Goal: Task Accomplishment & Management: Manage account settings

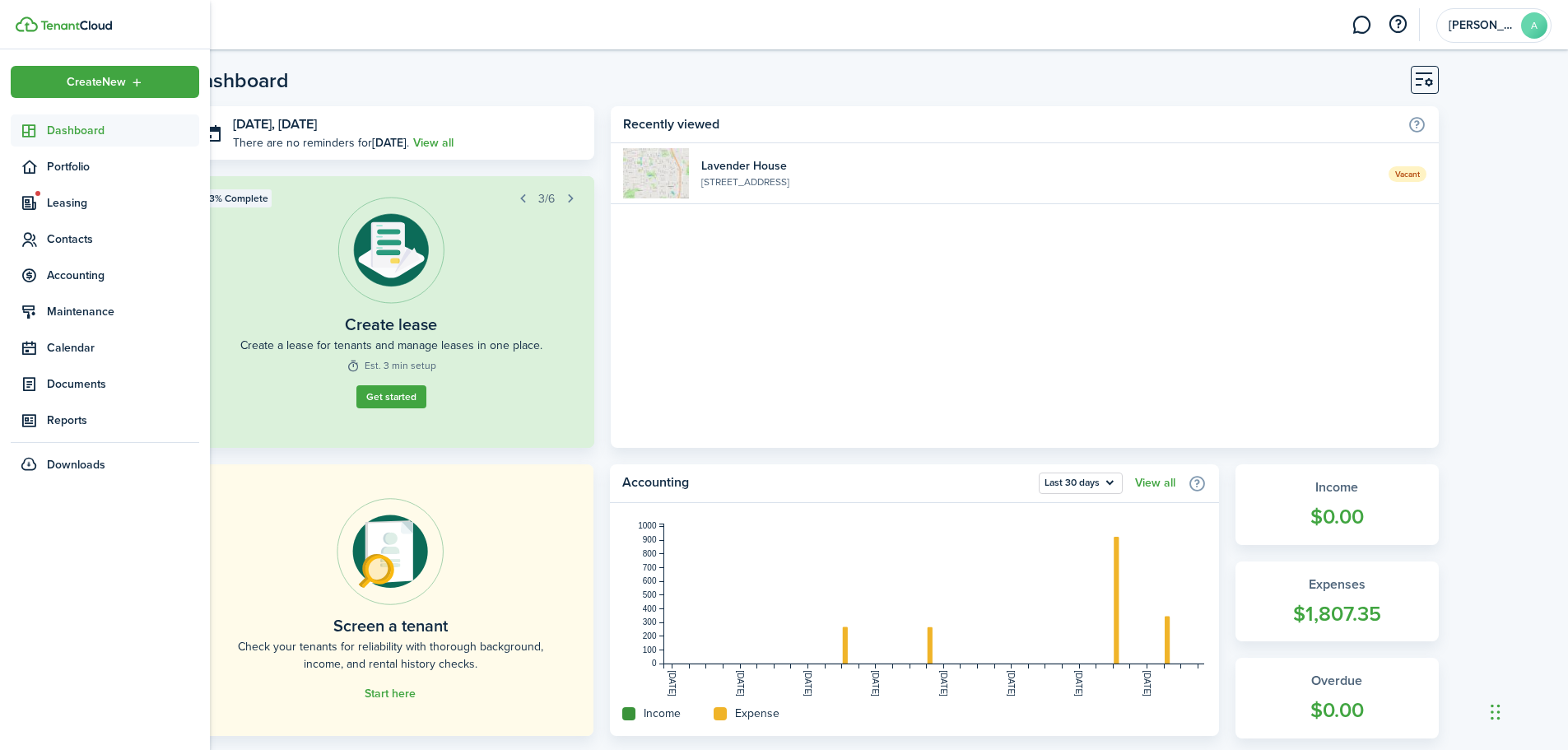
click at [66, 129] on span "Dashboard" at bounding box center [123, 129] width 153 height 17
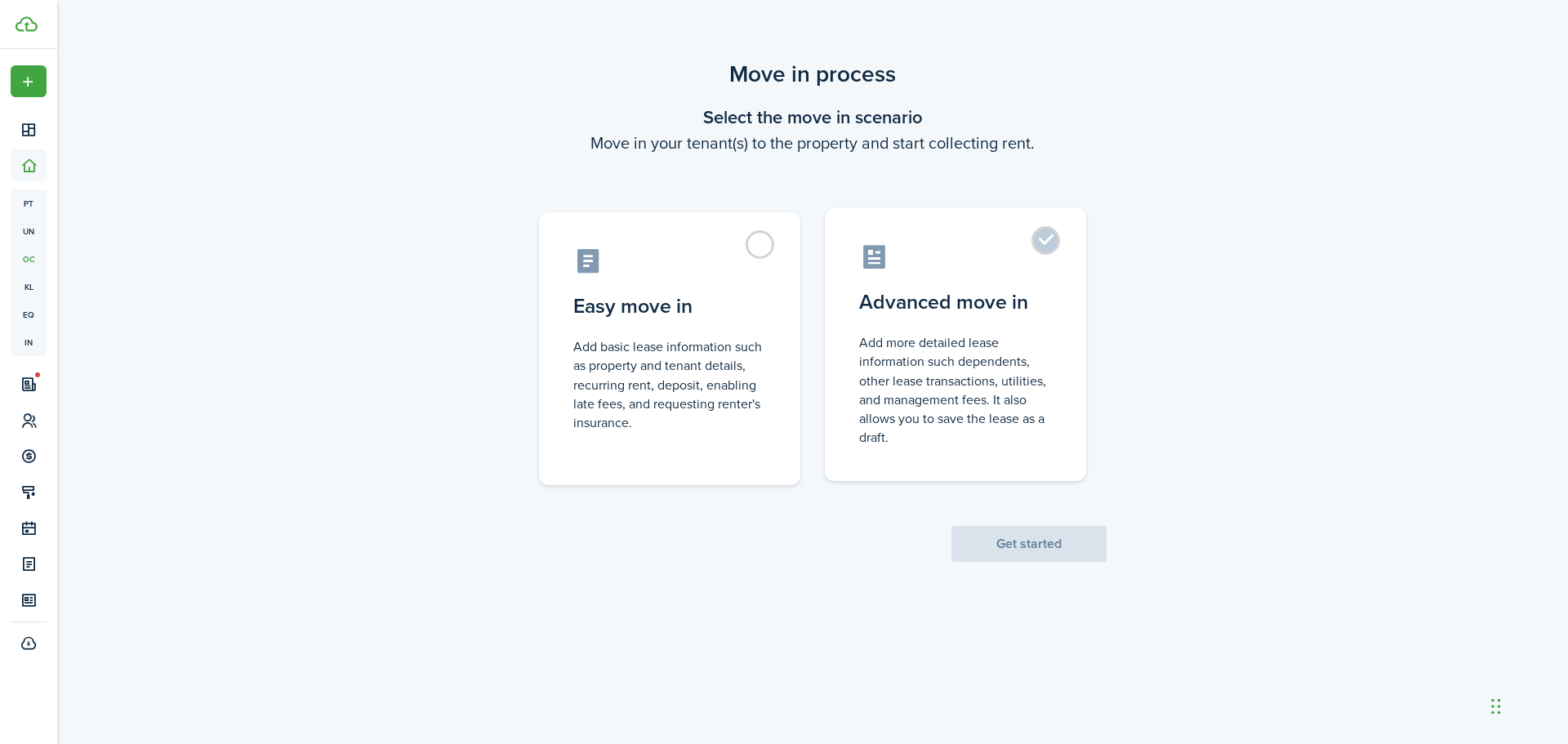
click at [1051, 245] on label "Advanced move in Add more detailed lease information such dependents, other lea…" at bounding box center [955, 345] width 261 height 273
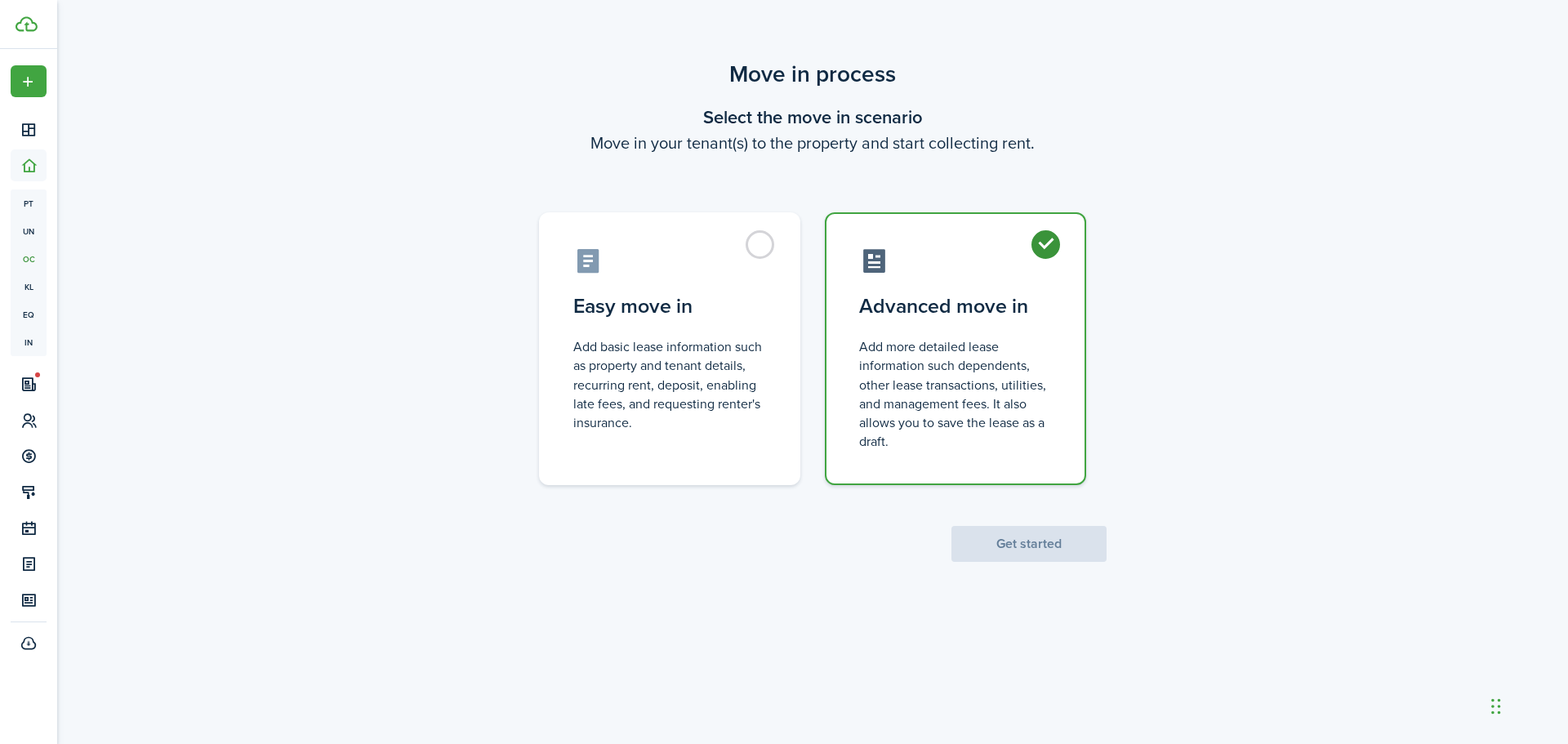
radio input "true"
click at [1054, 549] on button "Get started" at bounding box center [1029, 544] width 155 height 36
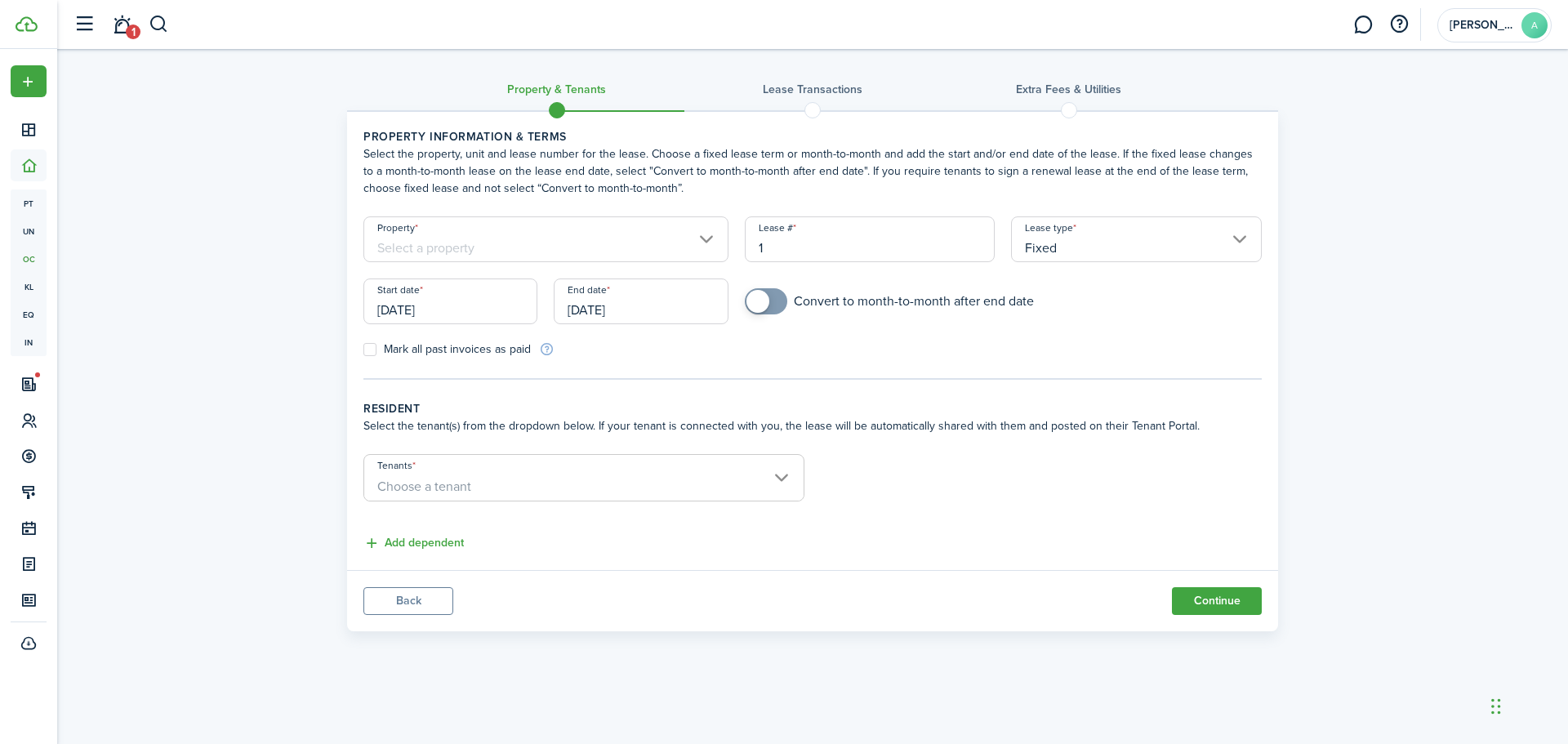
click at [641, 234] on input "Property" at bounding box center [546, 239] width 365 height 46
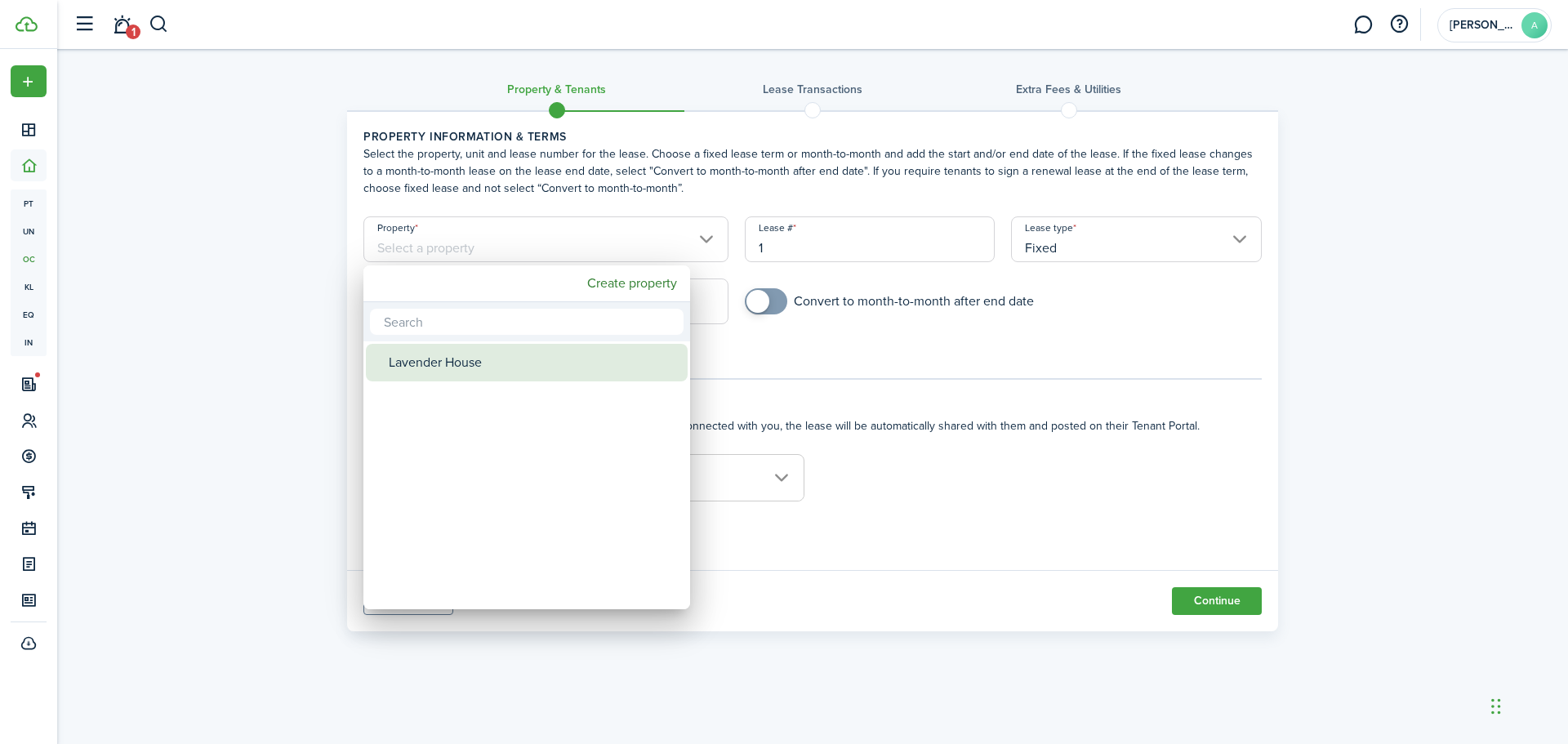
click at [483, 372] on div "Lavender House" at bounding box center [533, 362] width 289 height 37
type input "Lavender House"
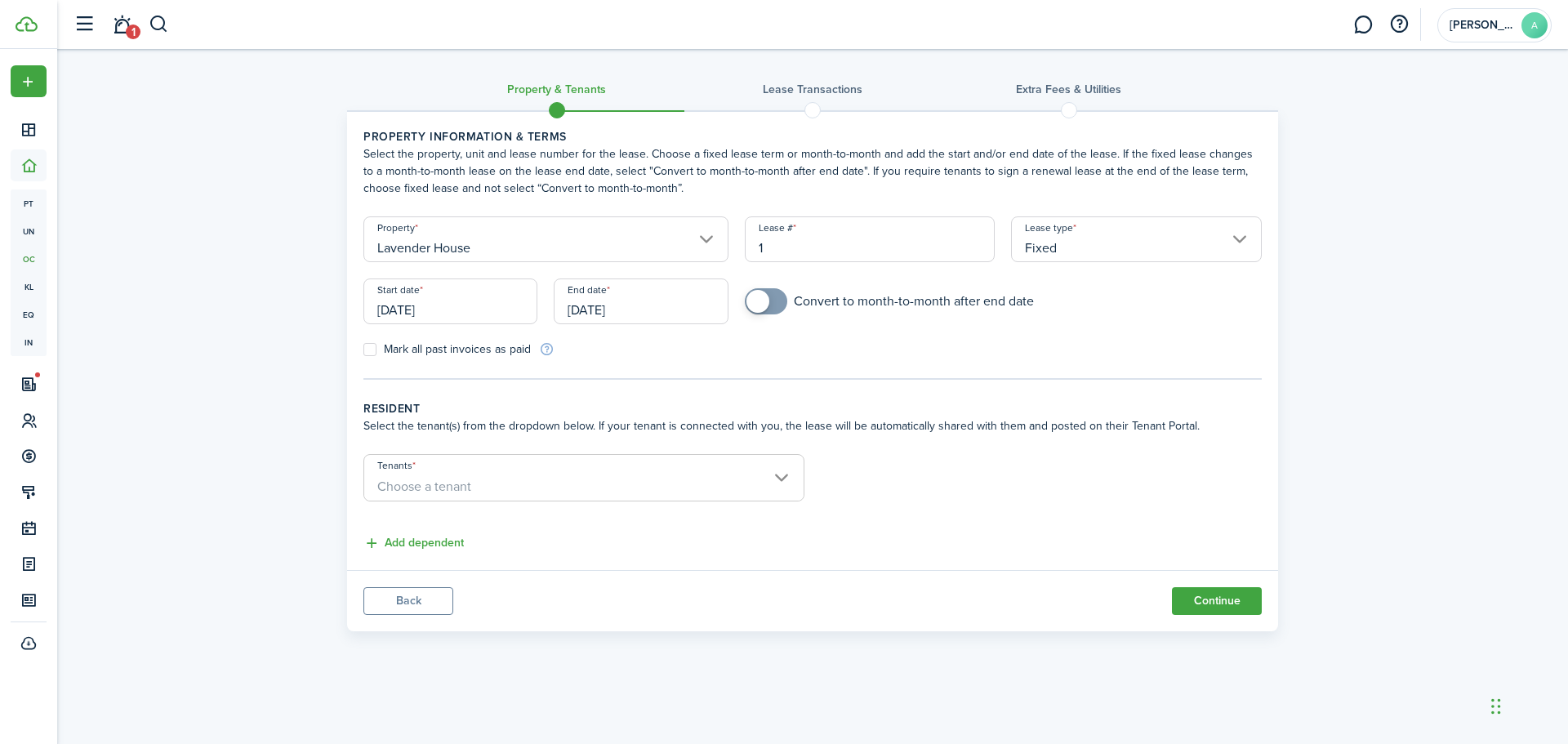
click at [484, 308] on input "[DATE]" at bounding box center [450, 301] width 174 height 46
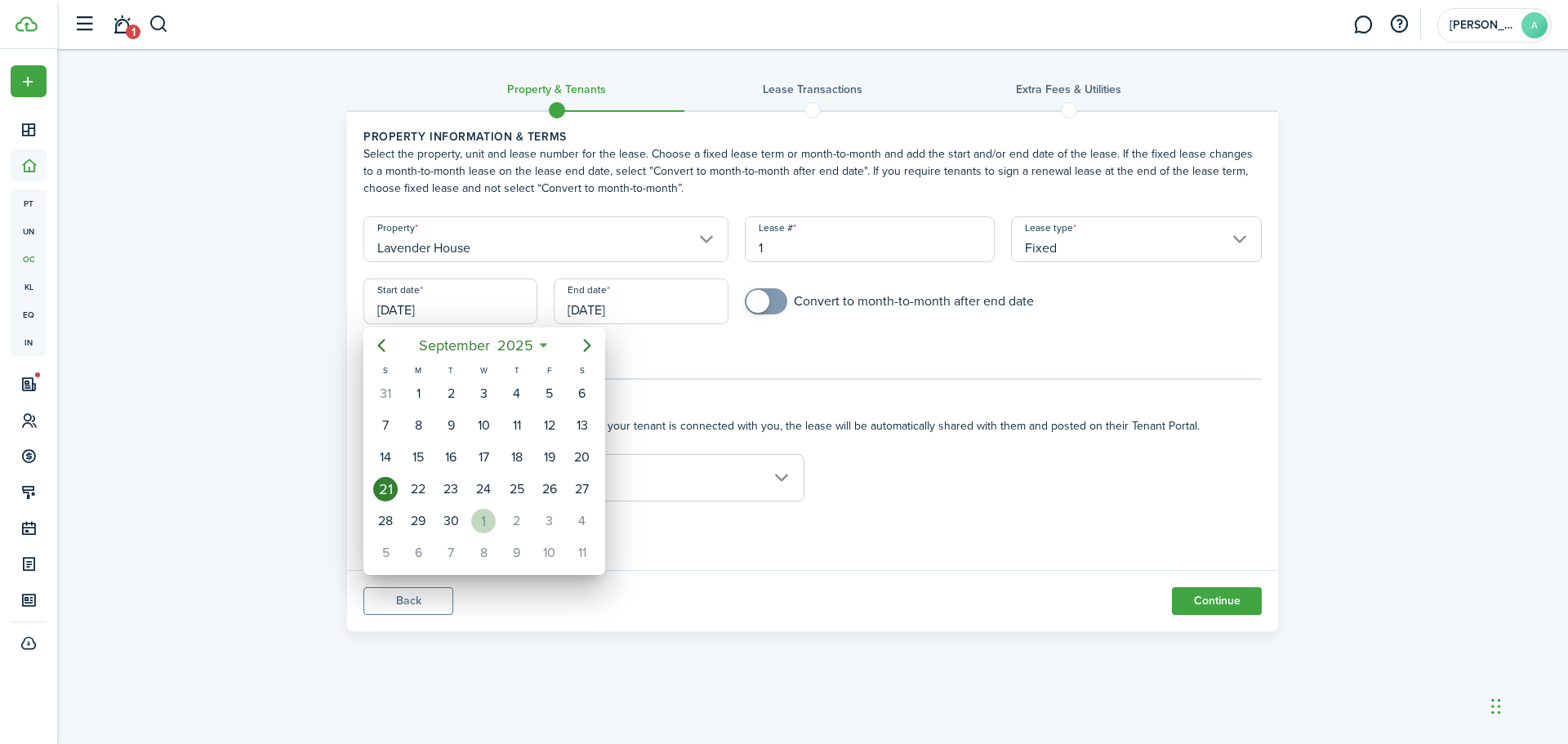
click at [485, 519] on div "1" at bounding box center [484, 521] width 25 height 25
type input "10/01/2025"
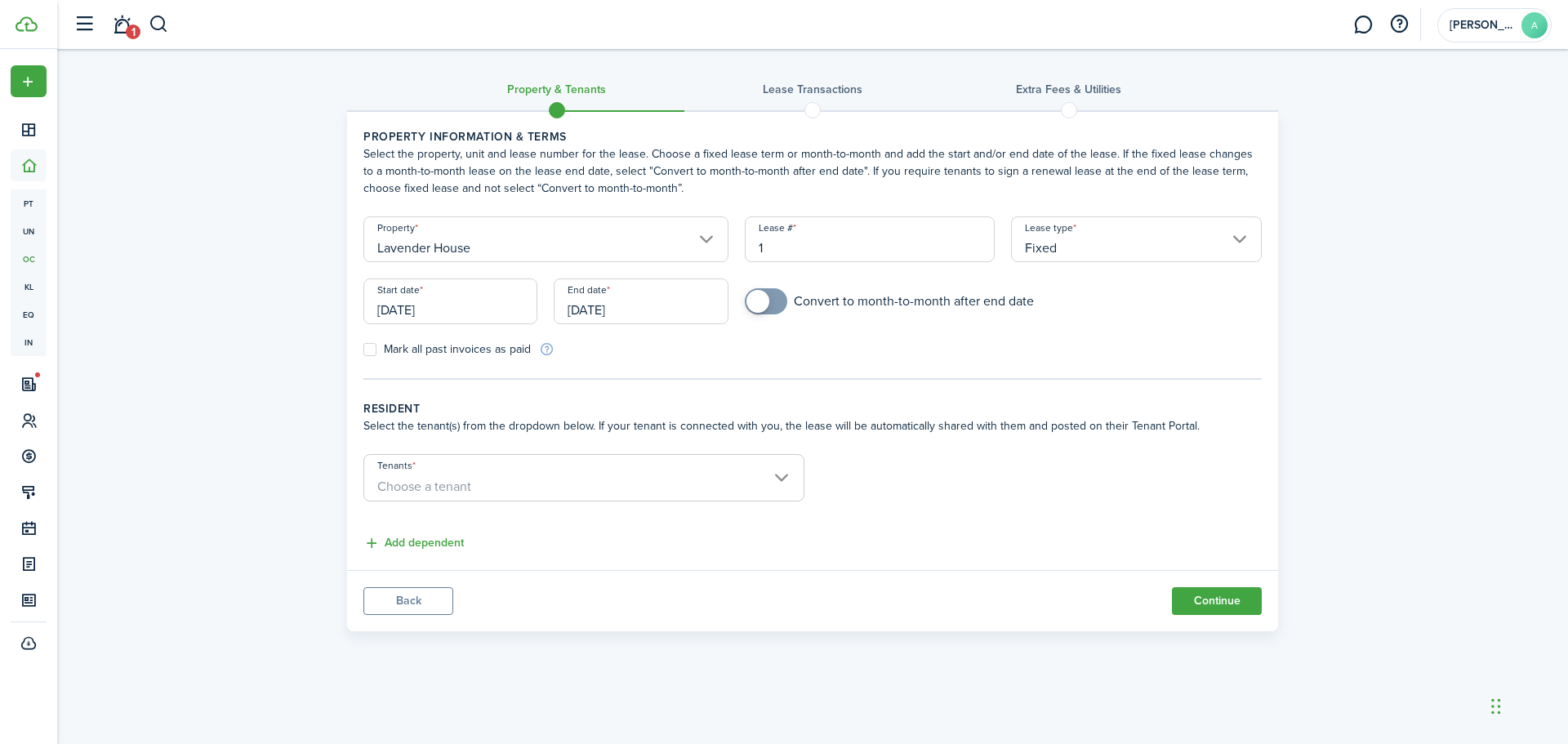
checkbox input "true"
click at [774, 299] on span at bounding box center [765, 300] width 16 height 26
click at [599, 307] on input "[DATE]" at bounding box center [640, 301] width 174 height 46
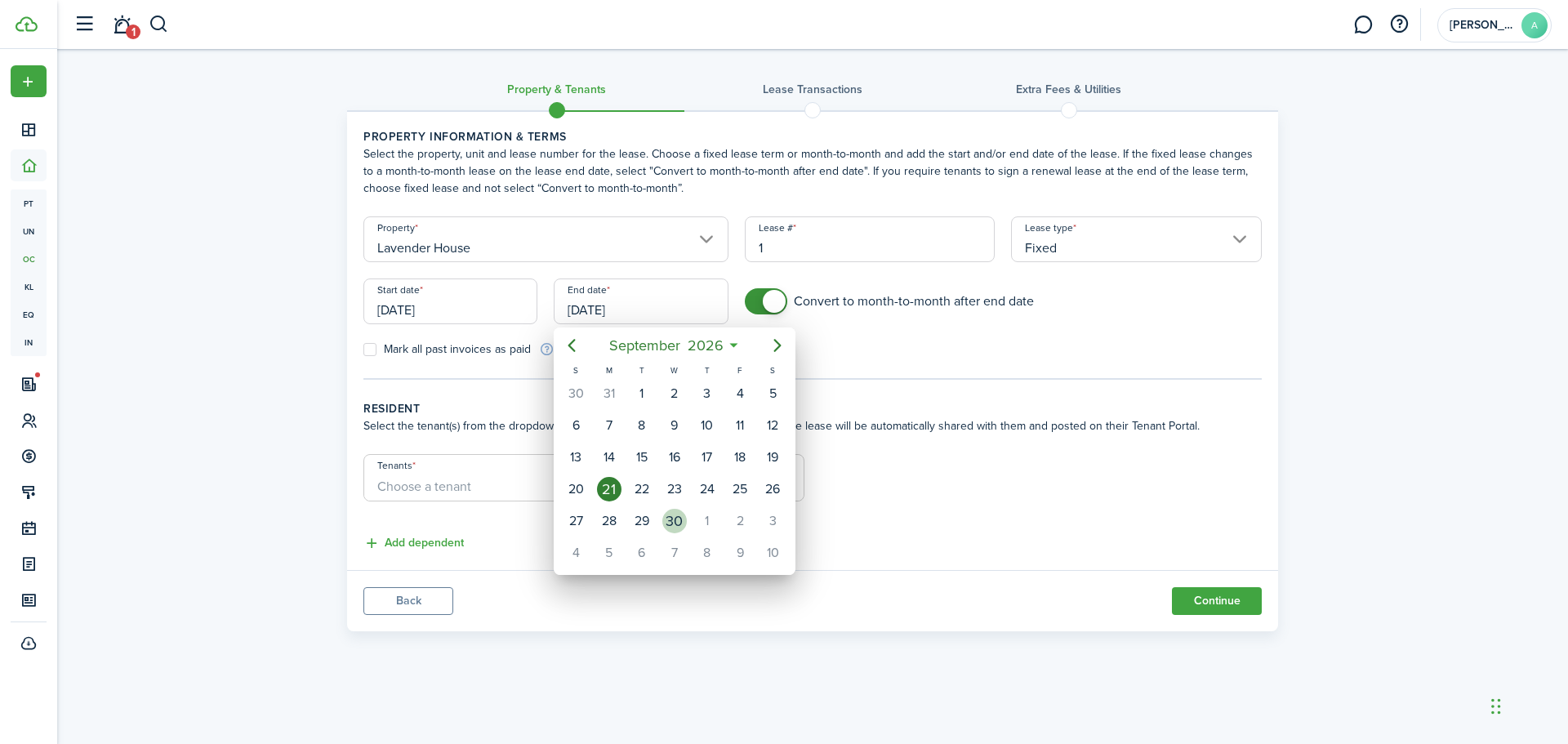
click at [678, 510] on div "30" at bounding box center [675, 521] width 25 height 25
type input "09/30/2026"
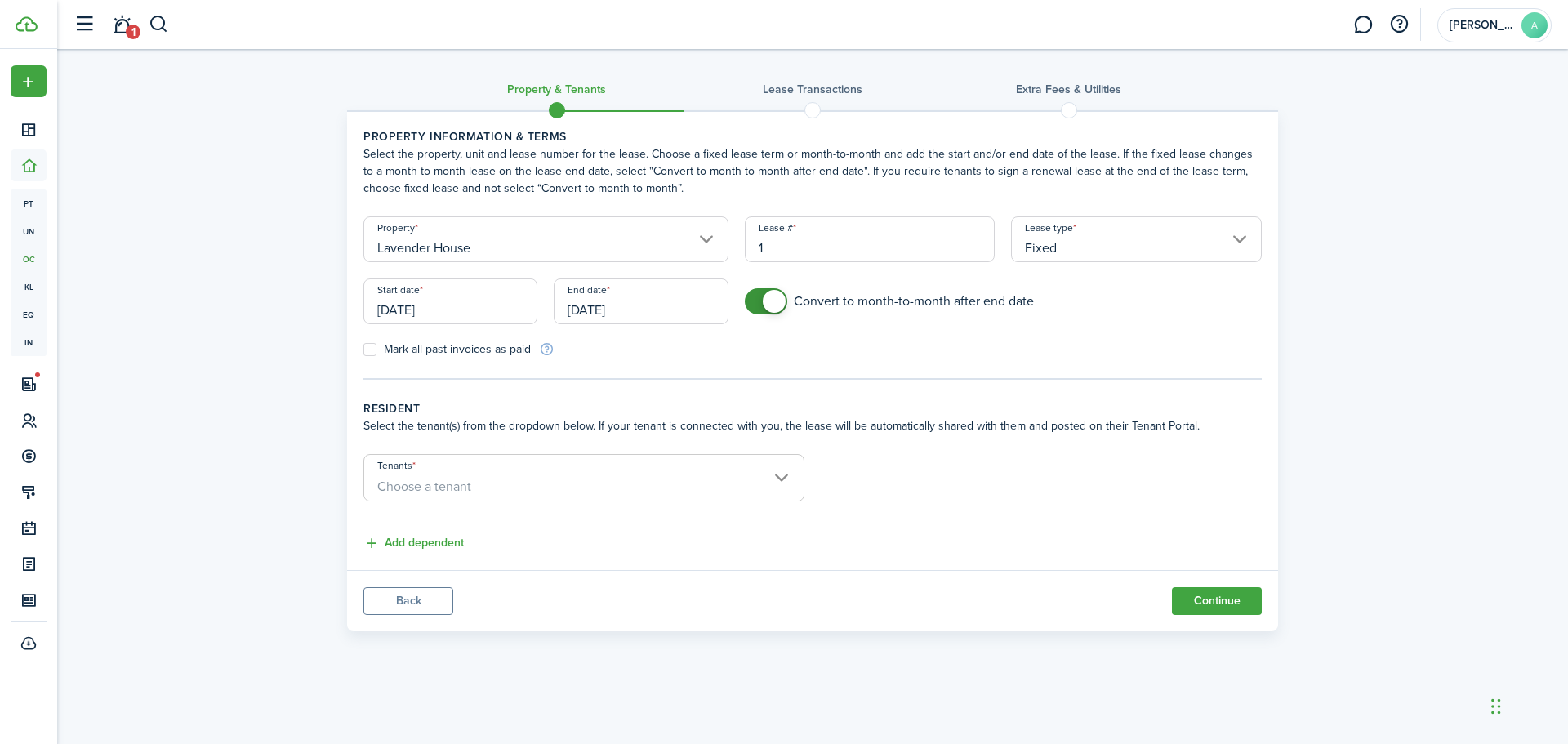
click at [757, 367] on tc-wizard-step "Property information & terms Select the property, unit and lease number for the…" at bounding box center [812, 254] width 898 height 252
click at [728, 475] on span "Choose a tenant" at bounding box center [584, 486] width 439 height 27
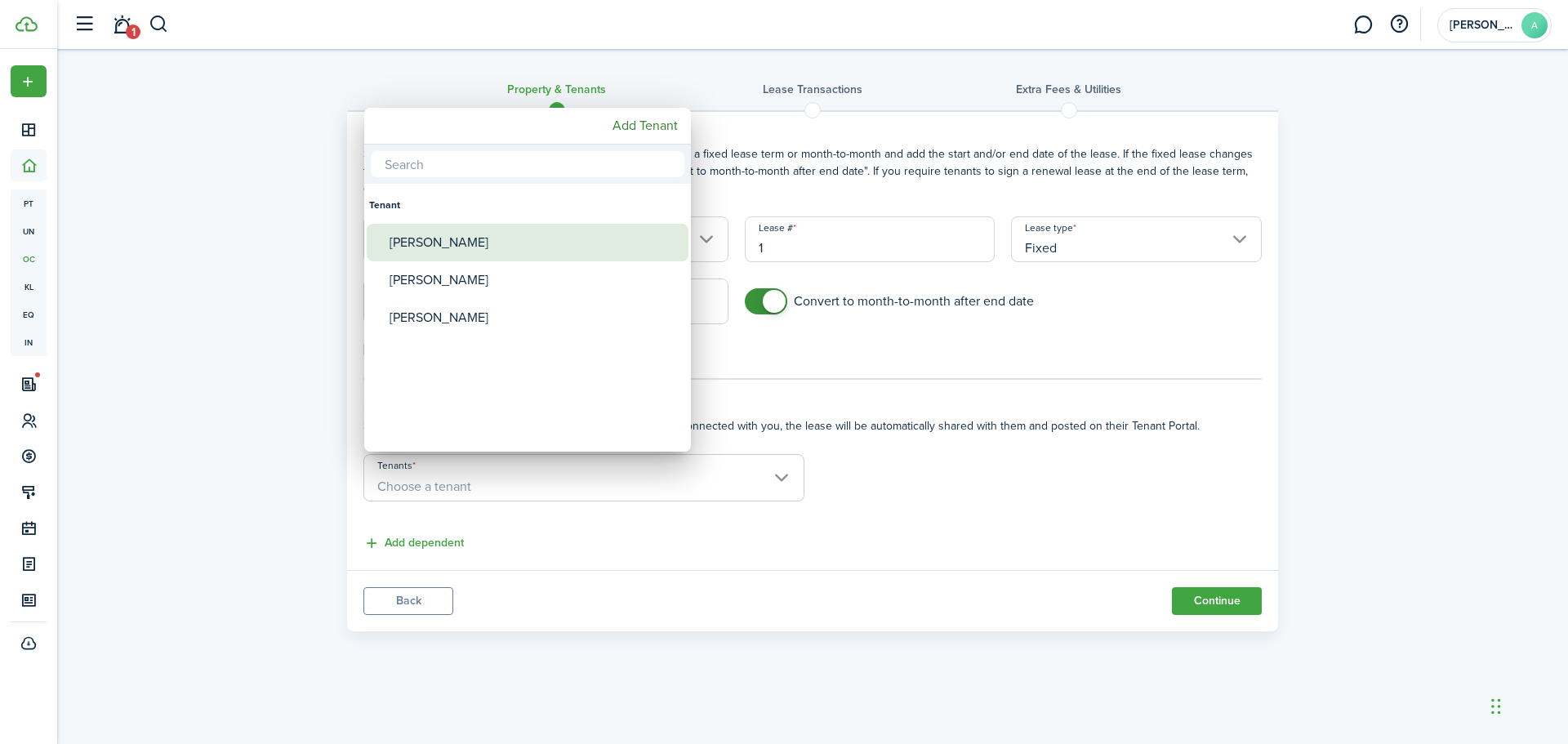
click at [383, 244] on span "Tenants" at bounding box center [378, 243] width 23 height 23
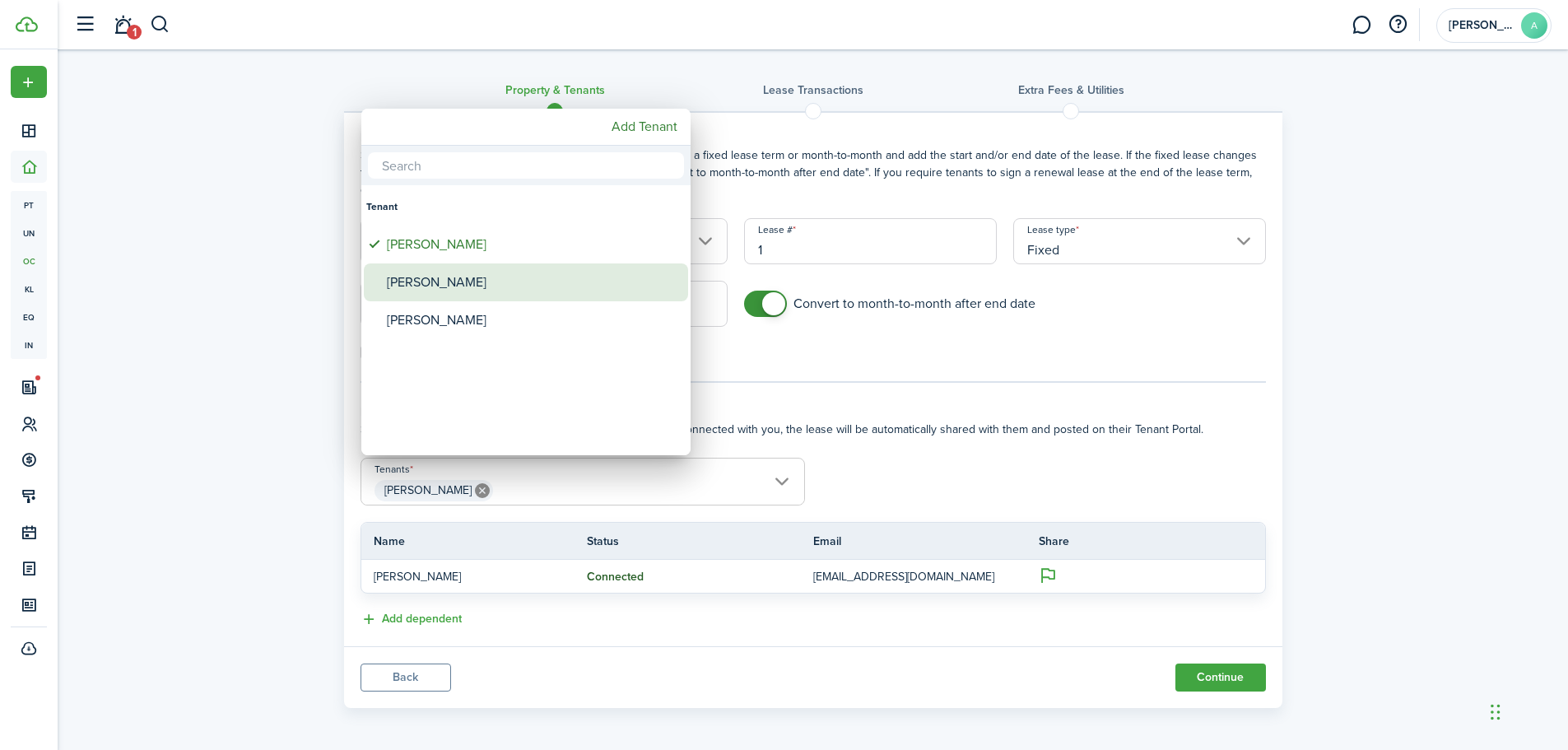
click at [381, 279] on span "Tenants" at bounding box center [375, 282] width 23 height 23
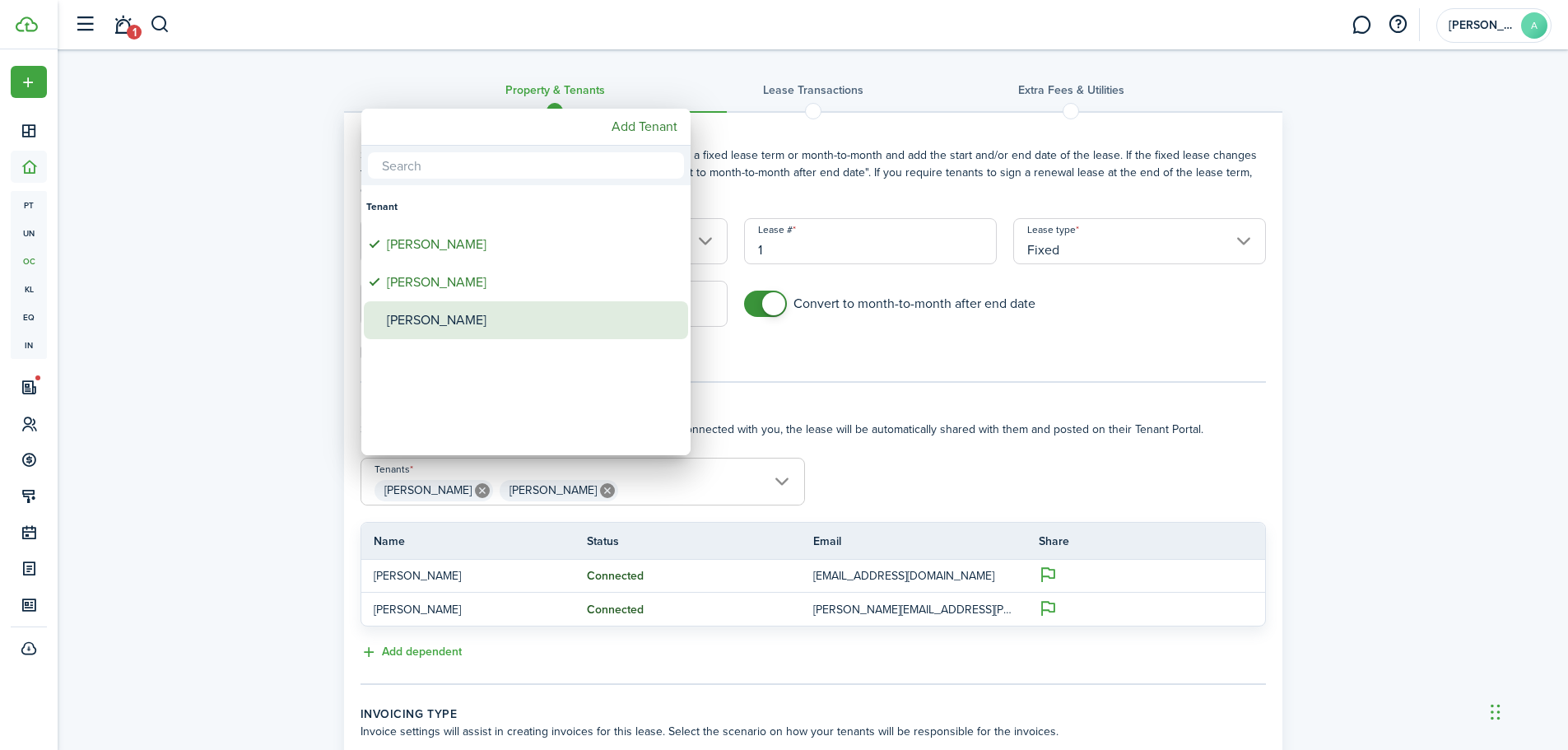
click at [370, 323] on span "Tenants" at bounding box center [375, 321] width 23 height 23
type input "[PERSON_NAME], [PERSON_NAME], [PERSON_NAME]"
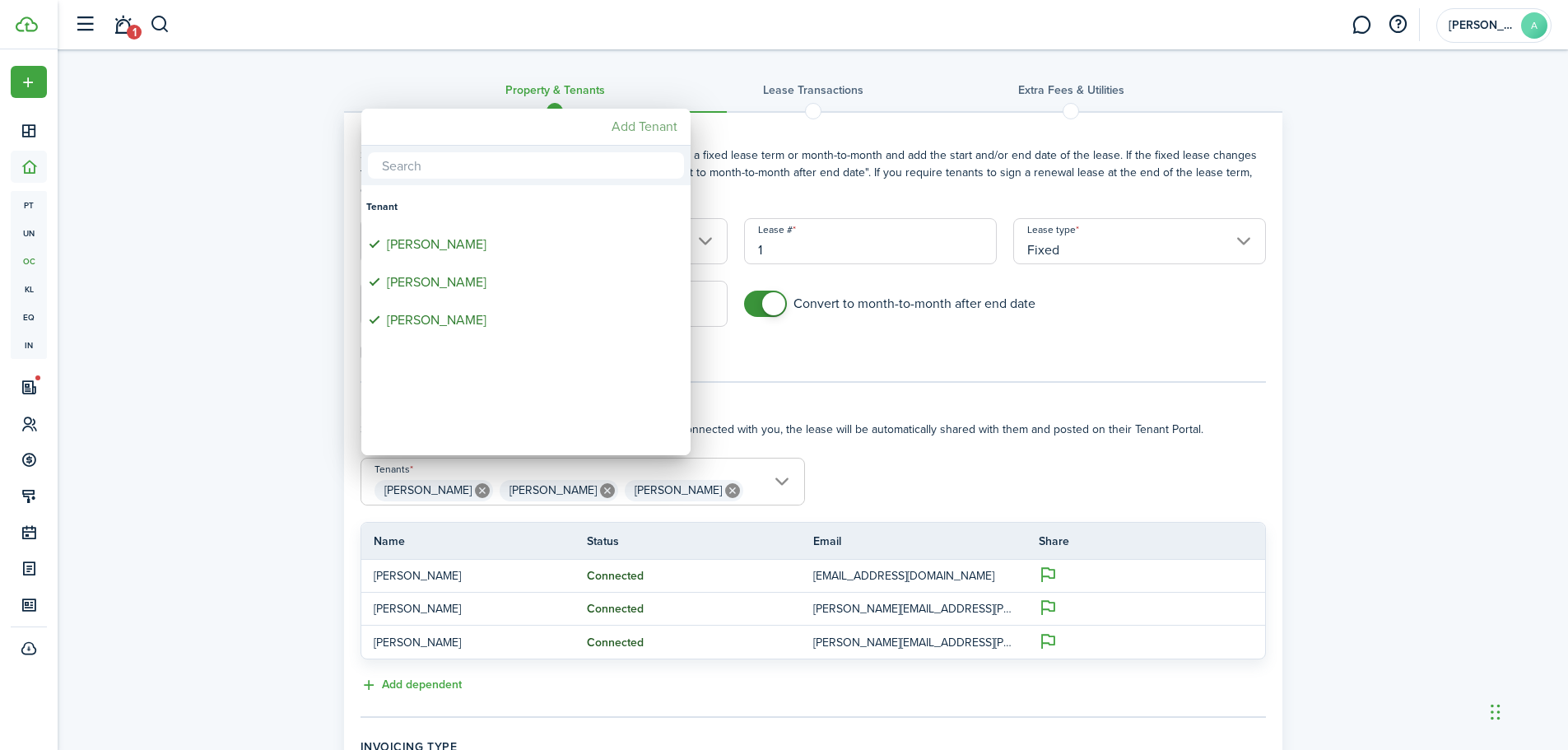
click at [661, 121] on mbsc-button "Add Tenant" at bounding box center [644, 126] width 79 height 29
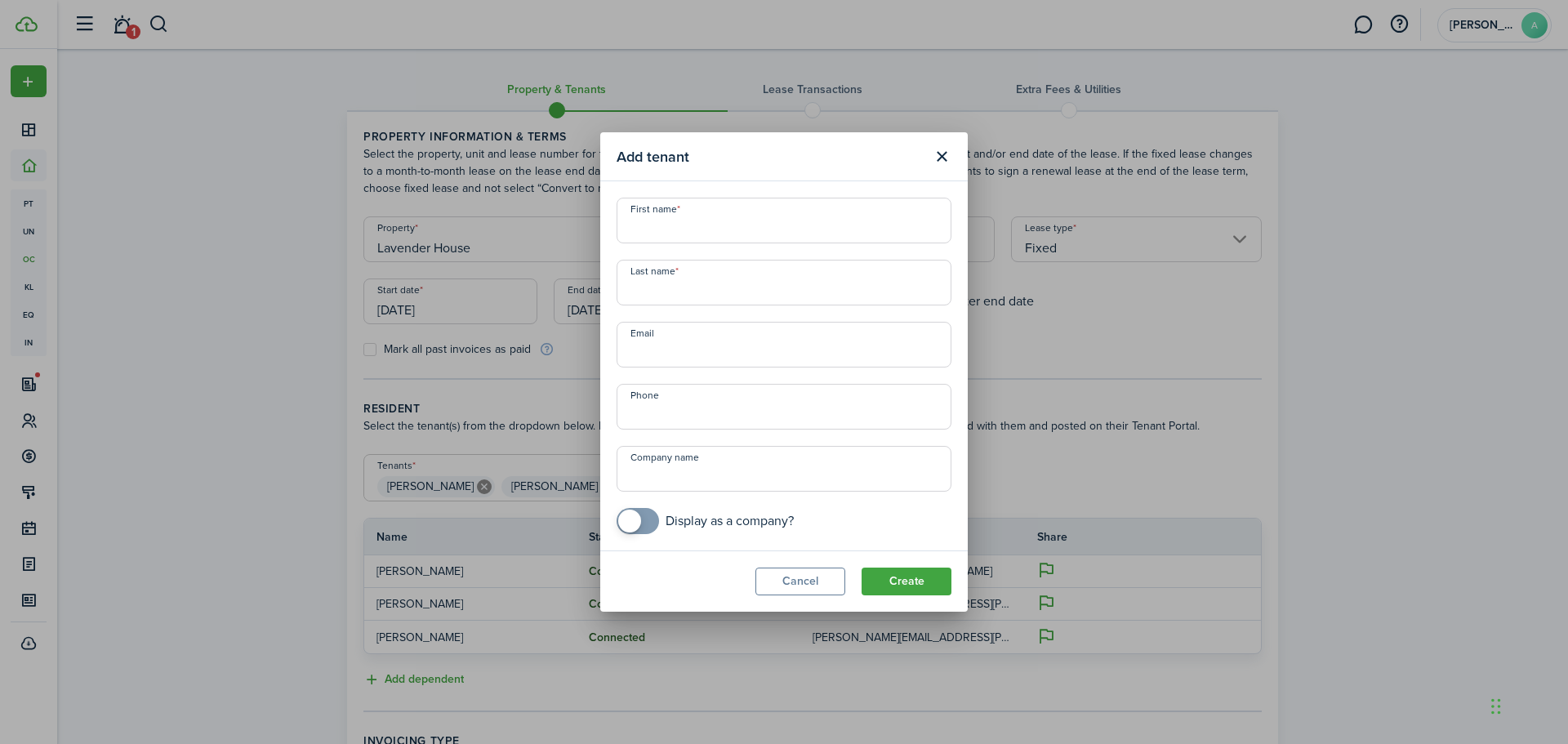
click at [948, 153] on button "Close modal" at bounding box center [941, 156] width 27 height 27
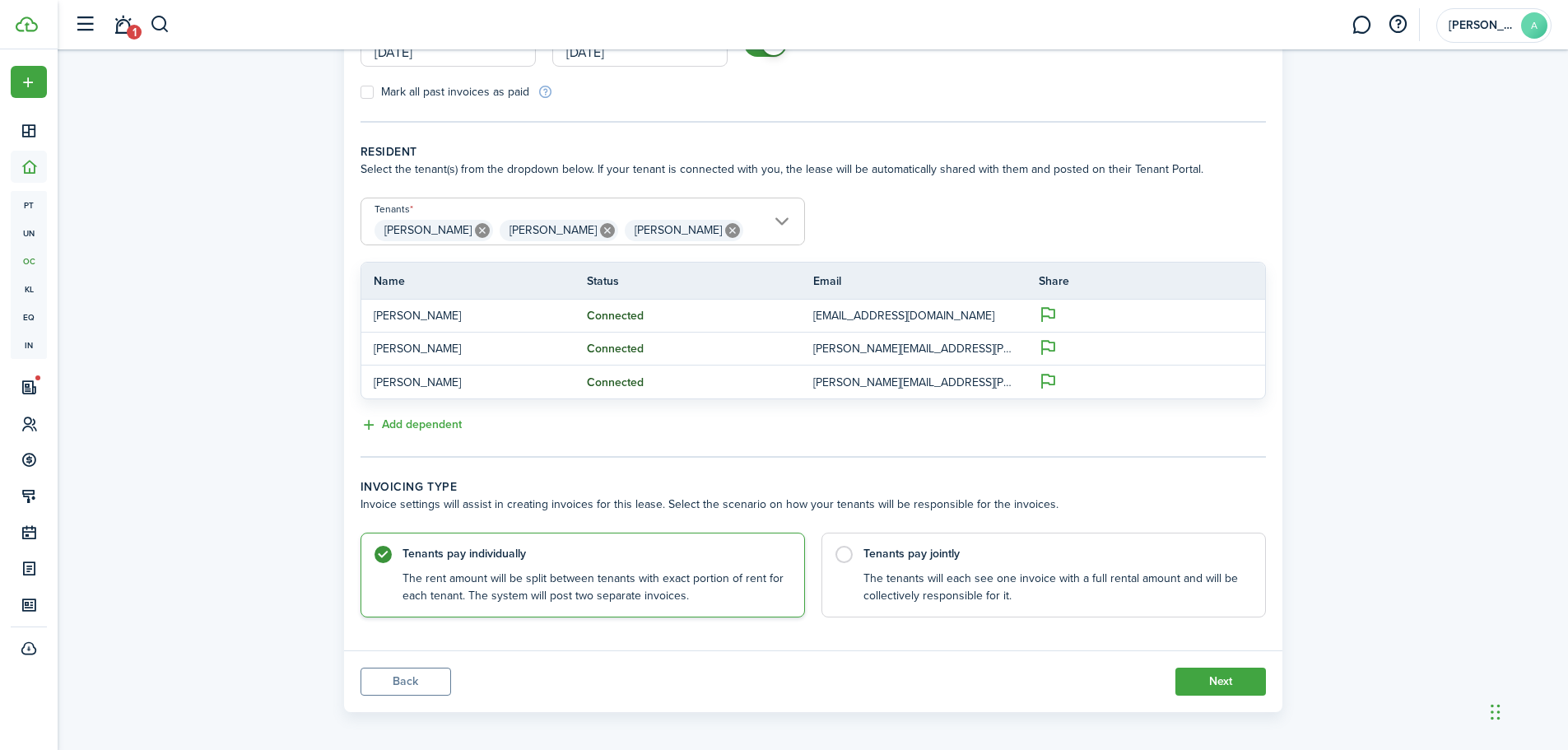
scroll to position [268, 0]
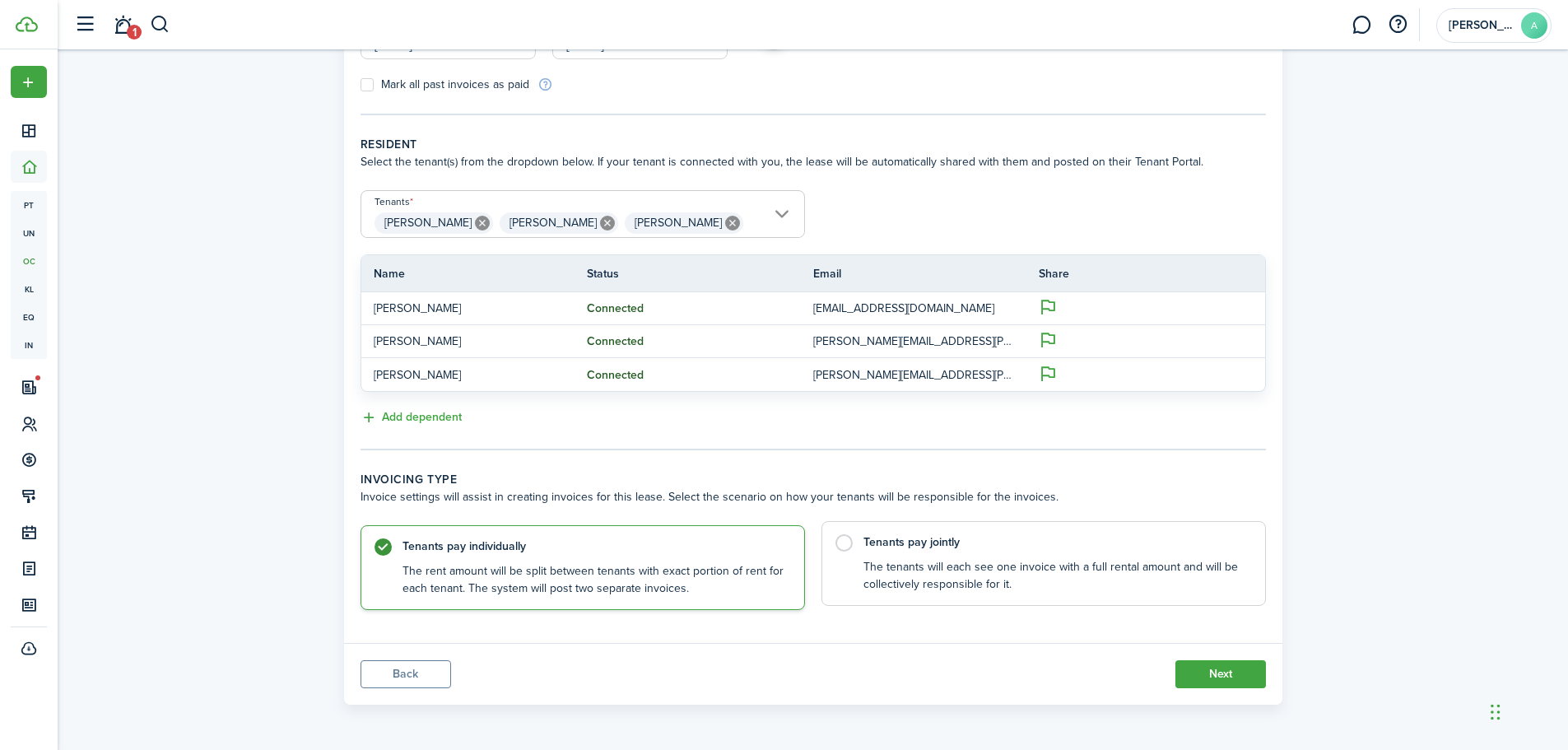
click at [847, 548] on label "Tenants pay jointly The tenants will each see one invoice with a full rental am…" at bounding box center [1044, 562] width 445 height 85
radio input "false"
radio input "true"
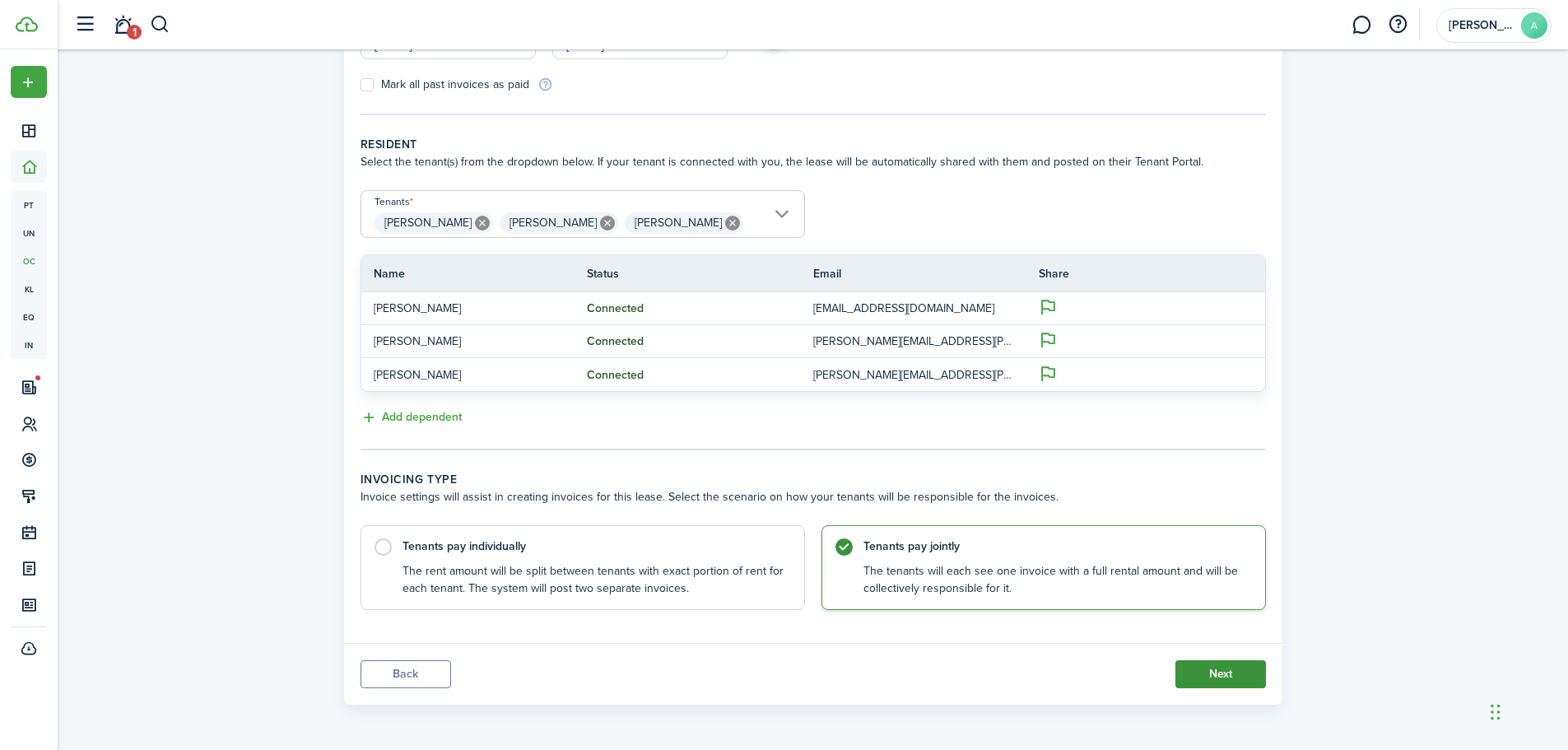
click at [1212, 673] on button "Next" at bounding box center [1220, 673] width 90 height 28
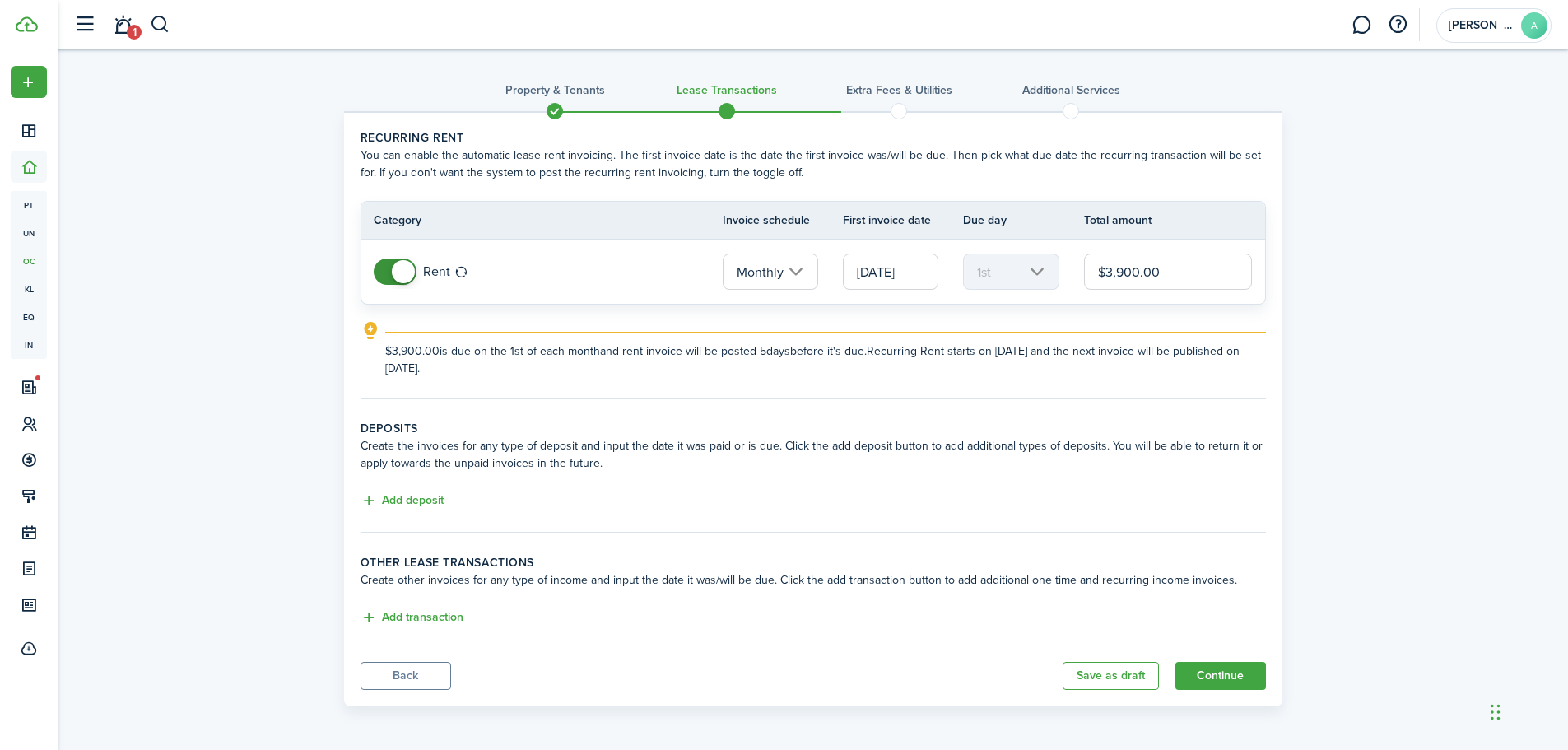
drag, startPoint x: 1130, startPoint y: 268, endPoint x: 1117, endPoint y: 273, distance: 13.9
click at [1117, 273] on input "$3,900.00" at bounding box center [1168, 271] width 169 height 37
type input "$3,850.00"
click at [793, 376] on explanation-description "$3,850.00 is due on the 1st of each month and rent invoice will be posted 5 day…" at bounding box center [825, 359] width 880 height 35
click at [427, 498] on button "Add deposit" at bounding box center [402, 500] width 83 height 19
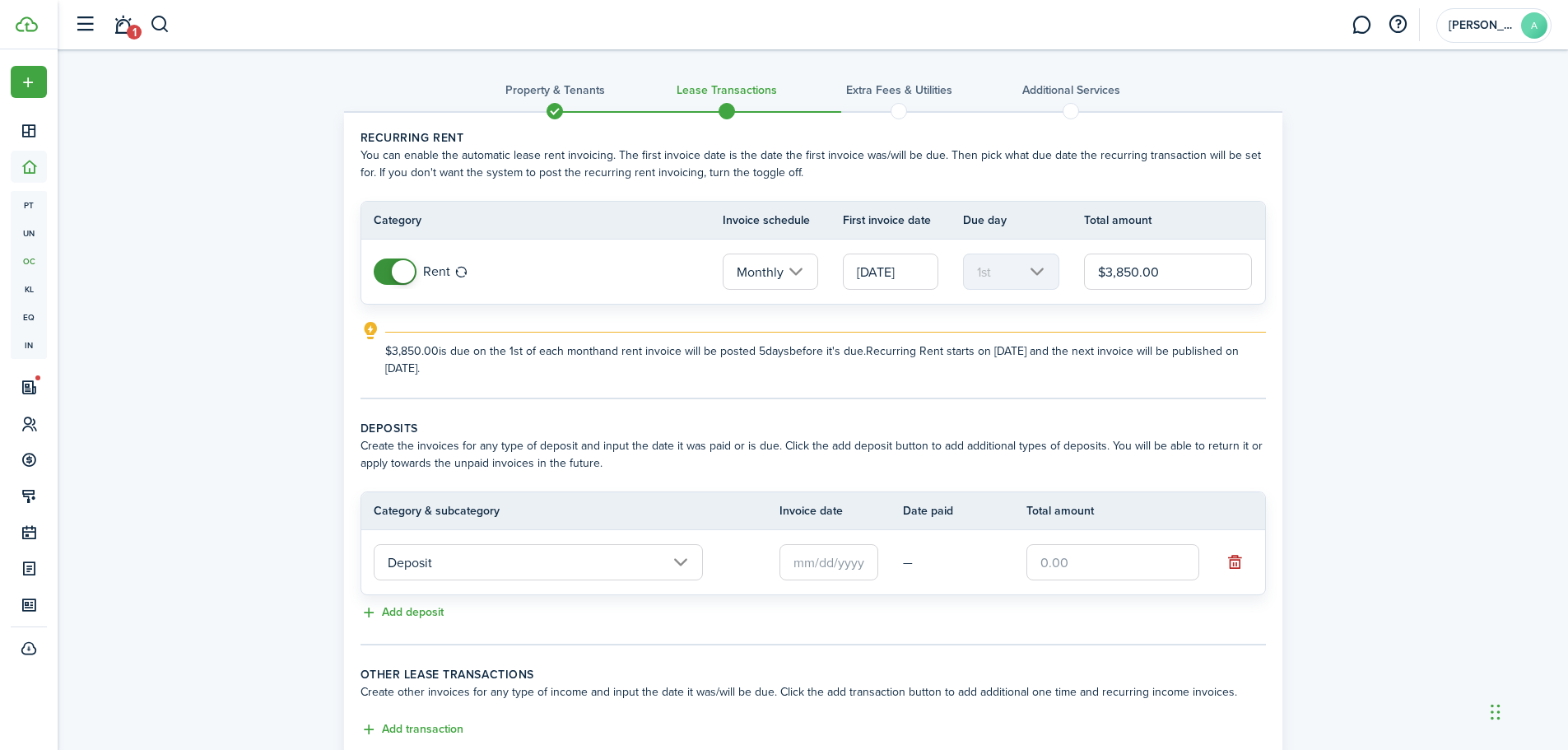
click at [698, 561] on input "Deposit" at bounding box center [538, 562] width 329 height 37
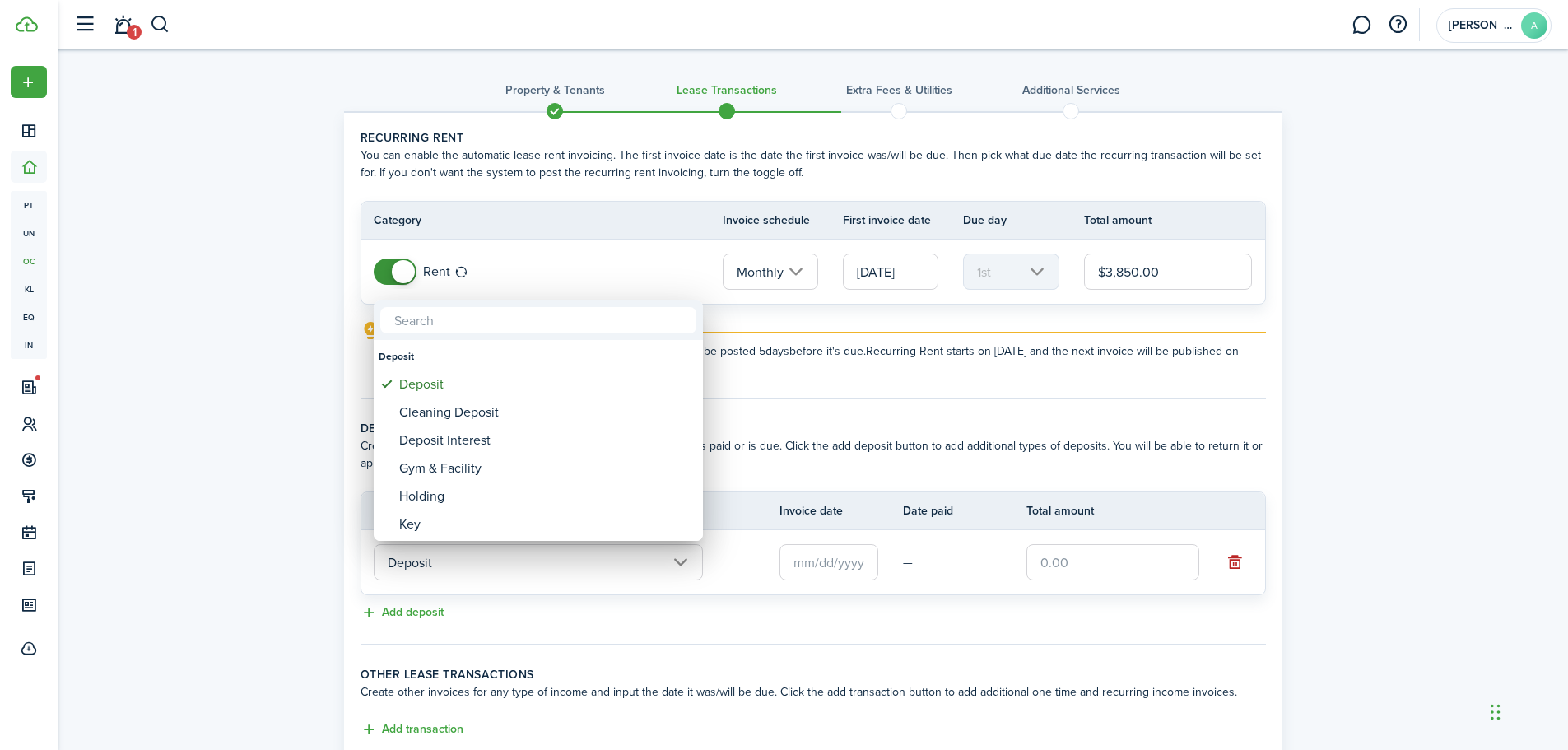
click at [698, 561] on div at bounding box center [784, 375] width 1831 height 1013
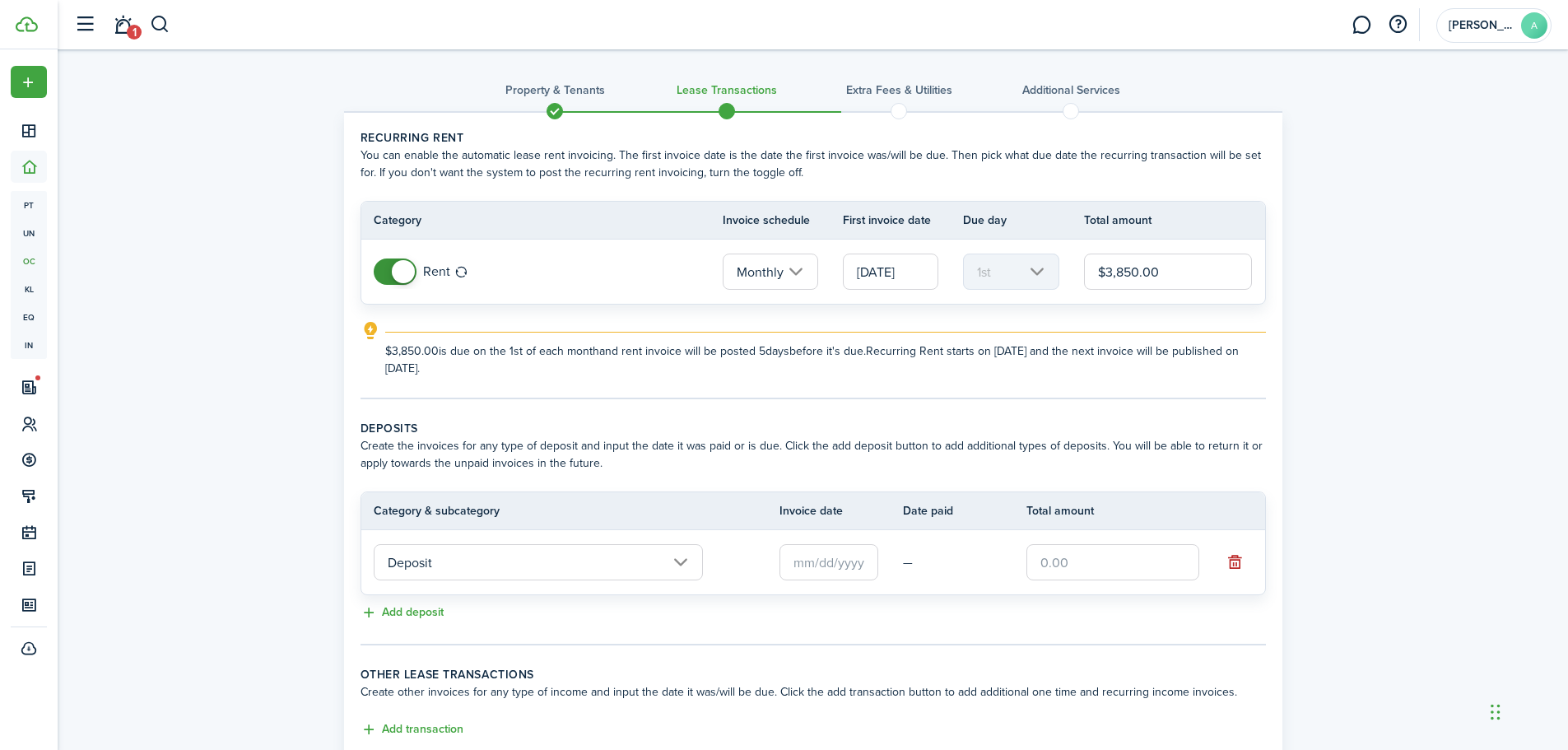
click at [798, 568] on input "text" at bounding box center [829, 562] width 99 height 37
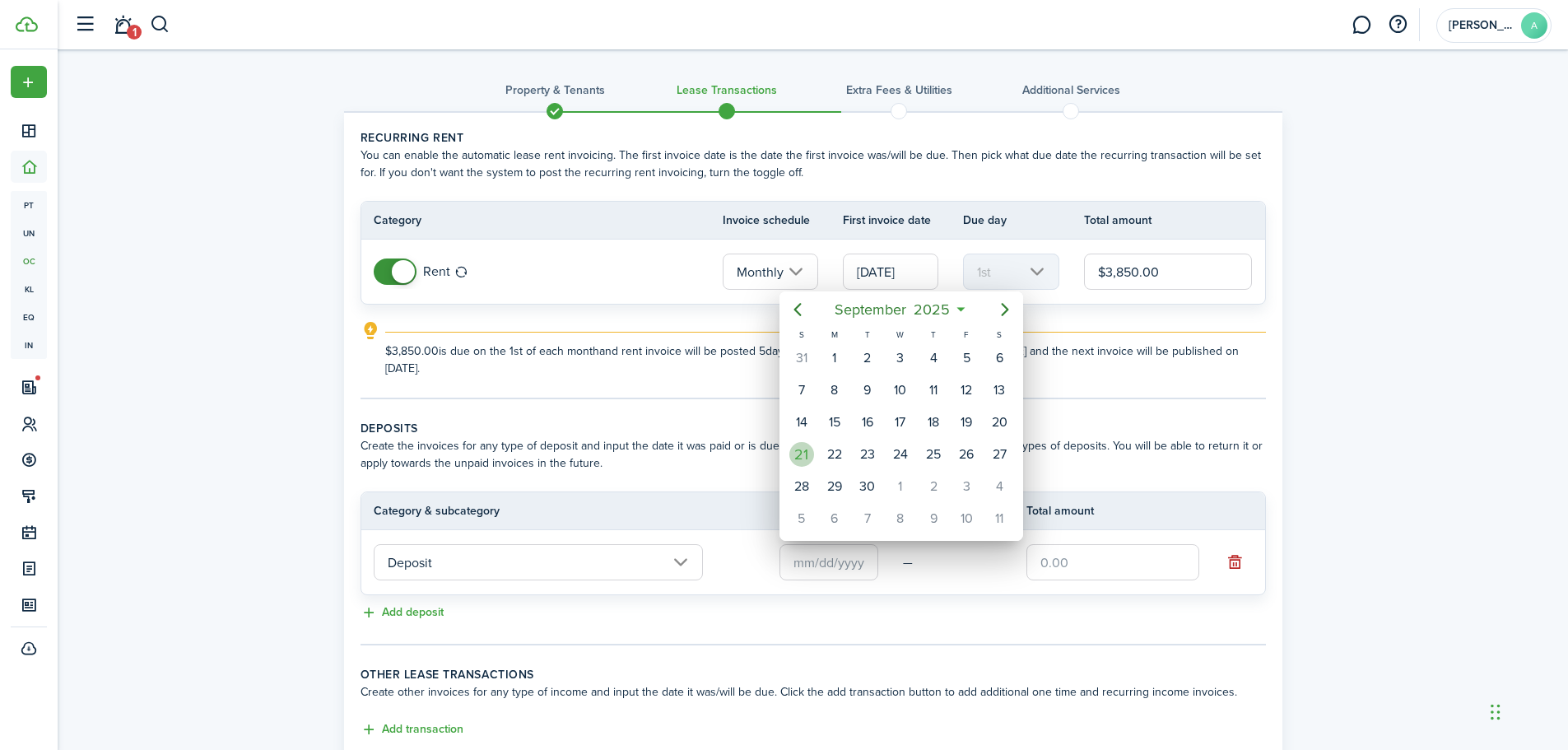
click at [810, 465] on div "21" at bounding box center [801, 454] width 33 height 31
type input "[DATE]"
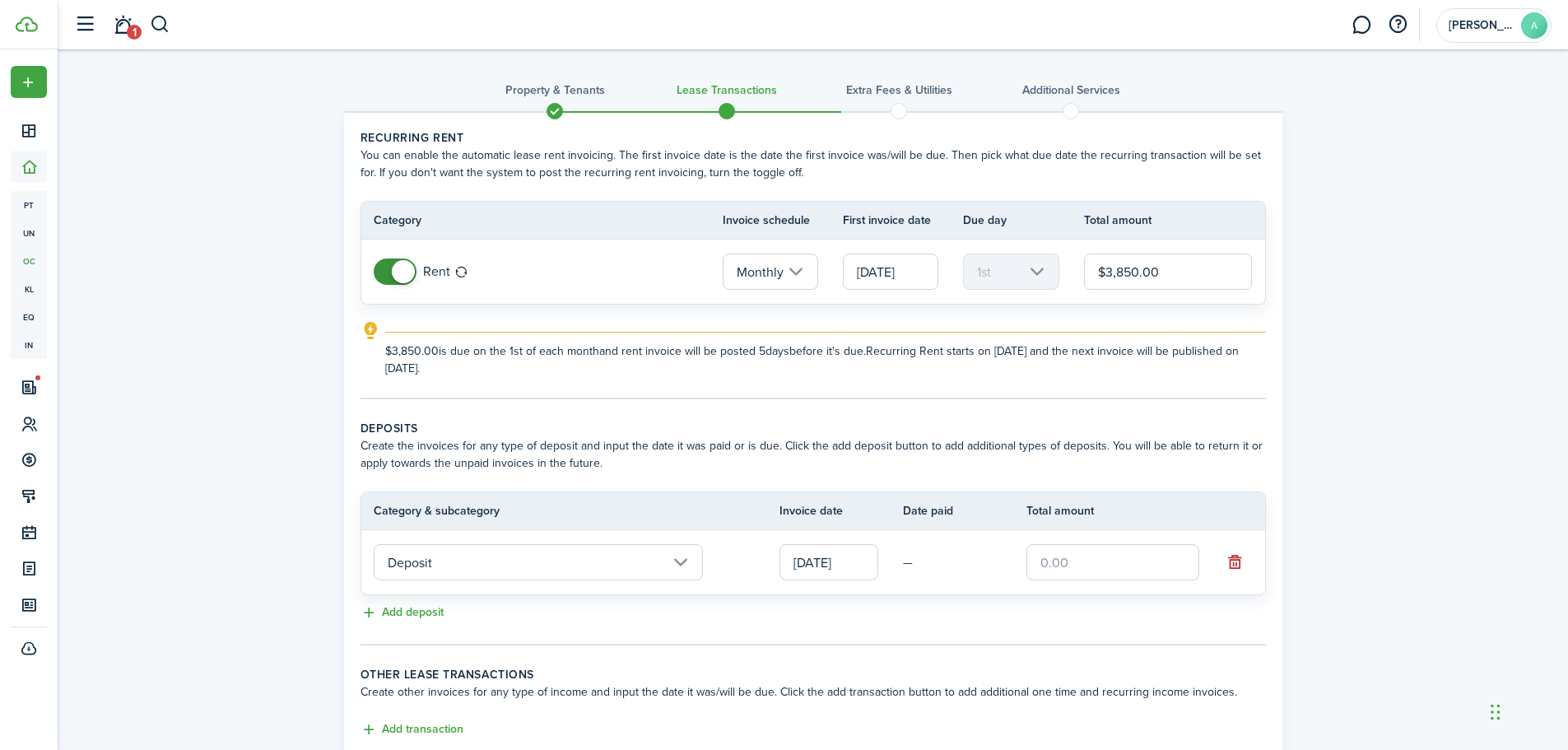
click at [1078, 557] on input "text" at bounding box center [1113, 562] width 173 height 37
type input "$3,850.00"
click at [679, 641] on tc-wizard-step "Deposits Create the invoices for any type of deposit and input the date it was …" at bounding box center [813, 532] width 905 height 226
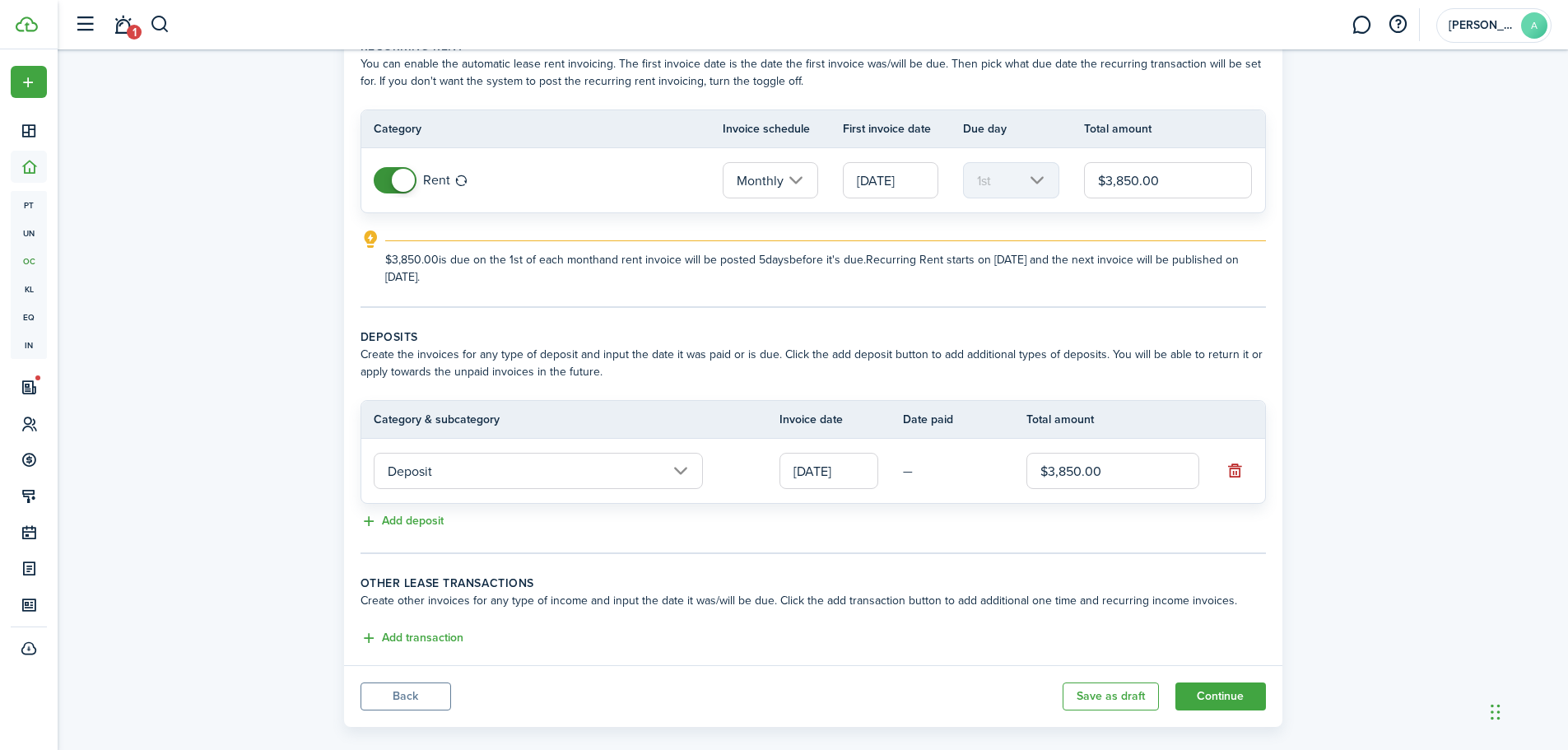
scroll to position [113, 0]
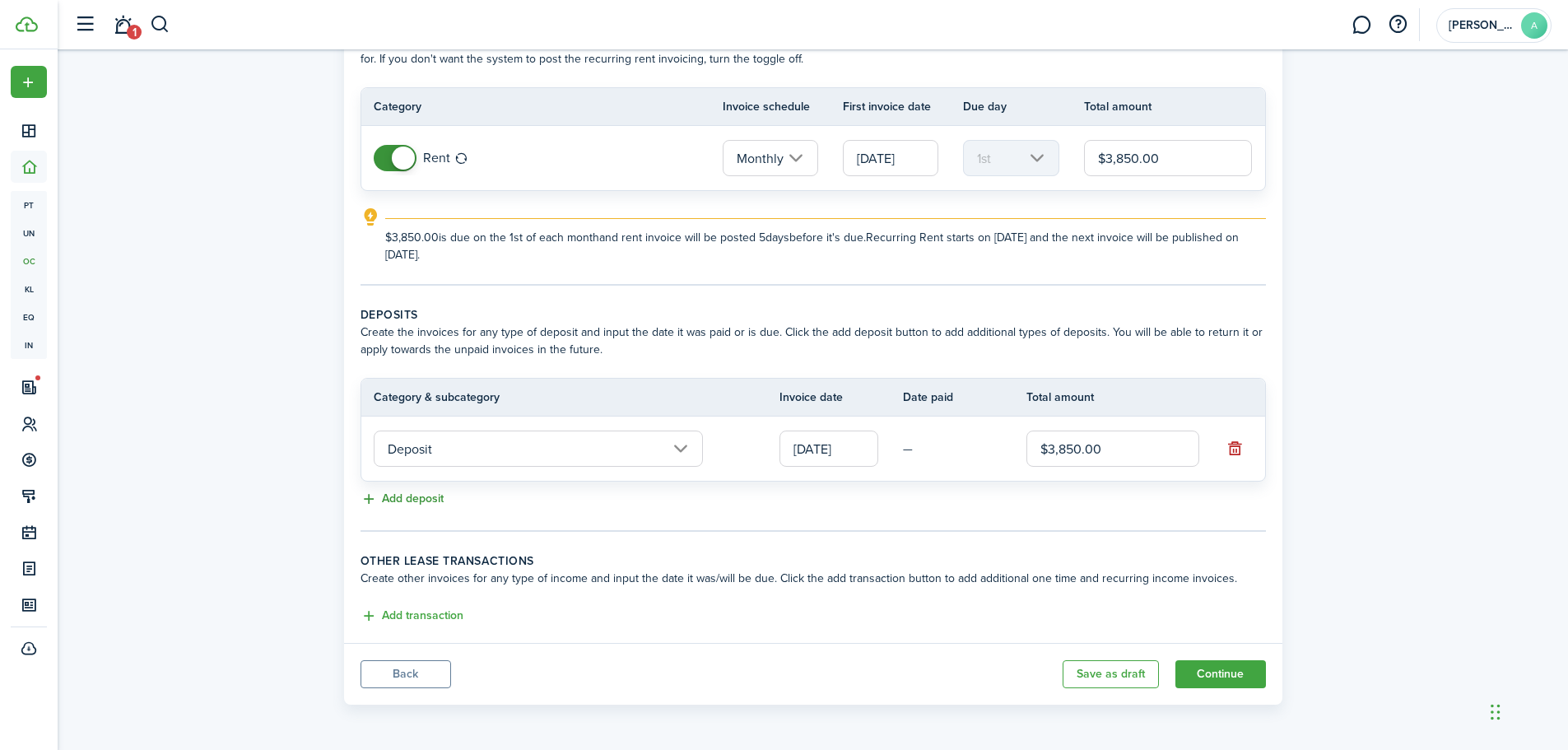
click at [423, 499] on button "Add deposit" at bounding box center [402, 498] width 83 height 19
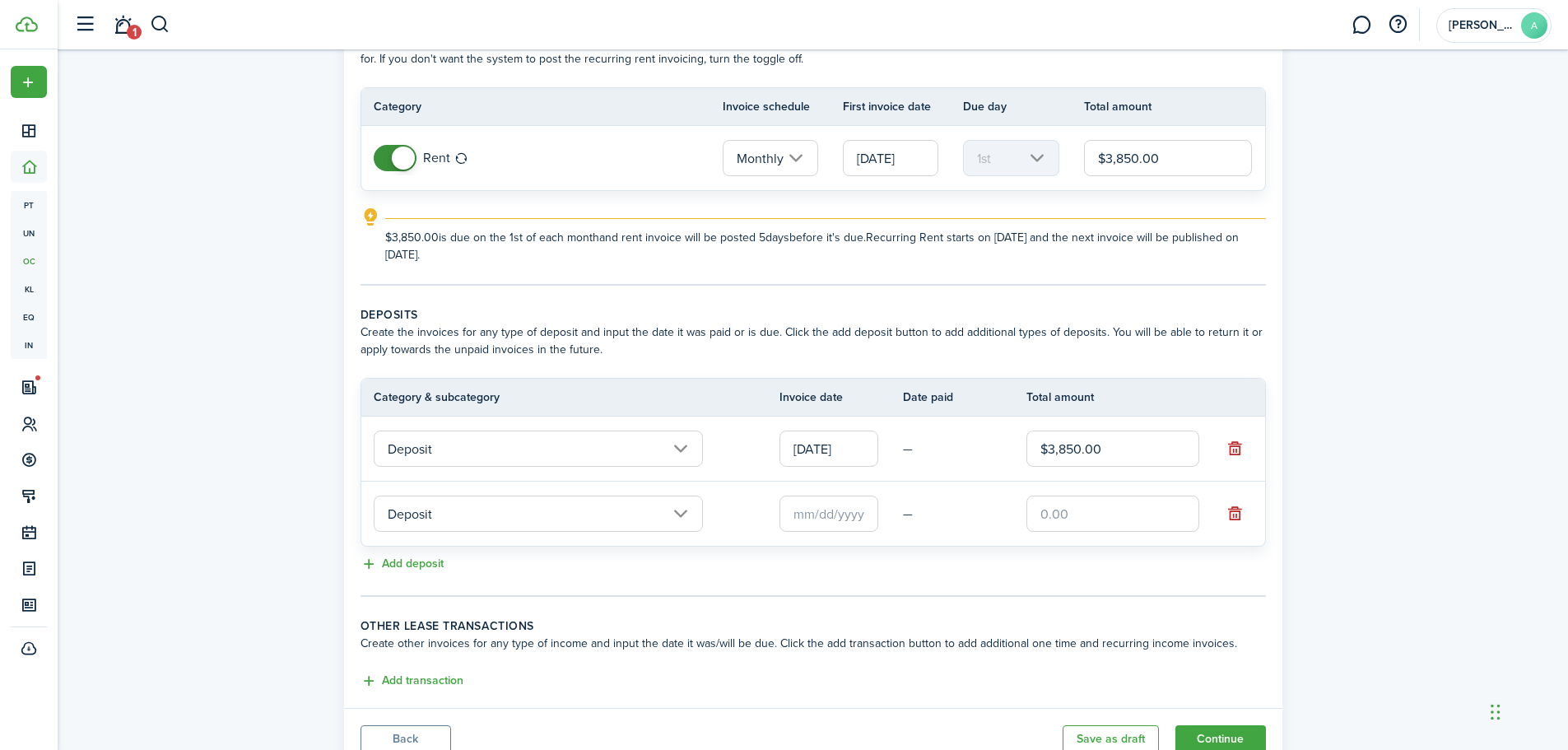
click at [1094, 510] on input "text" at bounding box center [1113, 513] width 173 height 37
click at [688, 510] on input "Deposit" at bounding box center [538, 513] width 329 height 37
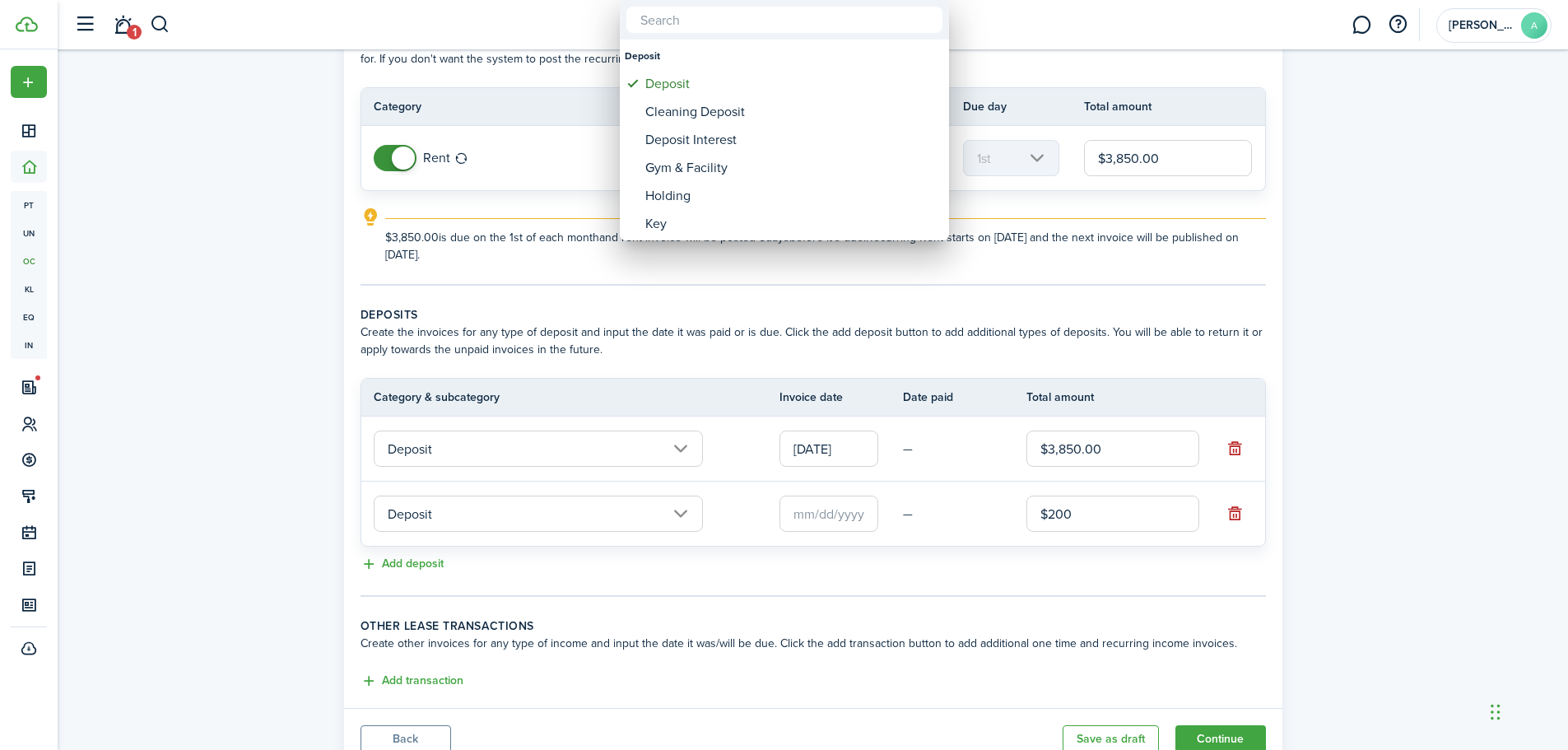
type input "$200.00"
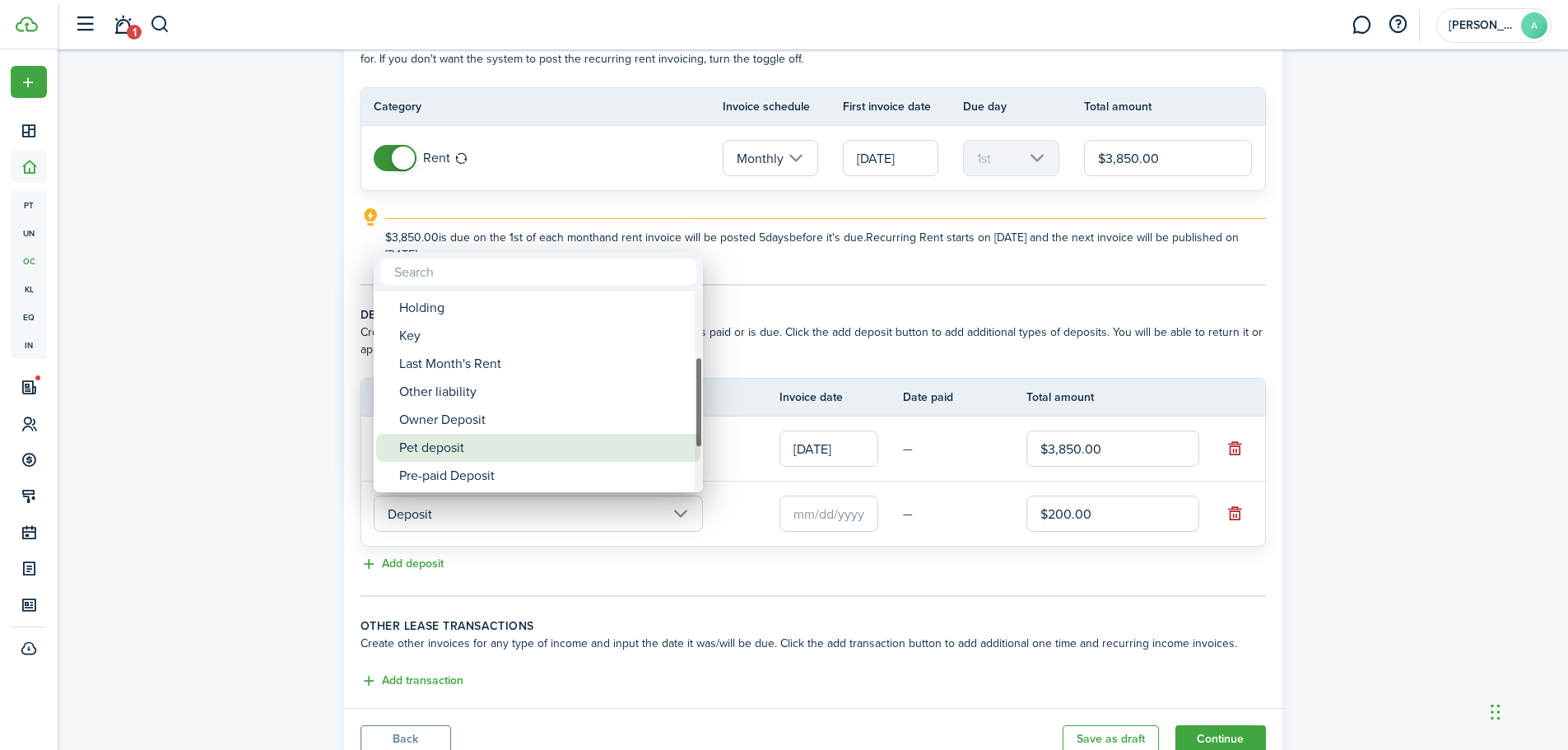
click at [557, 454] on div "Pet deposit" at bounding box center [545, 447] width 291 height 28
type input "Deposit / Pet deposit"
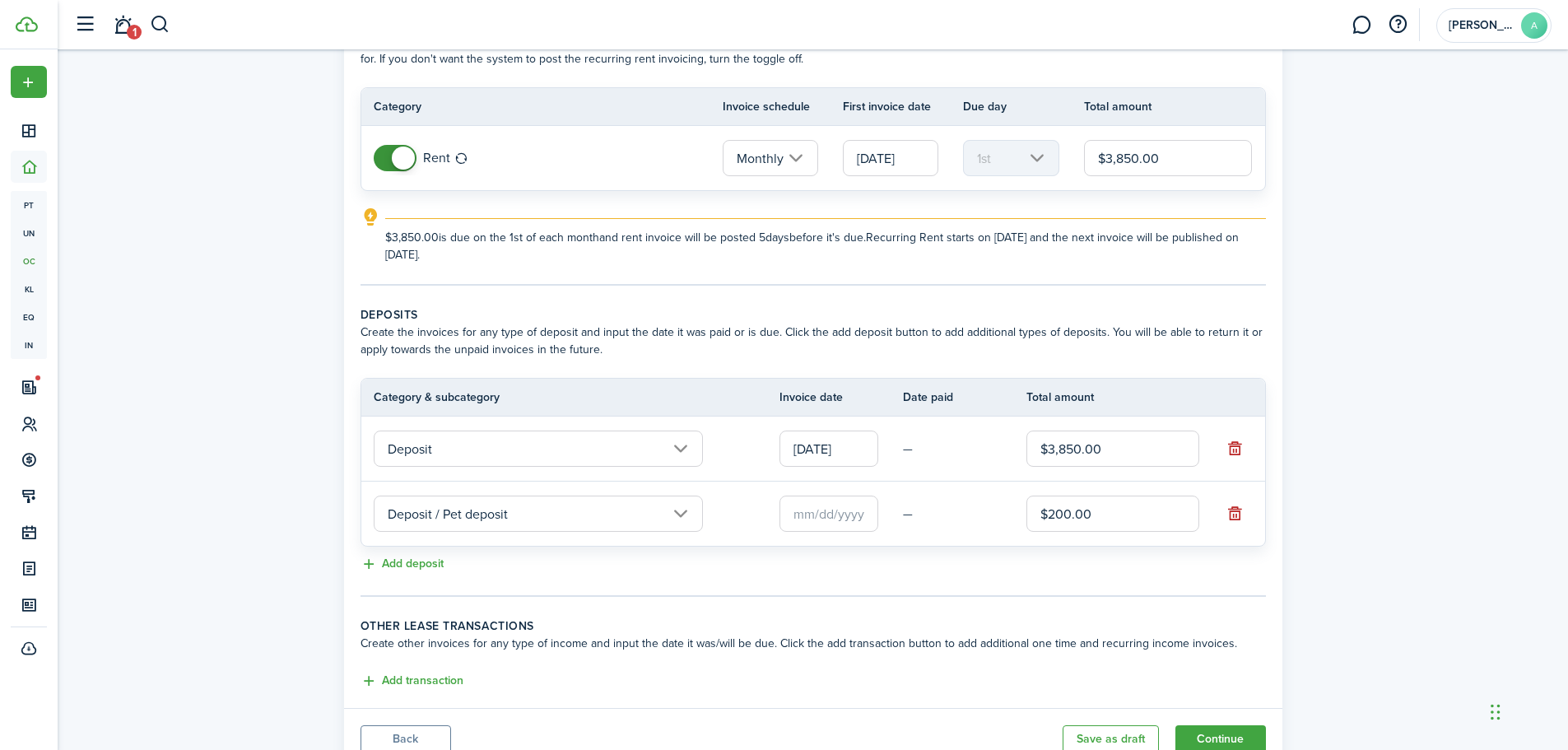
click at [801, 521] on input "text" at bounding box center [829, 513] width 99 height 37
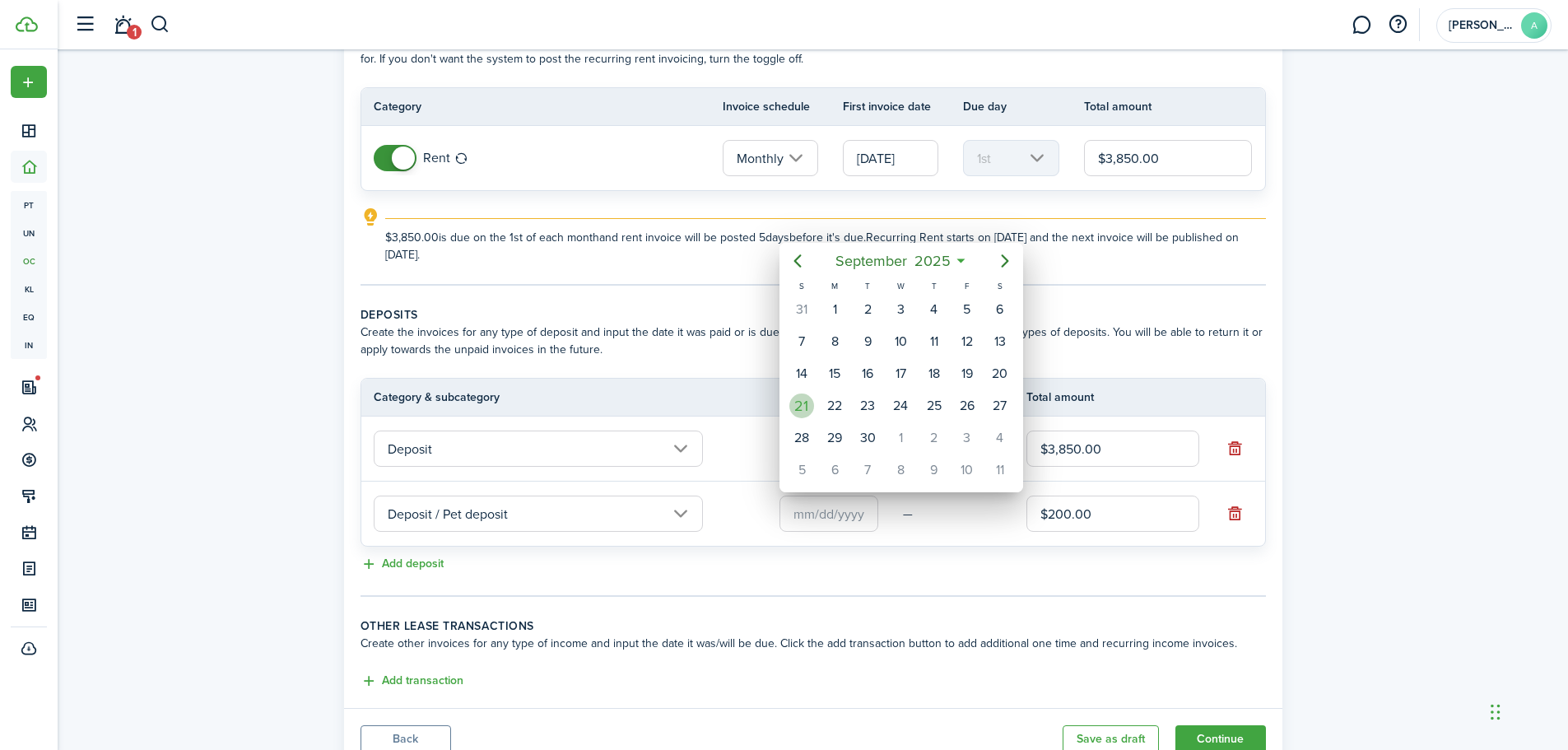
click at [804, 406] on div "21" at bounding box center [802, 406] width 25 height 25
type input "[DATE]"
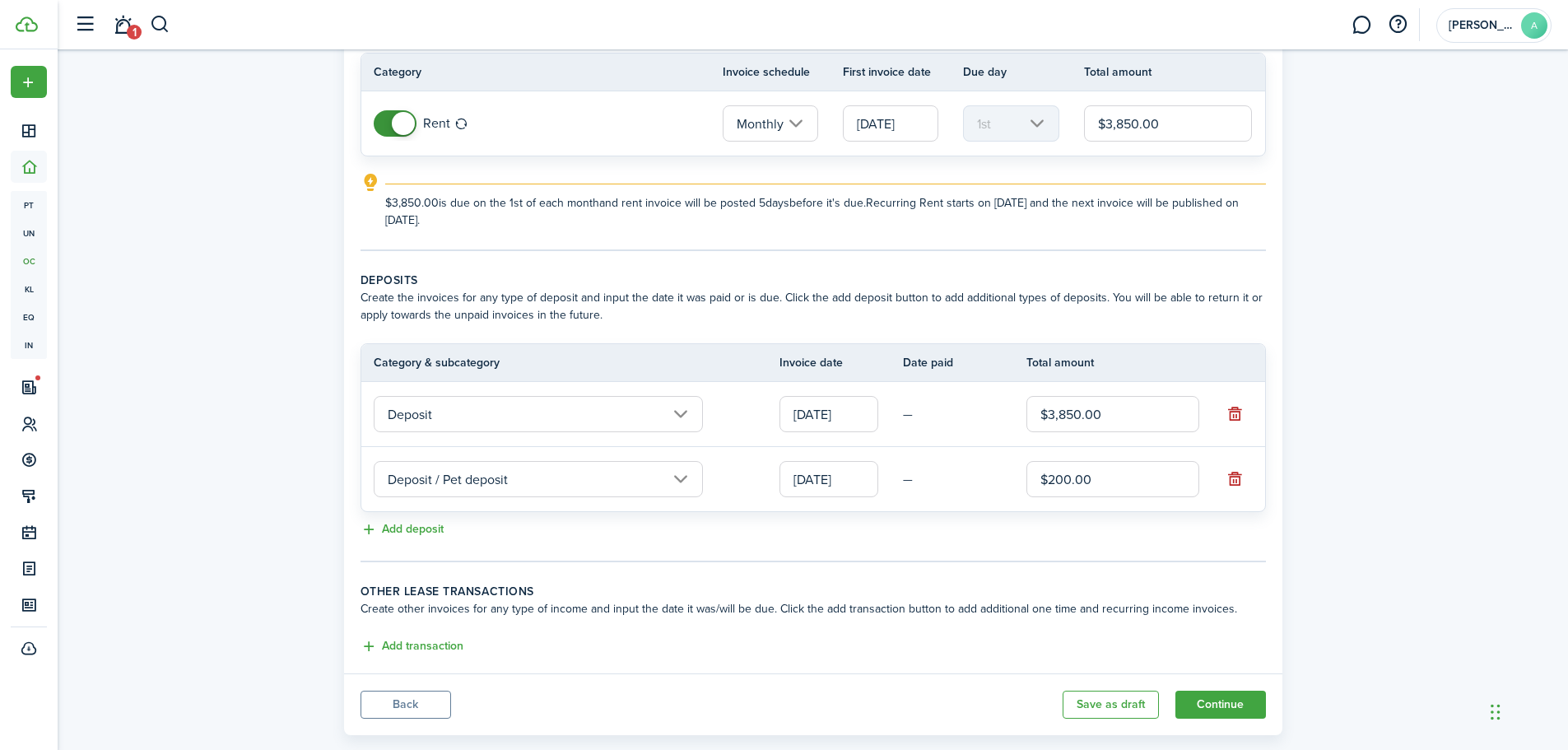
scroll to position [179, 0]
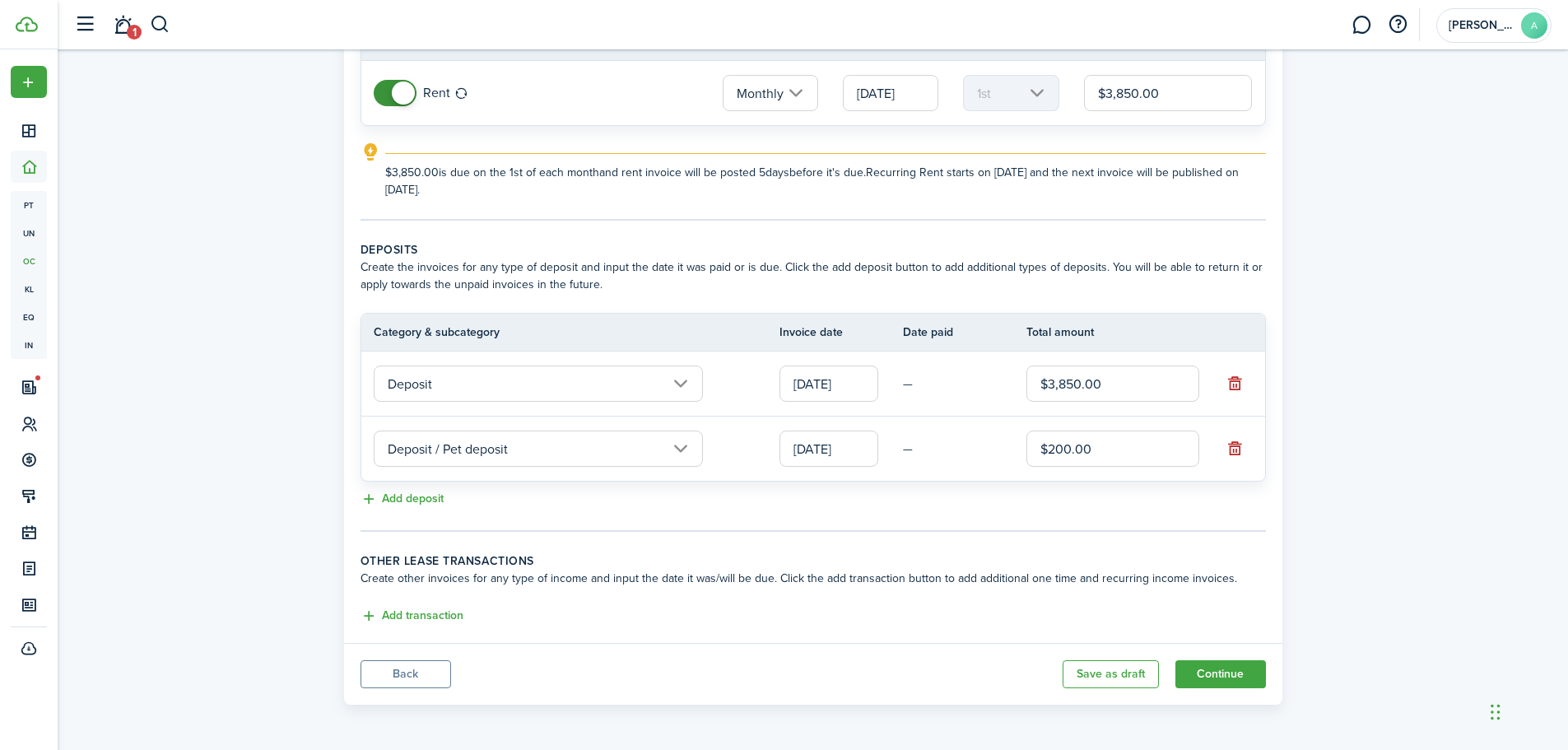
click at [468, 613] on div "Add transaction" at bounding box center [813, 616] width 905 height 20
click at [457, 616] on button "Add transaction" at bounding box center [412, 615] width 103 height 19
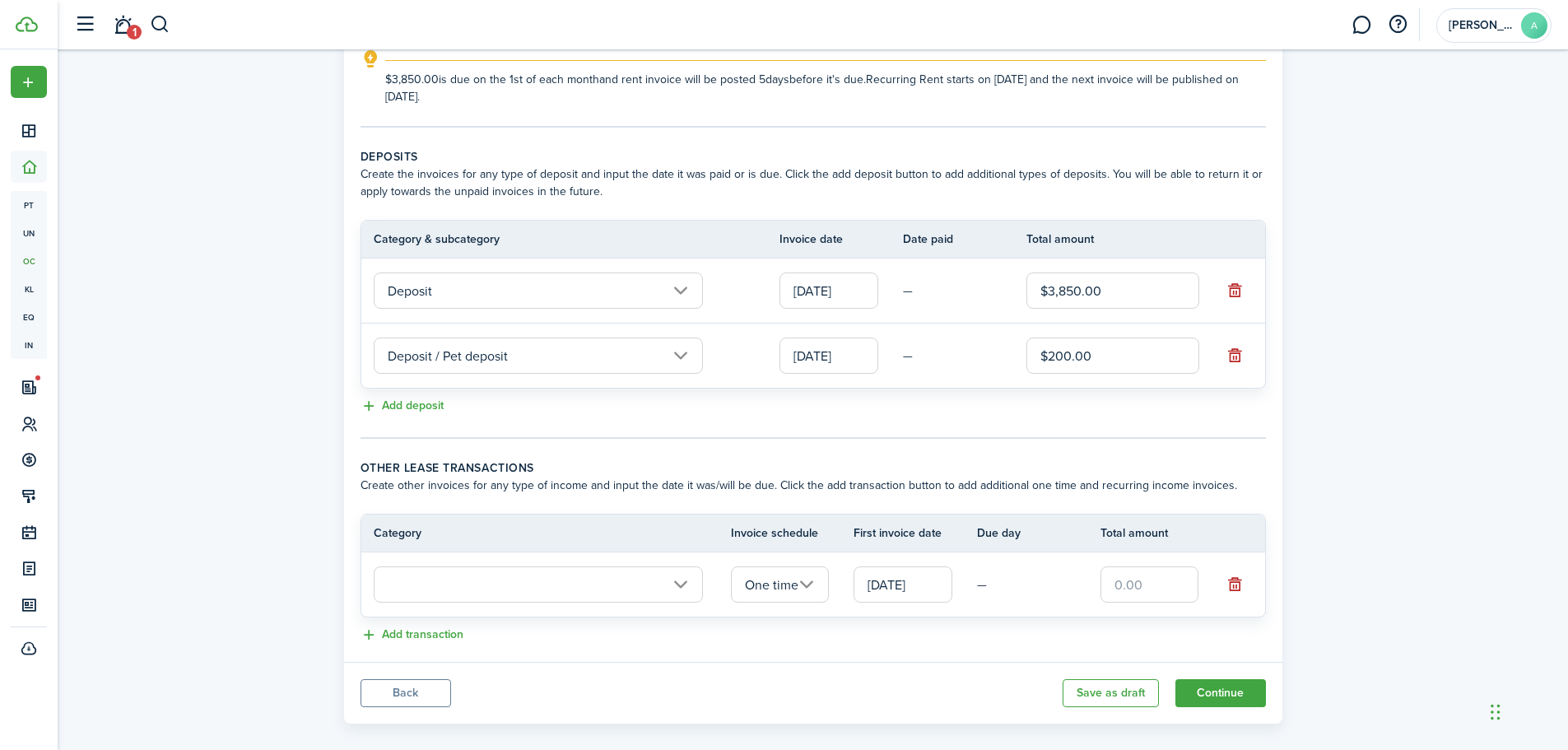
scroll to position [290, 0]
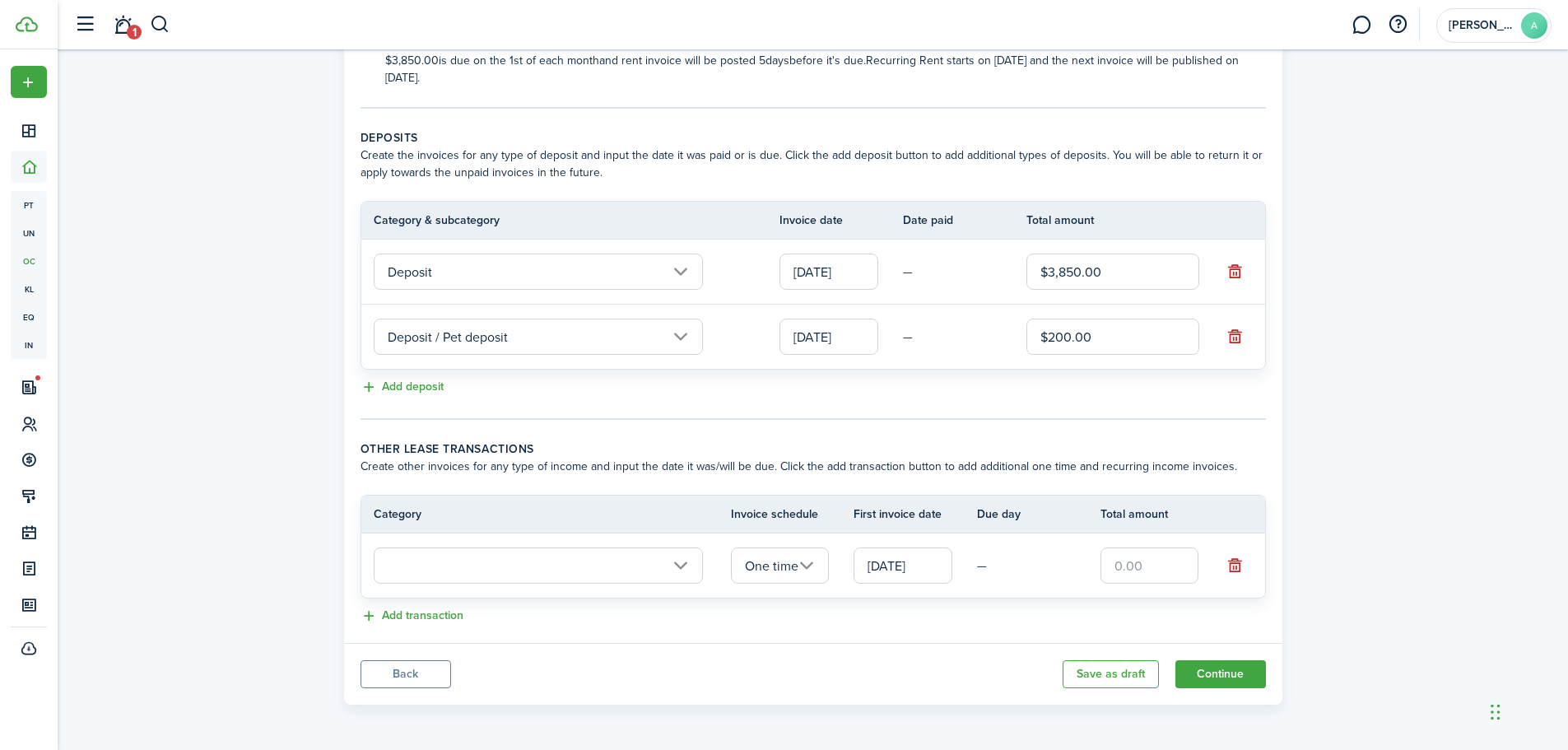
click at [658, 562] on input "text" at bounding box center [538, 565] width 329 height 37
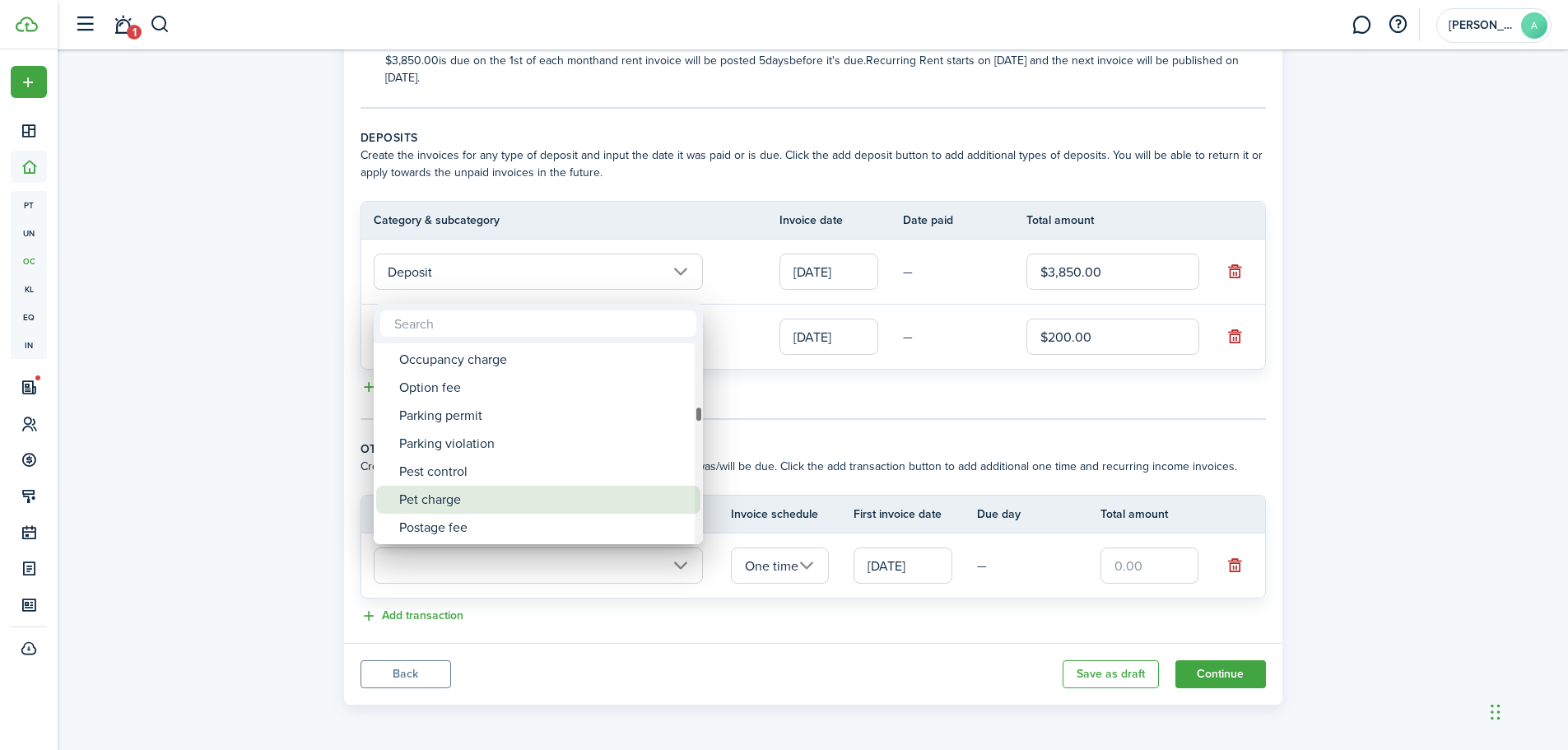
click at [521, 503] on div "Pet charge" at bounding box center [545, 499] width 291 height 28
type input "Tenant charges & fees / Pet charge"
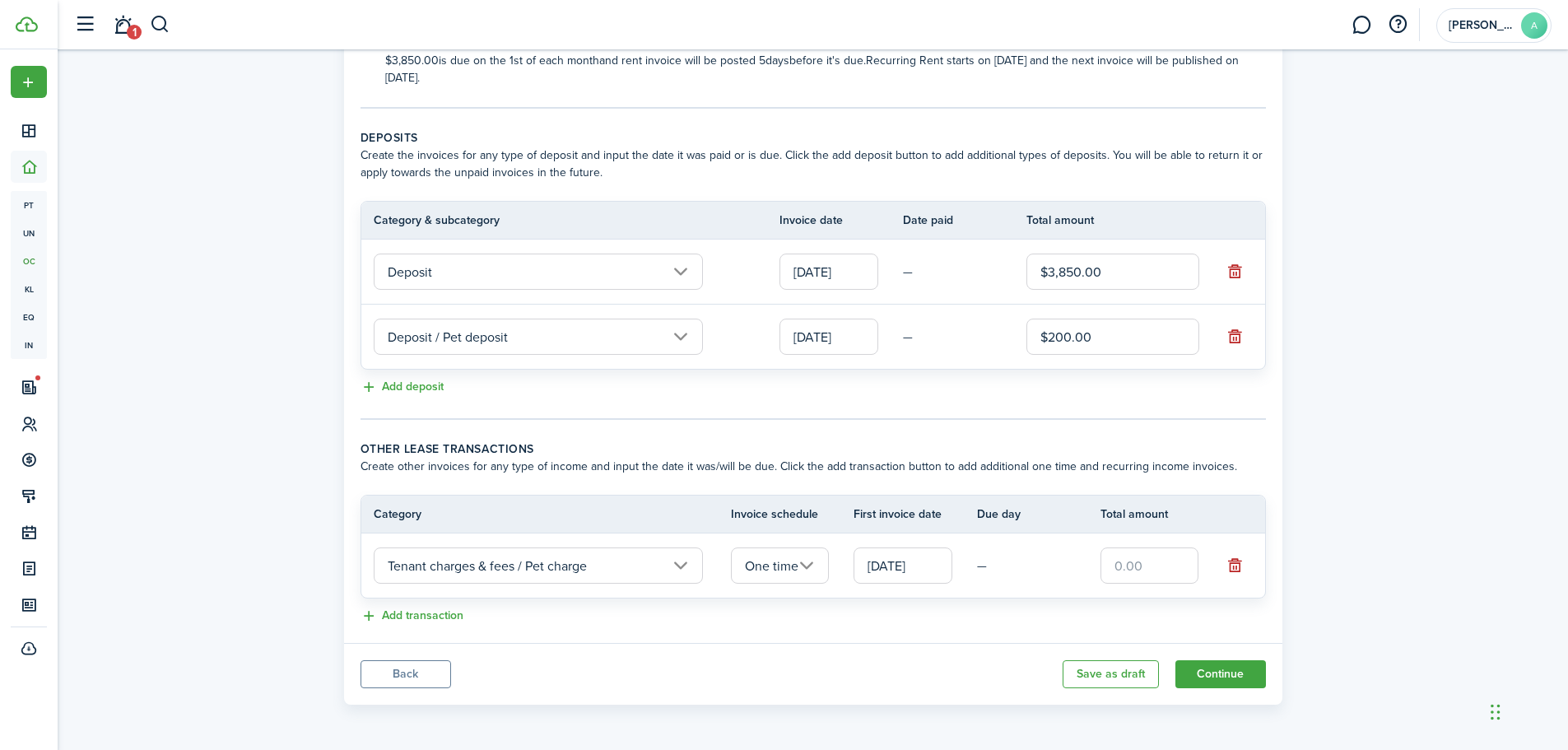
click at [811, 561] on input "One time" at bounding box center [780, 565] width 99 height 37
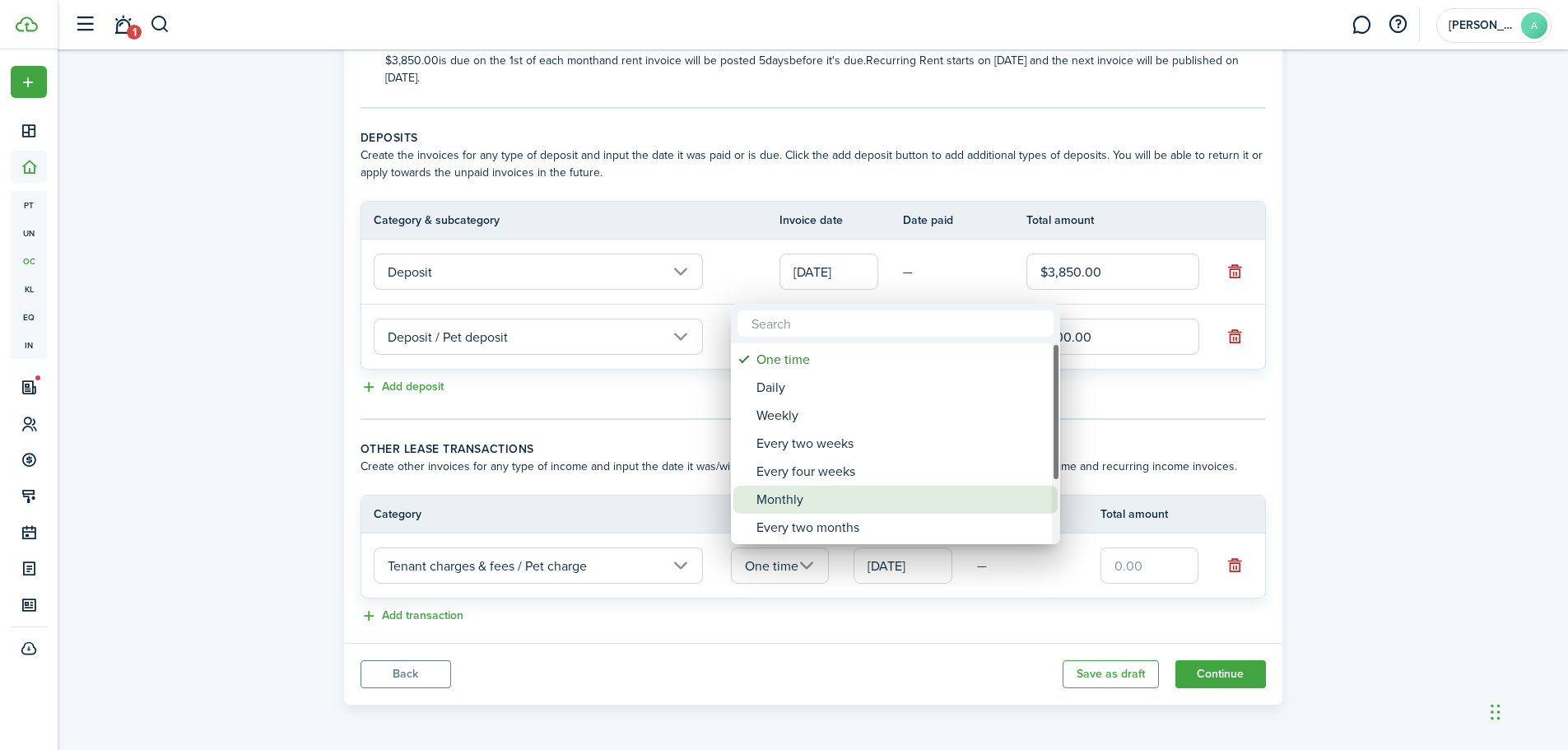
click at [825, 501] on div "Monthly" at bounding box center [902, 499] width 291 height 28
type input "Monthly"
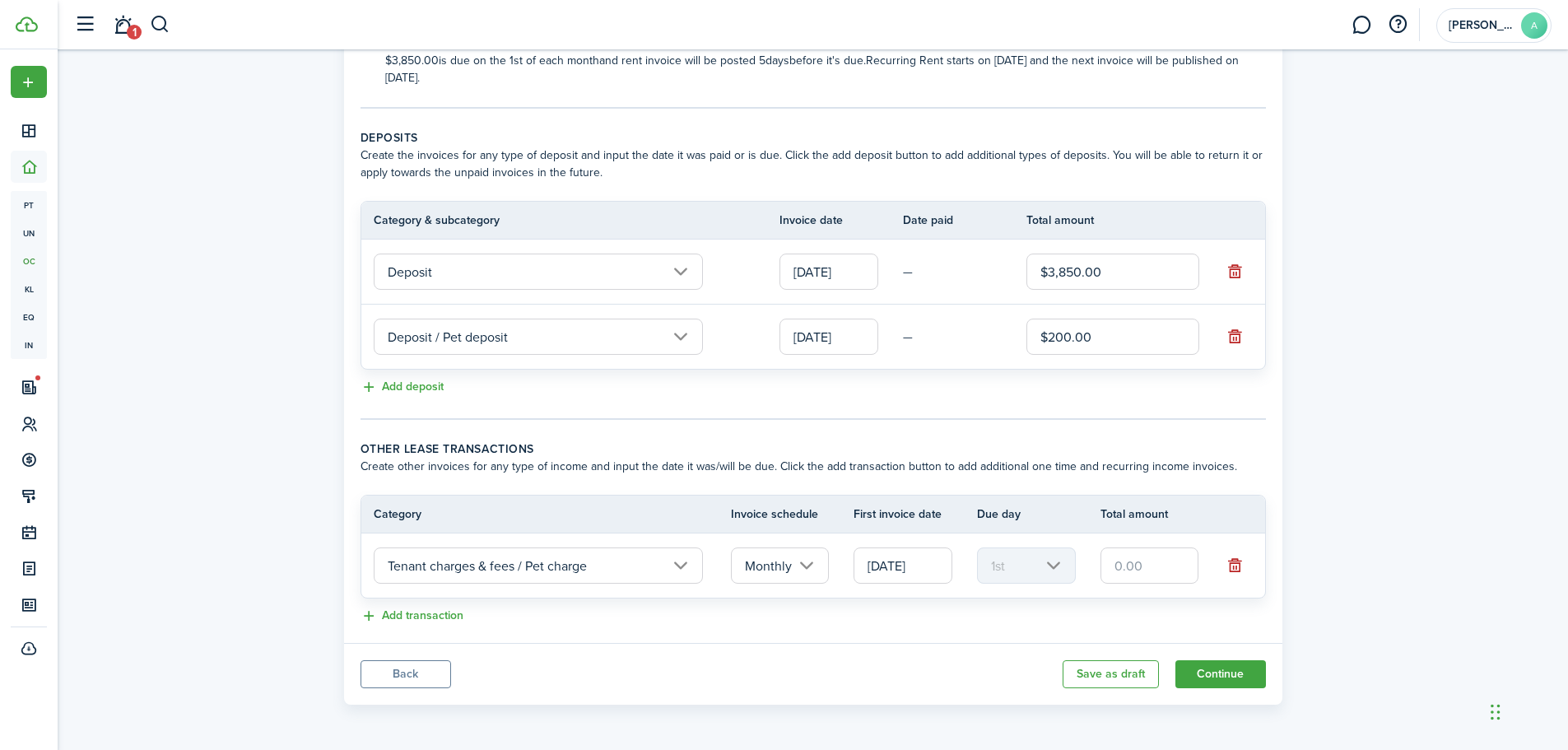
click at [1138, 574] on input "text" at bounding box center [1149, 565] width 99 height 37
type input "$25.00"
click at [946, 646] on panel-main-footer "Back Save as draft Continue" at bounding box center [813, 673] width 938 height 62
click at [447, 613] on button "Add transaction" at bounding box center [412, 615] width 103 height 19
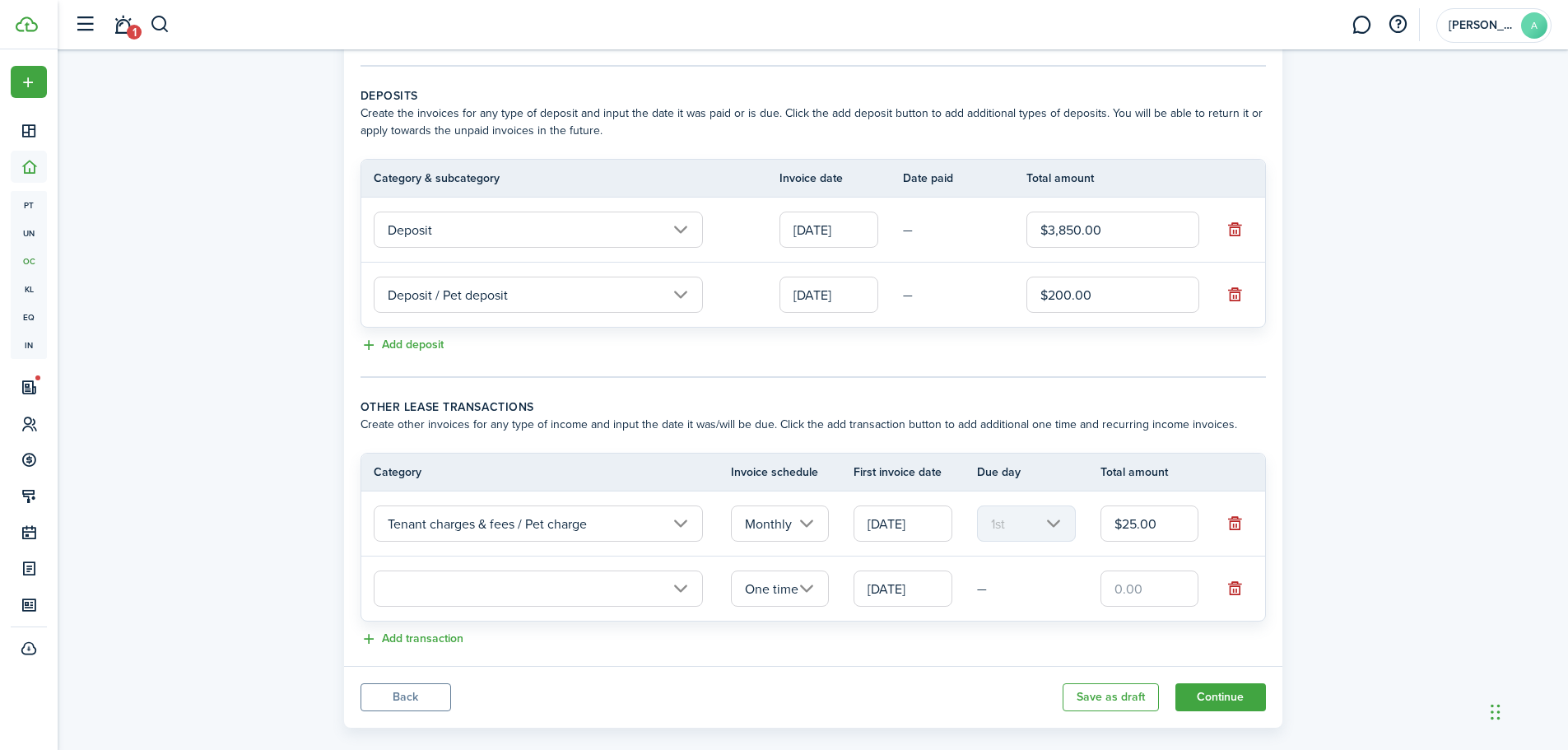
scroll to position [355, 0]
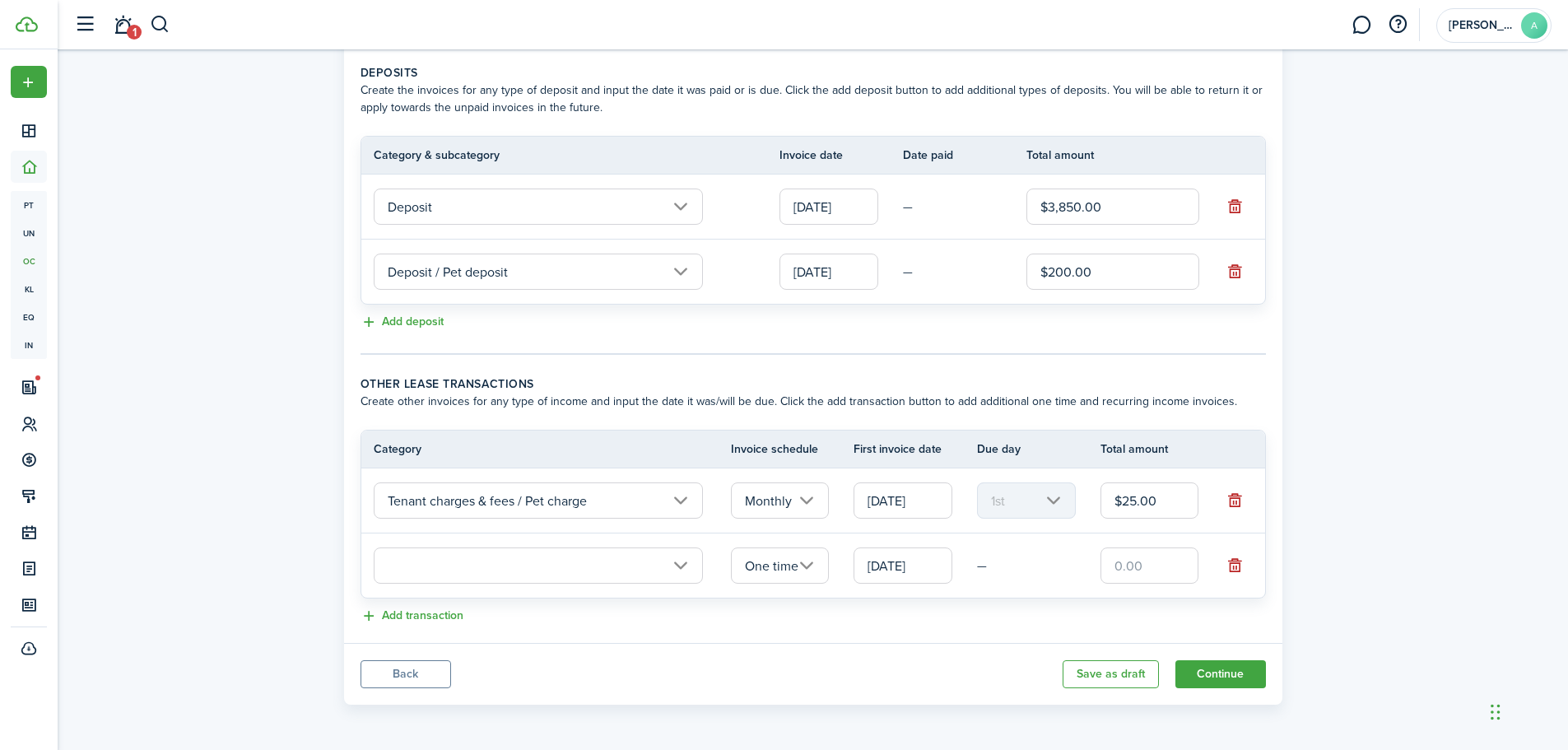
click at [804, 568] on input "One time" at bounding box center [780, 565] width 99 height 37
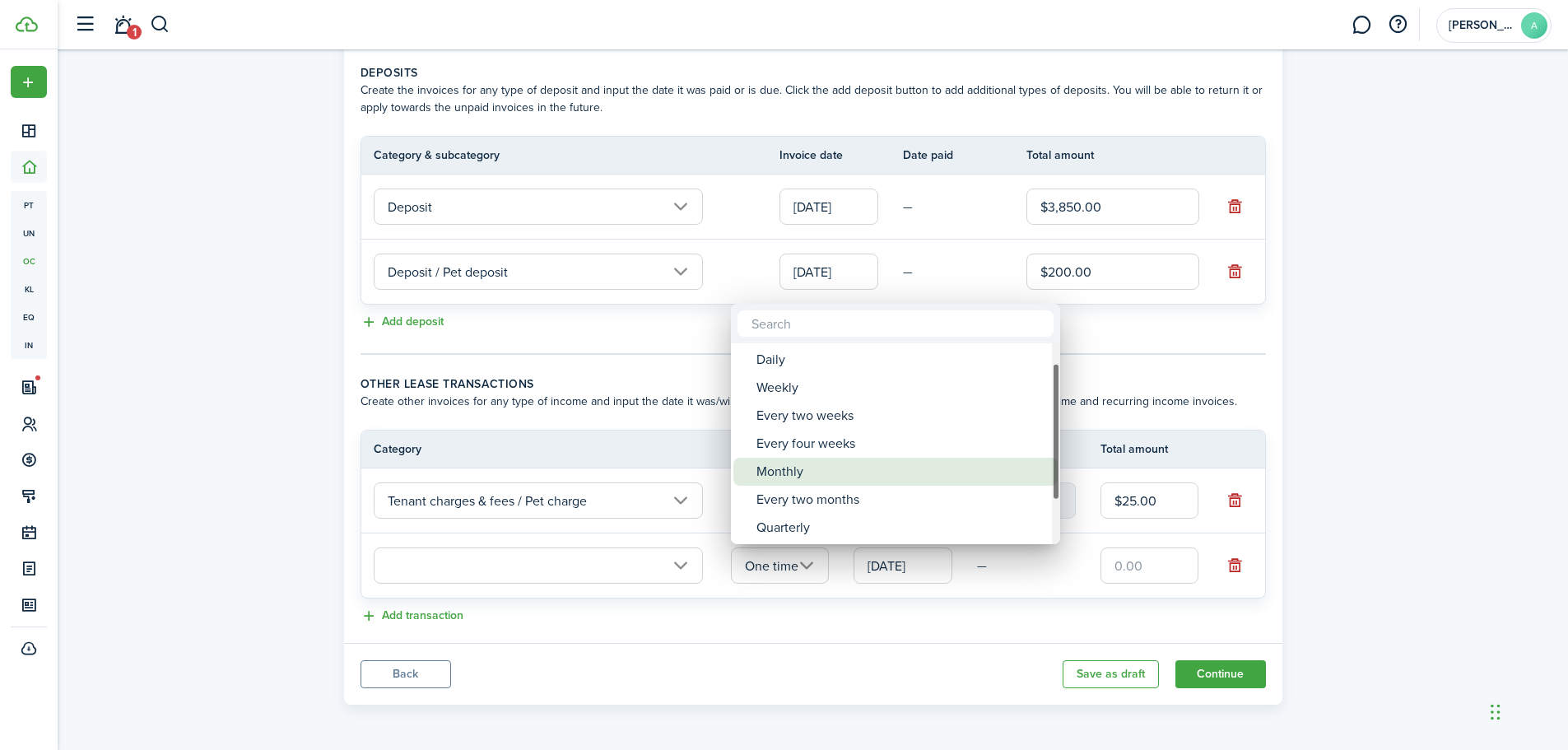
click at [876, 462] on div "Monthly" at bounding box center [902, 471] width 291 height 28
type input "Monthly"
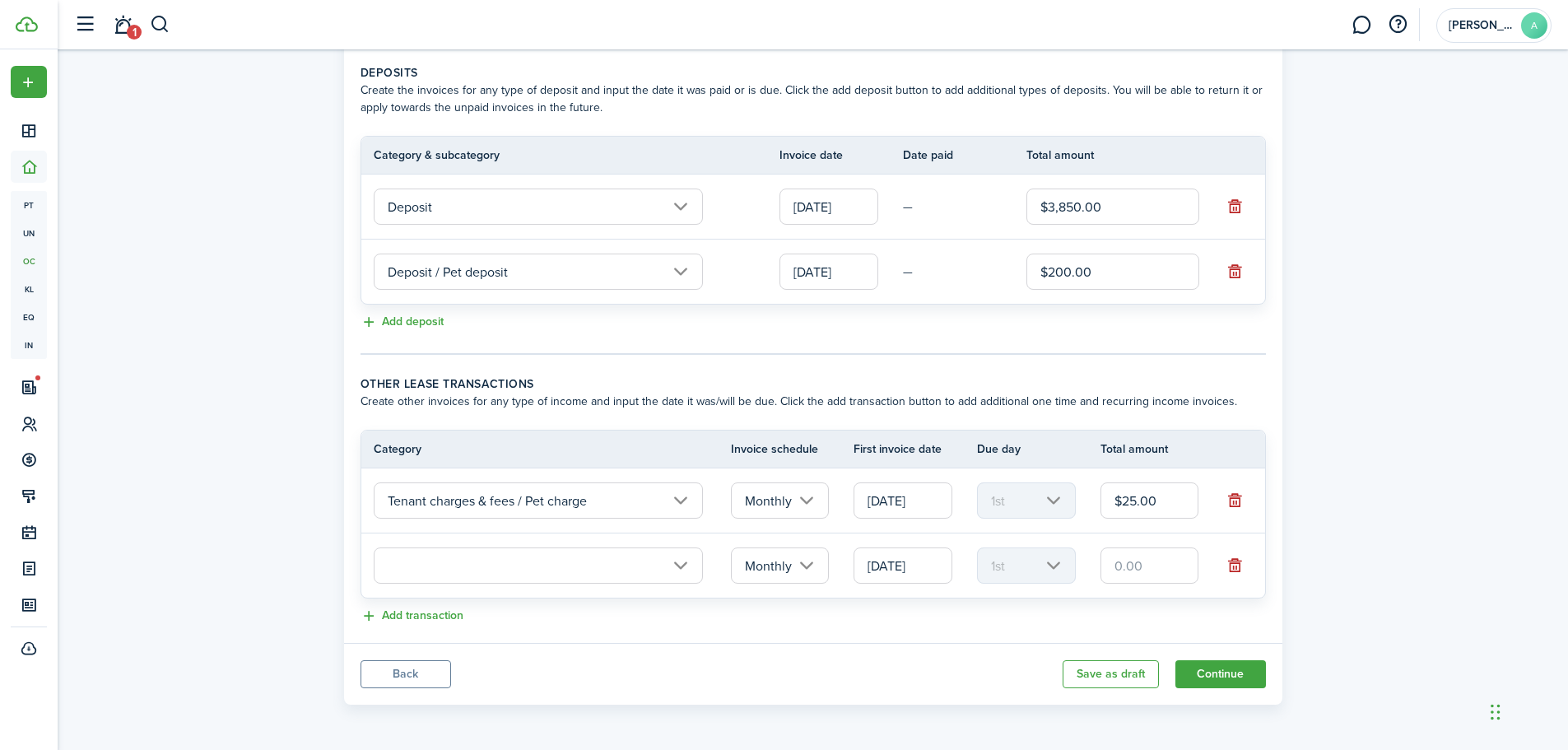
click at [688, 568] on input "text" at bounding box center [538, 565] width 329 height 37
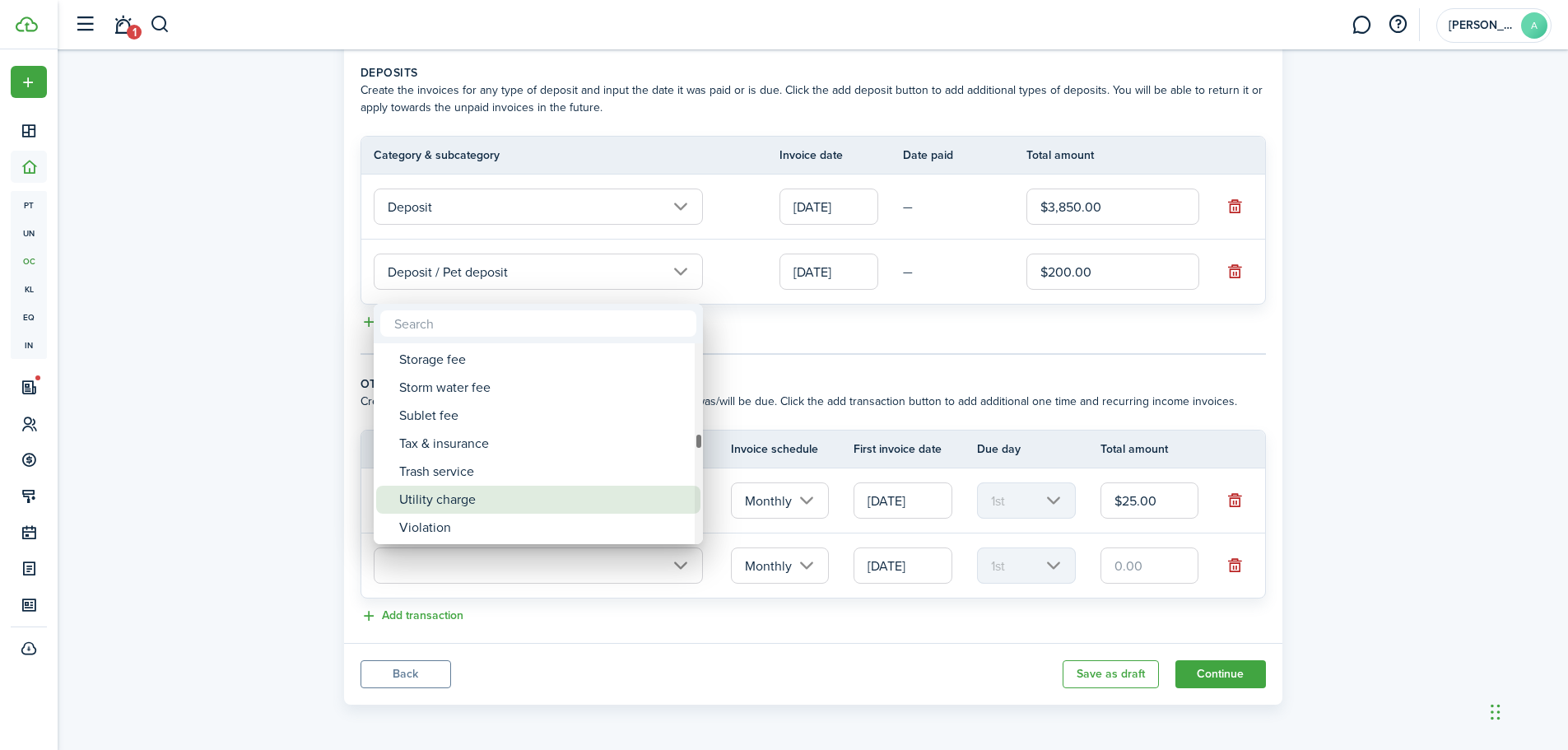
click at [594, 494] on div "Utility charge" at bounding box center [545, 499] width 291 height 28
type input "Tenant charges & fees / Utility charge"
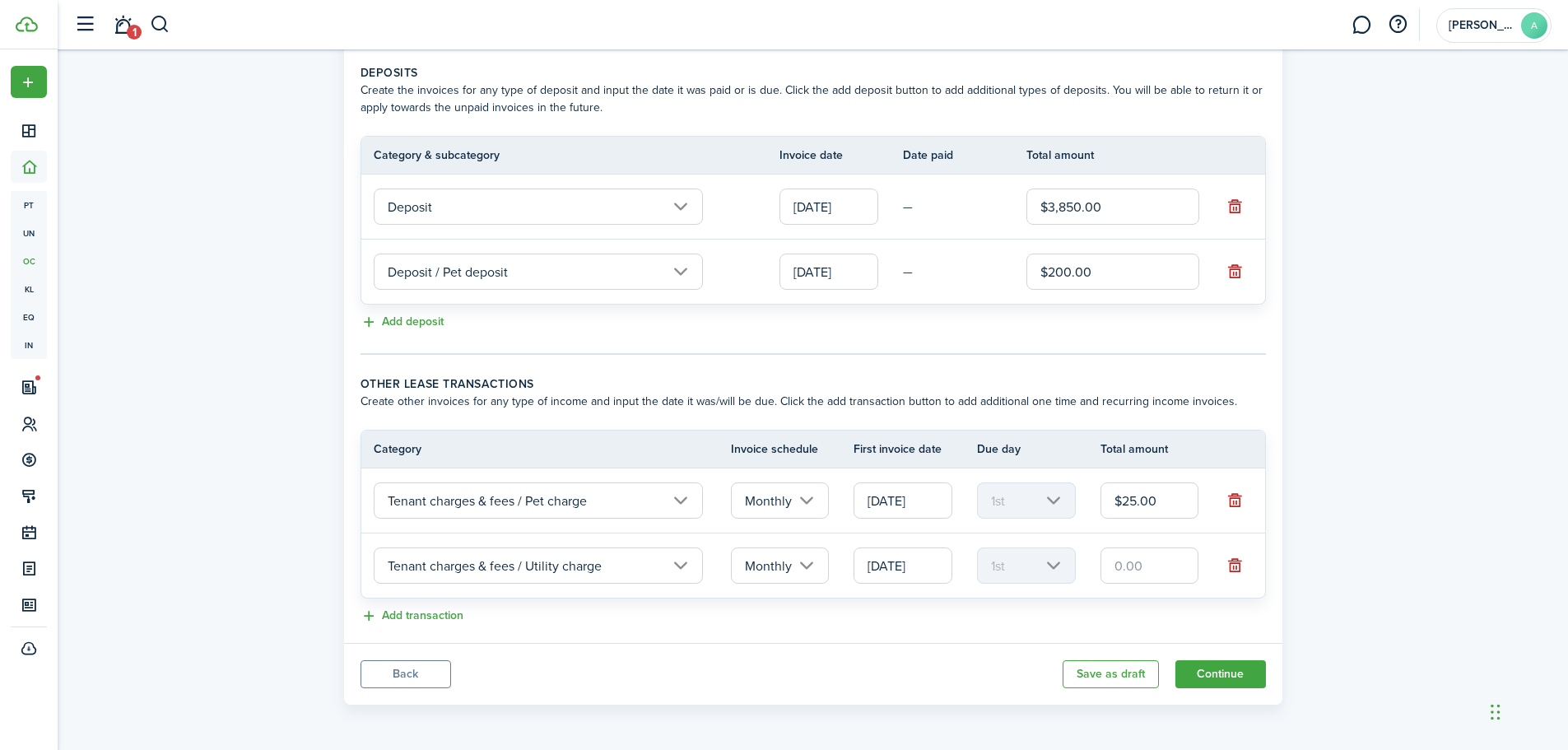
click at [946, 572] on input "10/01/2025" at bounding box center [903, 565] width 99 height 37
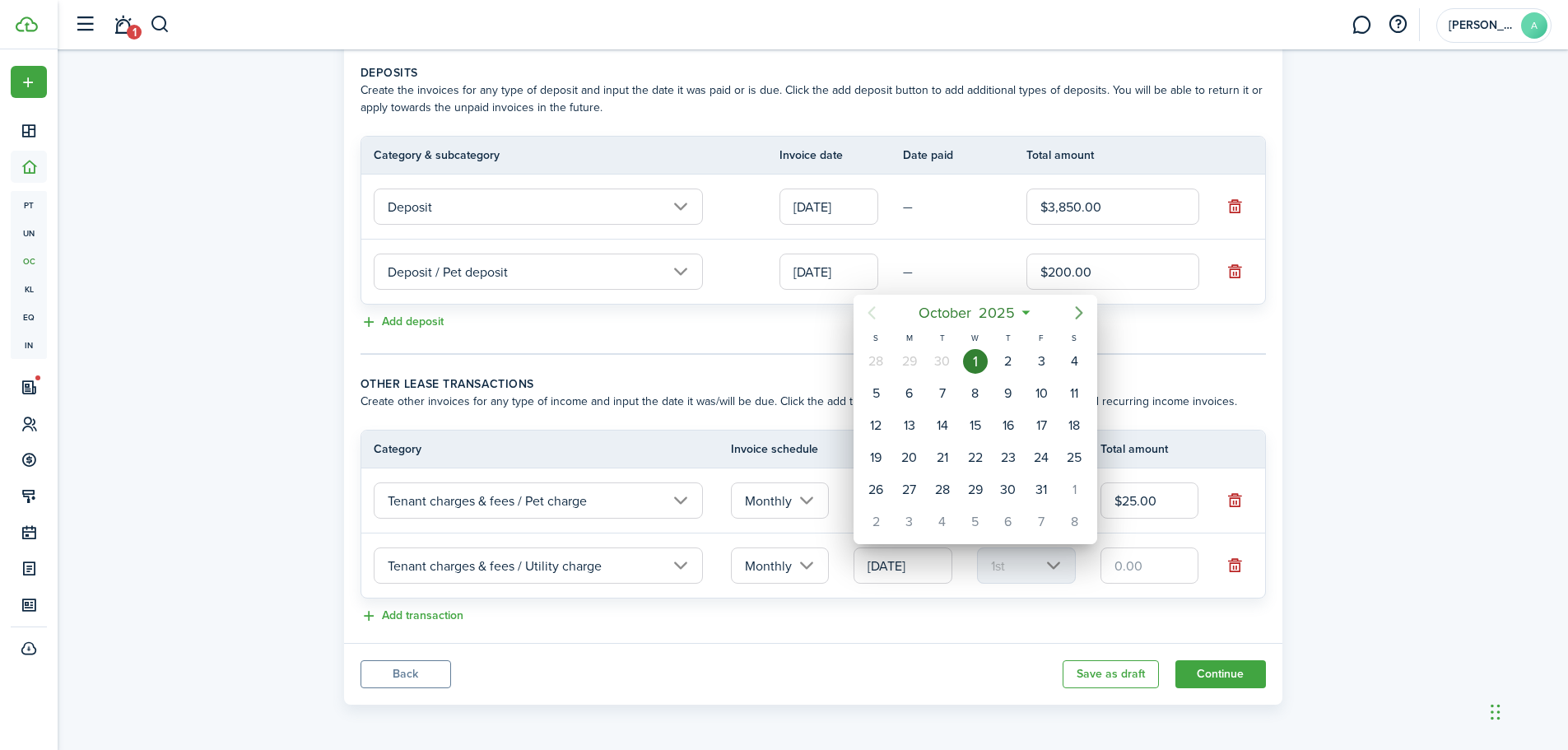
click at [1082, 311] on icon "Next page" at bounding box center [1079, 312] width 20 height 20
click at [1070, 368] on div "1" at bounding box center [1074, 362] width 25 height 25
type input "11/01/2025"
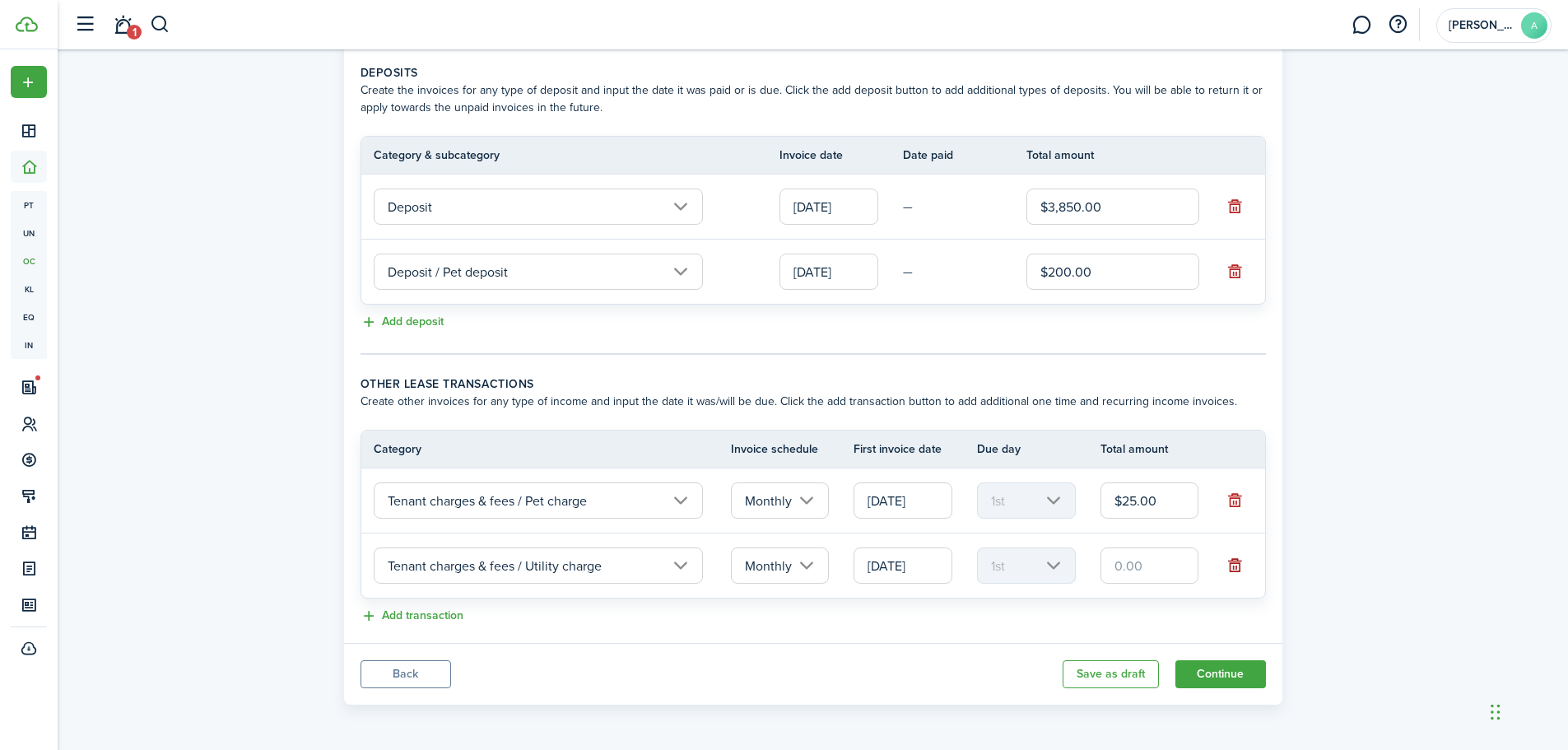
click at [1232, 569] on button "button" at bounding box center [1235, 565] width 23 height 23
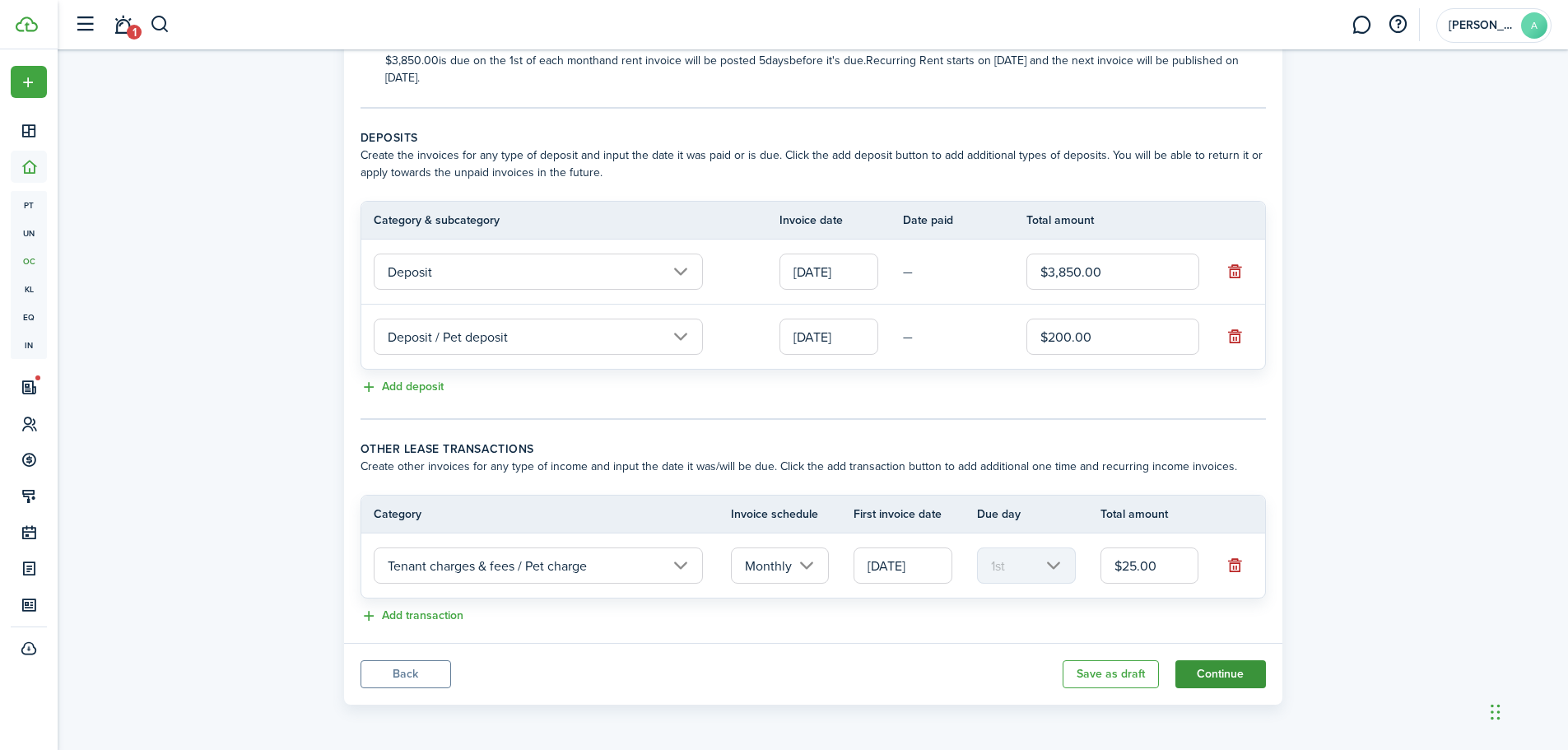
click at [1206, 676] on button "Continue" at bounding box center [1220, 673] width 90 height 28
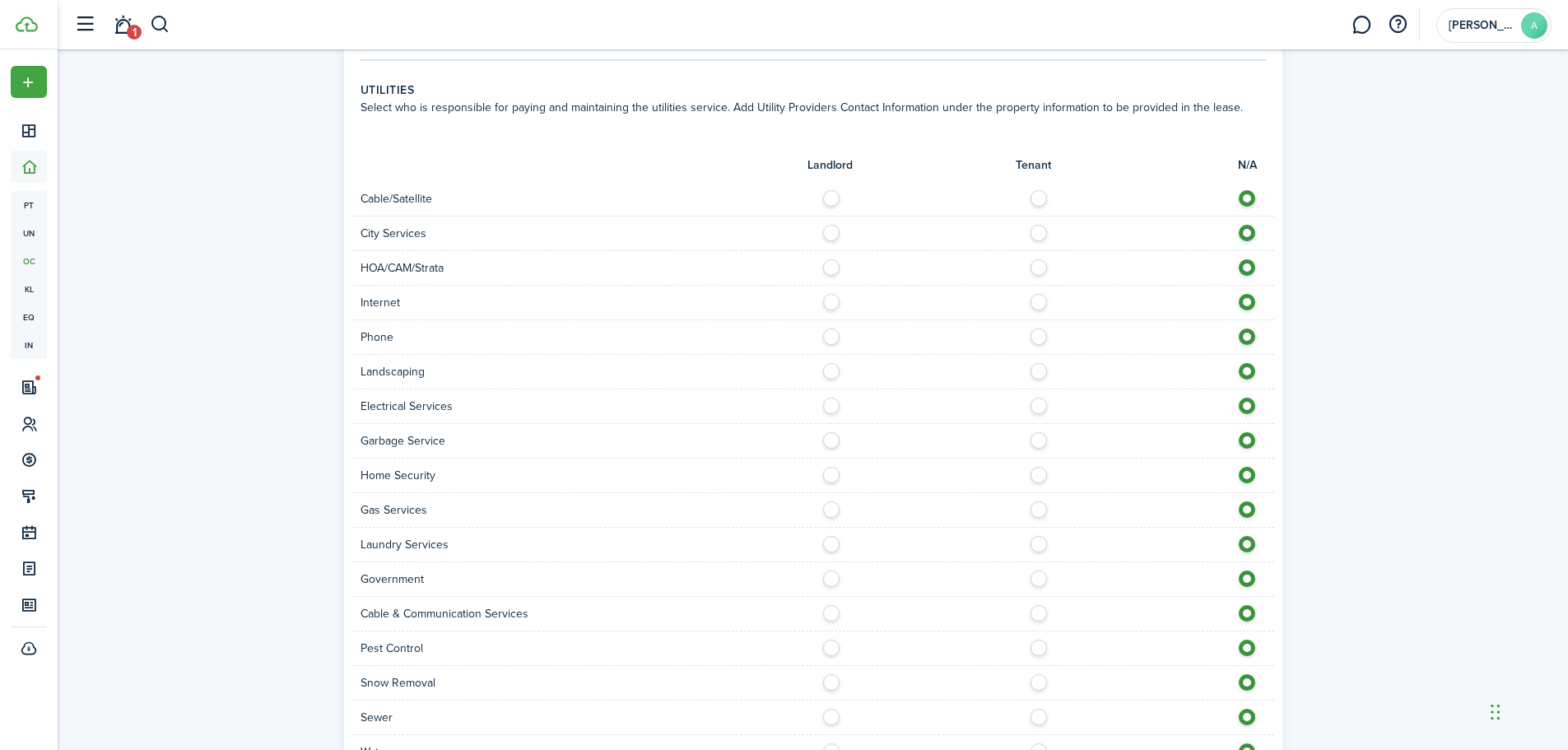
scroll to position [684, 0]
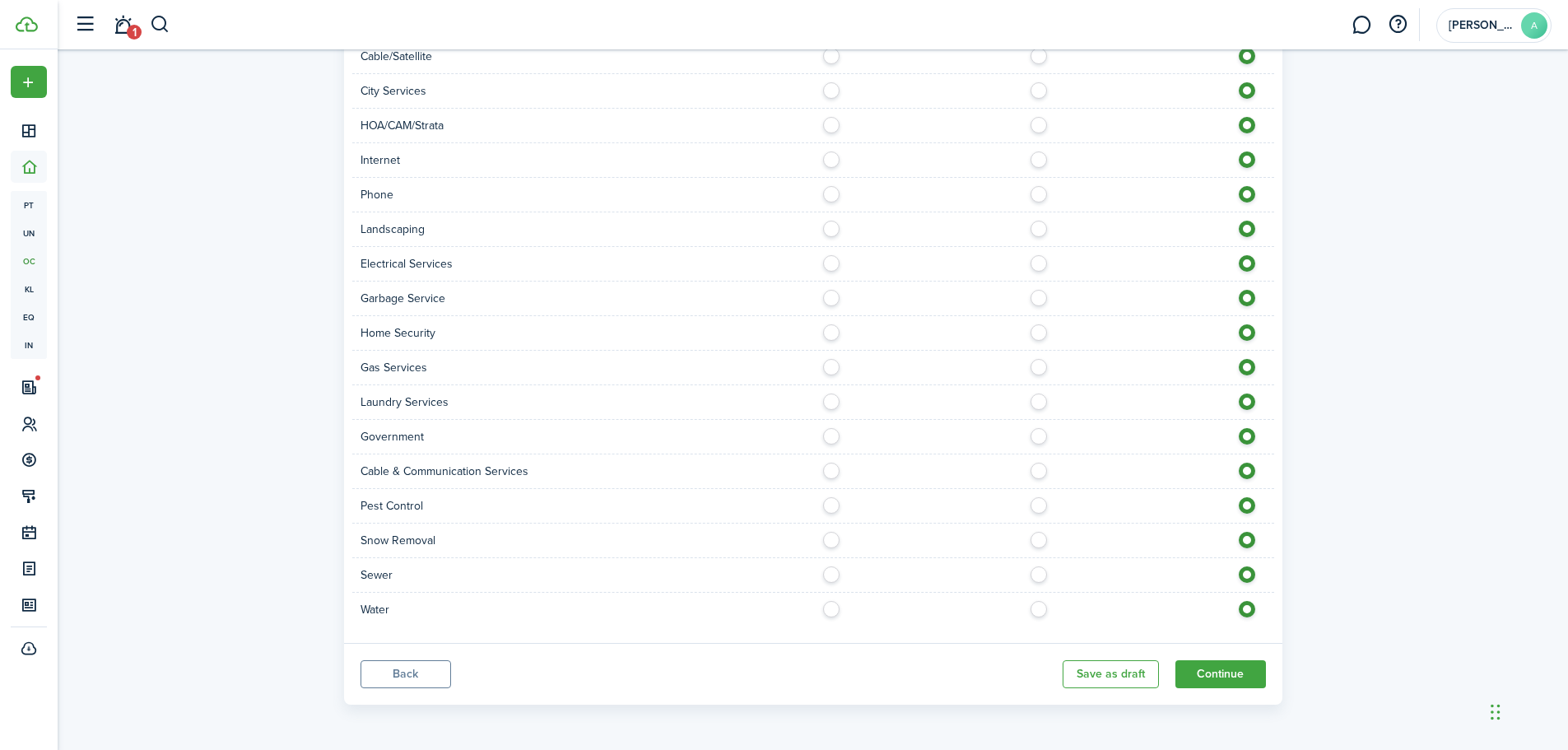
click at [831, 505] on label at bounding box center [836, 501] width 29 height 8
radio input "true"
click at [830, 125] on label at bounding box center [836, 121] width 29 height 8
radio input "true"
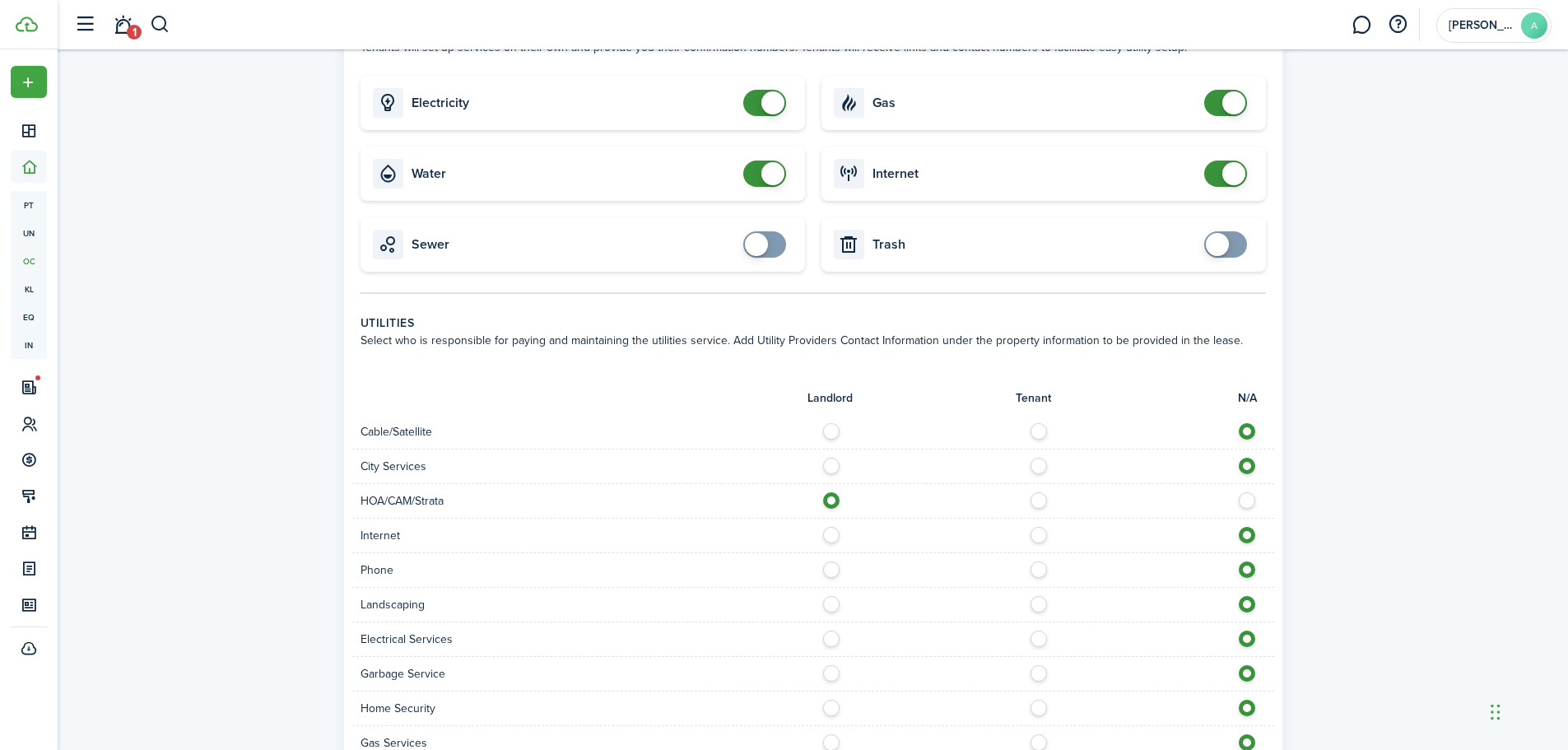
scroll to position [190, 0]
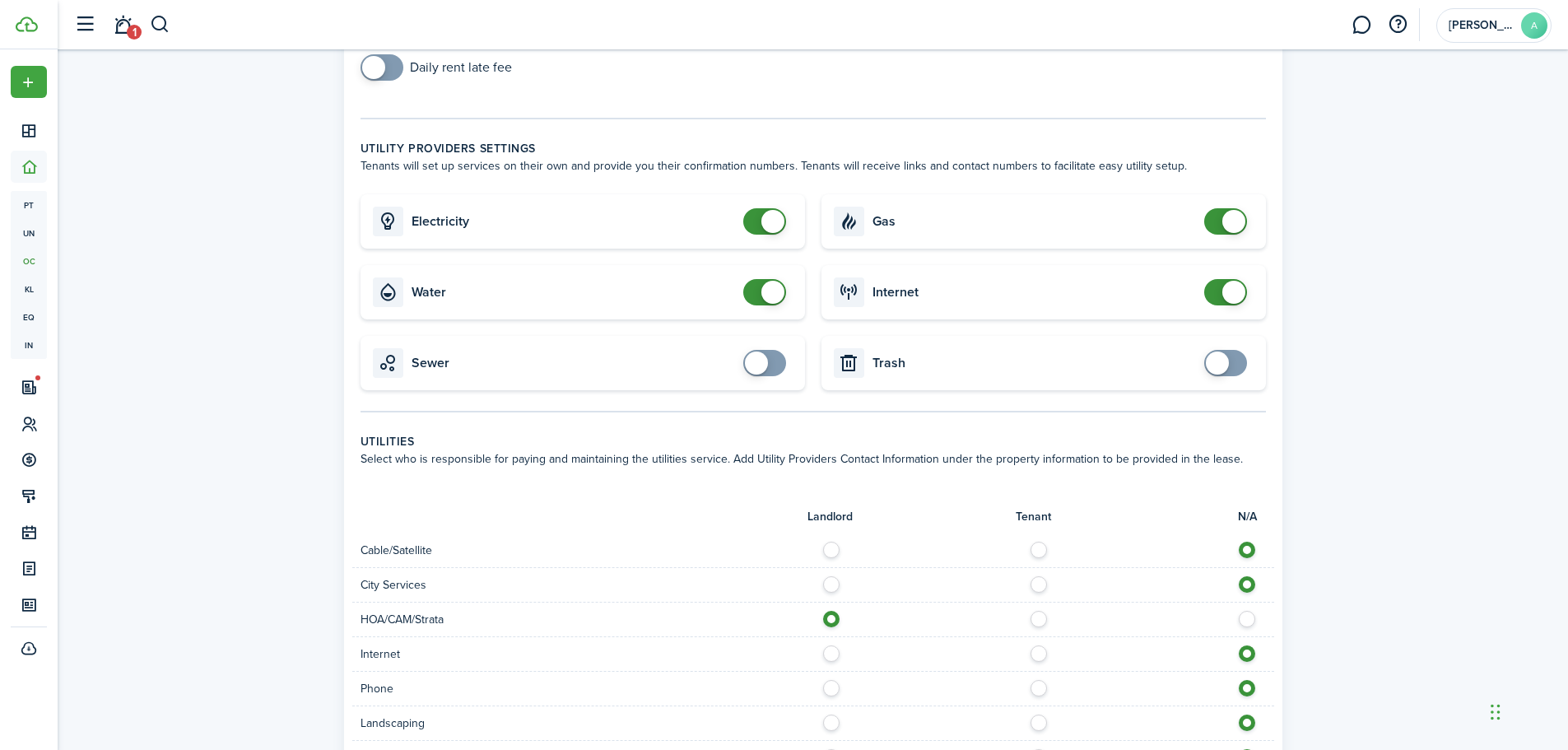
click at [756, 226] on span at bounding box center [764, 221] width 16 height 26
checkbox input "true"
click at [771, 226] on span at bounding box center [764, 221] width 16 height 26
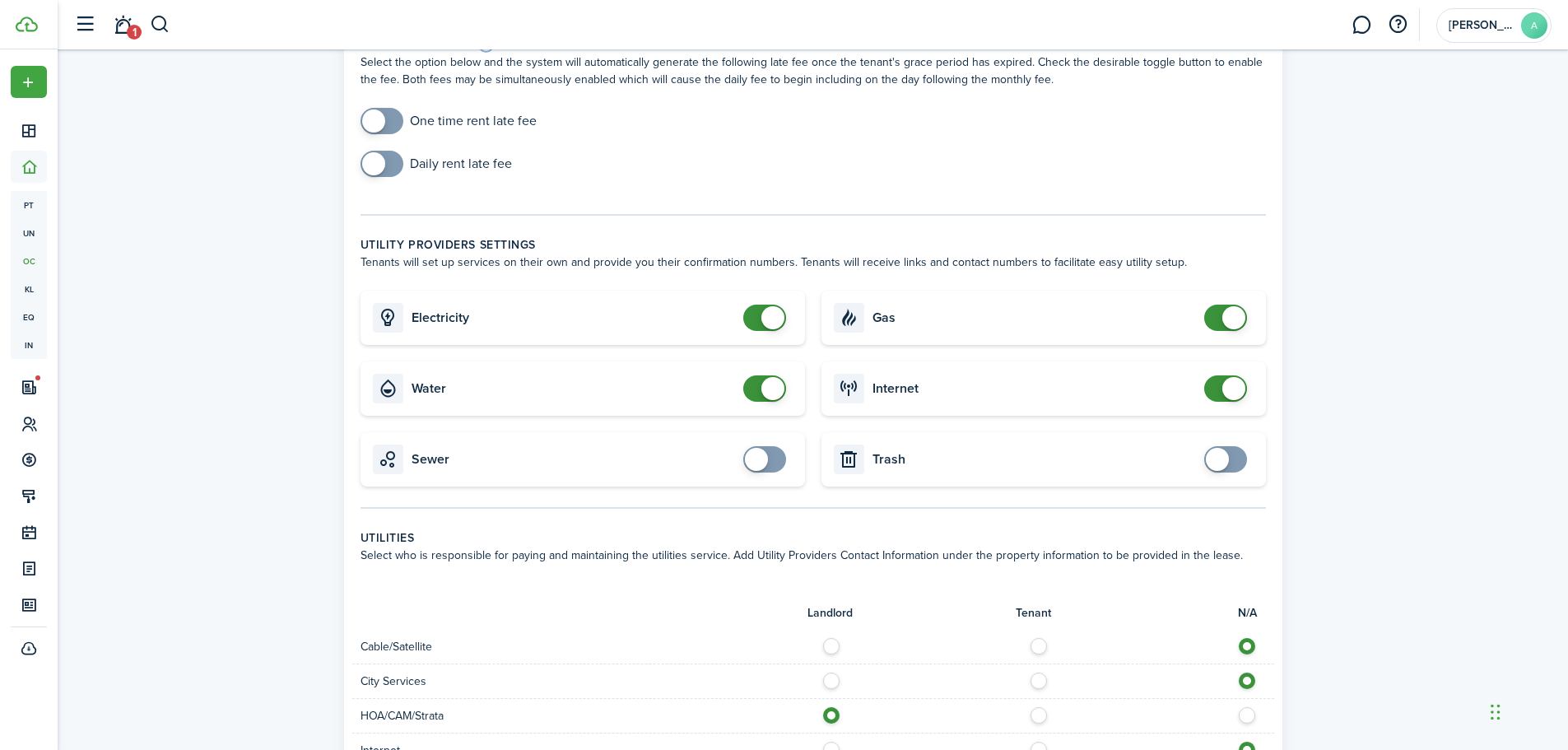
scroll to position [0, 0]
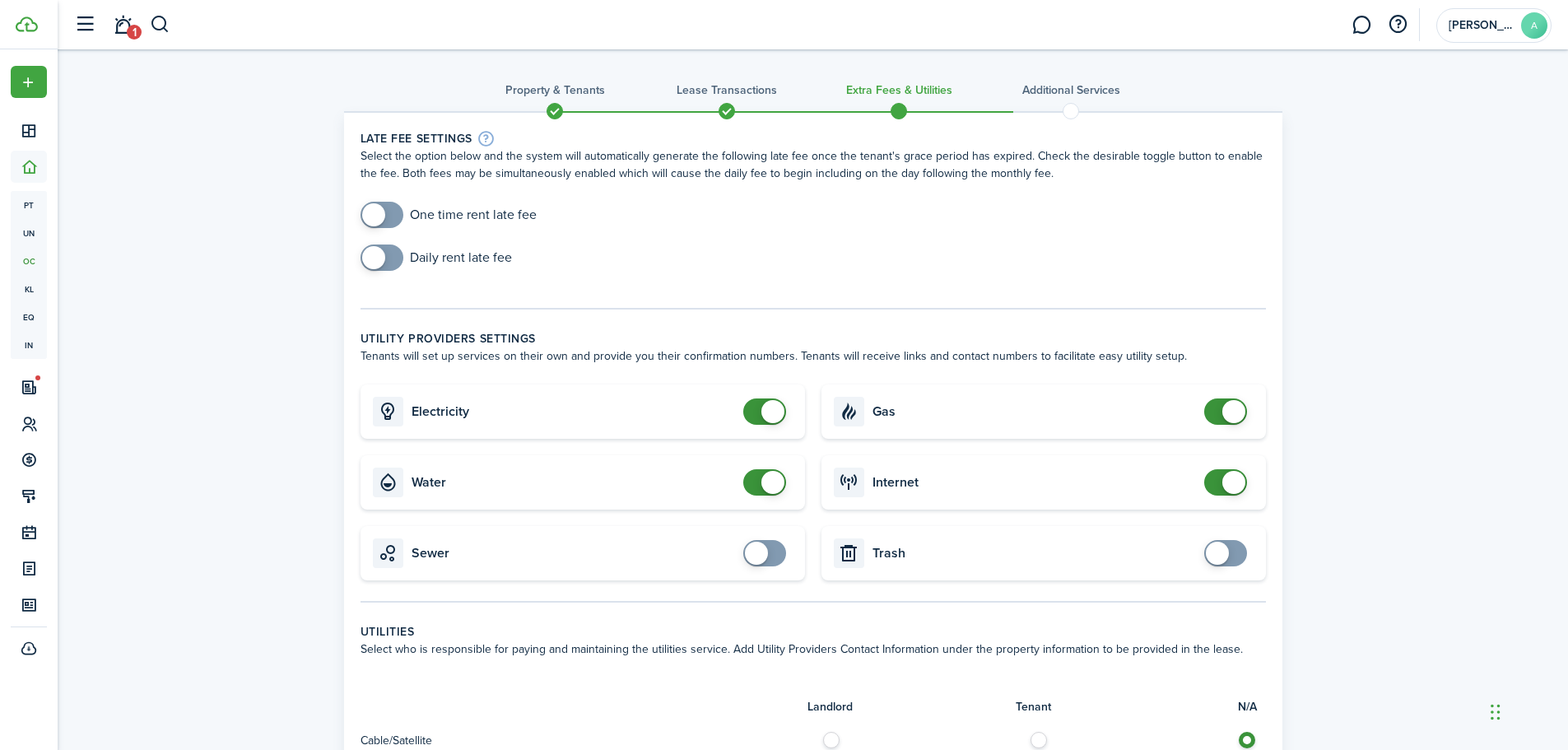
checkbox input "true"
click at [390, 221] on span at bounding box center [381, 214] width 16 height 26
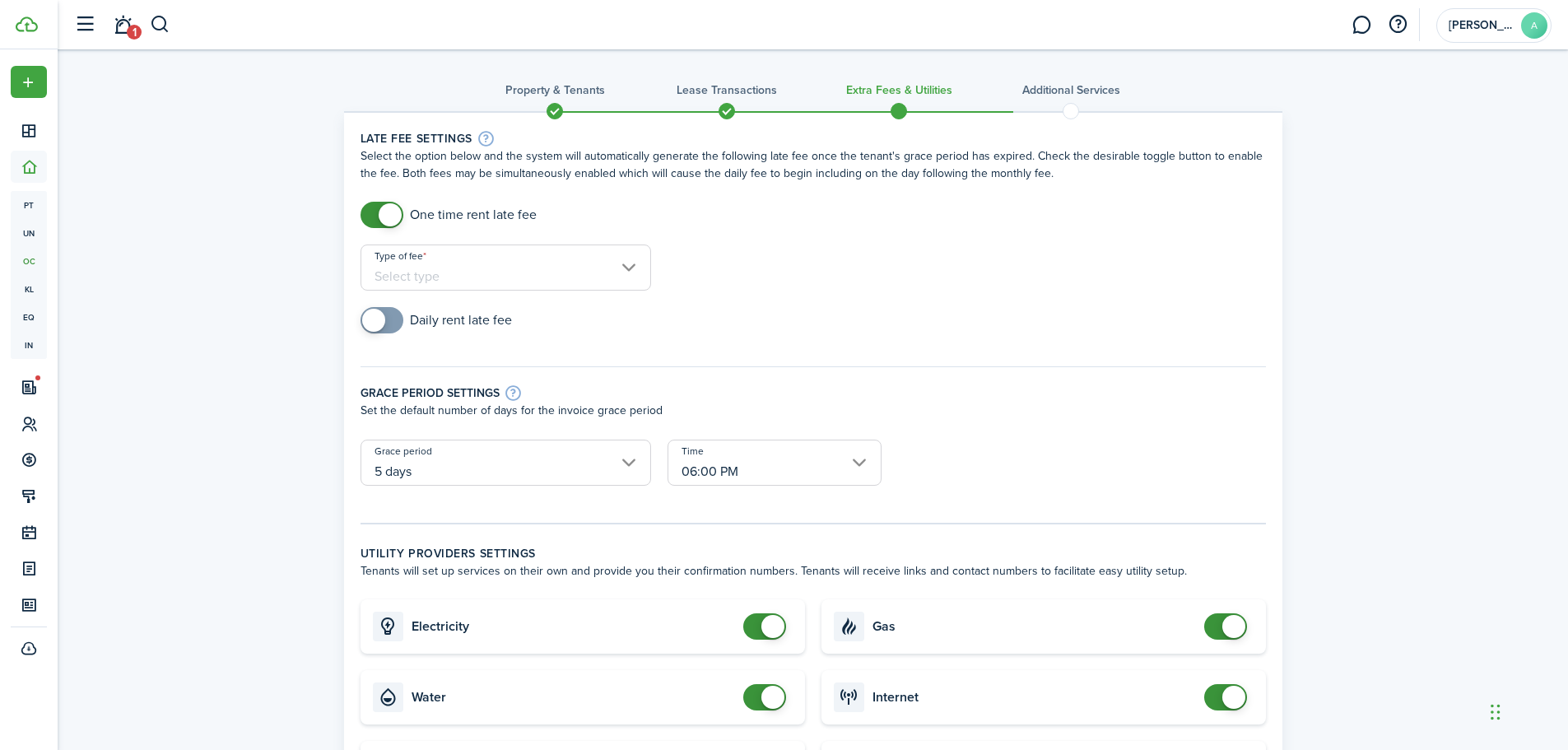
click at [605, 258] on input "Type of fee" at bounding box center [505, 268] width 290 height 46
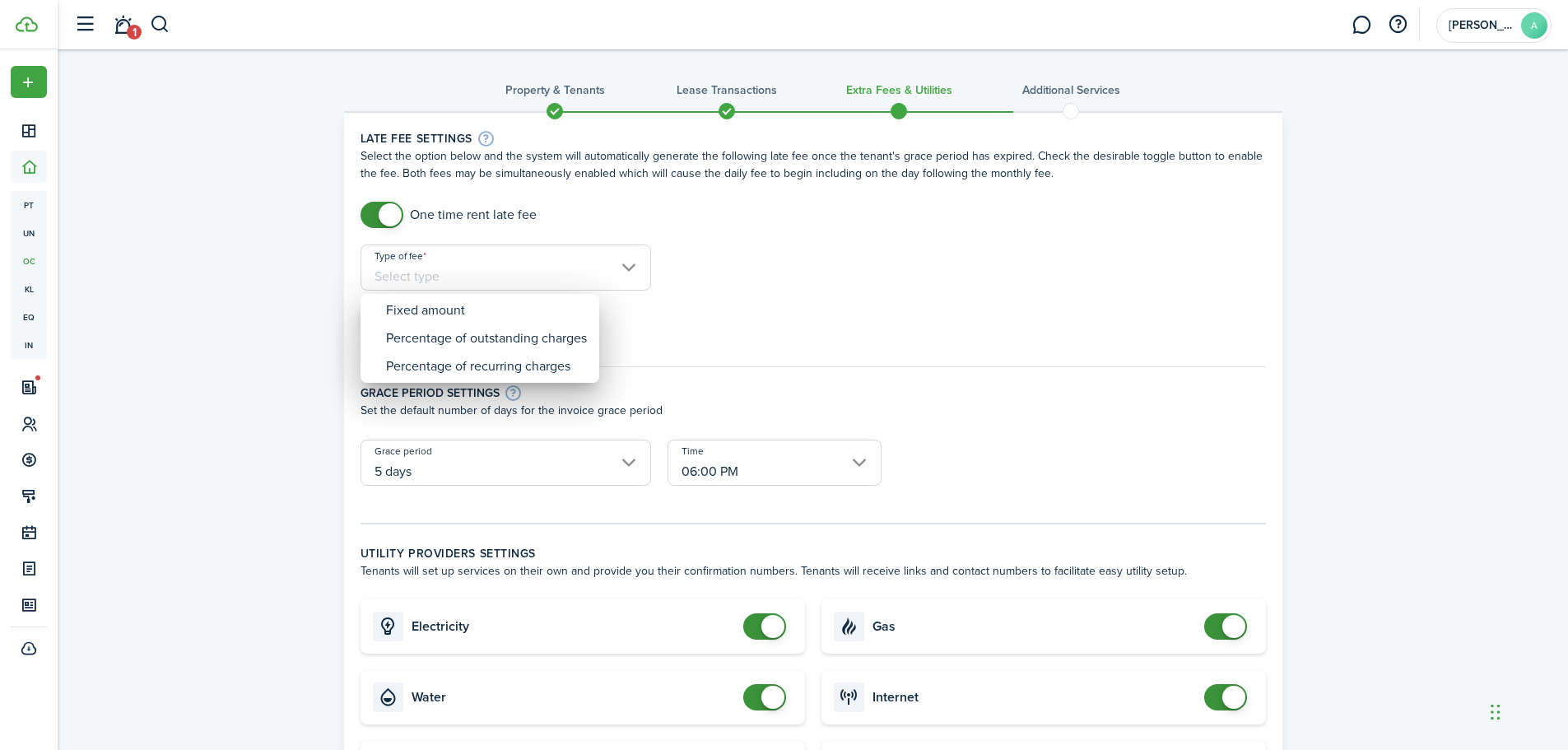
click at [1085, 281] on div at bounding box center [784, 375] width 1831 height 1013
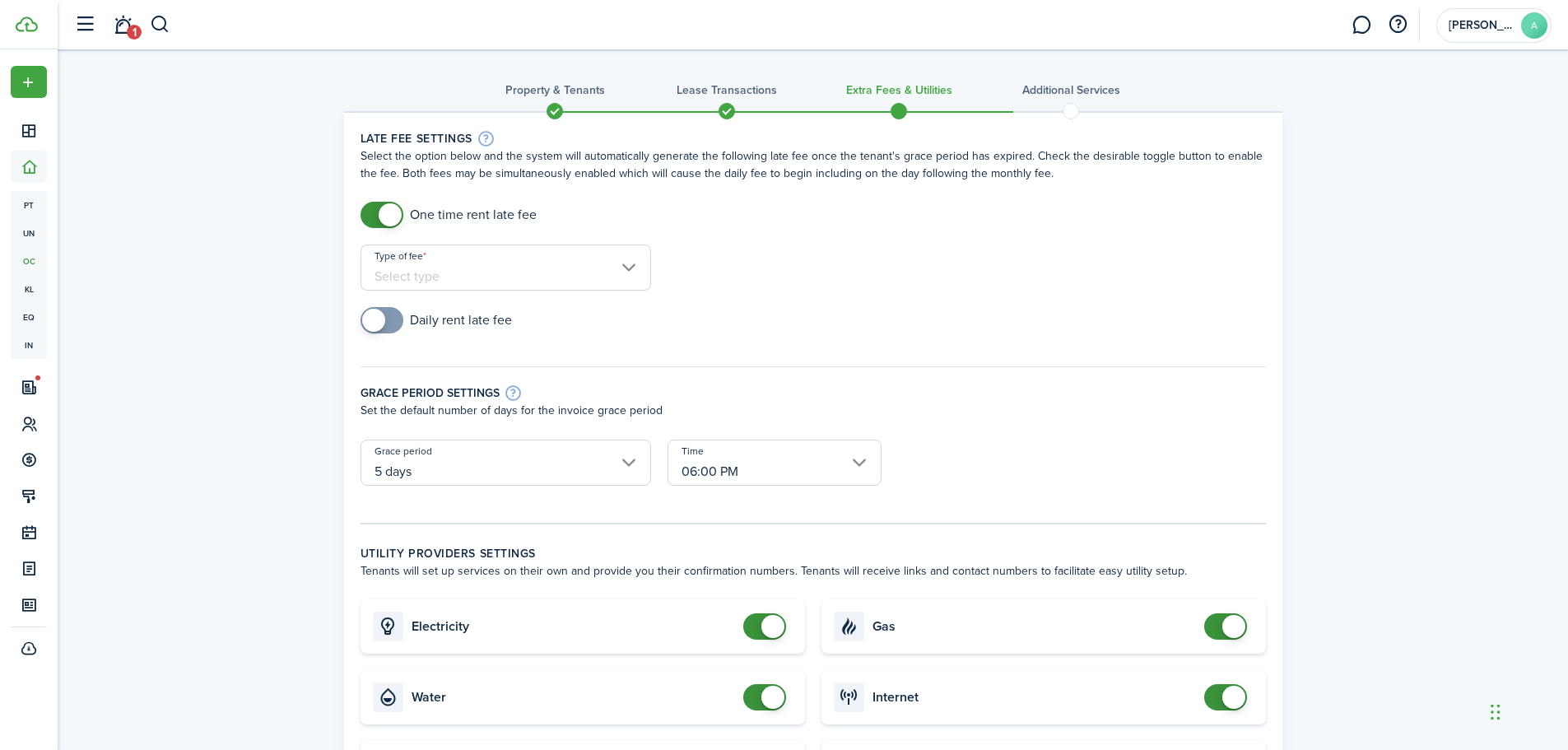
click at [458, 279] on input "Type of fee" at bounding box center [505, 268] width 290 height 46
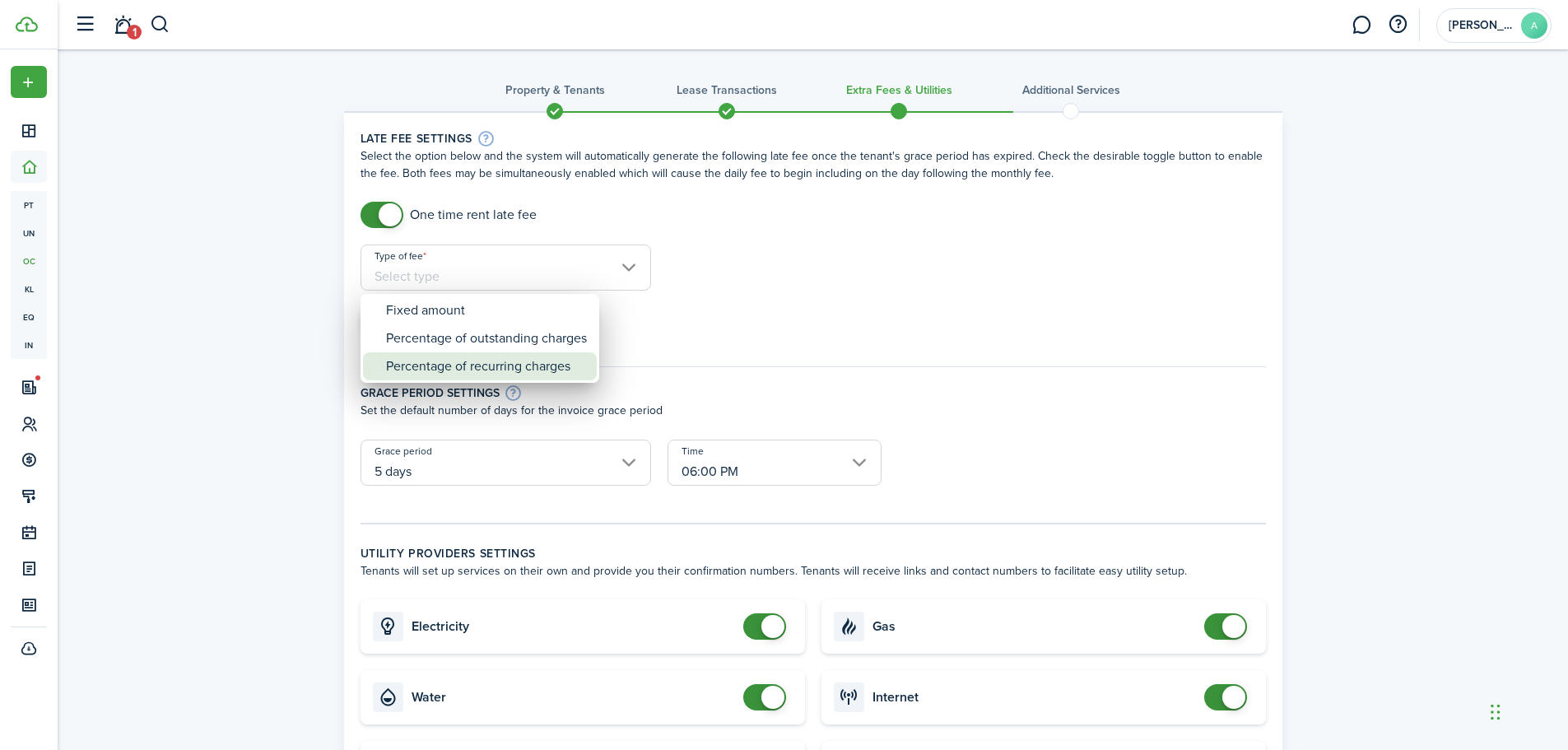
click at [513, 360] on div "Percentage of recurring charges" at bounding box center [486, 365] width 201 height 28
type input "Percentage of recurring charges"
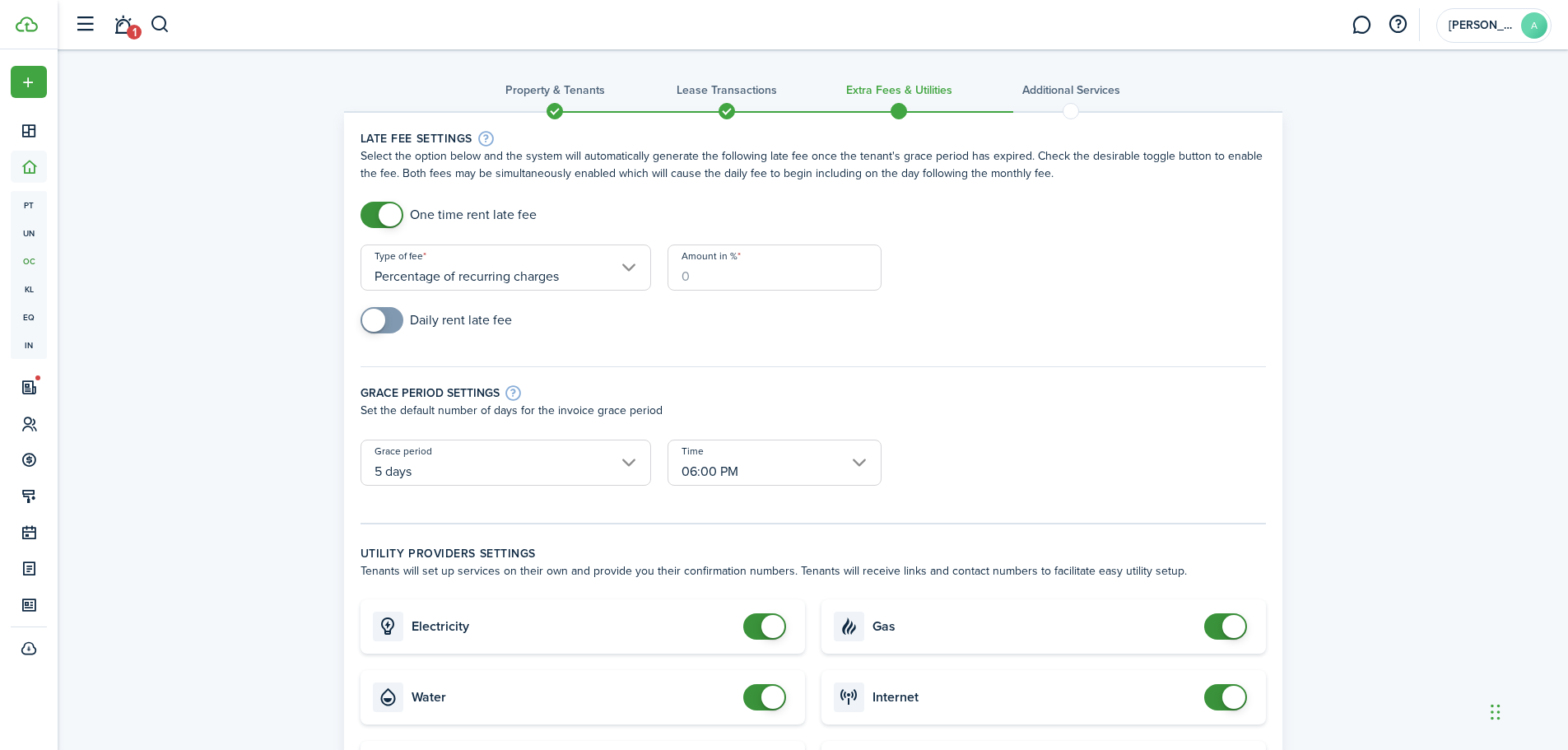
click at [785, 273] on input "Amount in %" at bounding box center [775, 268] width 214 height 46
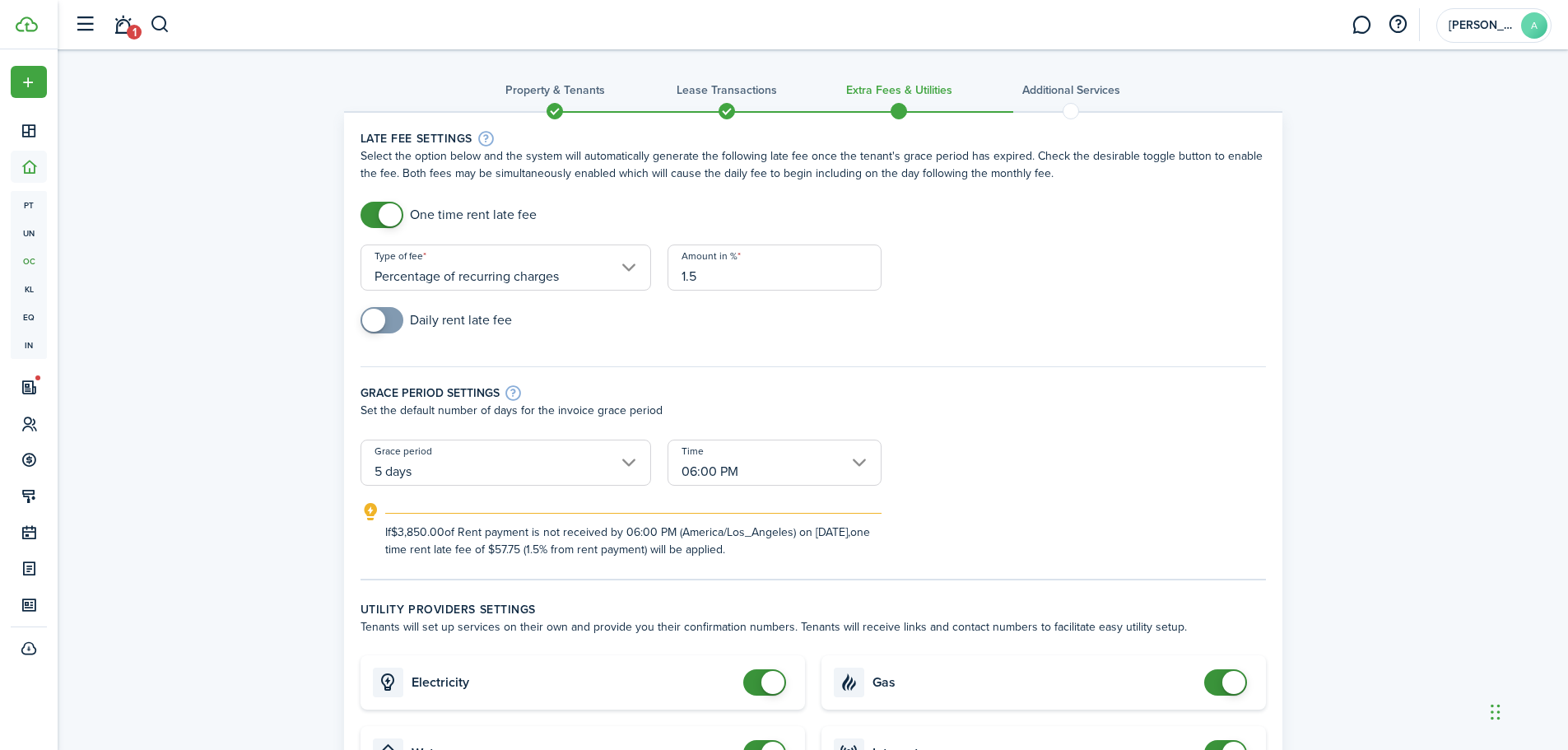
type input "1.5"
click at [805, 344] on div "Daily rent late fee" at bounding box center [813, 329] width 922 height 43
click at [973, 285] on form "One time rent late fee Type of fee Percentage of recurring charges Amount in % …" at bounding box center [813, 379] width 922 height 356
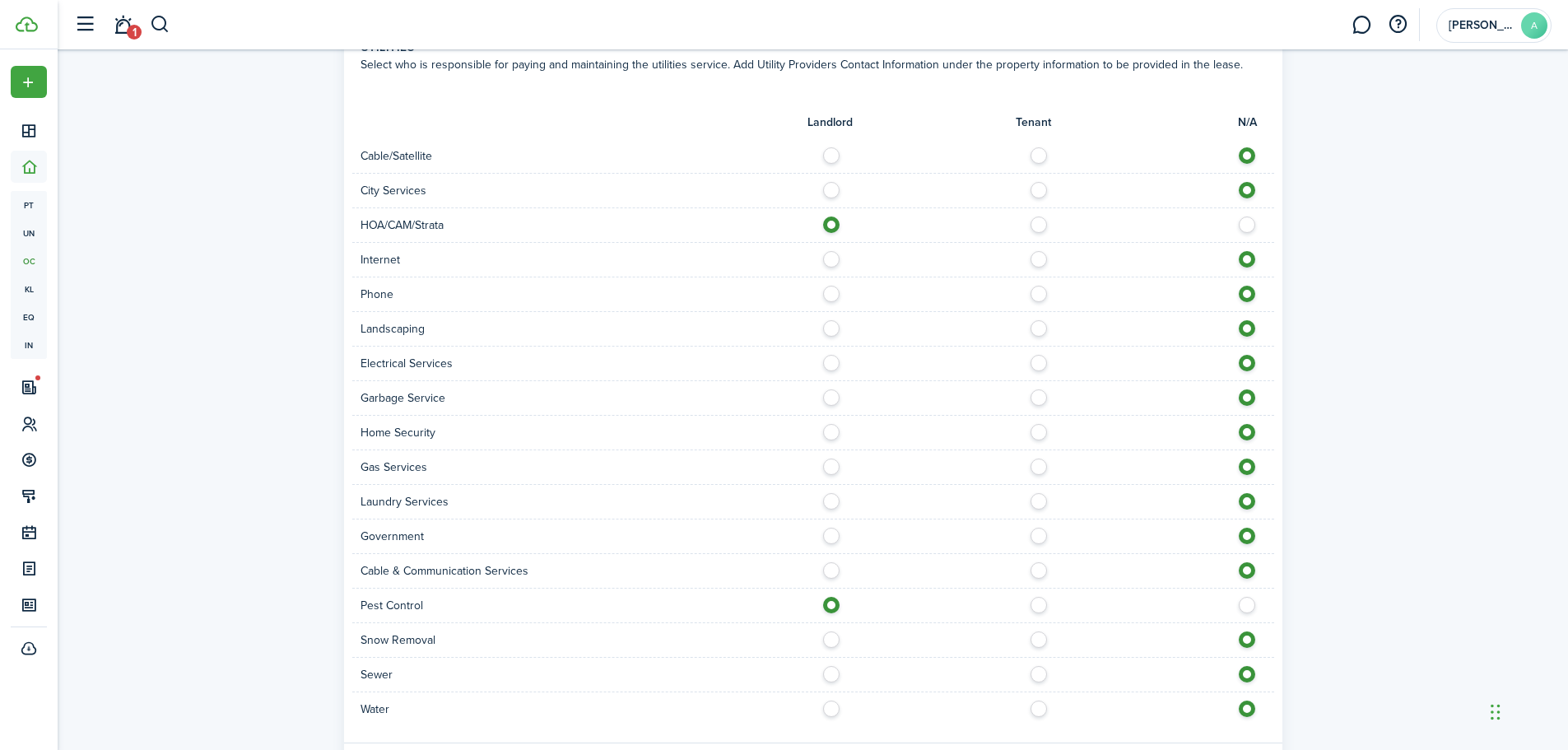
scroll to position [954, 0]
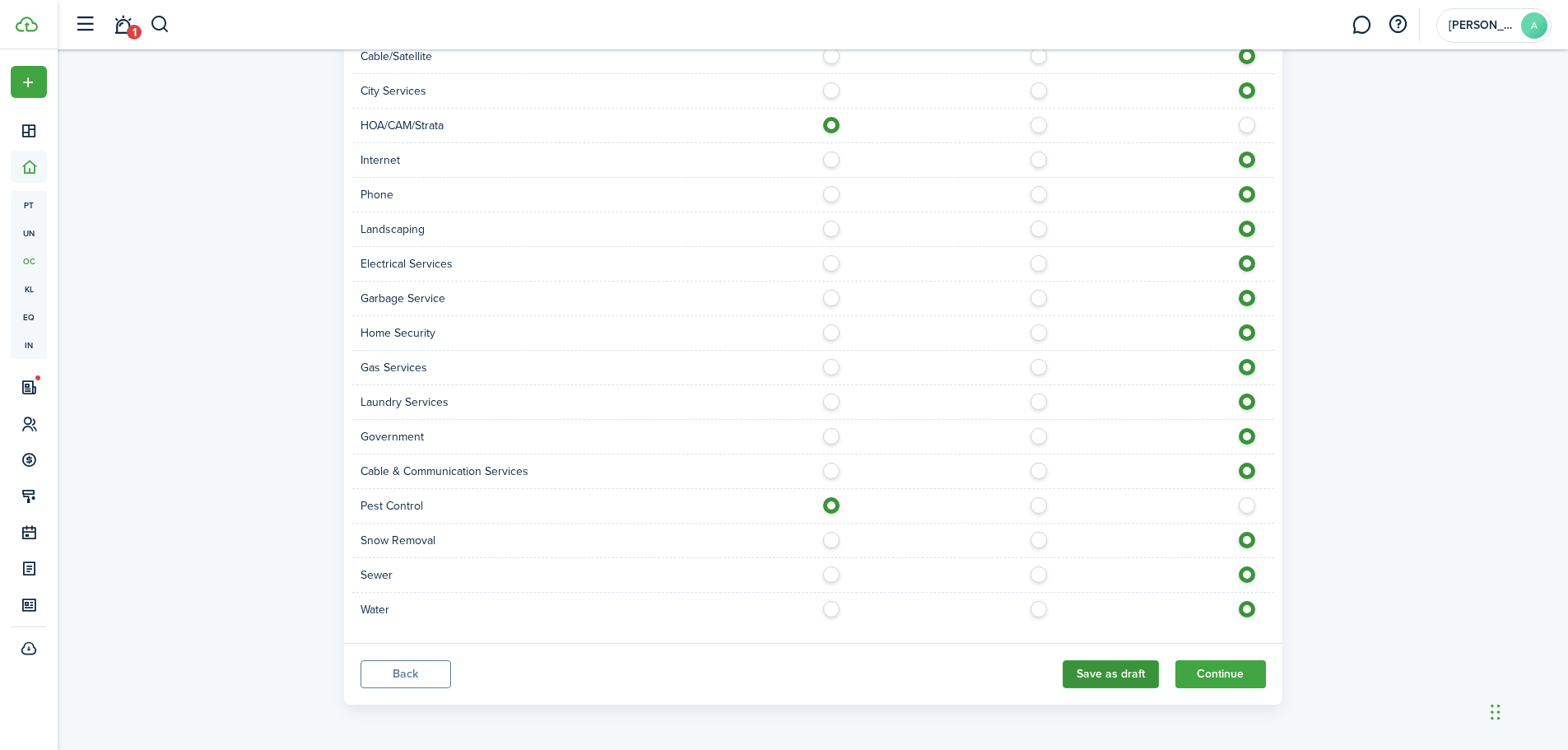
click at [1130, 681] on button "Save as draft" at bounding box center [1111, 673] width 96 height 28
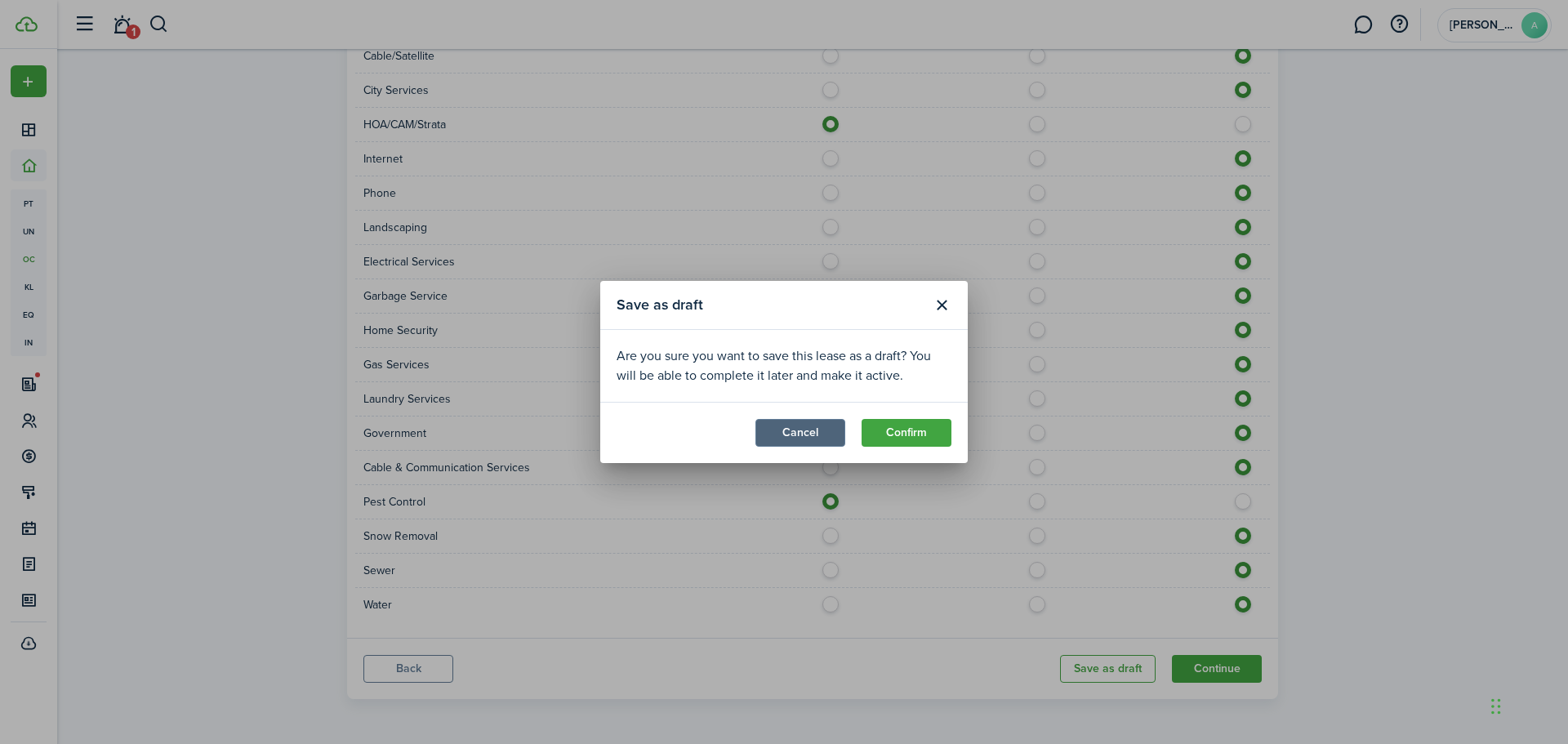
click at [808, 434] on button "Cancel" at bounding box center [800, 432] width 89 height 27
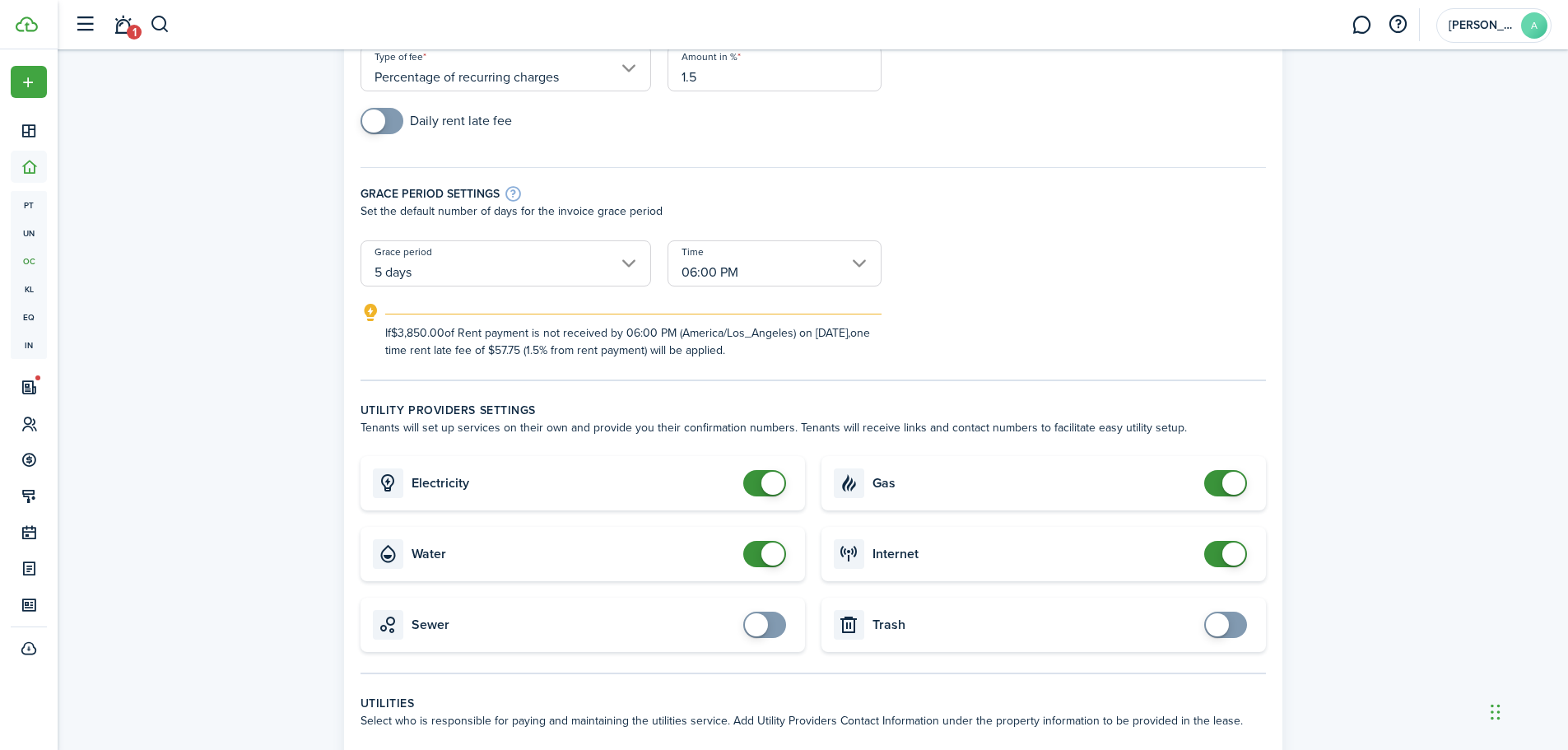
scroll to position [247, 0]
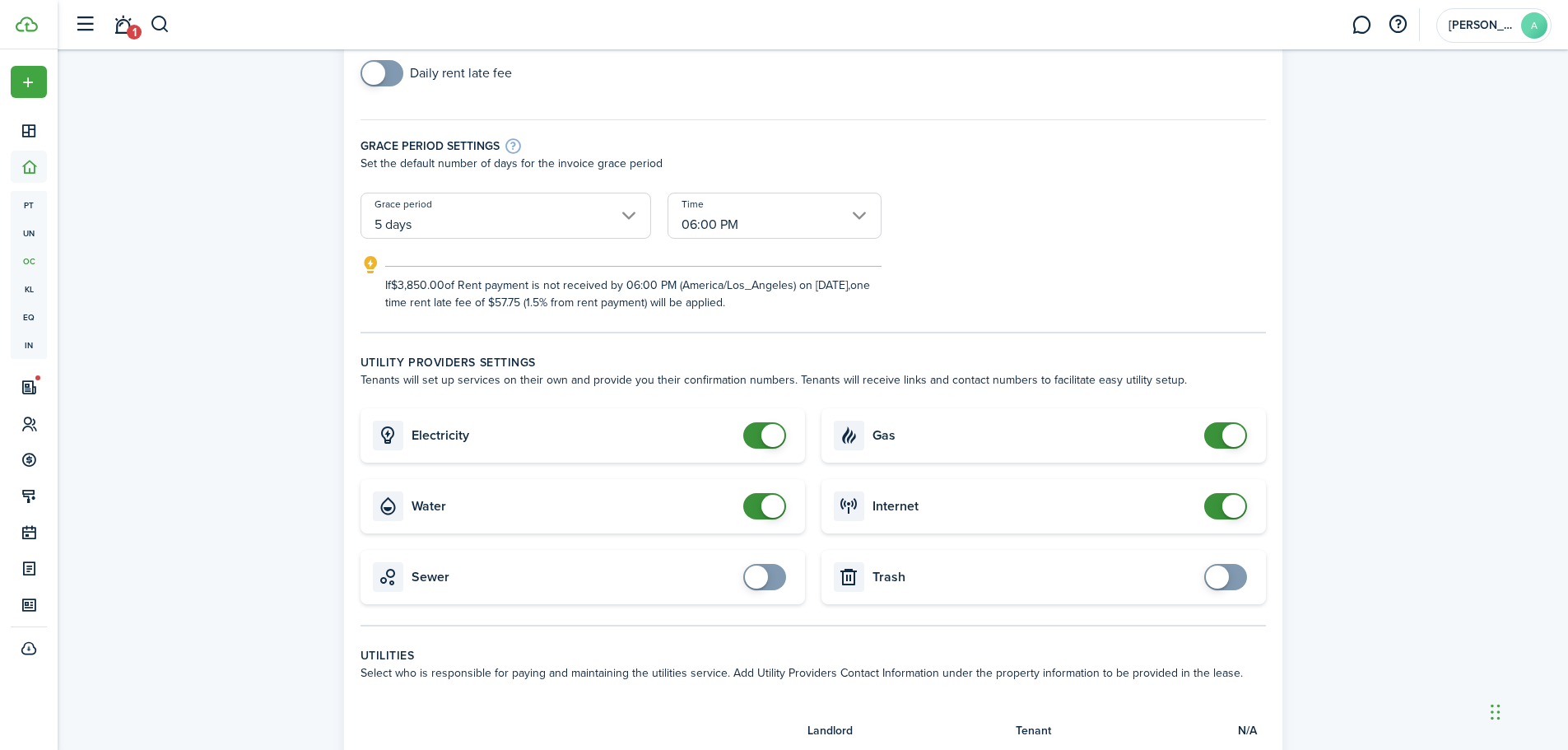
checkbox input "true"
click at [1234, 578] on span at bounding box center [1225, 576] width 16 height 26
checkbox input "false"
click at [756, 510] on span at bounding box center [764, 505] width 16 height 26
checkbox input "false"
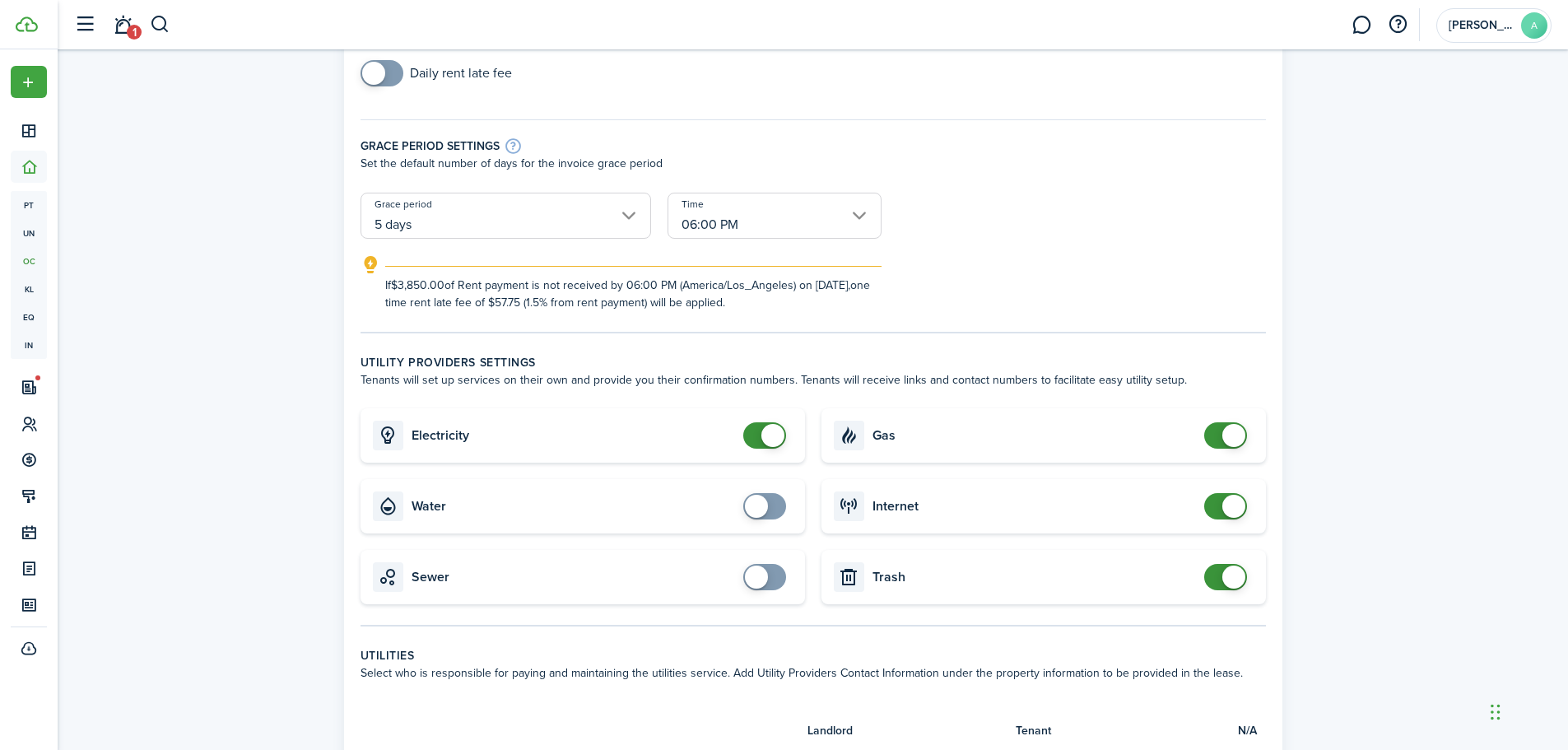
click at [756, 439] on span at bounding box center [764, 435] width 16 height 26
checkbox input "false"
click at [1217, 436] on span at bounding box center [1225, 435] width 16 height 26
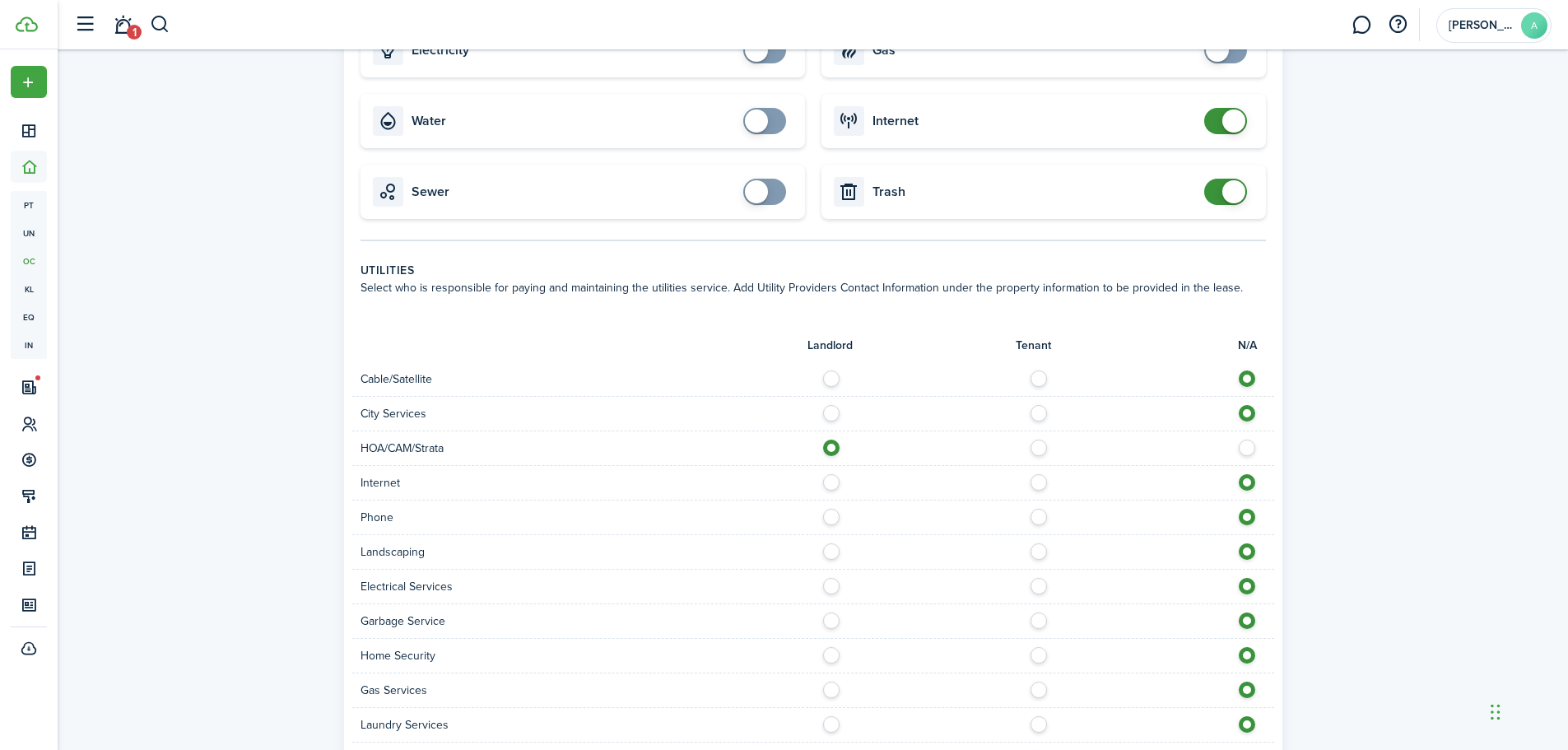
scroll to position [741, 0]
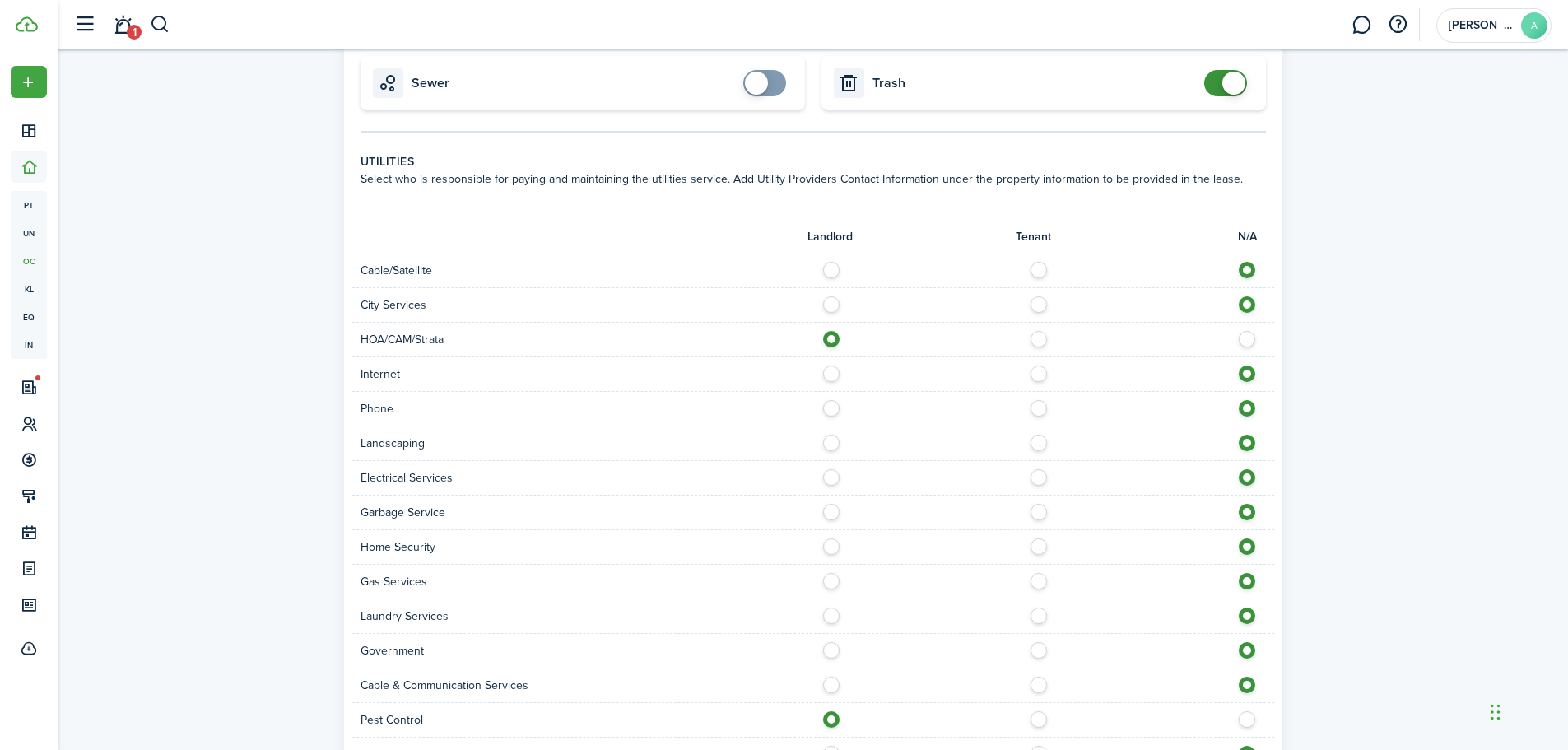
click at [835, 478] on label at bounding box center [836, 472] width 29 height 8
radio input "true"
click at [1033, 512] on label at bounding box center [1043, 507] width 29 height 8
radio input "true"
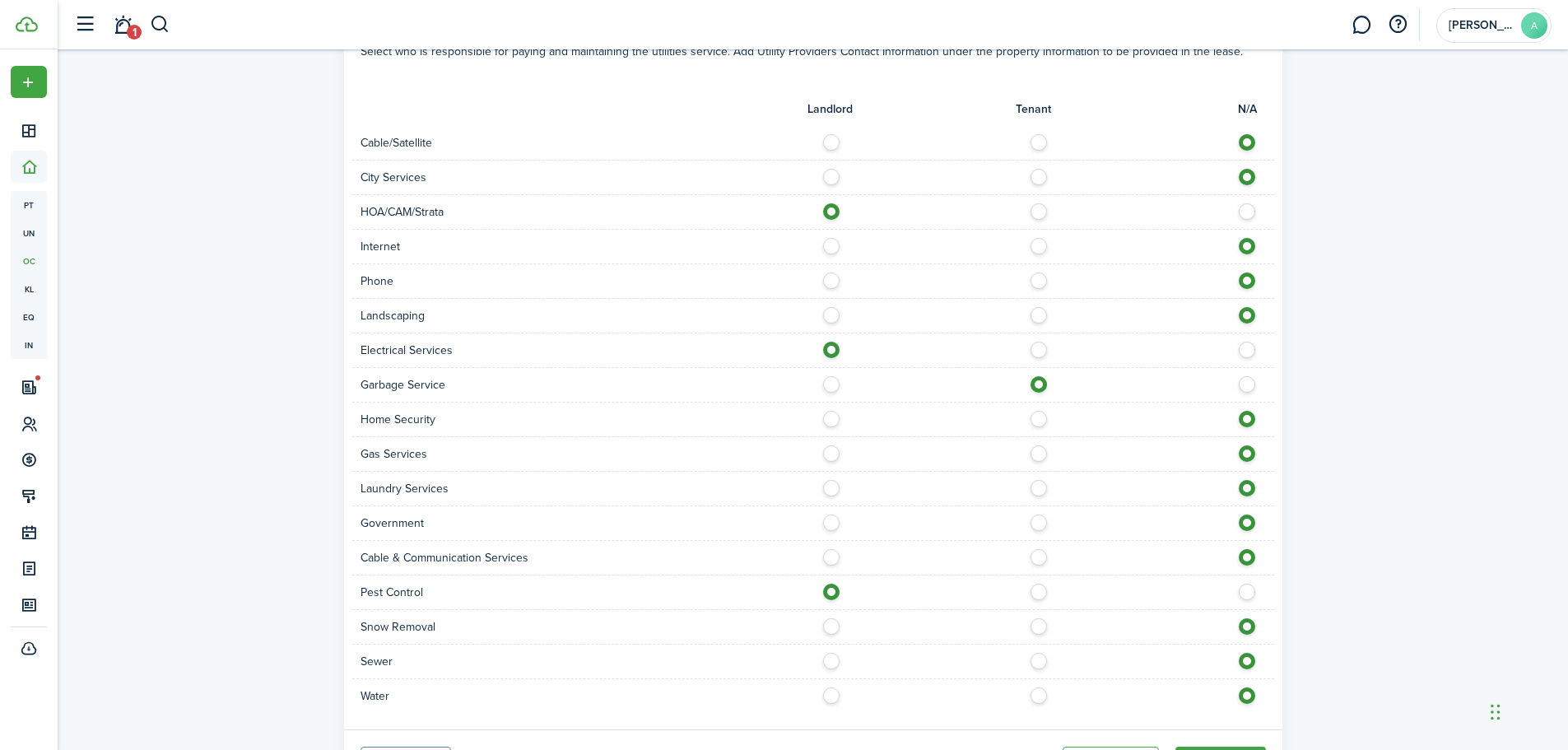
scroll to position [905, 0]
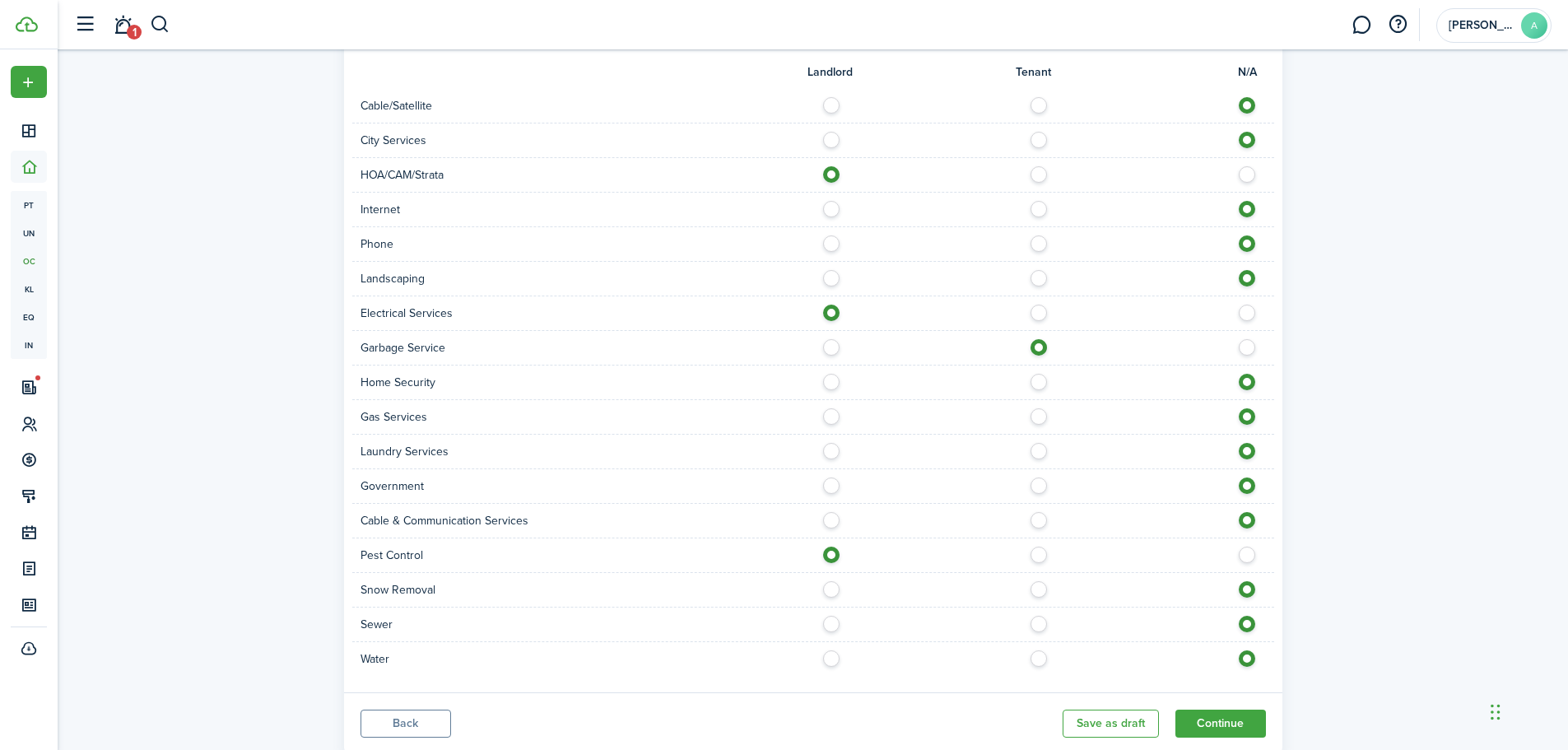
click at [828, 624] on label at bounding box center [836, 619] width 29 height 8
radio input "true"
click at [833, 658] on label at bounding box center [836, 654] width 29 height 8
radio input "true"
click at [827, 416] on label at bounding box center [836, 412] width 29 height 8
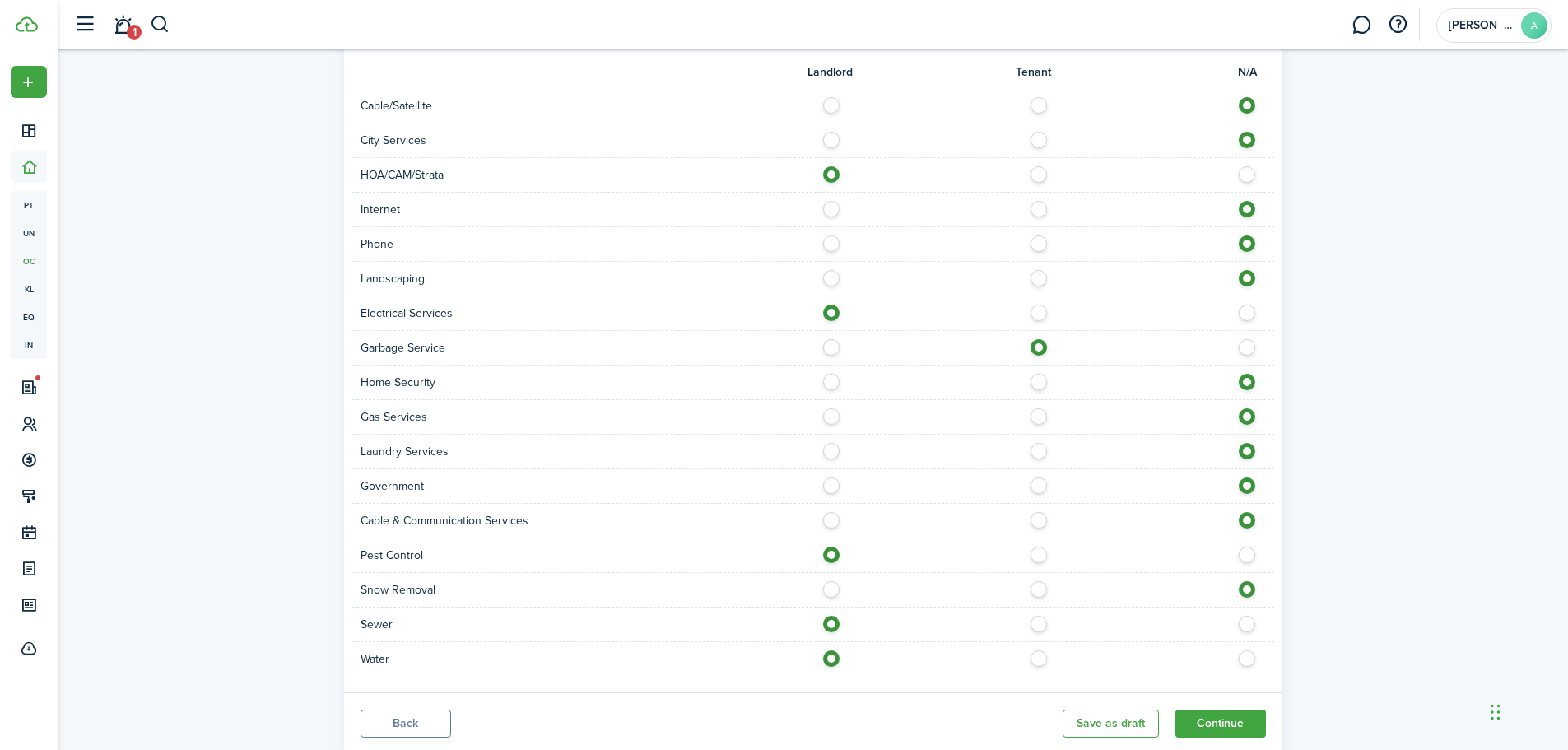
radio input "true"
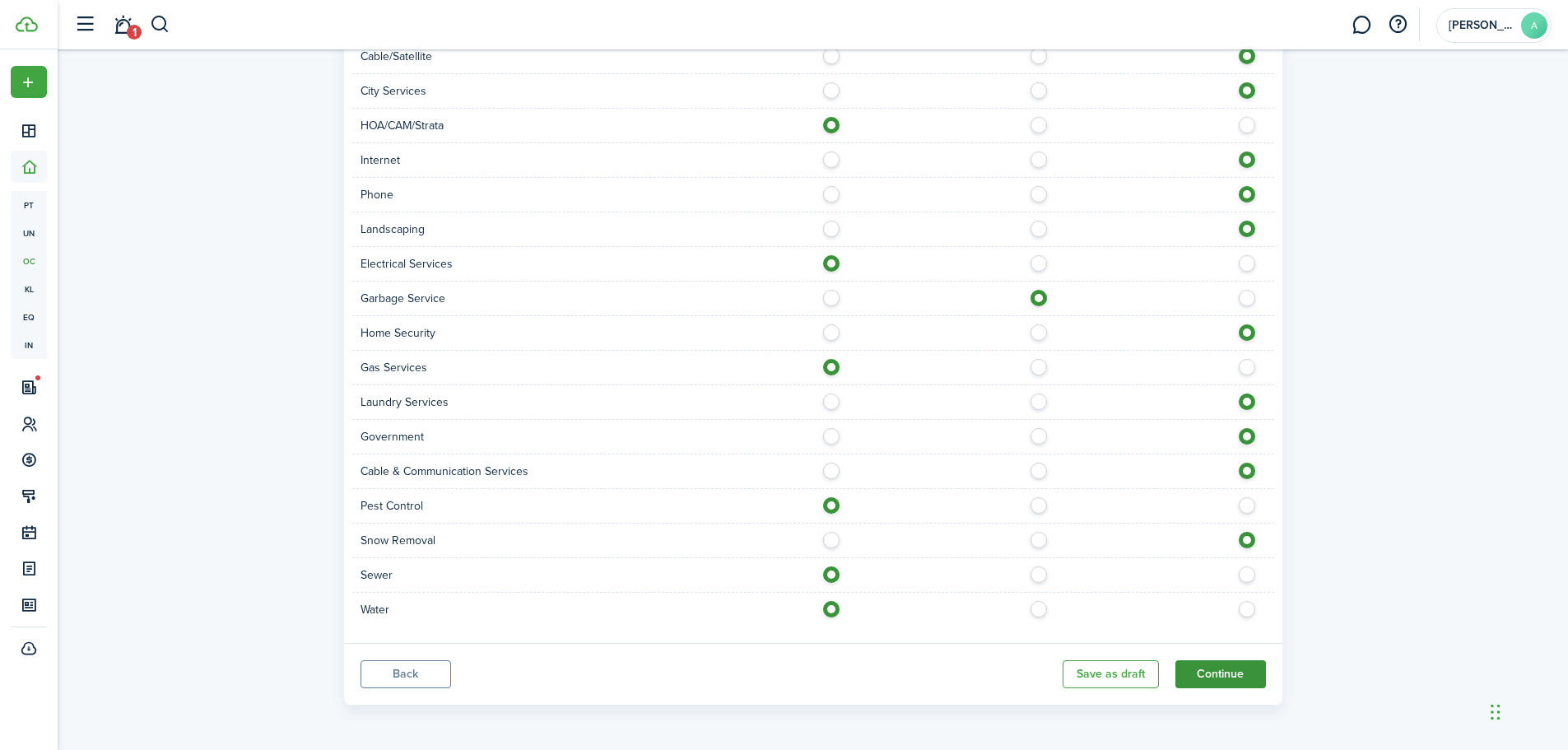
click at [1233, 678] on button "Continue" at bounding box center [1220, 673] width 90 height 28
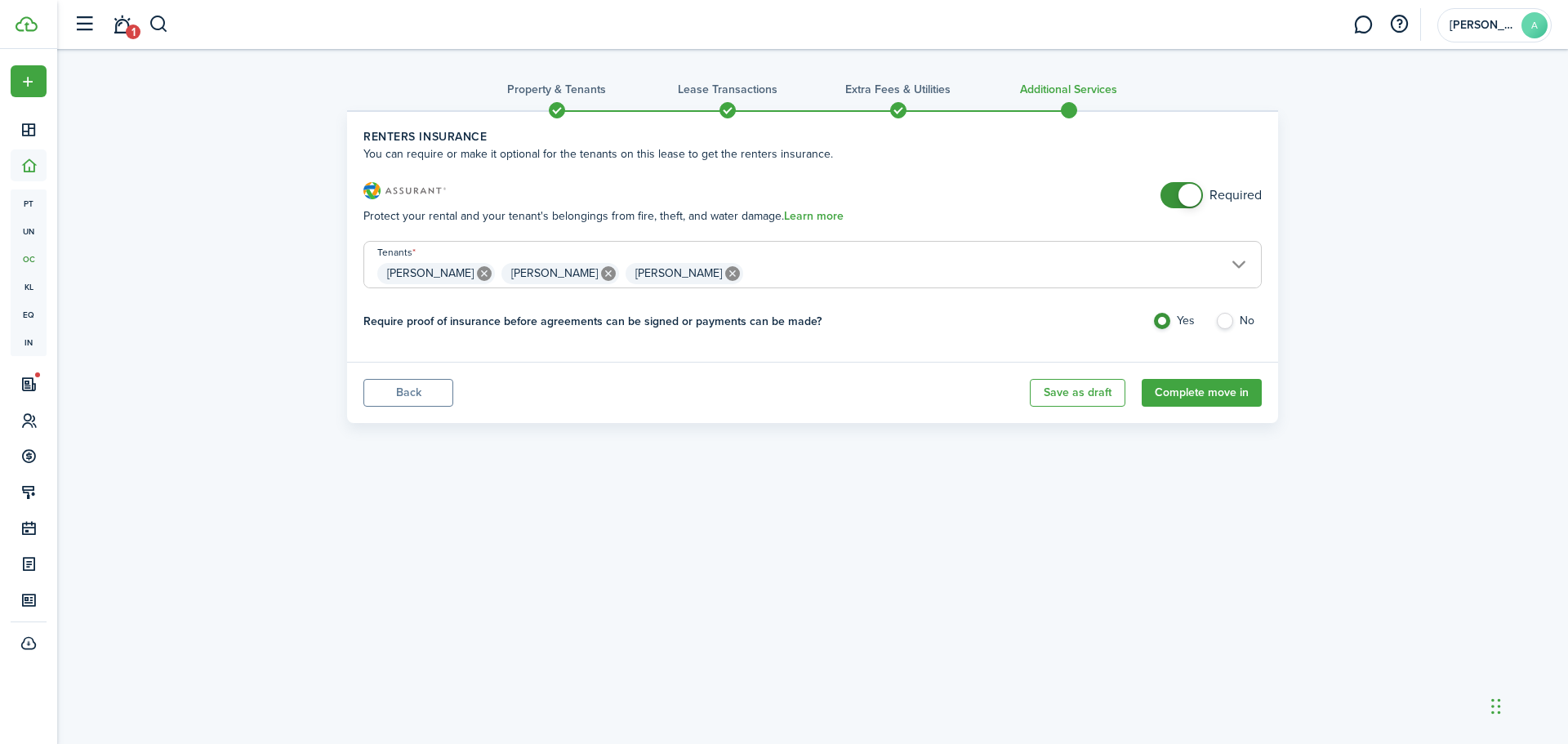
click at [1176, 195] on span at bounding box center [1182, 195] width 16 height 26
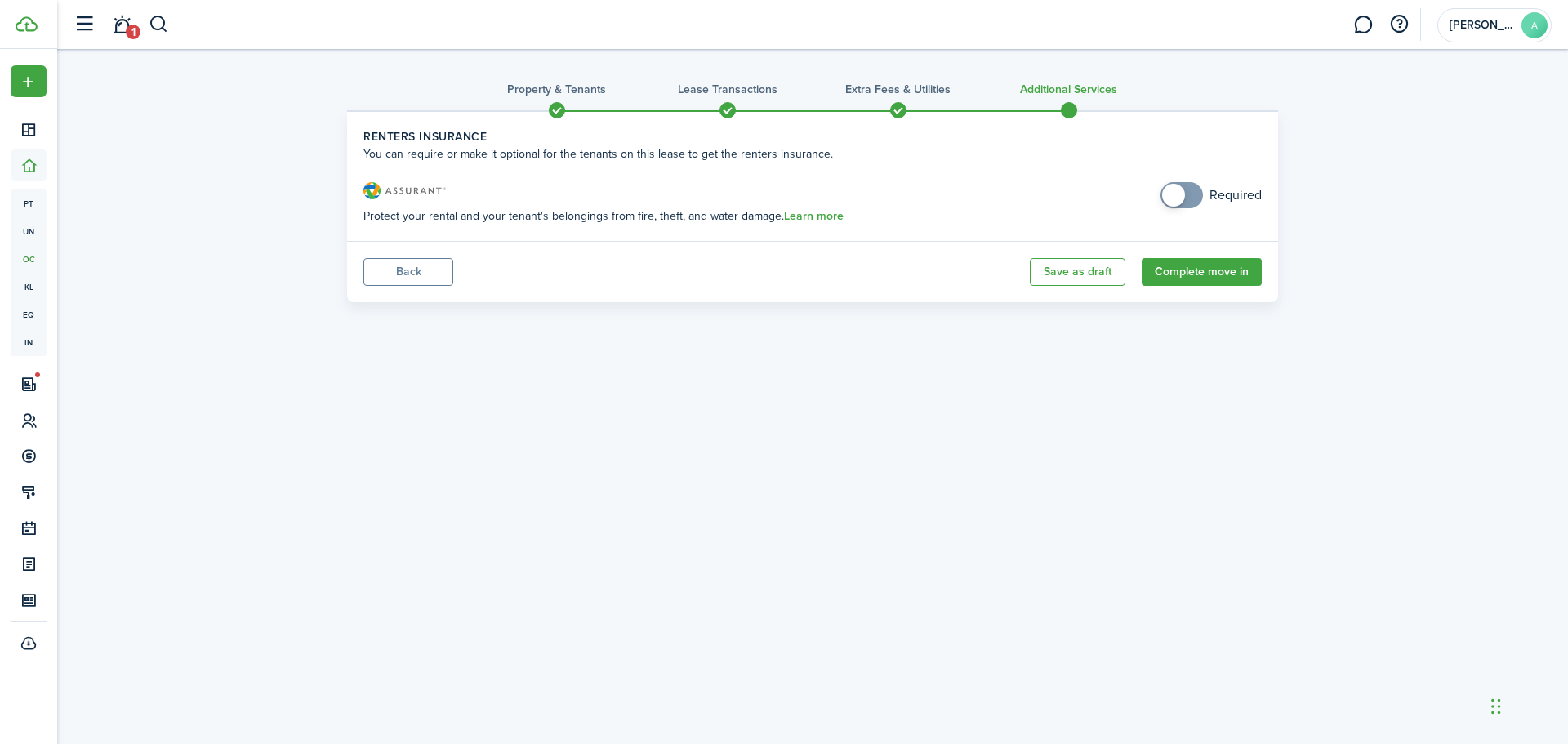
checkbox input "true"
click at [1190, 198] on span at bounding box center [1182, 195] width 16 height 26
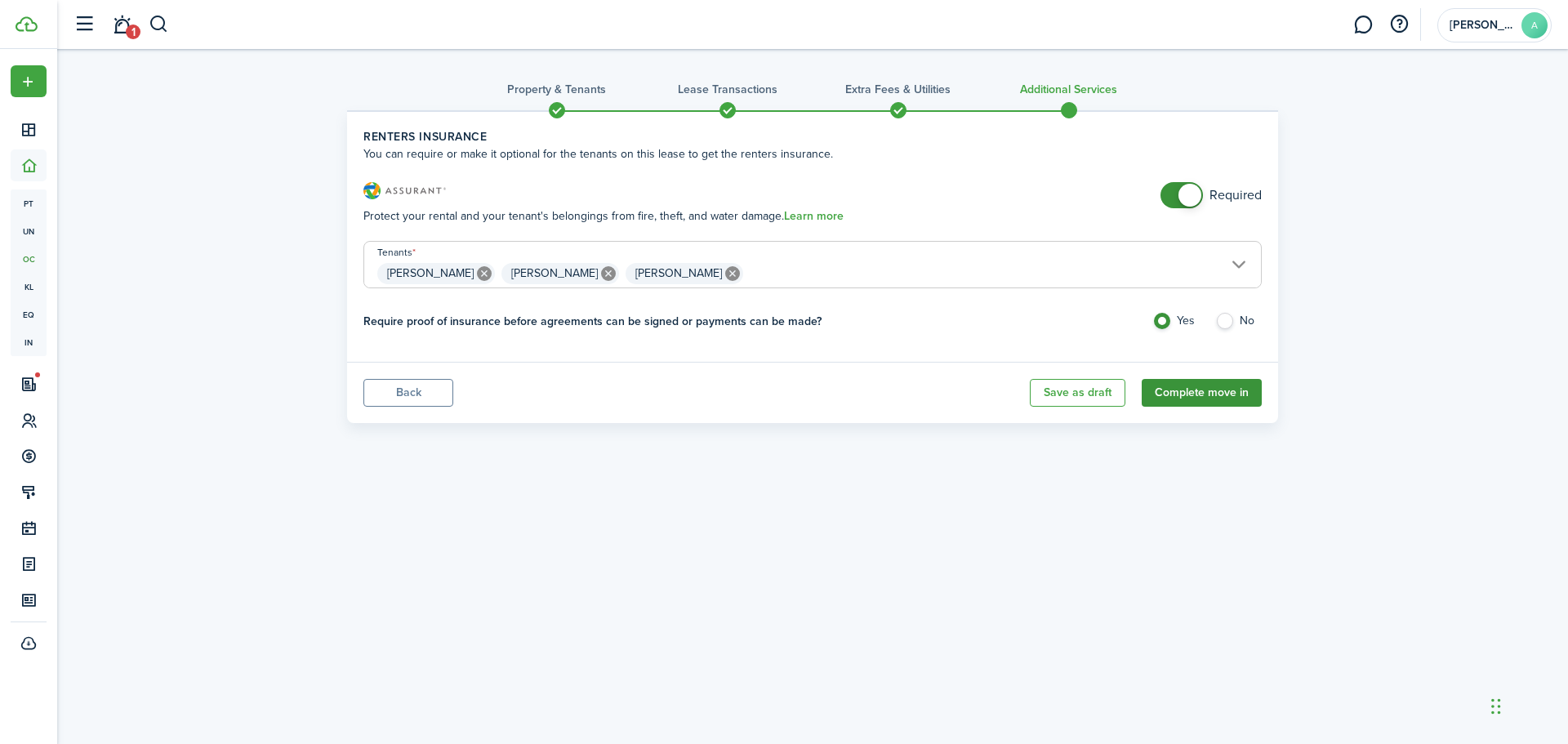
click at [1186, 396] on button "Complete move in" at bounding box center [1201, 392] width 120 height 27
click at [1532, 58] on button "Close notify" at bounding box center [1531, 58] width 23 height 23
click at [1230, 398] on button "Complete move in" at bounding box center [1201, 392] width 120 height 27
click at [426, 391] on button "Back" at bounding box center [408, 392] width 89 height 27
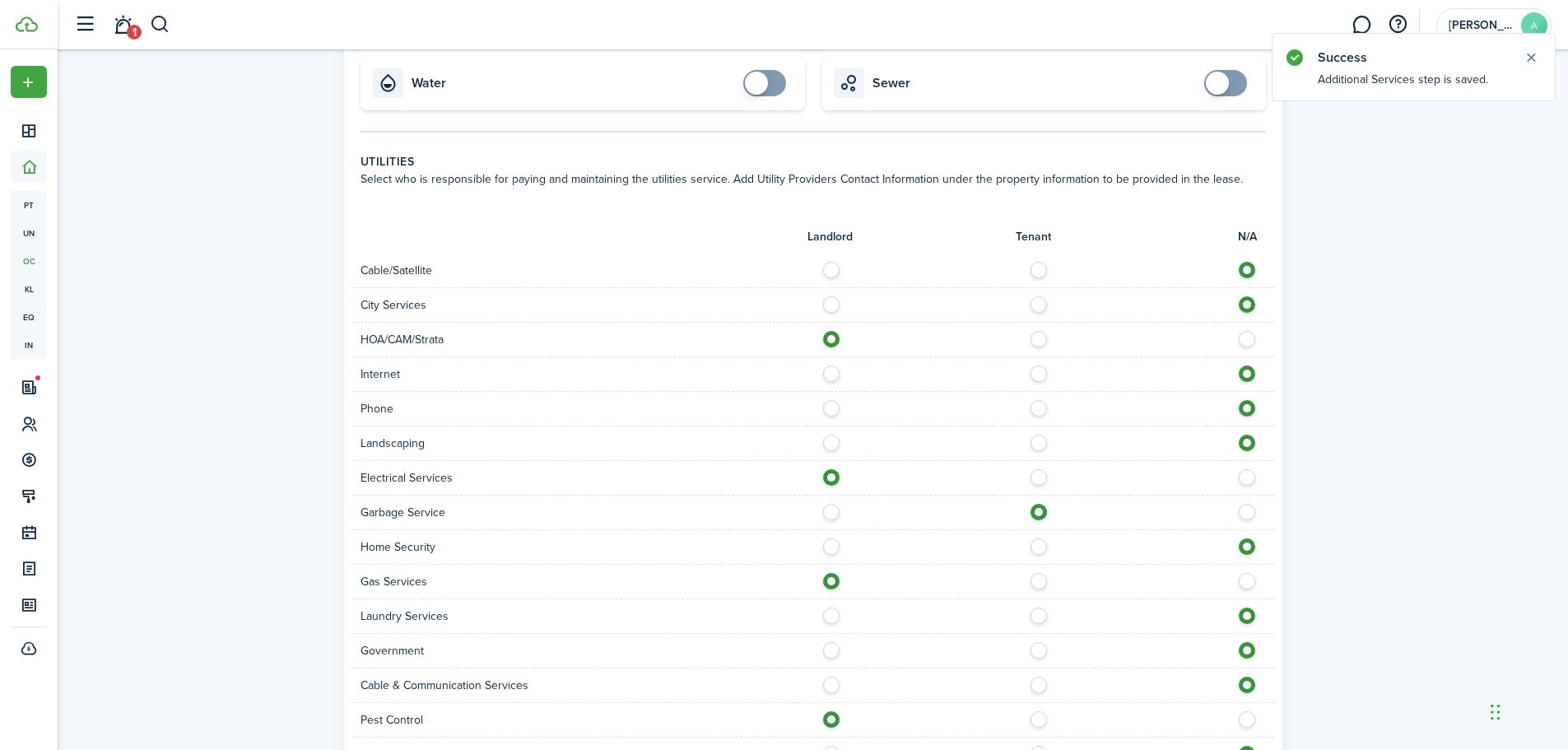
scroll to position [954, 0]
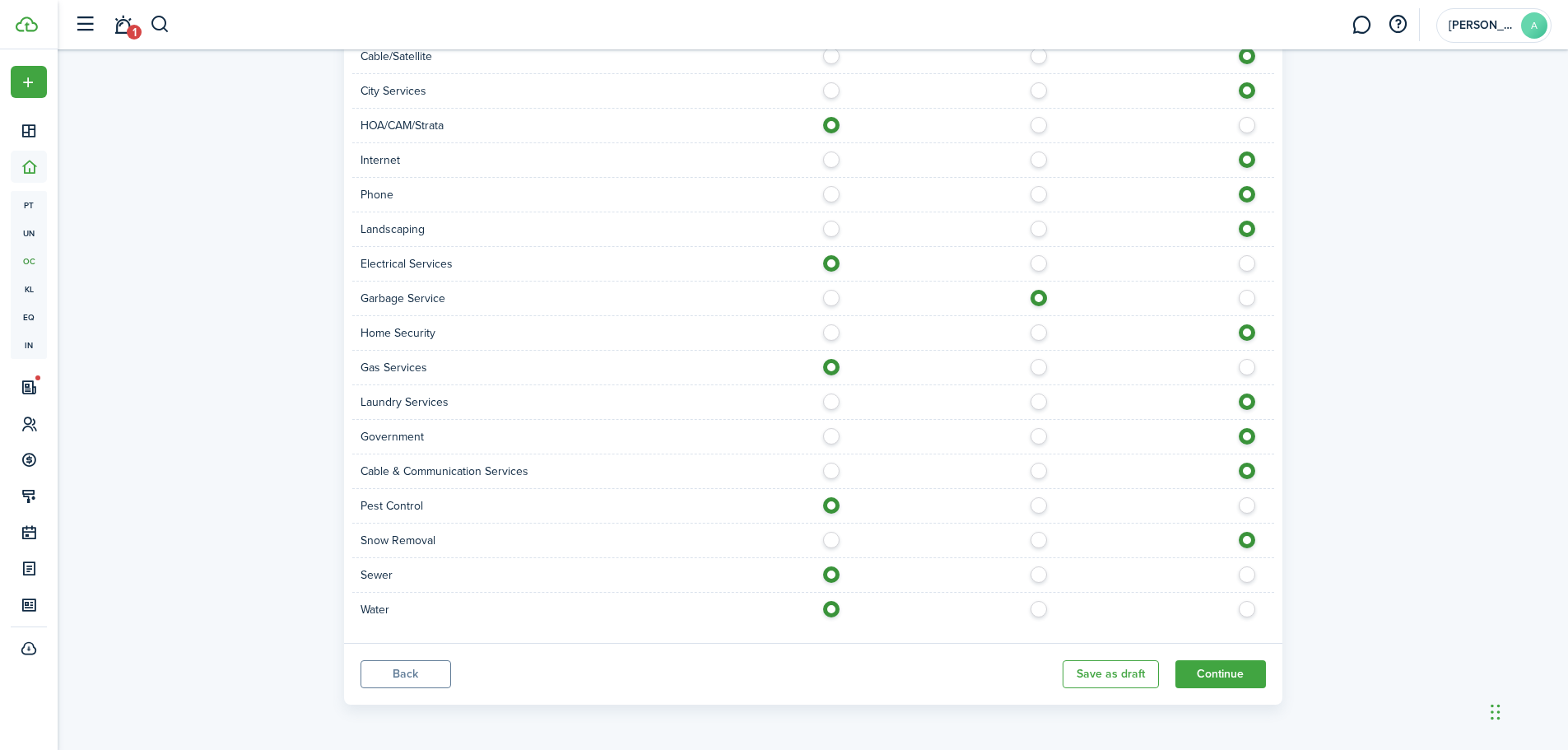
click at [417, 688] on panel-main-footer "Back Save as draft Continue" at bounding box center [813, 673] width 938 height 62
click at [414, 679] on button "Back" at bounding box center [405, 673] width 90 height 28
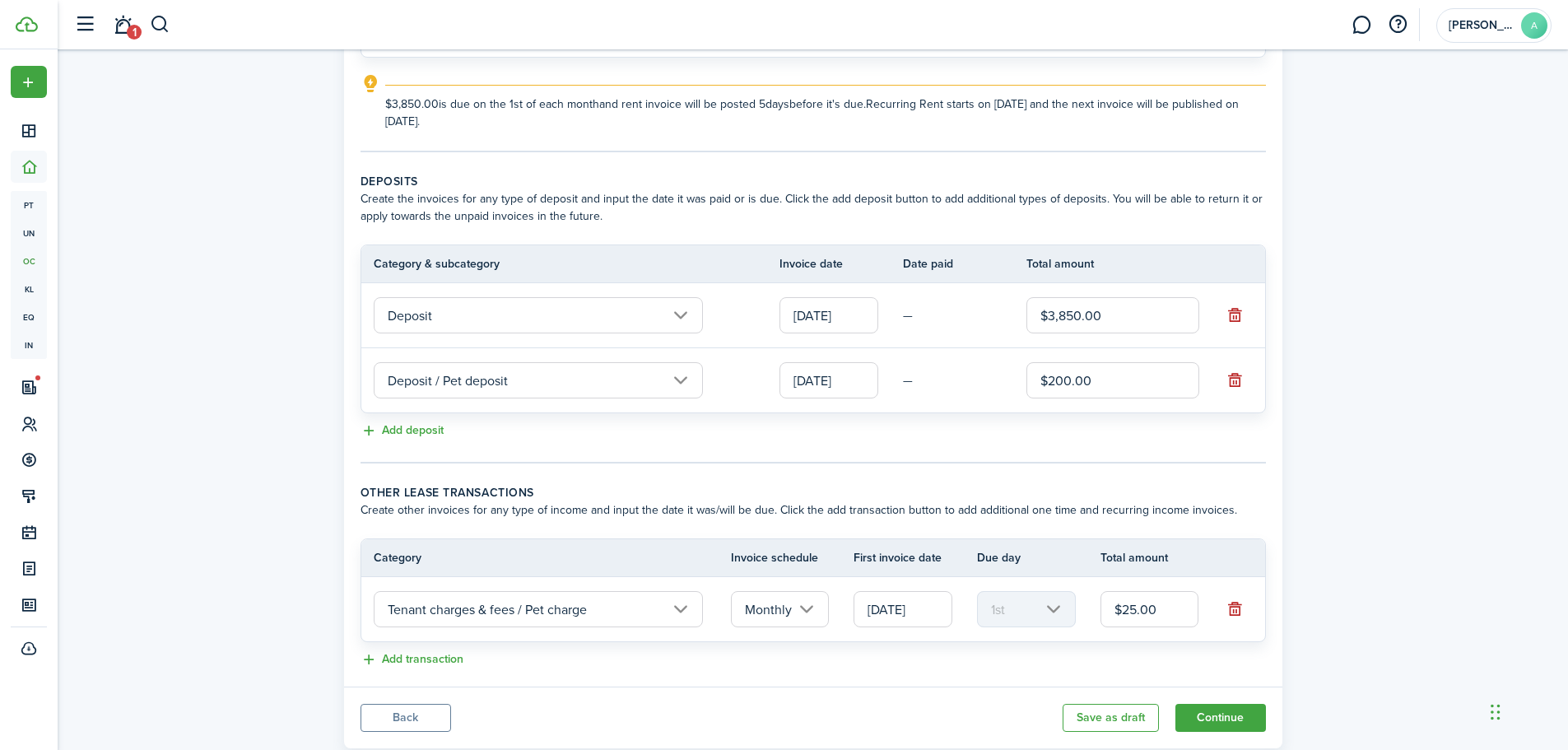
scroll to position [290, 0]
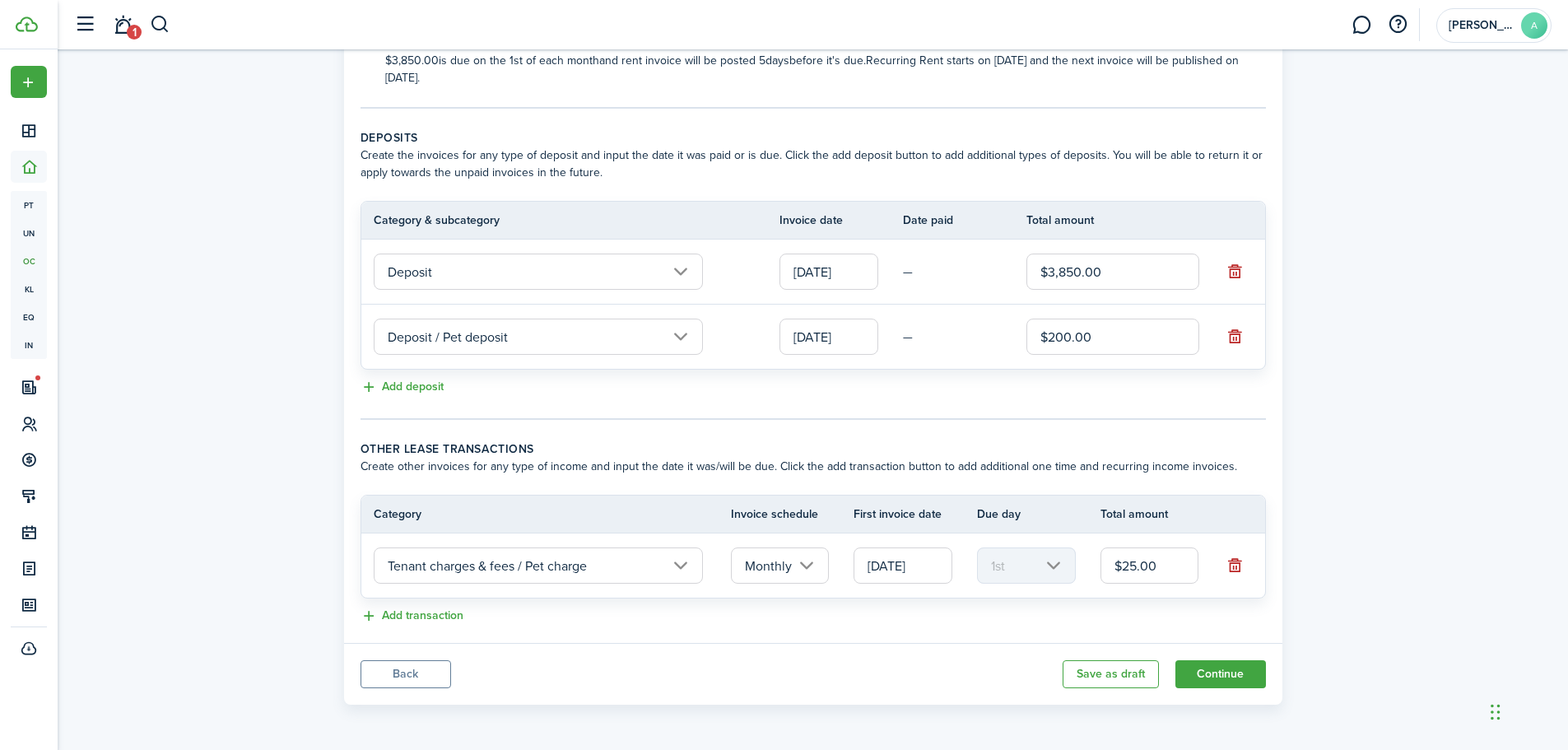
click at [430, 668] on button "Back" at bounding box center [405, 673] width 90 height 28
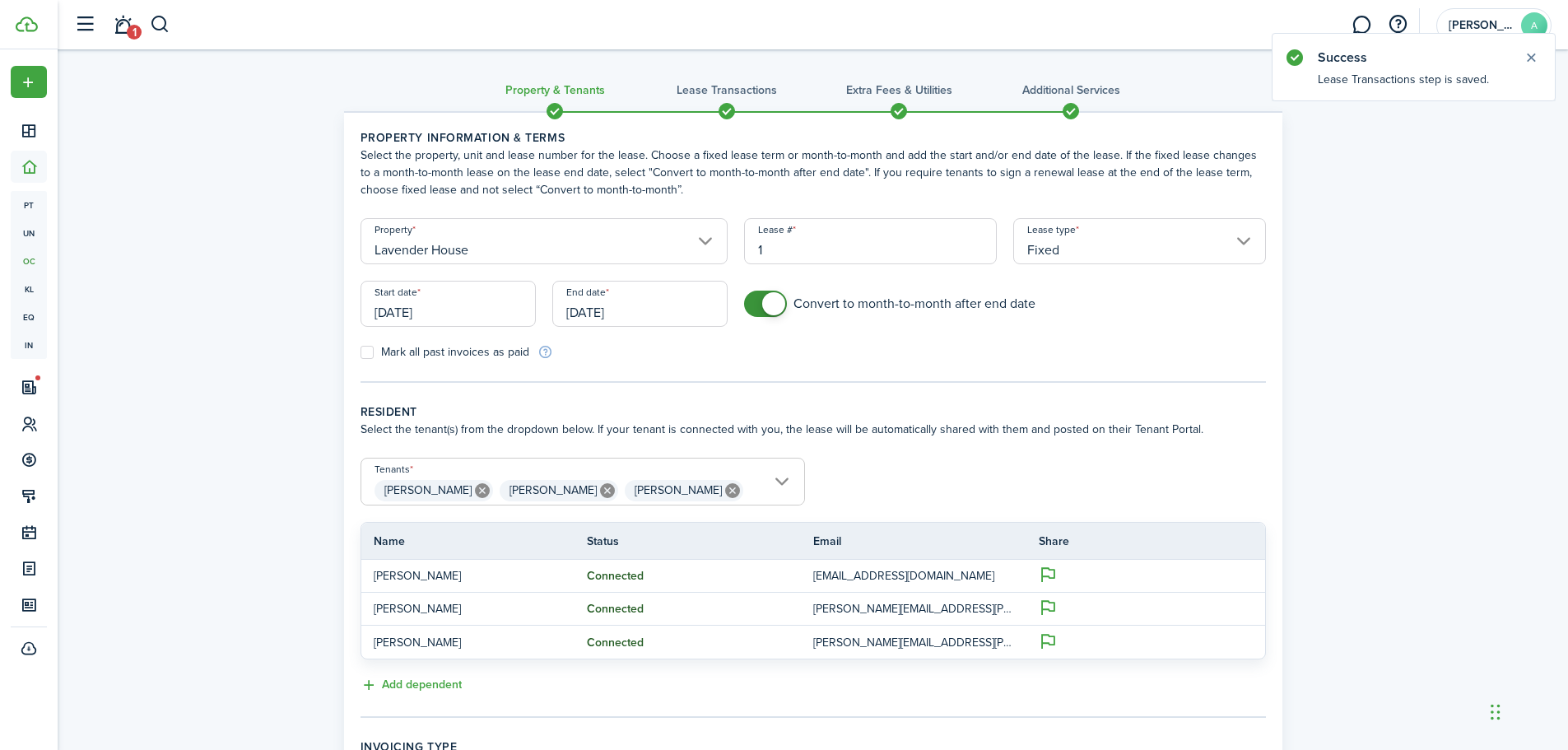
click at [1207, 239] on input "Fixed" at bounding box center [1139, 241] width 253 height 46
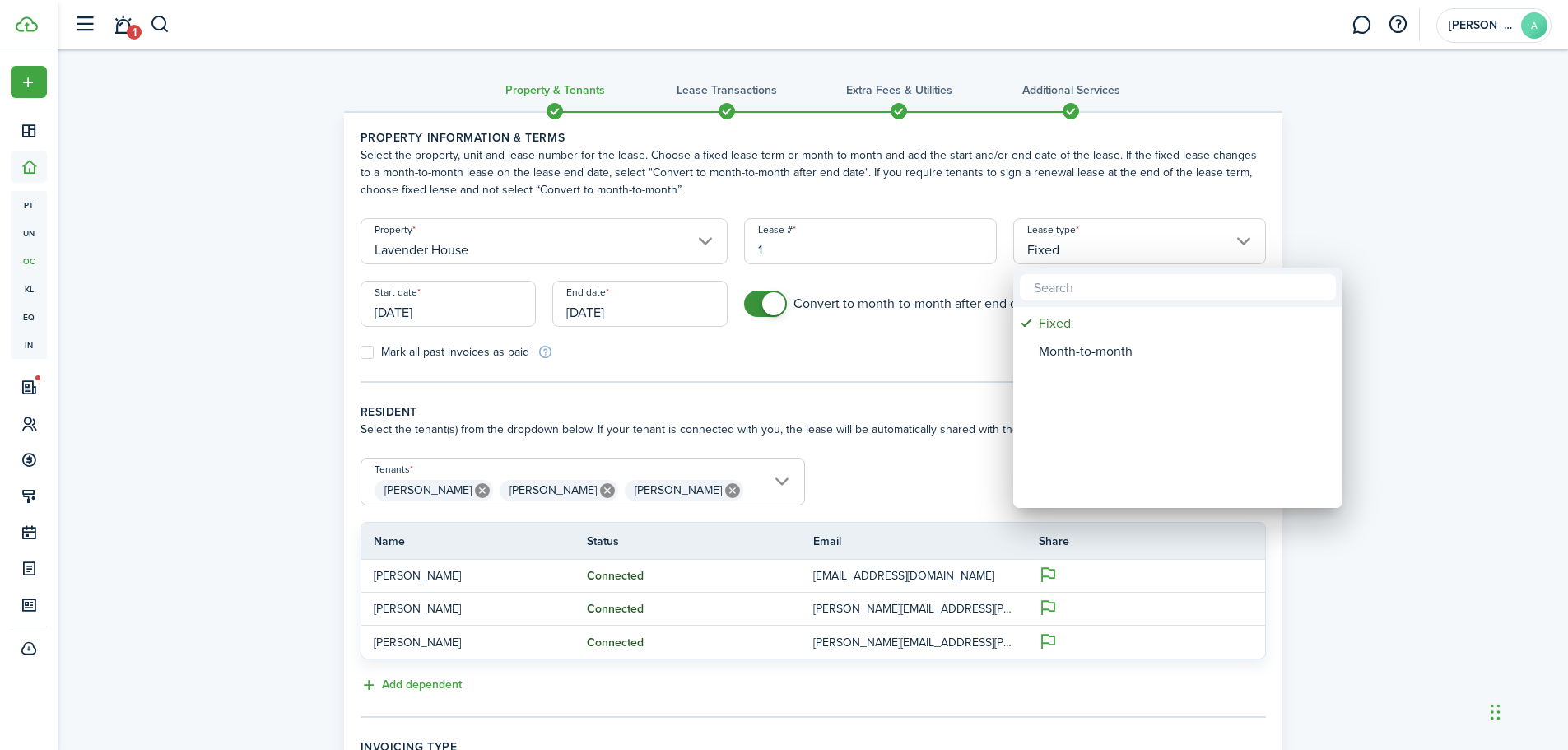
click at [1207, 239] on div at bounding box center [784, 375] width 1831 height 1013
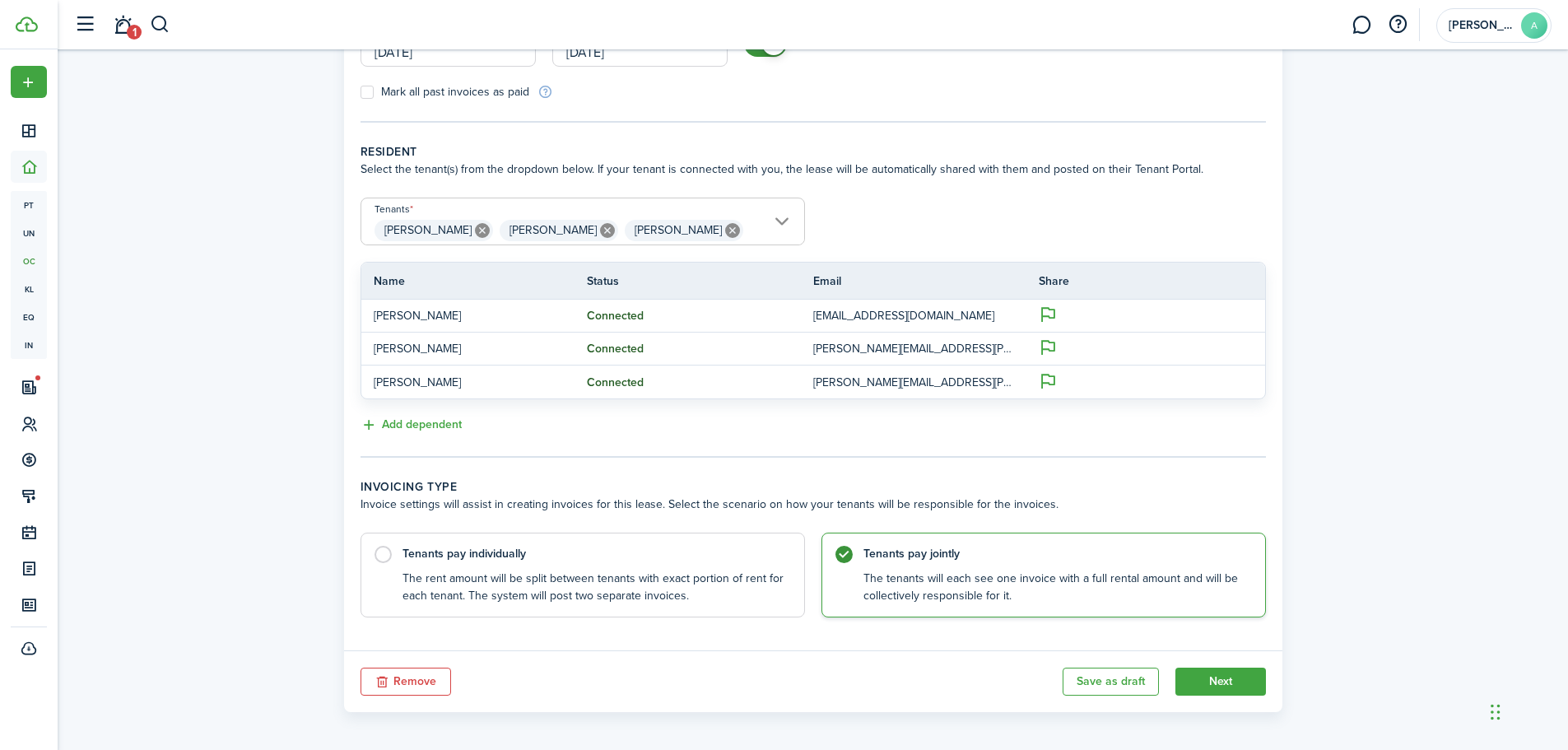
scroll to position [268, 0]
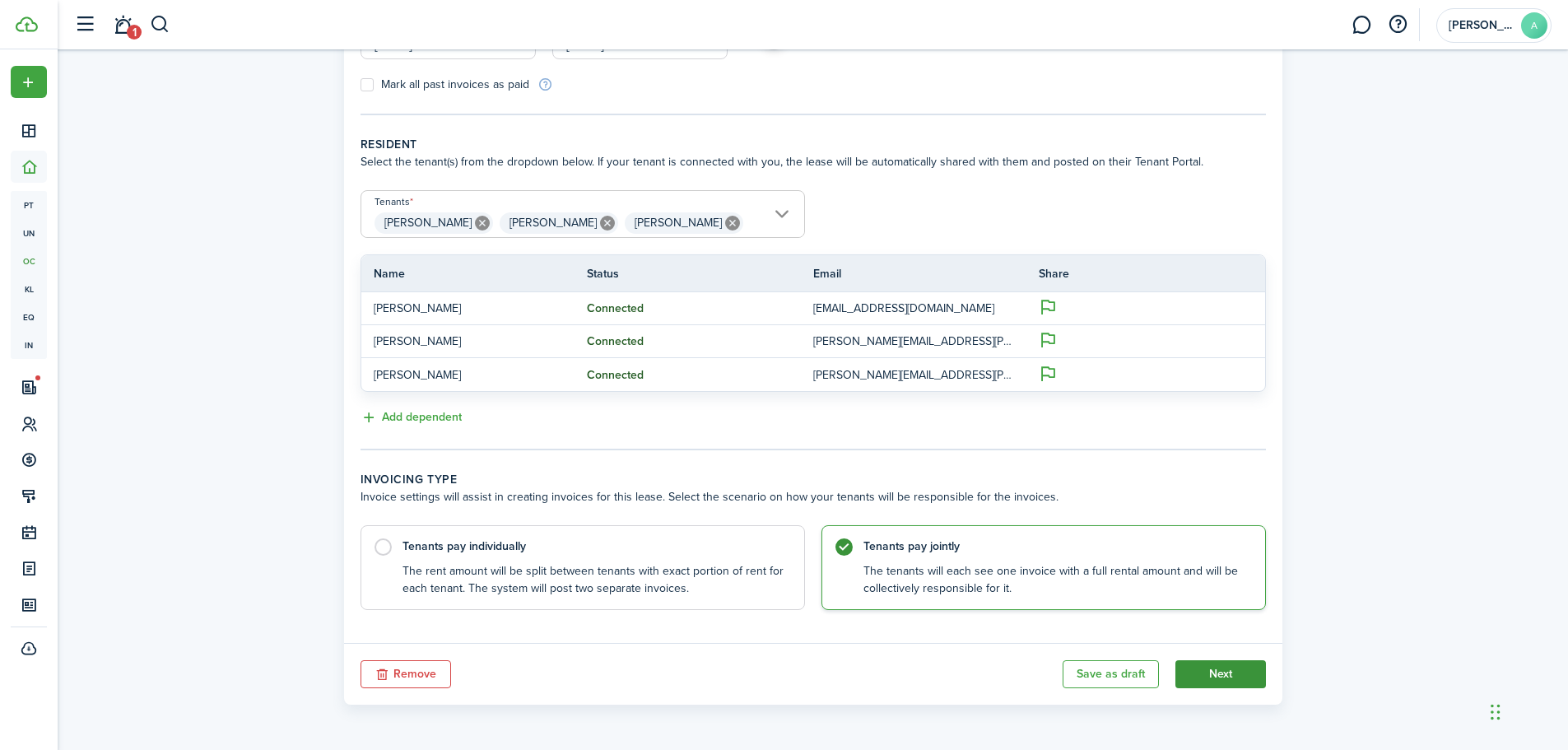
click at [1232, 679] on button "Next" at bounding box center [1220, 673] width 90 height 28
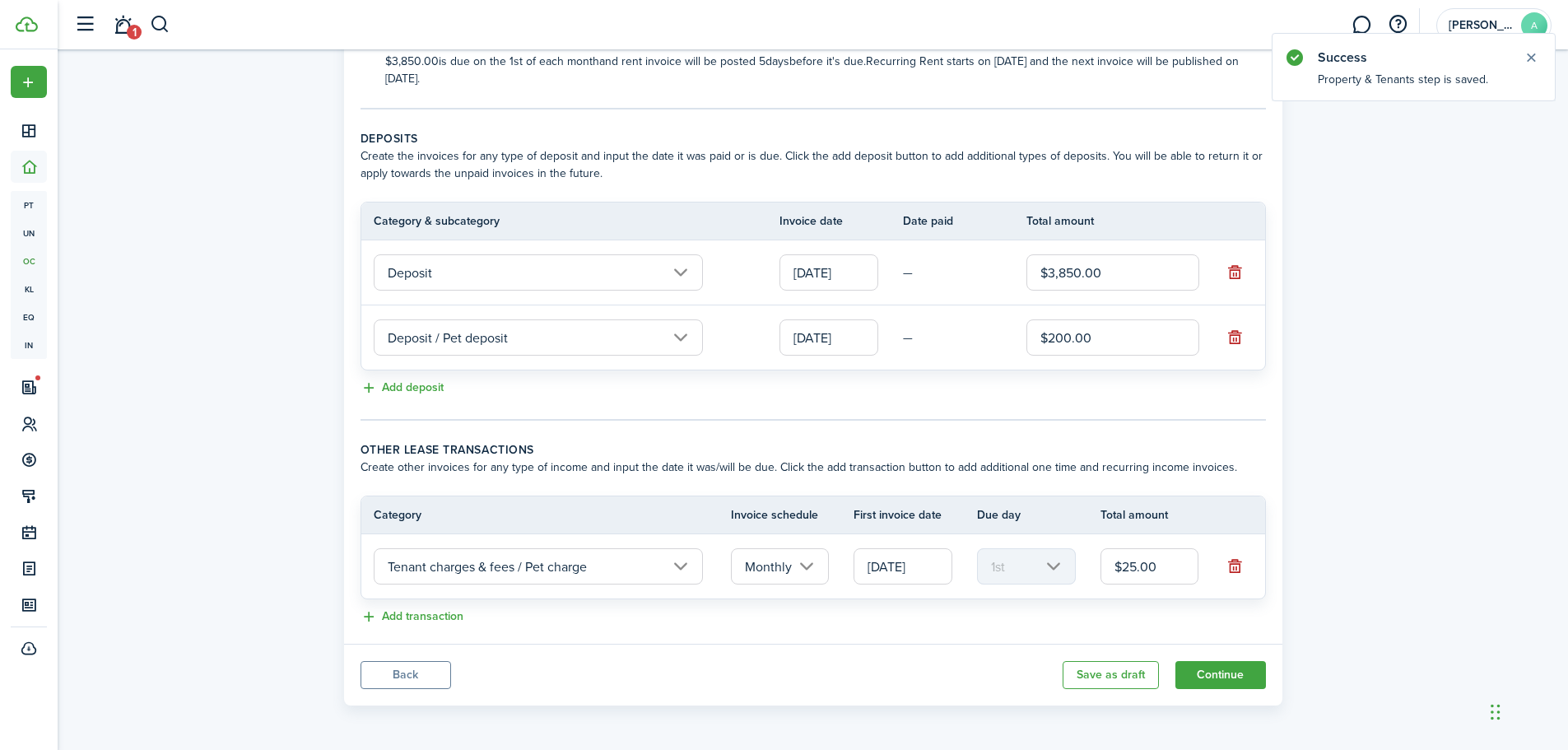
scroll to position [290, 0]
click at [1242, 682] on button "Continue" at bounding box center [1220, 673] width 90 height 28
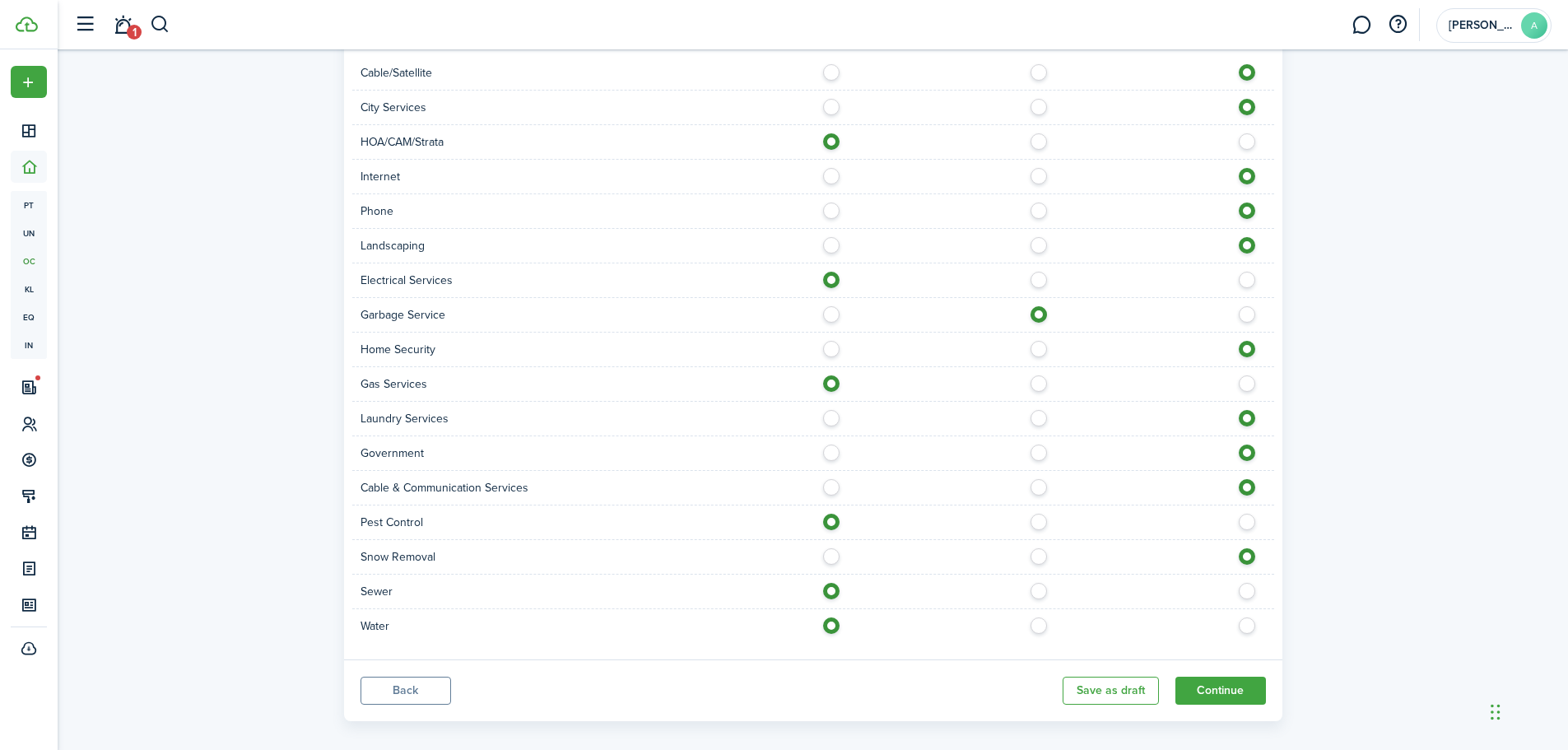
scroll to position [954, 0]
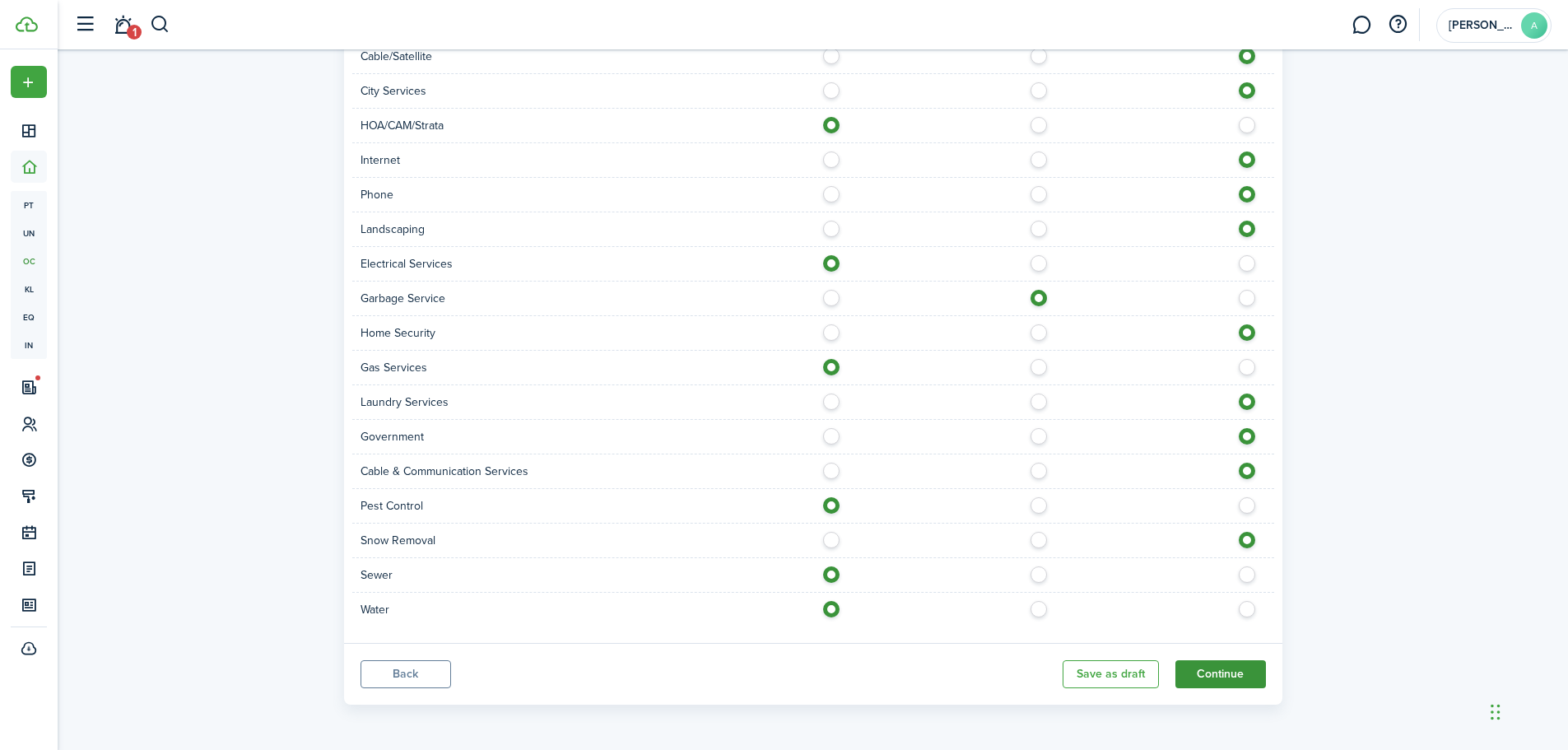
click at [1238, 682] on button "Continue" at bounding box center [1220, 673] width 90 height 28
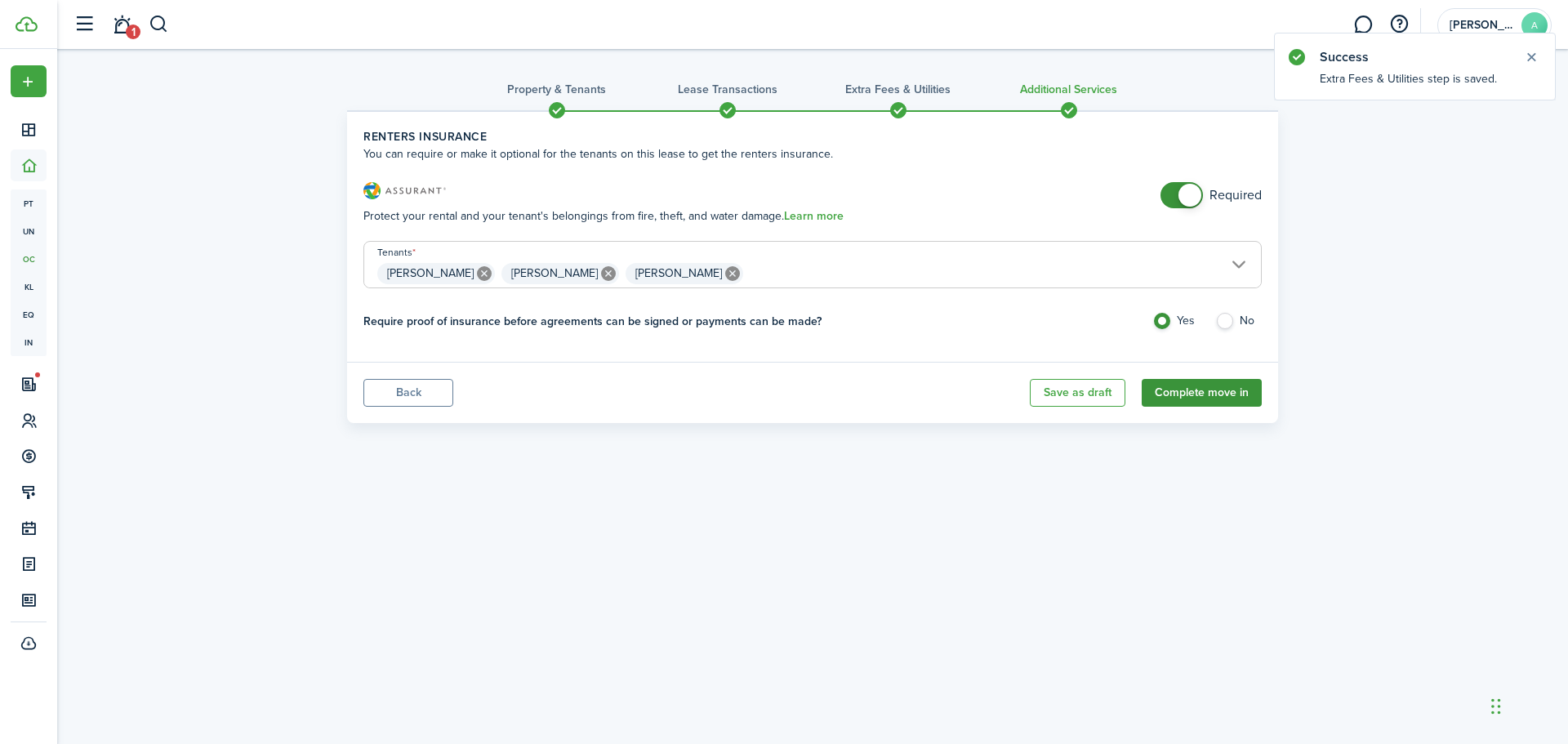
click at [1230, 396] on button "Complete move in" at bounding box center [1201, 392] width 120 height 27
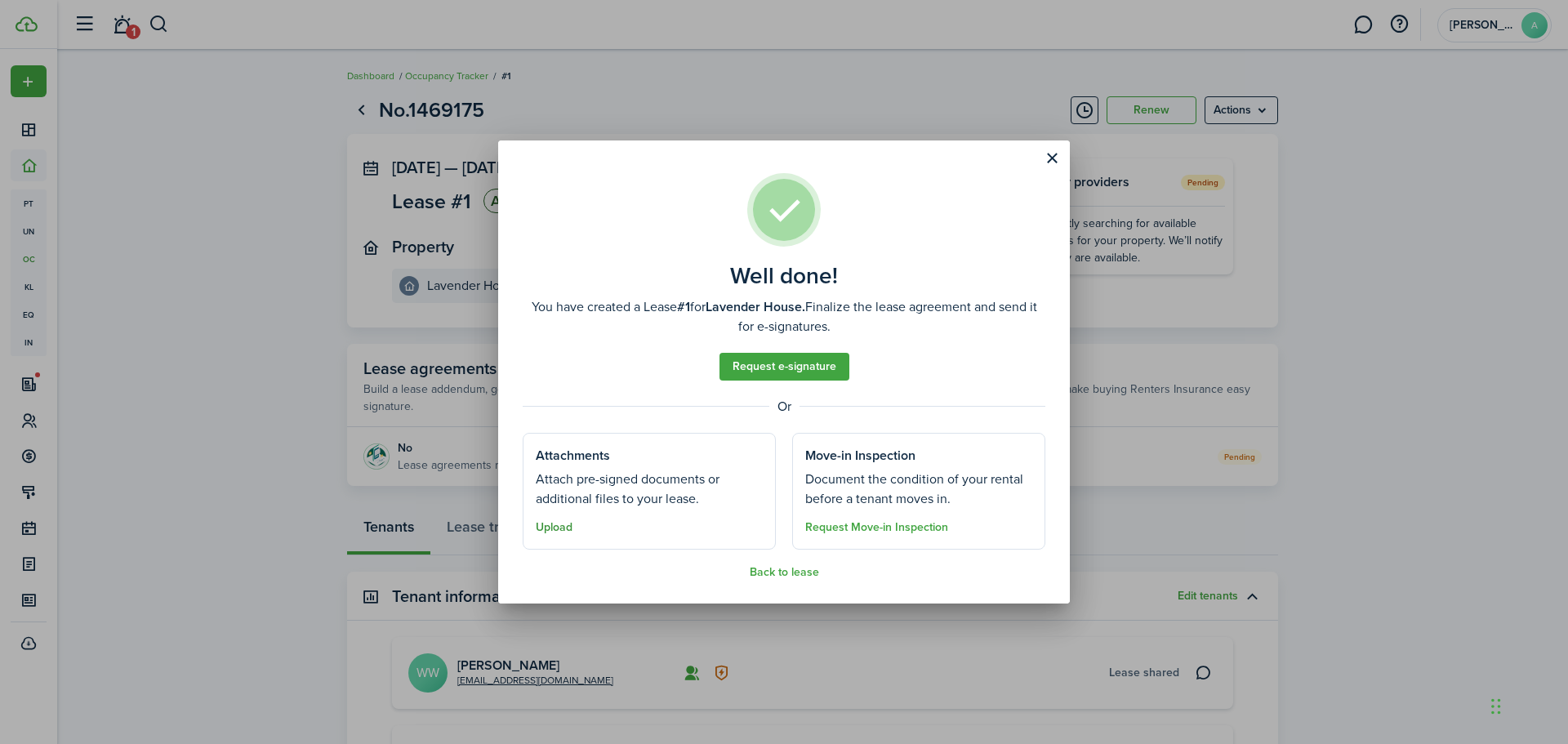
click at [552, 531] on button "Upload" at bounding box center [554, 527] width 36 height 13
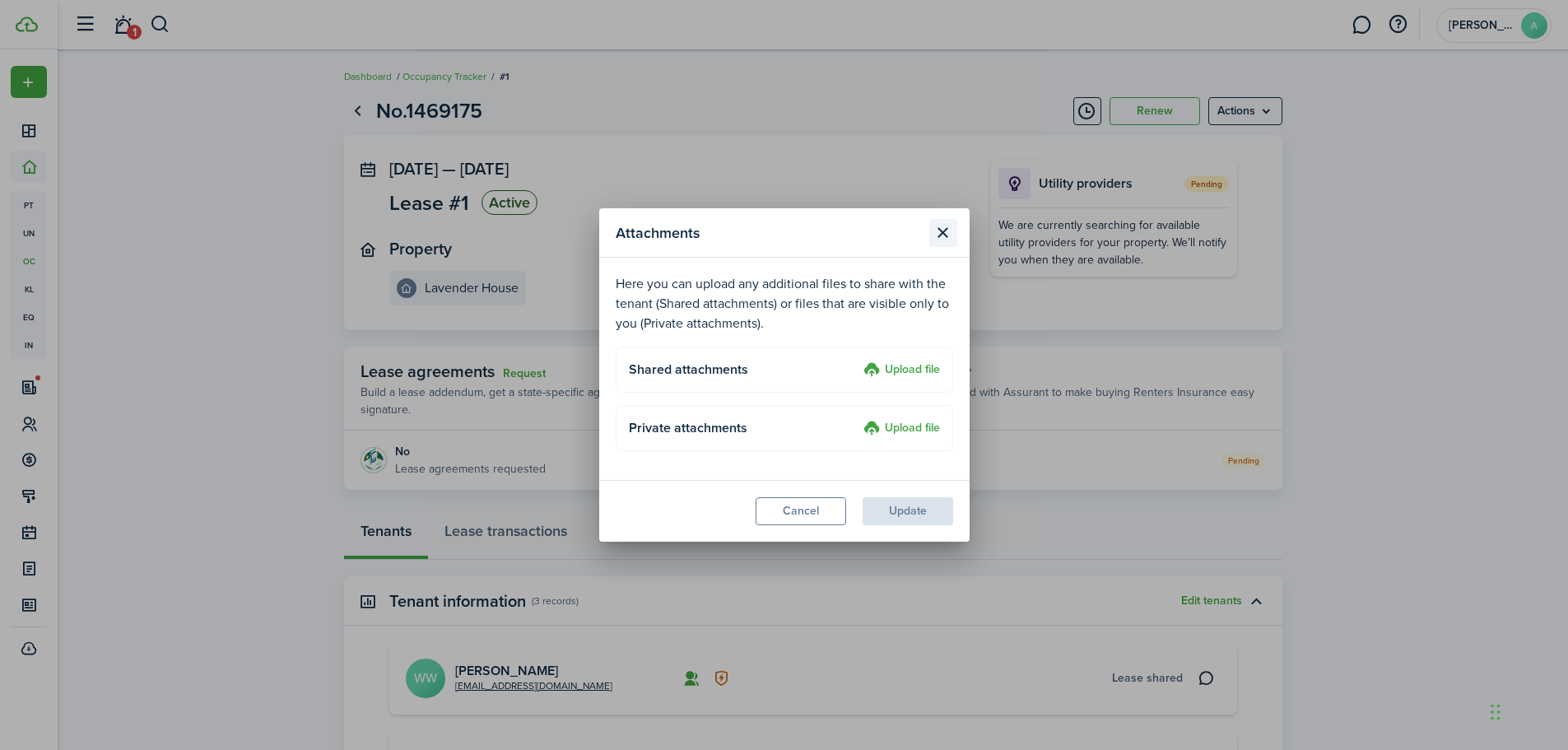
click at [948, 230] on button "Close modal" at bounding box center [943, 232] width 28 height 28
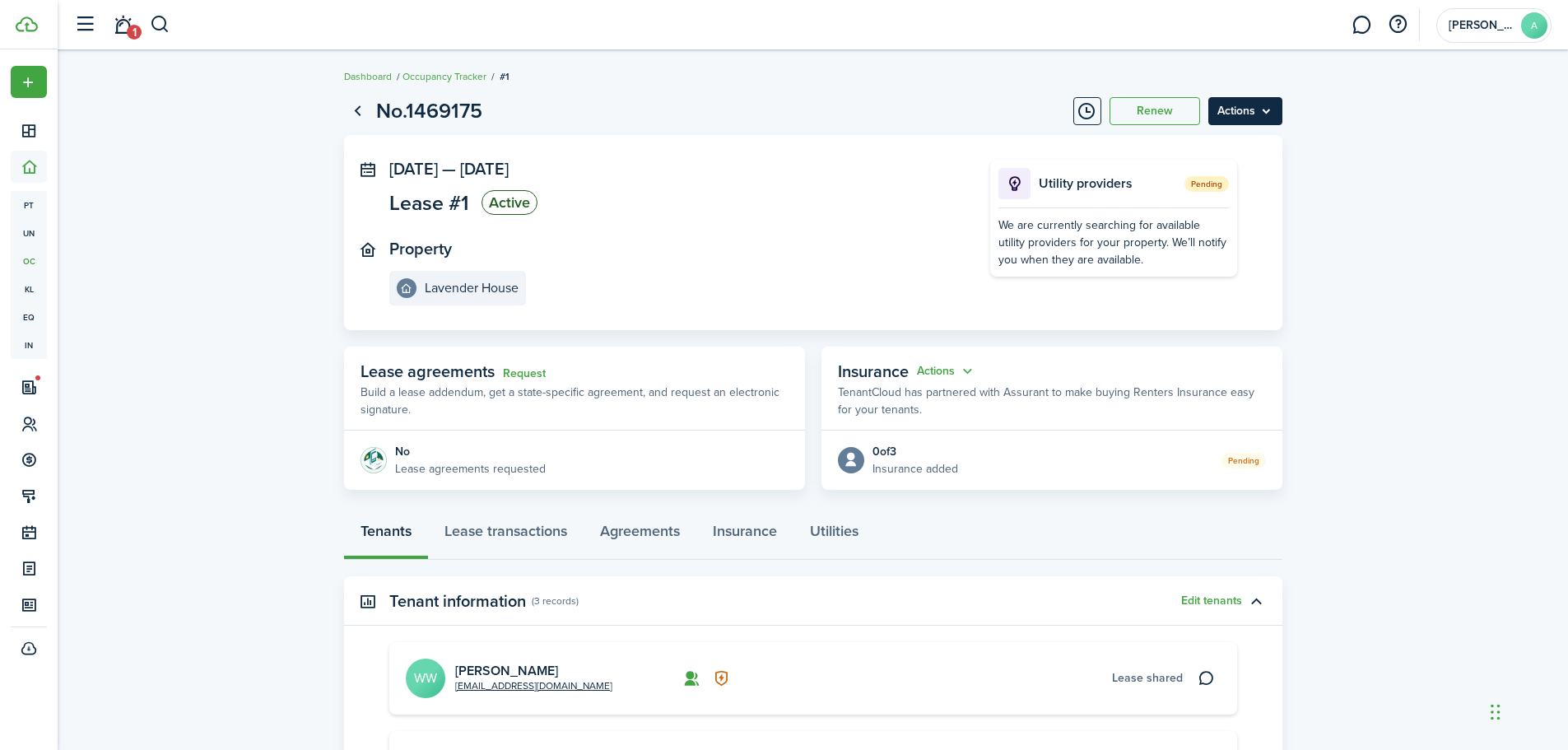
click at [1278, 112] on menu-btn "Actions" at bounding box center [1245, 111] width 74 height 28
click at [530, 374] on link "Request" at bounding box center [524, 373] width 43 height 13
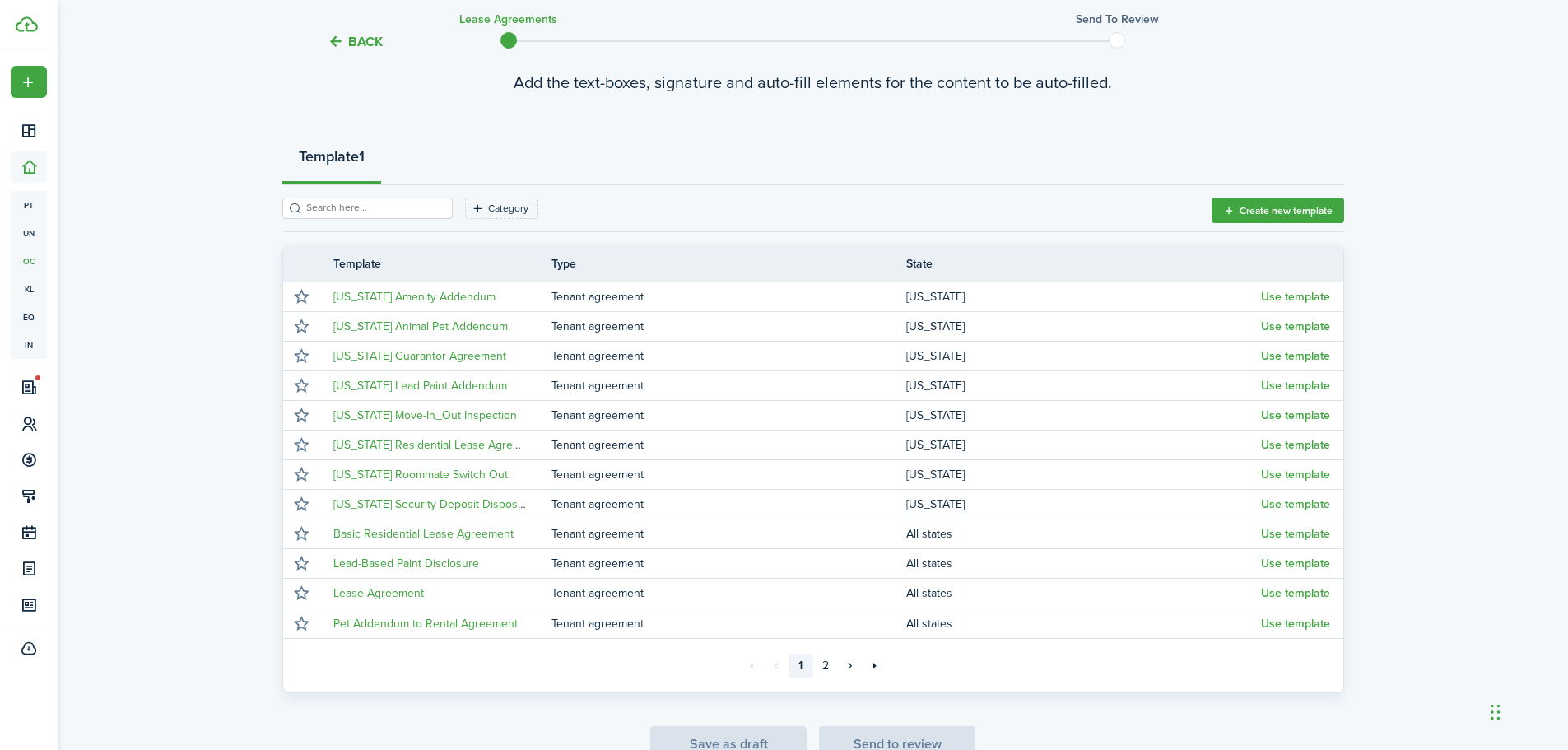
scroll to position [164, 0]
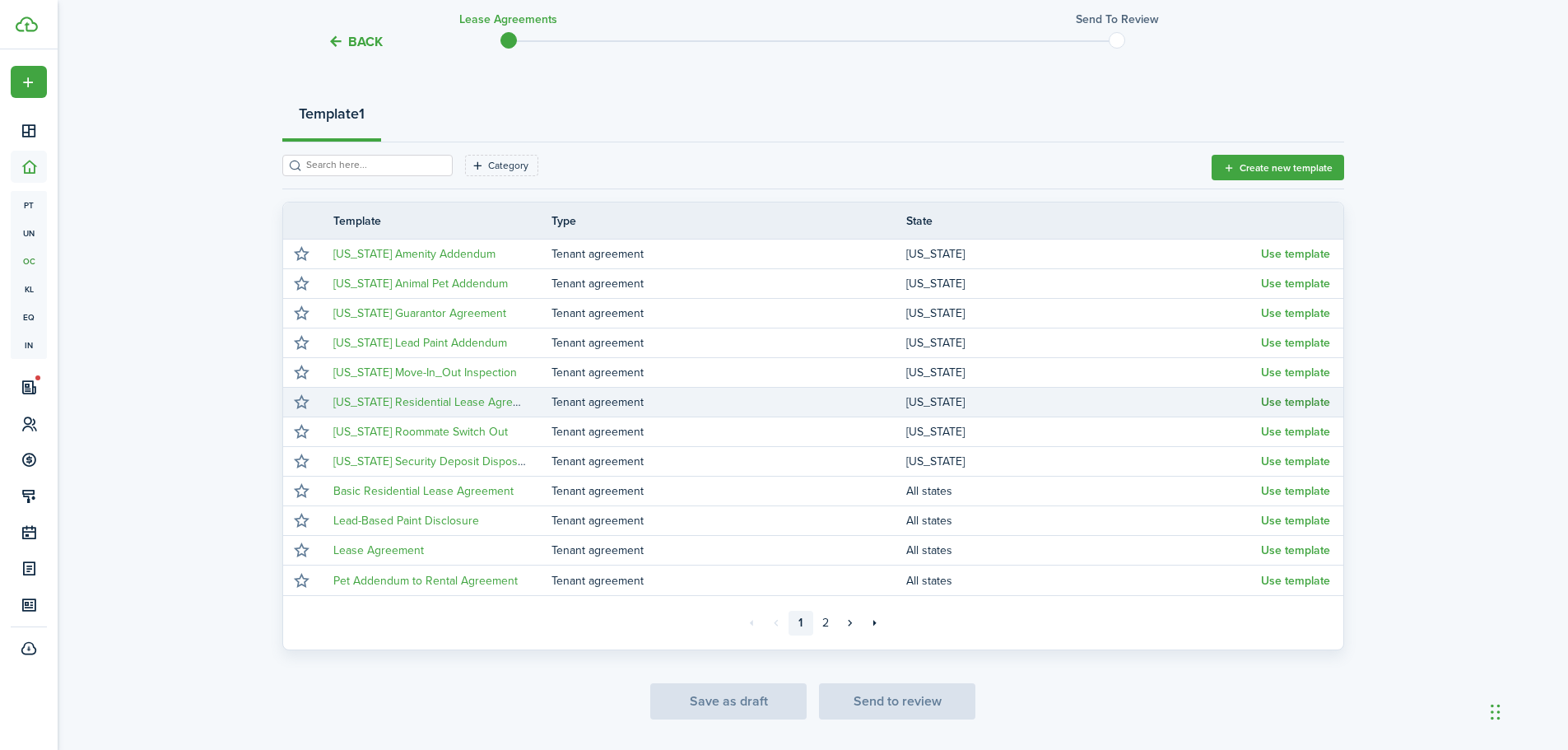
click at [1278, 402] on button "Use template" at bounding box center [1295, 402] width 69 height 13
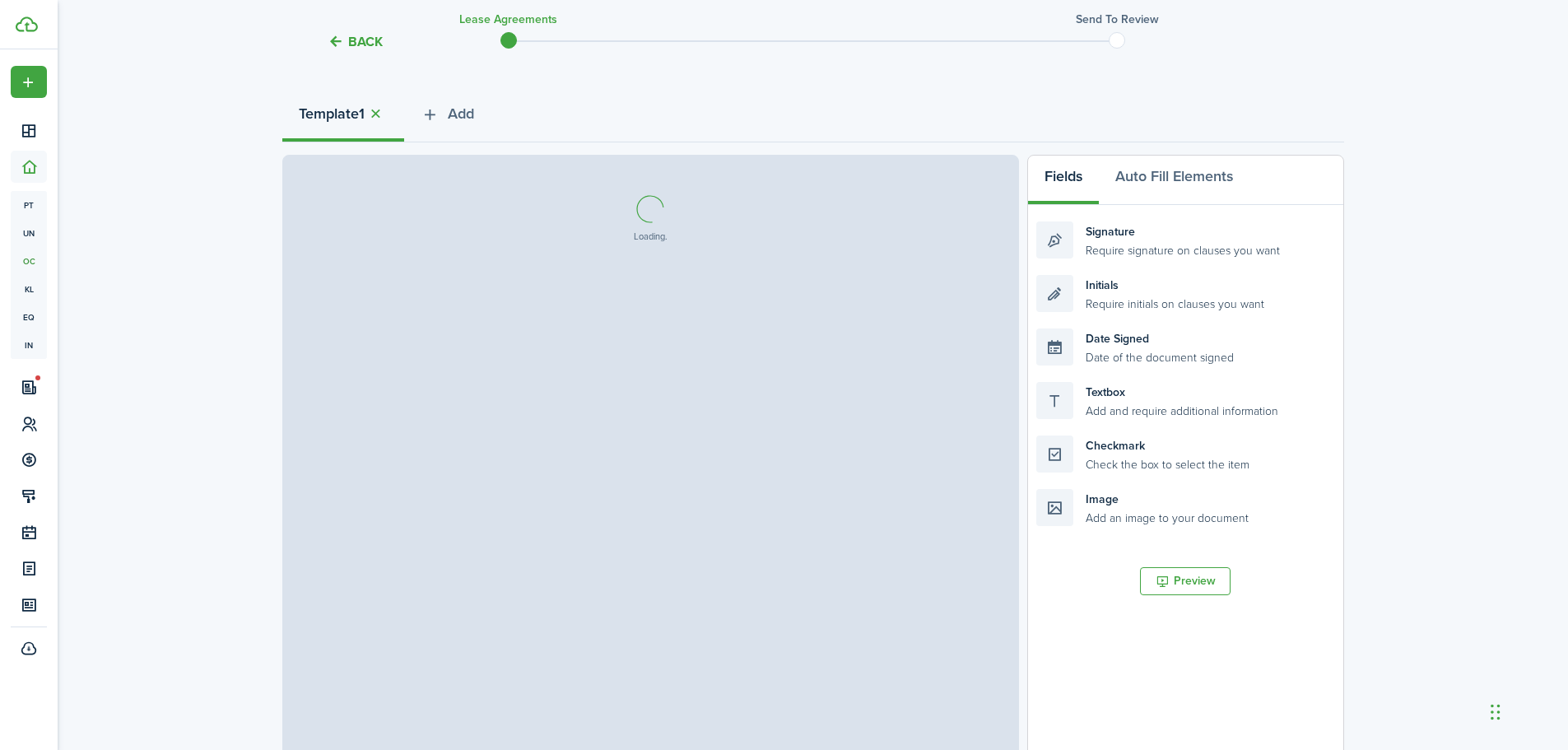
select select "fit"
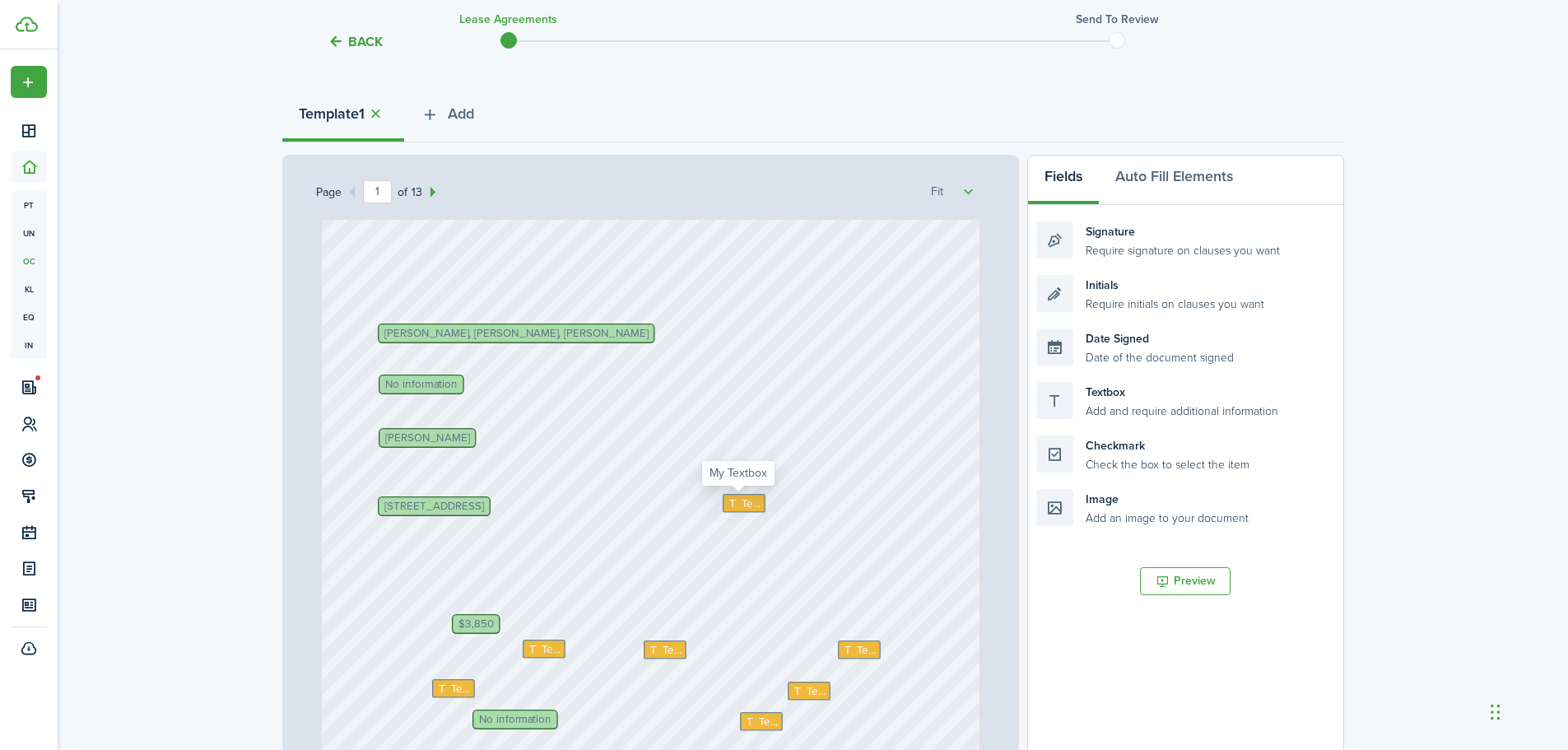
click at [741, 507] on span "Text" at bounding box center [751, 503] width 20 height 16
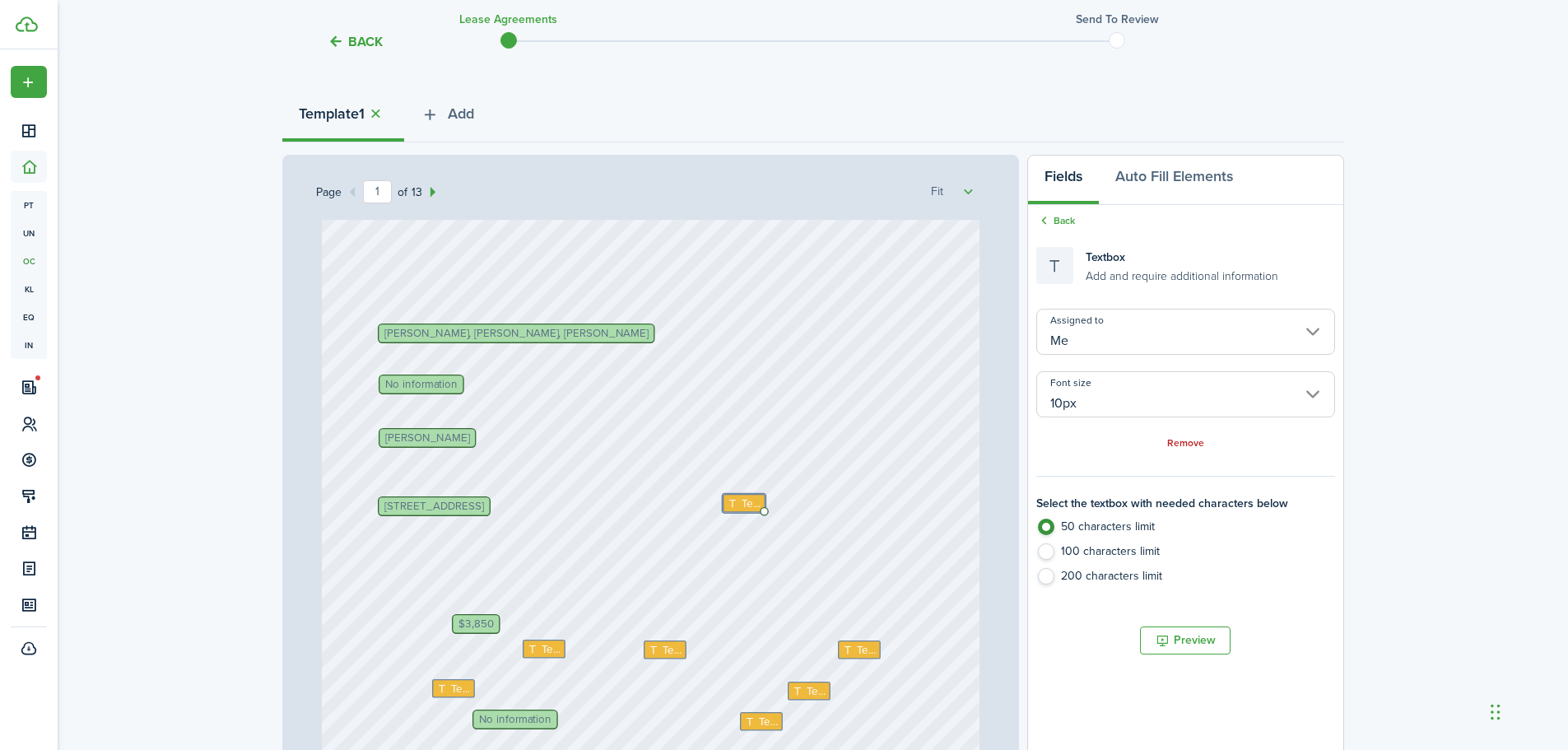
click at [1179, 270] on small "Add and require additional information" at bounding box center [1182, 274] width 193 height 17
click at [732, 500] on icon at bounding box center [734, 504] width 14 height 11
click at [746, 500] on span "Text" at bounding box center [751, 503] width 20 height 16
drag, startPoint x: 760, startPoint y: 510, endPoint x: 846, endPoint y: 518, distance: 86.4
click at [813, 518] on div "Text" at bounding box center [767, 506] width 89 height 25
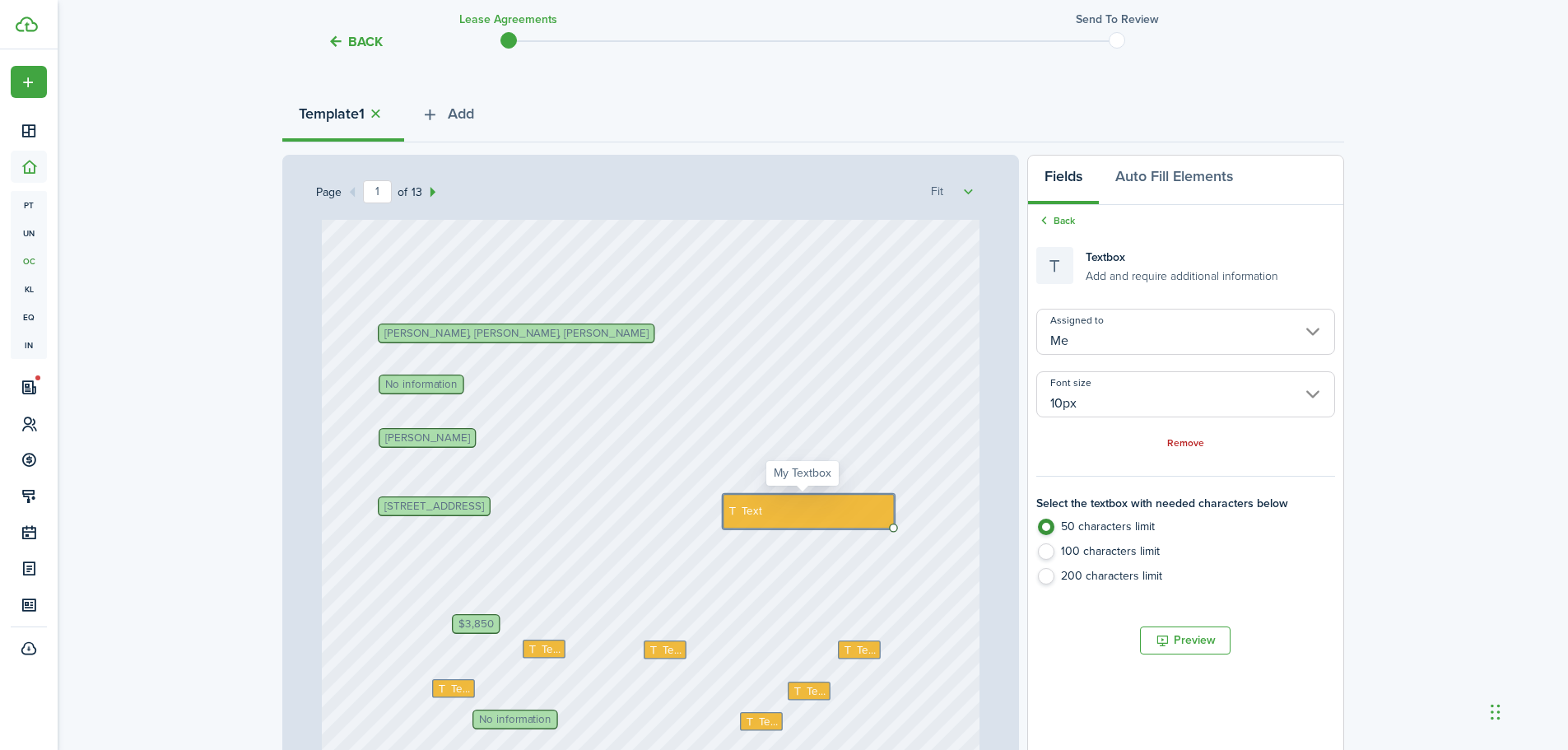
click at [765, 506] on div "Text" at bounding box center [808, 511] width 172 height 35
click at [750, 510] on span "Text" at bounding box center [751, 511] width 21 height 16
drag, startPoint x: 886, startPoint y: 527, endPoint x: 743, endPoint y: 519, distance: 143.2
click at [743, 519] on span "Text" at bounding box center [751, 511] width 21 height 16
click at [731, 506] on icon at bounding box center [734, 512] width 14 height 11
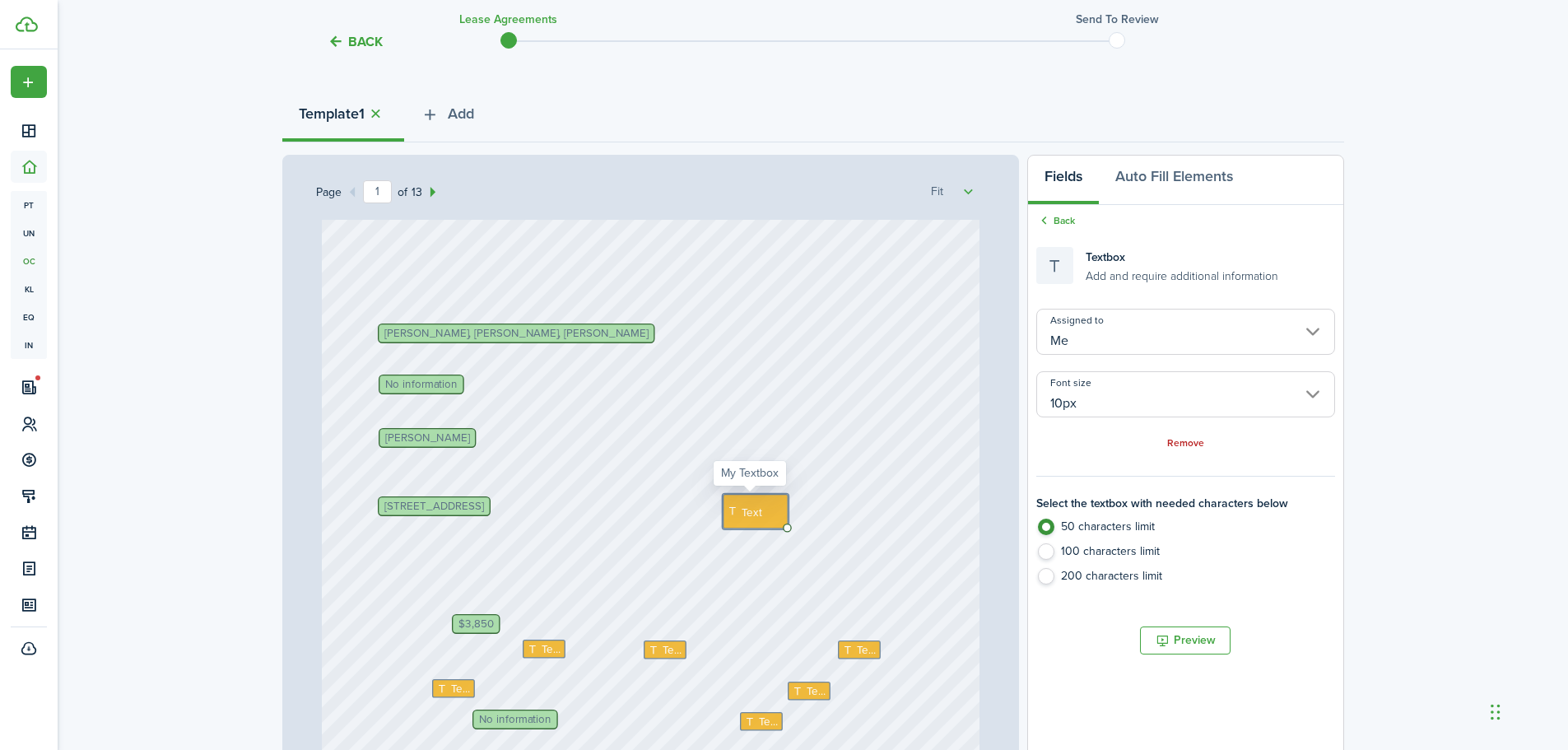
click at [728, 511] on icon at bounding box center [734, 512] width 14 height 11
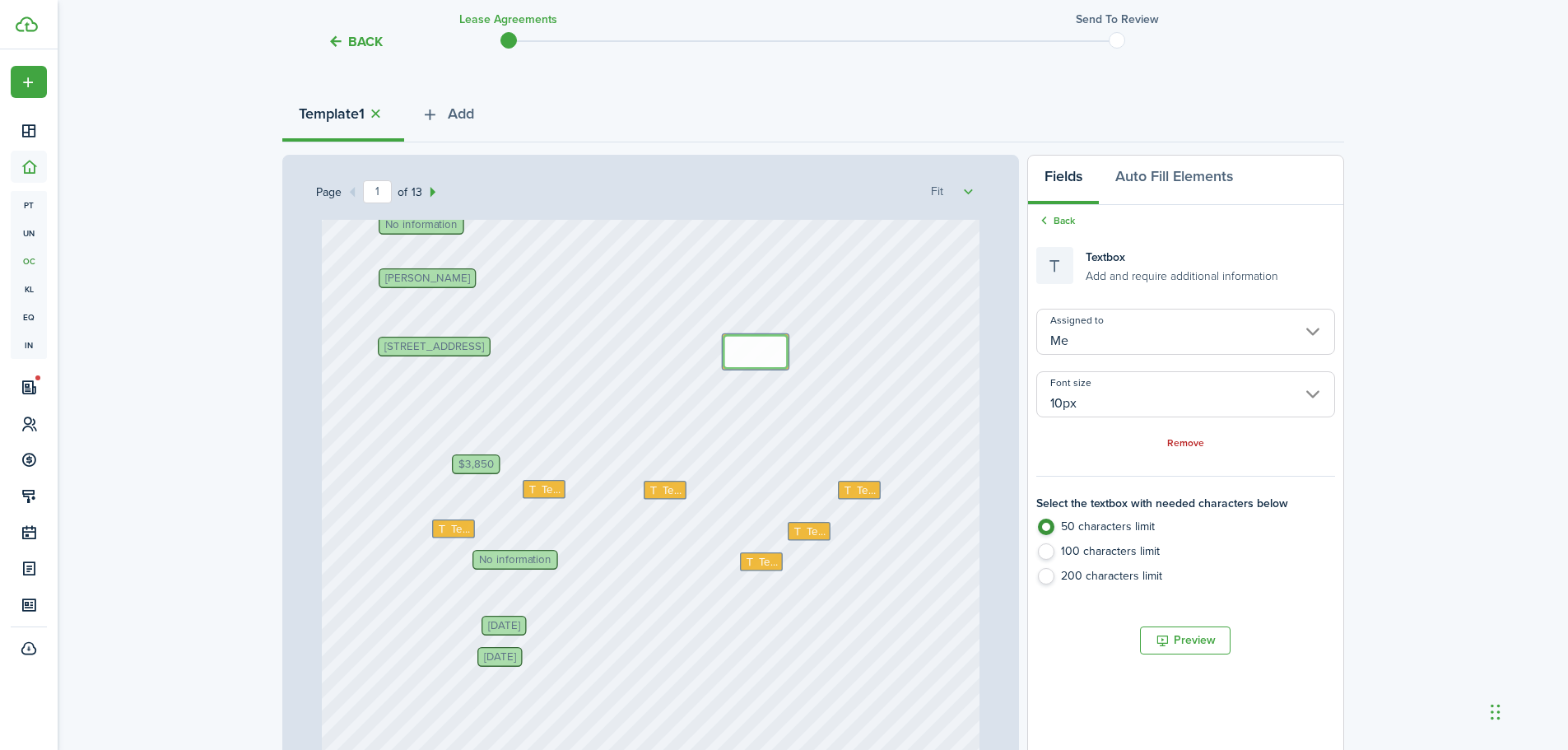
scroll to position [329, 0]
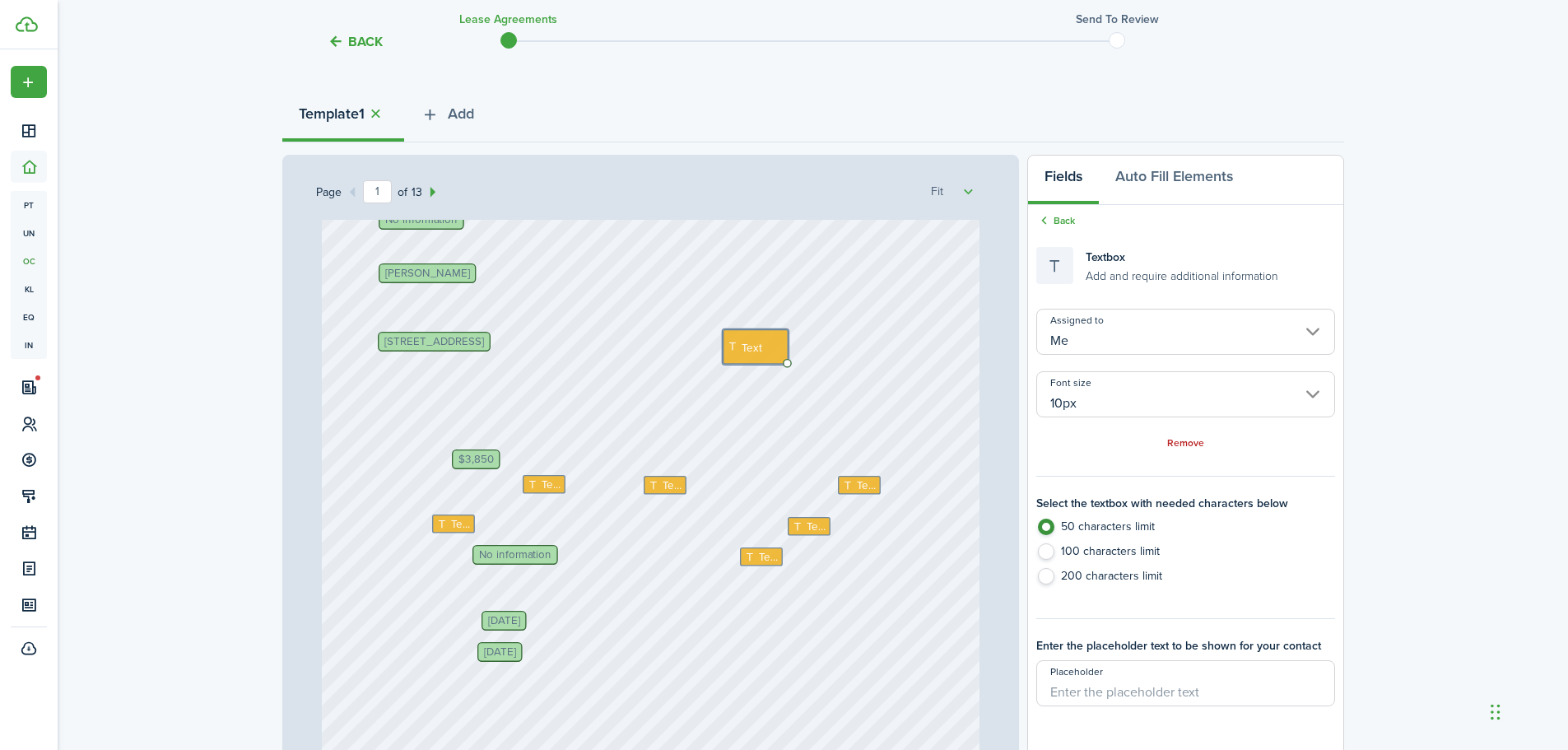
click at [489, 552] on span "No information" at bounding box center [514, 555] width 72 height 11
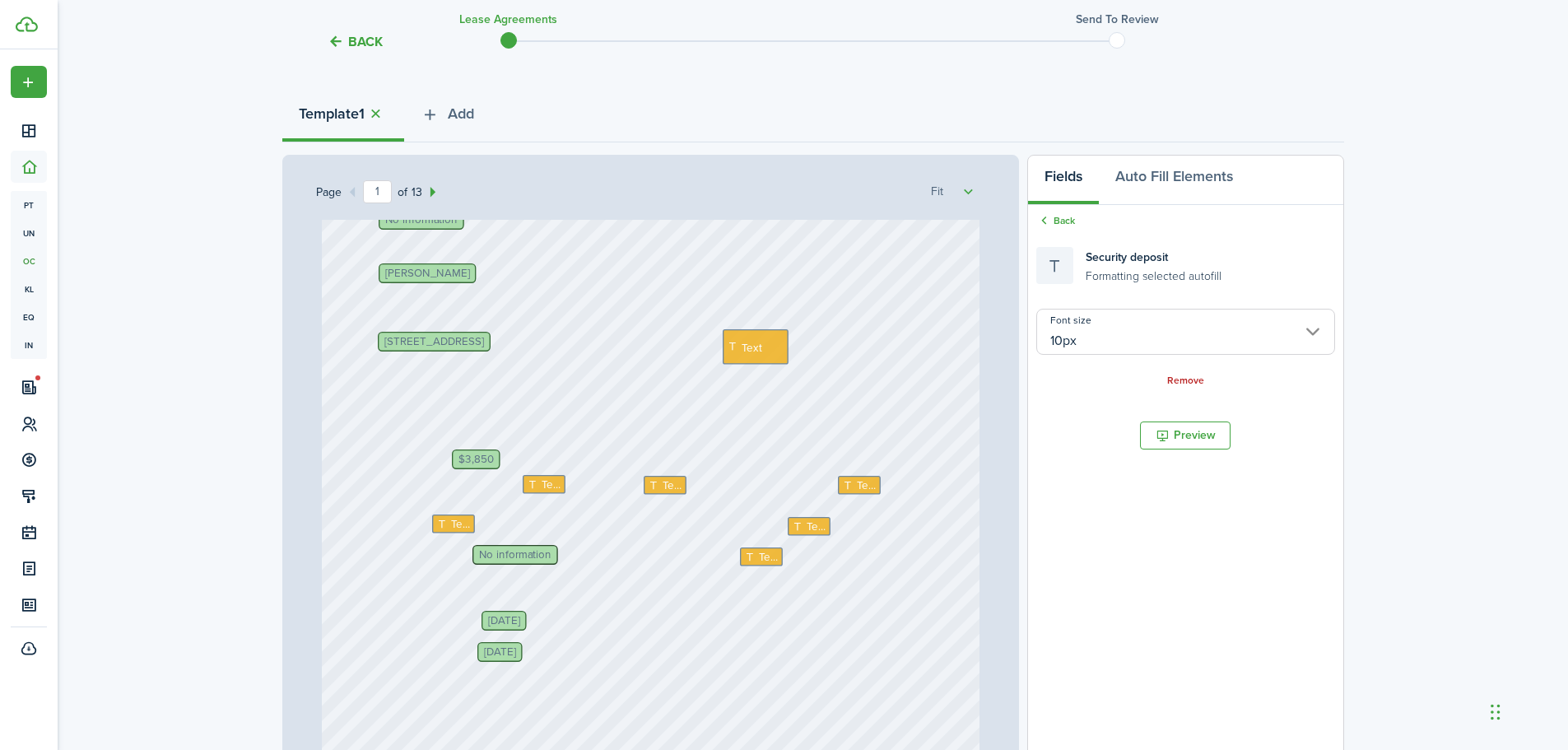
click at [1210, 278] on small "Formatting selected autofill" at bounding box center [1154, 274] width 136 height 17
click at [1132, 342] on input "10px" at bounding box center [1185, 332] width 298 height 46
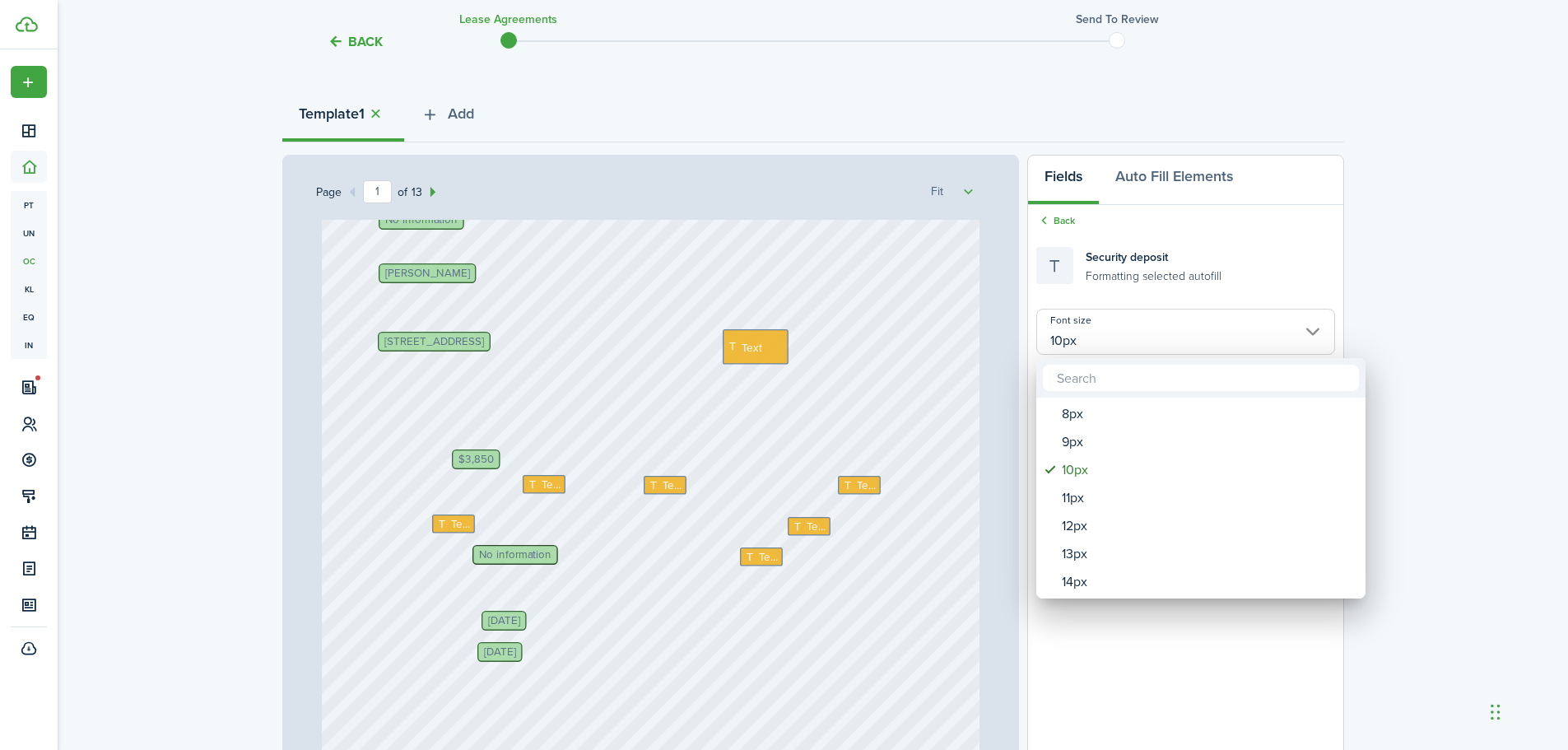
click at [1132, 342] on div at bounding box center [784, 375] width 1831 height 1013
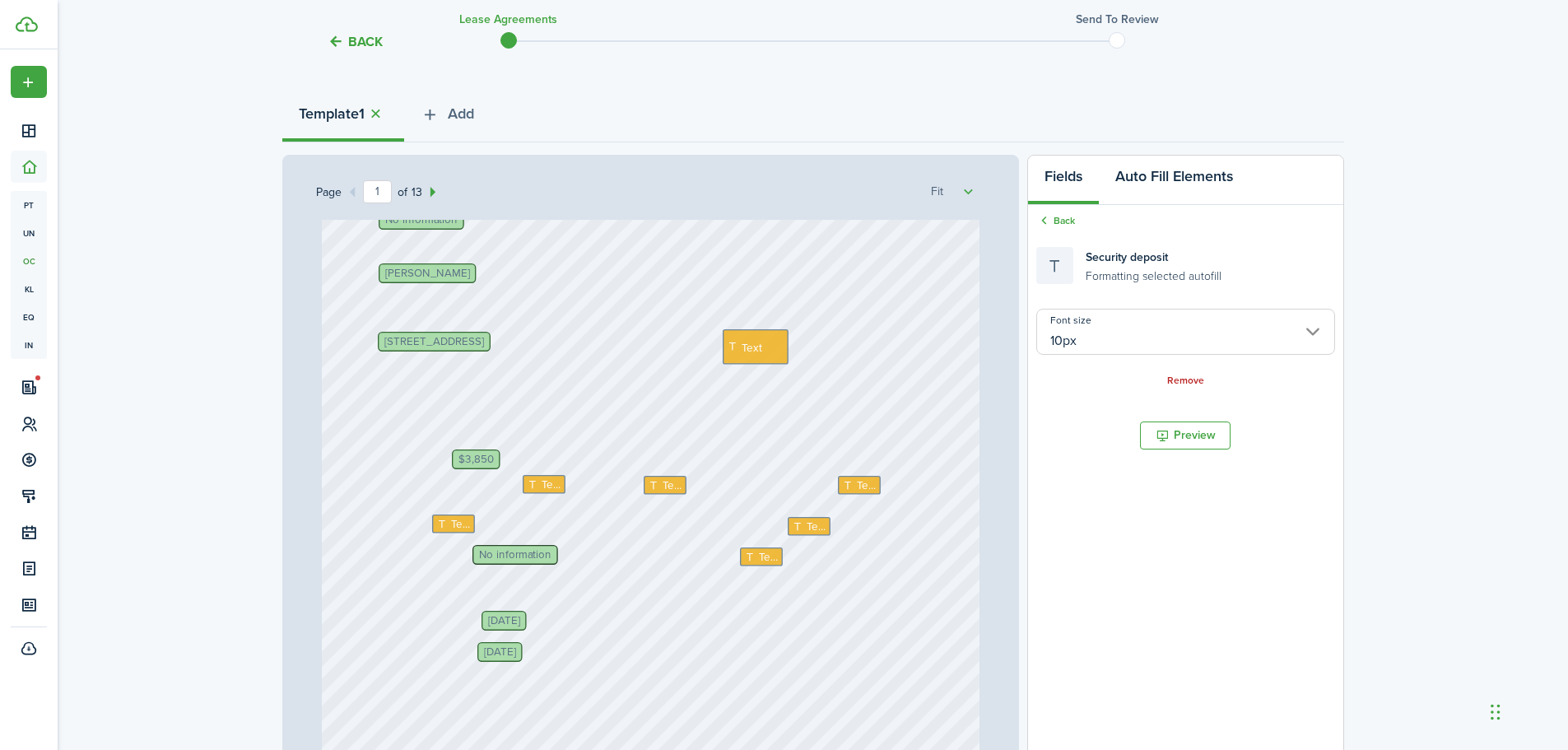
click at [1163, 173] on button "Auto Fill Elements" at bounding box center [1173, 179] width 151 height 49
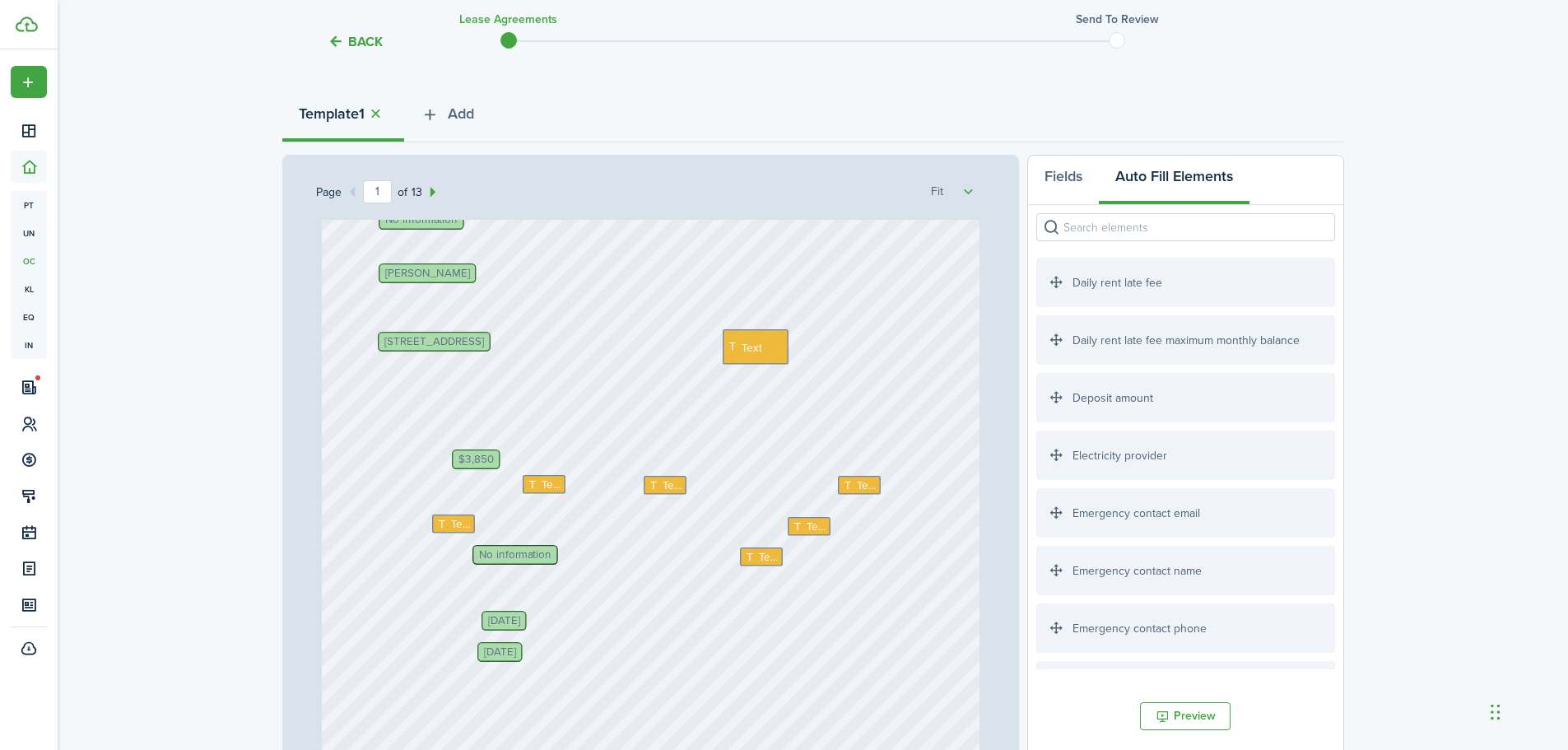
click at [1101, 402] on div "Deposit amount" at bounding box center [1185, 397] width 298 height 49
drag, startPoint x: 1101, startPoint y: 402, endPoint x: 531, endPoint y: 571, distance: 594.5
click at [531, 571] on div "Page 1 of 13 50% 75% 100% 150% 200% Fit Andrea McGuire Text Text Text Oct 1, 20…" at bounding box center [813, 496] width 1062 height 683
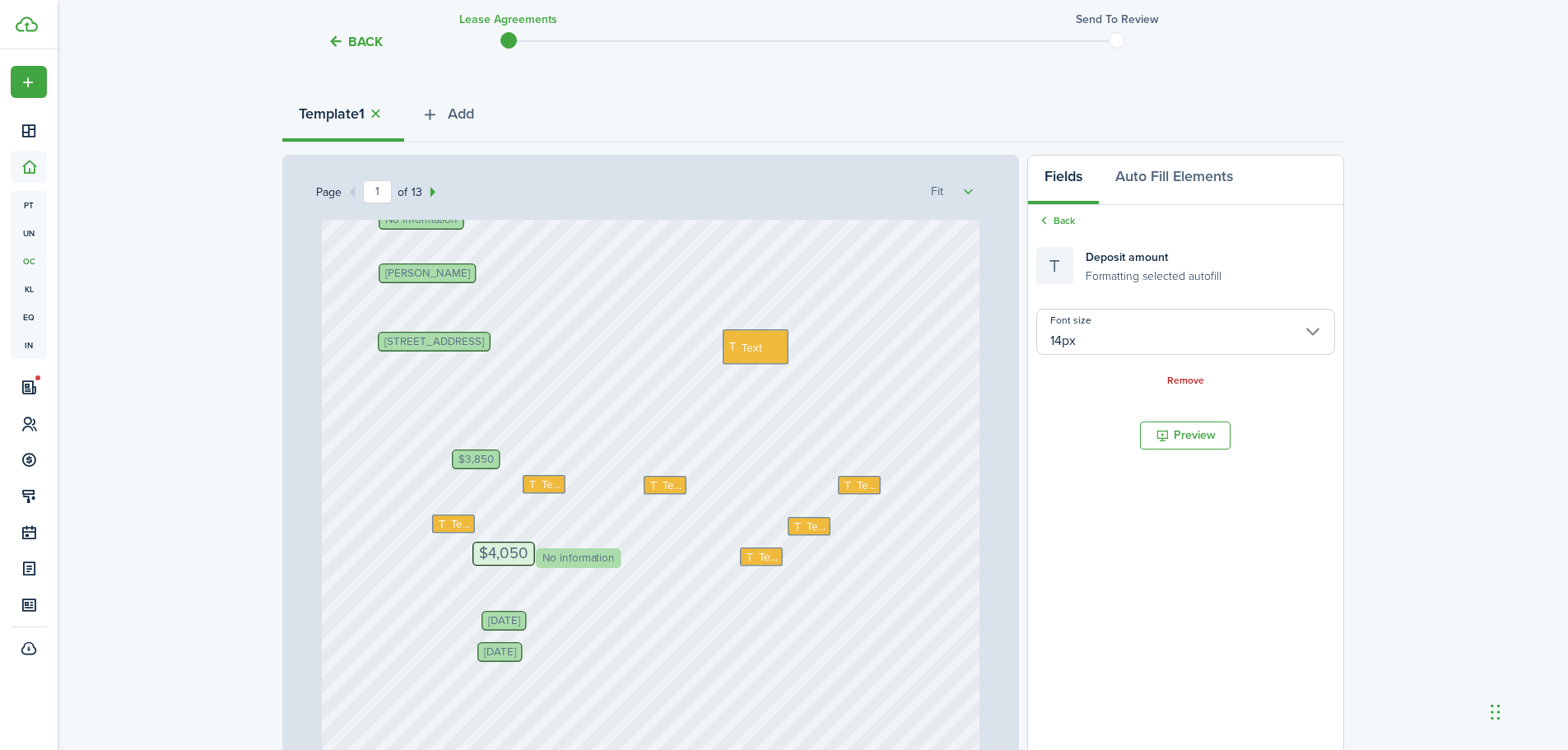
drag, startPoint x: 542, startPoint y: 554, endPoint x: 600, endPoint y: 554, distance: 58.0
click at [771, 341] on div "Text" at bounding box center [755, 347] width 66 height 36
type input "10px"
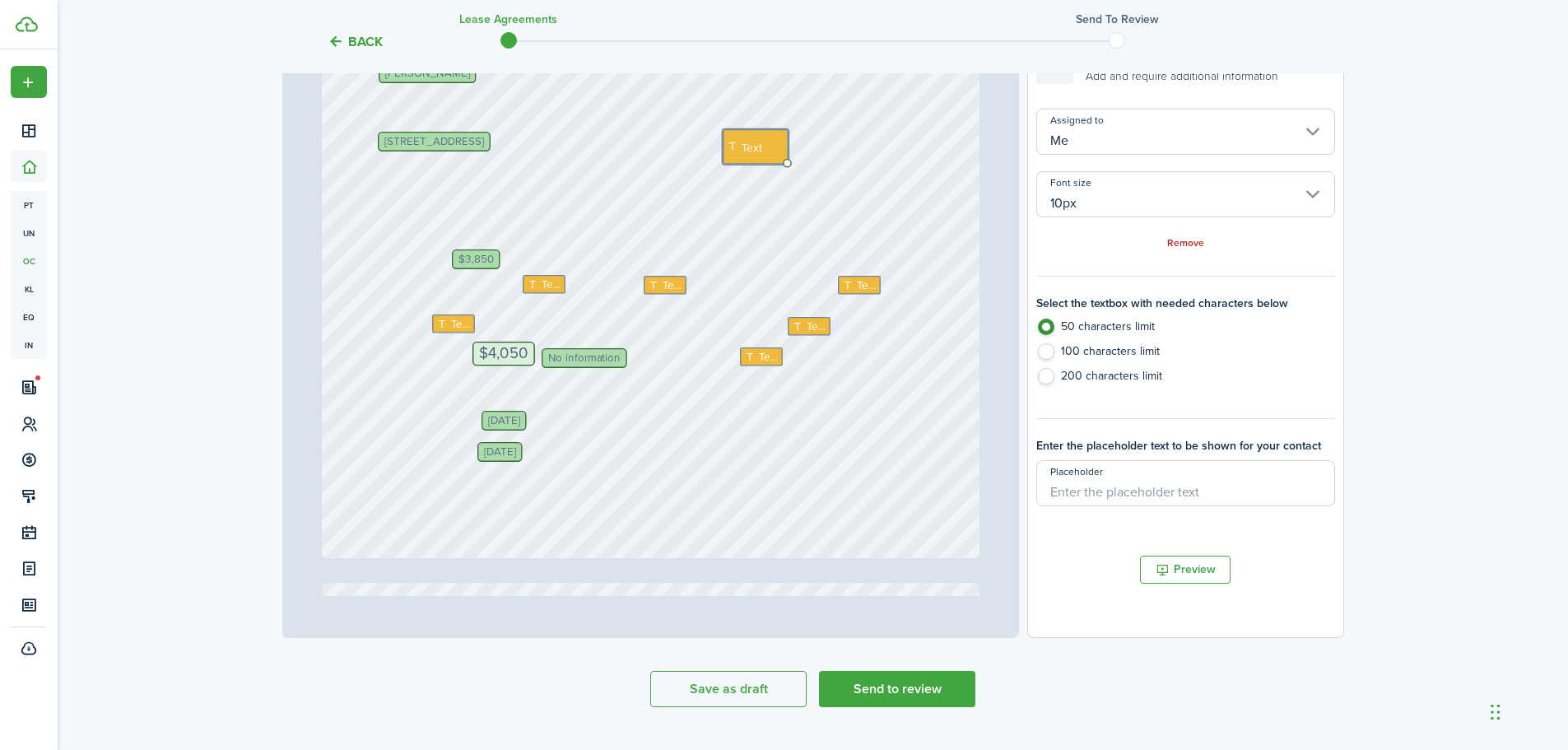
scroll to position [400, 0]
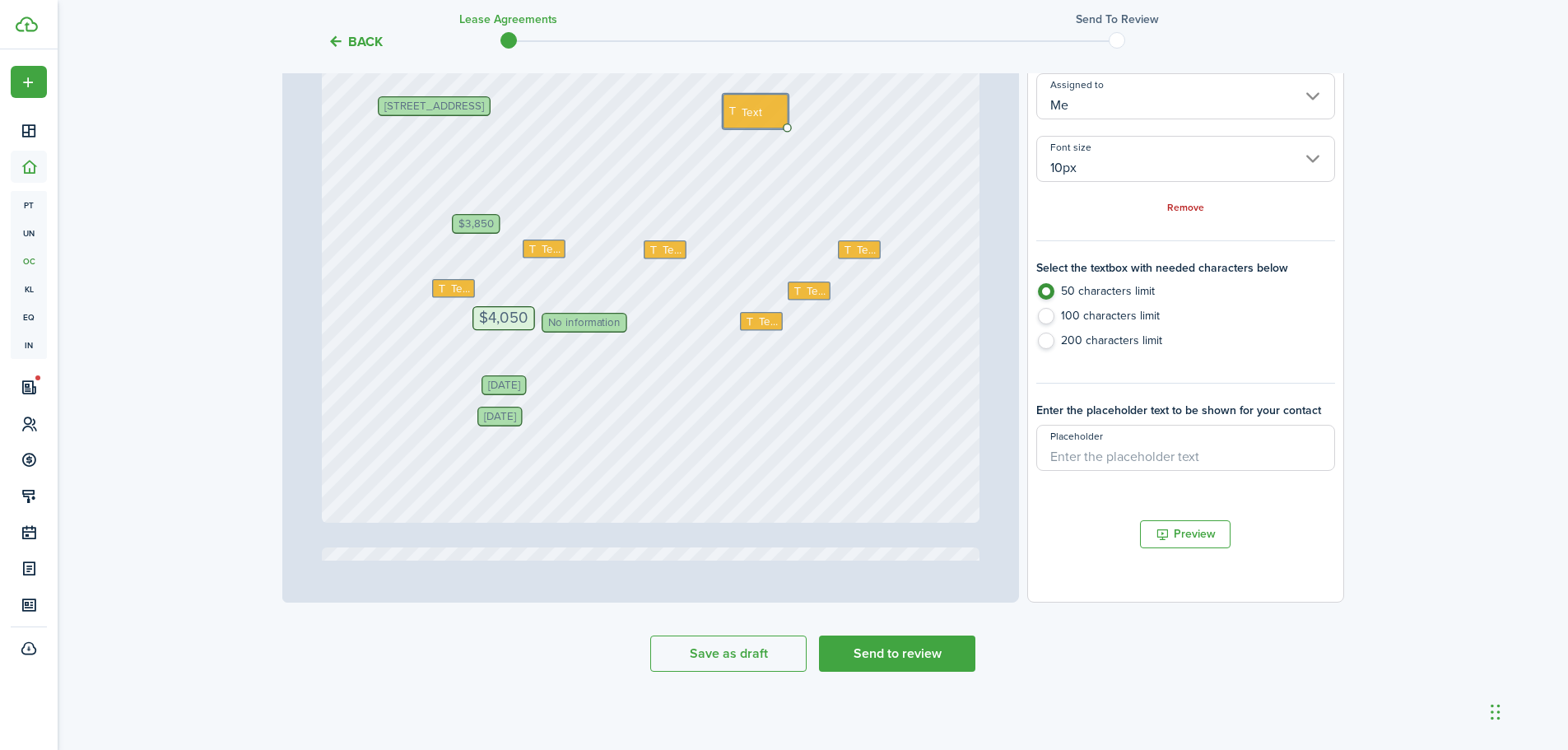
click at [1200, 452] on input "Placeholder" at bounding box center [1185, 448] width 298 height 46
type input "King"
click at [1087, 526] on div "Preview" at bounding box center [1185, 534] width 314 height 28
click at [1130, 446] on input "King" at bounding box center [1185, 448] width 298 height 46
click at [1179, 526] on button "Preview" at bounding box center [1185, 534] width 90 height 28
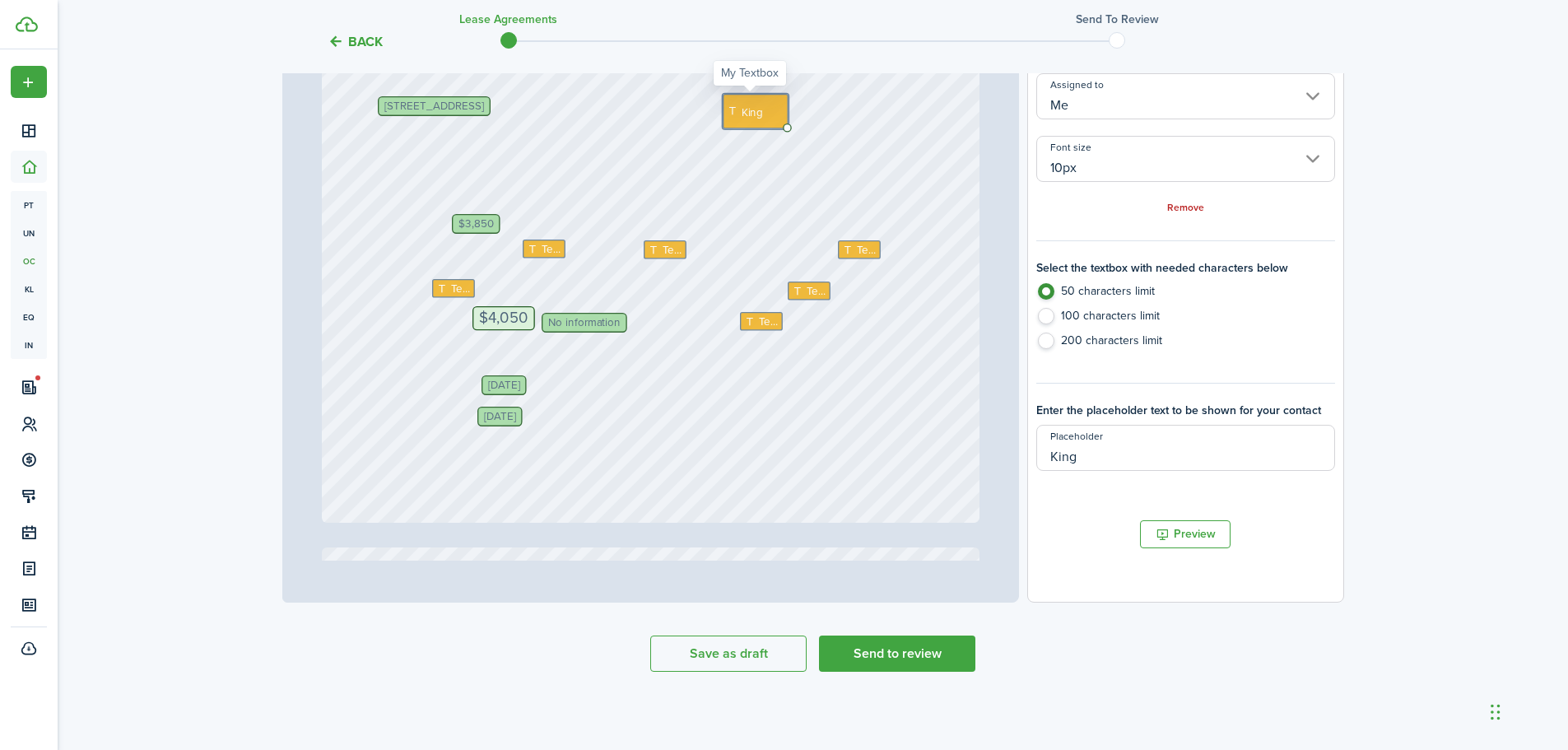
click at [757, 109] on span "King" at bounding box center [752, 111] width 22 height 16
click at [744, 105] on span "King" at bounding box center [755, 105] width 22 height 16
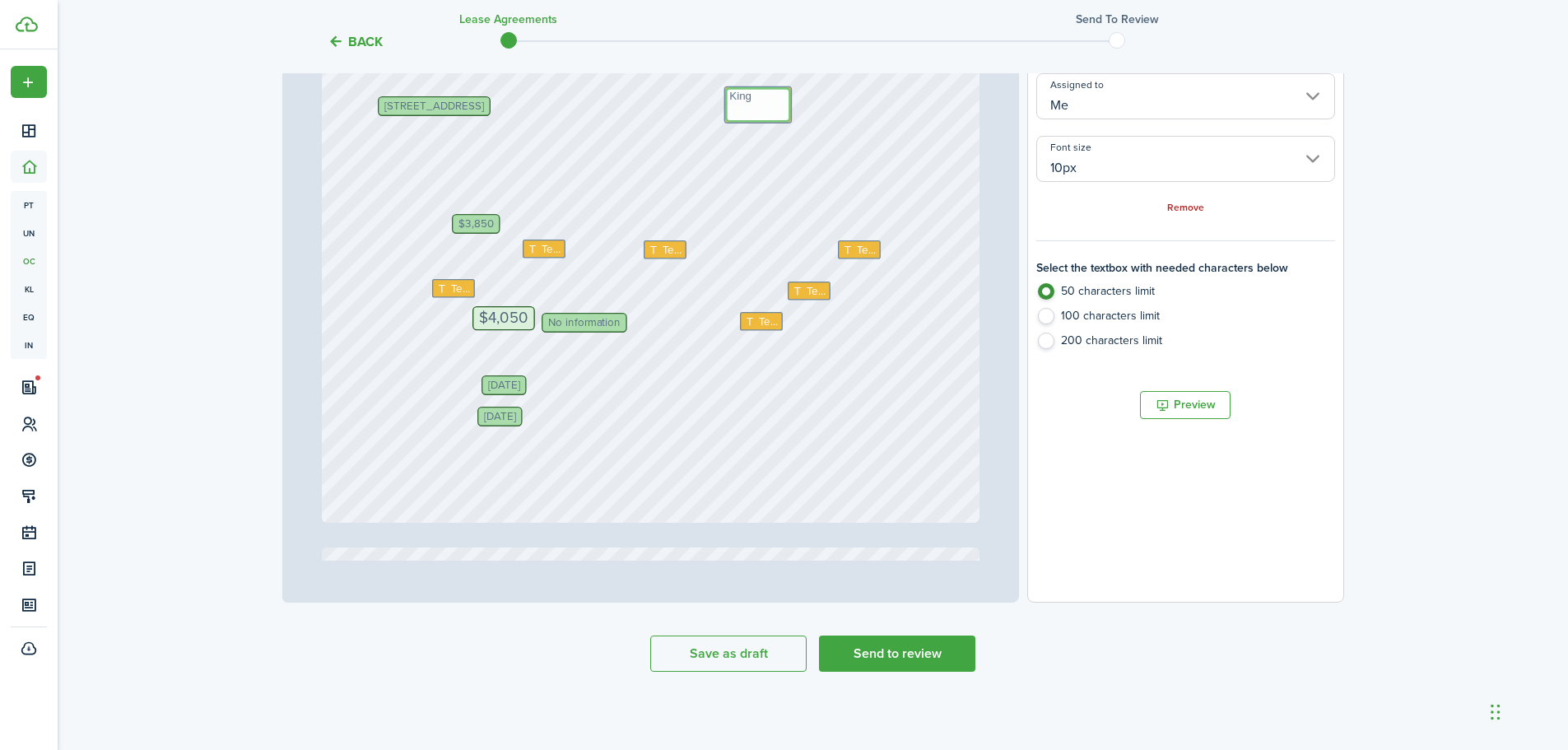
type textarea "King"
click at [777, 205] on div "Andrea McGuire Text Text Text Oct 1, 2025 Text William Williams, Eric Brown, Sa…" at bounding box center [650, 88] width 657 height 867
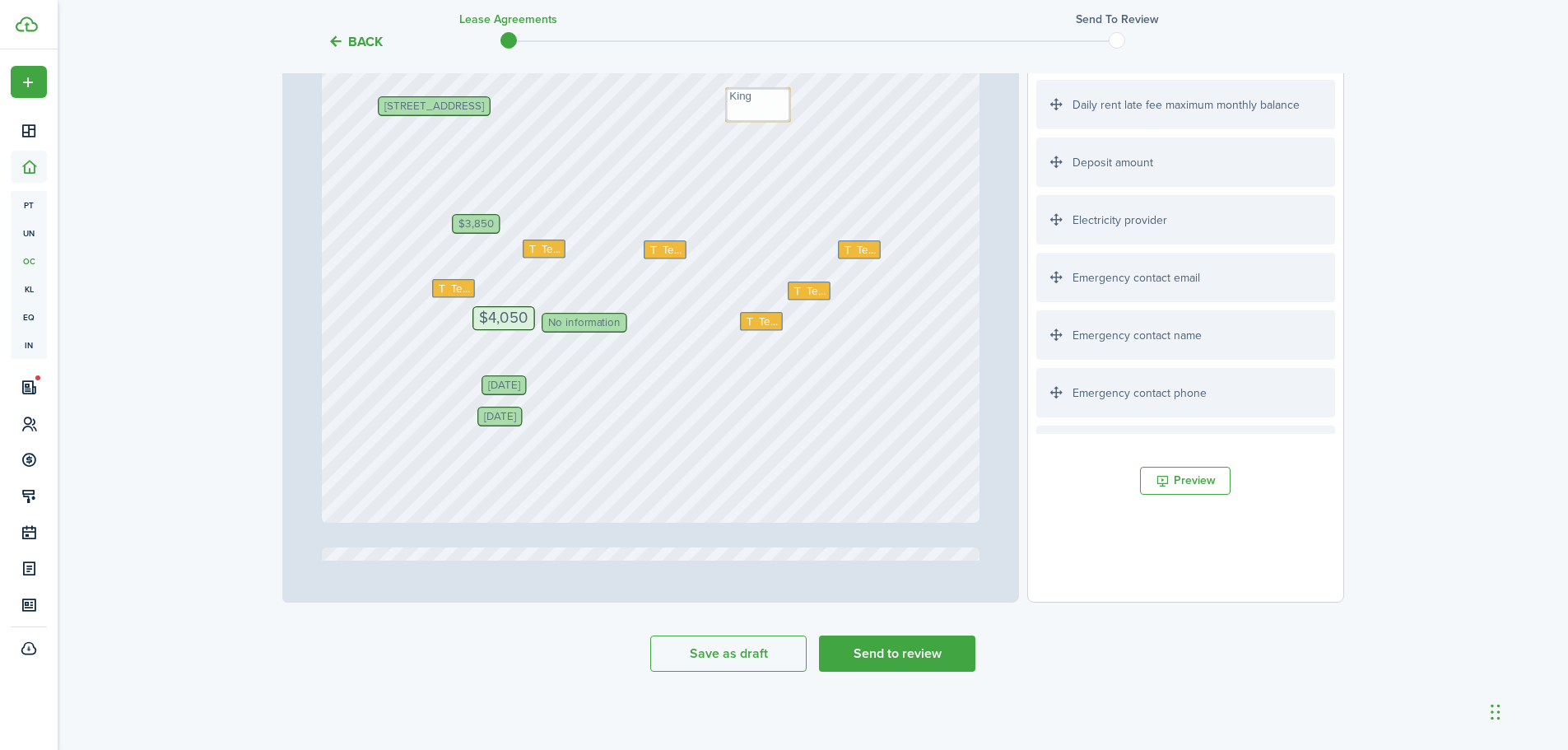
click at [746, 153] on div "Andrea McGuire Text Text Text Oct 1, 2025 Text William Williams, Eric Brown, Sa…" at bounding box center [650, 88] width 657 height 867
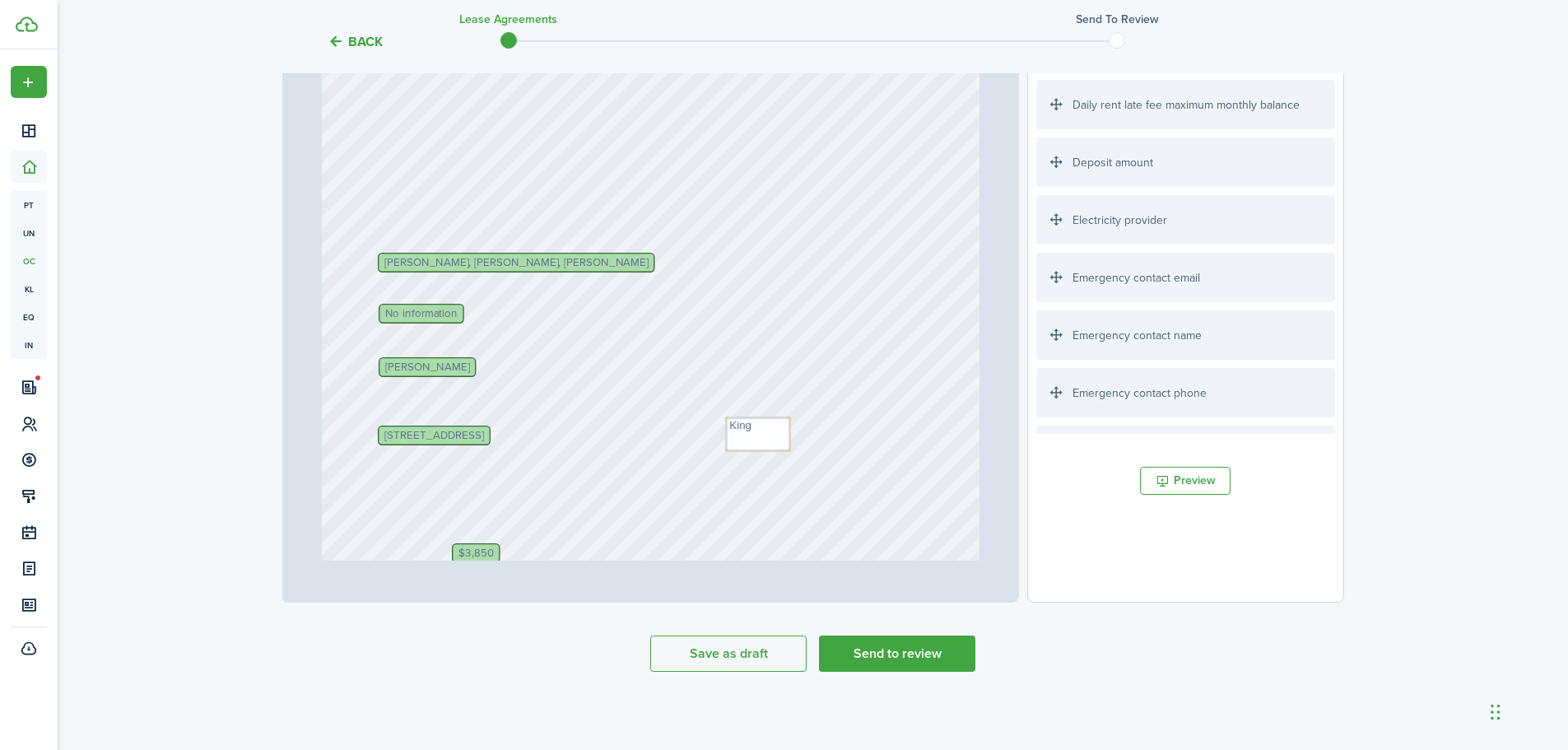
click at [415, 313] on span "No information" at bounding box center [421, 313] width 72 height 11
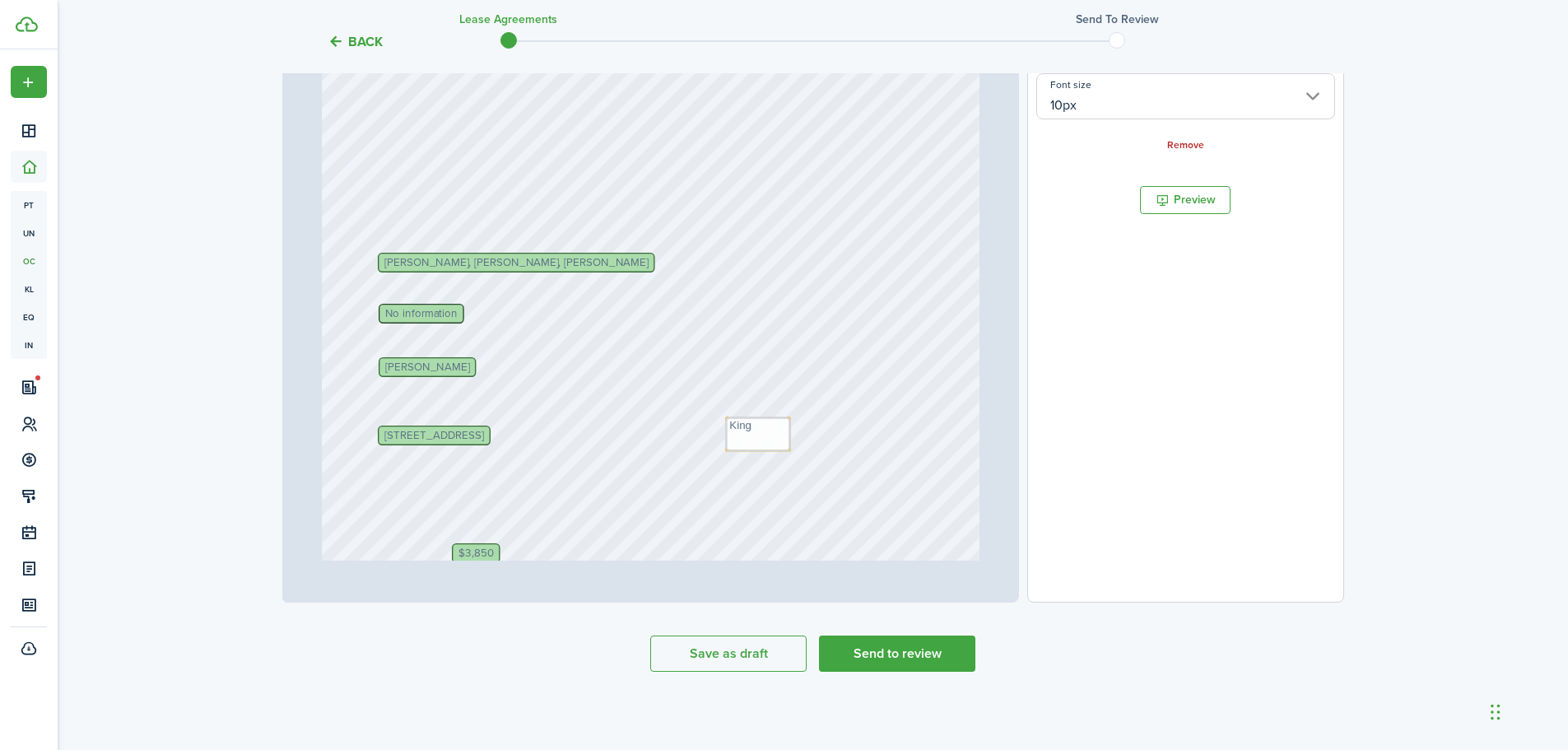
click at [415, 313] on span "No information" at bounding box center [421, 313] width 72 height 11
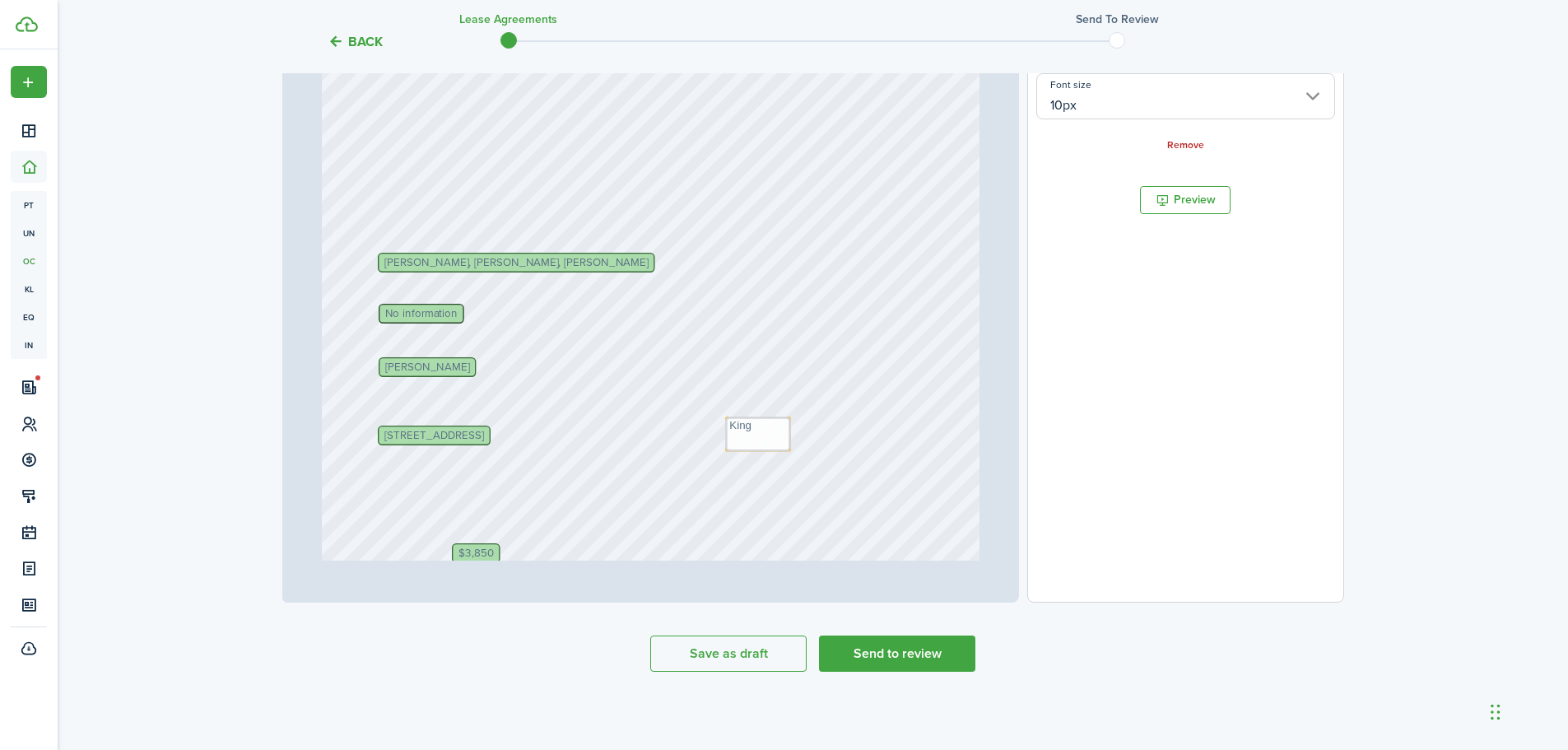
click at [394, 314] on span "No information" at bounding box center [421, 313] width 72 height 11
drag, startPoint x: 394, startPoint y: 314, endPoint x: 668, endPoint y: 400, distance: 287.2
click at [394, 313] on span "No information" at bounding box center [421, 313] width 72 height 11
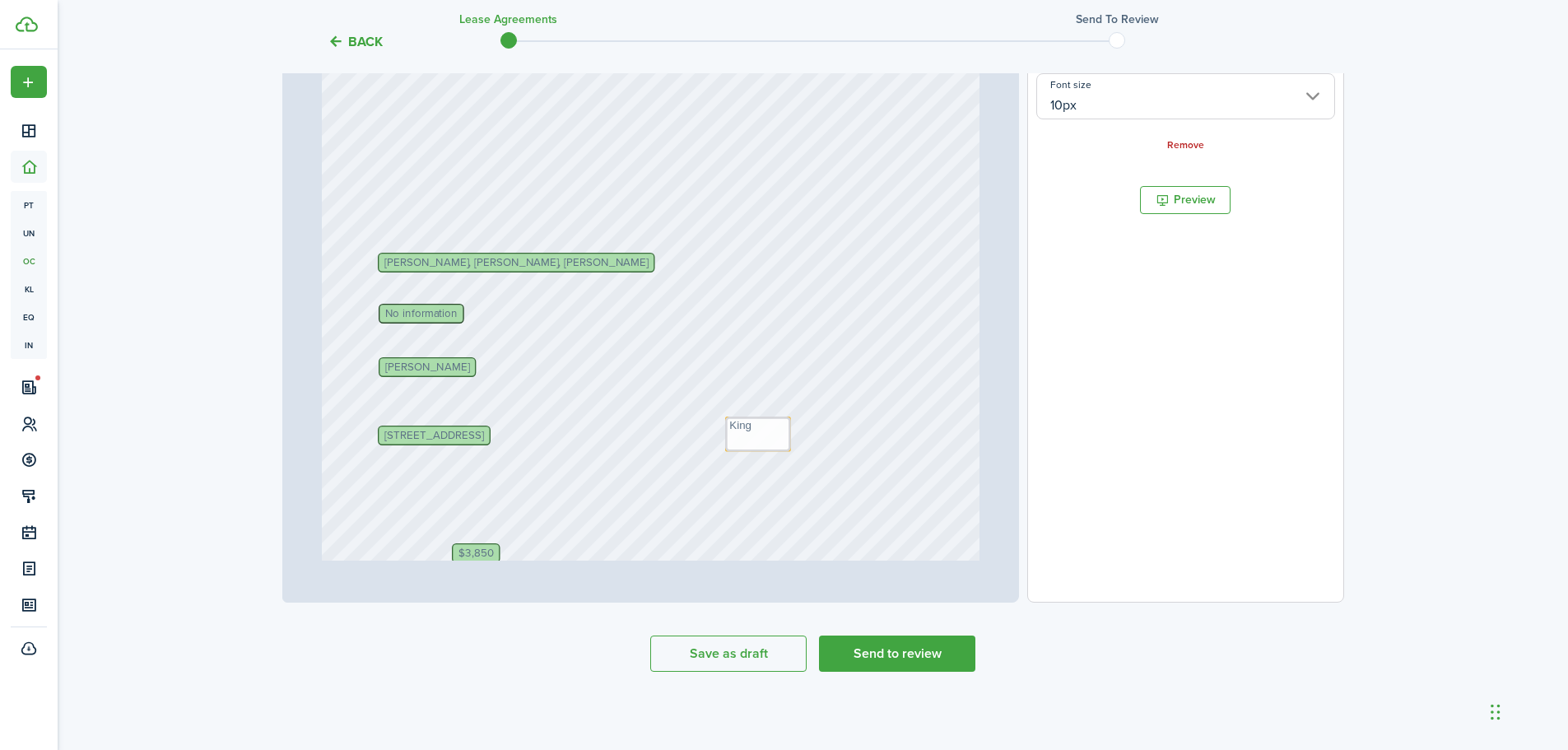
click at [862, 474] on div "Andrea McGuire Text Text Text Oct 1, 2025 Text William Williams, Eric Brown, Sa…" at bounding box center [650, 417] width 657 height 867
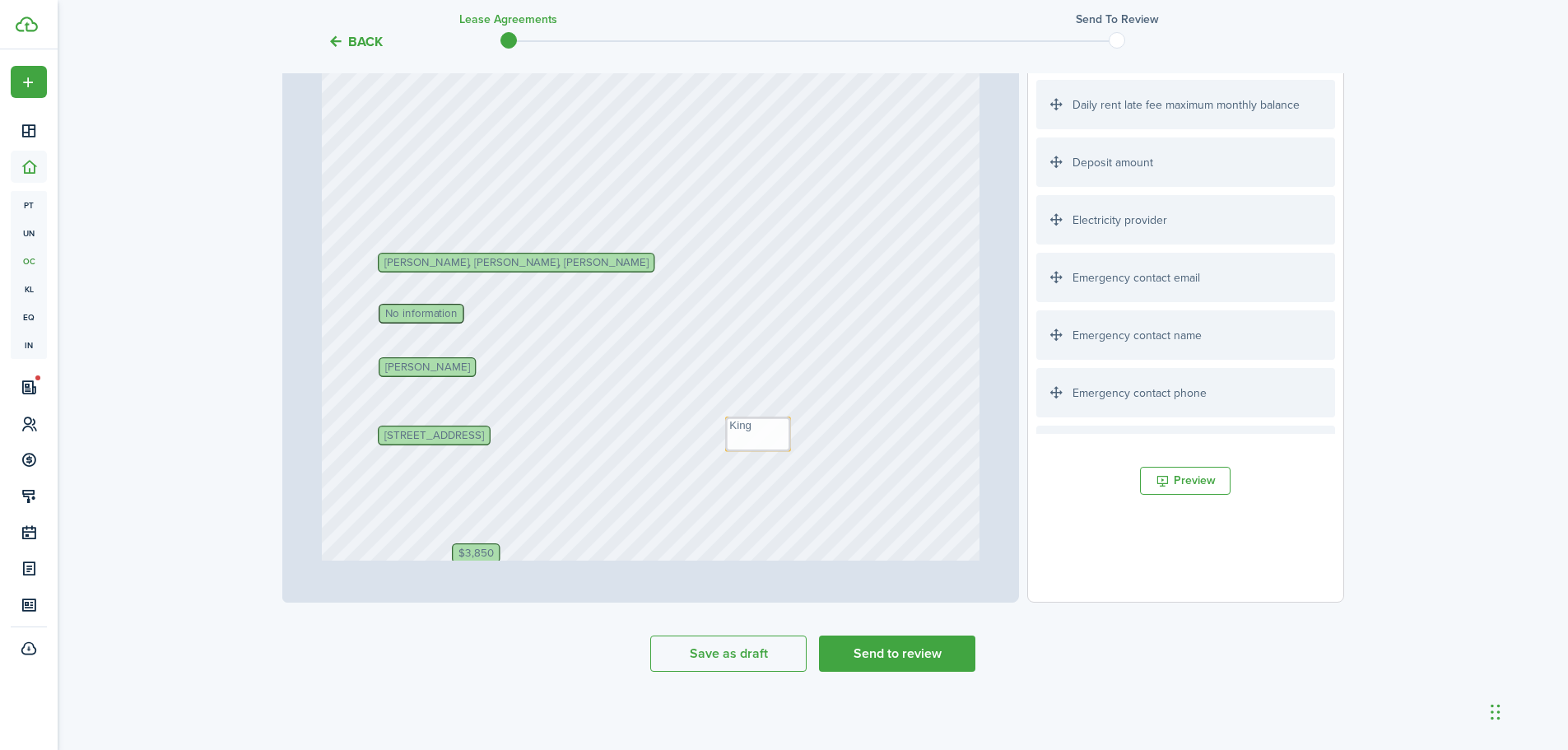
click at [415, 303] on div "Andrea McGuire Text Text Text Oct 1, 2025 Text William Williams, Eric Brown, Sa…" at bounding box center [650, 417] width 657 height 867
click at [403, 314] on span "No information" at bounding box center [421, 313] width 72 height 11
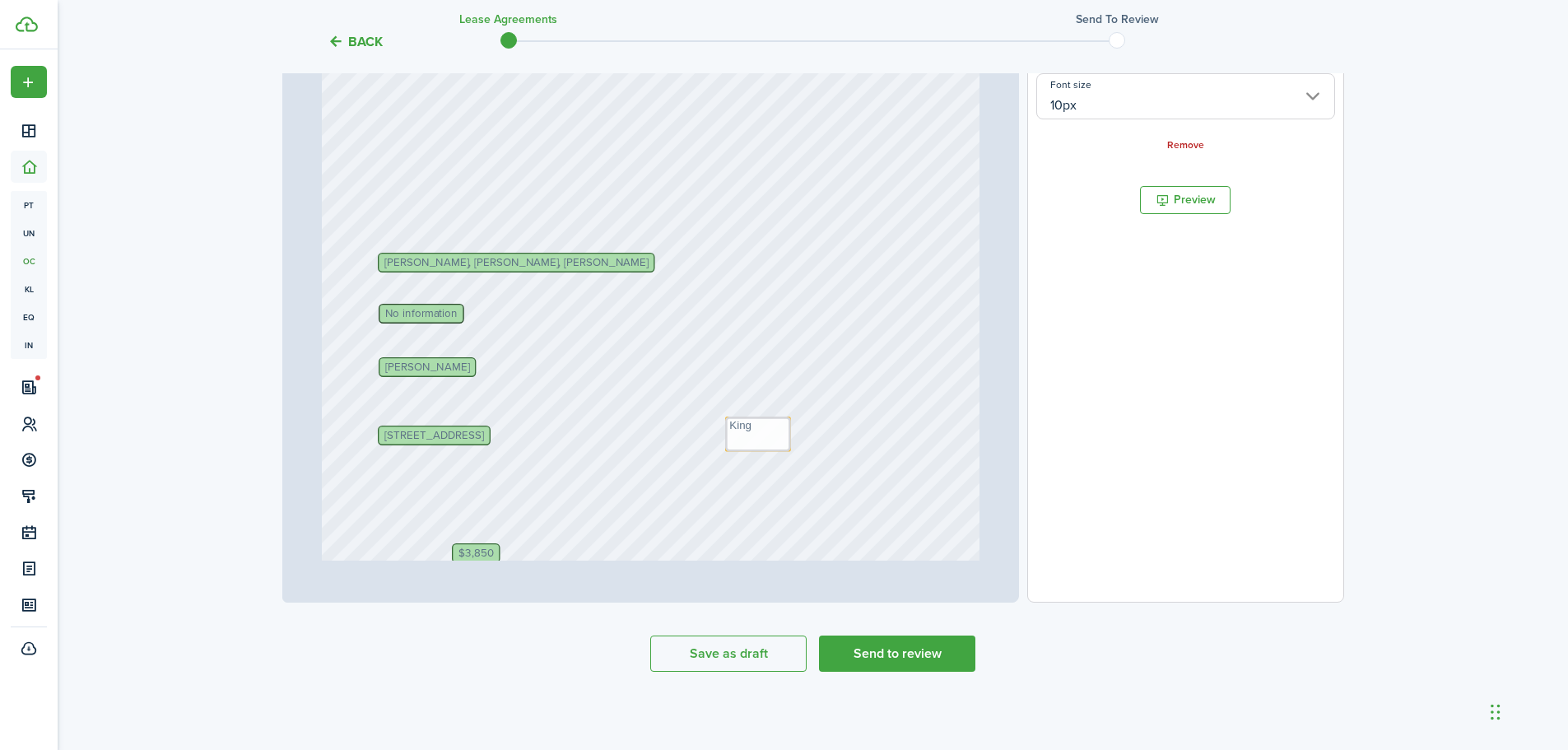
click at [403, 314] on span "No information" at bounding box center [421, 313] width 72 height 11
drag, startPoint x: 403, startPoint y: 314, endPoint x: 389, endPoint y: 314, distance: 14.0
click at [389, 314] on span "No information" at bounding box center [421, 313] width 72 height 11
click at [388, 314] on span "No information" at bounding box center [421, 313] width 72 height 11
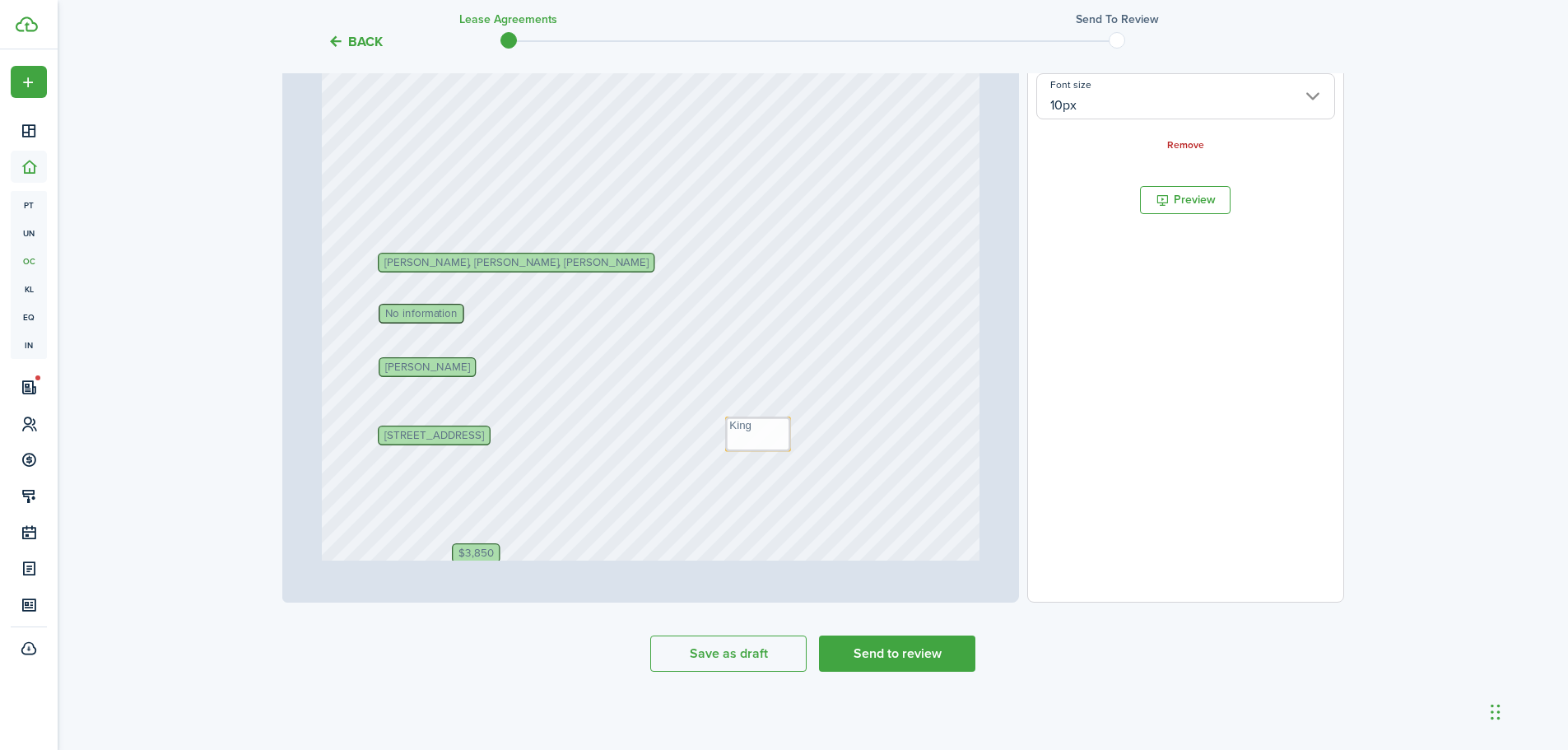
click at [390, 314] on span "No information" at bounding box center [421, 313] width 72 height 11
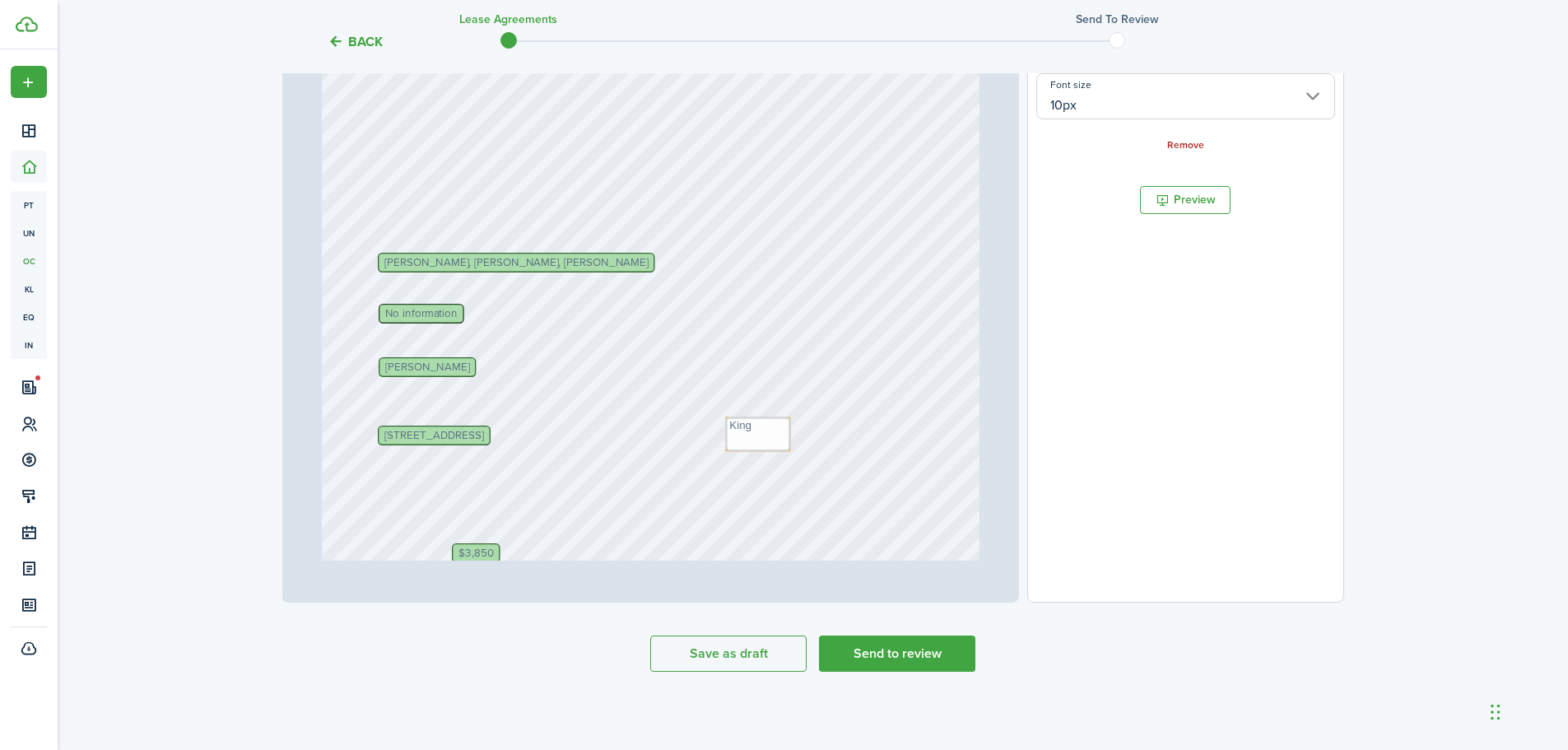
click at [390, 314] on span "No information" at bounding box center [421, 313] width 72 height 11
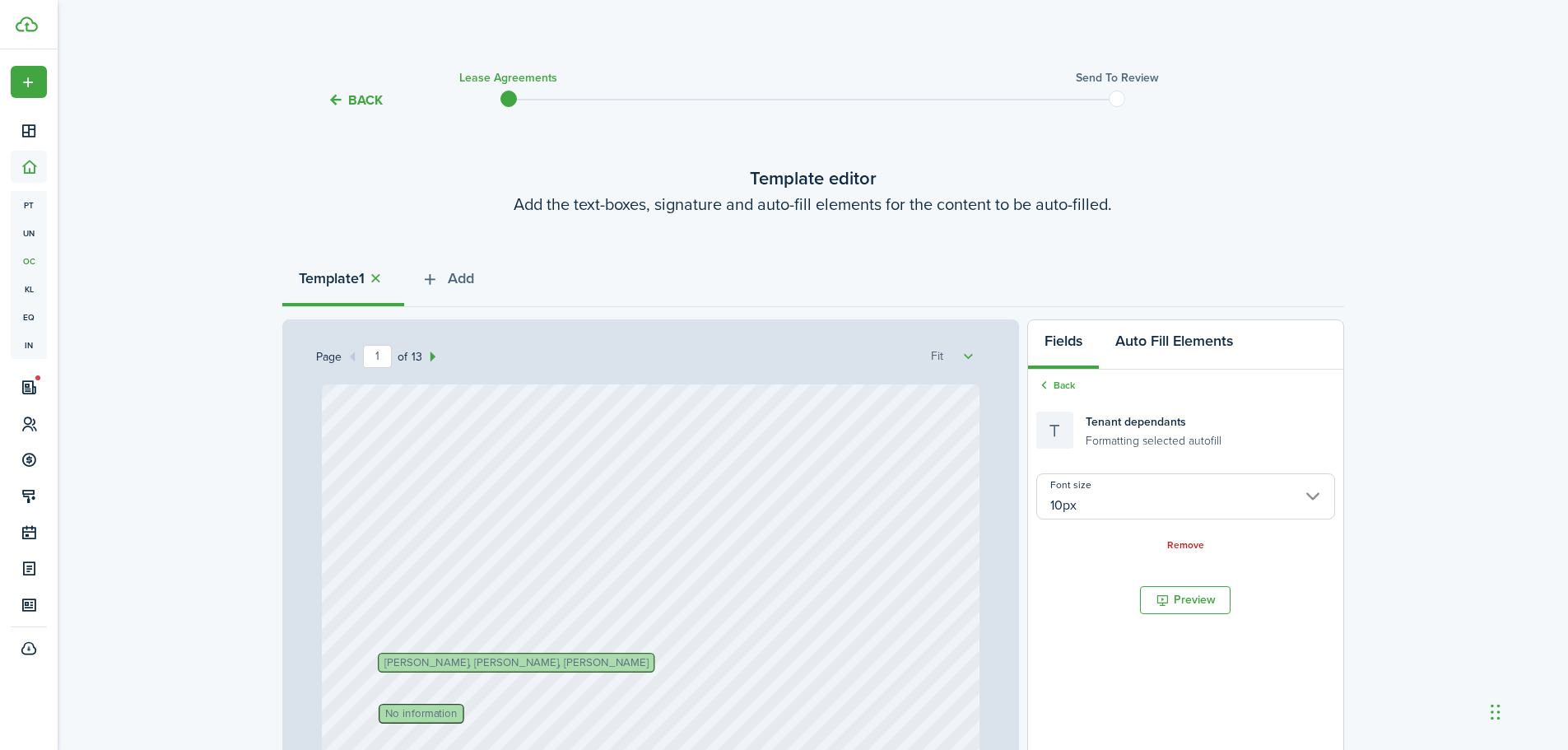
click at [1214, 344] on button "Auto Fill Elements" at bounding box center [1173, 345] width 151 height 49
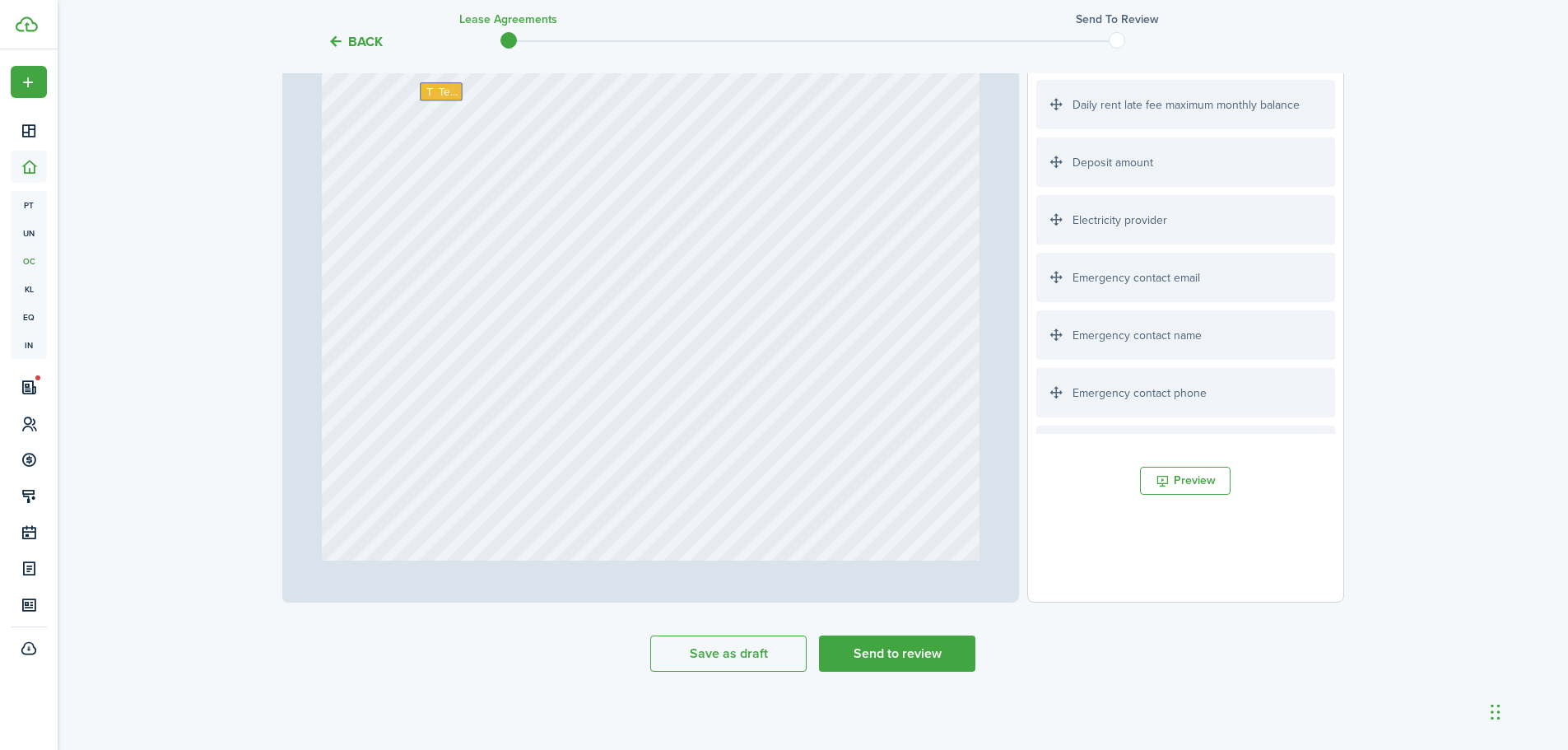
scroll to position [10995, 0]
type input "1"
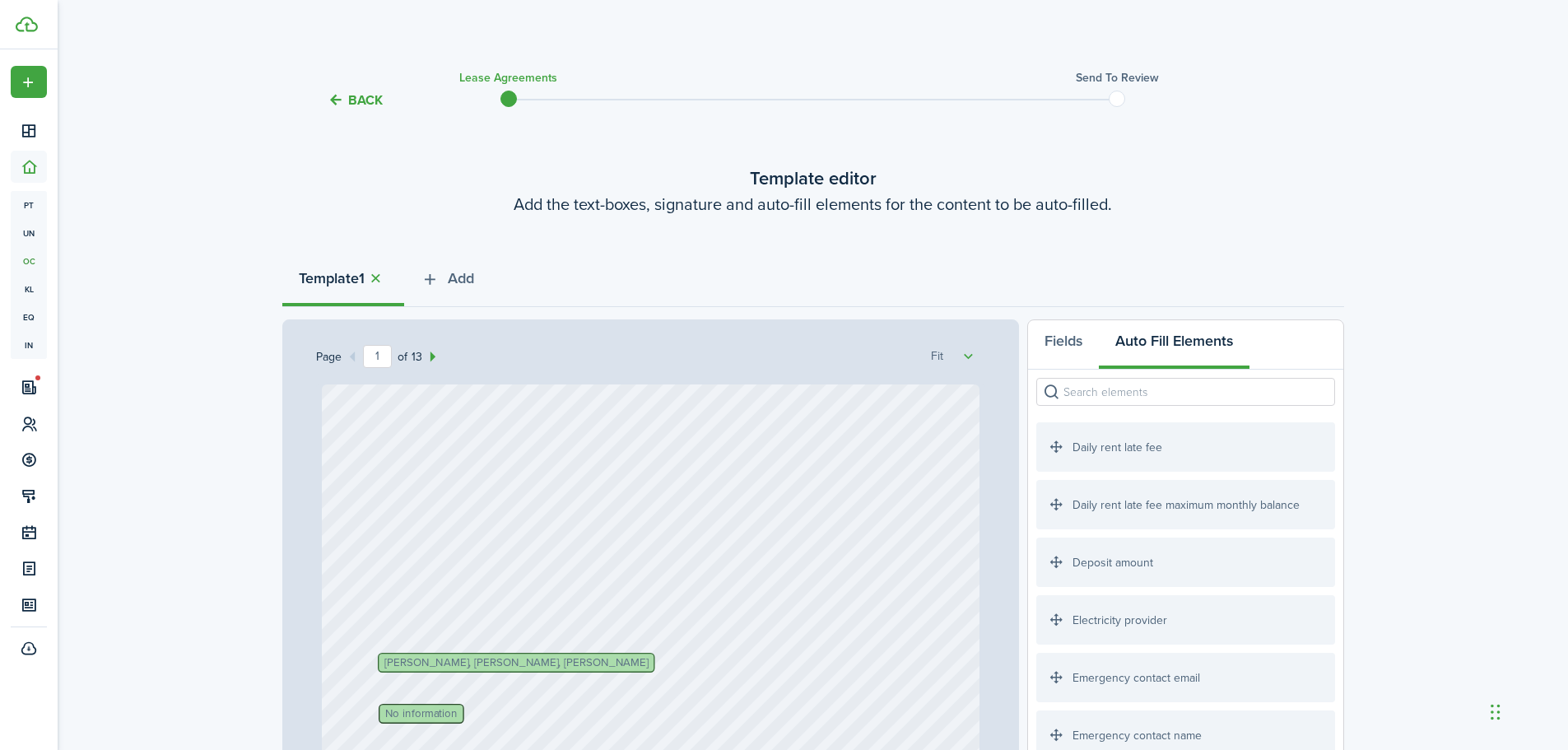
scroll to position [164, 0]
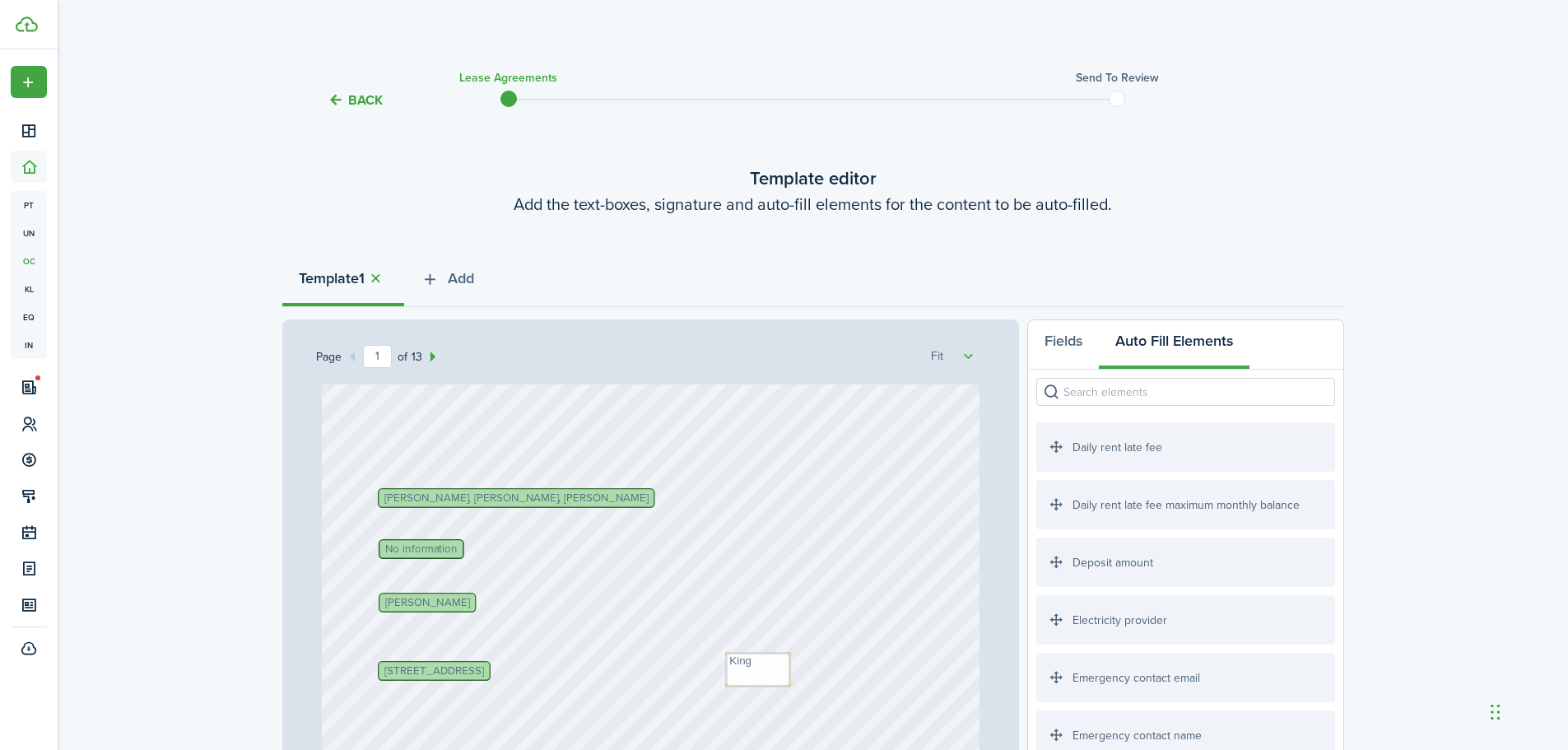
click at [869, 649] on div "Andrea McGuire Text Text Text Oct 1, 2025 Text William Williams, Eric Brown, Sa…" at bounding box center [650, 653] width 657 height 867
click at [748, 654] on textarea "King" at bounding box center [758, 670] width 66 height 36
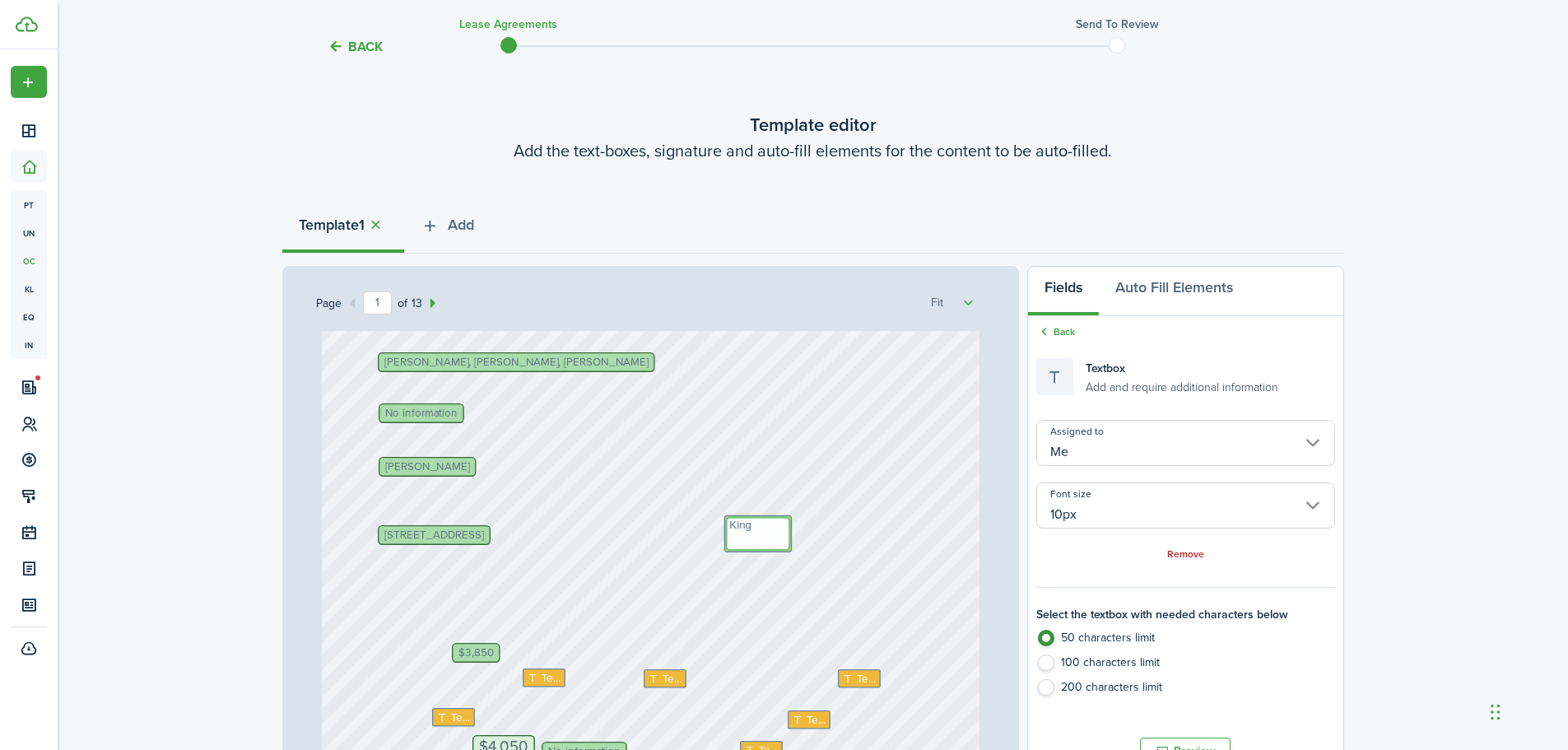
scroll to position [82, 0]
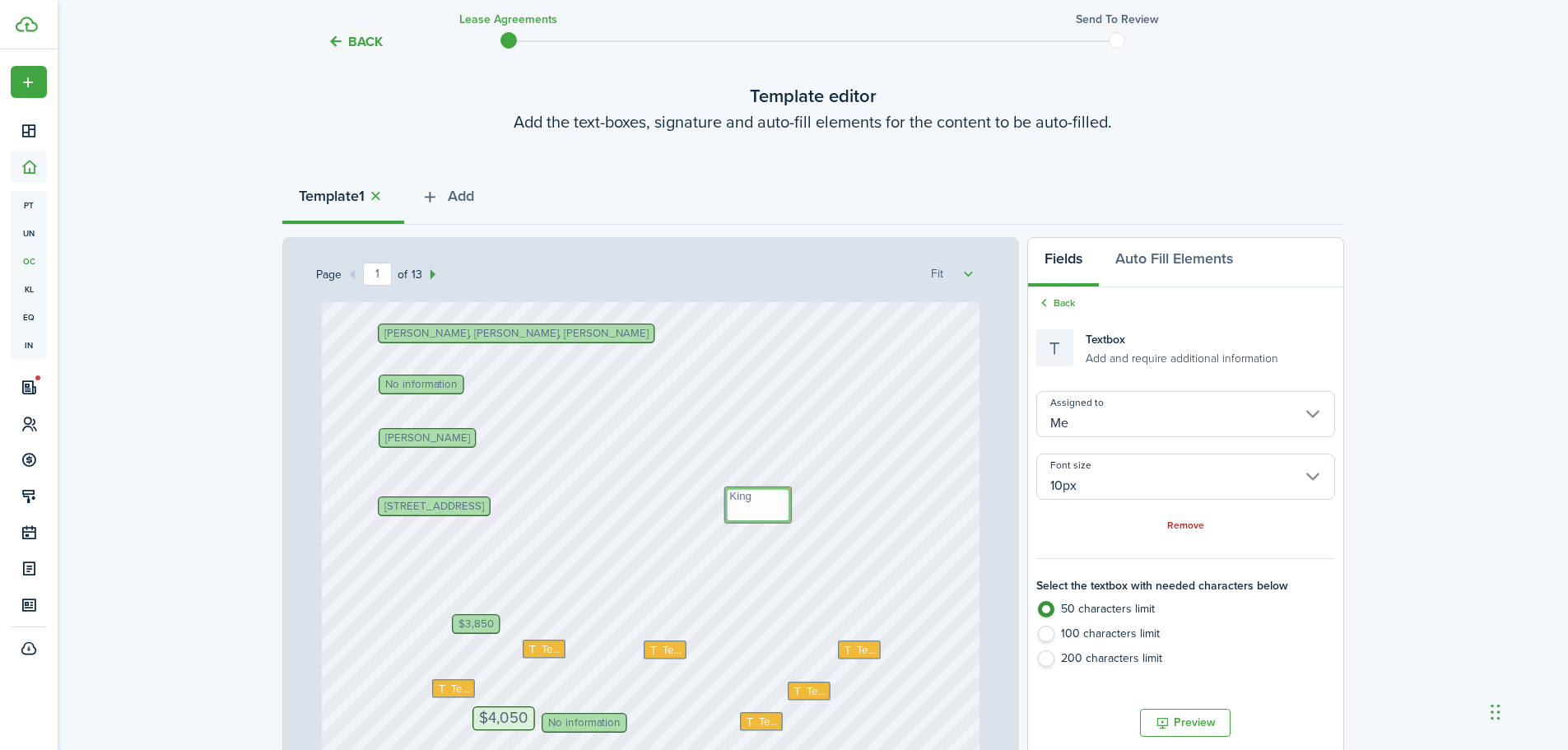
click at [1213, 413] on input "Me" at bounding box center [1185, 414] width 298 height 46
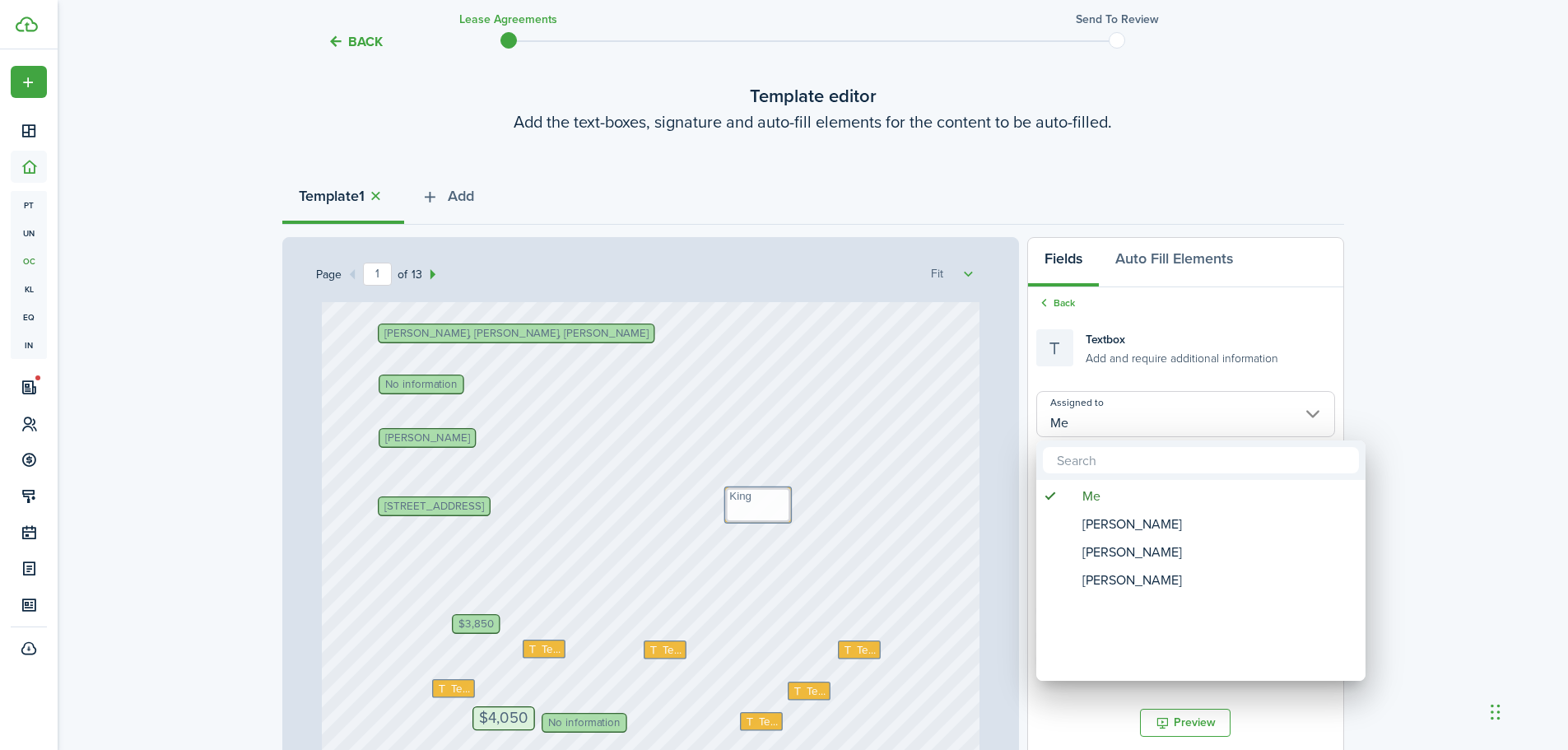
click at [1213, 413] on div at bounding box center [784, 375] width 1831 height 1013
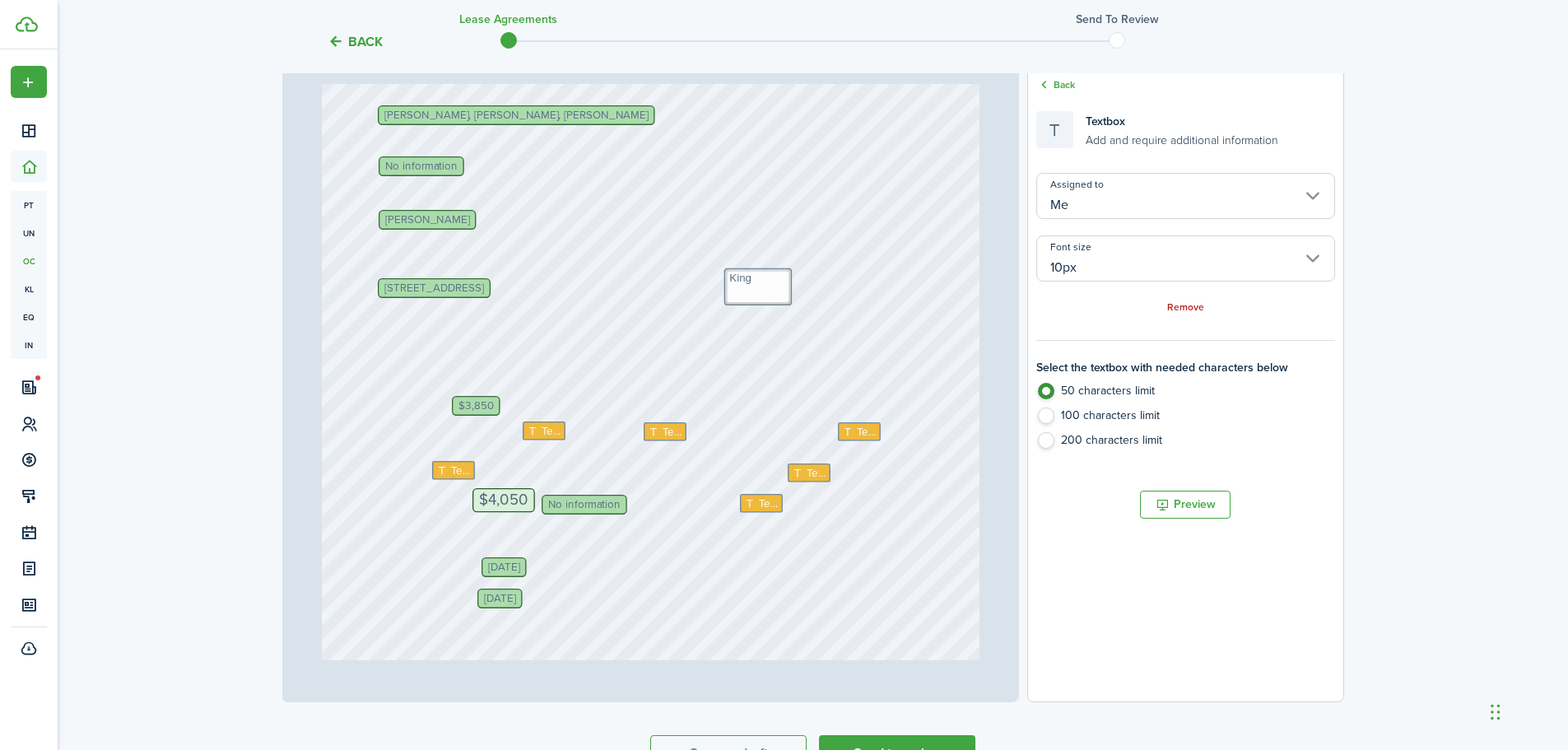
scroll to position [329, 0]
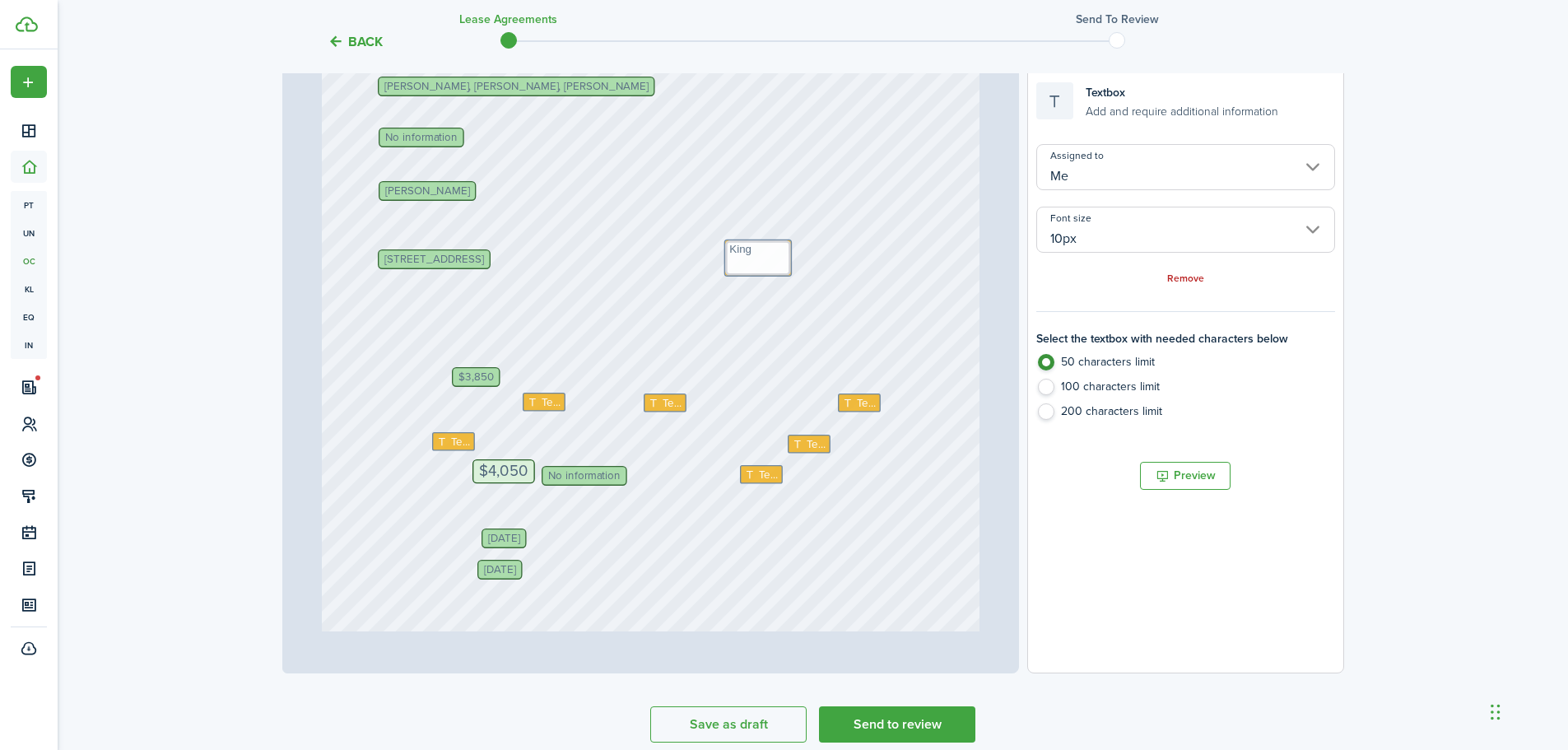
click at [429, 140] on span "No information" at bounding box center [421, 137] width 72 height 11
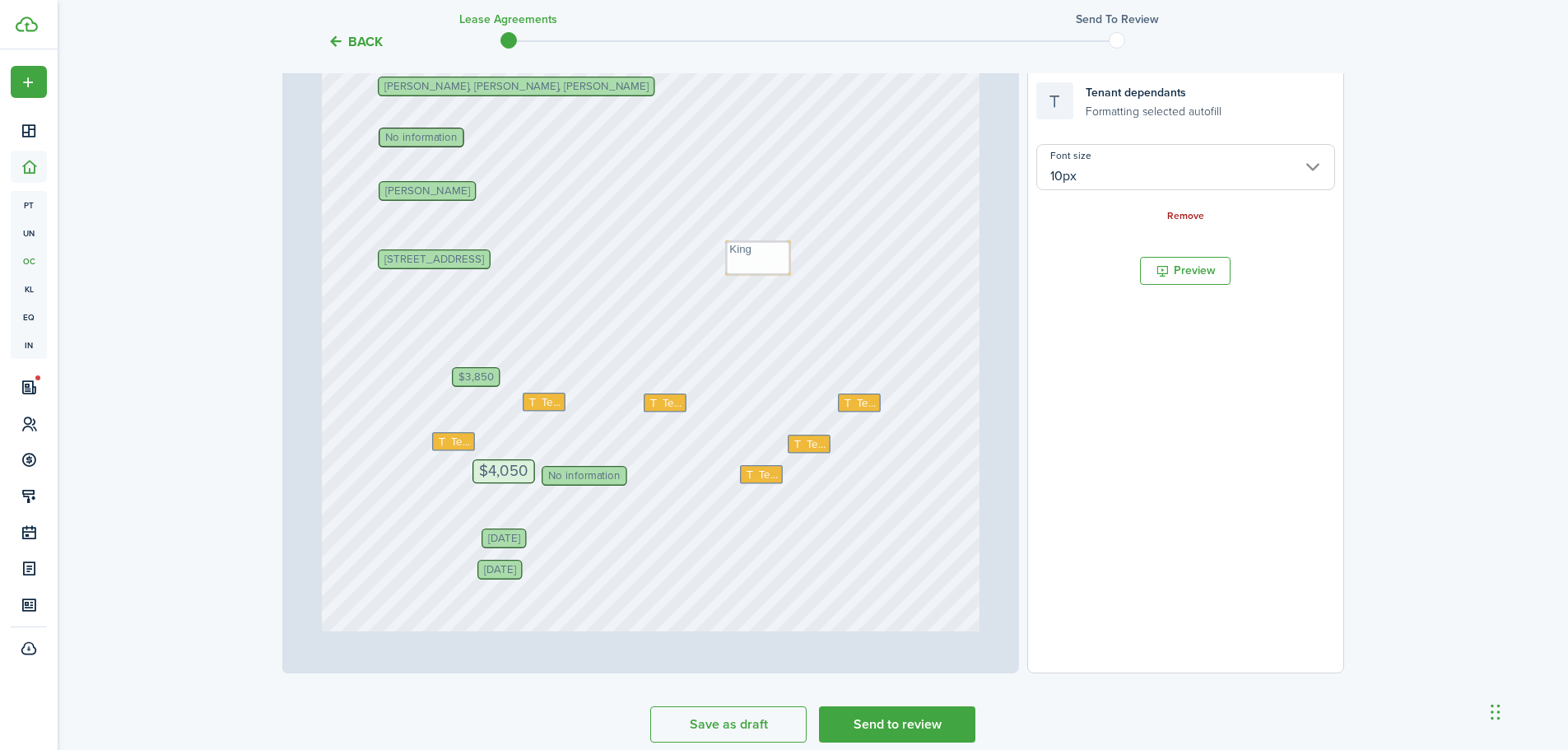
click at [1187, 219] on link "Remove" at bounding box center [1185, 216] width 37 height 12
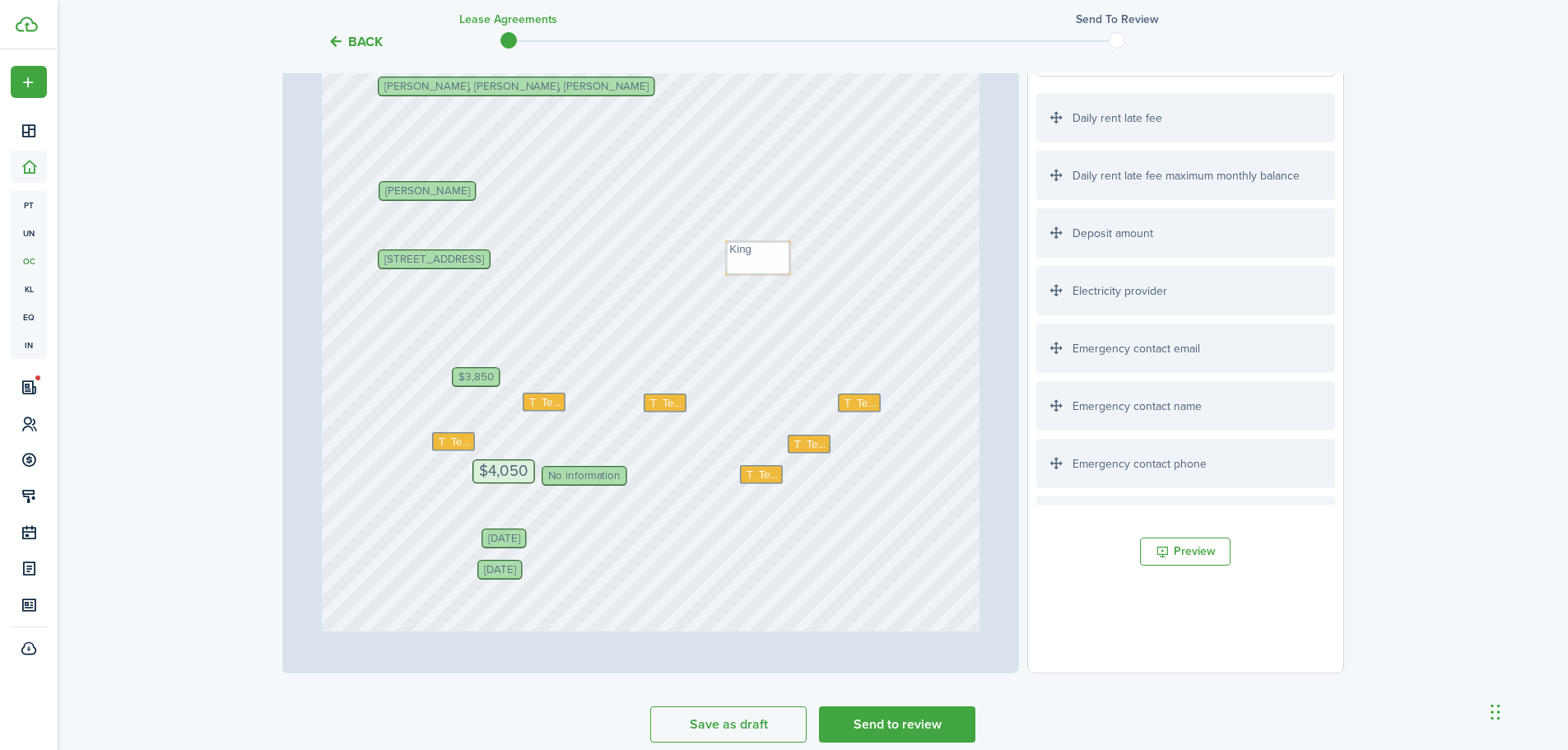
click at [396, 124] on div "Andrea McGuire Text Text Text Oct 1, 2025 Text William Williams, Eric Brown, Sa…" at bounding box center [650, 241] width 657 height 867
click at [393, 131] on div "Andrea McGuire Text Text Text Oct 1, 2025 Text William Williams, Eric Brown, Sa…" at bounding box center [650, 241] width 657 height 867
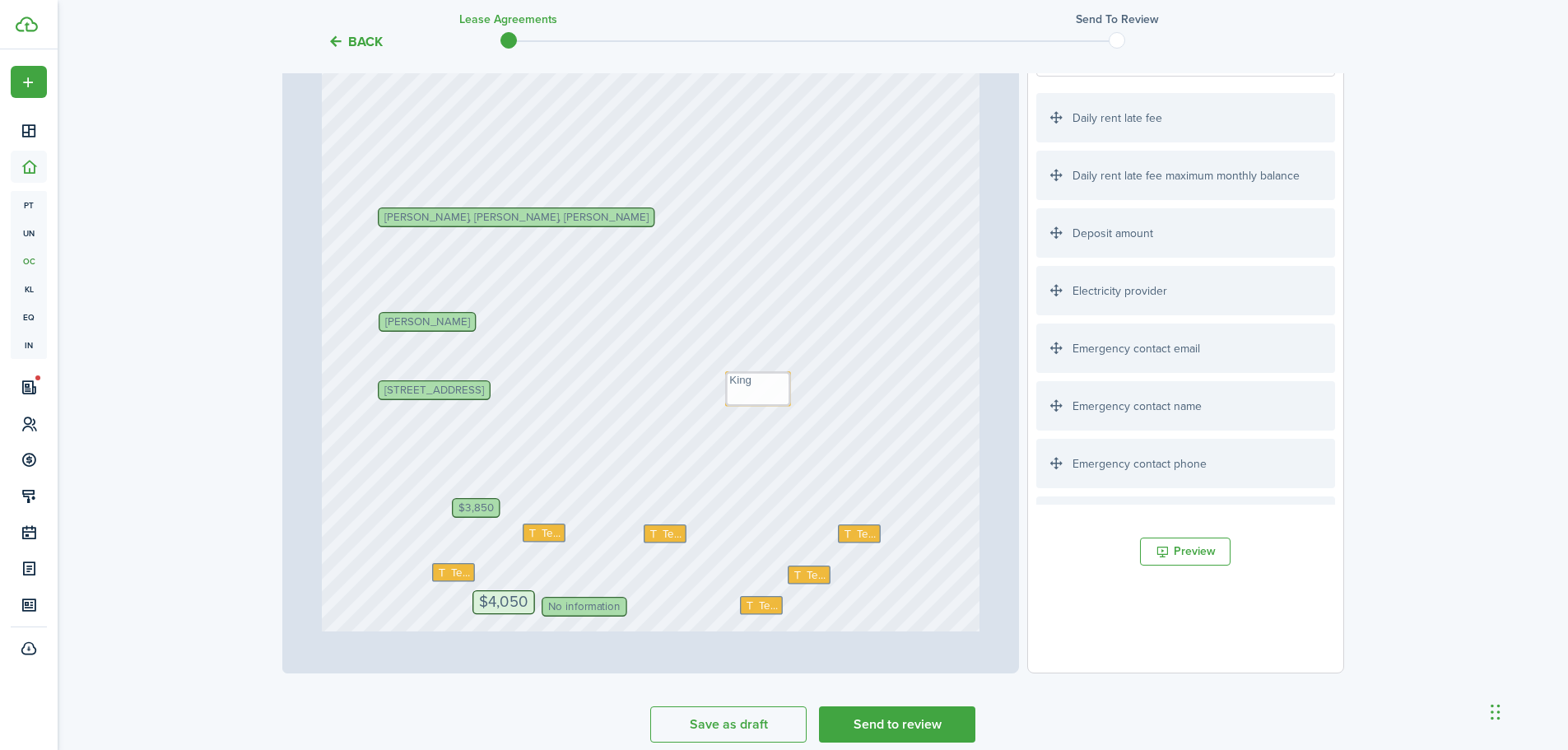
scroll to position [0, 0]
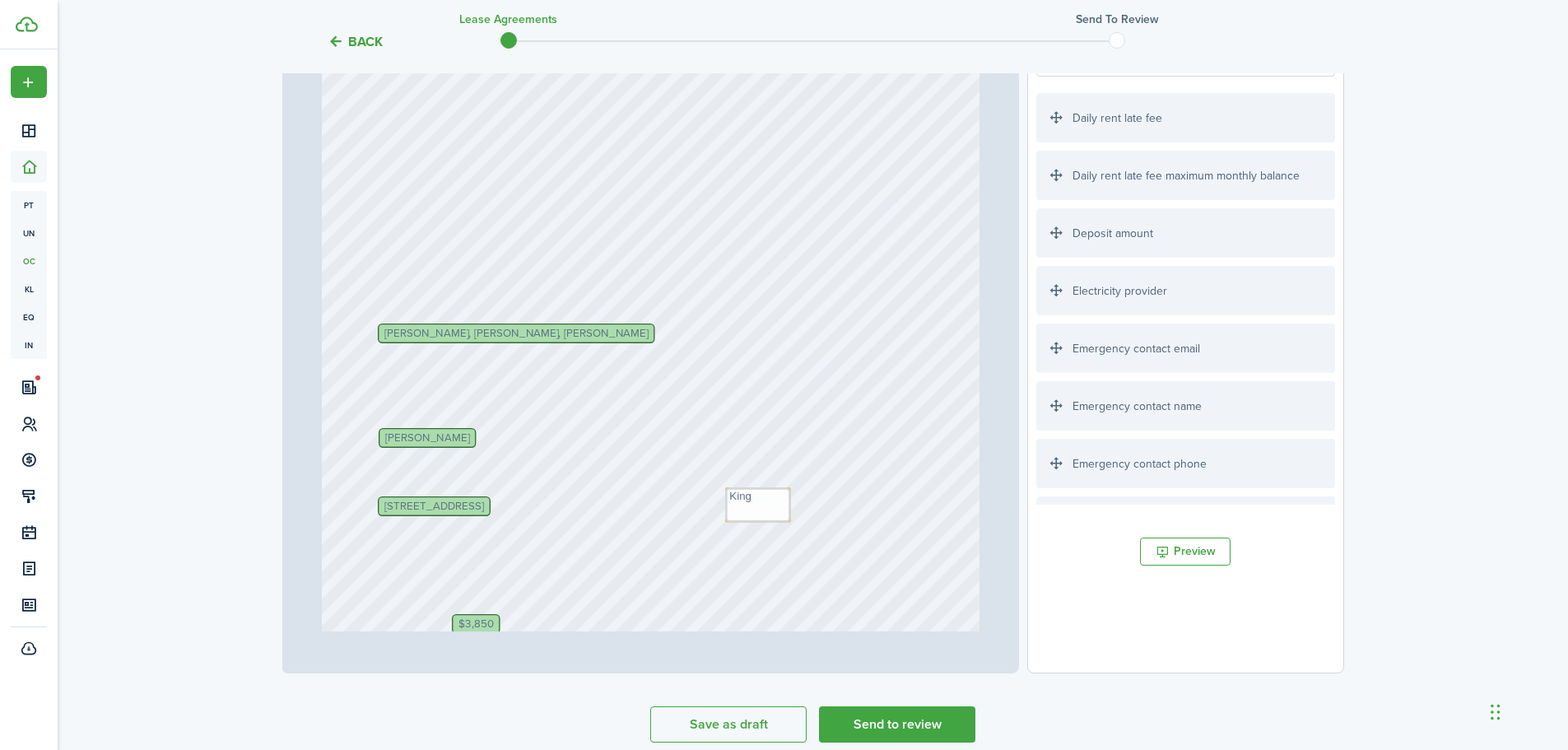
click at [390, 395] on div "Andrea McGuire Text Text Text Oct 1, 2025 Text William Williams, Eric Brown, Sa…" at bounding box center [650, 488] width 657 height 867
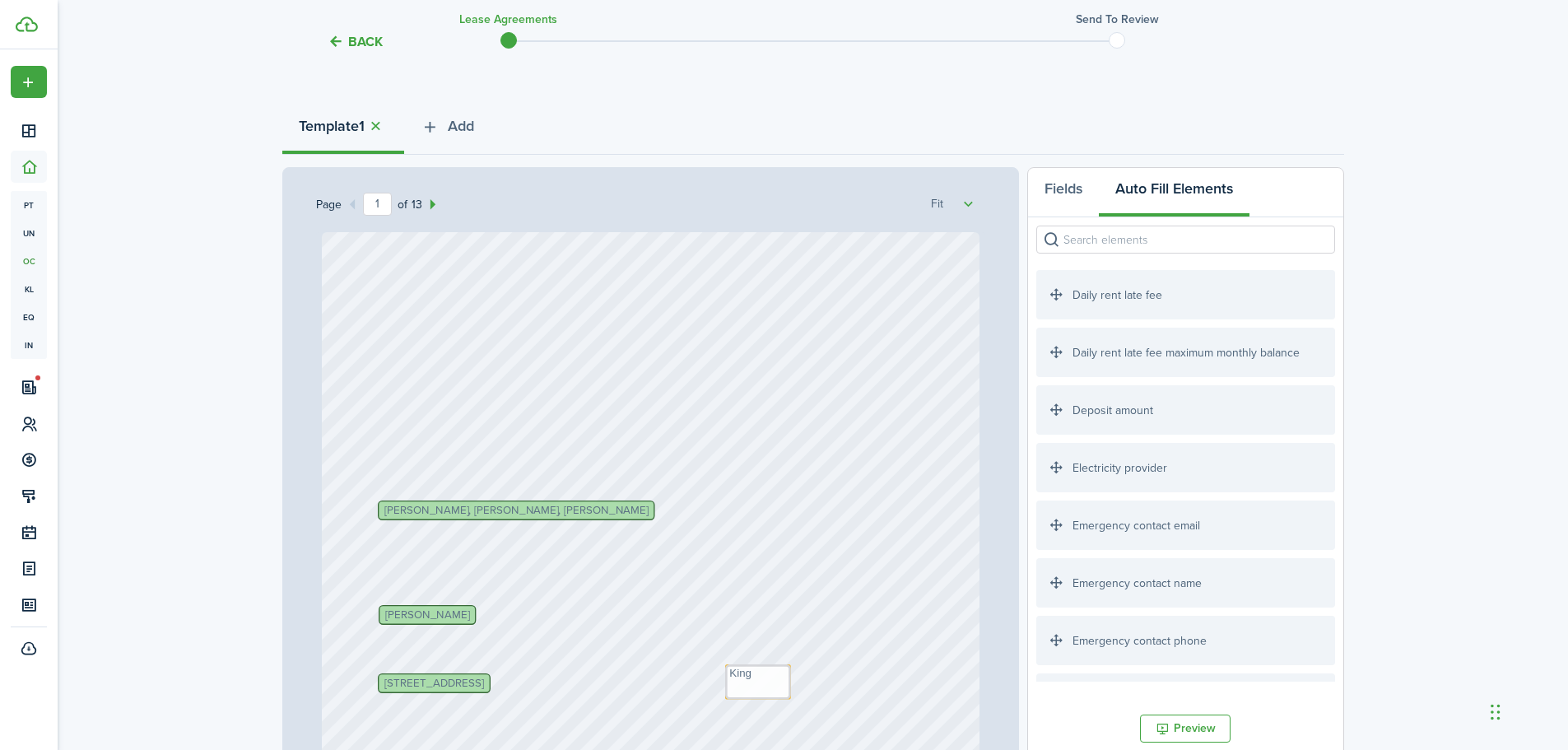
scroll to position [164, 0]
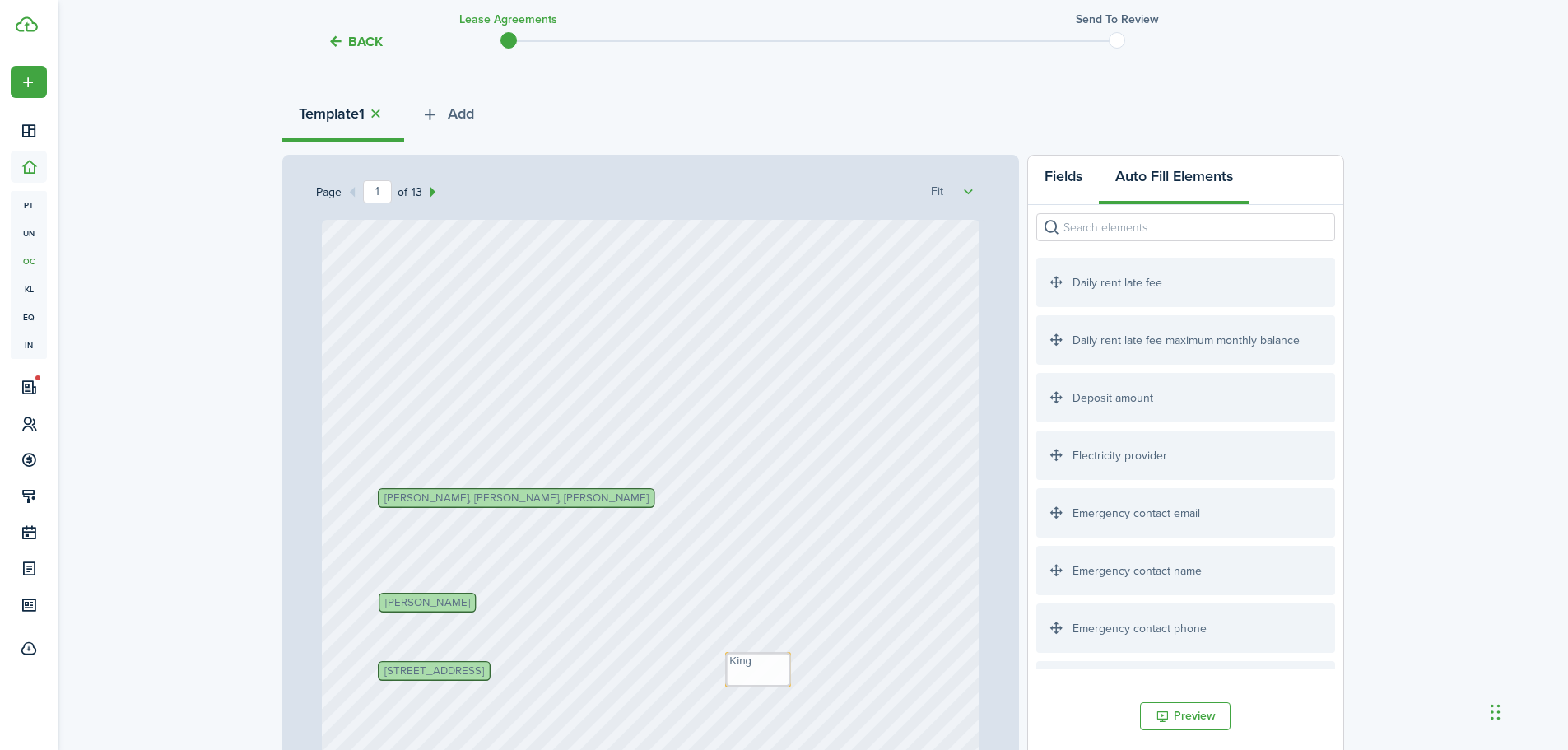
click at [1059, 170] on button "Fields" at bounding box center [1063, 179] width 71 height 49
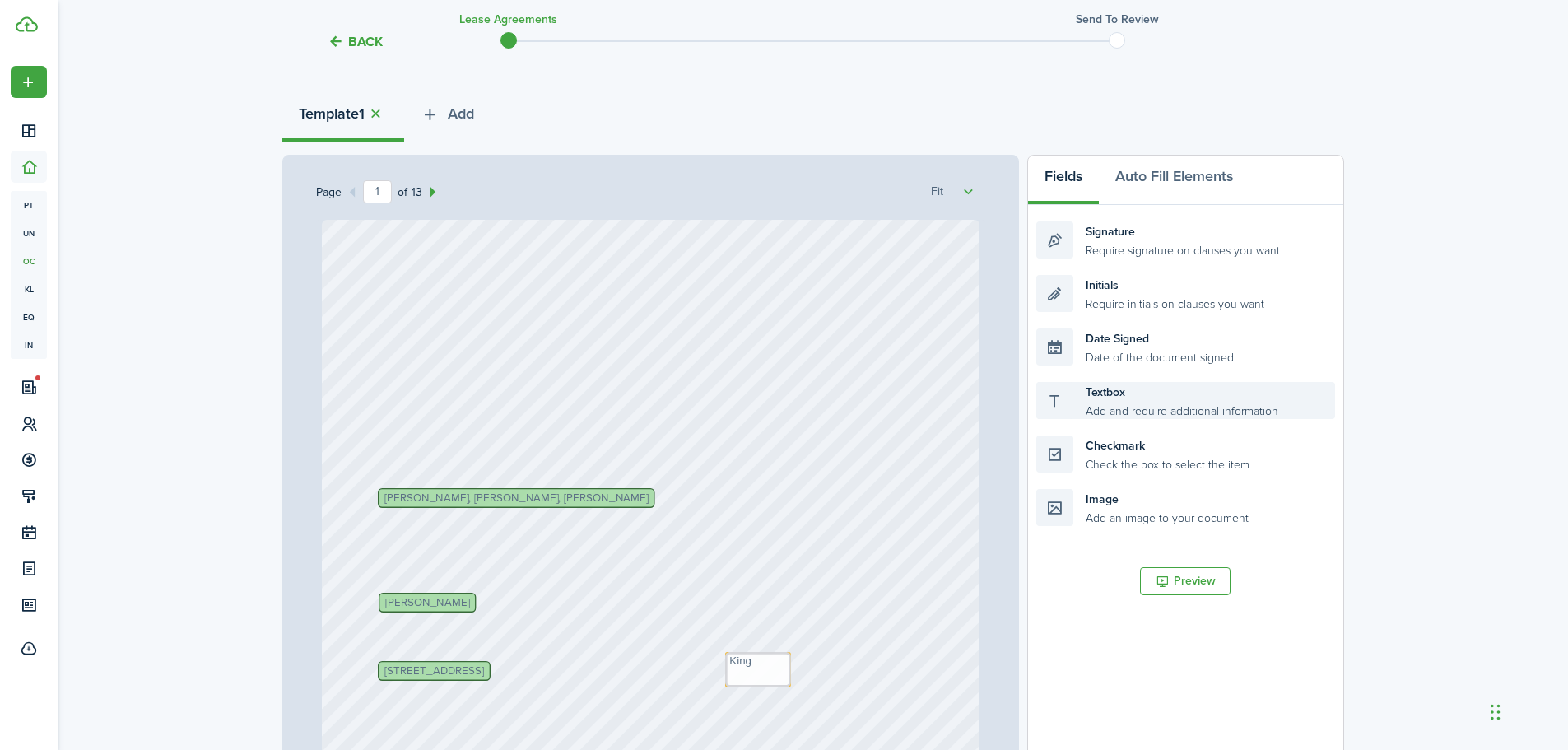
click at [1117, 397] on div "Textbox Add and require additional information" at bounding box center [1185, 400] width 298 height 37
click at [374, 548] on div "Andrea McGuire Text Text Text Oct 1, 2025 Text William Williams, Eric Brown, Sa…" at bounding box center [650, 653] width 657 height 867
click at [380, 550] on div "Andrea McGuire Text Text Text Oct 1, 2025 Text William Williams, Eric Brown, Sa…" at bounding box center [650, 653] width 657 height 867
click at [1054, 404] on div "Textbox Add and require additional information" at bounding box center [1185, 400] width 298 height 37
drag, startPoint x: 1088, startPoint y: 398, endPoint x: 426, endPoint y: 552, distance: 679.7
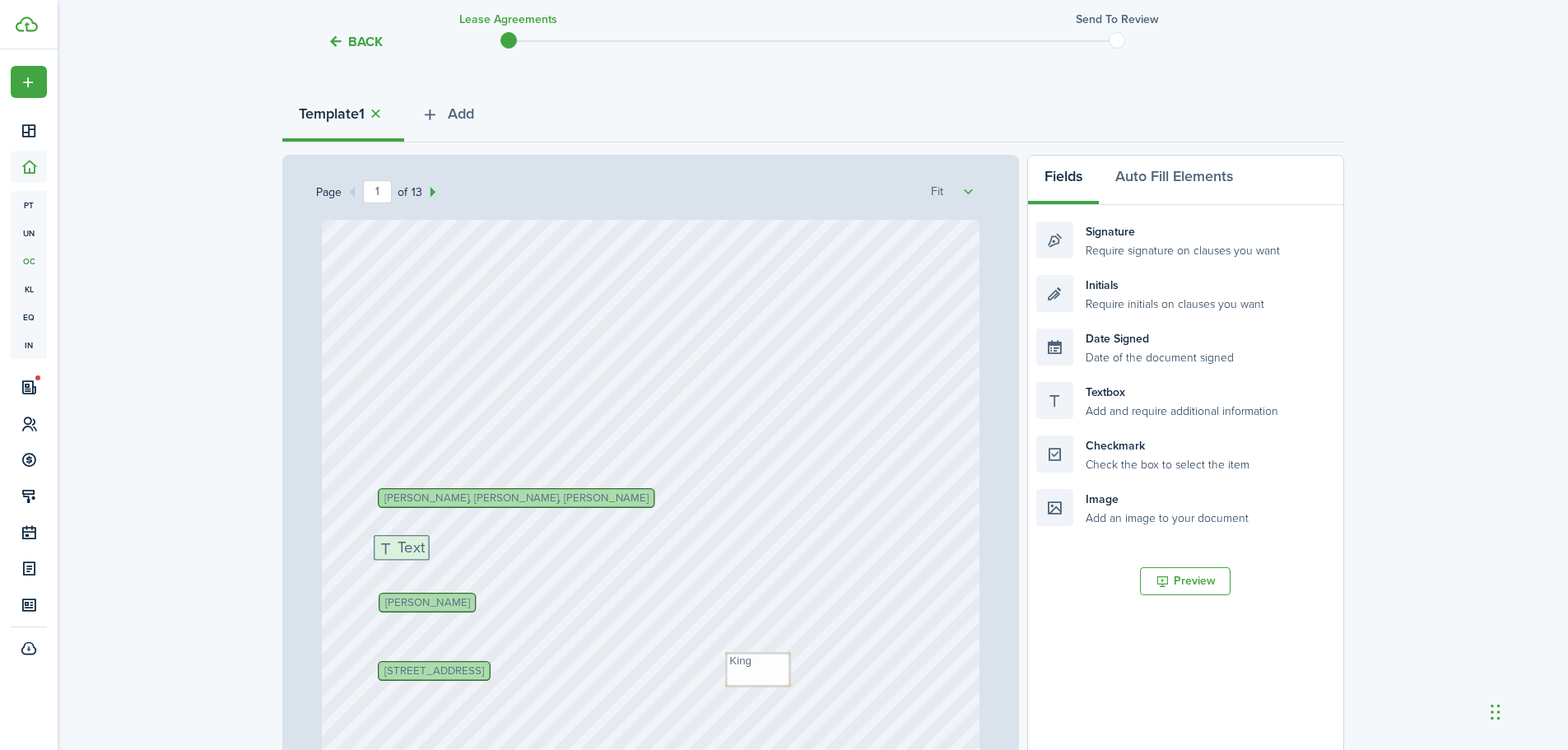
click at [426, 552] on div "Page 1 of 13 50% 75% 100% 150% 200% Fit Andrea McGuire Text Text Text Oct 1, 20…" at bounding box center [813, 496] width 1062 height 683
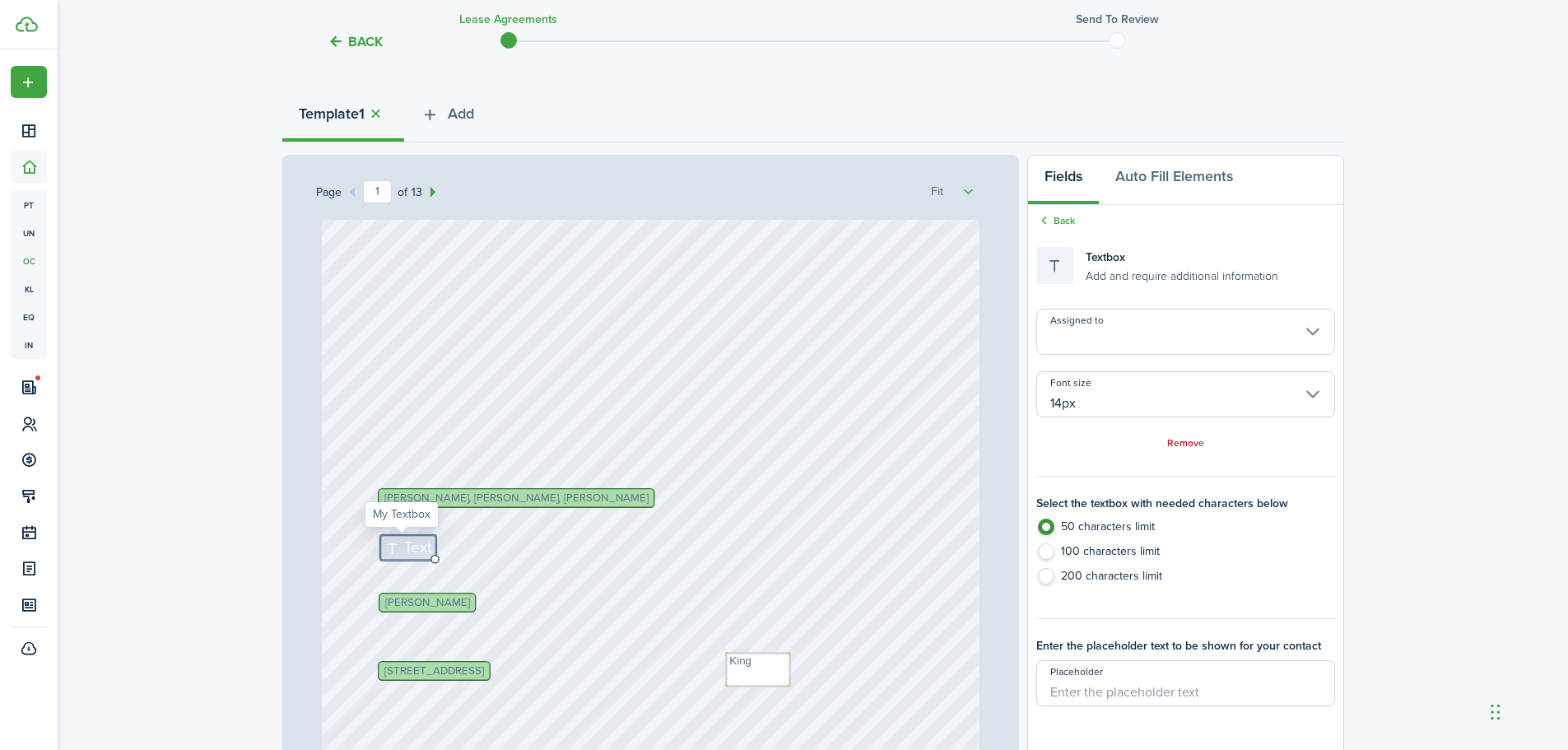
click at [390, 548] on icon at bounding box center [394, 548] width 20 height 16
click at [405, 547] on span "Text" at bounding box center [418, 547] width 27 height 23
type textarea "N/A"
click at [769, 533] on div "Andrea McGuire Text Text Text Oct 1, 2025 Text William Williams, Eric Brown, Sa…" at bounding box center [650, 653] width 657 height 867
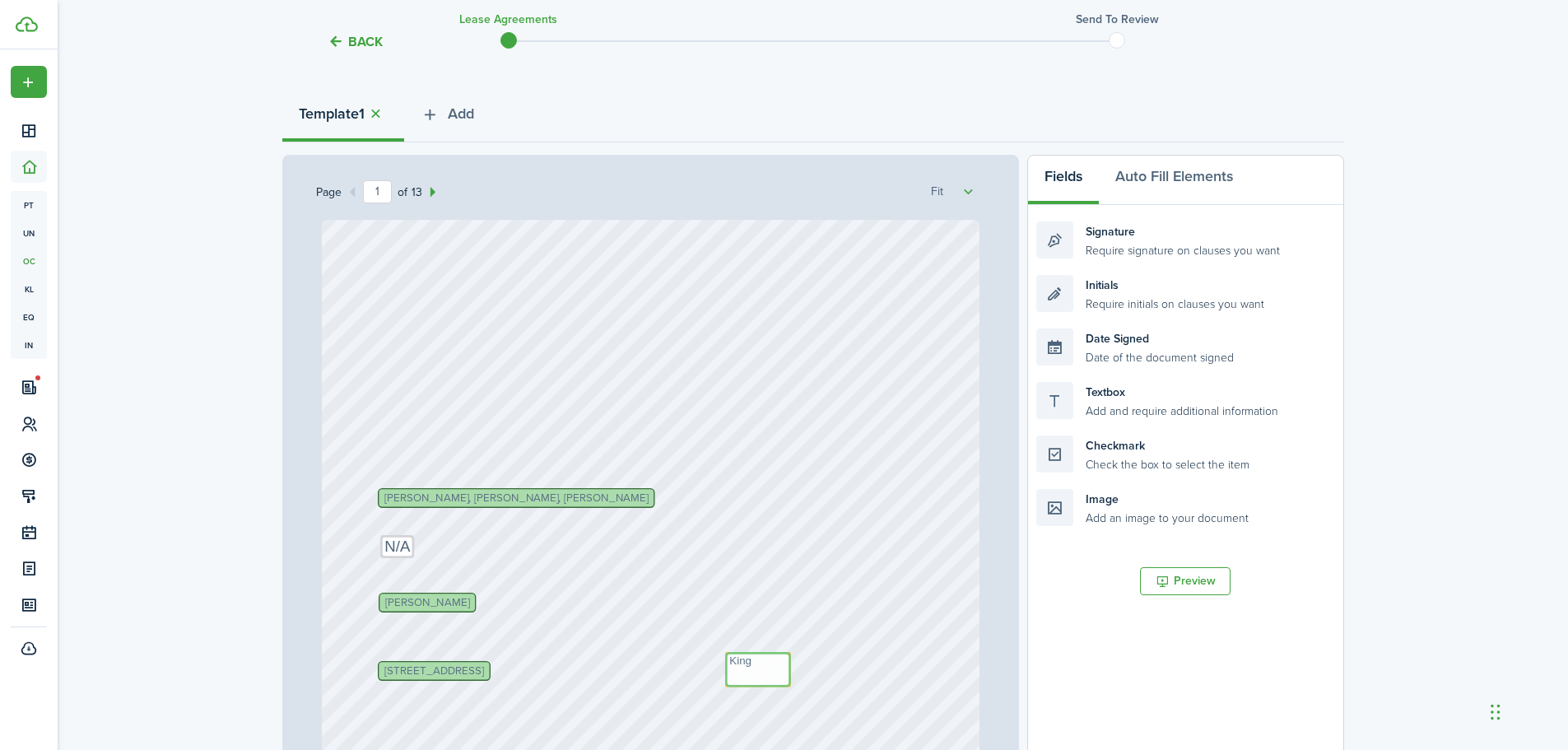
click at [759, 669] on textarea "King" at bounding box center [758, 670] width 66 height 36
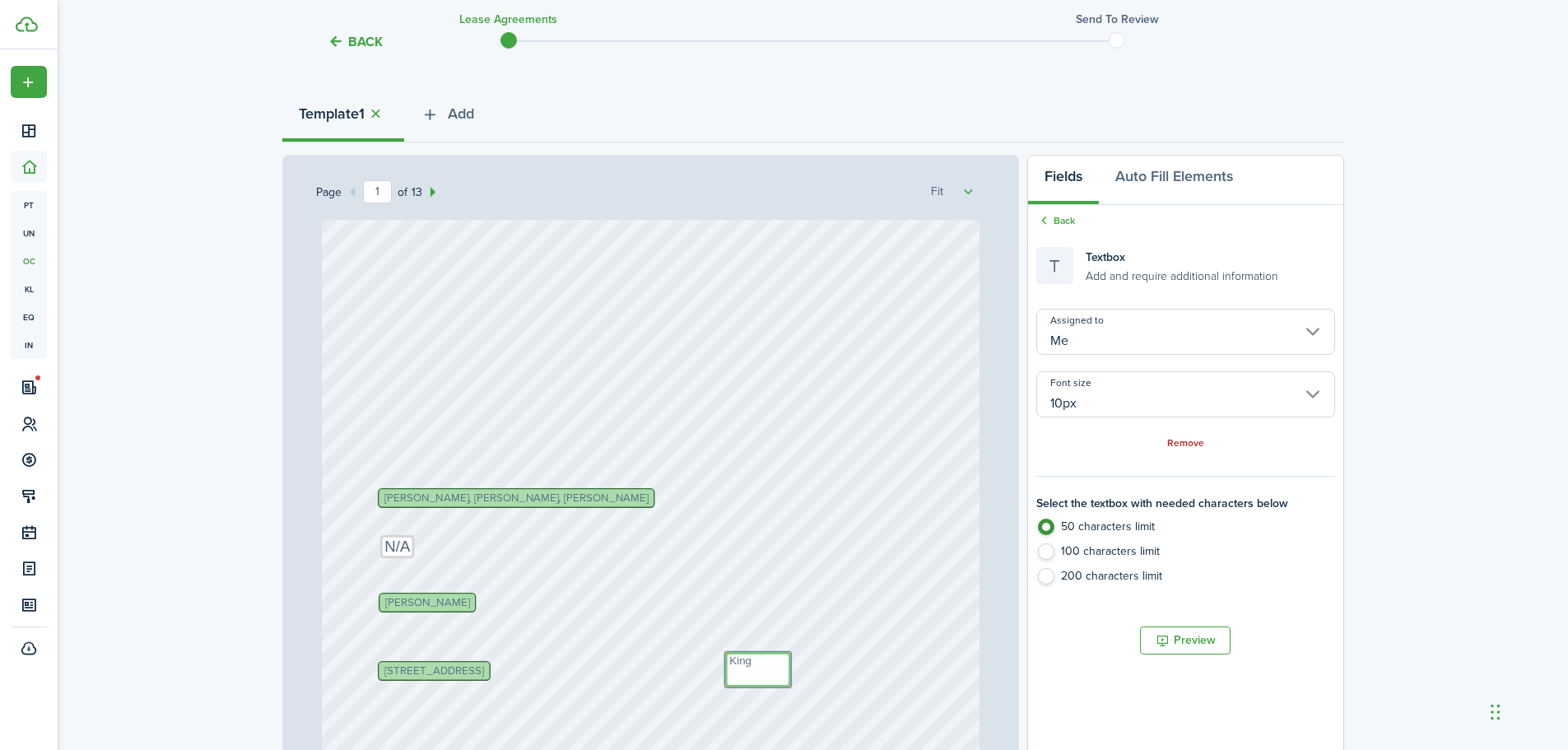
click at [725, 657] on textarea "King" at bounding box center [758, 670] width 66 height 36
drag, startPoint x: 721, startPoint y: 652, endPoint x: 720, endPoint y: 661, distance: 9.1
click at [797, 631] on div "Andrea McGuire Text Text Text Oct 1, 2025 Text William Williams, Eric Brown, Sa…" at bounding box center [650, 653] width 657 height 867
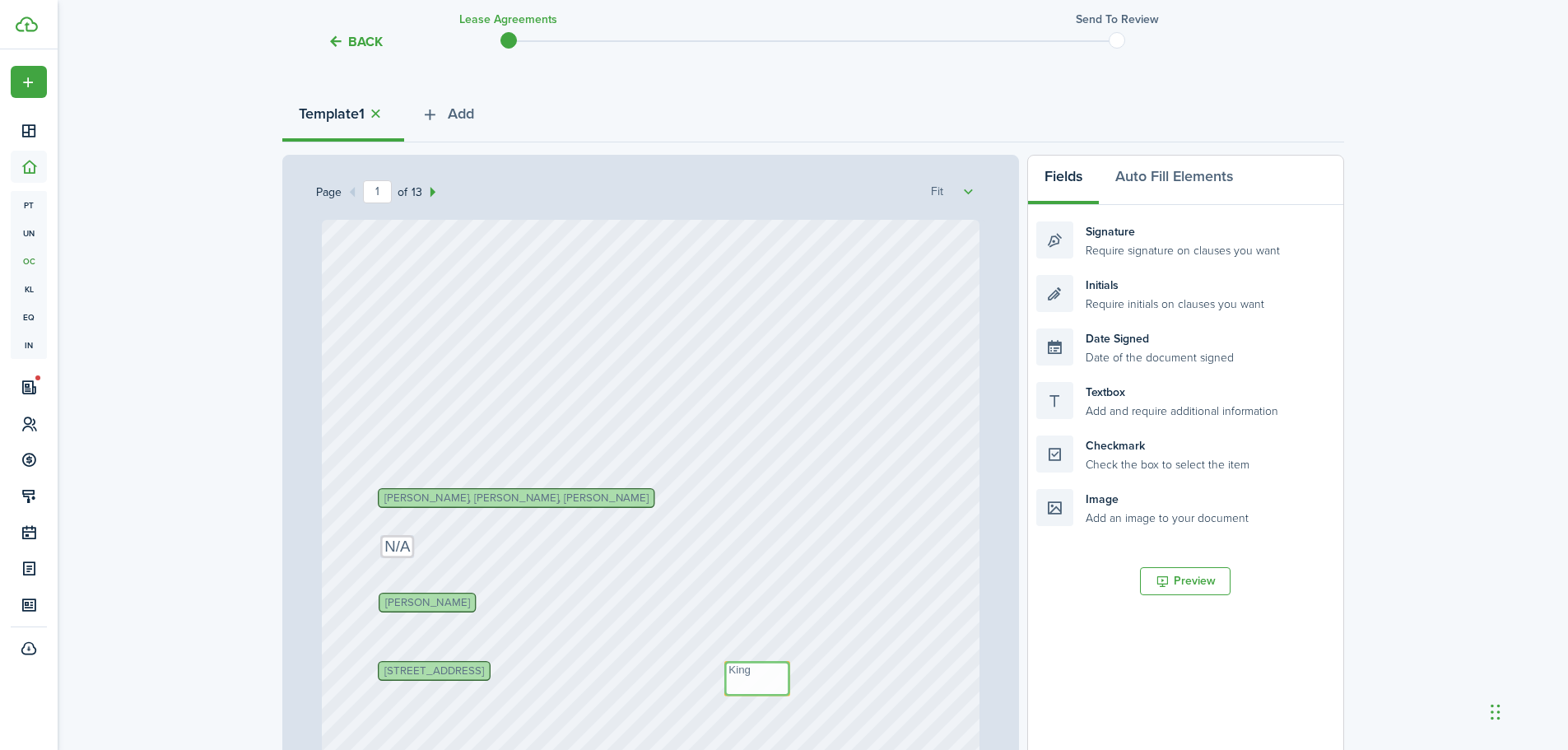
click at [780, 695] on textarea "King" at bounding box center [757, 679] width 66 height 36
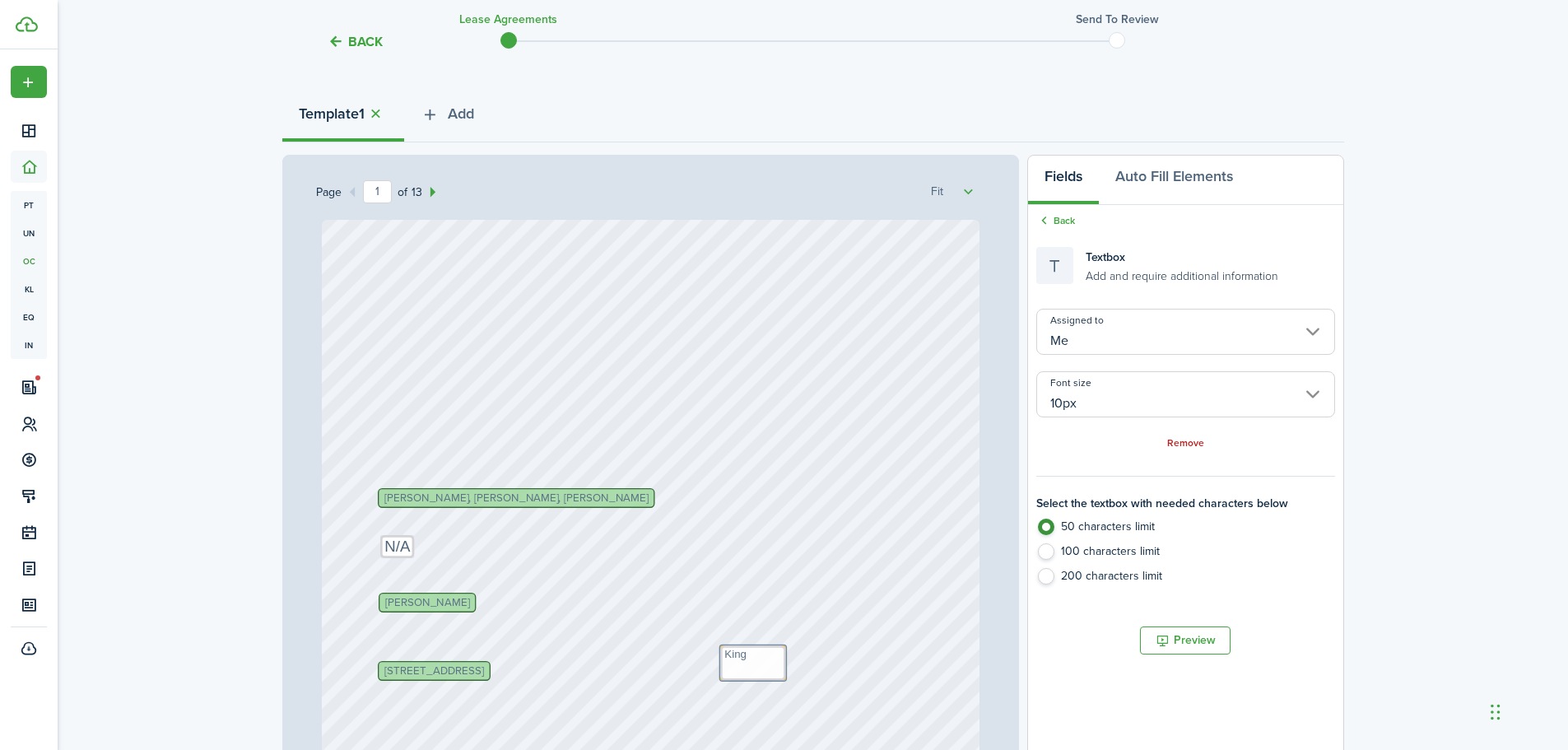
drag, startPoint x: 780, startPoint y: 663, endPoint x: 782, endPoint y: 647, distance: 16.1
click at [869, 659] on div "Andrea McGuire Text Text Text Oct 1, 2025 Text William Williams, Eric Brown, Sa…" at bounding box center [650, 653] width 657 height 867
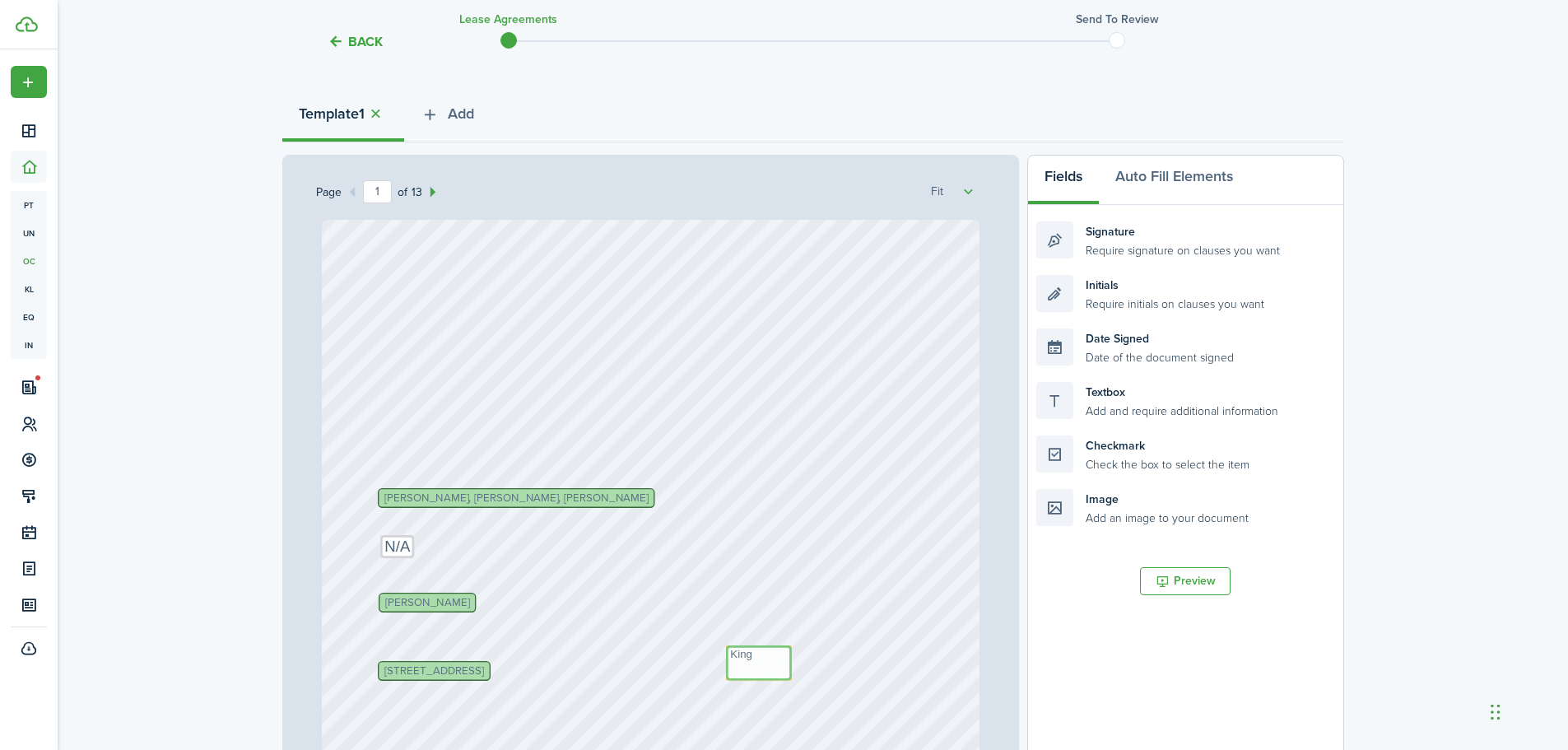
click at [768, 670] on textarea "King" at bounding box center [759, 663] width 66 height 36
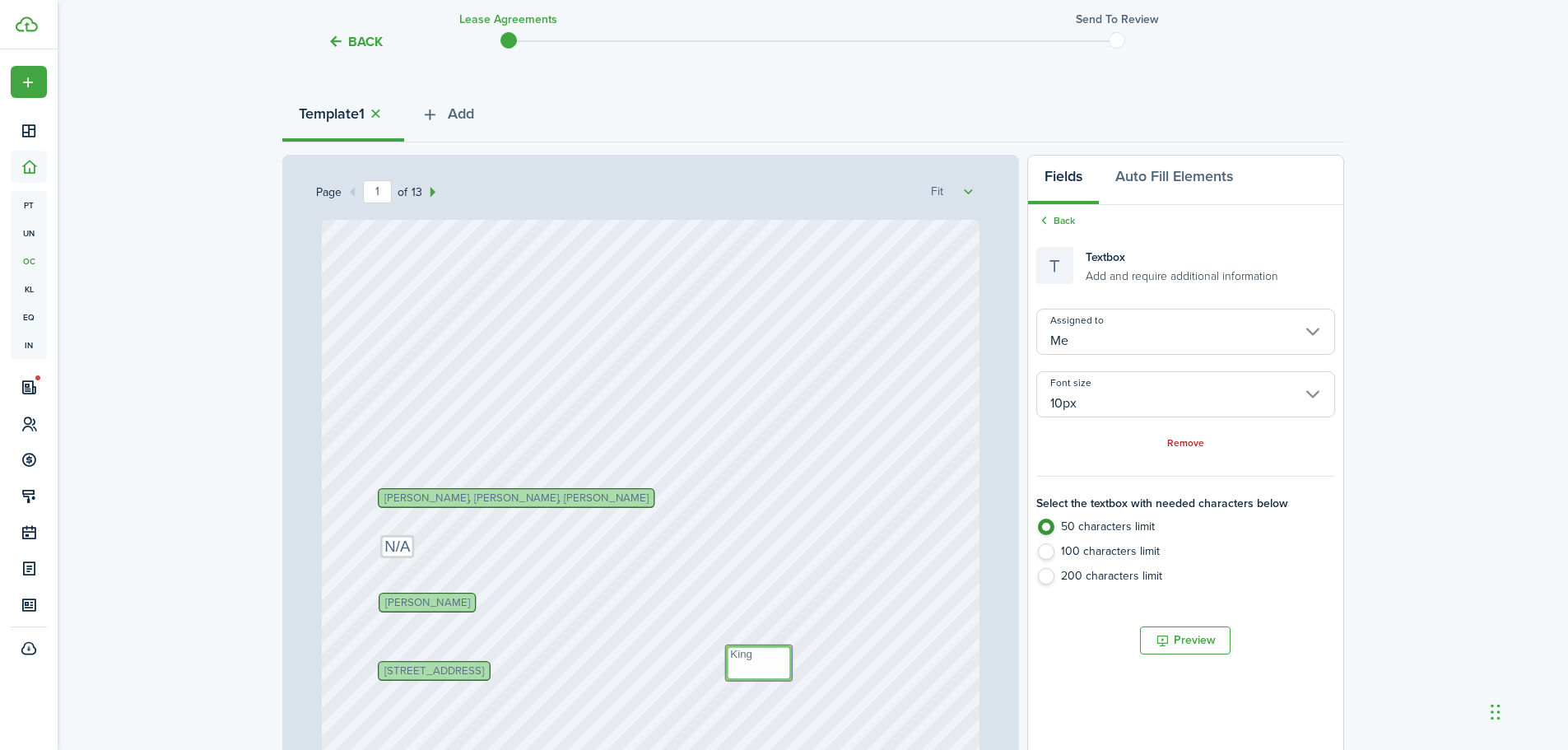
click at [771, 678] on textarea "King" at bounding box center [759, 663] width 66 height 36
click at [787, 657] on div "Andrea McGuire Text Text Text Oct 1, 2025 Text William Williams, Eric Brown, Sa…" at bounding box center [650, 653] width 657 height 867
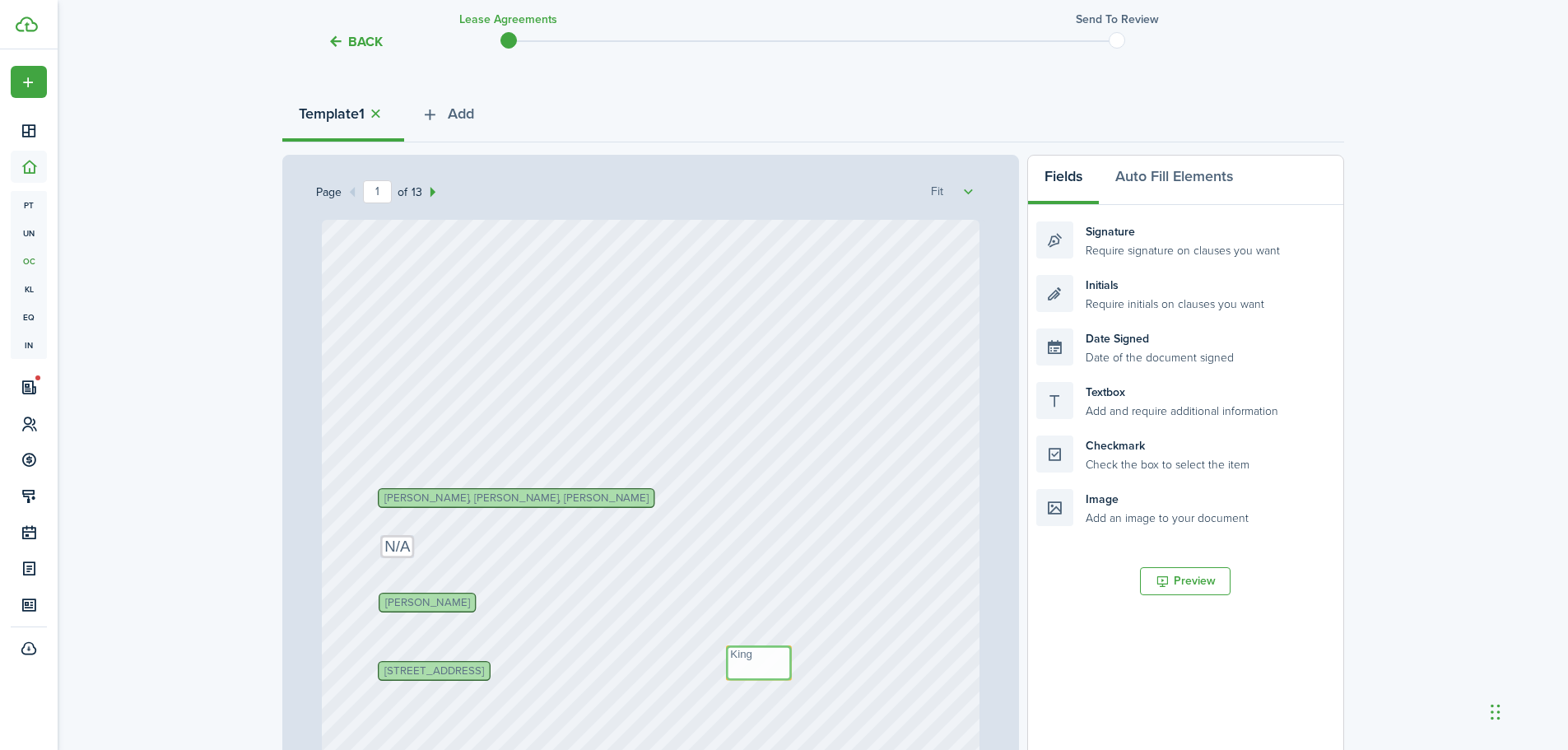
click at [780, 658] on textarea "King" at bounding box center [759, 663] width 66 height 36
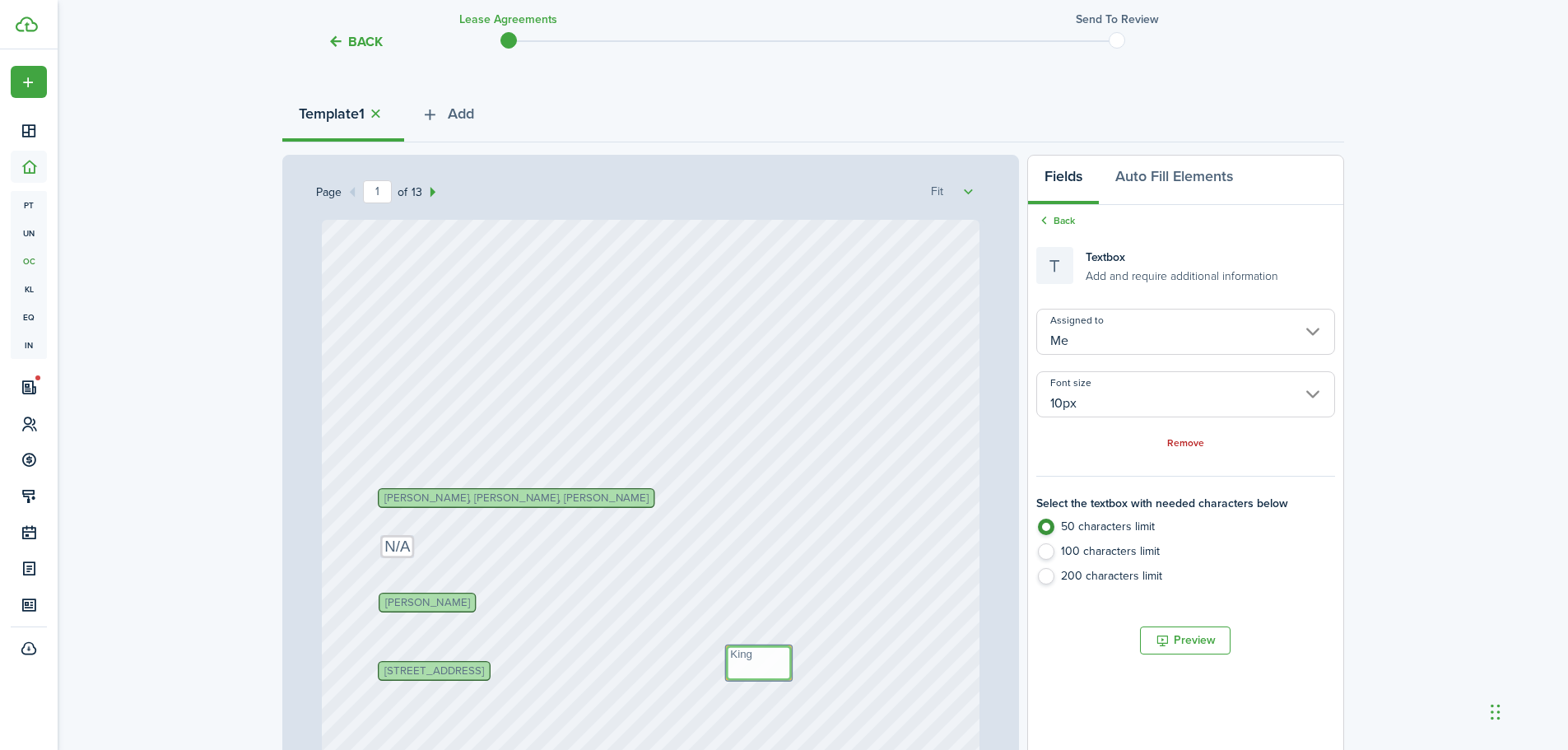
drag, startPoint x: 783, startPoint y: 658, endPoint x: 756, endPoint y: 658, distance: 27.0
click at [756, 658] on textarea "King" at bounding box center [759, 663] width 66 height 36
click at [755, 648] on textarea "King" at bounding box center [759, 663] width 66 height 36
drag, startPoint x: 755, startPoint y: 648, endPoint x: 870, endPoint y: 709, distance: 130.2
click at [870, 709] on div "Andrea McGuire Text Text Text Oct 1, 2025 Text William Williams, Eric Brown, Sa…" at bounding box center [650, 653] width 657 height 867
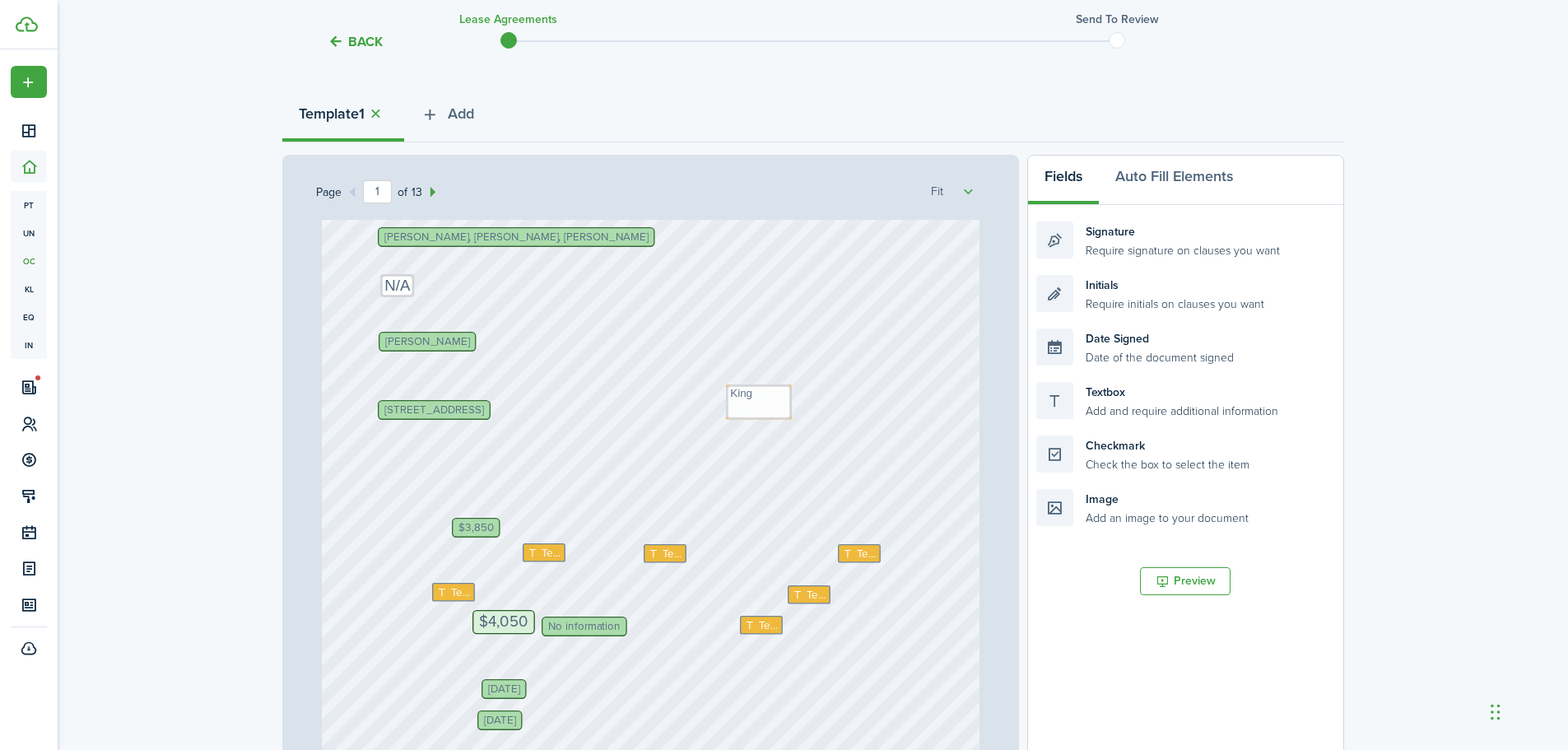
scroll to position [329, 0]
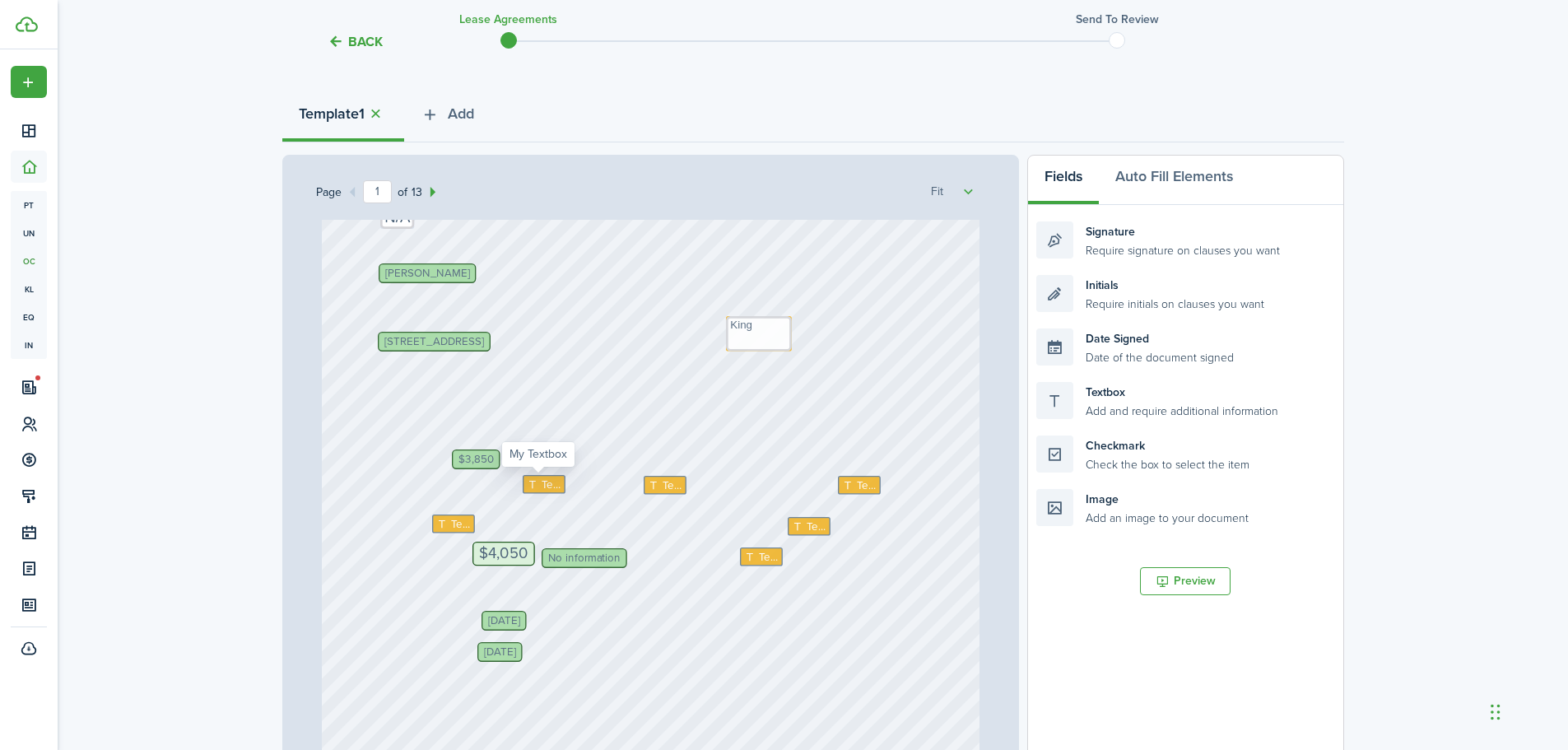
click at [541, 488] on span "Text" at bounding box center [551, 485] width 20 height 16
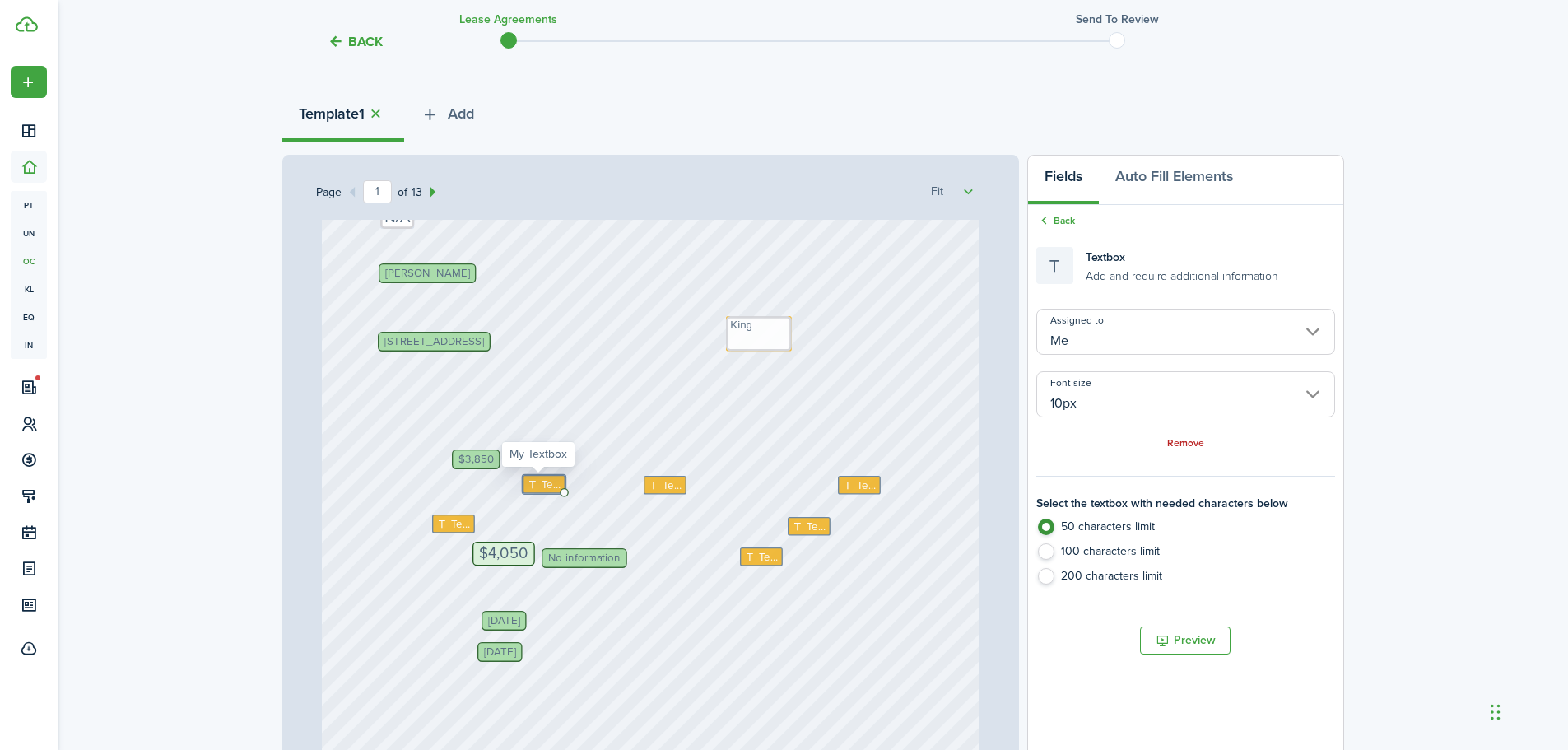
click at [530, 485] on icon at bounding box center [534, 484] width 14 height 11
type textarea "n"
type textarea "N/A"
click at [647, 484] on icon at bounding box center [655, 485] width 14 height 11
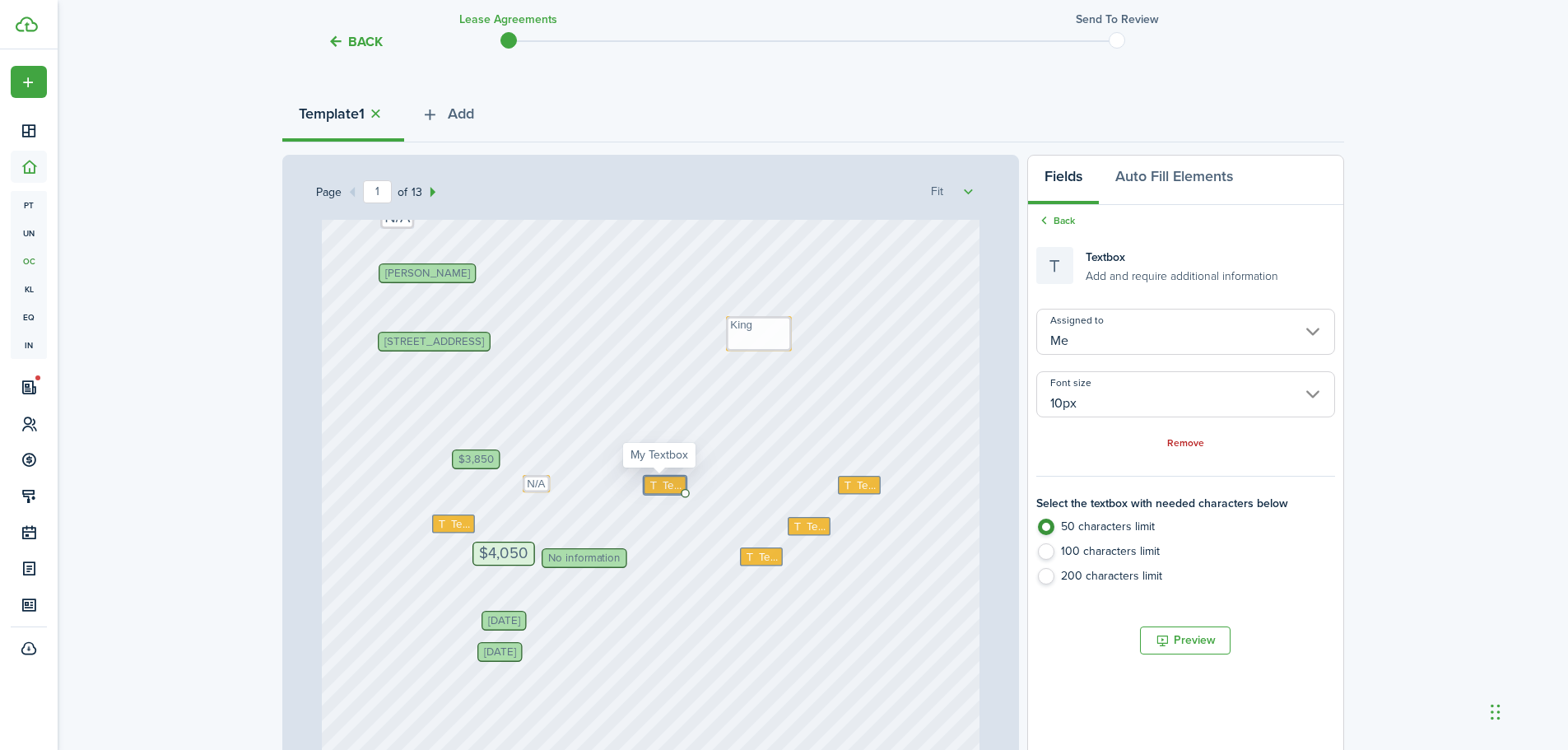
click at [647, 484] on icon at bounding box center [655, 485] width 14 height 11
type textarea "N/A"
click at [842, 487] on icon at bounding box center [849, 485] width 14 height 11
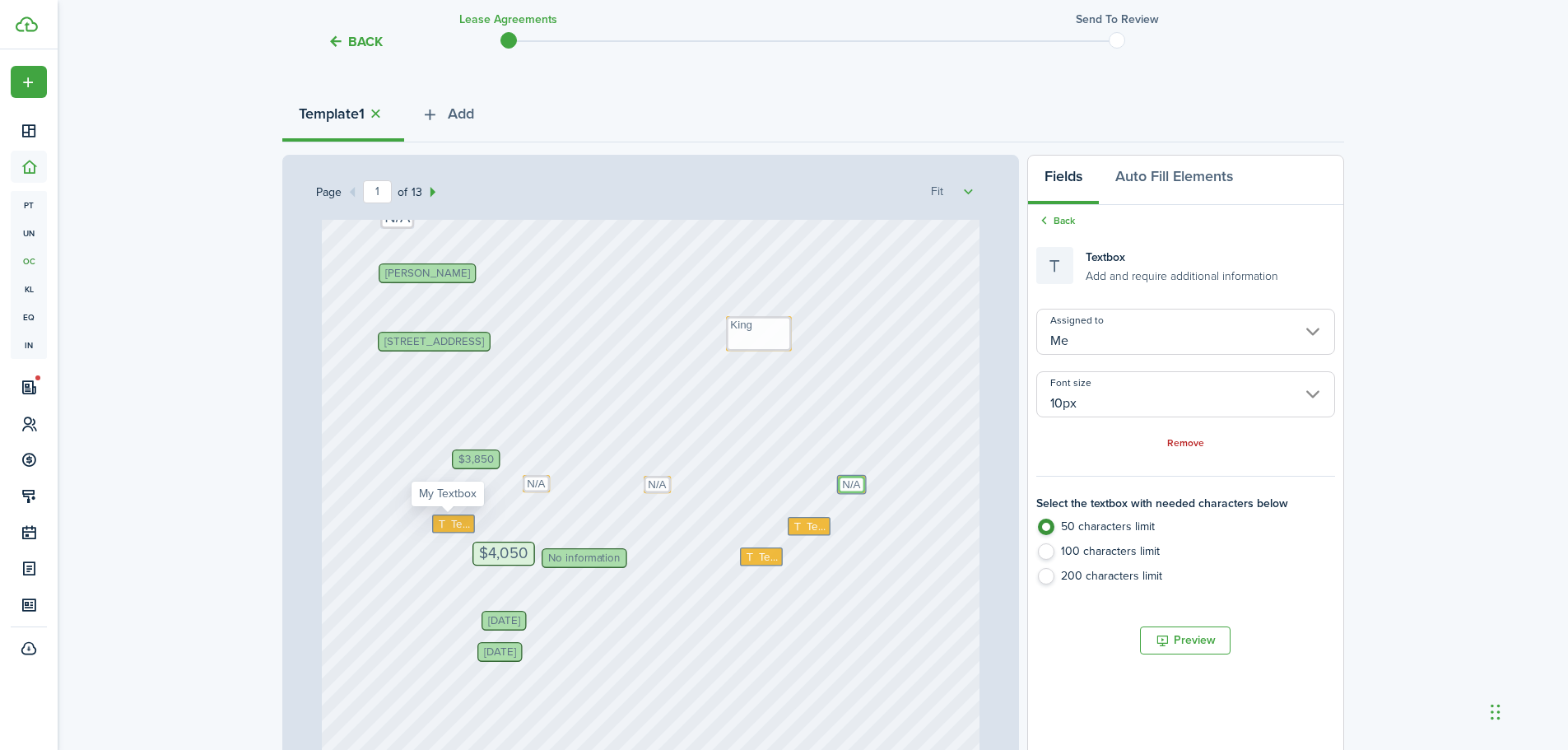
type textarea "N/A"
click at [441, 525] on icon at bounding box center [444, 524] width 14 height 11
click at [437, 522] on icon at bounding box center [444, 524] width 14 height 11
type textarea "$57"
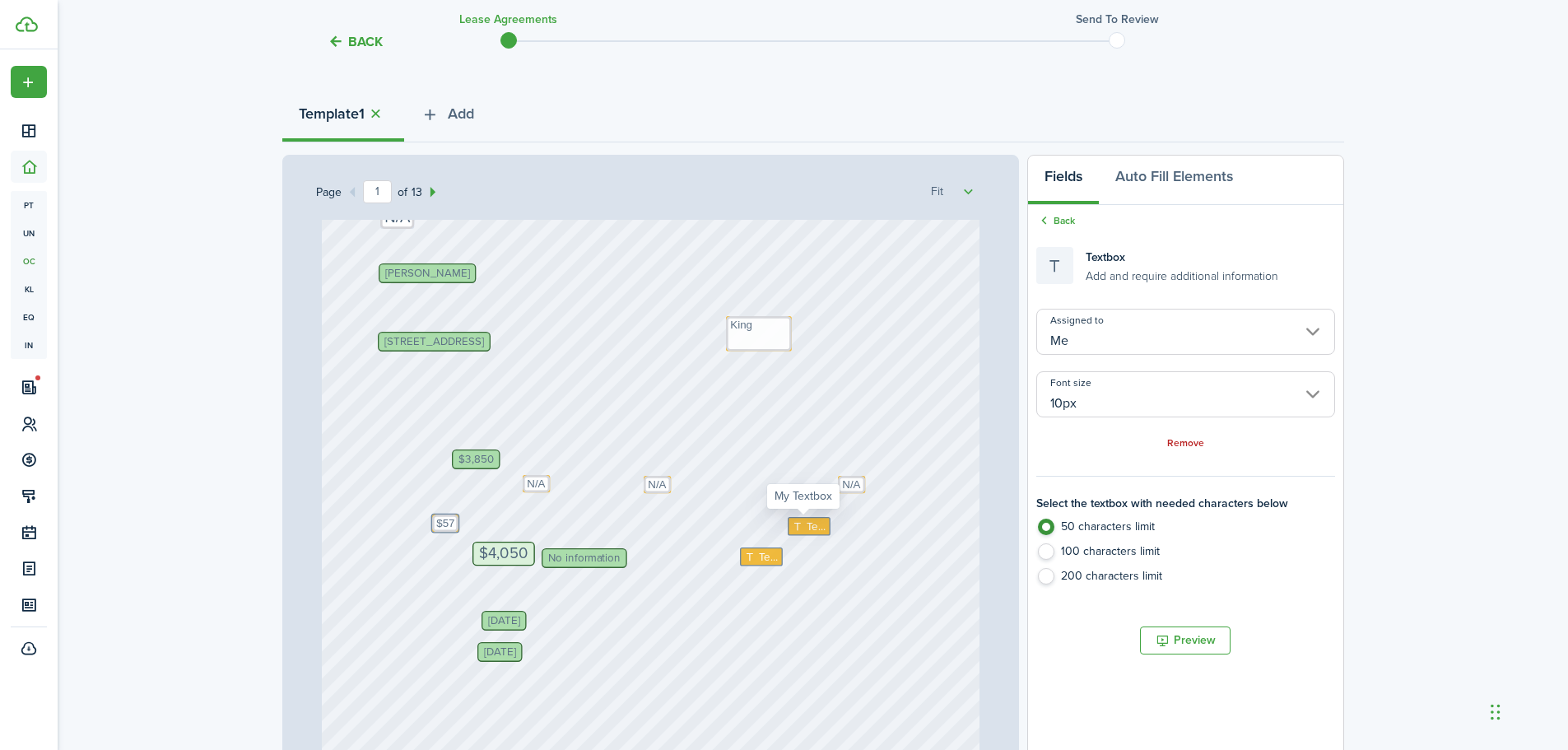
click at [794, 529] on icon at bounding box center [799, 526] width 14 height 11
click at [792, 525] on icon at bounding box center [799, 526] width 14 height 11
type textarea "5th day of the month"
click at [577, 560] on span "No information" at bounding box center [584, 558] width 72 height 11
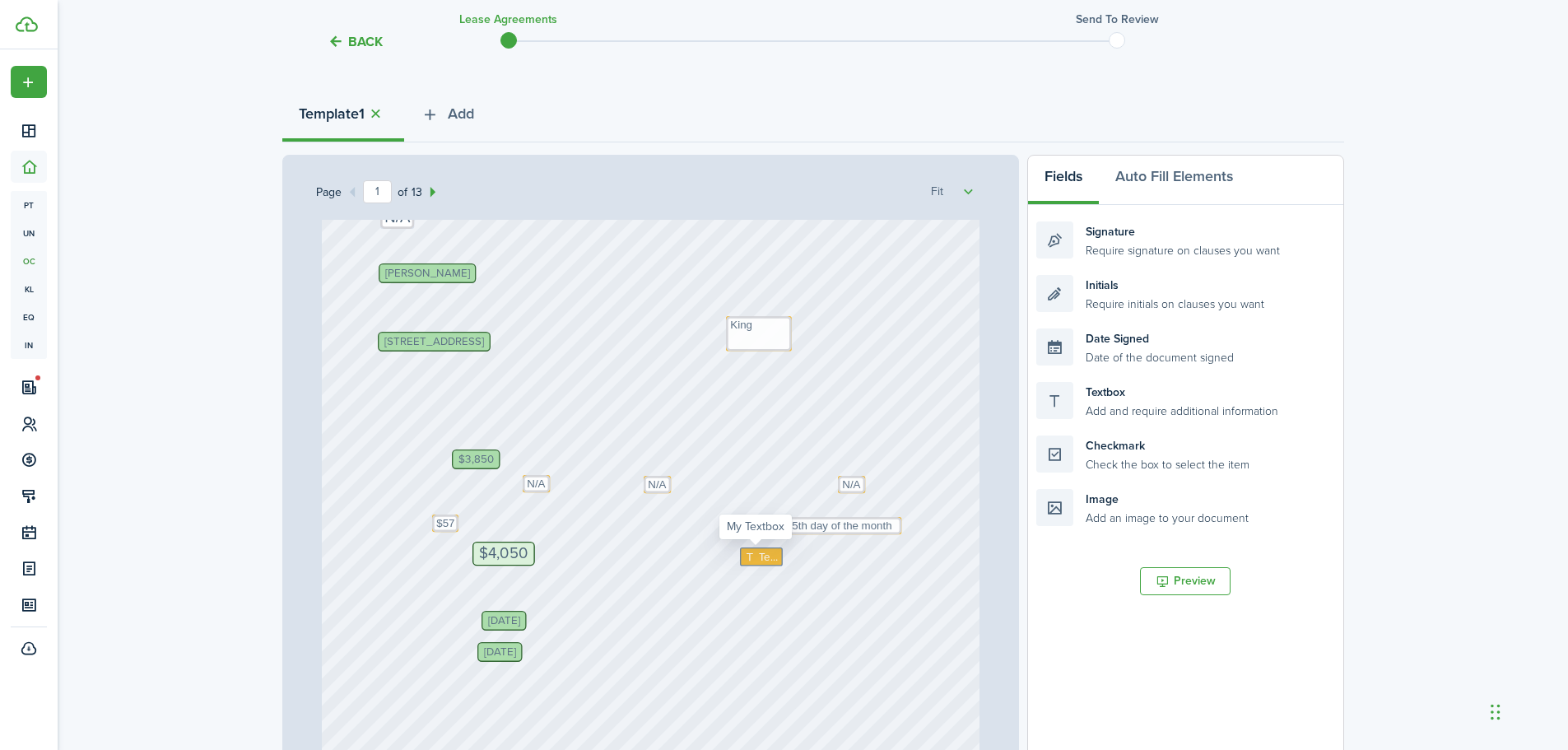
click at [744, 556] on icon at bounding box center [751, 557] width 14 height 11
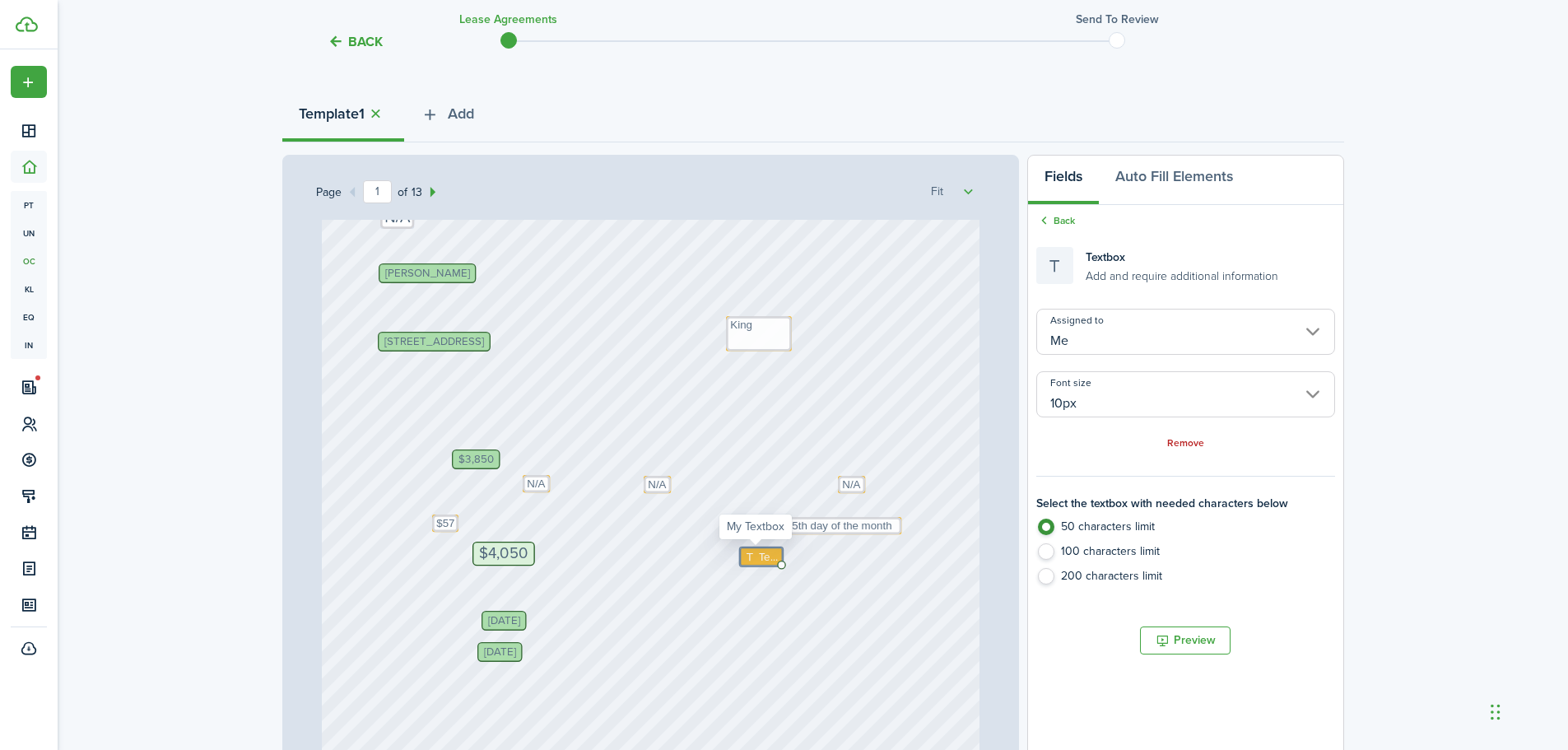
click at [744, 556] on icon at bounding box center [751, 557] width 14 height 11
type textarea "n"
type textarea "N/A"
click at [780, 695] on div "Andrea McGuire Text N/A Text N/A Text N/A Oct 1, 2025 Text $57 William Williams…" at bounding box center [650, 323] width 657 height 867
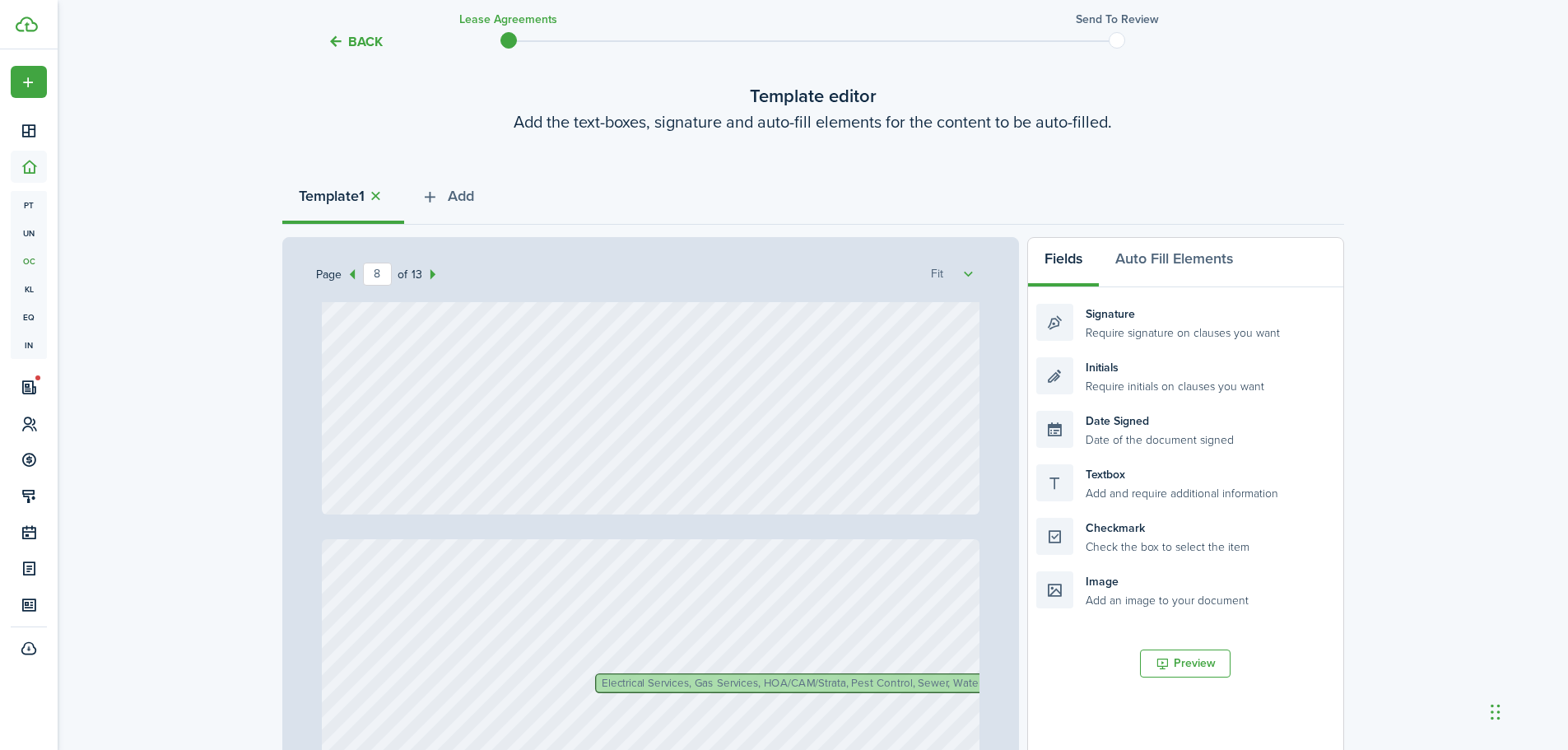
scroll to position [6912, 0]
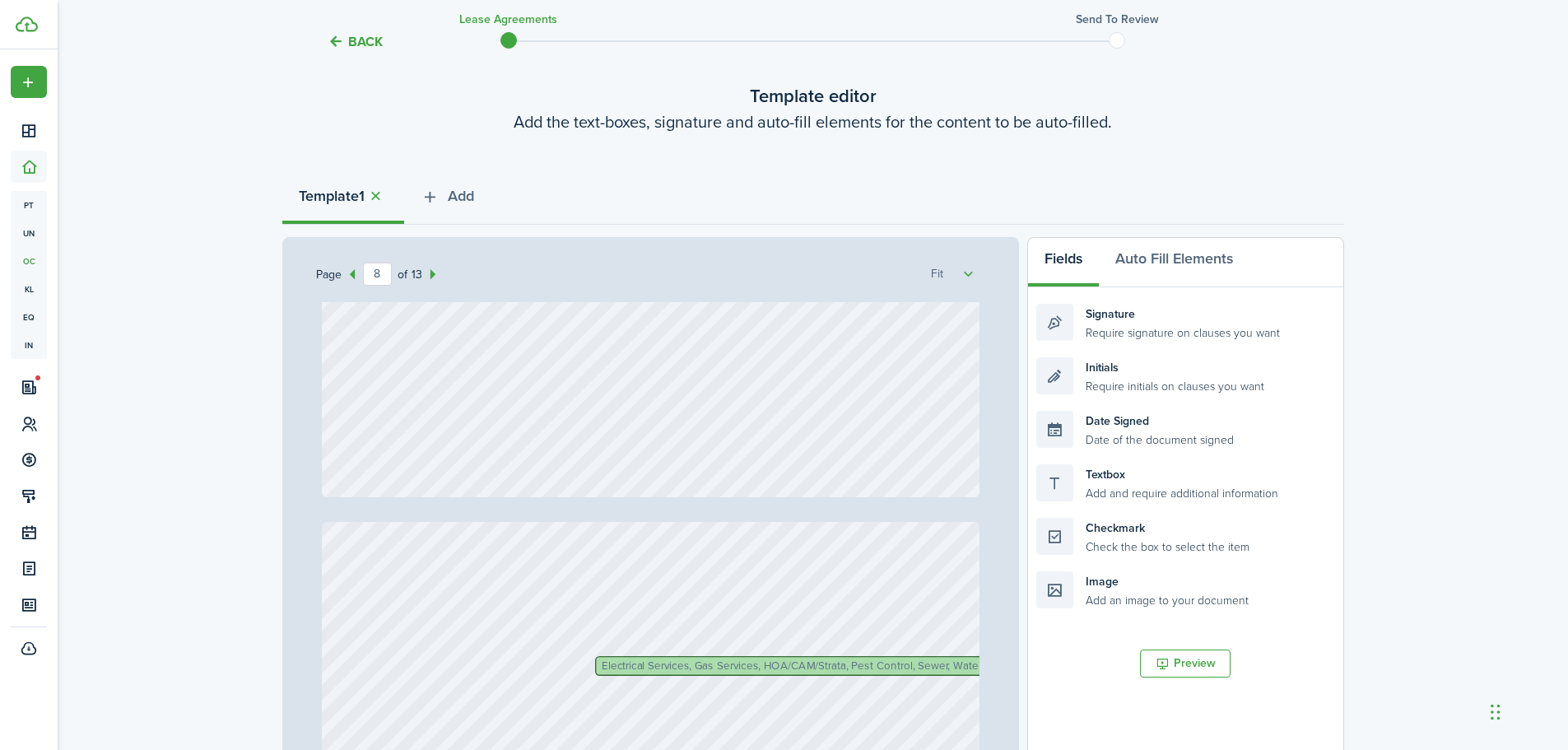
click at [746, 668] on span "Electrical Services, Gas Services, HOA/CAM/Strata, Pest Control, Sewer, Water" at bounding box center [792, 665] width 380 height 11
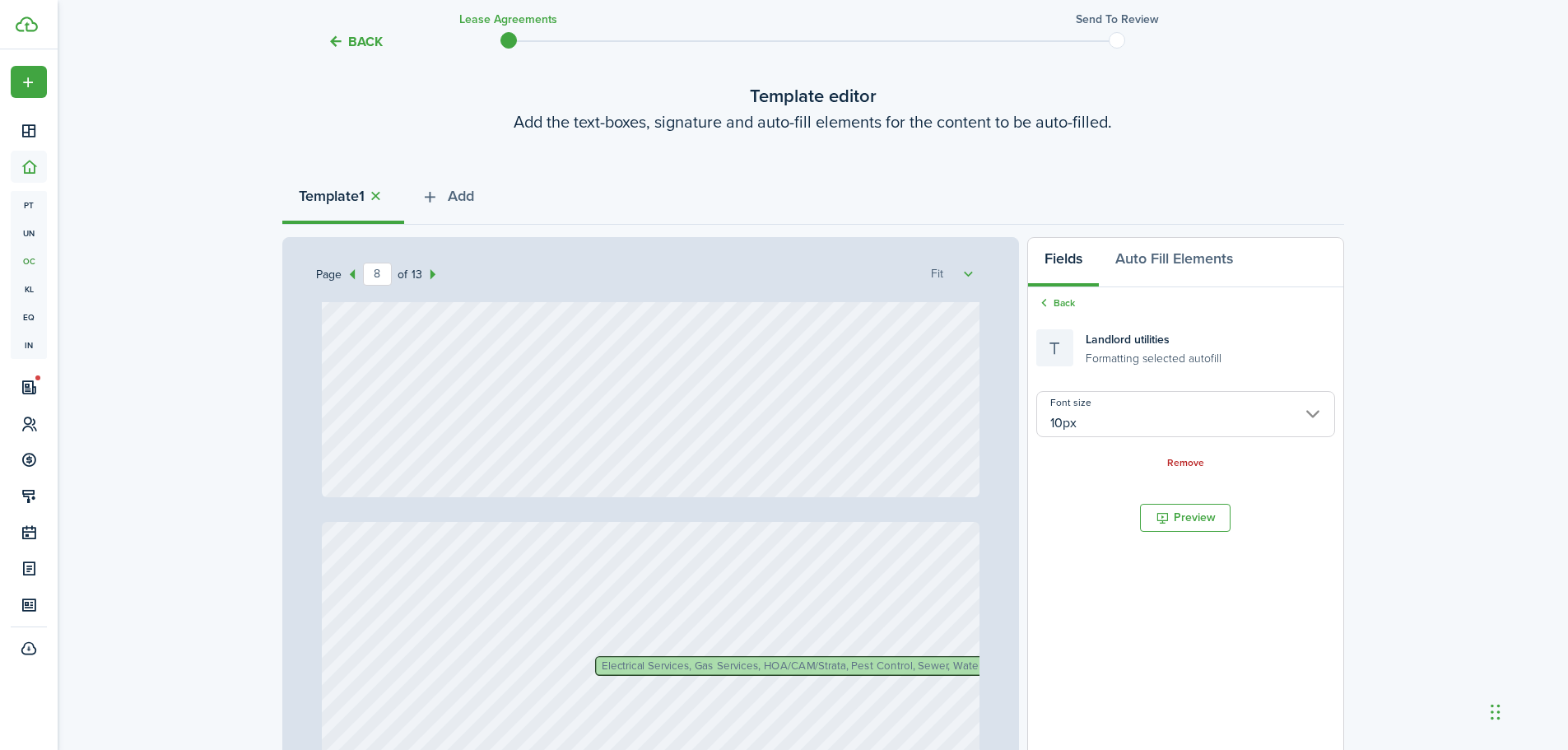
click at [746, 668] on span "Electrical Services, Gas Services, HOA/CAM/Strata, Pest Control, Sewer, Water" at bounding box center [792, 665] width 380 height 11
click at [742, 662] on span "Electrical Services, Gas Services, HOA/CAM/Strata, Pest Control, Sewer, Water" at bounding box center [792, 665] width 380 height 11
click at [595, 665] on div "Electrical Services, Gas Services, HOA/CAM/Strata, Pest Control, Sewer, Water" at bounding box center [791, 666] width 393 height 20
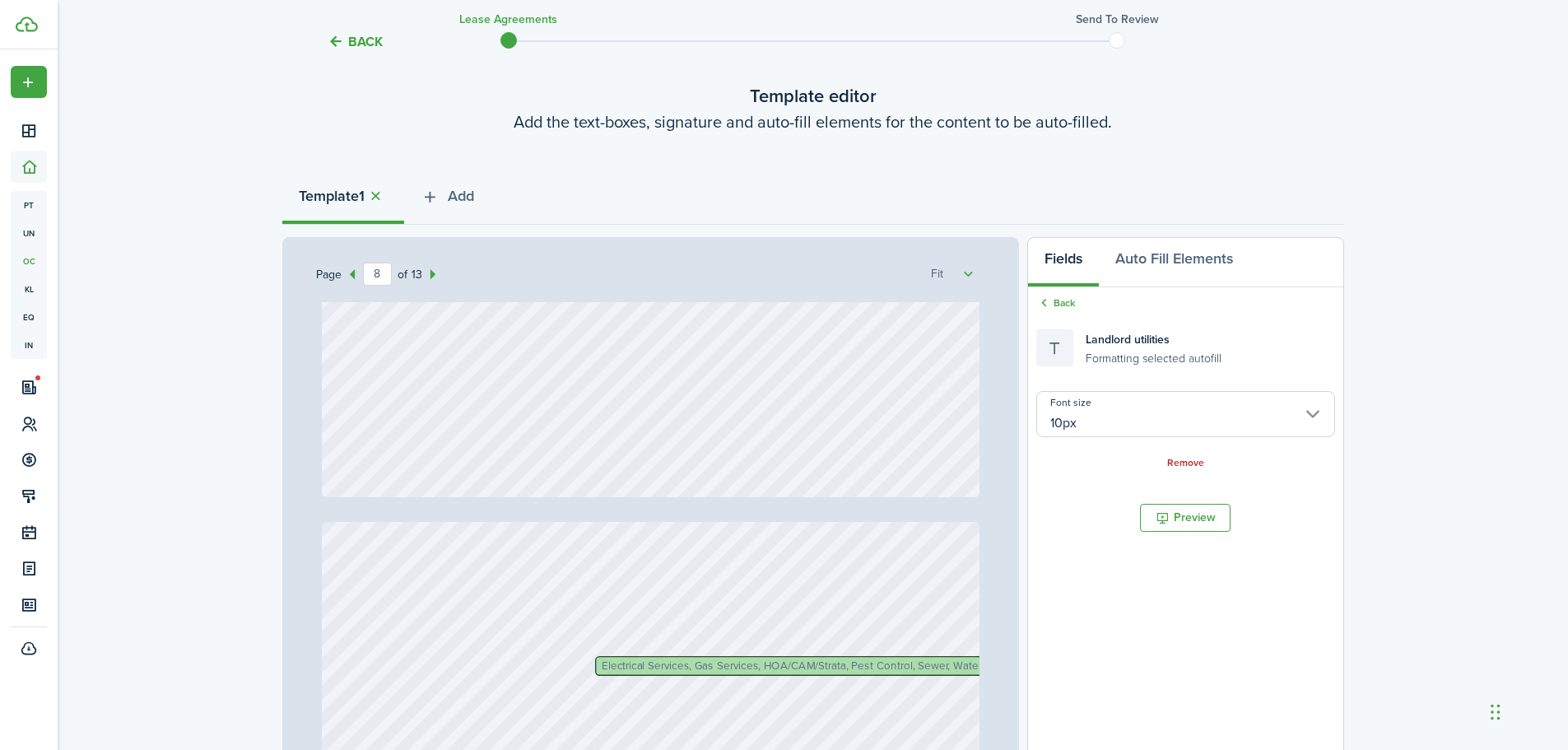
click at [595, 666] on div "Electrical Services, Gas Services, HOA/CAM/Strata, Pest Control, Sewer, Water" at bounding box center [791, 666] width 393 height 20
type input "9"
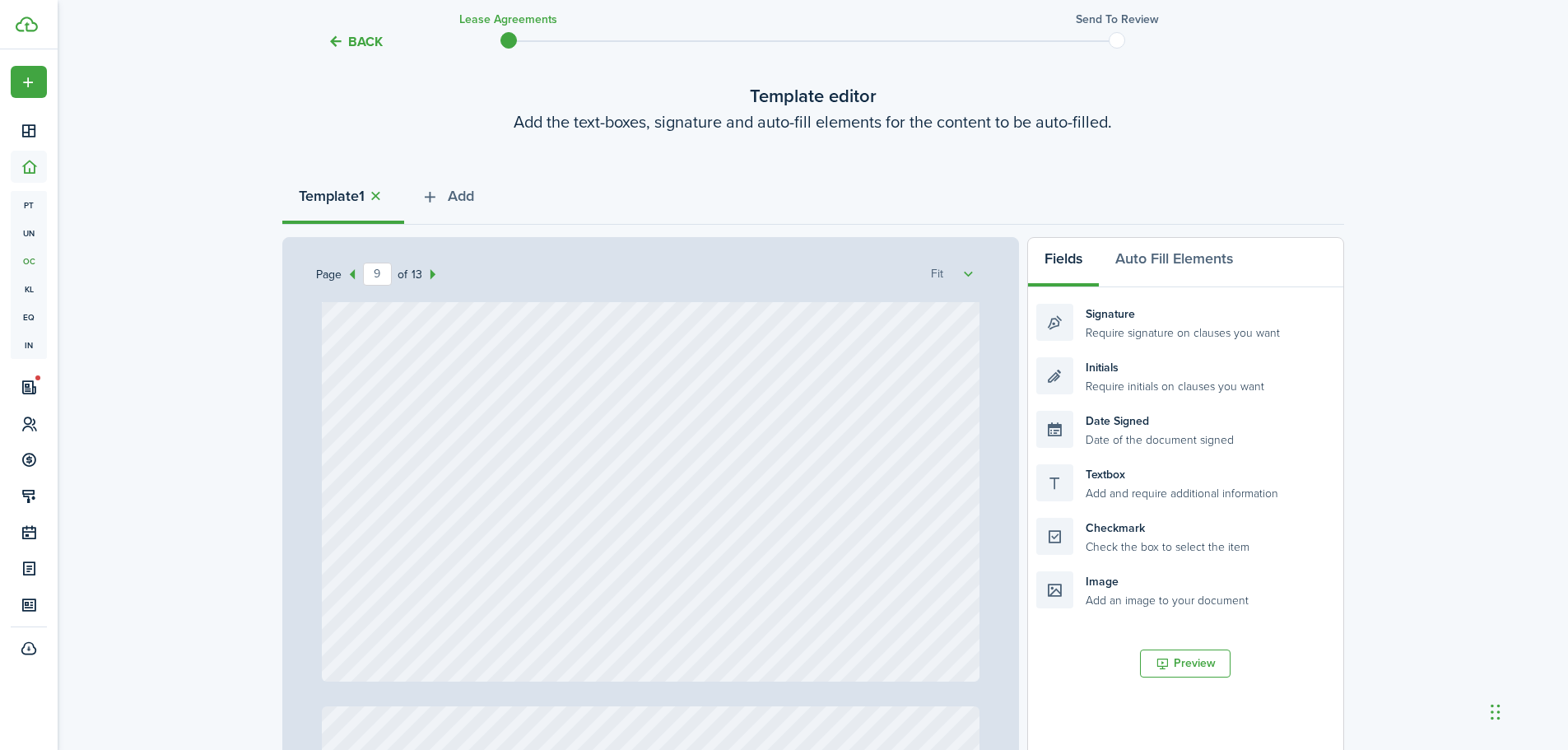
scroll to position [7654, 0]
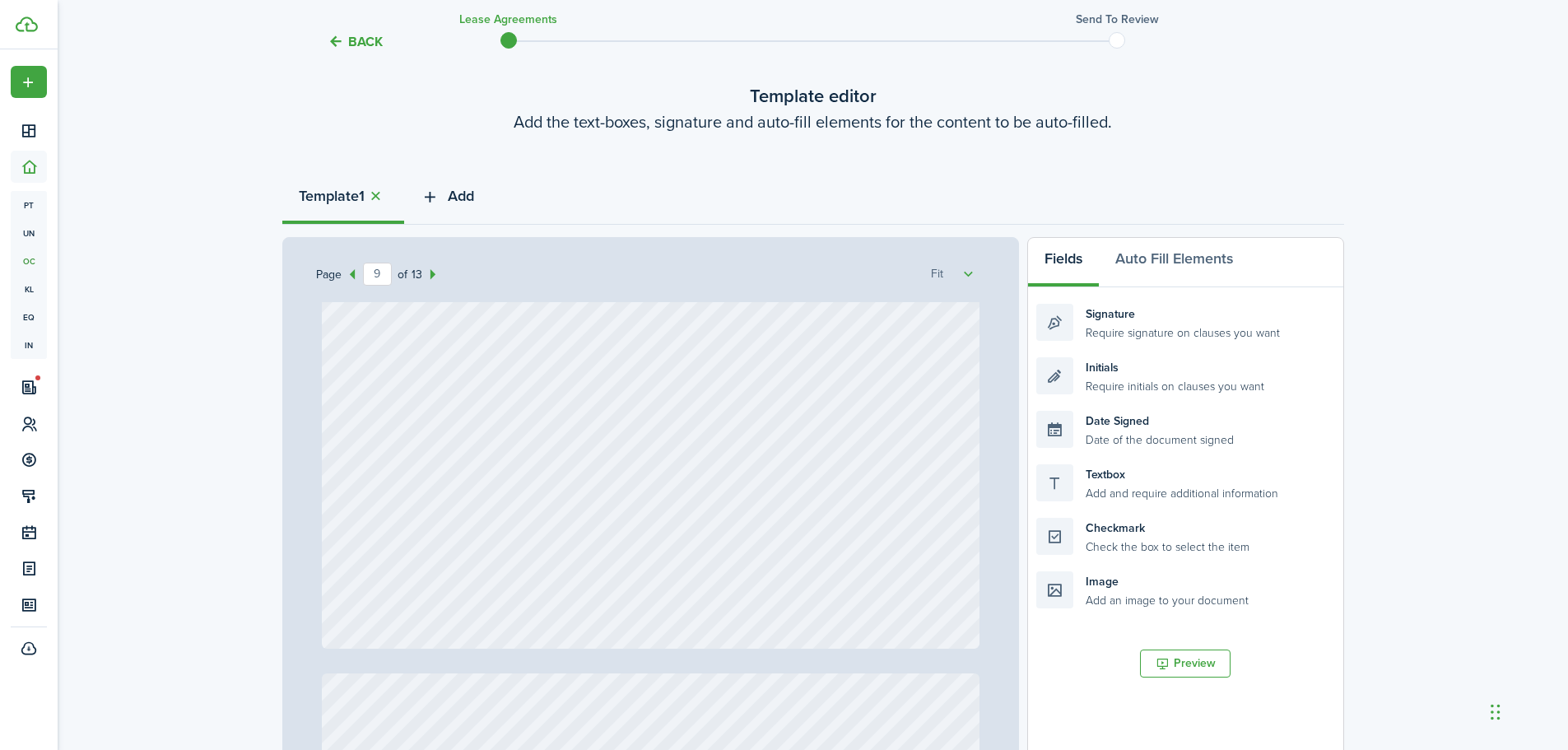
click at [463, 199] on span "Add" at bounding box center [460, 196] width 26 height 22
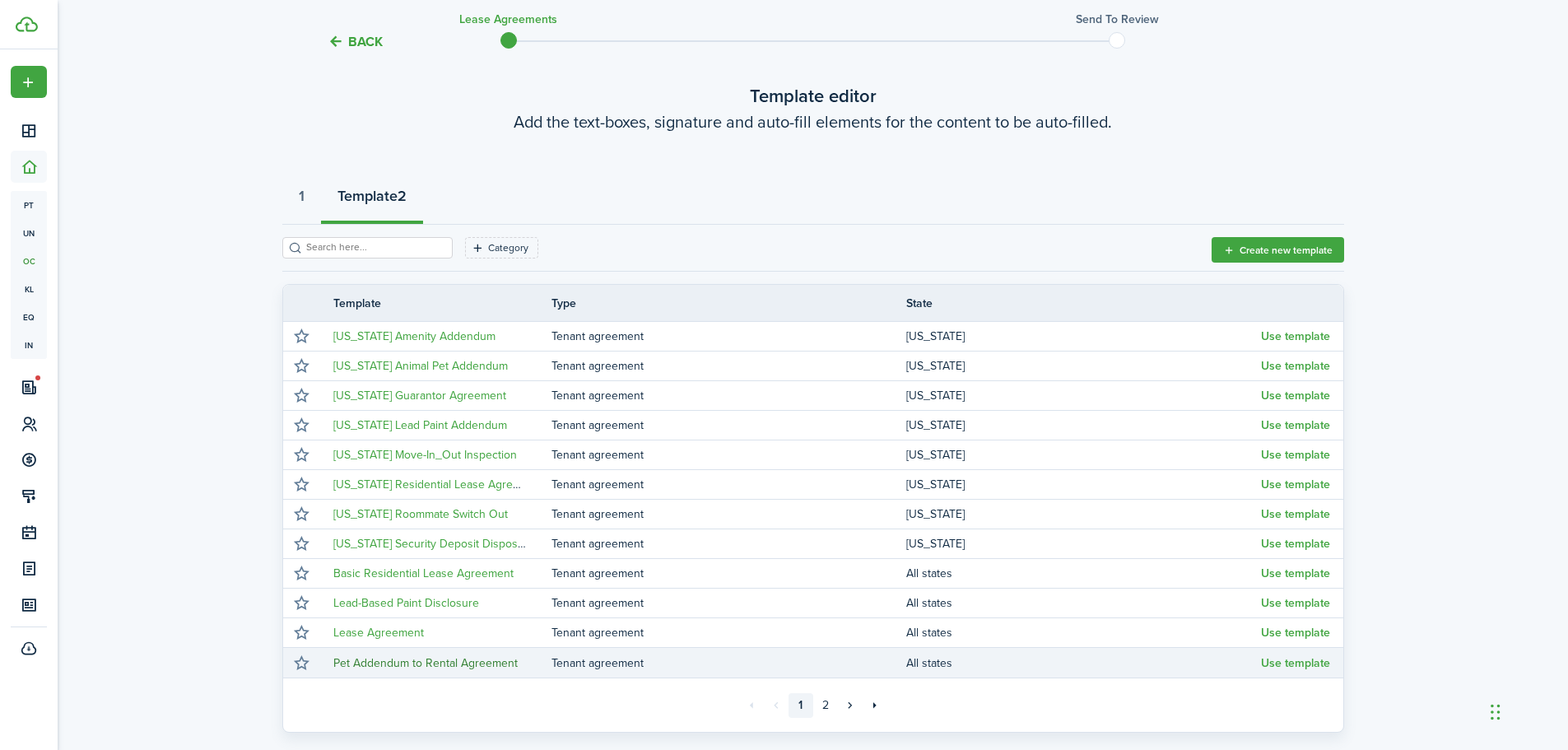
click at [351, 662] on link "Pet Addendum to Rental Agreement" at bounding box center [425, 662] width 184 height 17
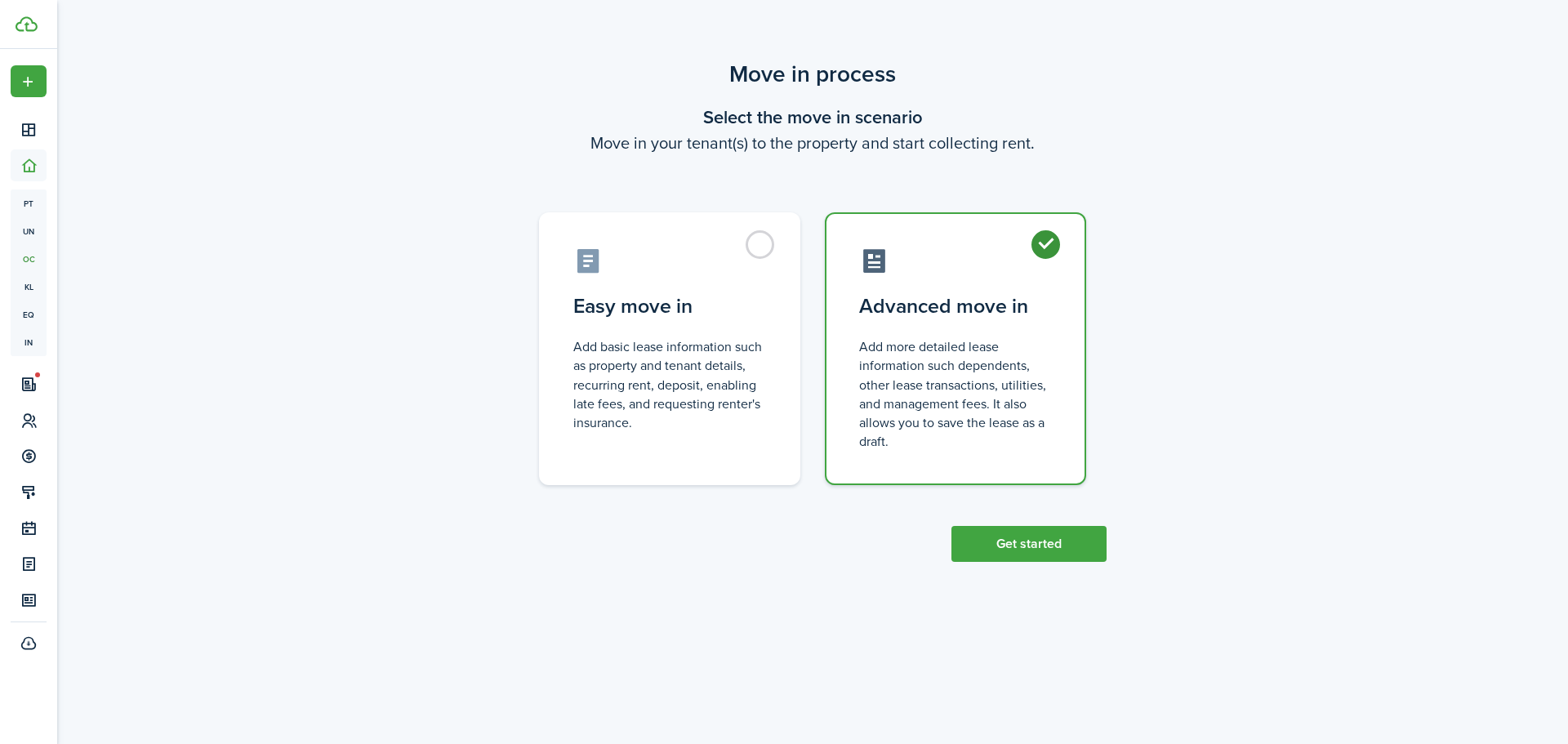
click at [692, 159] on scenario "Move in process Select the move in scenario Move in your tenant(s) to the prope…" at bounding box center [812, 310] width 604 height 505
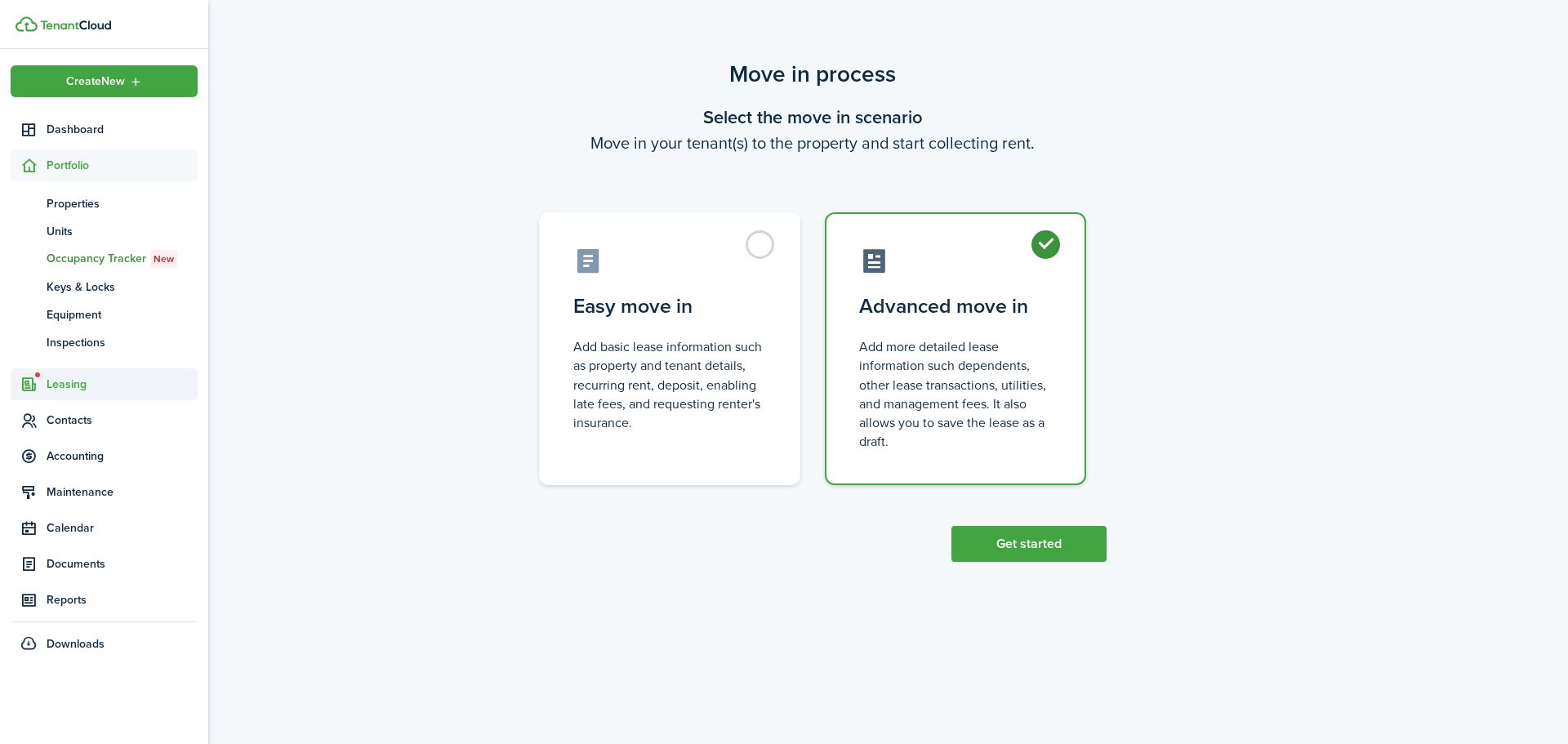
click at [66, 384] on span "Leasing" at bounding box center [122, 384] width 151 height 17
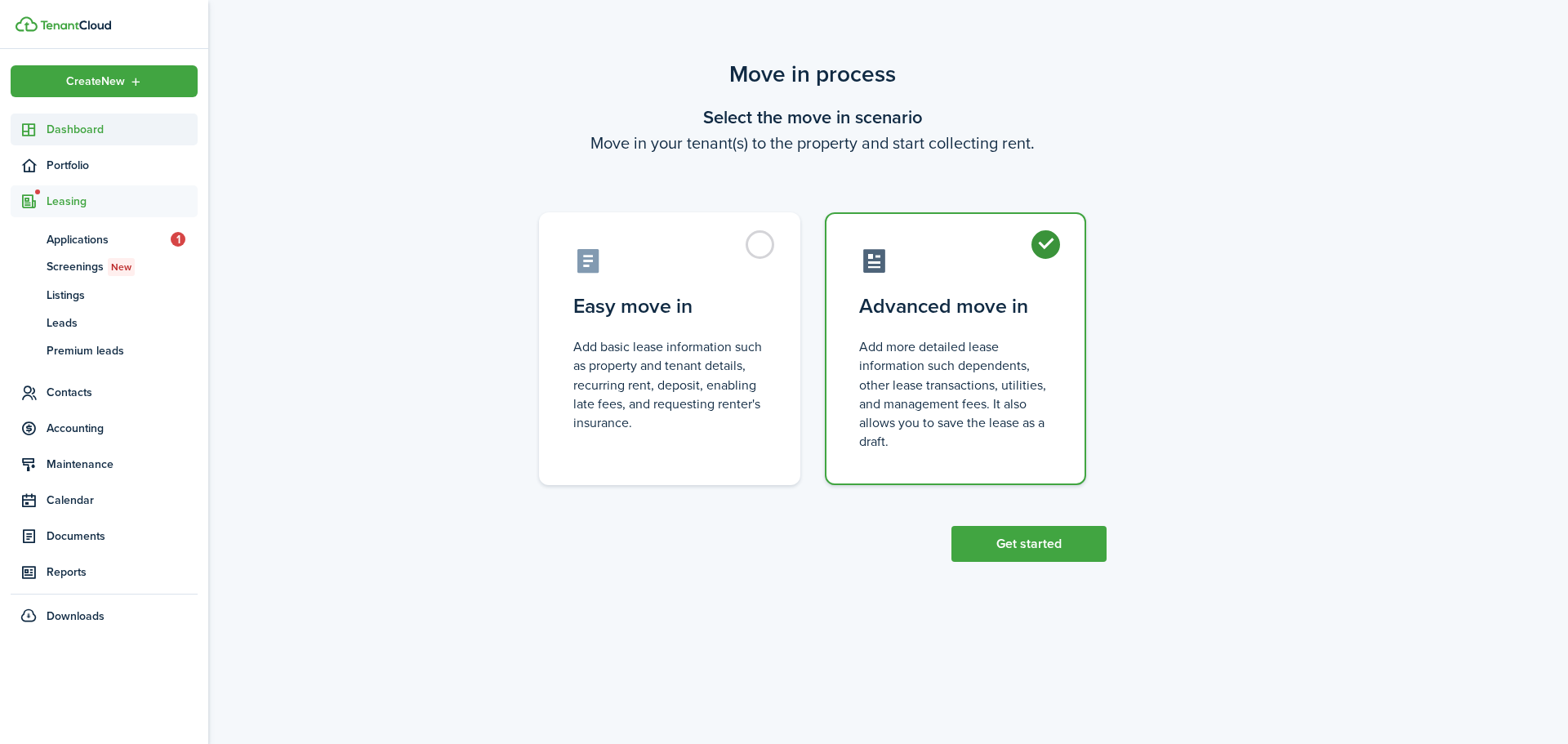
click at [72, 120] on link "Dashboard" at bounding box center [104, 129] width 187 height 32
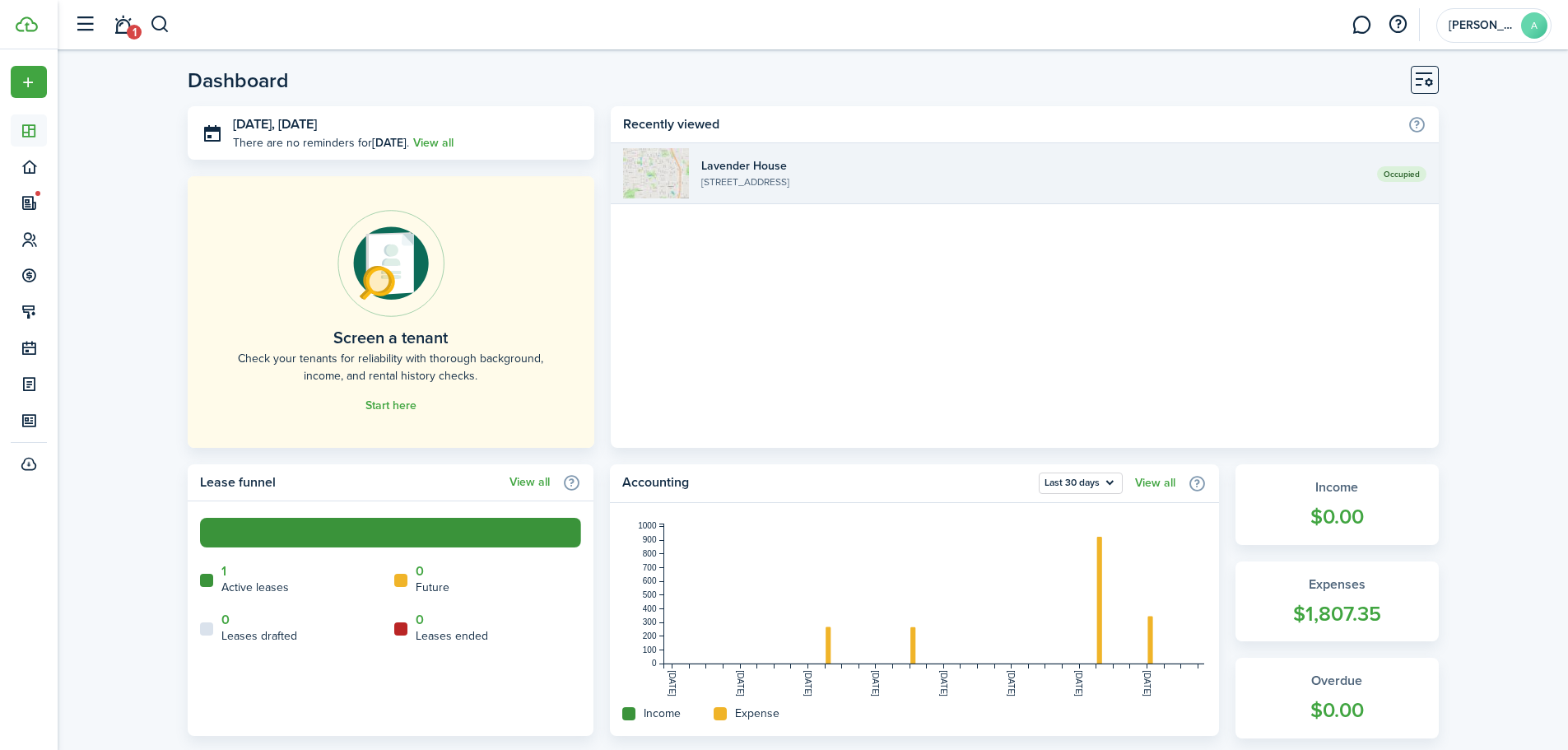
click at [803, 164] on widget-list-item-title "Lavender House" at bounding box center [1032, 165] width 663 height 17
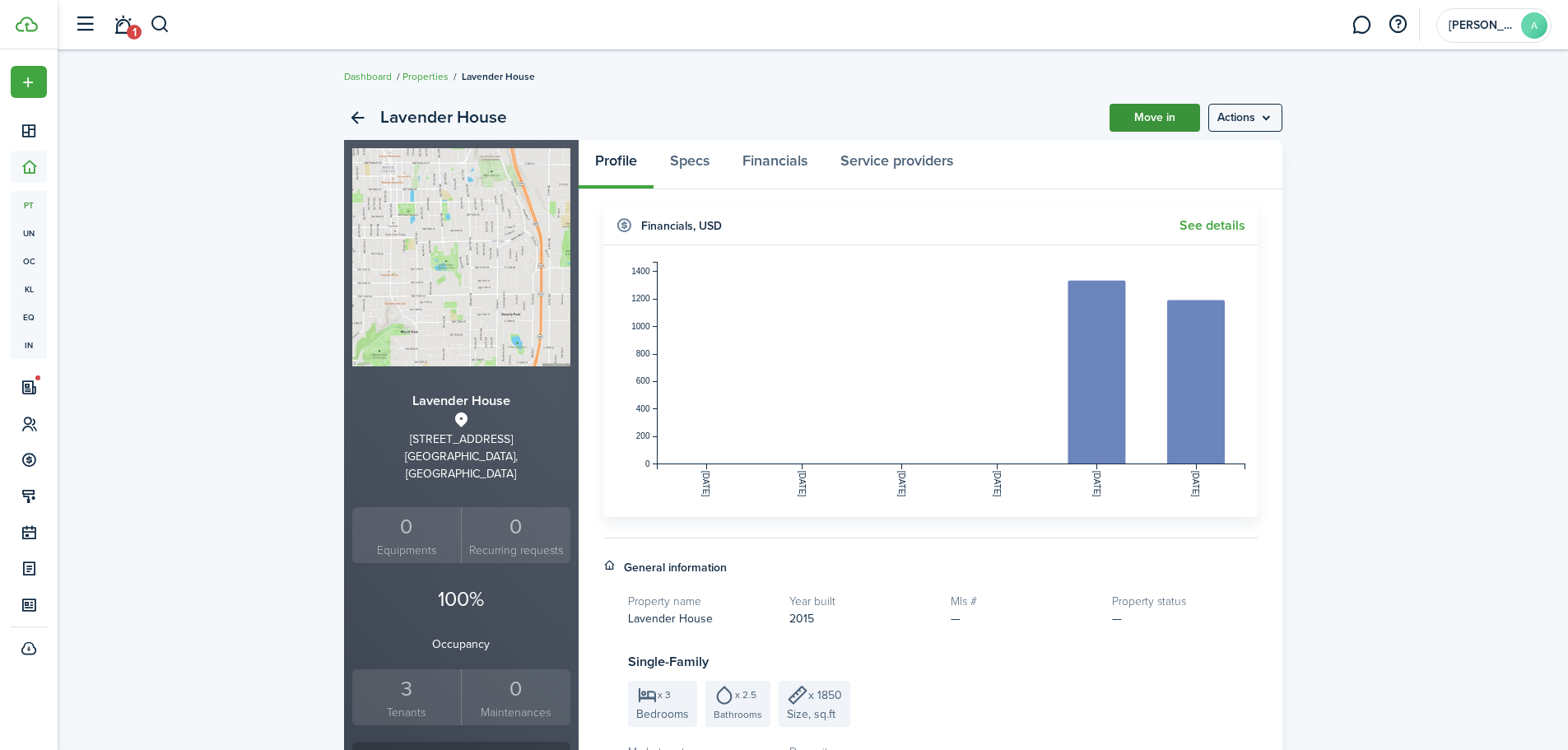
click at [1164, 121] on link "Move in" at bounding box center [1154, 117] width 90 height 28
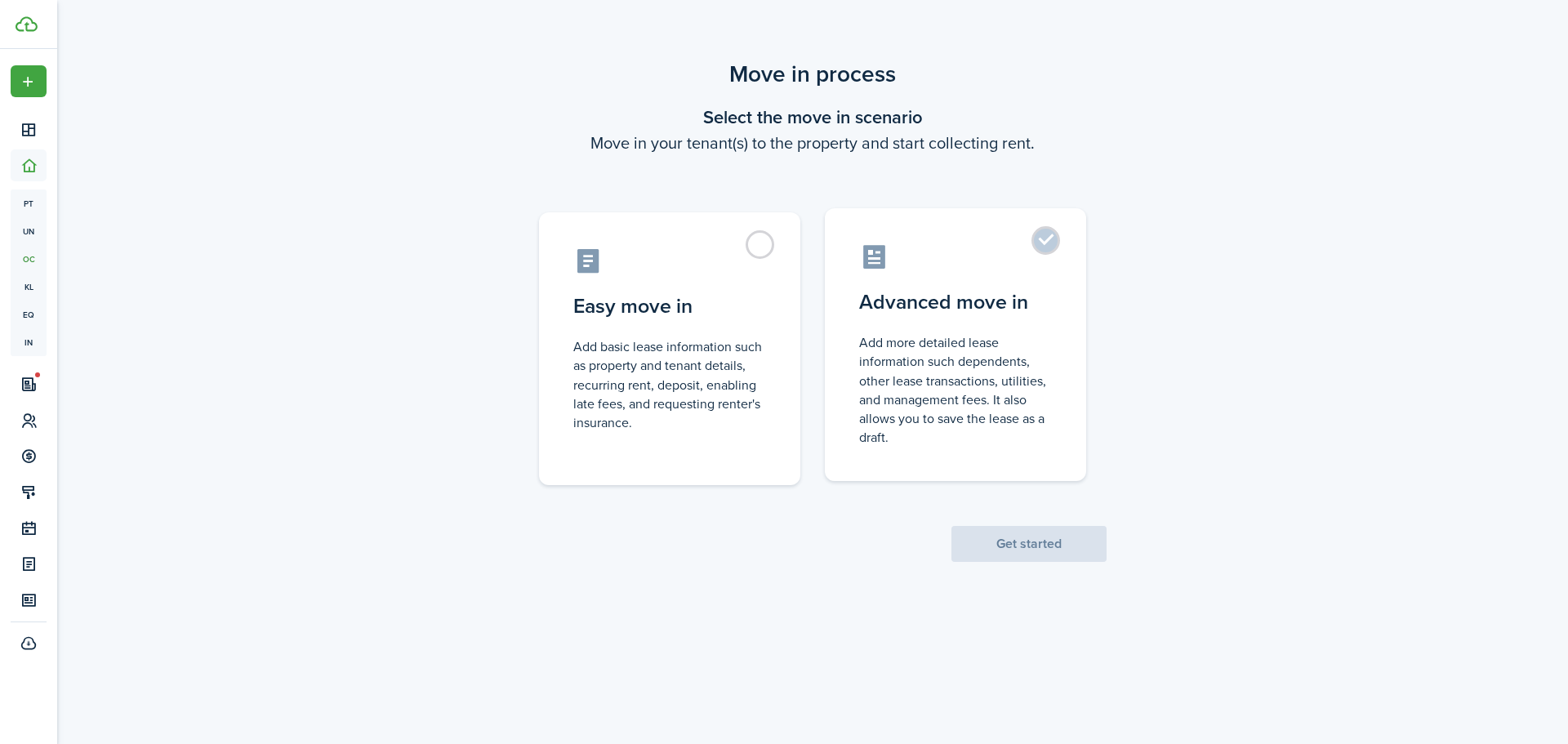
click at [1056, 242] on label "Advanced move in Add more detailed lease information such dependents, other lea…" at bounding box center [955, 345] width 261 height 273
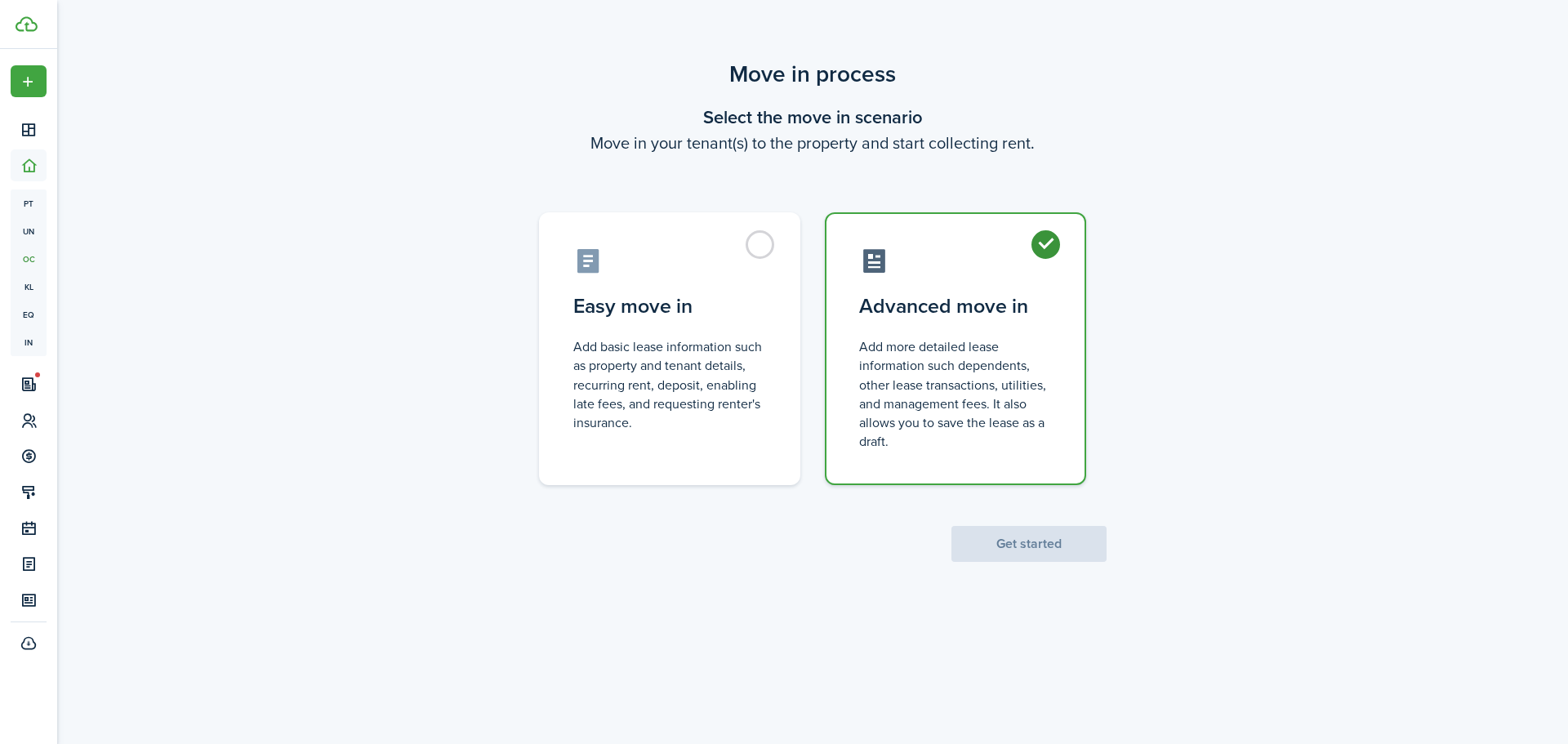
radio input "true"
click at [1082, 539] on button "Get started" at bounding box center [1029, 544] width 155 height 36
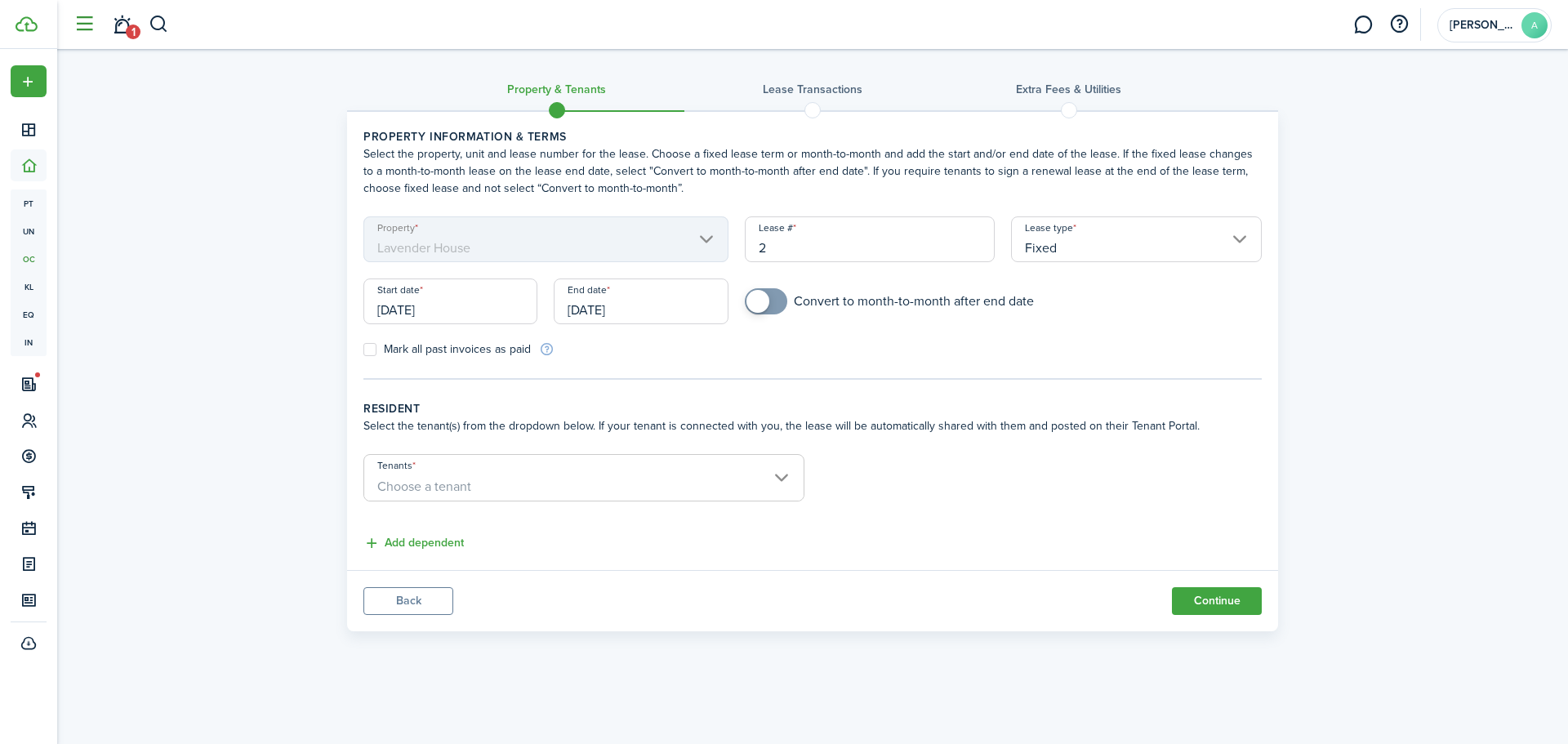
click at [91, 27] on button "button" at bounding box center [83, 24] width 31 height 31
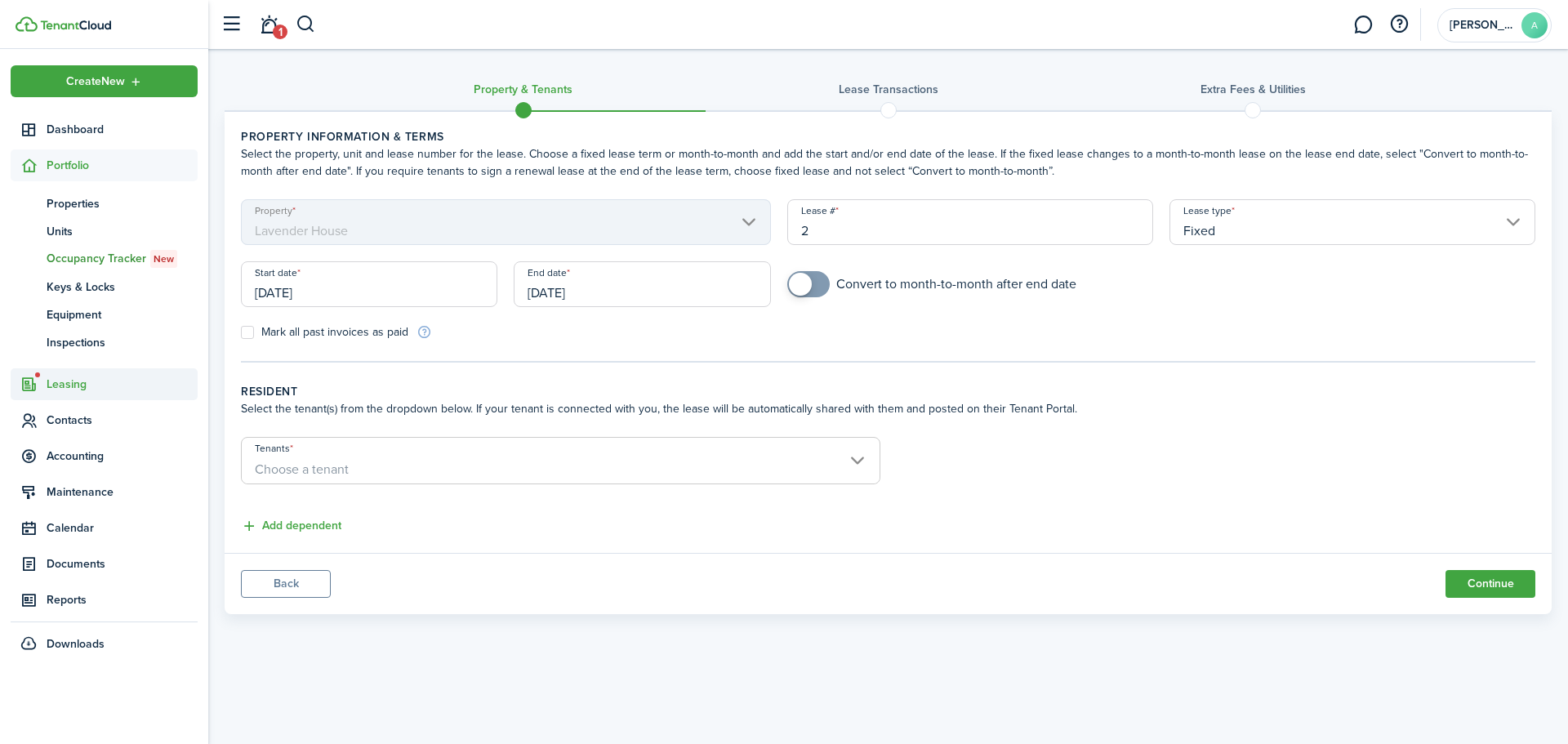
click at [89, 384] on span "Leasing" at bounding box center [122, 384] width 151 height 17
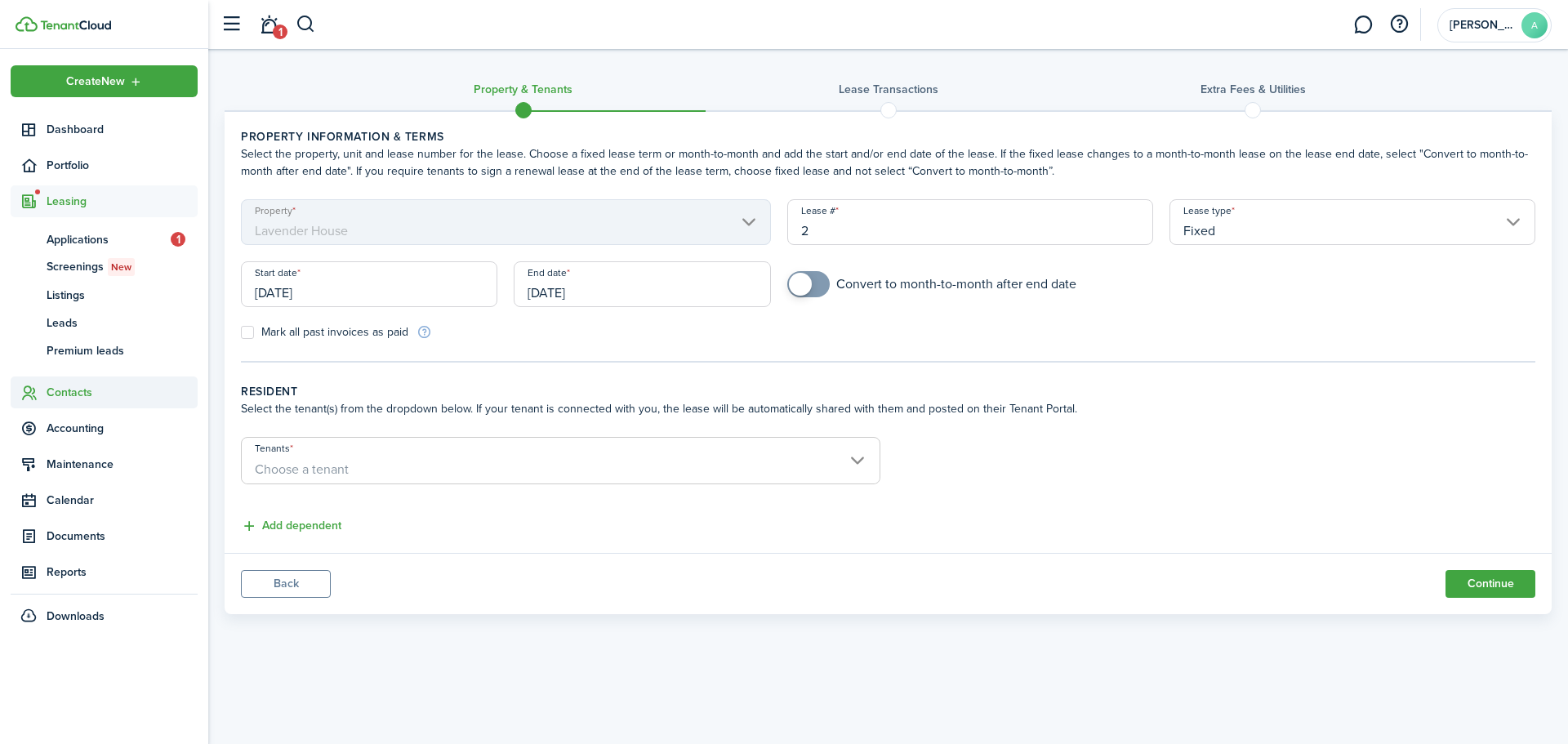
click at [100, 399] on span "Contacts" at bounding box center [122, 391] width 151 height 17
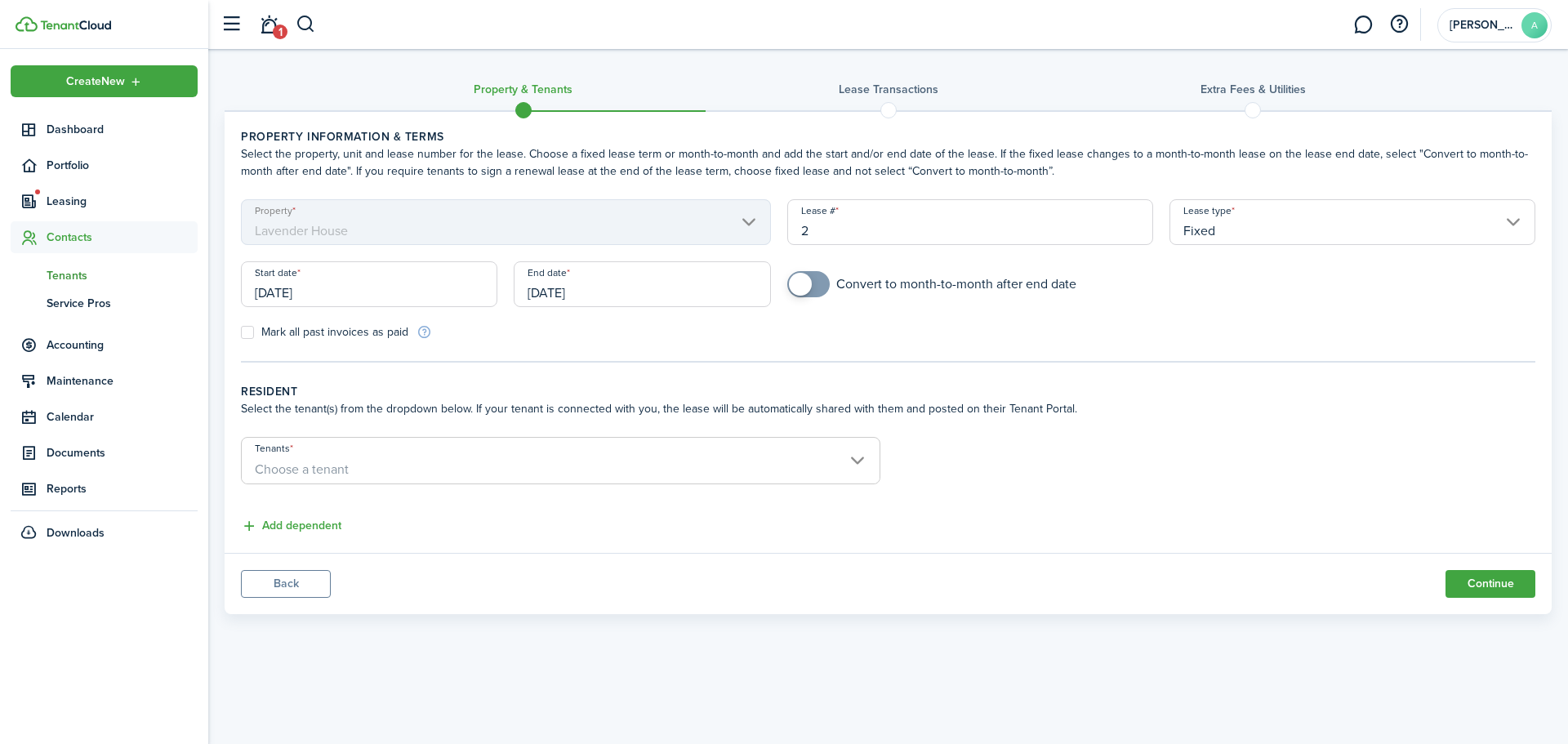
click at [96, 273] on span "Tenants" at bounding box center [122, 275] width 151 height 17
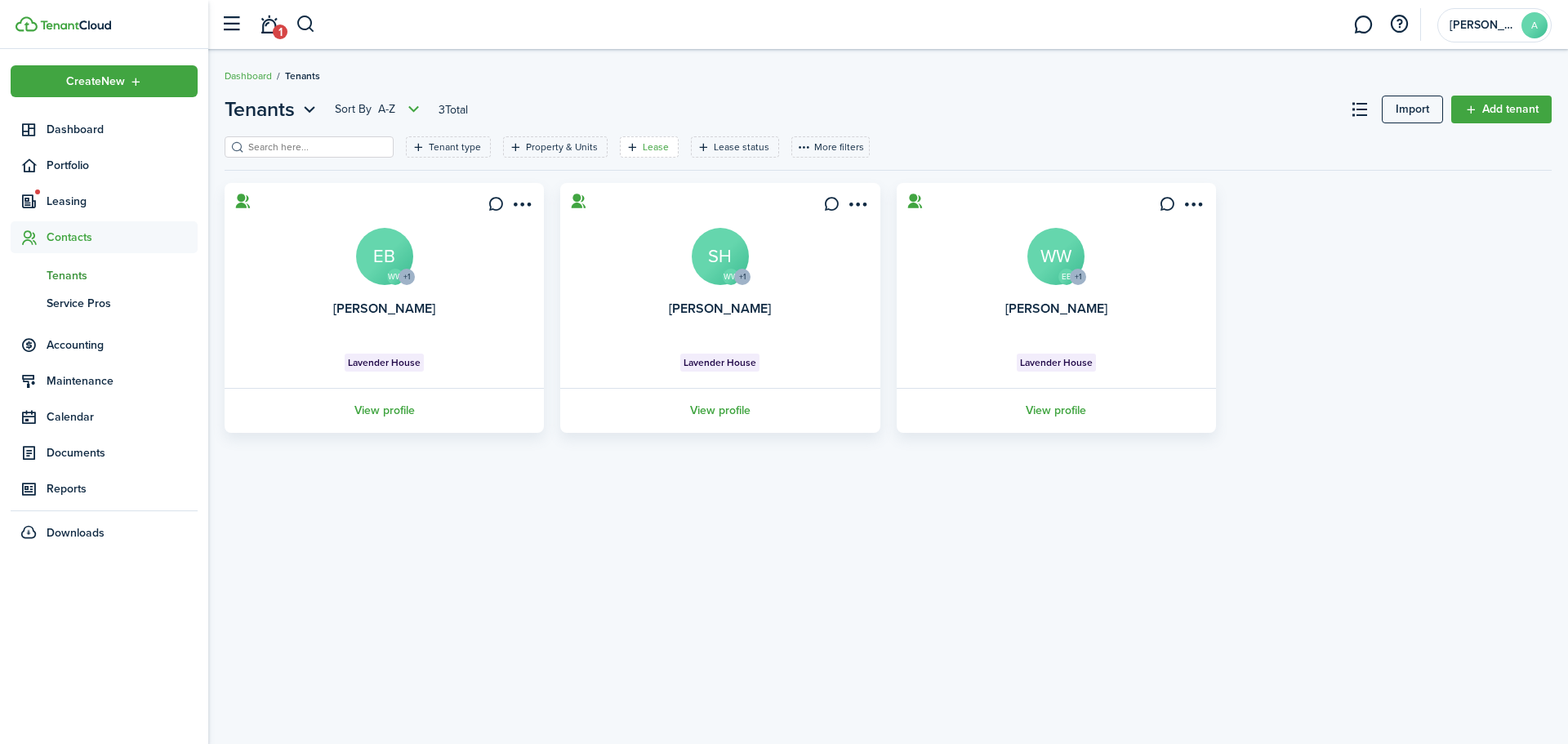
click at [642, 149] on filter-tag-label "Lease" at bounding box center [655, 147] width 26 height 15
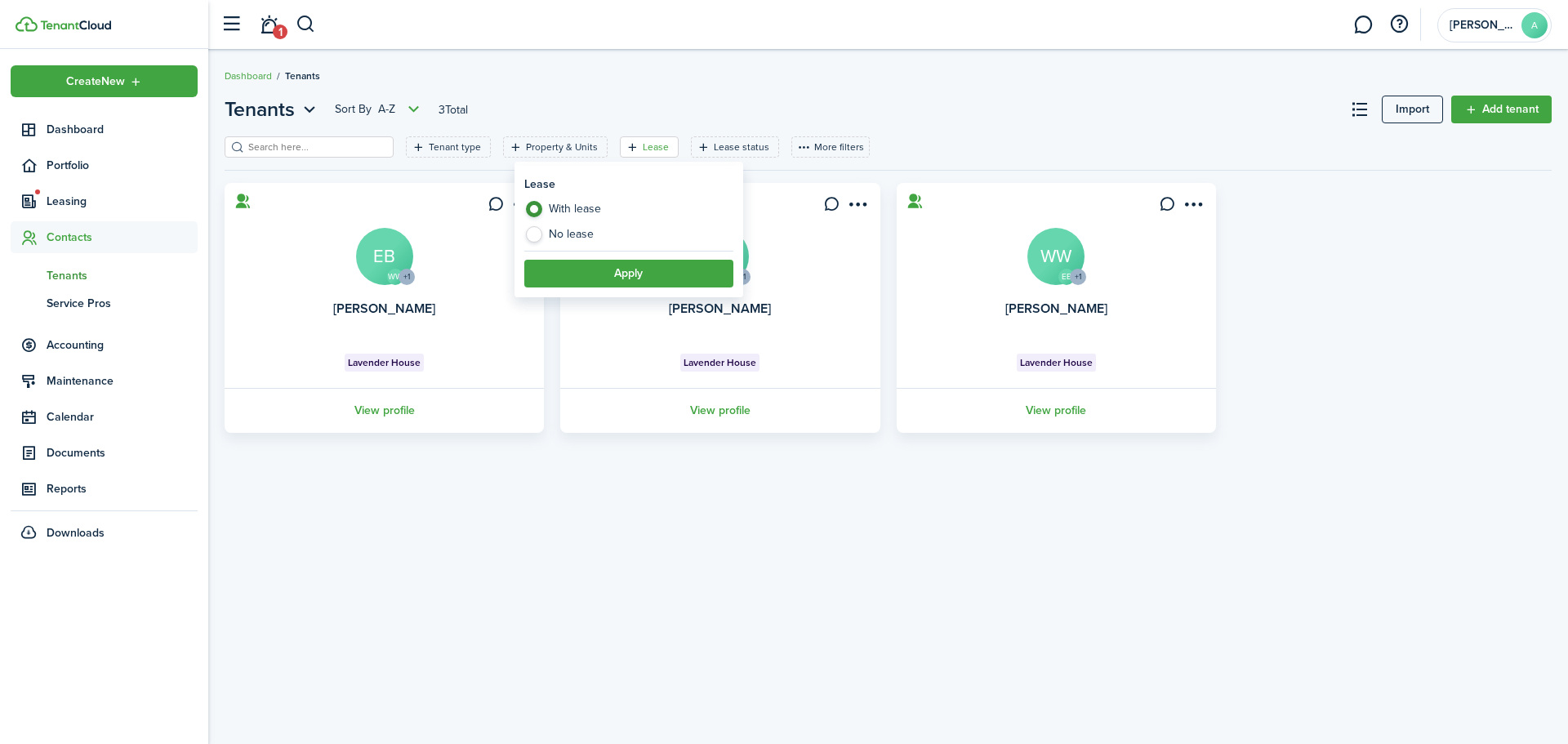
click at [642, 149] on filter-tag-label "Lease" at bounding box center [655, 147] width 26 height 15
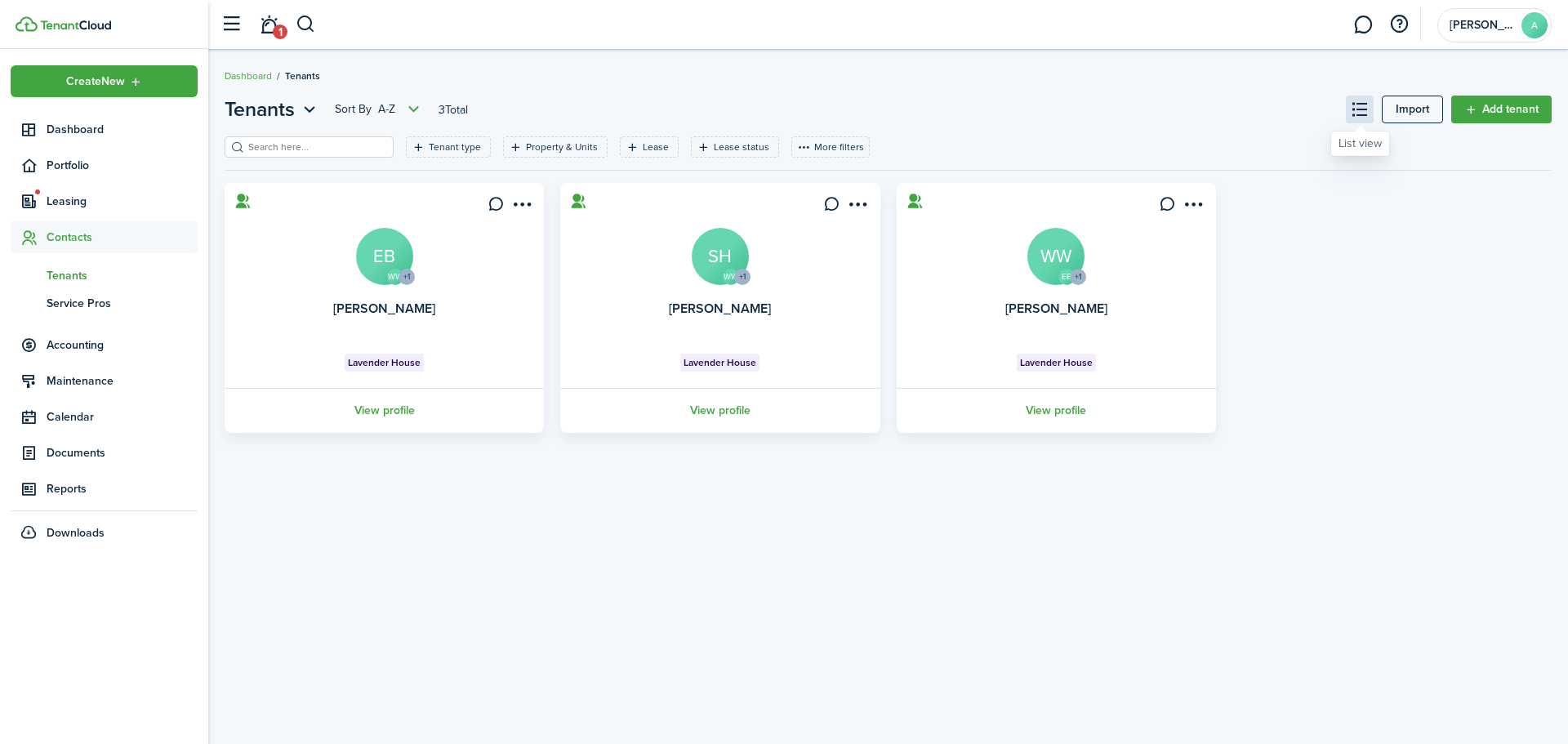
click at [1355, 110] on button at bounding box center [1359, 109] width 27 height 27
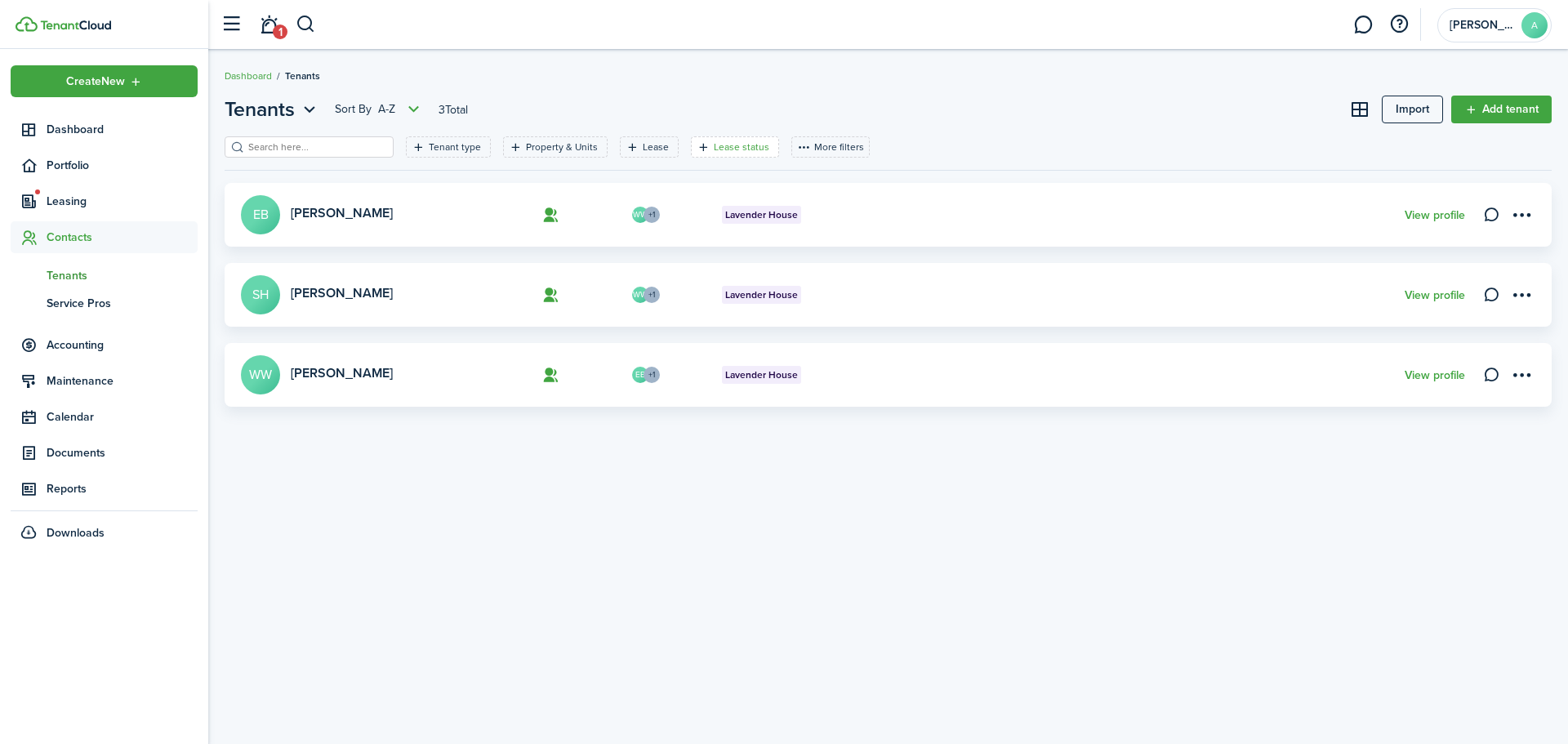
click at [724, 147] on filter-tag-label "Lease status" at bounding box center [741, 147] width 56 height 15
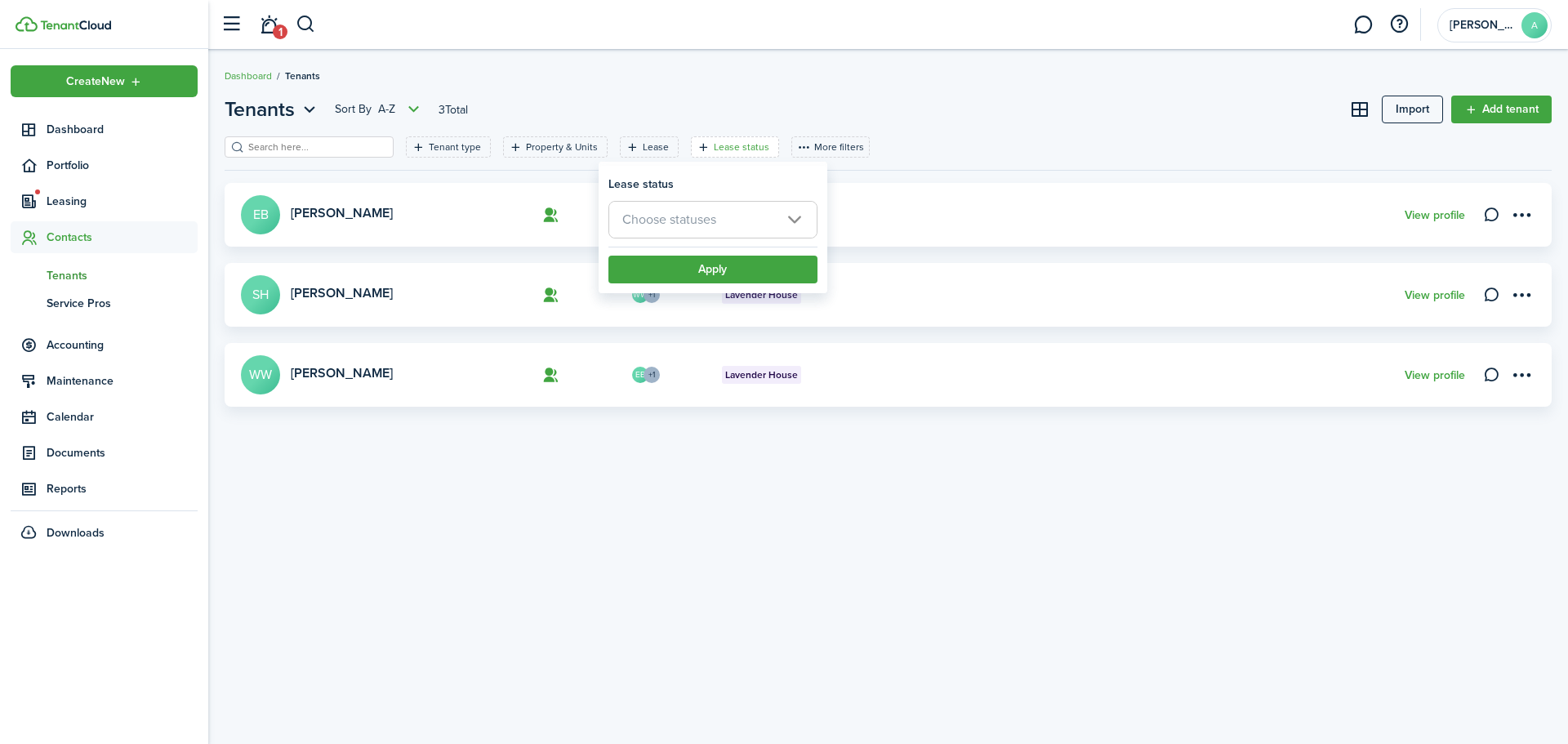
click at [737, 218] on span "Choose statuses" at bounding box center [713, 220] width 207 height 36
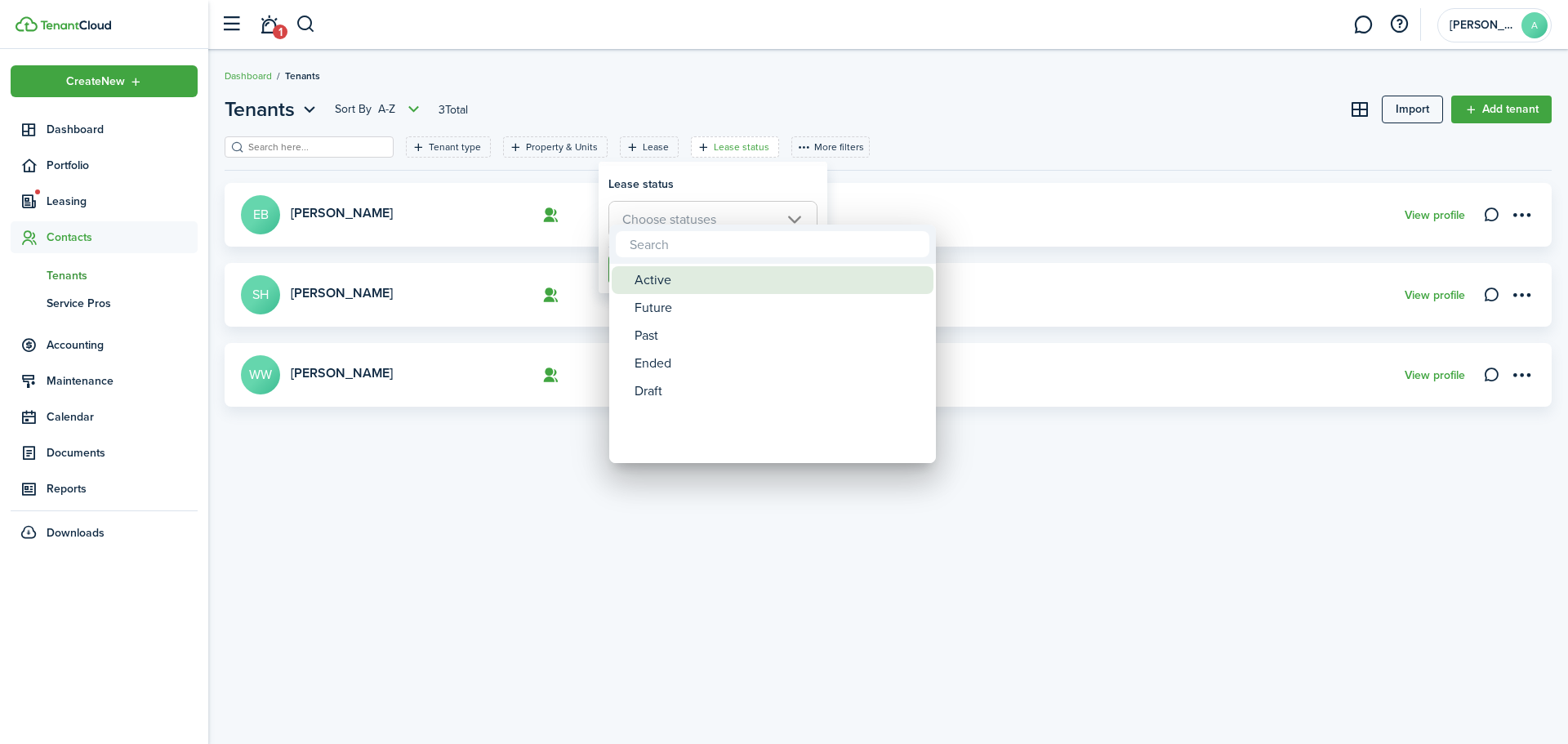
click at [711, 277] on div "Active" at bounding box center [779, 279] width 289 height 27
type input "Active"
click at [788, 181] on div at bounding box center [784, 372] width 1829 height 1005
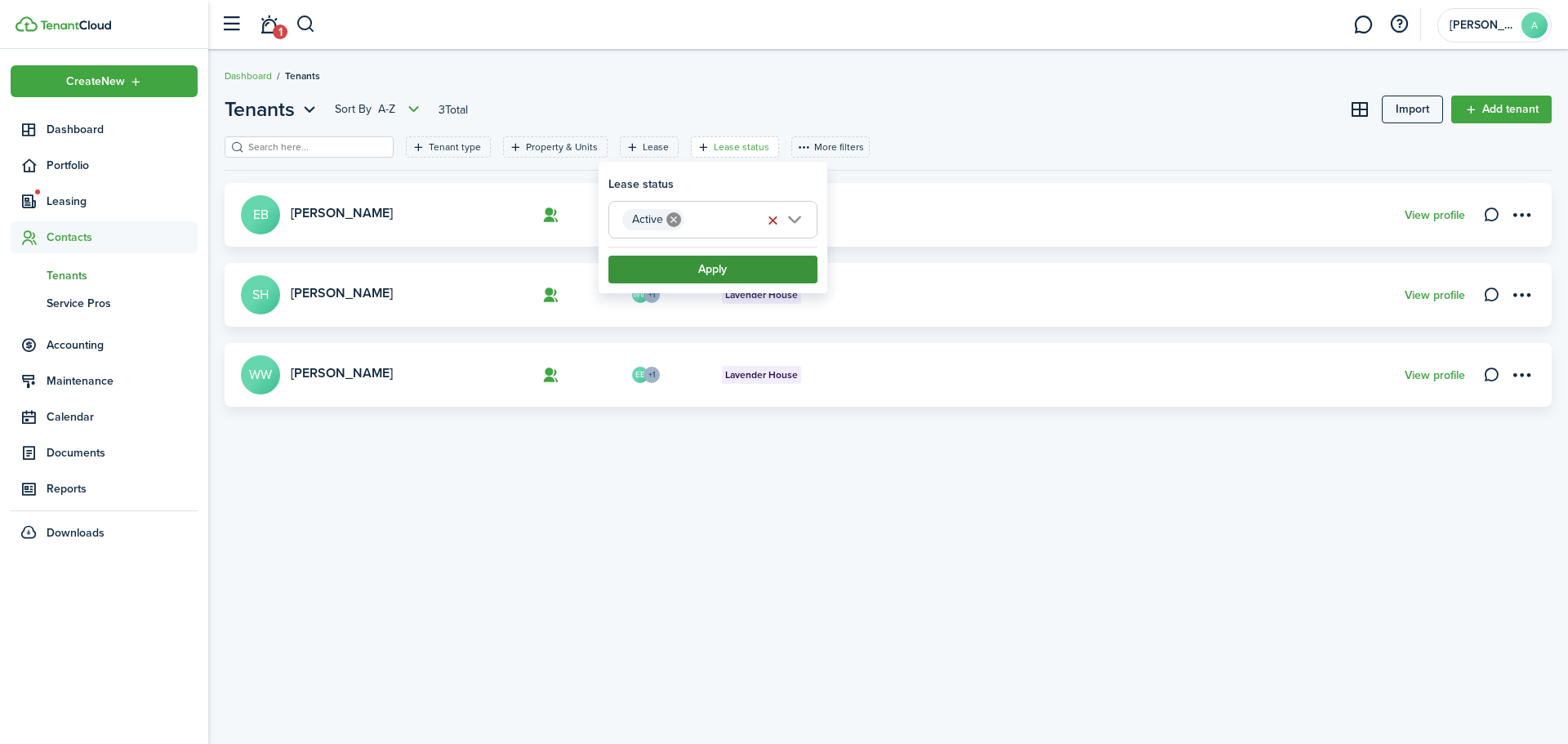
click at [770, 268] on button "Apply" at bounding box center [713, 268] width 209 height 27
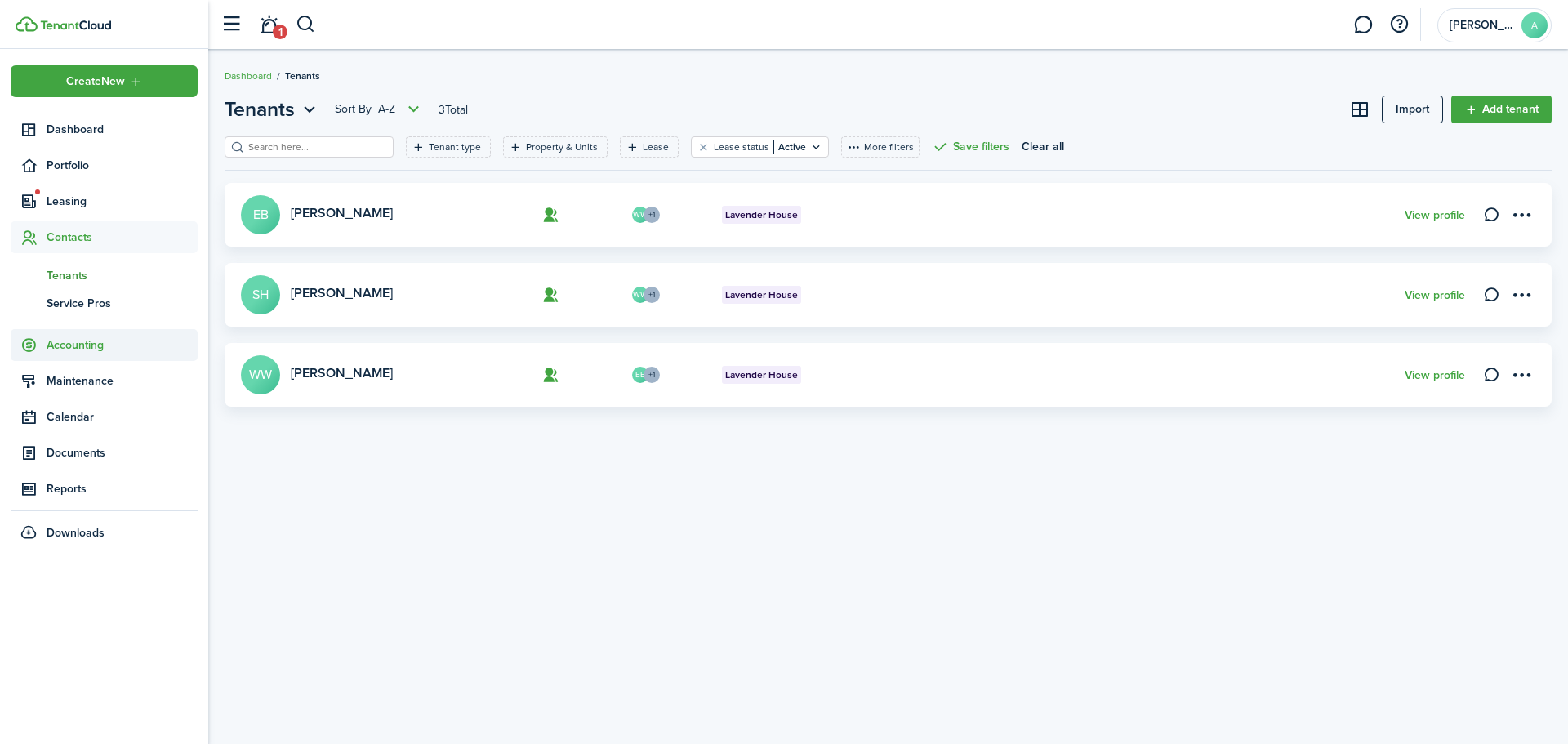
click at [96, 344] on span "Accounting" at bounding box center [122, 345] width 151 height 17
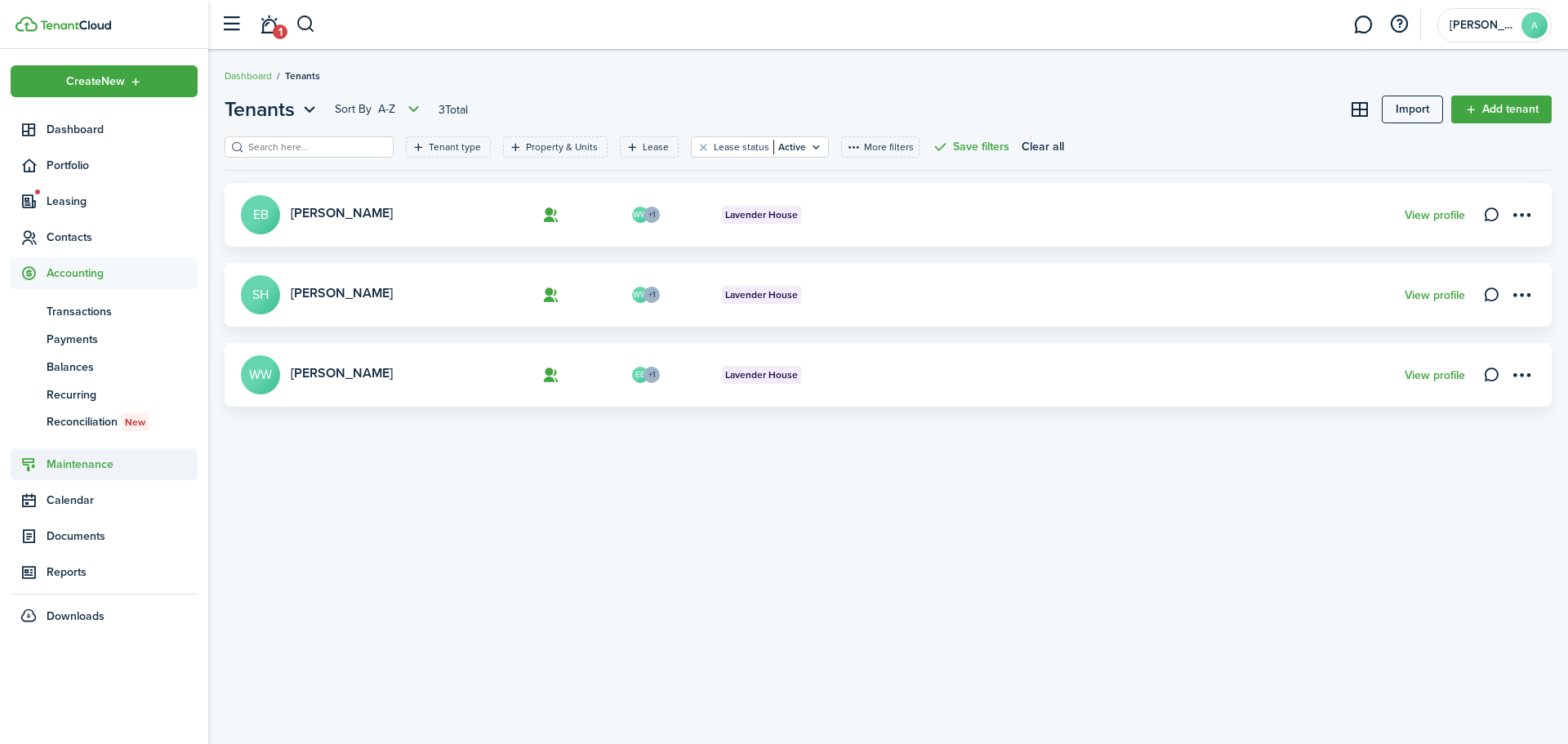
click at [104, 473] on span "Maintenance" at bounding box center [104, 464] width 187 height 32
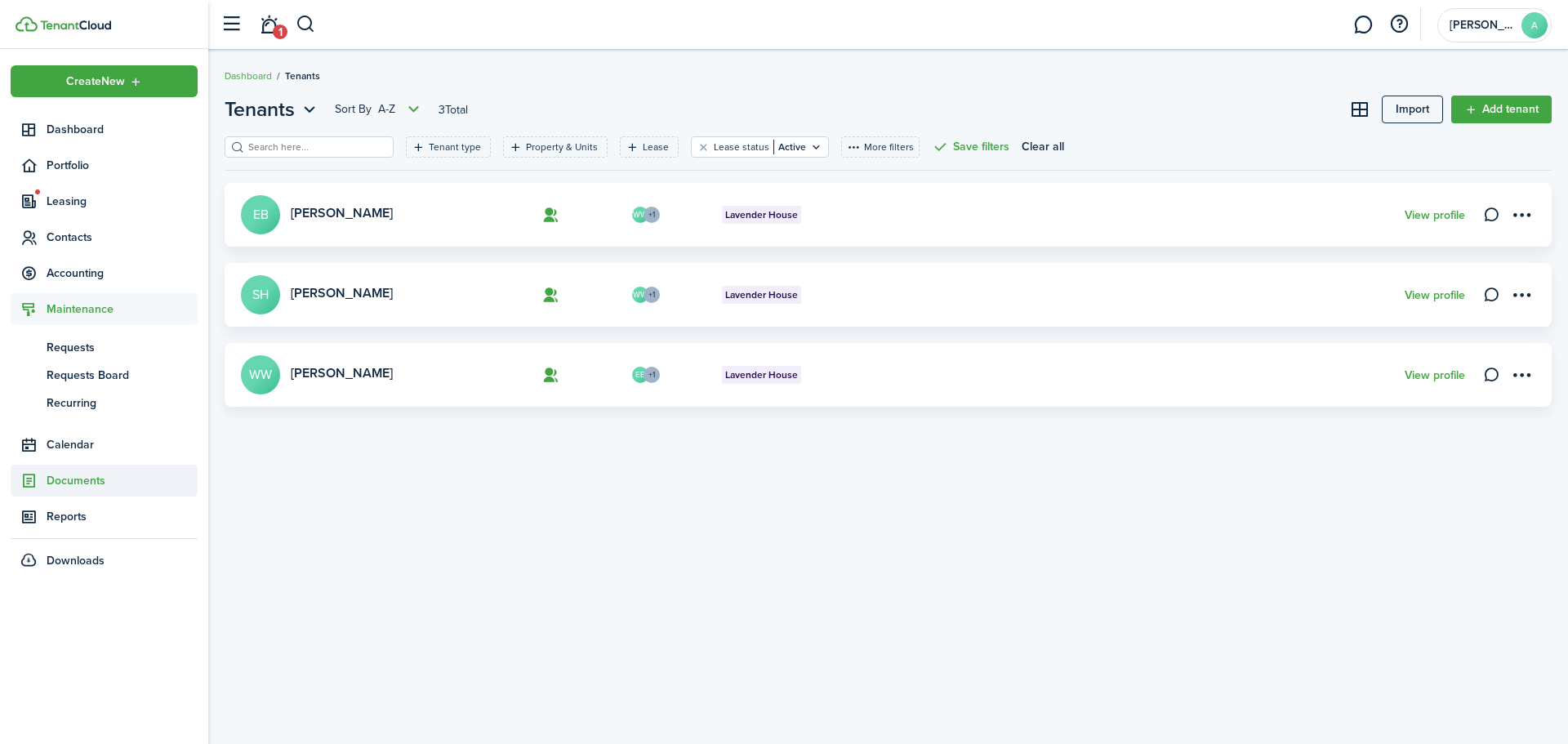
click at [101, 478] on span "Documents" at bounding box center [122, 480] width 151 height 17
click at [98, 415] on span "Landlord forms" at bounding box center [122, 419] width 151 height 17
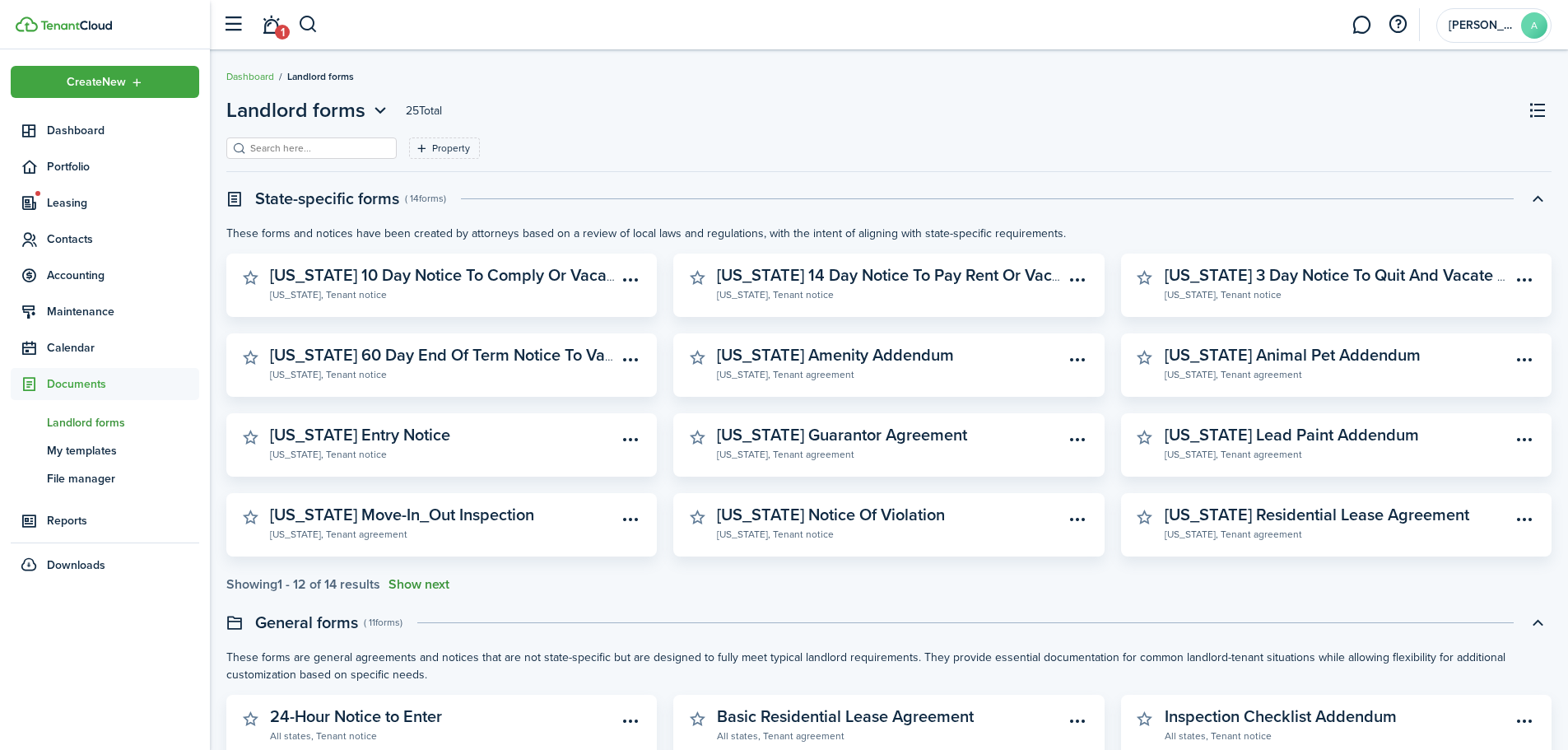
click at [425, 585] on button "Show next" at bounding box center [419, 584] width 61 height 15
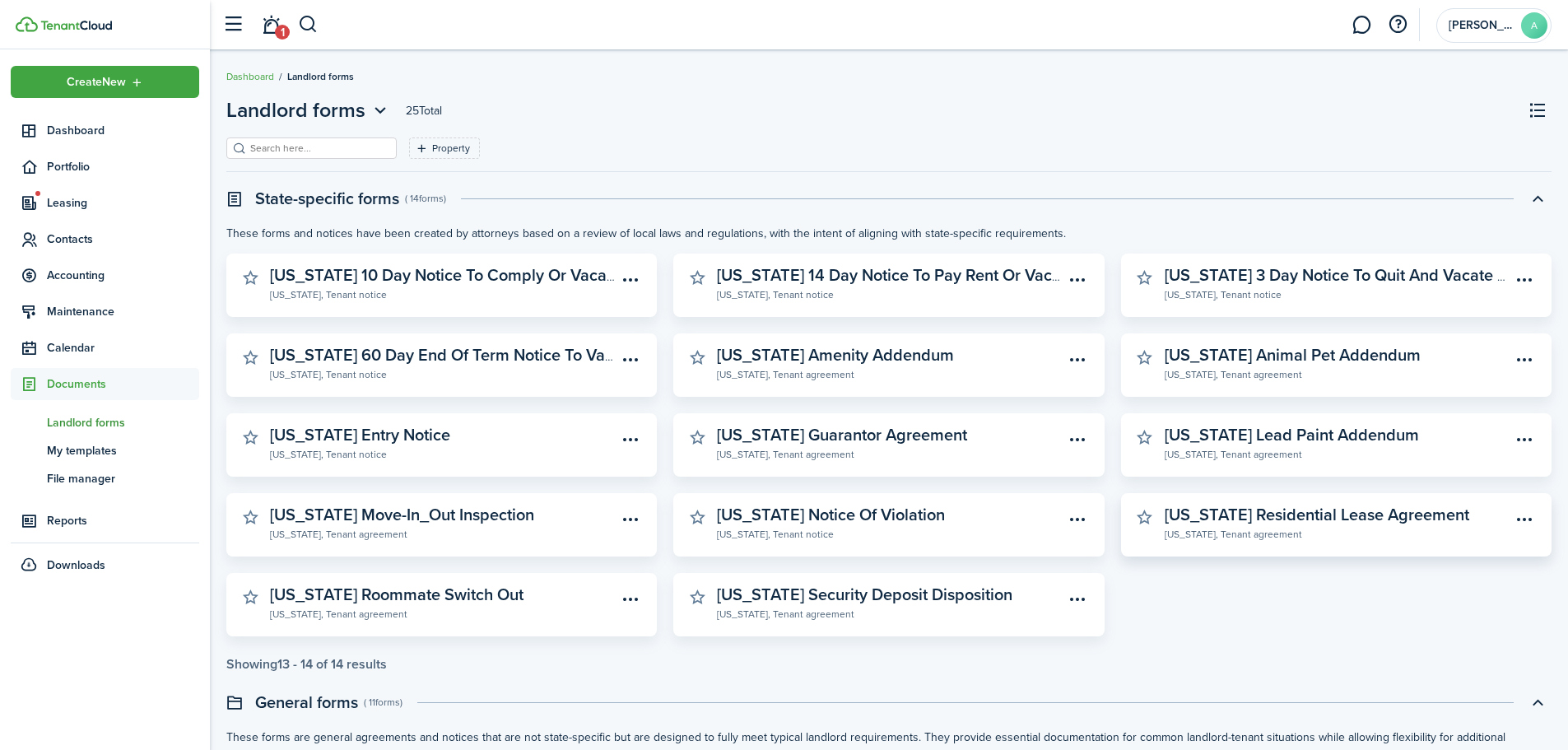
click at [1267, 543] on widget-stats-section "[US_STATE] Residential Lease Agreement [US_STATE], Tenant agreement" at bounding box center [1322, 524] width 378 height 38
click at [1290, 525] on widget-stats-description "[US_STATE] Residential Lease Agreement" at bounding box center [1316, 514] width 304 height 25
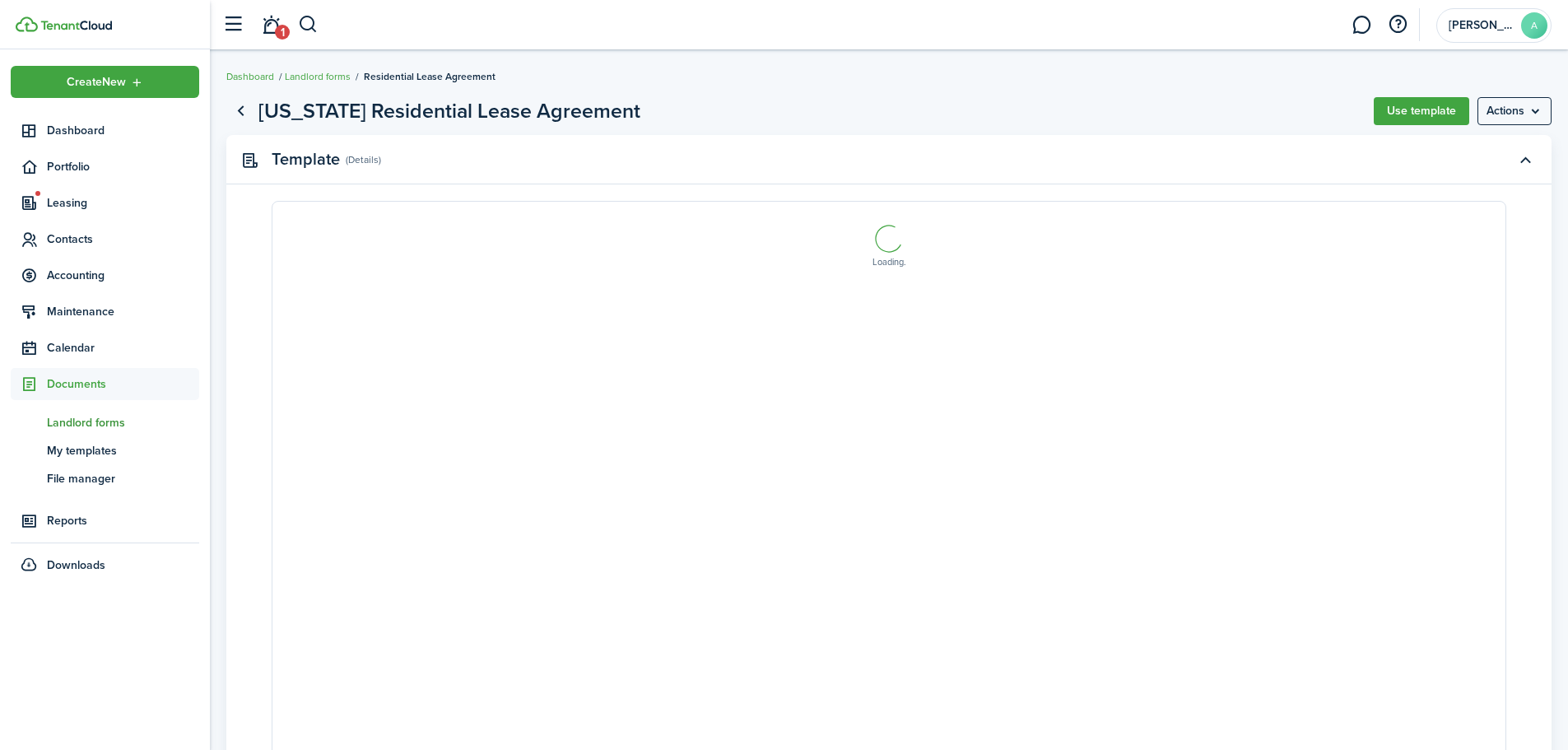
select select "fit"
click at [1410, 104] on button "Use template" at bounding box center [1421, 111] width 96 height 28
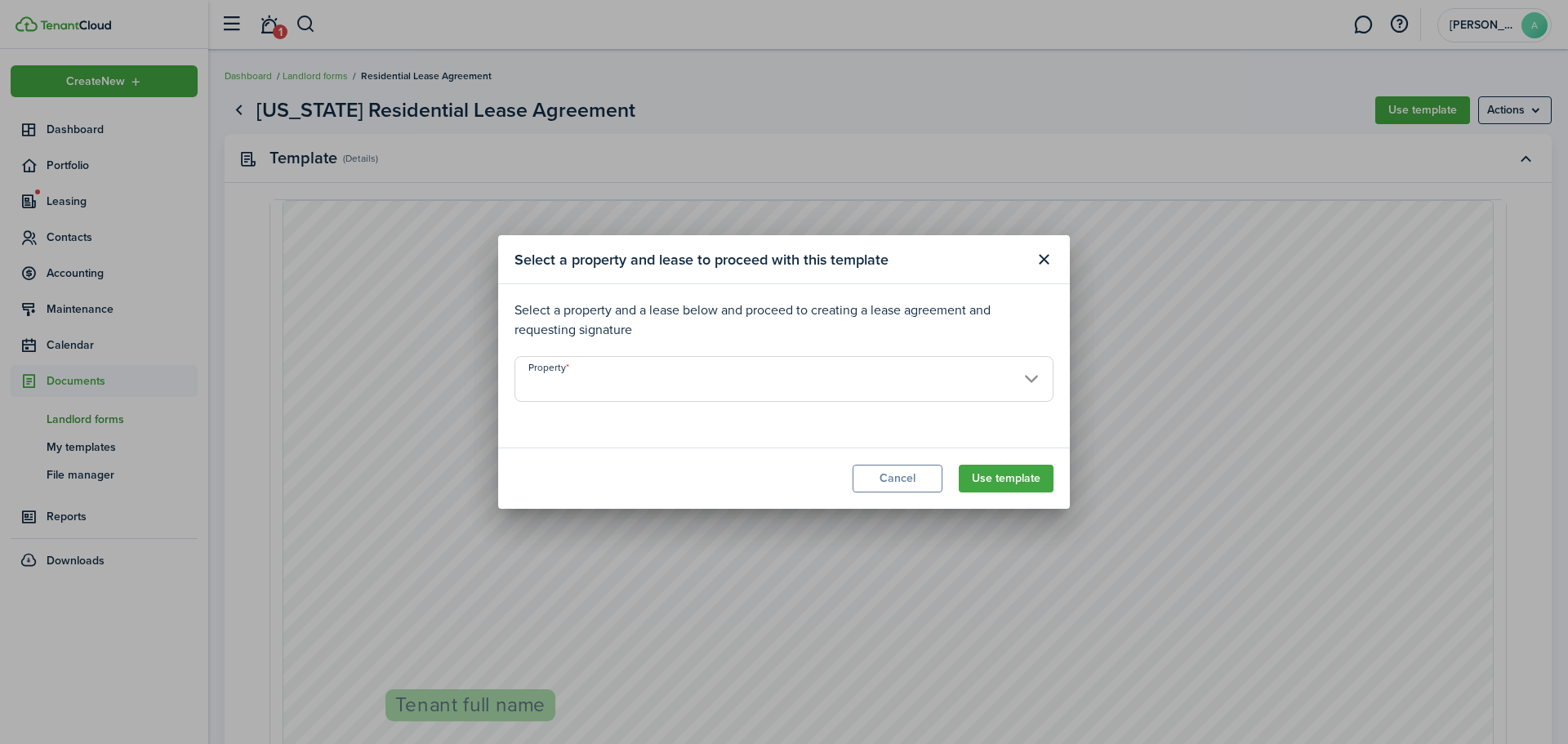
click at [827, 372] on input "Property" at bounding box center [784, 379] width 539 height 46
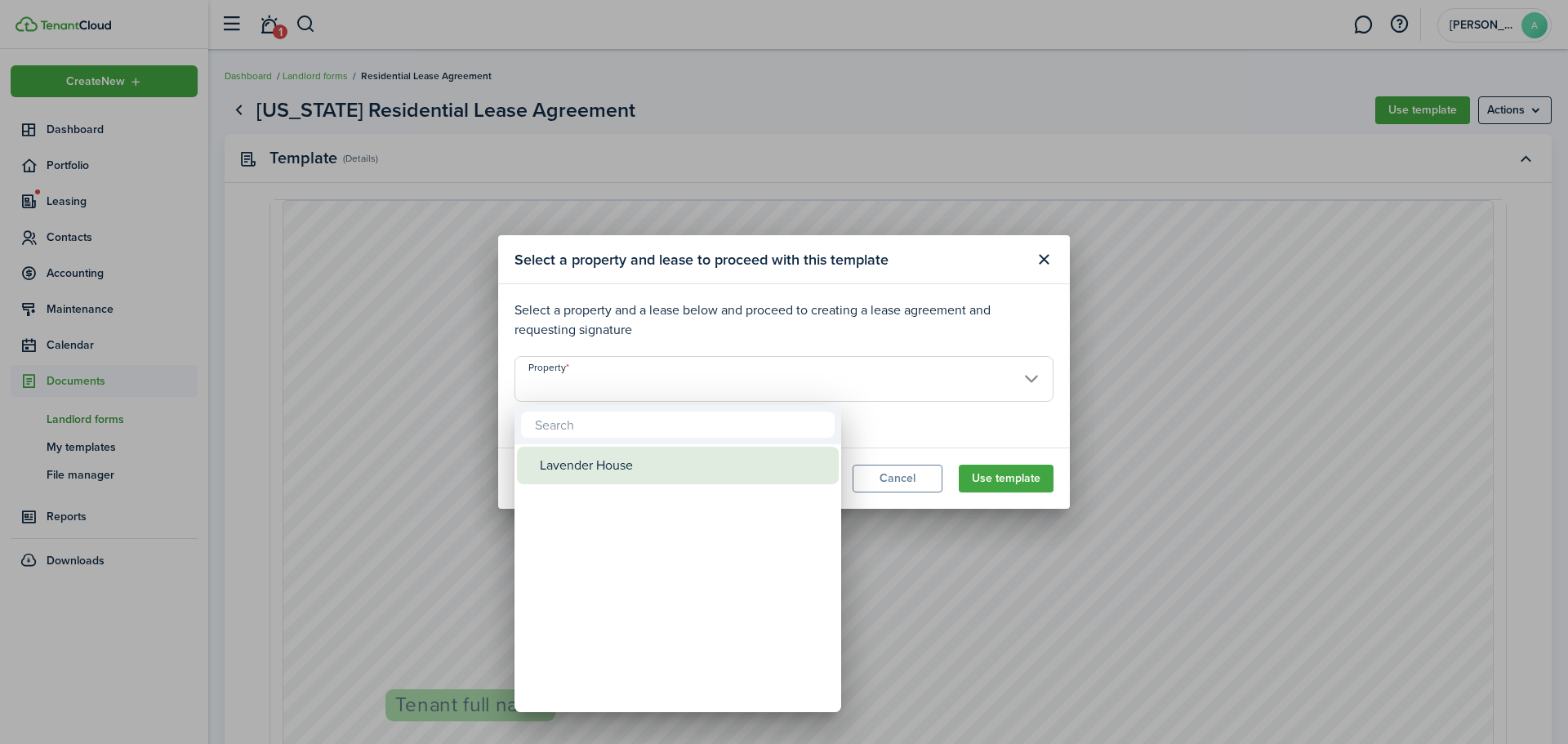
click at [685, 467] on div "Lavender House" at bounding box center [684, 465] width 289 height 37
type input "Lavender House"
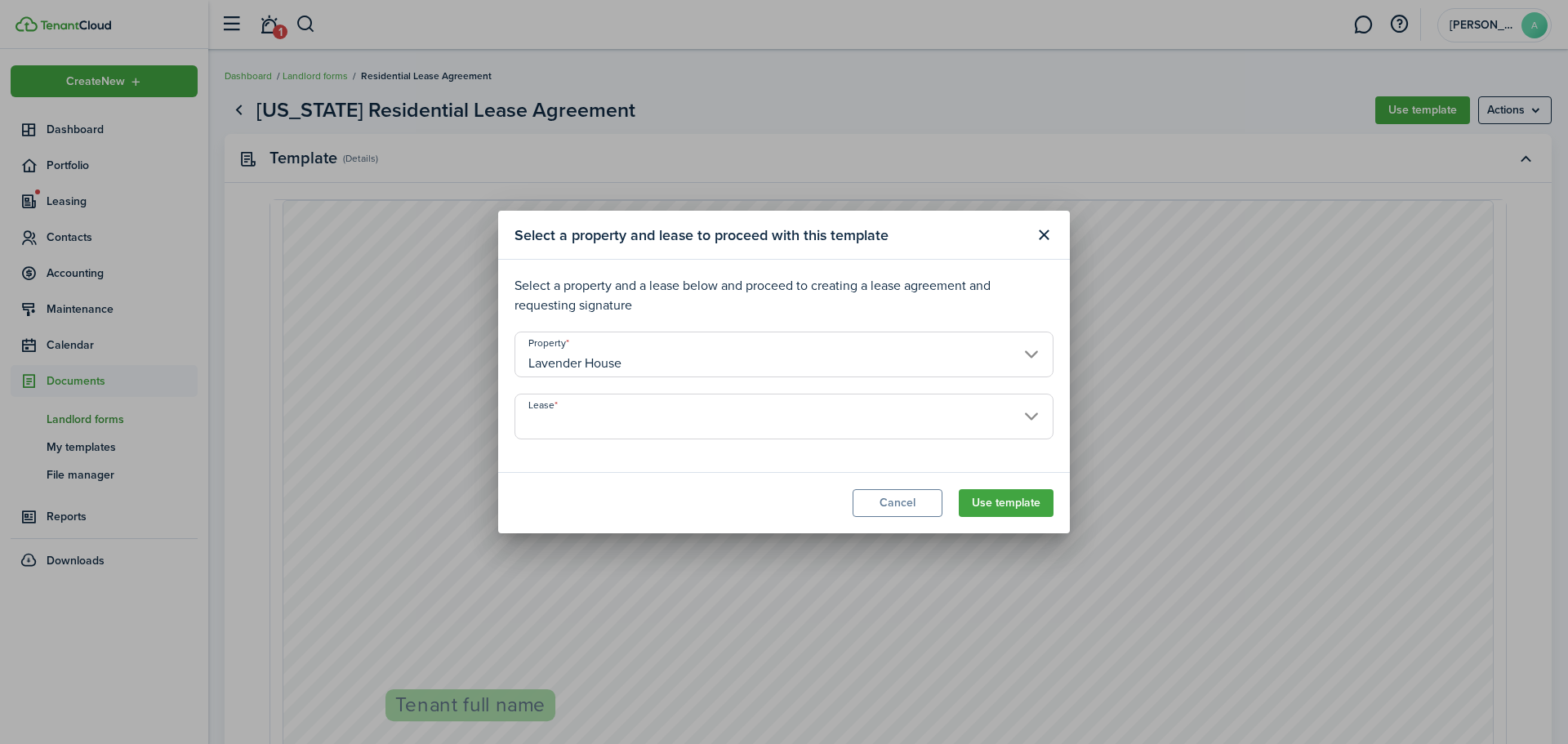
click at [716, 418] on input "Lease" at bounding box center [784, 416] width 539 height 46
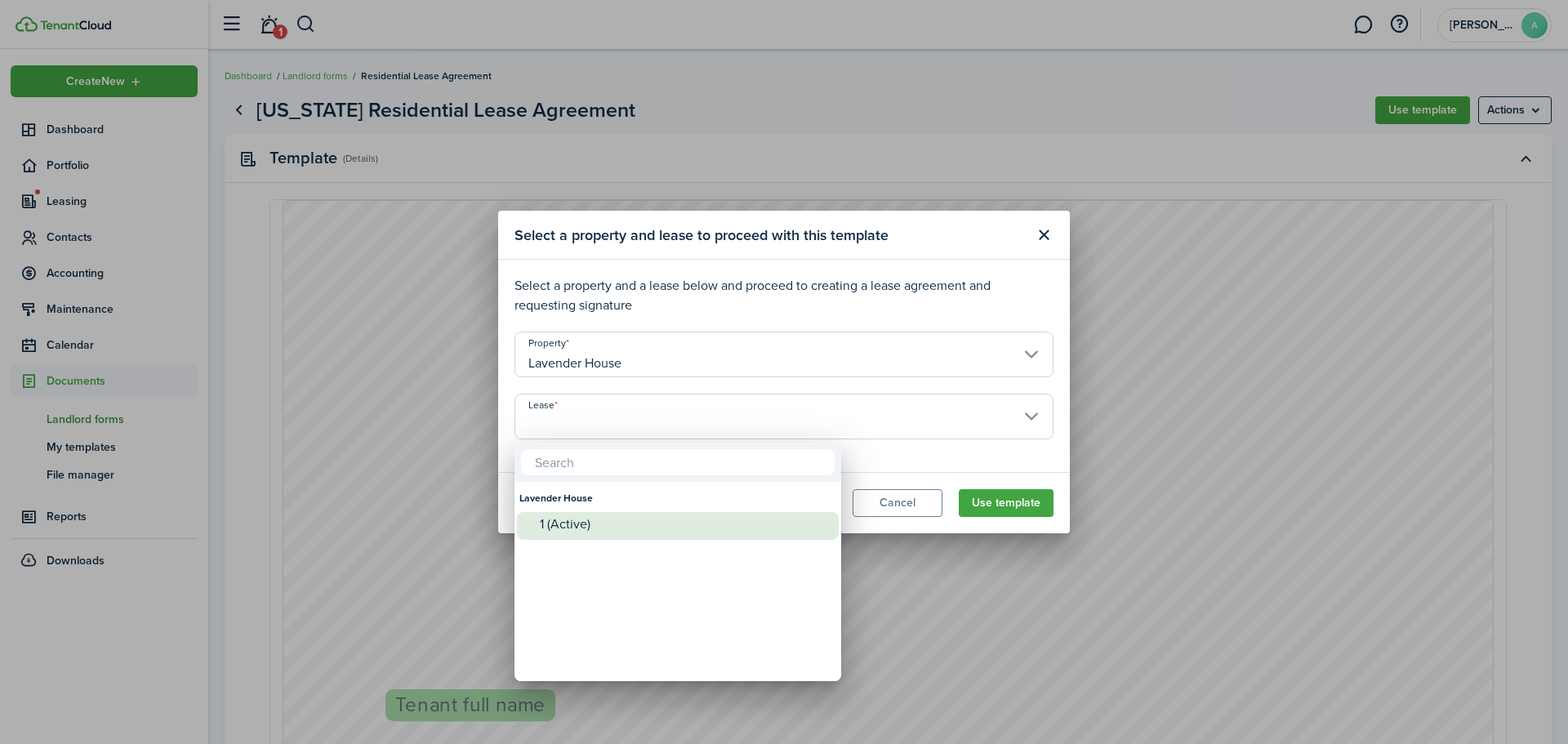
click at [579, 523] on div "1 (Active)" at bounding box center [684, 523] width 289 height 15
type input "Lavender House. Lease #1 (Active)"
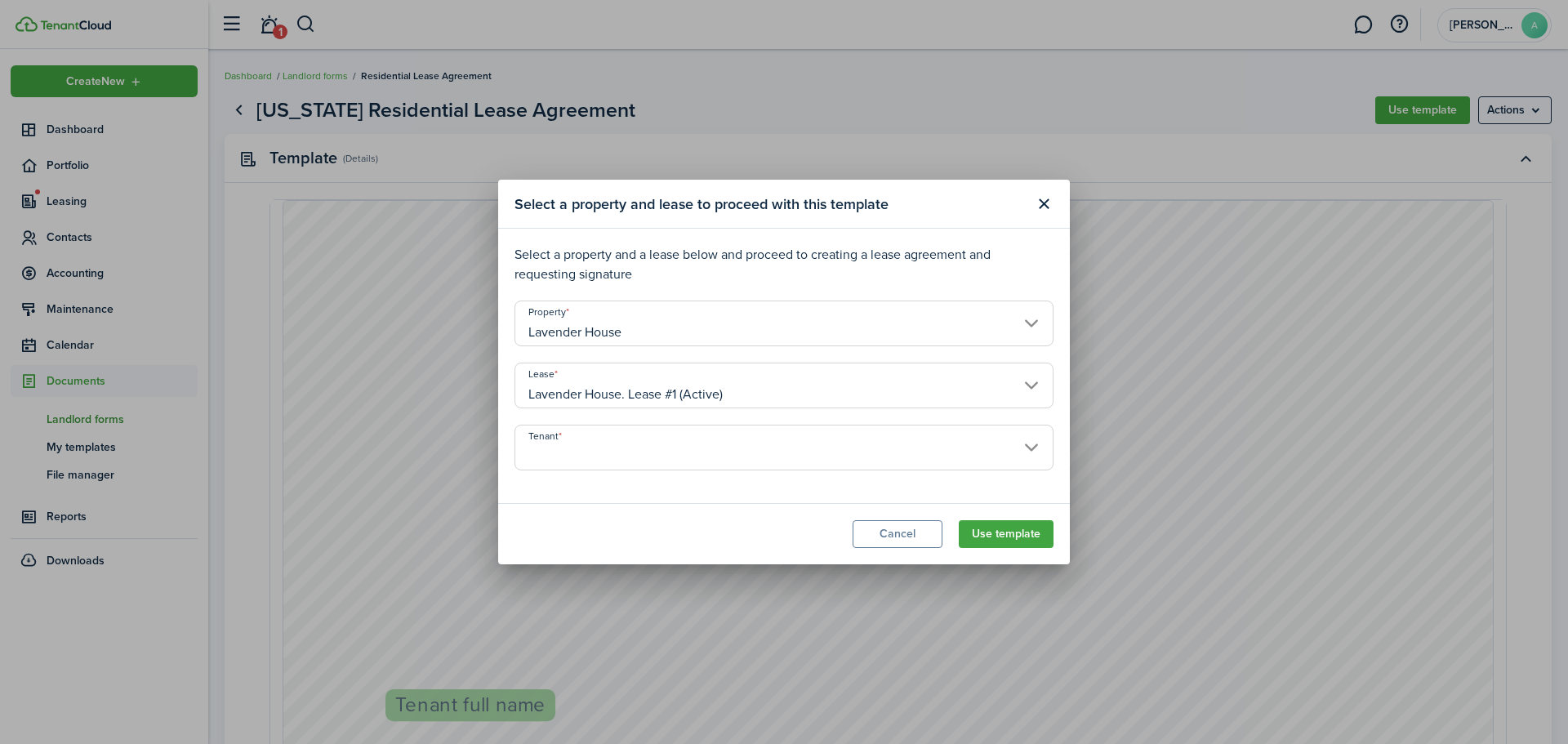
click at [744, 449] on input "Tenant" at bounding box center [784, 447] width 539 height 46
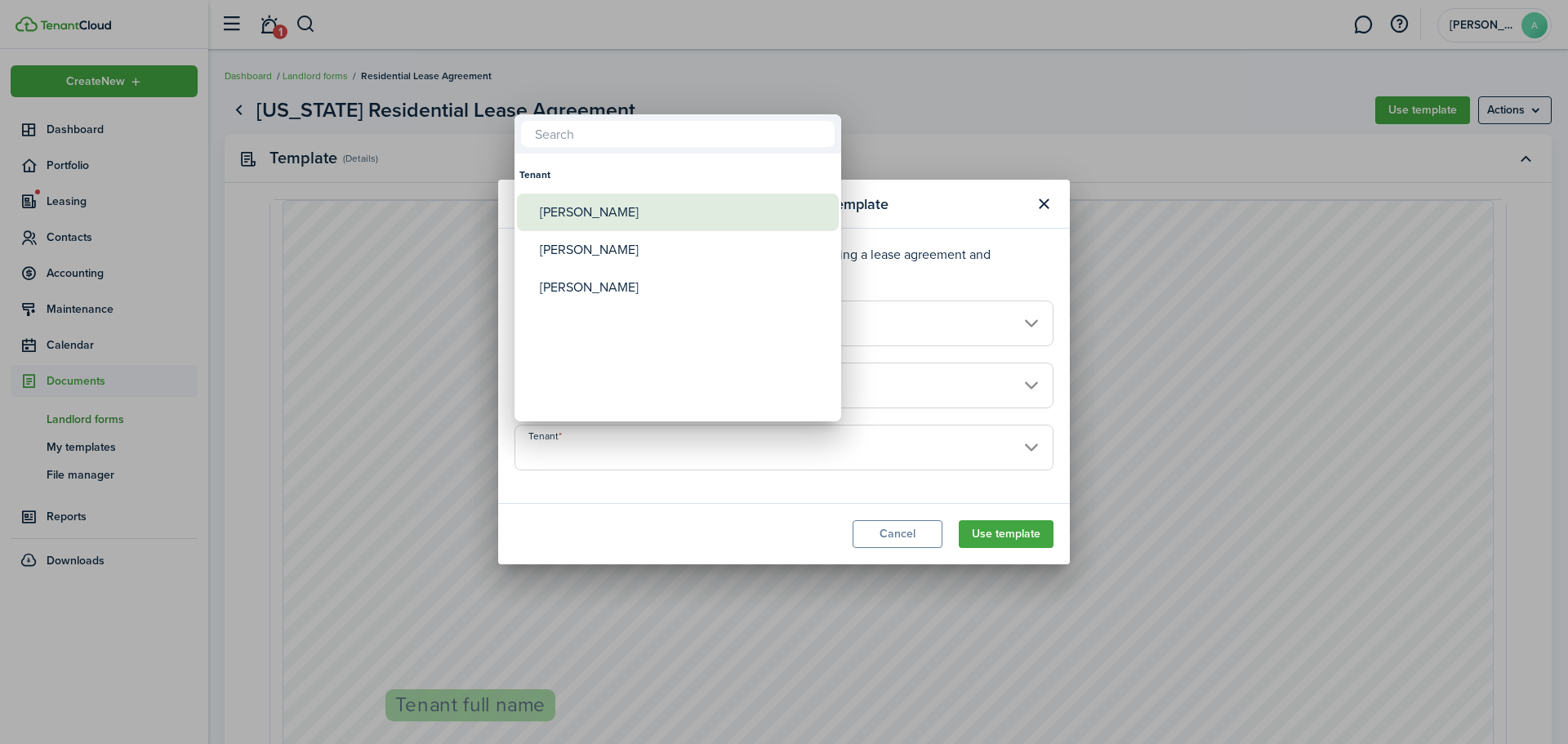
click at [529, 209] on span "Tenant" at bounding box center [528, 213] width 23 height 23
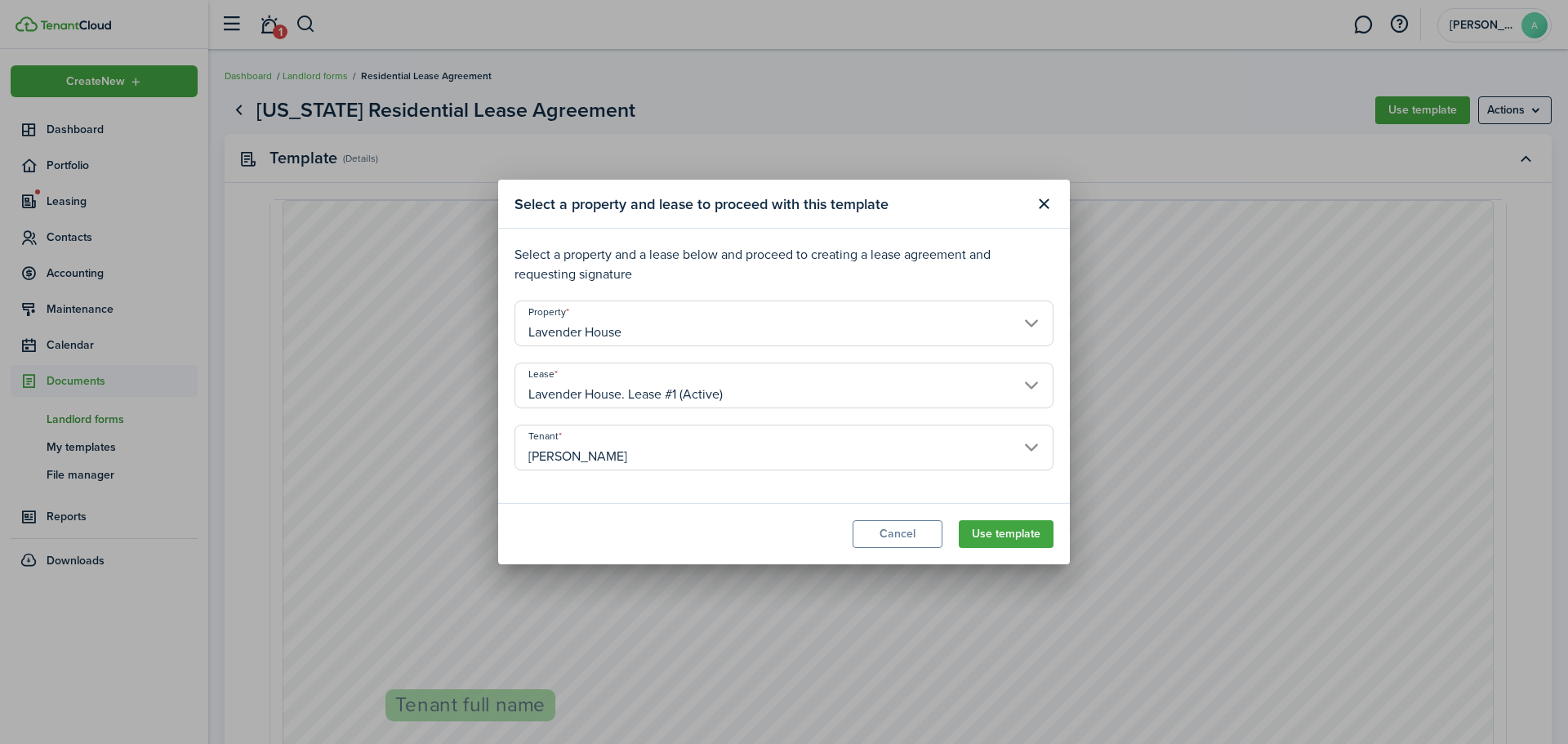
click at [617, 461] on input "[PERSON_NAME]" at bounding box center [784, 447] width 539 height 46
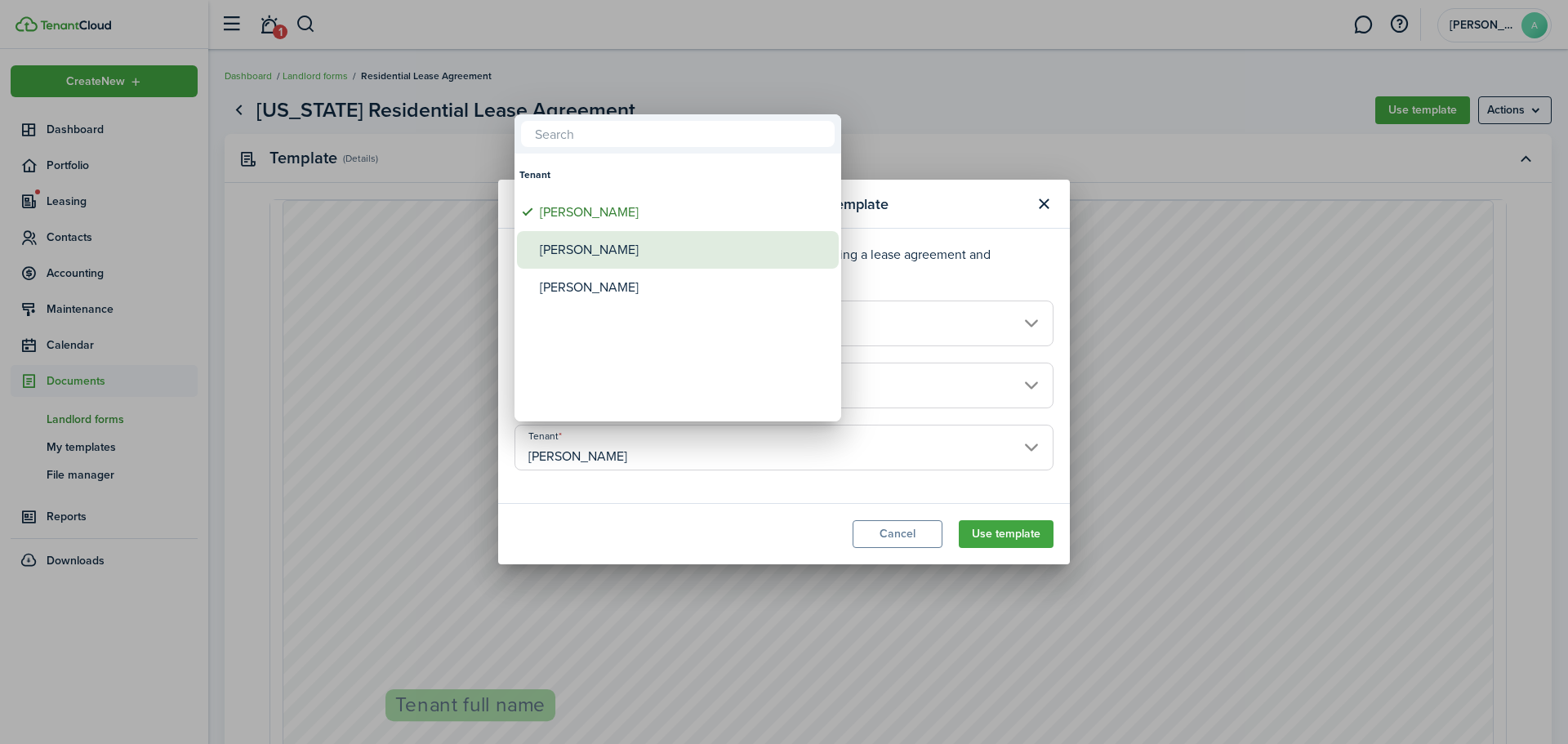
click at [520, 243] on span "Tenant" at bounding box center [528, 250] width 23 height 23
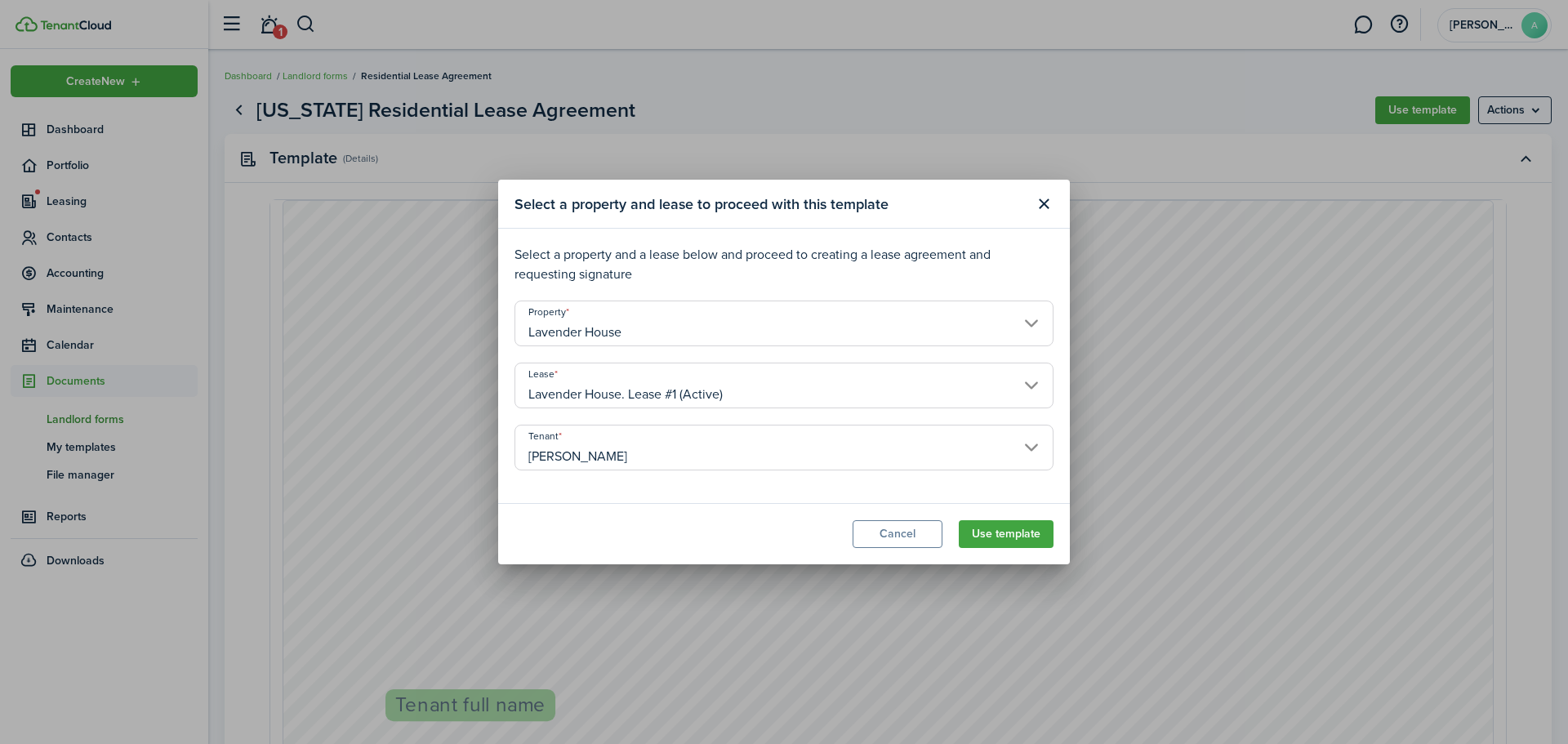
click at [619, 464] on input "[PERSON_NAME]" at bounding box center [784, 447] width 539 height 46
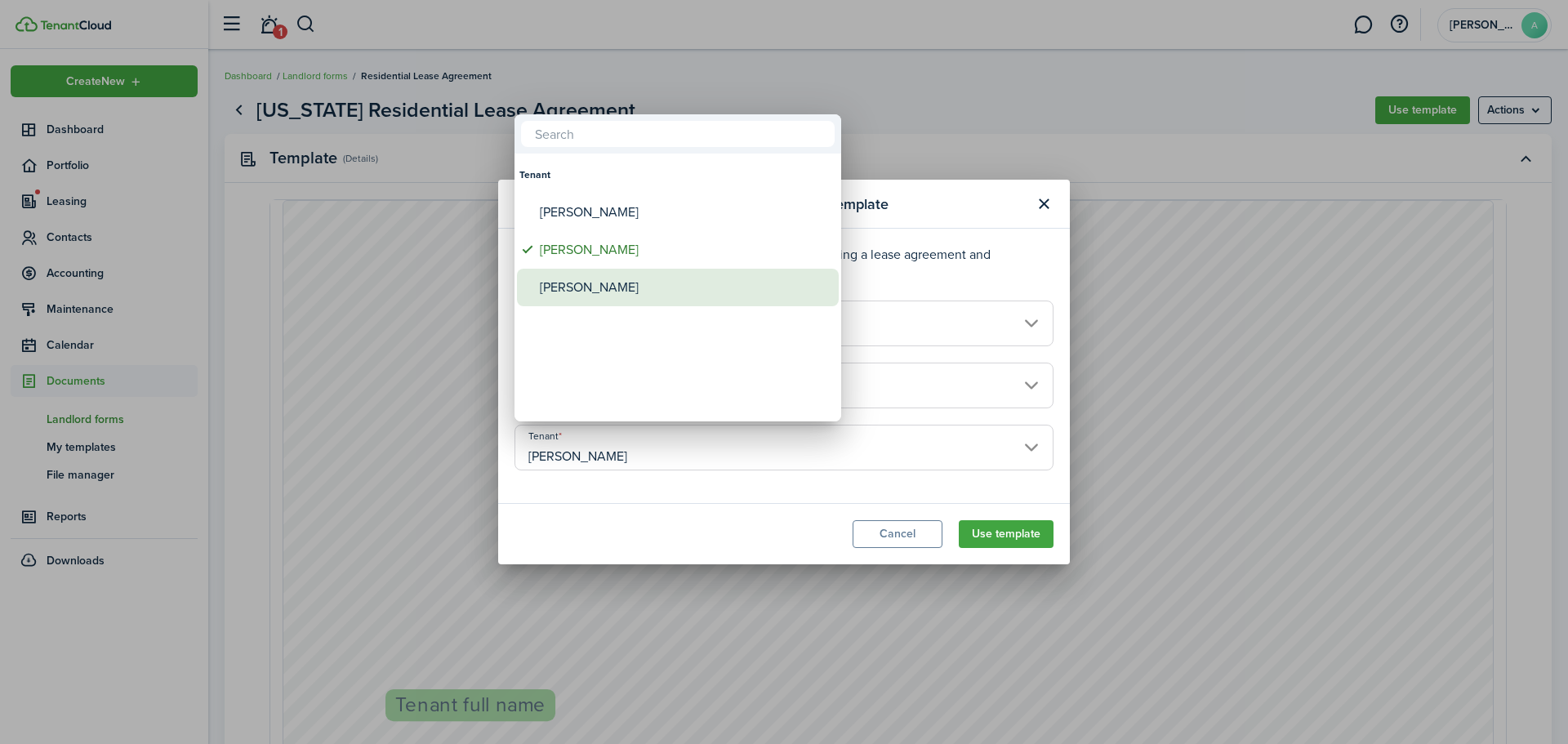
click at [525, 286] on span "Tenant" at bounding box center [528, 288] width 23 height 23
type input "[PERSON_NAME]"
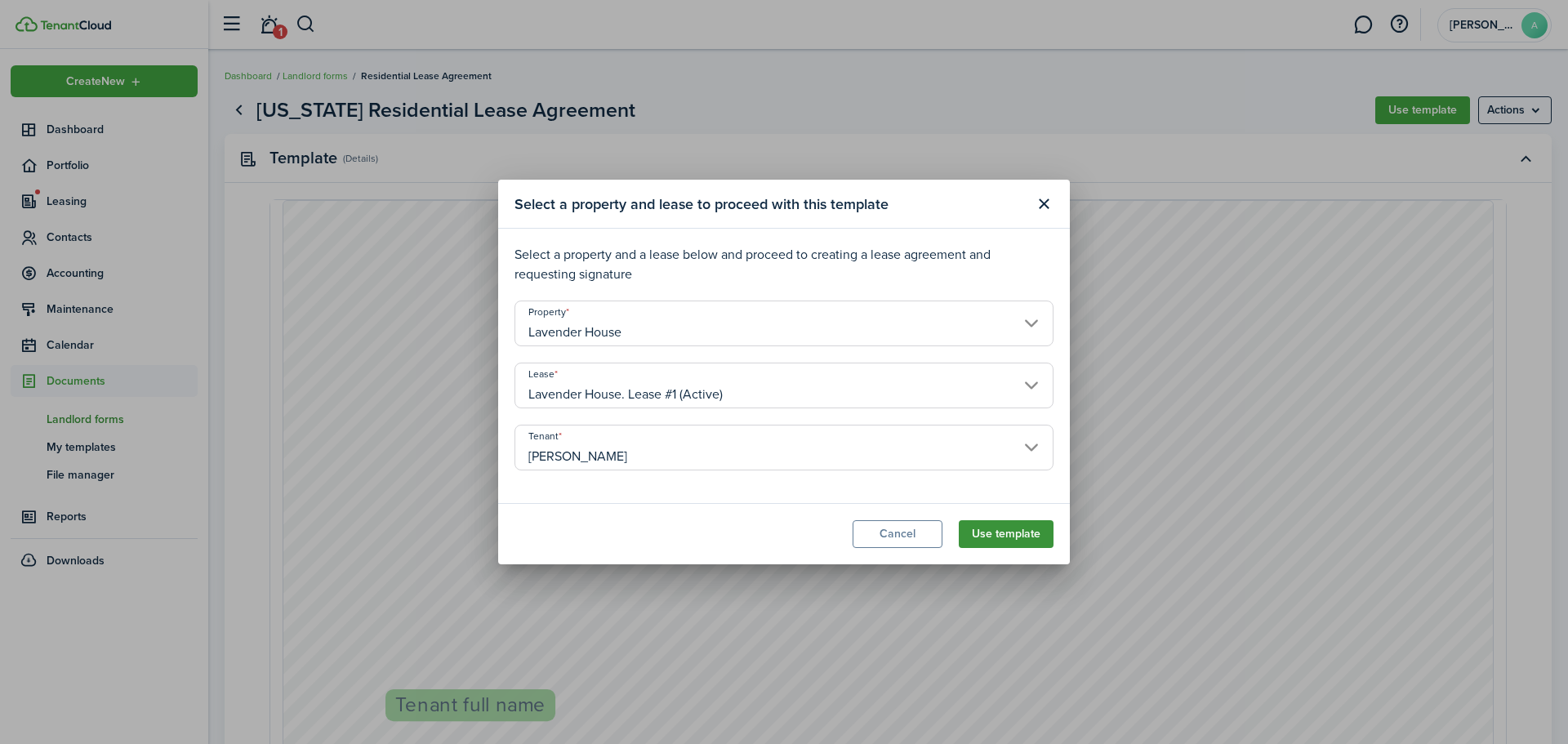
click at [1021, 530] on button "Use template" at bounding box center [1005, 533] width 95 height 27
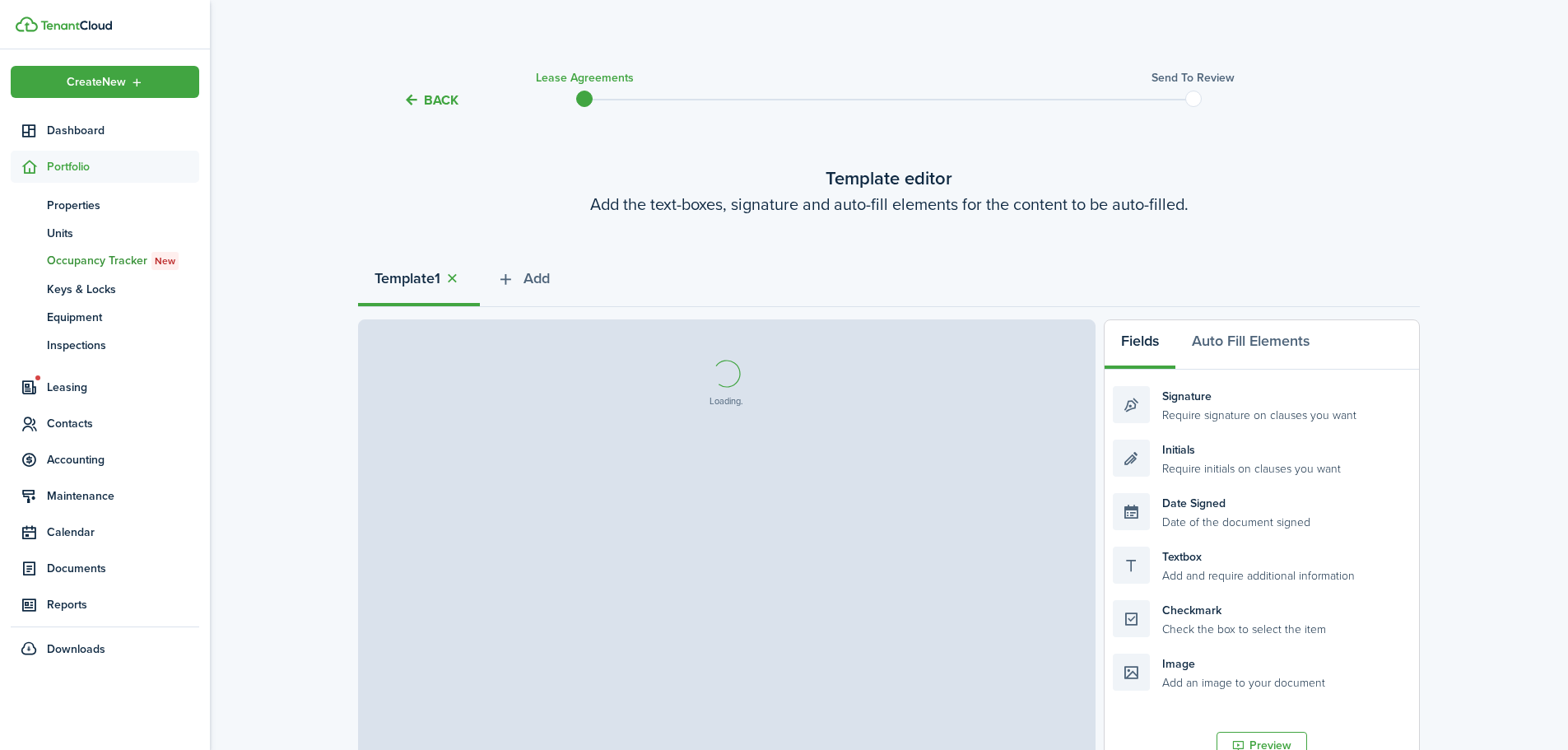
select select "fit"
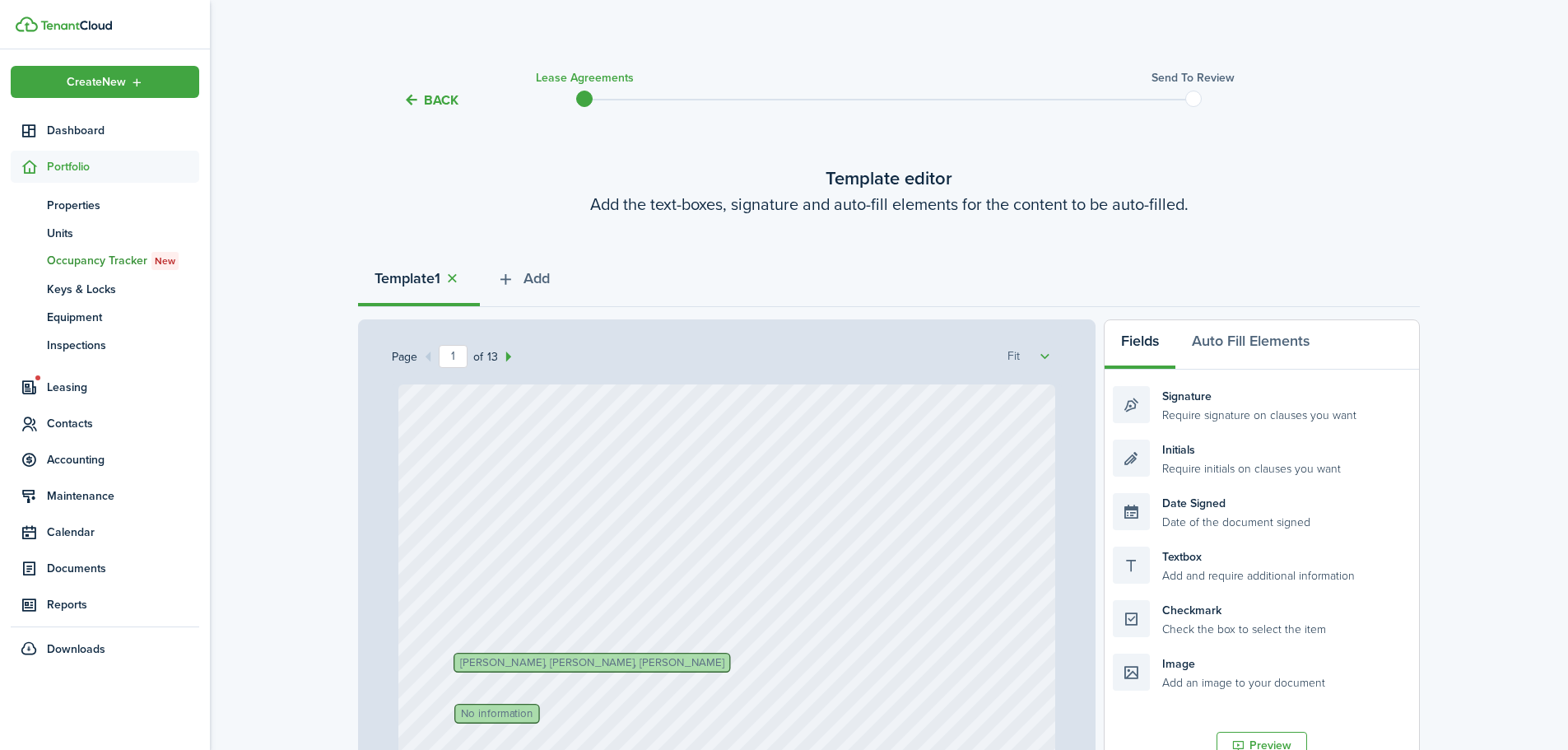
scroll to position [329, 0]
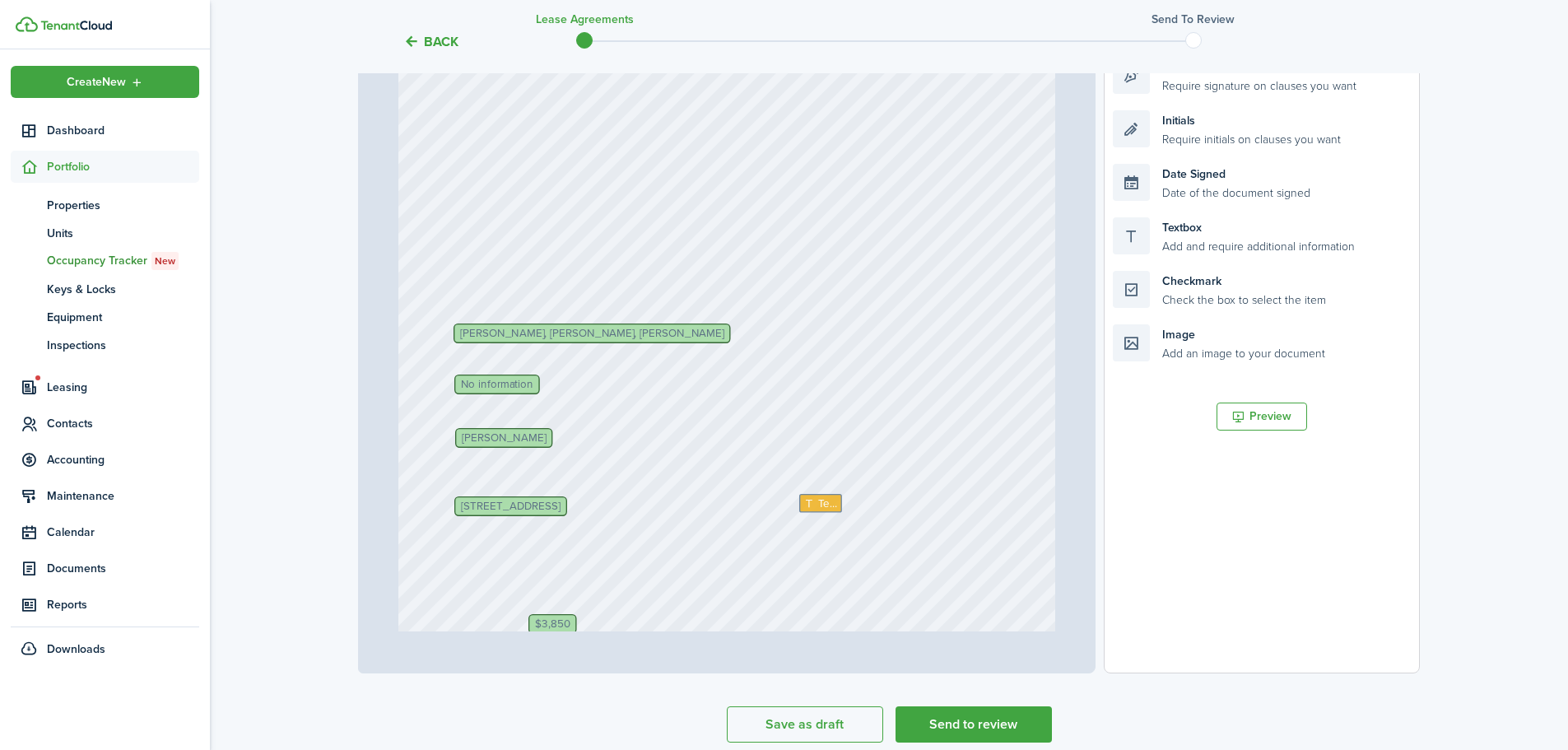
click at [605, 407] on div "[PERSON_NAME] Text Text Text [DATE] Text [PERSON_NAME], [PERSON_NAME], [PERSON_…" at bounding box center [727, 488] width 657 height 867
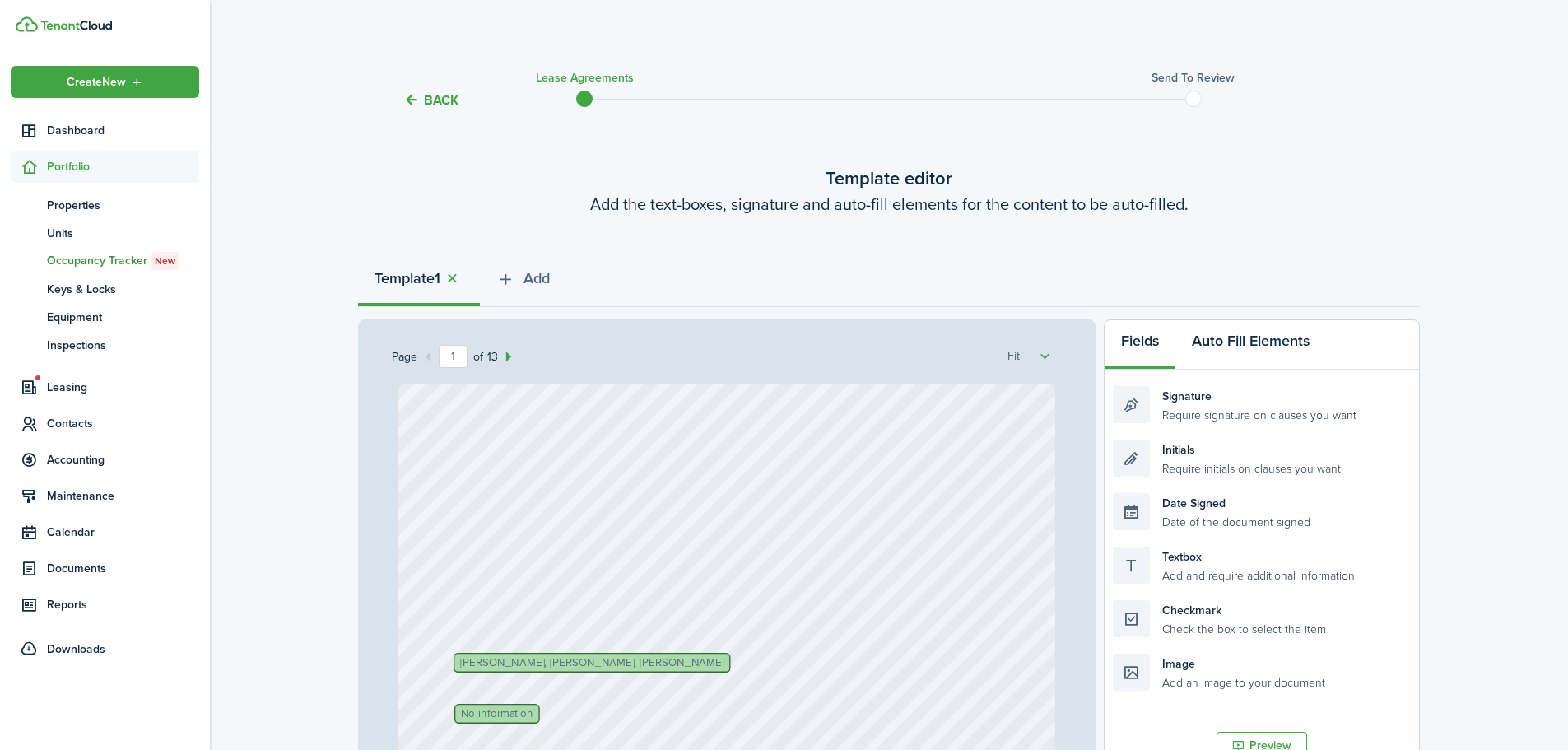
click at [1240, 342] on button "Auto Fill Elements" at bounding box center [1250, 345] width 151 height 49
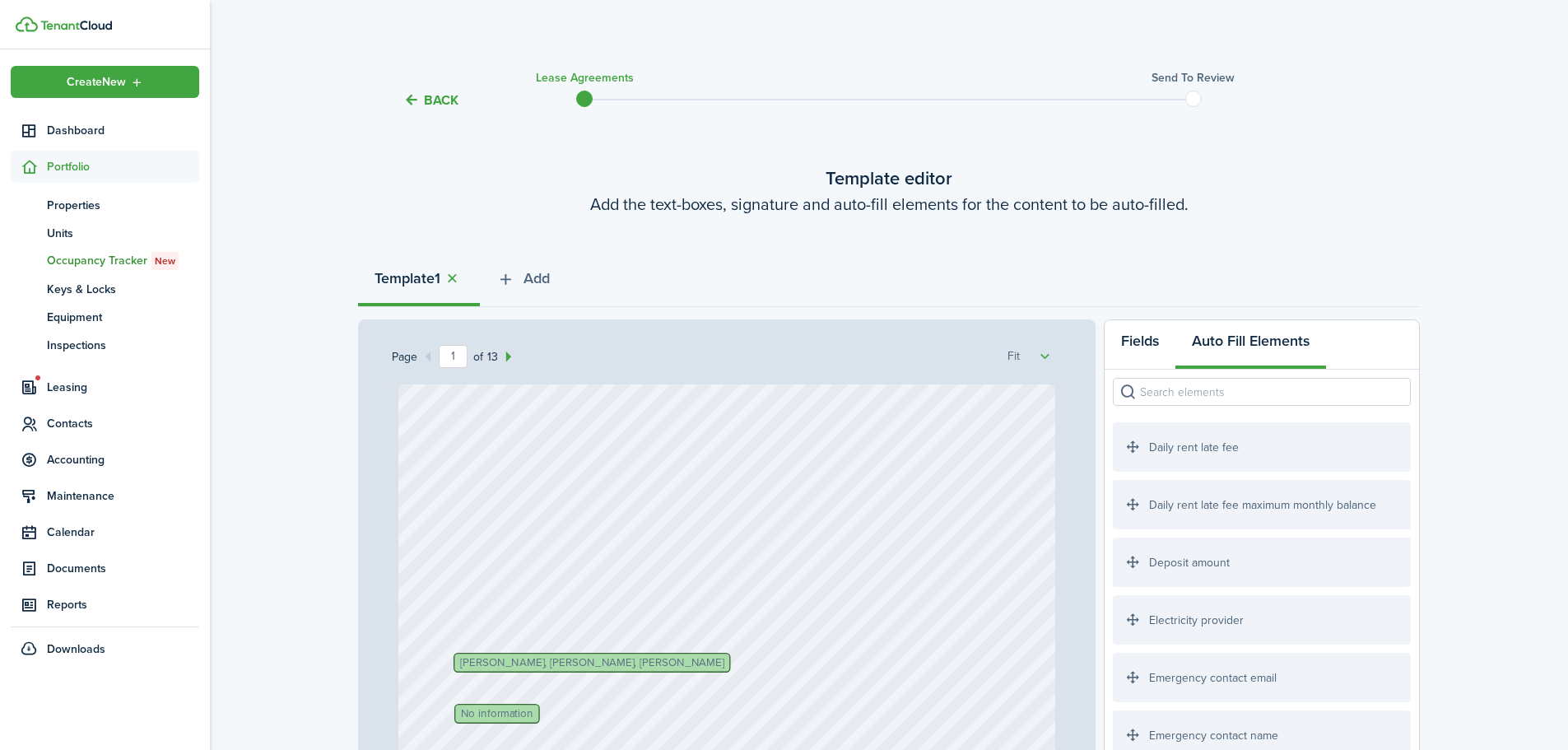
click at [1130, 333] on button "Fields" at bounding box center [1139, 345] width 71 height 49
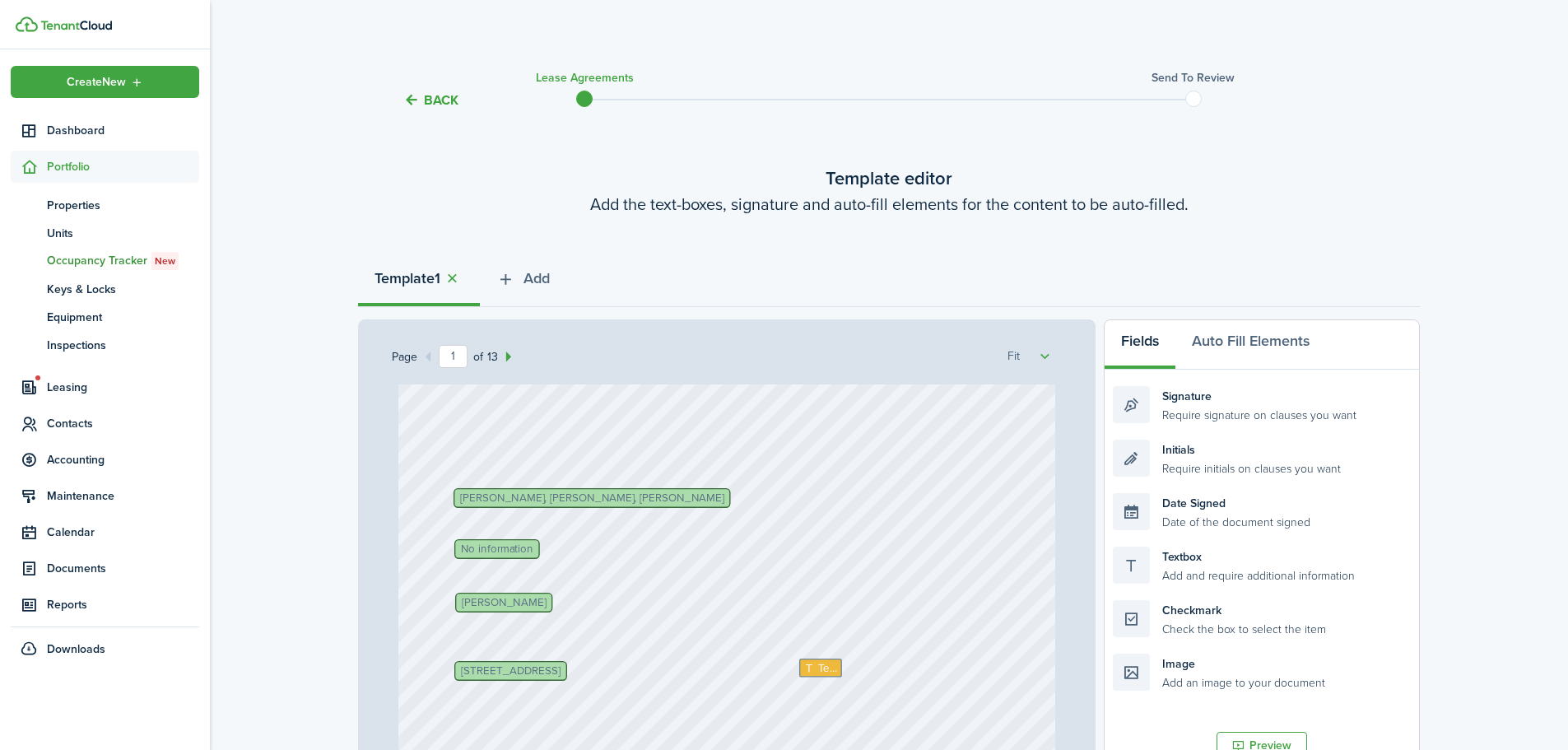
scroll to position [247, 0]
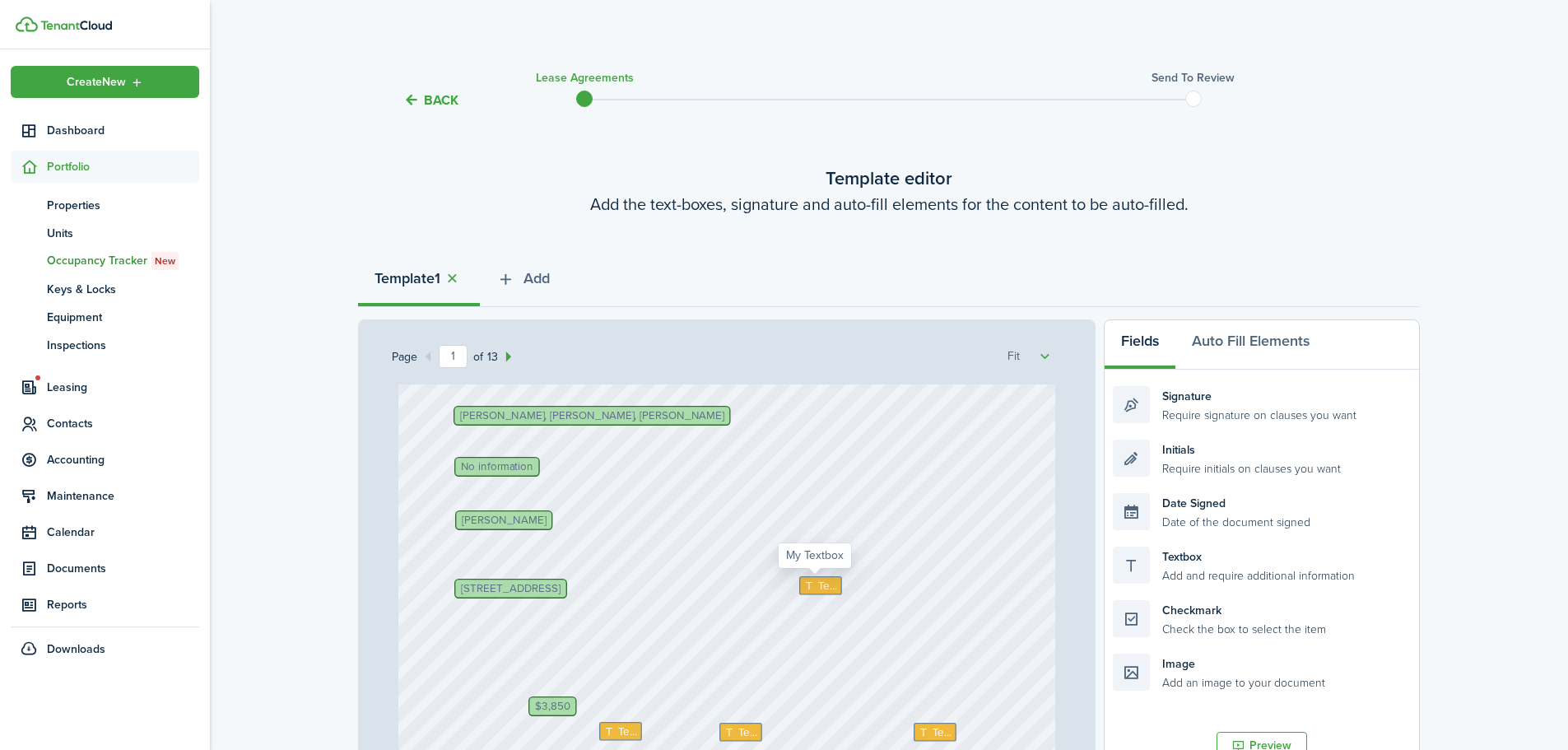
click at [804, 586] on icon at bounding box center [811, 586] width 14 height 11
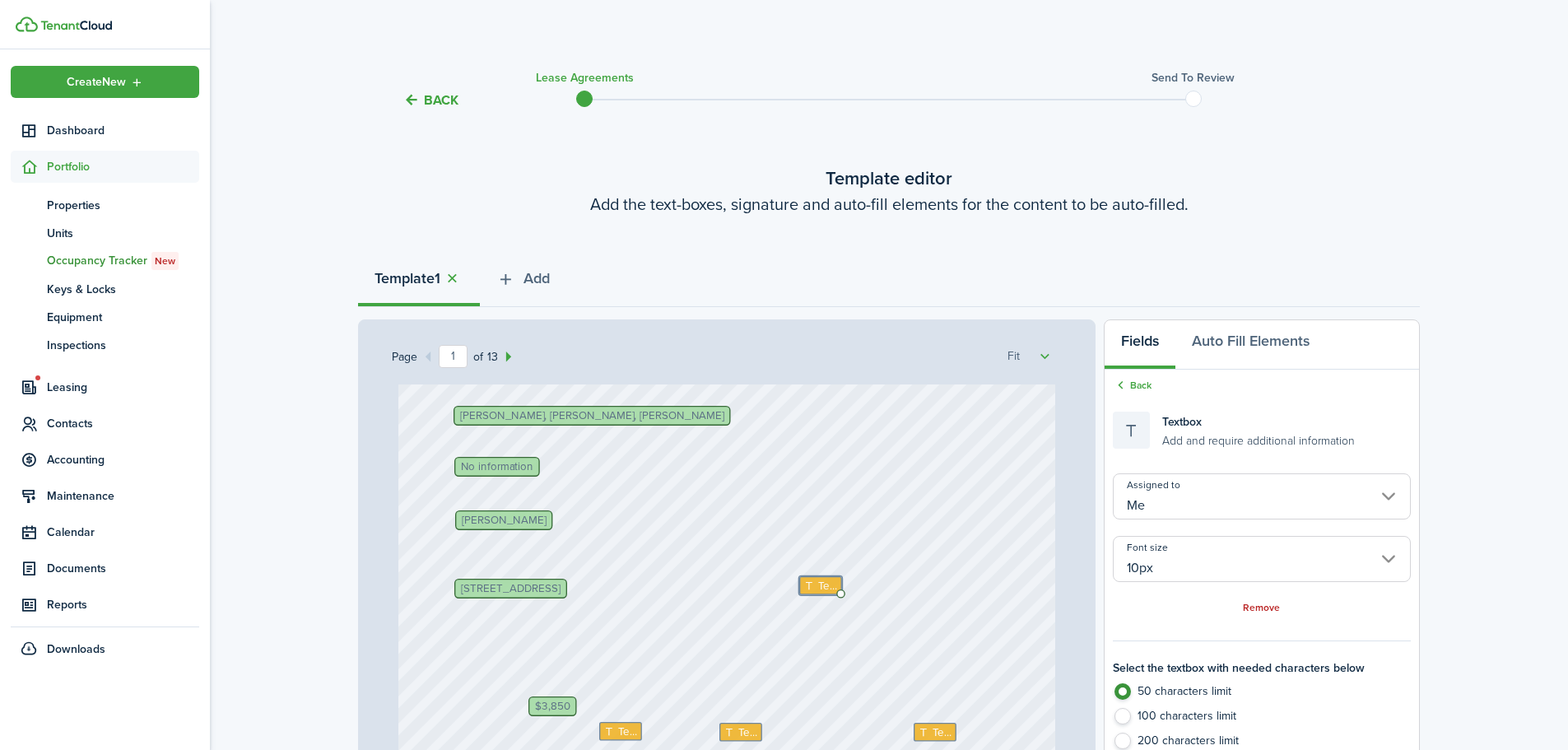
click at [788, 629] on div "[PERSON_NAME] Text Text Text [DATE] Text [PERSON_NAME], [PERSON_NAME], [PERSON_…" at bounding box center [727, 571] width 657 height 867
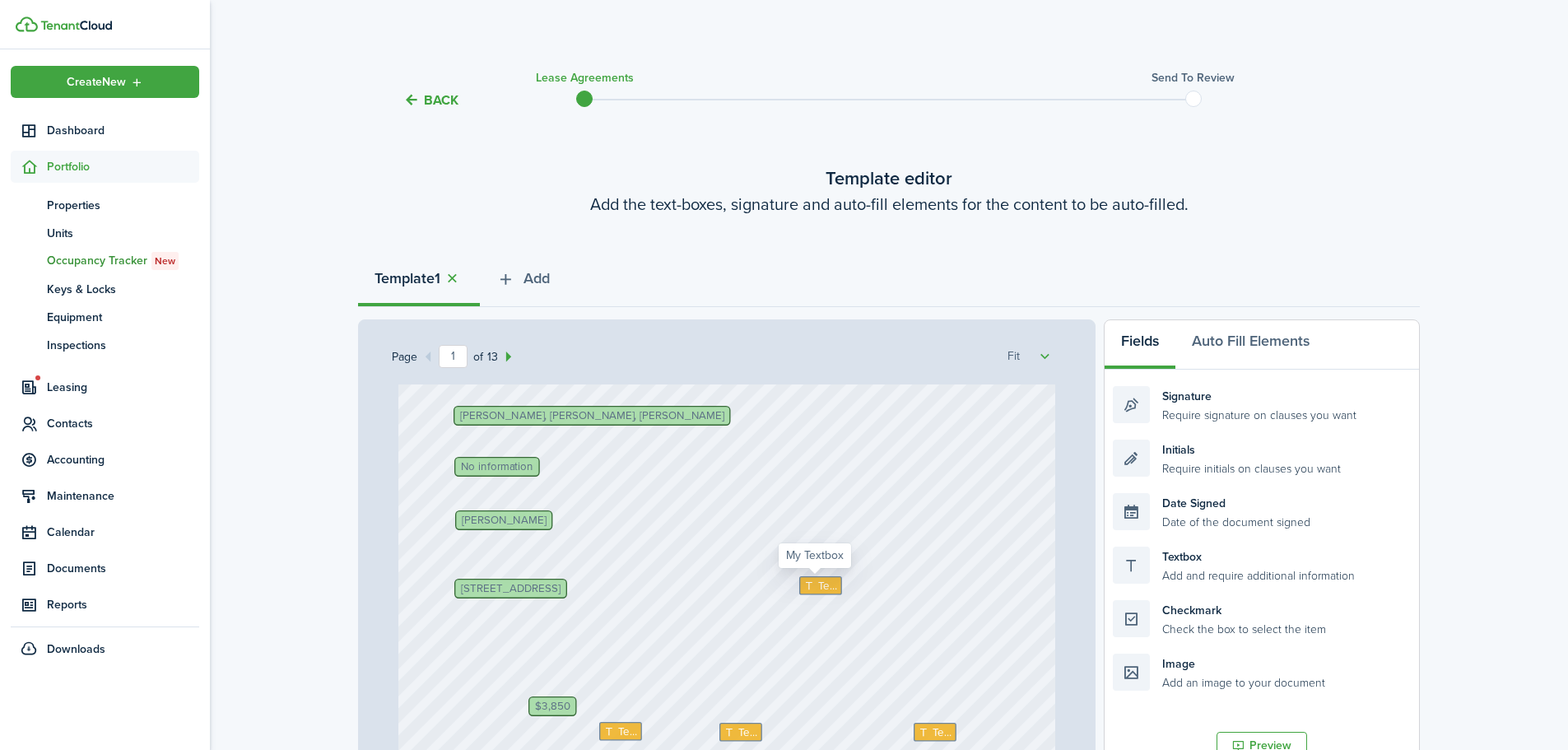
click at [804, 584] on icon at bounding box center [811, 586] width 14 height 11
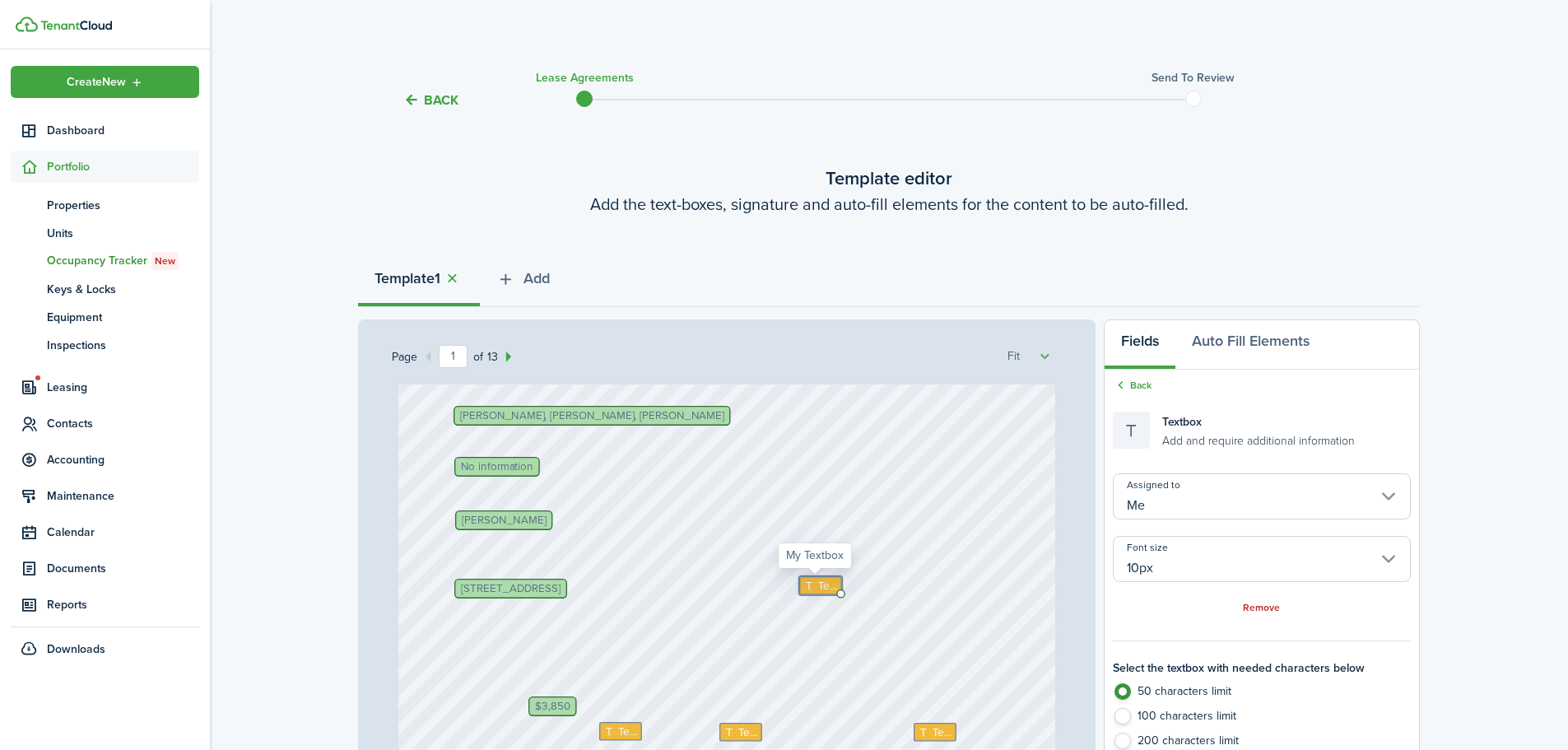
click at [805, 584] on icon at bounding box center [811, 586] width 14 height 11
type textarea "King"
click at [705, 657] on div "[PERSON_NAME] Text Text Text [DATE] Text [PERSON_NAME], [PERSON_NAME], [PERSON_…" at bounding box center [727, 571] width 657 height 867
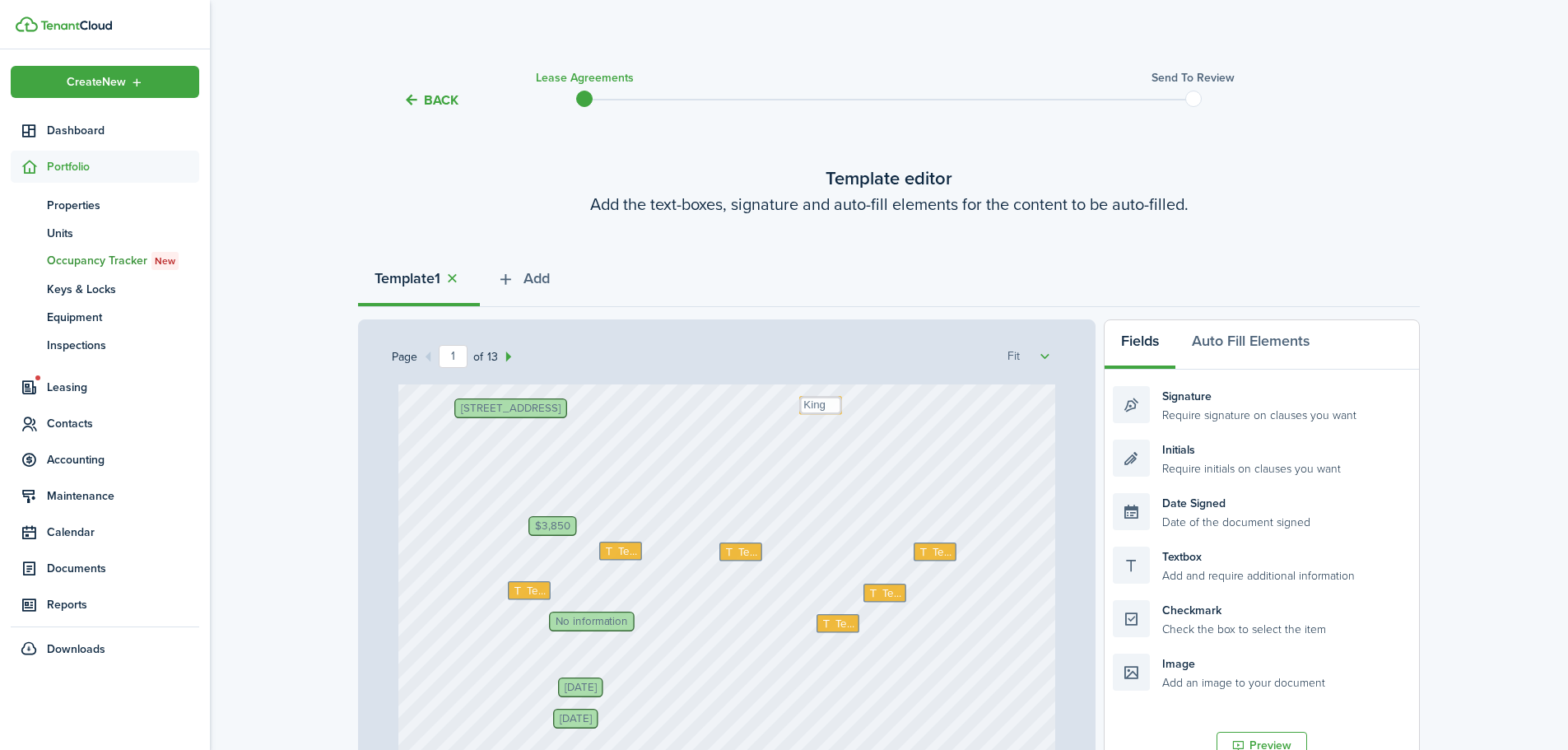
scroll to position [494, 0]
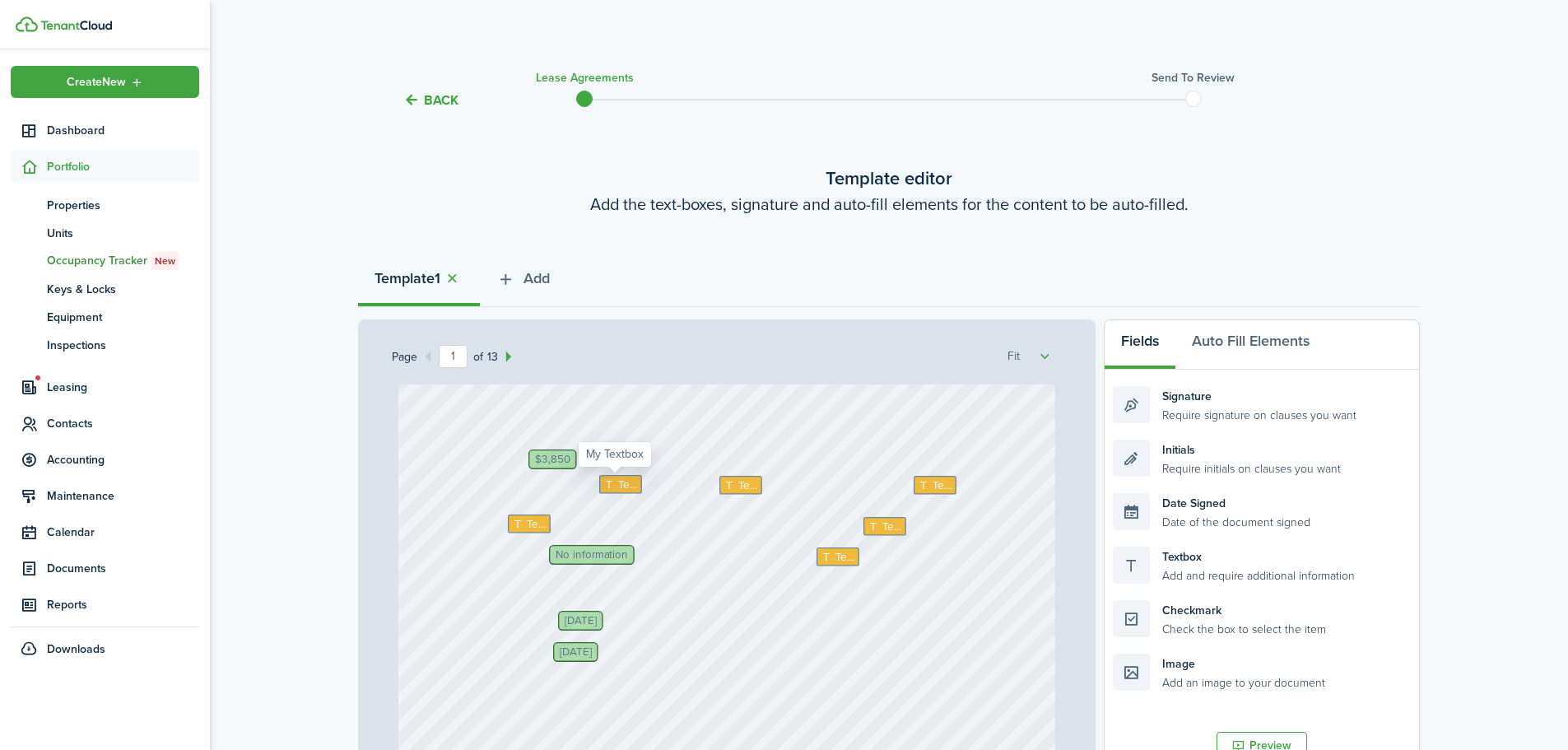
click at [604, 488] on icon at bounding box center [611, 484] width 14 height 11
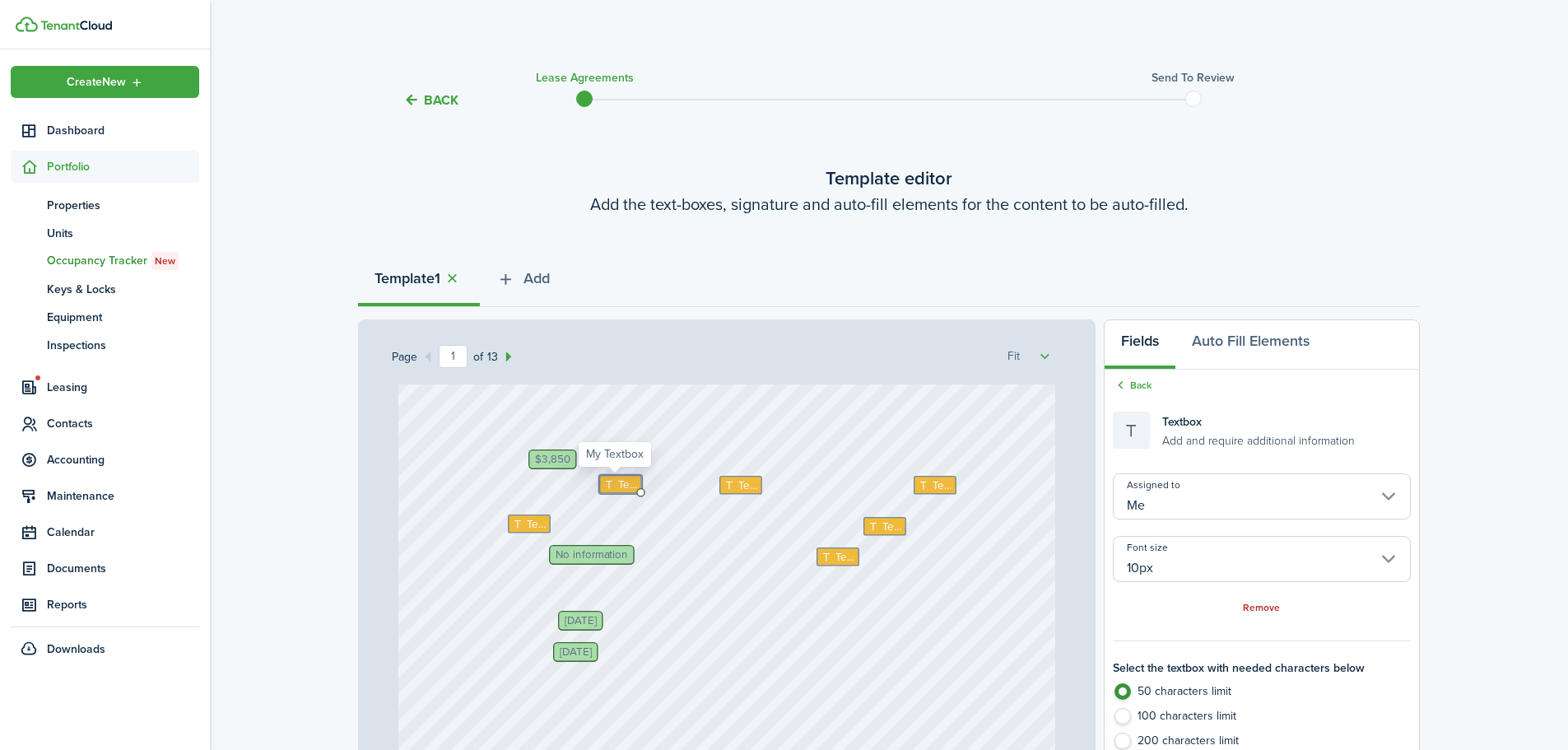
click at [604, 479] on icon at bounding box center [611, 484] width 14 height 11
type textarea "N/A"
click at [724, 491] on div "Text" at bounding box center [741, 485] width 43 height 19
click at [724, 480] on icon at bounding box center [730, 485] width 14 height 11
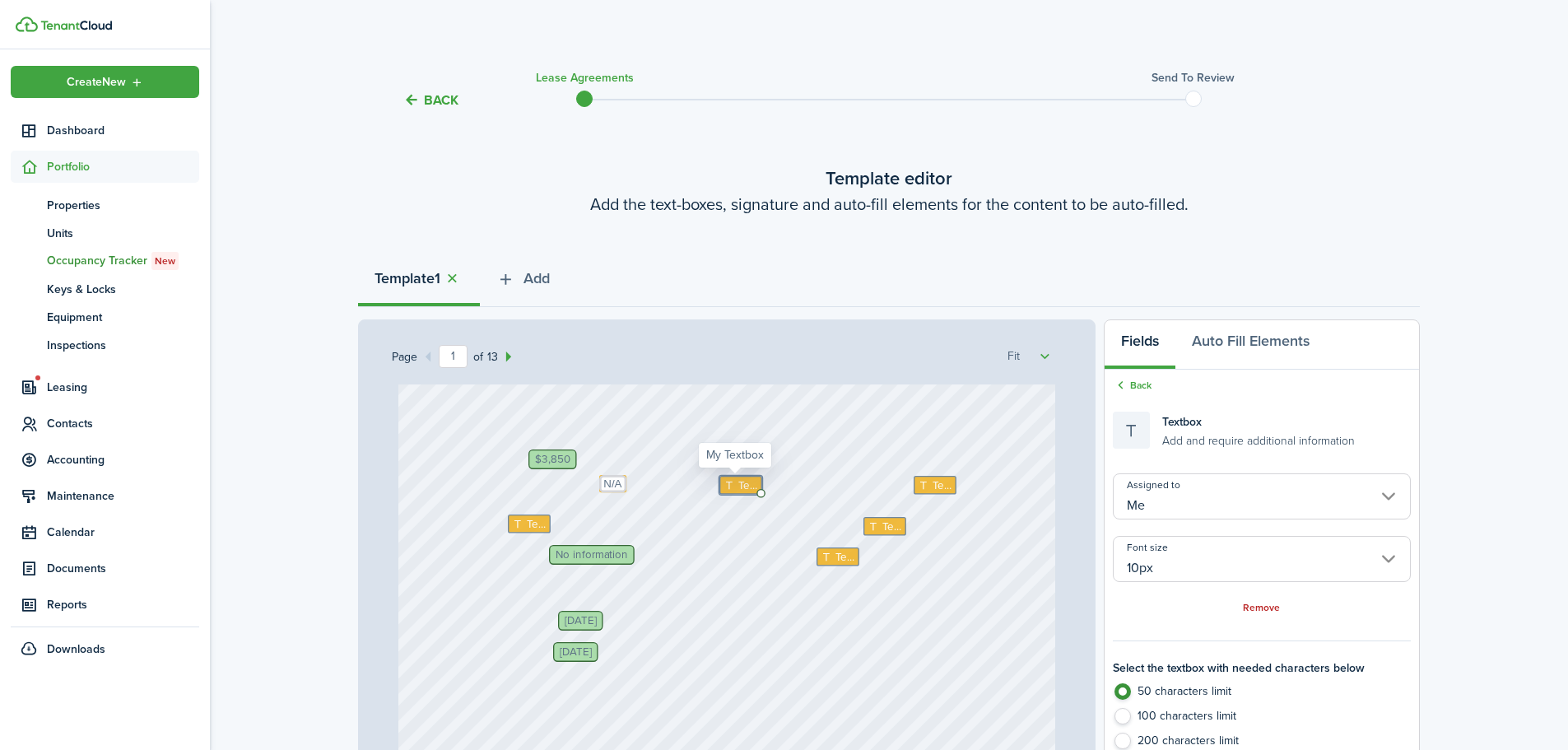
click at [724, 480] on icon at bounding box center [730, 485] width 14 height 11
type textarea "N/A"
click at [919, 488] on icon at bounding box center [926, 485] width 14 height 11
type textarea "N/A"
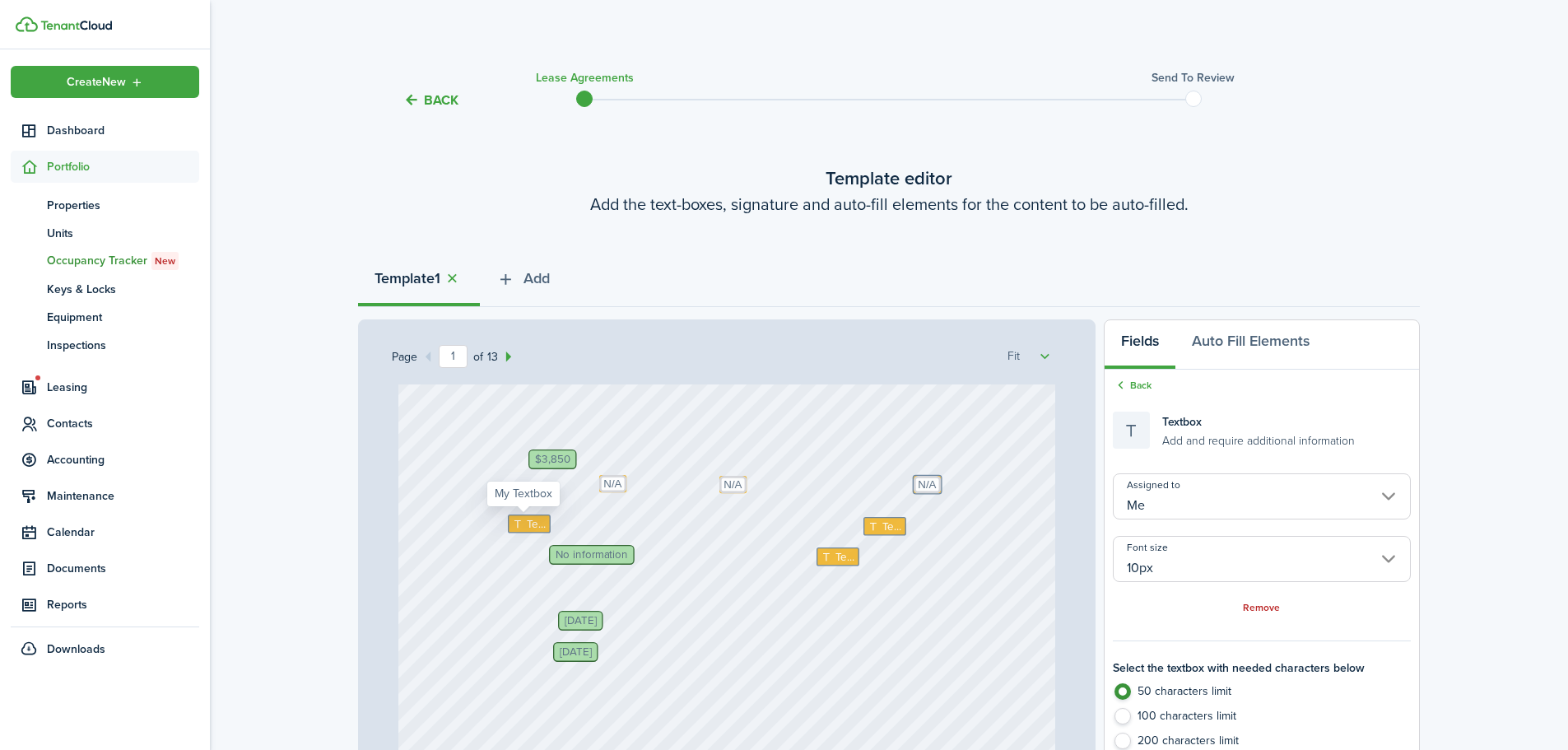
click at [512, 521] on icon at bounding box center [519, 524] width 14 height 11
click at [515, 522] on icon at bounding box center [519, 524] width 14 height 11
type textarea "%"
type textarea "$57"
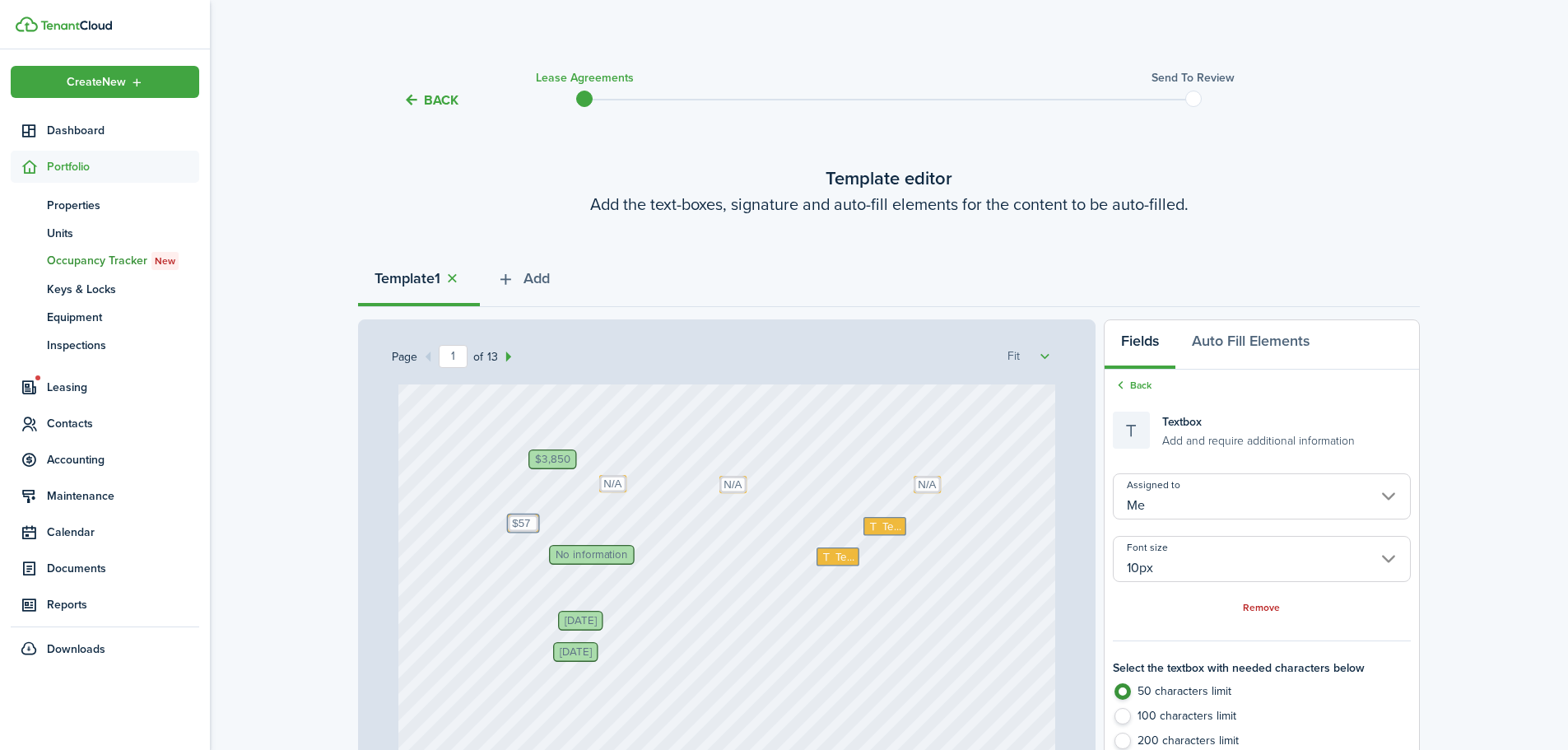
click at [746, 589] on div "[PERSON_NAME] Text N/A Text N/A Text [DATE] Text $57 [PERSON_NAME], [PERSON_NAM…" at bounding box center [727, 323] width 657 height 867
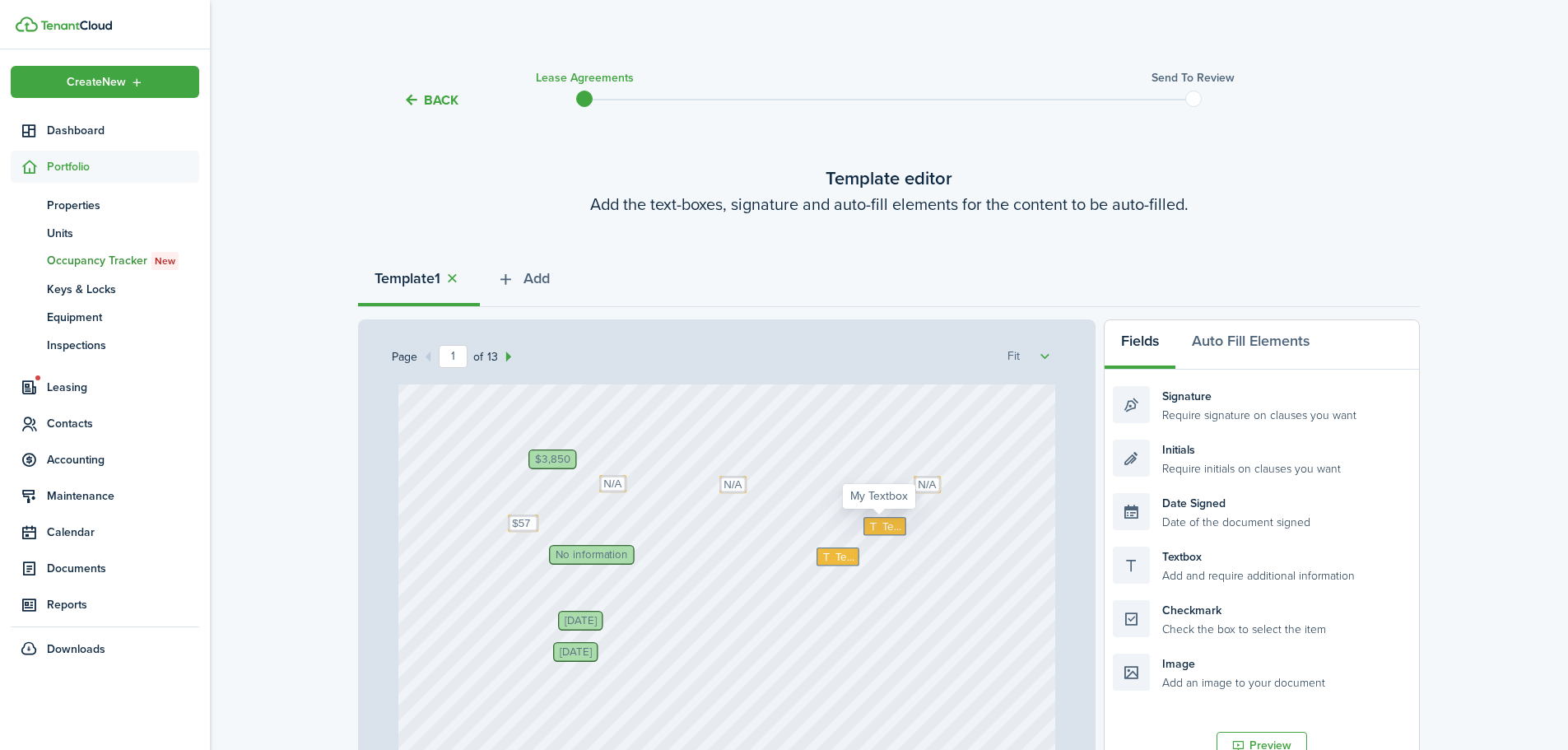
click at [873, 523] on icon at bounding box center [874, 526] width 14 height 11
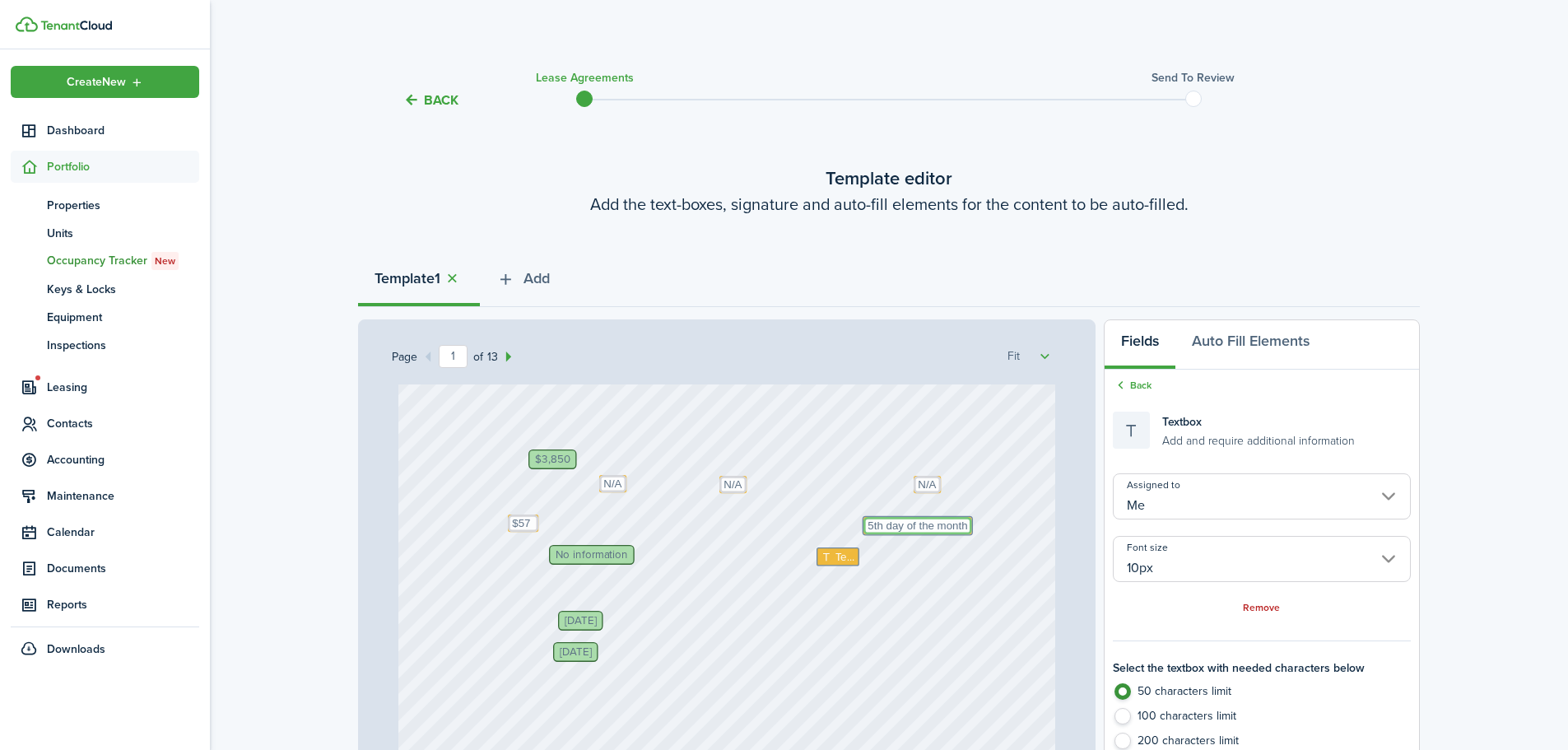
type textarea "5th day of the month"
click at [555, 552] on span "No information" at bounding box center [591, 555] width 72 height 11
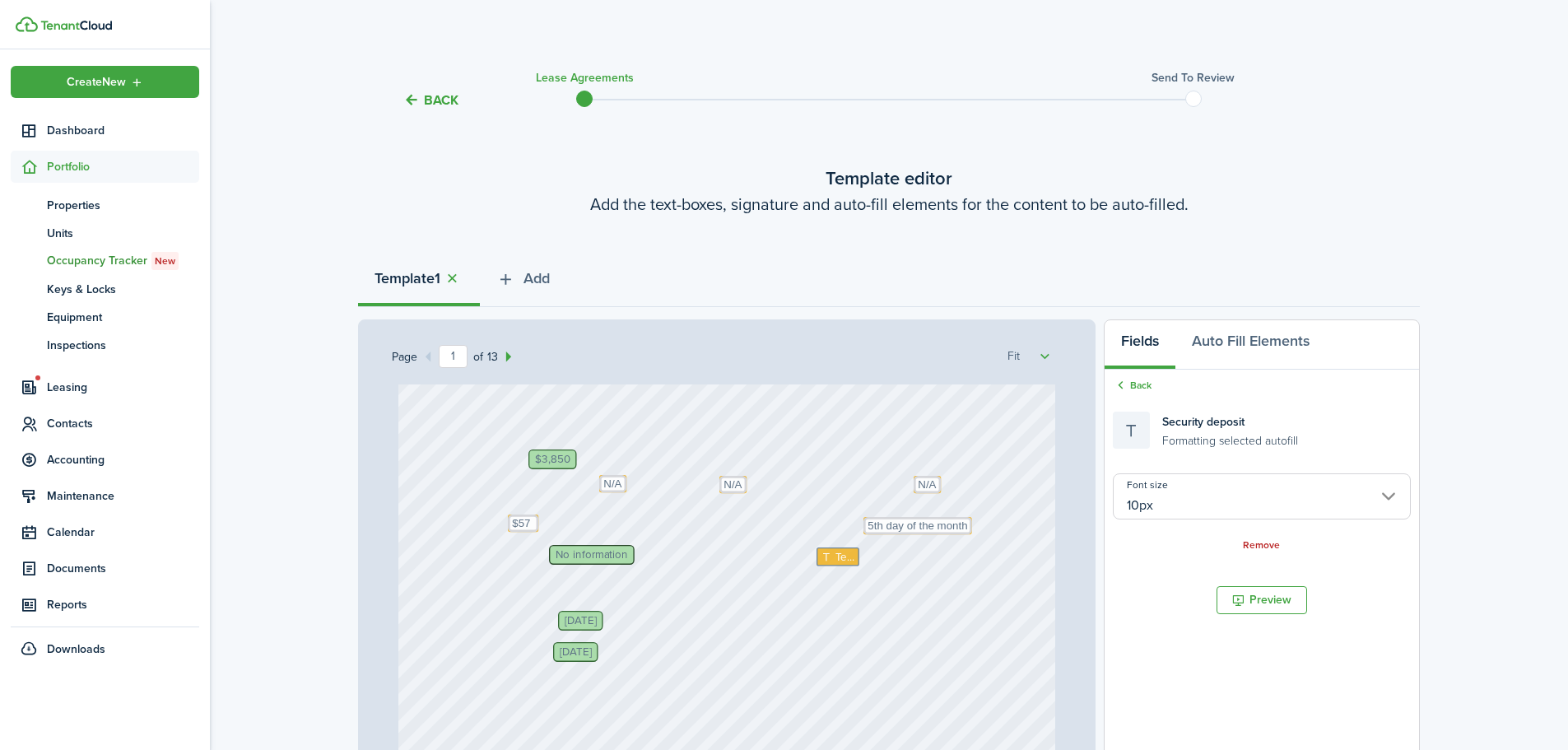
click at [555, 554] on span "No information" at bounding box center [591, 555] width 72 height 11
click at [730, 618] on div "[PERSON_NAME] Text N/A Text N/A Text [DATE] Text $57 [PERSON_NAME], [PERSON_NAM…" at bounding box center [727, 323] width 657 height 867
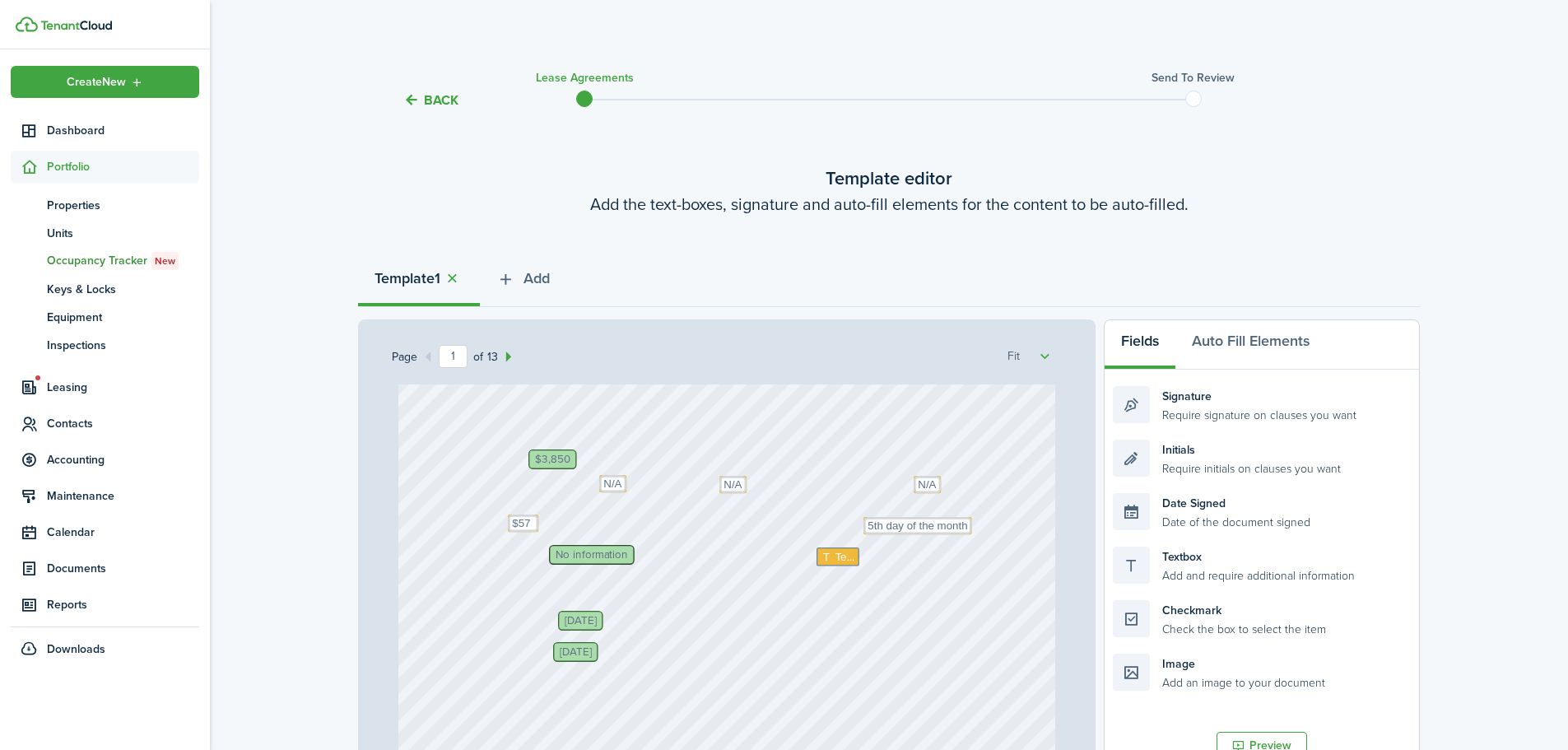
click at [563, 552] on span "No information" at bounding box center [591, 555] width 72 height 11
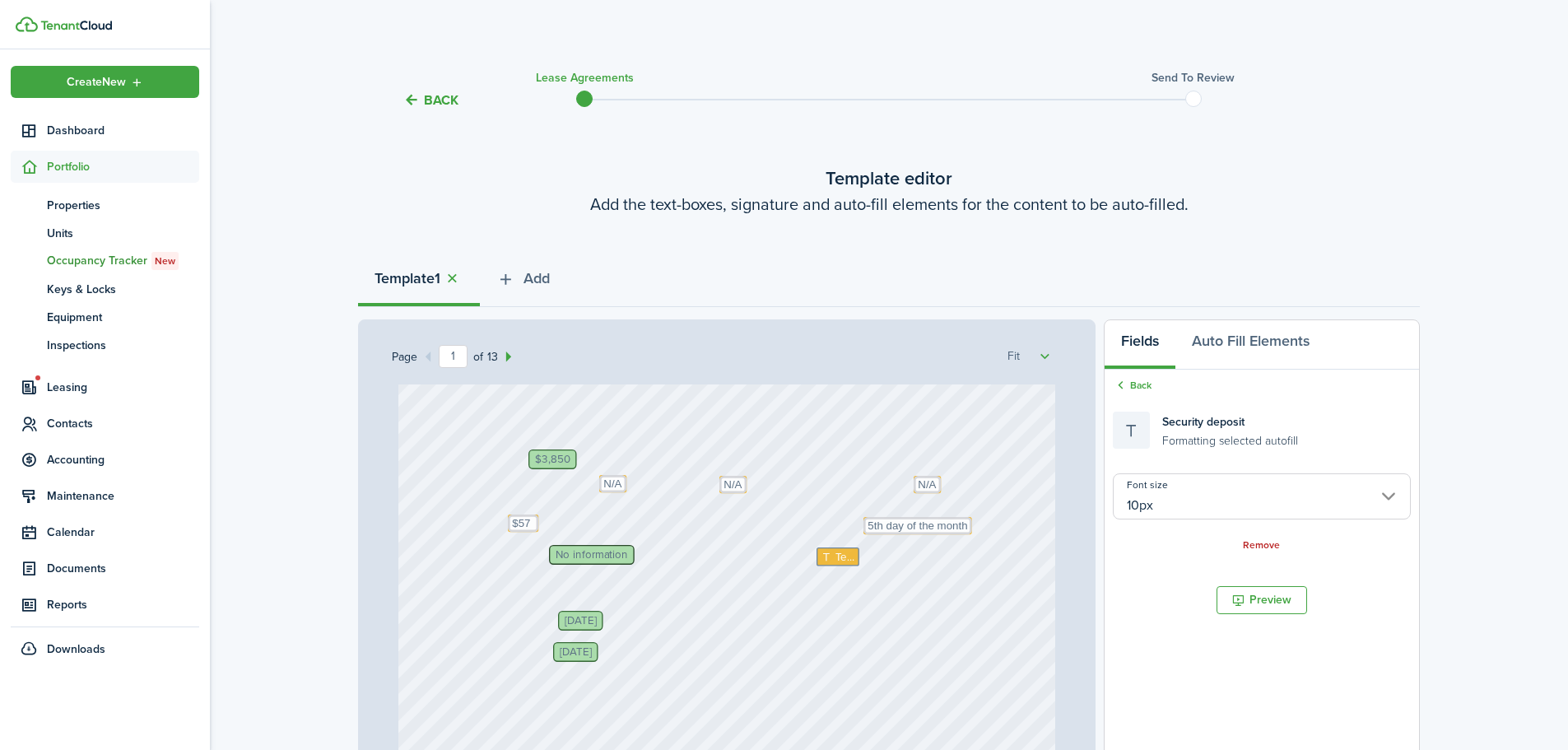
click at [555, 558] on span "No information" at bounding box center [591, 555] width 72 height 11
click at [590, 557] on span "No information" at bounding box center [591, 555] width 72 height 11
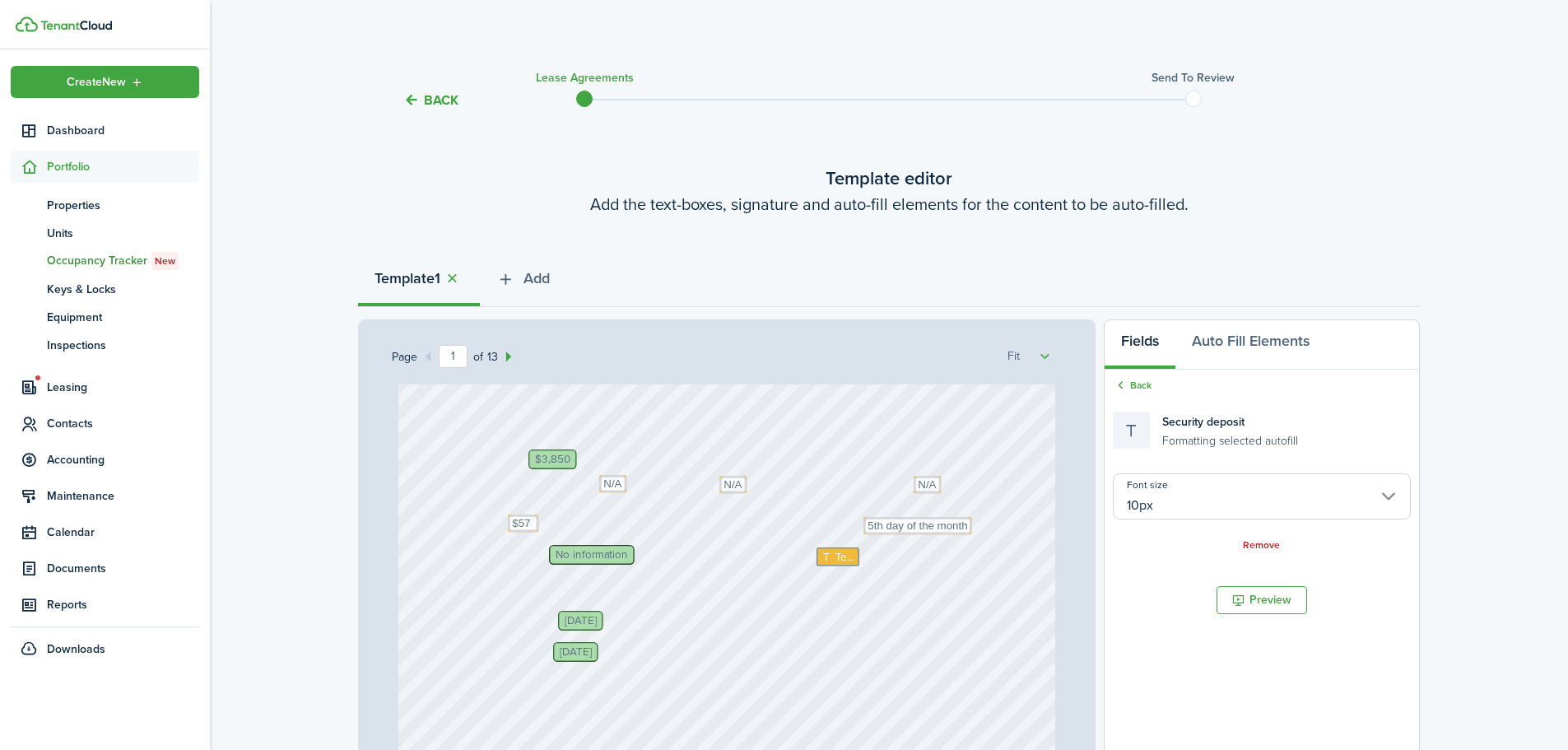
click at [555, 554] on span "No information" at bounding box center [591, 555] width 72 height 11
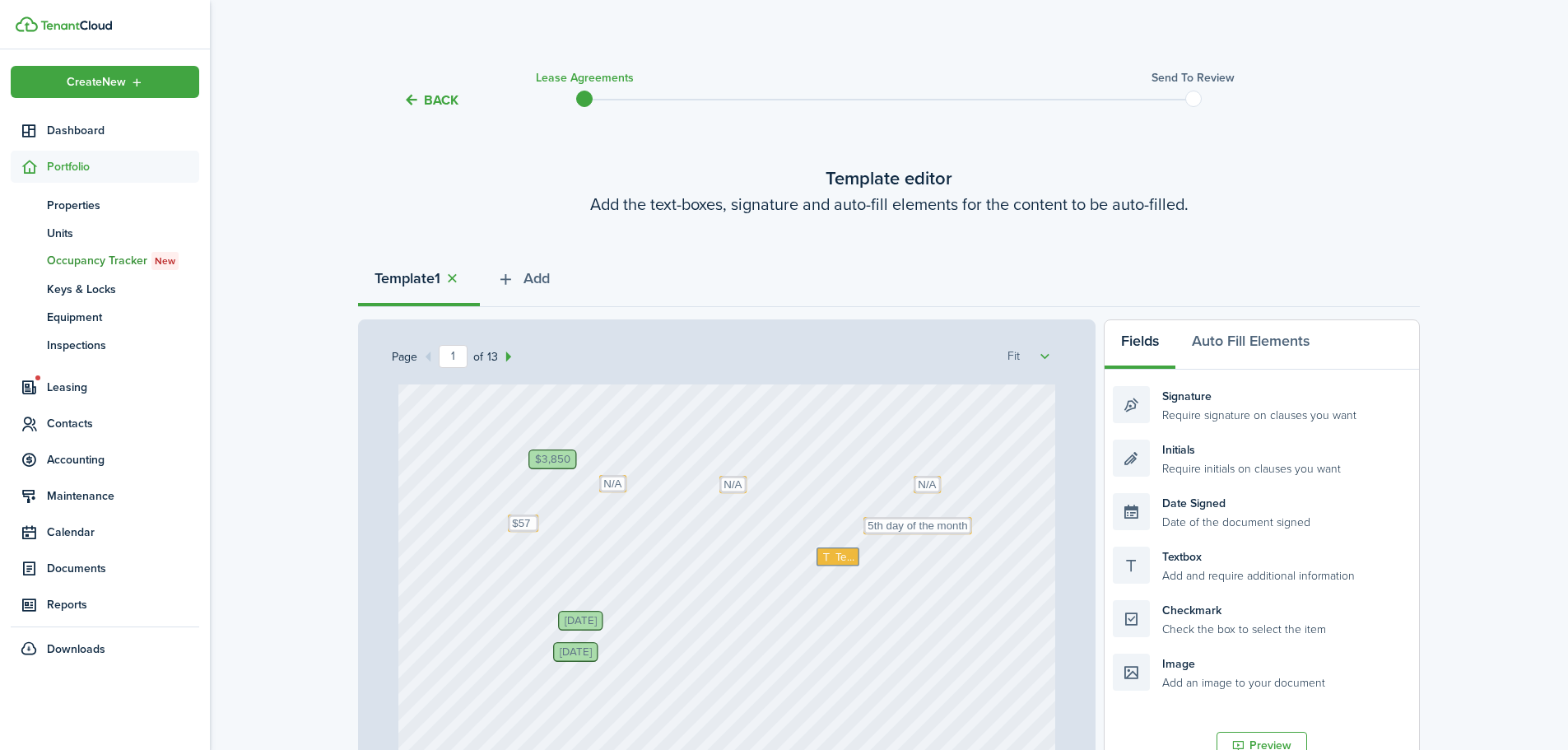
click at [552, 554] on div "[PERSON_NAME] Text N/A Text N/A Text [DATE] Text $57 [PERSON_NAME], [PERSON_NAM…" at bounding box center [727, 323] width 657 height 867
click at [1172, 562] on div "Textbox Add and require additional information" at bounding box center [1262, 564] width 298 height 37
click at [551, 556] on div "[PERSON_NAME] Text N/A Text N/A Text [DATE] Text $57 [PERSON_NAME], [PERSON_NAM…" at bounding box center [727, 323] width 657 height 867
drag, startPoint x: 1243, startPoint y: 573, endPoint x: 676, endPoint y: 570, distance: 567.0
click at [676, 570] on div "Page 1 of 13 50% 75% 100% 150% 200% Fit [PERSON_NAME] Text N/A Text N/A Text [D…" at bounding box center [888, 661] width 1062 height 683
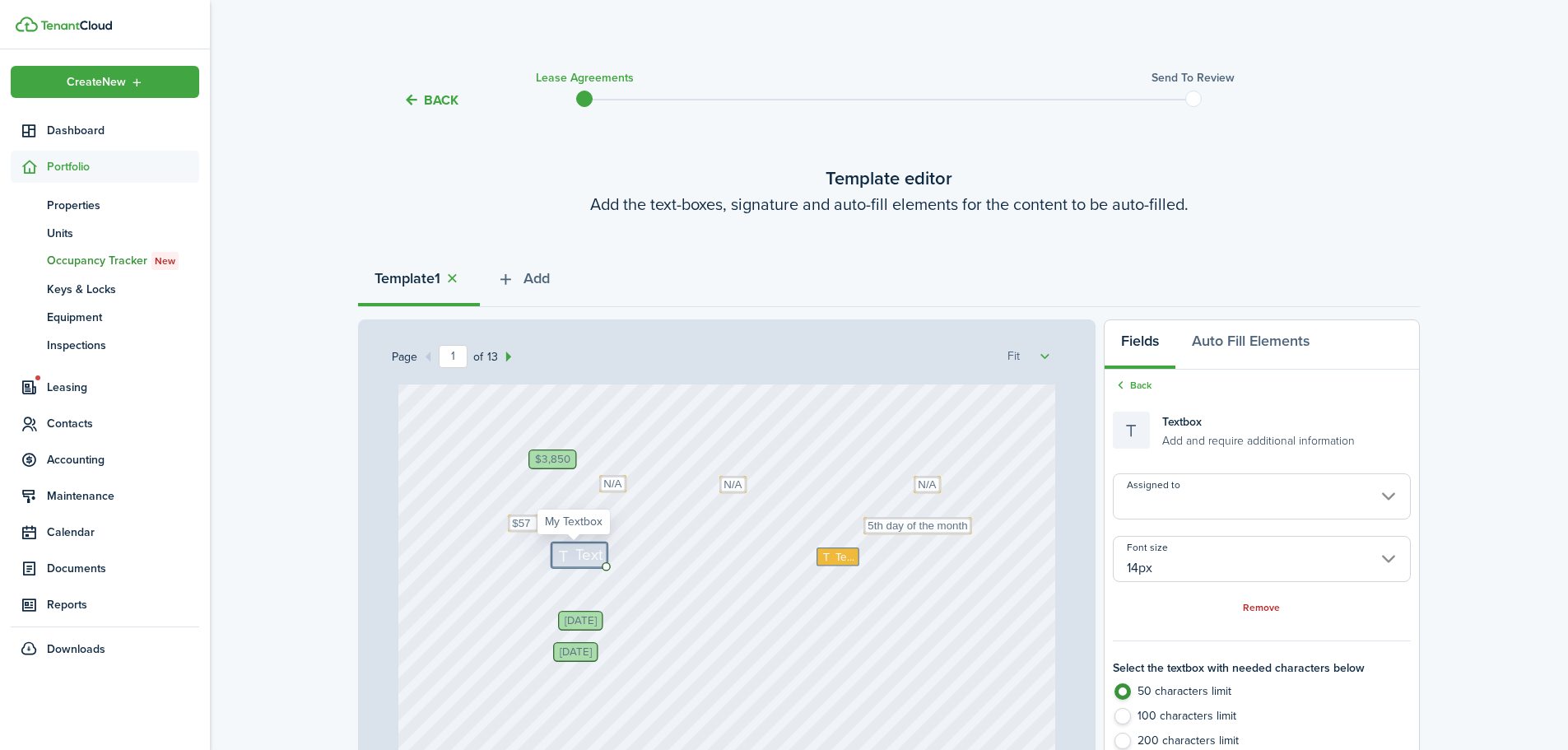
click at [556, 552] on icon at bounding box center [566, 555] width 20 height 16
click at [557, 552] on icon at bounding box center [566, 555] width 20 height 16
type textarea "$3,850"
click at [893, 662] on div "[PERSON_NAME] Text N/A Text N/A Text [DATE] Text $57 [PERSON_NAME], [PERSON_NAM…" at bounding box center [727, 323] width 657 height 867
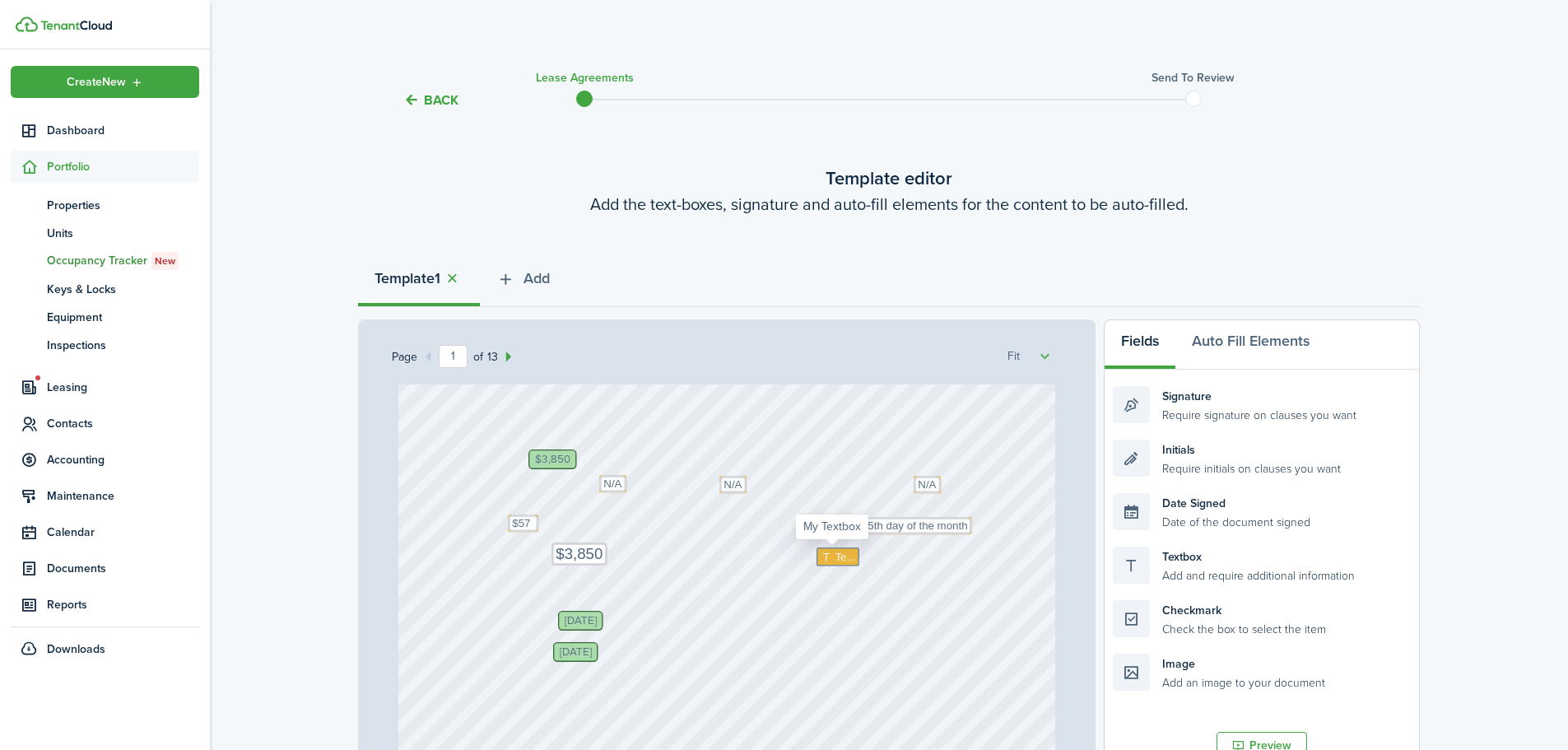
click at [822, 554] on icon at bounding box center [828, 557] width 14 height 11
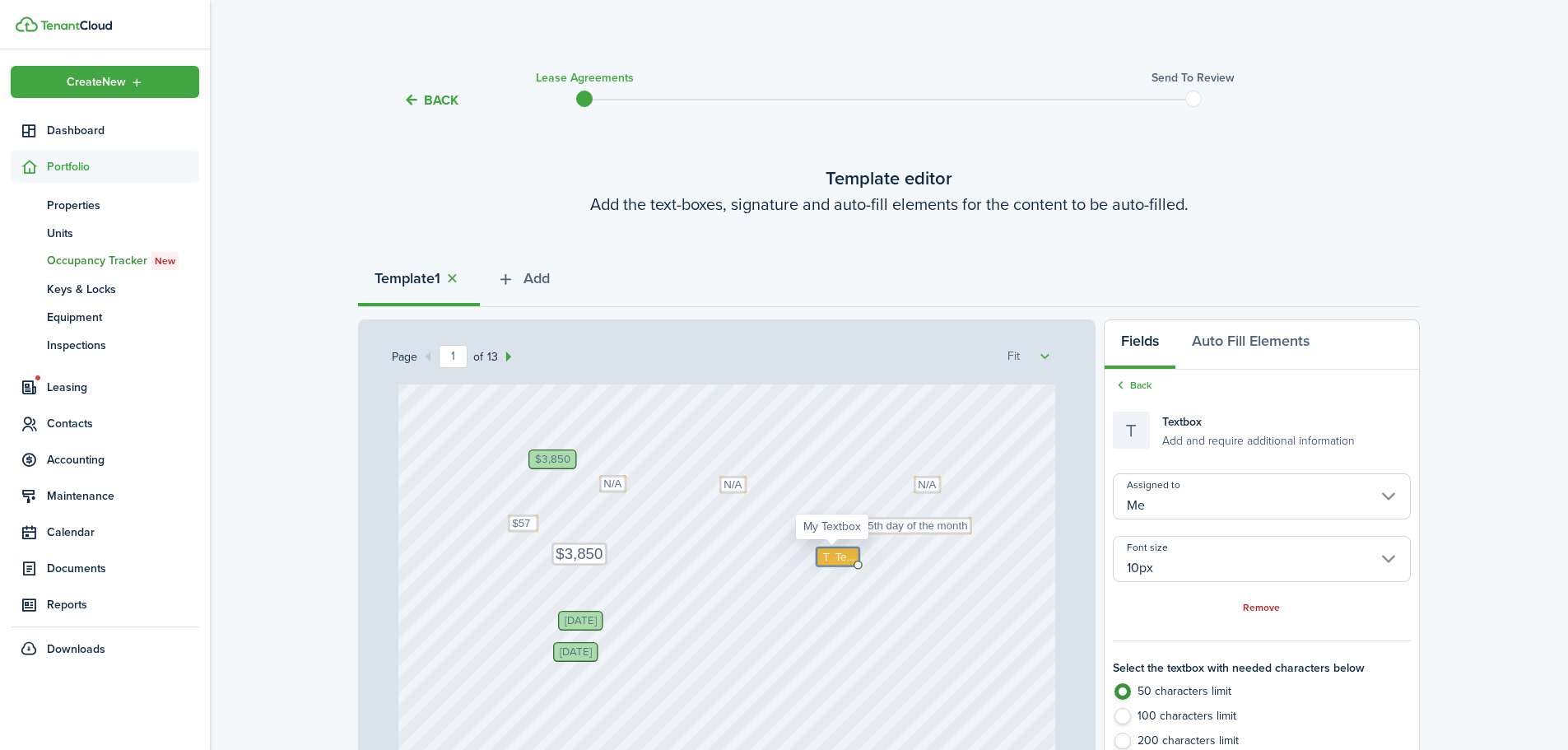
click at [822, 554] on icon at bounding box center [828, 557] width 14 height 11
type textarea "N/A"
click at [820, 627] on div "[PERSON_NAME] Text N/A Text N/A Text N/A [DATE] Text $57 [PERSON_NAME], [PERSON…" at bounding box center [727, 323] width 657 height 867
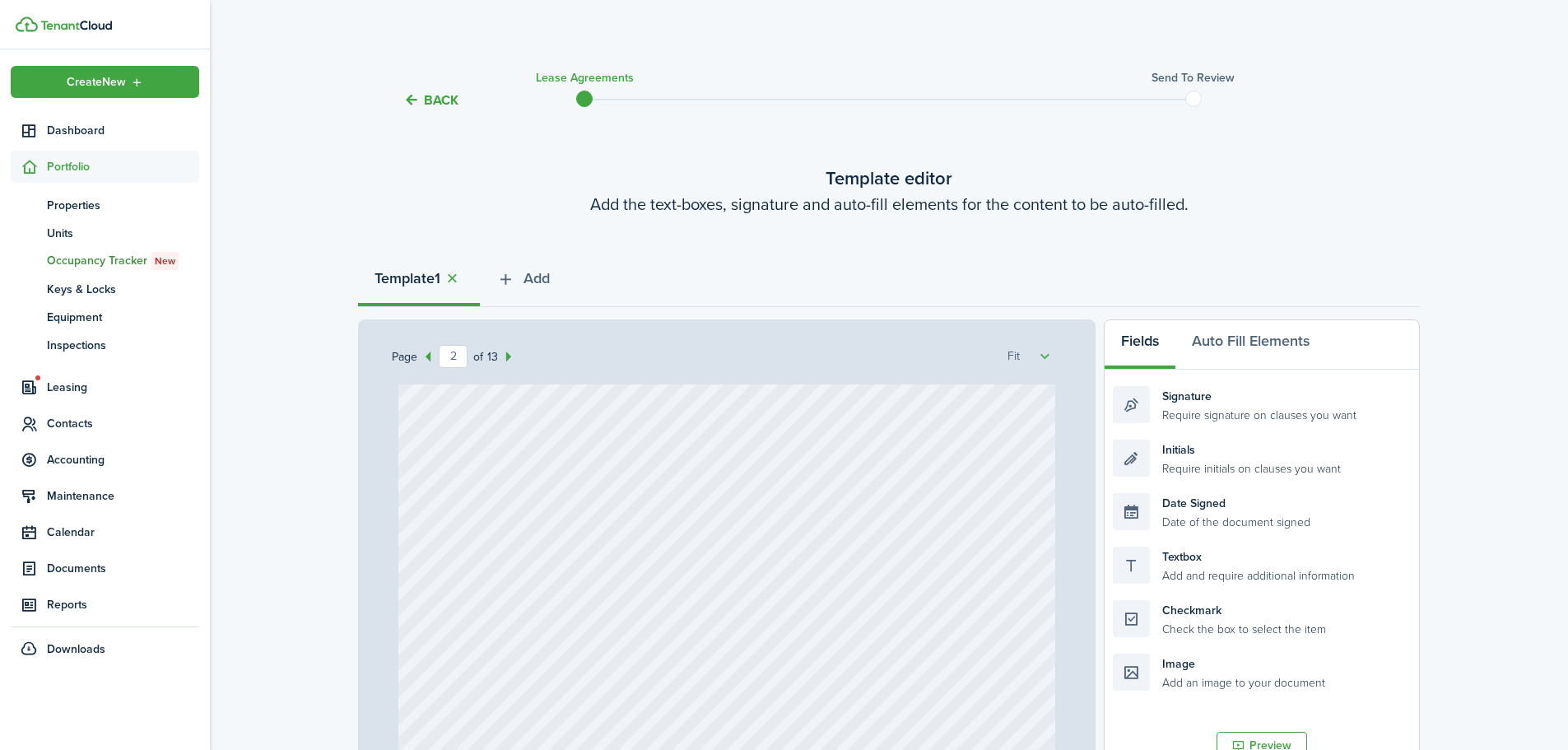
scroll to position [1317, 0]
click at [732, 624] on div at bounding box center [727, 393] width 657 height 867
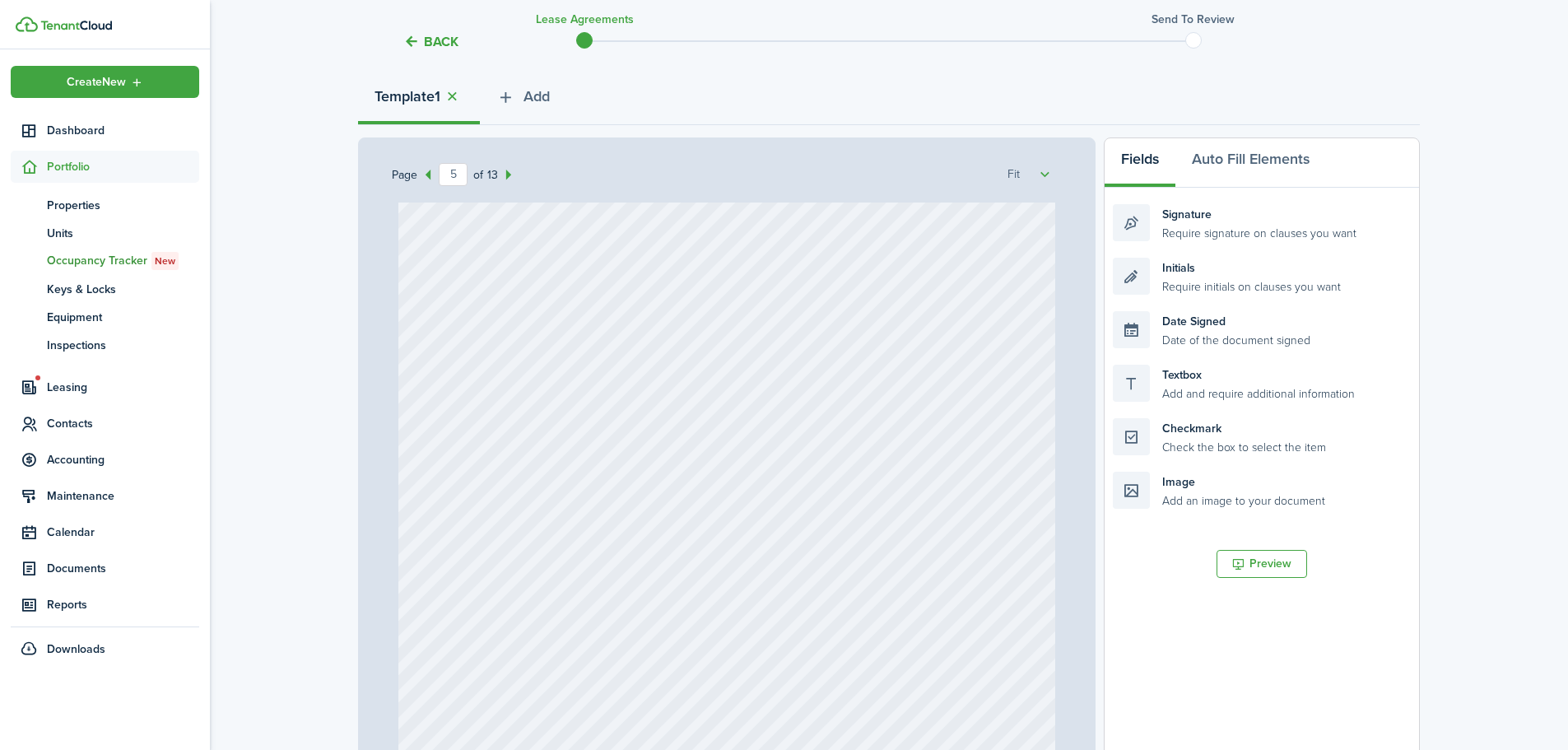
scroll to position [3704, 0]
drag, startPoint x: 638, startPoint y: 481, endPoint x: 527, endPoint y: 480, distance: 111.0
click at [527, 480] on div at bounding box center [727, 499] width 657 height 867
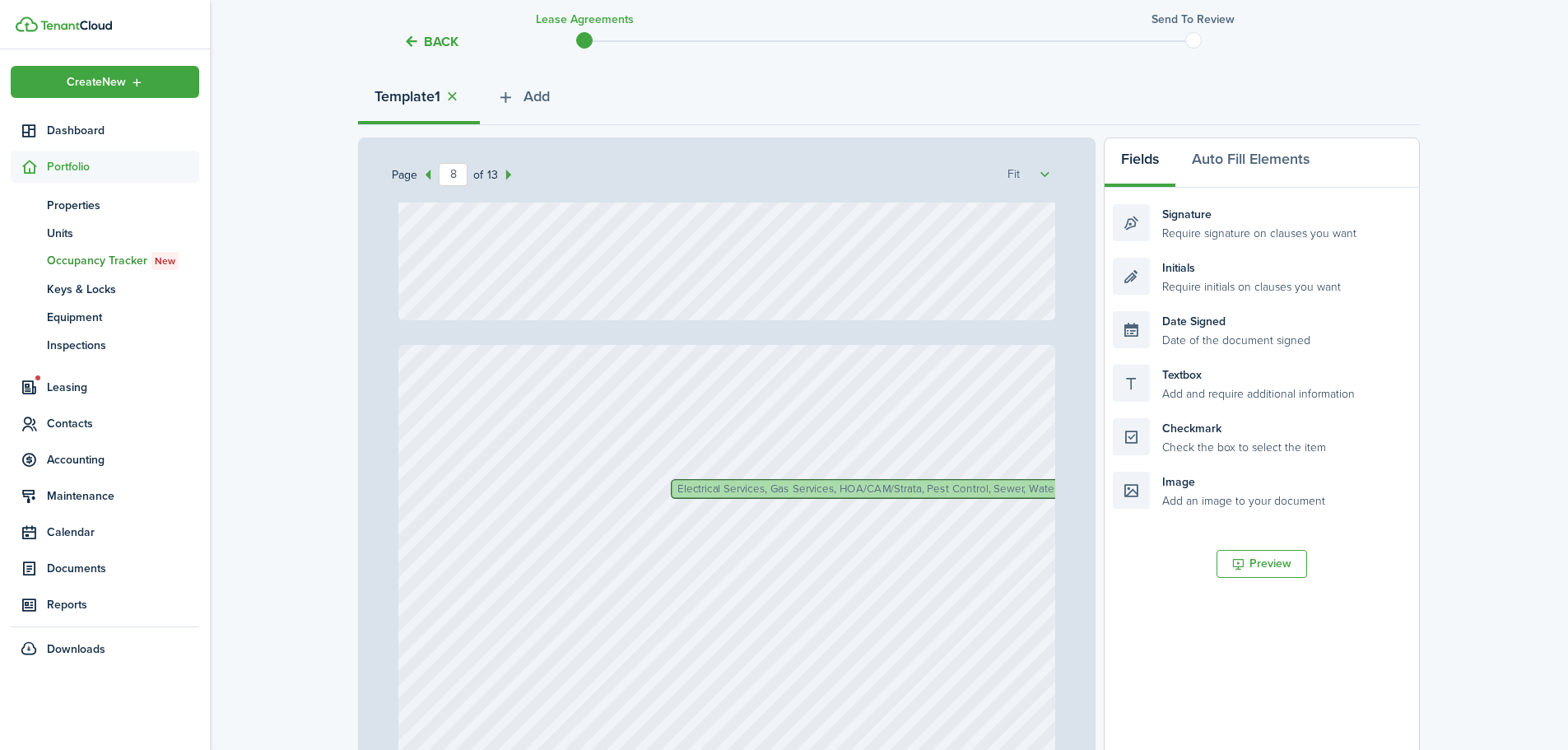
type input "9"
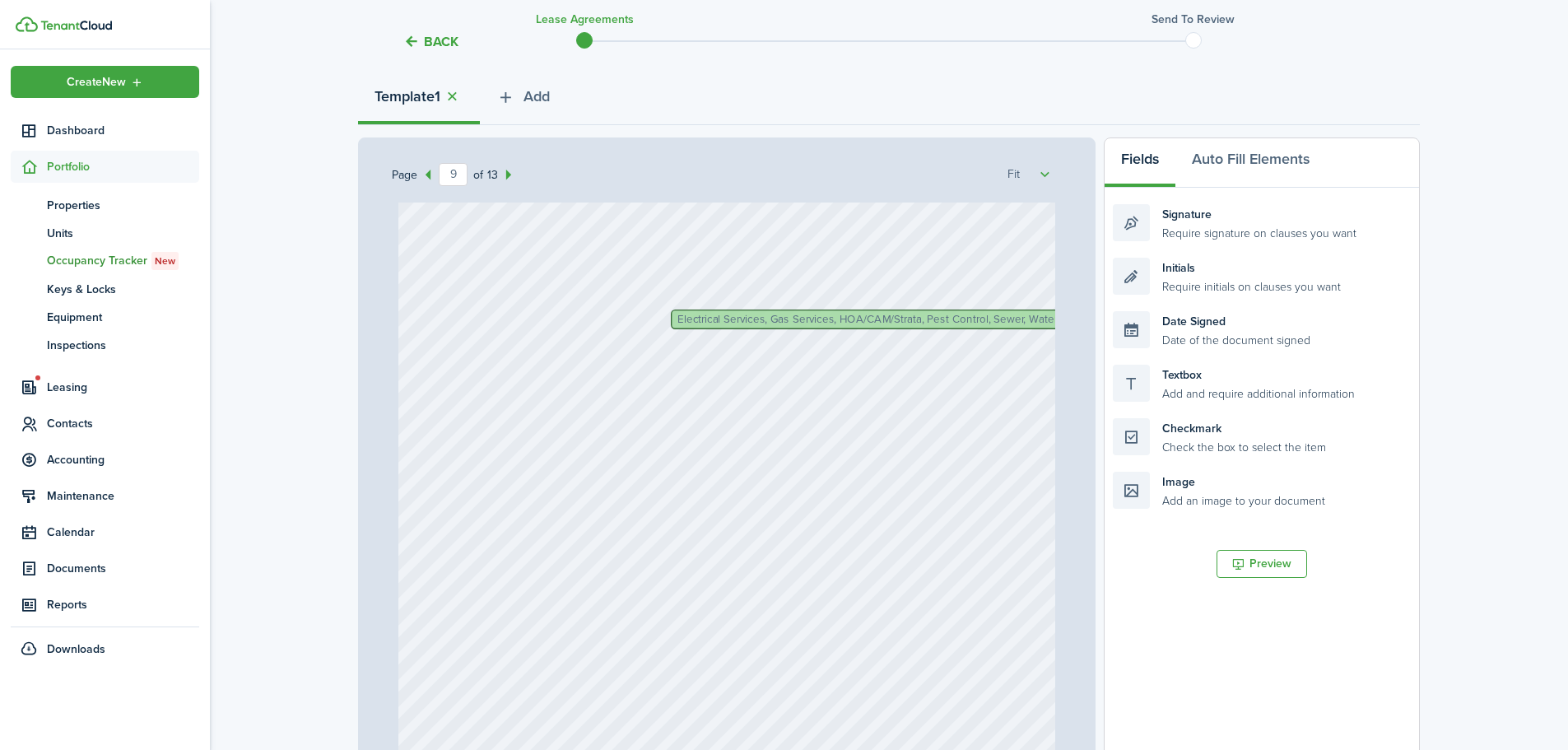
click at [678, 315] on span "Electrical Services, Gas Services, HOA/CAM/Strata, Pest Control, Sewer, Water" at bounding box center [868, 319] width 380 height 11
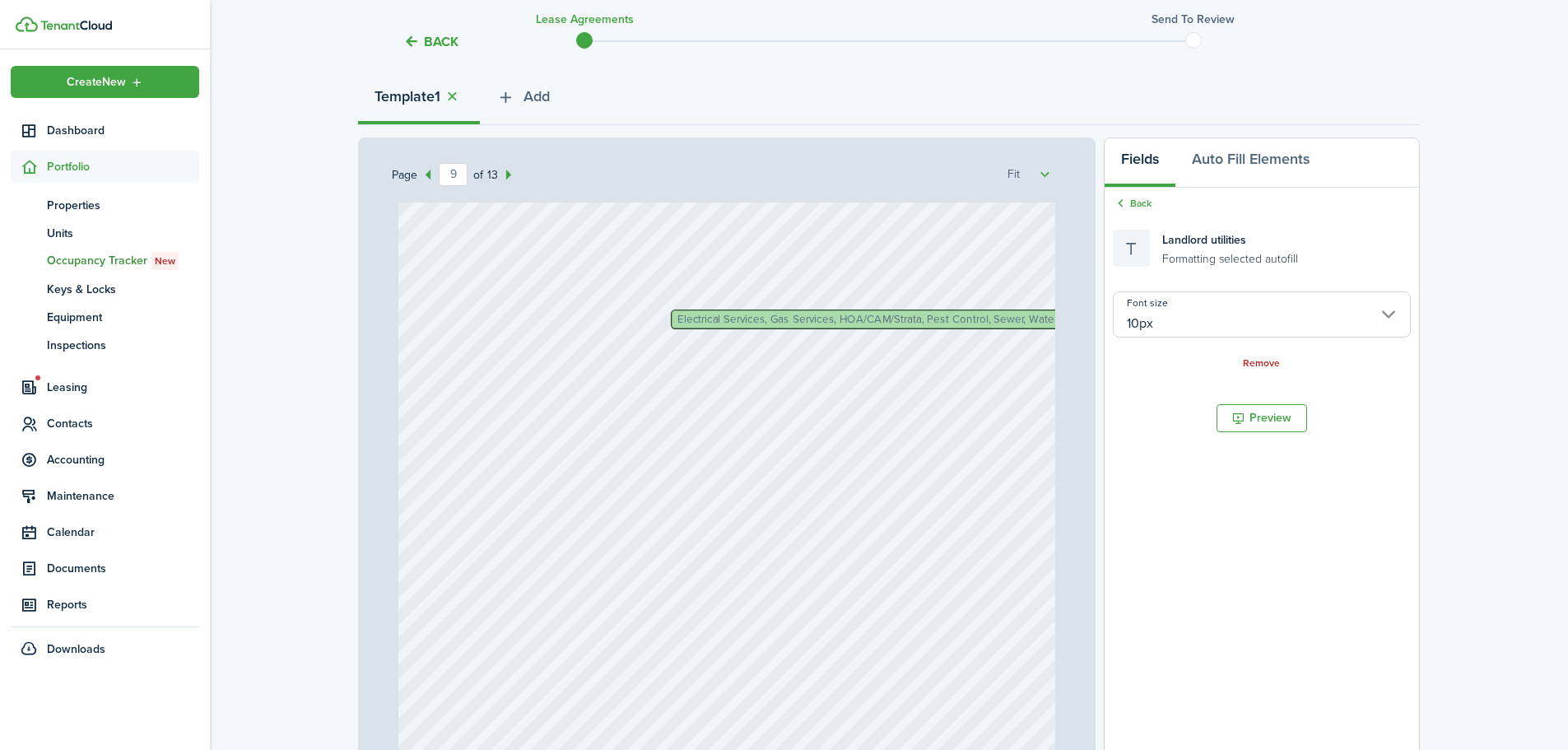
click at [678, 315] on span "Electrical Services, Gas Services, HOA/CAM/Strata, Pest Control, Sewer, Water" at bounding box center [868, 319] width 380 height 11
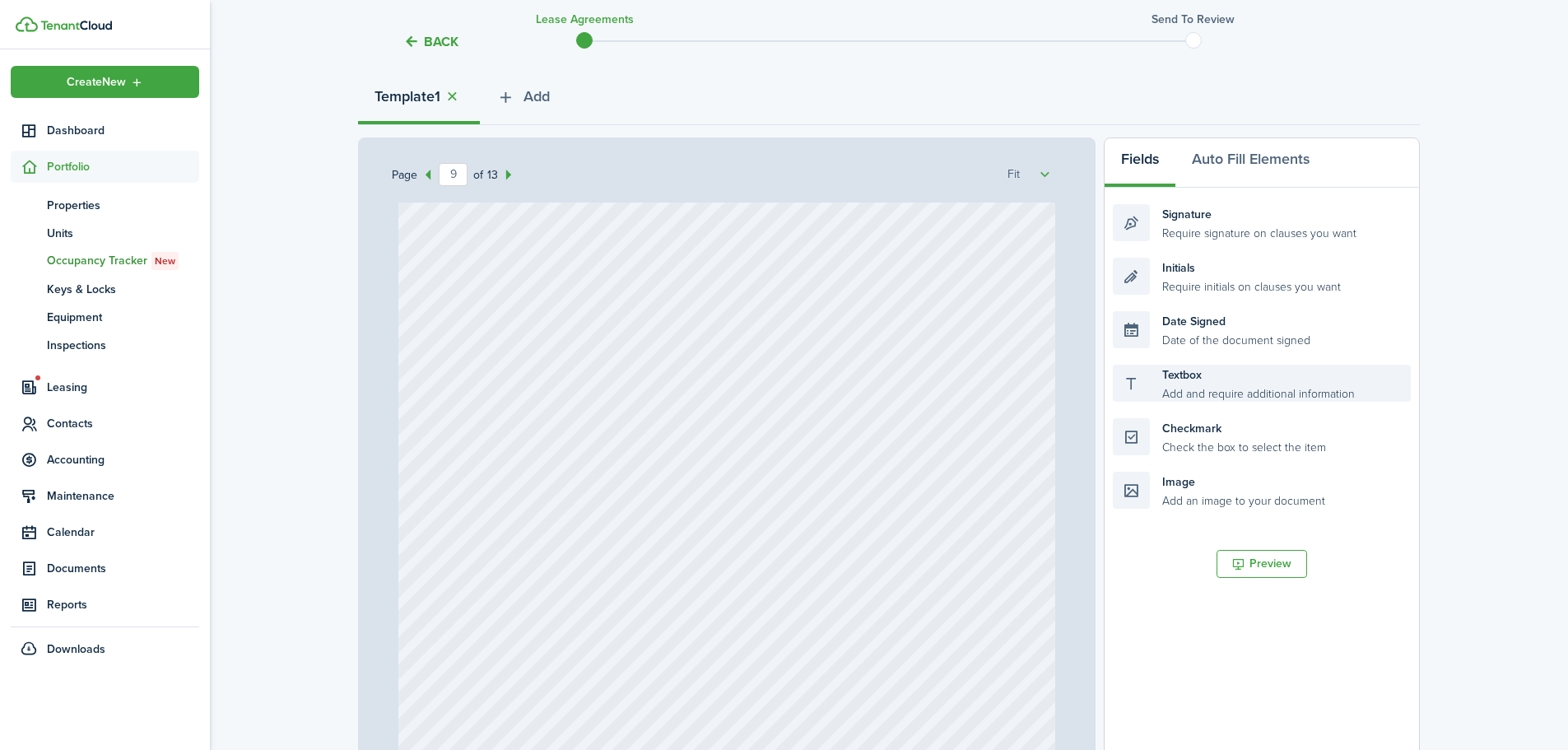
click at [1170, 382] on div "Textbox Add and require additional information" at bounding box center [1262, 382] width 298 height 37
drag, startPoint x: 1188, startPoint y: 390, endPoint x: 742, endPoint y: 332, distance: 449.8
click at [742, 332] on div "Page 9 of 13 50% 75% 100% 150% 200% Fit [PERSON_NAME] Text N/A Text N/A Text N/…" at bounding box center [888, 479] width 1062 height 683
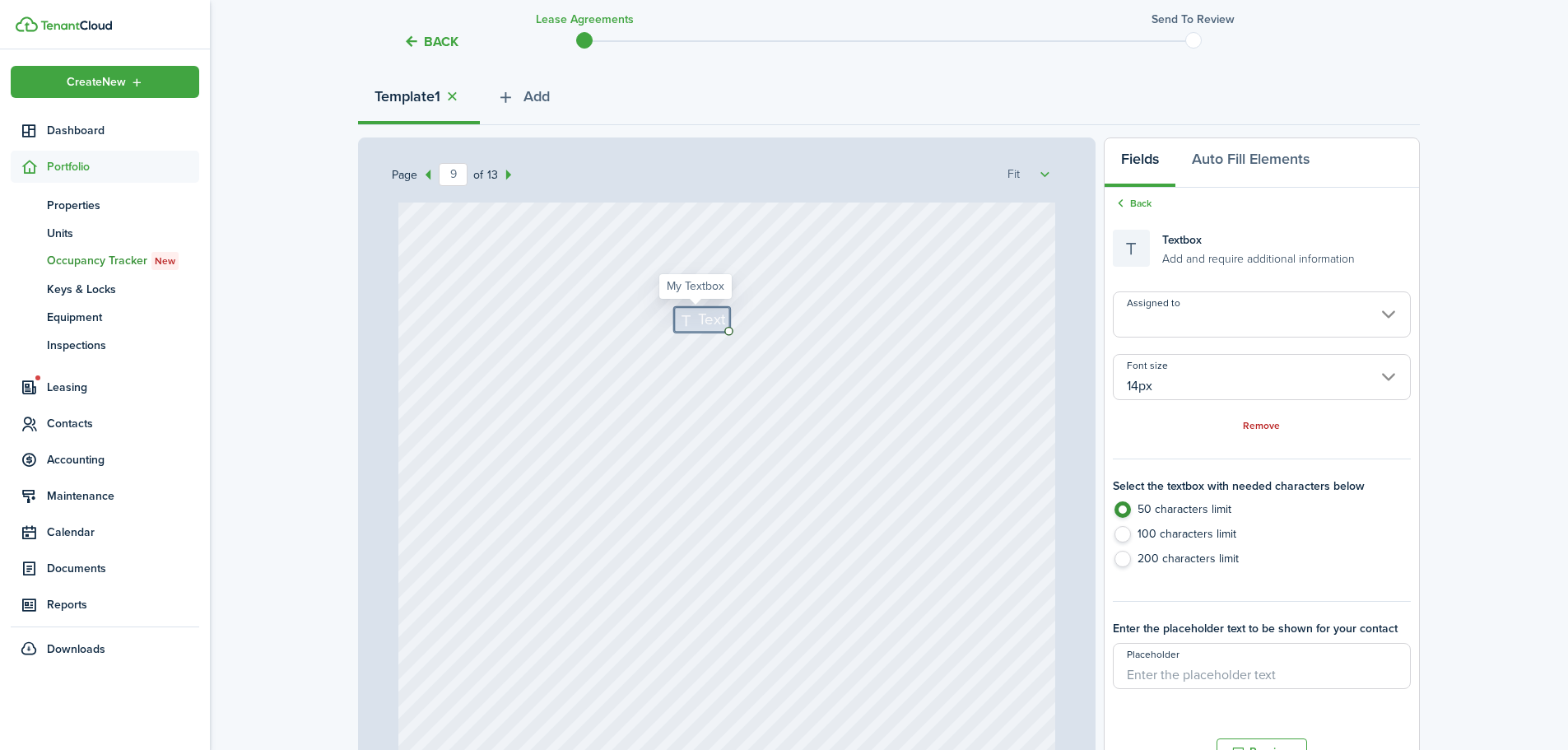
click at [678, 318] on icon at bounding box center [688, 320] width 20 height 16
type textarea "HOA and Pest control"
click at [755, 442] on div "Text HOA and Pest control" at bounding box center [727, 608] width 657 height 867
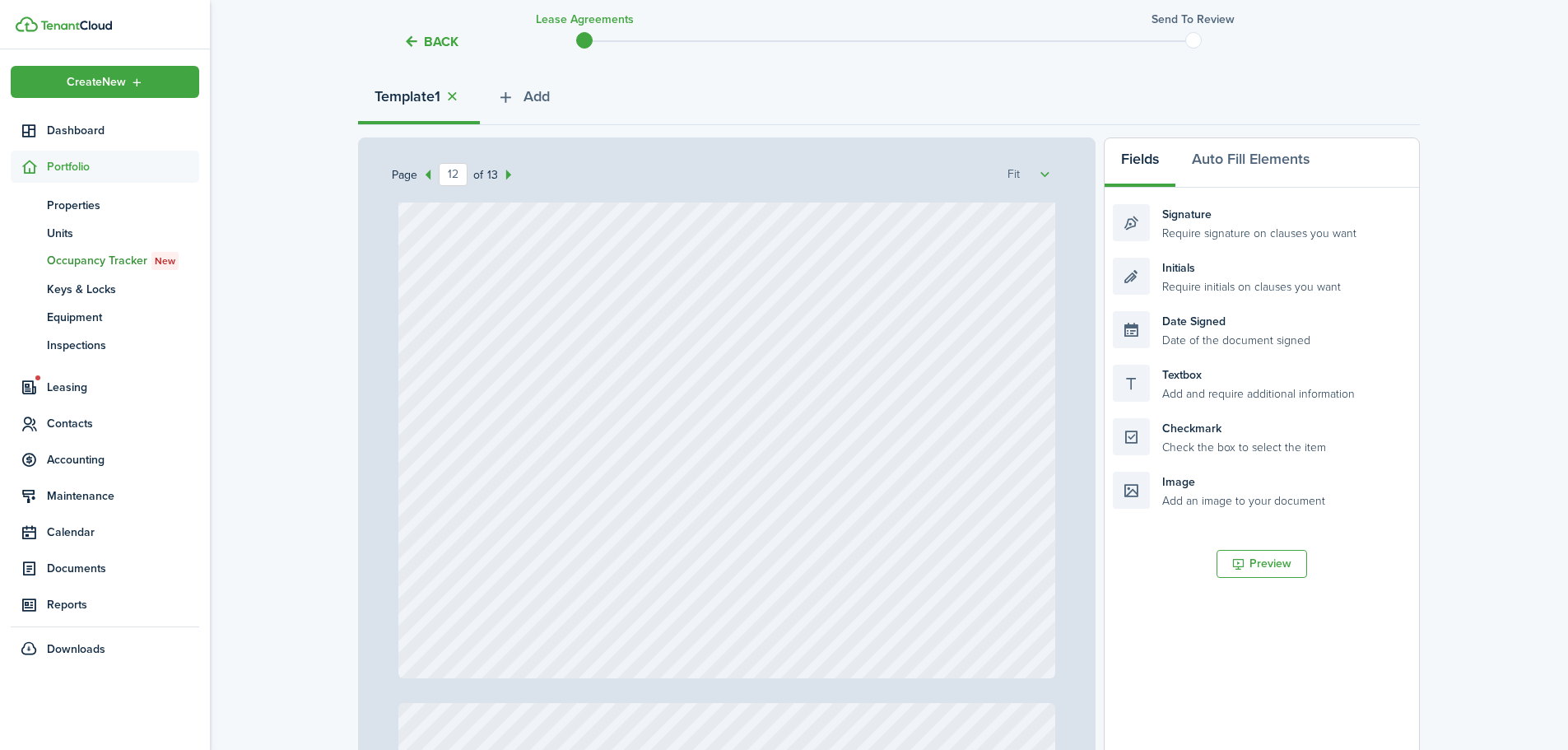
scroll to position [10204, 0]
click at [519, 335] on div at bounding box center [727, 238] width 657 height 867
click at [481, 321] on div at bounding box center [727, 238] width 657 height 867
click at [1239, 158] on button "Auto Fill Elements" at bounding box center [1250, 162] width 151 height 49
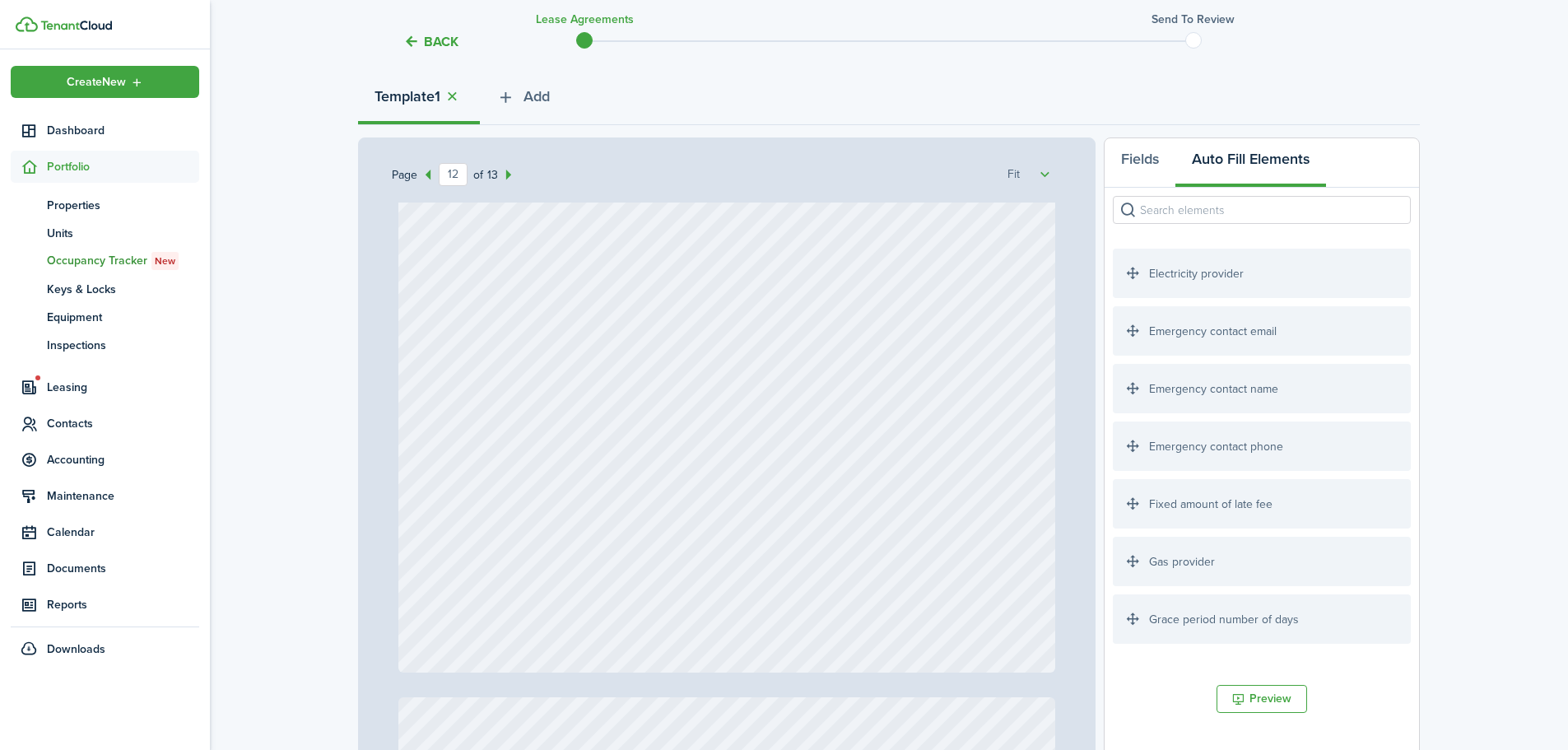
scroll to position [0, 0]
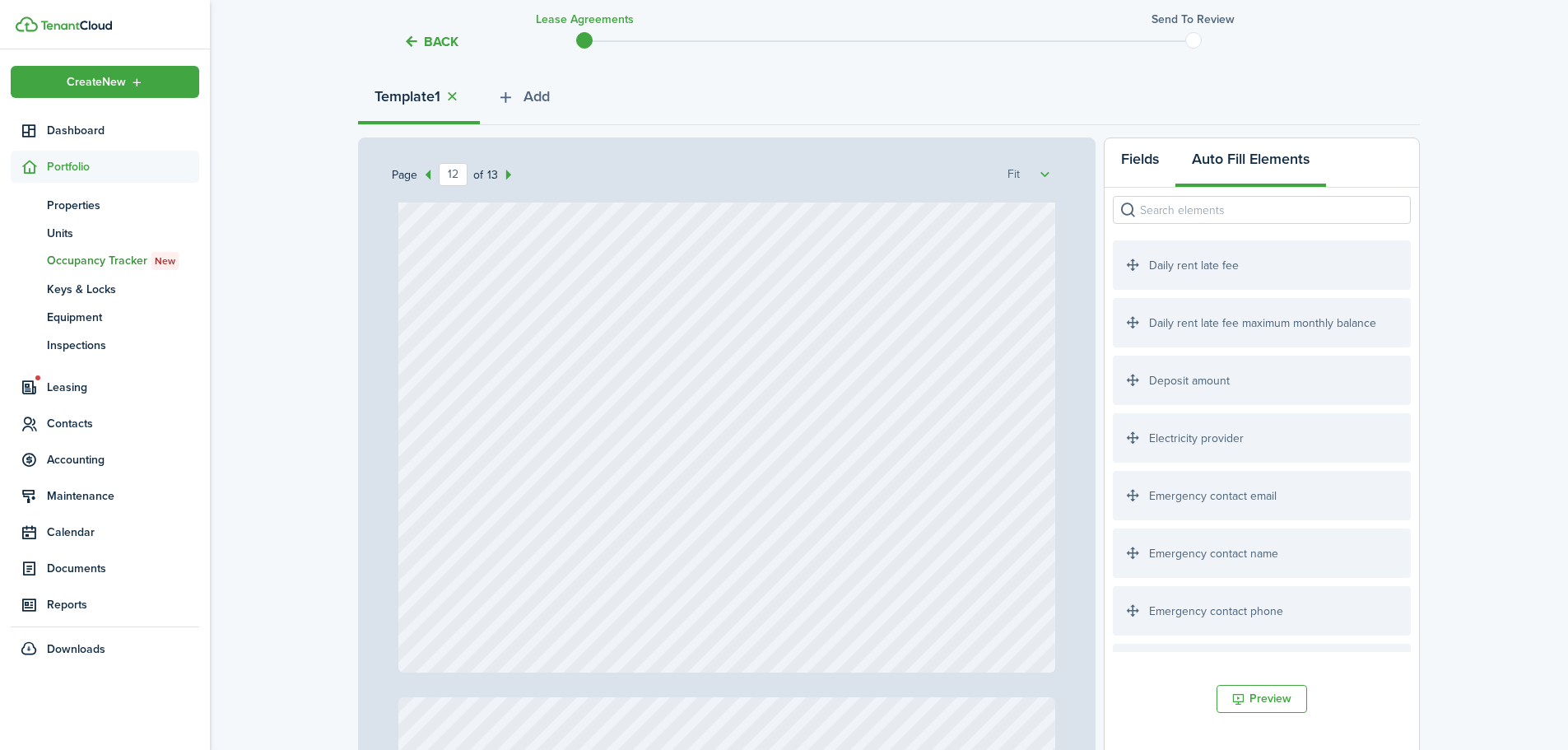
click at [1150, 155] on button "Fields" at bounding box center [1139, 162] width 71 height 49
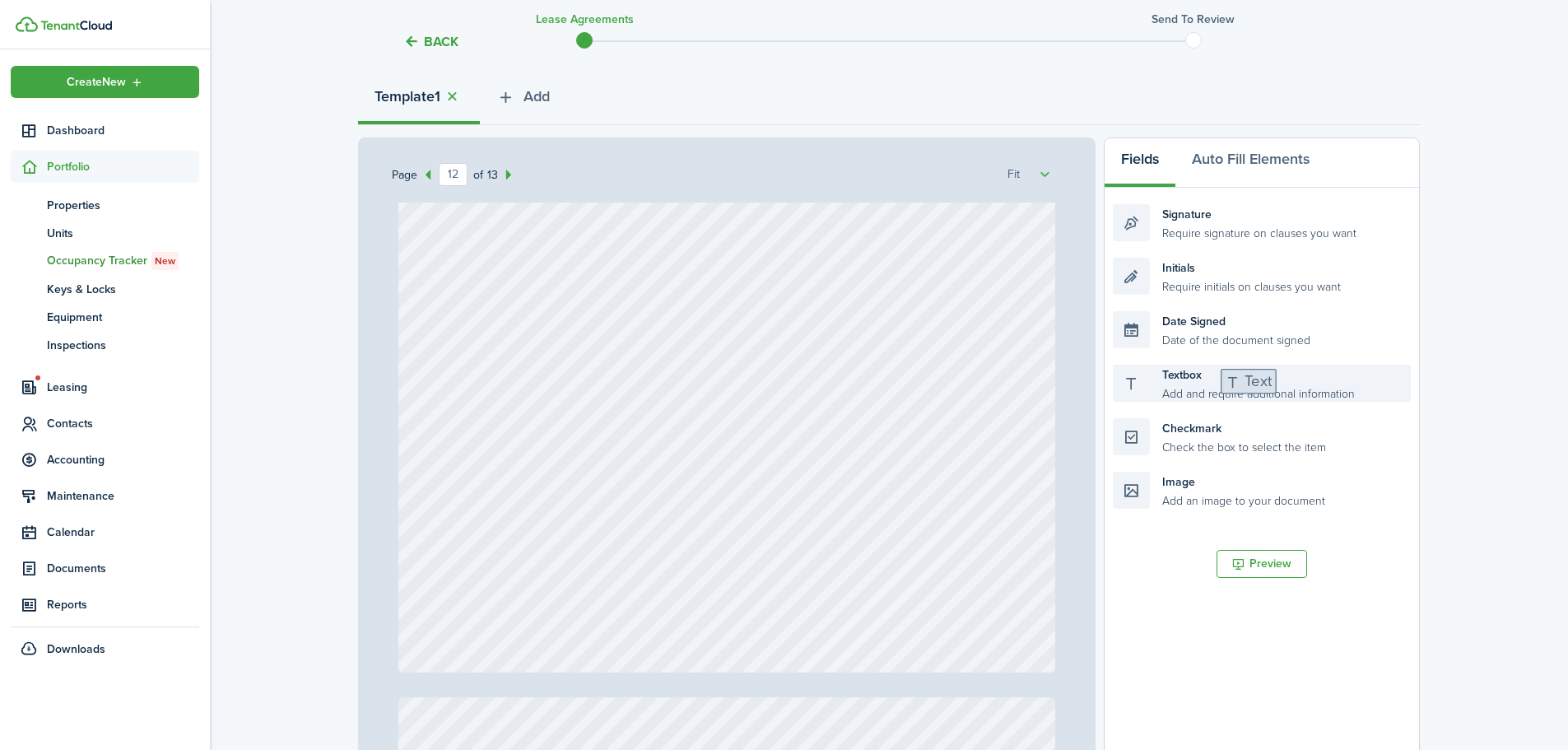
drag, startPoint x: 1204, startPoint y: 390, endPoint x: 1311, endPoint y: 395, distance: 107.1
click at [1311, 395] on div "Textbox Add and require additional information" at bounding box center [1262, 382] width 298 height 37
click at [1258, 146] on button "Auto Fill Elements" at bounding box center [1250, 162] width 151 height 49
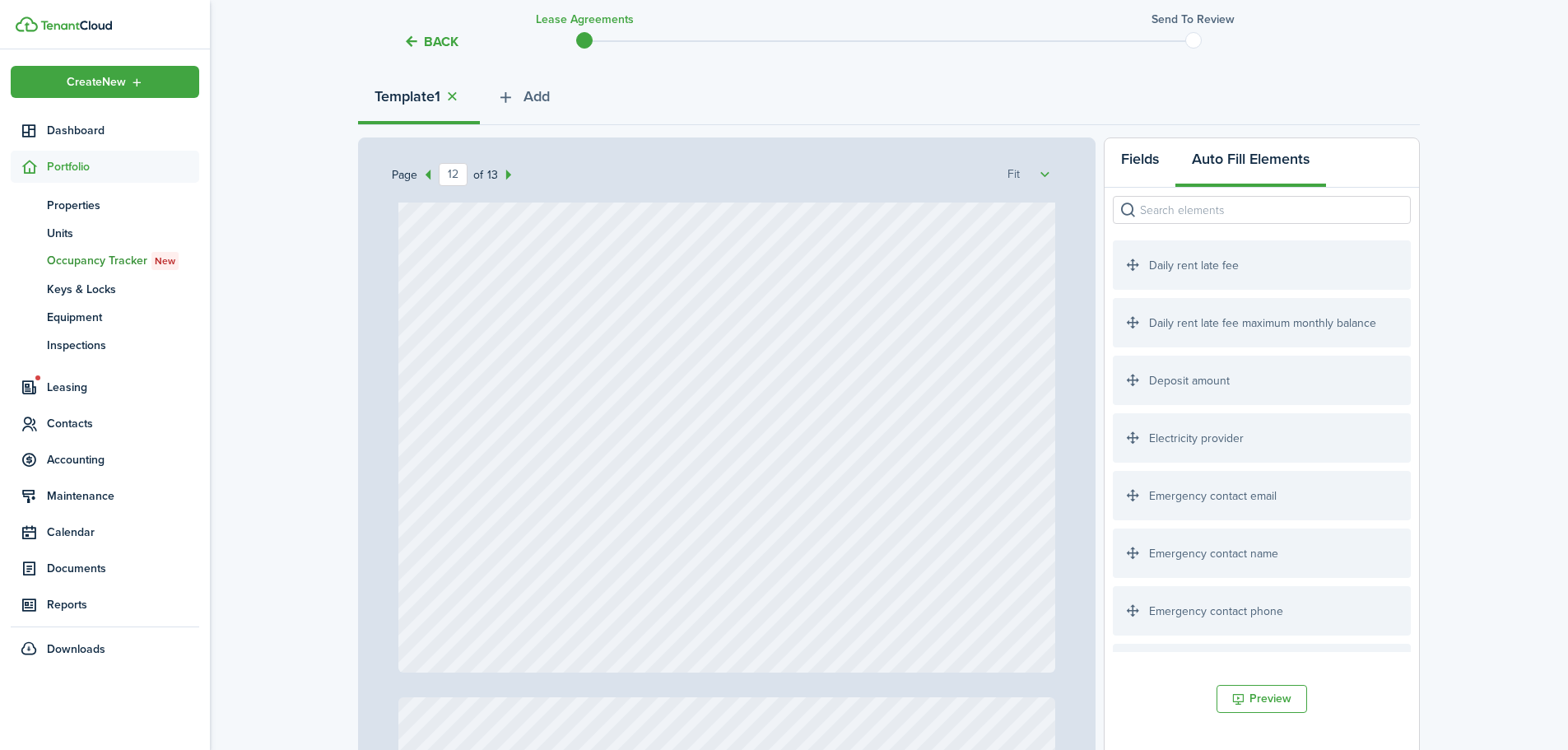
click at [1136, 148] on button "Fields" at bounding box center [1139, 162] width 71 height 49
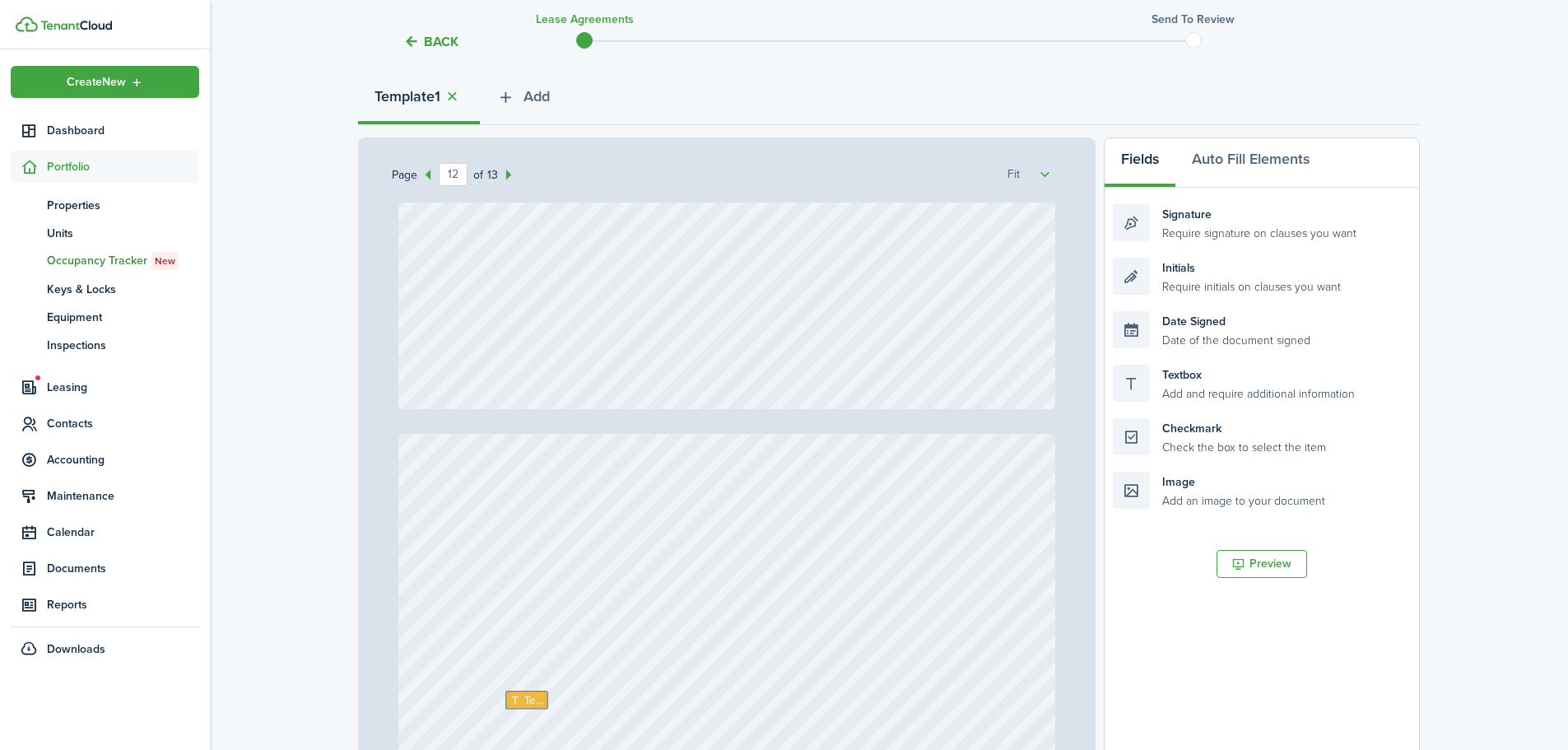
scroll to position [10534, 0]
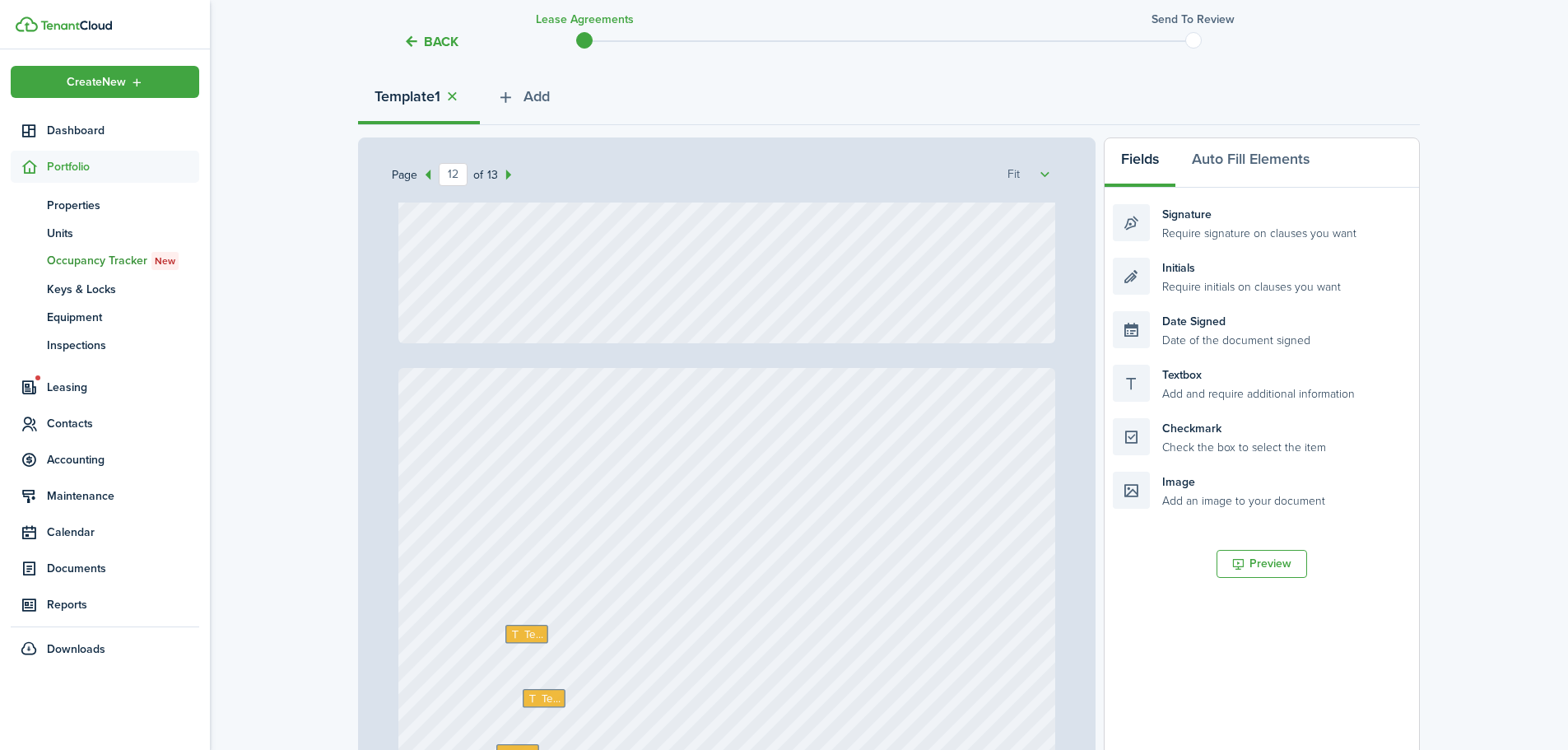
type input "13"
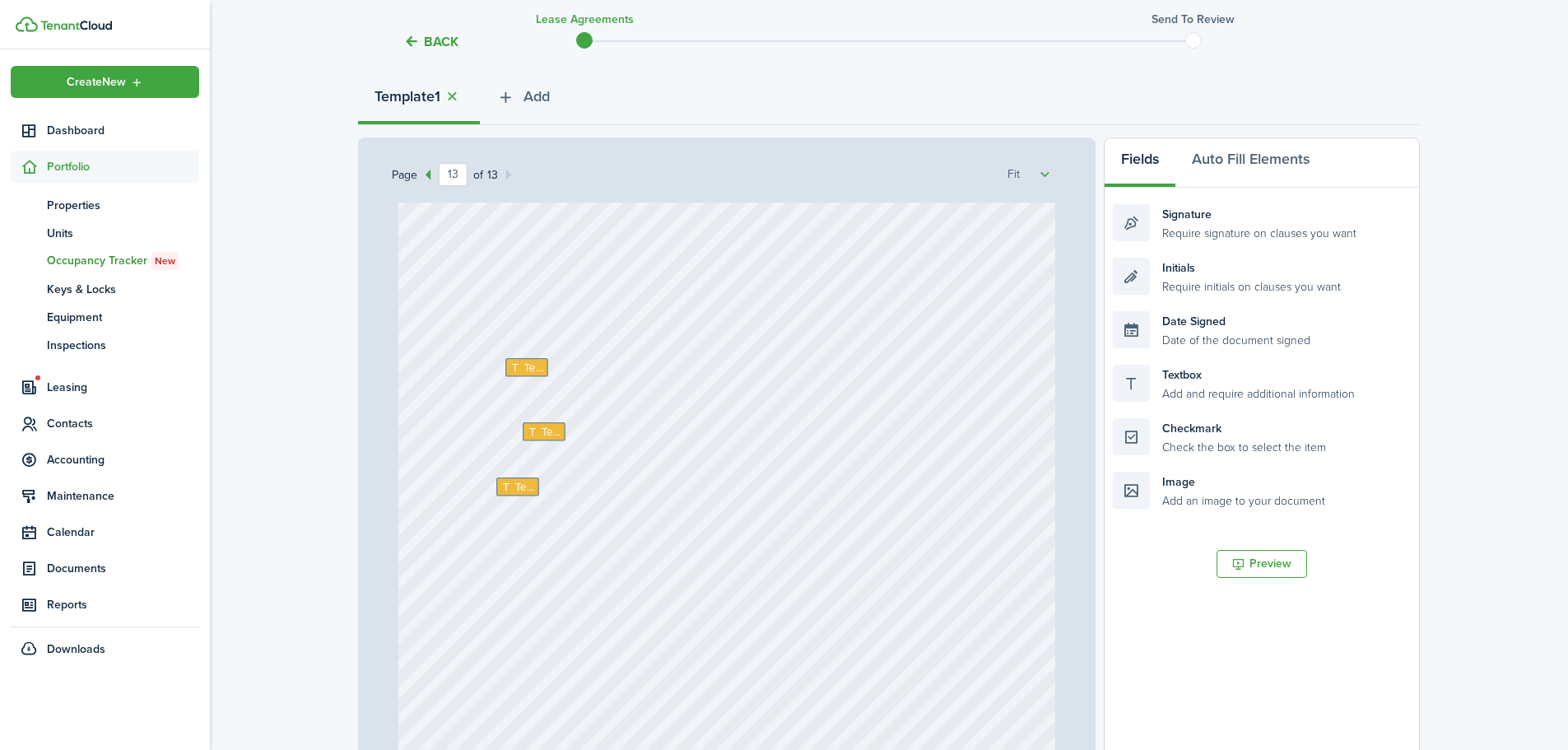
scroll to position [10863, 0]
click at [510, 305] on icon at bounding box center [517, 305] width 14 height 11
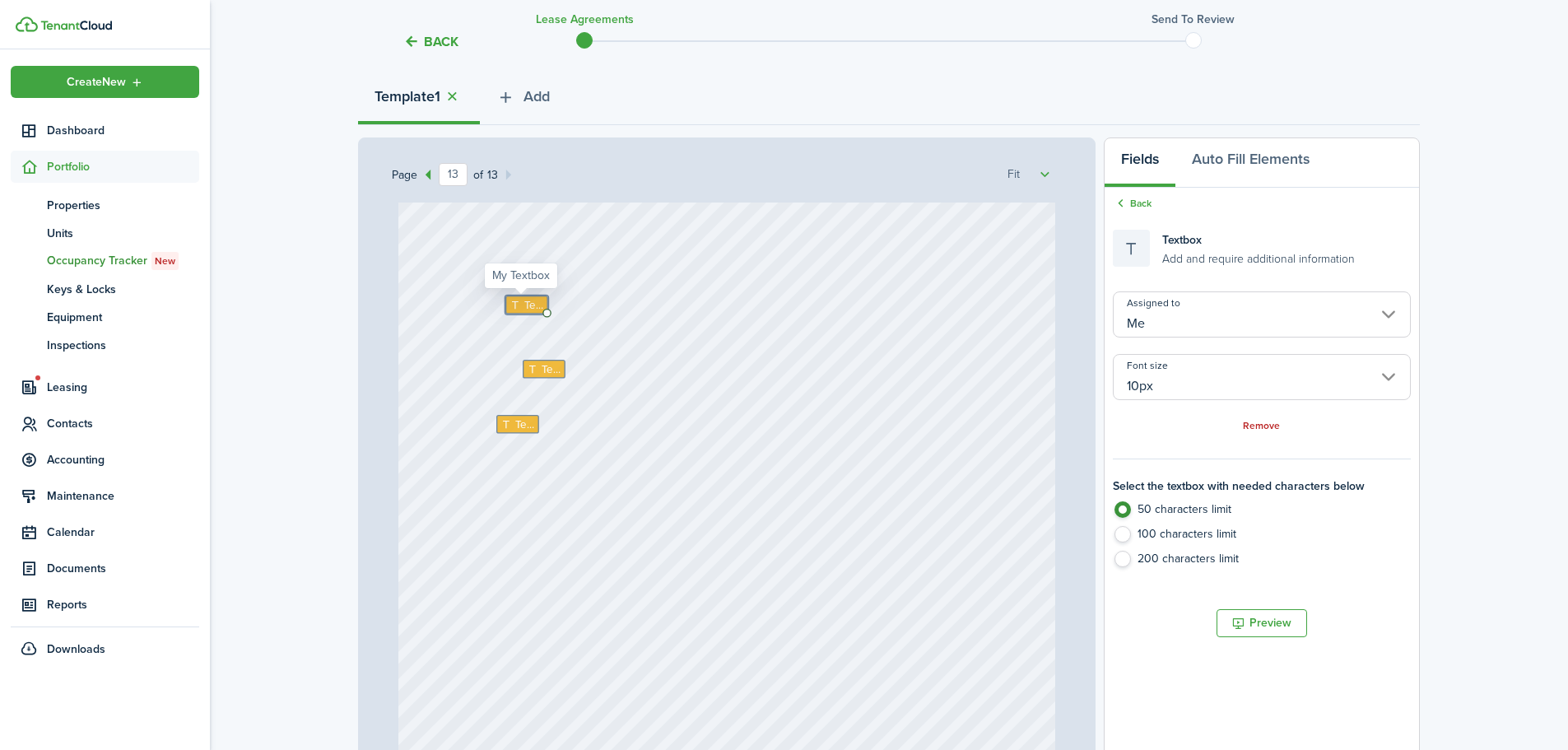
click at [510, 305] on icon at bounding box center [517, 305] width 14 height 11
type textarea "[DOMAIN_NAME]"
click at [528, 366] on icon at bounding box center [535, 368] width 14 height 11
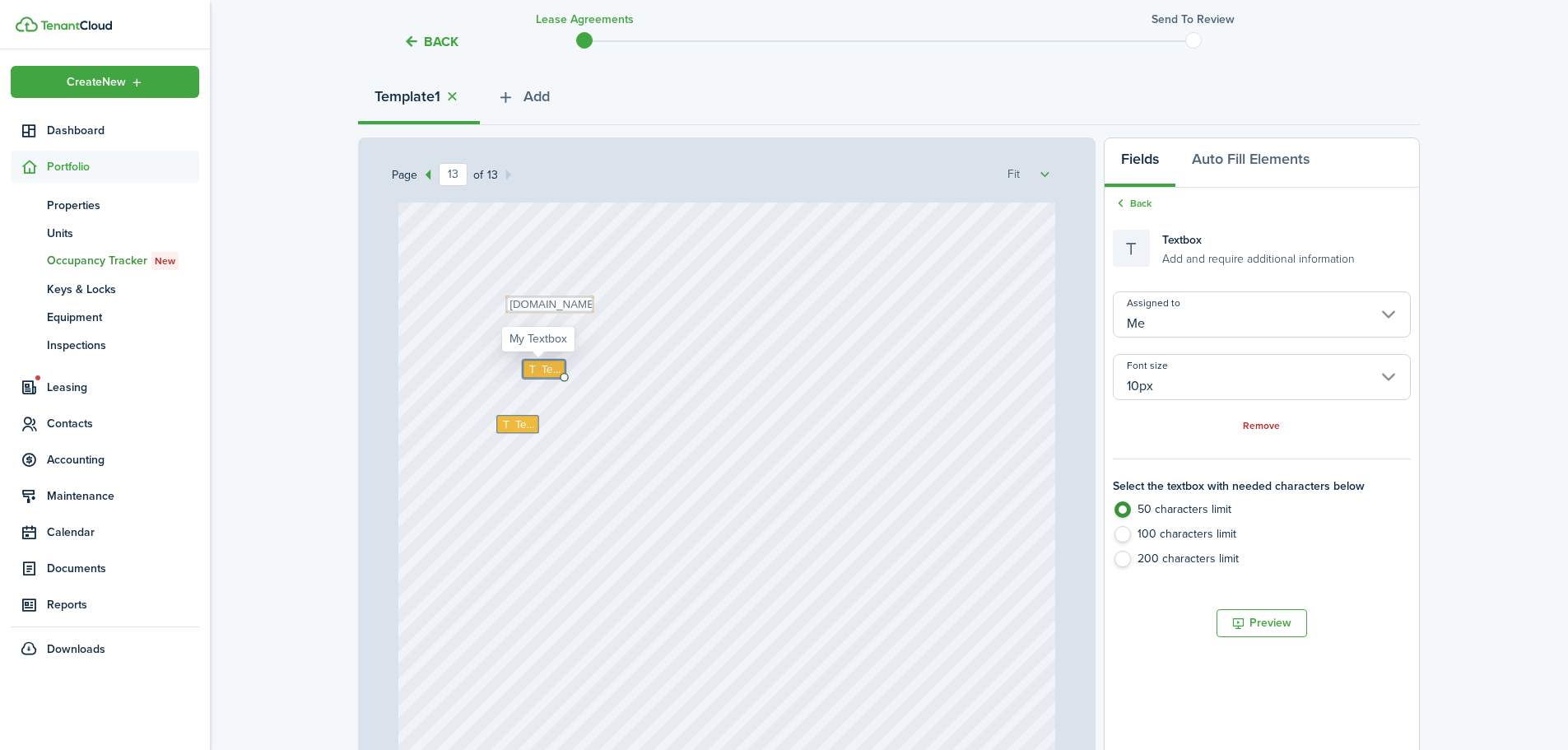
click at [528, 366] on icon at bounding box center [535, 368] width 14 height 11
type textarea "[PHONE_NUMBER]"
click at [500, 427] on icon at bounding box center [507, 424] width 14 height 11
type textarea "a"
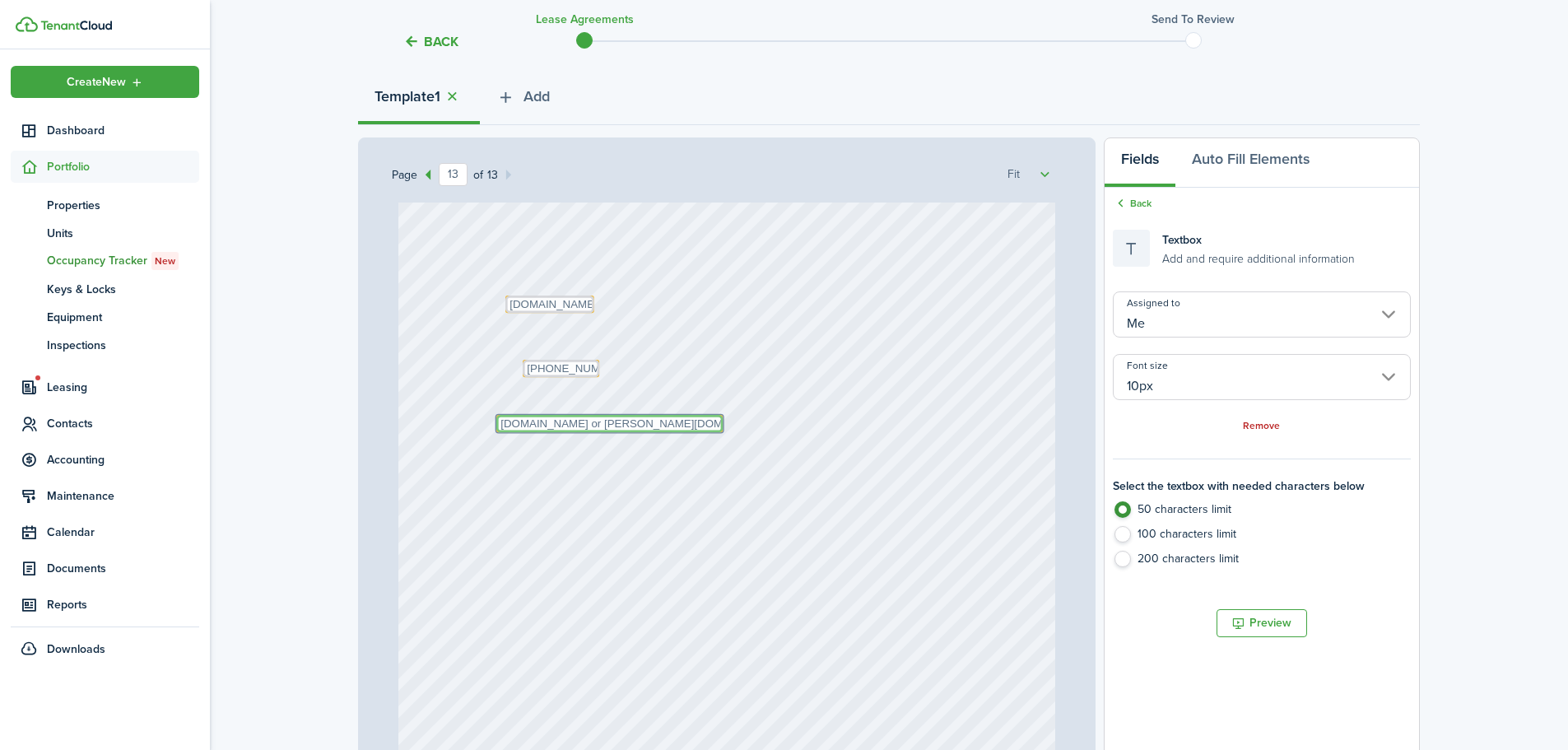
type textarea "[DOMAIN_NAME] or [PERSON_NAME][DOMAIN_NAME][EMAIL_ADDRESS][PERSON_NAME][DOMAIN_…"
click at [518, 616] on div "Text [PHONE_NUMBER] Text [DOMAIN_NAME] or [PERSON_NAME][DOMAIN_NAME][EMAIL_ADDR…" at bounding box center [727, 471] width 657 height 867
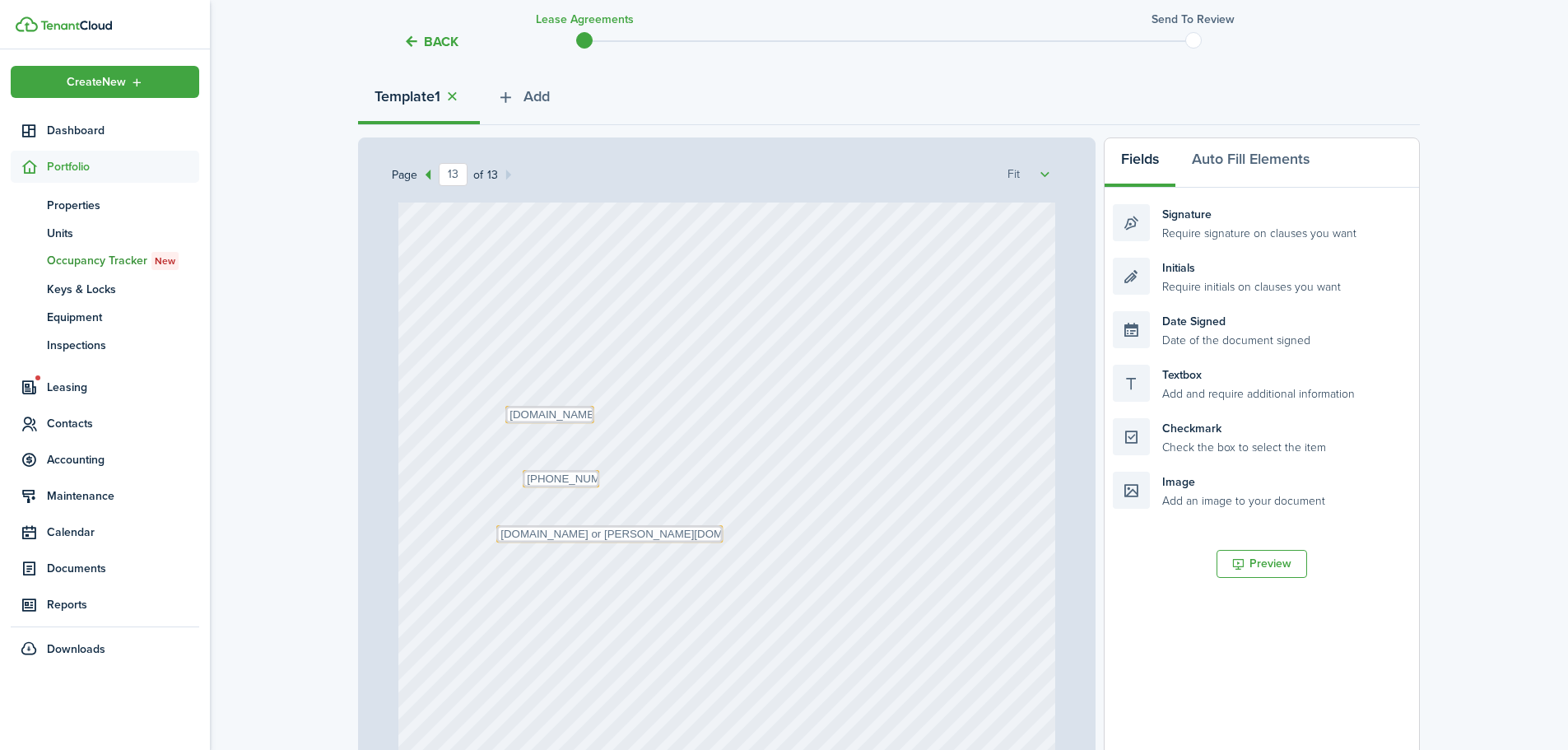
scroll to position [10995, 0]
click at [1267, 562] on button "Preview" at bounding box center [1261, 563] width 90 height 28
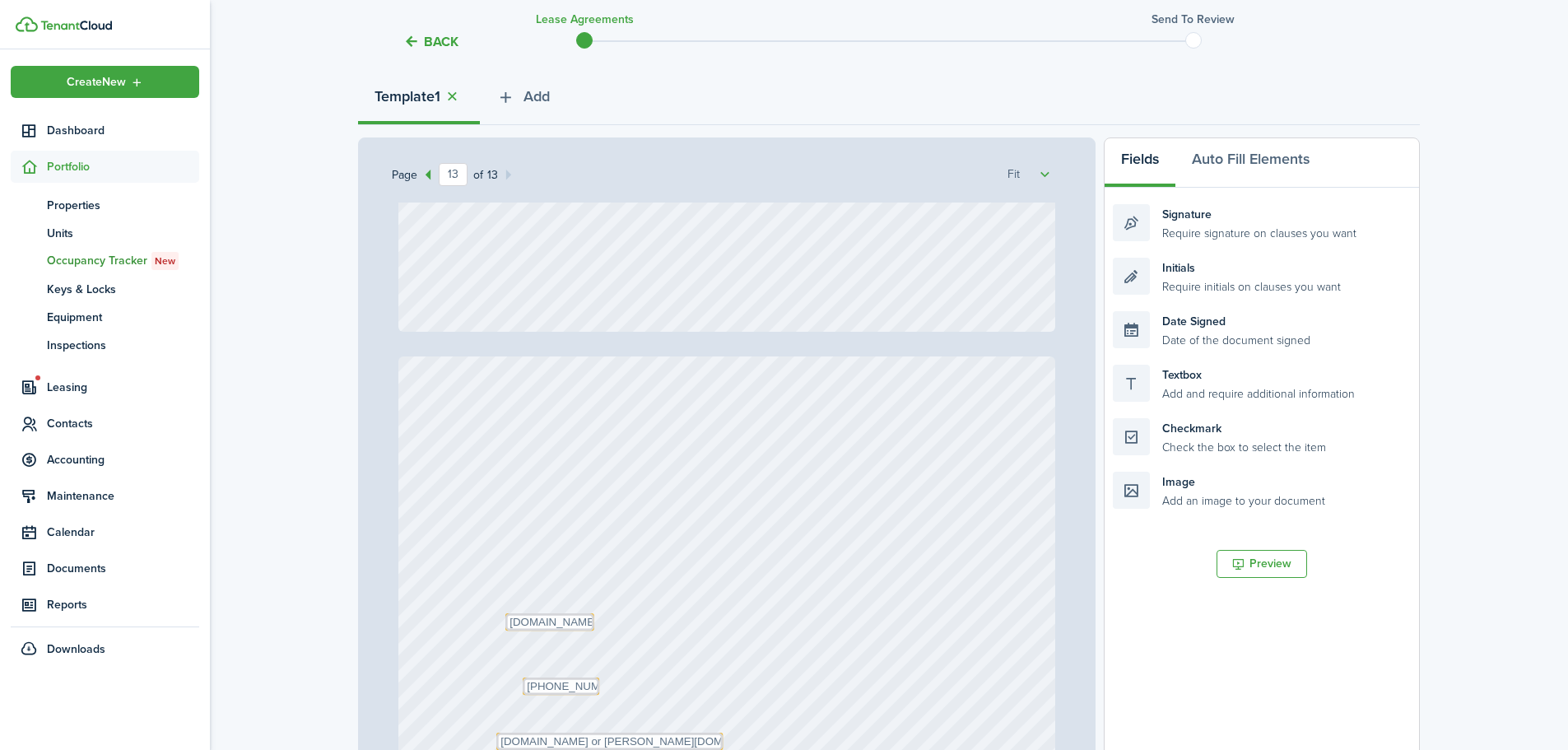
type input "12"
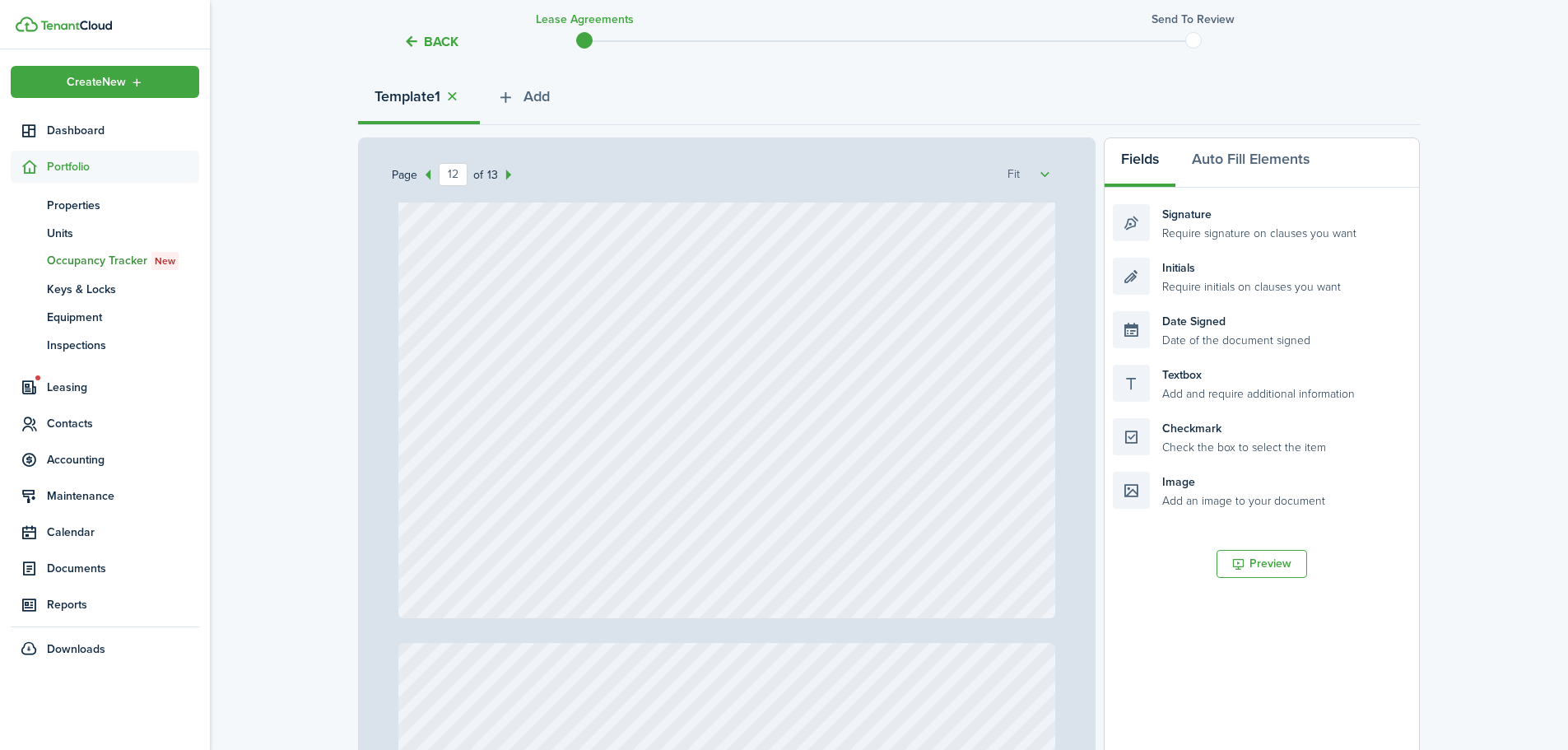
scroll to position [10254, 0]
drag, startPoint x: 1197, startPoint y: 384, endPoint x: 556, endPoint y: 278, distance: 649.7
click at [556, 278] on div "Page 12 of 13 50% 75% 100% 150% 200% Fit [PERSON_NAME] Text N/A Text N/A Text N…" at bounding box center [888, 479] width 1062 height 683
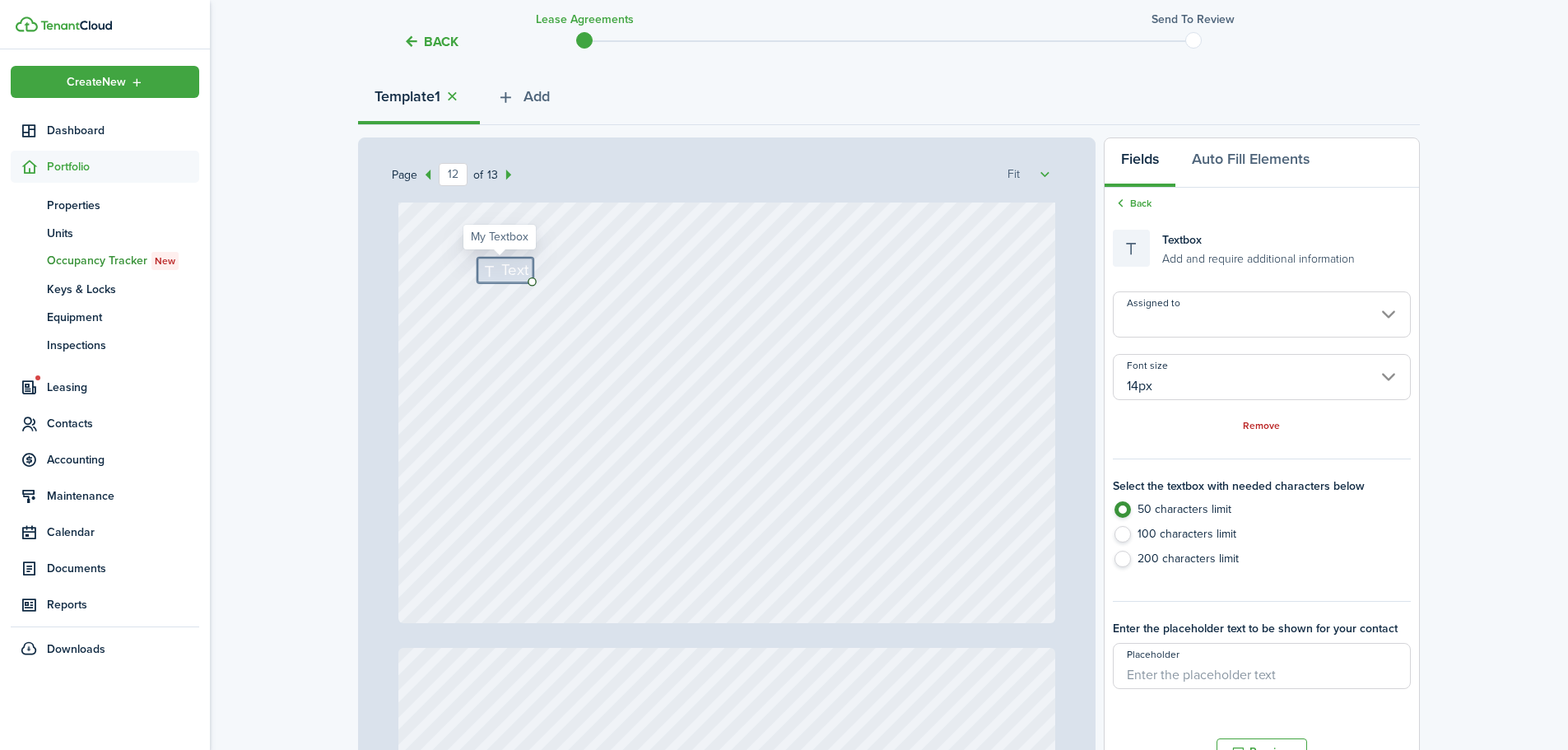
click at [1293, 307] on input "Assigned to" at bounding box center [1262, 314] width 298 height 46
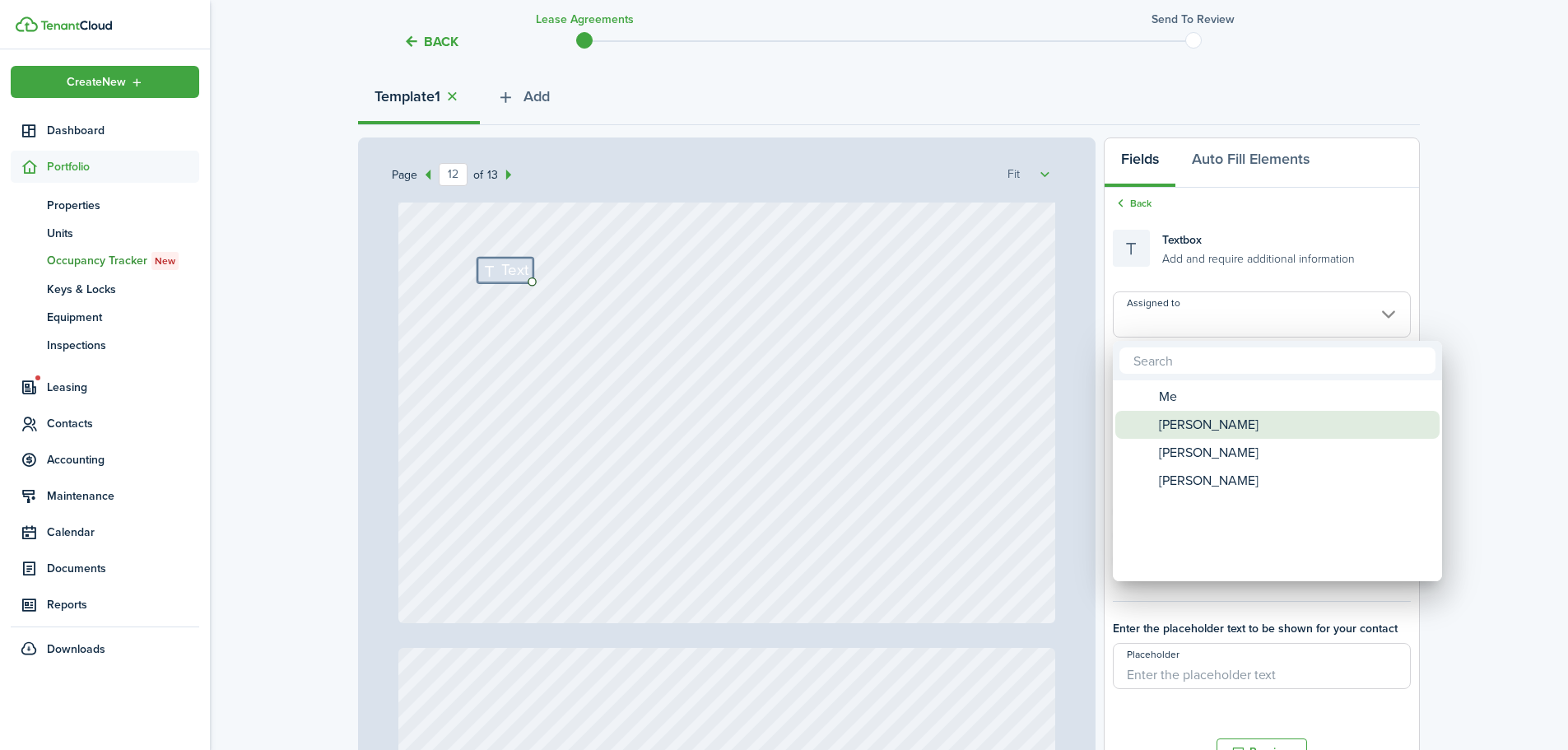
click at [1246, 415] on span "[PERSON_NAME]" at bounding box center [1209, 424] width 100 height 28
type input "[PERSON_NAME]"
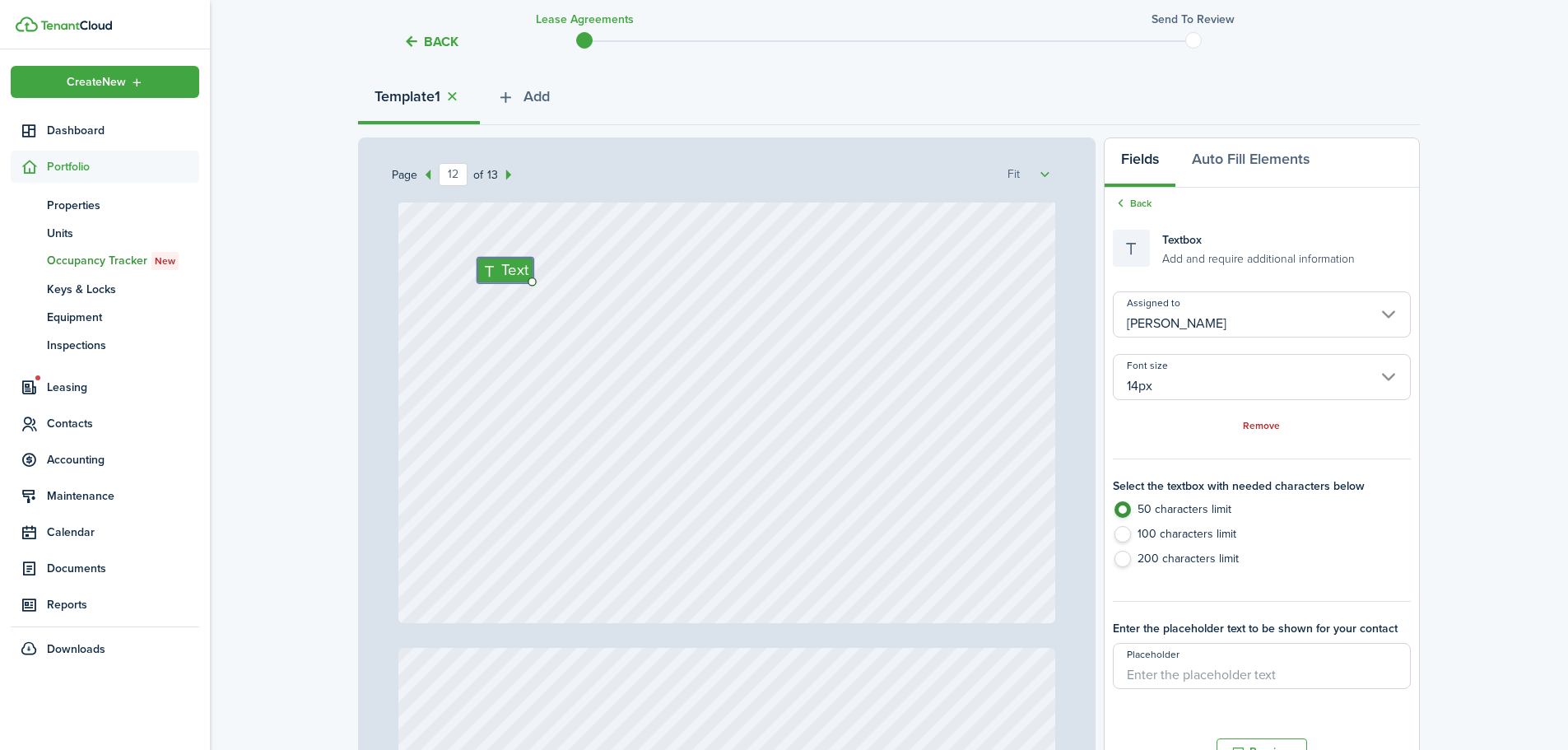
click at [479, 297] on div "Text" at bounding box center [727, 188] width 657 height 867
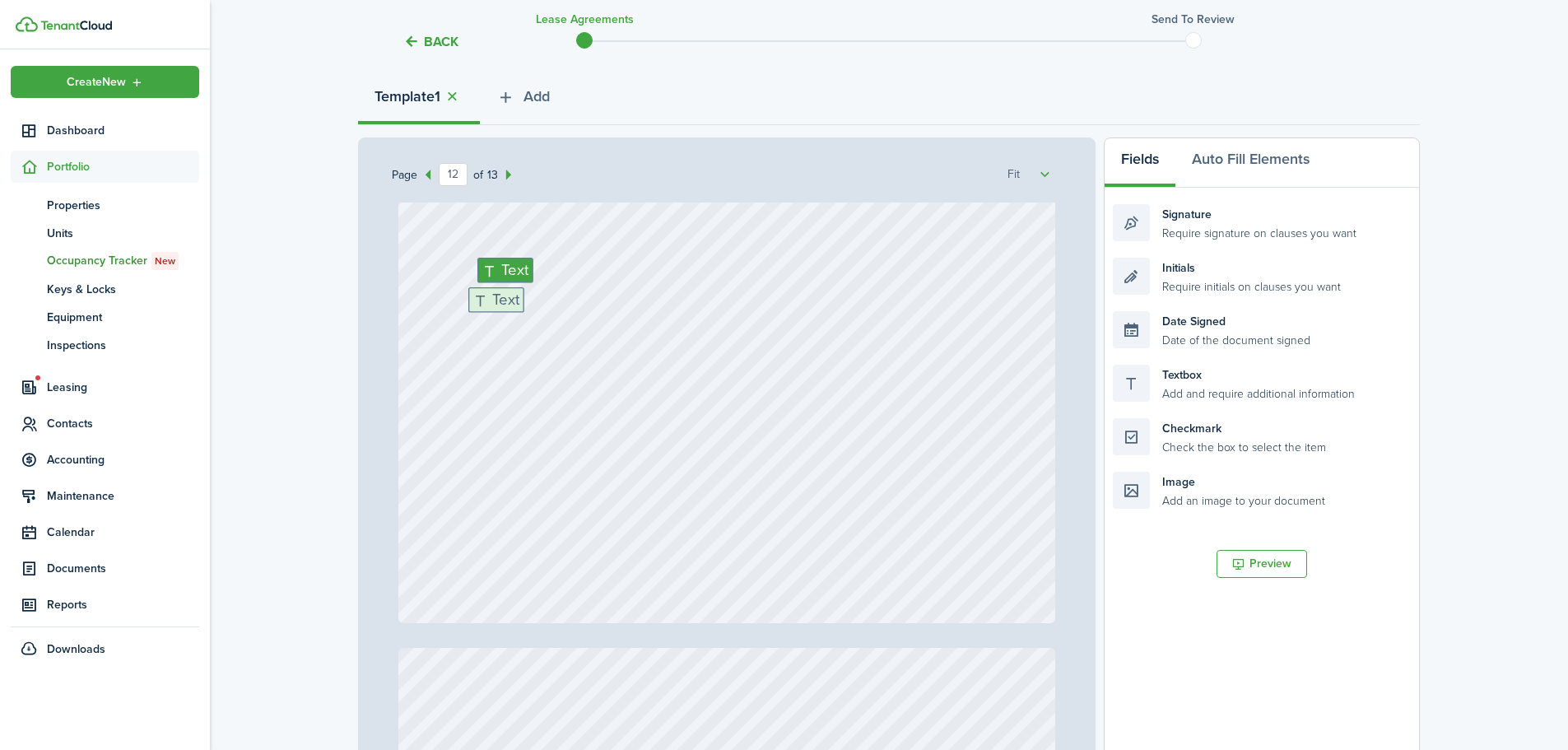
drag, startPoint x: 1221, startPoint y: 379, endPoint x: 576, endPoint y: 301, distance: 649.7
click at [576, 301] on div "Page 12 of 13 50% 75% 100% 150% 200% Fit [PERSON_NAME] Text N/A Text N/A Text N…" at bounding box center [888, 479] width 1062 height 683
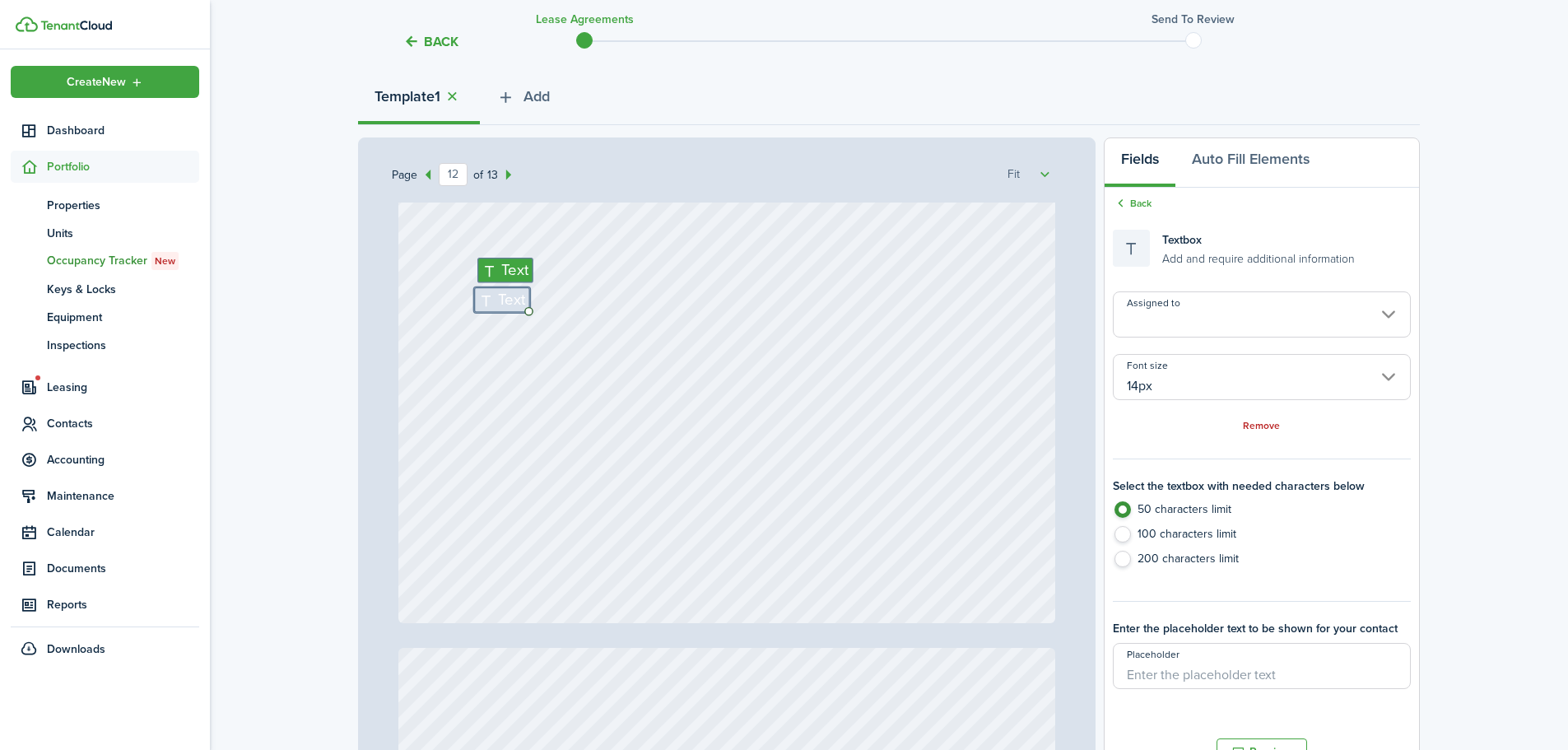
click at [1204, 300] on input "Assigned to" at bounding box center [1262, 314] width 298 height 46
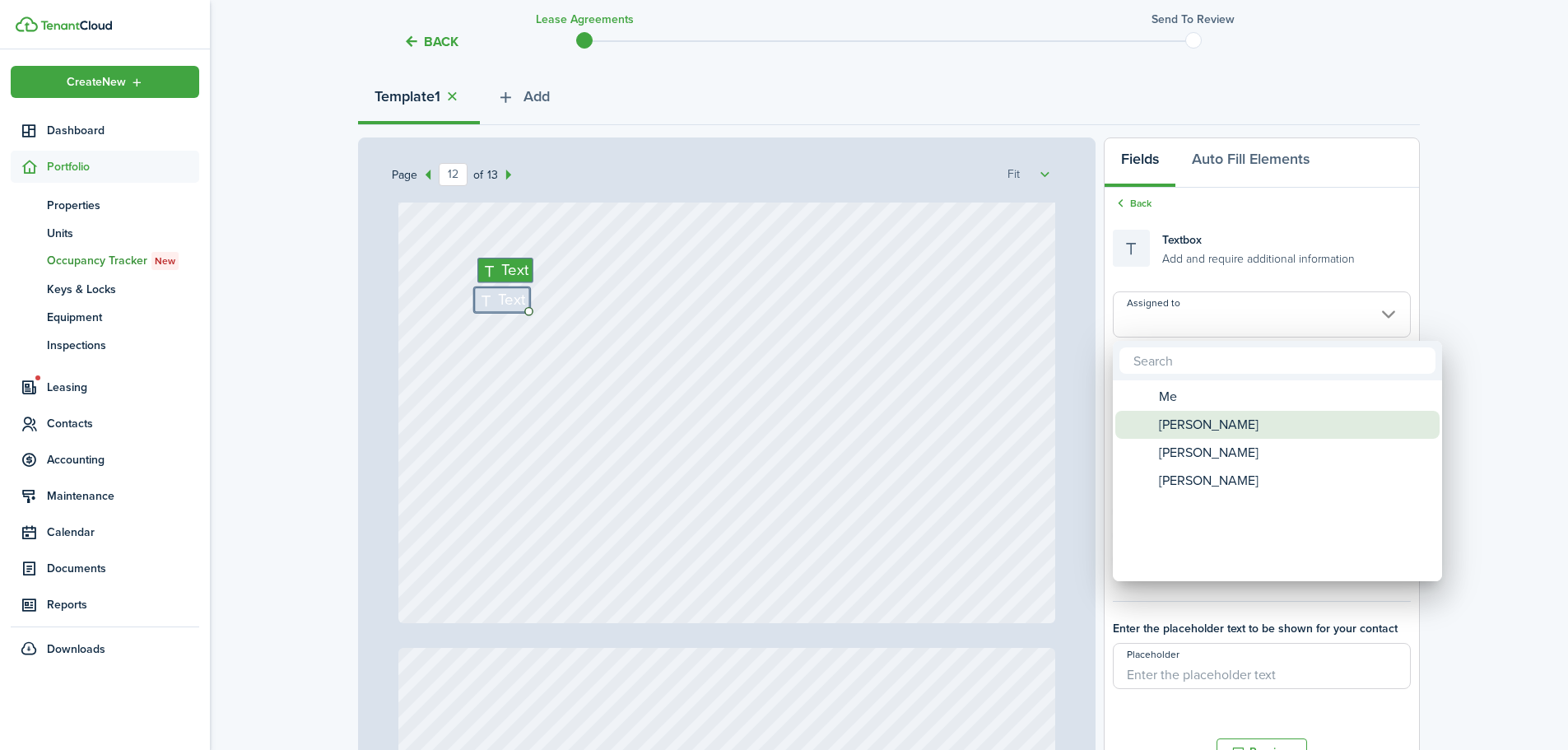
click at [1208, 426] on span "[PERSON_NAME]" at bounding box center [1209, 424] width 100 height 28
type input "[PERSON_NAME]"
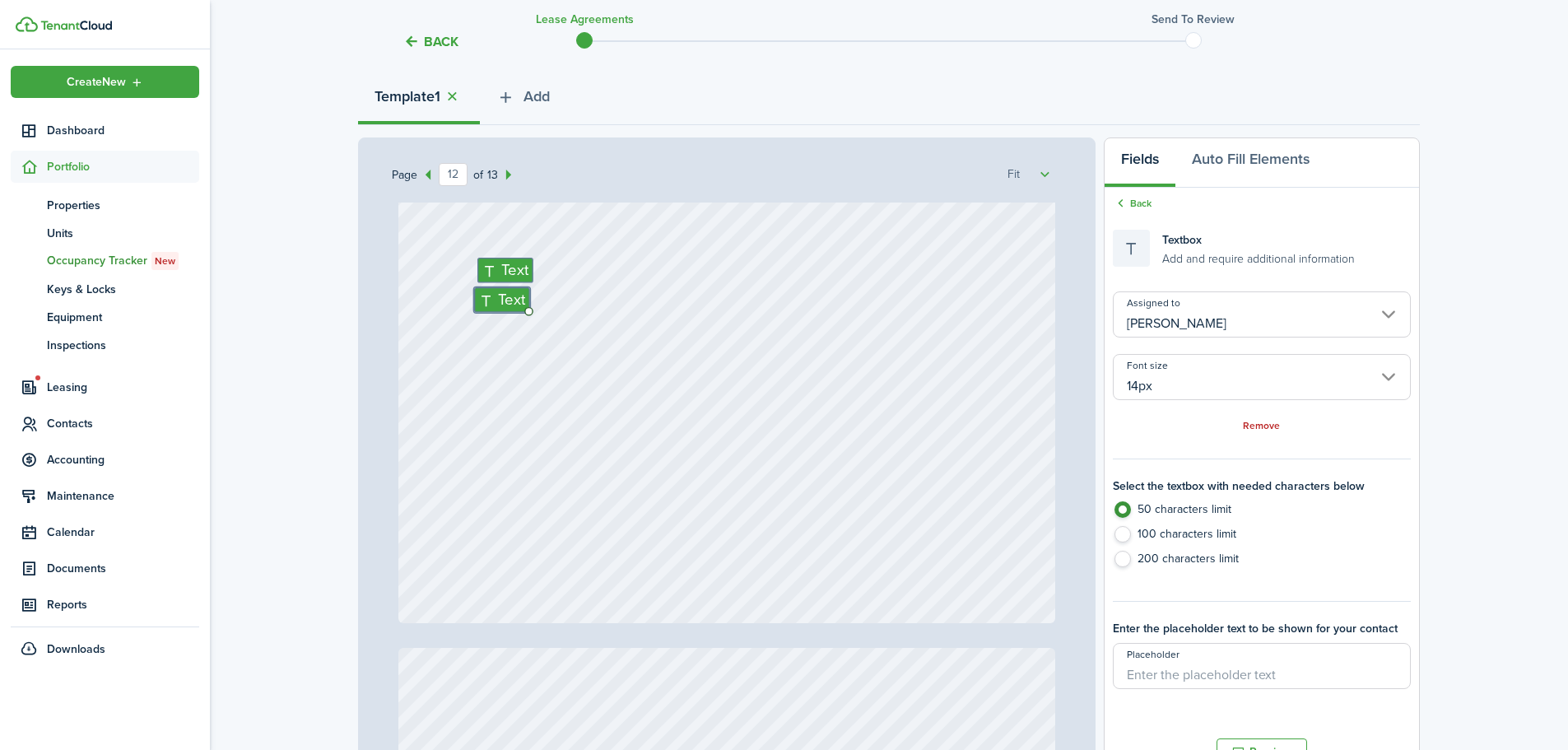
click at [854, 301] on div "Text Text" at bounding box center [727, 188] width 657 height 867
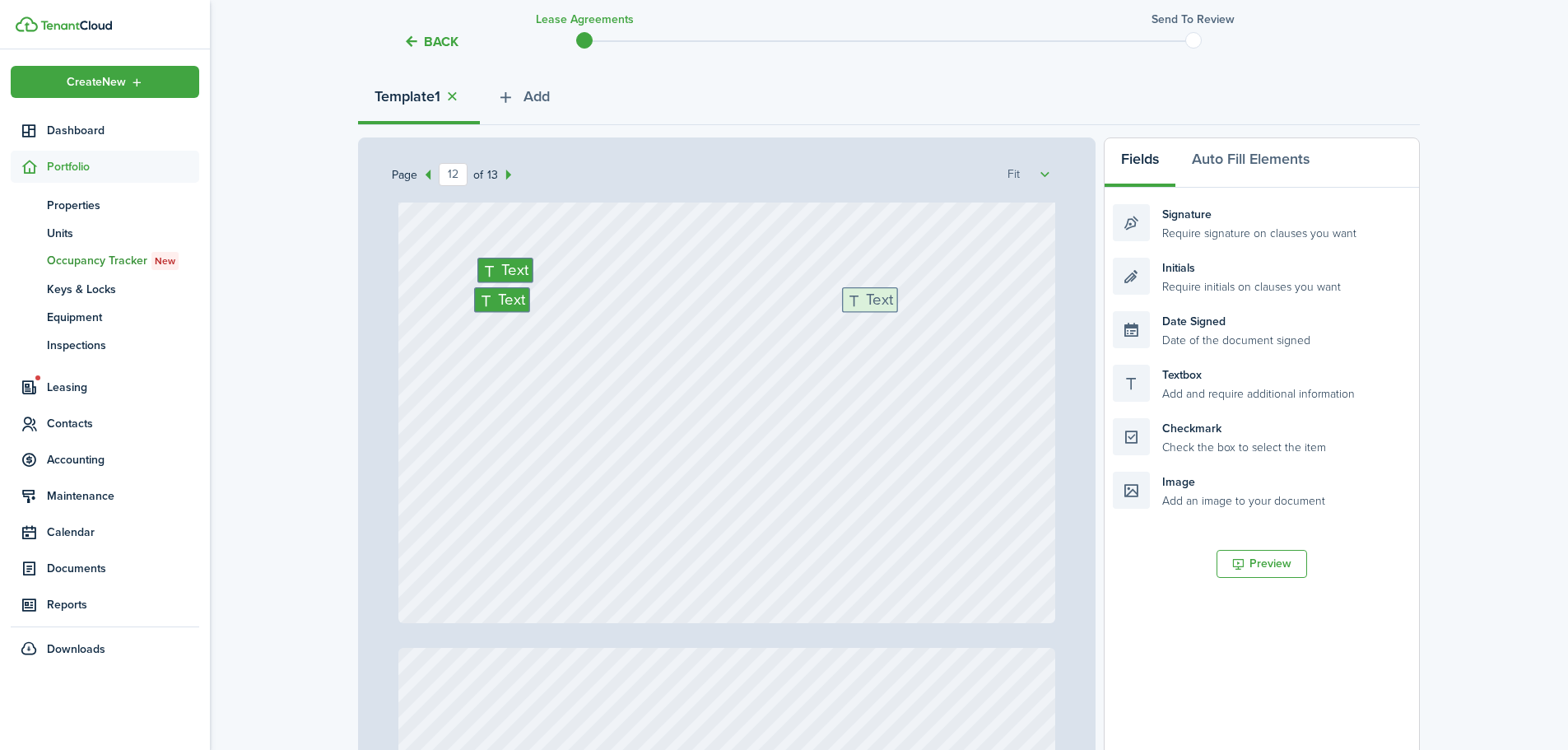
drag, startPoint x: 1200, startPoint y: 383, endPoint x: 930, endPoint y: 305, distance: 281.0
click at [930, 305] on div "Page 12 of 13 50% 75% 100% 150% 200% Fit [PERSON_NAME] Text N/A Text N/A Text N…" at bounding box center [888, 479] width 1062 height 683
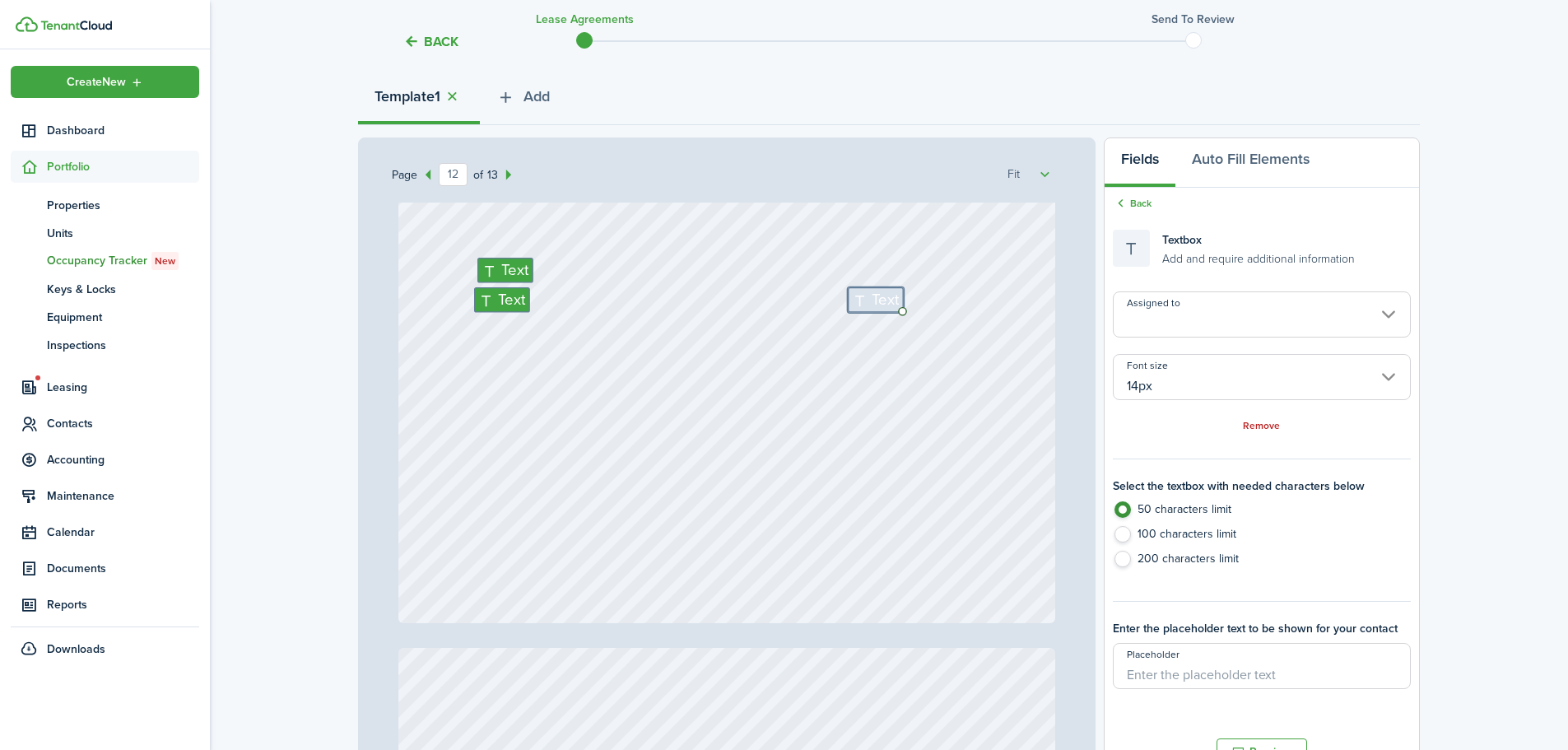
click at [1216, 314] on input "Assigned to" at bounding box center [1262, 314] width 298 height 46
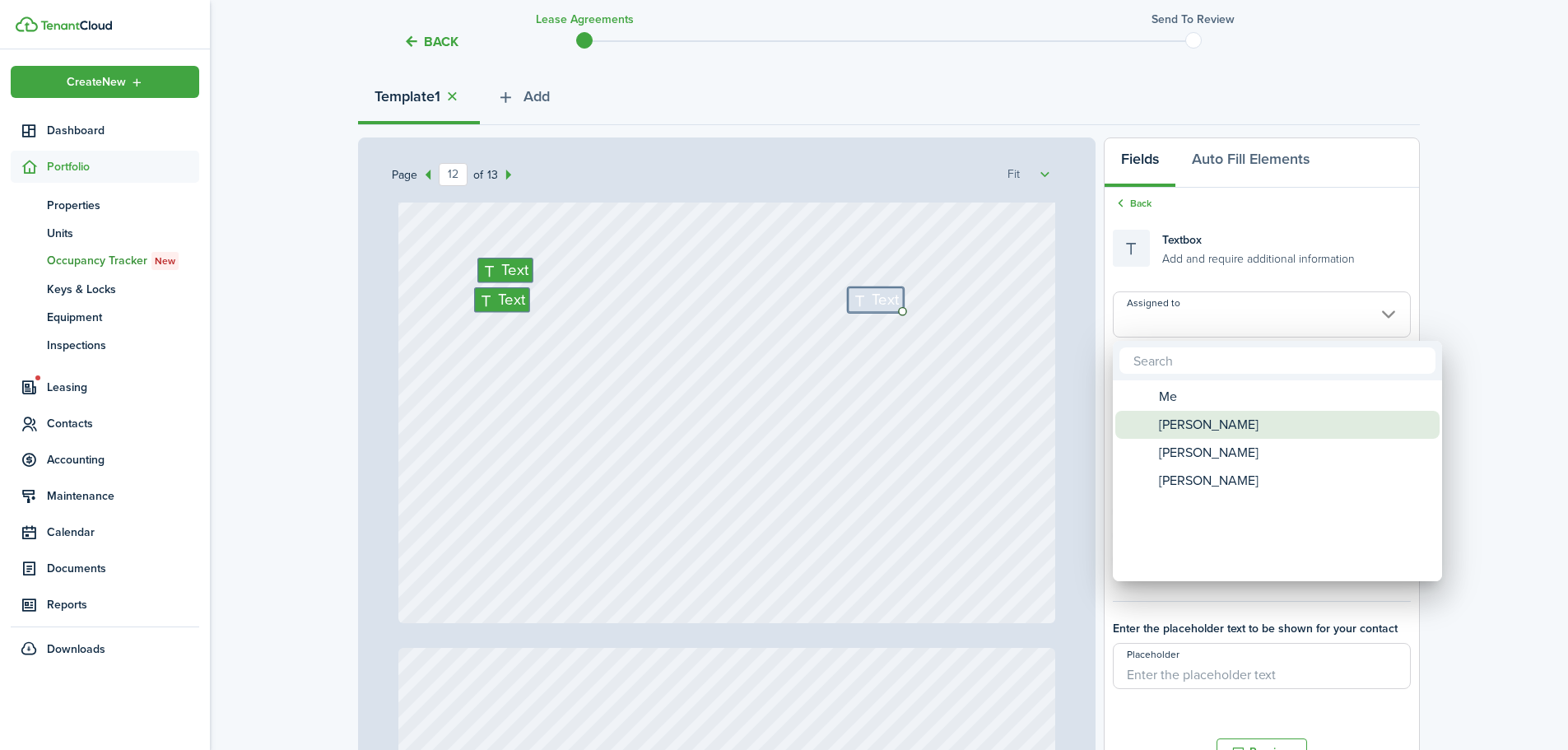
click at [1205, 424] on span "[PERSON_NAME]" at bounding box center [1209, 424] width 100 height 28
type input "[PERSON_NAME]"
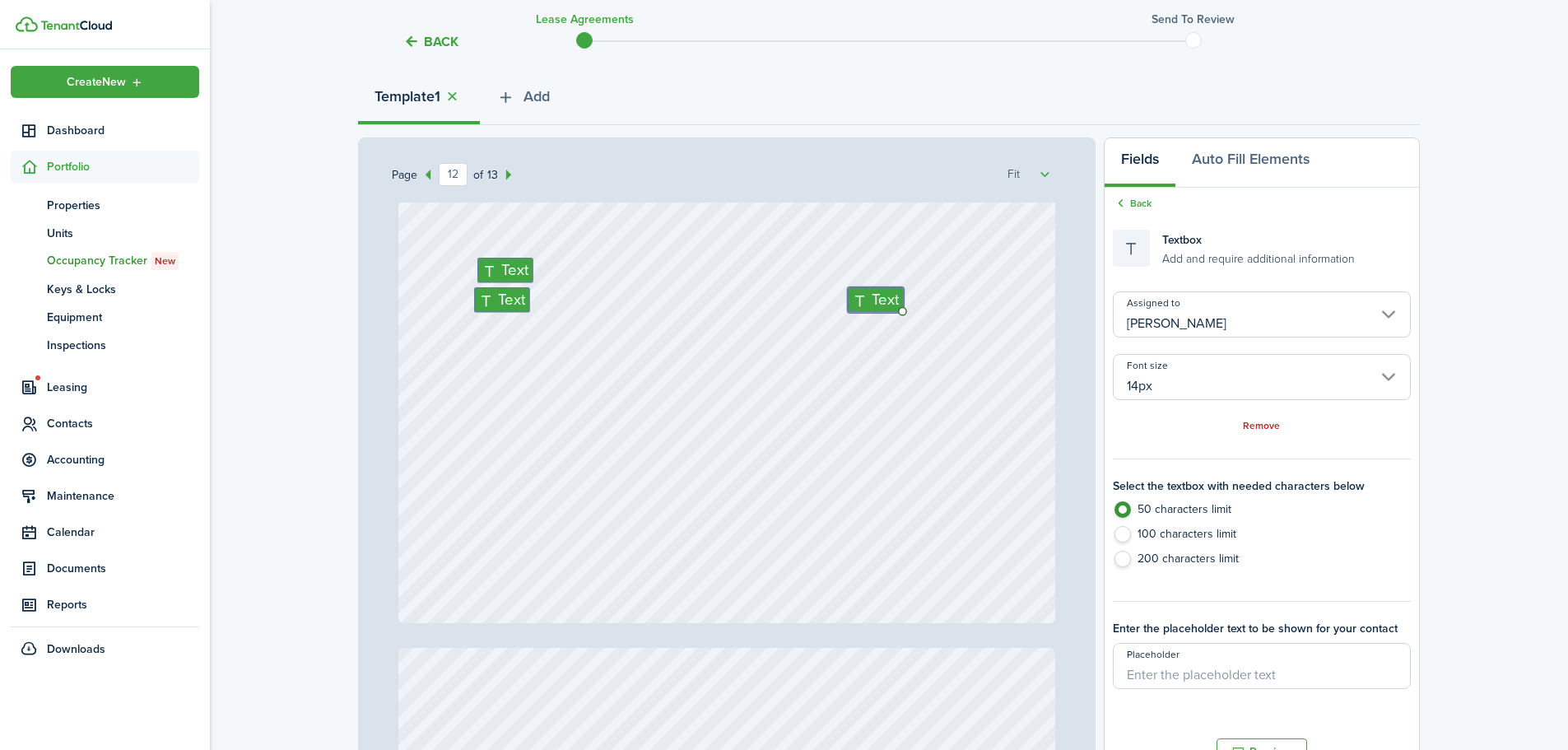
click at [504, 344] on div "Text Text Text" at bounding box center [727, 188] width 657 height 867
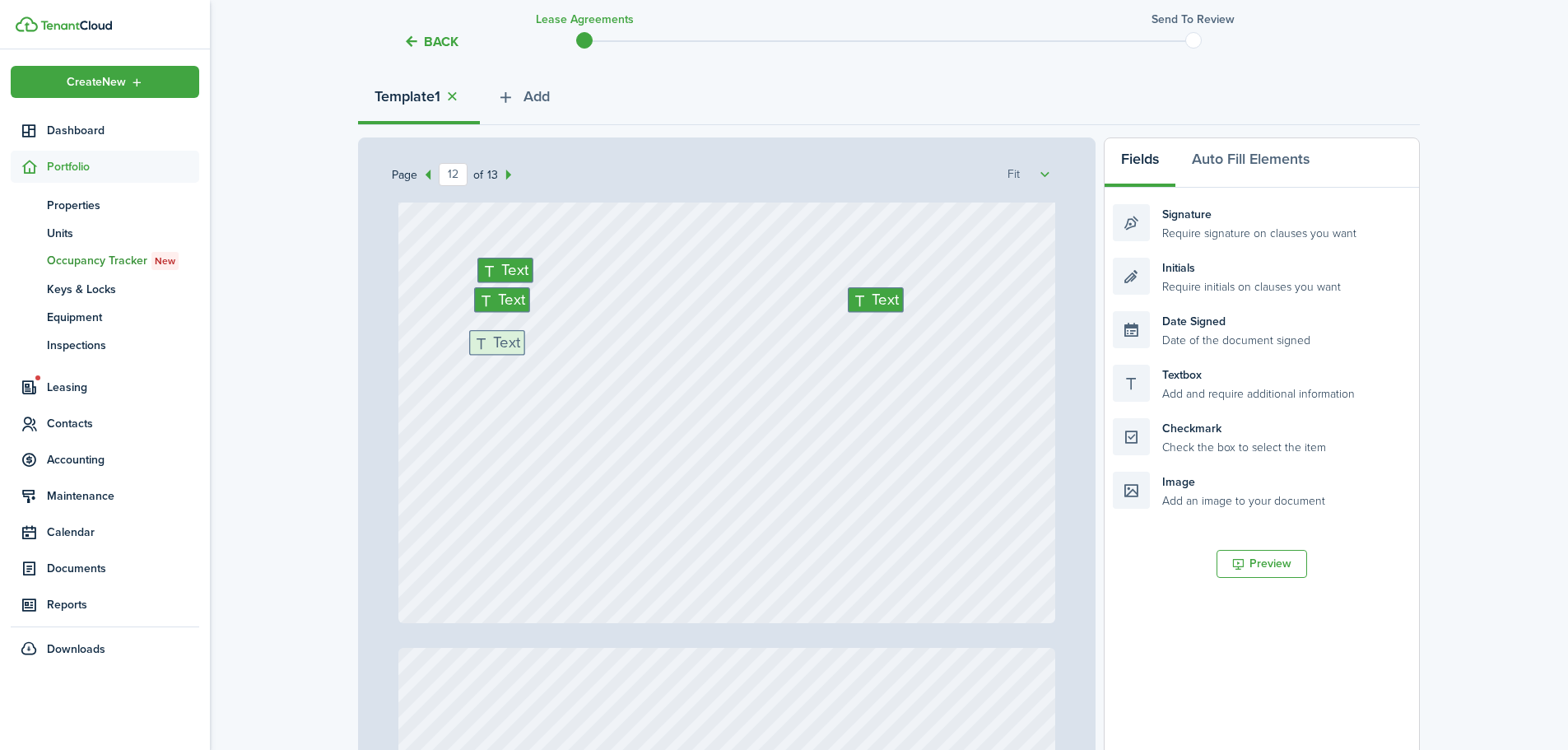
drag, startPoint x: 1185, startPoint y: 389, endPoint x: 567, endPoint y: 353, distance: 619.0
click at [567, 353] on div "Page 12 of 13 50% 75% 100% 150% 200% Fit [PERSON_NAME] Text N/A Text N/A Text N…" at bounding box center [888, 479] width 1062 height 683
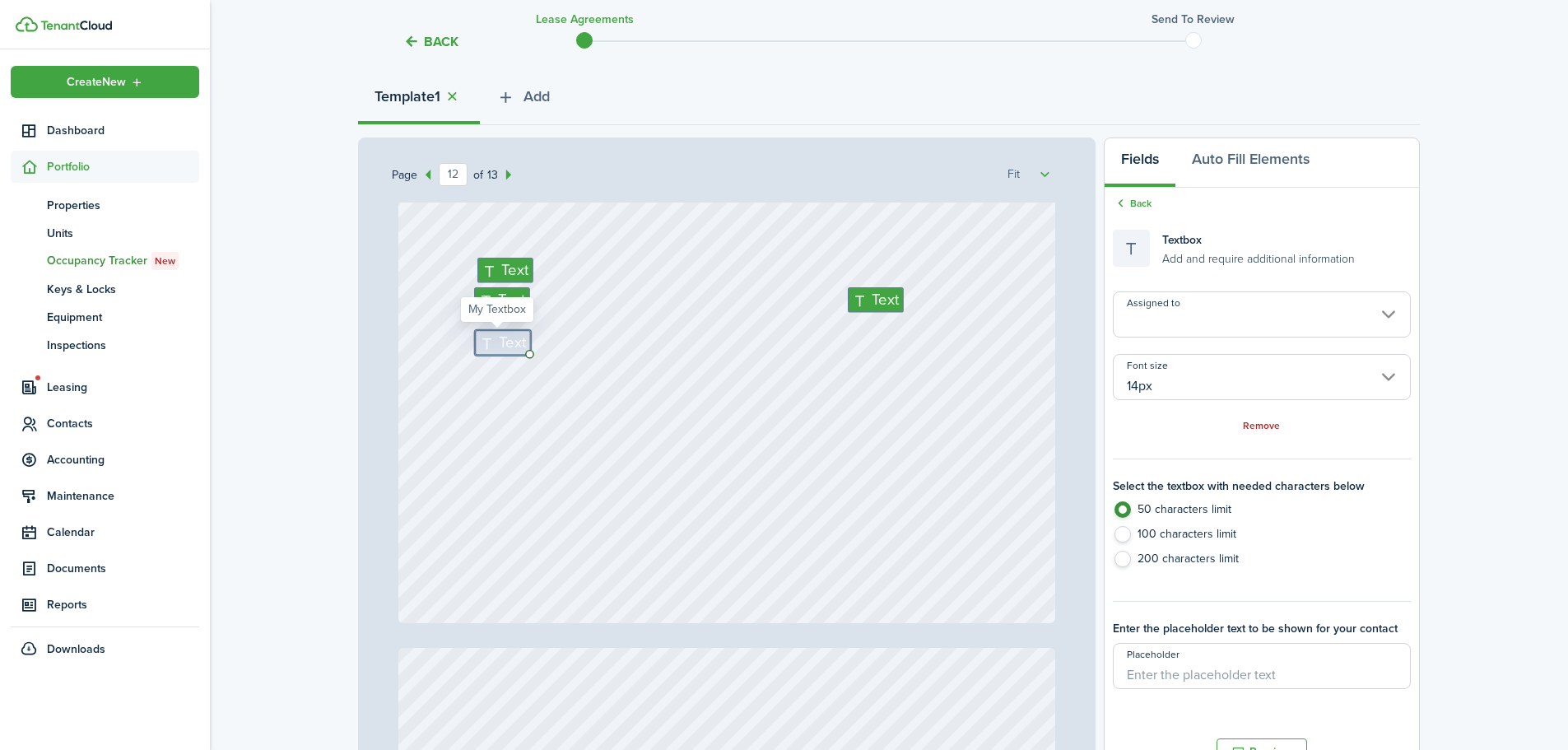
click at [1245, 310] on input "Assigned to" at bounding box center [1262, 314] width 298 height 46
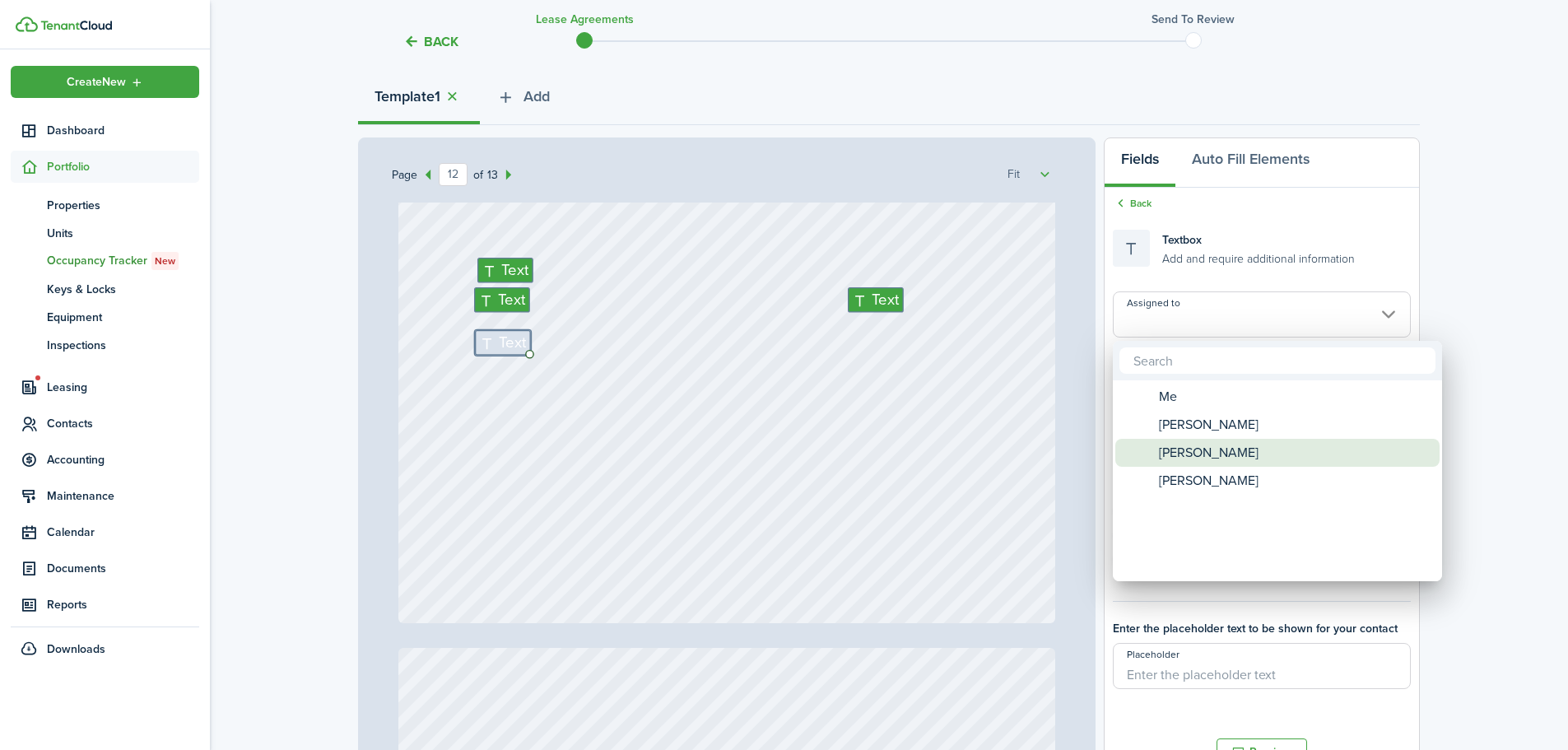
click at [1209, 453] on span "[PERSON_NAME]" at bounding box center [1209, 452] width 100 height 28
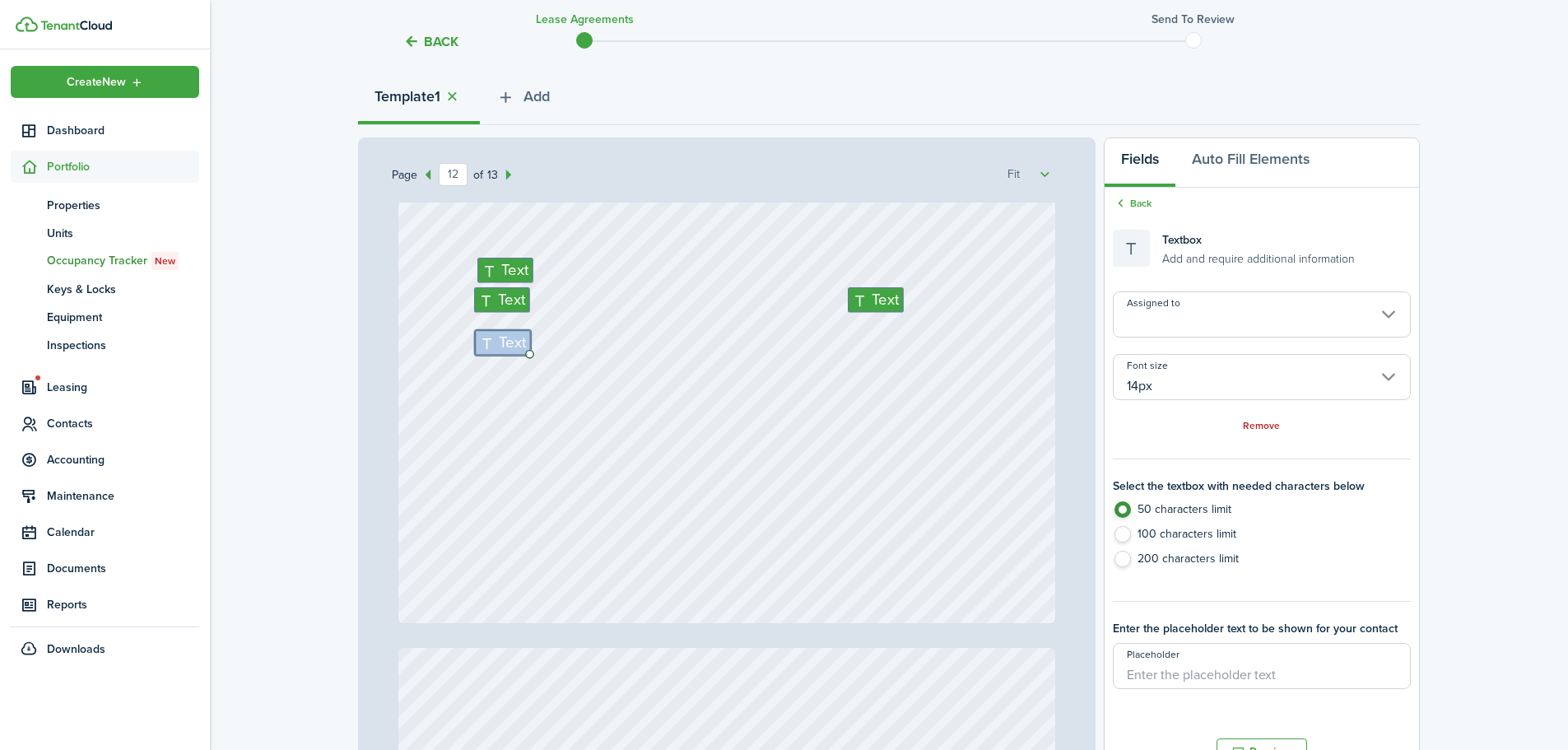
type input "[PERSON_NAME]"
click at [490, 373] on div "Text Text Text Text" at bounding box center [727, 188] width 657 height 867
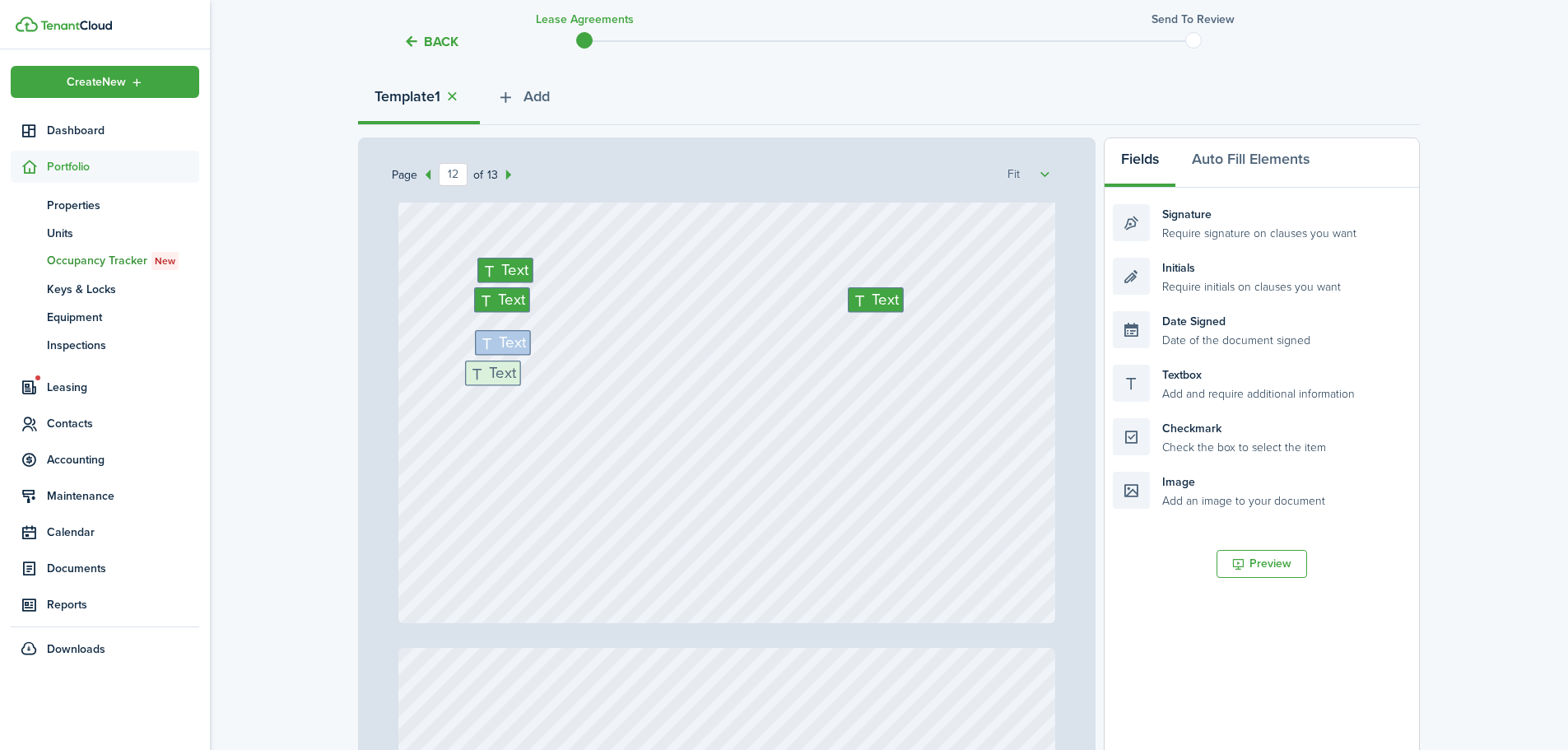
drag, startPoint x: 1216, startPoint y: 396, endPoint x: 569, endPoint y: 393, distance: 647.0
click at [569, 393] on div "Page 12 of 13 50% 75% 100% 150% 200% Fit [PERSON_NAME] Text N/A Text N/A Text N…" at bounding box center [888, 479] width 1062 height 683
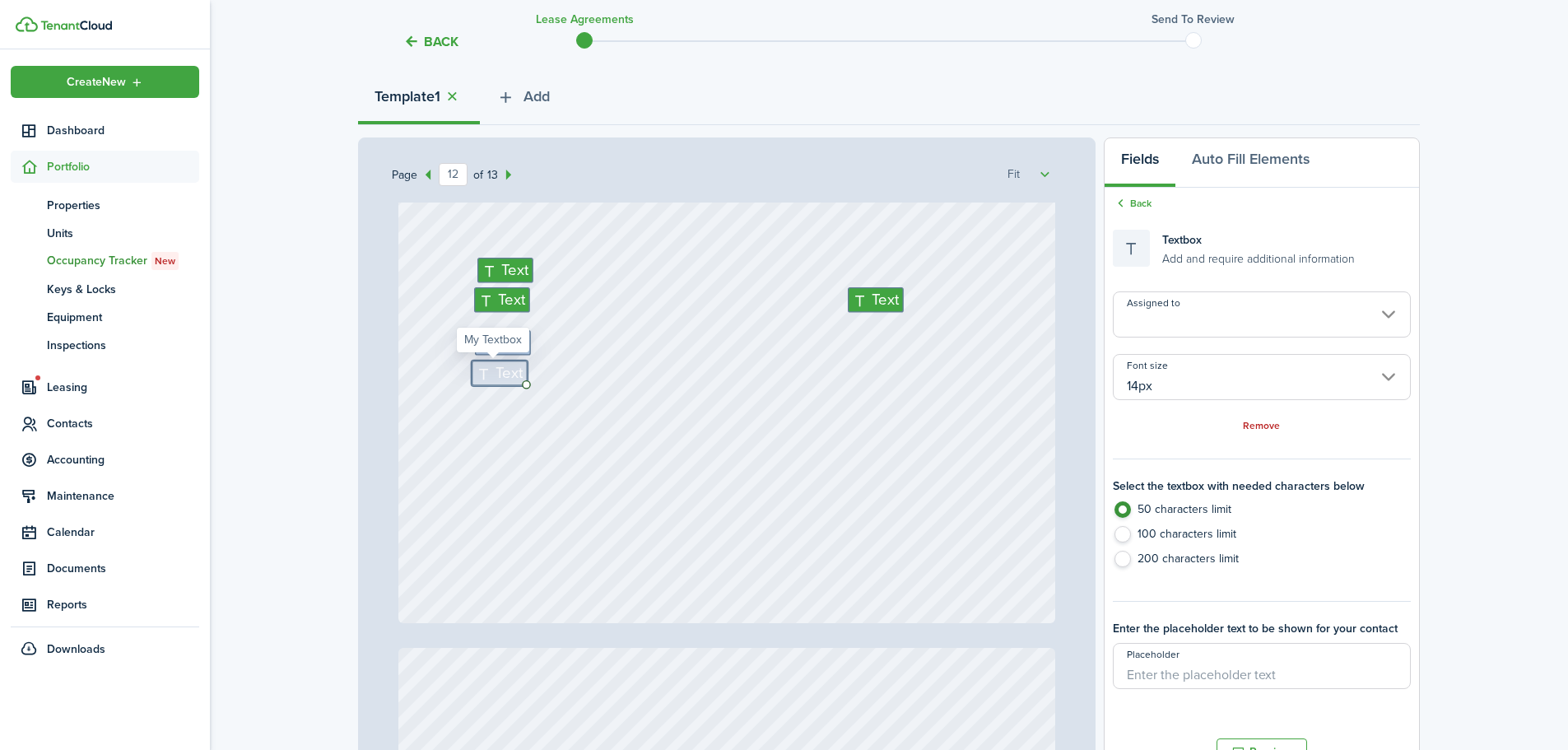
click at [1372, 319] on input "Assigned to" at bounding box center [1262, 314] width 298 height 46
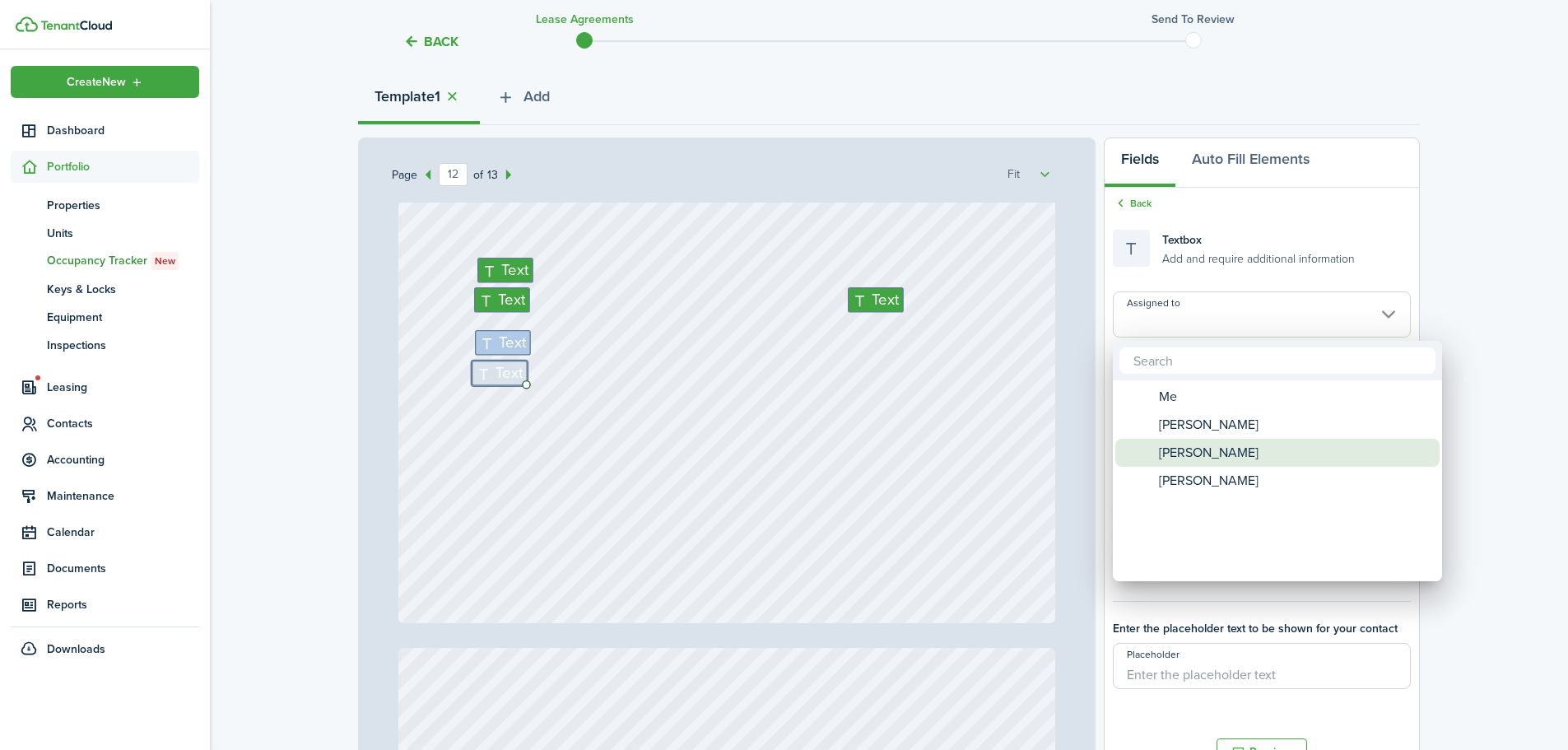
click at [1212, 455] on span "[PERSON_NAME]" at bounding box center [1209, 452] width 100 height 28
type input "[PERSON_NAME]"
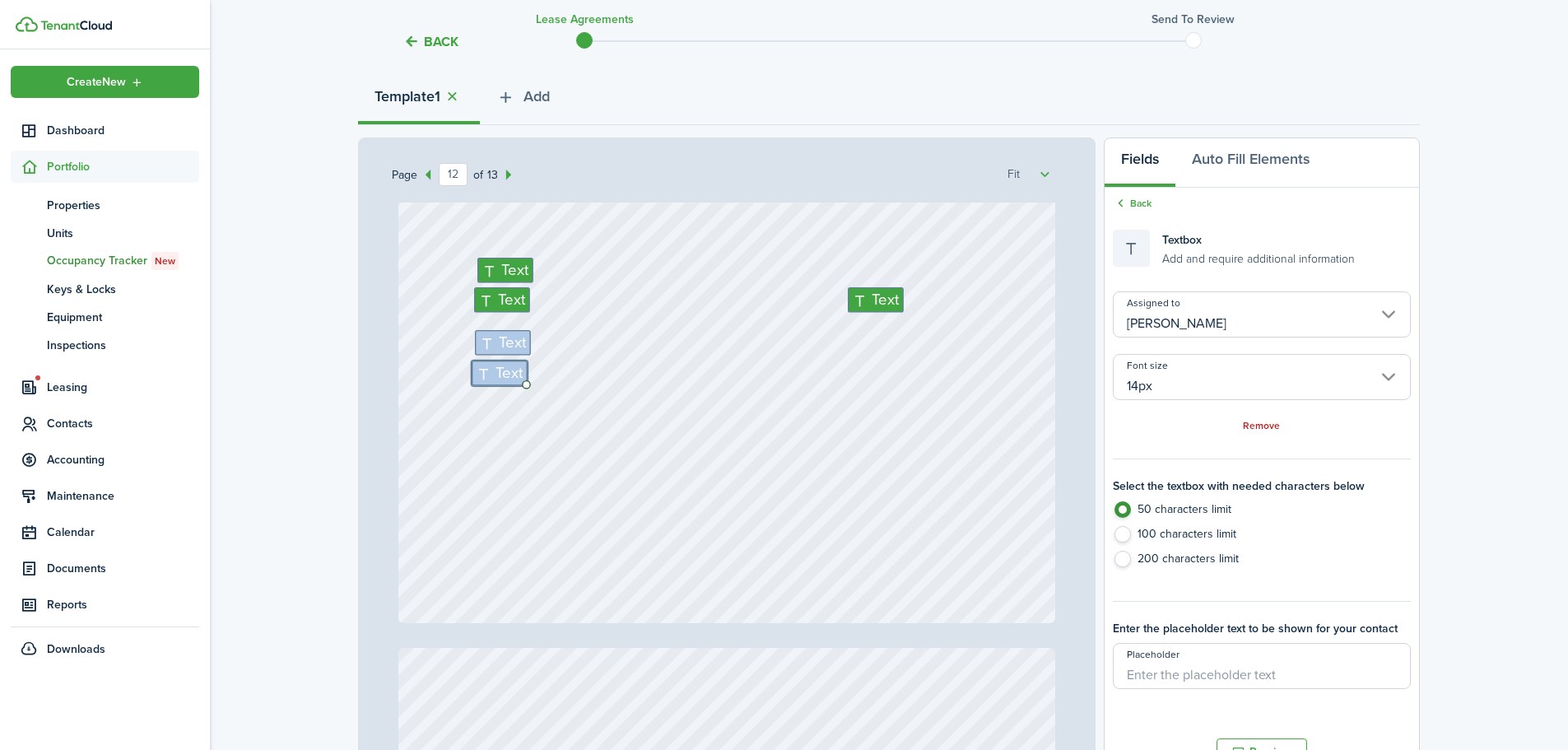
click at [870, 376] on div "Text Text Text Text Text" at bounding box center [727, 188] width 657 height 867
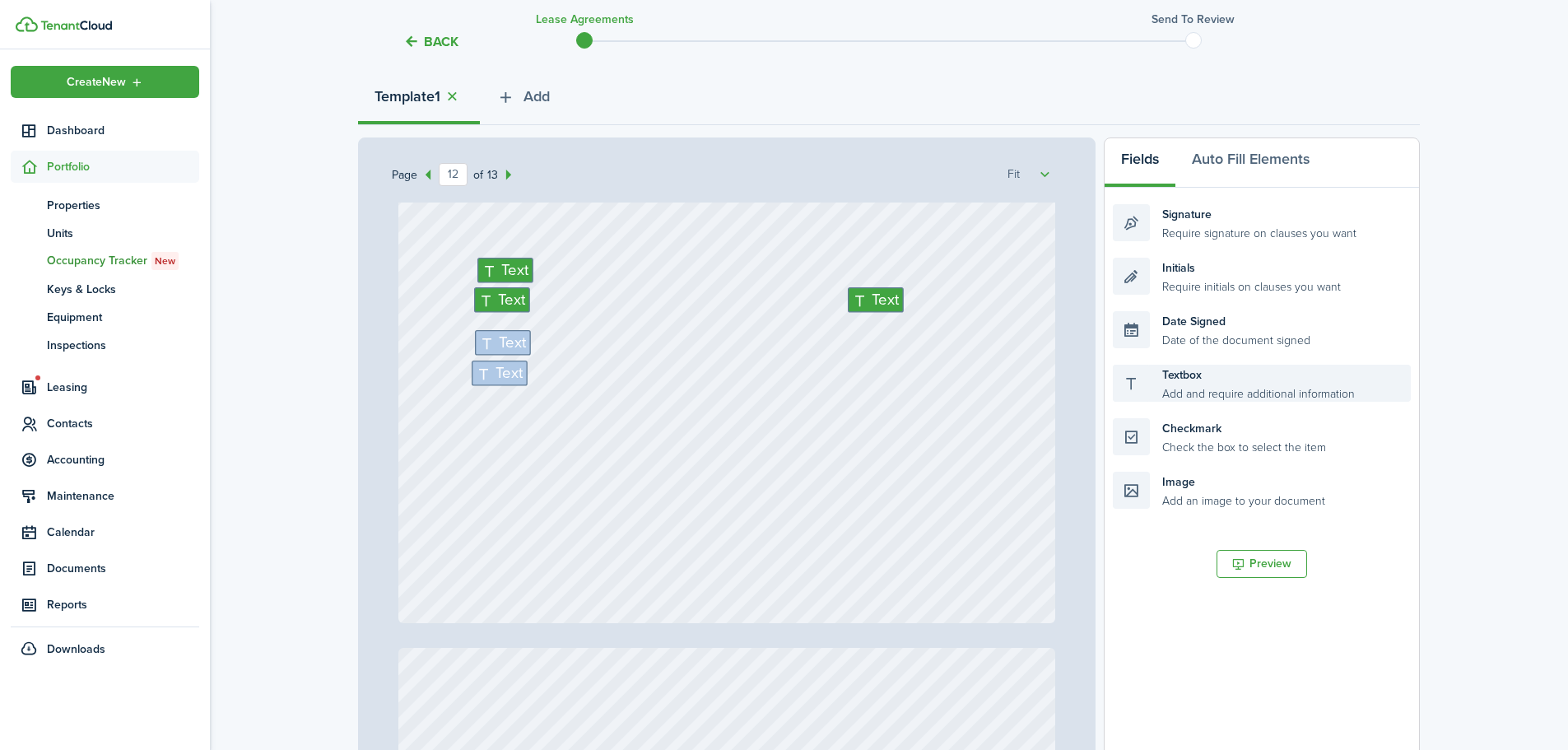
click at [1290, 396] on div "Textbox Add and require additional information" at bounding box center [1262, 382] width 298 height 37
drag, startPoint x: 1184, startPoint y: 384, endPoint x: 914, endPoint y: 380, distance: 270.0
click at [914, 380] on div "Page 12 of 13 50% 75% 100% 150% 200% Fit [PERSON_NAME] Text N/A Text N/A Text N…" at bounding box center [888, 479] width 1062 height 683
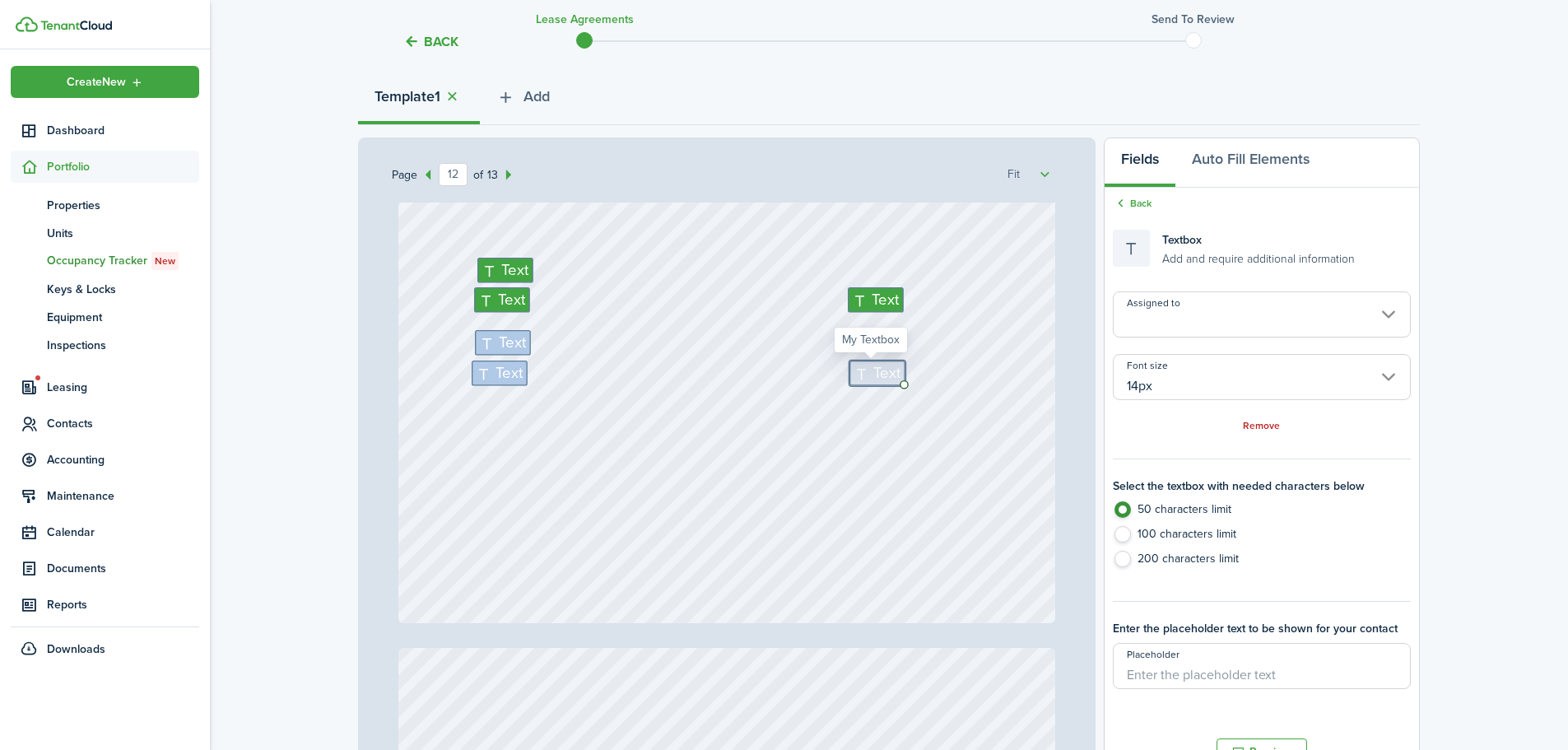
click at [1221, 319] on input "Assigned to" at bounding box center [1262, 314] width 298 height 46
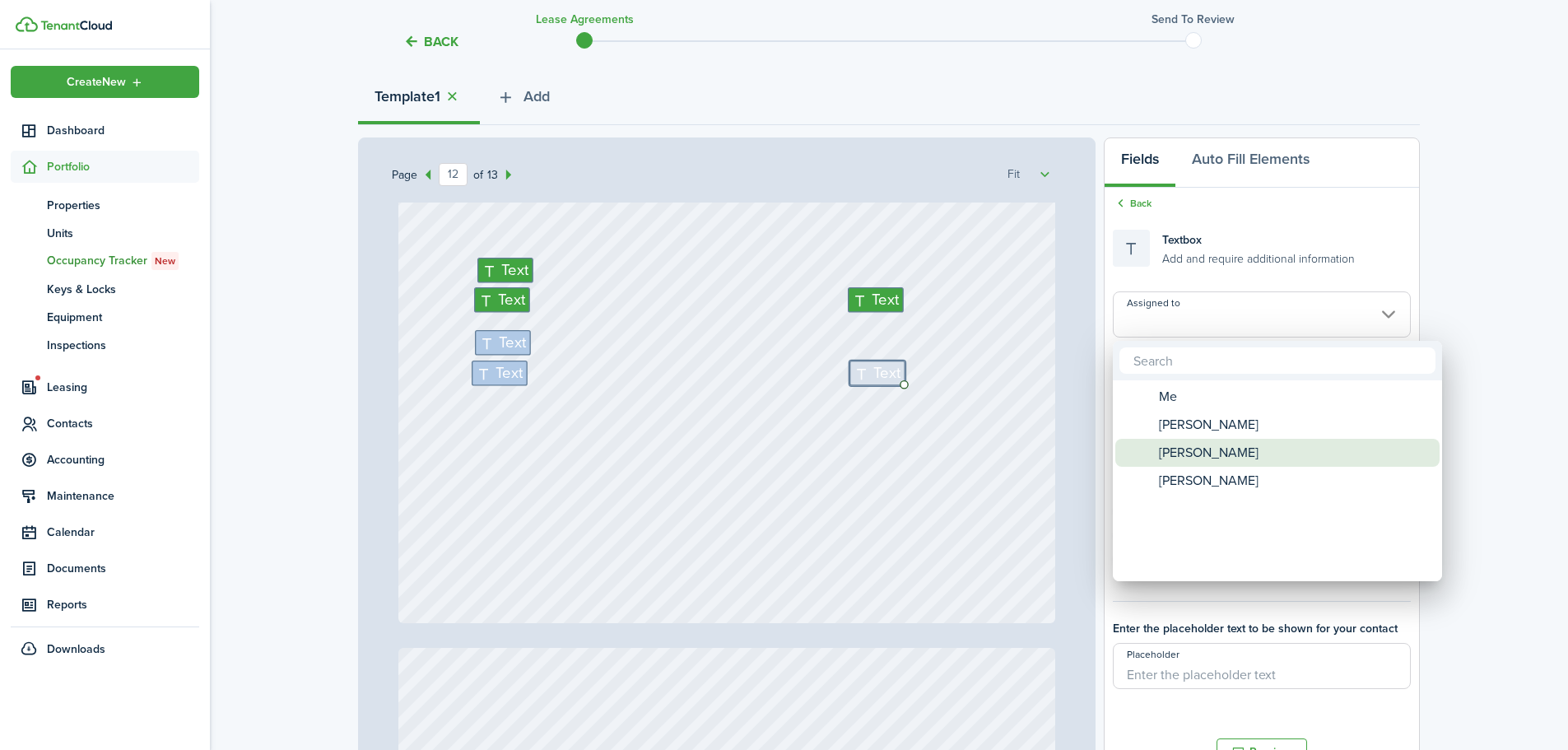
click at [1214, 444] on span "[PERSON_NAME]" at bounding box center [1209, 452] width 100 height 28
type input "[PERSON_NAME]"
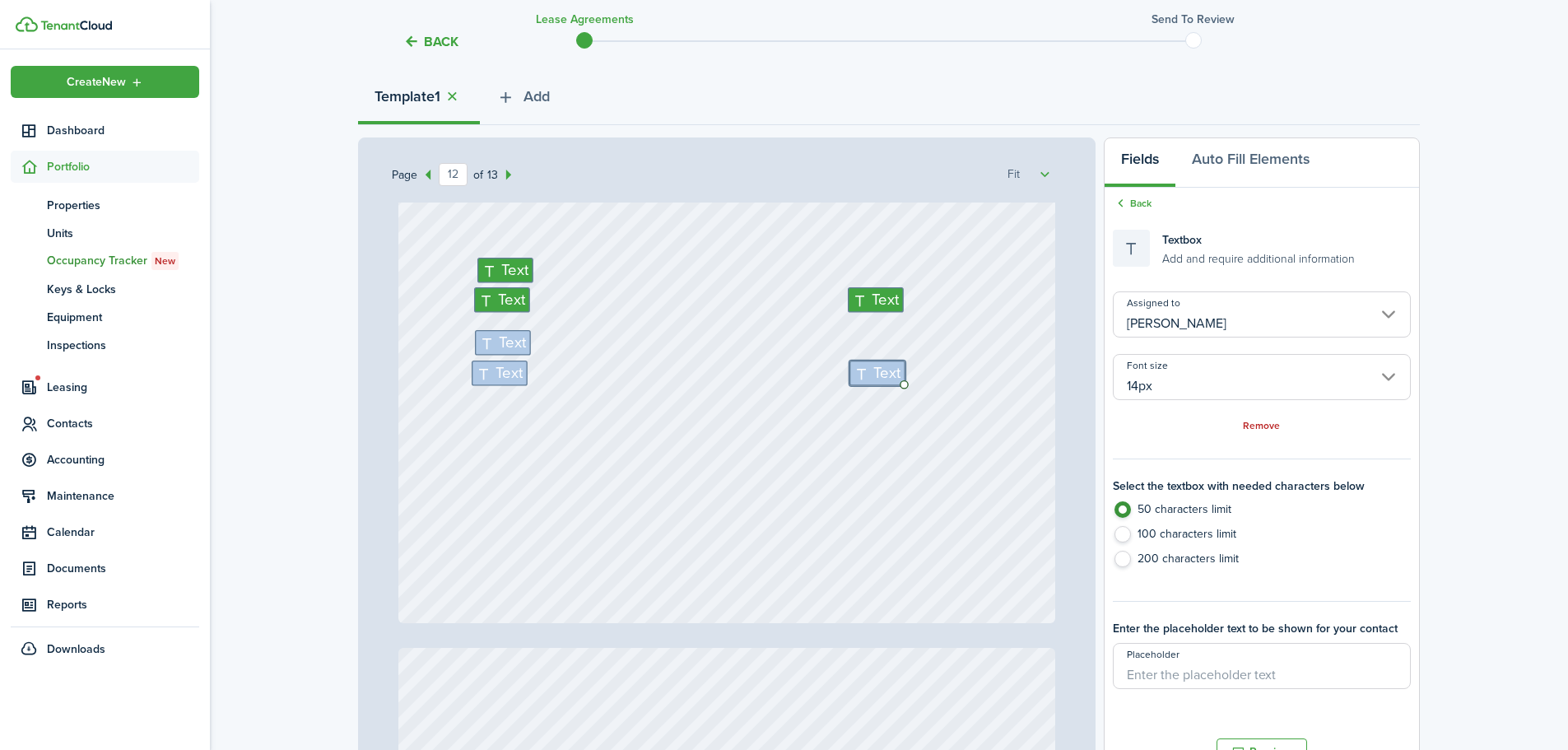
click at [730, 472] on div "Text Text Text Text Text Text" at bounding box center [727, 188] width 657 height 867
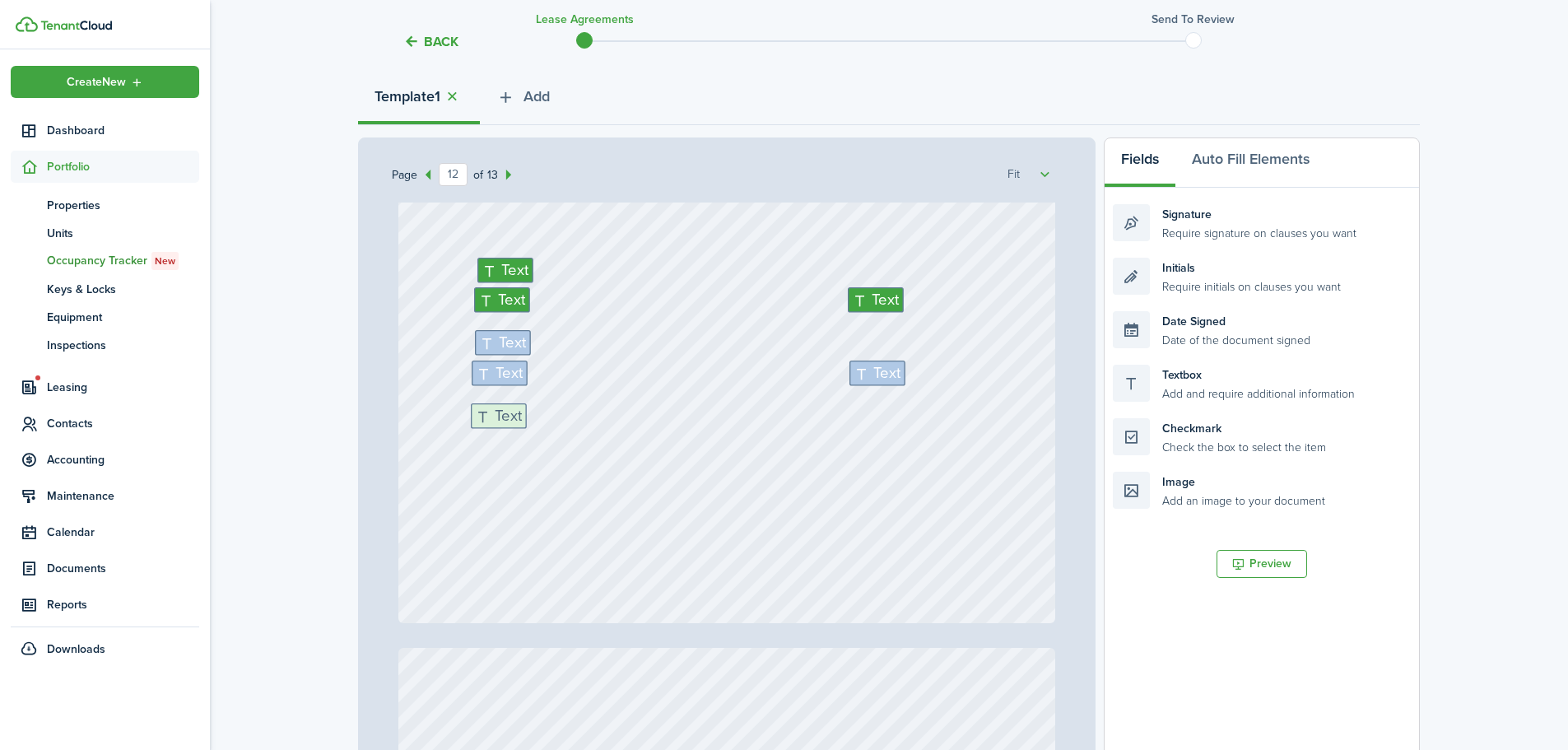
drag, startPoint x: 1220, startPoint y: 396, endPoint x: 597, endPoint y: 426, distance: 623.7
click at [597, 426] on div "Page 12 of 13 50% 75% 100% 150% 200% Fit [PERSON_NAME] Text N/A Text N/A Text N…" at bounding box center [888, 479] width 1062 height 683
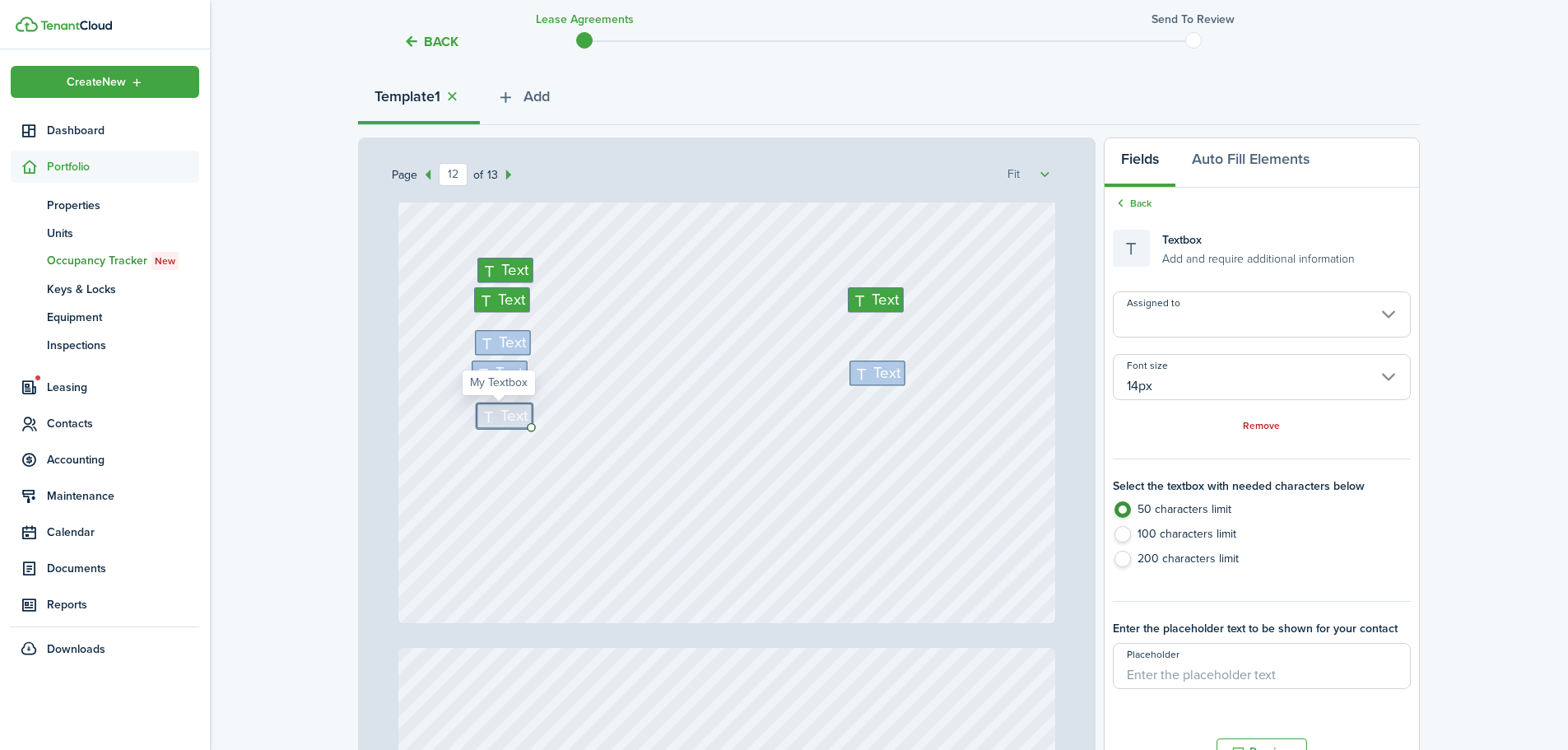
click at [1206, 321] on input "Assigned to" at bounding box center [1262, 314] width 298 height 46
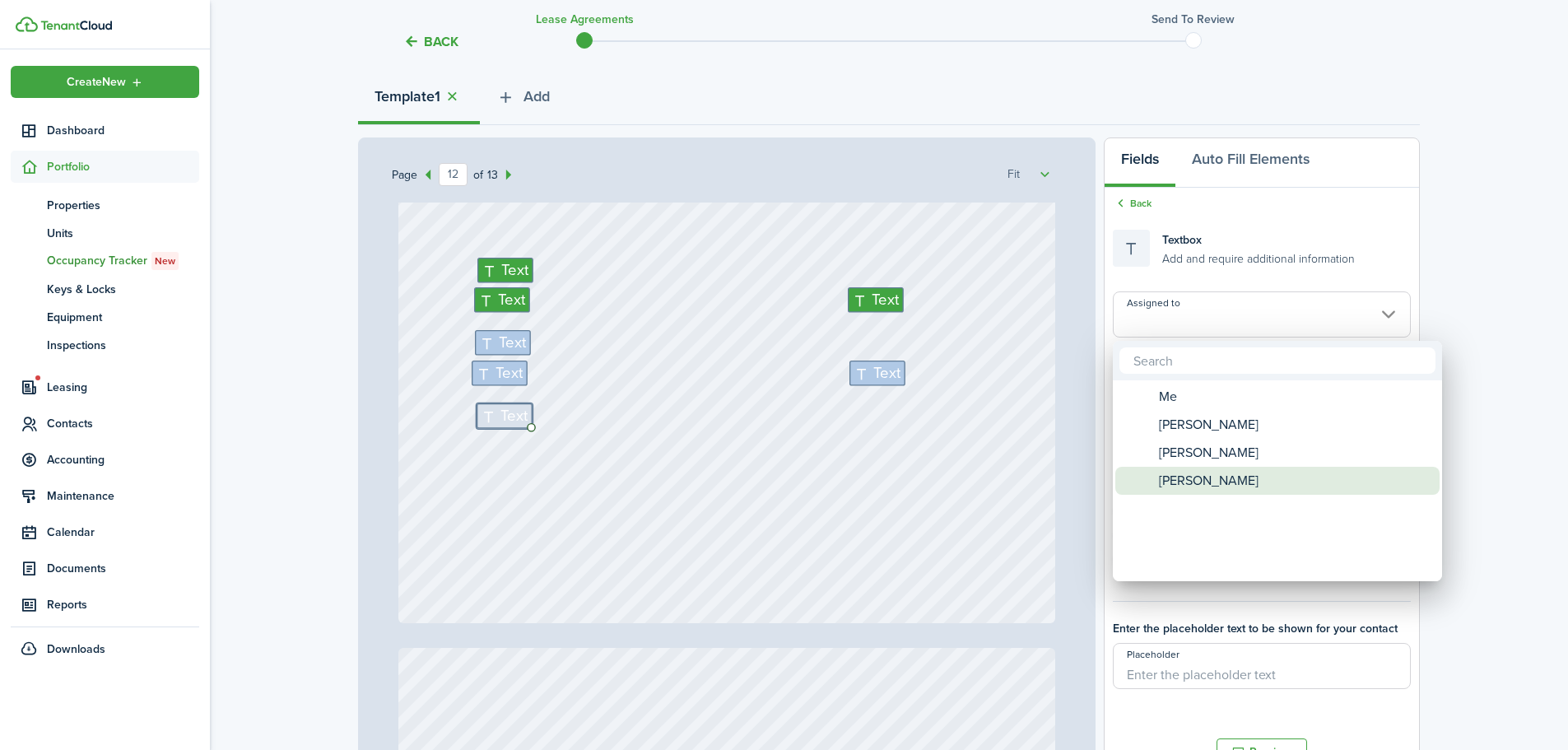
click at [1195, 485] on span "[PERSON_NAME]" at bounding box center [1209, 480] width 100 height 28
type input "[PERSON_NAME]"
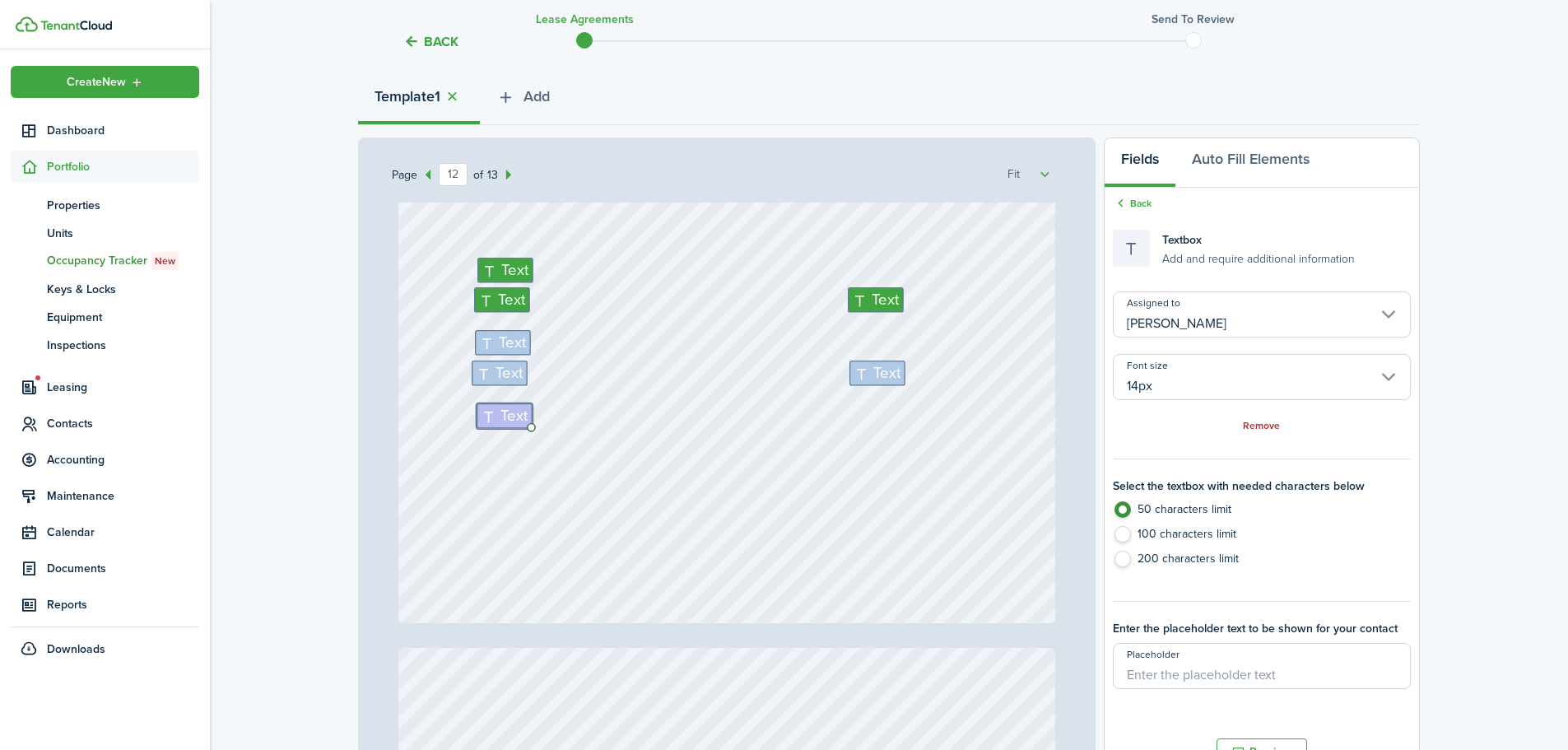
click at [576, 447] on div "Text Text Text Text Text Text Text" at bounding box center [727, 188] width 657 height 867
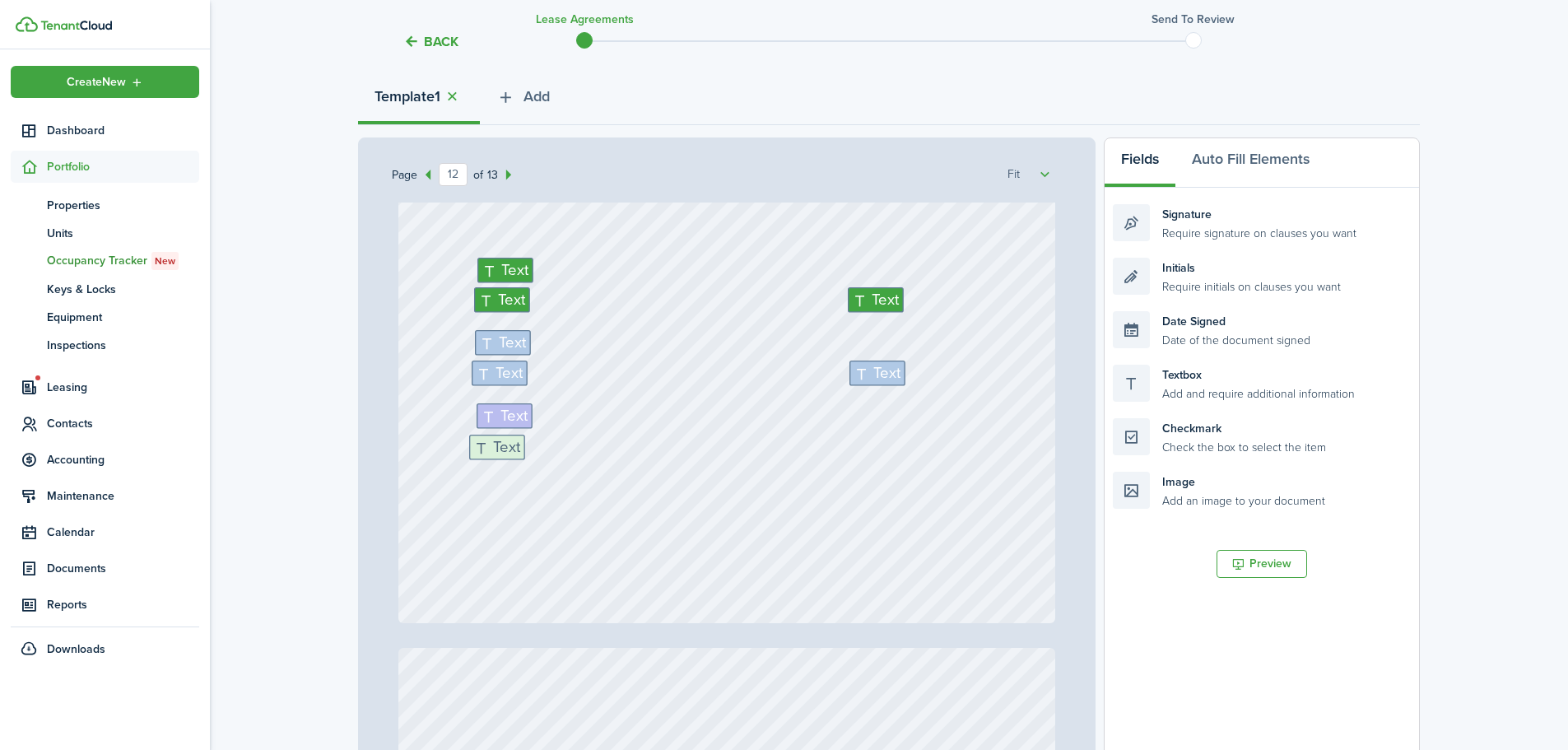
drag, startPoint x: 1225, startPoint y: 384, endPoint x: 581, endPoint y: 454, distance: 647.8
click at [581, 454] on div "Page 12 of 13 50% 75% 100% 150% 200% Fit [PERSON_NAME] Text N/A Text N/A Text N…" at bounding box center [888, 479] width 1062 height 683
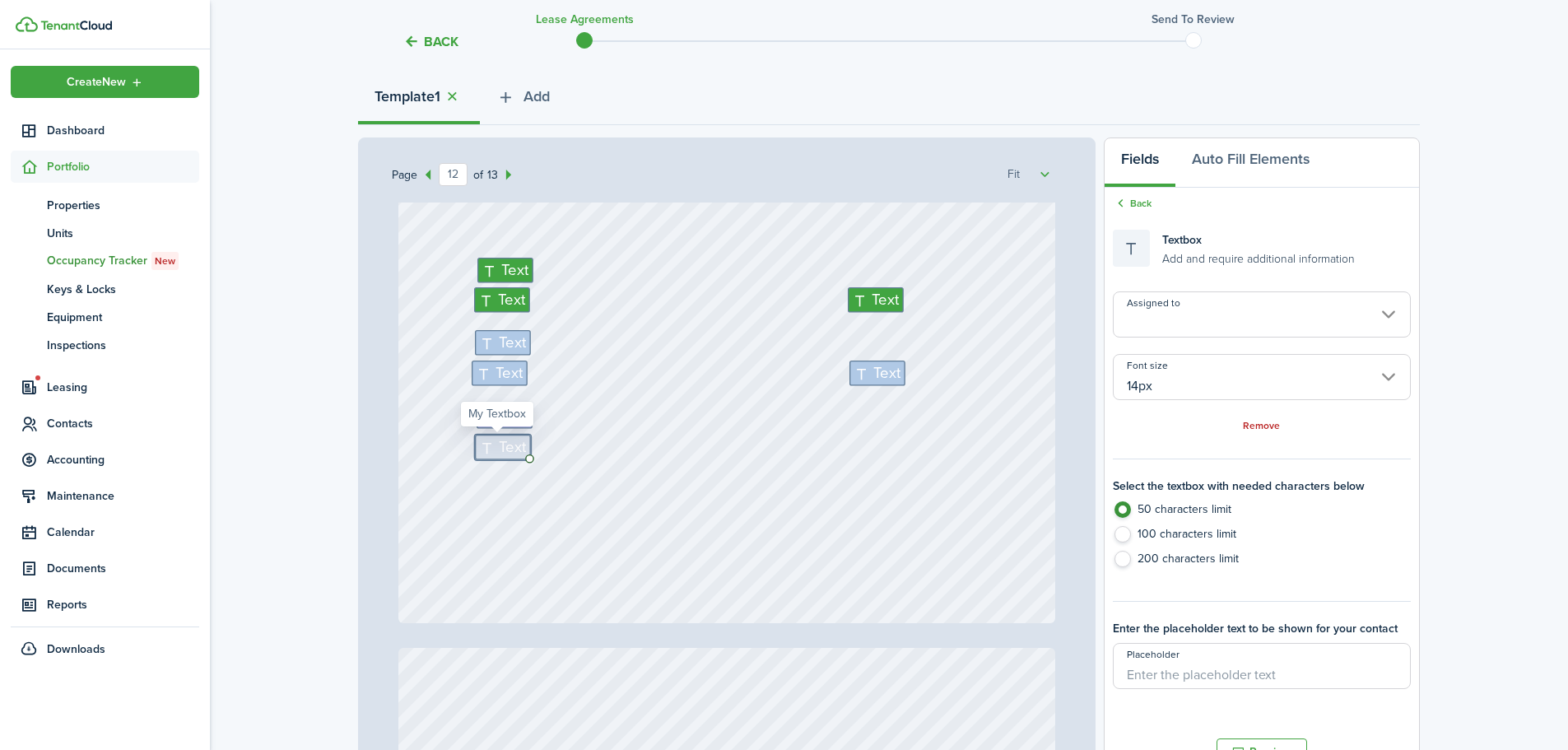
click at [1240, 310] on input "Assigned to" at bounding box center [1262, 314] width 298 height 46
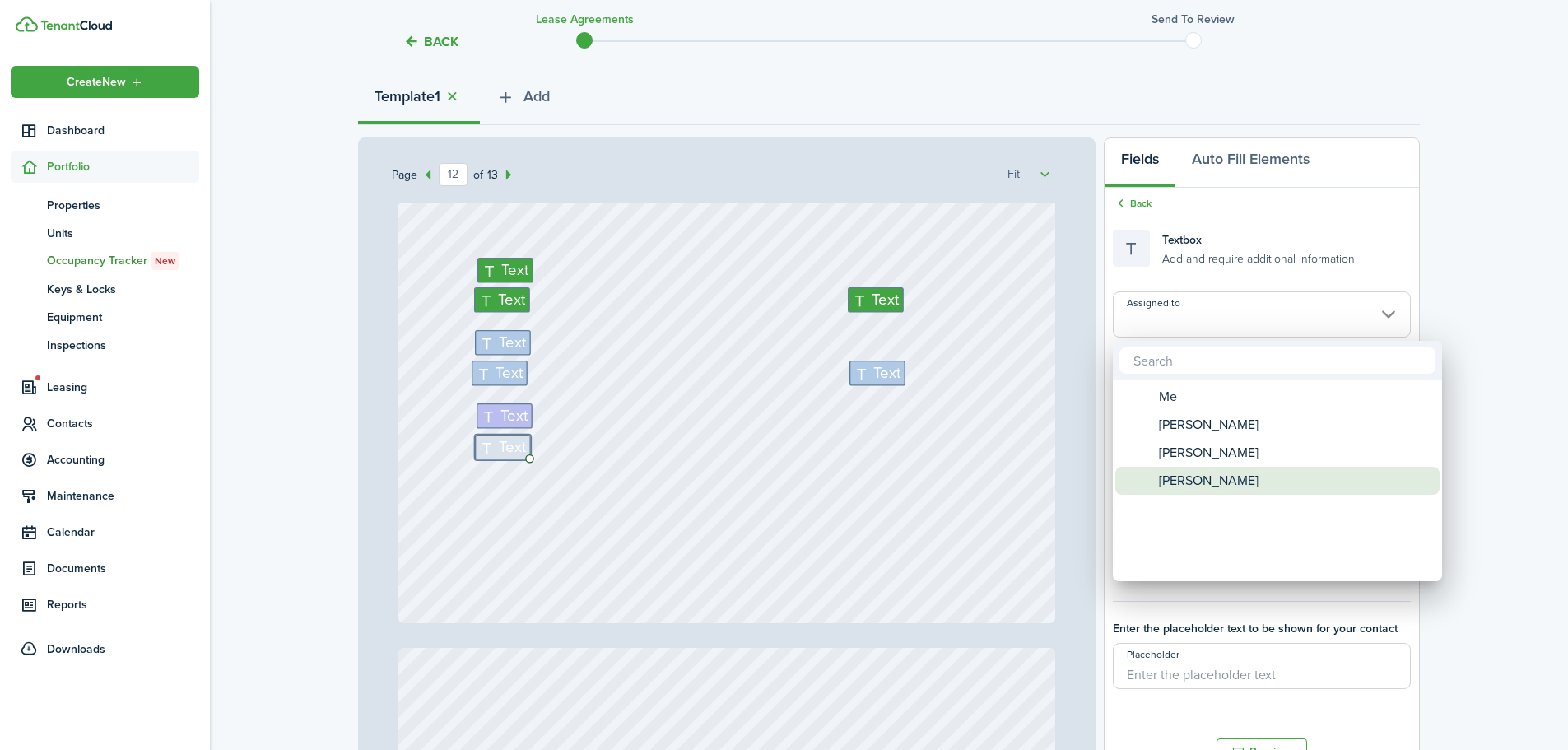
click at [1204, 479] on span "[PERSON_NAME]" at bounding box center [1209, 480] width 100 height 28
type input "[PERSON_NAME]"
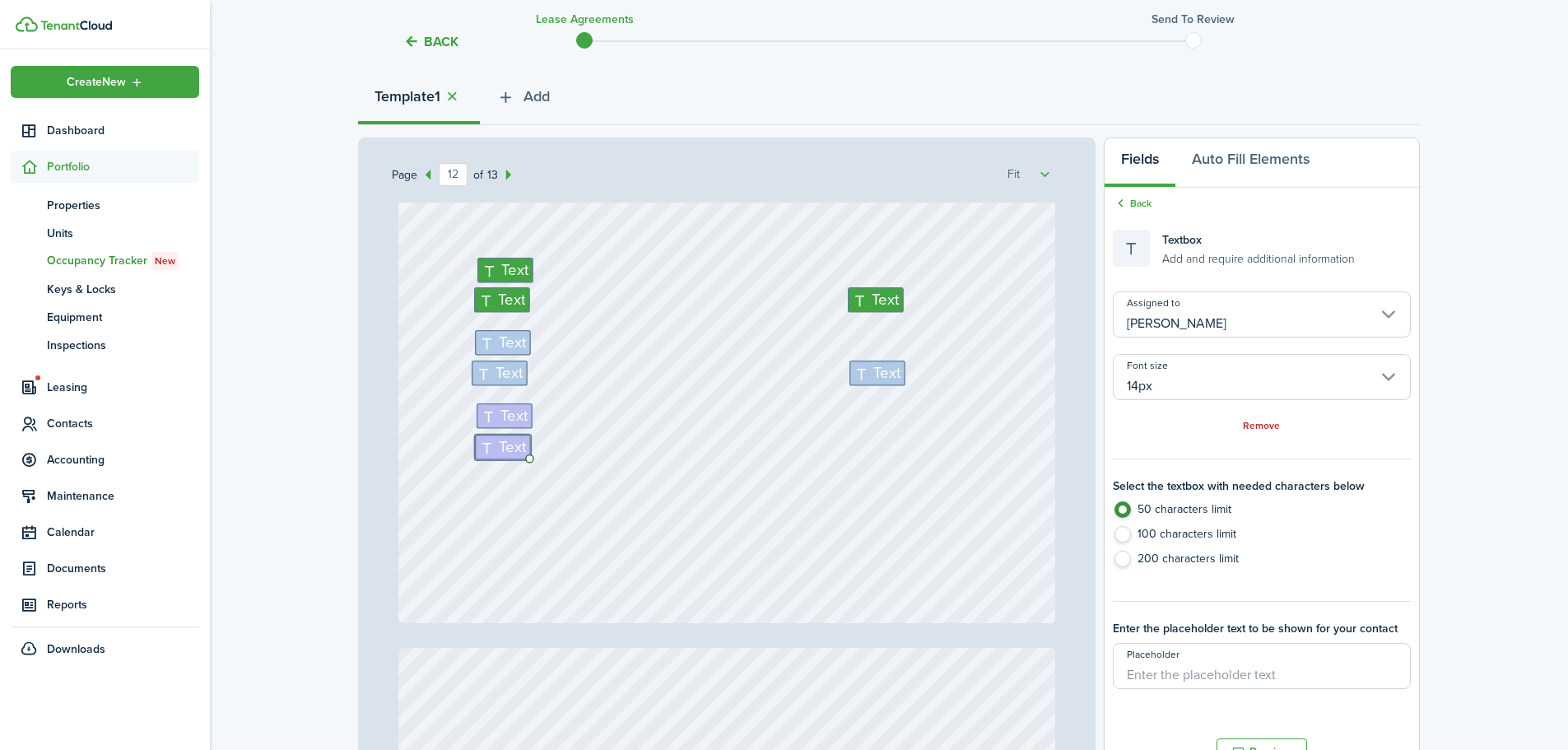
click at [866, 447] on div "Text Text Text Text Text Text Text Text" at bounding box center [727, 188] width 657 height 867
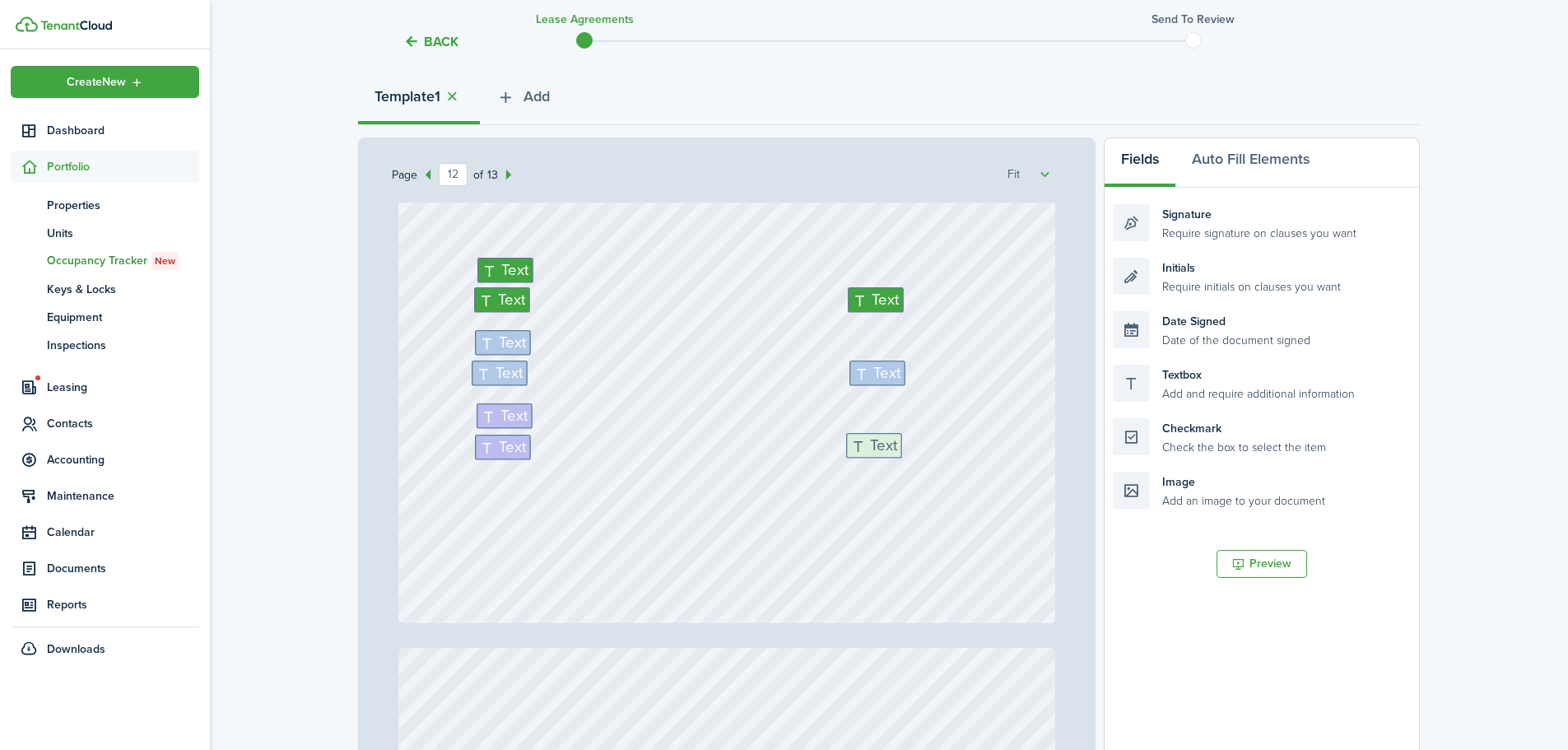
drag, startPoint x: 1222, startPoint y: 385, endPoint x: 955, endPoint y: 454, distance: 275.8
click at [955, 454] on div "Page 12 of 13 50% 75% 100% 150% 200% Fit [PERSON_NAME] Text N/A Text N/A Text N…" at bounding box center [888, 479] width 1062 height 683
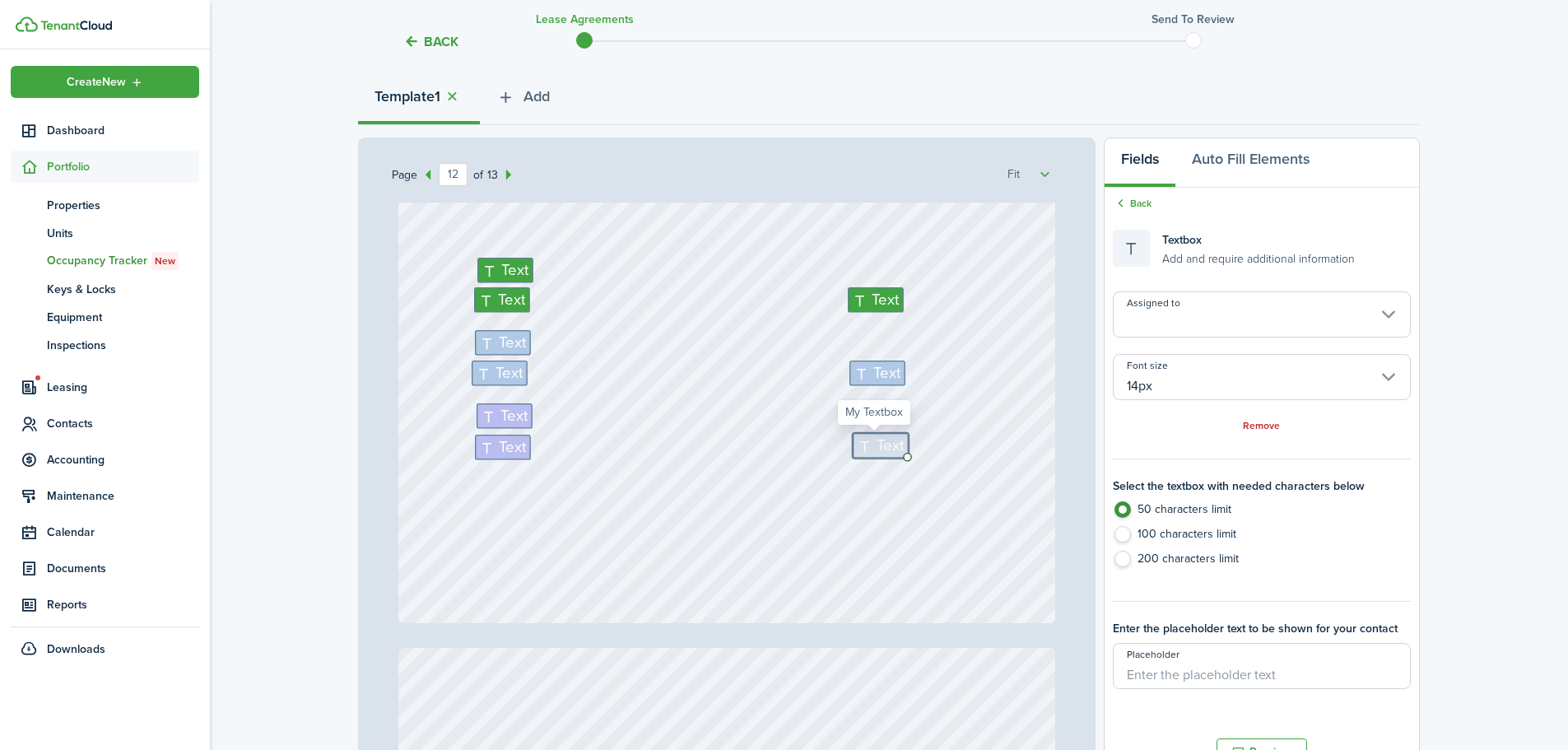
click at [1238, 312] on input "Assigned to" at bounding box center [1262, 314] width 298 height 46
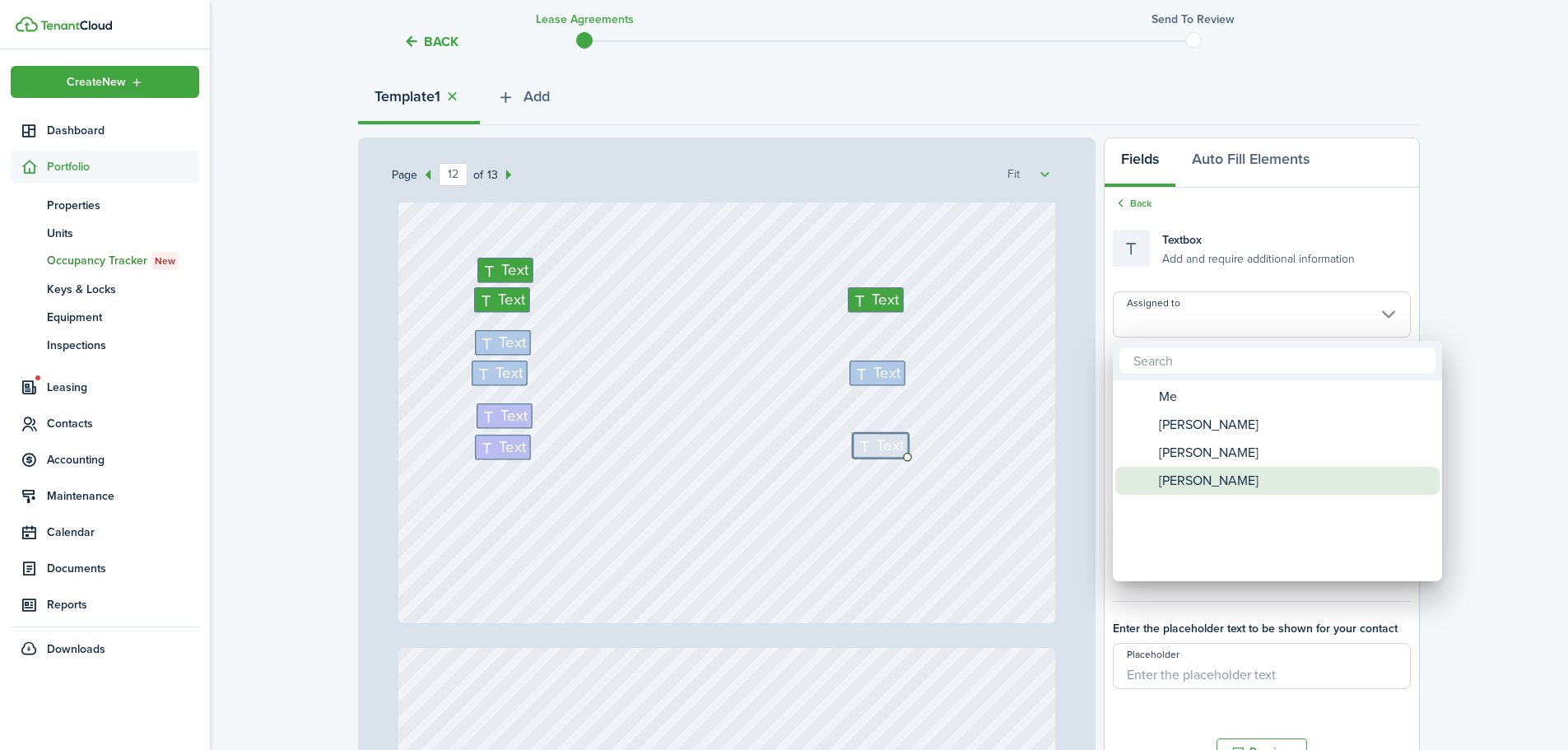
click at [1226, 478] on span "[PERSON_NAME]" at bounding box center [1209, 480] width 100 height 28
type input "[PERSON_NAME]"
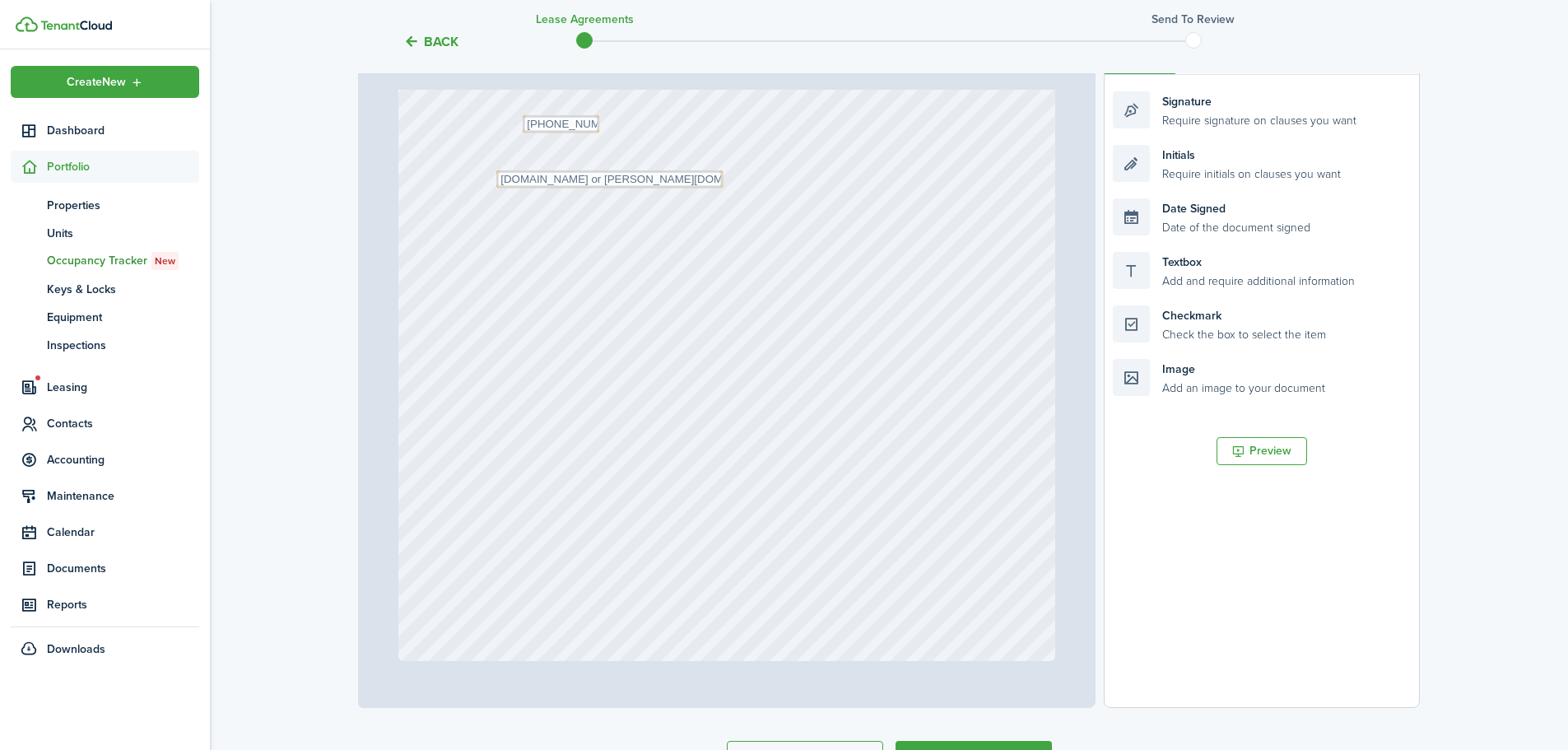
scroll to position [400, 0]
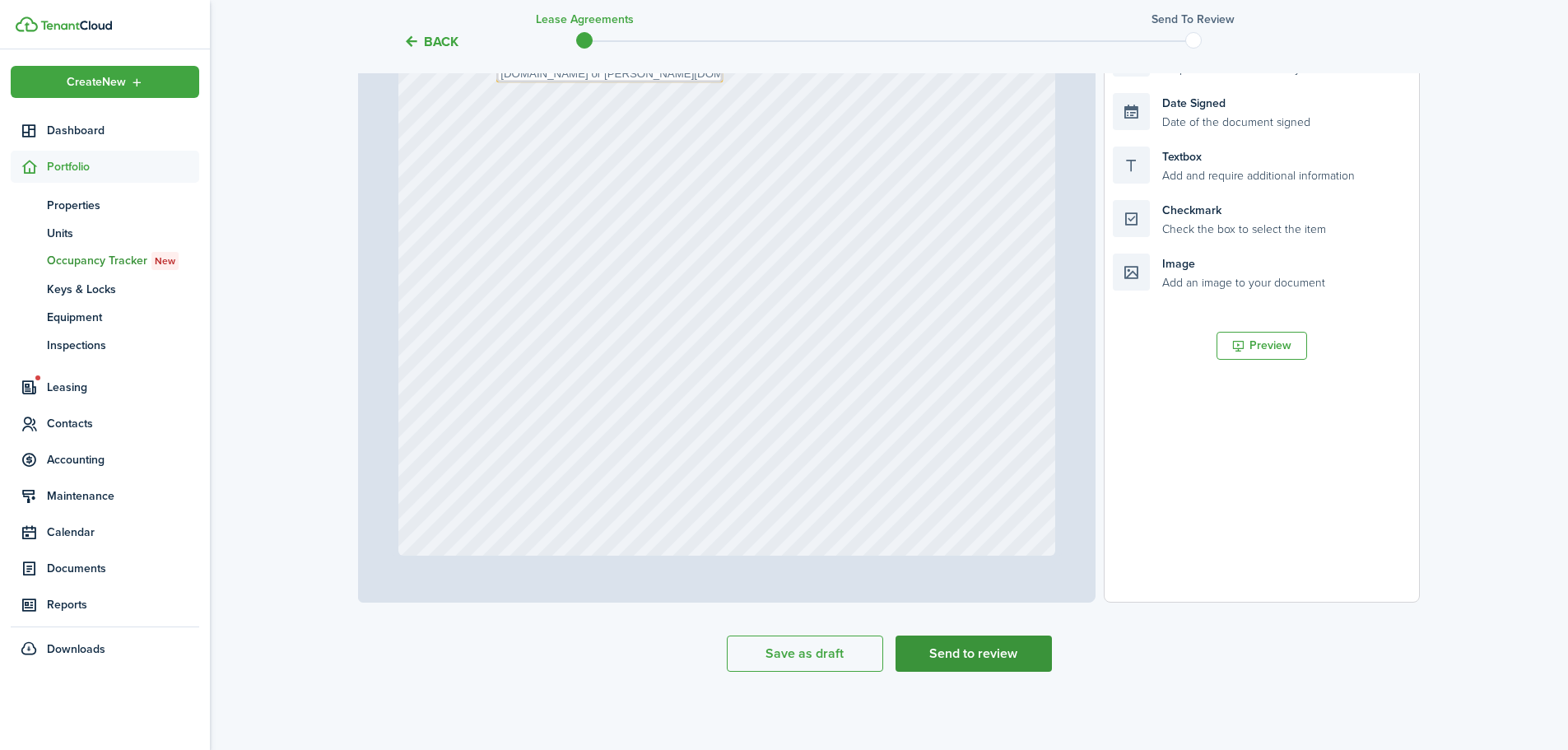
click at [975, 666] on button "Send to review" at bounding box center [973, 654] width 156 height 37
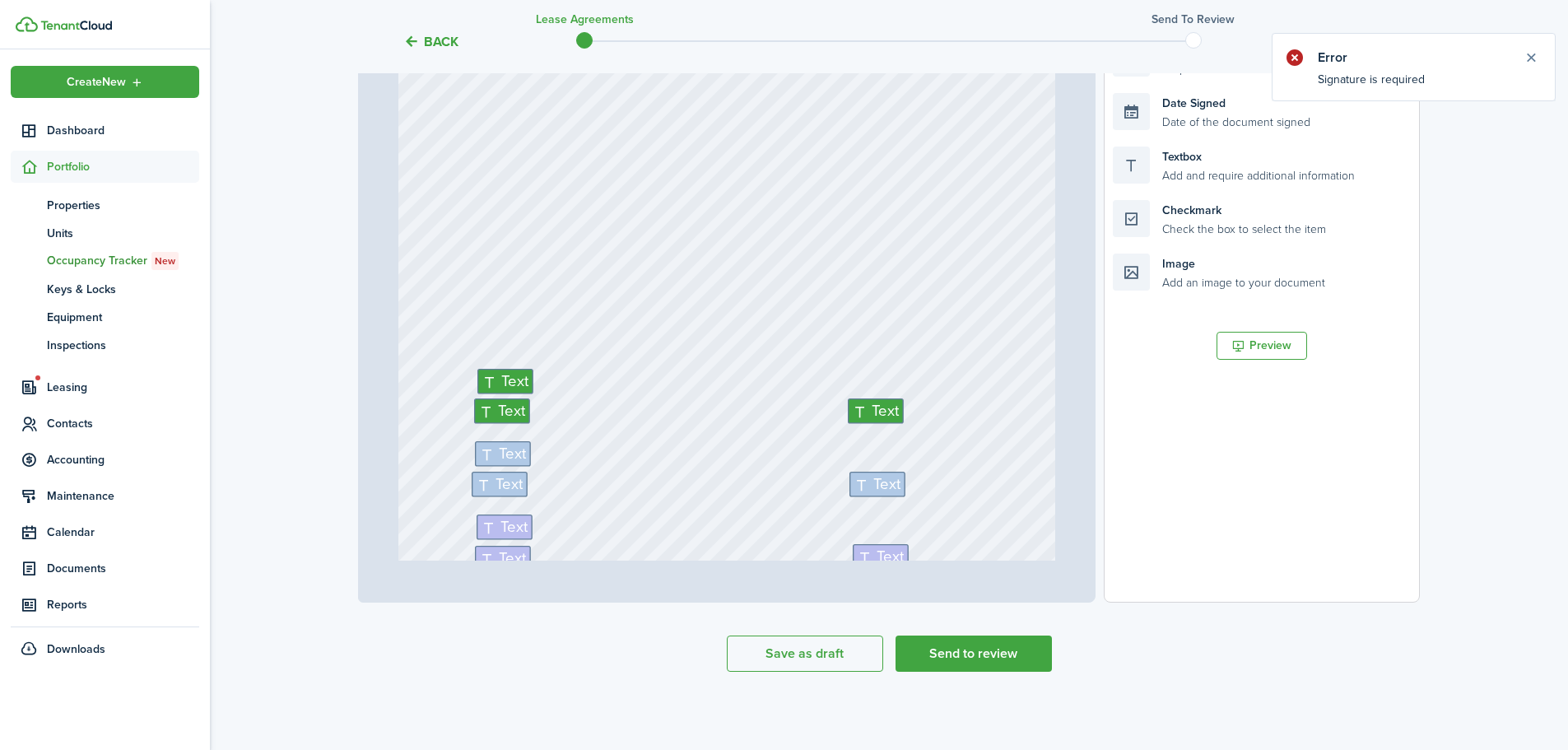
type input "11"
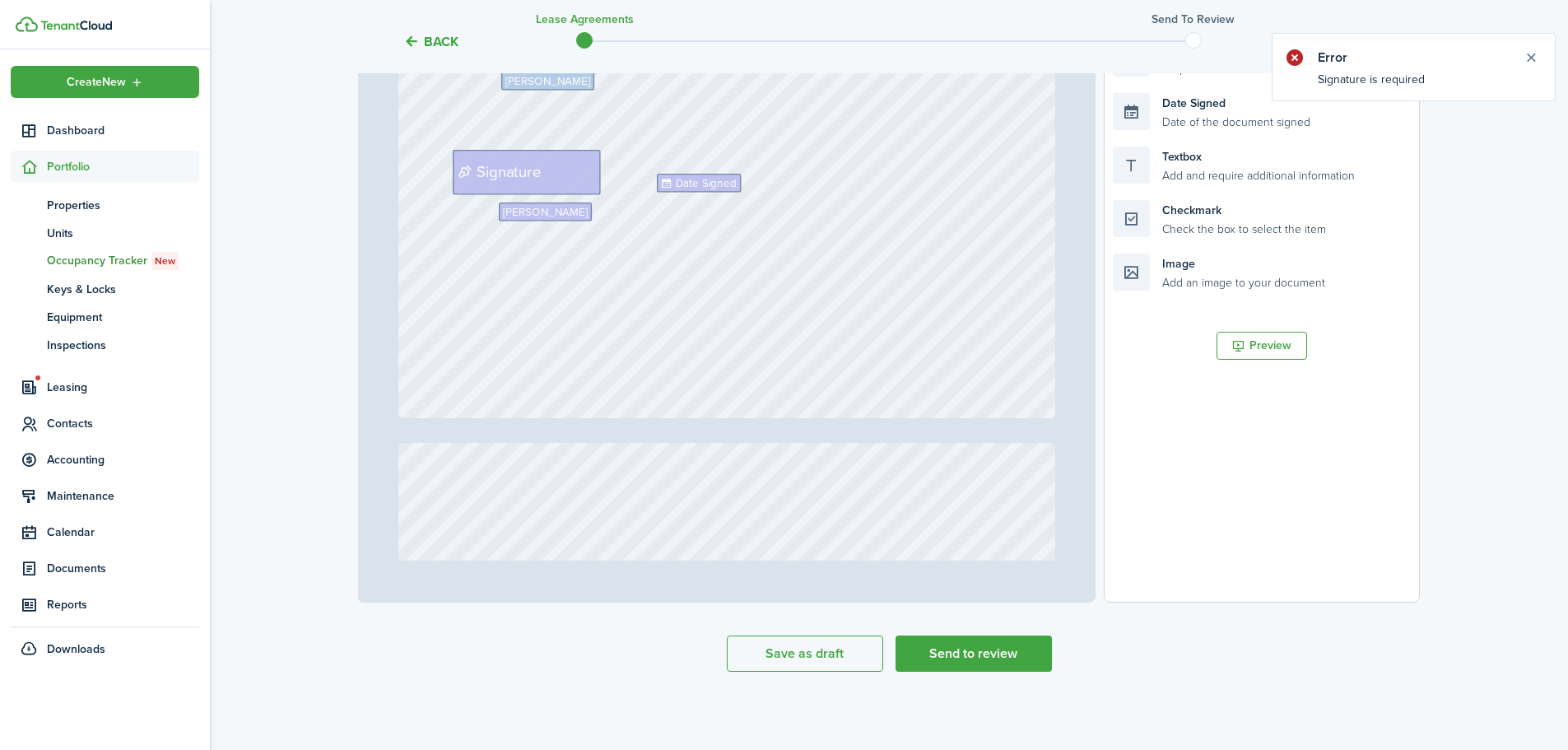
scroll to position [8938, 0]
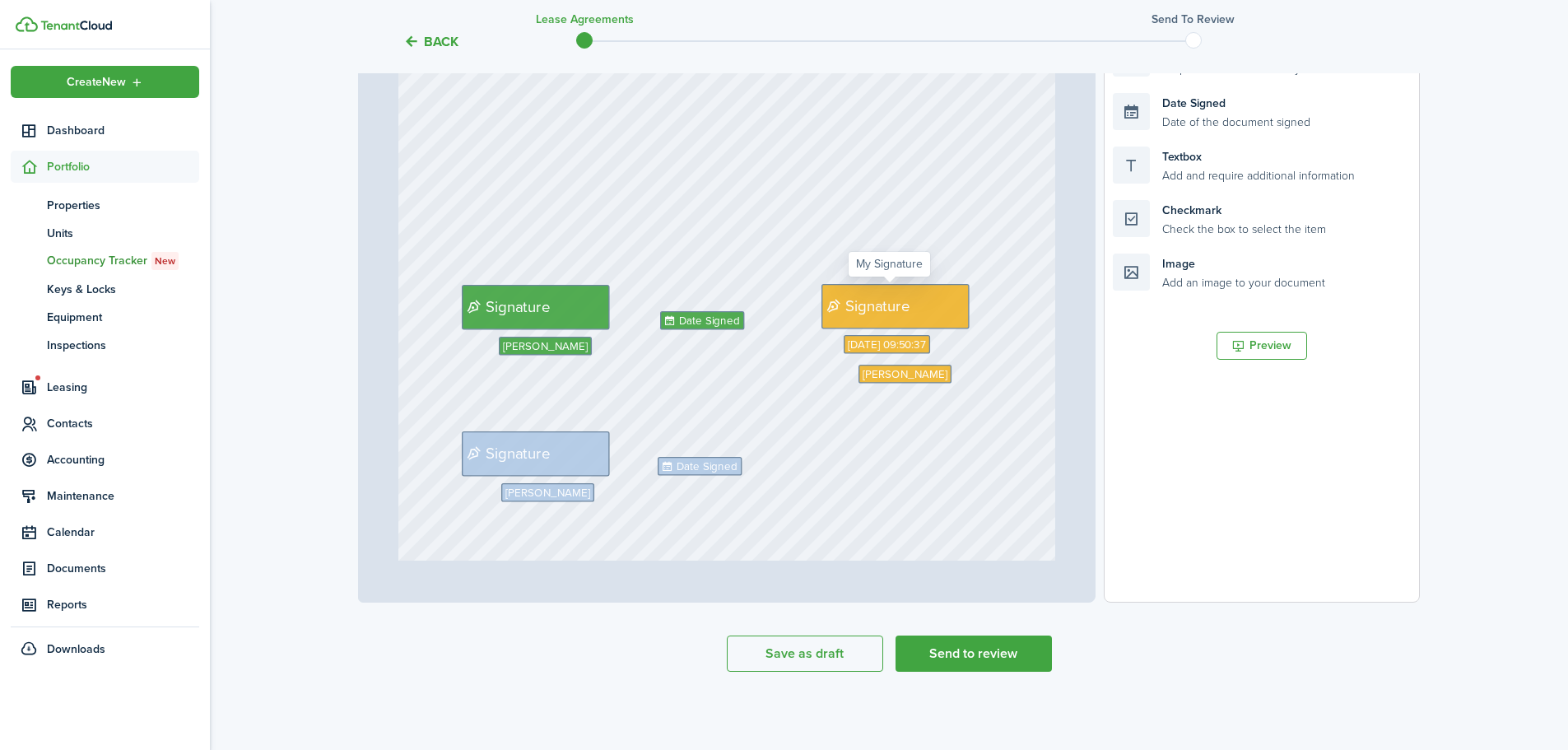
click at [860, 305] on span "Signature" at bounding box center [878, 306] width 64 height 23
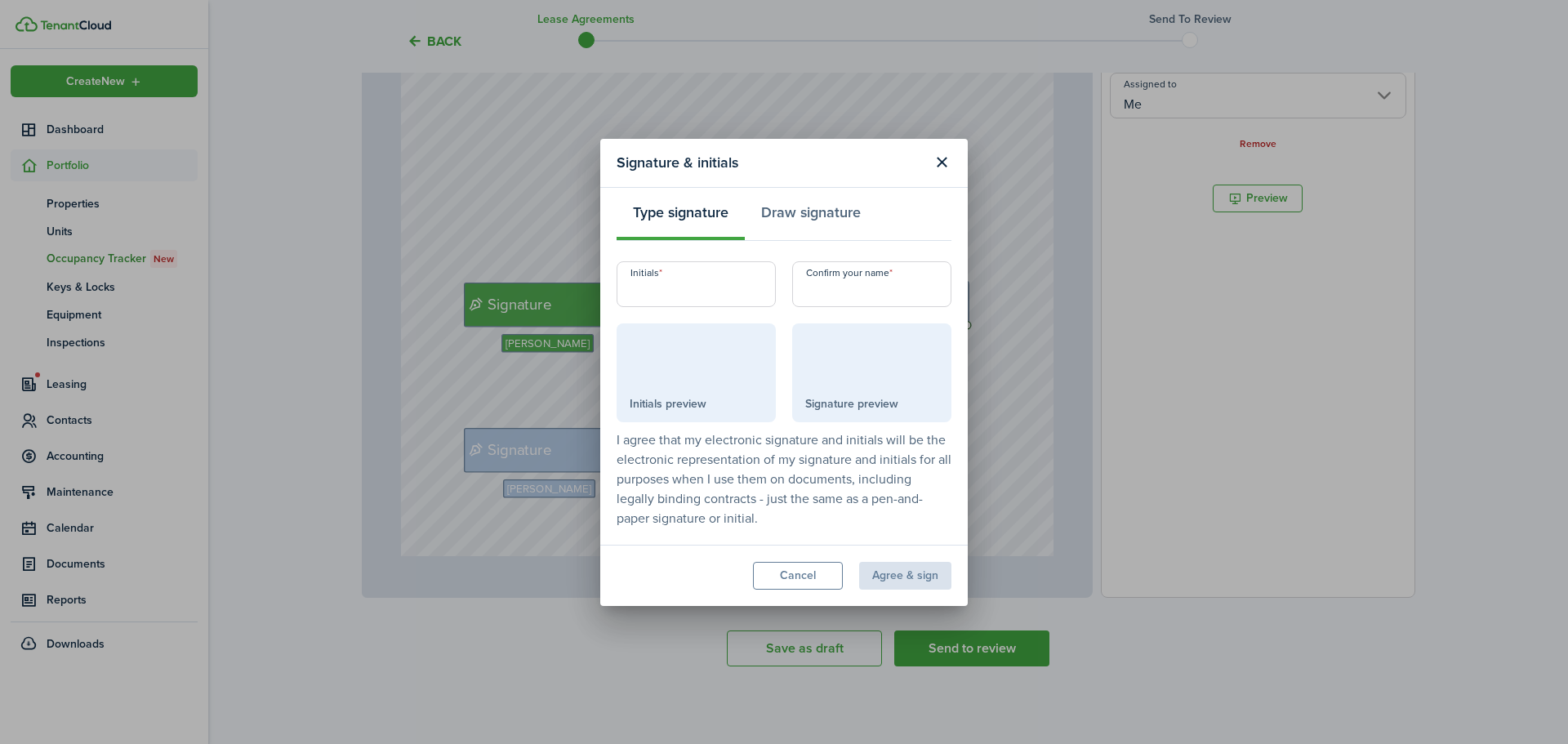
click at [645, 372] on div at bounding box center [696, 362] width 133 height 61
click at [642, 295] on input "Initials" at bounding box center [696, 284] width 159 height 46
click at [796, 213] on button "Draw signature" at bounding box center [811, 216] width 132 height 49
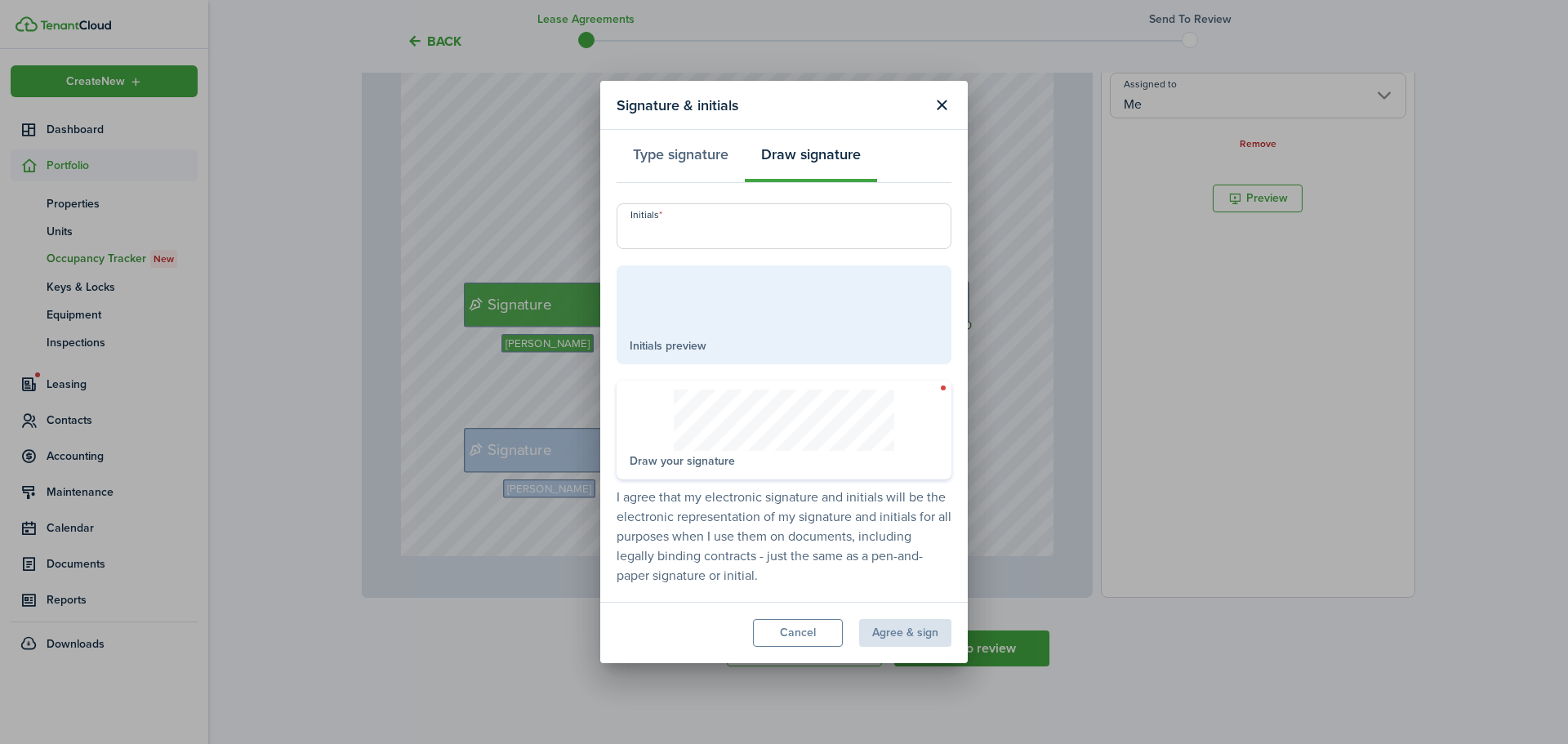
click at [677, 223] on input "Initials" at bounding box center [784, 227] width 335 height 46
type input "AMC"
drag, startPoint x: 637, startPoint y: 439, endPoint x: 656, endPoint y: 441, distance: 19.1
click at [656, 441] on signature-pad at bounding box center [784, 420] width 308 height 61
click at [704, 448] on div "Draw your signature" at bounding box center [784, 430] width 335 height 99
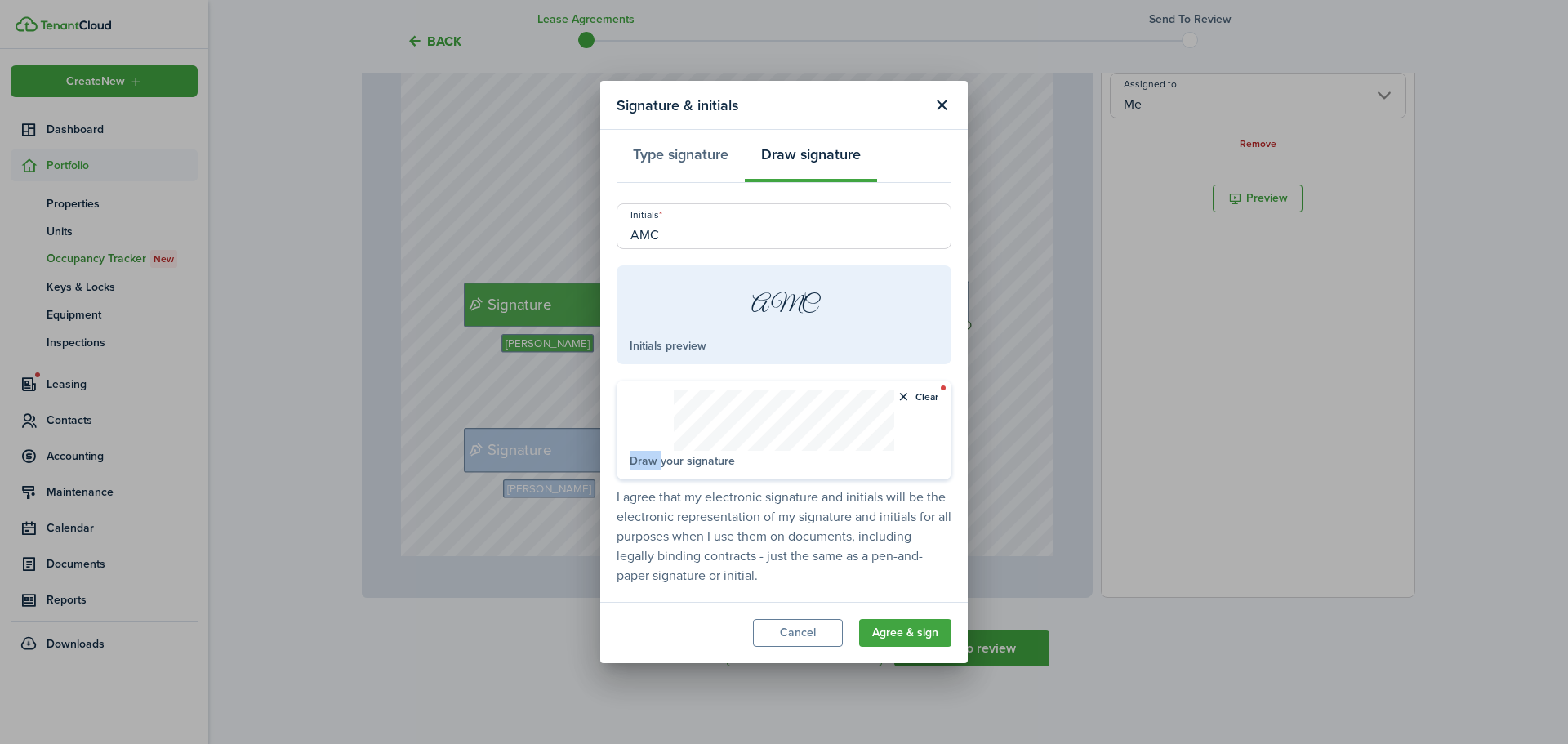
click at [653, 453] on span "Draw your signature" at bounding box center [682, 461] width 105 height 17
click at [931, 395] on button "Clear" at bounding box center [917, 397] width 43 height 15
click at [652, 443] on signature-pad at bounding box center [784, 420] width 308 height 61
drag, startPoint x: 646, startPoint y: 438, endPoint x: 668, endPoint y: 446, distance: 23.4
click at [670, 448] on signature-pad at bounding box center [784, 420] width 308 height 61
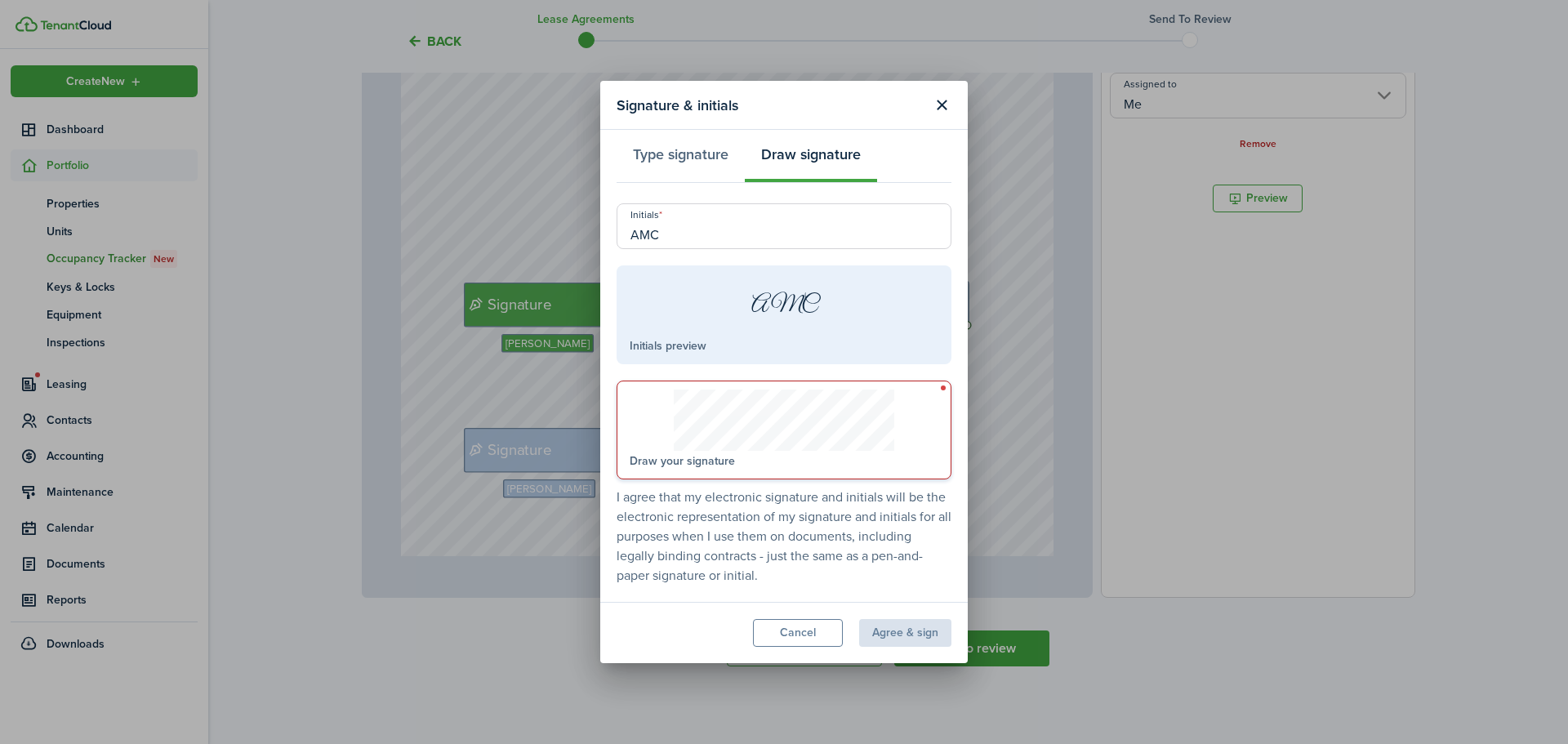
click at [744, 223] on input "AMC" at bounding box center [784, 227] width 335 height 46
click at [791, 149] on div "Type signature Draw signature" at bounding box center [784, 158] width 335 height 49
drag, startPoint x: 664, startPoint y: 444, endPoint x: 982, endPoint y: 445, distance: 318.0
click at [982, 445] on div "Signature & initials Type signature Draw signature Initials AMC AMC Initials pr…" at bounding box center [784, 372] width 1568 height 744
click at [673, 158] on button "Type signature" at bounding box center [680, 158] width 128 height 49
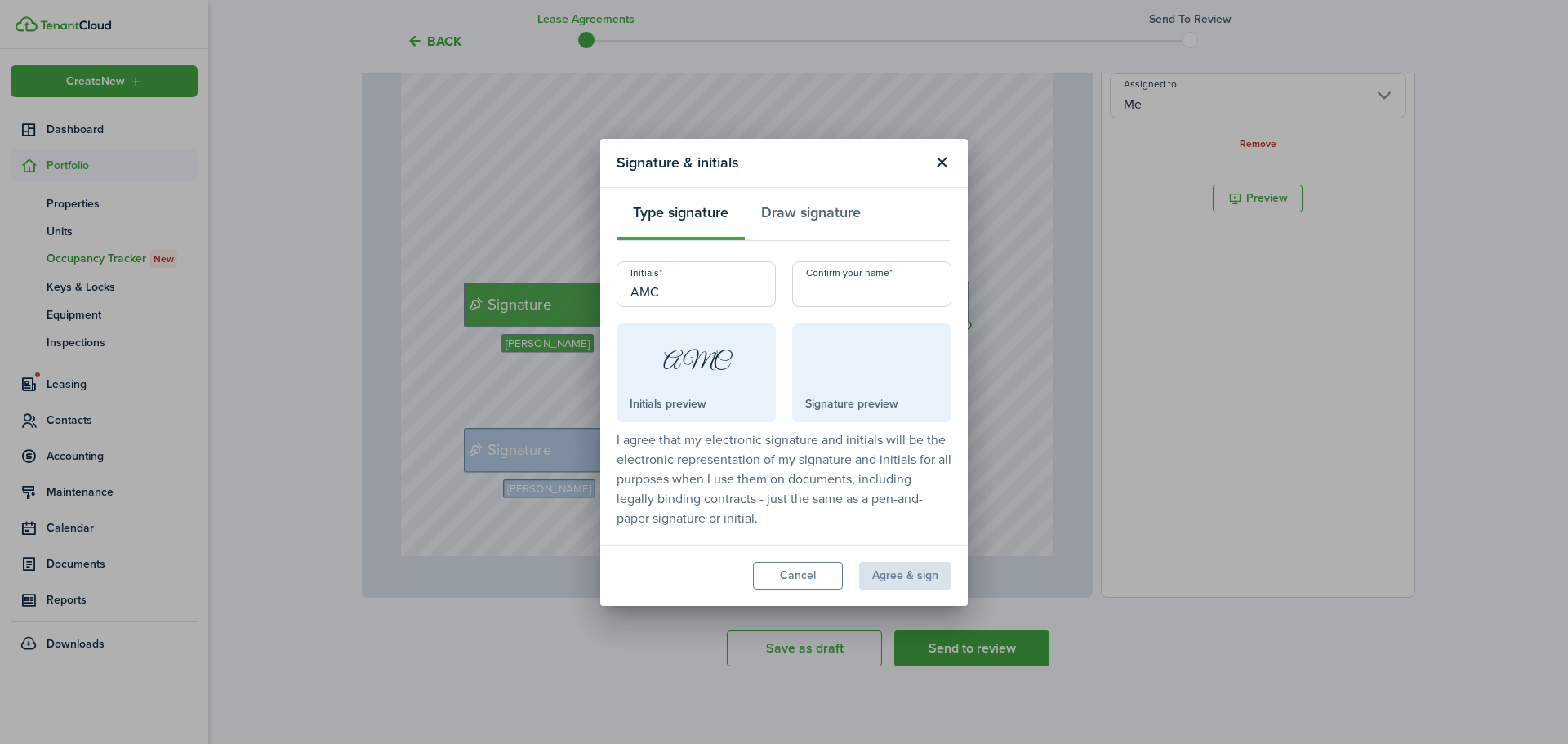
click at [850, 383] on div at bounding box center [872, 362] width 133 height 61
click at [917, 578] on modal-footer "Cancel Agree & sign" at bounding box center [783, 575] width 368 height 61
click at [837, 292] on input "Confirm your name" at bounding box center [872, 284] width 159 height 46
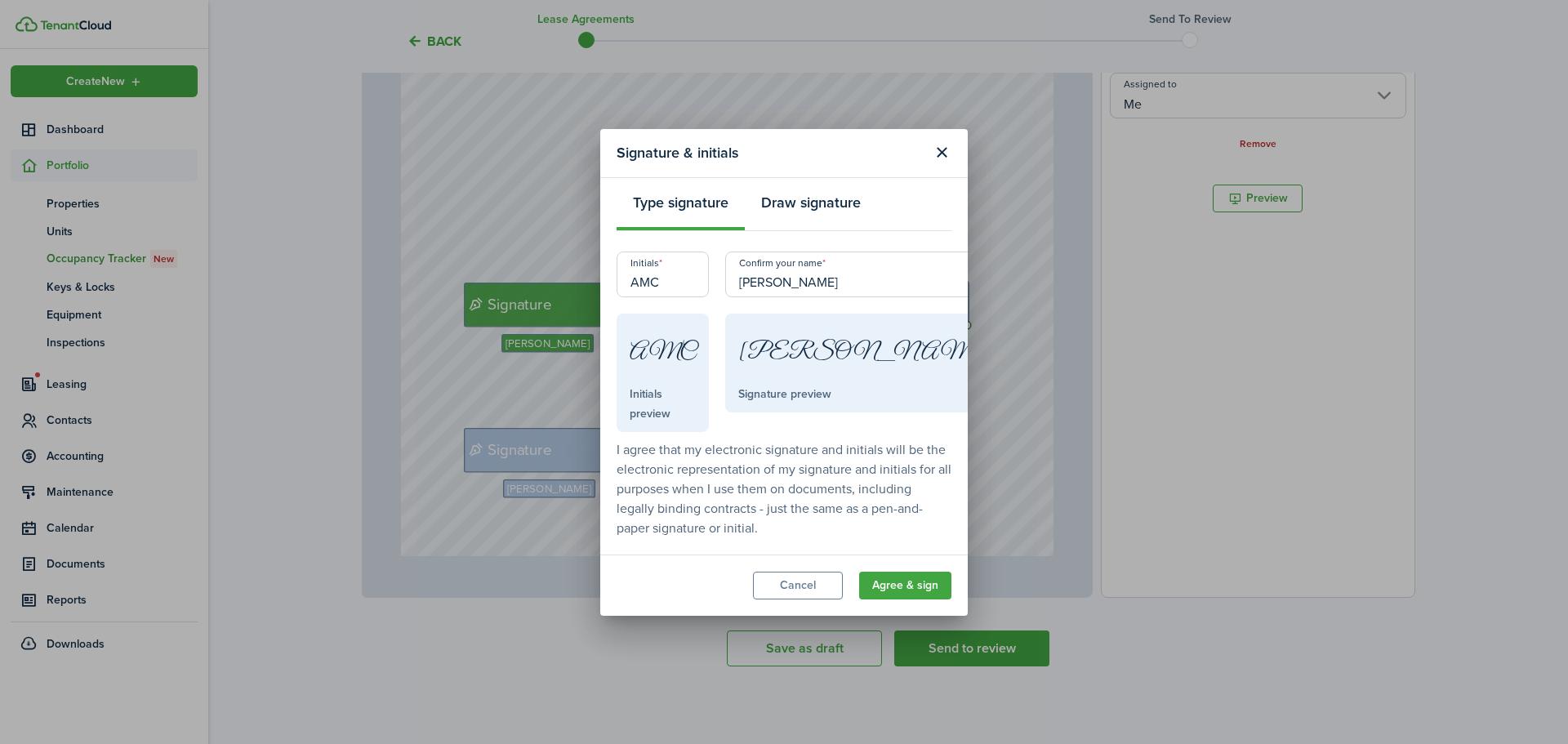
type input "[PERSON_NAME]"
click at [842, 204] on button "Draw signature" at bounding box center [811, 206] width 132 height 49
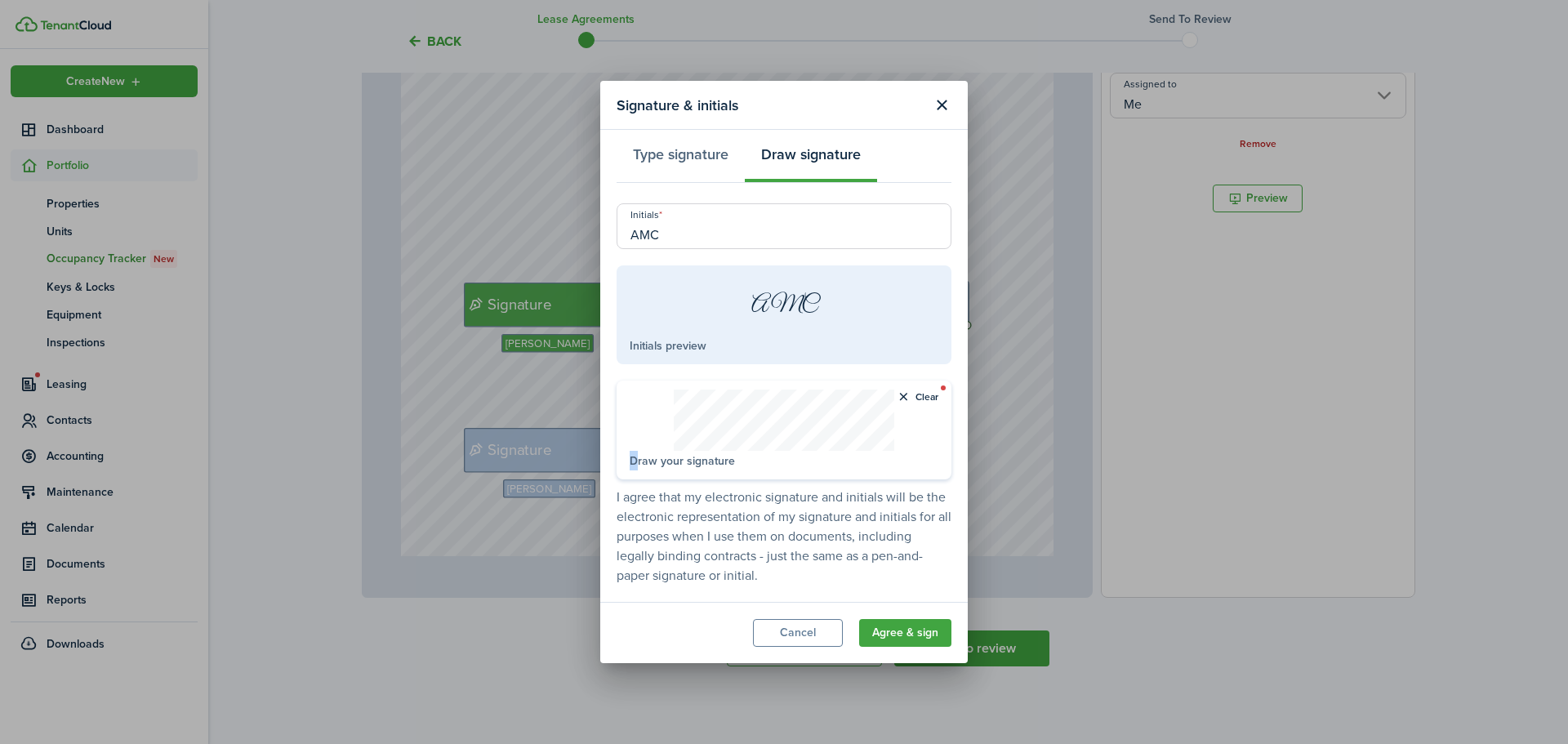
drag, startPoint x: 639, startPoint y: 455, endPoint x: 656, endPoint y: 424, distance: 35.4
click at [656, 424] on div "Clear Draw your signature" at bounding box center [784, 430] width 335 height 99
click at [658, 435] on signature-pad at bounding box center [784, 420] width 308 height 61
drag, startPoint x: 659, startPoint y: 440, endPoint x: 671, endPoint y: 433, distance: 13.9
click at [671, 435] on signature-pad at bounding box center [784, 420] width 308 height 61
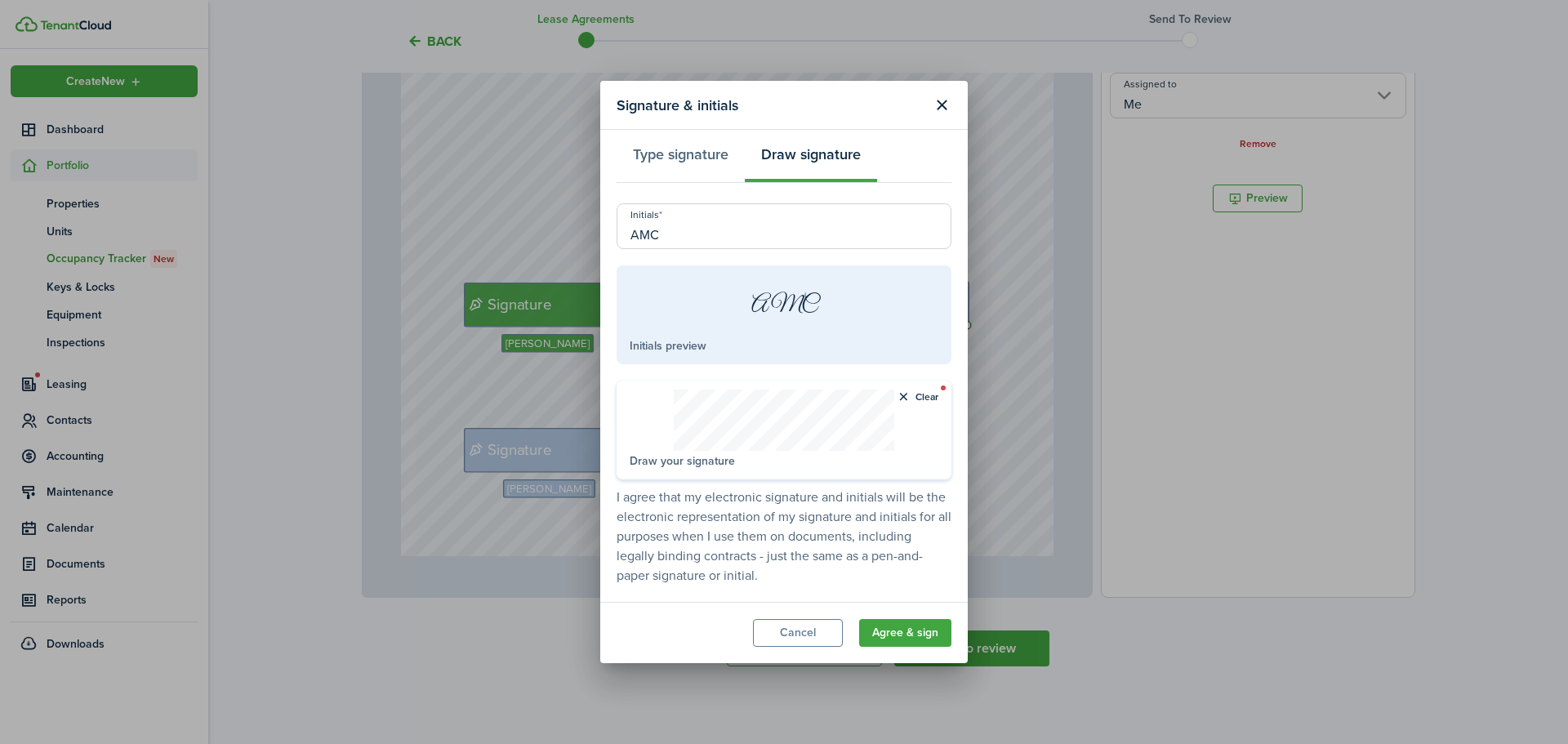
drag, startPoint x: 780, startPoint y: 389, endPoint x: 621, endPoint y: 427, distance: 163.5
click at [621, 427] on div "Clear Draw your signature" at bounding box center [784, 430] width 335 height 99
click at [766, 441] on signature-pad at bounding box center [784, 420] width 308 height 61
click at [940, 632] on button "Agree & sign" at bounding box center [905, 632] width 92 height 27
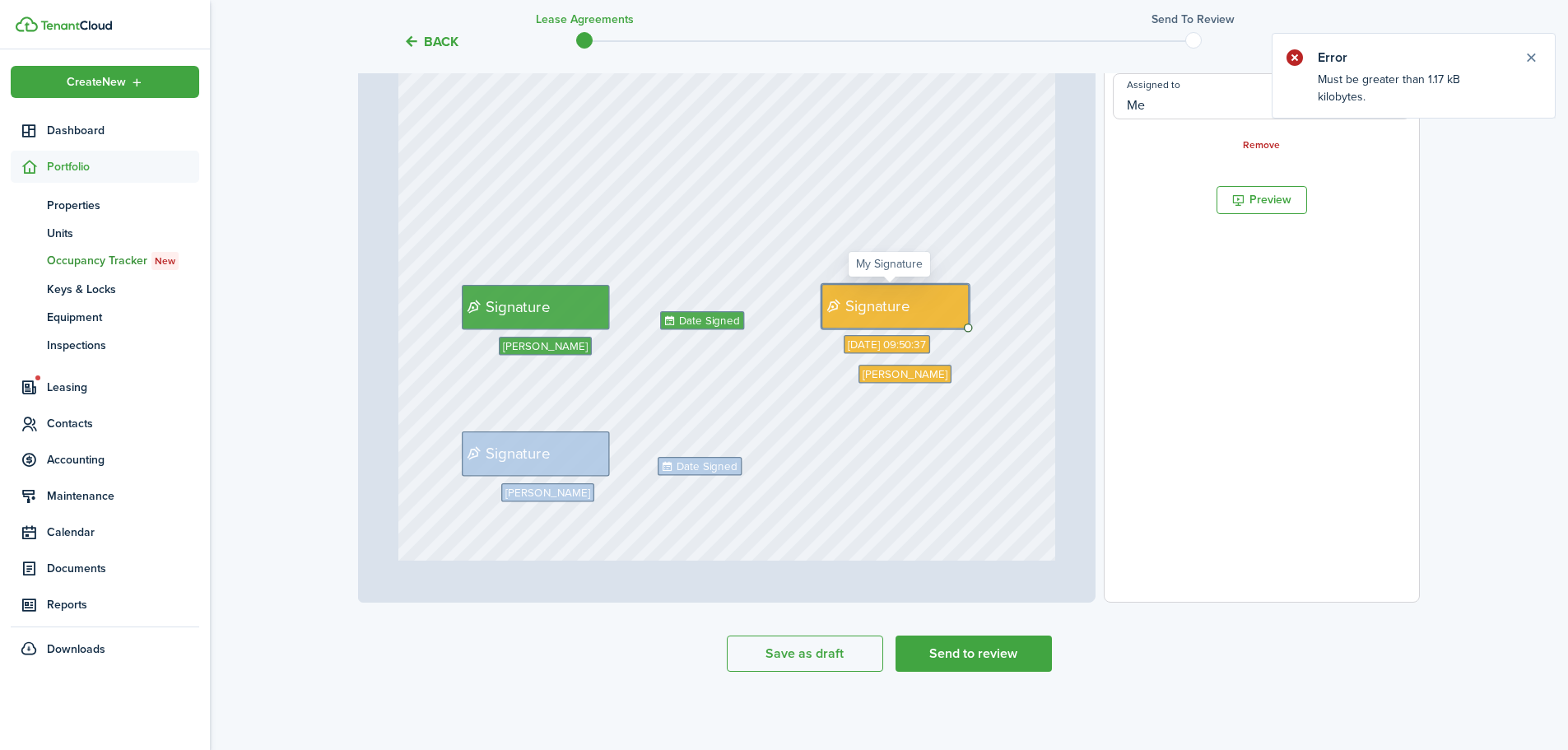
click at [869, 303] on span "Signature" at bounding box center [878, 306] width 64 height 23
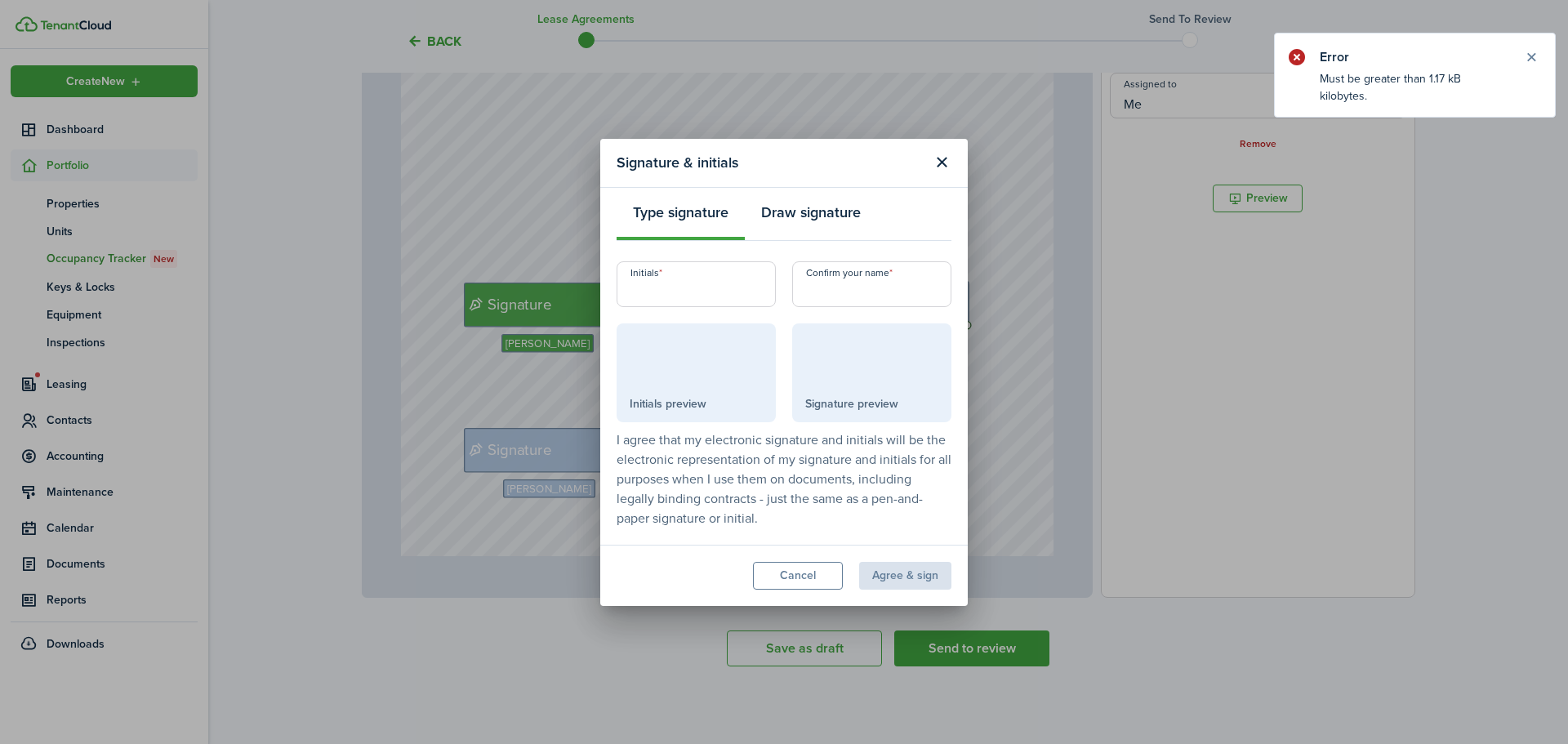
click at [874, 213] on button "Draw signature" at bounding box center [811, 216] width 132 height 49
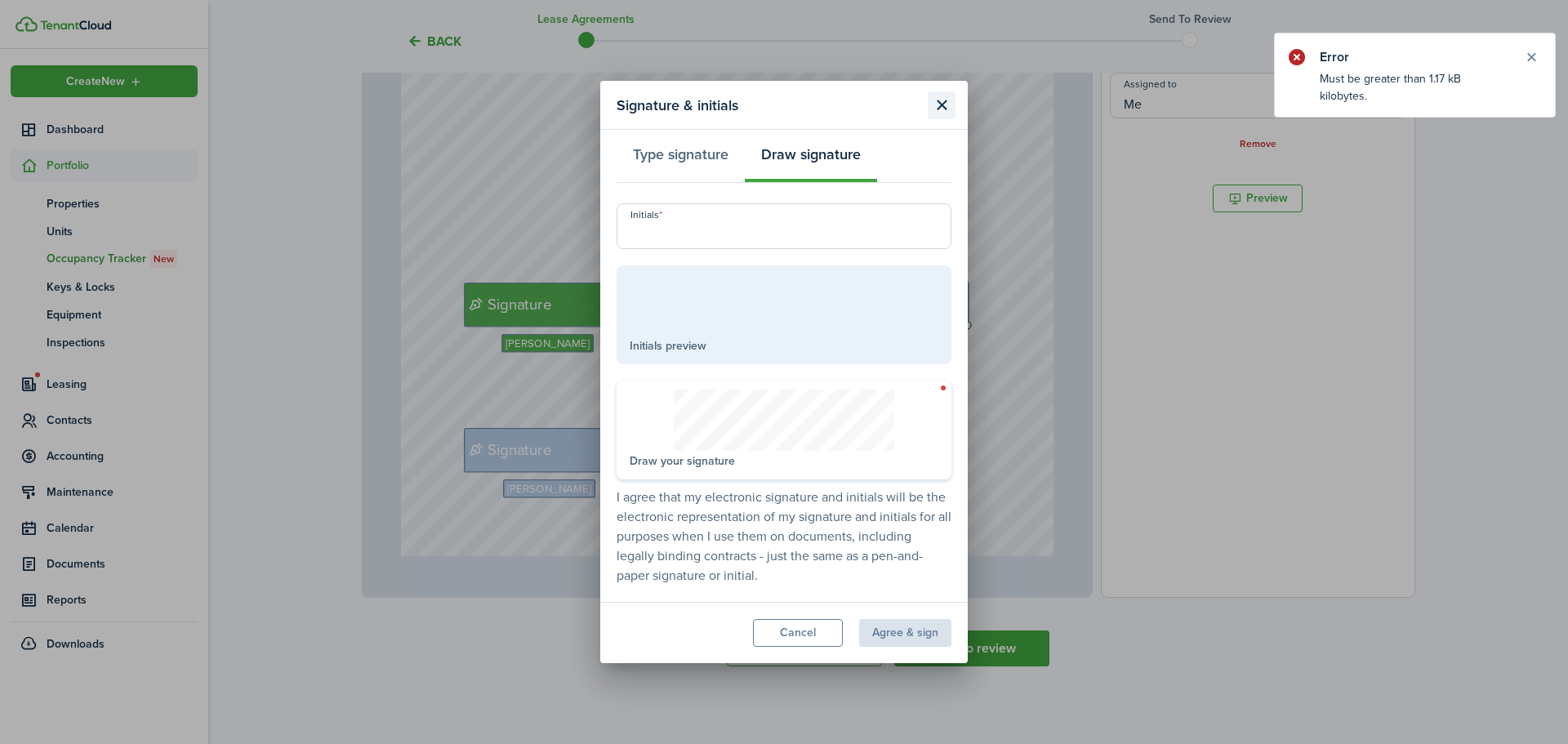
click at [944, 105] on button "Close modal" at bounding box center [941, 105] width 27 height 27
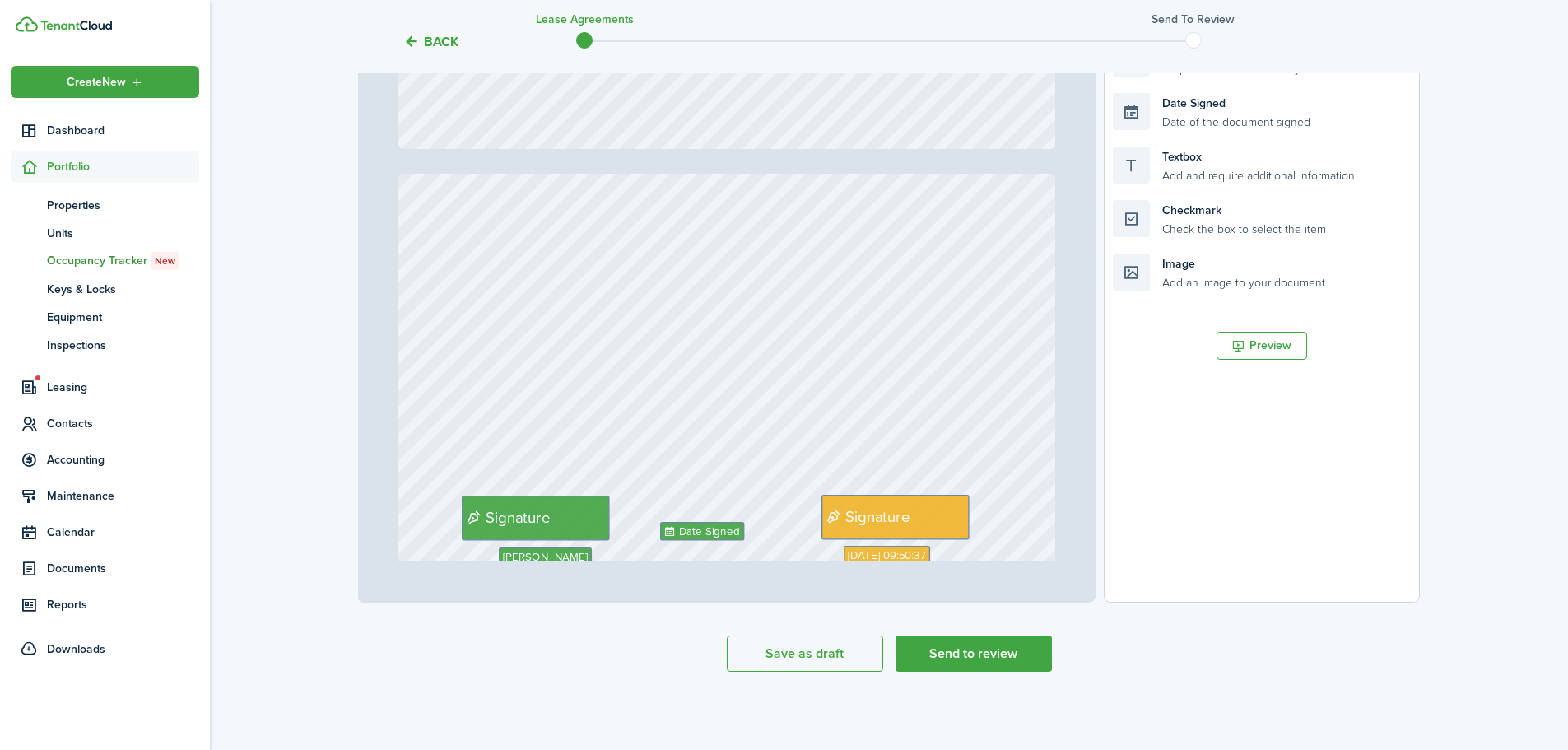
type input "11"
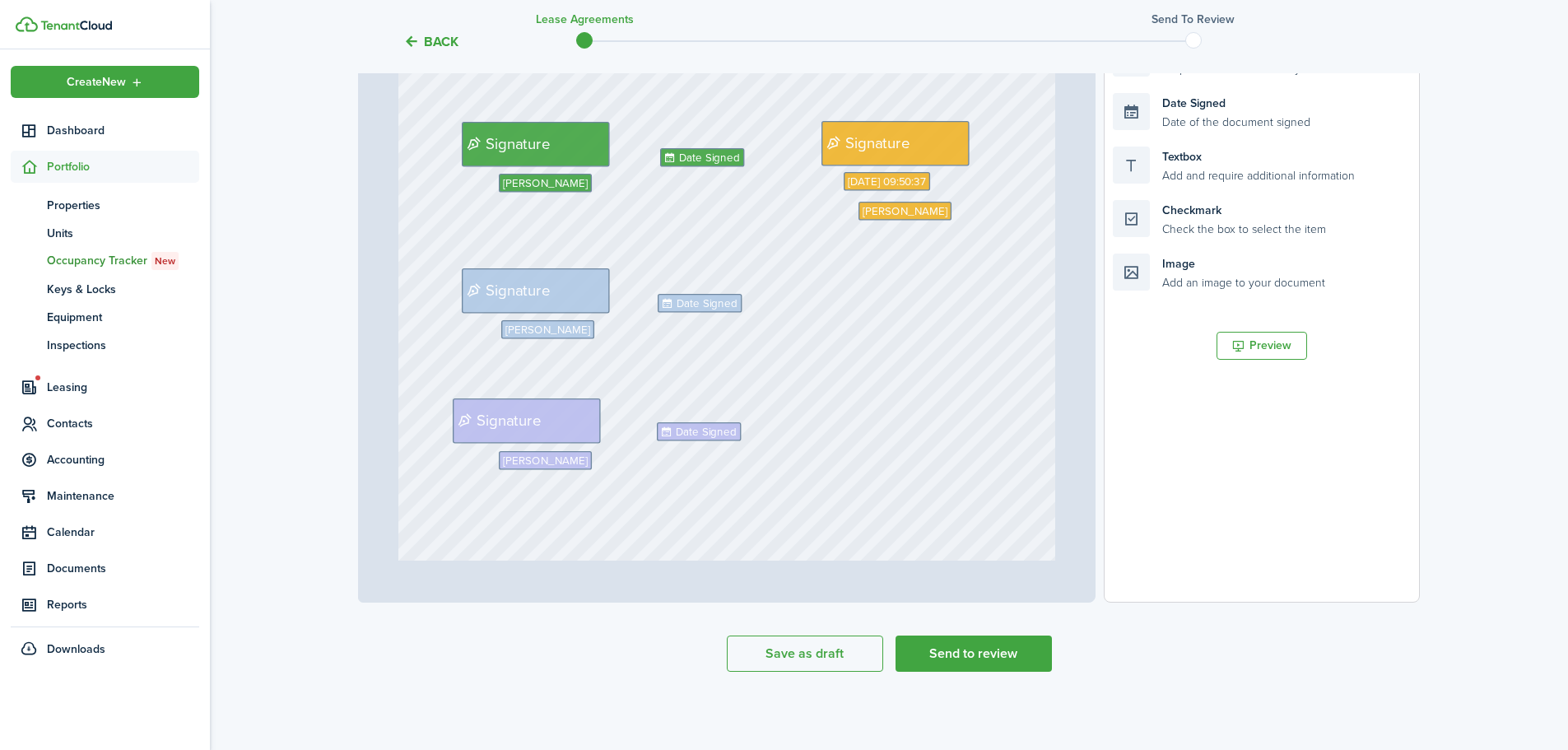
scroll to position [9102, 0]
click at [873, 138] on span "Signature" at bounding box center [878, 142] width 64 height 23
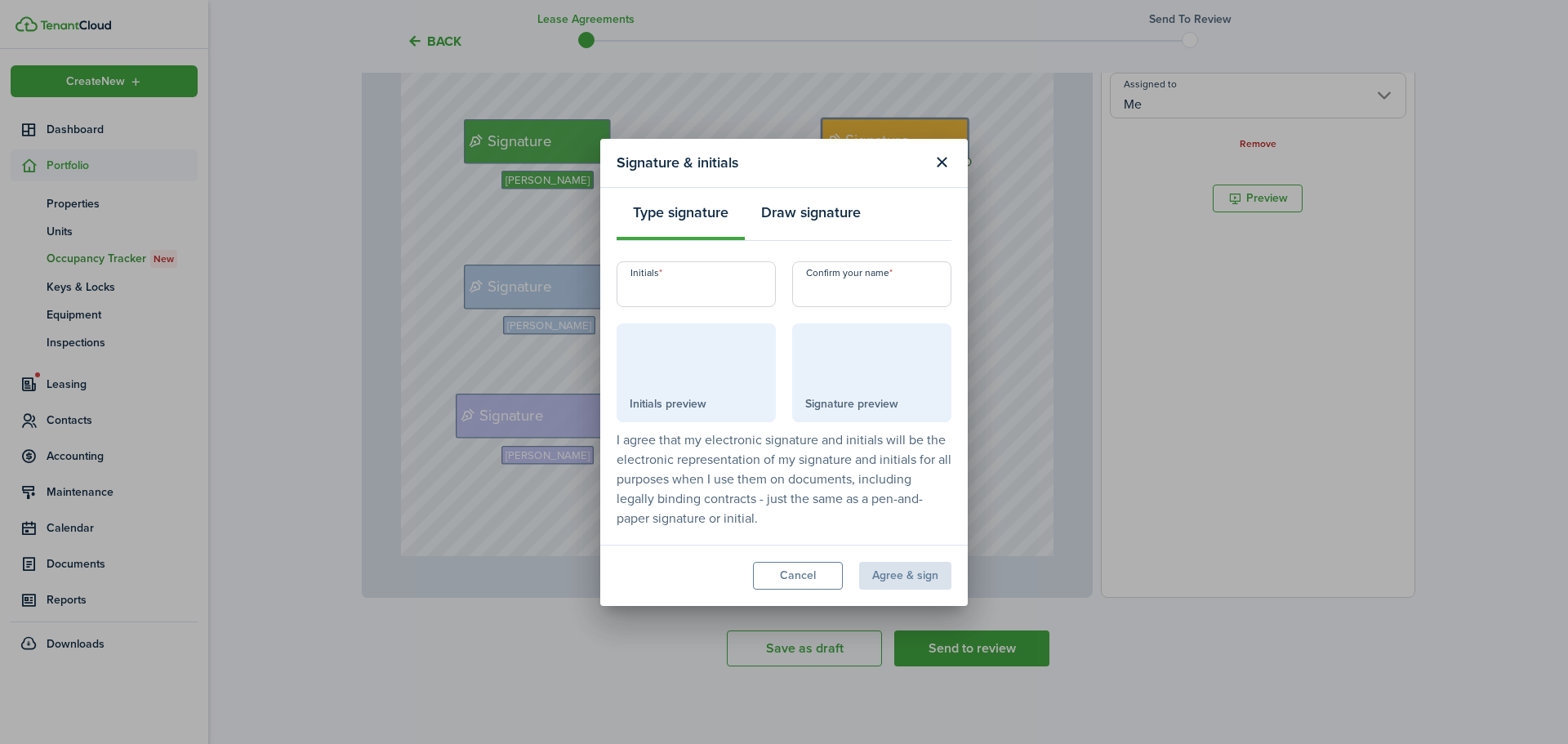
click at [833, 209] on button "Draw signature" at bounding box center [811, 216] width 132 height 49
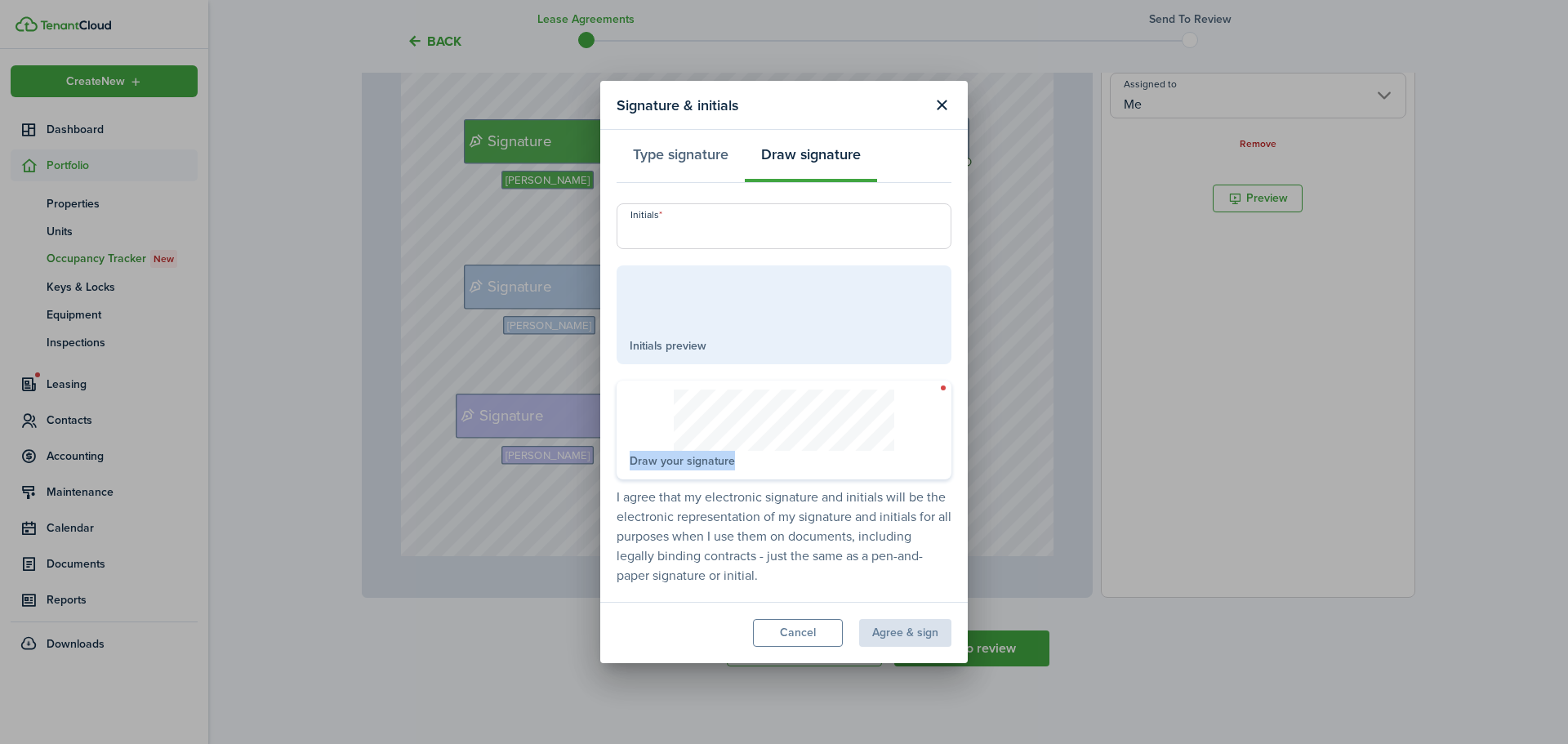
drag, startPoint x: 648, startPoint y: 450, endPoint x: 903, endPoint y: 464, distance: 255.4
click at [903, 465] on div "Draw your signature" at bounding box center [784, 430] width 335 height 99
click at [871, 461] on div "Draw your signature" at bounding box center [784, 430] width 335 height 99
click at [679, 159] on button "Type signature" at bounding box center [680, 158] width 128 height 49
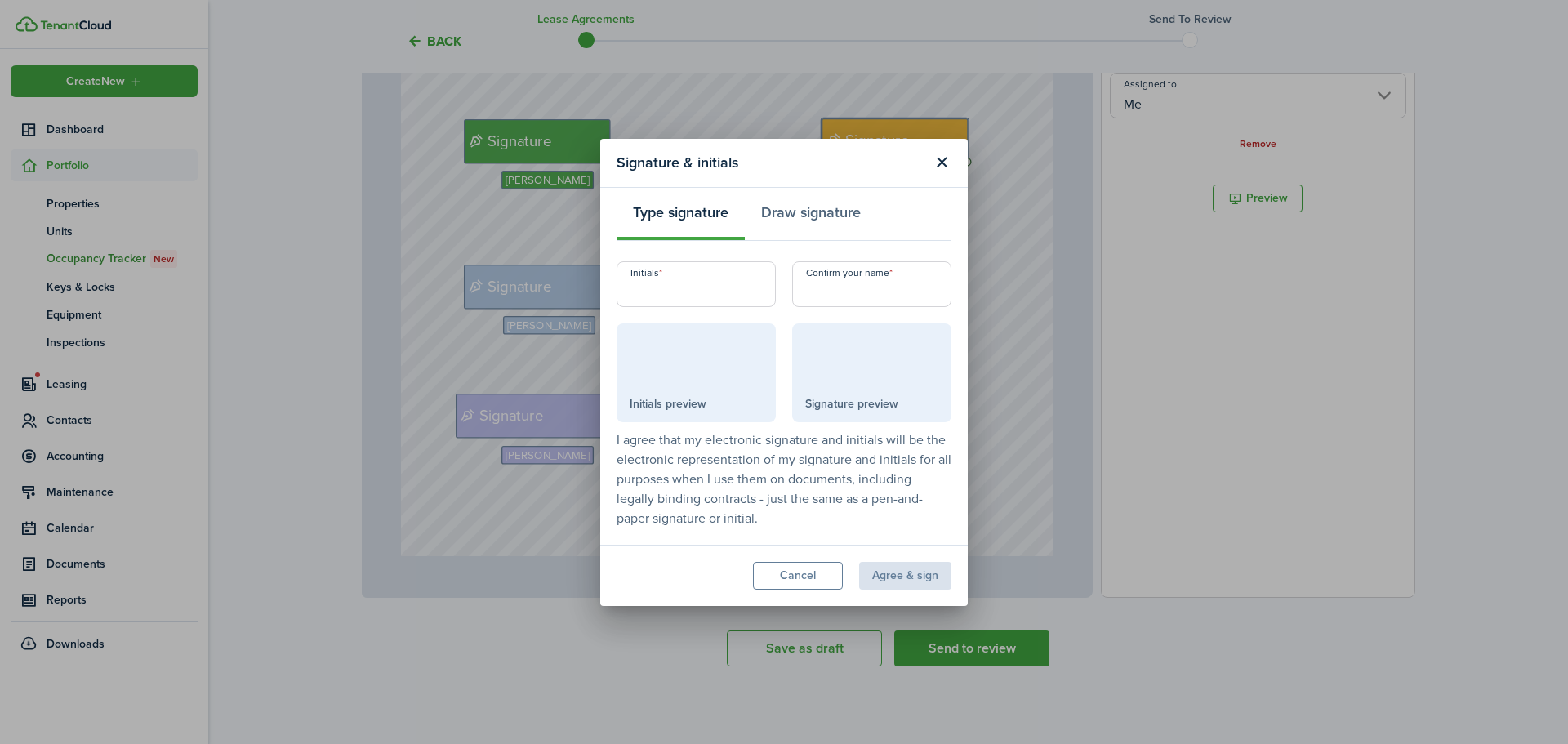
click at [709, 283] on input "Initials" at bounding box center [696, 284] width 159 height 46
type input "AMC"
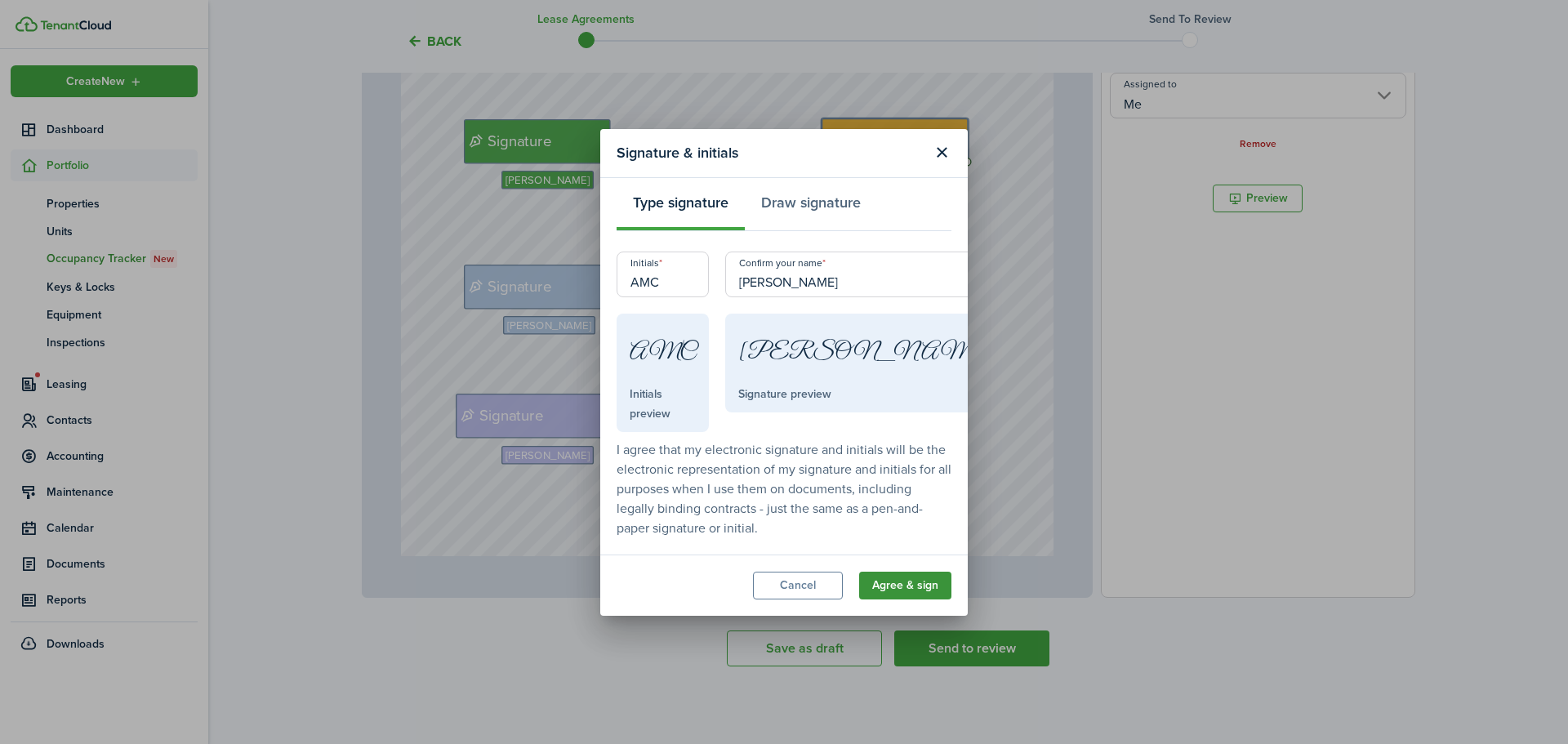
type input "[PERSON_NAME]"
click at [912, 578] on button "Agree & sign" at bounding box center [905, 585] width 92 height 27
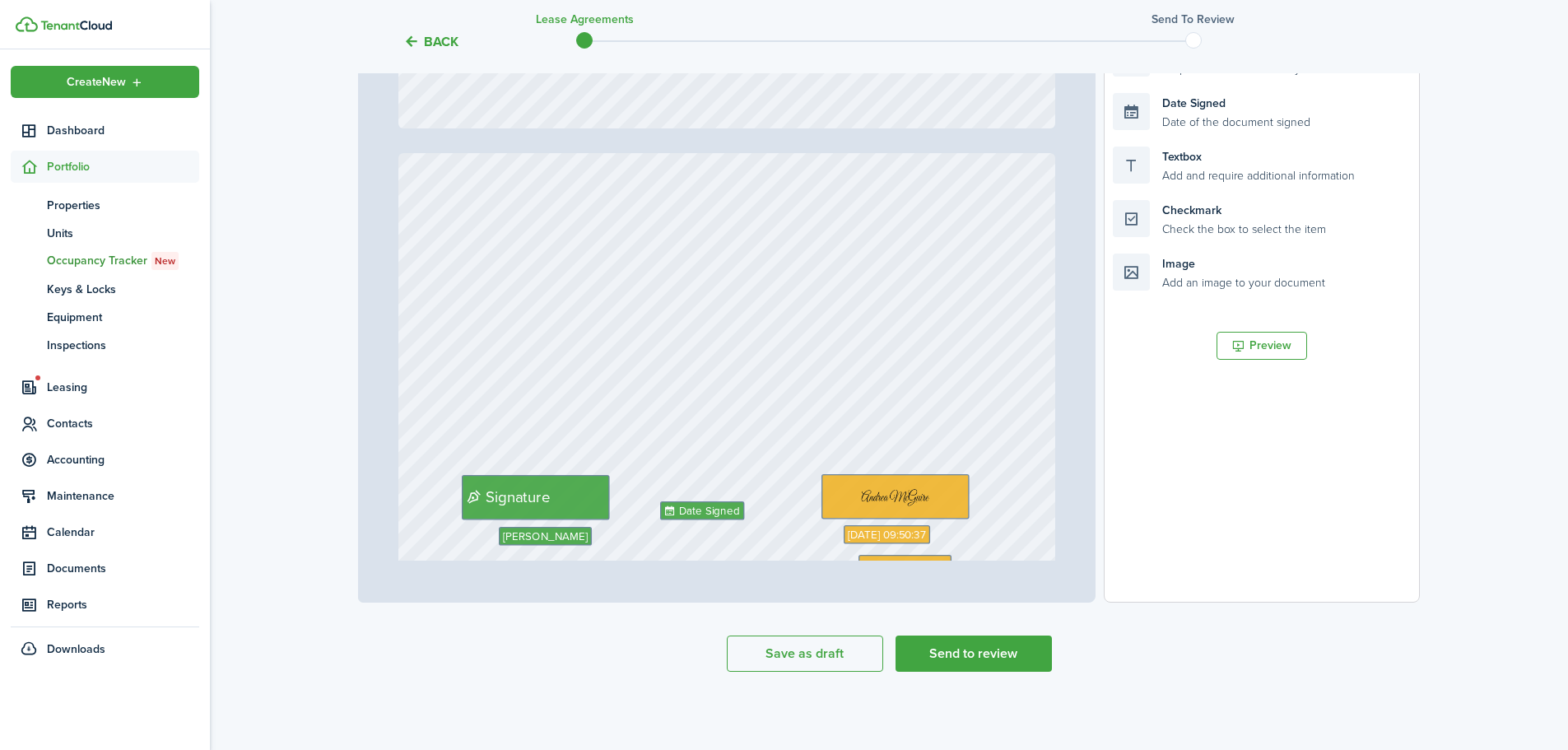
scroll to position [8608, 0]
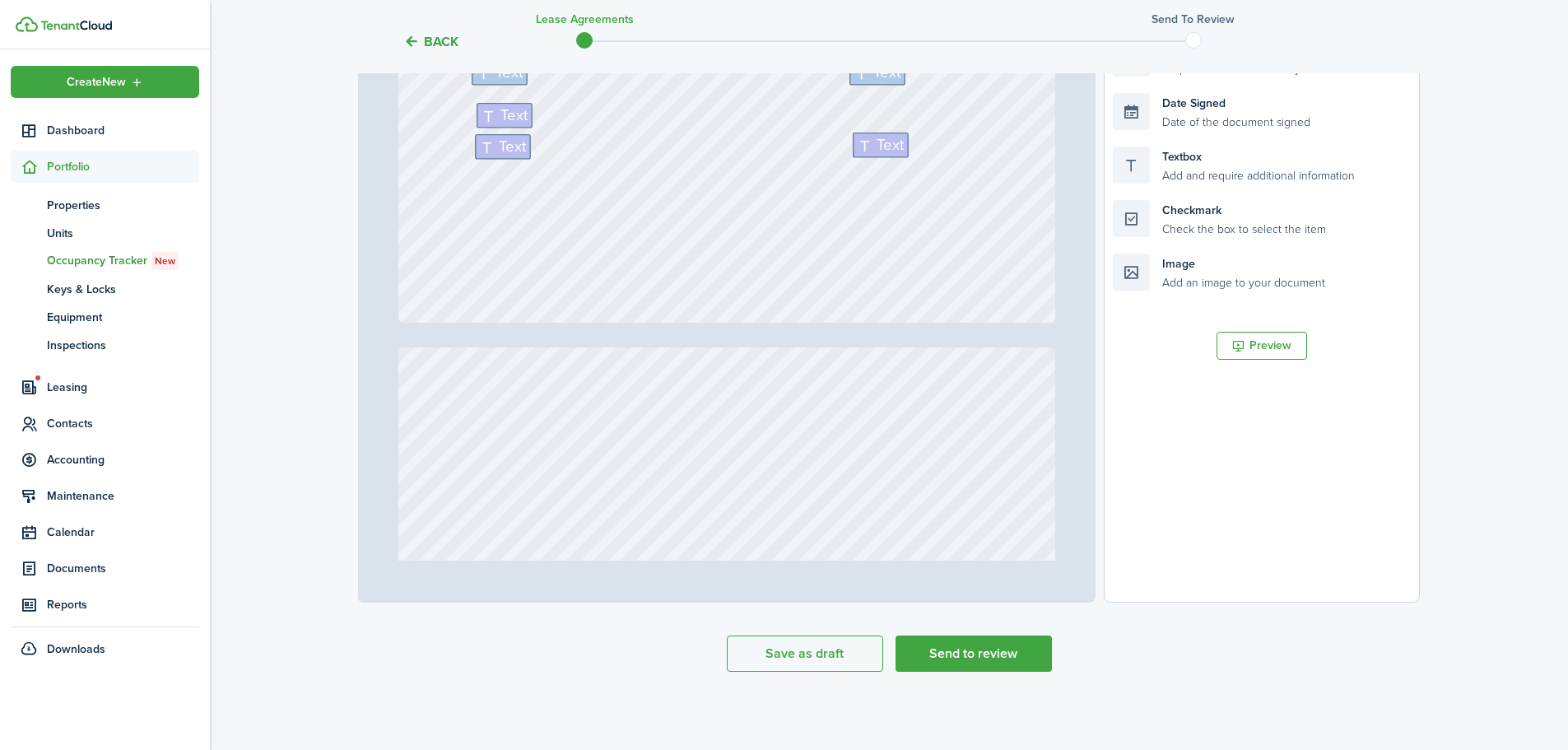
type input "13"
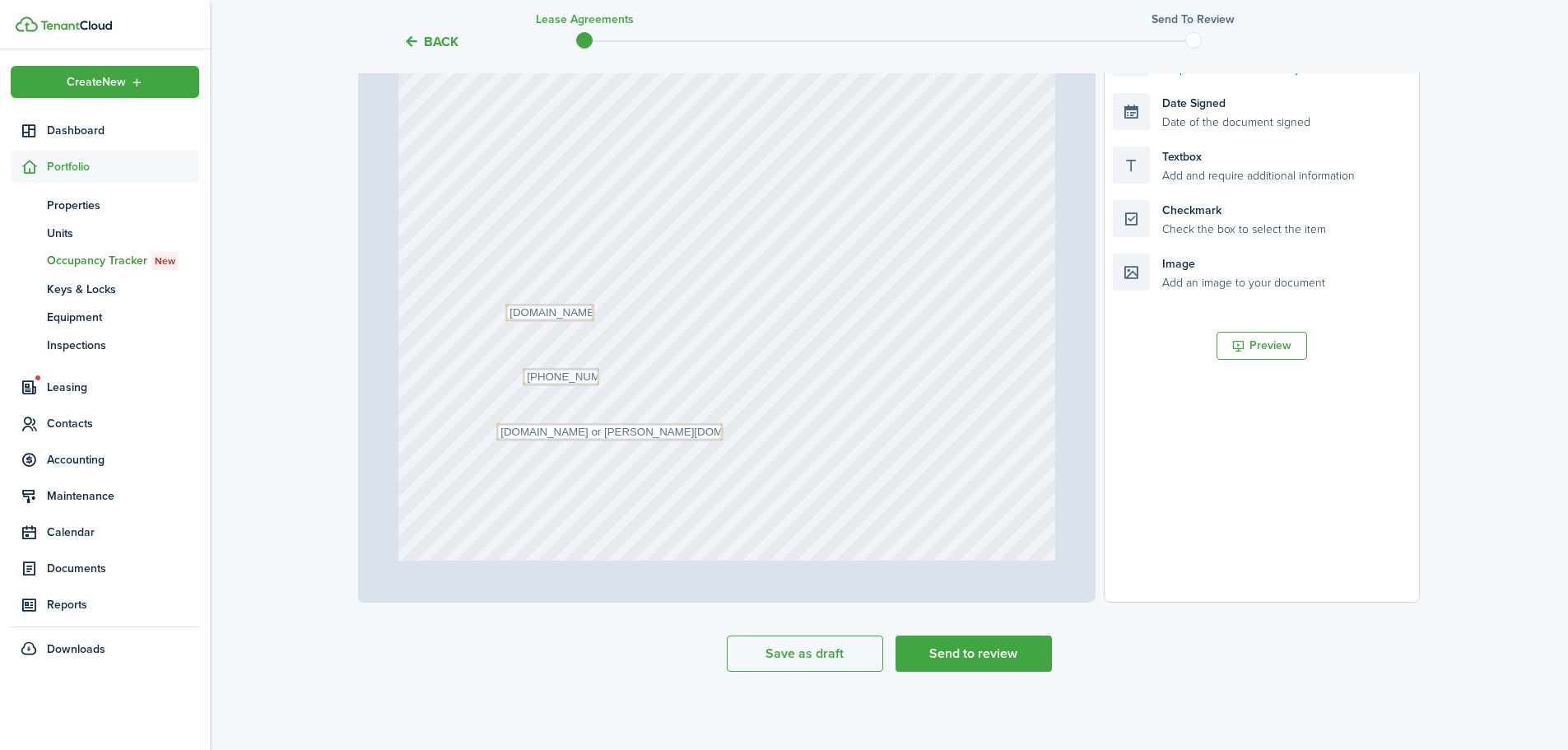
scroll to position [10995, 0]
click at [947, 655] on button "Send to review" at bounding box center [973, 654] width 156 height 37
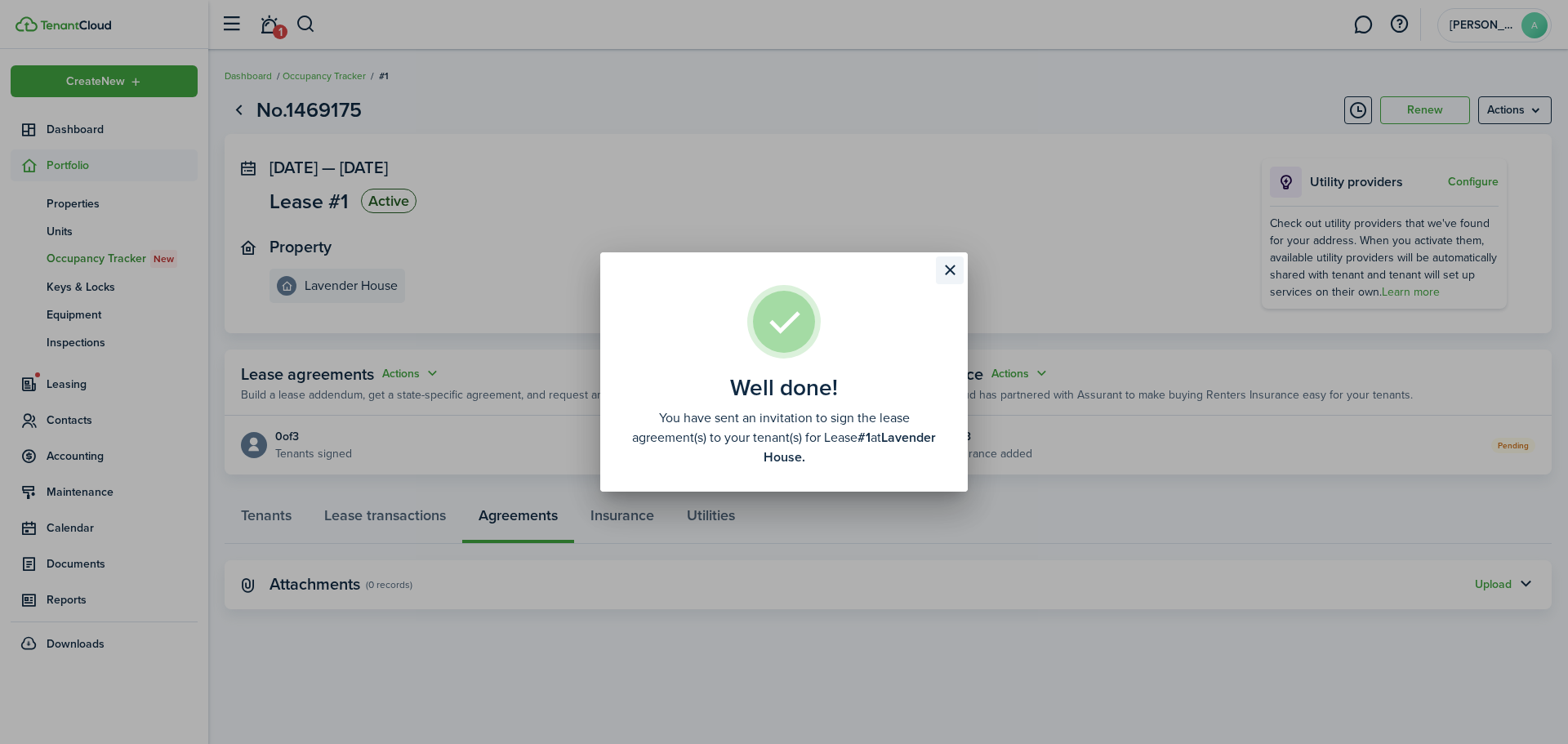
click at [951, 272] on button "Close modal" at bounding box center [949, 269] width 27 height 27
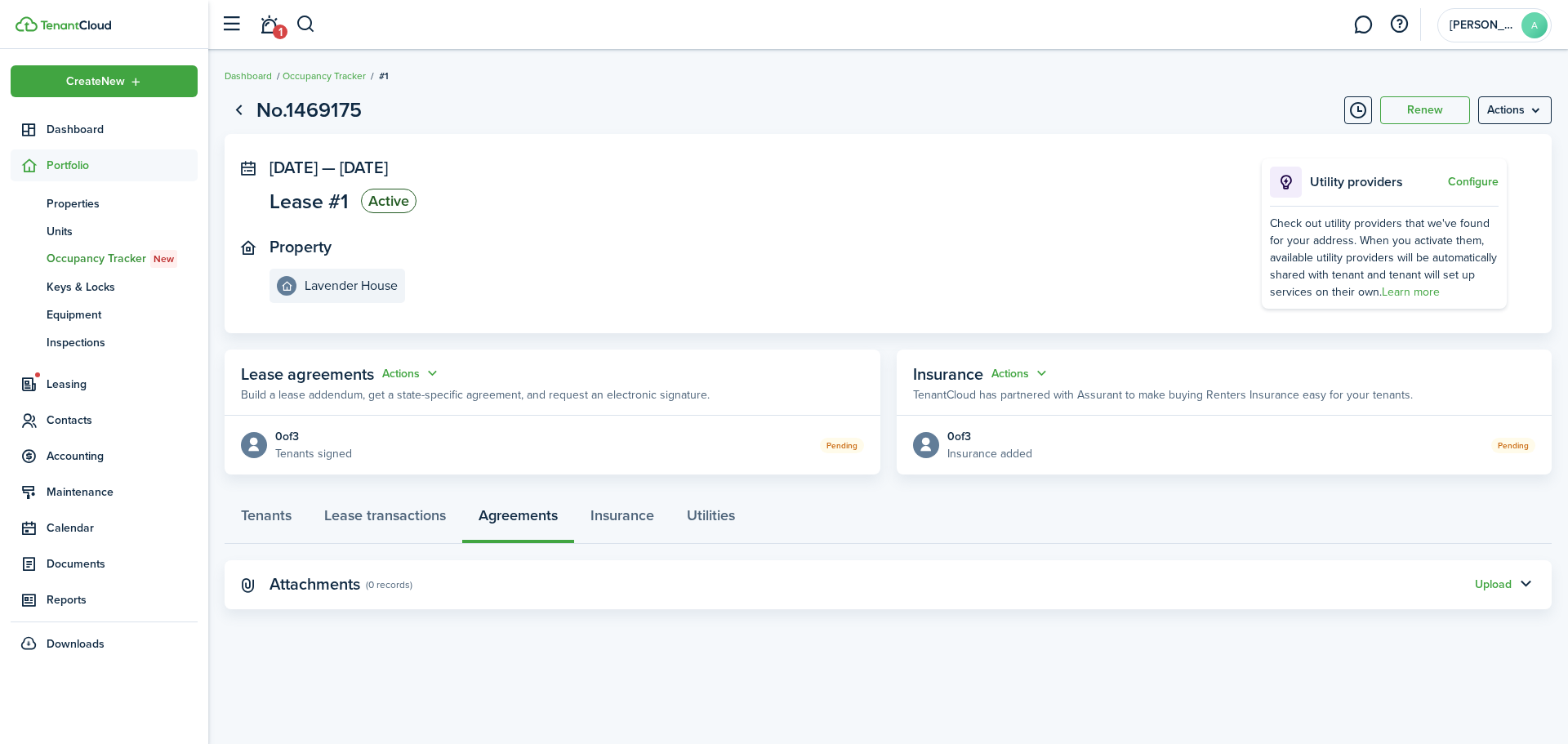
click at [511, 522] on div "Tenants Lease transactions Agreements Insurance Utilities" at bounding box center [888, 519] width 1327 height 49
click at [516, 517] on div "Tenants Lease transactions Agreements Insurance Utilities" at bounding box center [888, 519] width 1327 height 49
click at [79, 561] on span "Documents" at bounding box center [122, 563] width 151 height 17
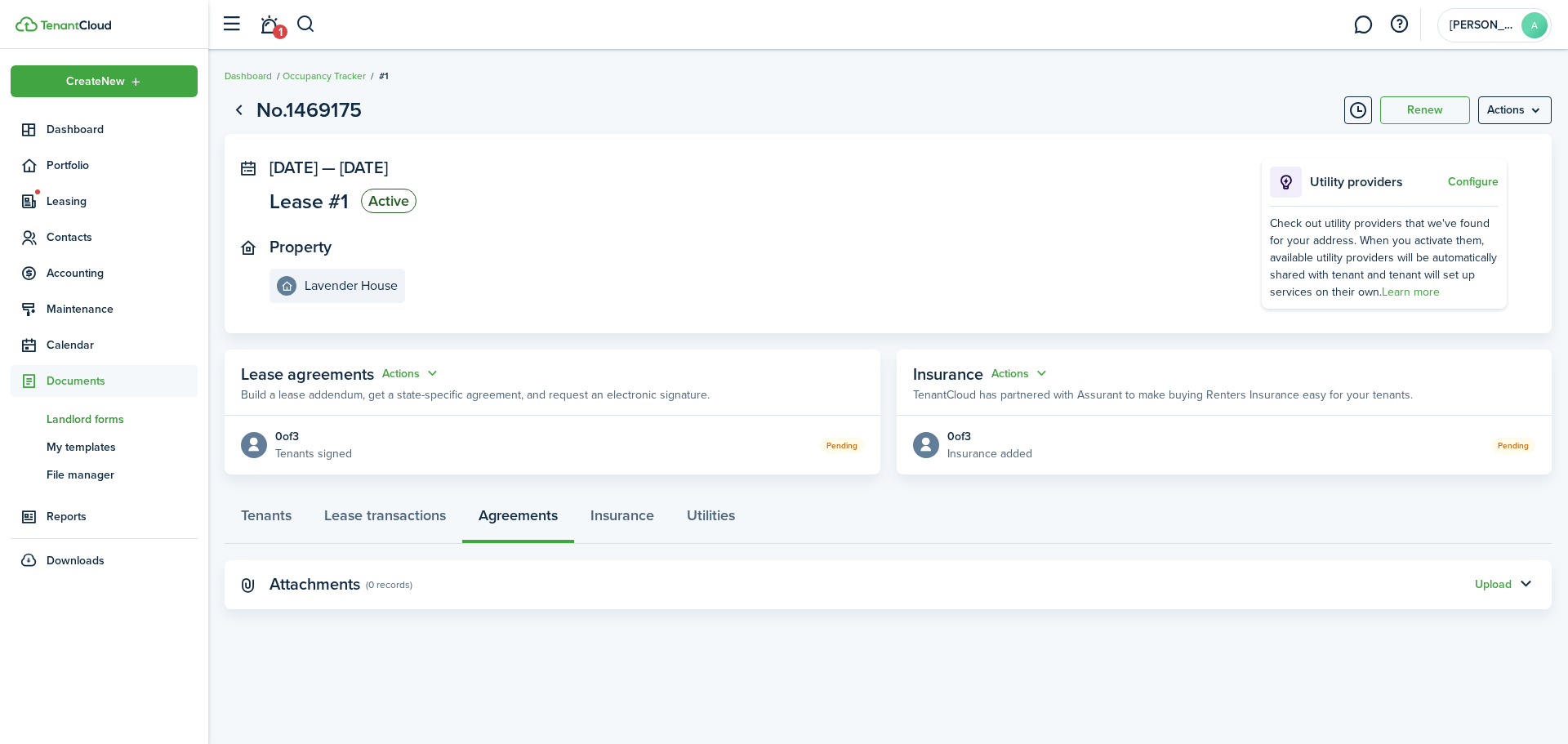
click at [86, 414] on span "Landlord forms" at bounding box center [122, 419] width 151 height 17
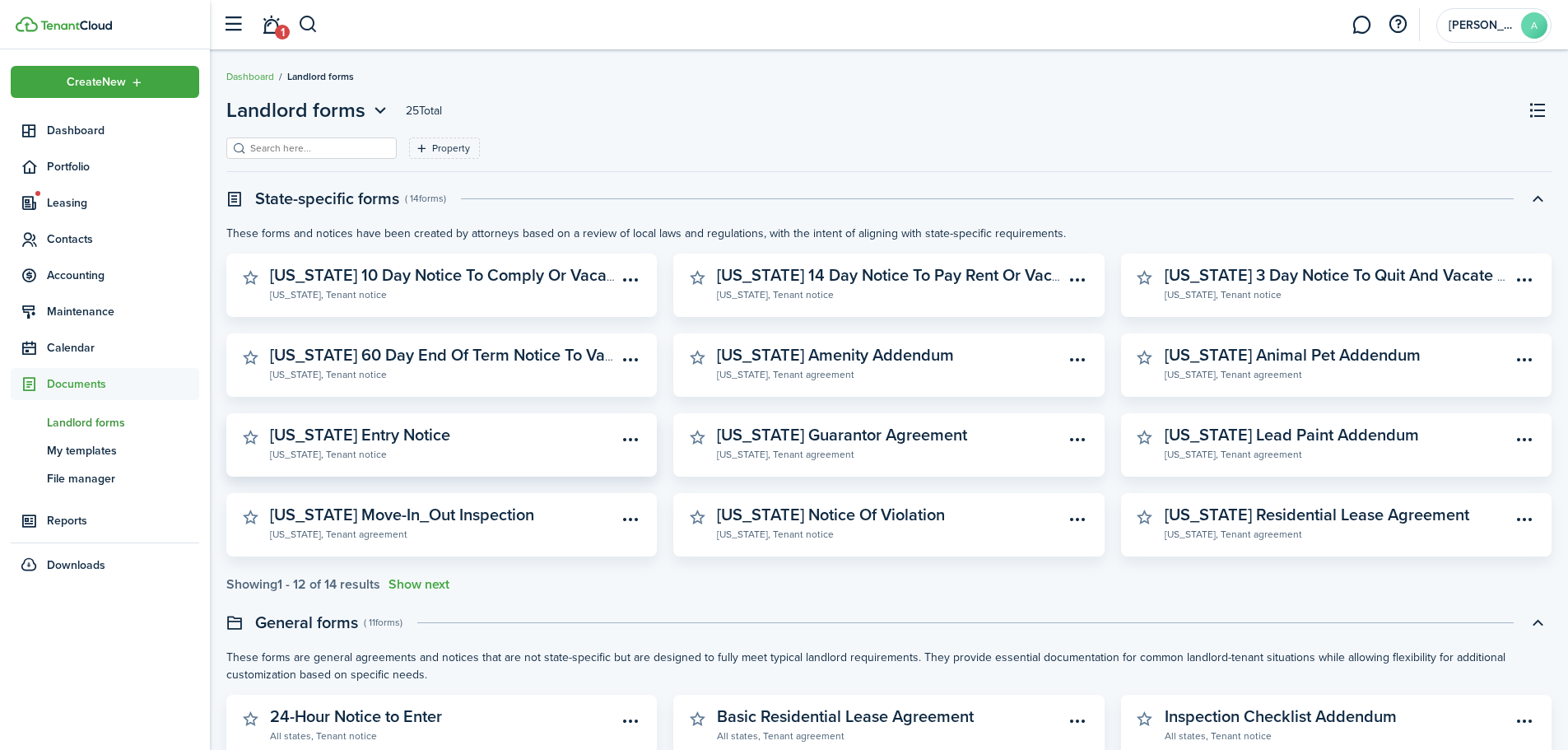
click at [460, 447] on widget-stats-subtitle "[US_STATE], Tenant notice" at bounding box center [443, 454] width 346 height 16
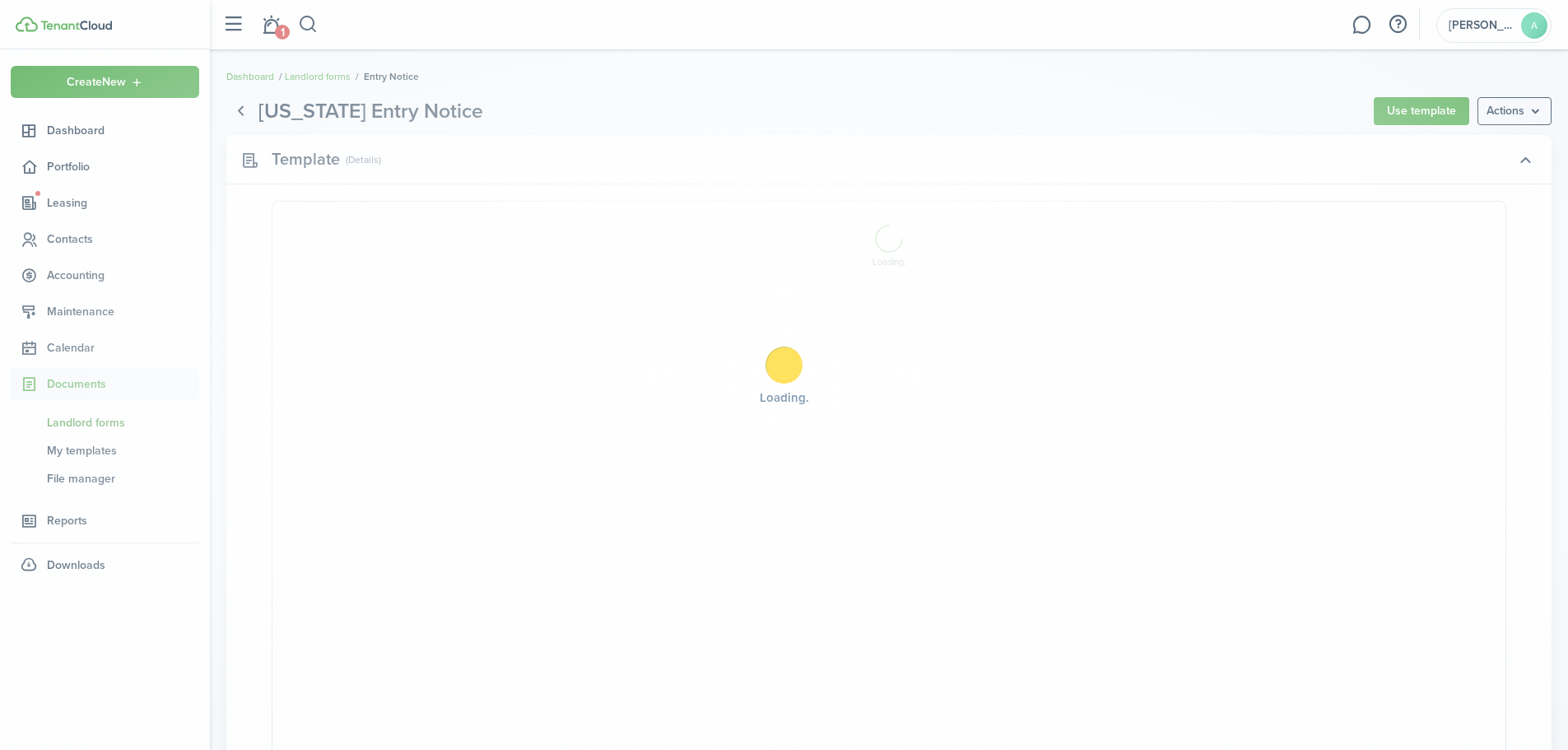
select select "fit"
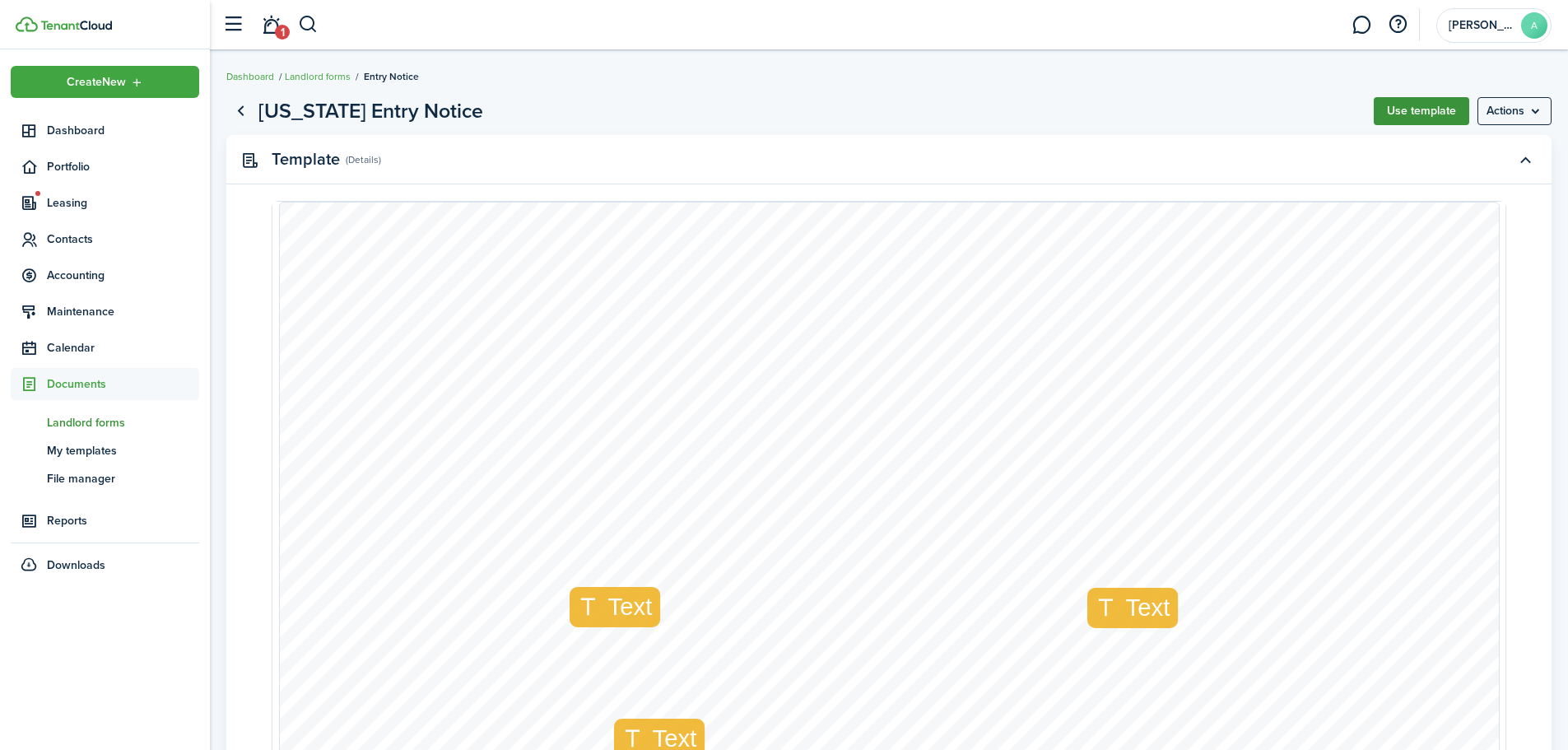
click at [1438, 112] on button "Use template" at bounding box center [1421, 111] width 96 height 28
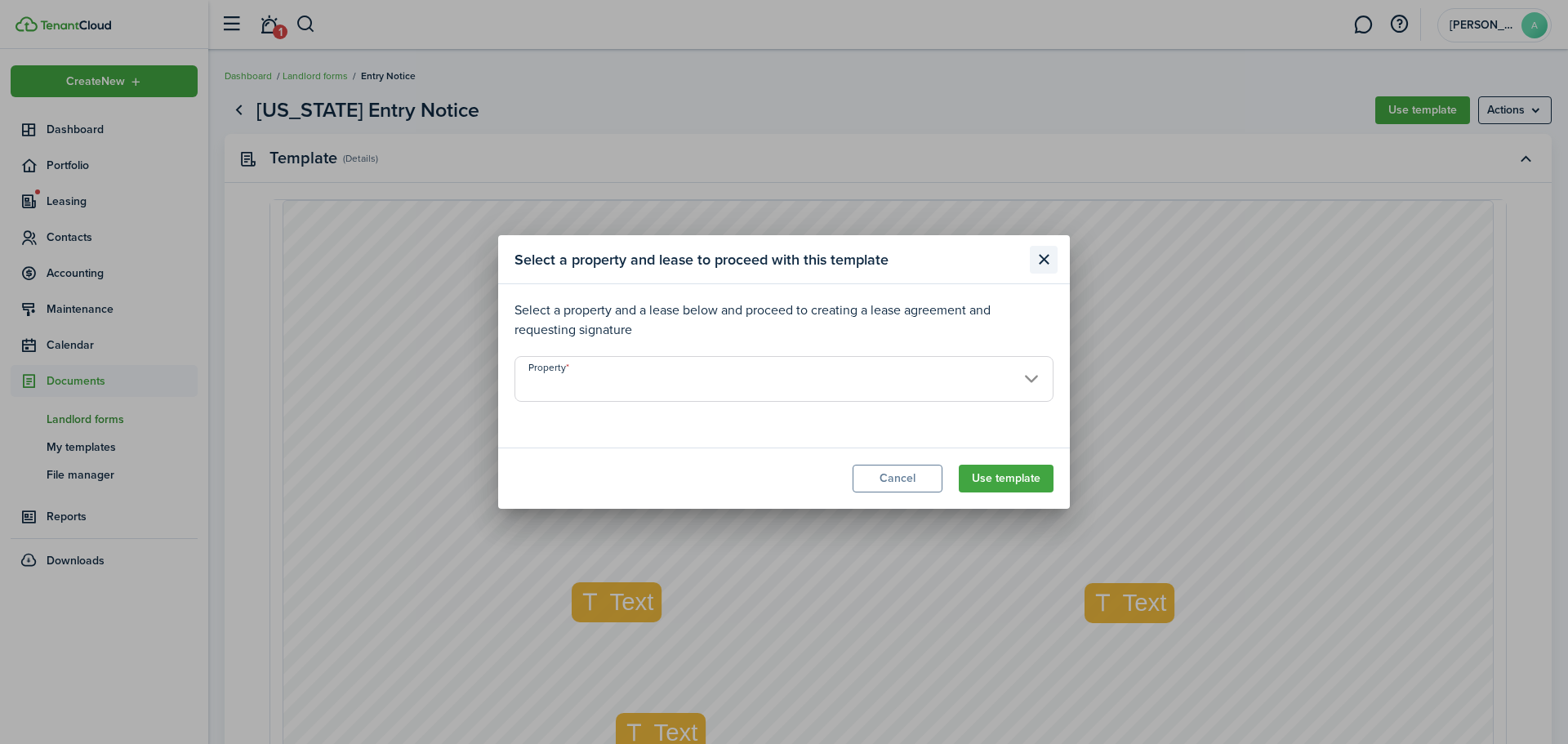
click at [1041, 260] on button "Close modal" at bounding box center [1043, 259] width 27 height 27
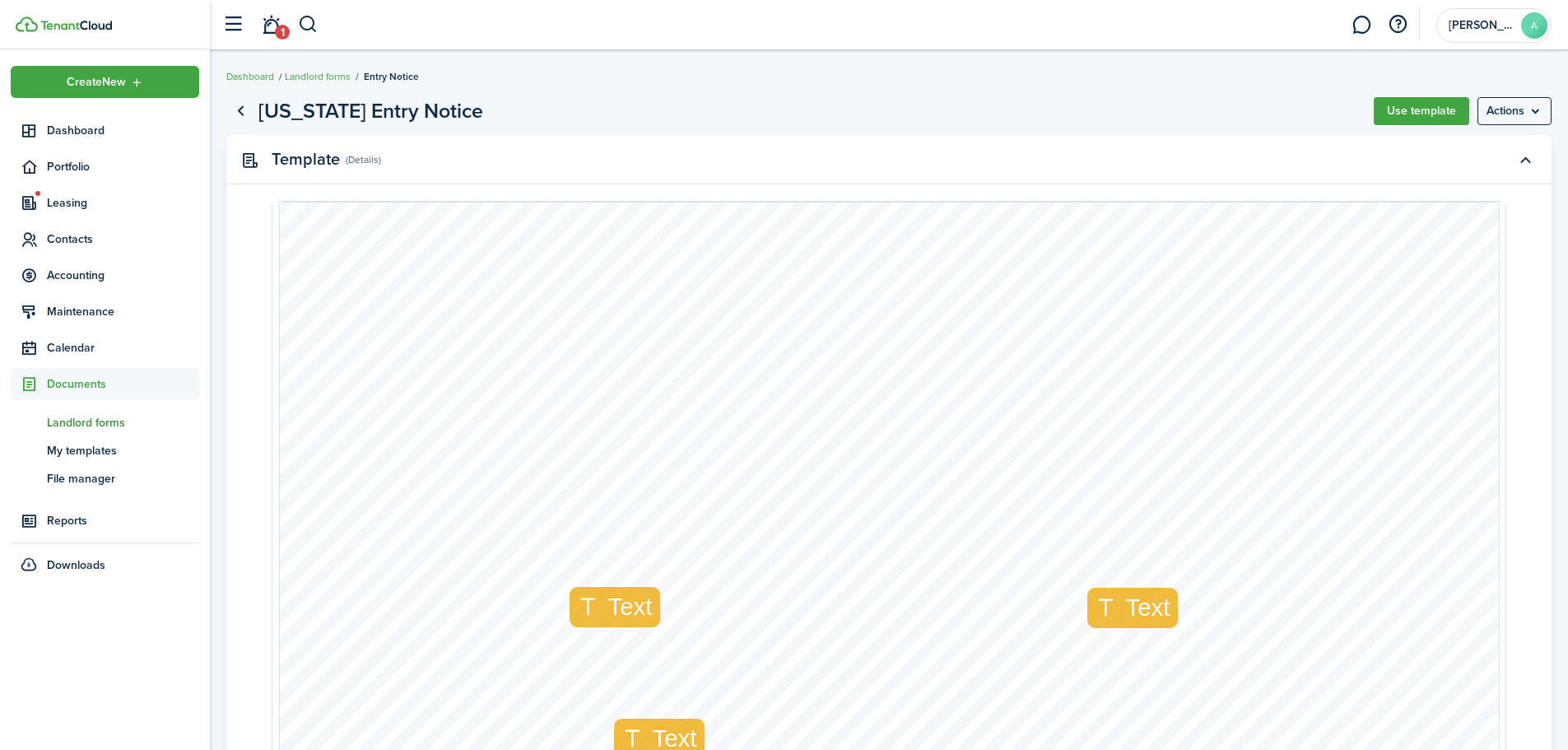
click at [99, 423] on span "Landlord forms" at bounding box center [123, 422] width 153 height 17
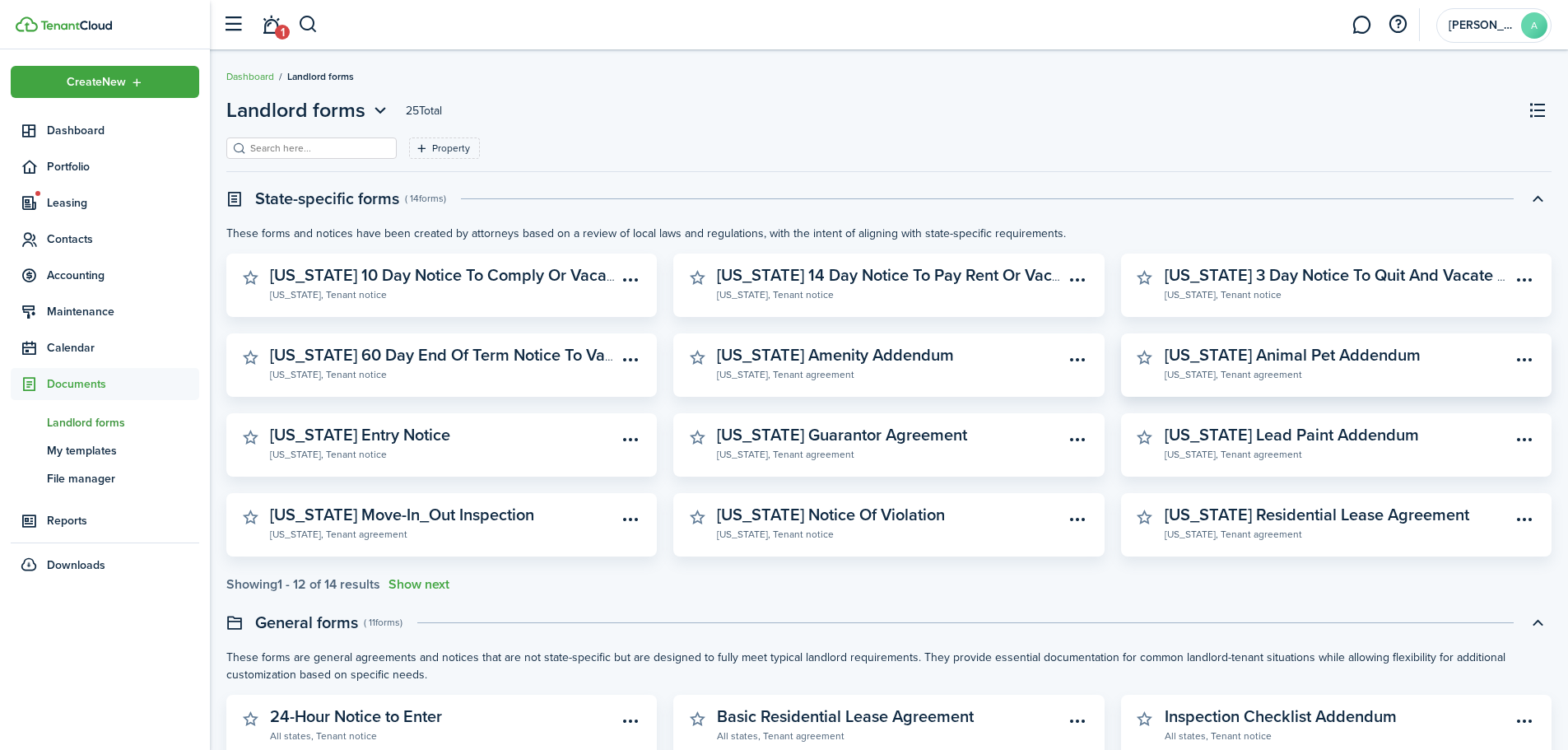
click at [1332, 354] on widget-stats-description "[US_STATE] Animal Pet Addendum" at bounding box center [1292, 354] width 256 height 25
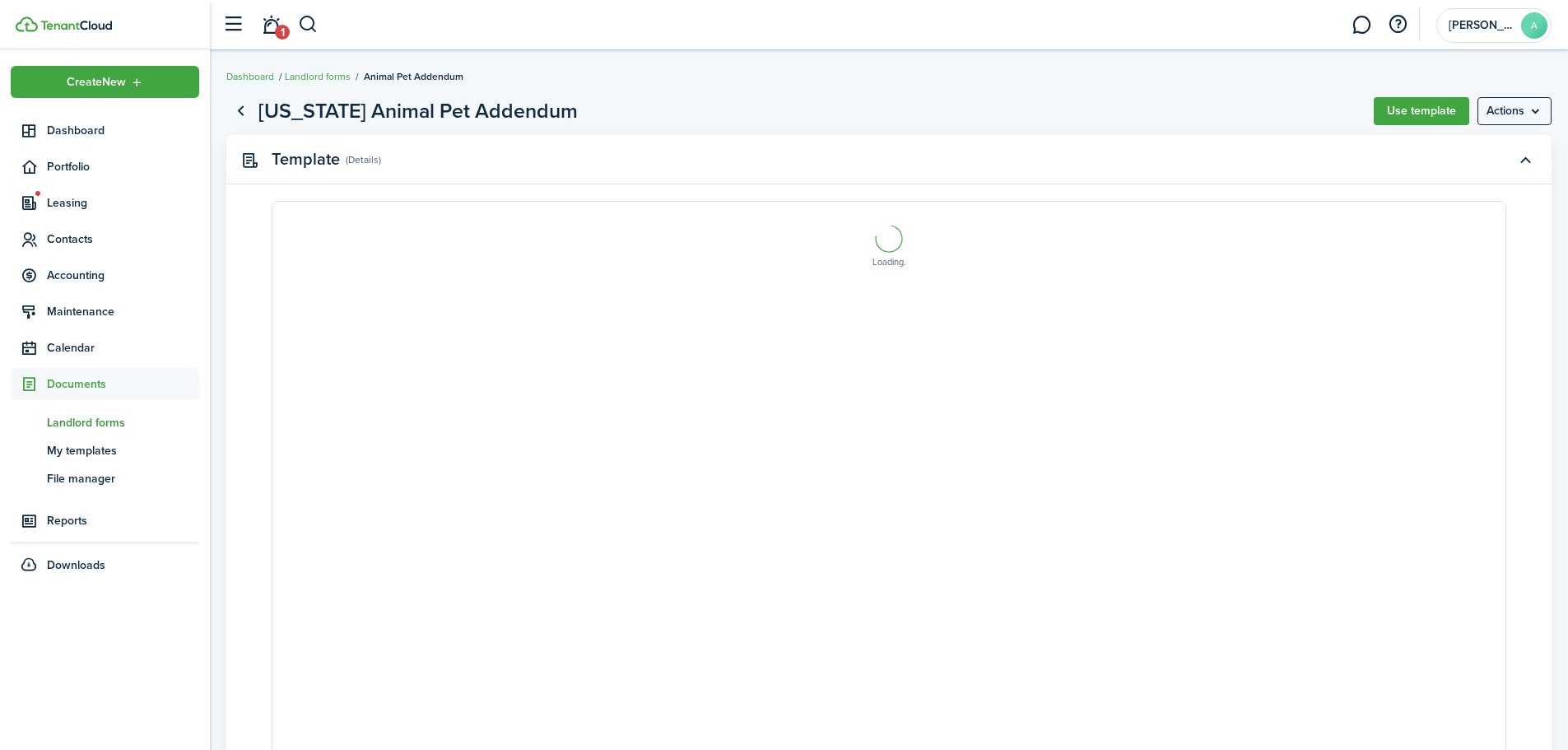
select select "fit"
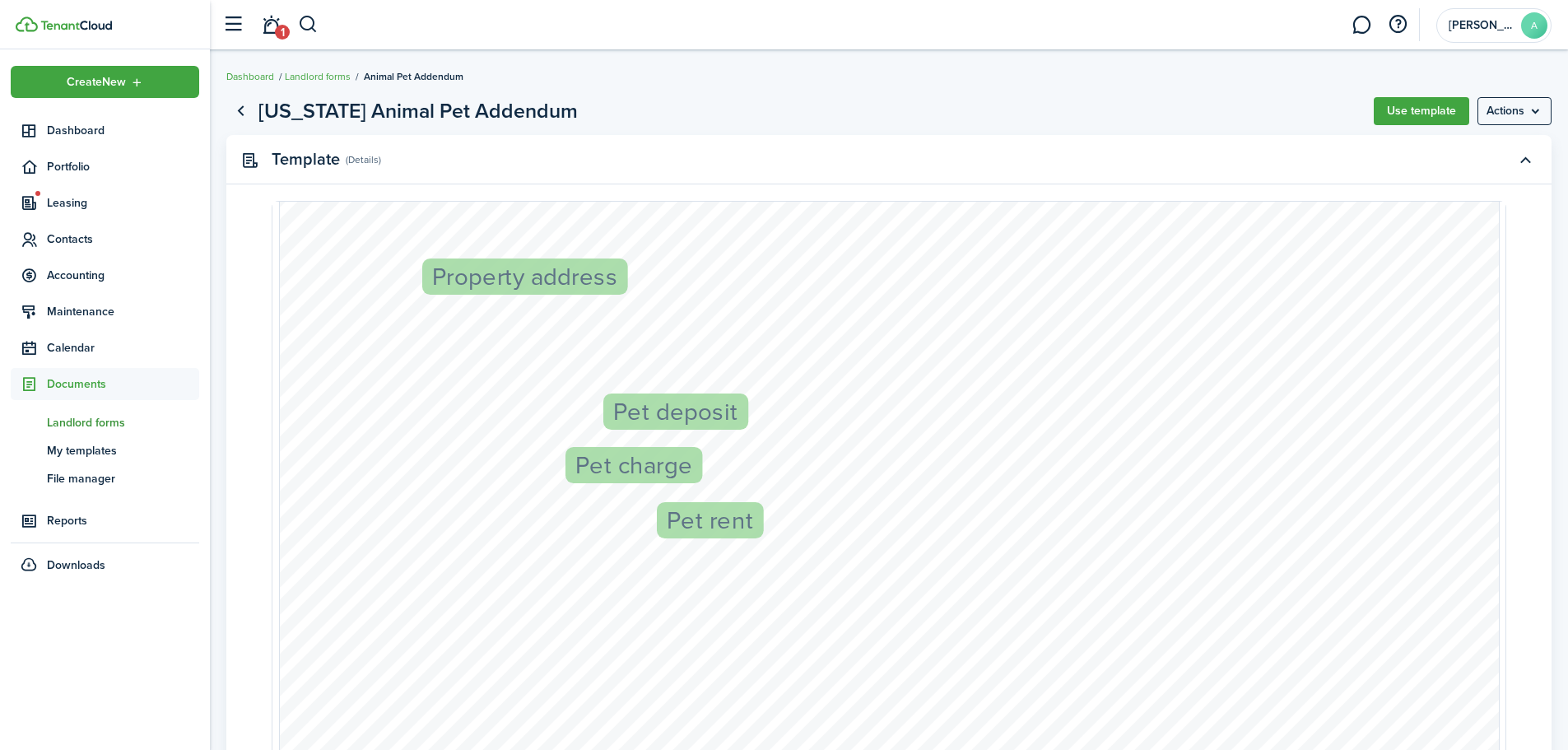
scroll to position [329, 0]
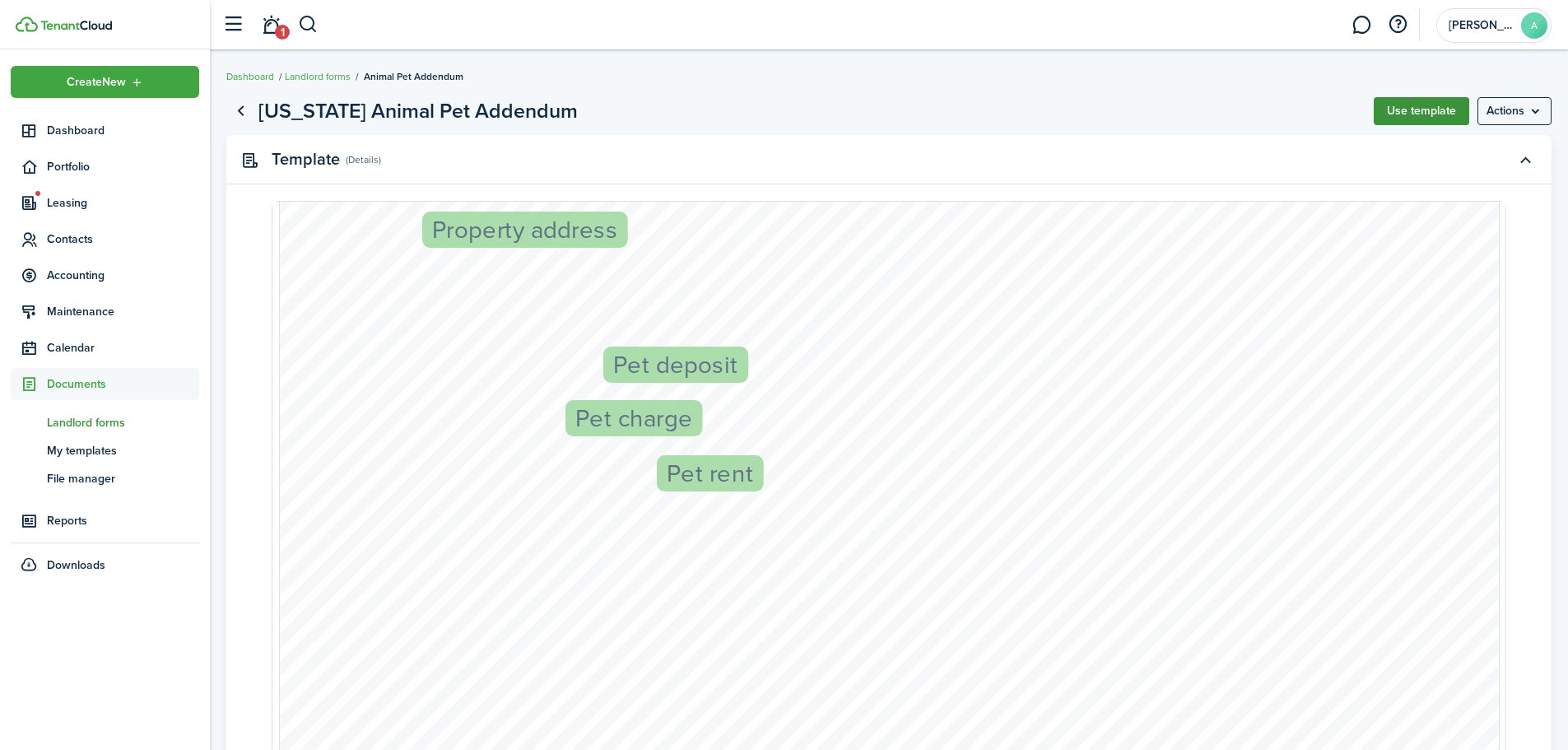
click at [1388, 119] on button "Use template" at bounding box center [1421, 111] width 96 height 28
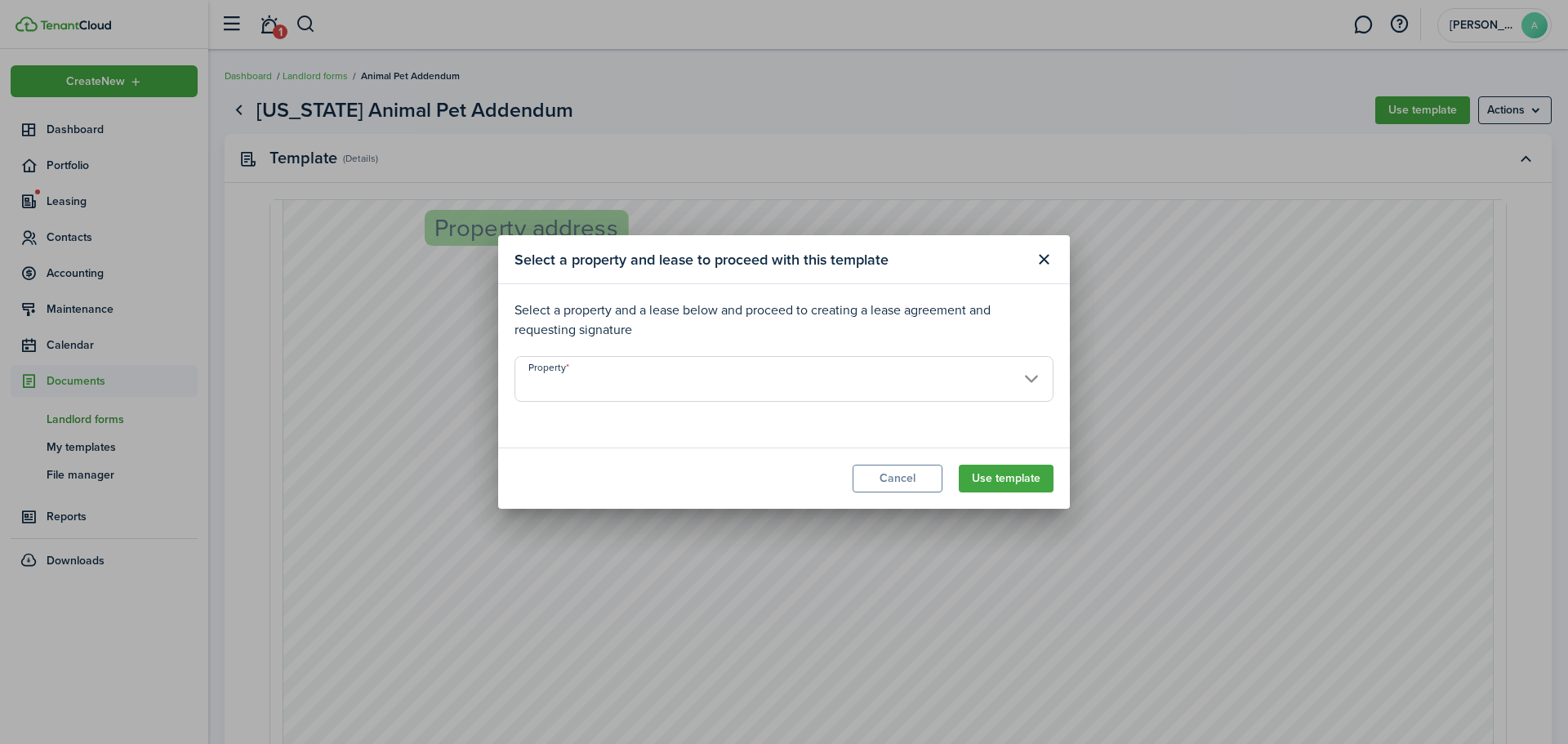
click at [757, 358] on input "Property" at bounding box center [784, 379] width 539 height 46
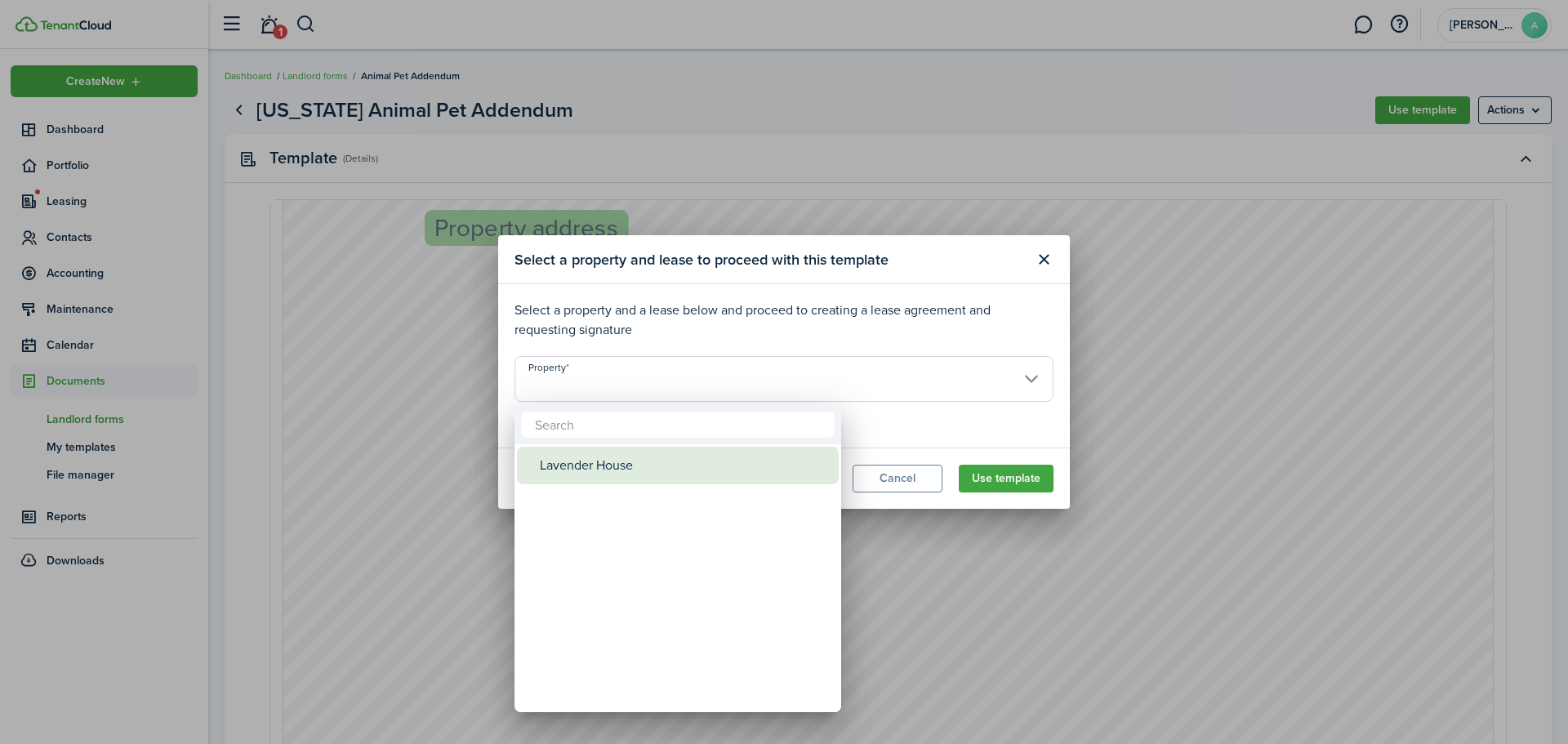
click at [655, 462] on div "Lavender House" at bounding box center [684, 465] width 289 height 37
type input "Lavender House"
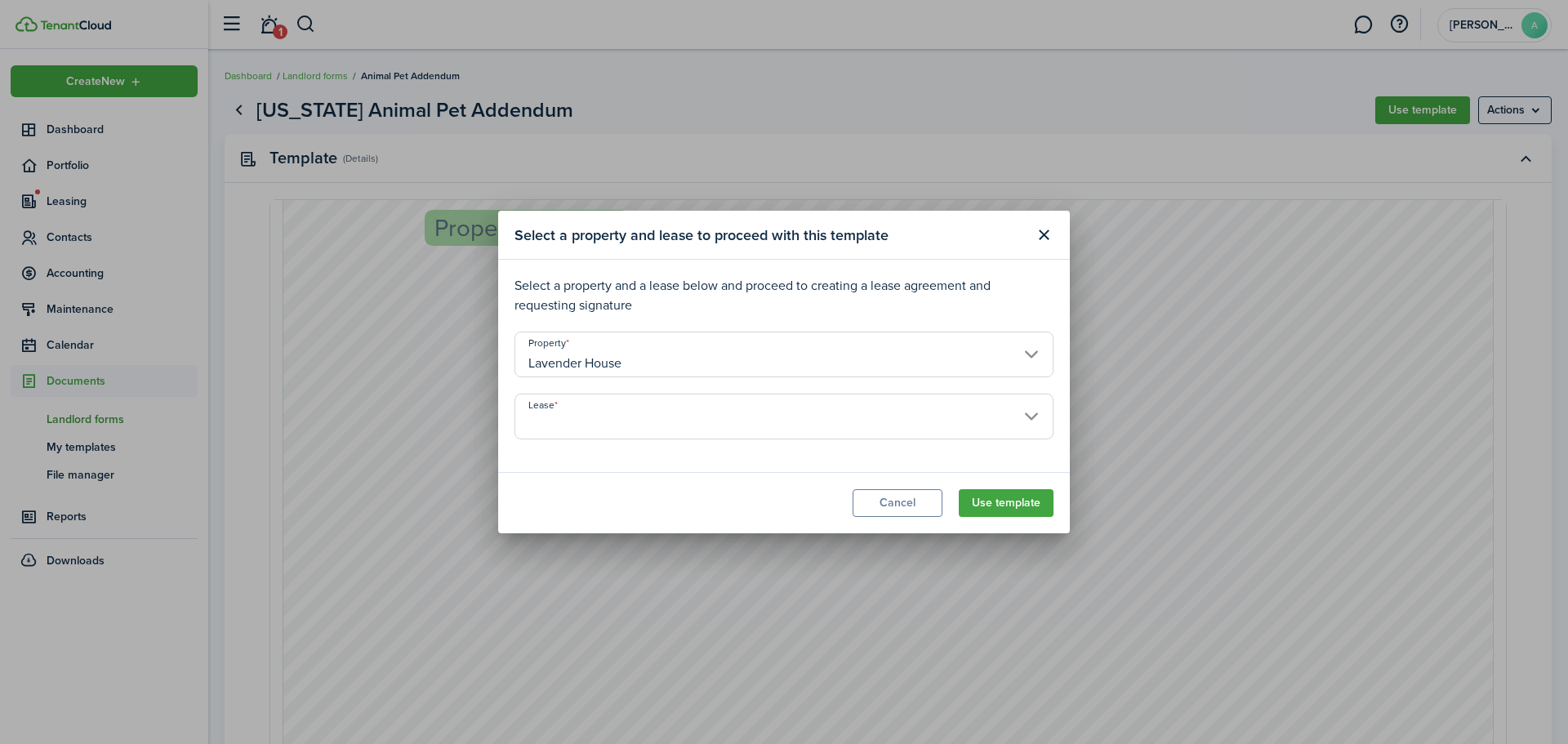
click at [997, 404] on input "Lease" at bounding box center [784, 416] width 539 height 46
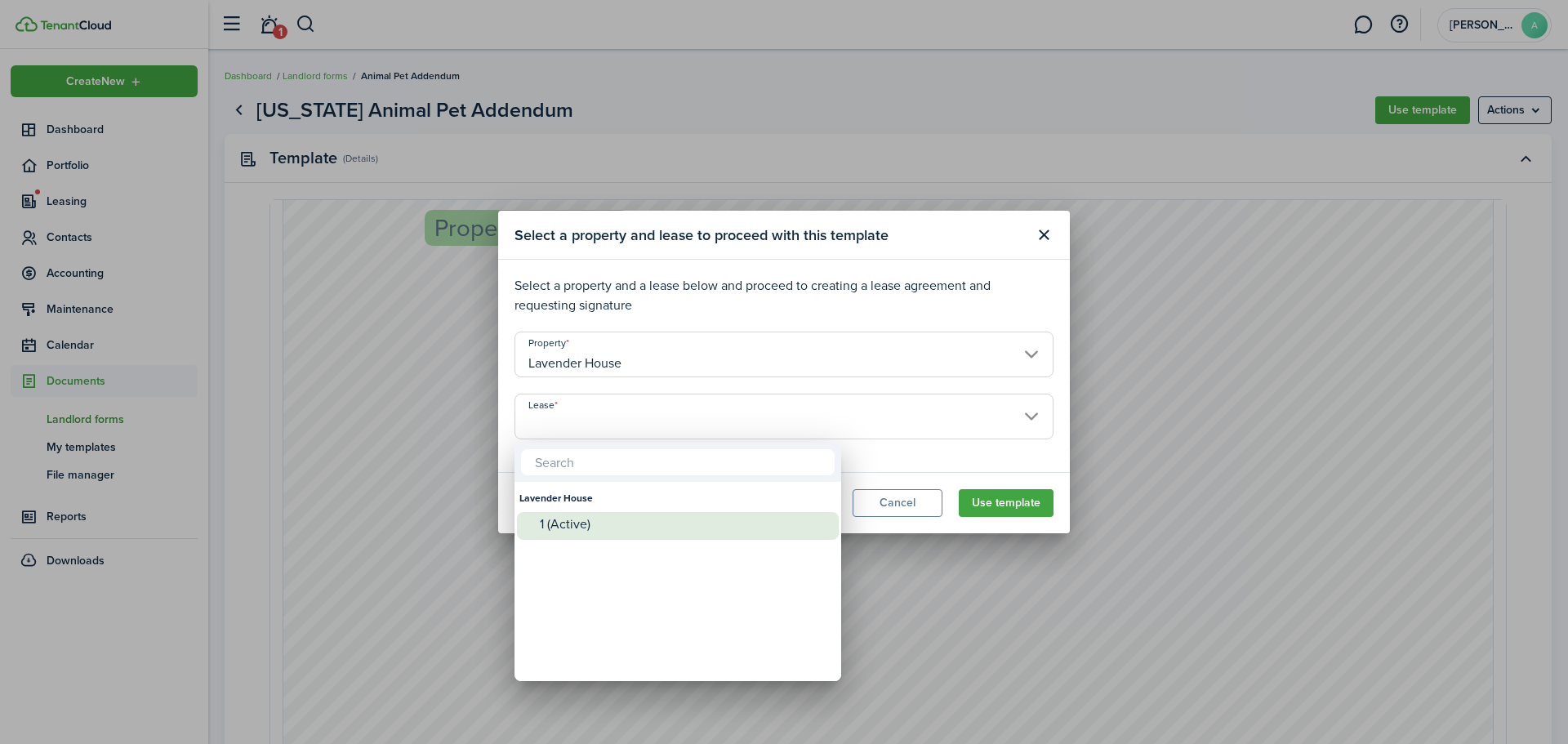
click at [592, 529] on div "1 (Active)" at bounding box center [684, 523] width 289 height 15
type input "Lavender House. Lease #1 (Active)"
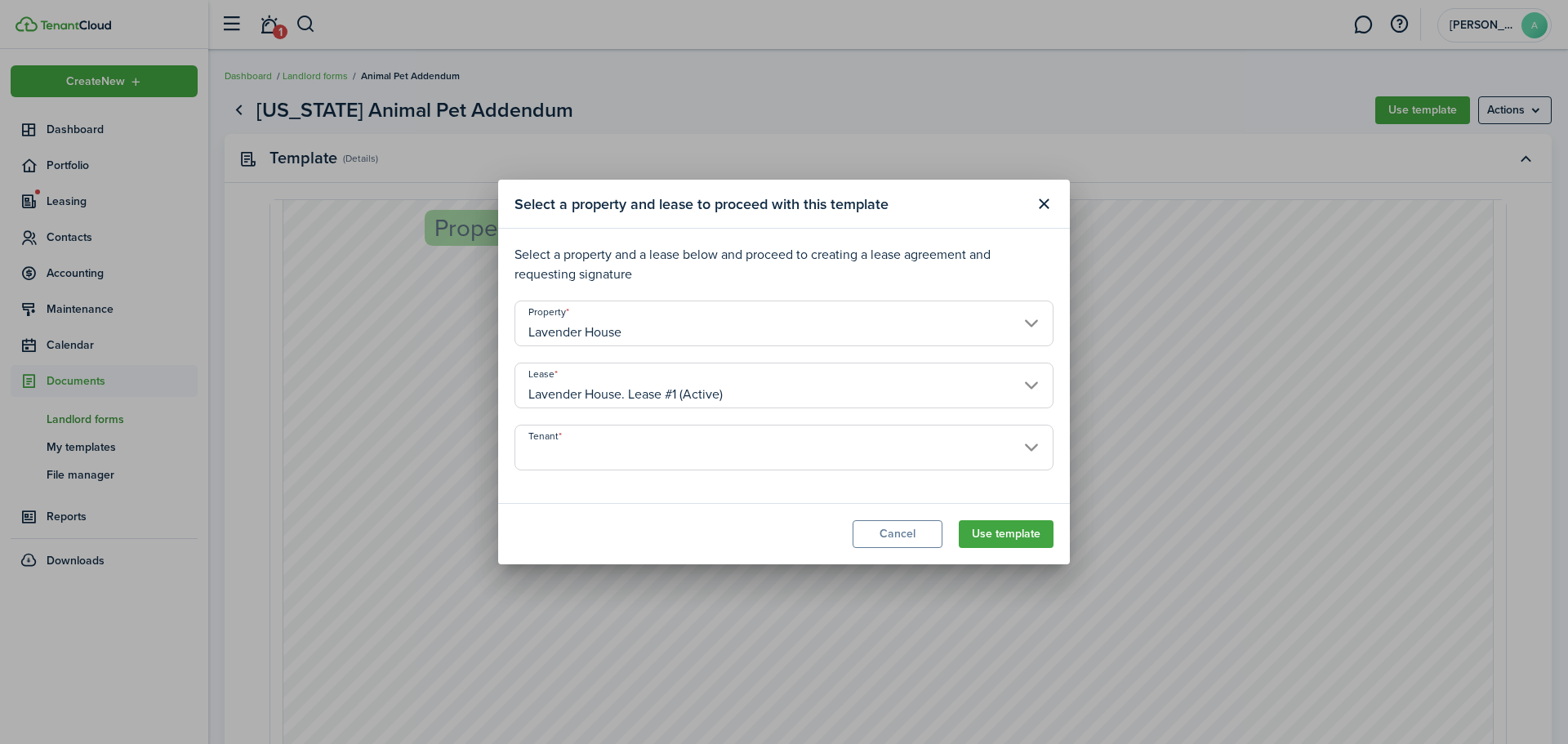
click at [900, 452] on input "Tenant" at bounding box center [784, 447] width 539 height 46
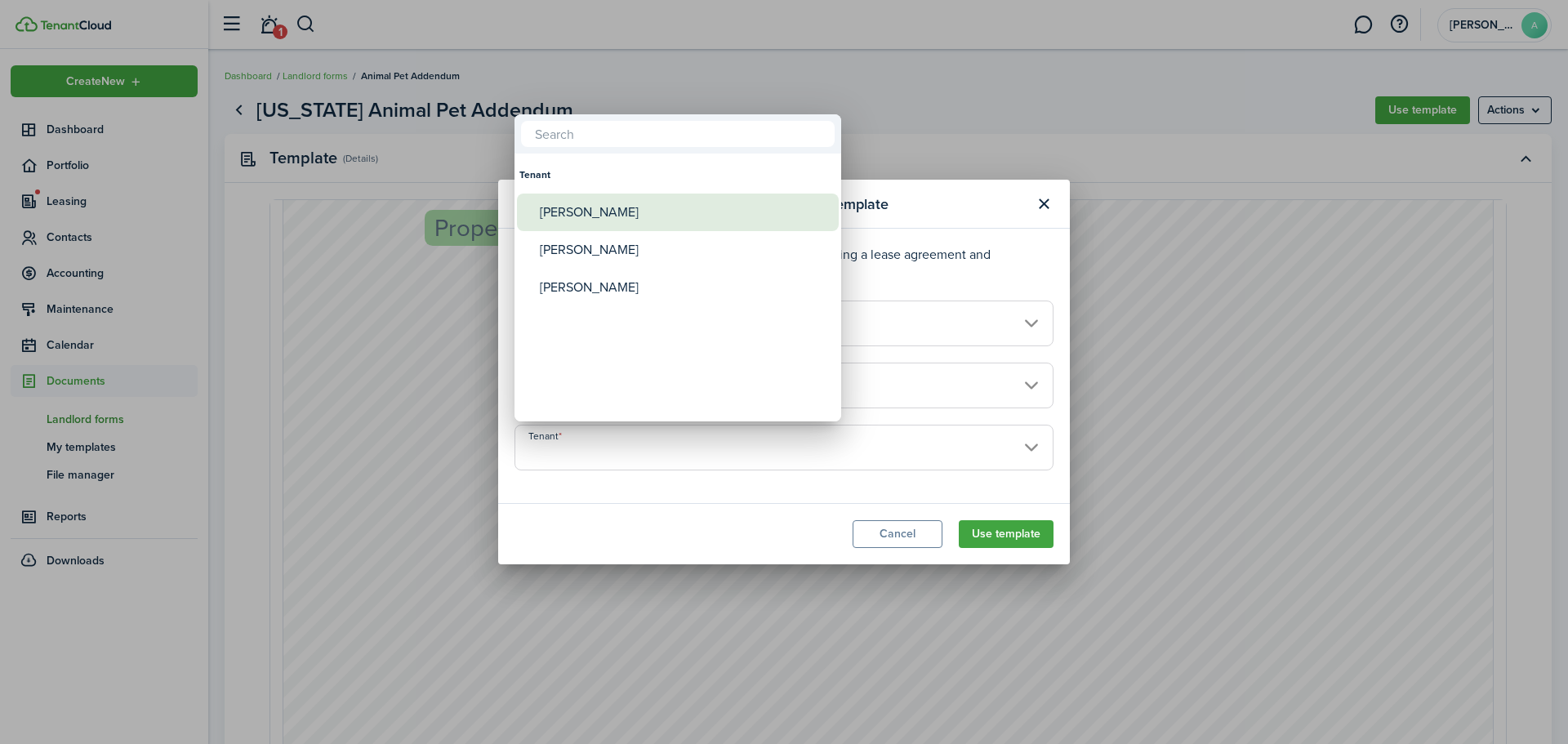
click at [625, 218] on div "[PERSON_NAME]" at bounding box center [684, 212] width 289 height 37
type input "[PERSON_NAME]"
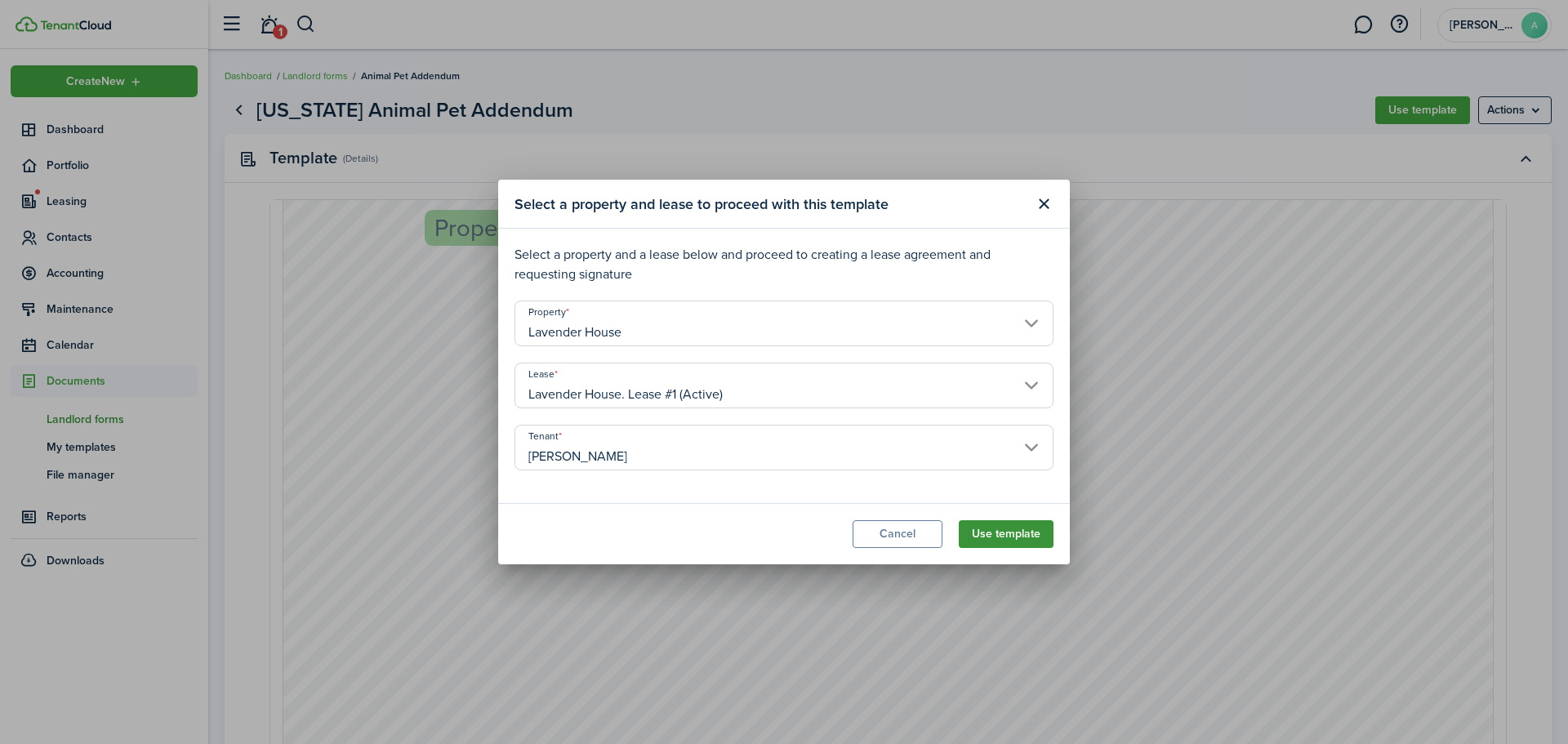
click at [1009, 546] on button "Use template" at bounding box center [1005, 533] width 95 height 27
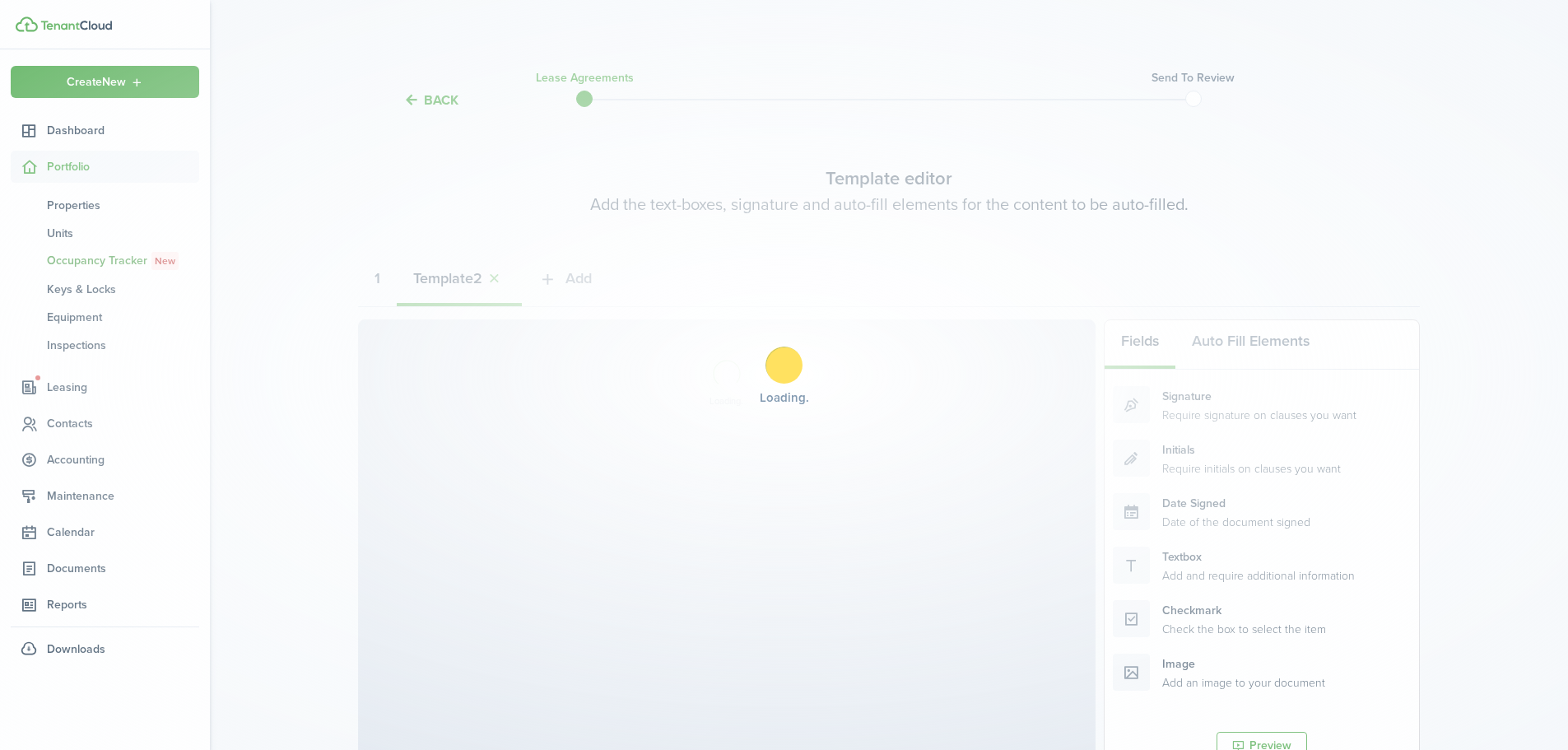
select select "fit"
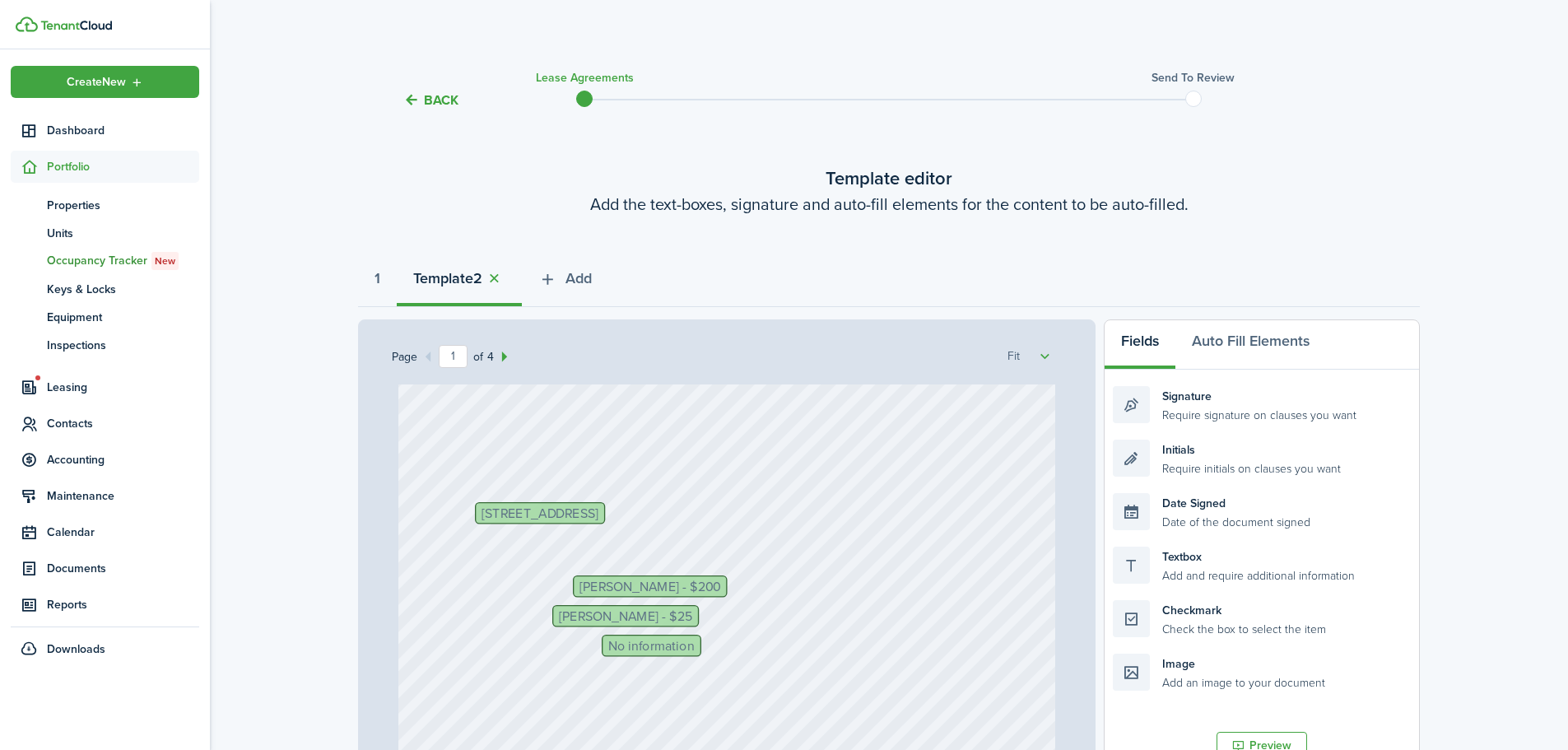
scroll to position [164, 0]
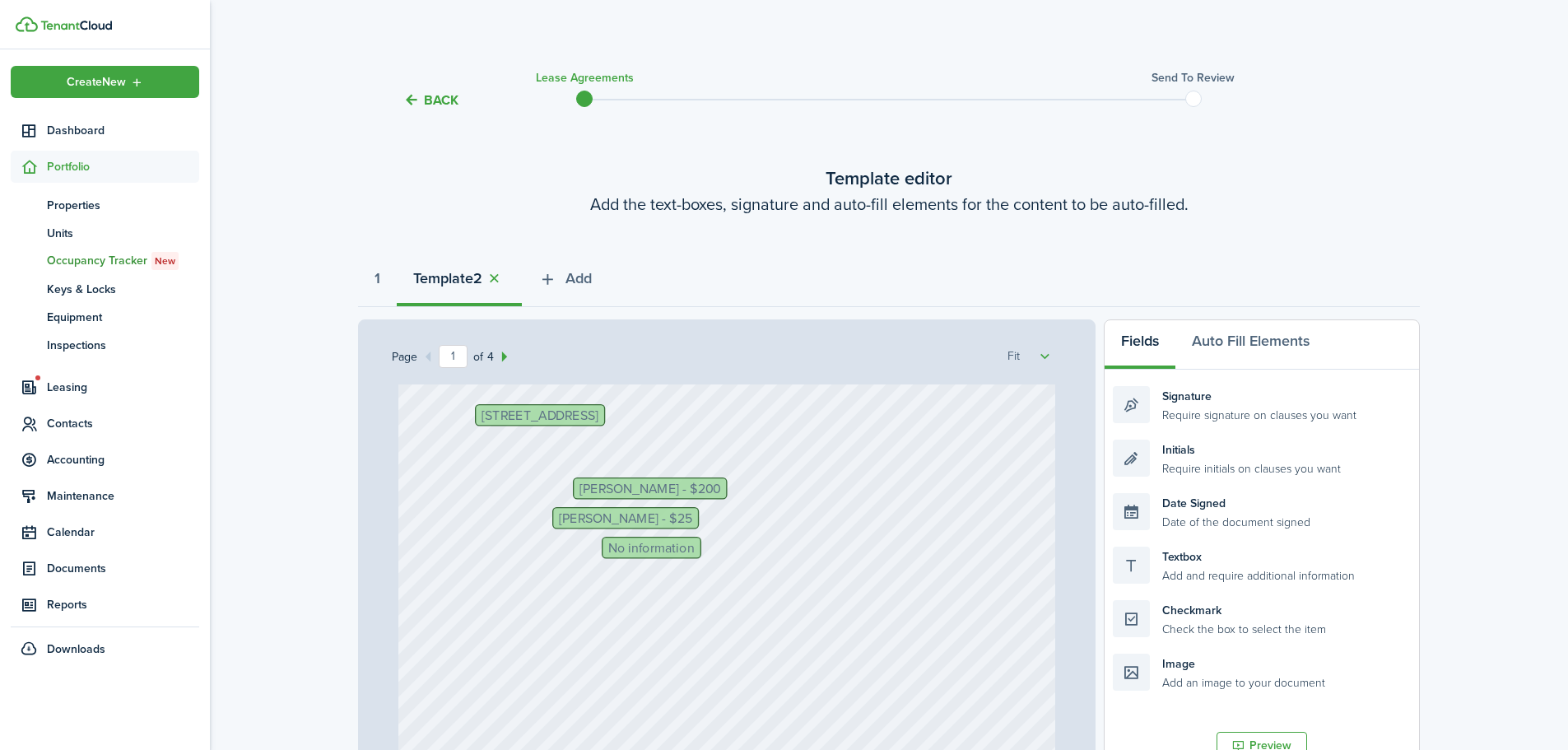
select select "fit"
click at [642, 491] on span "[PERSON_NAME] - $200" at bounding box center [650, 488] width 142 height 13
click at [581, 493] on div "Text Text Text Text Text Text [PERSON_NAME] - $25 [STREET_ADDRESS] No informati…" at bounding box center [727, 653] width 657 height 867
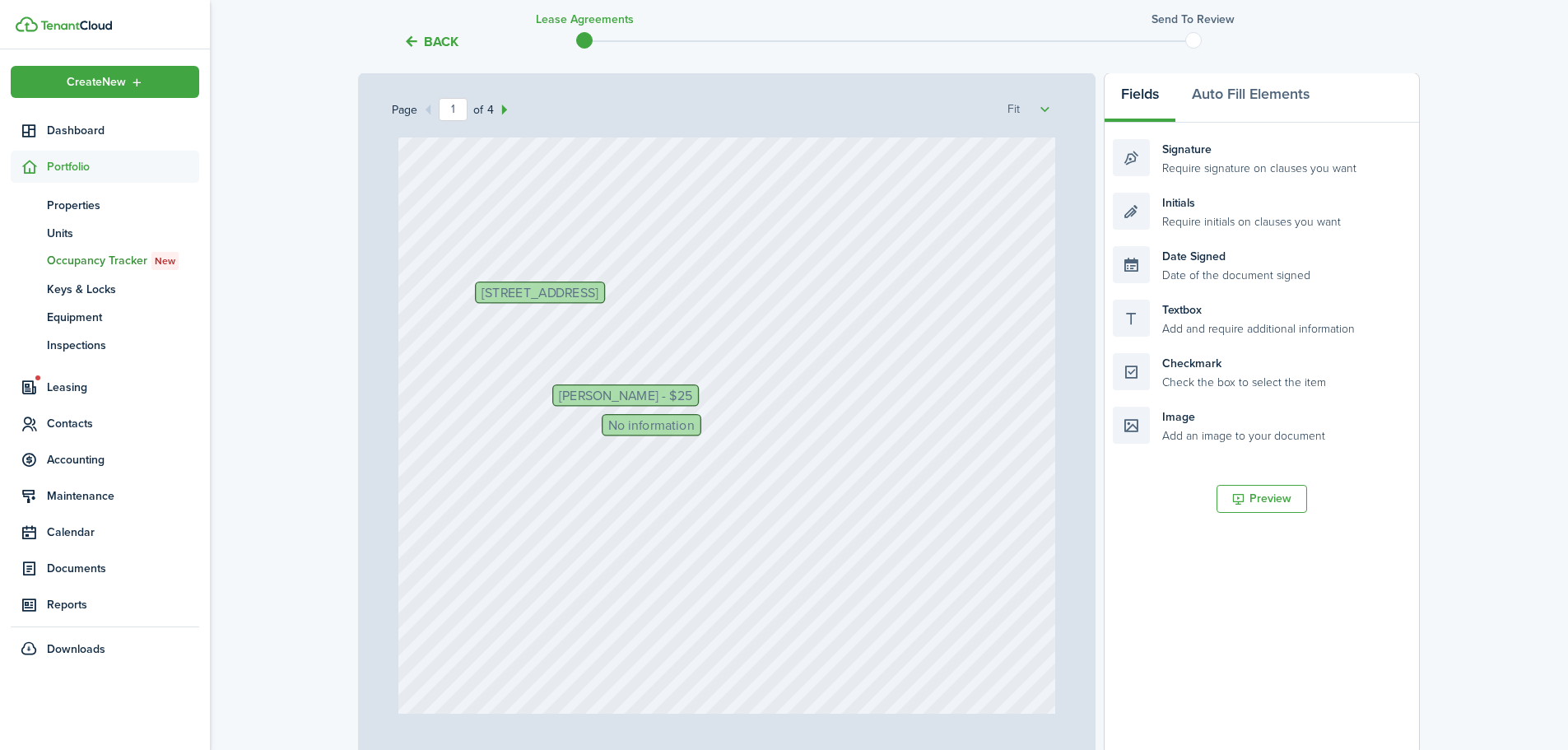
scroll to position [0, 0]
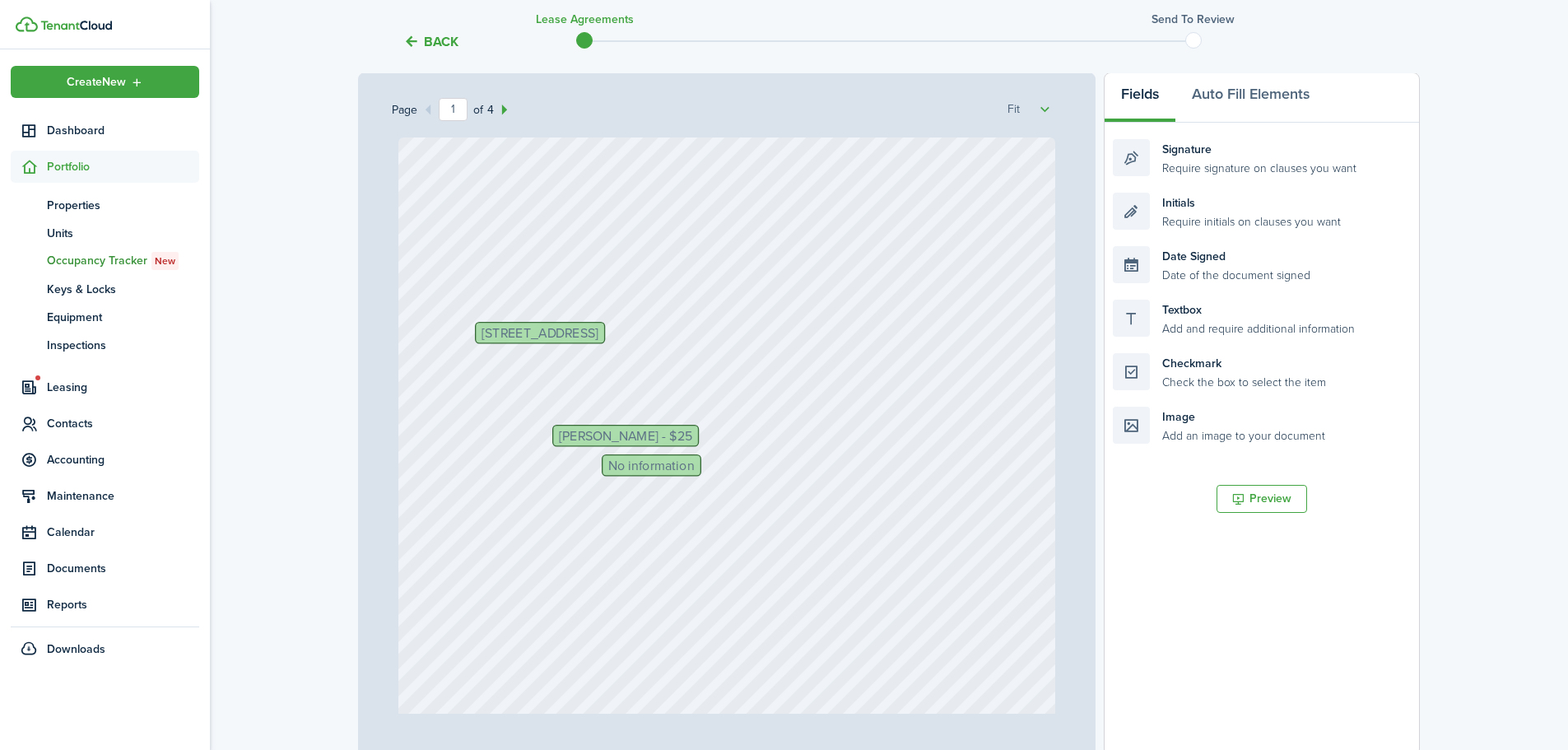
click at [588, 410] on div "Text Text Text Text Text Text [PERSON_NAME] - $25 [STREET_ADDRESS] No informati…" at bounding box center [727, 571] width 657 height 867
click at [1216, 319] on div "Textbox Add and require additional information" at bounding box center [1262, 318] width 298 height 37
click at [575, 403] on div "Text Text Text Text Text Text [PERSON_NAME] - $25 [STREET_ADDRESS] No informati…" at bounding box center [727, 571] width 657 height 867
click at [572, 409] on div "Text Text Text Text Text Text [PERSON_NAME] - $25 [STREET_ADDRESS] No informati…" at bounding box center [727, 571] width 657 height 867
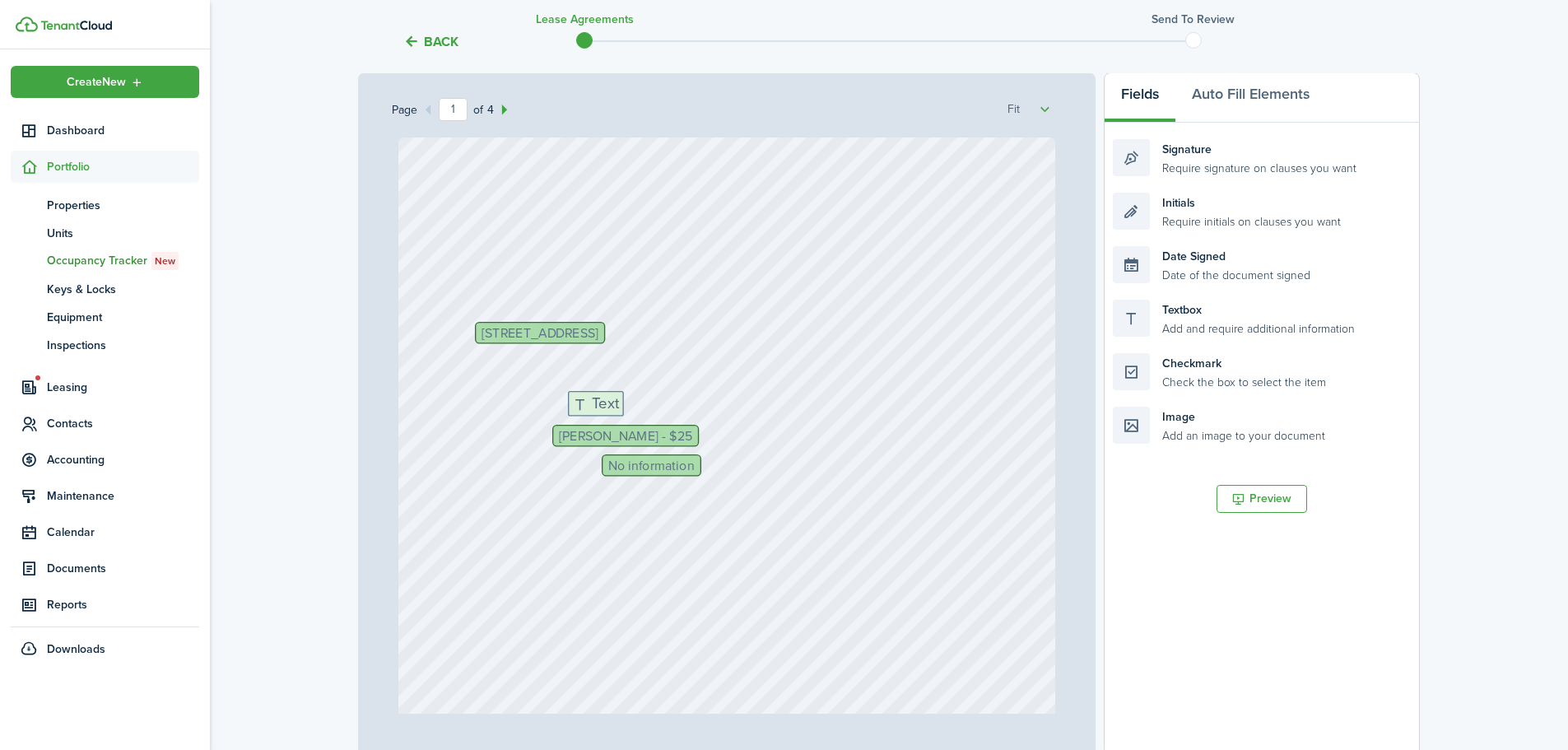
drag, startPoint x: 1219, startPoint y: 321, endPoint x: 674, endPoint y: 412, distance: 552.5
click at [674, 412] on div "Page 1 of 4 50% 75% 100% 150% 200% Fit Text Text Text Text Text Text [PERSON_NA…" at bounding box center [888, 413] width 1062 height 683
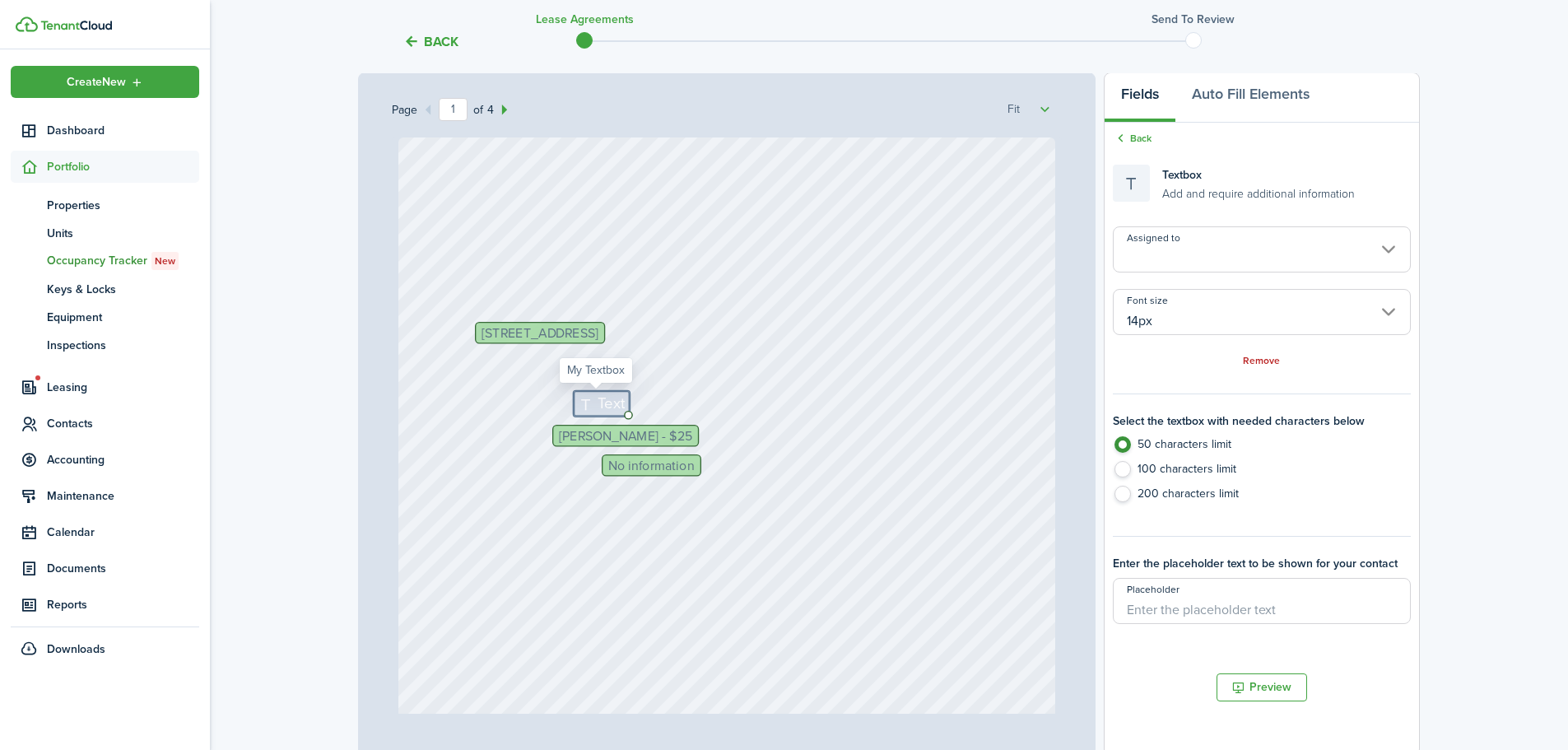
click at [579, 401] on icon at bounding box center [588, 404] width 20 height 16
type textarea "$200"
click at [559, 434] on span "[PERSON_NAME] - $25" at bounding box center [625, 435] width 133 height 13
type input "12px"
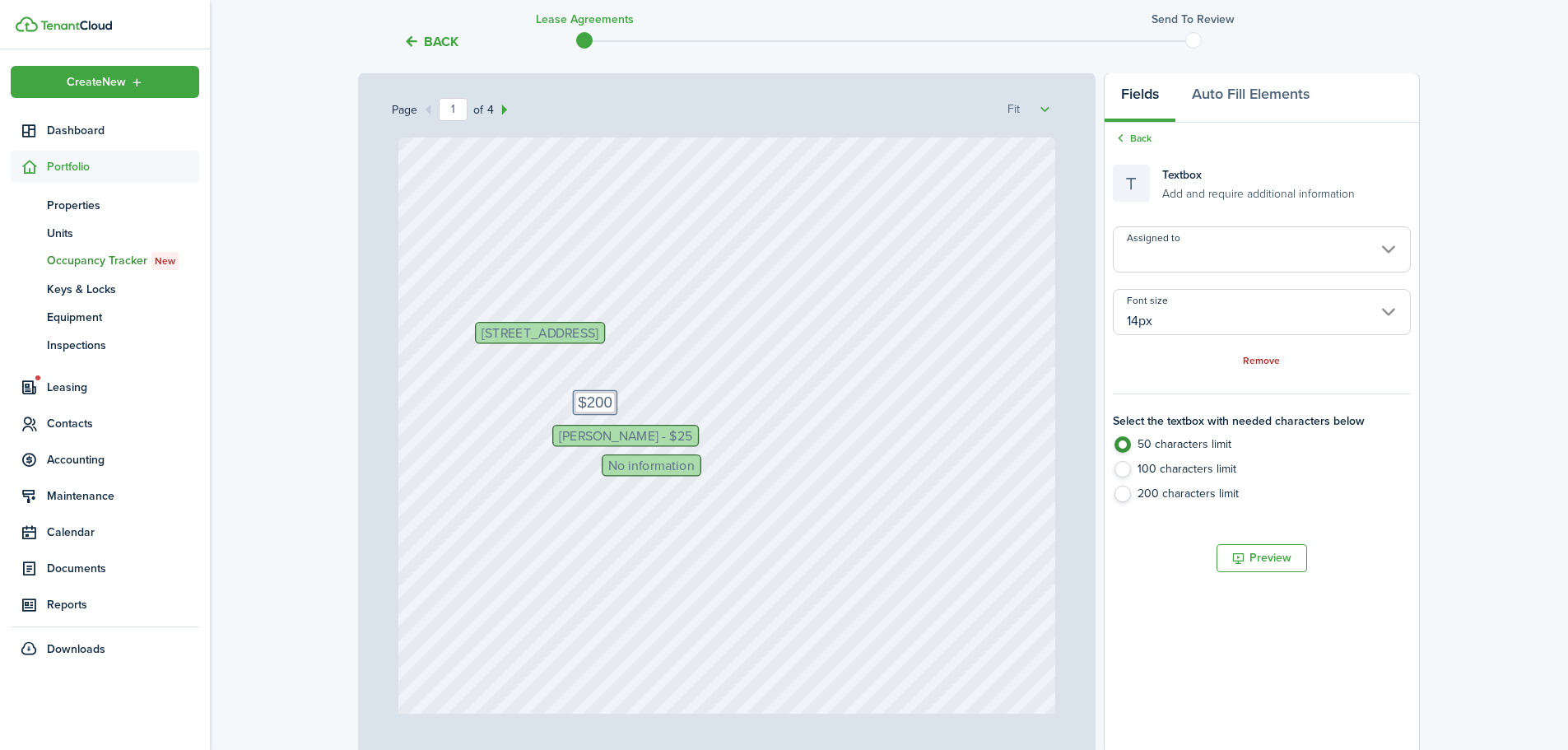
type input "12px"
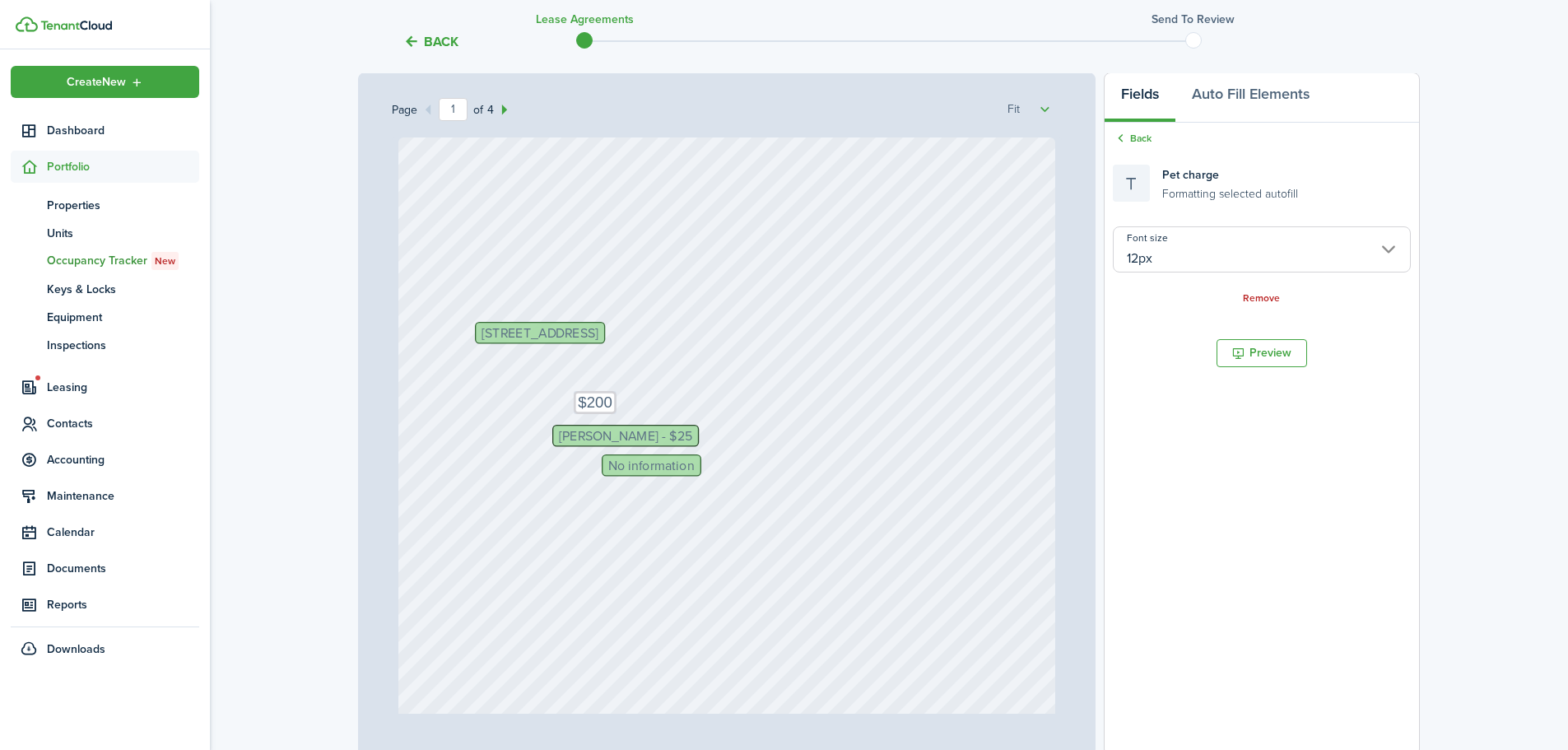
click at [563, 435] on span "[PERSON_NAME] - $25" at bounding box center [625, 435] width 133 height 13
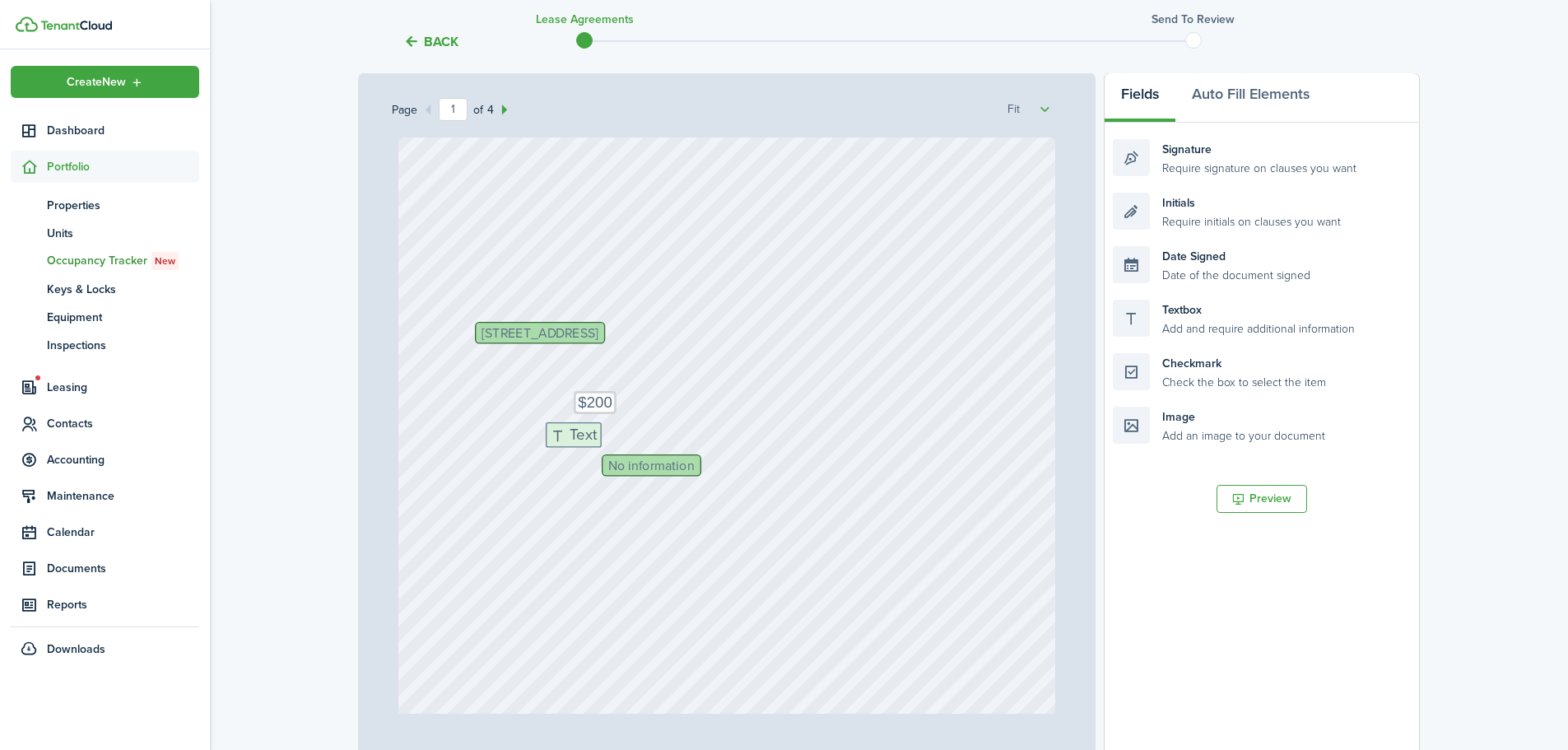
drag, startPoint x: 1202, startPoint y: 319, endPoint x: 635, endPoint y: 441, distance: 580.0
click at [635, 441] on div "Page 1 of 4 50% 75% 100% 150% 200% Fit Text Text Text Text Text Text [STREET_AD…" at bounding box center [888, 413] width 1062 height 683
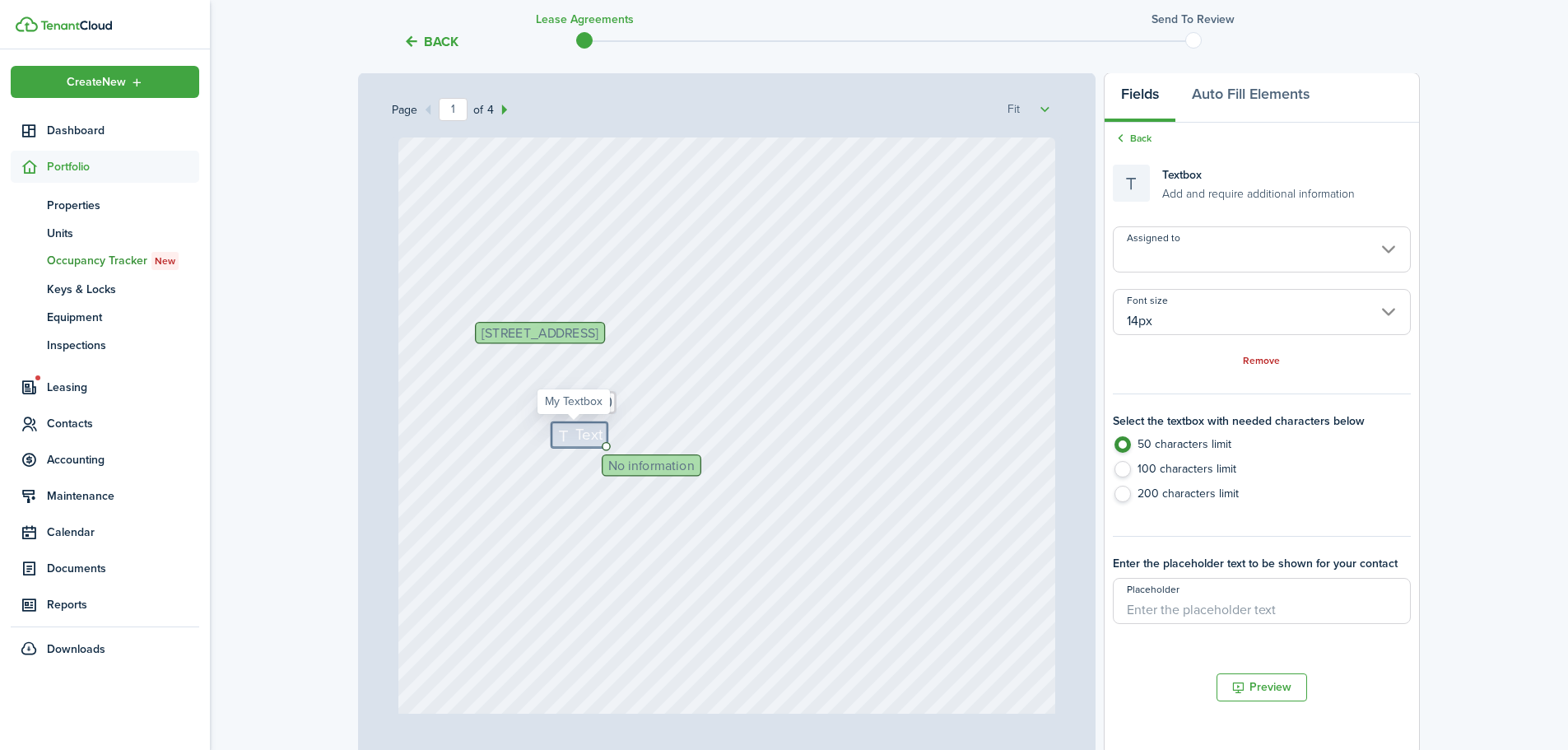
click at [559, 433] on icon at bounding box center [566, 435] width 20 height 16
type textarea "N/A"
click at [608, 471] on span "No information" at bounding box center [651, 464] width 87 height 13
type input "12px"
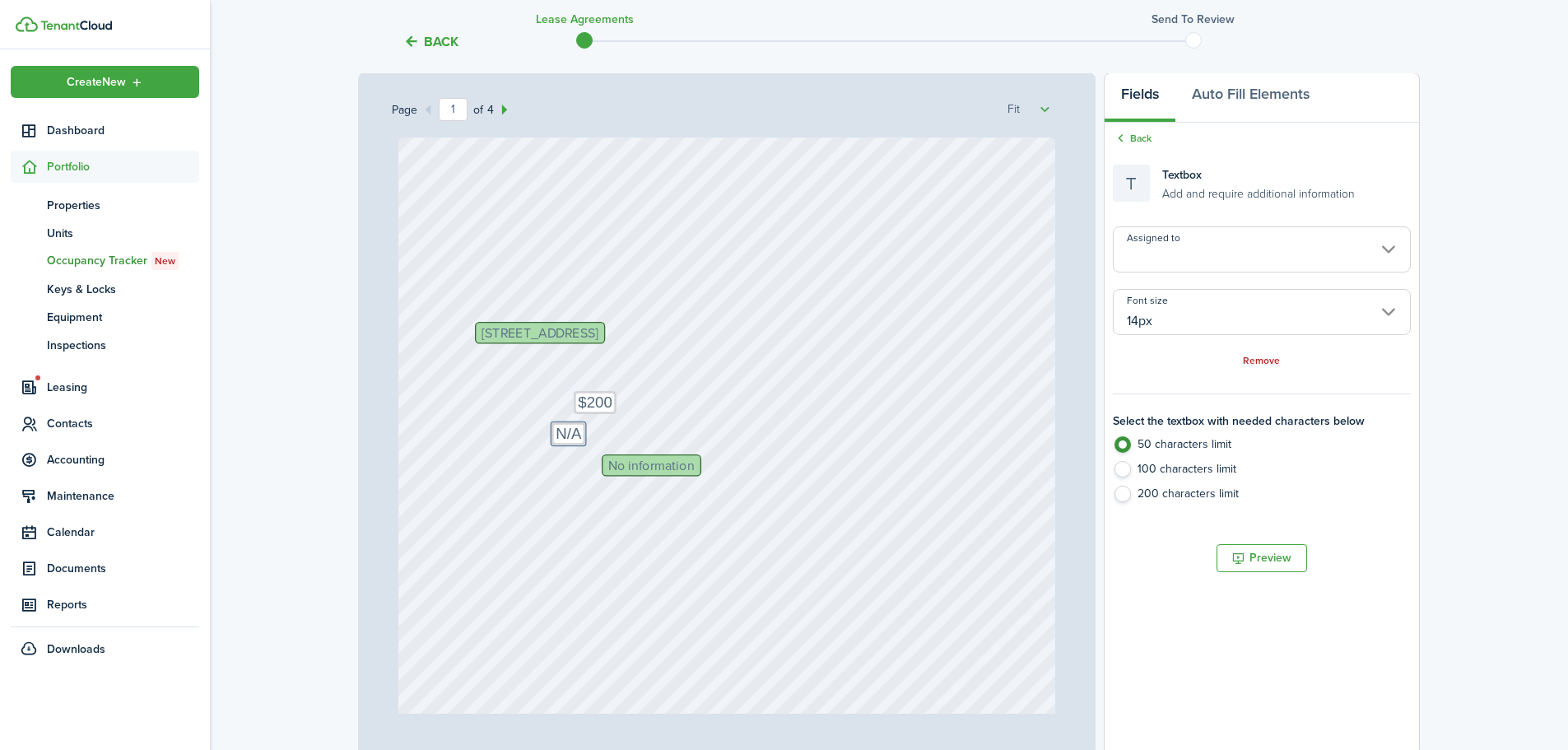
type input "12px"
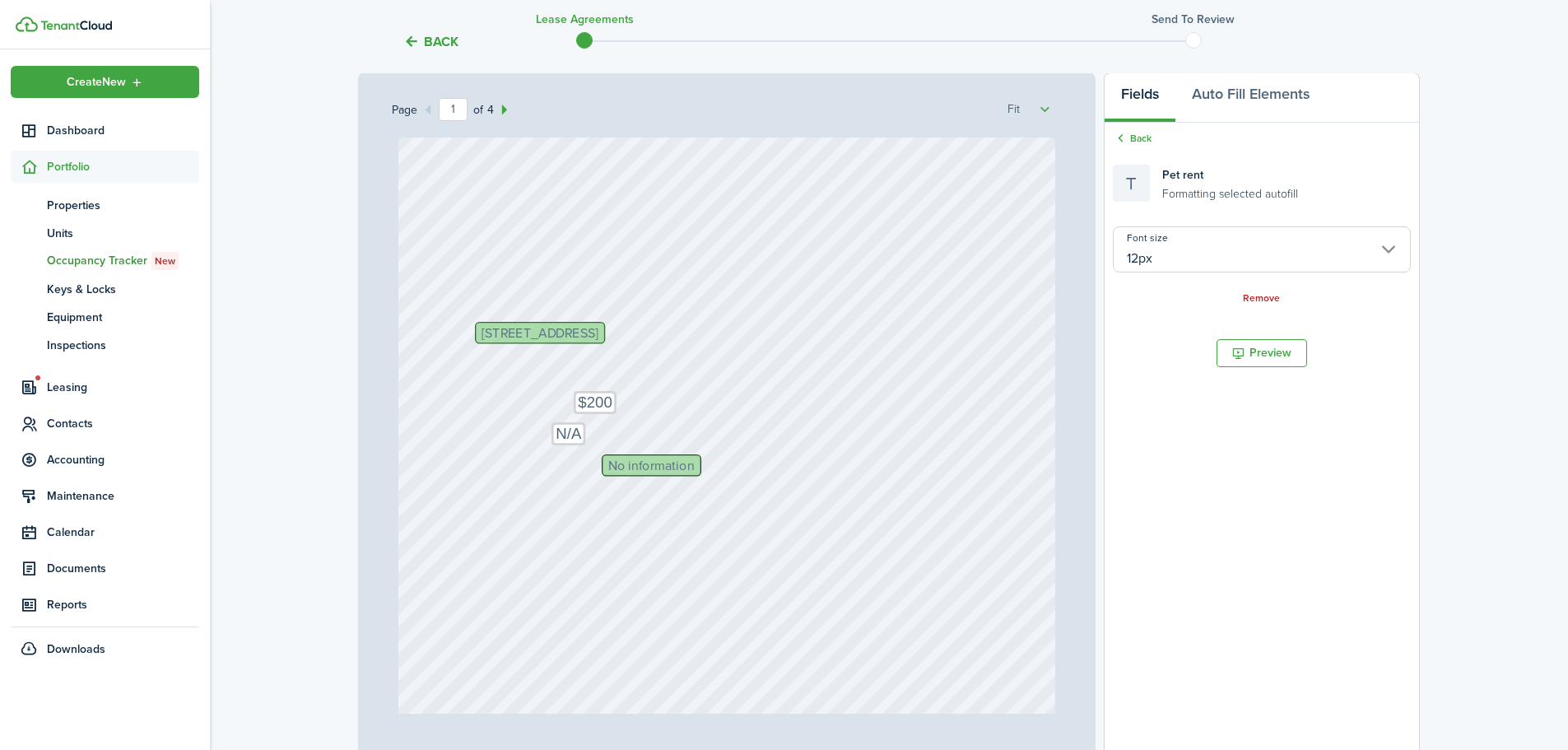
click at [615, 463] on span "No information" at bounding box center [651, 464] width 87 height 13
click at [615, 464] on span "No information" at bounding box center [651, 464] width 87 height 13
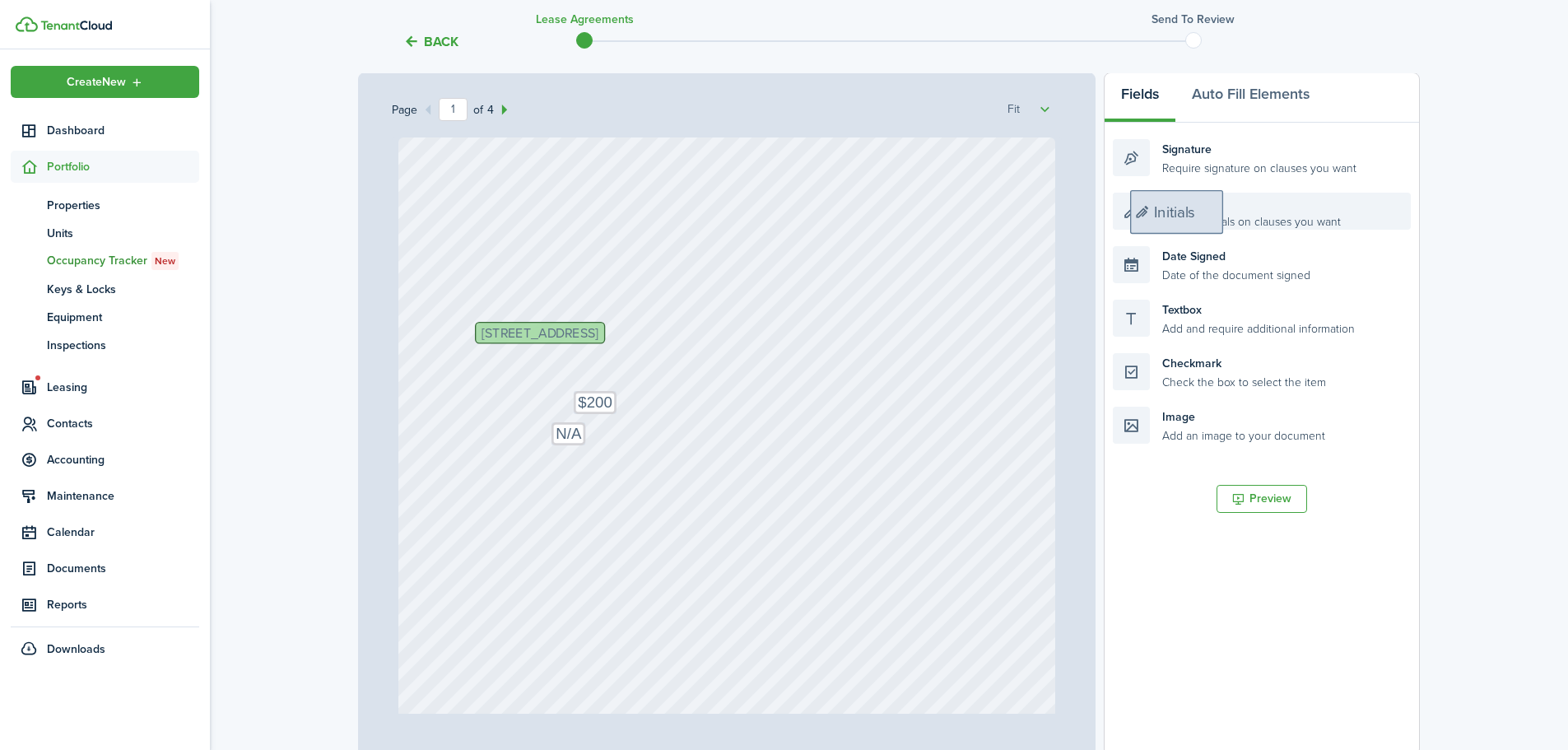
drag, startPoint x: 1260, startPoint y: 216, endPoint x: 1278, endPoint y: 214, distance: 18.1
click at [1278, 214] on div "Initials Require initials on clauses you want" at bounding box center [1262, 211] width 298 height 37
drag, startPoint x: 1213, startPoint y: 321, endPoint x: 698, endPoint y: 474, distance: 537.2
click at [698, 474] on div "Page 1 of 4 50% 75% 100% 150% 200% Fit Text Text Text Text Text Text [STREET_AD…" at bounding box center [888, 413] width 1062 height 683
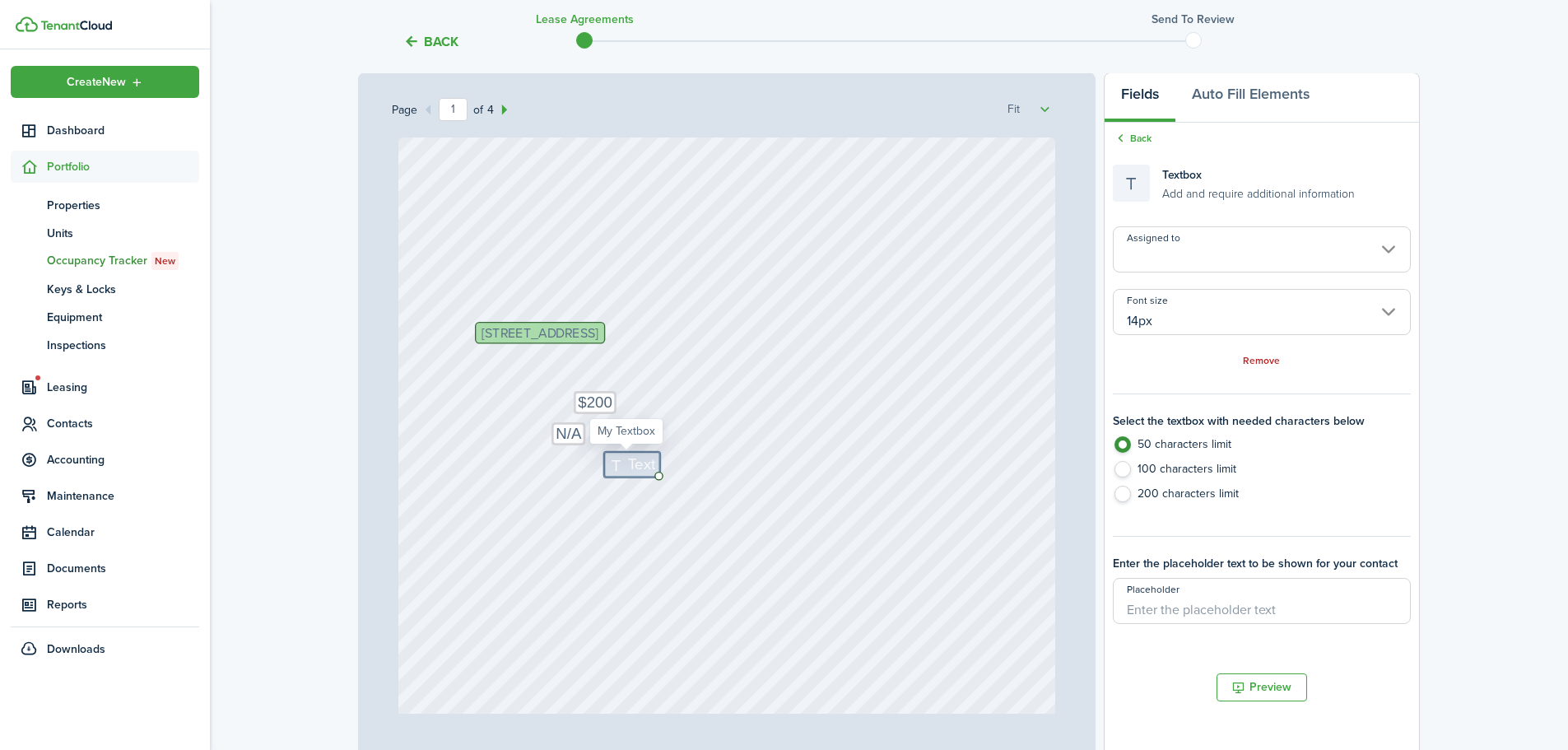
click at [615, 462] on icon at bounding box center [619, 465] width 20 height 16
type textarea "$25"
click at [966, 560] on div "Text Text Text Text Text Text [STREET_ADDRESS] Text Text $200 Text N/A Text $25" at bounding box center [727, 571] width 657 height 867
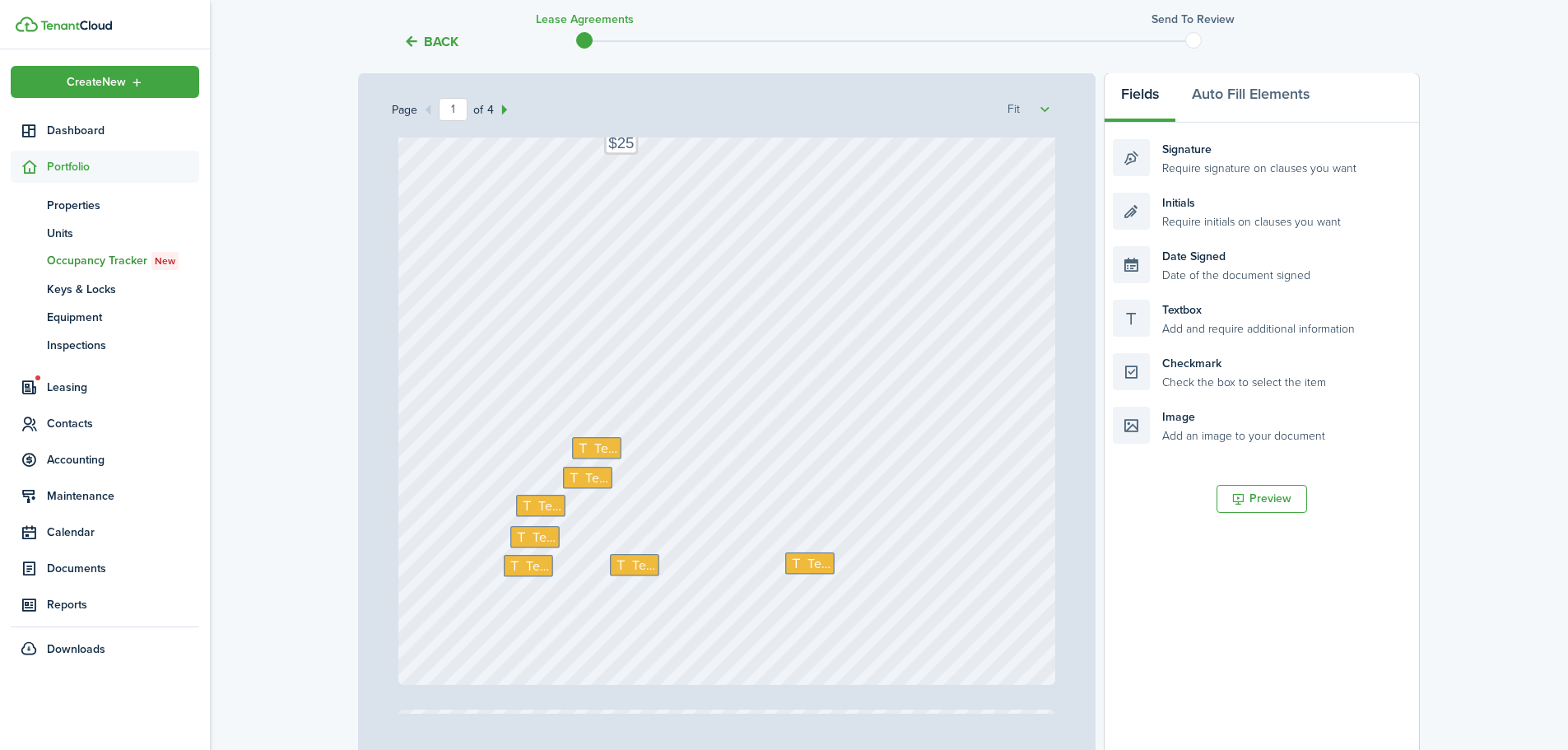
scroll to position [329, 0]
click at [594, 438] on span "Text" at bounding box center [605, 438] width 23 height 20
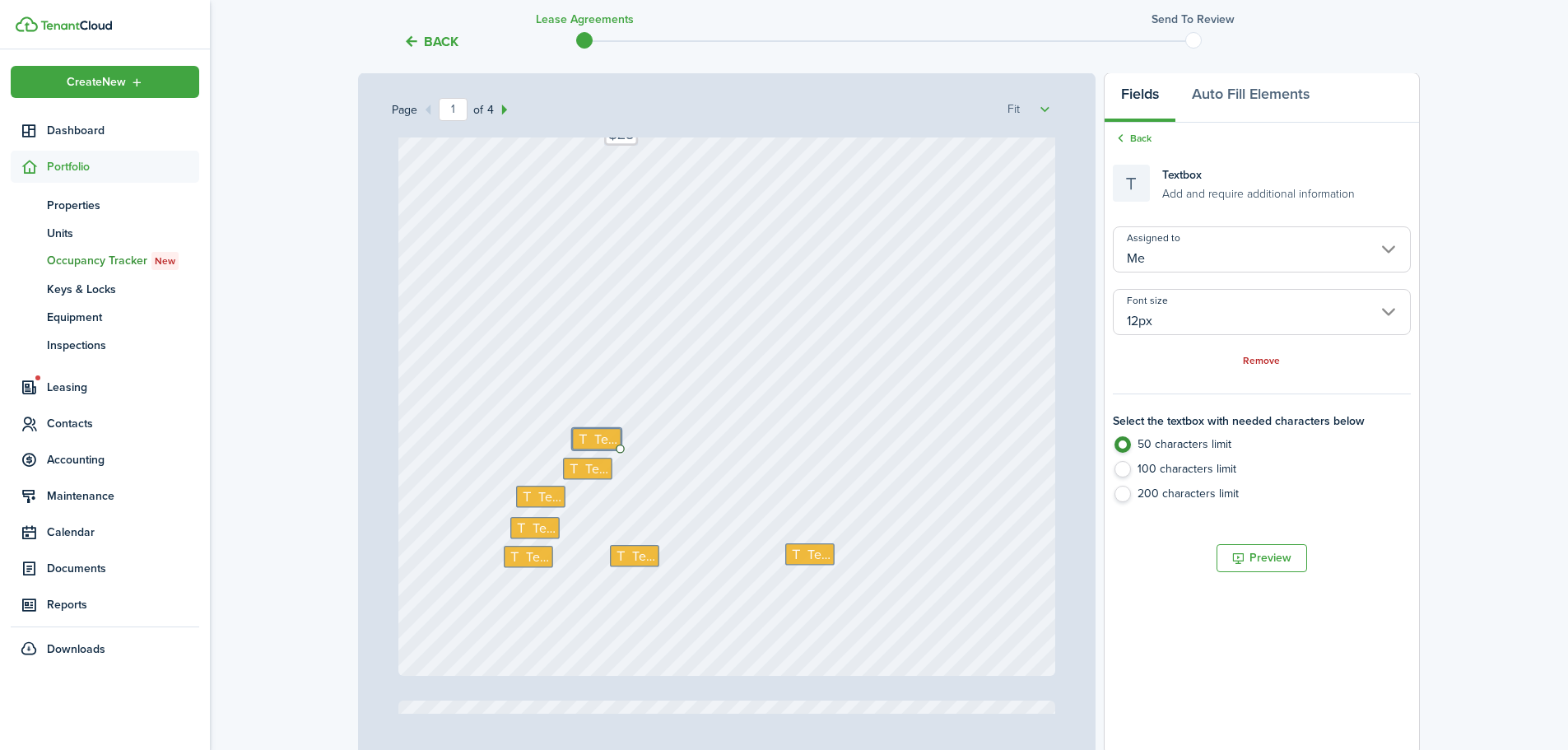
click at [1242, 248] on input "Me" at bounding box center [1262, 249] width 298 height 46
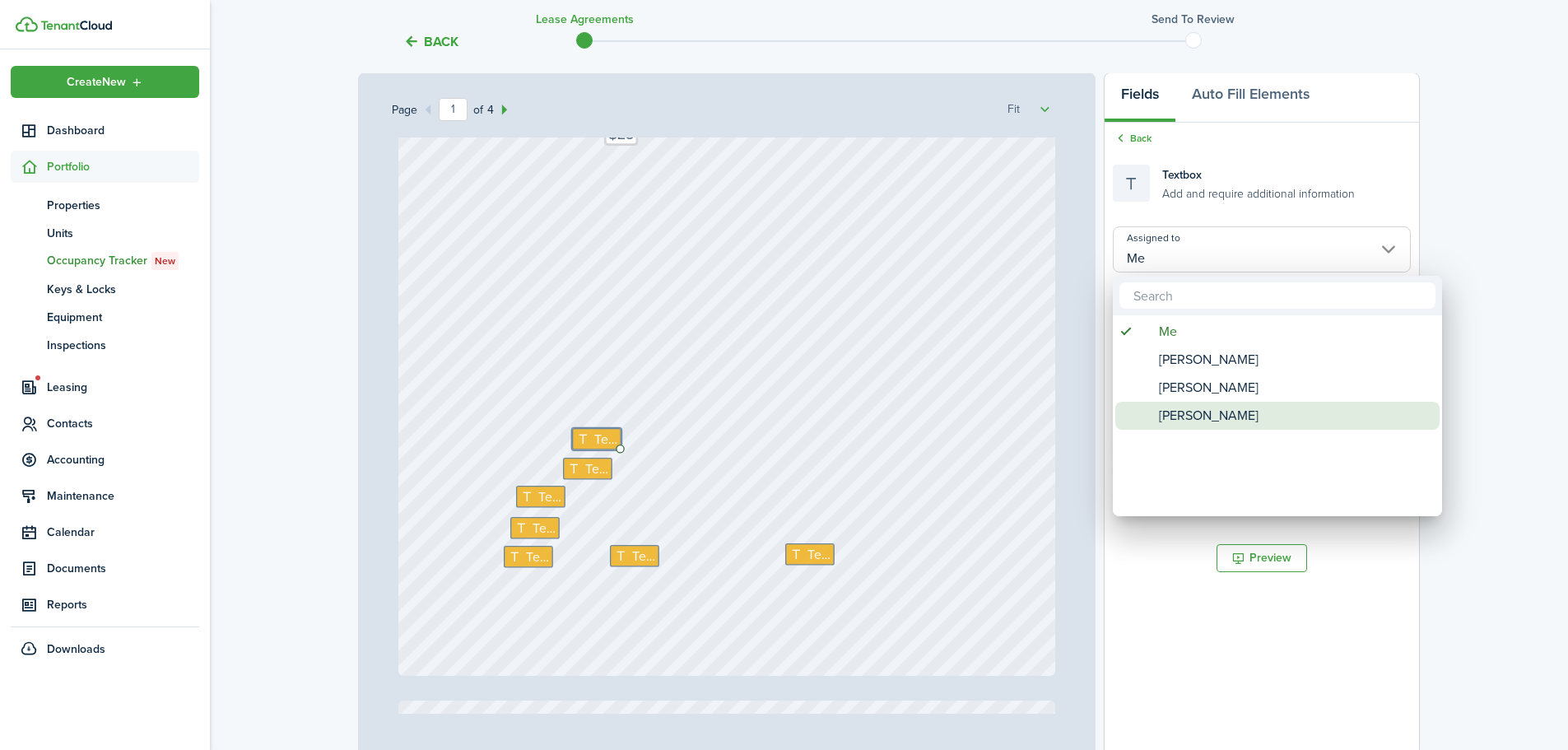
click at [1219, 407] on span "[PERSON_NAME]" at bounding box center [1209, 415] width 100 height 28
type input "[PERSON_NAME]"
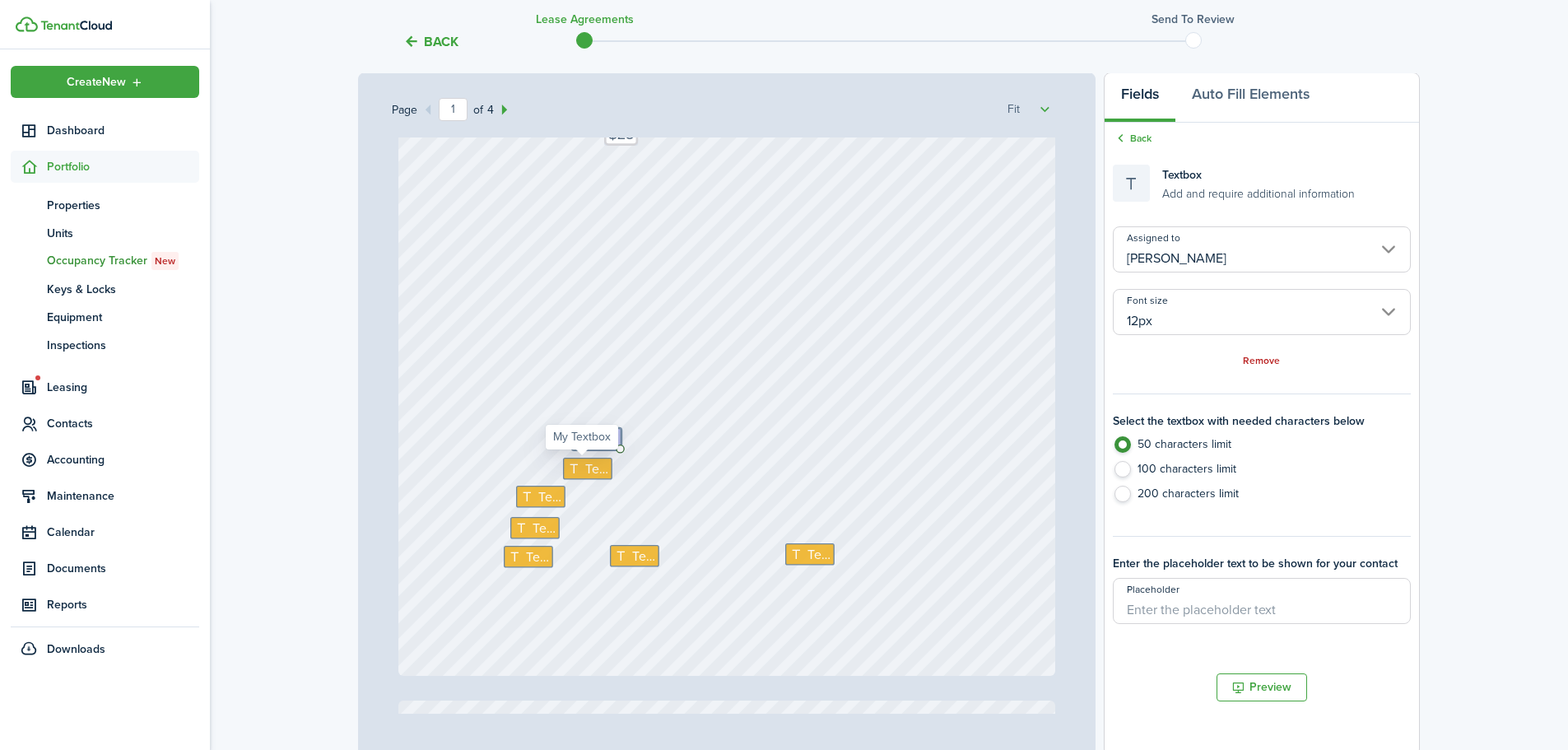
click at [584, 468] on span "Text" at bounding box center [596, 468] width 23 height 20
type input "Me"
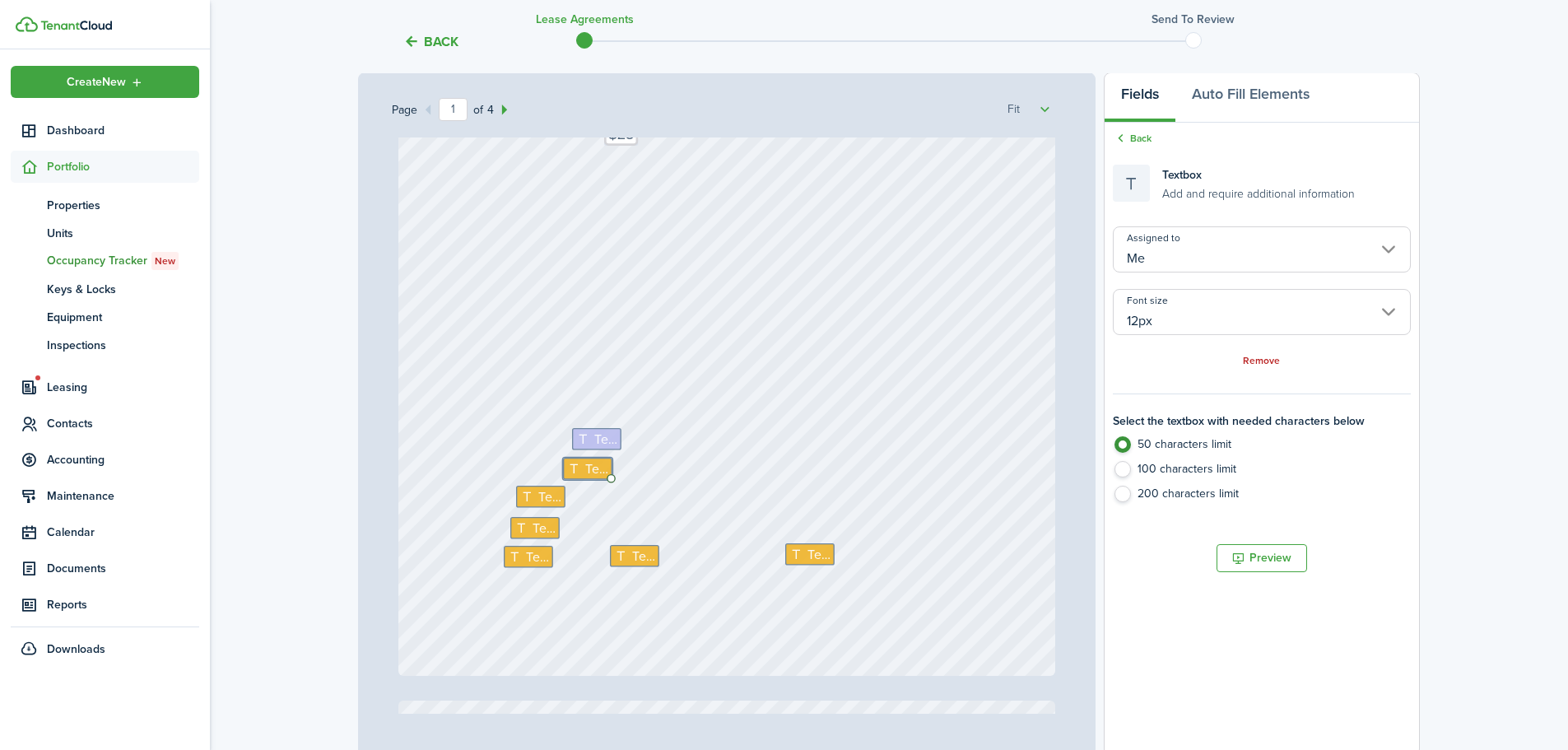
click at [1151, 247] on input "Me" at bounding box center [1262, 249] width 298 height 46
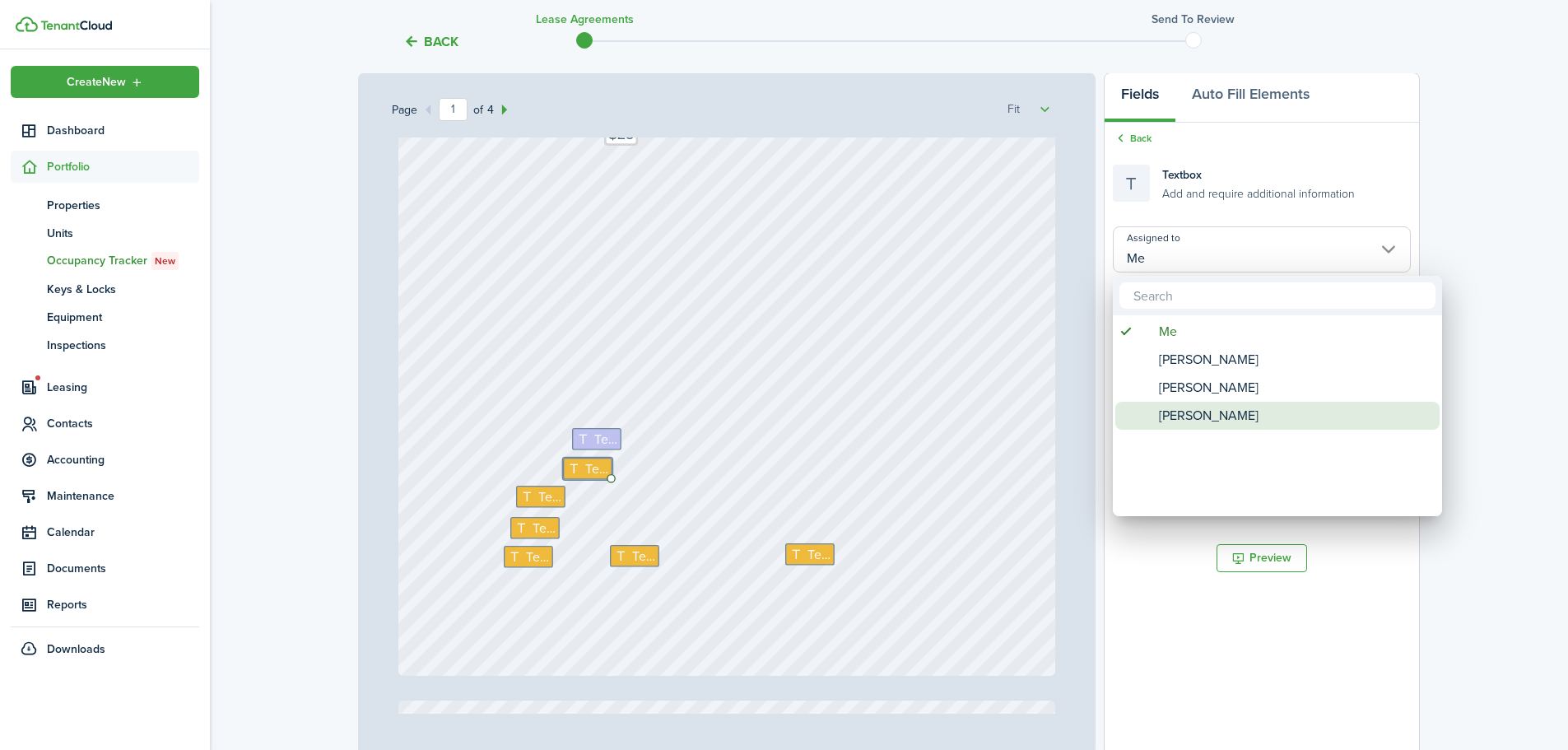
click at [1191, 409] on span "[PERSON_NAME]" at bounding box center [1209, 415] width 100 height 28
type input "[PERSON_NAME]"
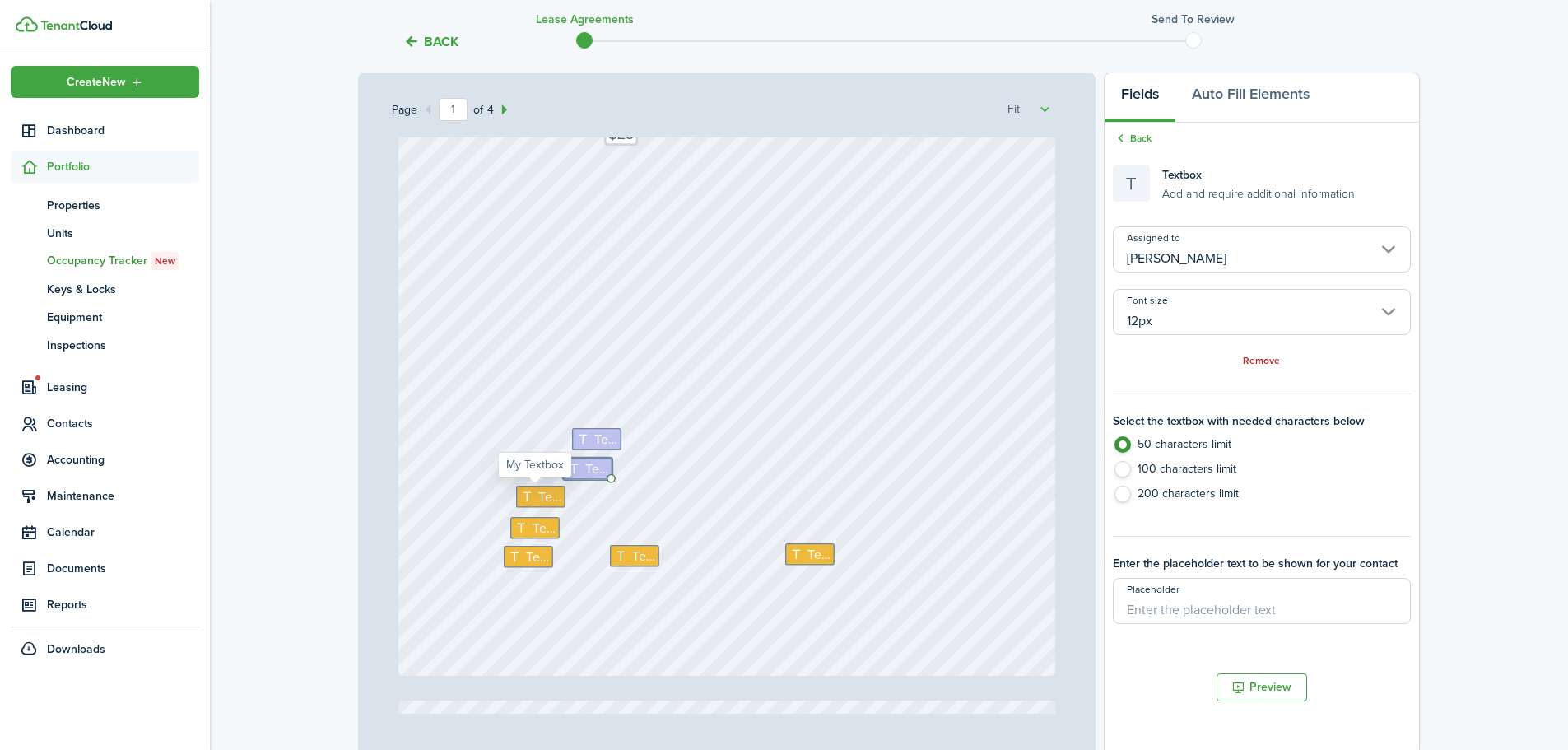
click at [538, 499] on span "Text" at bounding box center [549, 496] width 23 height 20
type input "Me"
click at [1261, 241] on input "Me" at bounding box center [1262, 249] width 298 height 46
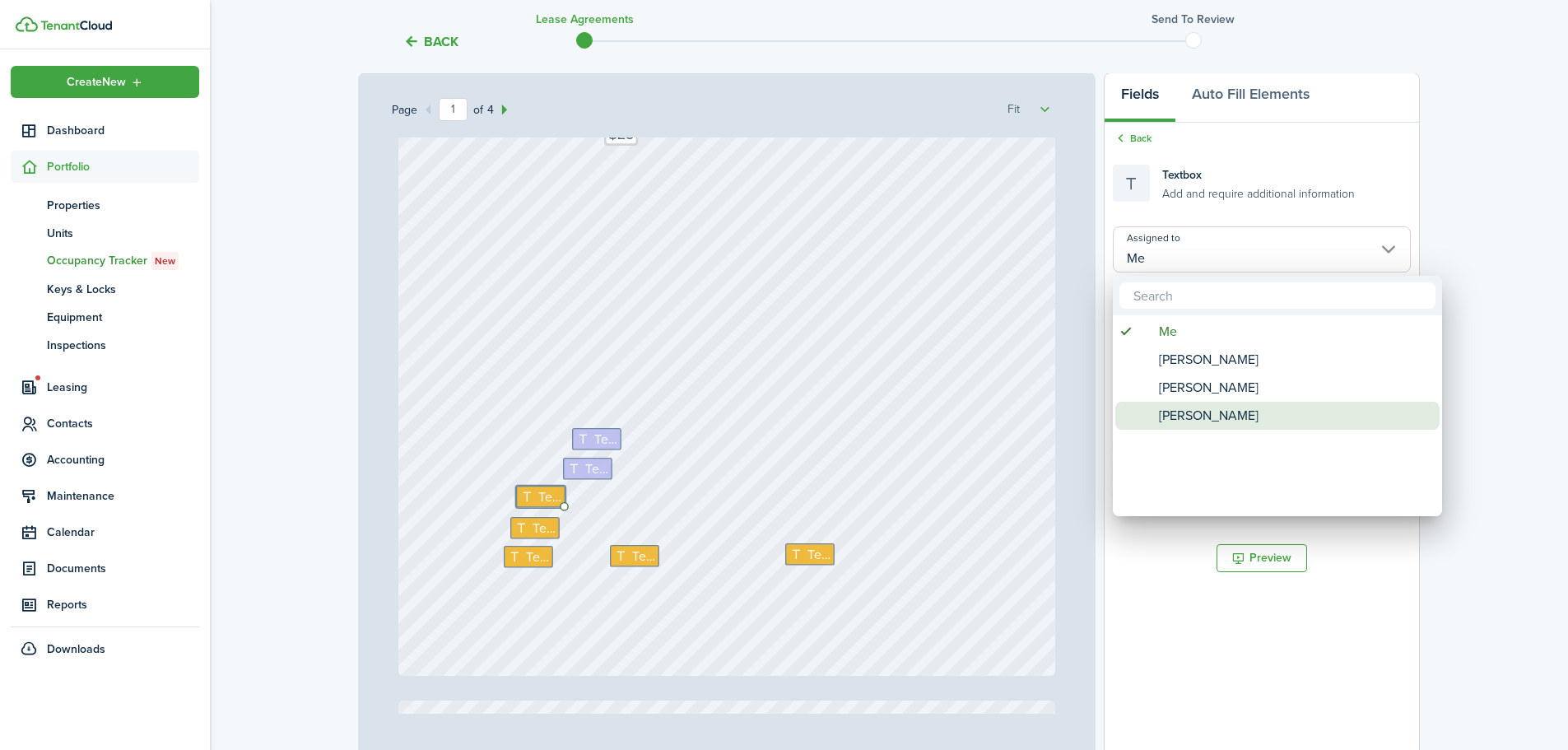
click at [1207, 412] on span "[PERSON_NAME]" at bounding box center [1209, 415] width 100 height 28
type input "[PERSON_NAME]"
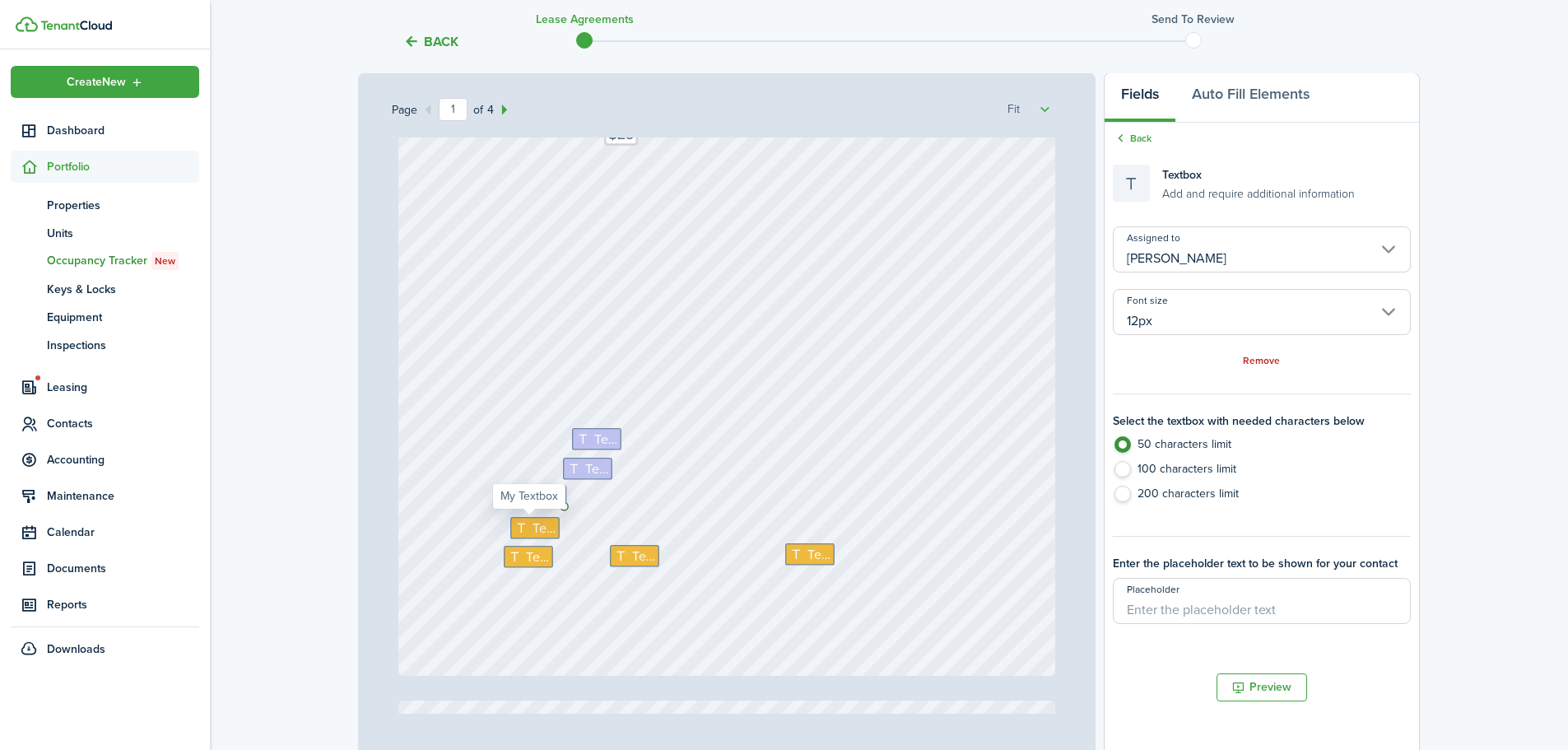
click at [531, 531] on span "Text" at bounding box center [543, 529] width 23 height 20
type input "Me"
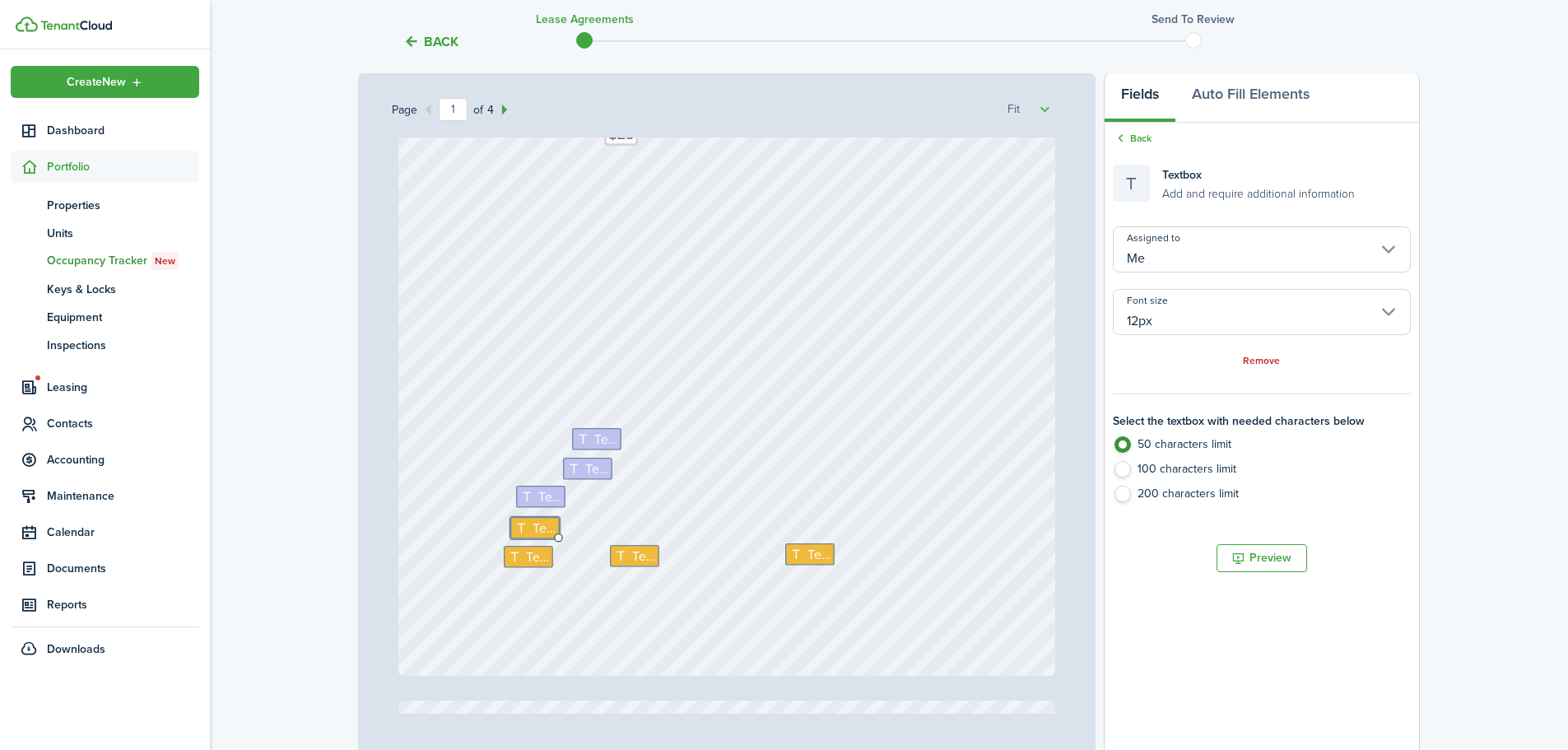
click at [1256, 256] on input "Me" at bounding box center [1262, 249] width 298 height 46
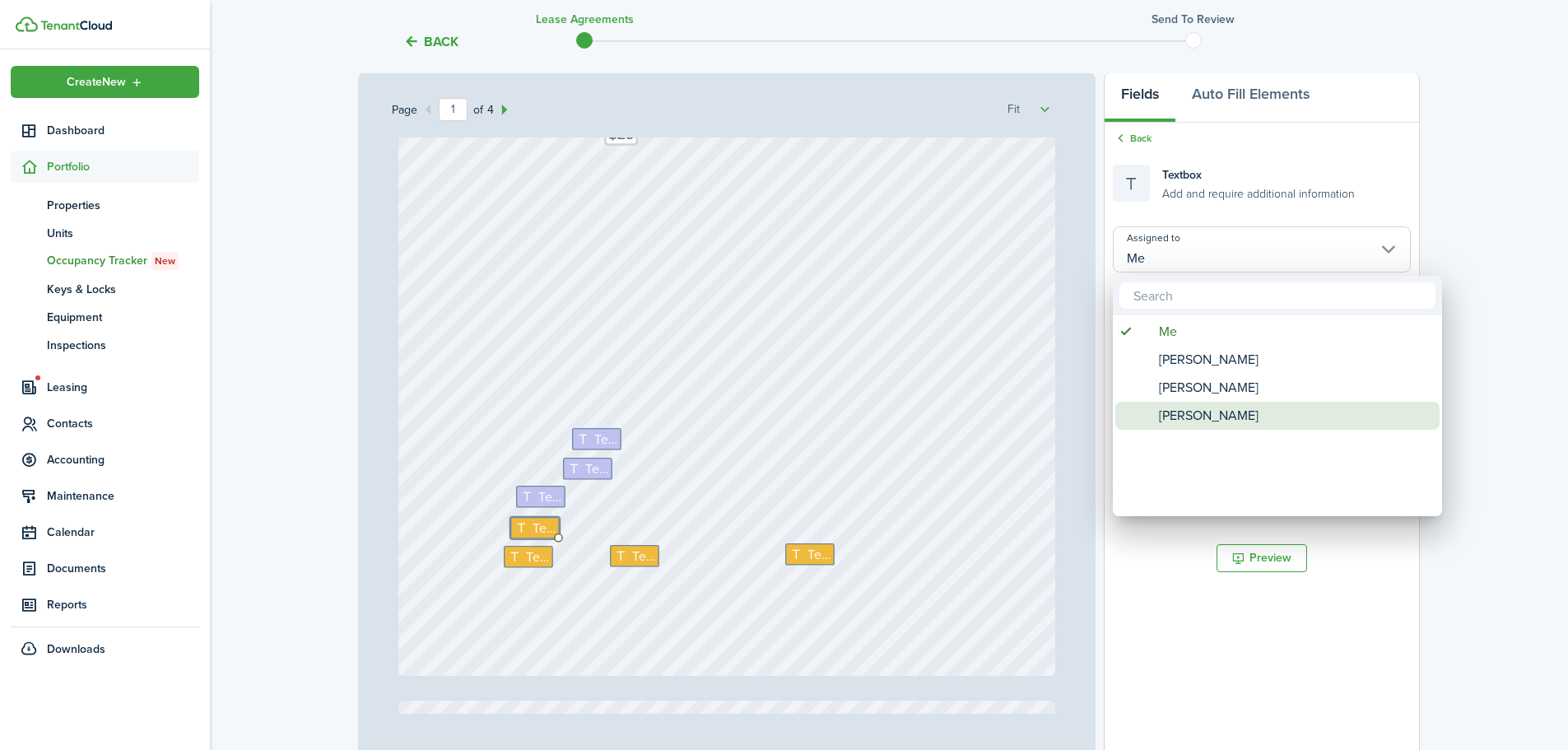
click at [1236, 421] on span "[PERSON_NAME]" at bounding box center [1209, 415] width 100 height 28
type input "[PERSON_NAME]"
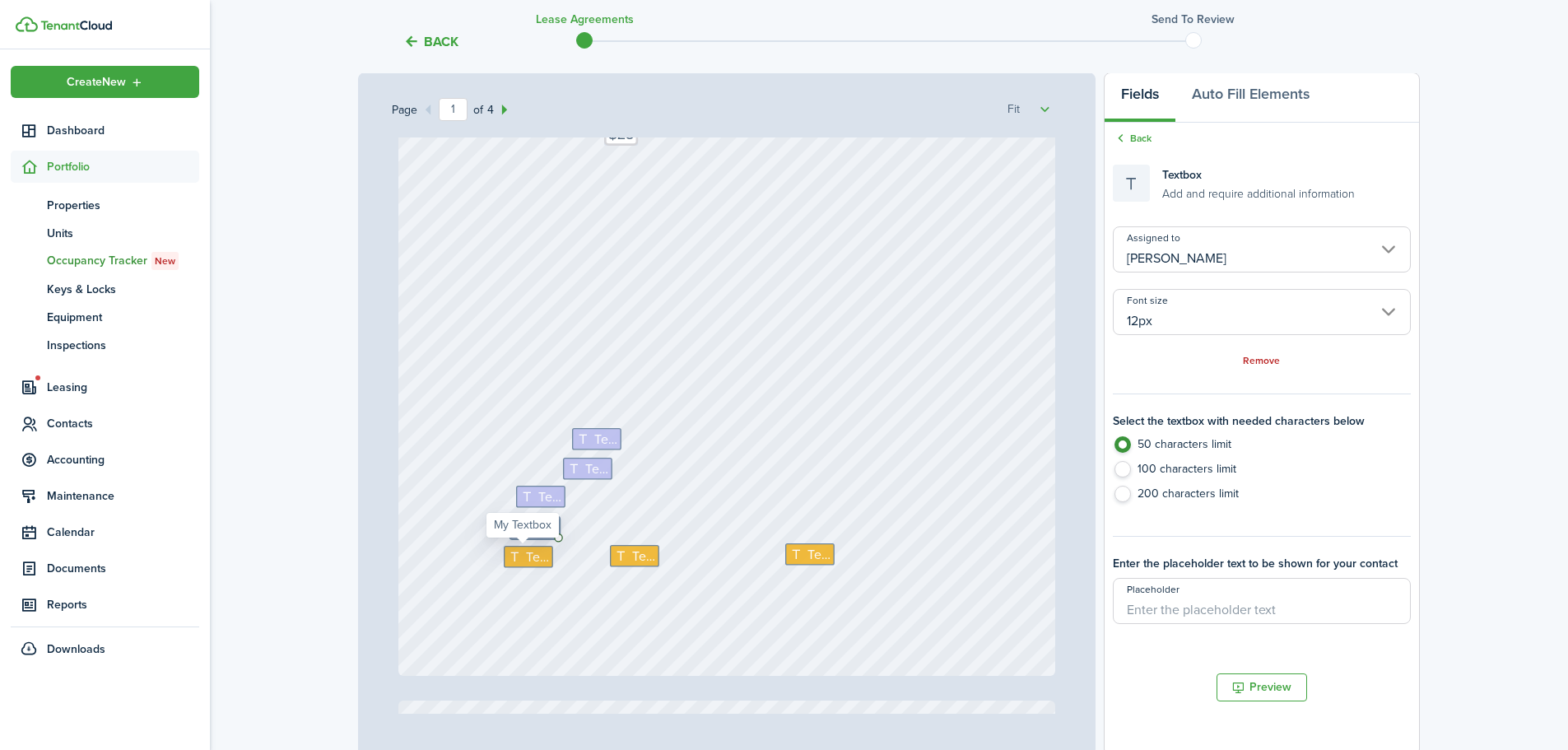
click at [511, 559] on icon at bounding box center [516, 556] width 17 height 13
type input "Me"
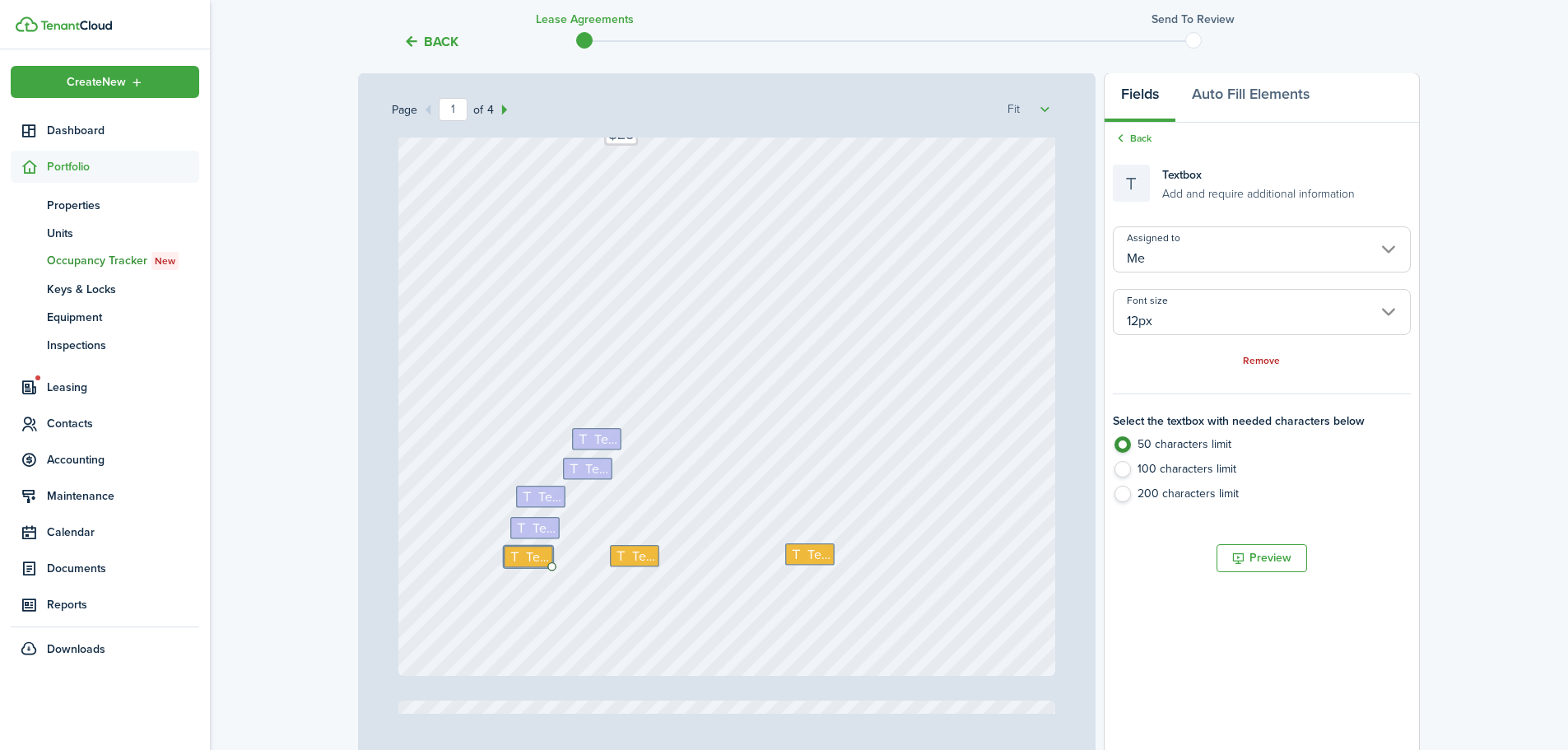
click at [1291, 252] on input "Me" at bounding box center [1262, 249] width 298 height 46
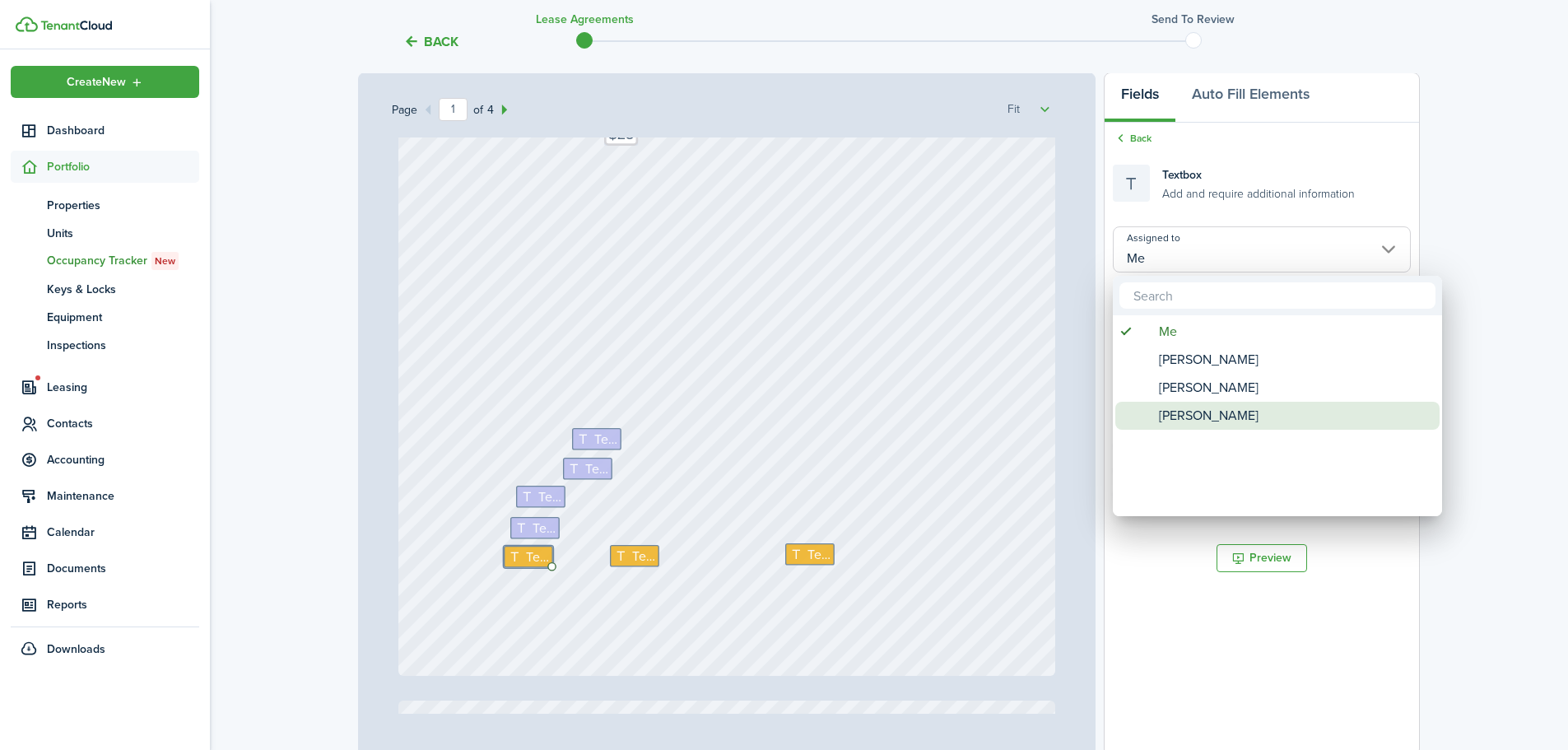
click at [1256, 411] on div "[PERSON_NAME]" at bounding box center [1284, 415] width 291 height 28
type input "[PERSON_NAME]"
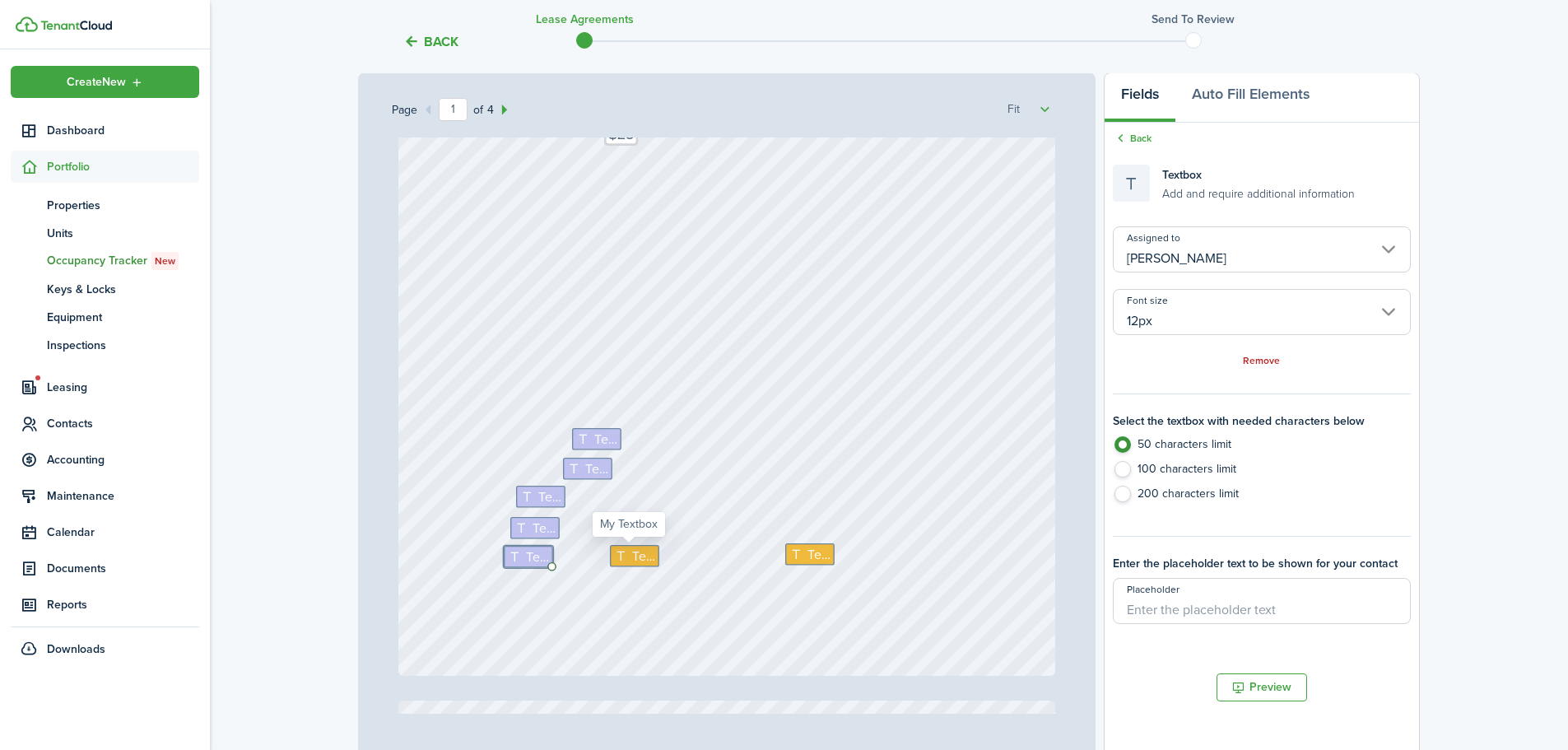
click at [618, 554] on icon at bounding box center [622, 555] width 17 height 13
type input "Me"
click at [1288, 242] on input "Me" at bounding box center [1262, 249] width 298 height 46
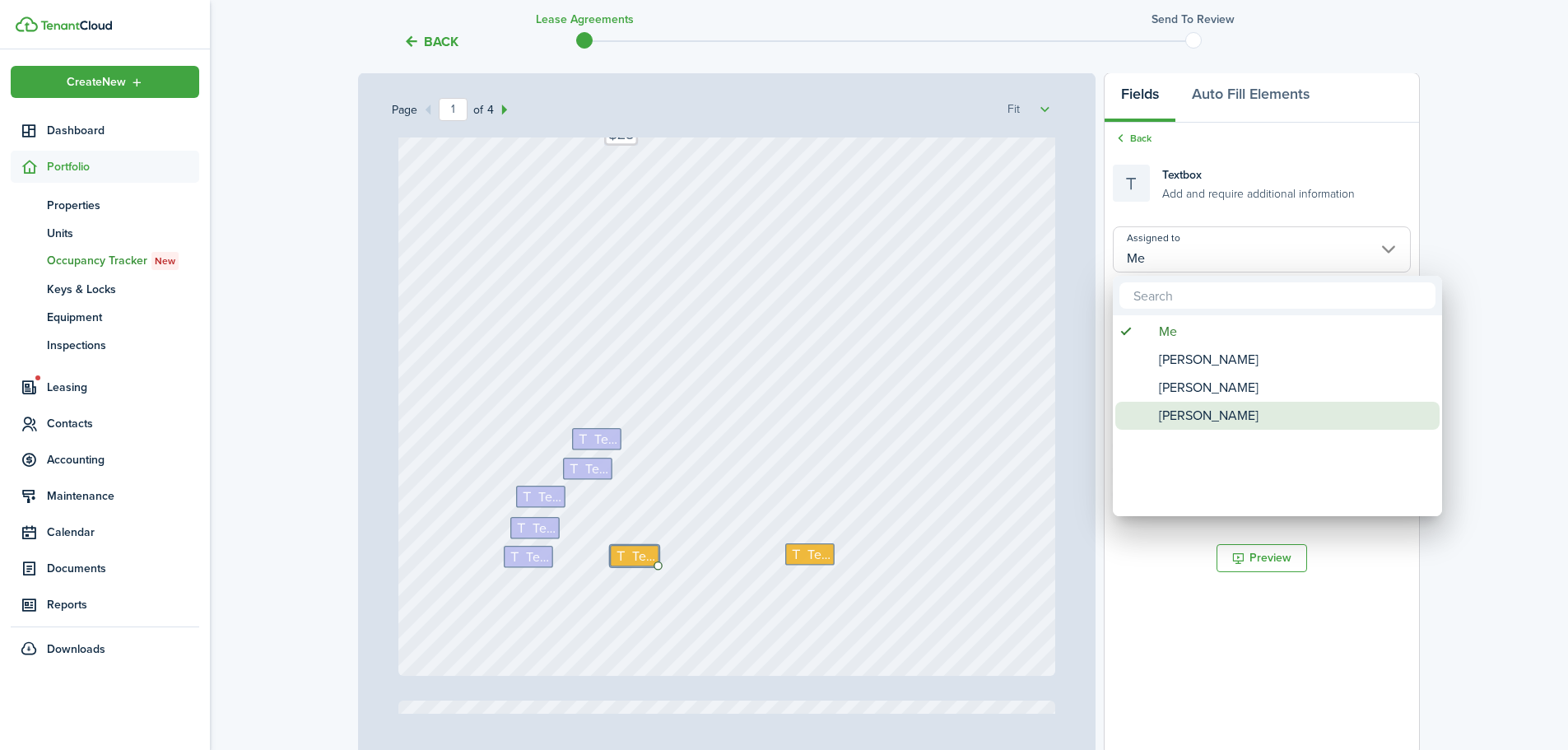
click at [1264, 404] on div "[PERSON_NAME]" at bounding box center [1284, 415] width 291 height 28
type input "[PERSON_NAME]"
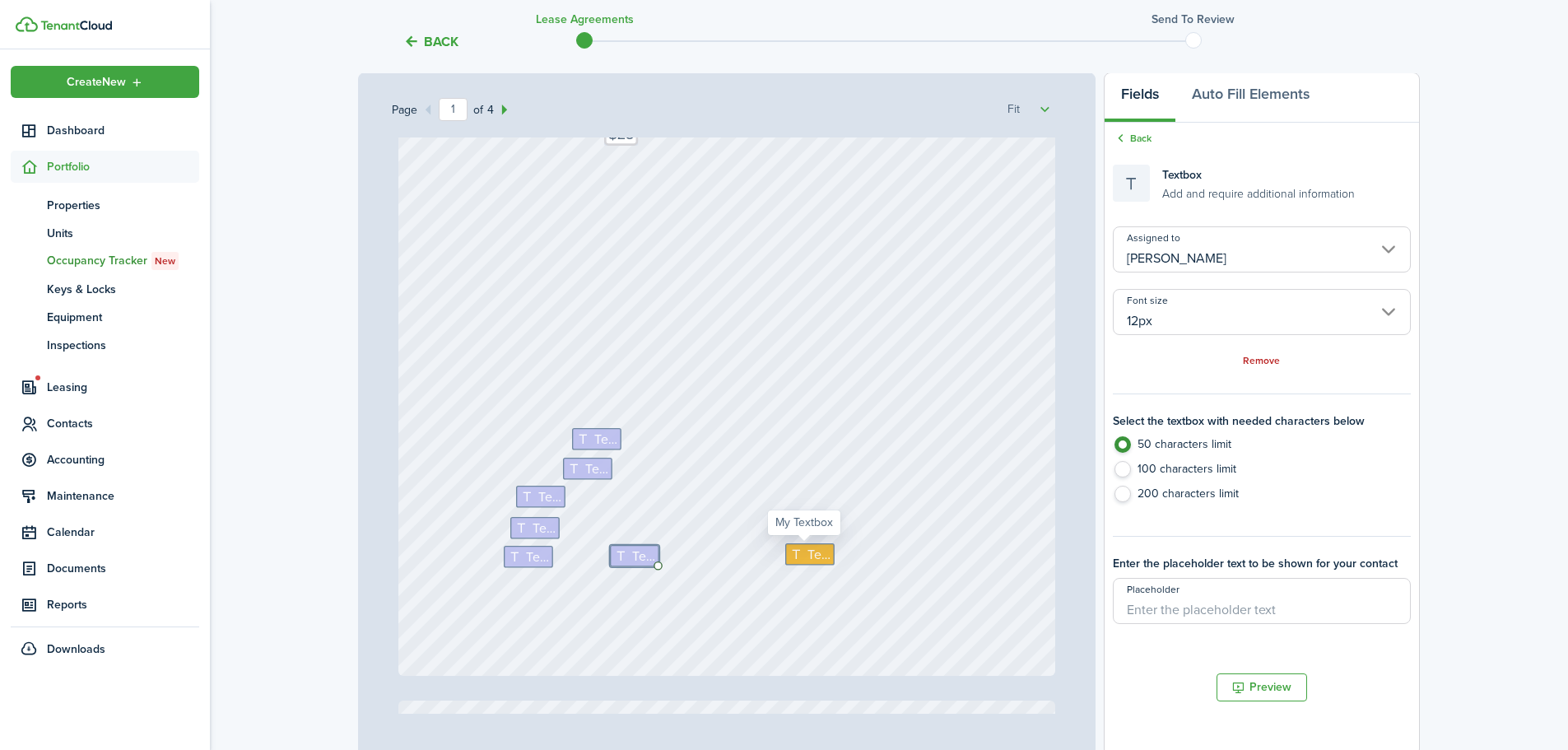
click at [807, 551] on span "Text" at bounding box center [819, 554] width 23 height 20
type input "Me"
click at [1319, 242] on input "Me" at bounding box center [1262, 249] width 298 height 46
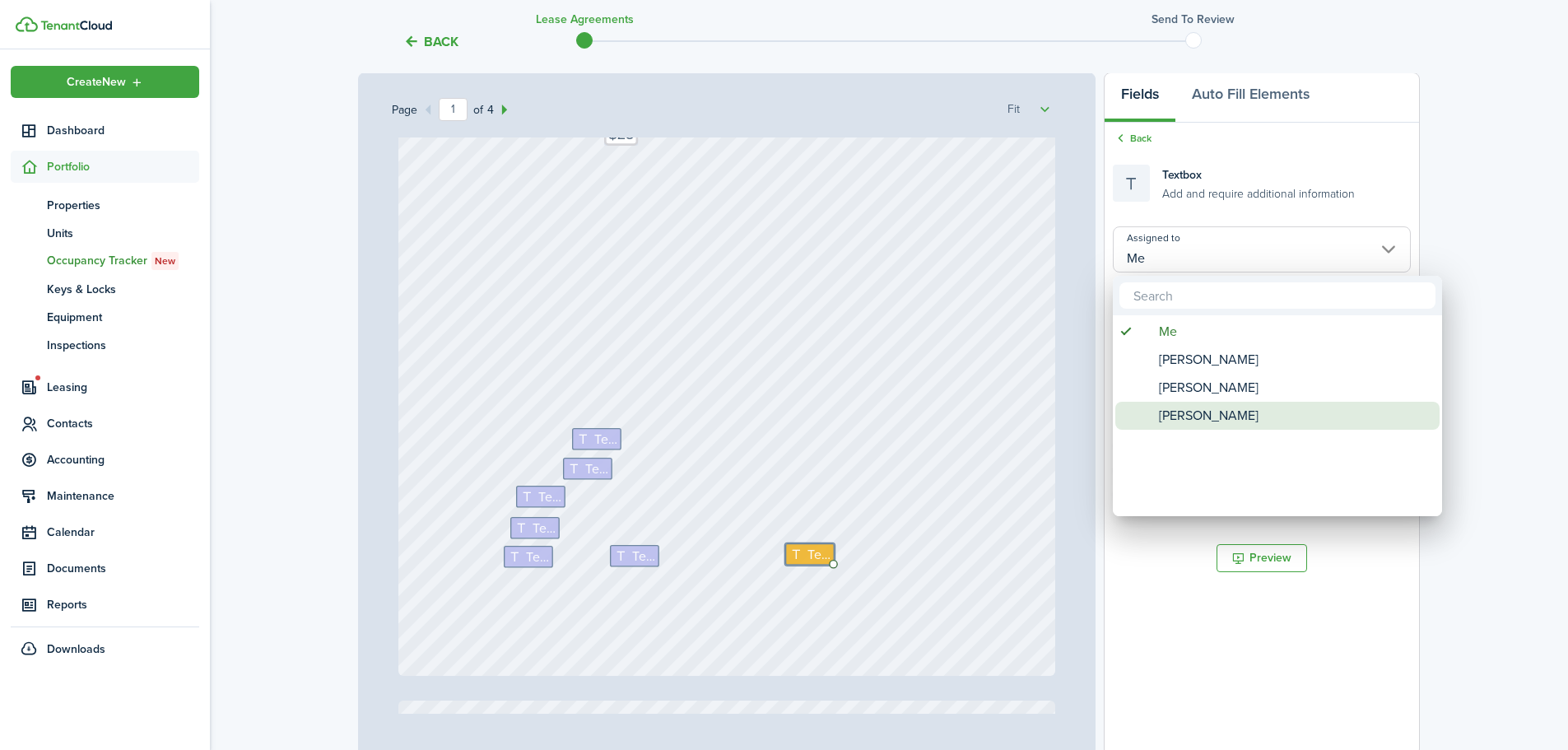
click at [1302, 426] on div "[PERSON_NAME]" at bounding box center [1284, 415] width 291 height 28
type input "[PERSON_NAME]"
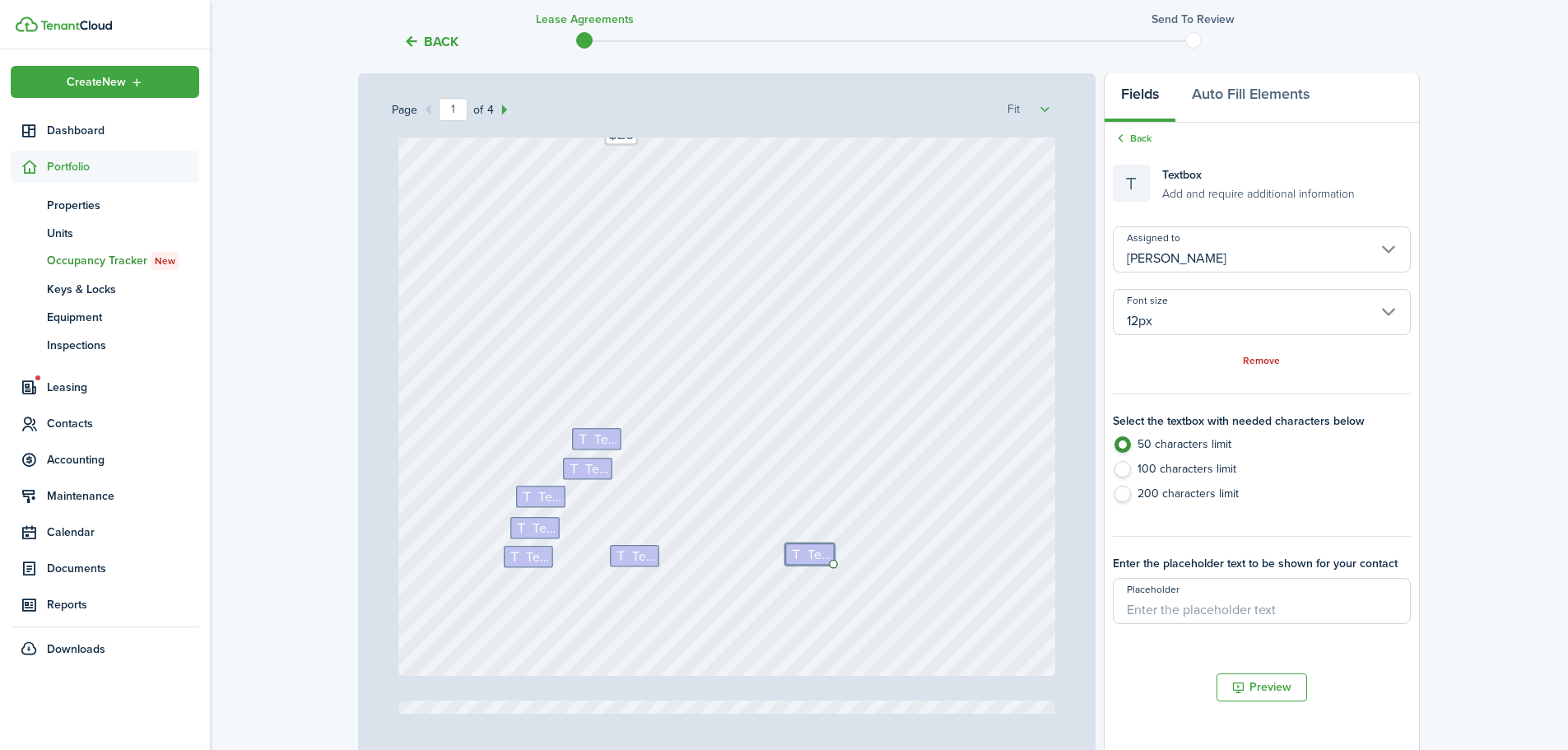
click at [980, 554] on div "Text Text Text Text Text Text [STREET_ADDRESS] Text Text $200 Text N/A Text $25" at bounding box center [727, 241] width 657 height 867
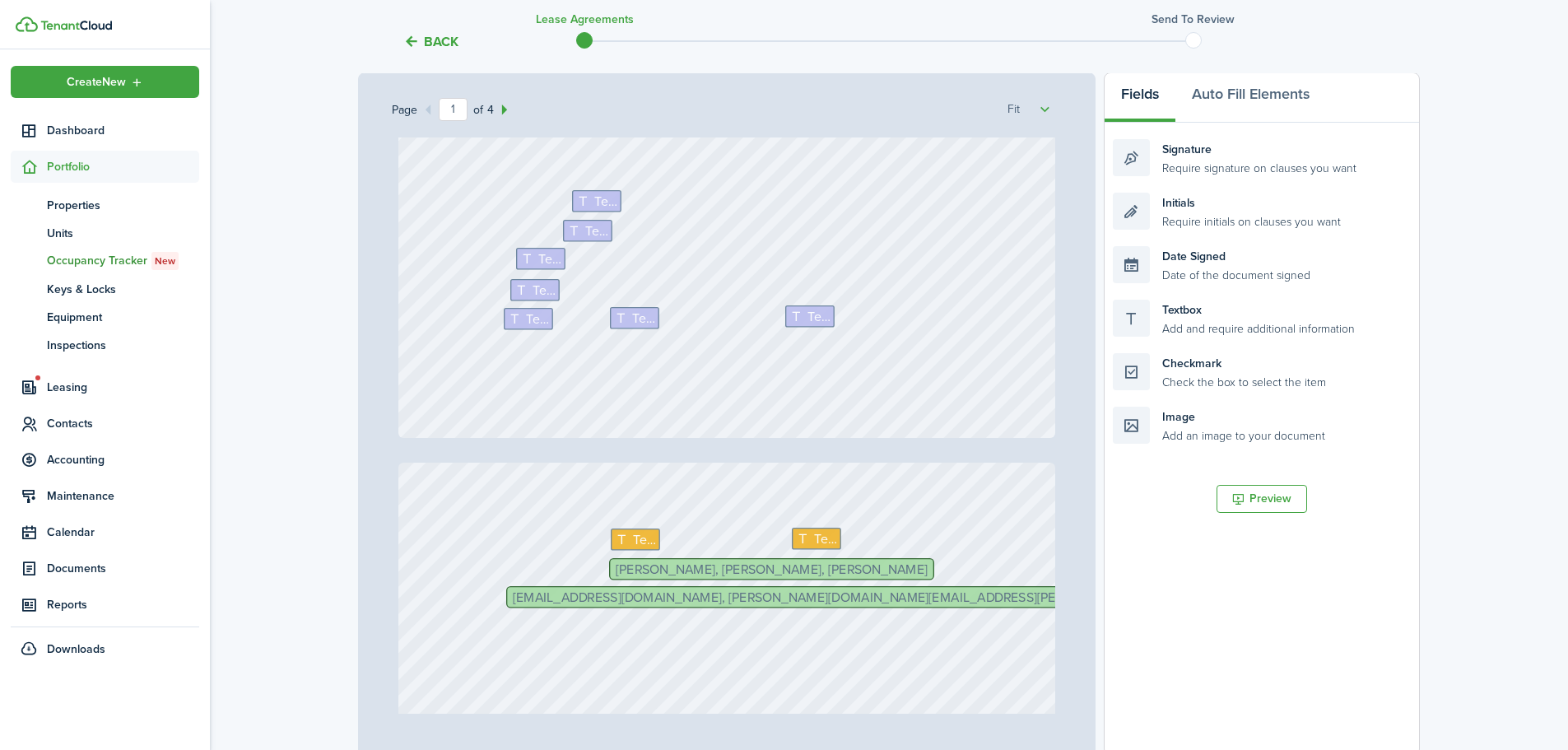
scroll to position [576, 0]
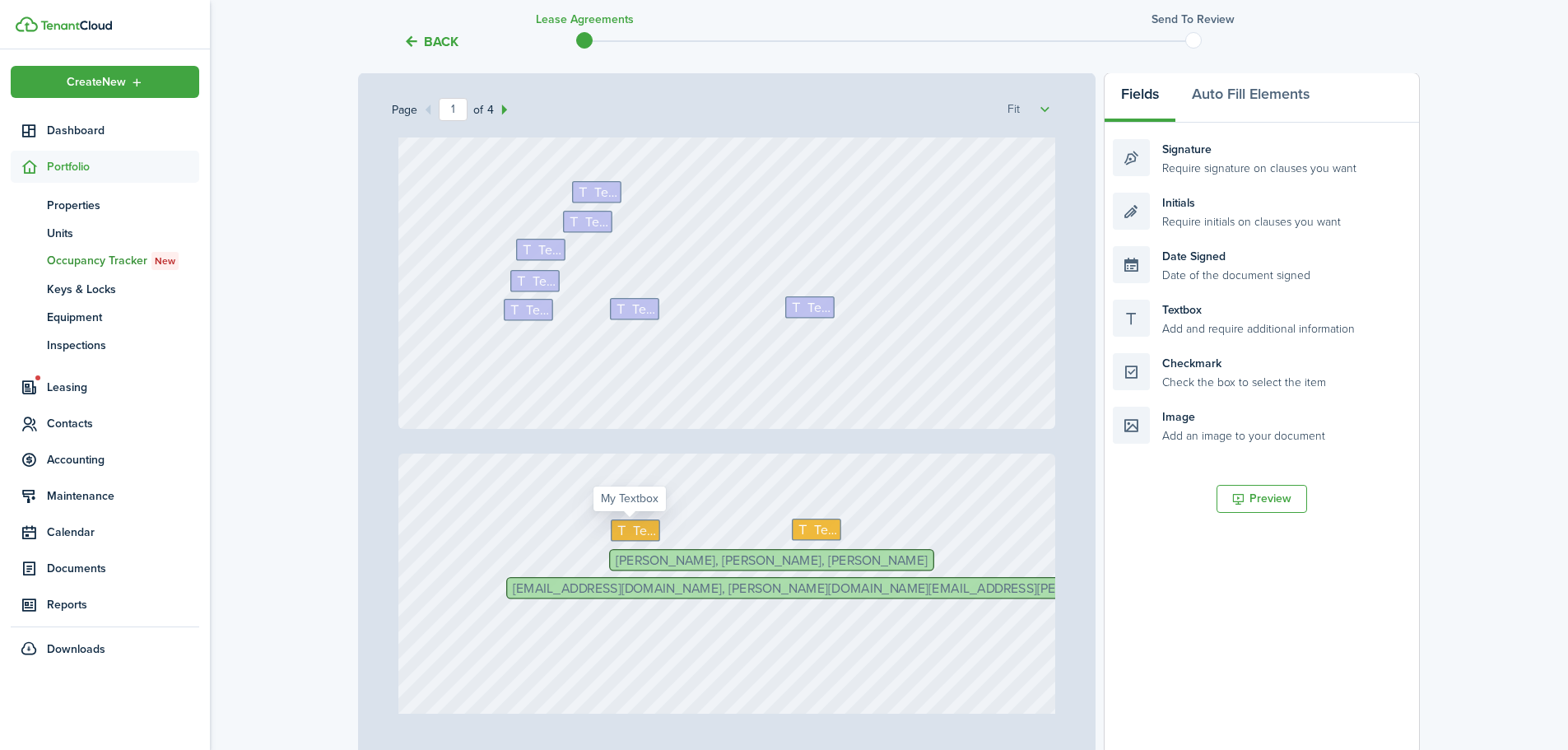
click at [621, 537] on icon at bounding box center [623, 529] width 17 height 13
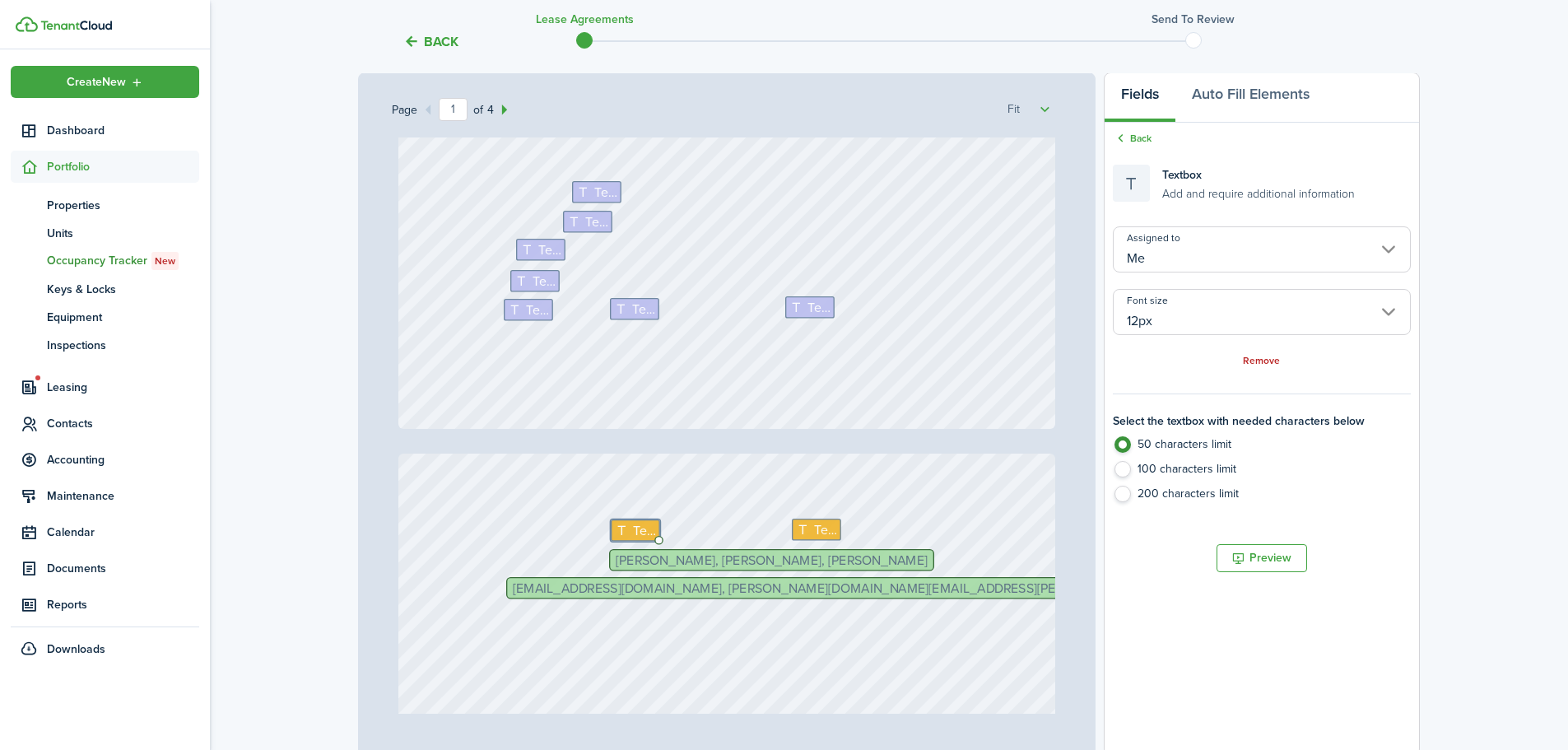
click at [1266, 248] on input "Me" at bounding box center [1262, 249] width 298 height 46
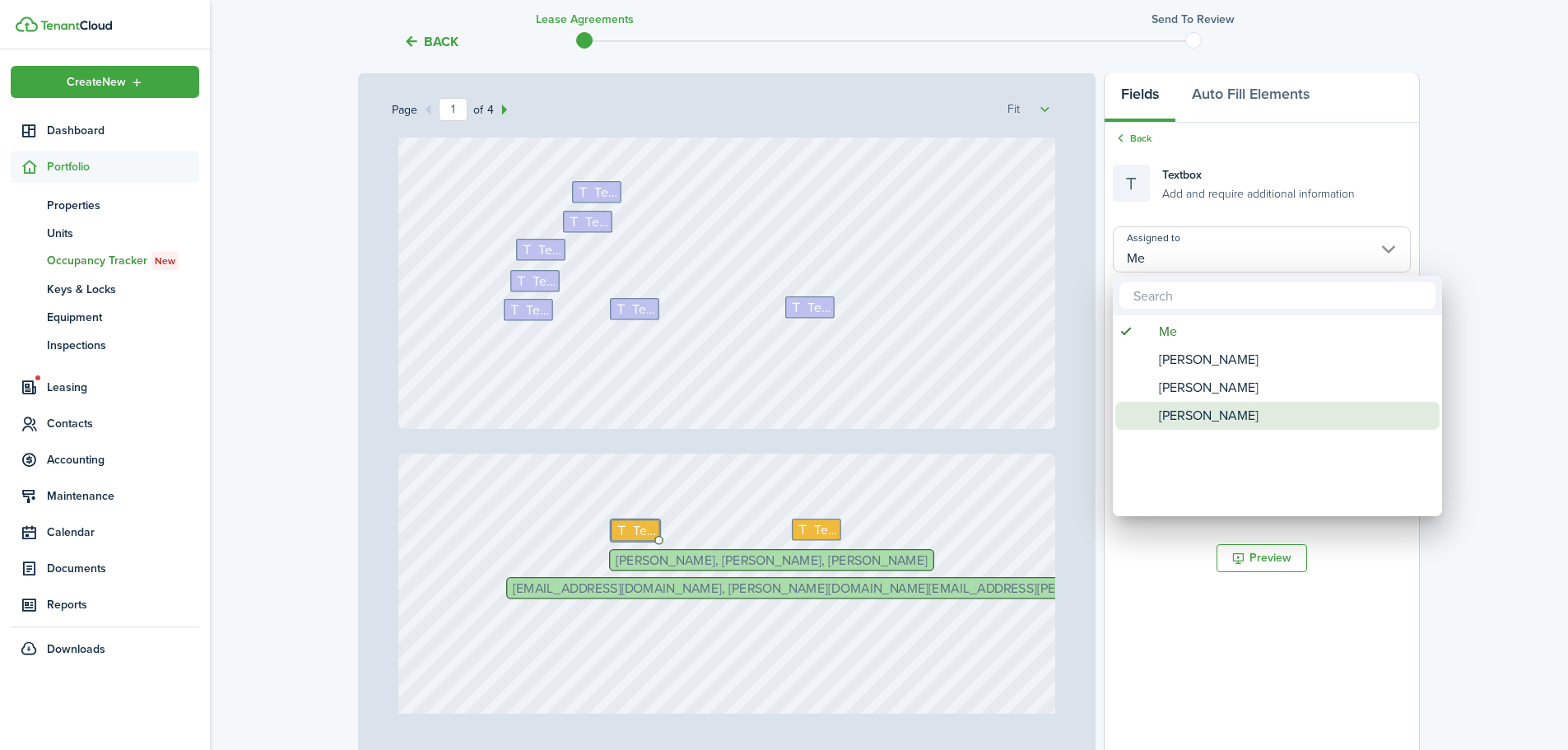
click at [1248, 407] on div "[PERSON_NAME]" at bounding box center [1284, 415] width 291 height 28
type input "[PERSON_NAME]"
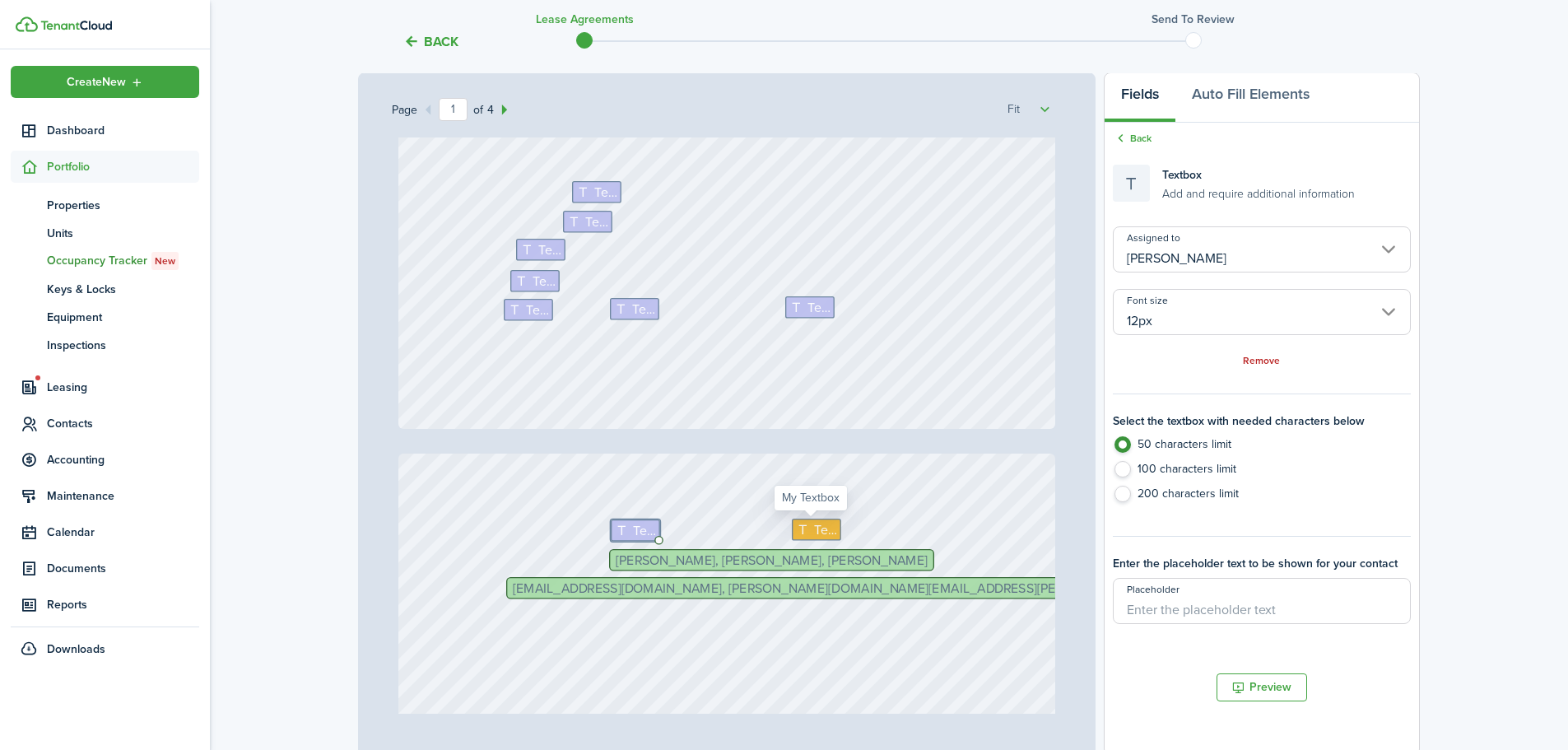
click at [804, 529] on icon at bounding box center [804, 529] width 17 height 13
type input "Me"
click at [1251, 248] on input "Me" at bounding box center [1262, 249] width 298 height 46
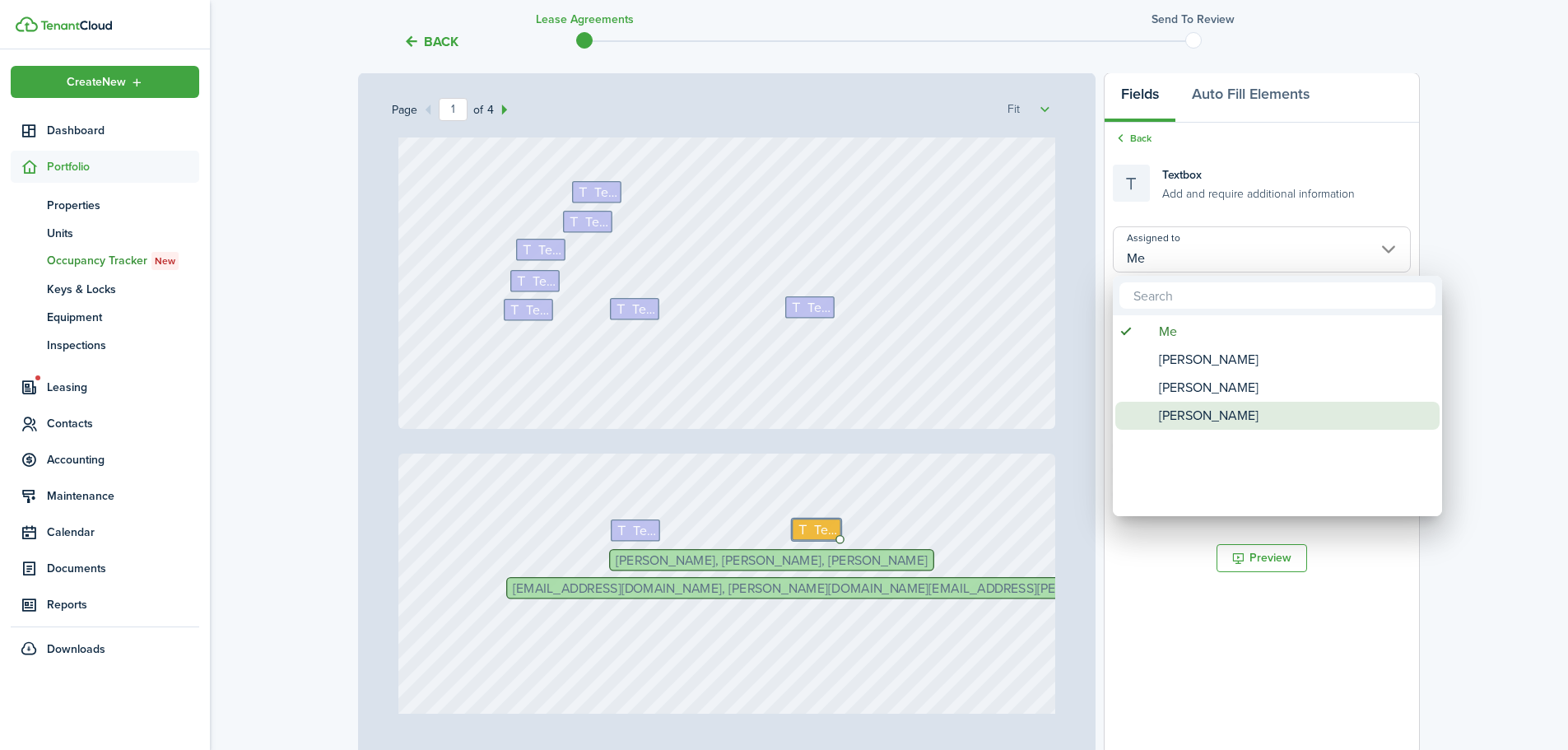
click at [1232, 409] on span "[PERSON_NAME]" at bounding box center [1209, 415] width 100 height 28
type input "[PERSON_NAME]"
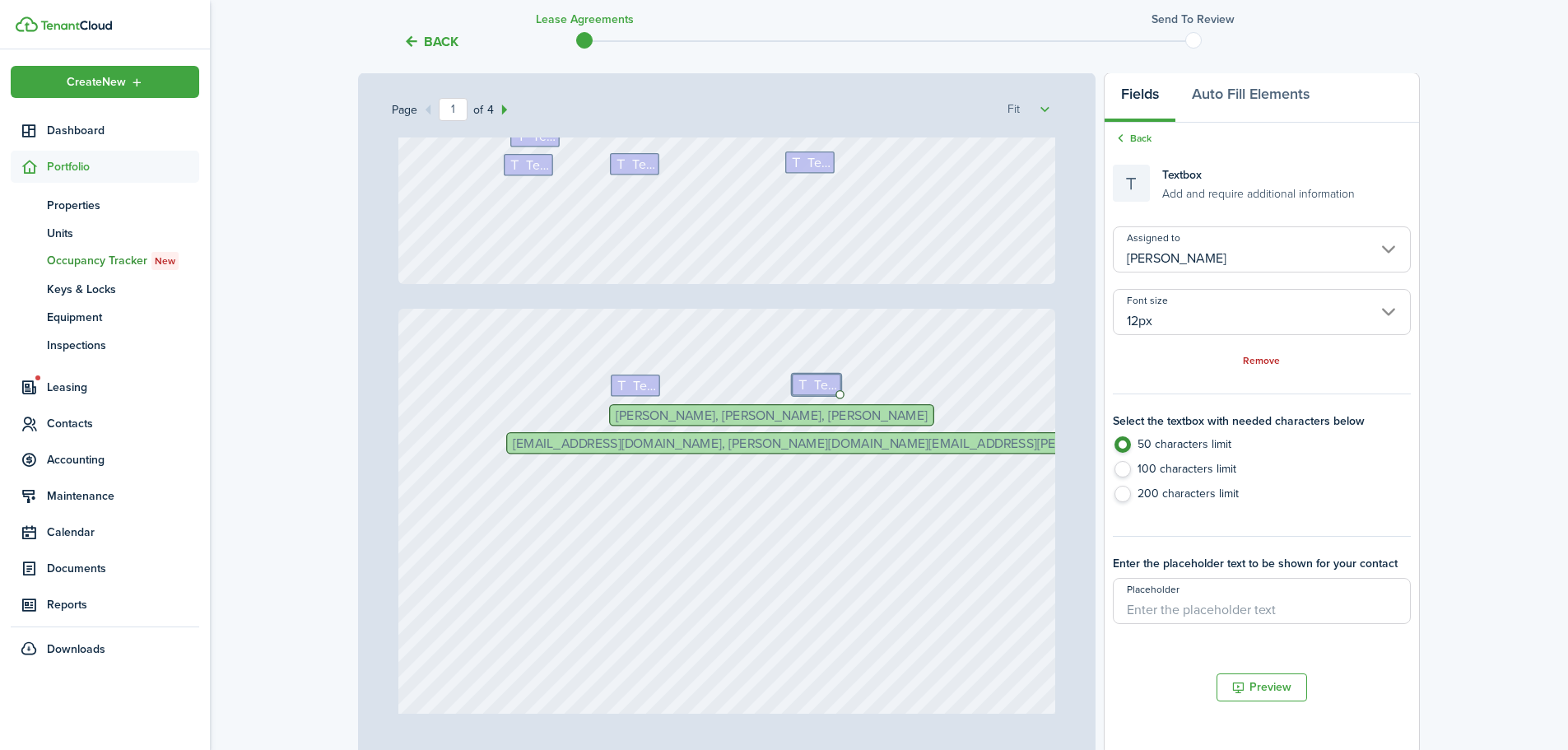
scroll to position [741, 0]
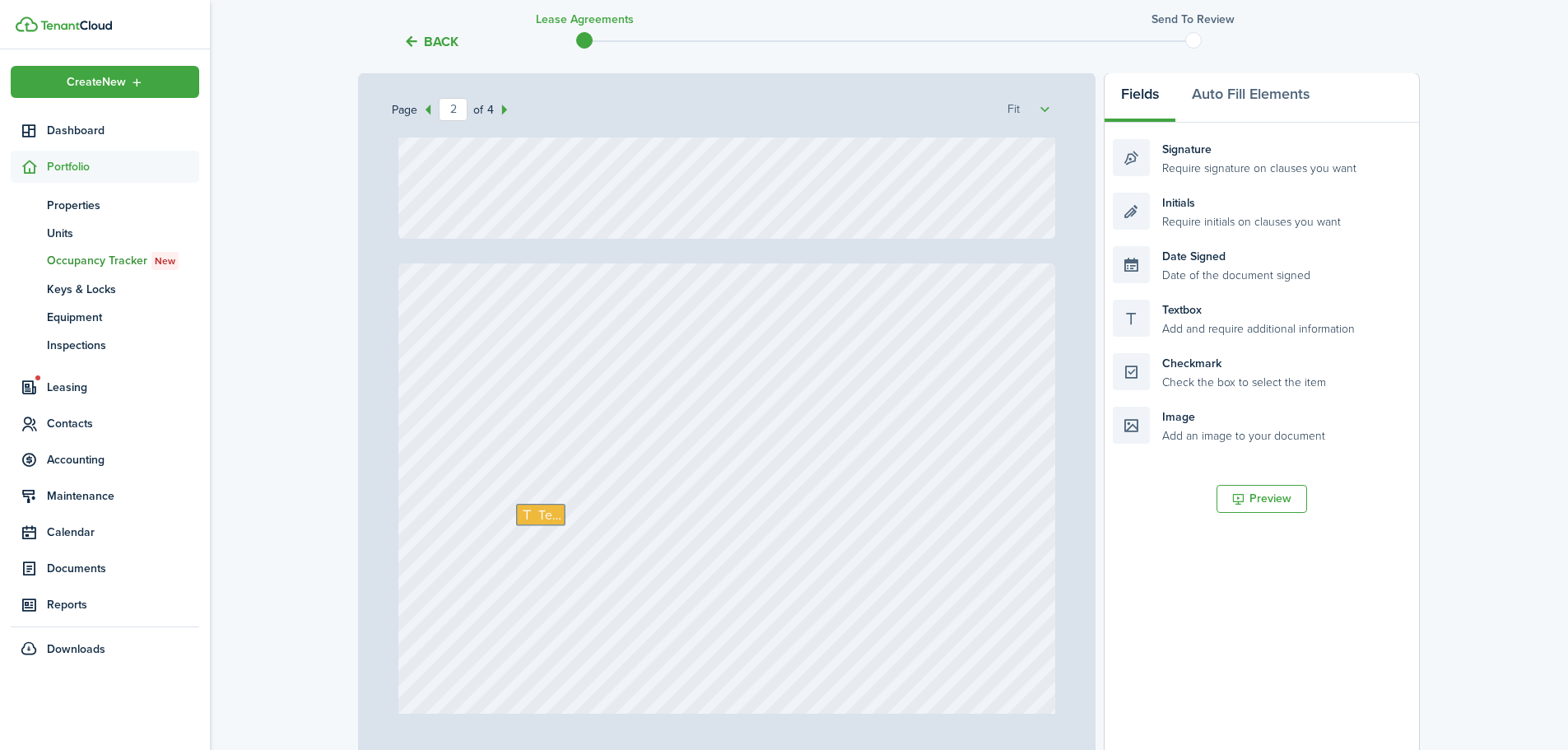
type input "3"
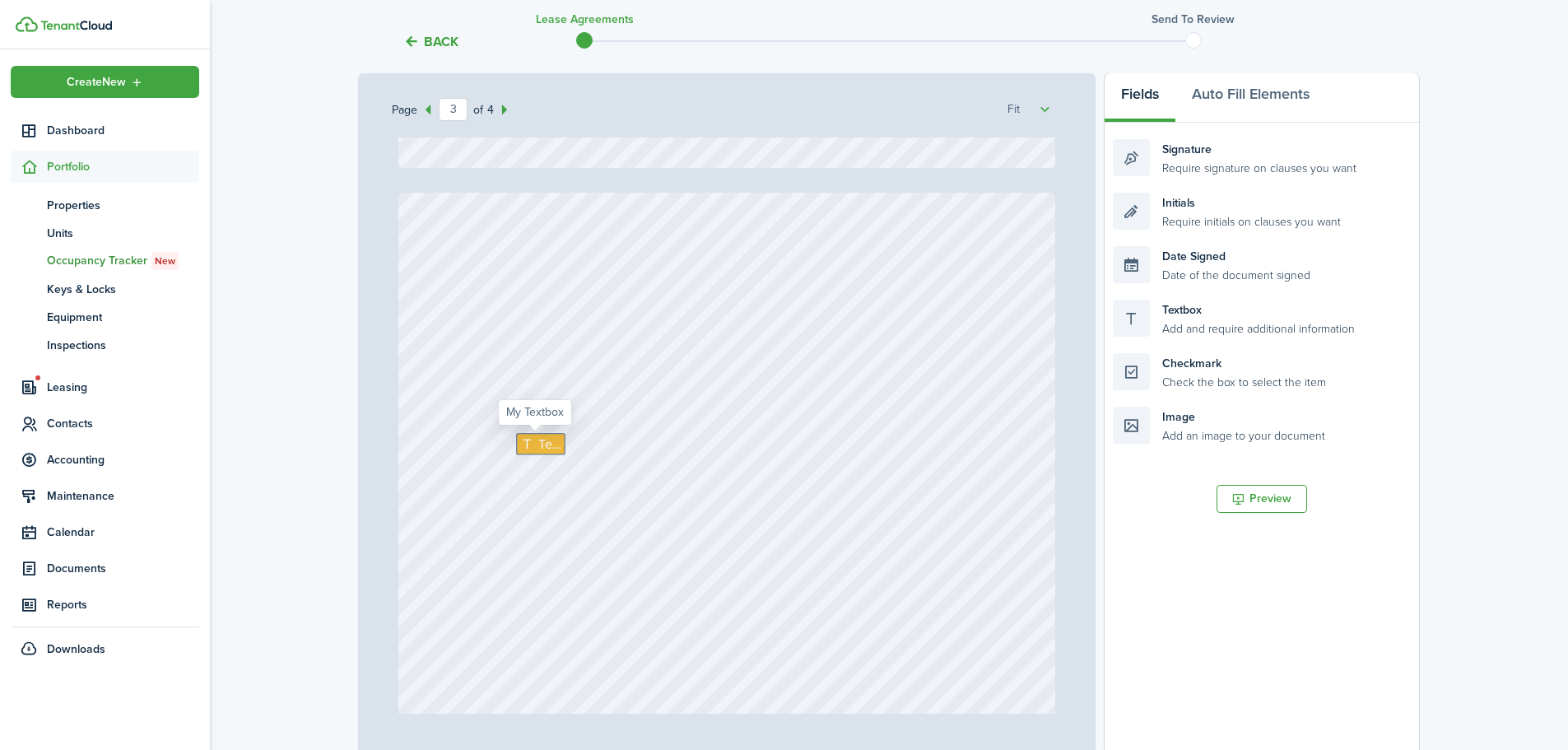
click at [538, 444] on span "Text" at bounding box center [550, 444] width 23 height 20
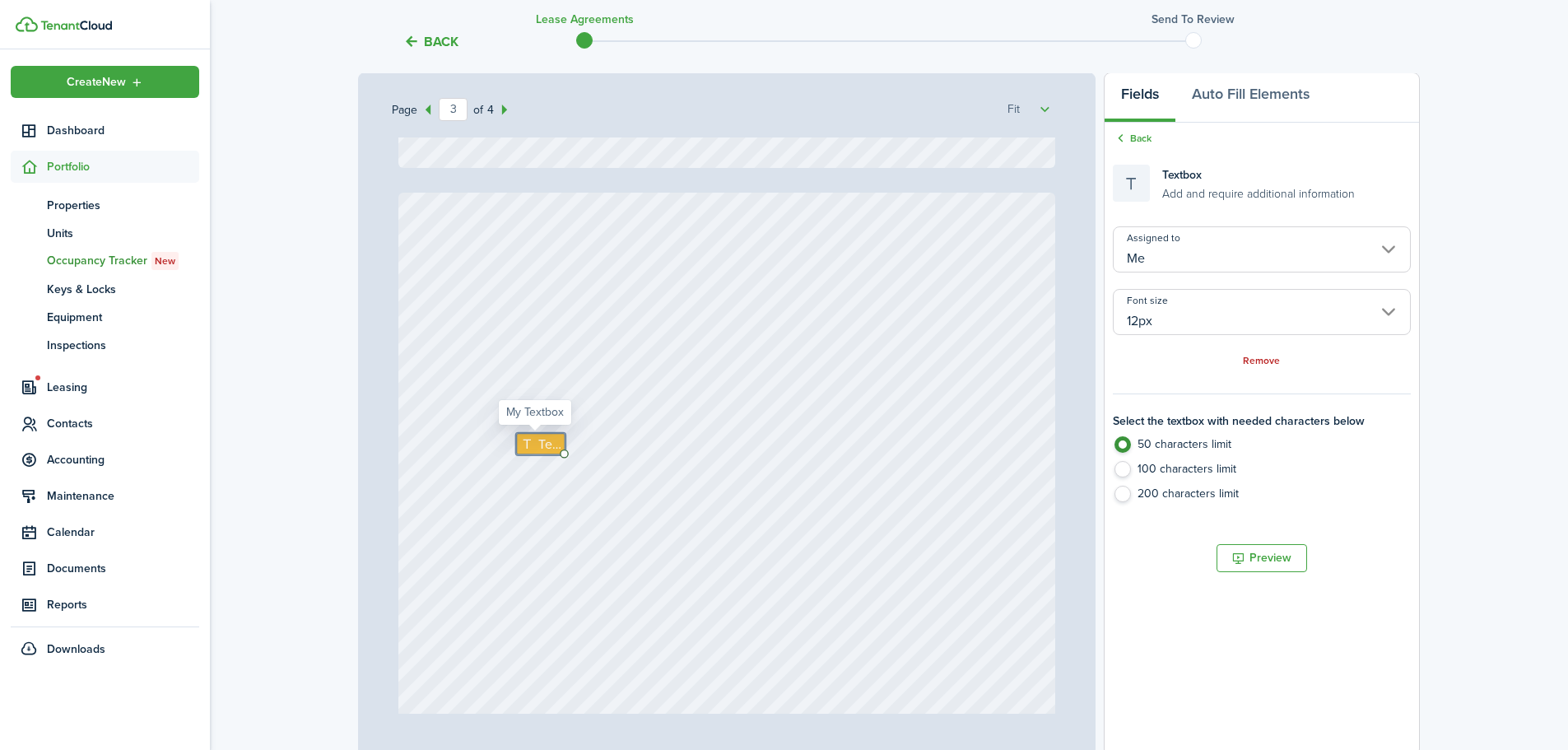
click at [538, 444] on span "Text" at bounding box center [550, 444] width 23 height 20
type textarea "[DATE]"
click at [805, 452] on div "Text [DATE]" at bounding box center [727, 626] width 657 height 867
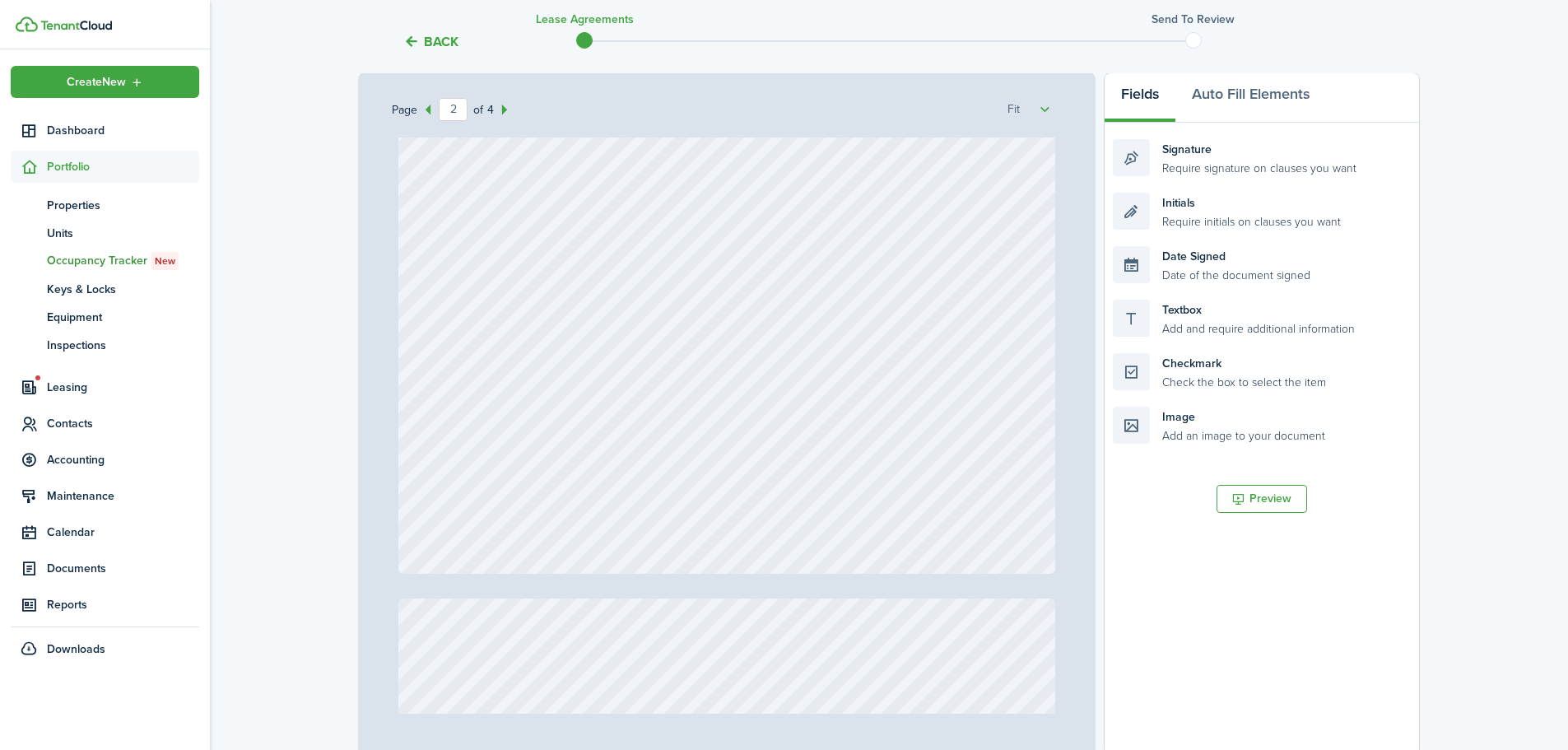
scroll to position [1070, 0]
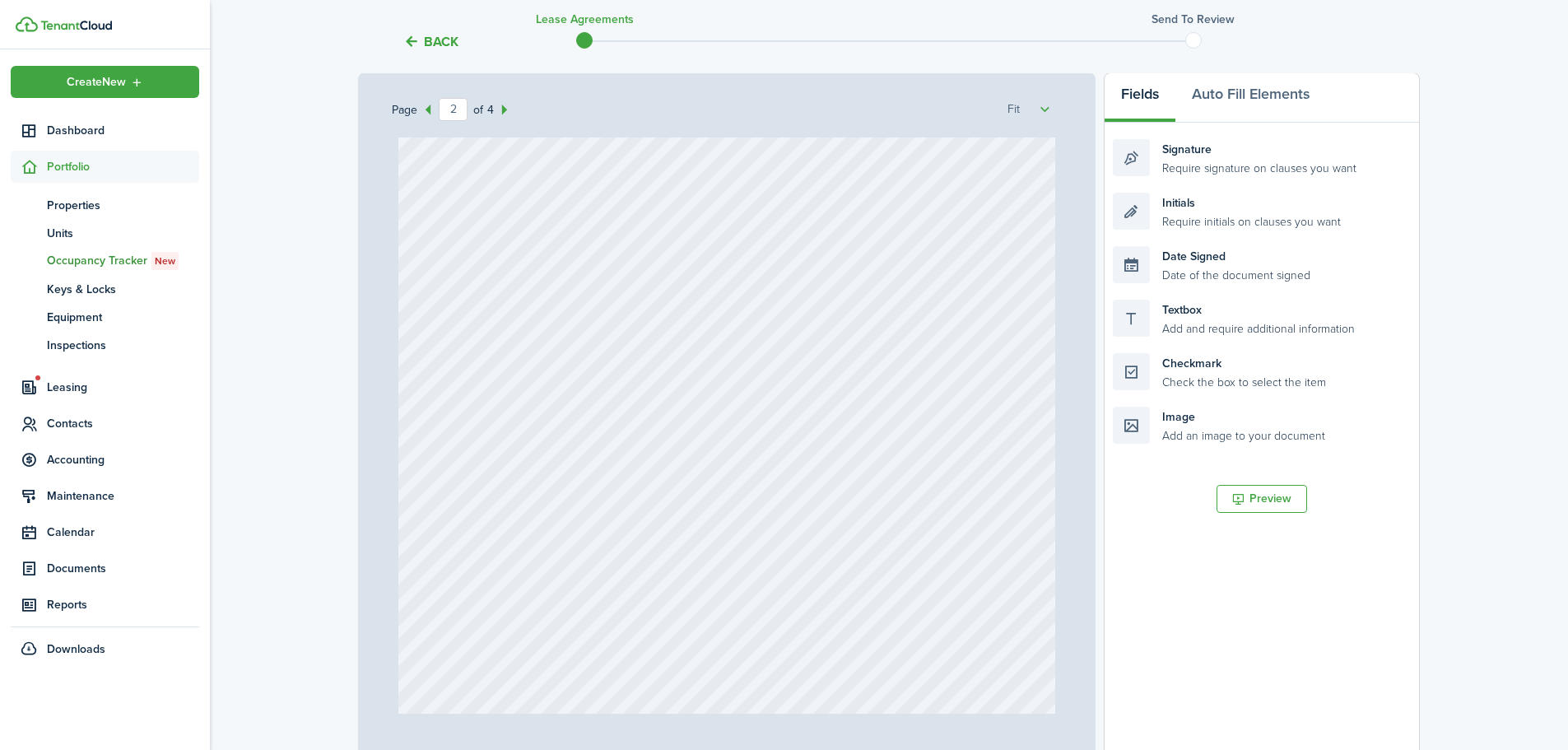
drag, startPoint x: 797, startPoint y: 463, endPoint x: 696, endPoint y: 438, distance: 104.0
click at [696, 438] on div "Text [EMAIL_ADDRESS][DOMAIN_NAME], [PERSON_NAME][DOMAIN_NAME][EMAIL_ADDRESS][PE…" at bounding box center [727, 393] width 657 height 867
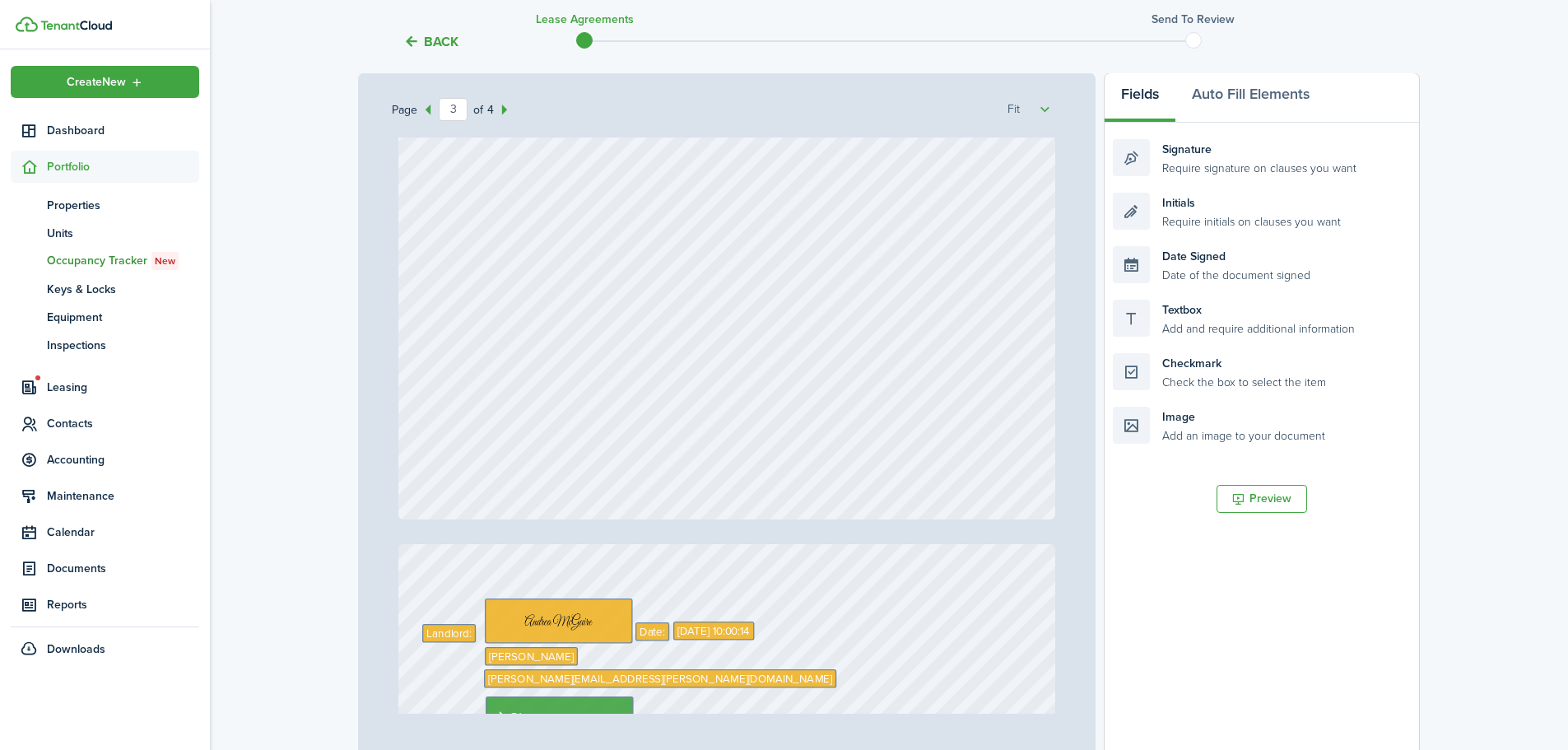
scroll to position [2551, 0]
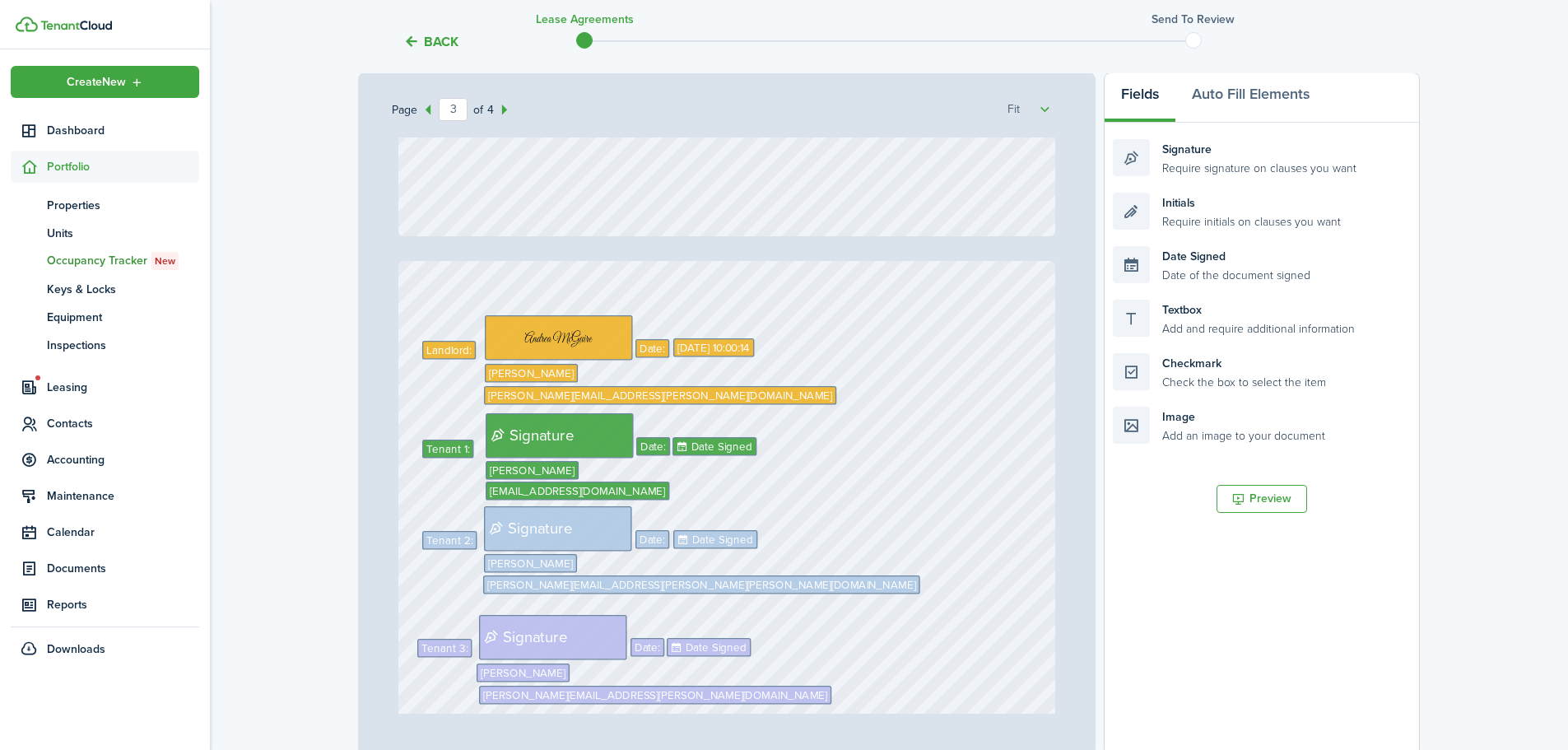
type input "4"
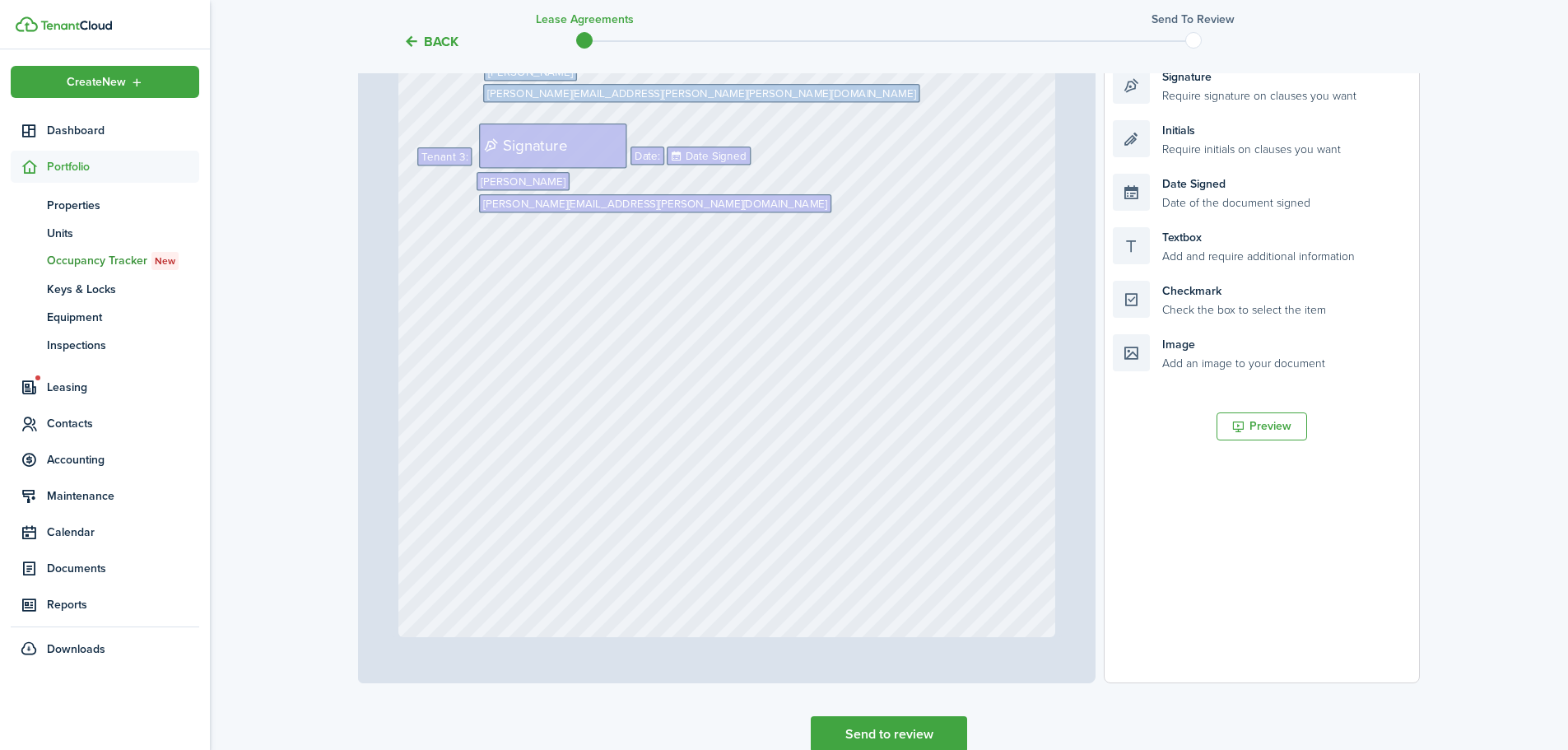
scroll to position [400, 0]
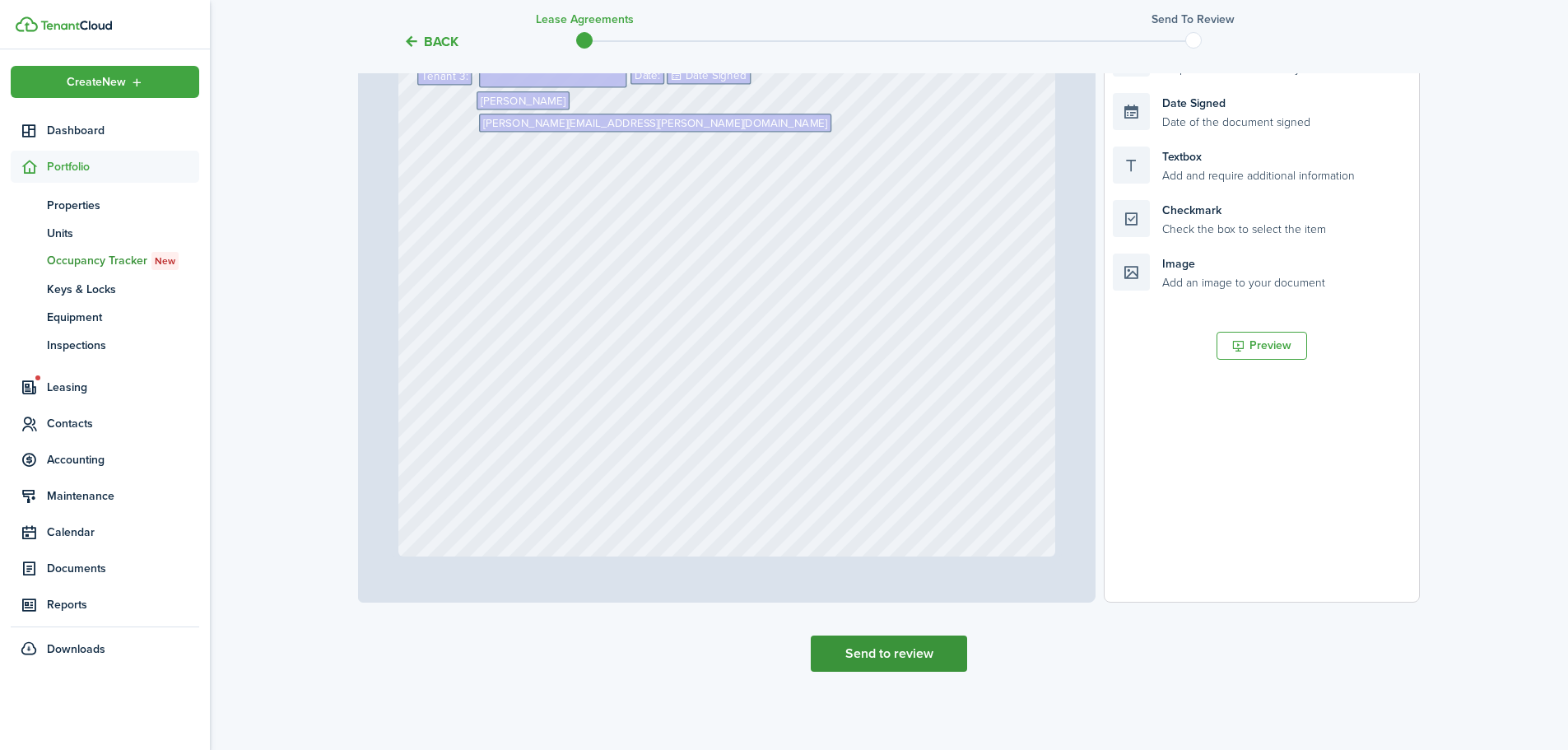
click at [941, 655] on button "Send to review" at bounding box center [888, 654] width 156 height 37
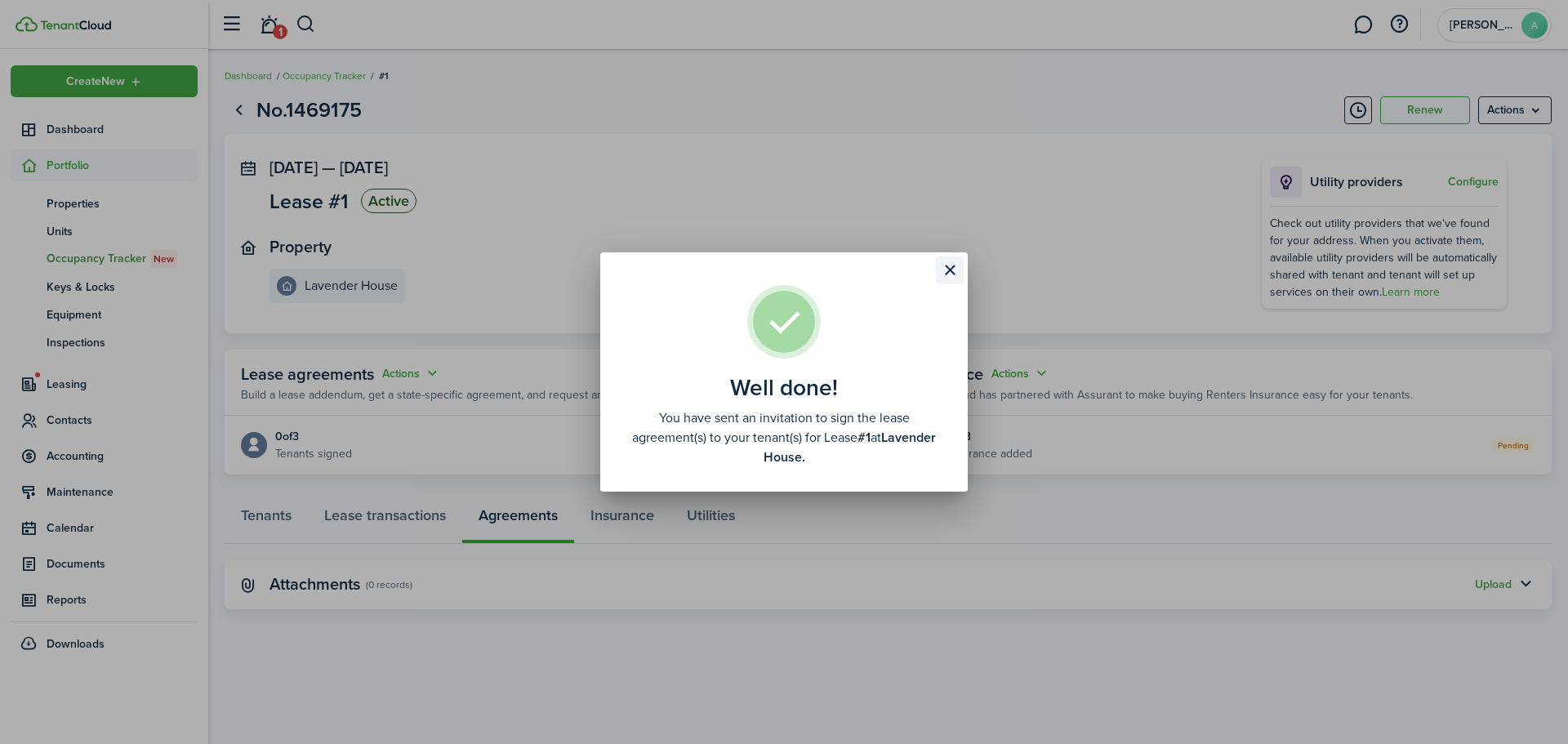
click at [943, 258] on button "Close modal" at bounding box center [949, 269] width 27 height 27
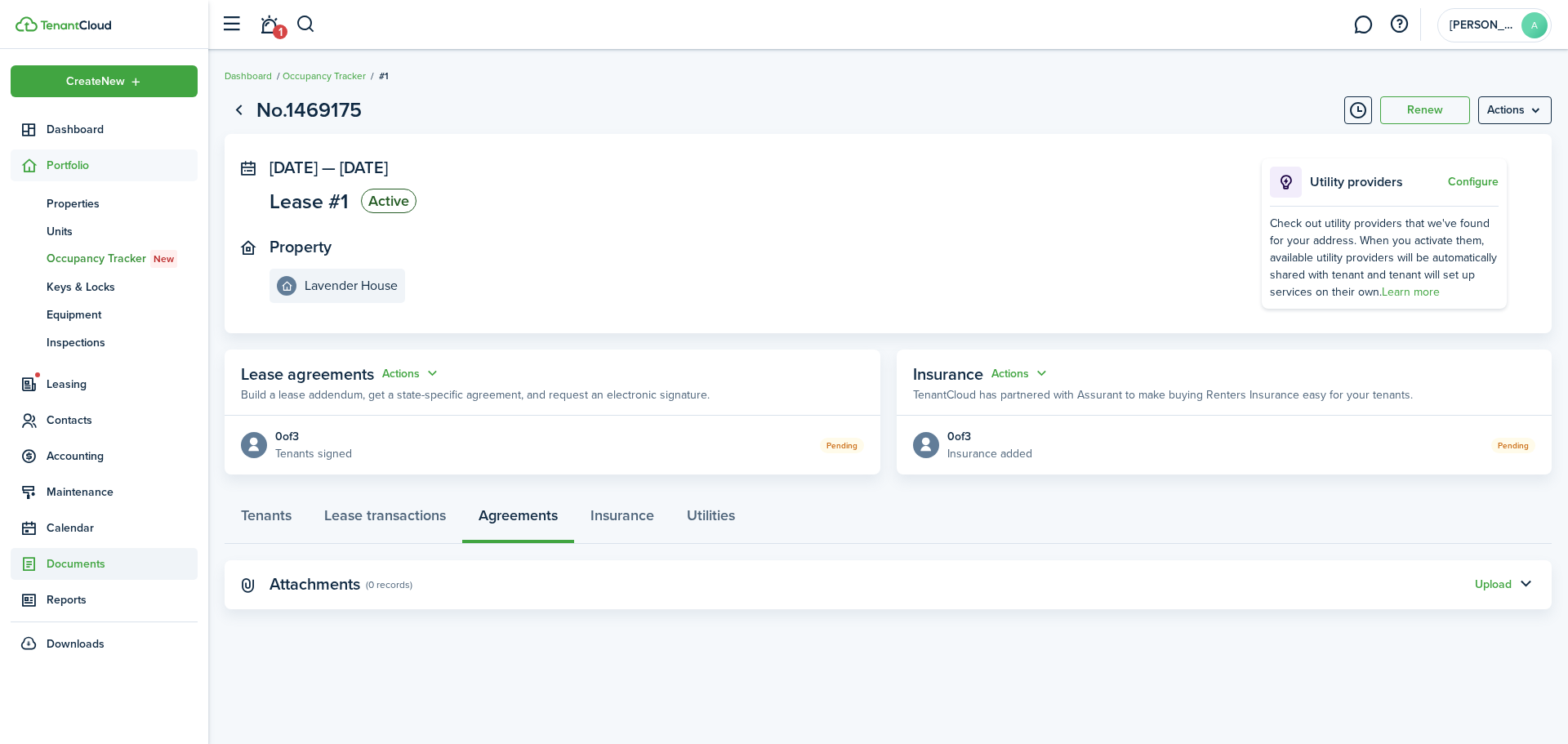
click at [99, 565] on span "Documents" at bounding box center [122, 563] width 151 height 17
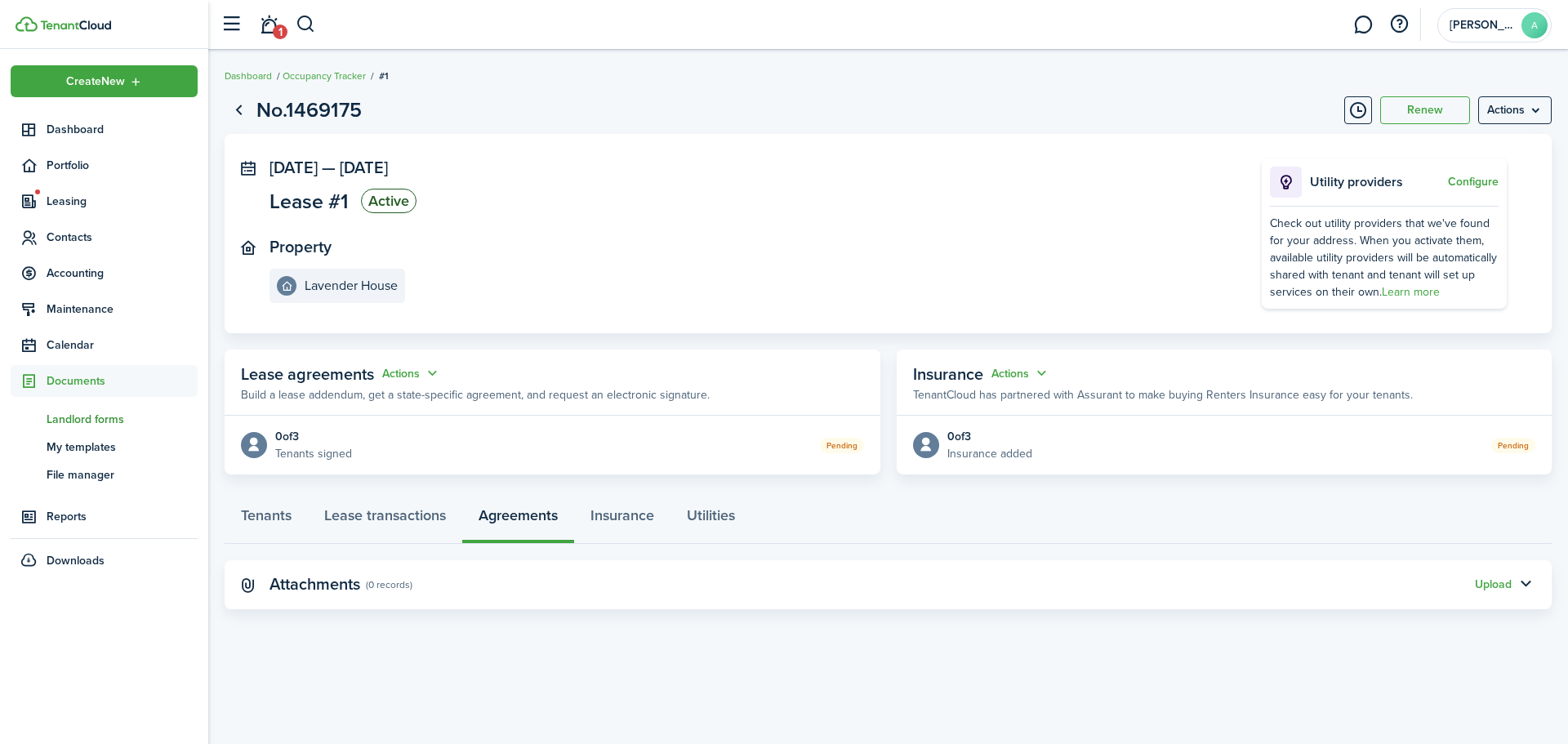
click at [79, 420] on span "Landlord forms" at bounding box center [122, 419] width 151 height 17
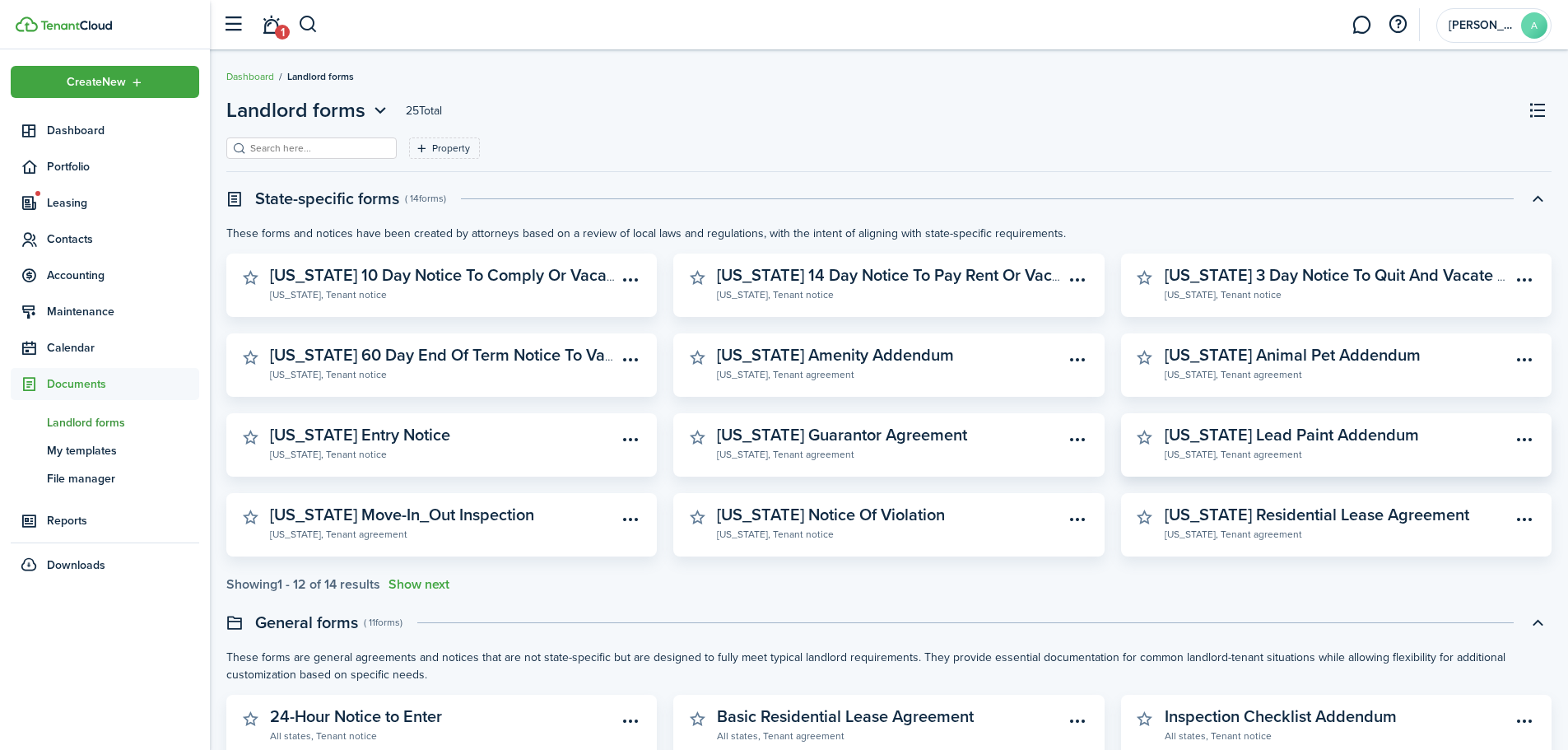
click at [1316, 431] on widget-stats-description "[US_STATE] Lead Paint Addendum" at bounding box center [1291, 435] width 254 height 25
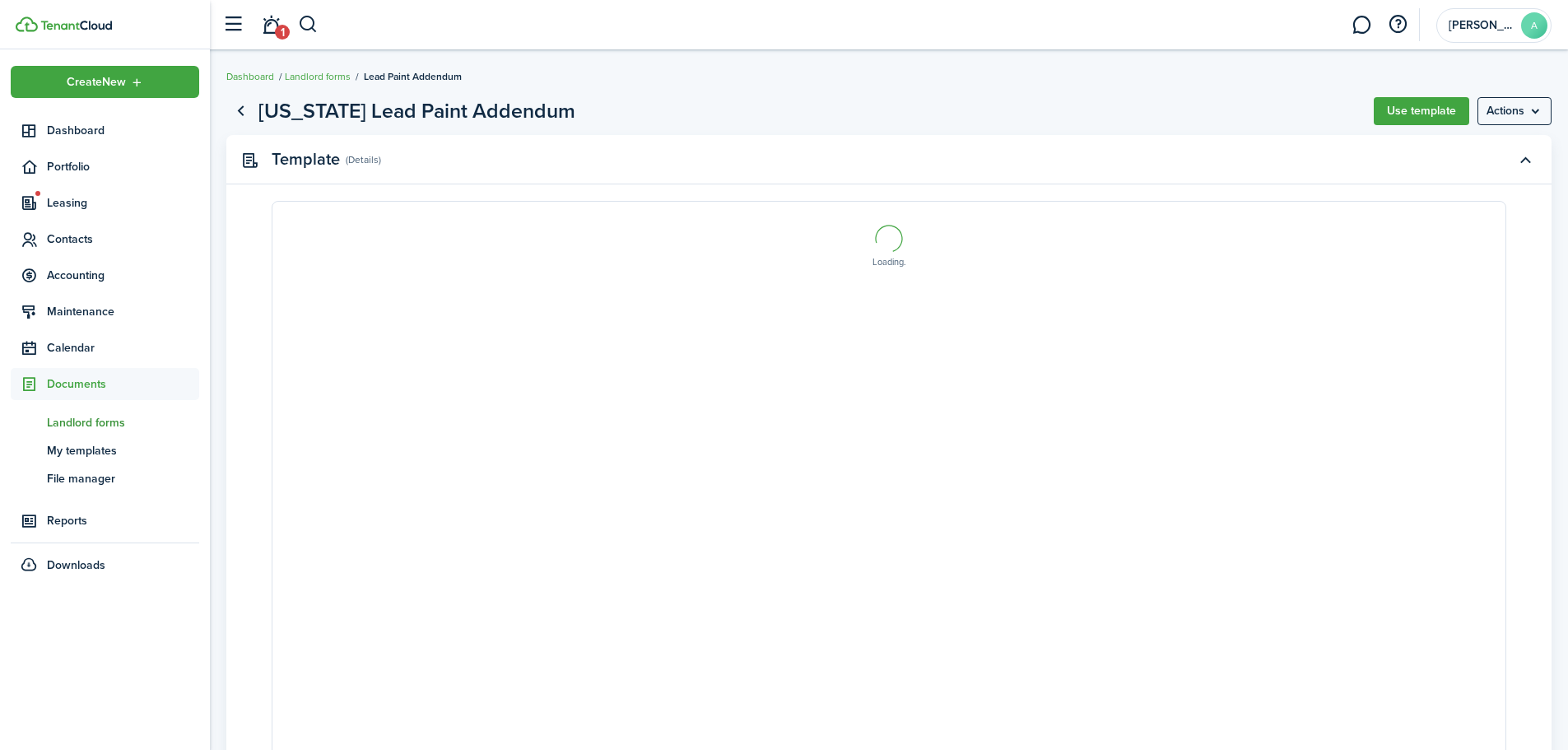
select select "fit"
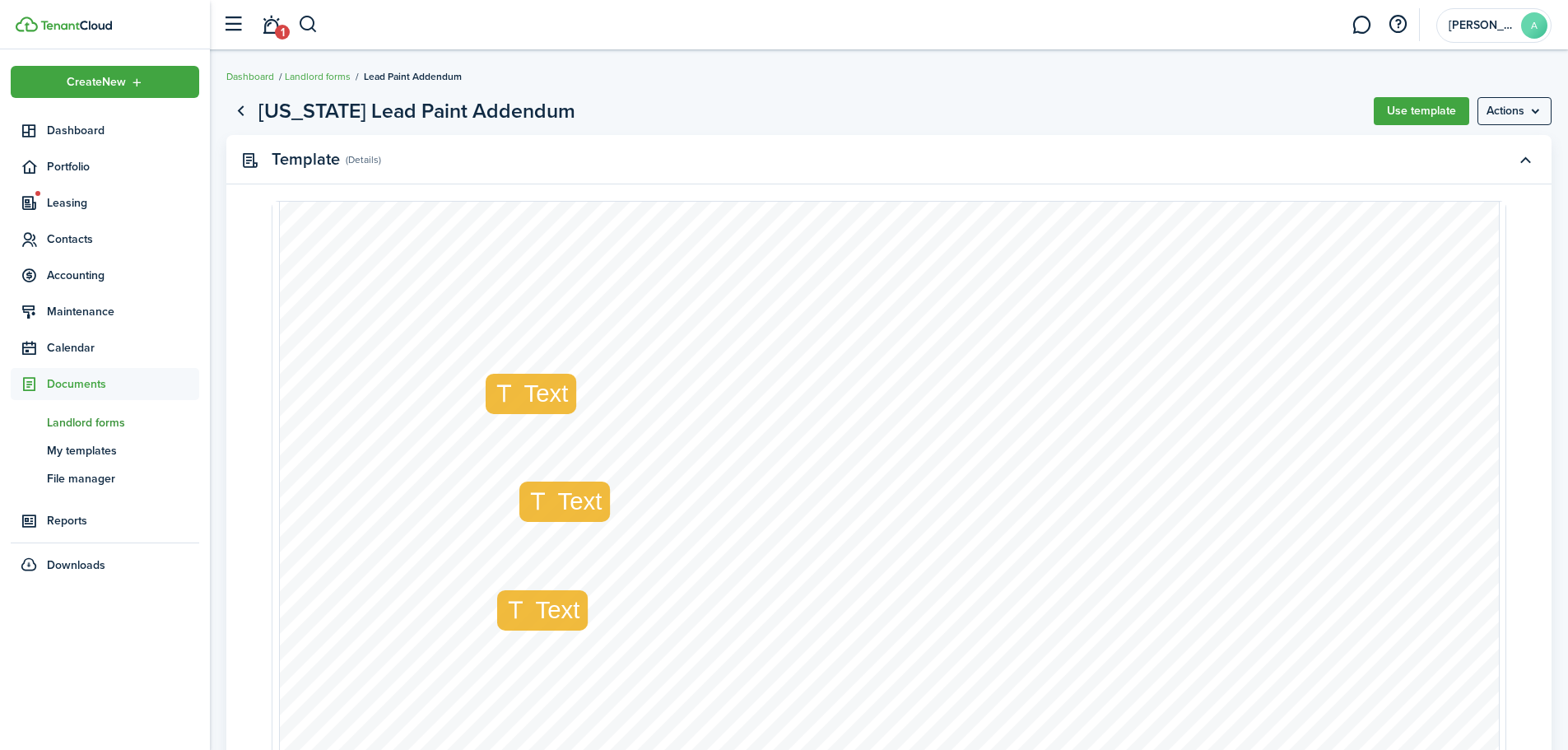
scroll to position [412, 0]
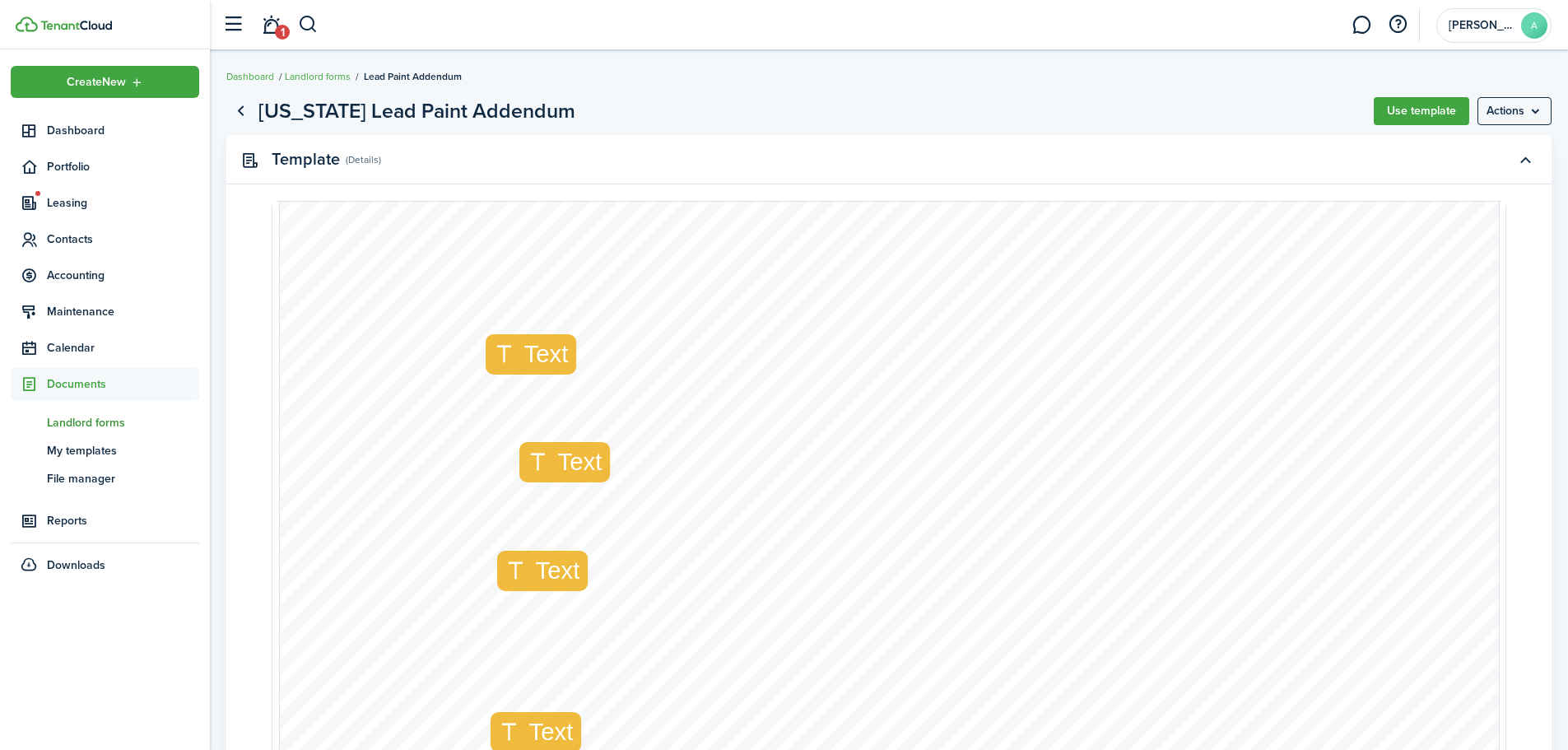
click at [491, 352] on icon at bounding box center [507, 354] width 32 height 24
click at [496, 352] on icon at bounding box center [507, 354] width 32 height 24
click at [499, 353] on icon at bounding box center [507, 354] width 32 height 24
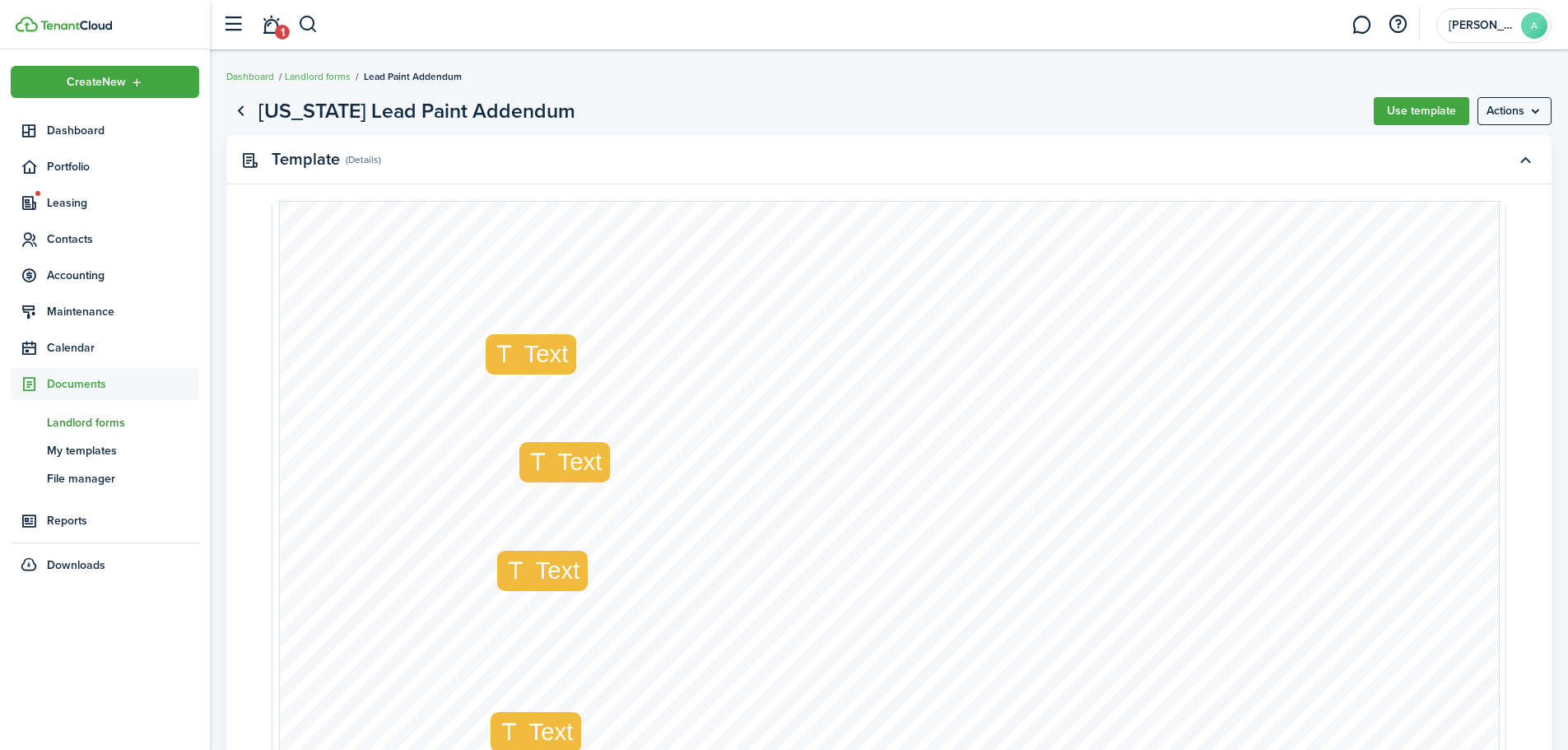
click at [499, 353] on icon at bounding box center [507, 354] width 32 height 24
click at [1391, 110] on button "Use template" at bounding box center [1421, 111] width 96 height 28
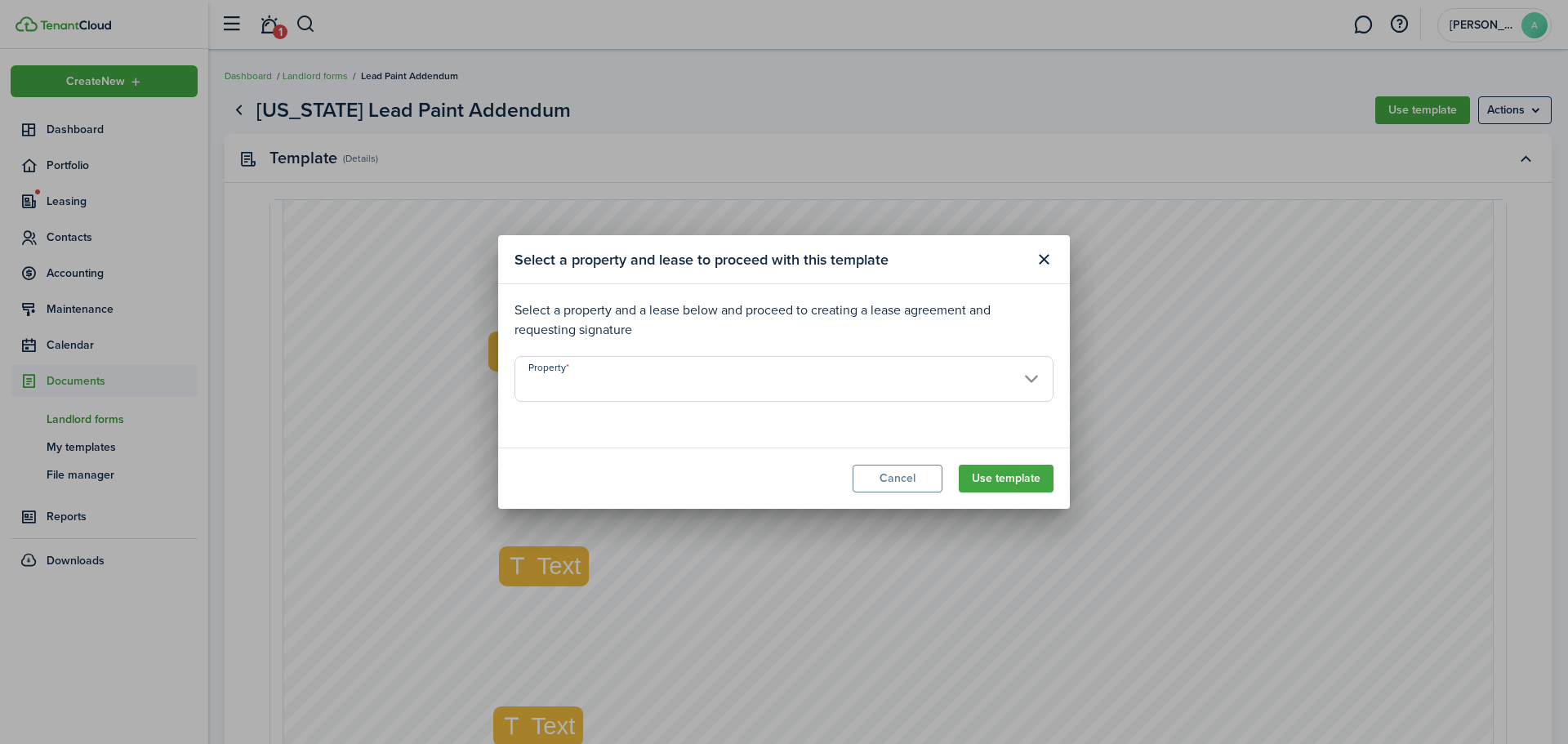
click at [823, 378] on input "Property" at bounding box center [784, 379] width 539 height 46
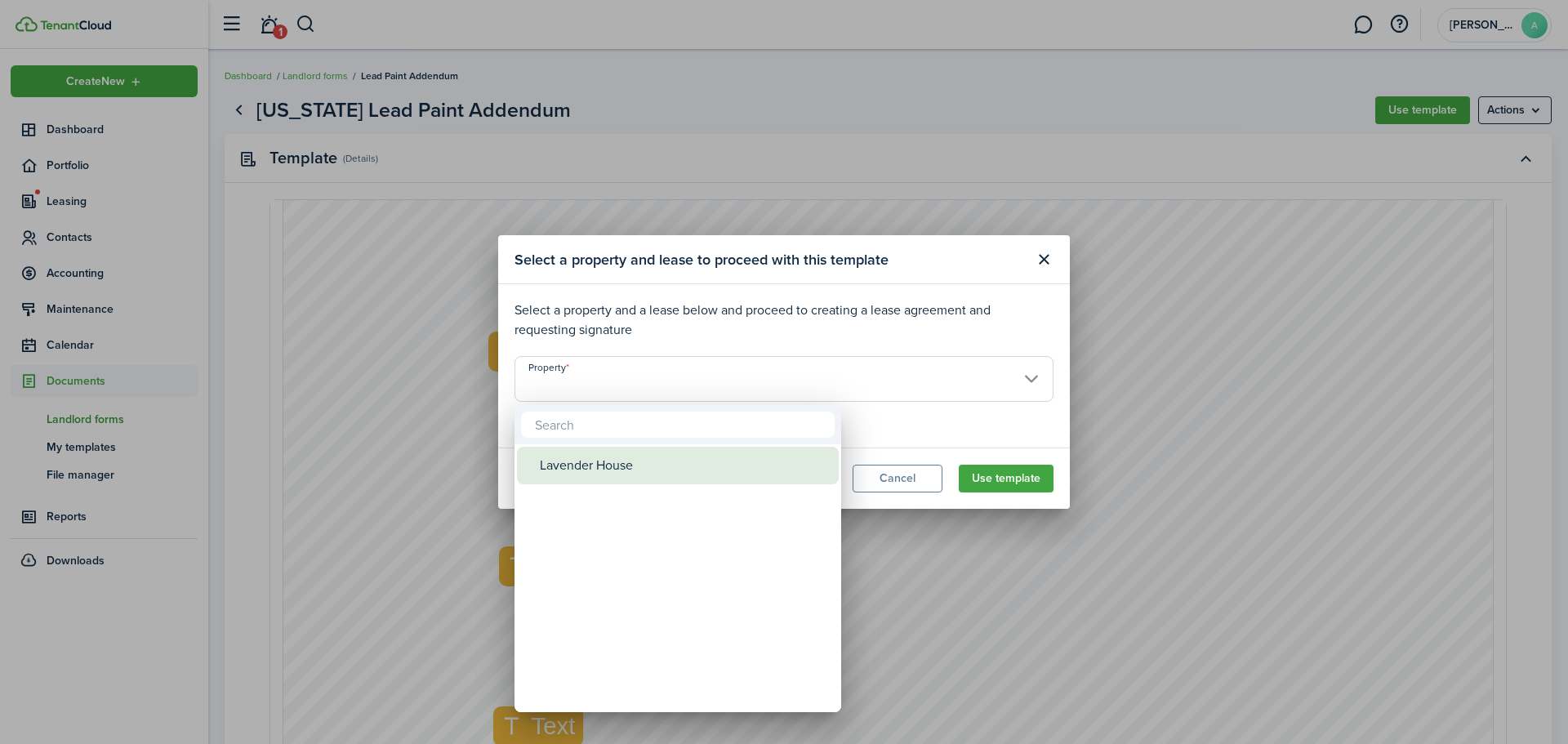
click at [681, 461] on div "Lavender House" at bounding box center [684, 465] width 289 height 37
type input "Lavender House"
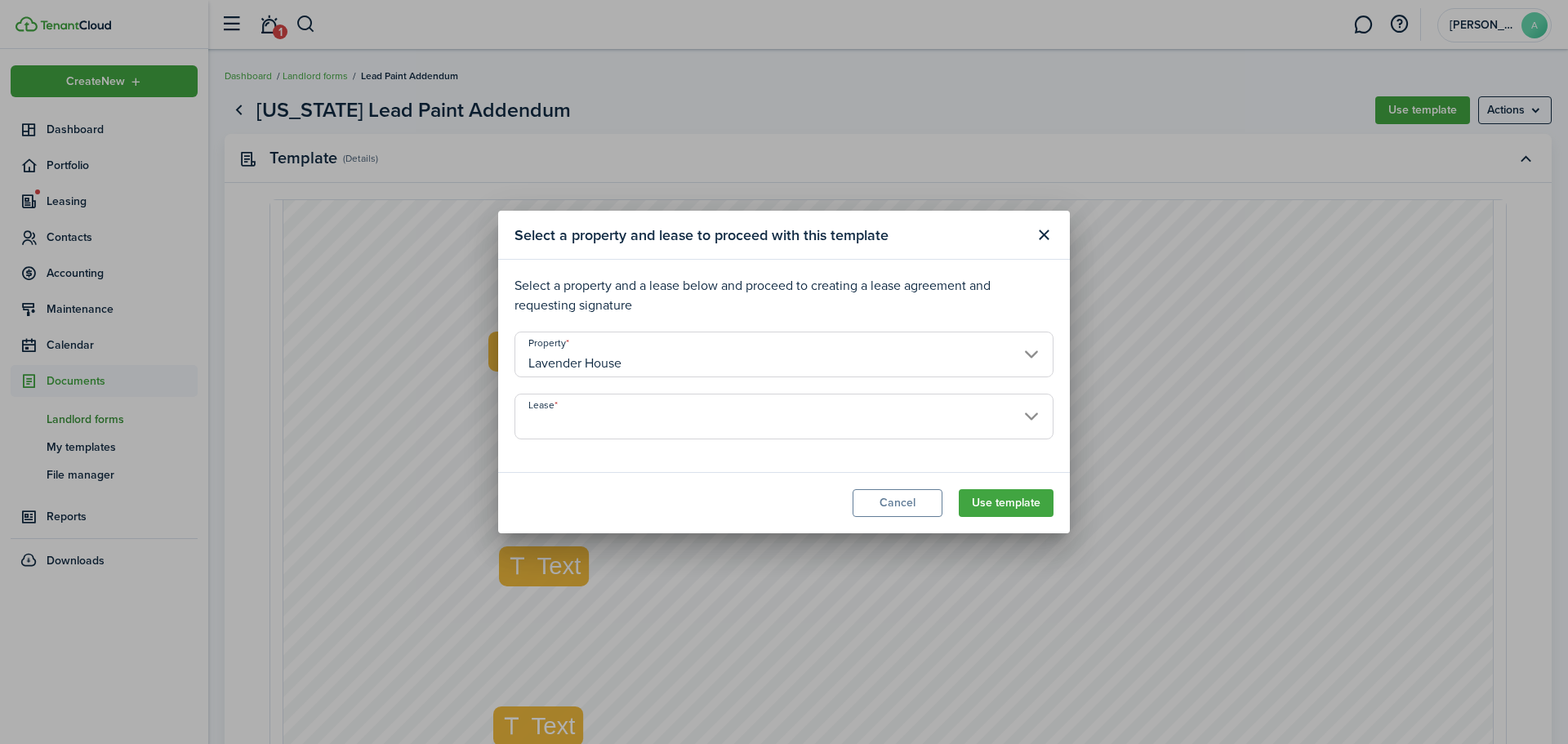
click at [687, 429] on input "Lease" at bounding box center [784, 416] width 539 height 46
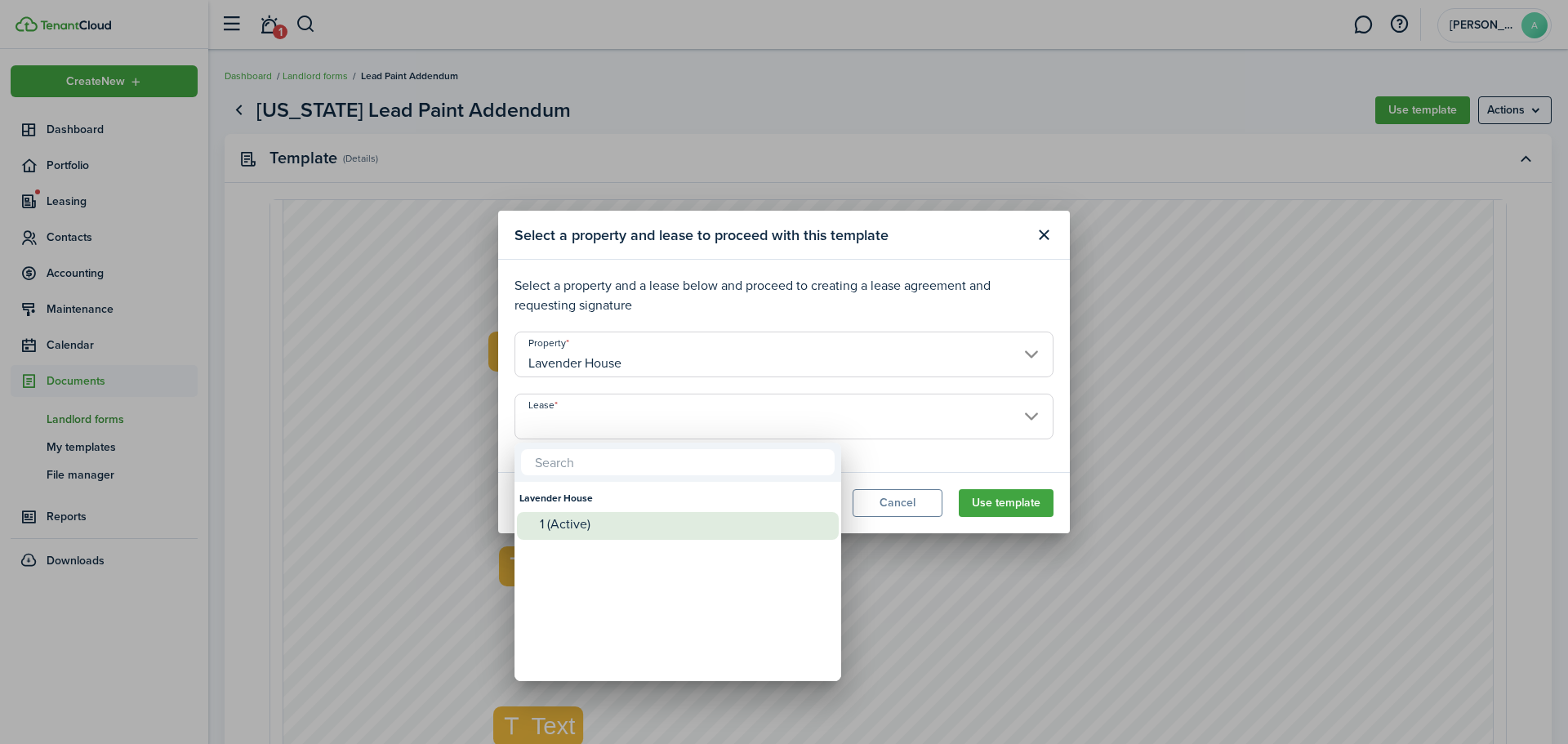
click at [664, 532] on div "1 (Active)" at bounding box center [684, 524] width 289 height 25
type input "Lavender House. Lease #1 (Active)"
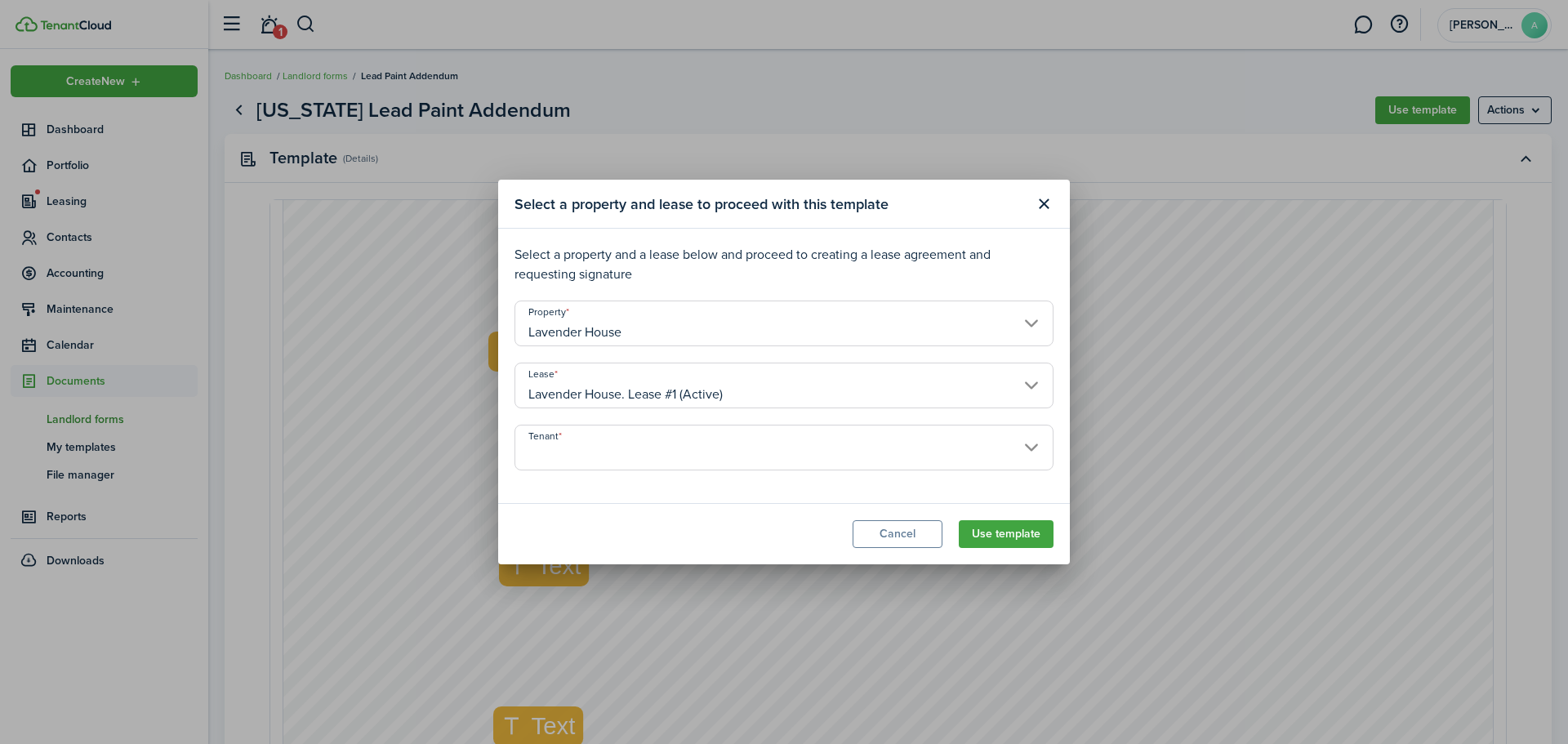
click at [736, 452] on input "Tenant" at bounding box center [784, 447] width 539 height 46
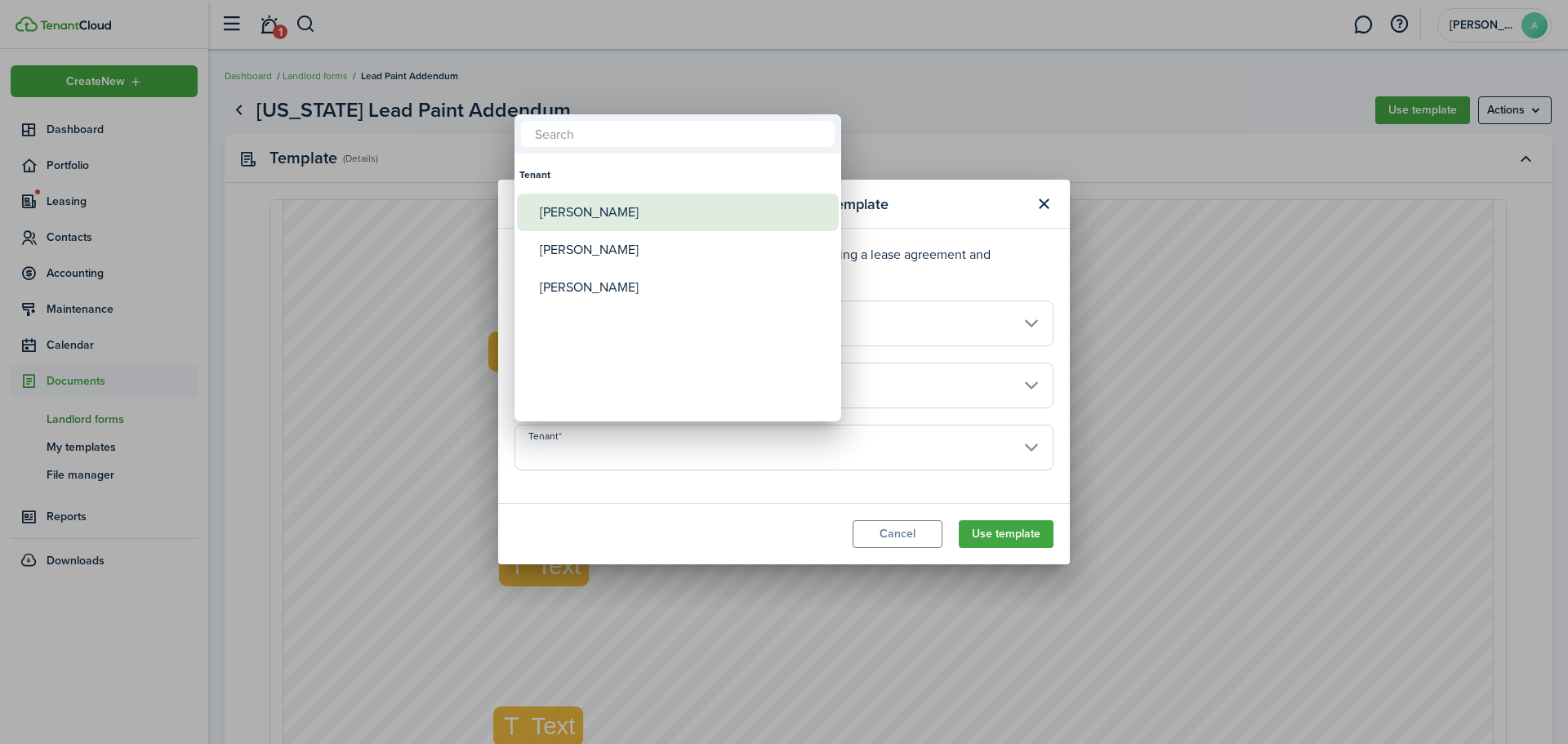
click at [647, 204] on div "[PERSON_NAME]" at bounding box center [684, 212] width 289 height 37
type input "[PERSON_NAME]"
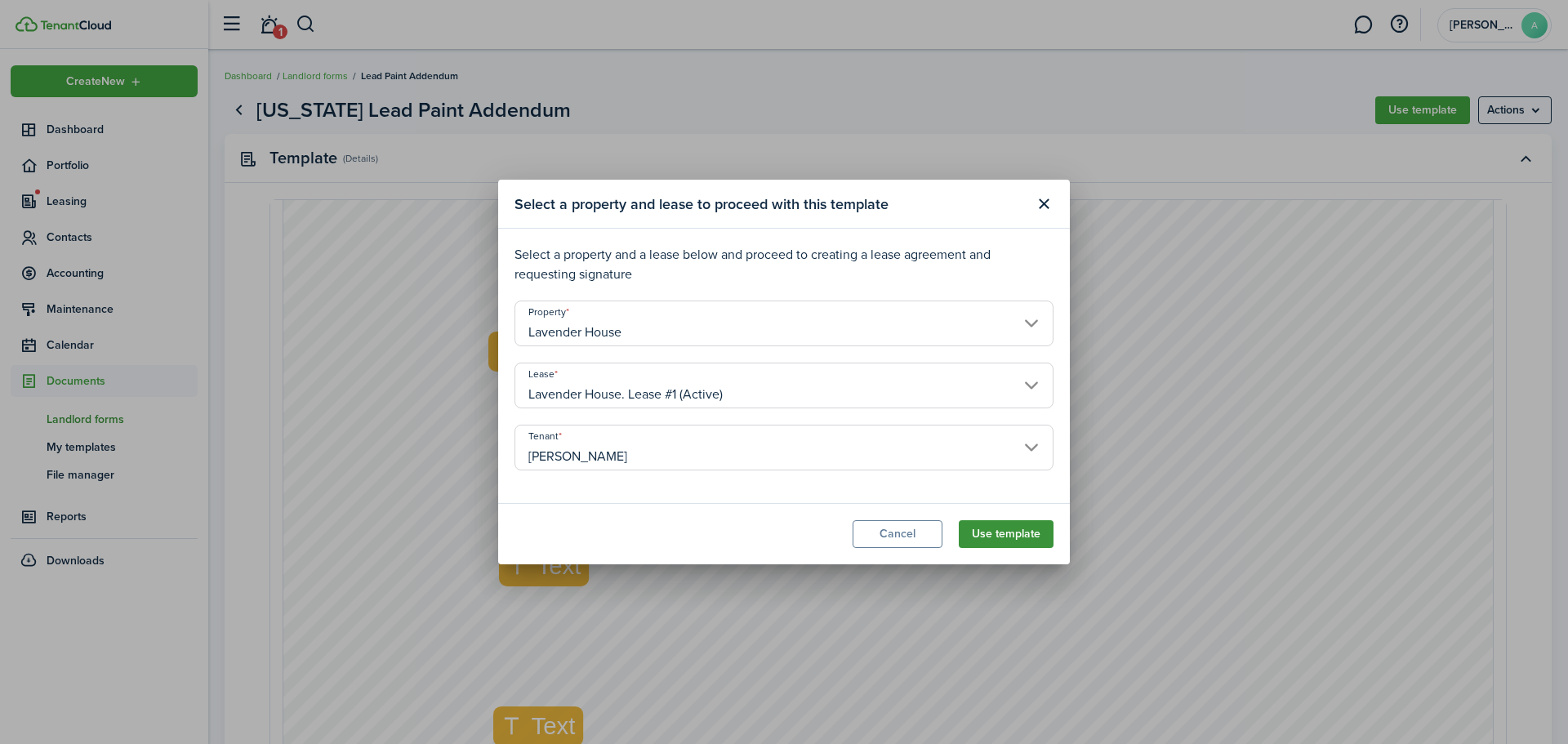
click at [1012, 533] on button "Use template" at bounding box center [1005, 533] width 95 height 27
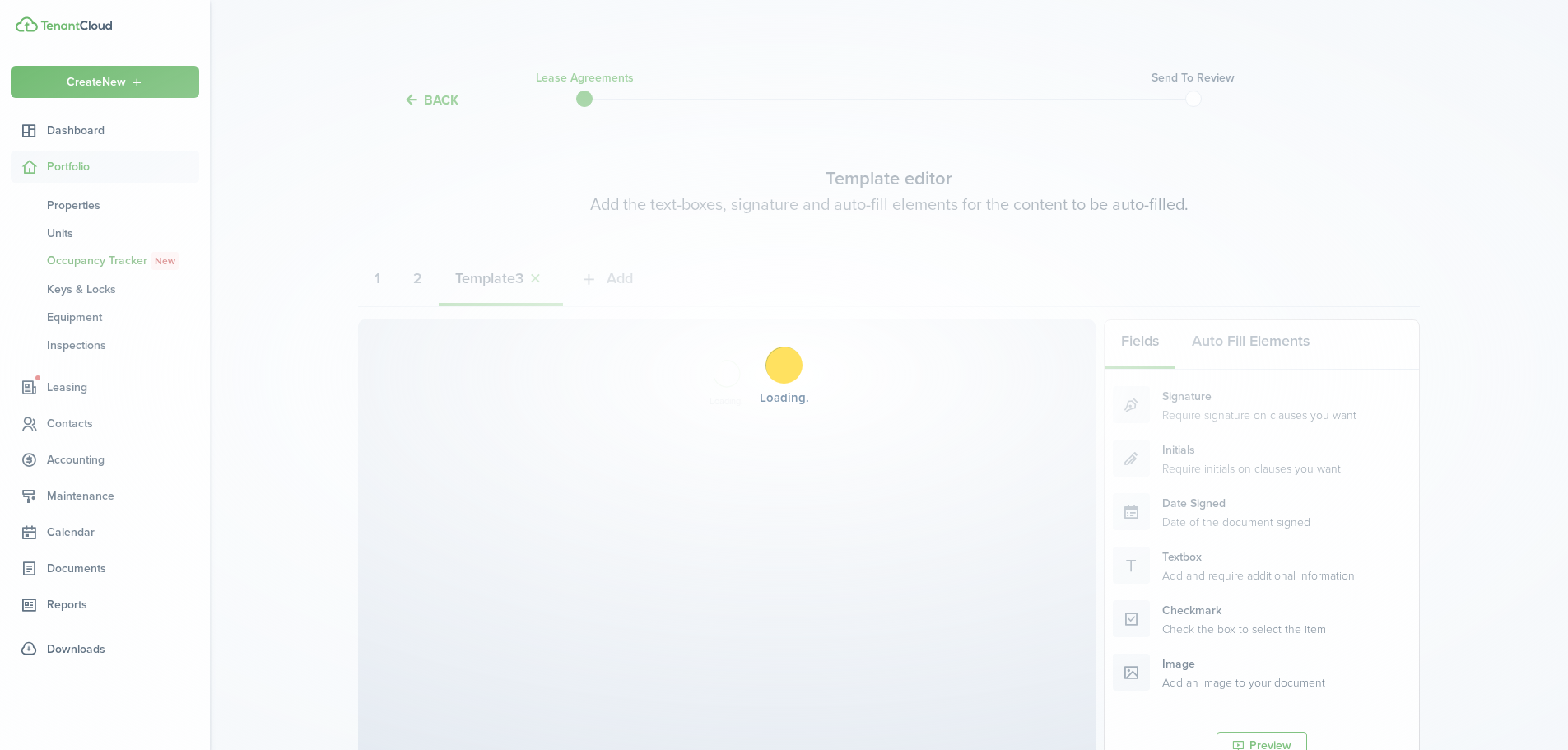
select select "fit"
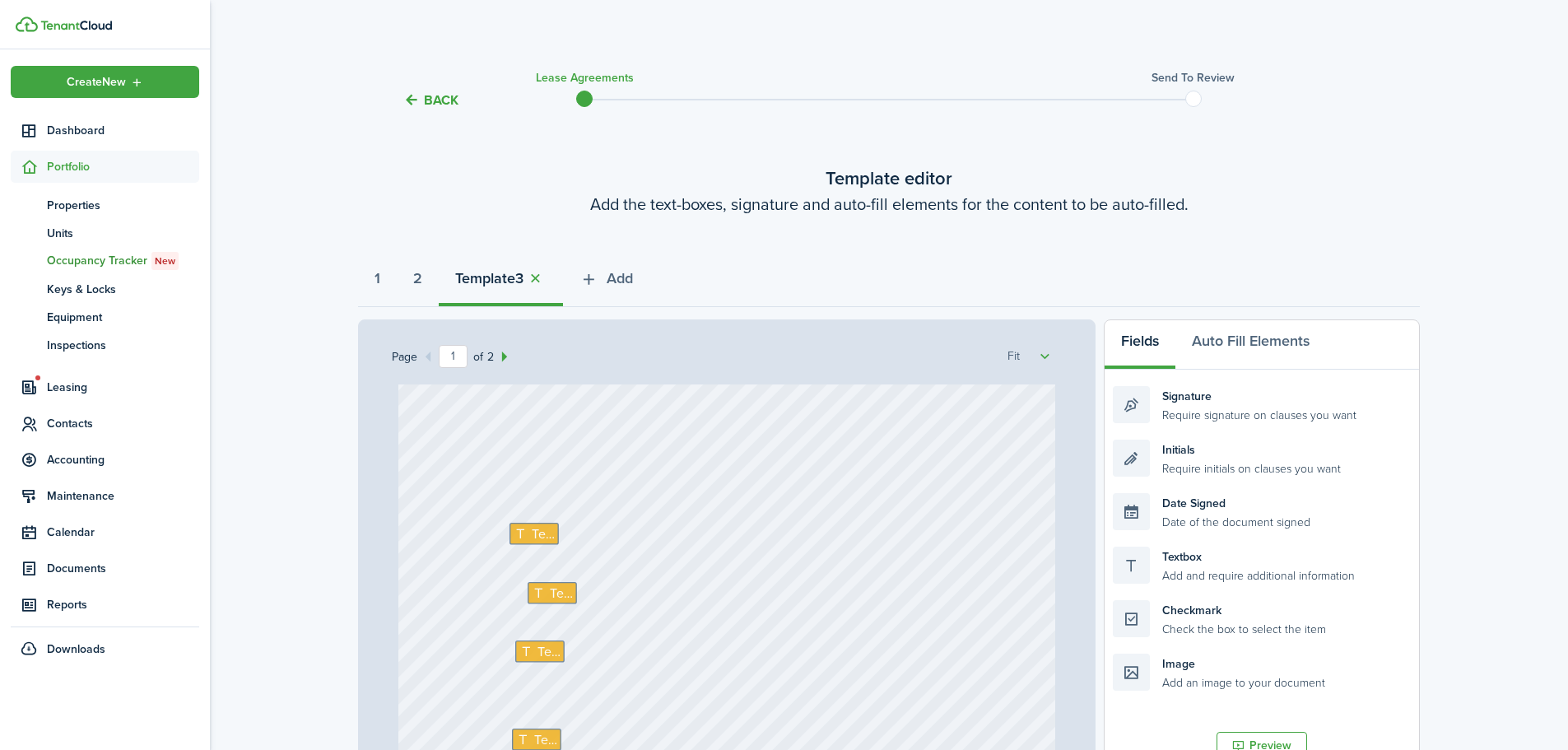
scroll to position [164, 0]
click at [517, 532] on icon at bounding box center [521, 527] width 17 height 13
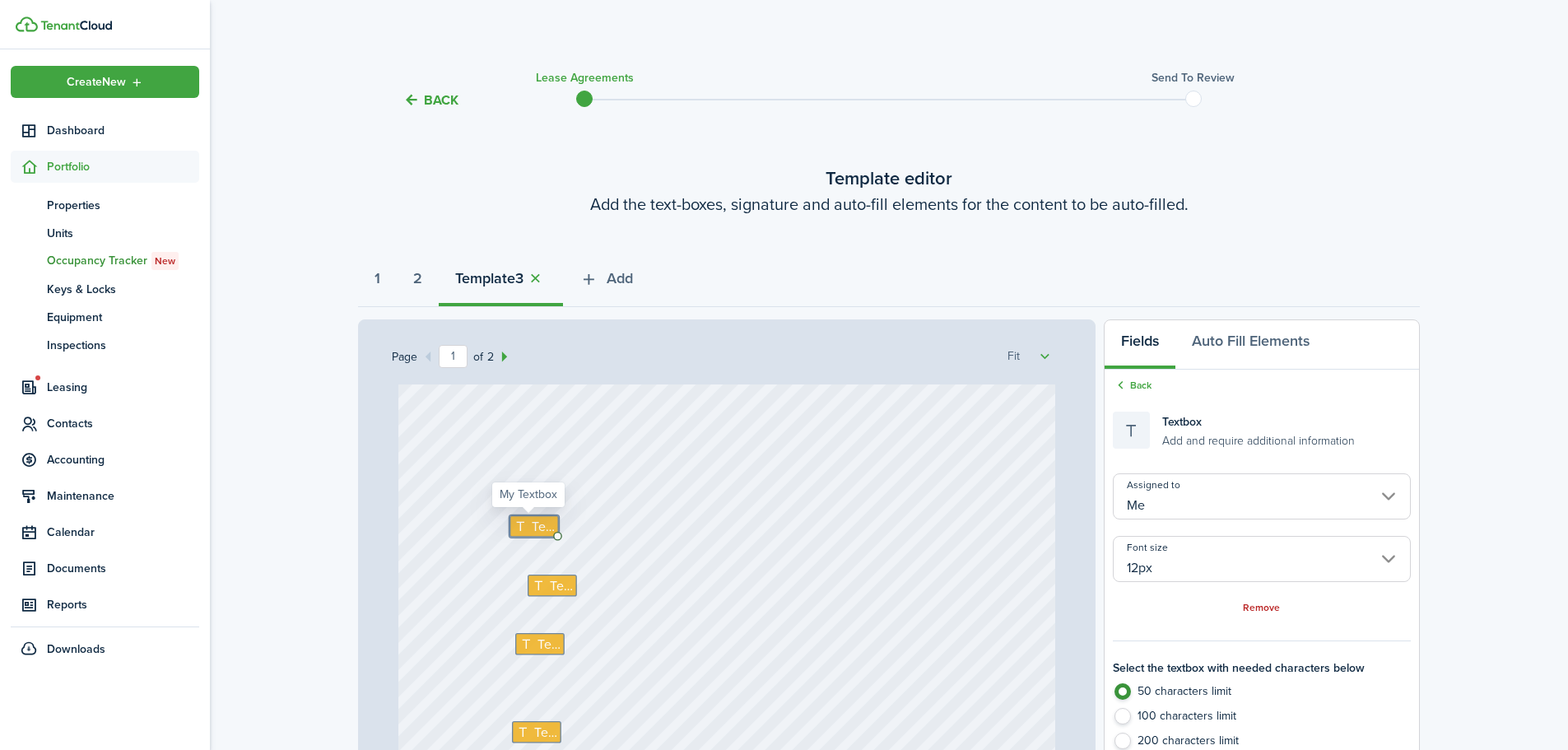
click at [517, 532] on icon at bounding box center [521, 527] width 17 height 13
type textarea "No"
click at [671, 576] on div "Text Text No Text Text Text Text Text" at bounding box center [727, 653] width 657 height 867
select select "fit"
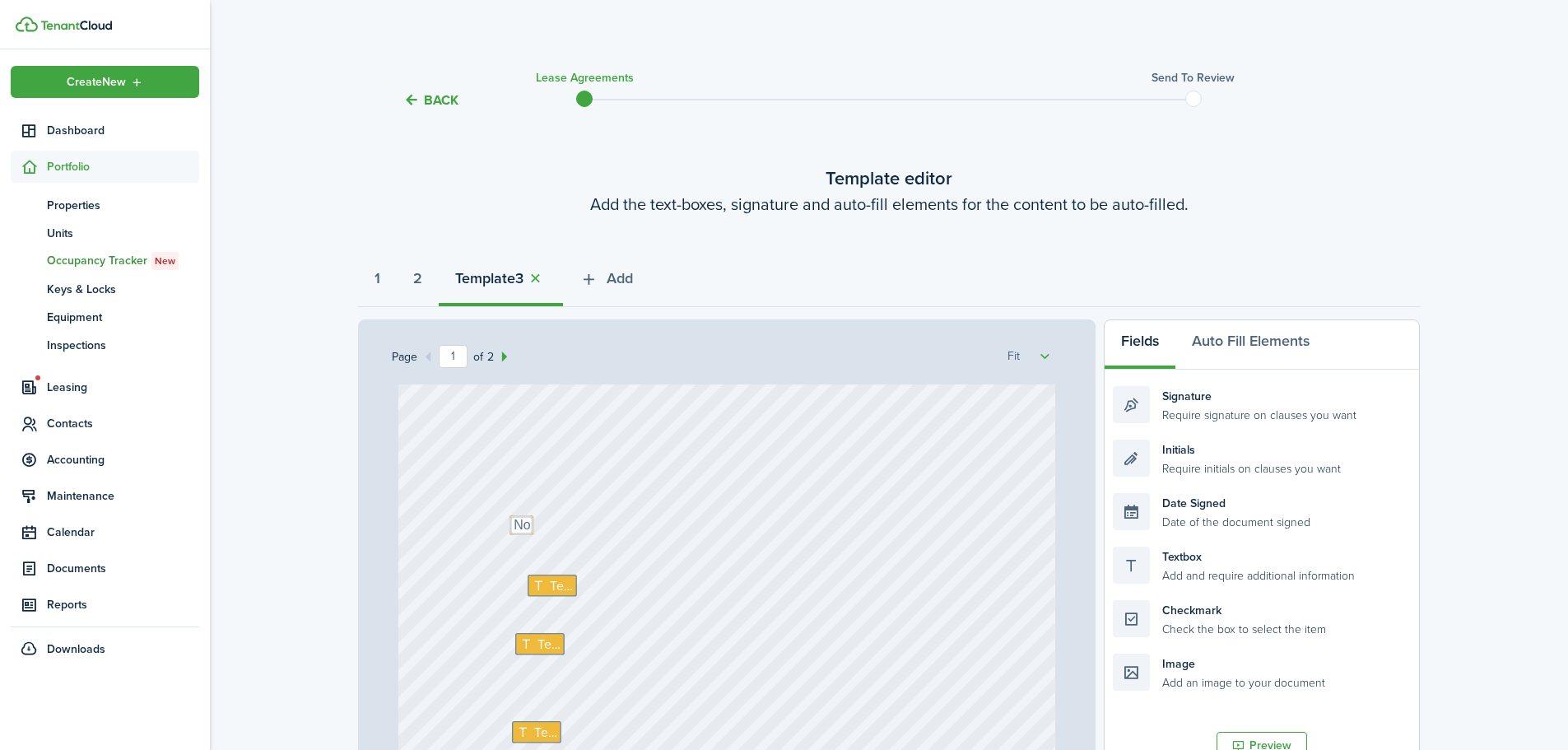
select select "fit"
click at [531, 421] on icon at bounding box center [539, 421] width 17 height 13
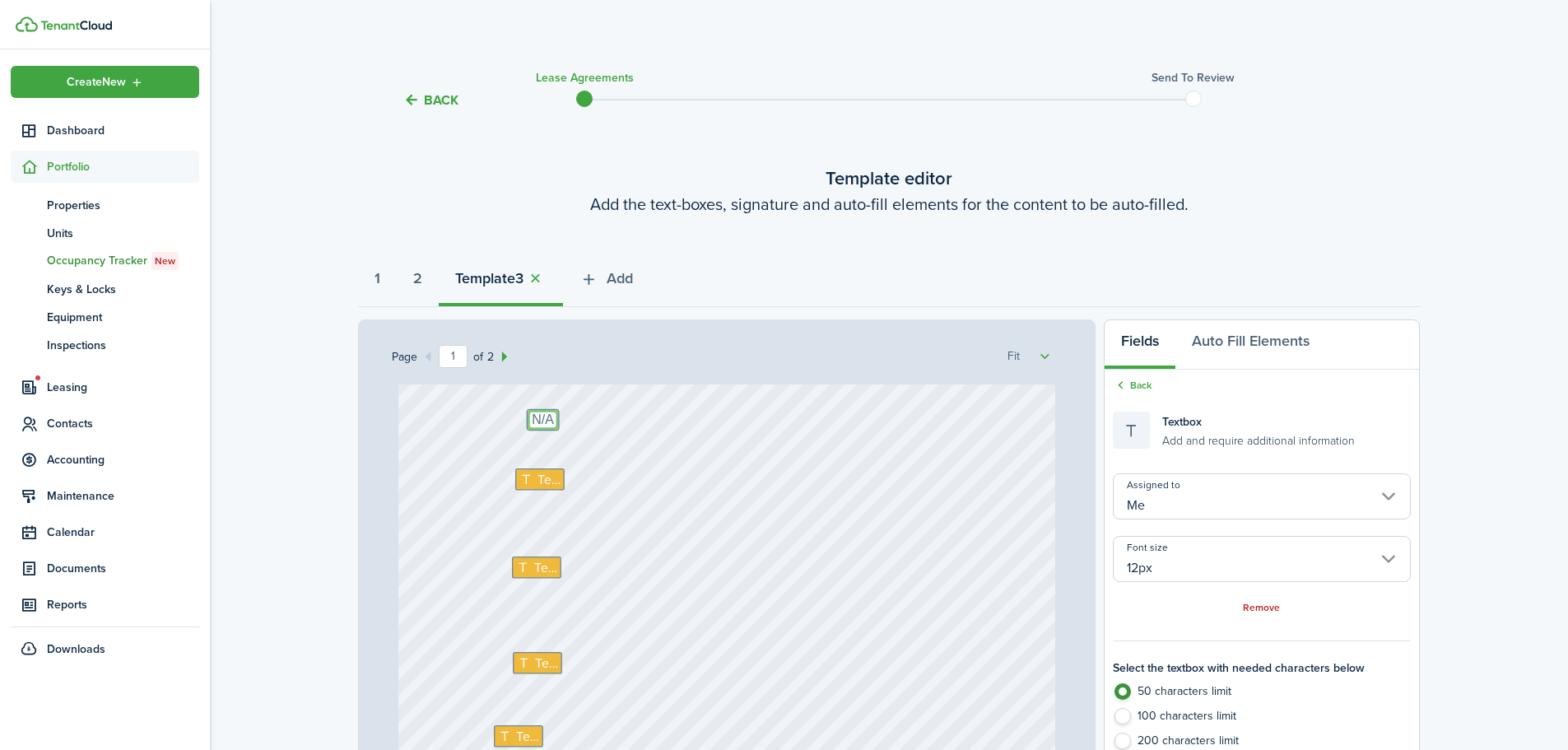
type textarea "N/A"
click at [752, 503] on div "Text Text No Text N/A Text Text Text Text" at bounding box center [727, 488] width 657 height 867
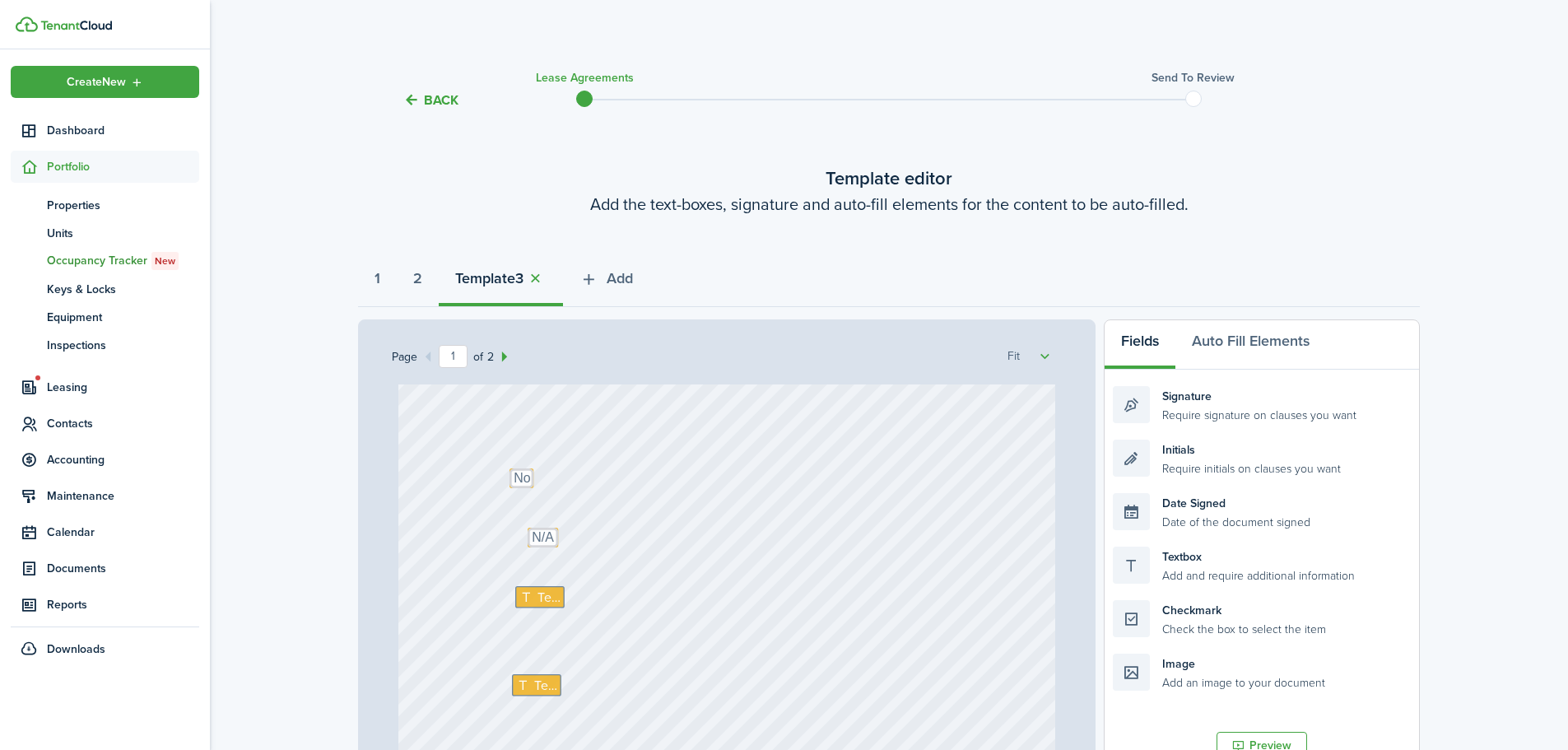
scroll to position [247, 0]
click at [520, 560] on icon at bounding box center [528, 562] width 17 height 13
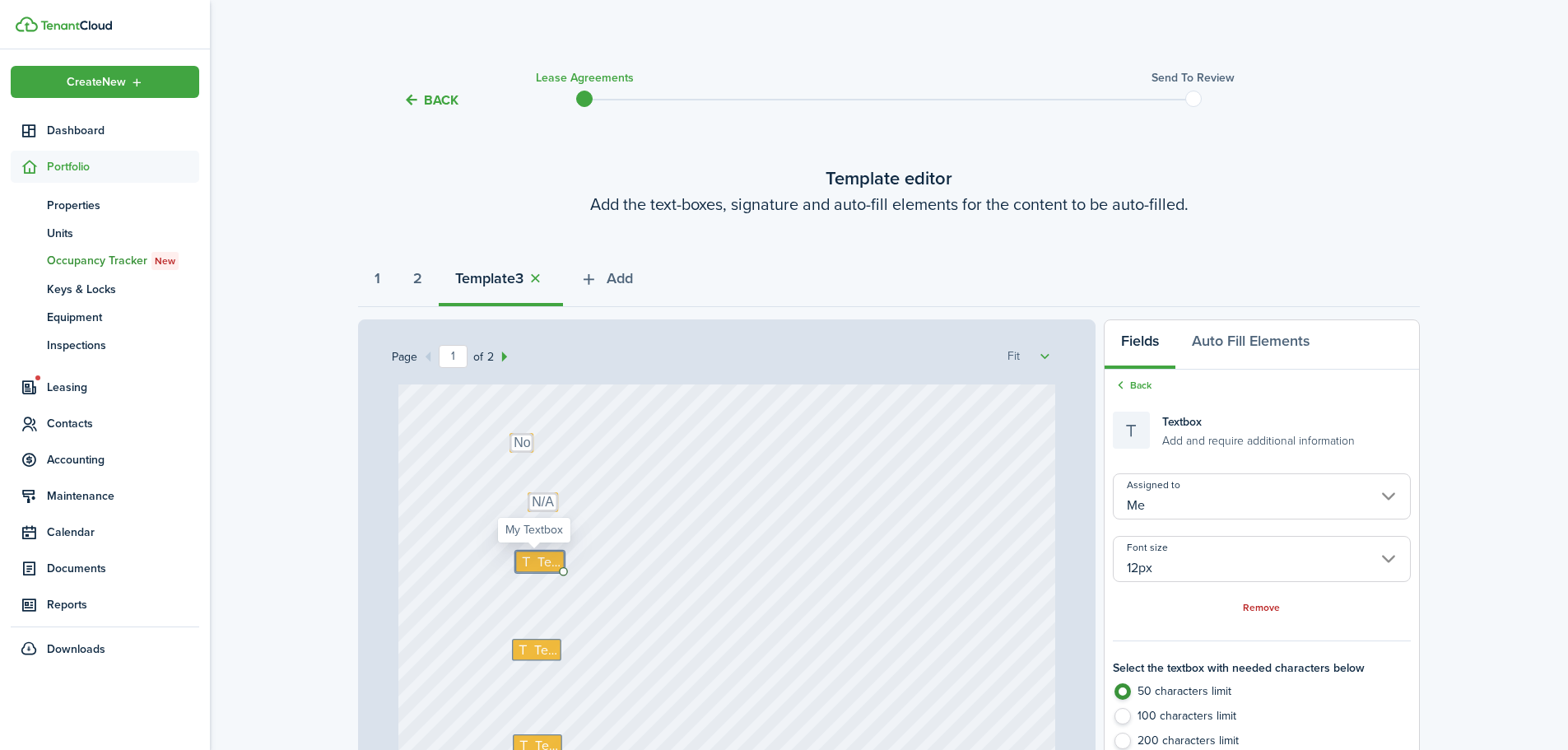
click at [520, 560] on icon at bounding box center [528, 562] width 17 height 13
click at [1222, 567] on input "12px" at bounding box center [1262, 559] width 298 height 46
type textarea "[PERSON_NAME]"
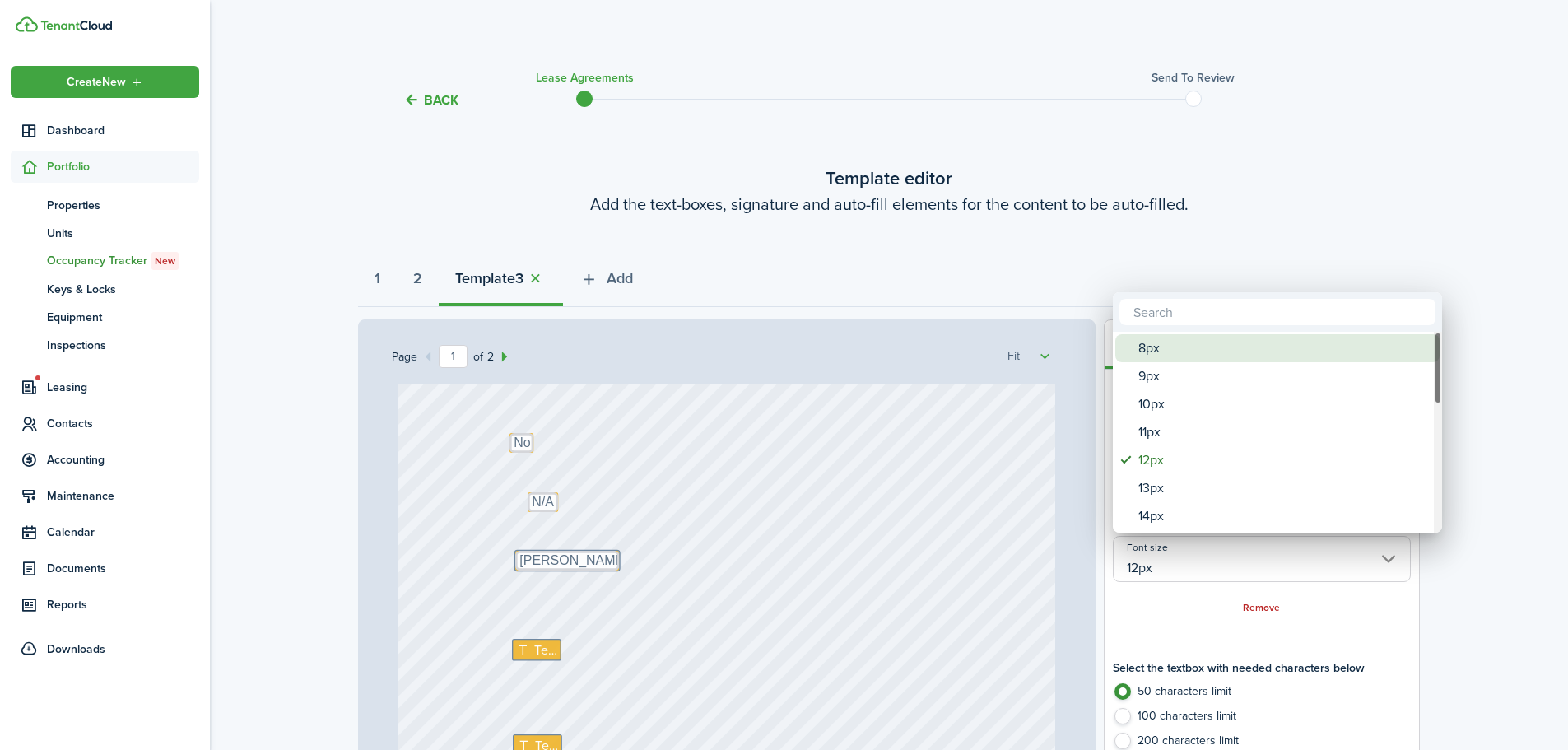
click at [1177, 351] on div "8px" at bounding box center [1284, 347] width 291 height 28
type input "8px"
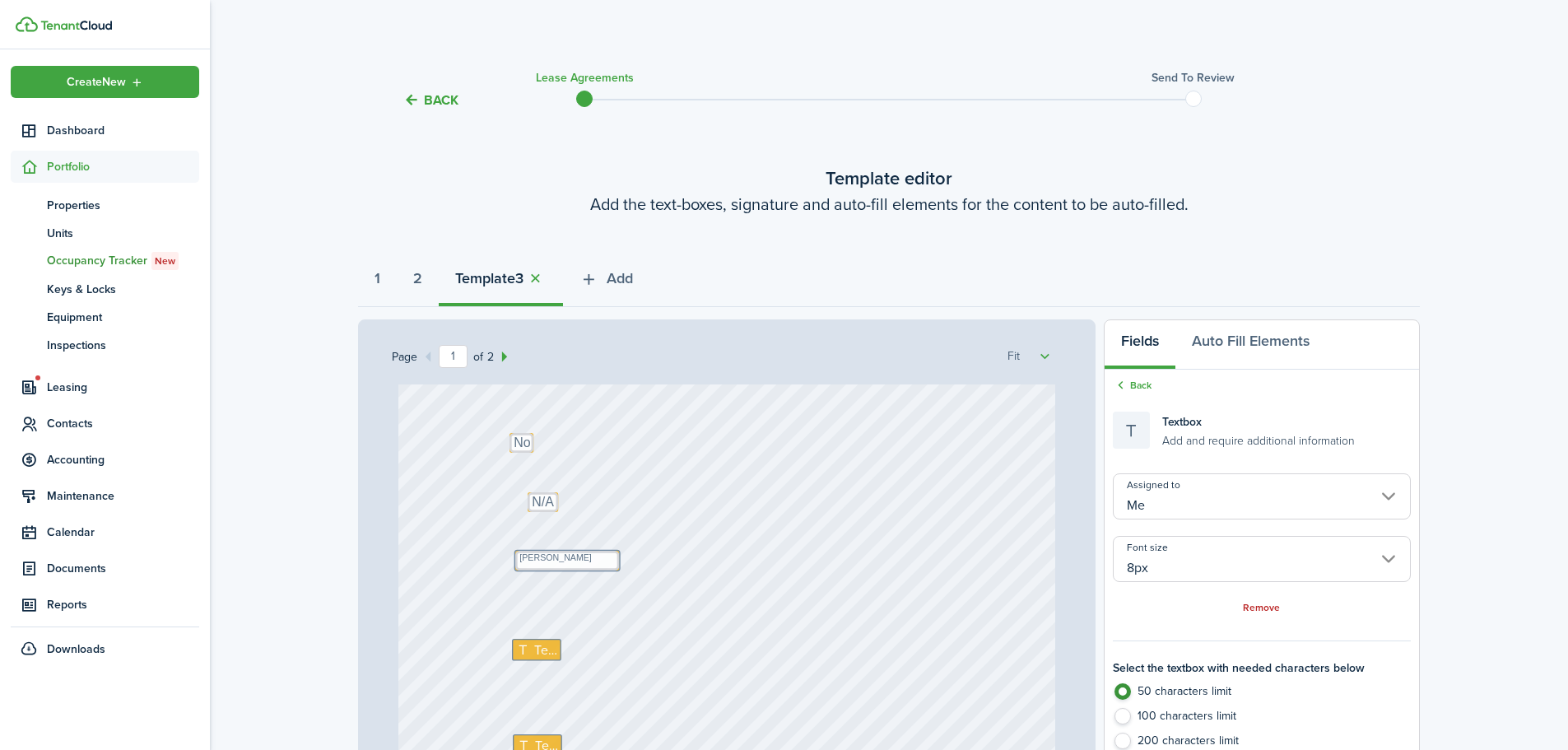
click at [866, 570] on div "Text [PERSON_NAME] Text No Text N/A Text Text Text Text" at bounding box center [727, 571] width 657 height 867
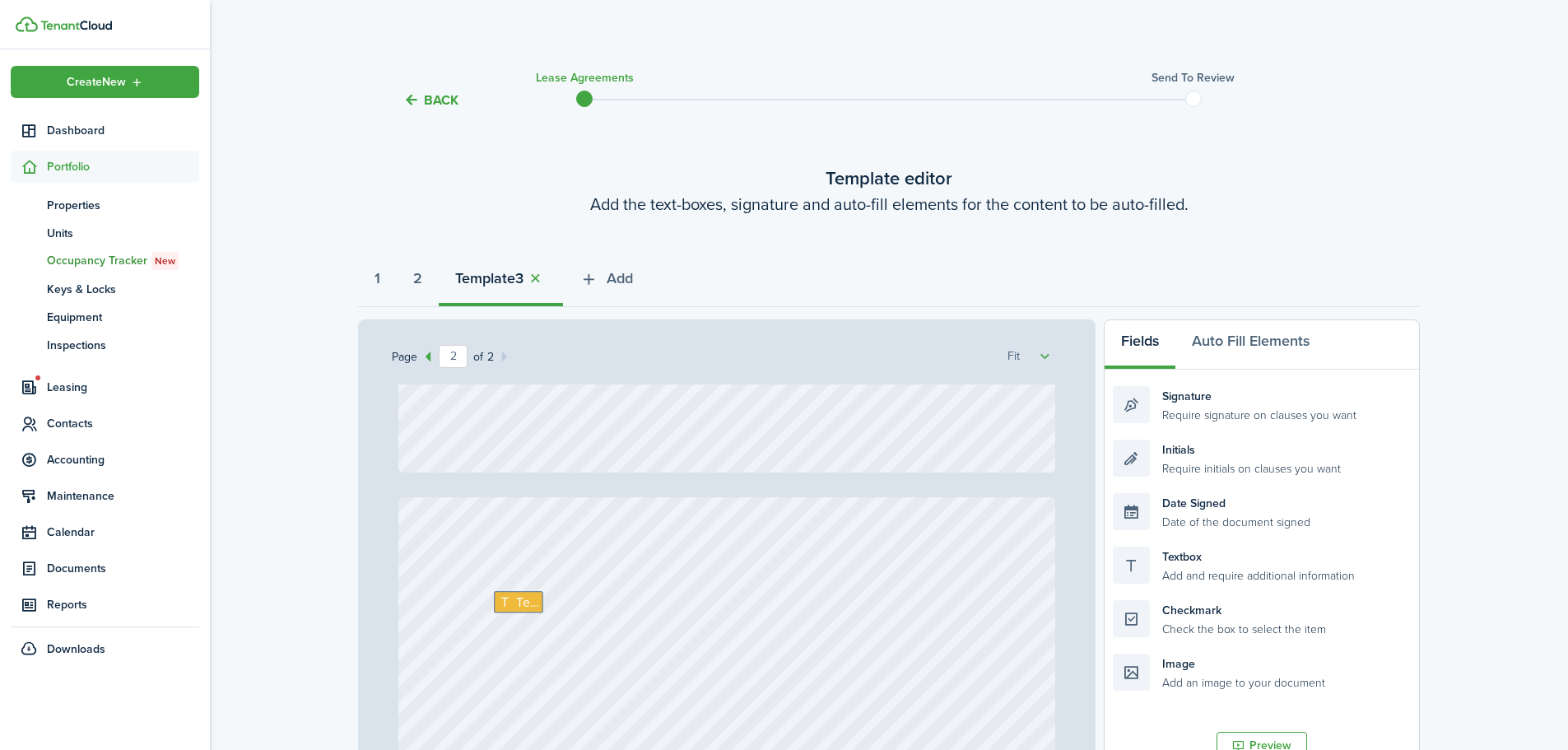
scroll to position [776, 0]
type input "1"
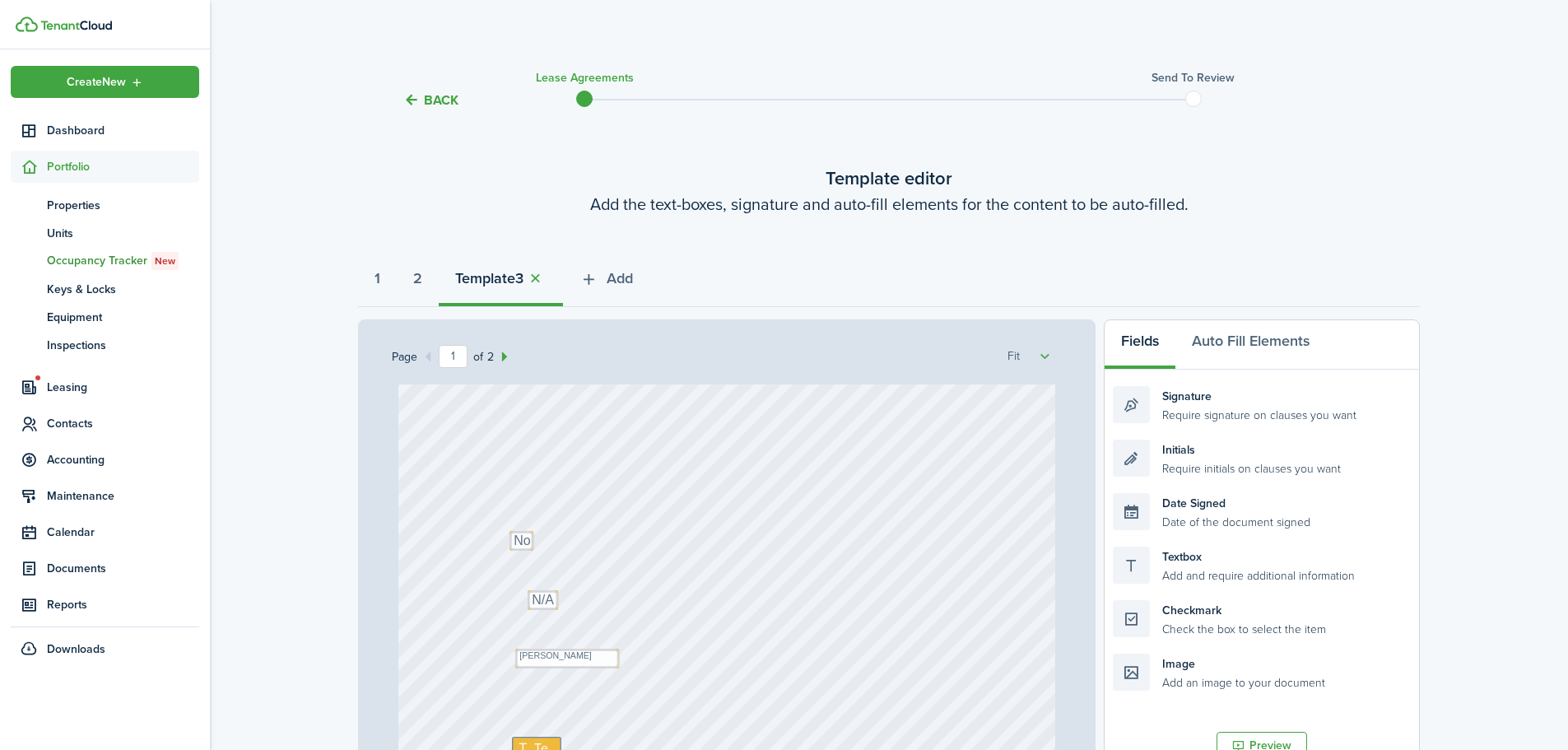
scroll to position [0, 0]
click at [546, 277] on button "button" at bounding box center [535, 278] width 23 height 19
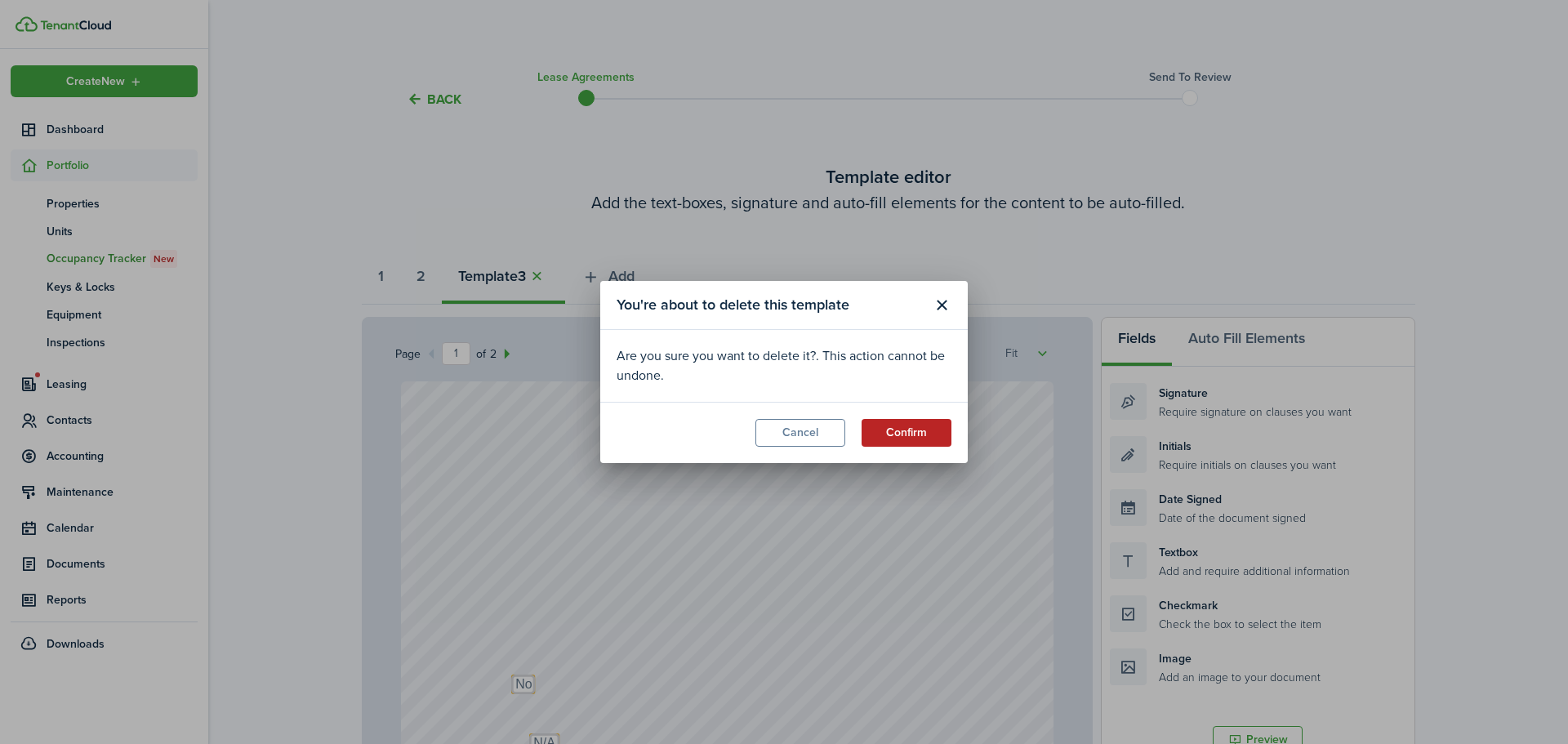
click at [923, 436] on button "Confirm" at bounding box center [905, 432] width 89 height 27
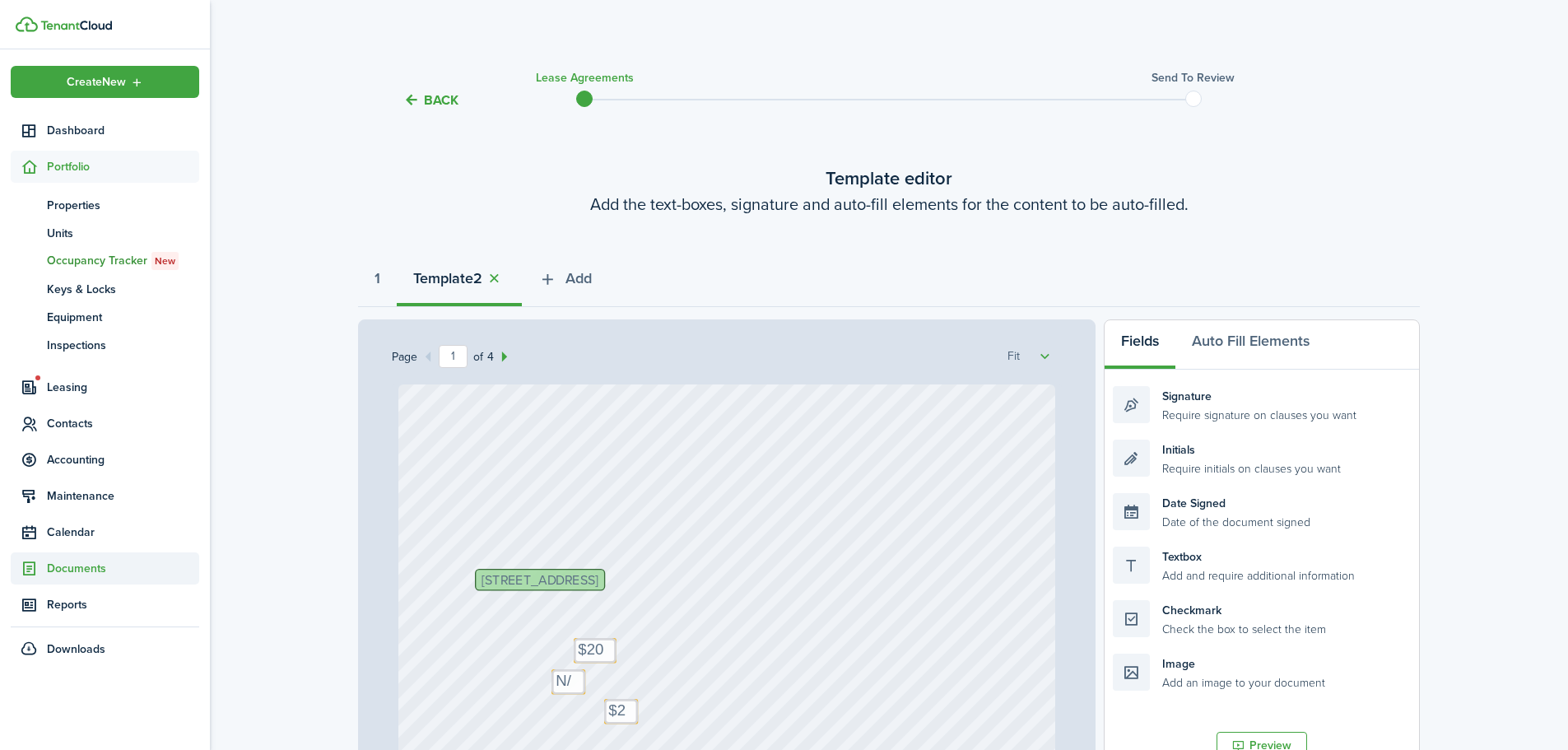
click at [85, 569] on span "Documents" at bounding box center [123, 568] width 153 height 17
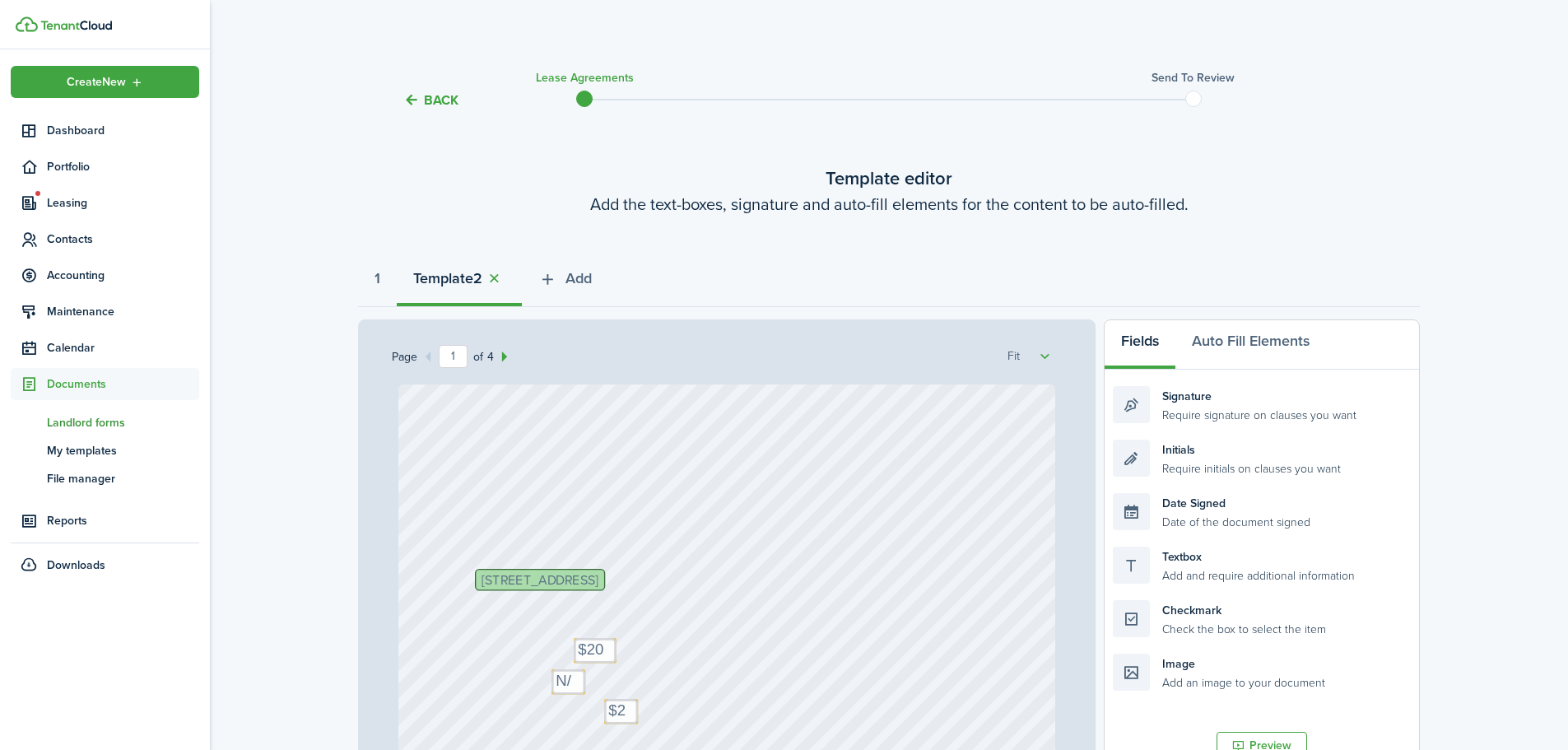
click at [118, 415] on span "Landlord forms" at bounding box center [123, 422] width 153 height 17
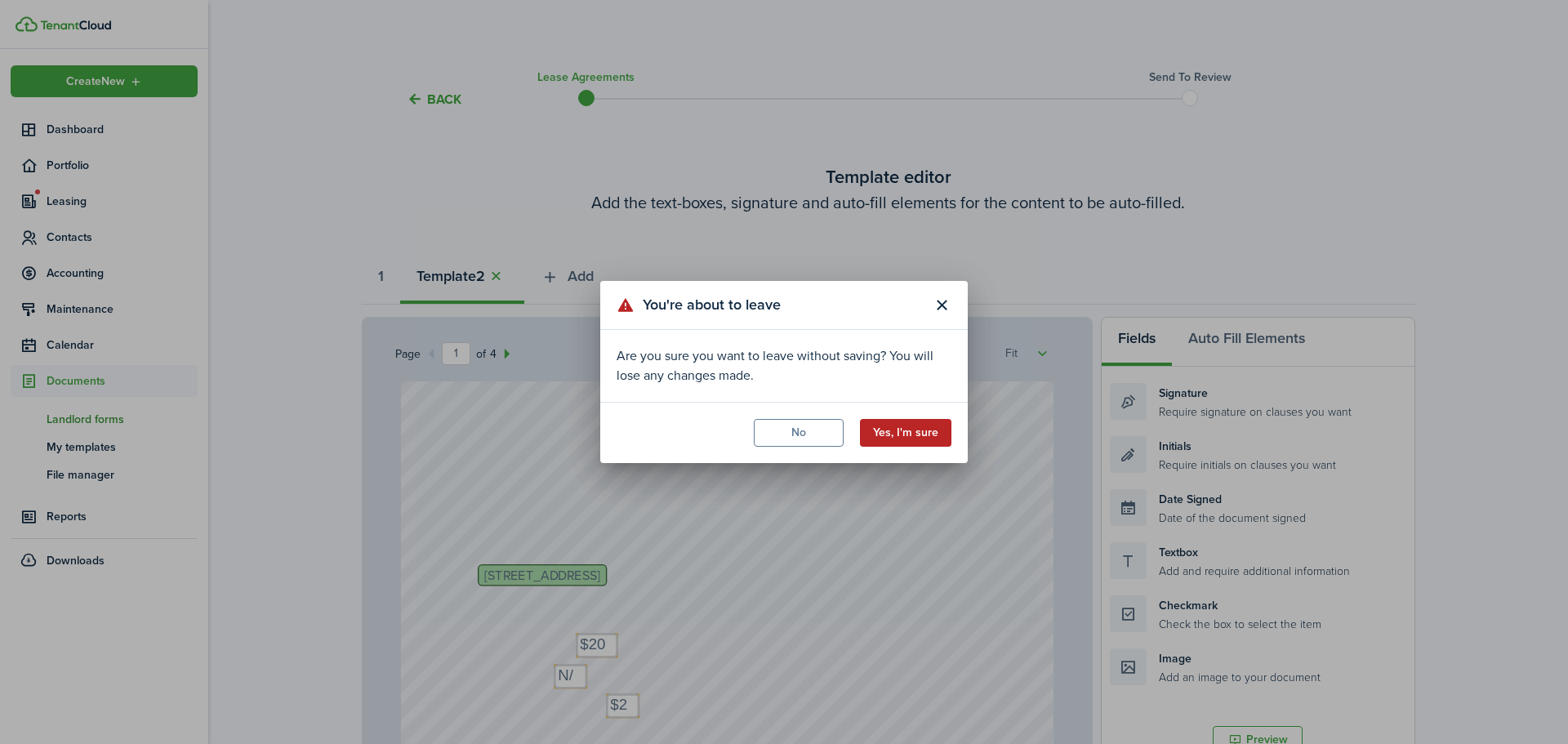
click at [918, 436] on button "Yes, I'm sure" at bounding box center [905, 432] width 91 height 27
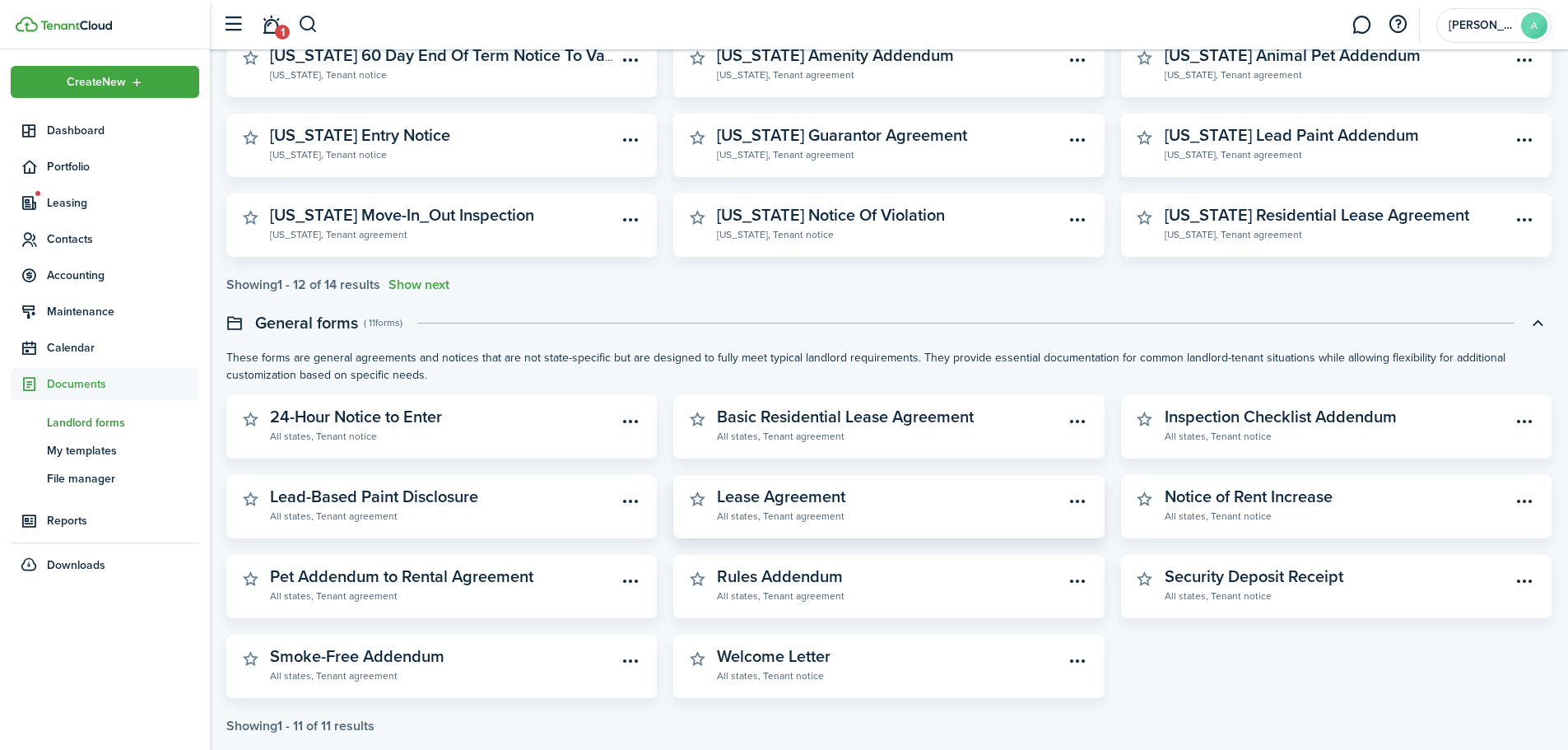
scroll to position [329, 0]
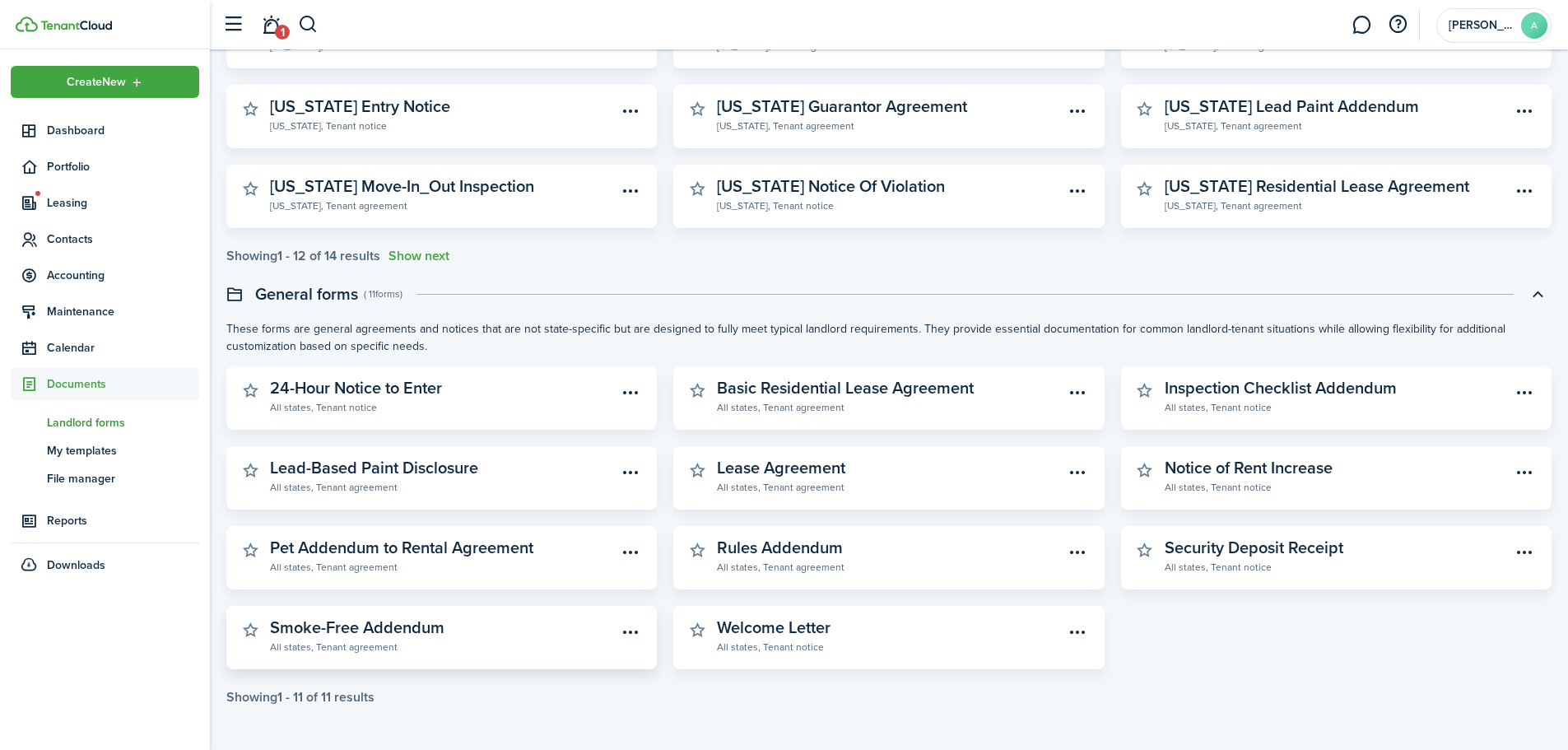
click at [430, 630] on widget-stats-description "Smoke-Free Addendum" at bounding box center [356, 628] width 174 height 25
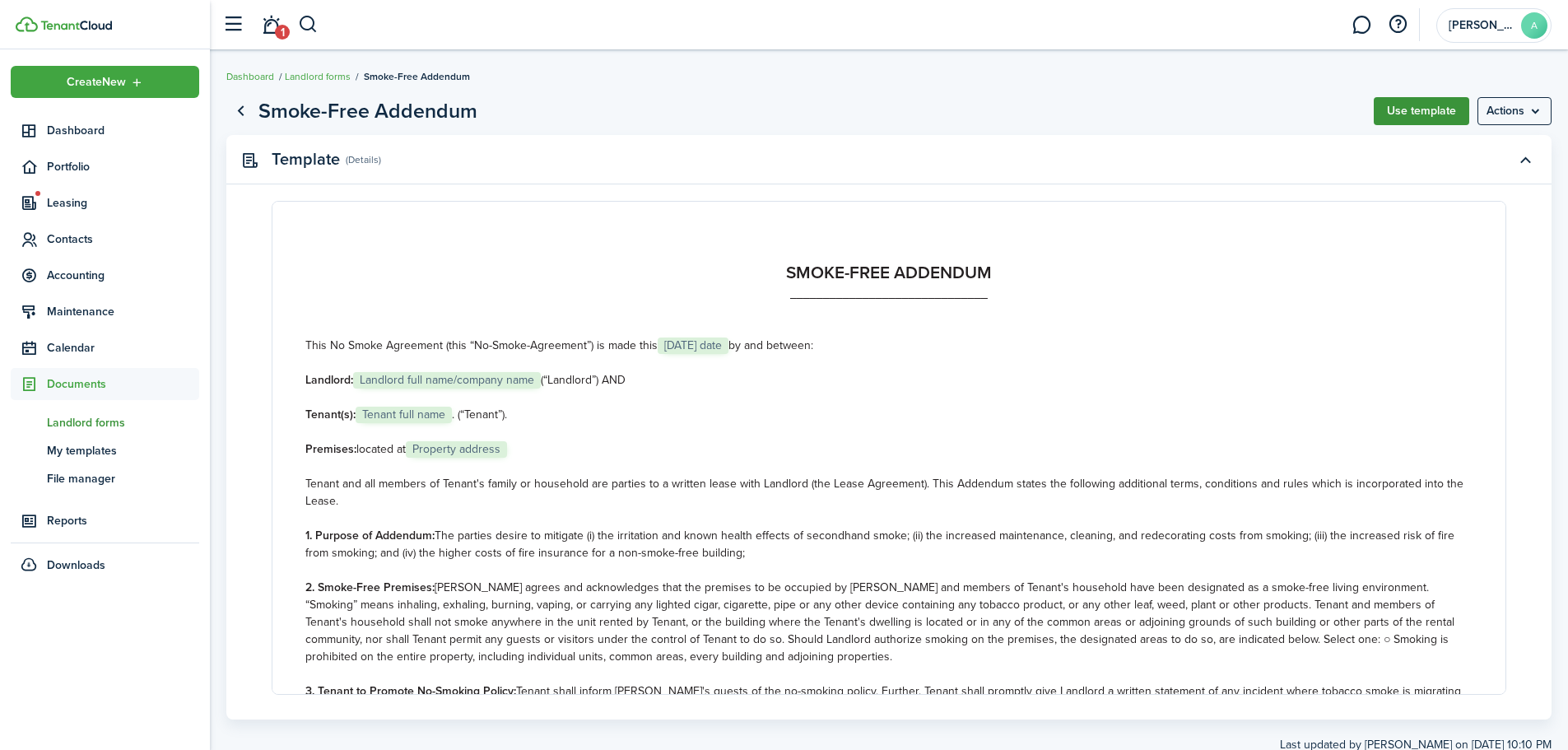
click at [1401, 121] on button "Use template" at bounding box center [1421, 111] width 96 height 28
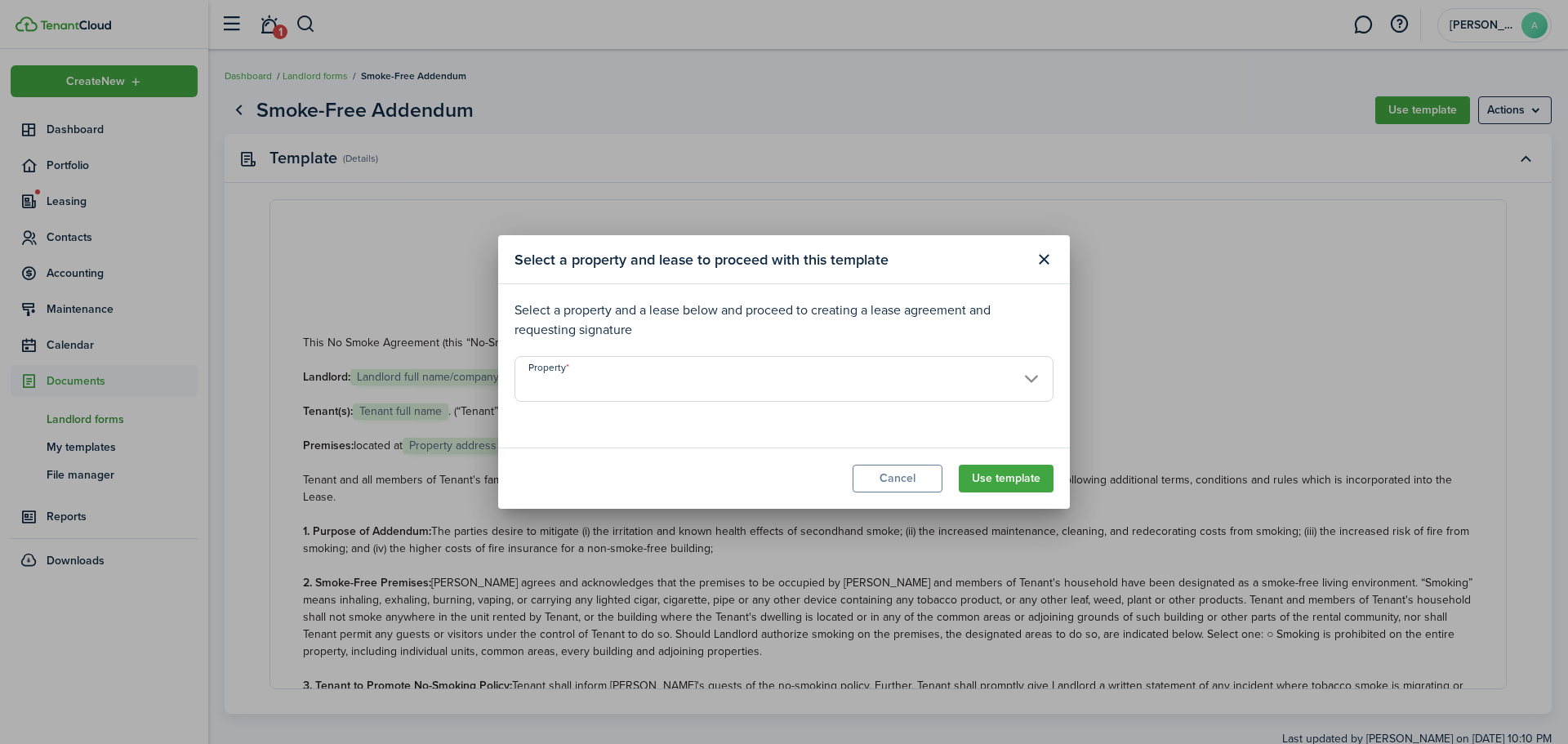
click at [866, 397] on input "Property" at bounding box center [784, 379] width 539 height 46
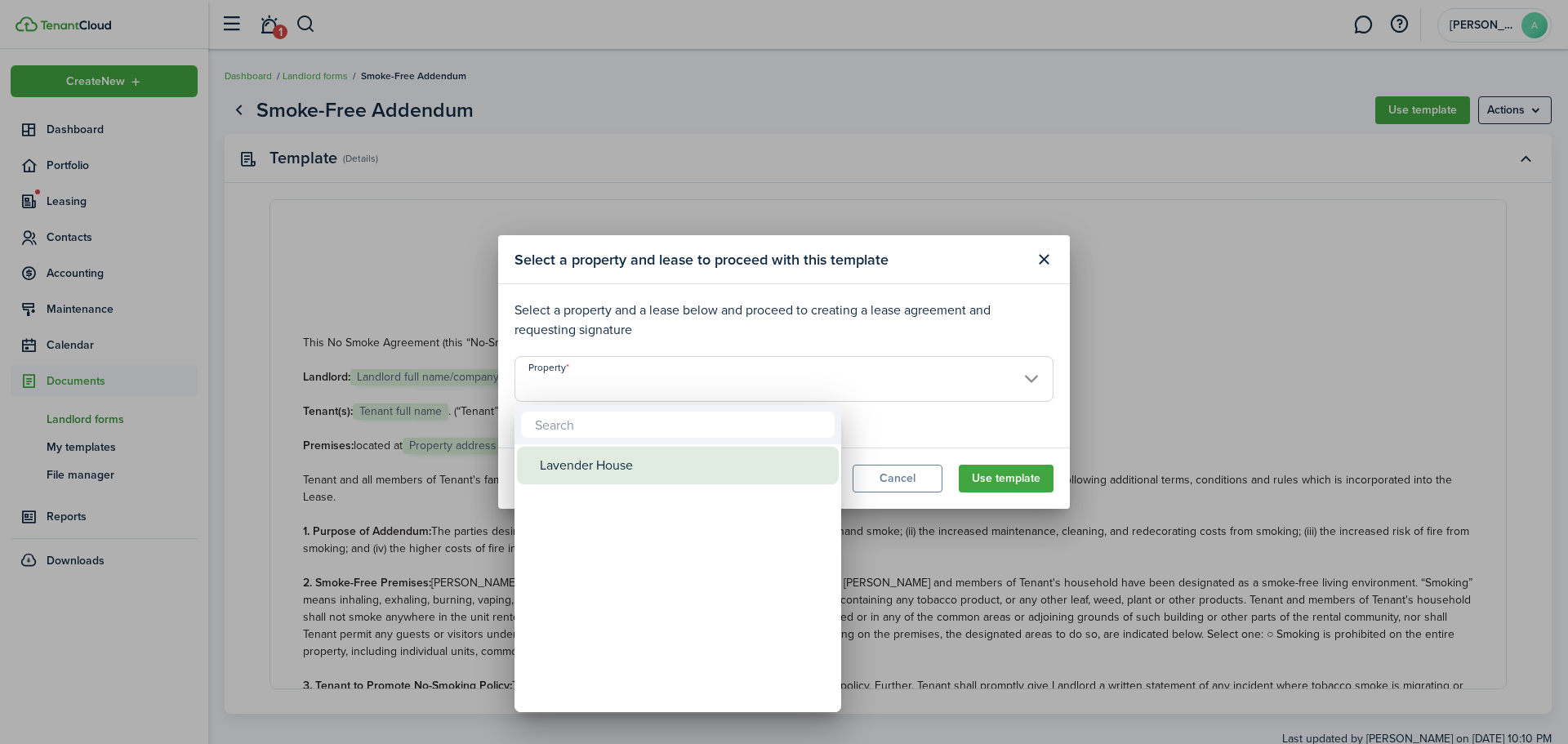
click at [641, 464] on div "Lavender House" at bounding box center [684, 465] width 289 height 37
type input "Lavender House"
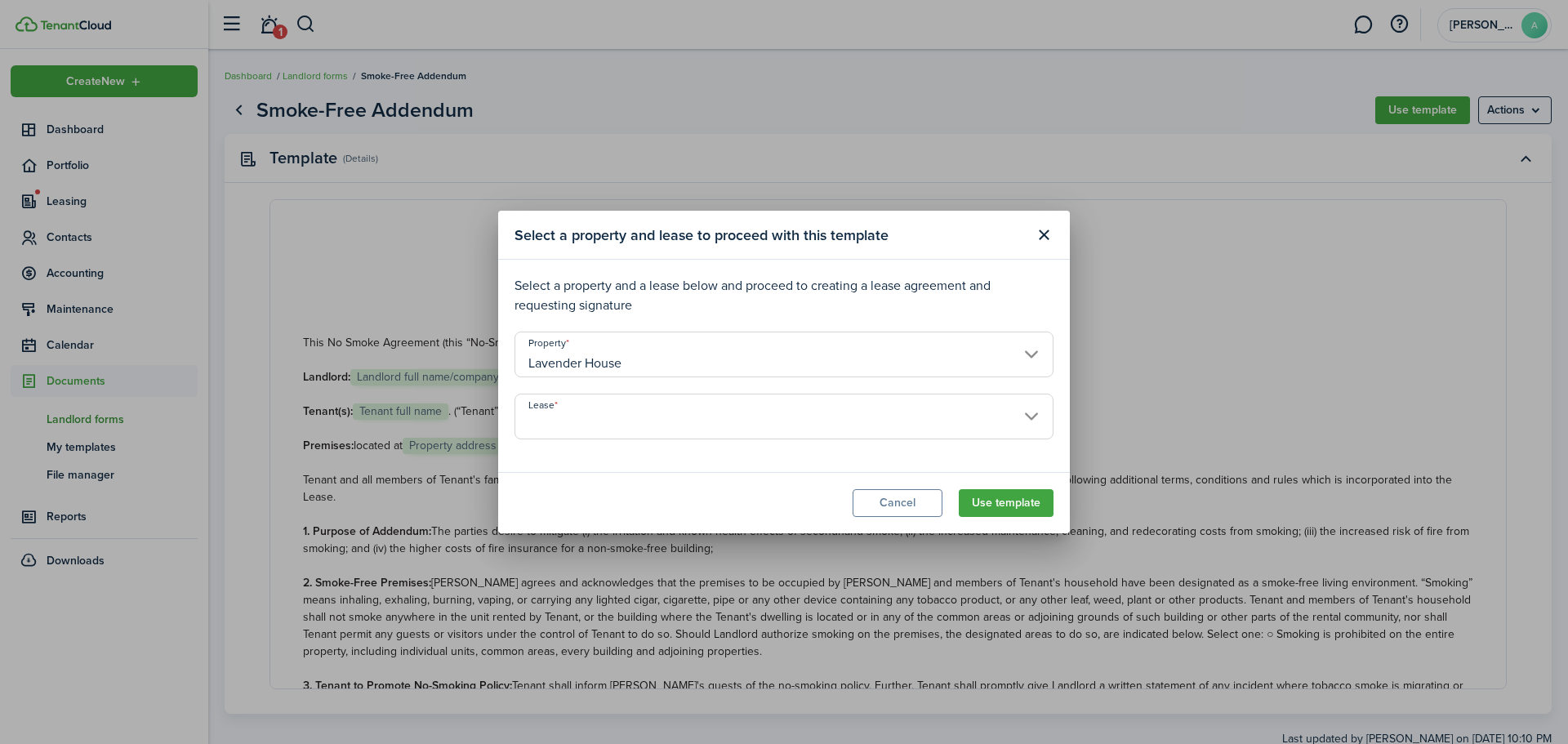
click at [915, 438] on input "Lease" at bounding box center [784, 416] width 539 height 46
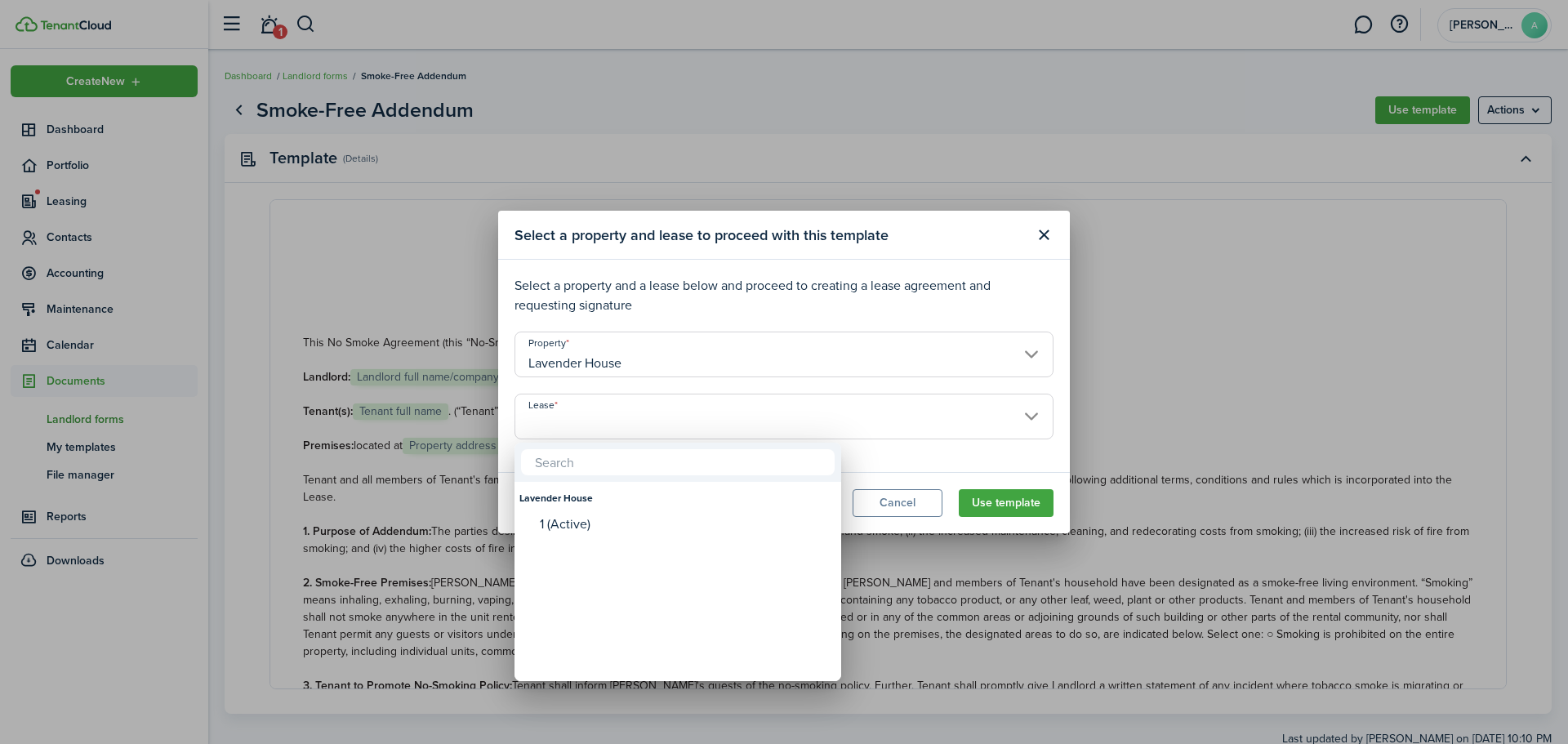
click at [614, 523] on div "1 (Active)" at bounding box center [684, 523] width 289 height 15
type input "Lavender House. Lease #1 (Active)"
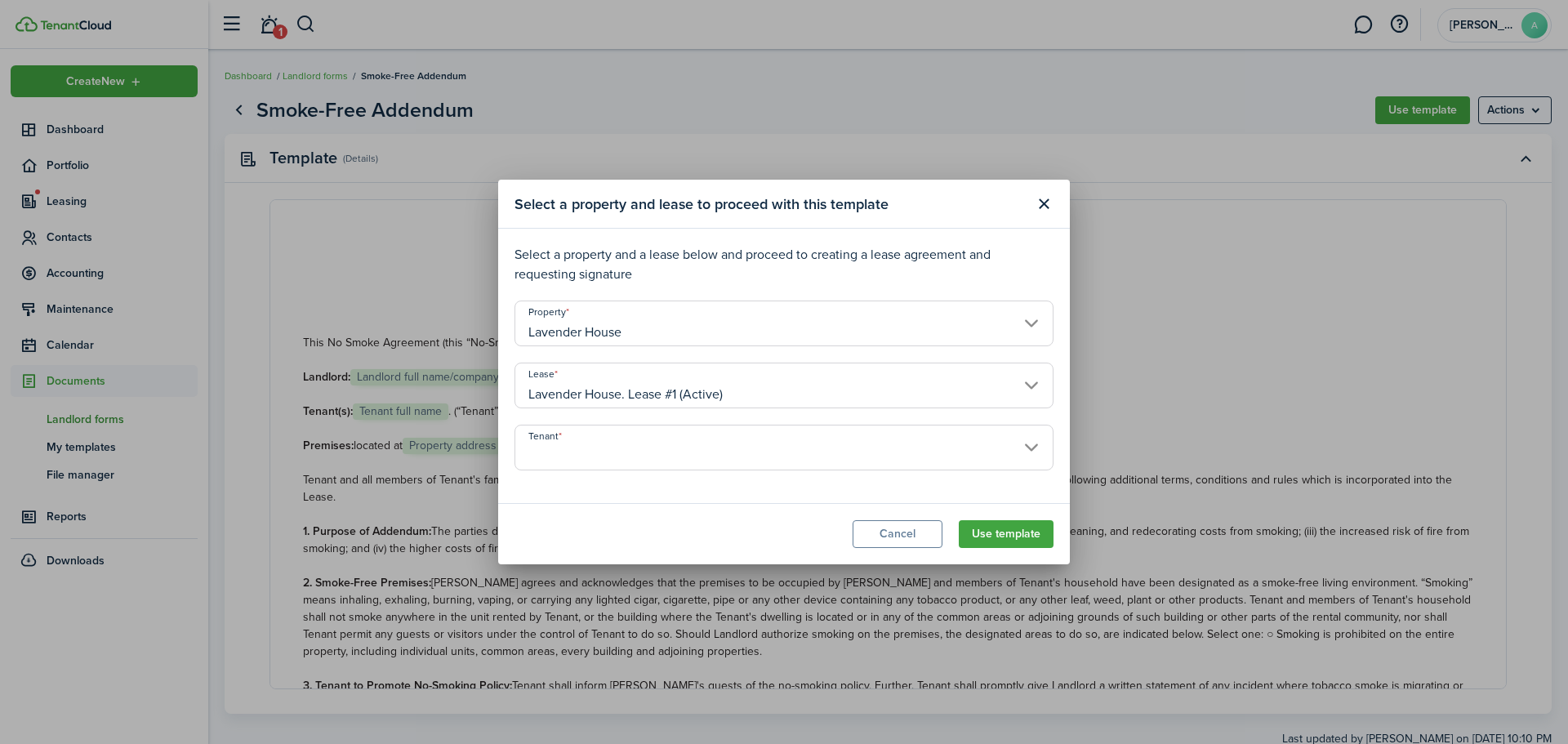
click at [741, 453] on input "Tenant" at bounding box center [784, 447] width 539 height 46
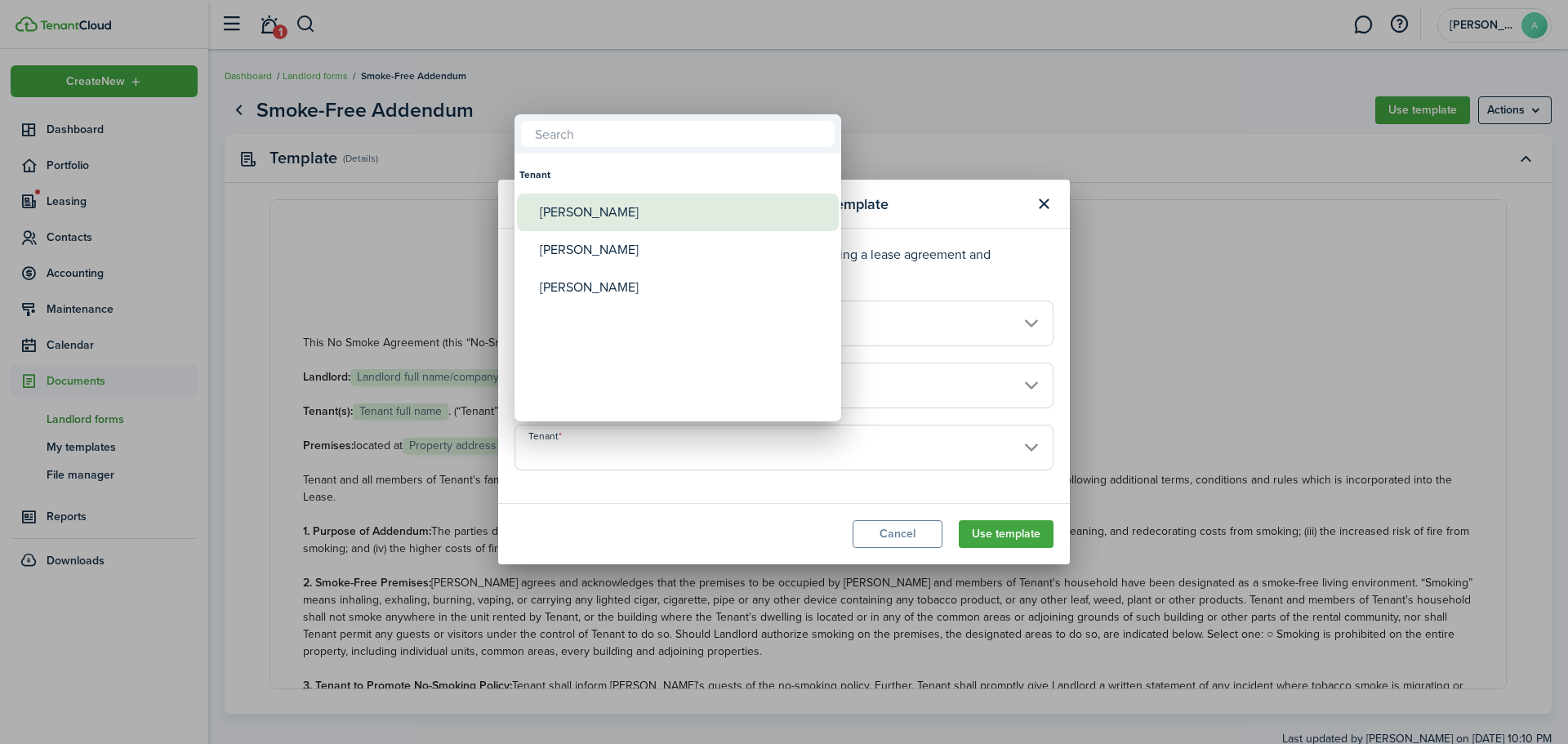
click at [617, 213] on div "[PERSON_NAME]" at bounding box center [684, 212] width 289 height 37
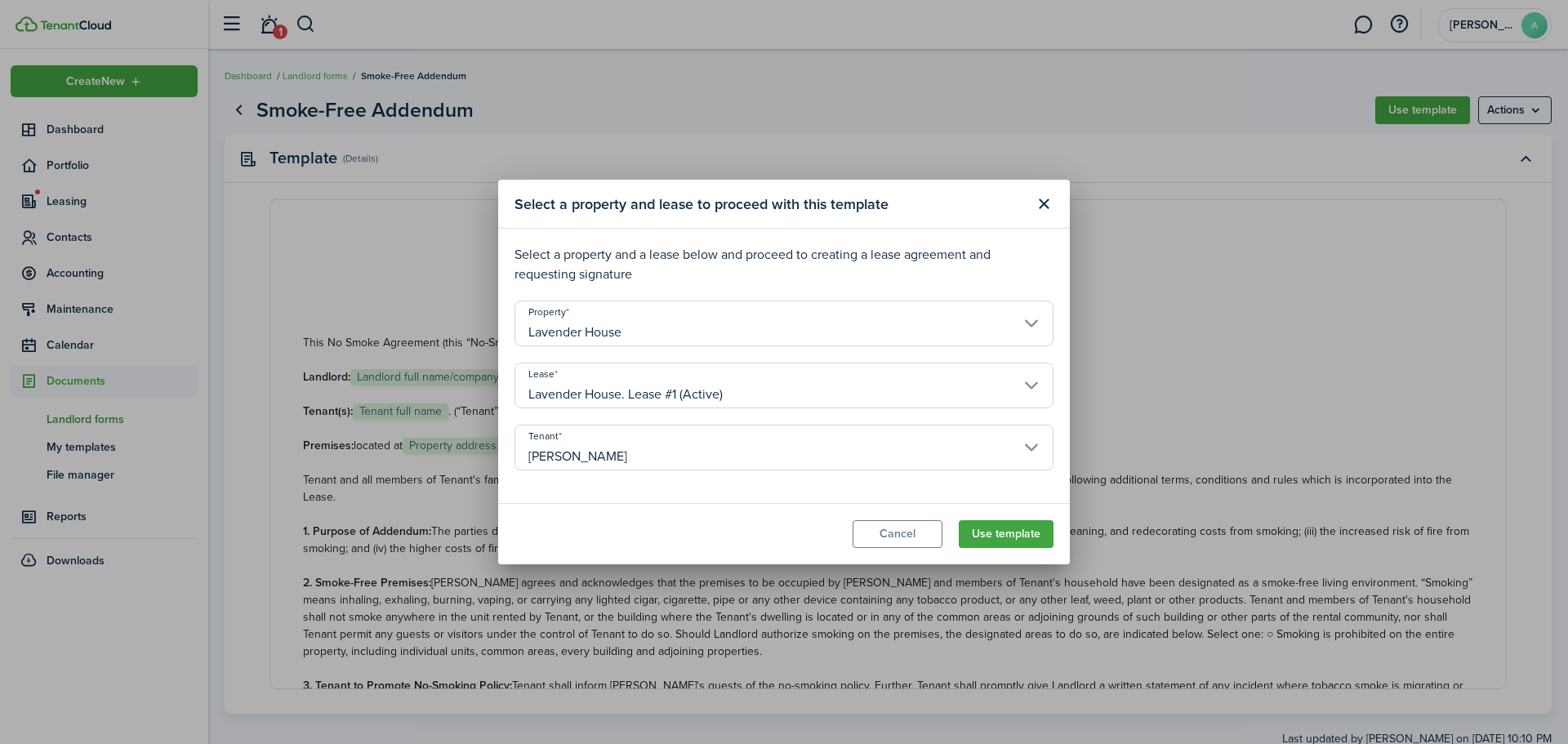
click at [768, 442] on input "[PERSON_NAME]" at bounding box center [784, 447] width 539 height 46
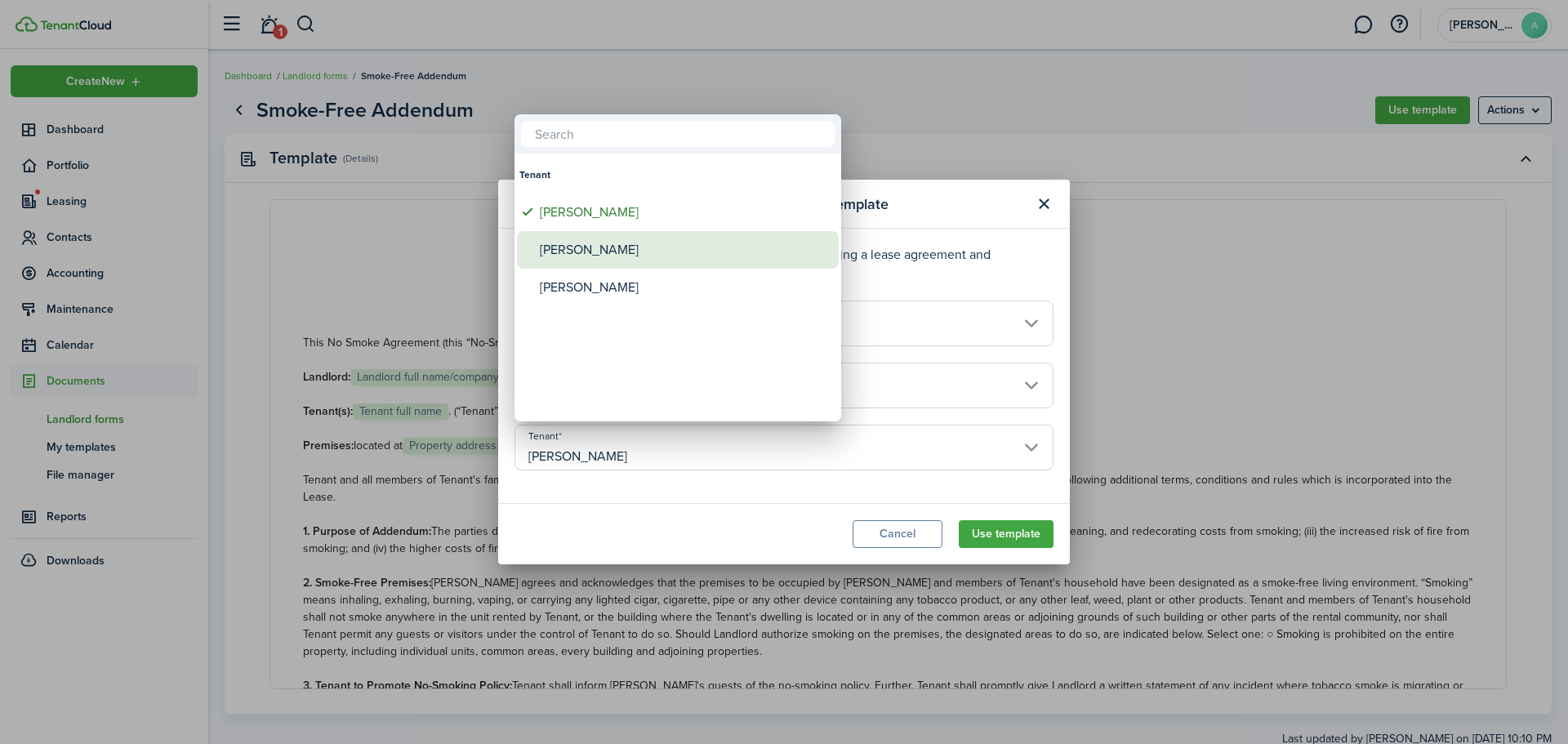
click at [524, 255] on span "Tenant" at bounding box center [528, 250] width 23 height 23
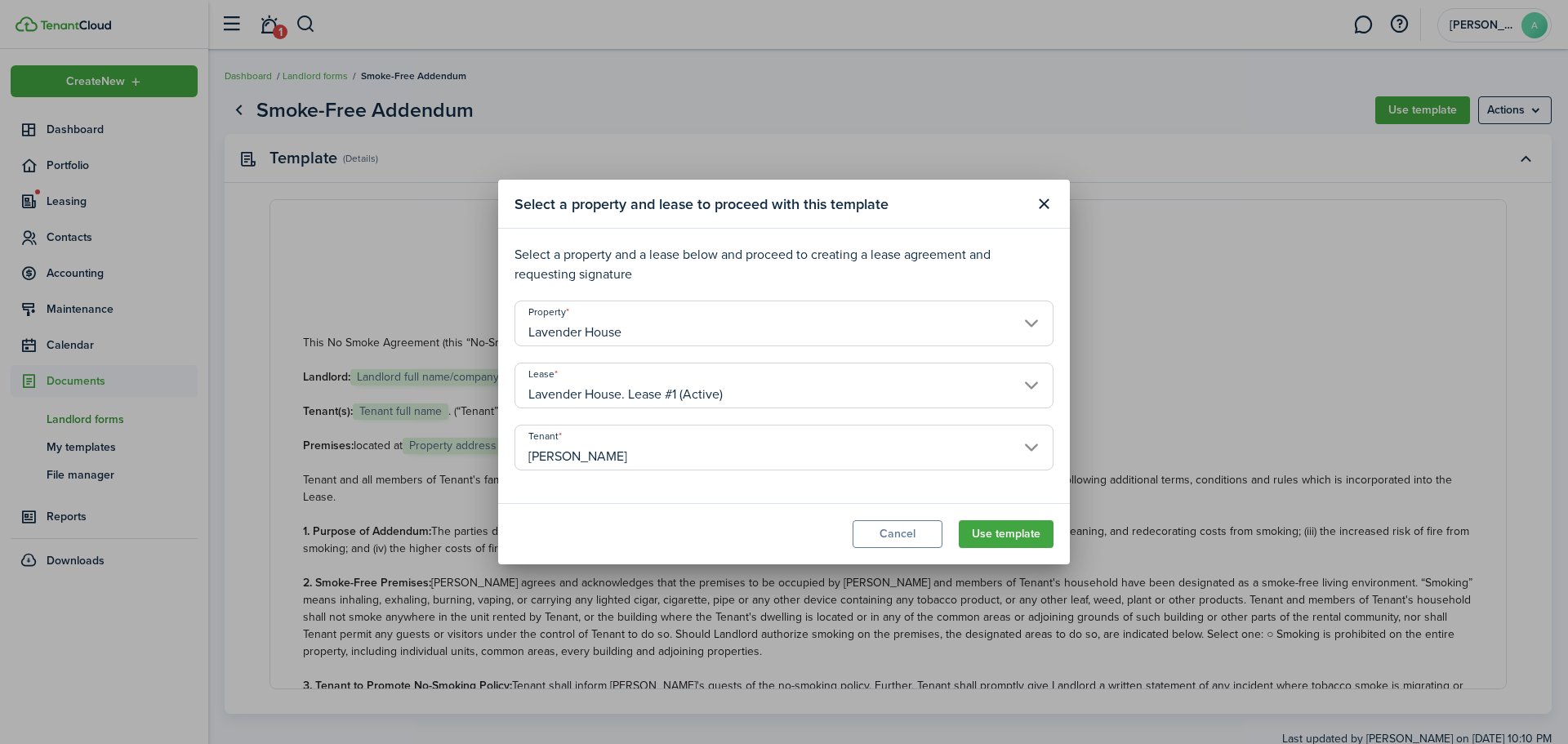
click at [617, 453] on input "[PERSON_NAME]" at bounding box center [784, 447] width 539 height 46
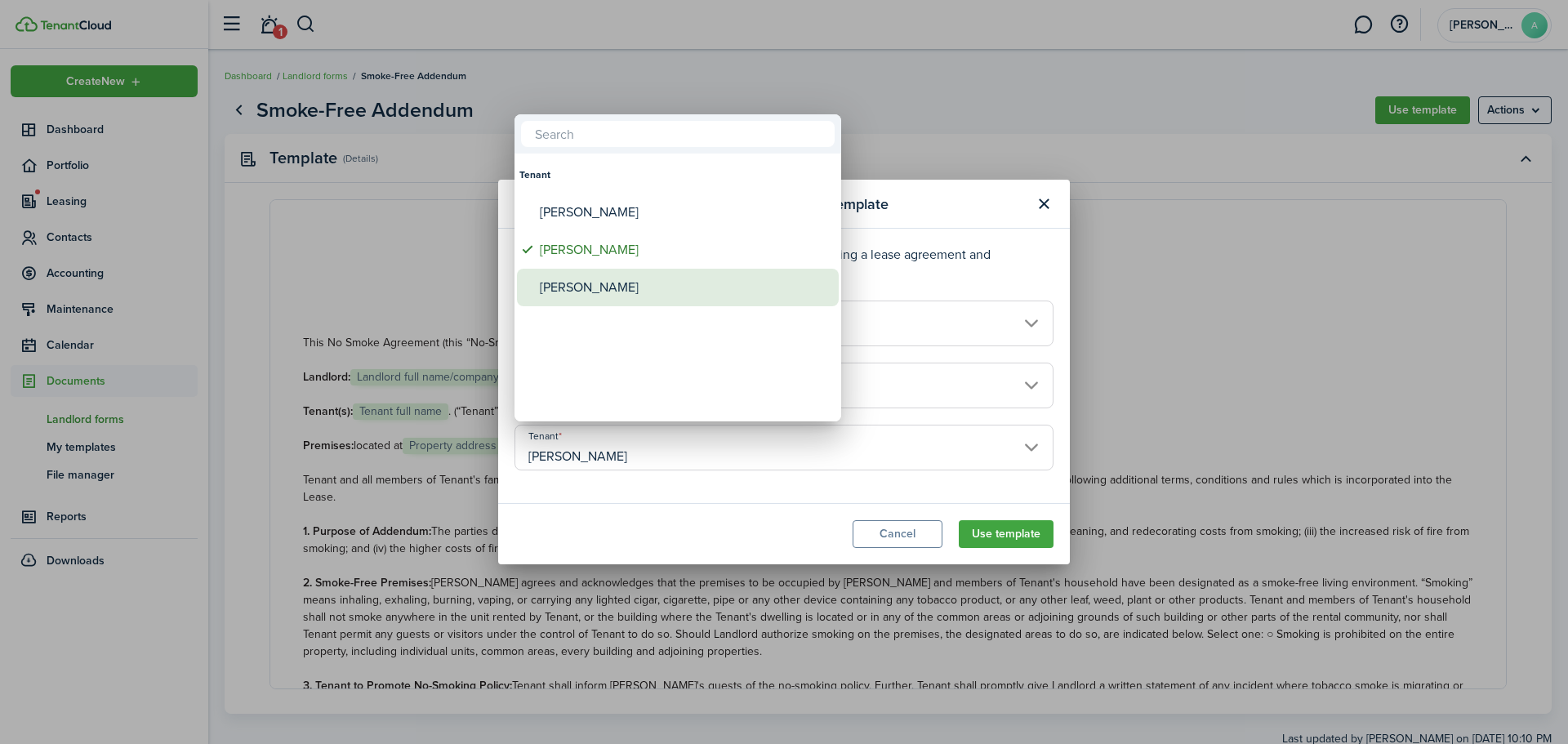
click at [526, 287] on span "Tenant" at bounding box center [528, 288] width 23 height 23
type input "[PERSON_NAME]"
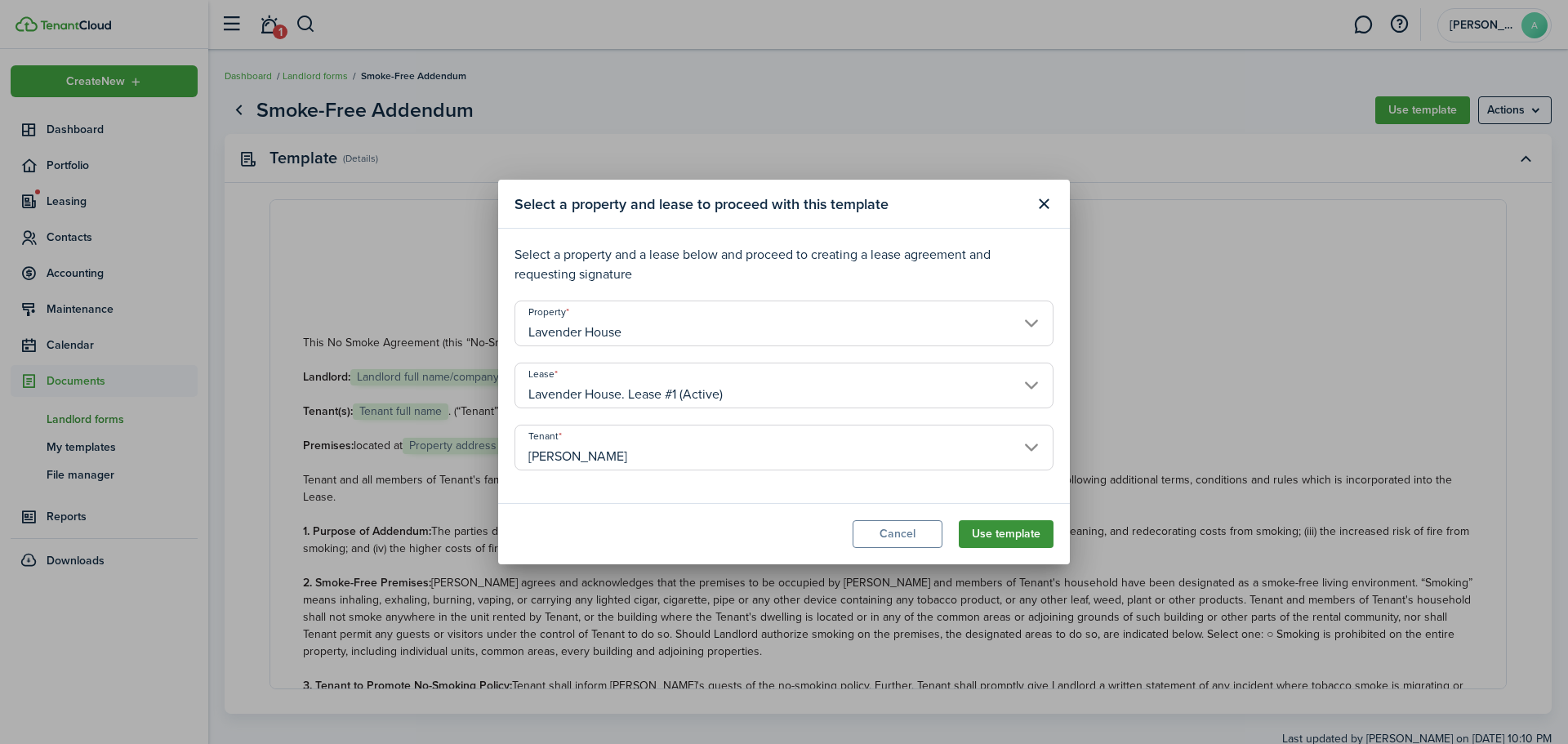
click at [1020, 539] on button "Use template" at bounding box center [1005, 533] width 95 height 27
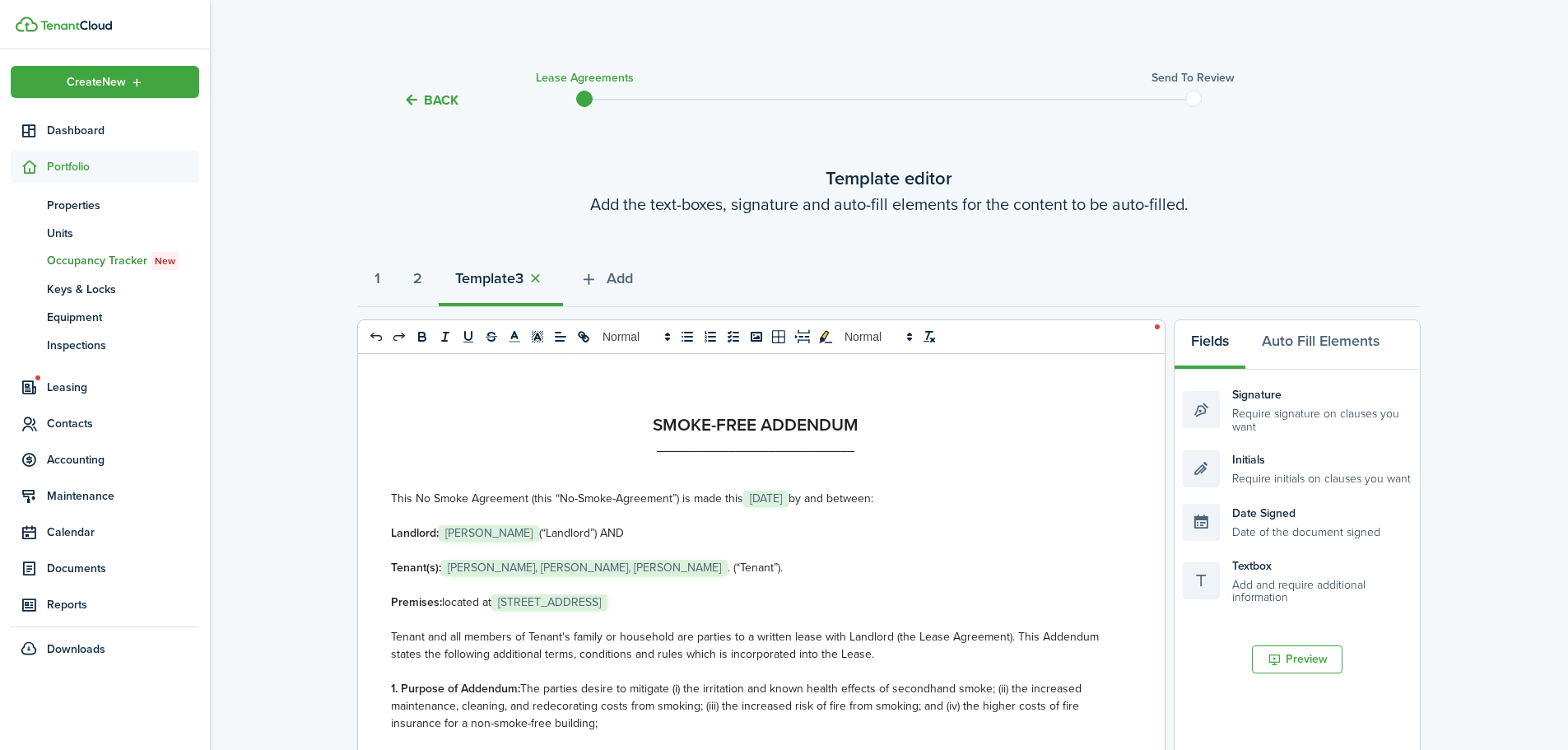
select select "fit"
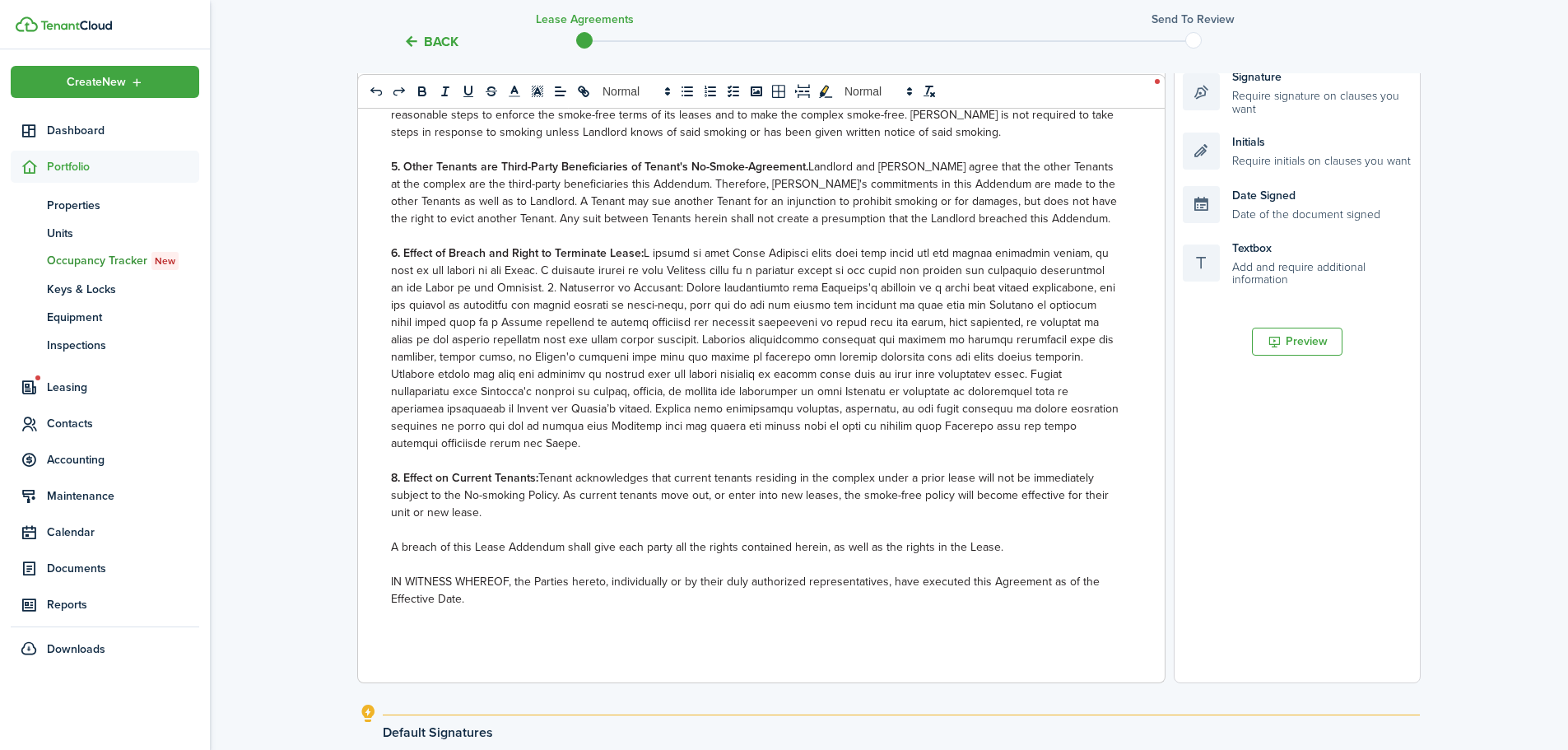
scroll to position [530, 0]
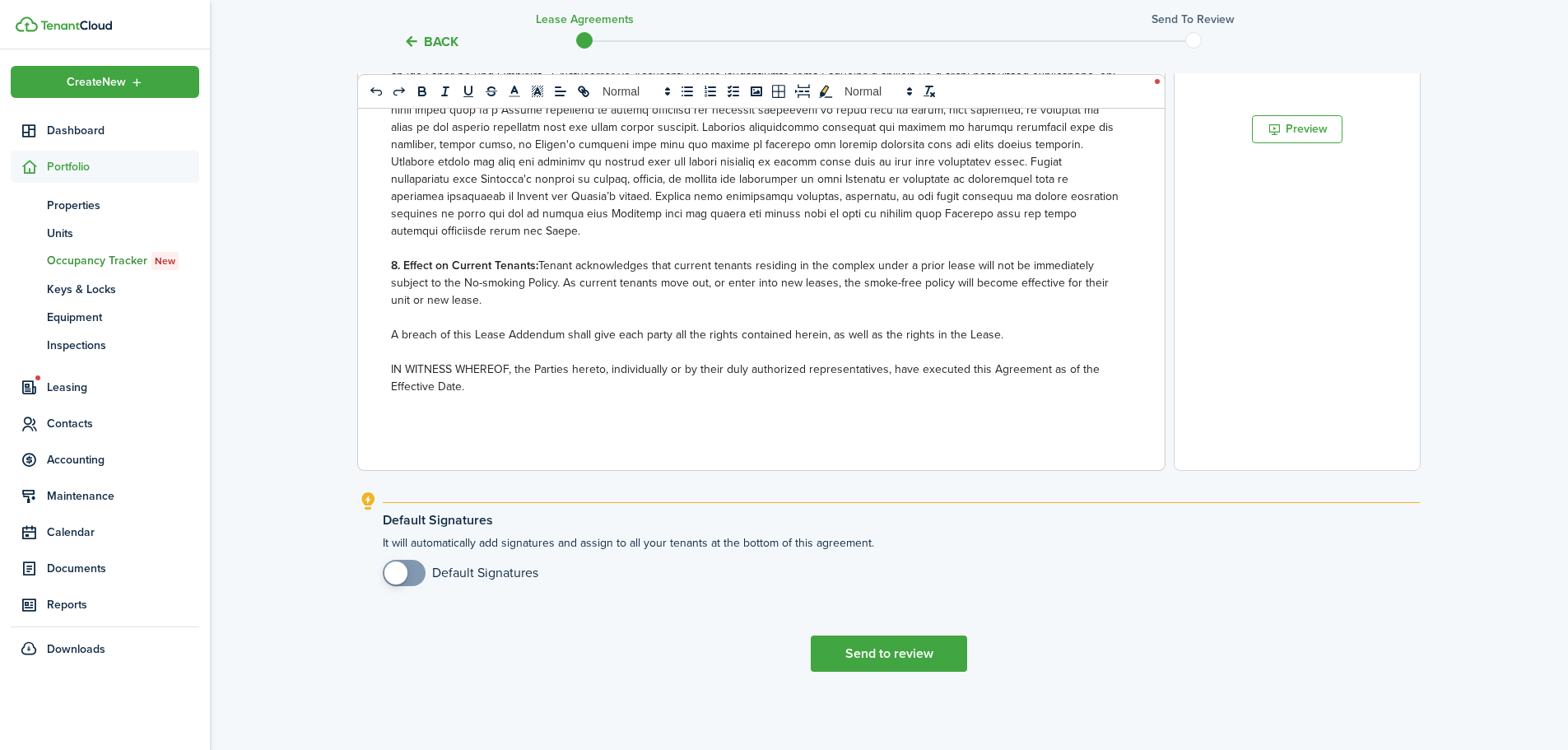
checkbox input "true"
click at [413, 575] on span at bounding box center [404, 572] width 16 height 26
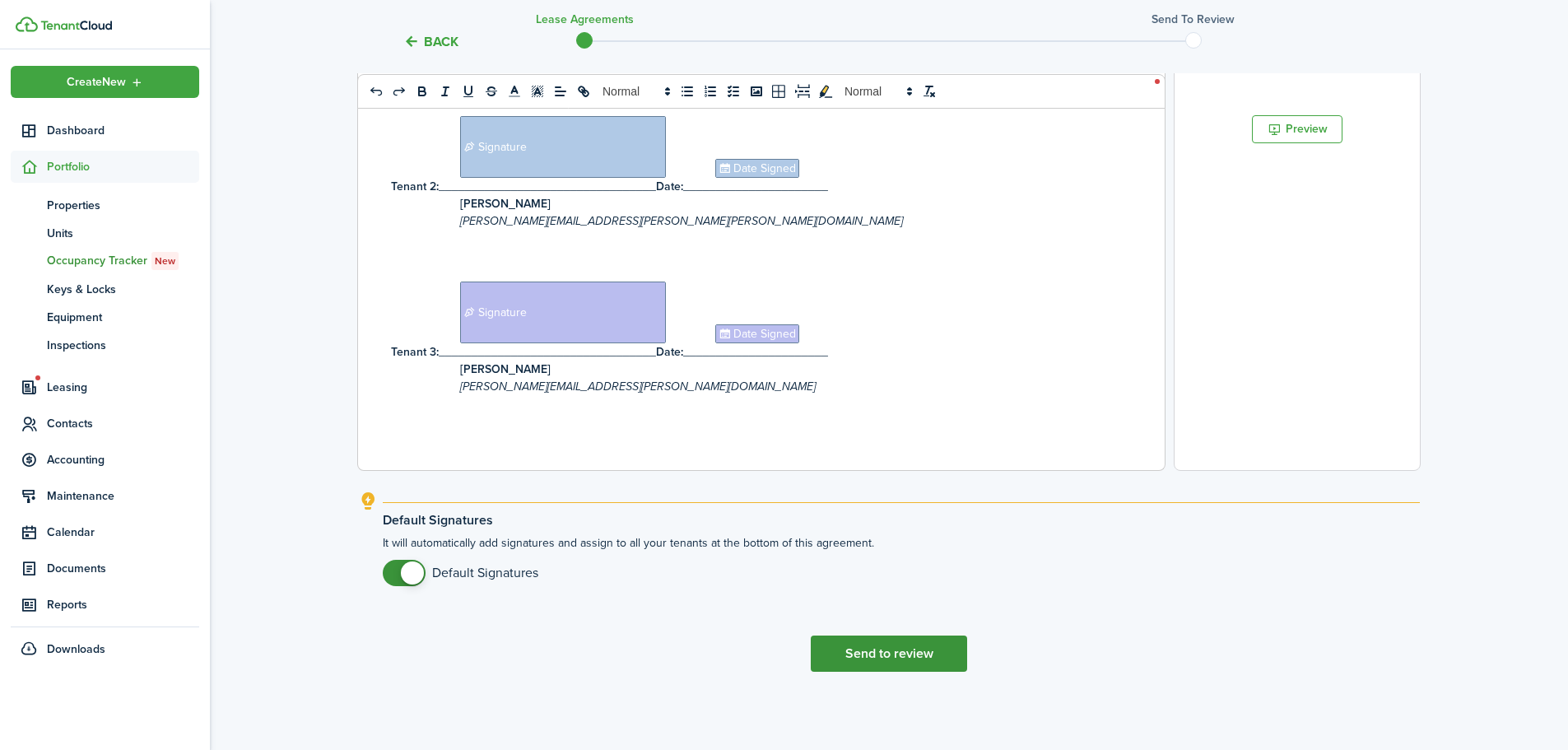
click at [883, 666] on button "Send to review" at bounding box center [888, 654] width 156 height 37
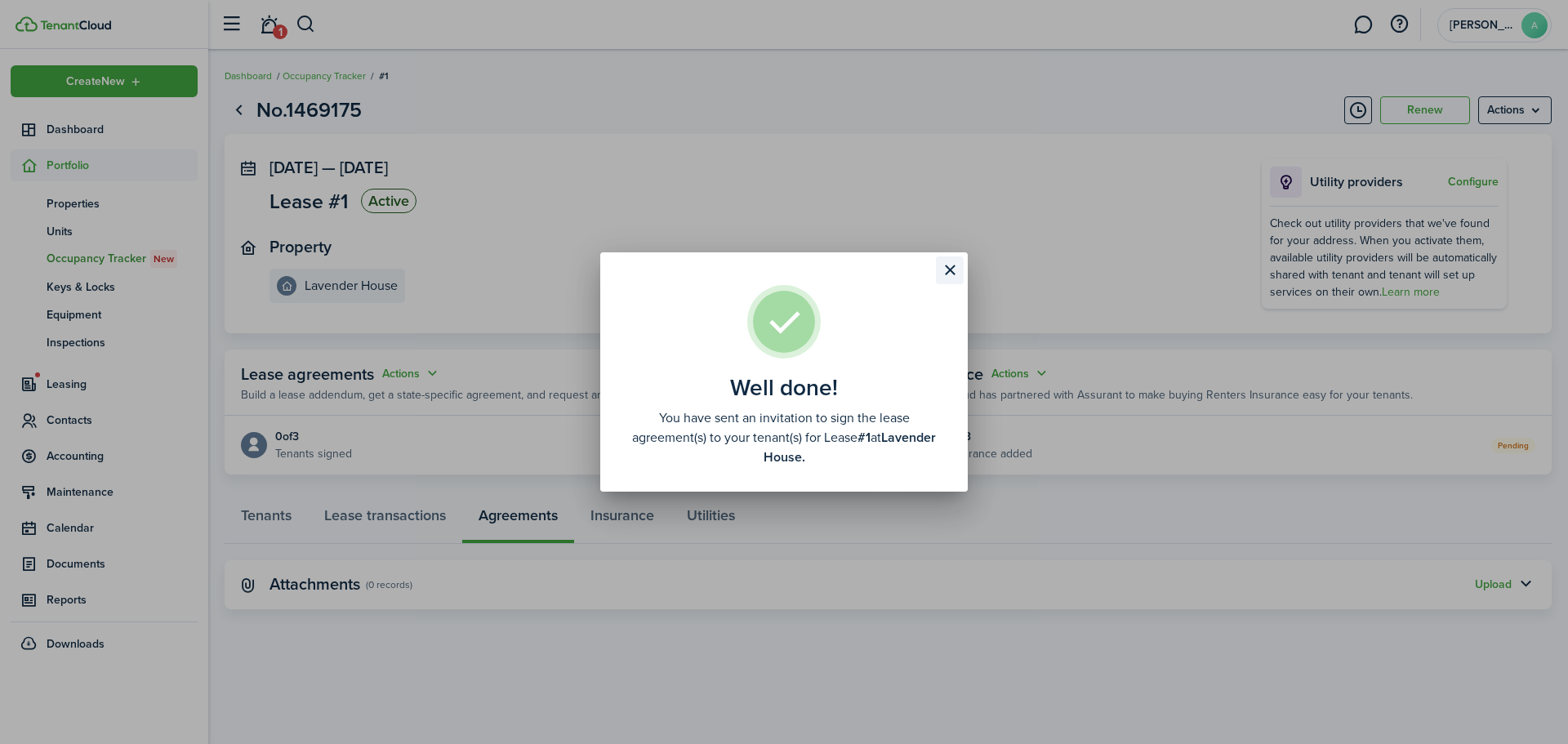
click at [946, 270] on button "Close modal" at bounding box center [949, 269] width 27 height 27
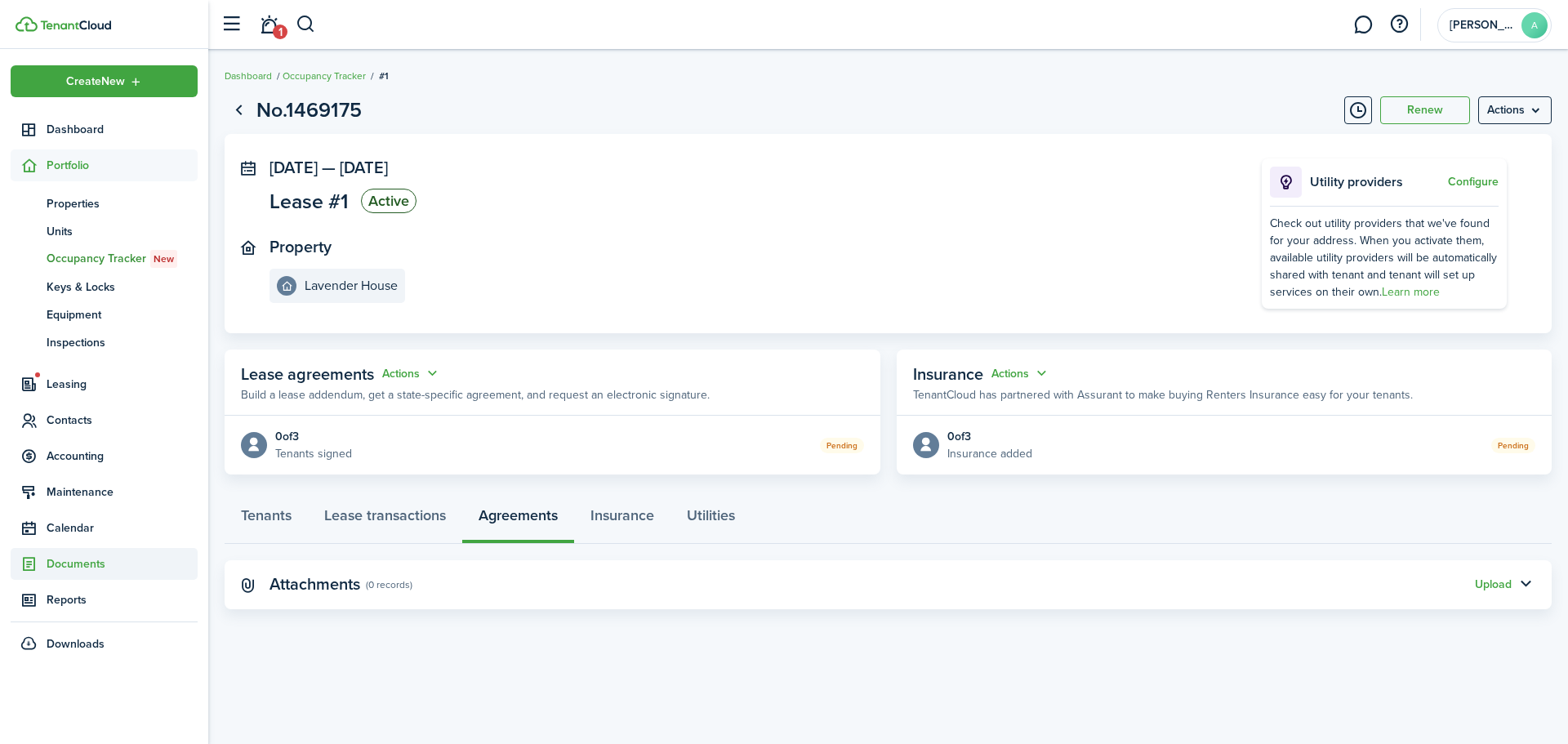
click at [89, 561] on span "Documents" at bounding box center [122, 563] width 151 height 17
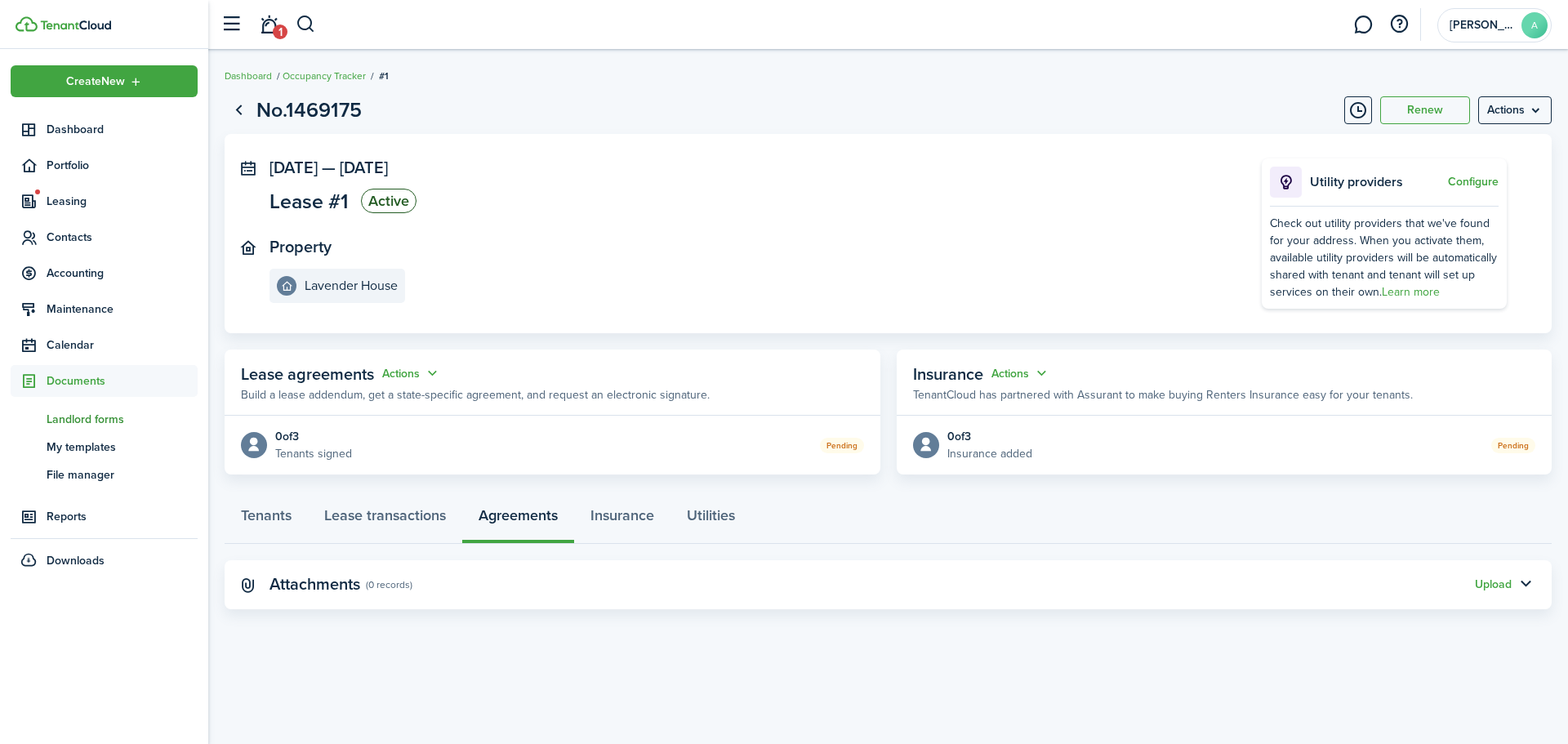
click at [128, 415] on span "Landlord forms" at bounding box center [122, 419] width 151 height 17
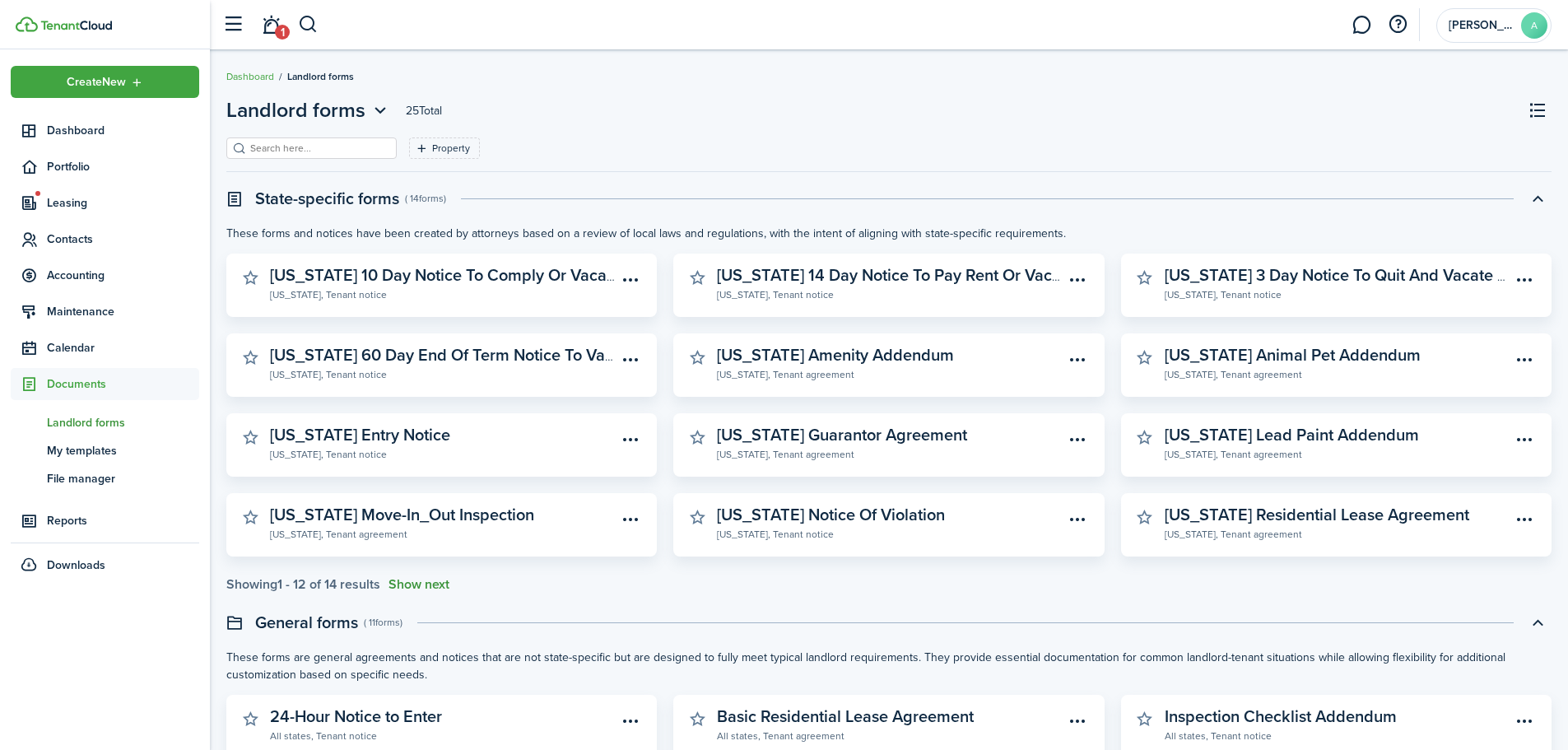
click at [446, 582] on button "Show next" at bounding box center [419, 584] width 61 height 15
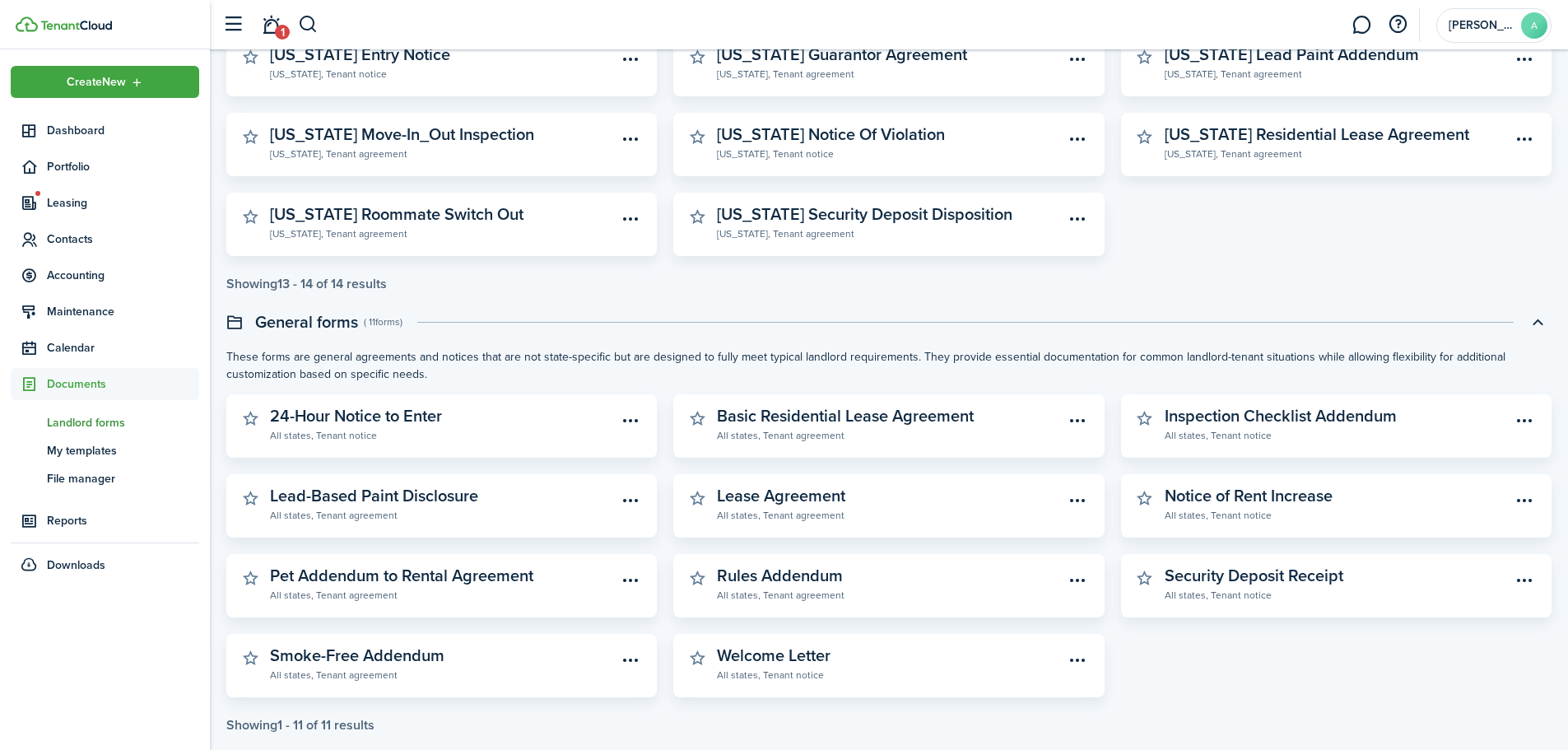
scroll to position [408, 0]
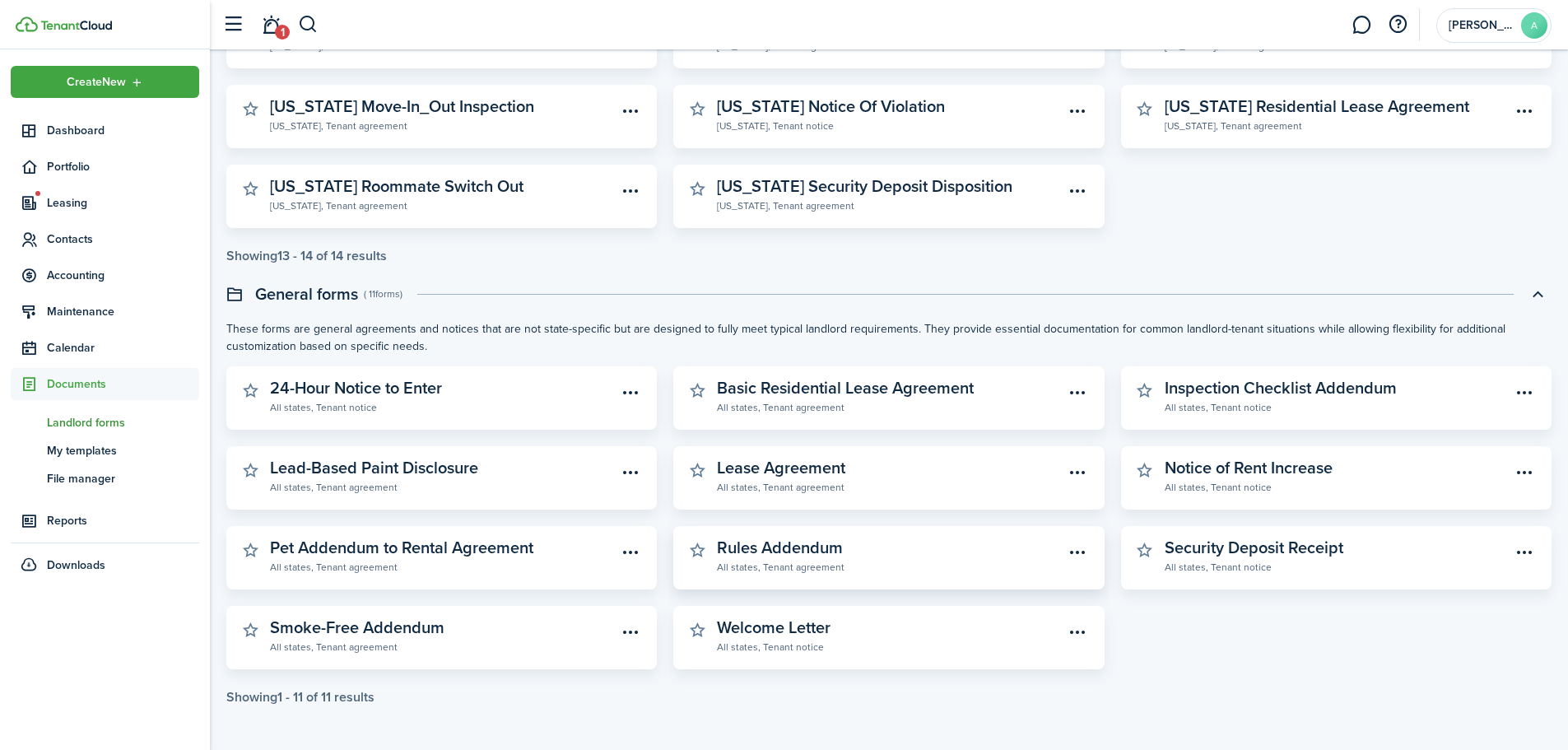
click at [777, 552] on widget-stats-description "Rules Addendum" at bounding box center [780, 547] width 126 height 25
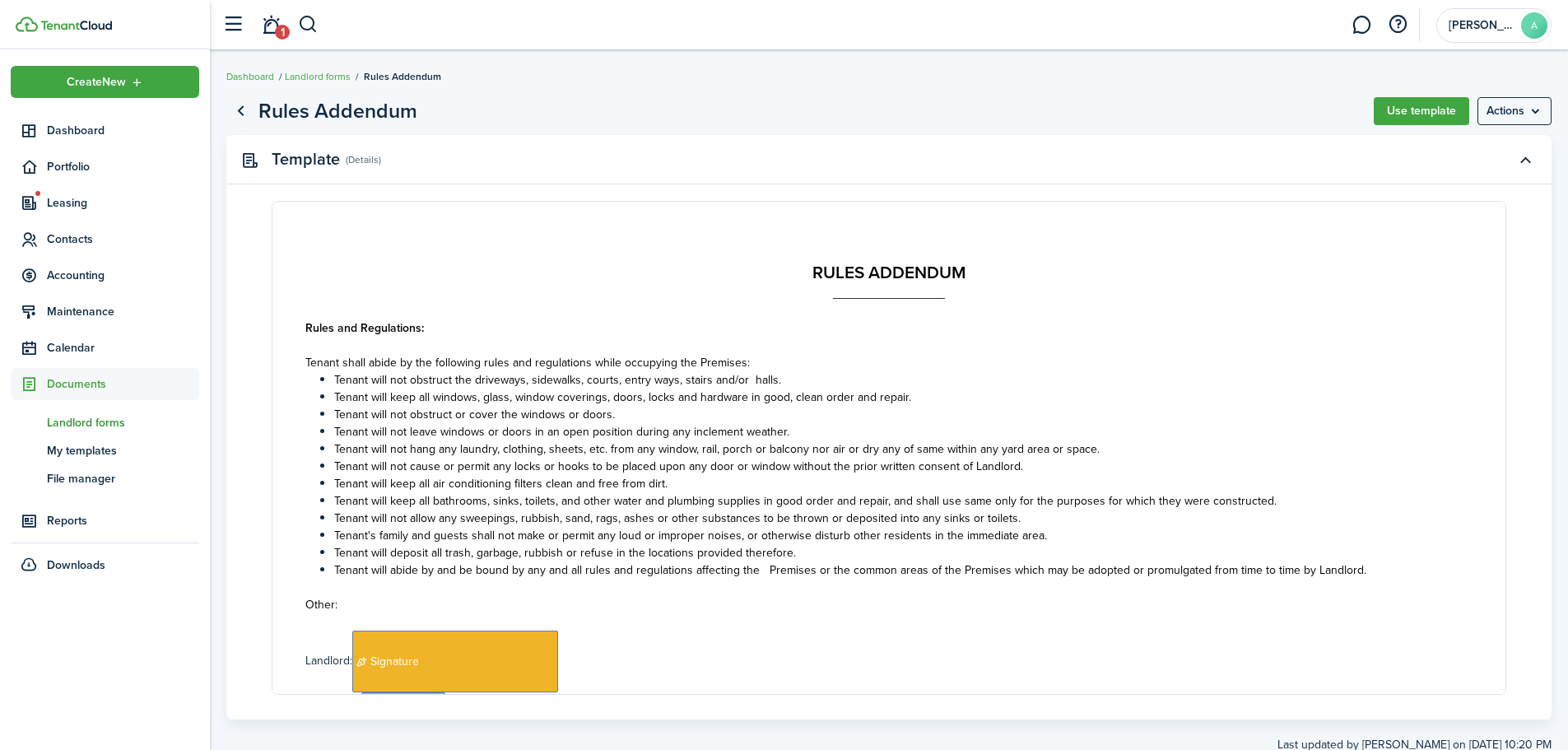
scroll to position [164, 0]
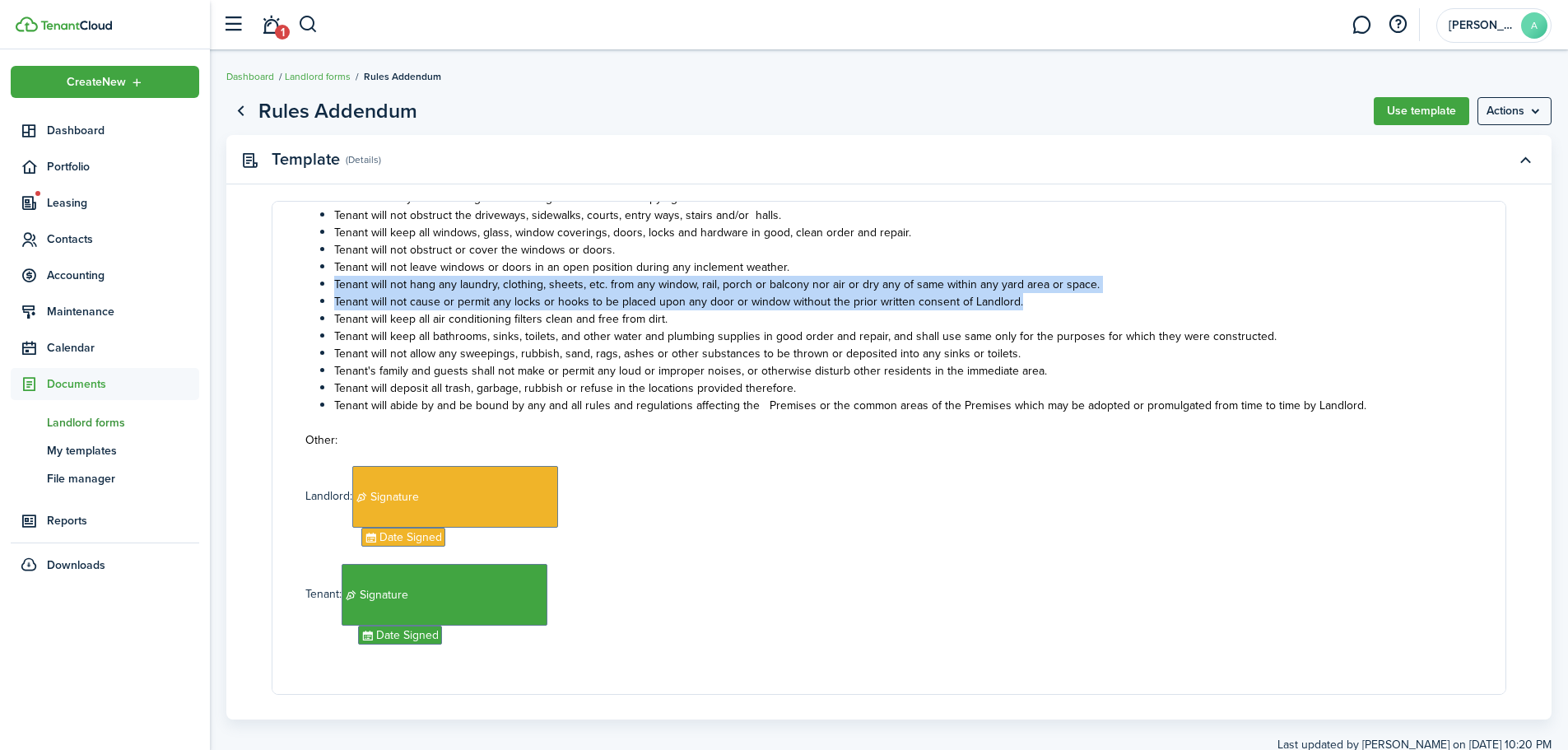
drag, startPoint x: 1019, startPoint y: 304, endPoint x: 336, endPoint y: 289, distance: 683.2
click at [336, 289] on ul "Tenant will not obstruct the driveways, sidewalks, courts, entry ways, stairs a…" at bounding box center [888, 310] width 1167 height 207
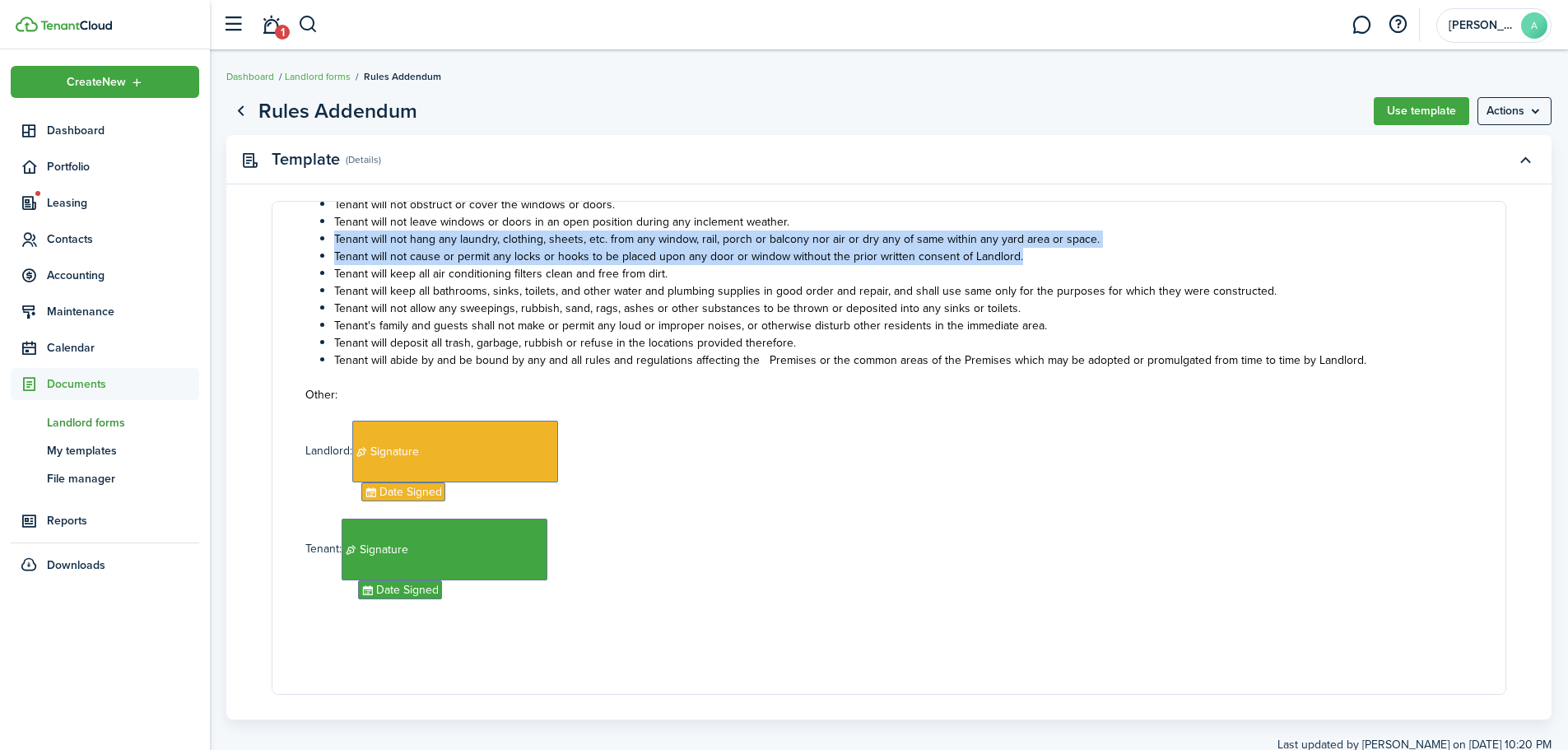
scroll to position [0, 0]
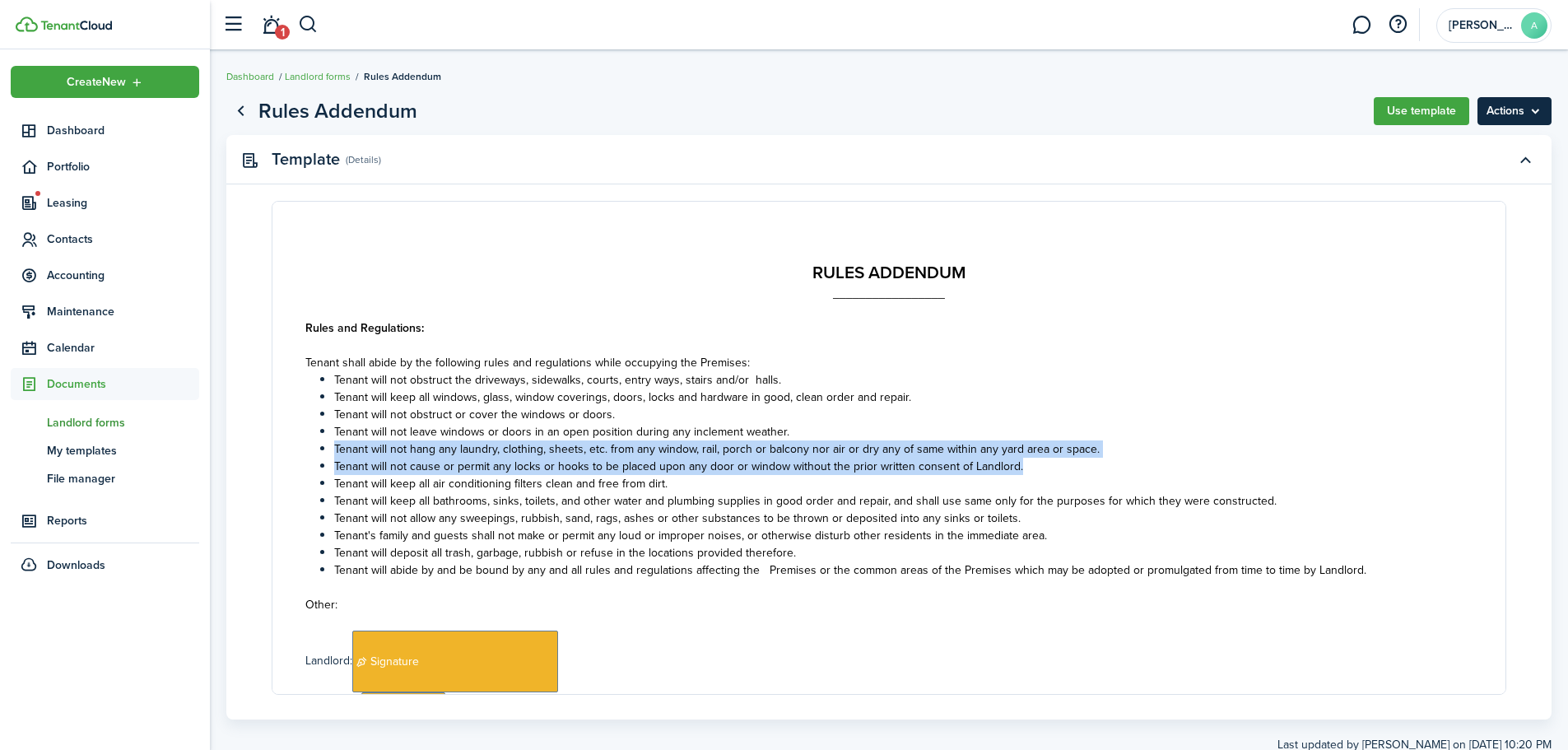
click at [1505, 105] on menu-btn "Actions" at bounding box center [1514, 111] width 74 height 28
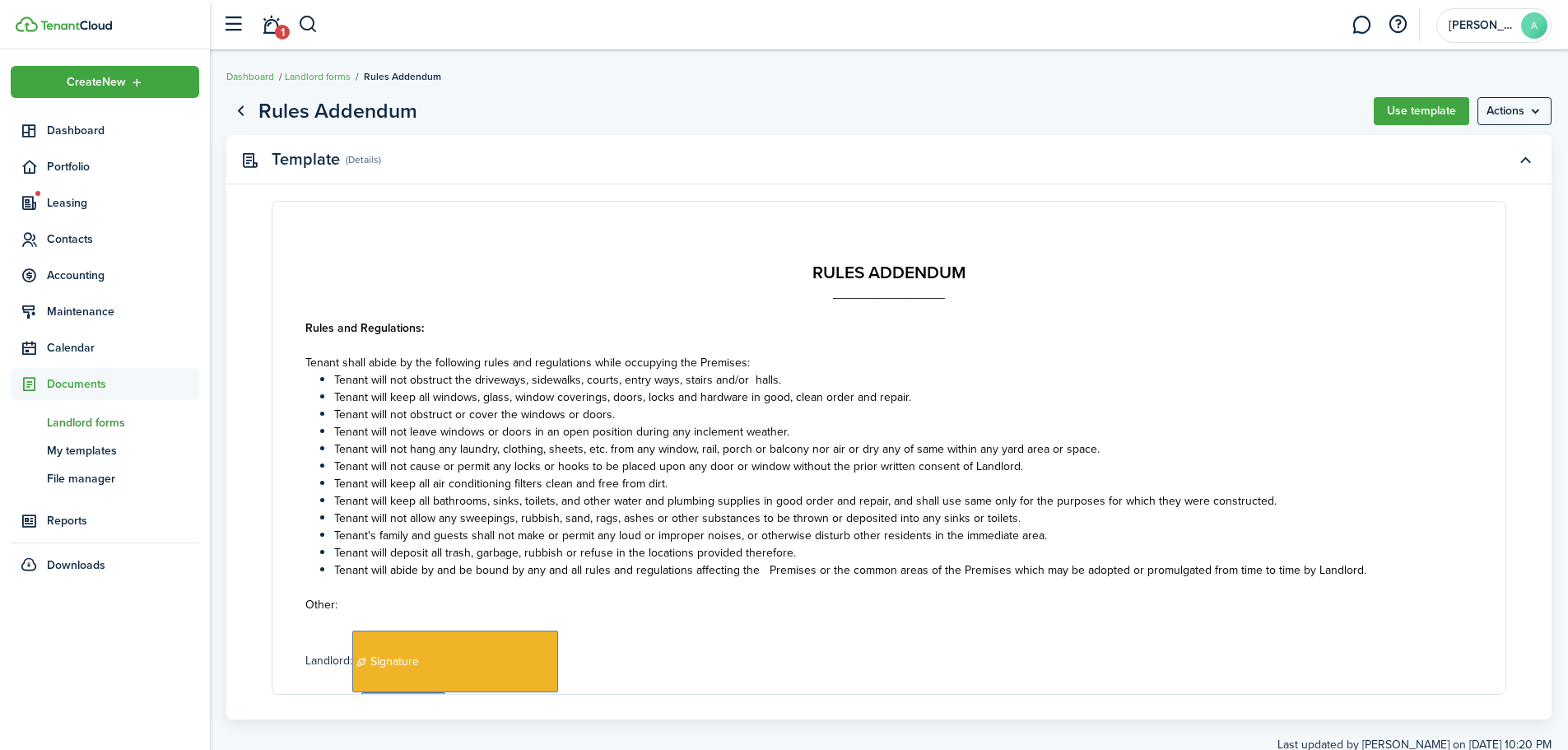
click at [1266, 254] on document-editor-content "RULES ADDENDUM _________________ Rules and Regulations: Tenant shall abide by t…" at bounding box center [888, 447] width 1235 height 494
click at [1398, 115] on button "Use template" at bounding box center [1421, 111] width 96 height 28
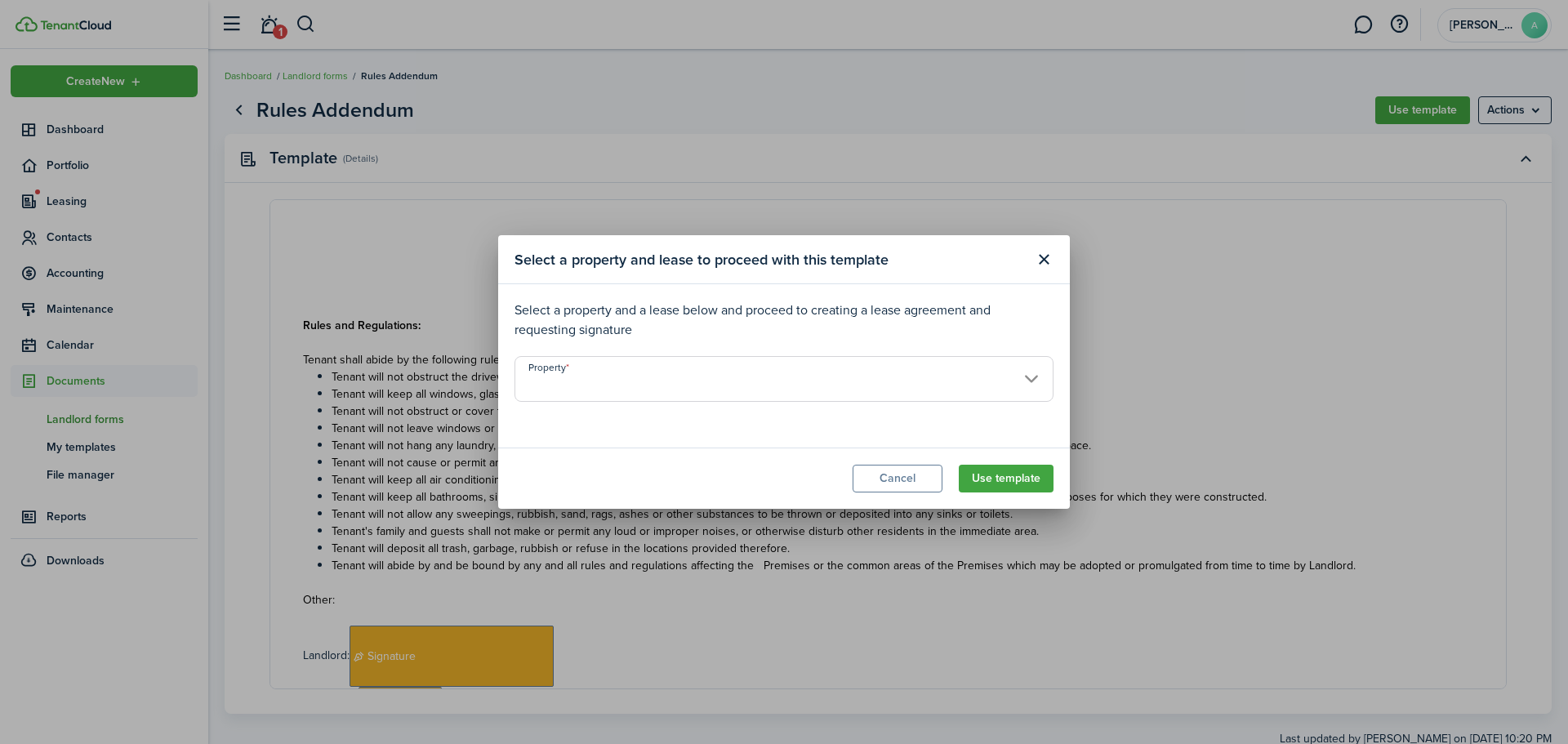
click at [832, 385] on input "Property" at bounding box center [784, 379] width 539 height 46
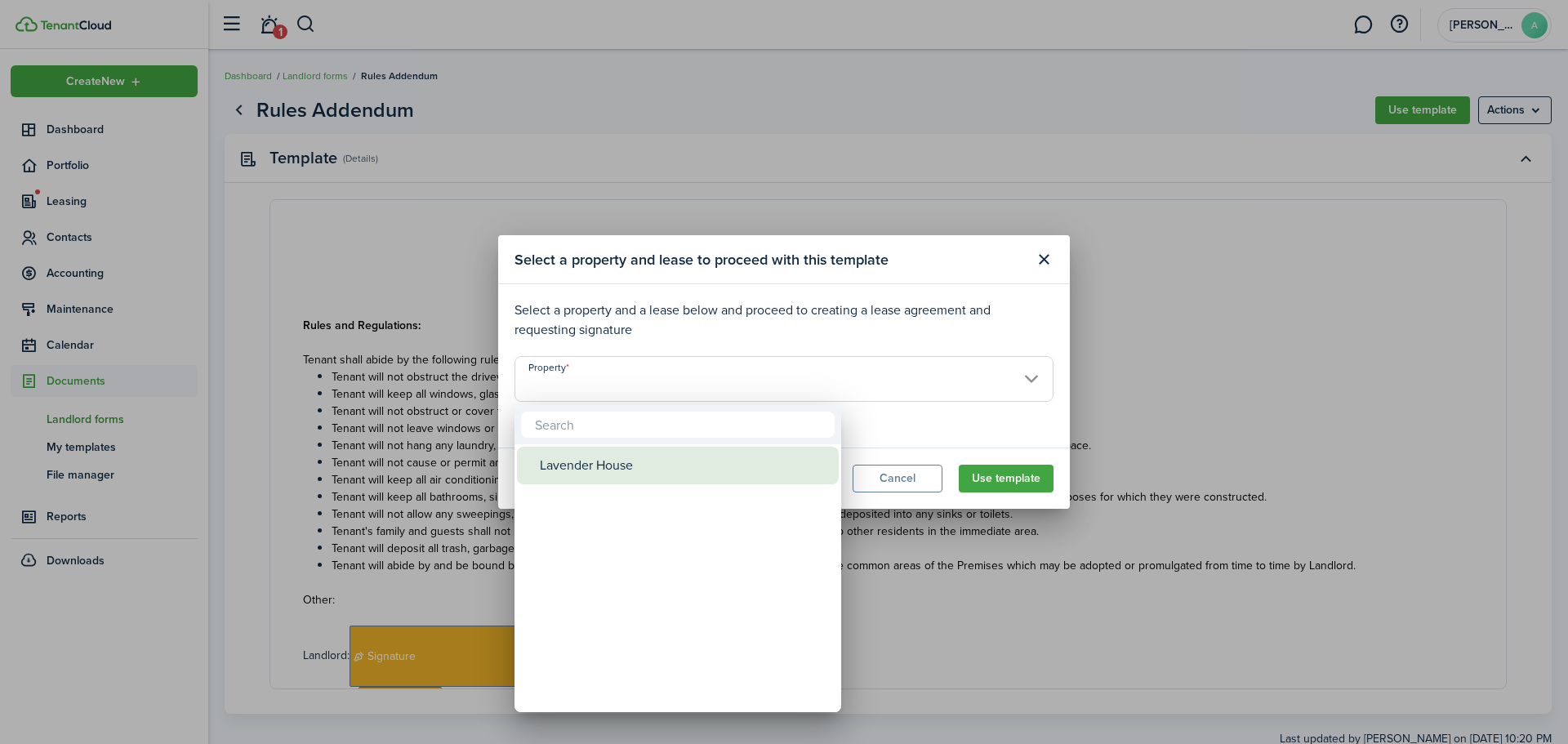
click at [653, 473] on div "Lavender House" at bounding box center [684, 465] width 289 height 37
type input "Lavender House"
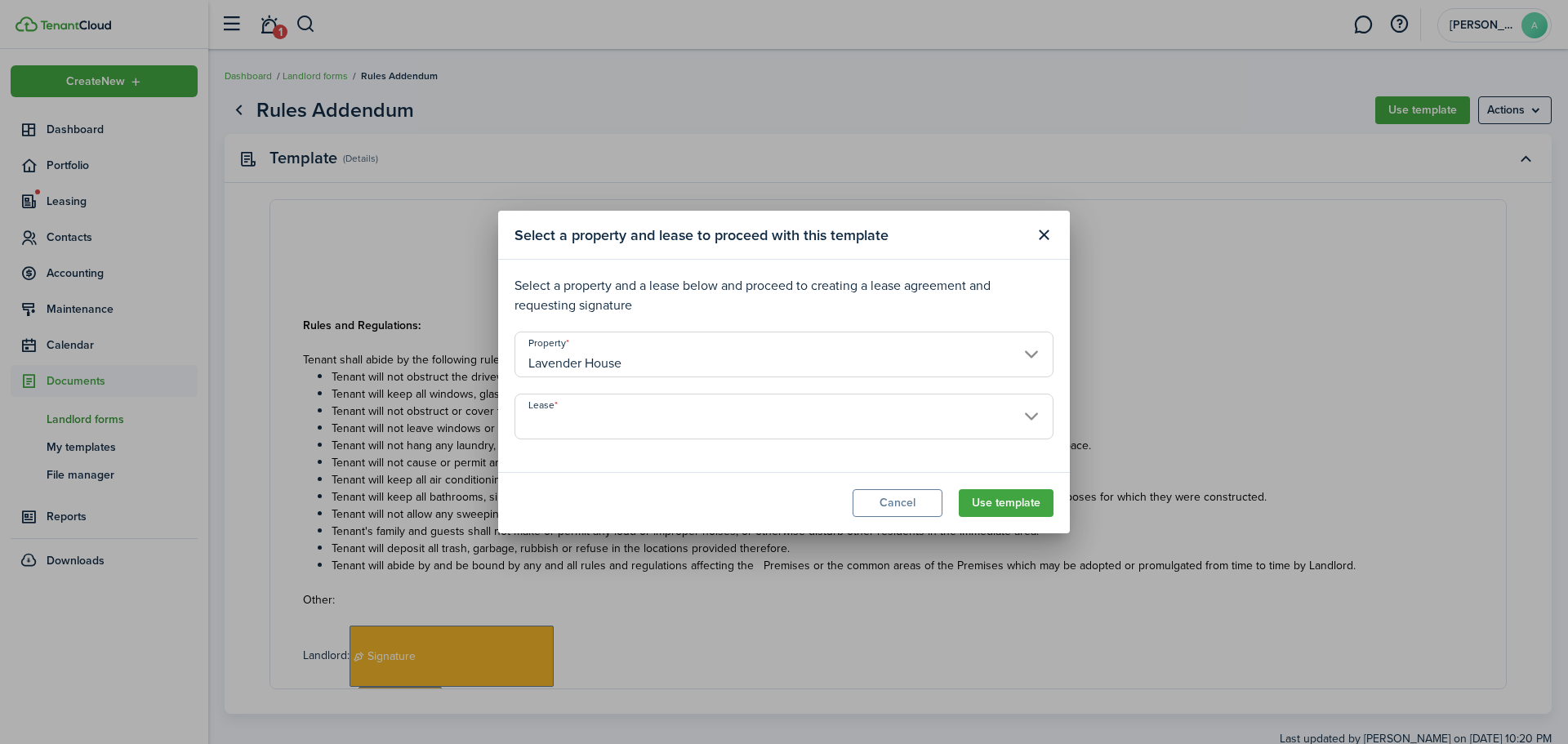
click at [658, 415] on input "Lease" at bounding box center [784, 416] width 539 height 46
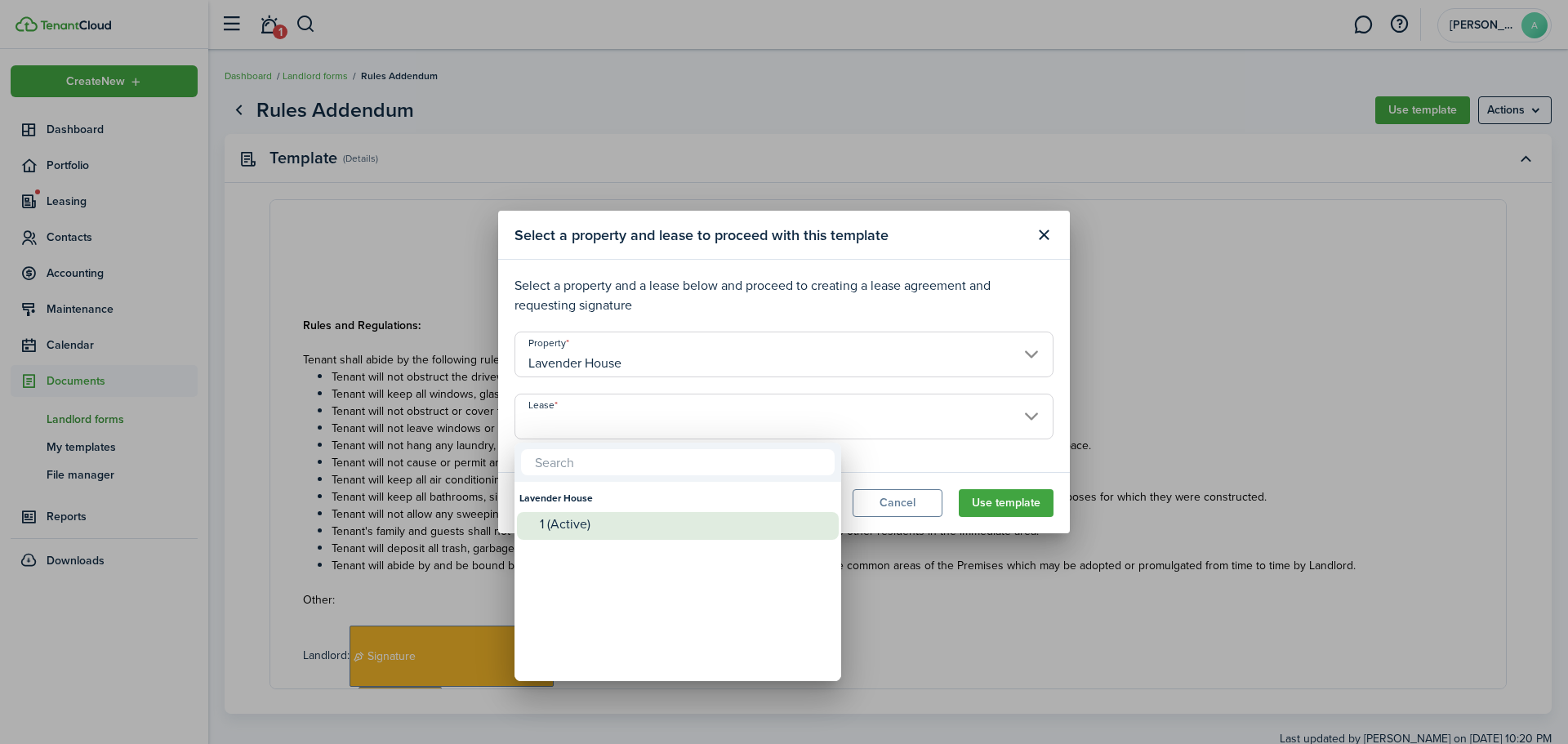
click at [571, 533] on div "1 (Active)" at bounding box center [684, 524] width 289 height 25
type input "Lavender House. Lease #1 (Active)"
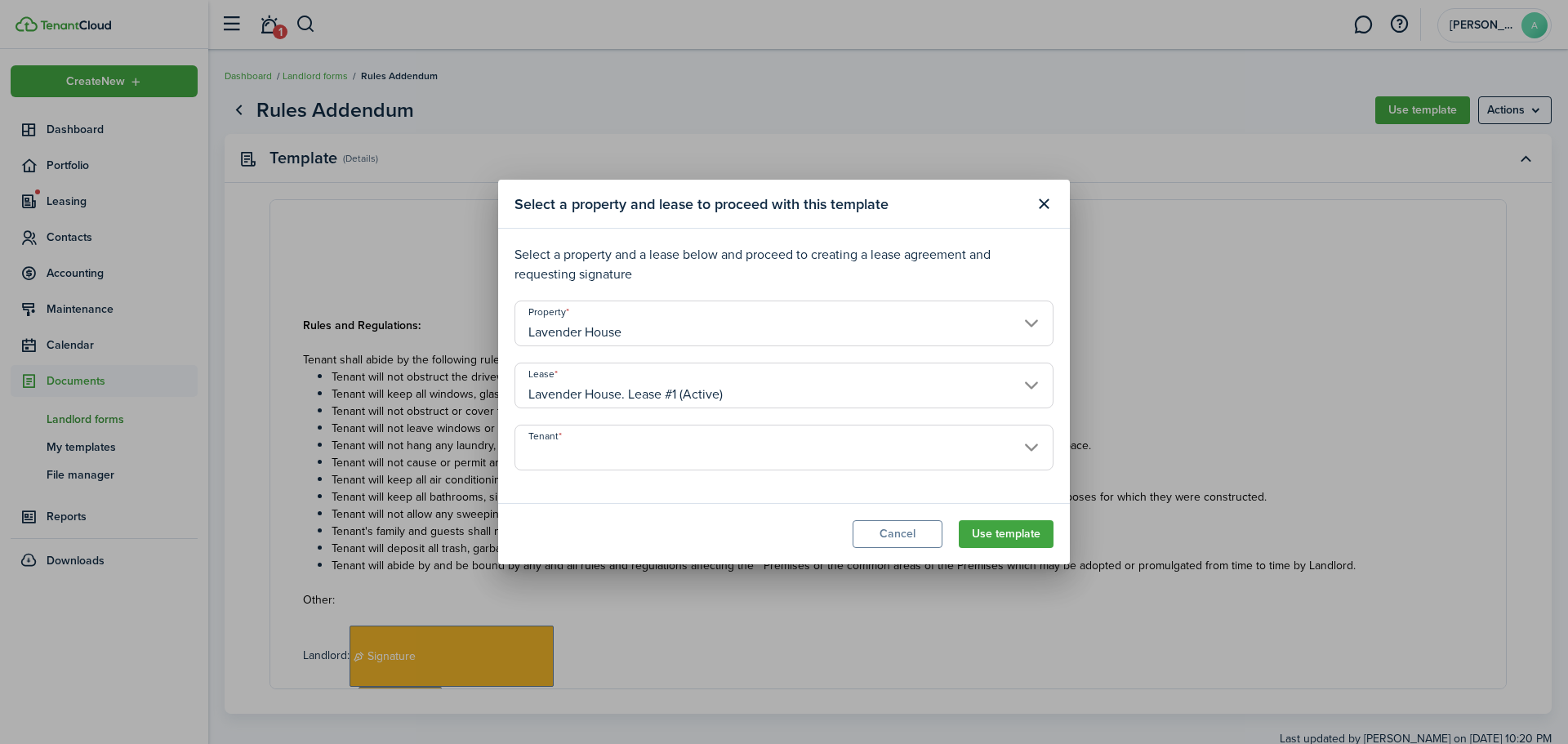
click at [632, 452] on input "Tenant" at bounding box center [784, 447] width 539 height 46
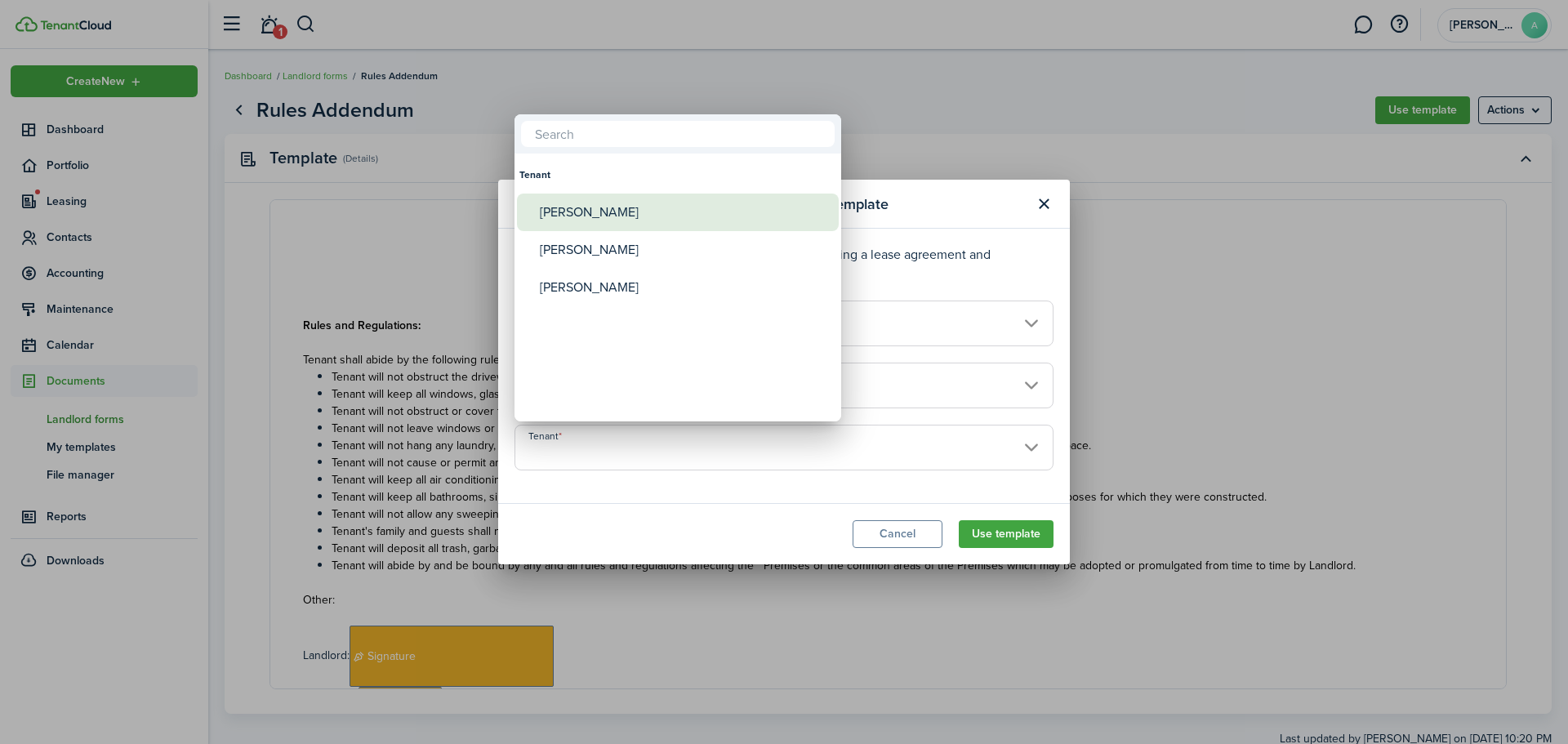
click at [606, 220] on div "[PERSON_NAME]" at bounding box center [684, 212] width 289 height 37
type input "[PERSON_NAME]"
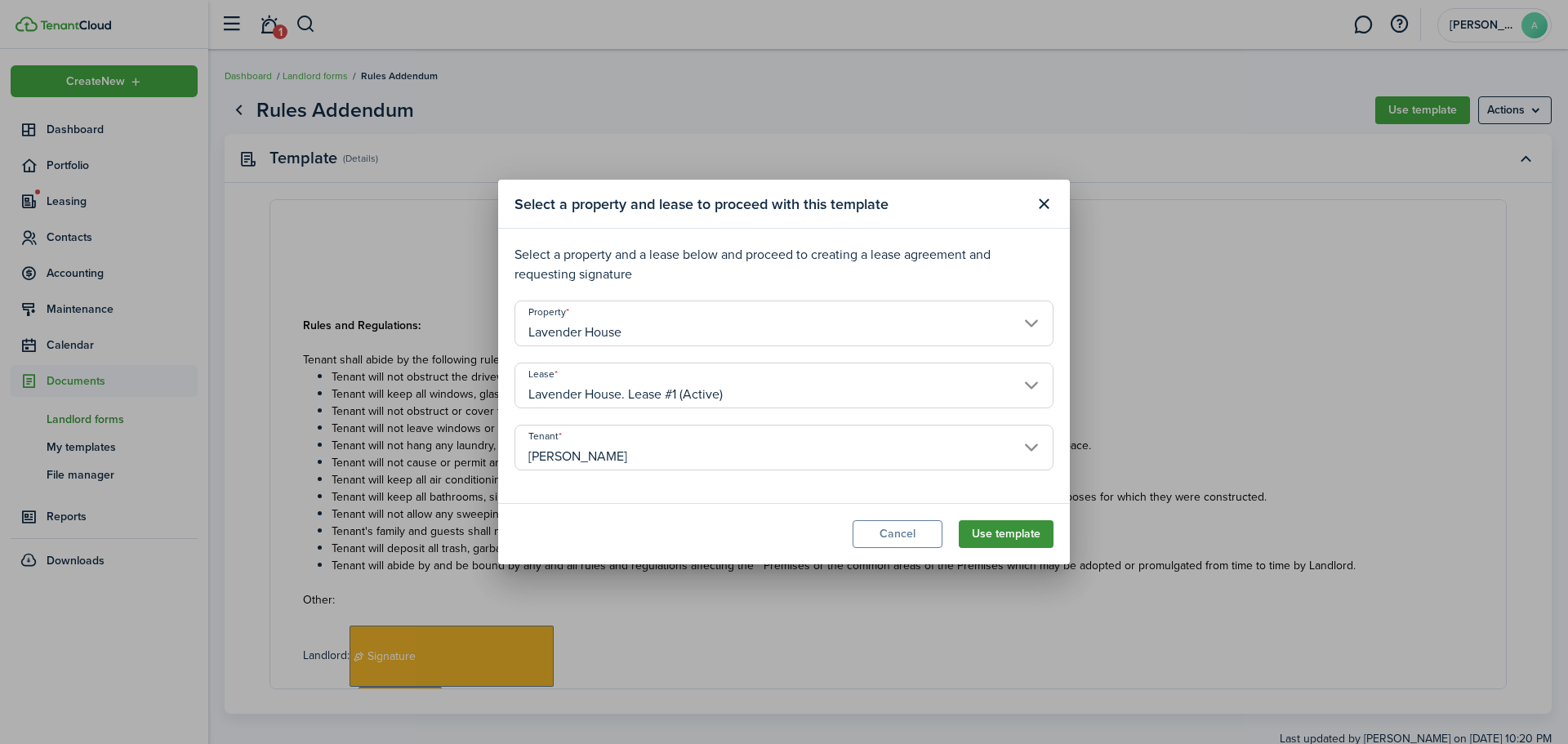
click at [1012, 538] on button "Use template" at bounding box center [1005, 533] width 95 height 27
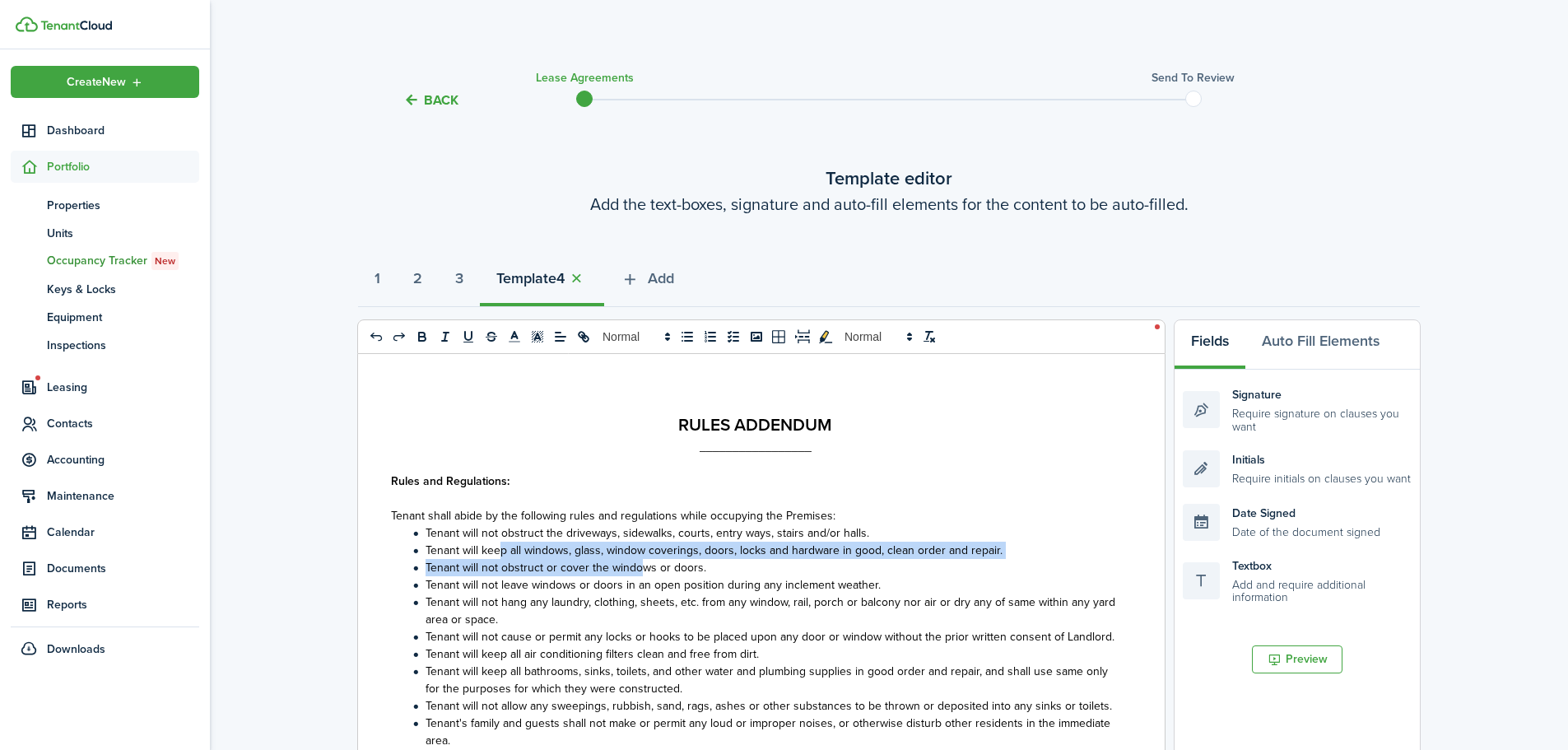
drag, startPoint x: 499, startPoint y: 552, endPoint x: 643, endPoint y: 558, distance: 144.1
click at [643, 558] on ol "Tenant will not obstruct the driveways, sidewalks, courts, entry ways, stairs a…" at bounding box center [755, 662] width 729 height 277
select select "fit"
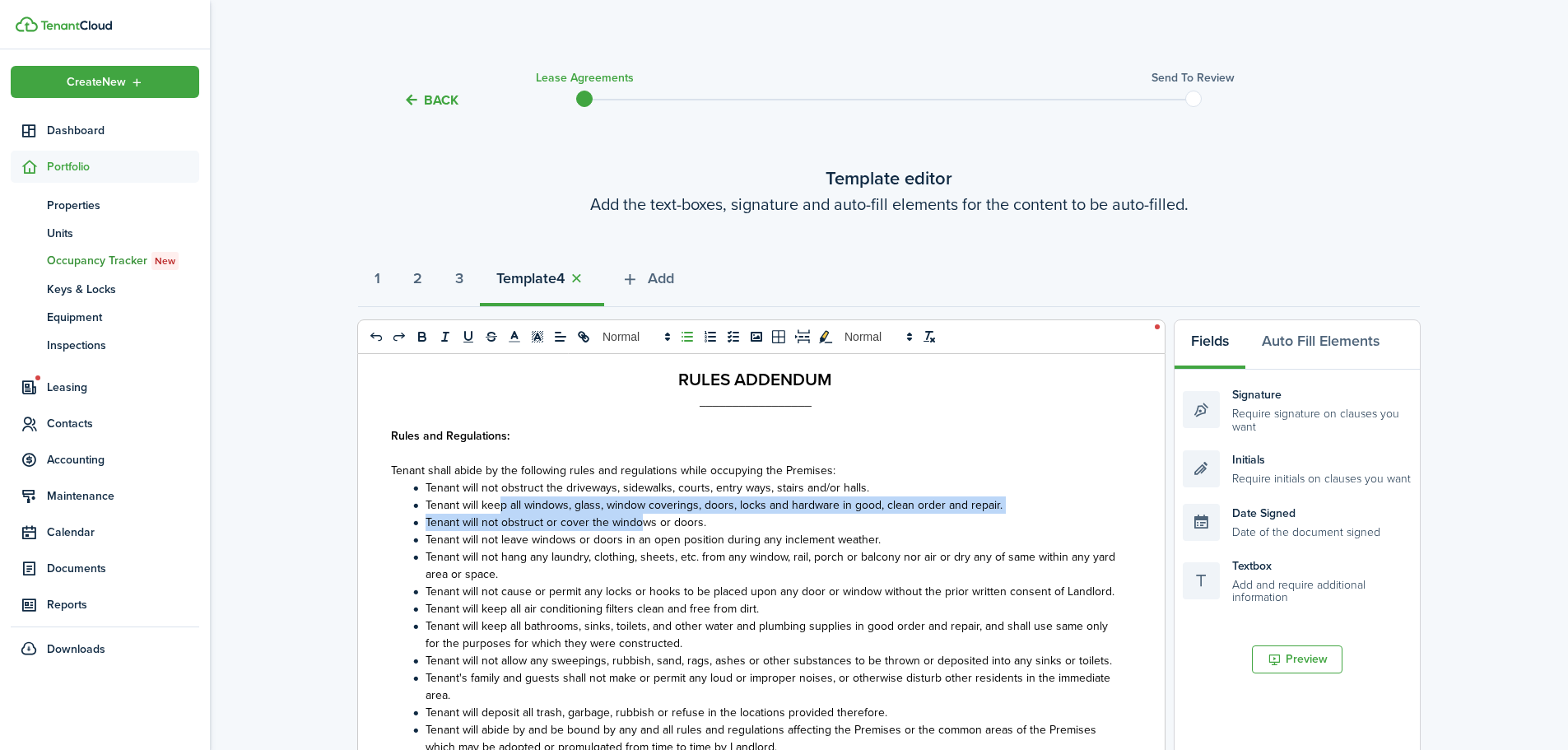
scroll to position [82, 0]
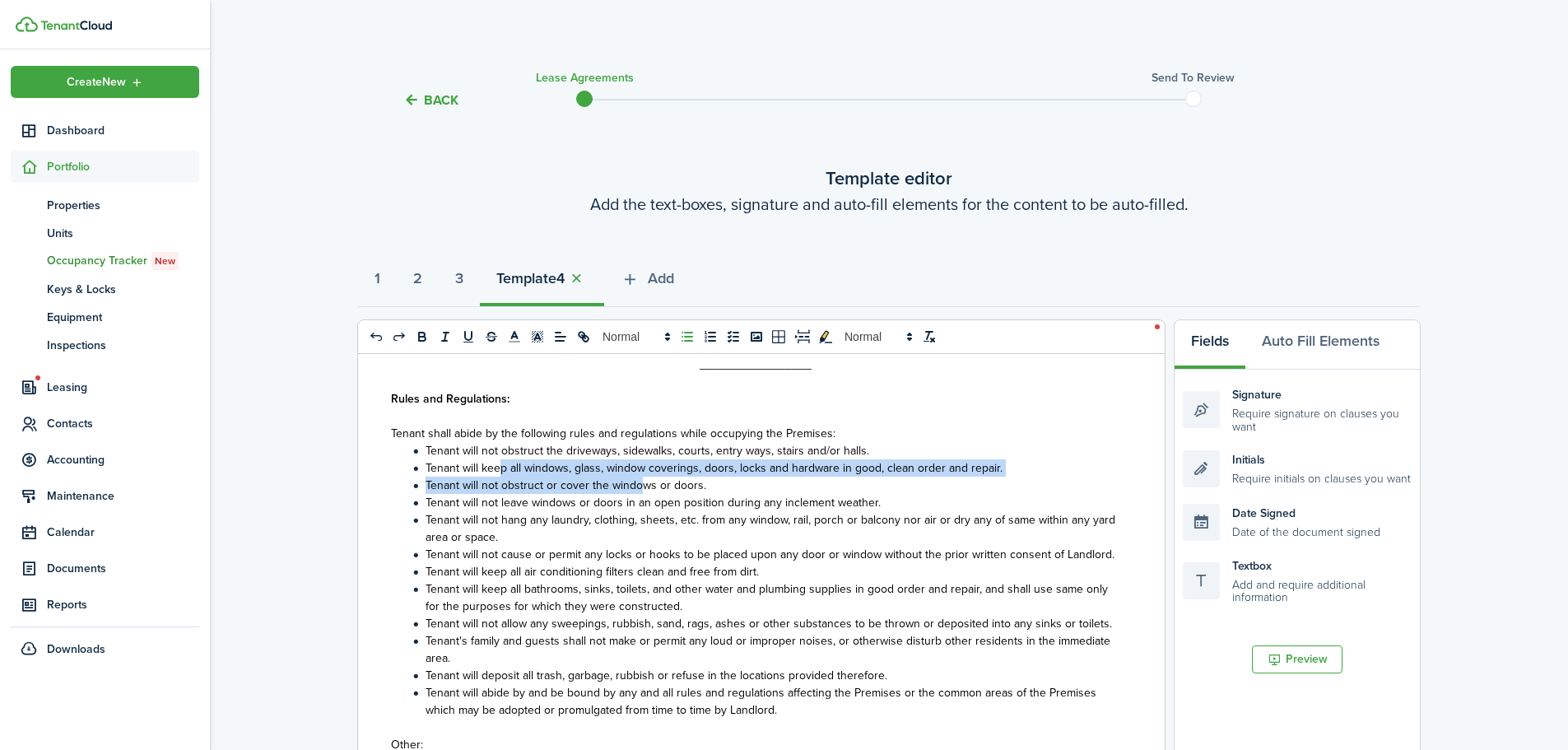
select select "fit"
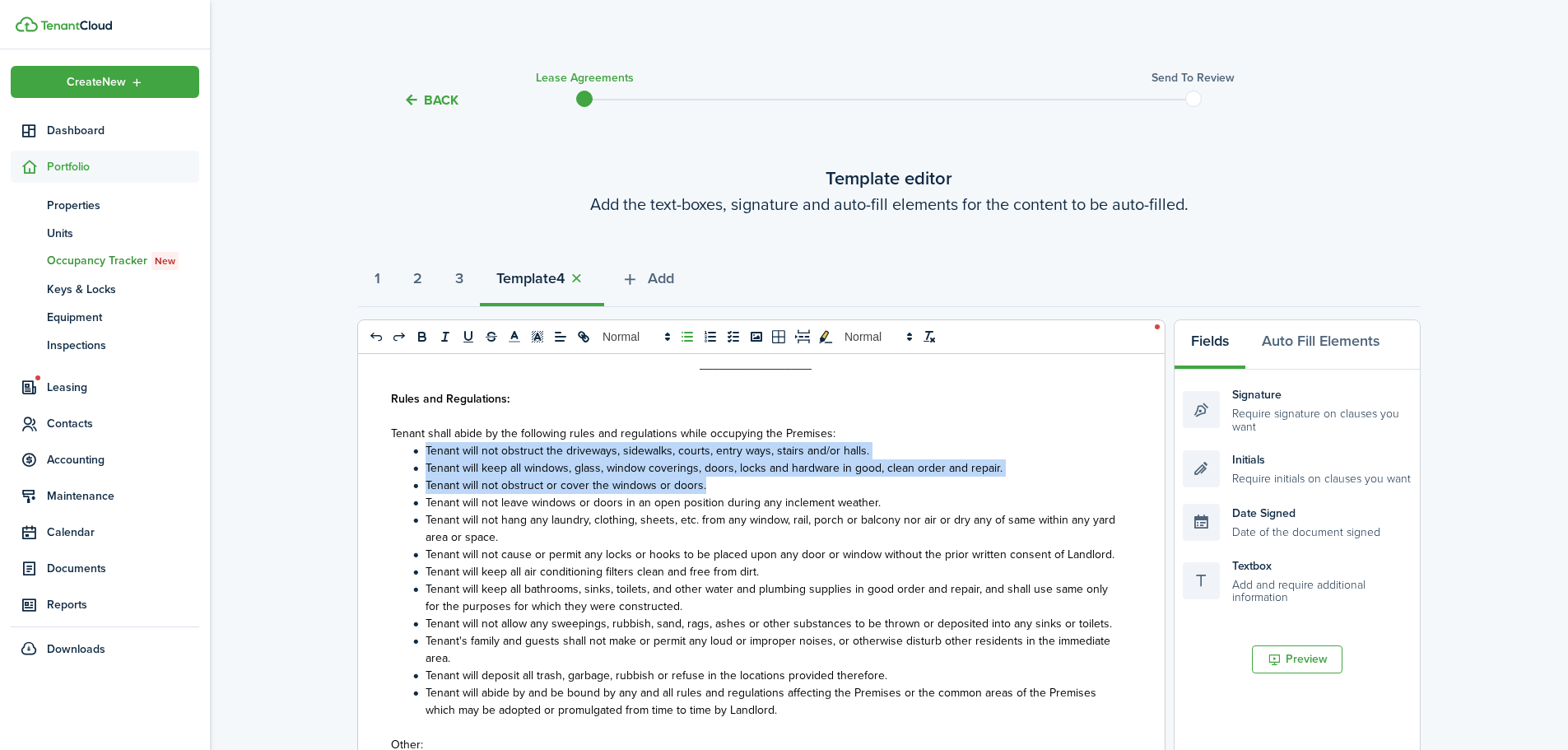
drag, startPoint x: 707, startPoint y: 482, endPoint x: 426, endPoint y: 446, distance: 283.3
click at [426, 446] on ol "Tenant will not obstruct the driveways, sidewalks, courts, entry ways, stairs a…" at bounding box center [755, 580] width 729 height 277
click at [484, 454] on span "Tenant will not obstruct the driveways, sidewalks, courts, entry ways, stairs a…" at bounding box center [647, 450] width 444 height 17
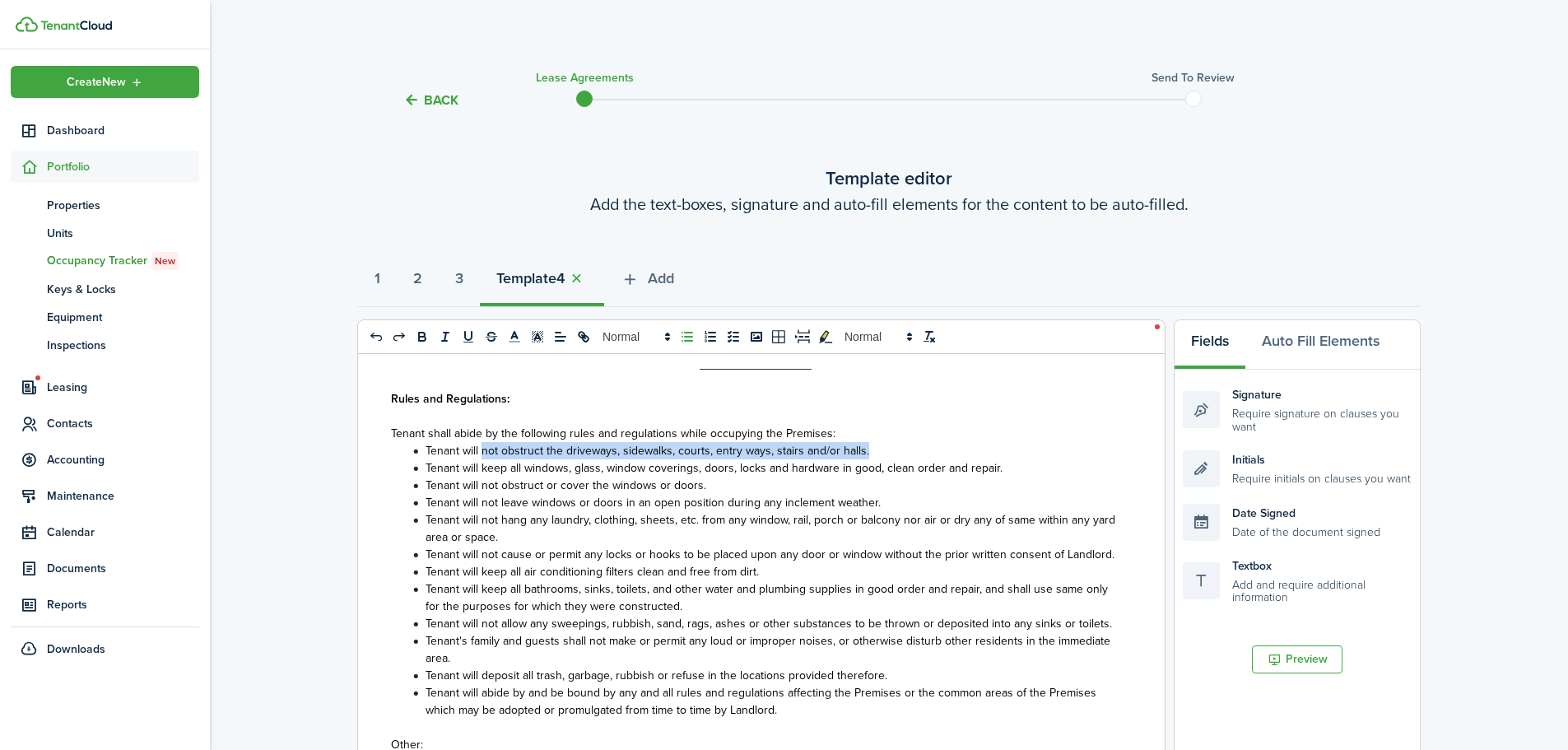
drag, startPoint x: 484, startPoint y: 451, endPoint x: 887, endPoint y: 448, distance: 403.0
click at [887, 448] on li "Tenant will not obstruct the driveways, sidewalks, courts, entry ways, stairs a…" at bounding box center [763, 450] width 711 height 17
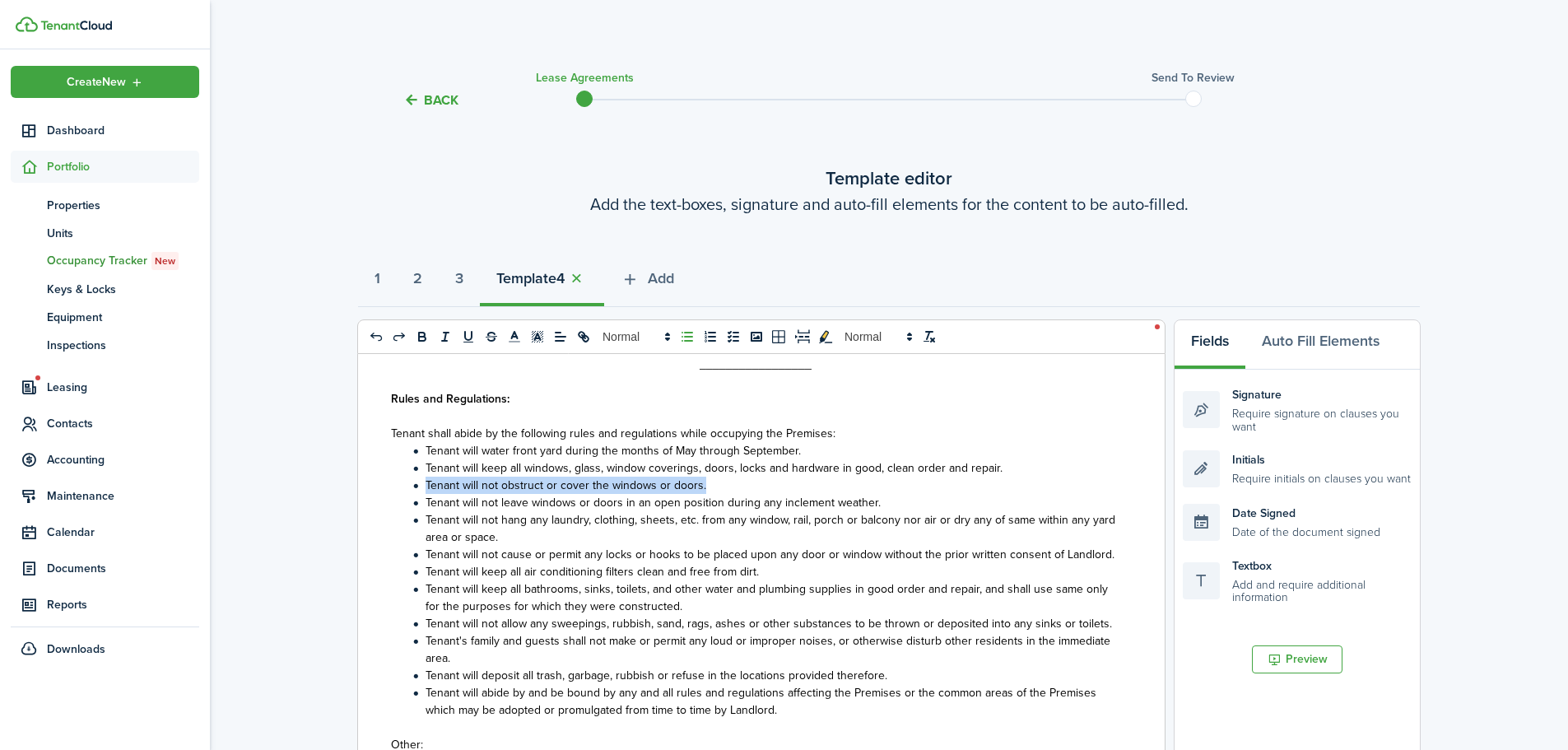
drag, startPoint x: 720, startPoint y: 487, endPoint x: 420, endPoint y: 487, distance: 300.0
click at [420, 487] on li "Tenant will not obstruct or cover the windows or doors." at bounding box center [763, 485] width 711 height 17
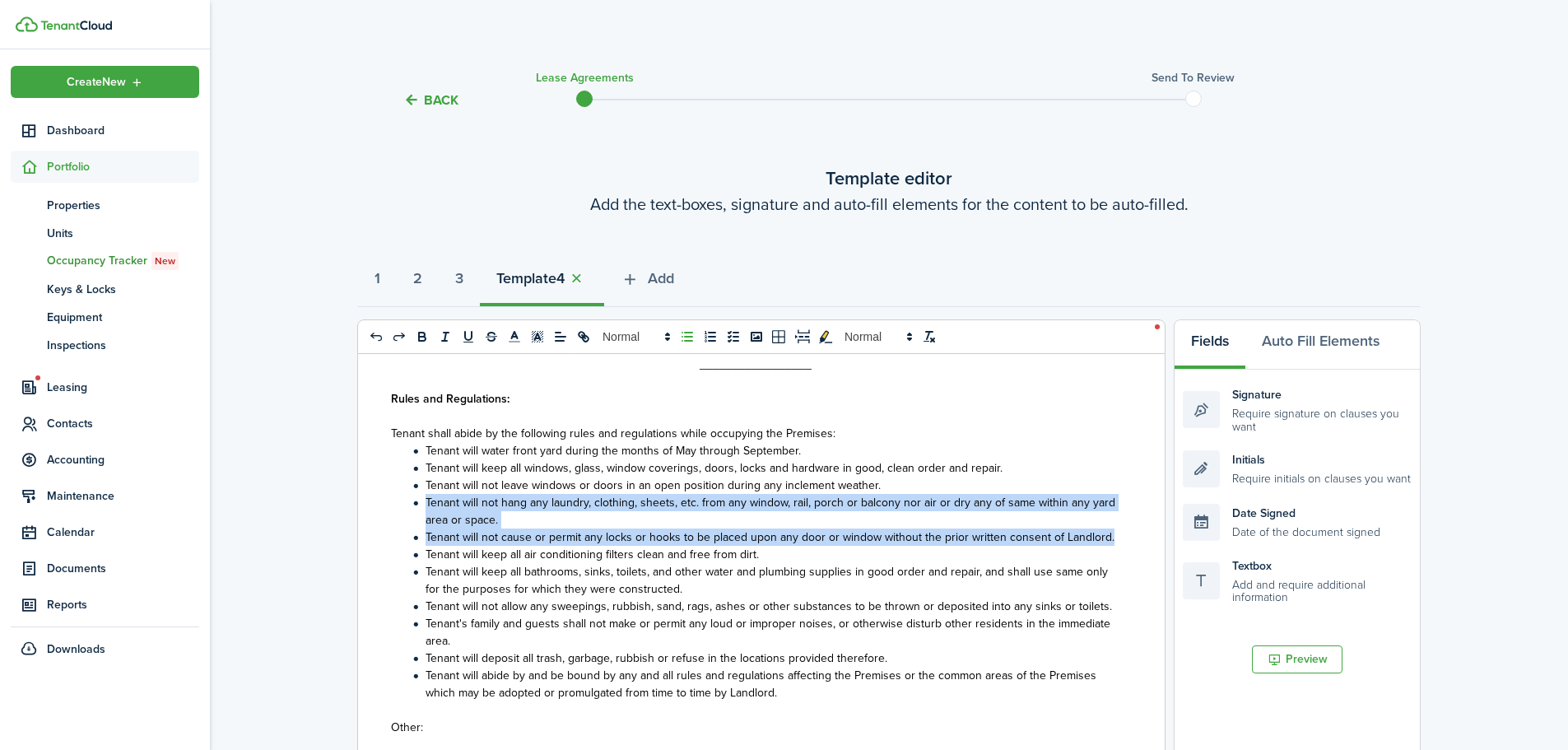
drag, startPoint x: 1110, startPoint y: 537, endPoint x: 412, endPoint y: 503, distance: 698.8
click at [412, 503] on div "RULES ADDENDUM _________________ Rules and Regulations: Tenant shall abide by t…" at bounding box center [755, 677] width 794 height 646
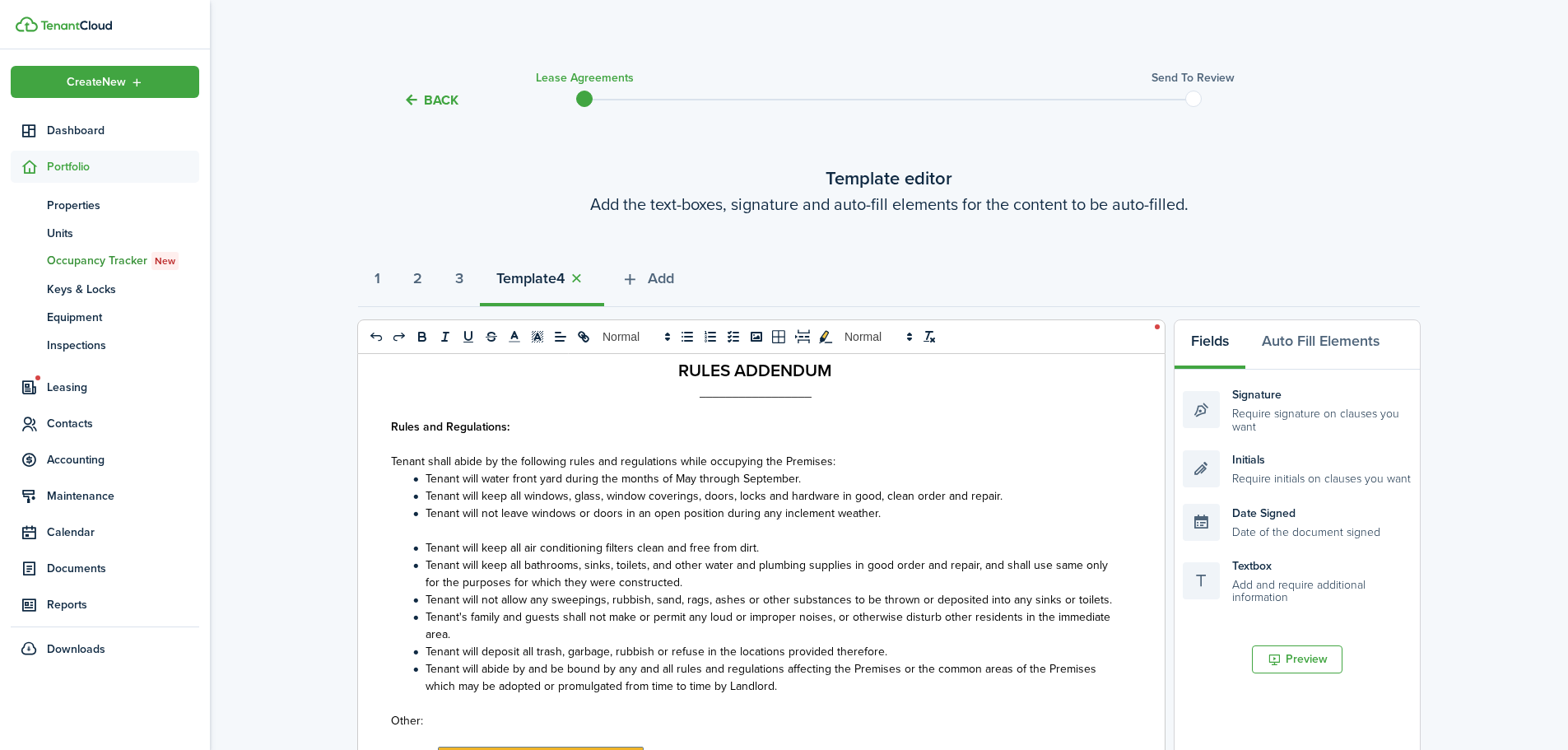
scroll to position [37, 0]
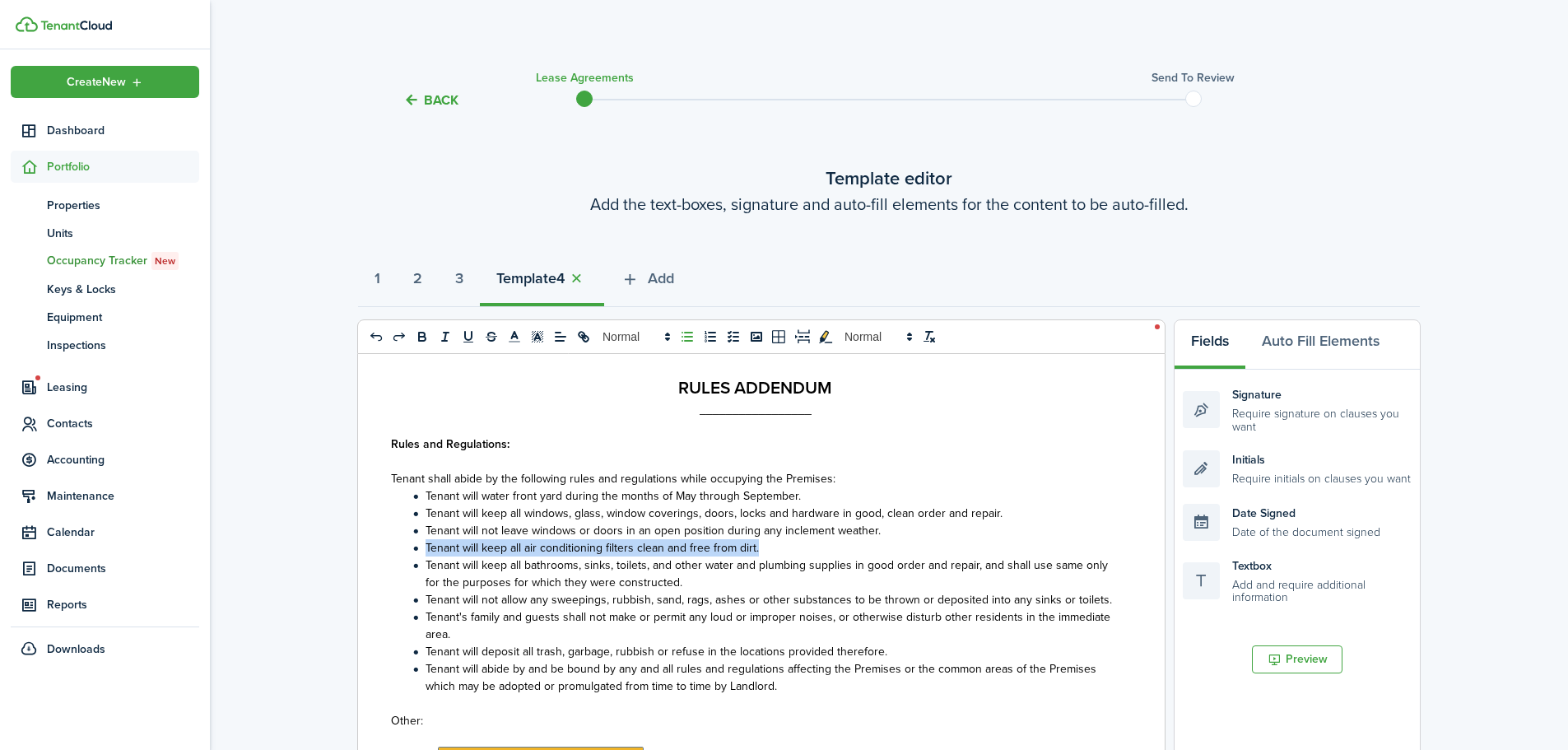
drag, startPoint x: 671, startPoint y: 552, endPoint x: 391, endPoint y: 551, distance: 280.0
click at [391, 551] on ol "Tenant will water front yard during the months of May through September. Tenant…" at bounding box center [755, 591] width 729 height 207
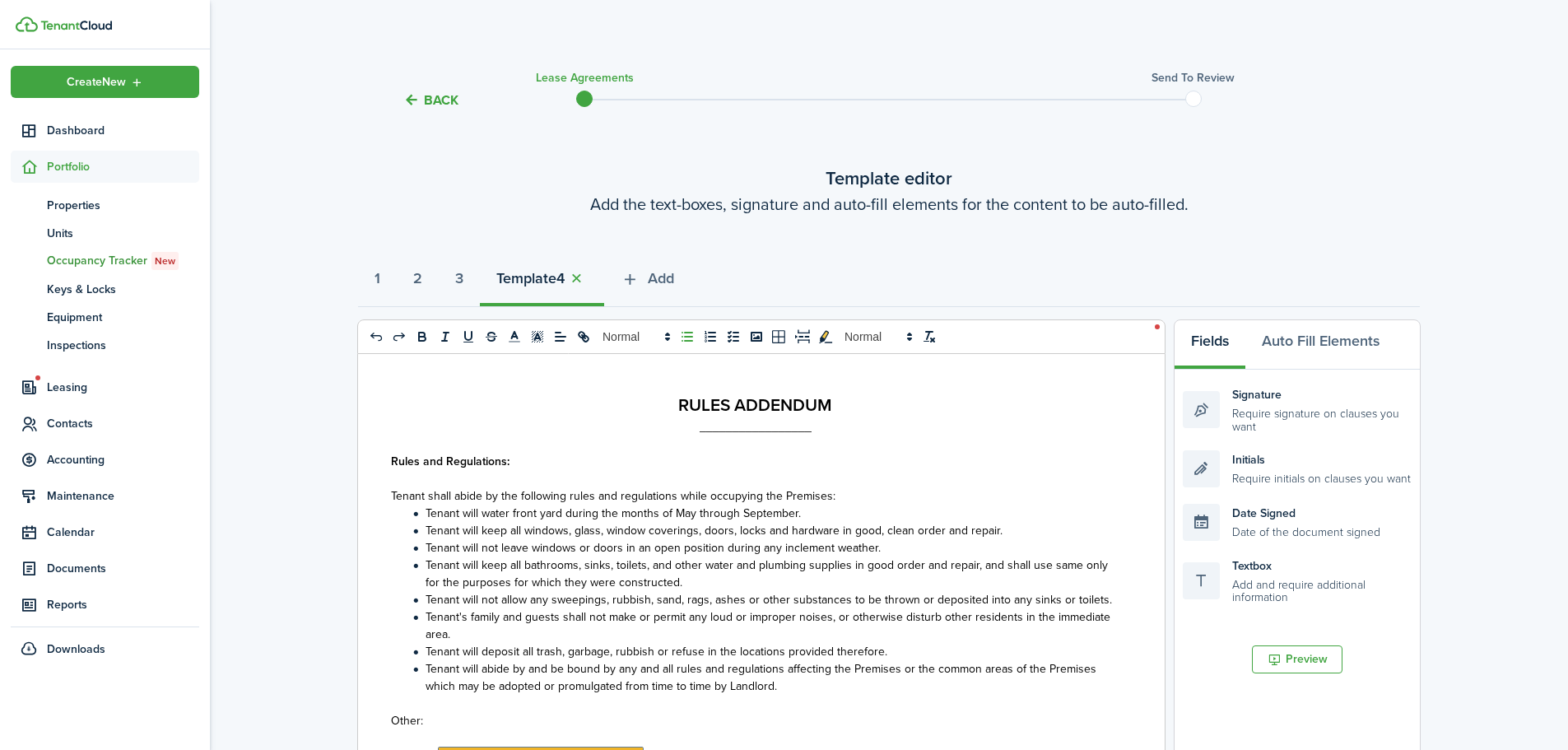
scroll to position [20, 0]
click at [685, 584] on li "Tenant will keep all bathrooms, sinks, toilets, and other water and plumbing su…" at bounding box center [763, 573] width 711 height 35
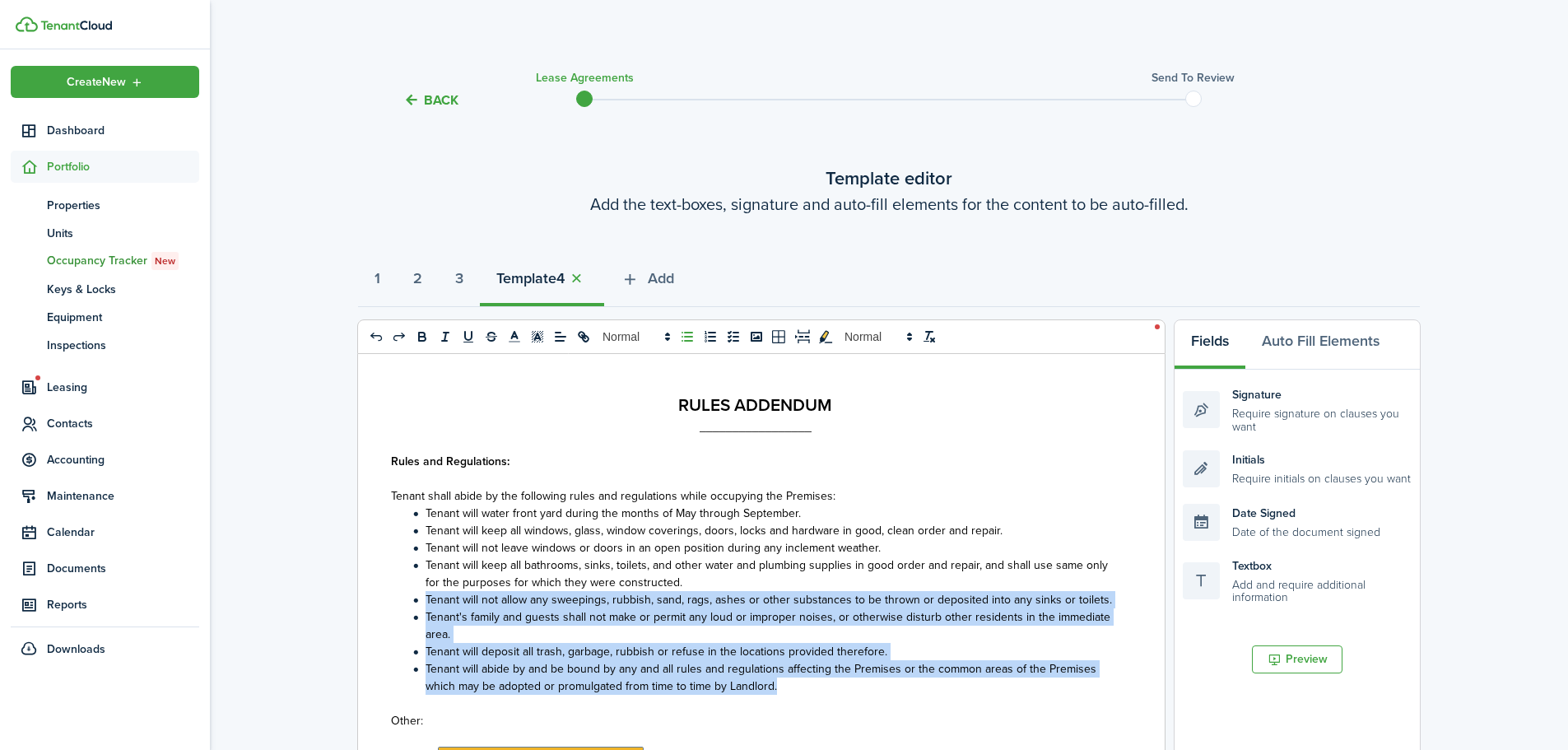
drag, startPoint x: 813, startPoint y: 687, endPoint x: 415, endPoint y: 596, distance: 408.3
click at [415, 596] on ol "Tenant will water front yard during the months of May through September. Tenant…" at bounding box center [755, 599] width 729 height 190
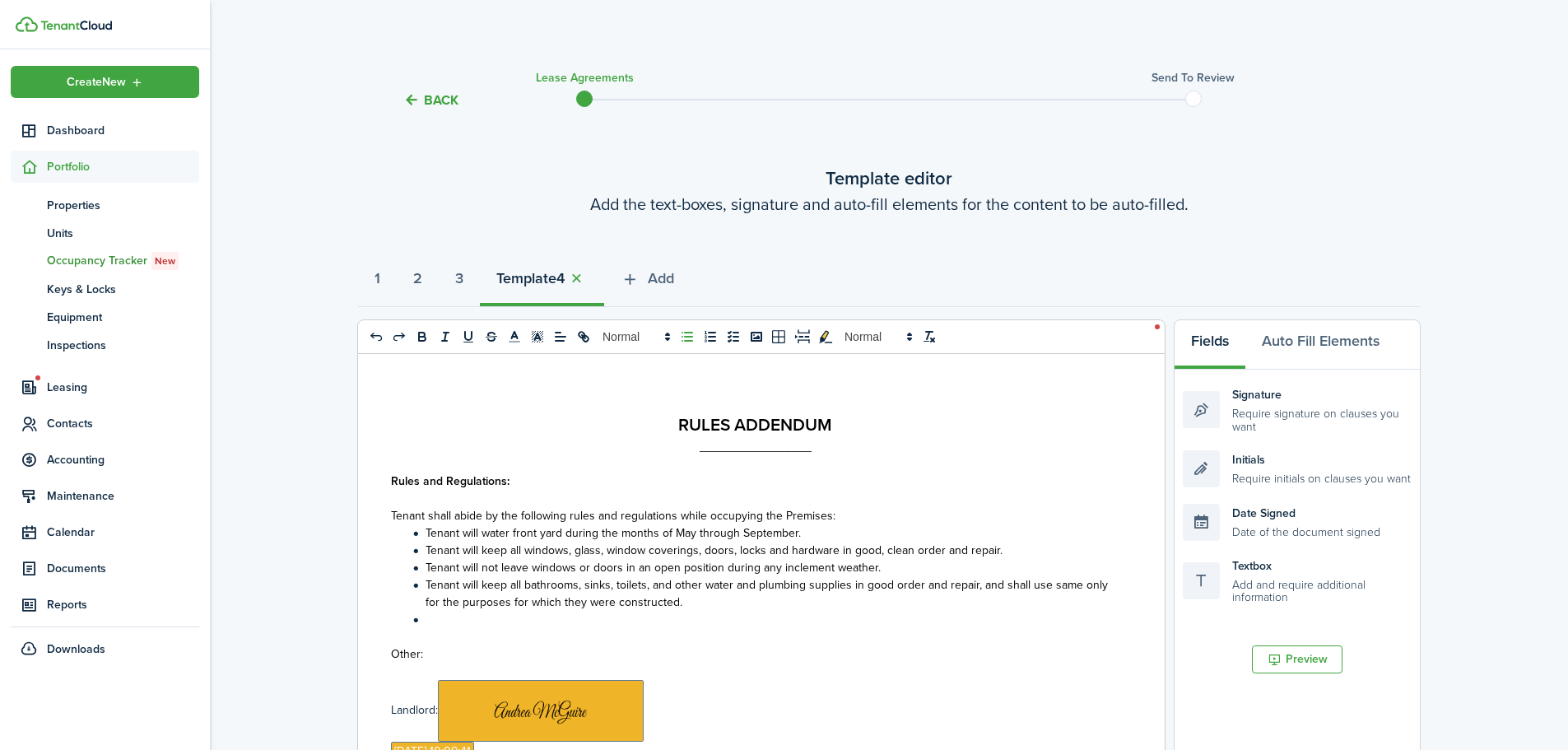
scroll to position [0, 0]
drag, startPoint x: 429, startPoint y: 654, endPoint x: 399, endPoint y: 621, distance: 44.6
click at [399, 621] on div "RULES ADDENDUM _________________ Rules and Regulations: Tenant shall abide by t…" at bounding box center [755, 677] width 794 height 646
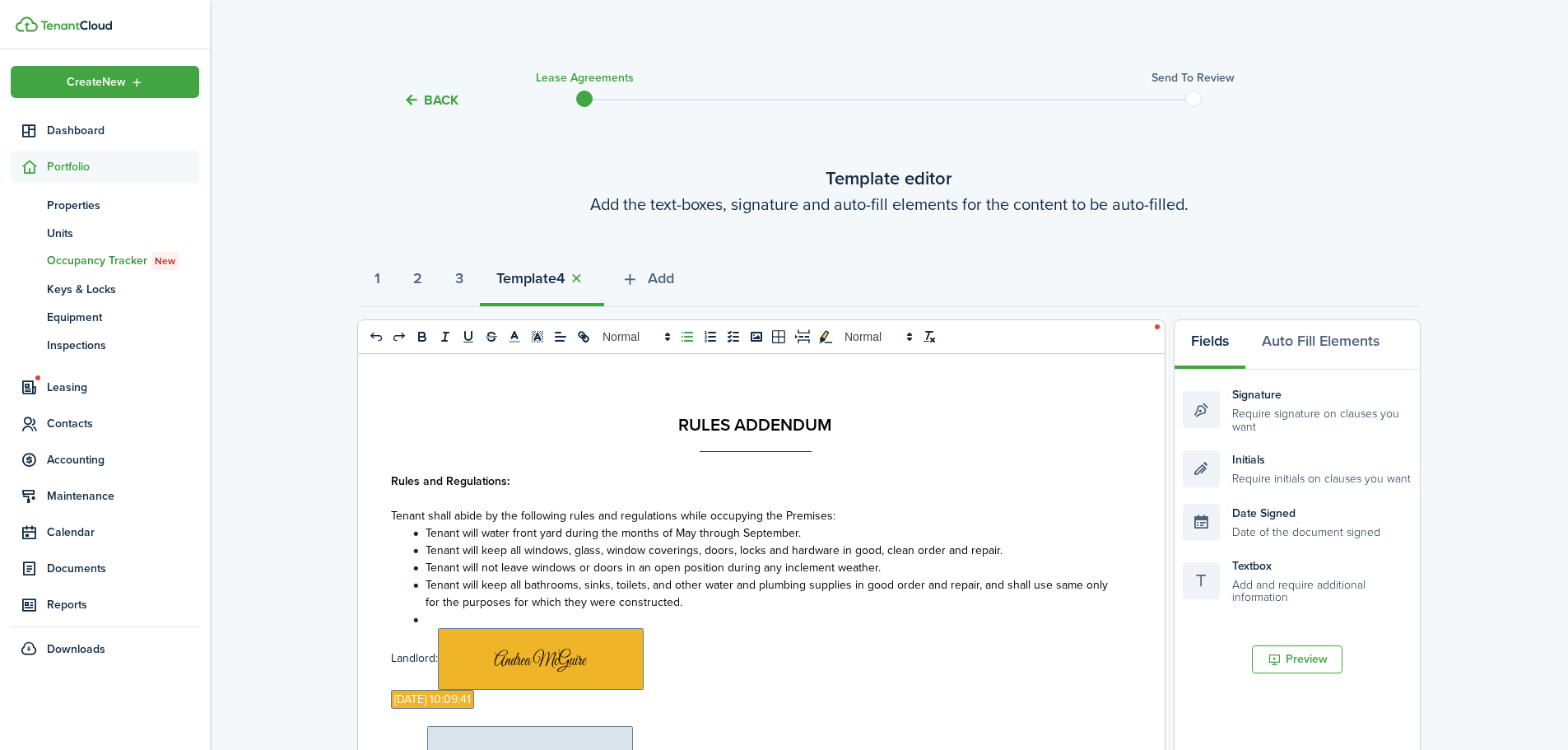
click at [427, 621] on p at bounding box center [755, 619] width 729 height 17
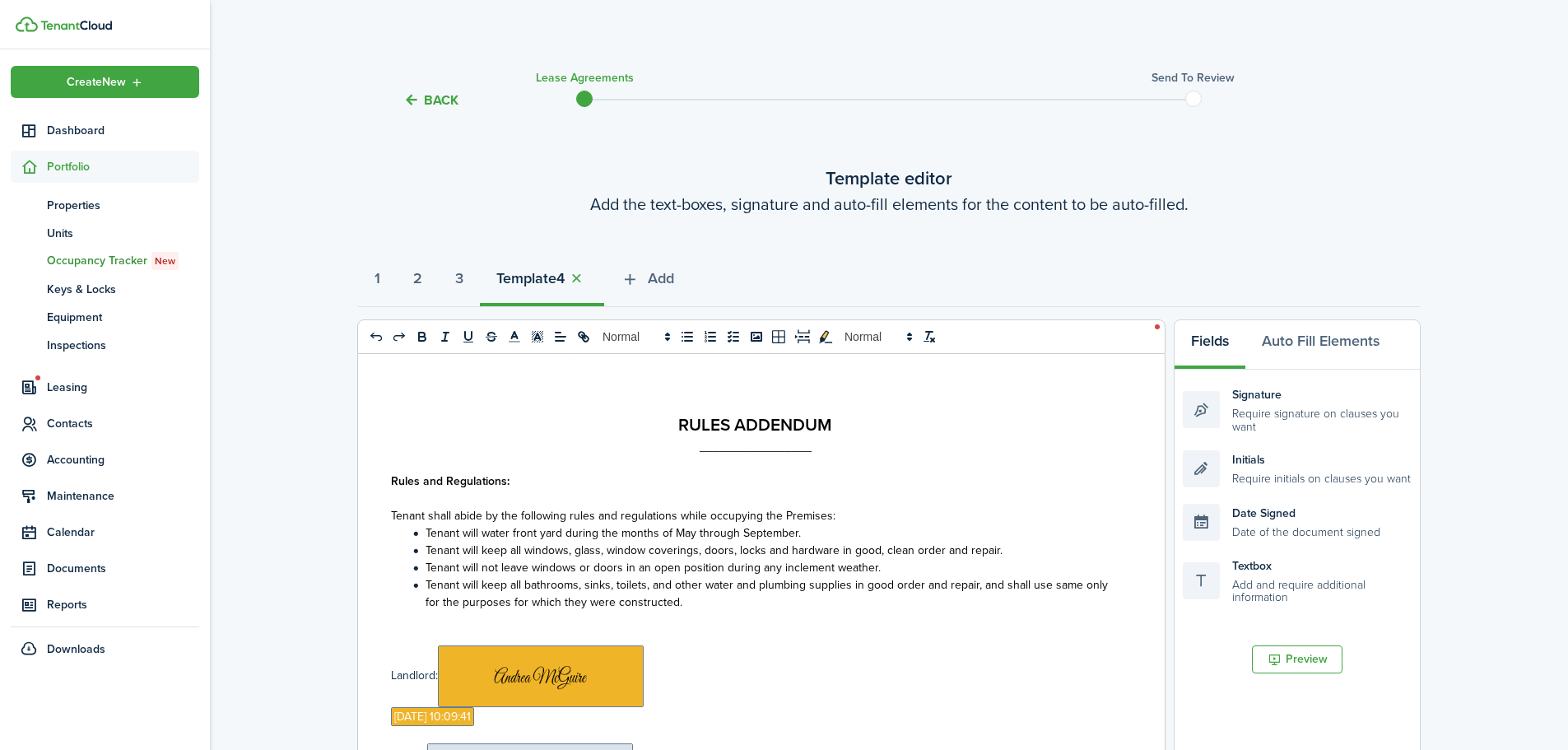
click at [847, 537] on li "Tenant will water front yard during the months of May through September." at bounding box center [763, 532] width 711 height 17
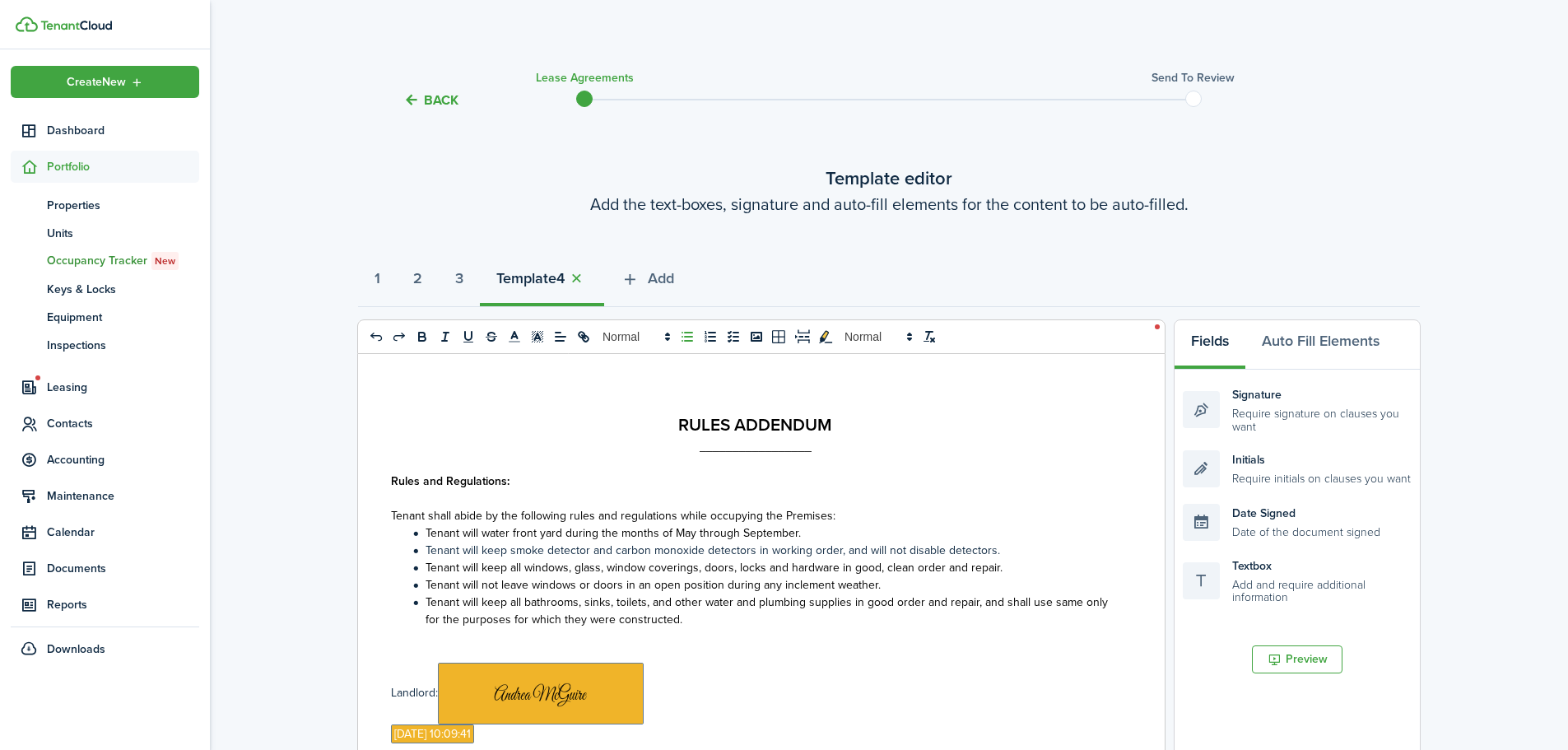
click at [826, 623] on li "Tenant will keep all bathrooms, sinks, toilets, and other water and plumbing su…" at bounding box center [763, 611] width 711 height 35
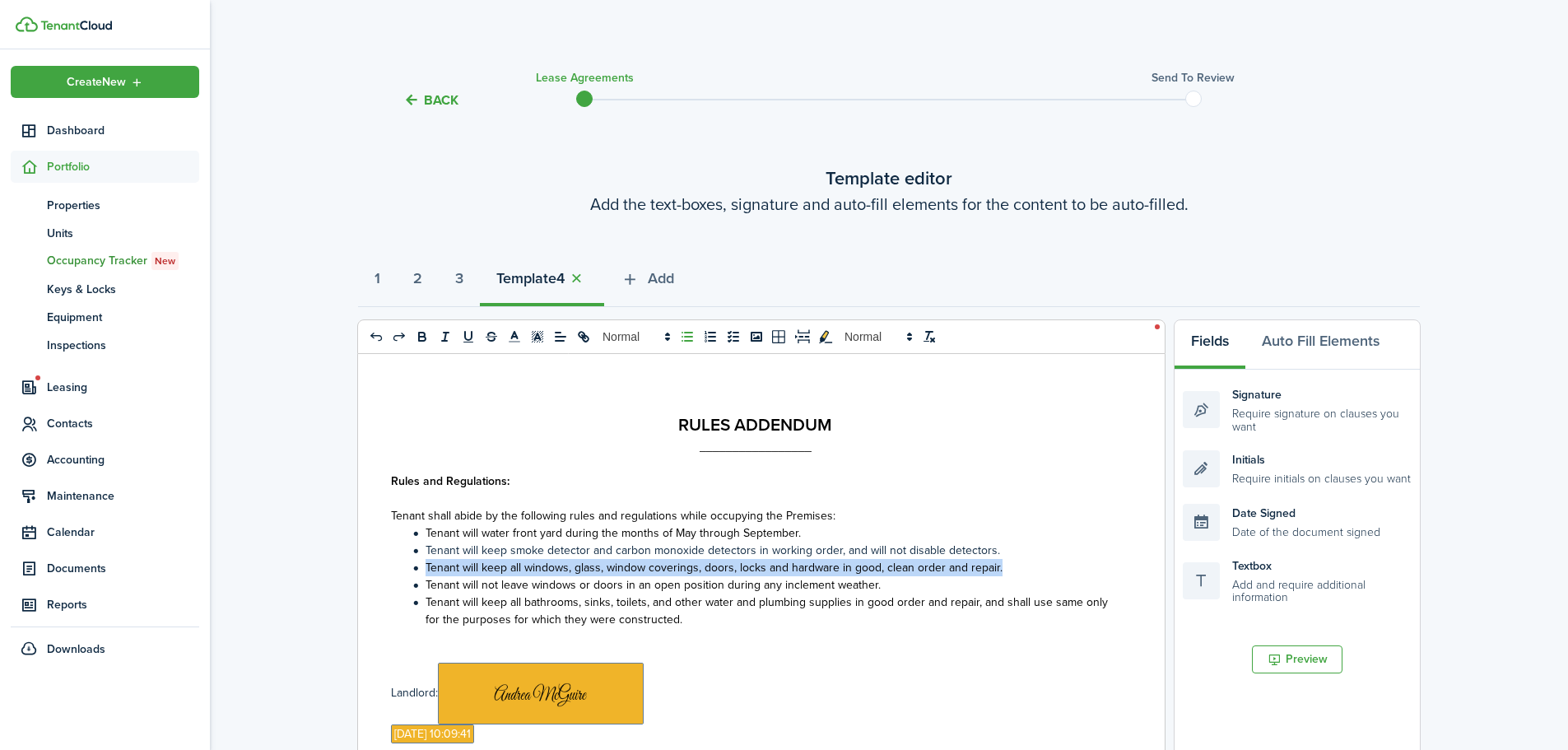
drag, startPoint x: 817, startPoint y: 571, endPoint x: 423, endPoint y: 570, distance: 394.0
click at [423, 570] on li "Tenant will keep all windows, glass, window coverings, doors, locks and hardwar…" at bounding box center [763, 567] width 711 height 17
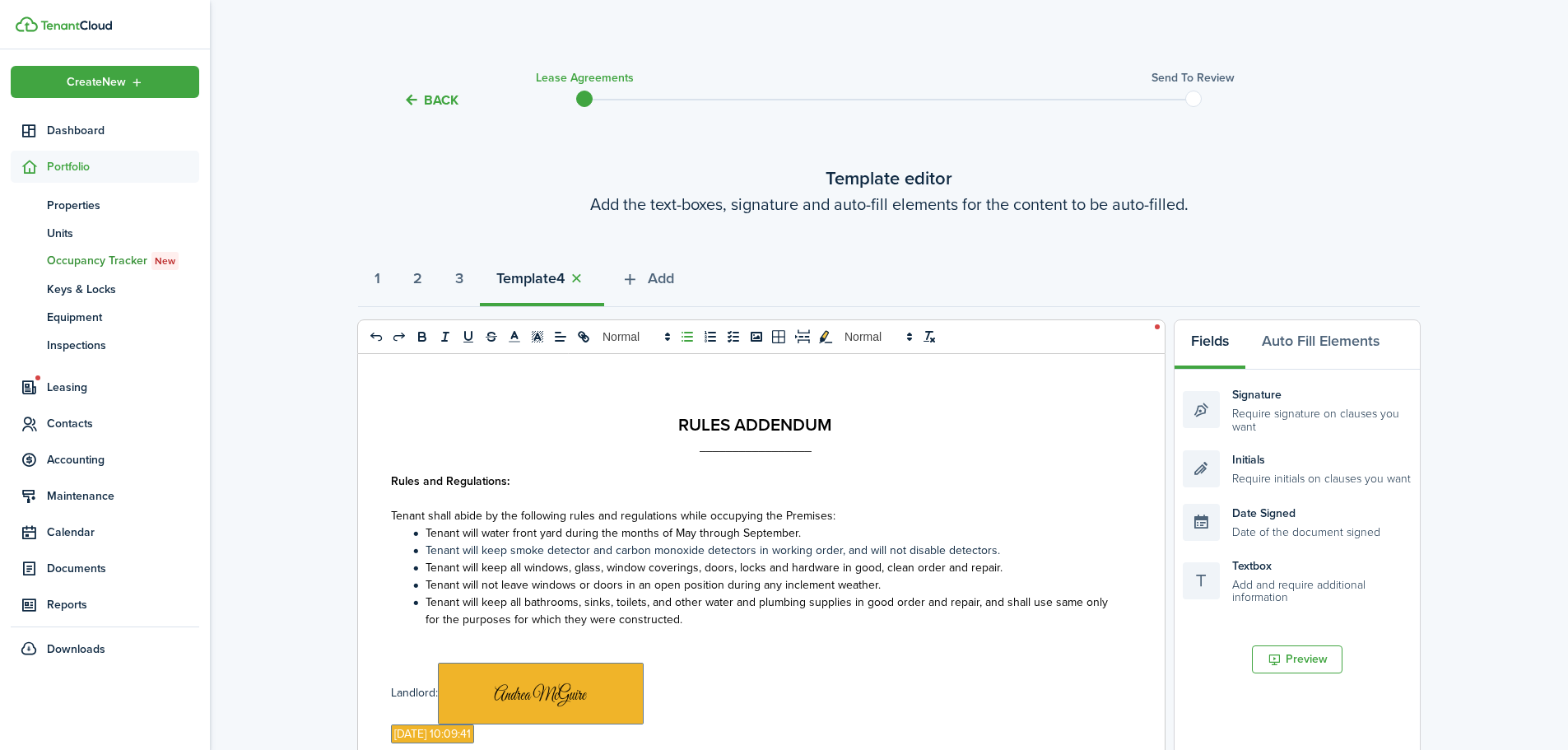
click at [700, 622] on li "Tenant will keep all bathrooms, sinks, toilets, and other water and plumbing su…" at bounding box center [763, 611] width 711 height 35
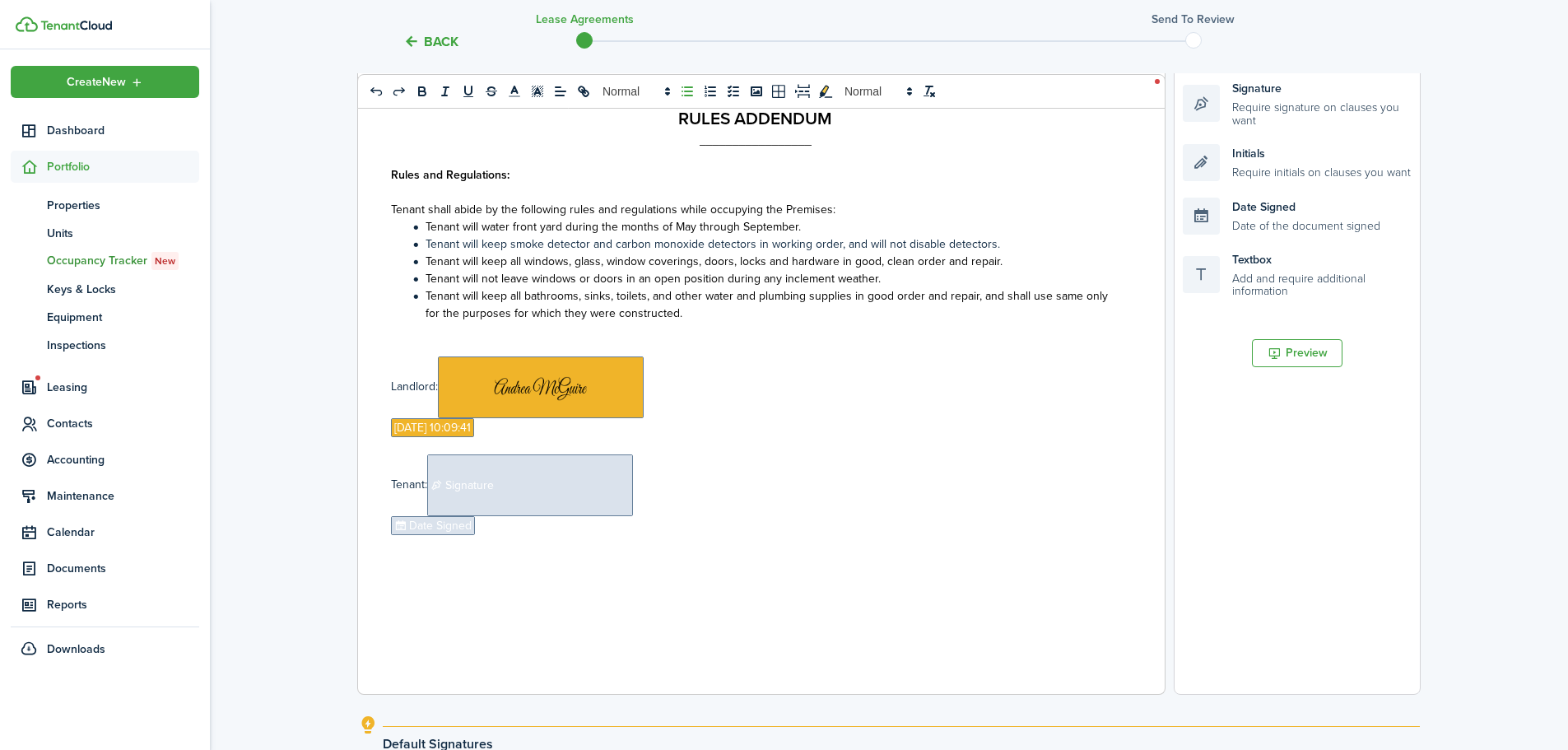
scroll to position [530, 0]
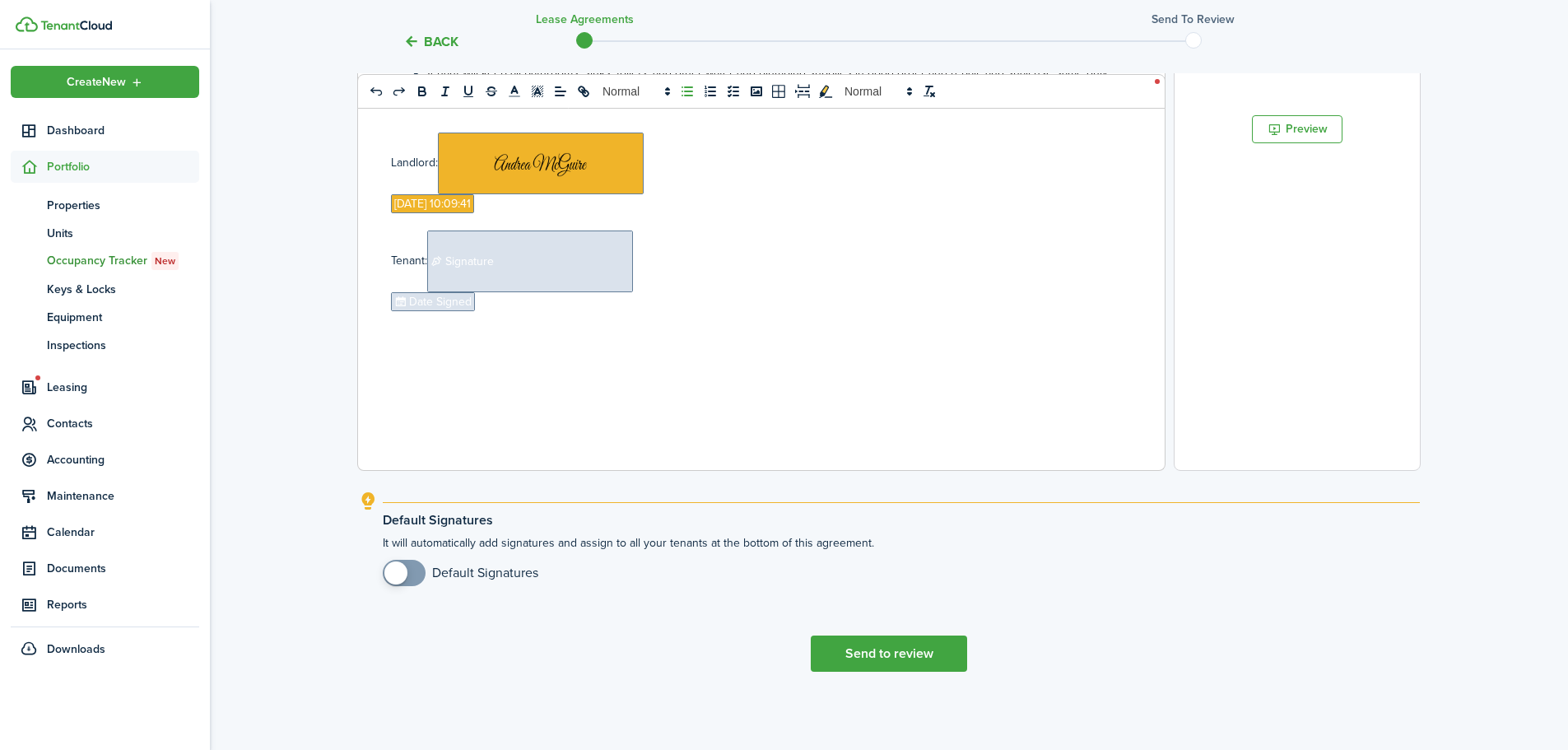
checkbox input "true"
click at [413, 575] on span at bounding box center [404, 572] width 16 height 26
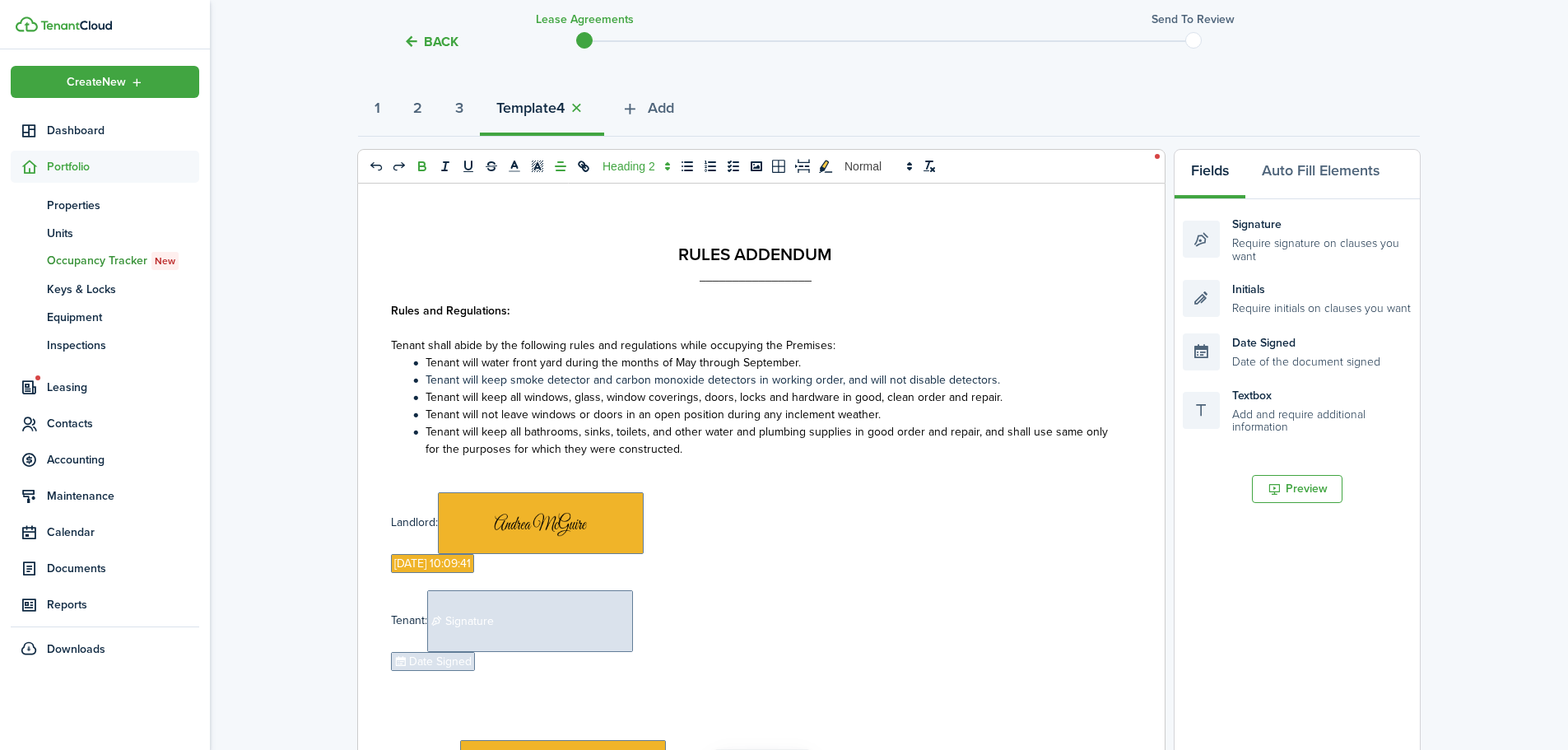
scroll to position [164, 0]
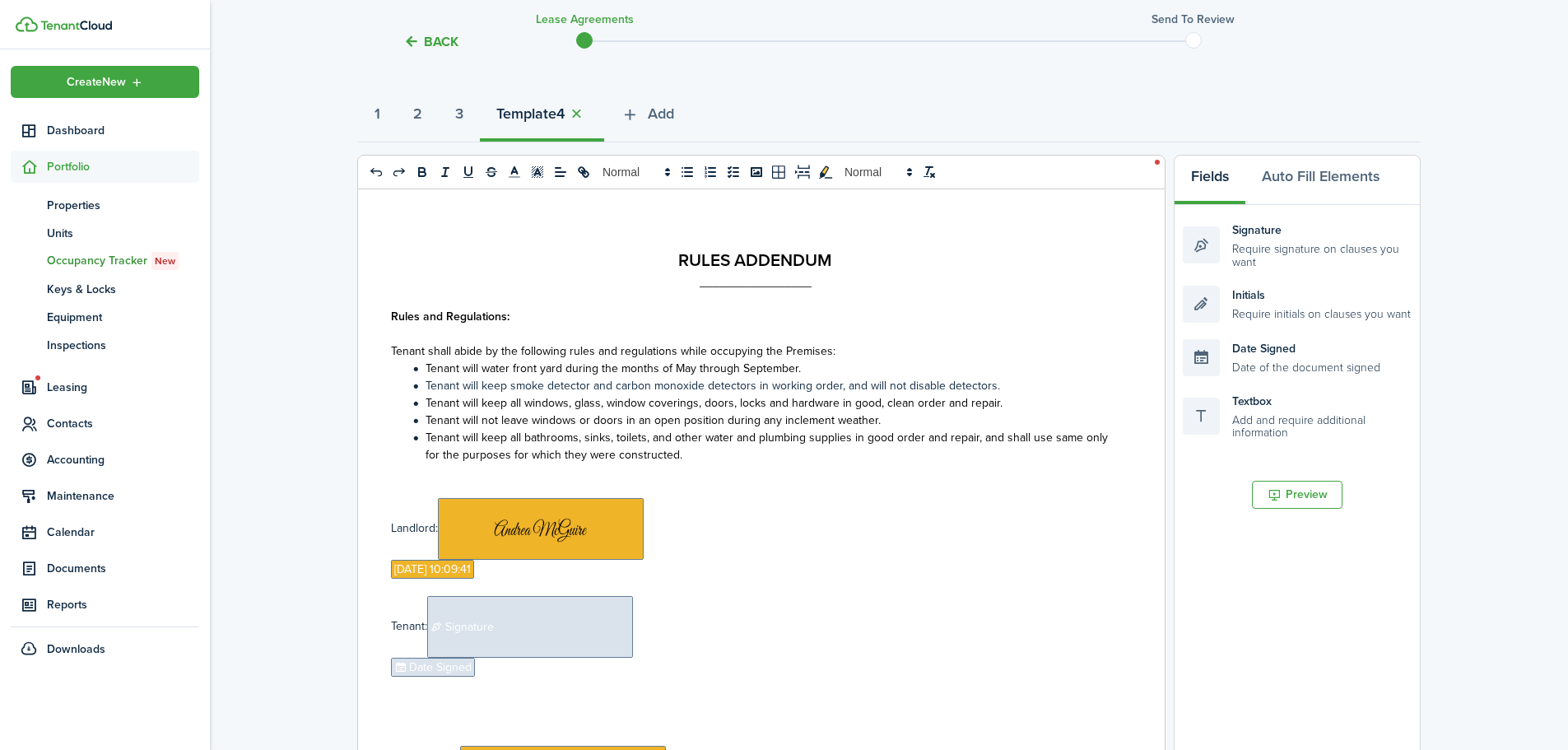
drag, startPoint x: 698, startPoint y: 671, endPoint x: 392, endPoint y: 522, distance: 340.3
click at [392, 522] on div "RULES ADDENDUM _________________ Rules and Regulations: Tenant shall abide by t…" at bounding box center [755, 512] width 794 height 646
click at [438, 538] on span at bounding box center [494, 529] width 205 height 62
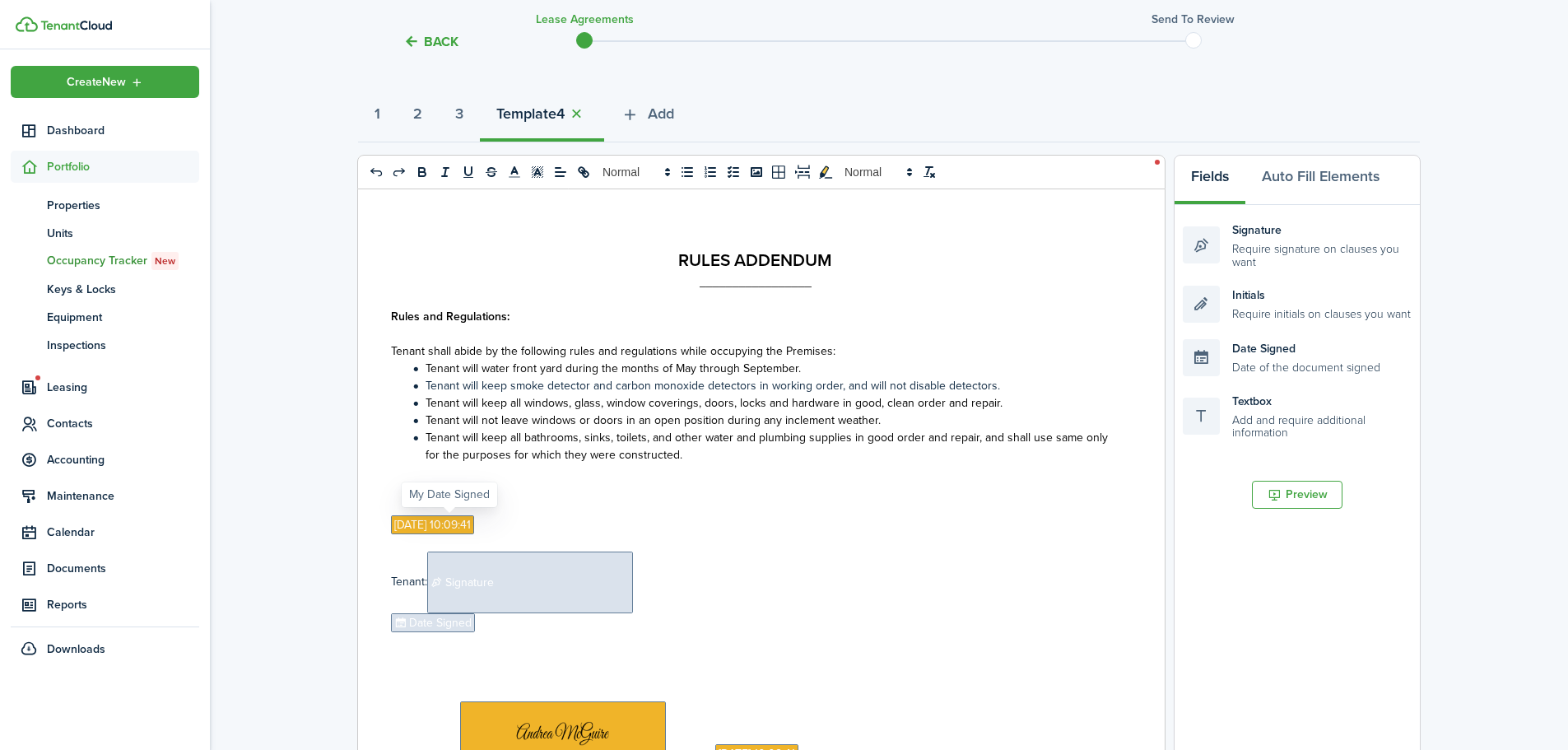
click at [450, 519] on span "[DATE] 10:09:41" at bounding box center [432, 524] width 83 height 19
click at [479, 562] on span "Signature" at bounding box center [530, 580] width 205 height 62
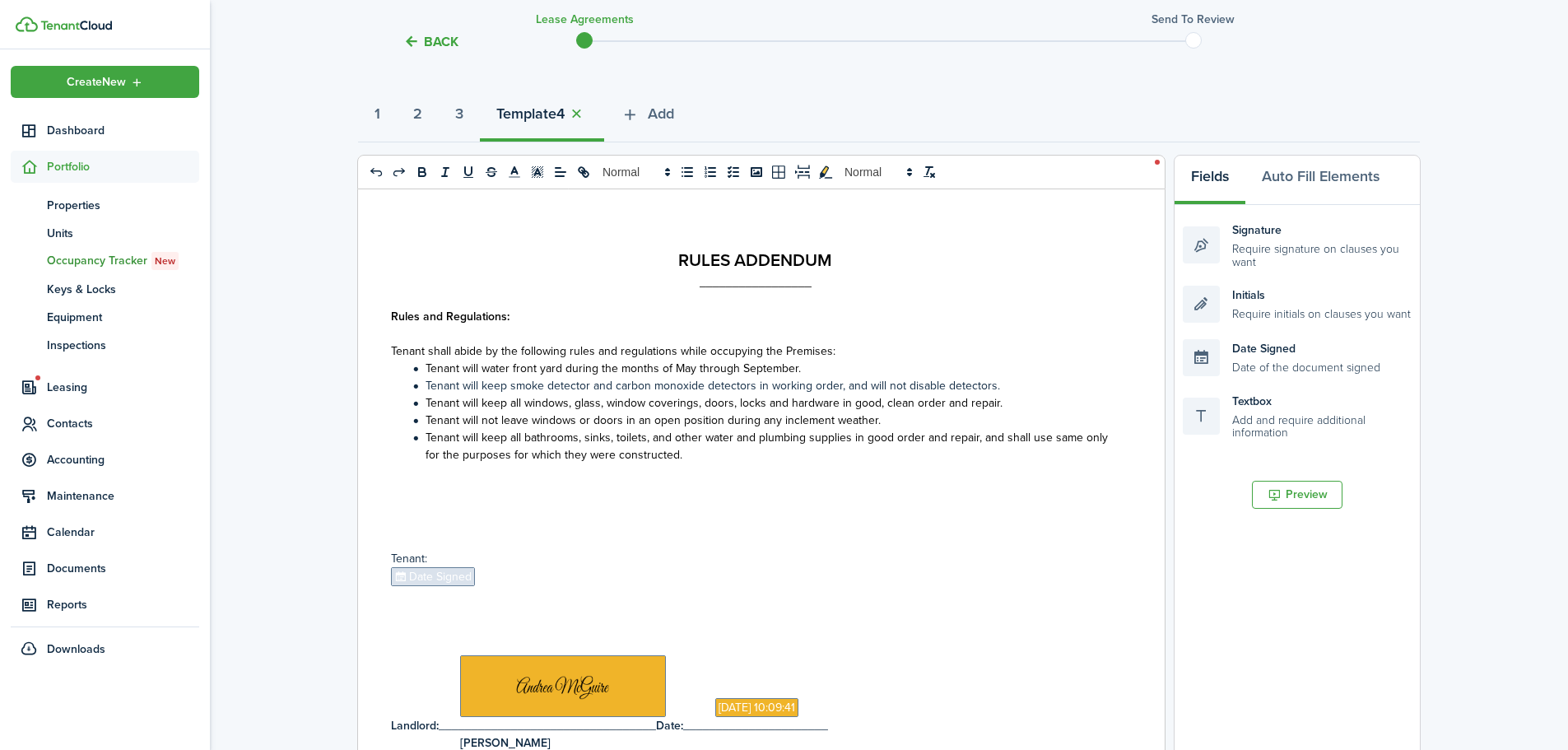
click at [411, 573] on span "Date Signed" at bounding box center [433, 576] width 84 height 19
drag, startPoint x: 457, startPoint y: 564, endPoint x: 358, endPoint y: 538, distance: 102.4
click at [358, 538] on div "RULES ADDENDUM _________________ Rules and Regulations: Tenant shall abide by t…" at bounding box center [755, 512] width 794 height 646
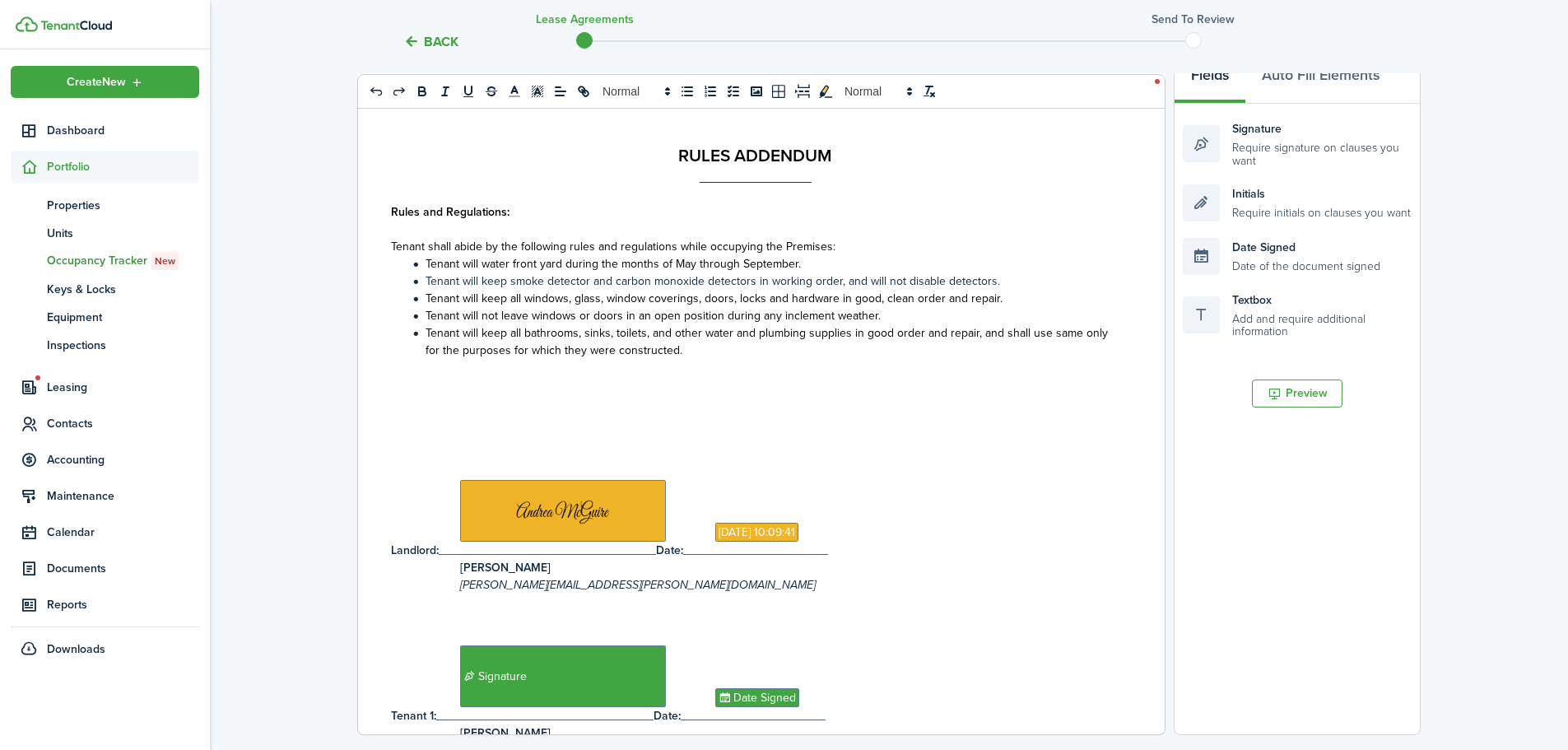
scroll to position [0, 0]
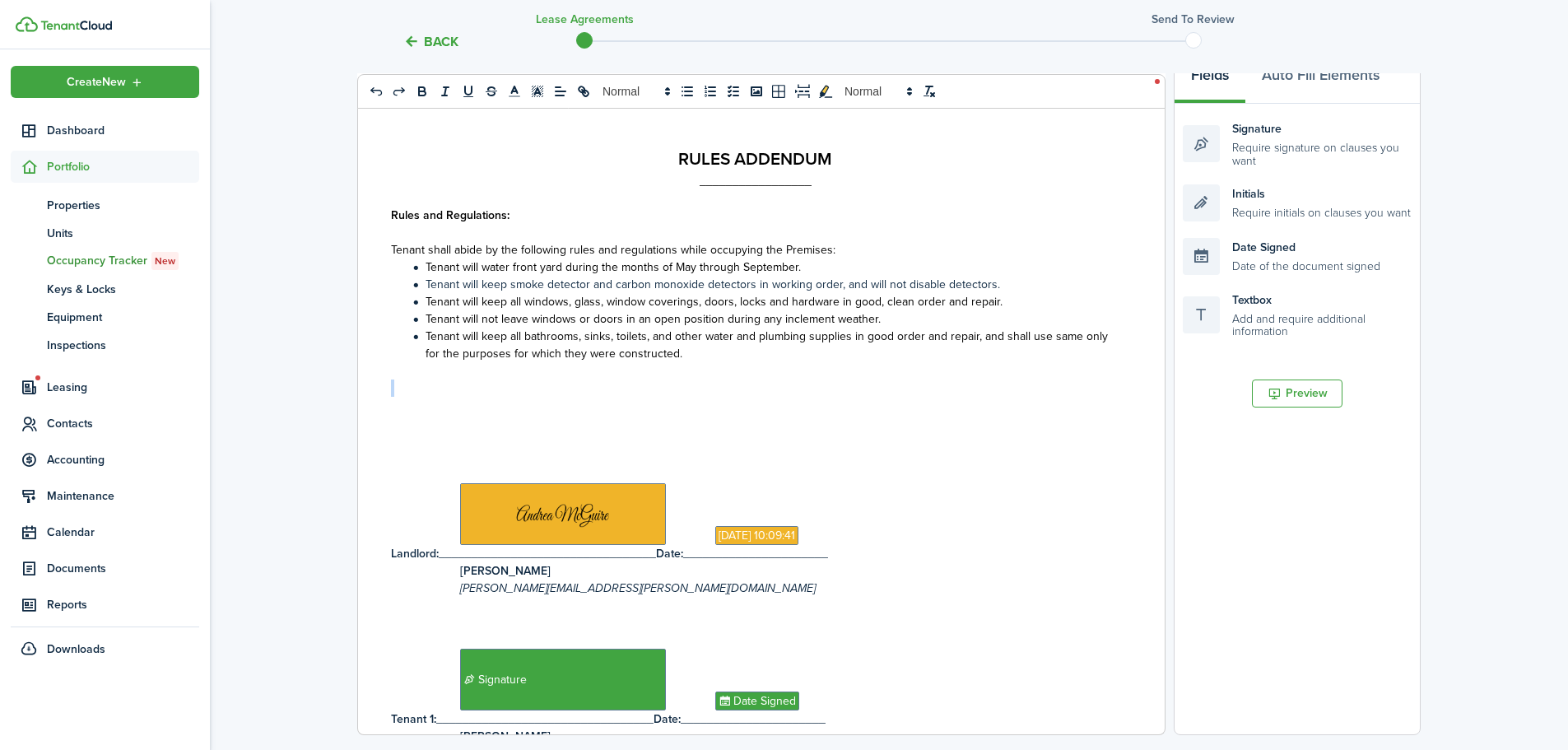
drag, startPoint x: 435, startPoint y: 403, endPoint x: 705, endPoint y: 354, distance: 274.4
click at [705, 354] on div "RULES ADDENDUM _________________ Rules and Regulations: Tenant shall abide by t…" at bounding box center [755, 412] width 794 height 646
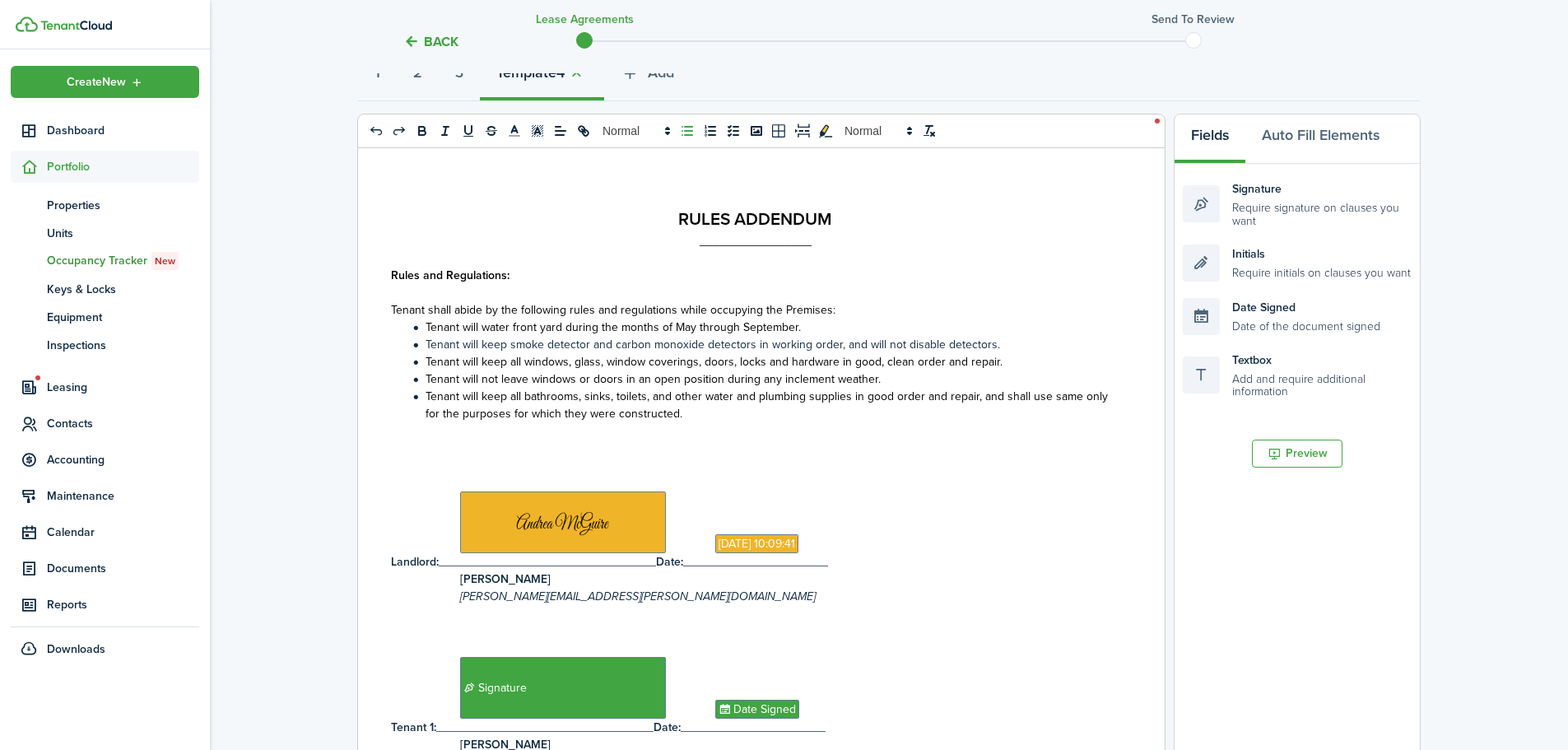
scroll to position [101, 0]
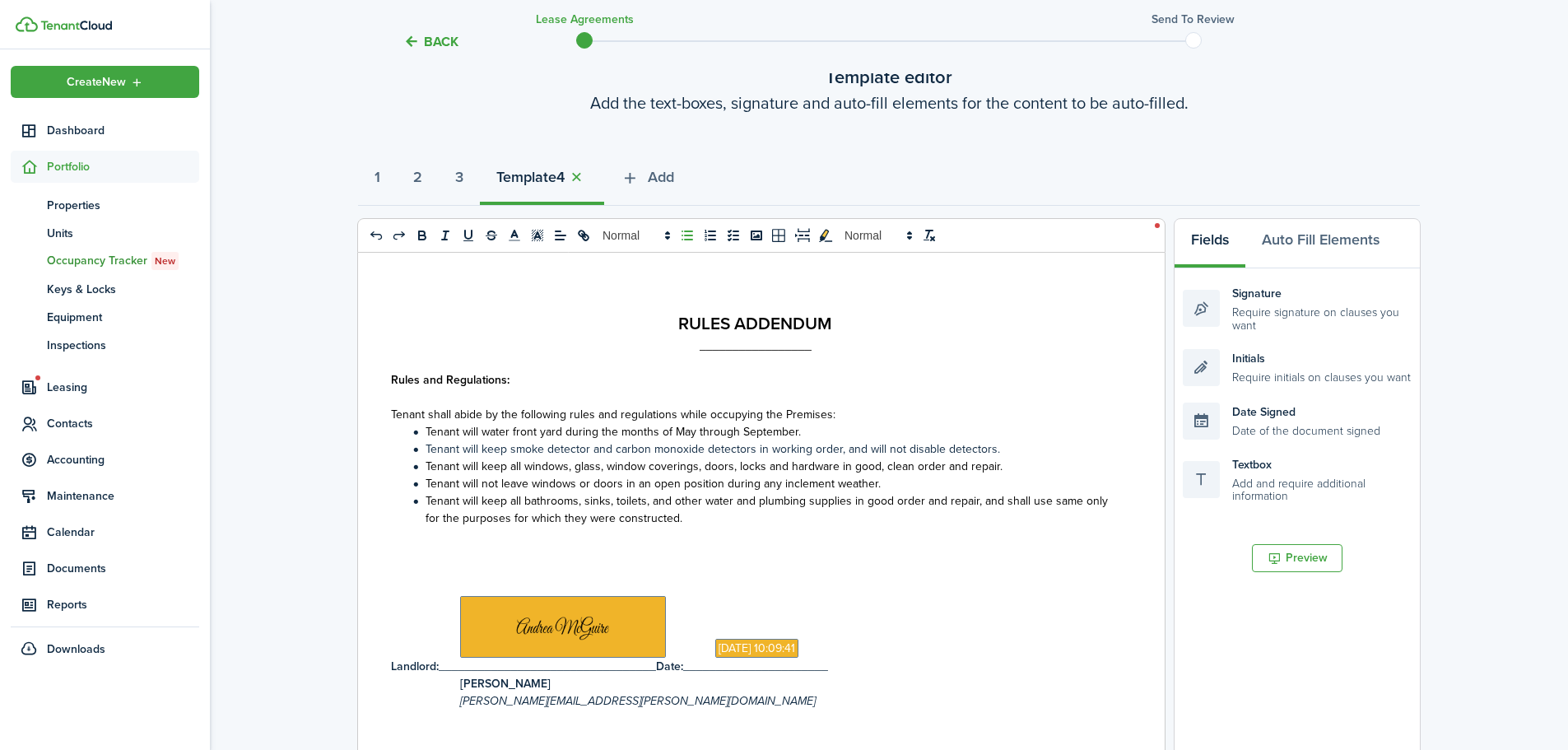
click at [827, 433] on li "Tenant will water front yard during the months of May through September." at bounding box center [763, 431] width 711 height 17
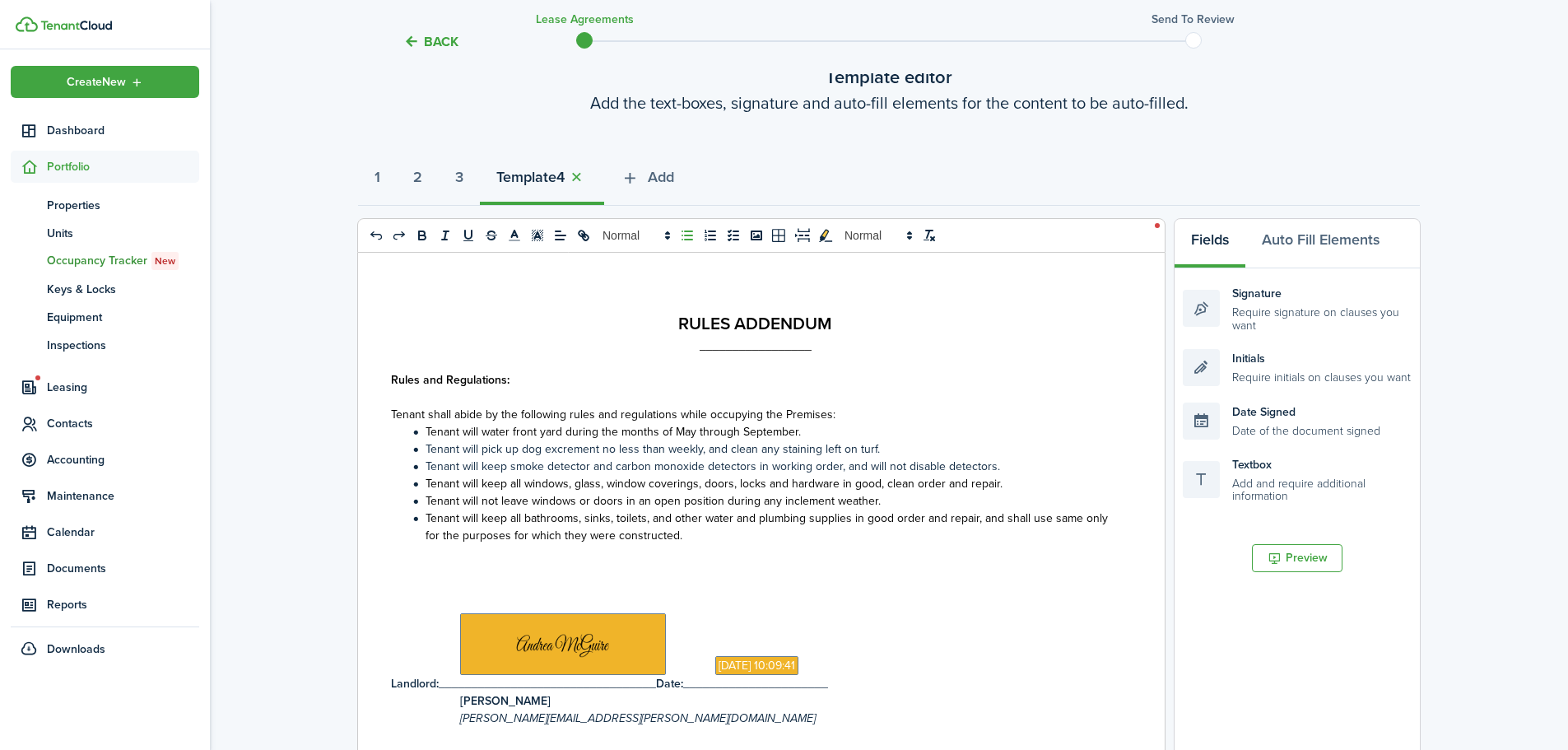
click at [698, 454] on li "Tenant will pick up dog excrement no less than weekly, and clean any staining l…" at bounding box center [763, 448] width 711 height 17
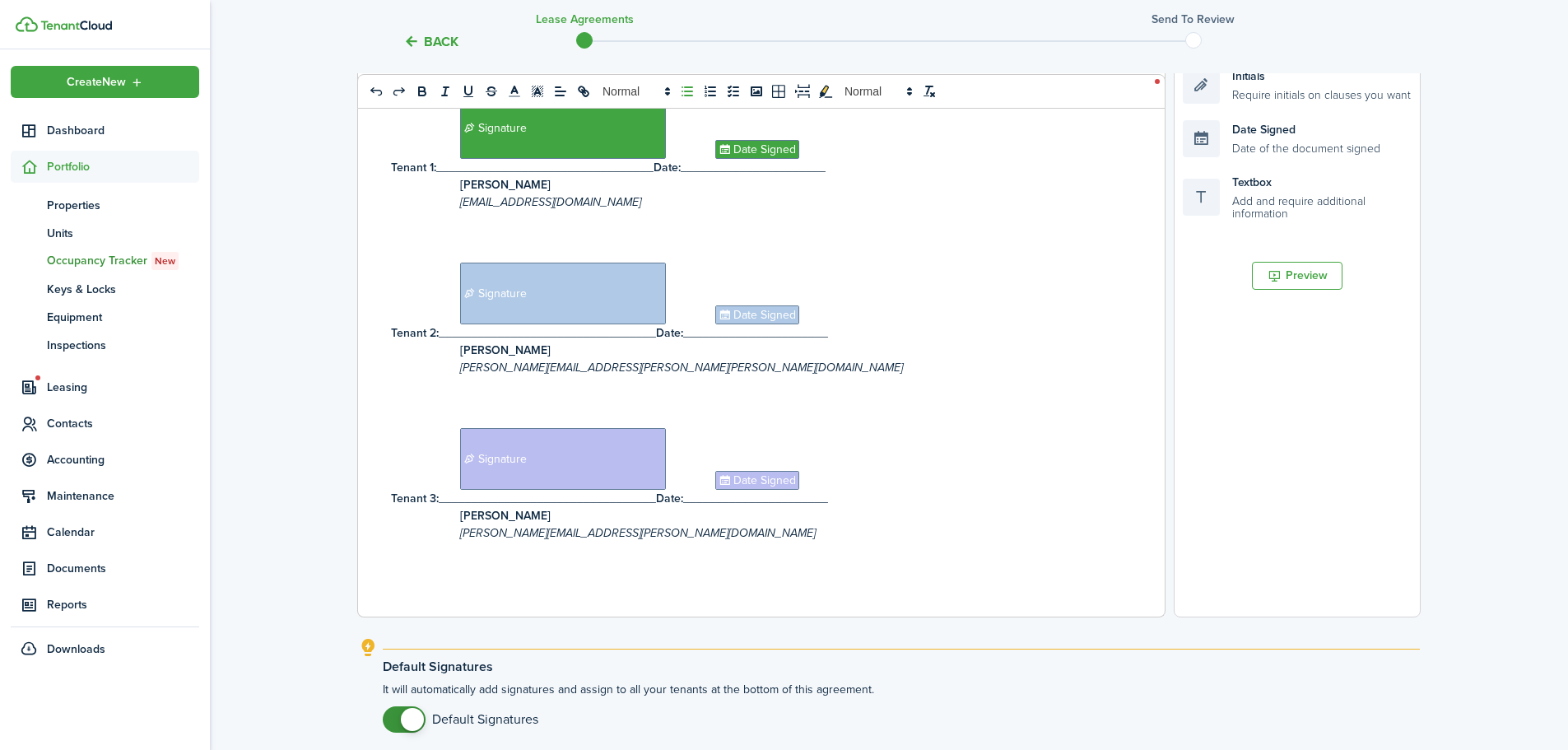
scroll to position [530, 0]
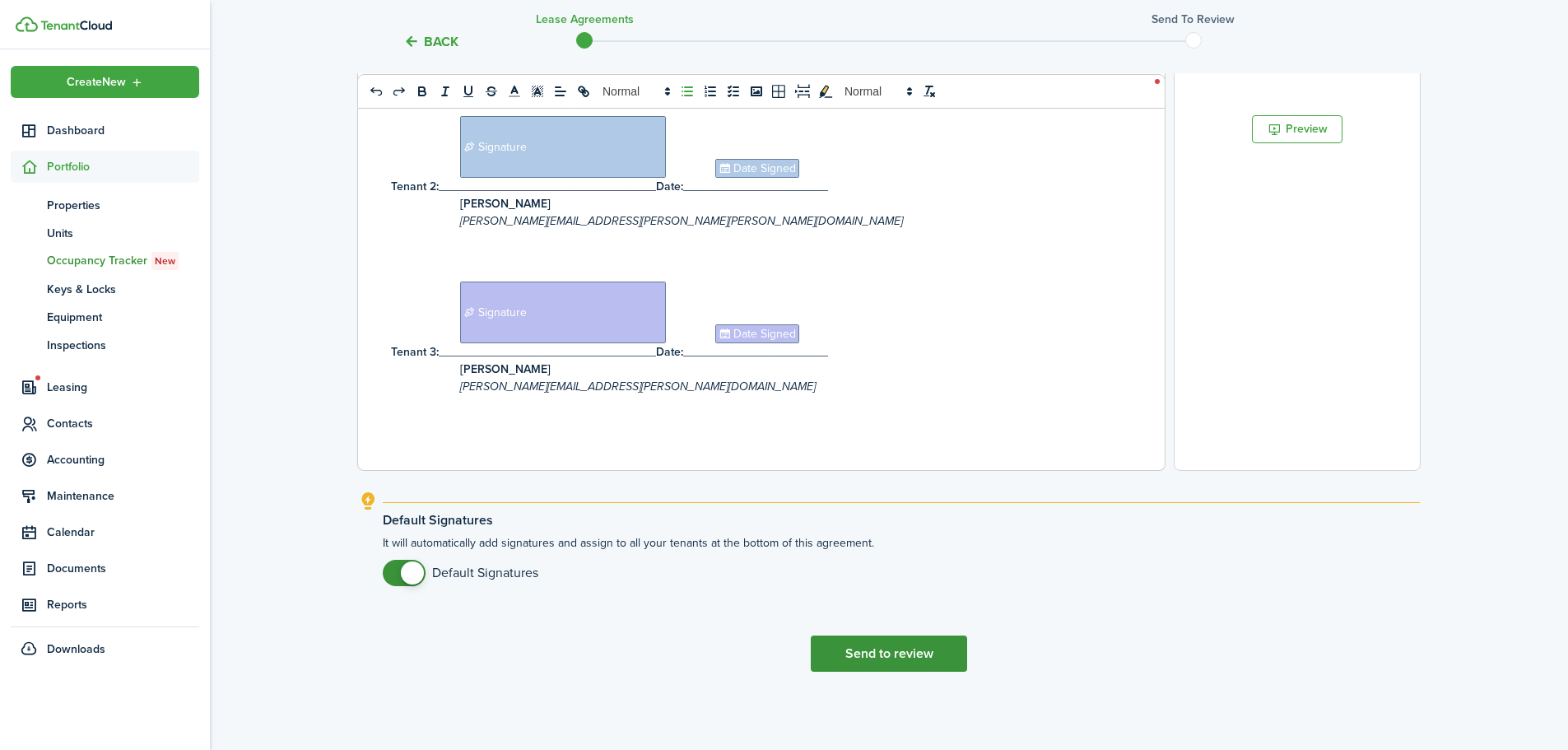
click at [909, 658] on button "Send to review" at bounding box center [888, 654] width 156 height 37
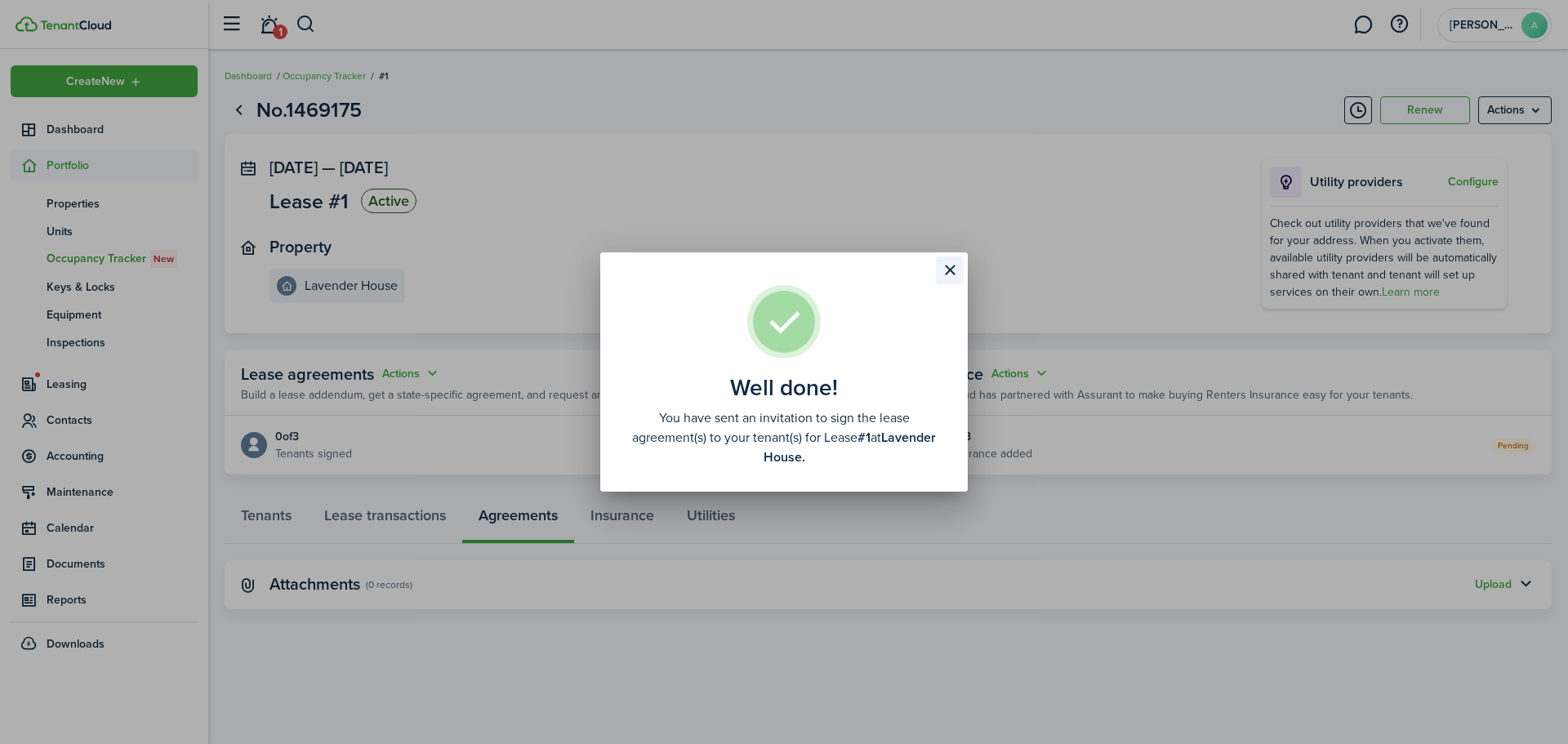
click at [945, 267] on button "Close modal" at bounding box center [949, 269] width 27 height 27
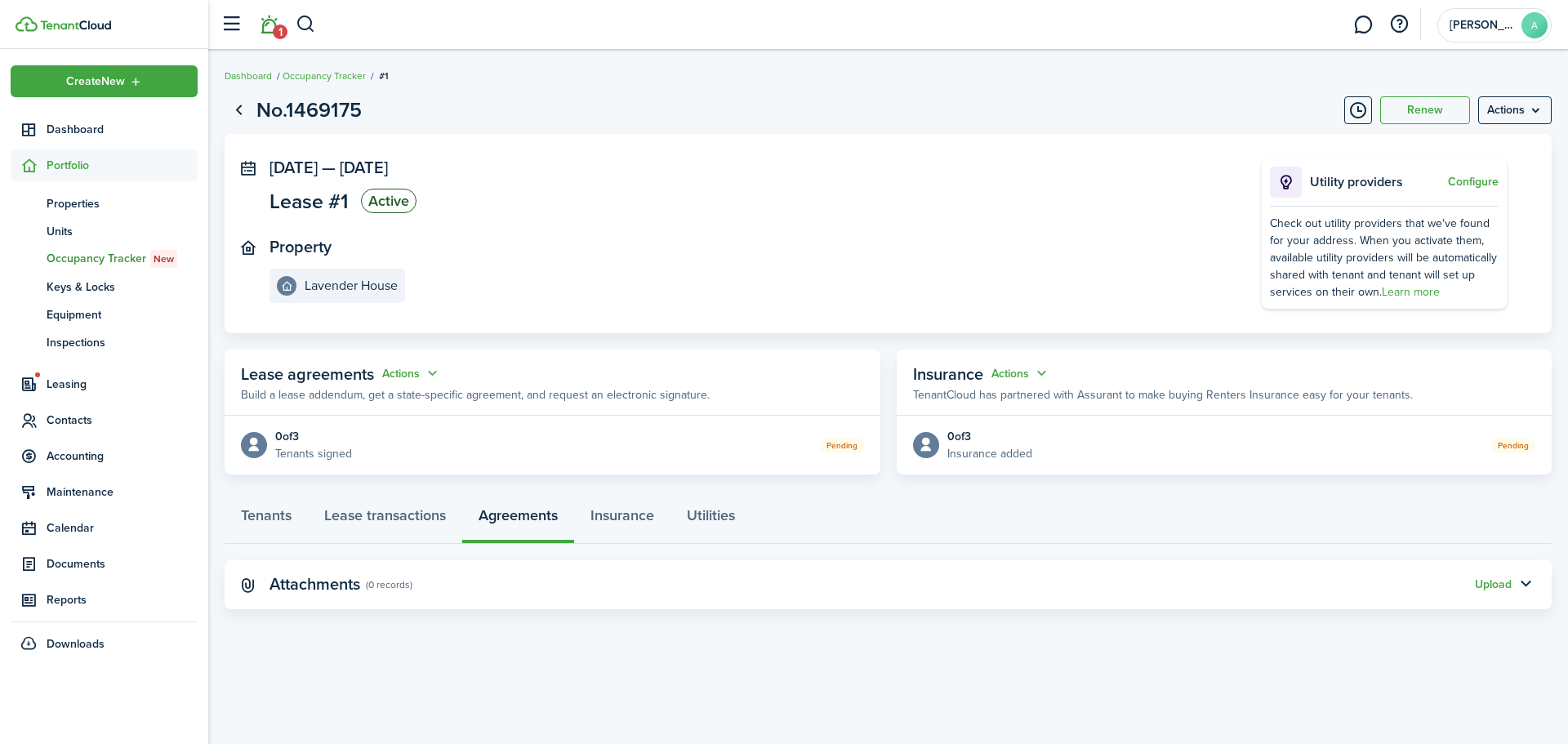
click at [275, 22] on link "1" at bounding box center [268, 25] width 31 height 42
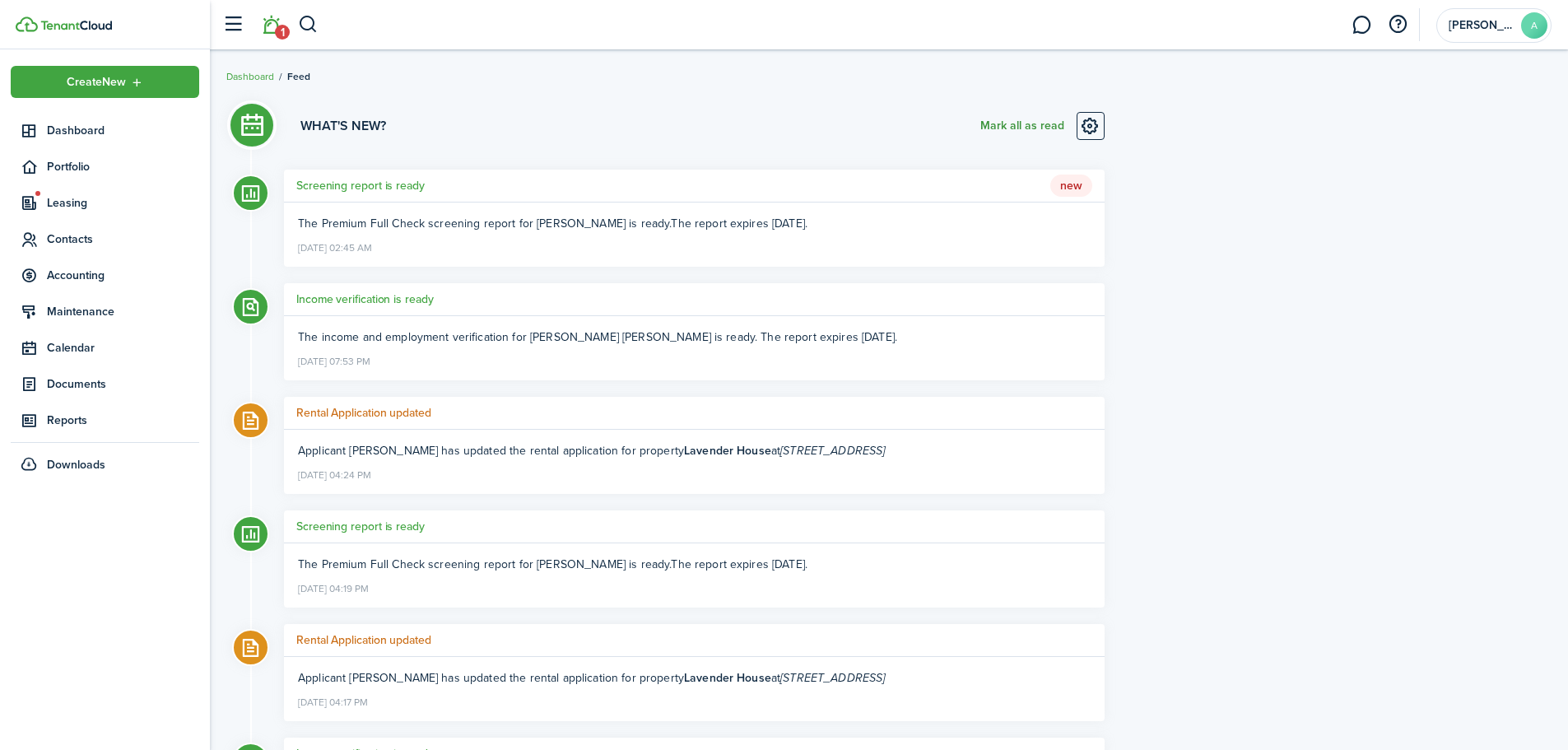
click at [1004, 118] on button "Mark all as read" at bounding box center [1022, 125] width 84 height 28
click at [96, 126] on span "Dashboard" at bounding box center [123, 129] width 153 height 17
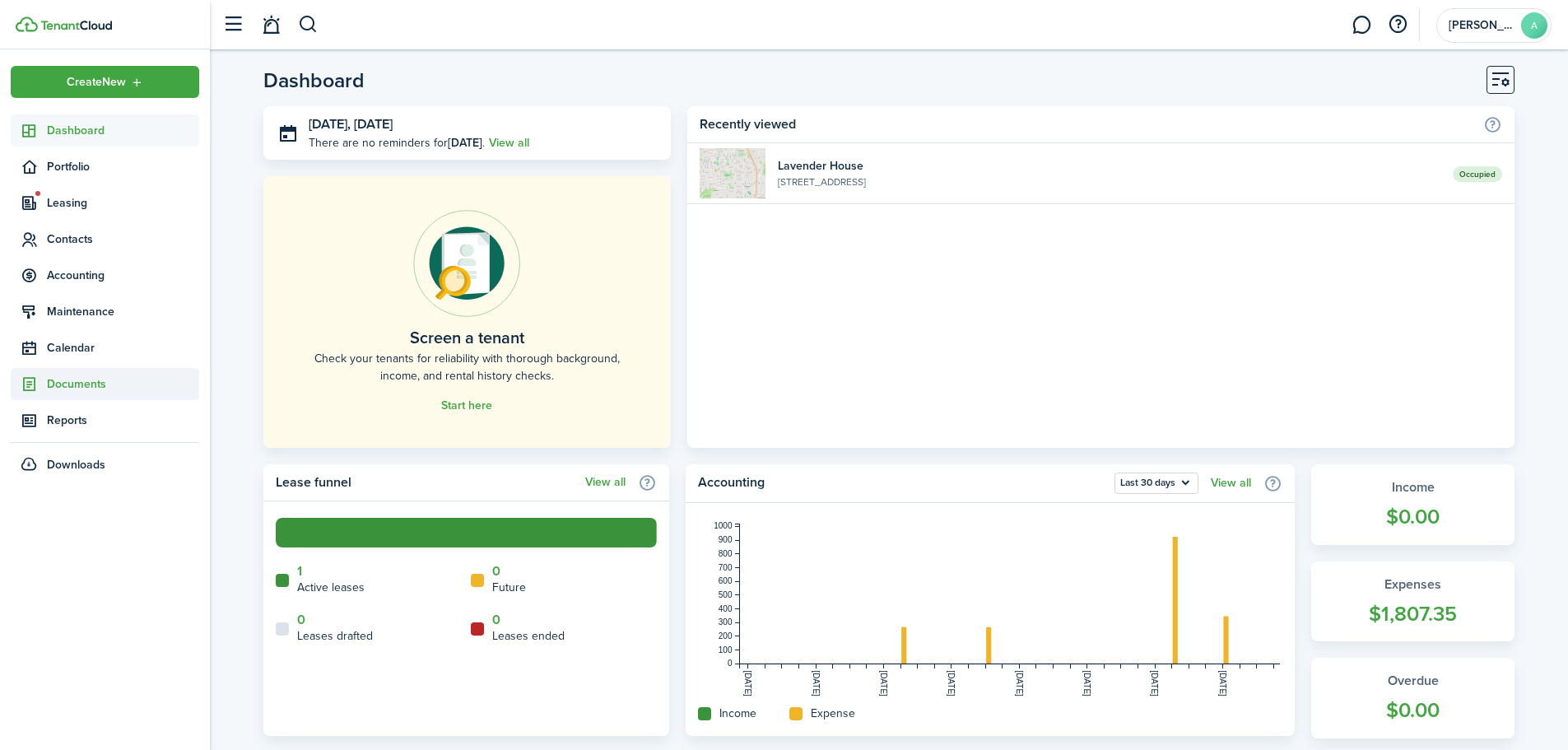
click at [111, 377] on span "Documents" at bounding box center [123, 383] width 153 height 17
click at [69, 423] on span "Landlord forms" at bounding box center [123, 422] width 153 height 17
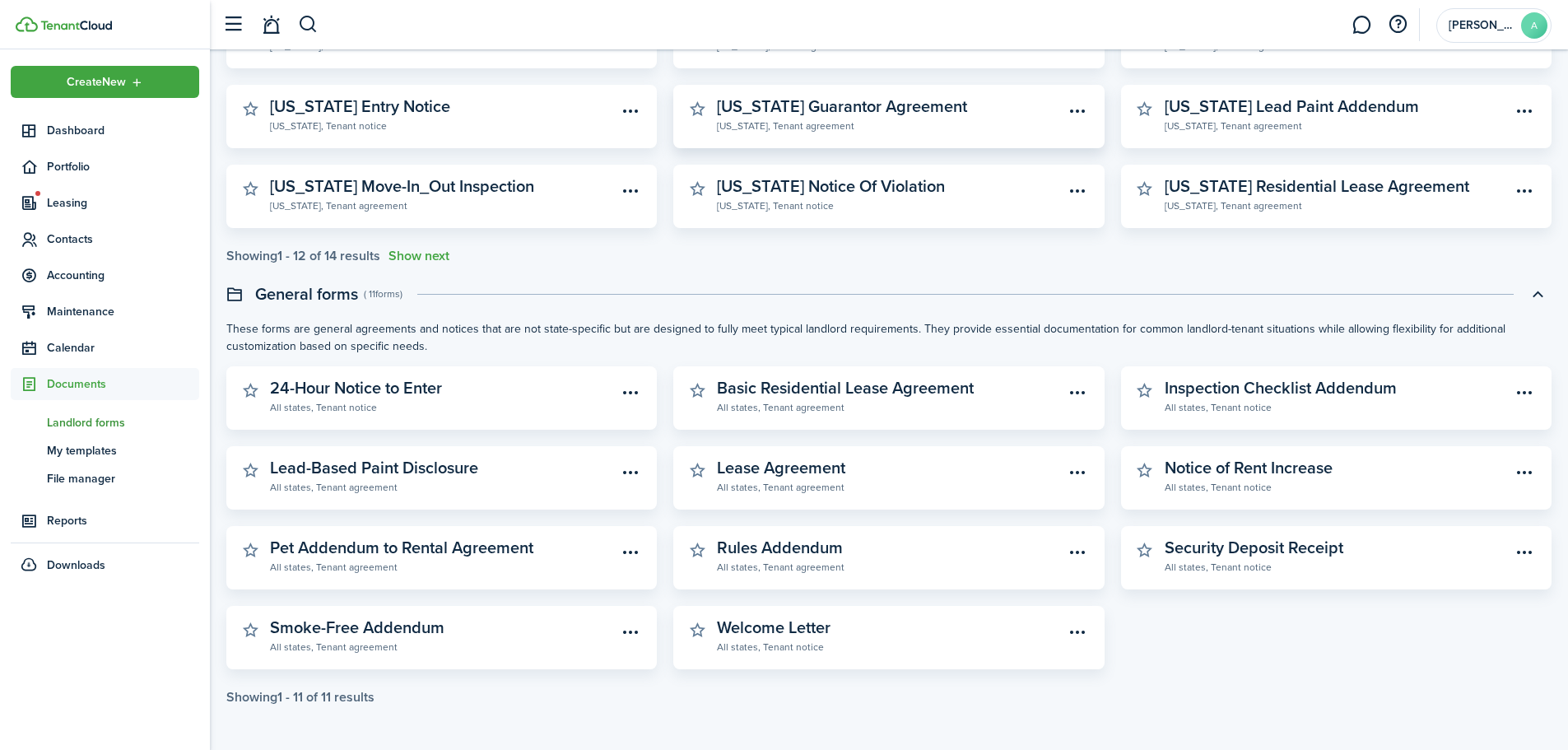
scroll to position [163, 0]
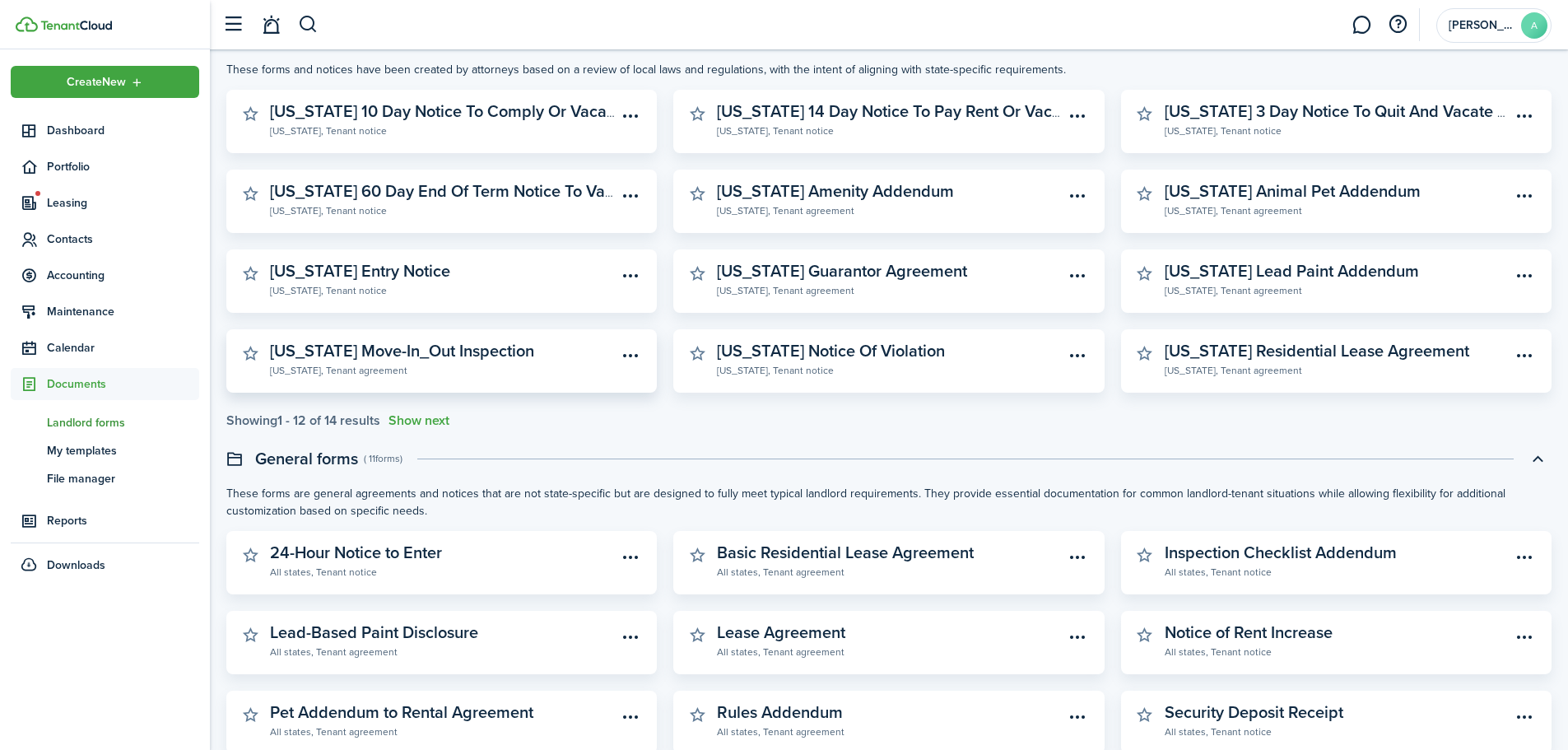
click at [473, 360] on widget-stats-description "[US_STATE] Move-In_Out Inspection" at bounding box center [402, 351] width 264 height 25
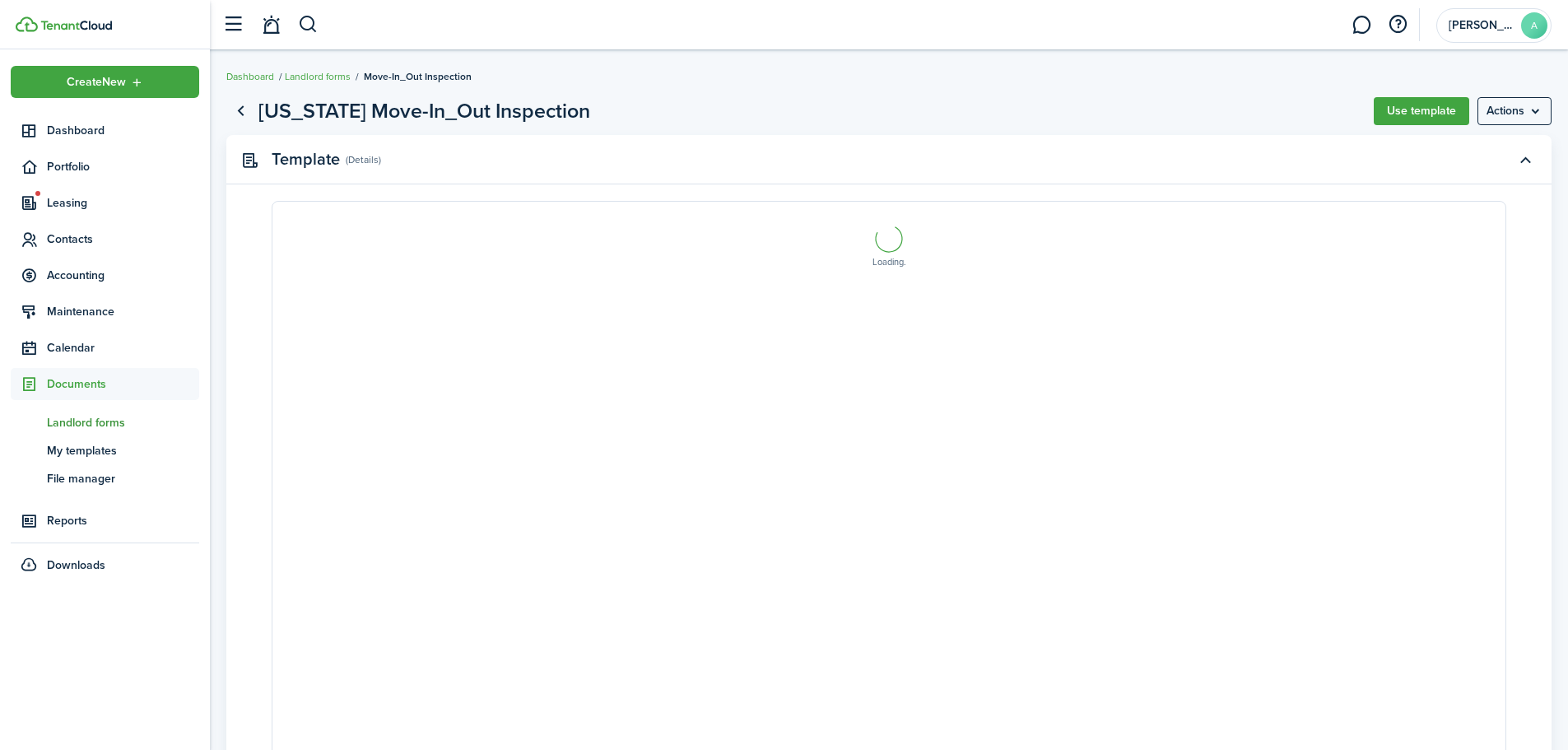
select select "fit"
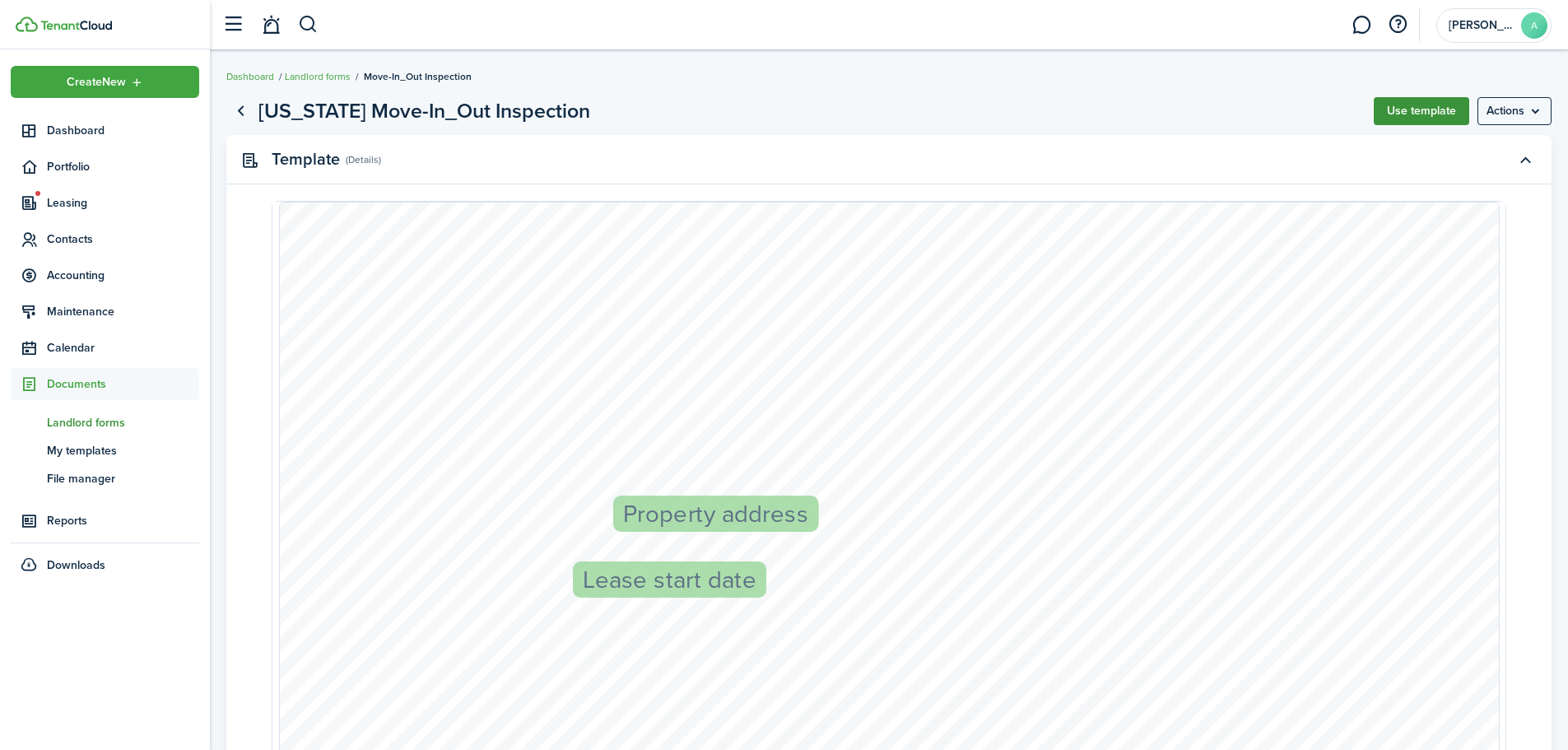
click at [1409, 107] on button "Use template" at bounding box center [1421, 111] width 96 height 28
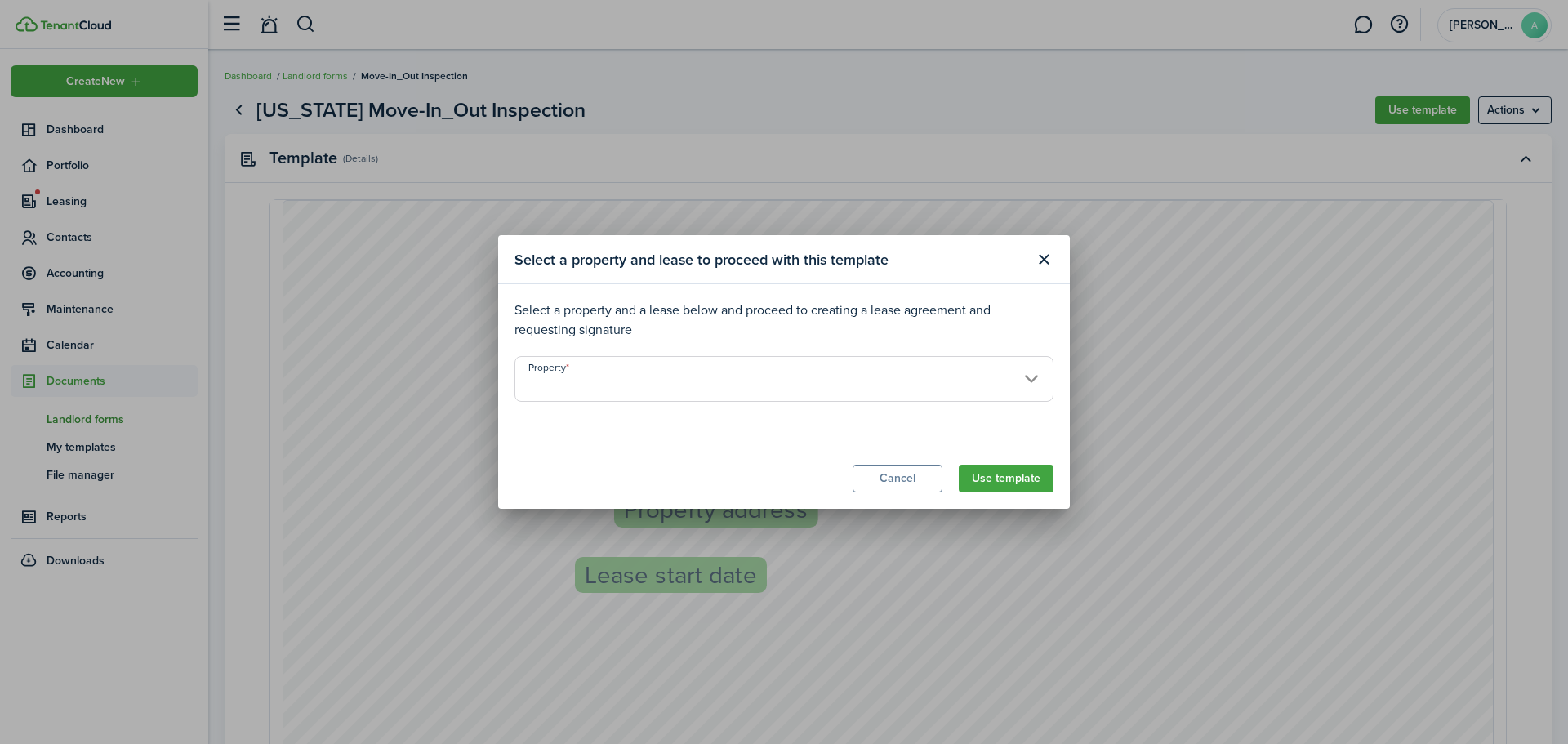
click at [580, 386] on input "Property" at bounding box center [784, 379] width 539 height 46
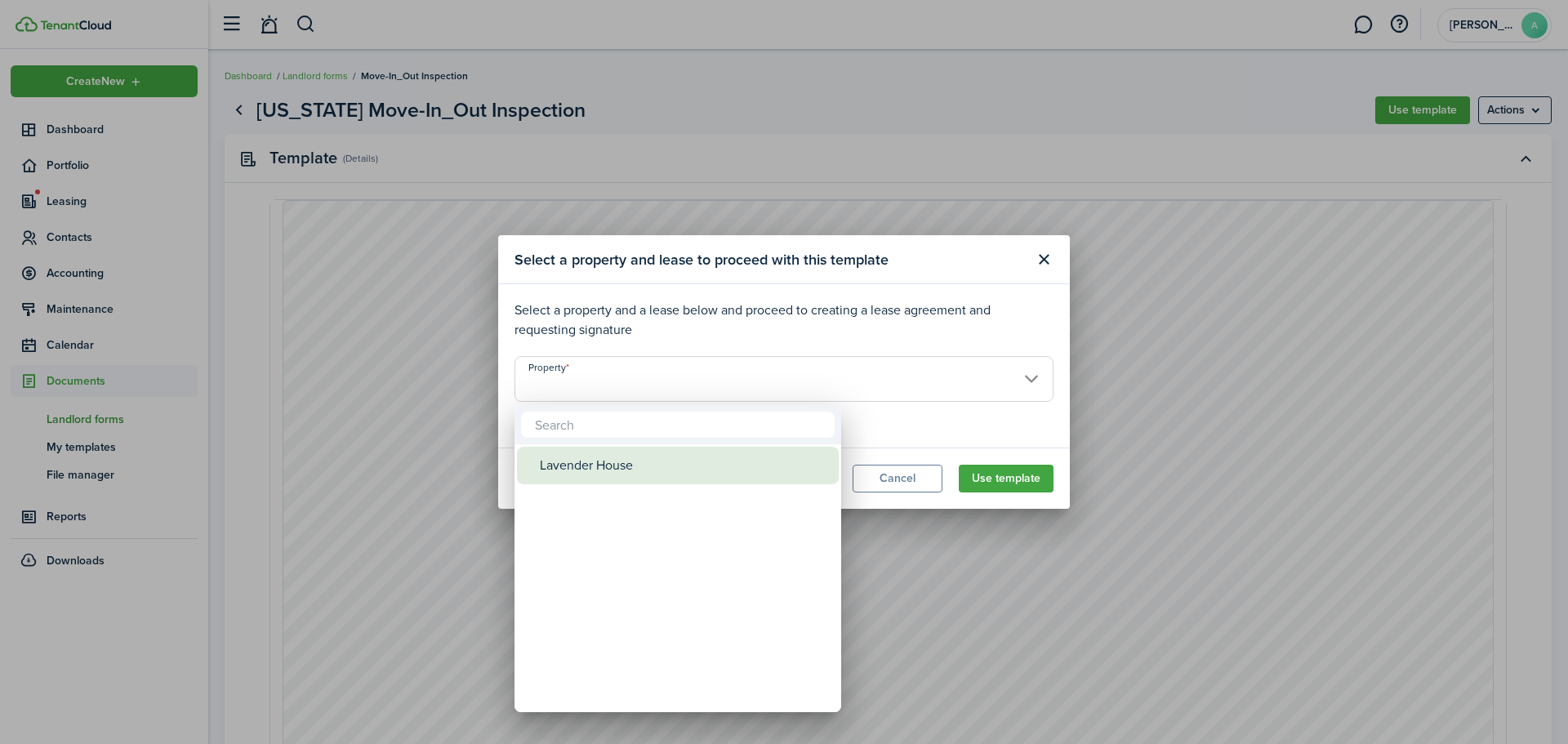
click at [602, 460] on div "Lavender House" at bounding box center [684, 465] width 289 height 37
type input "Lavender House"
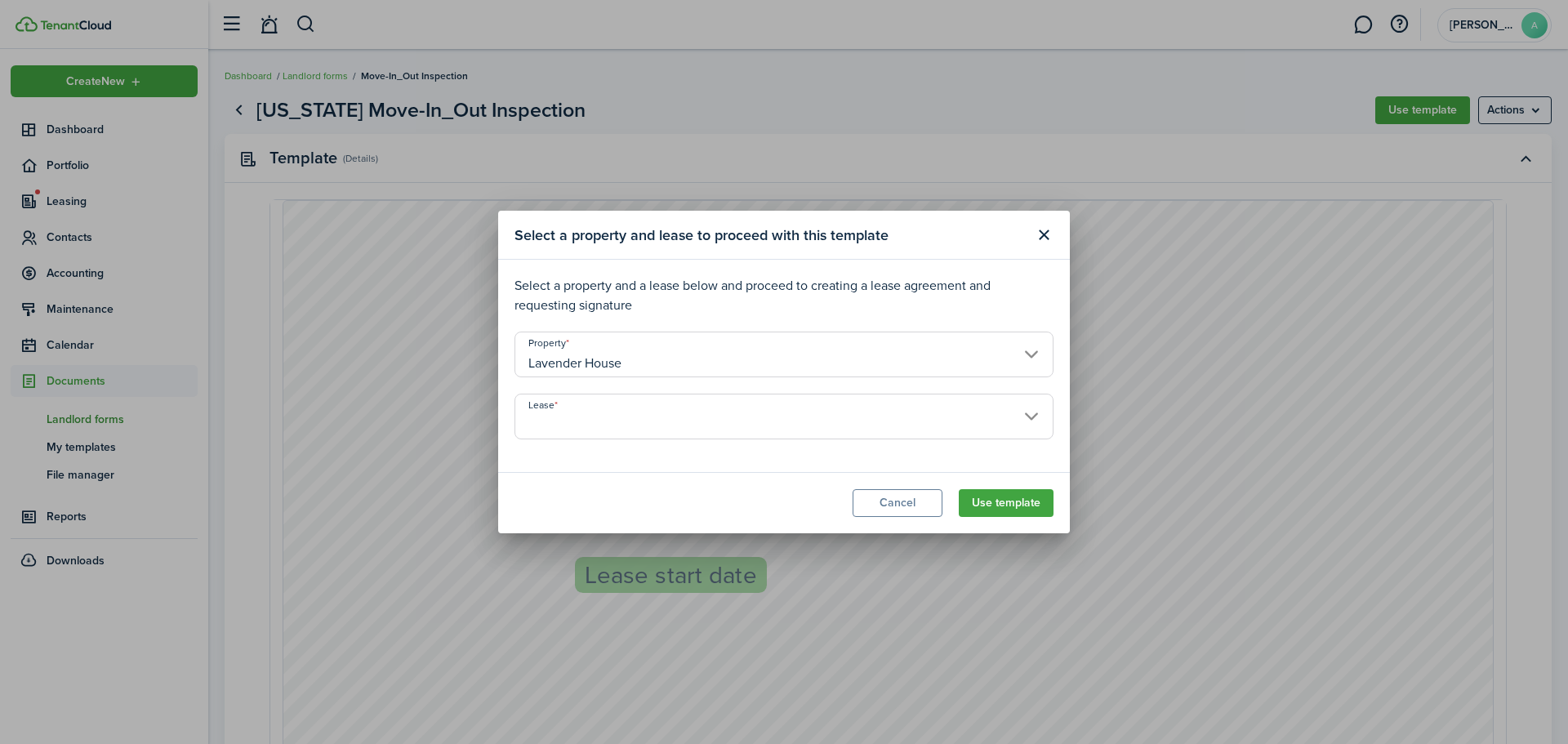
click at [619, 428] on input "Lease" at bounding box center [784, 416] width 539 height 46
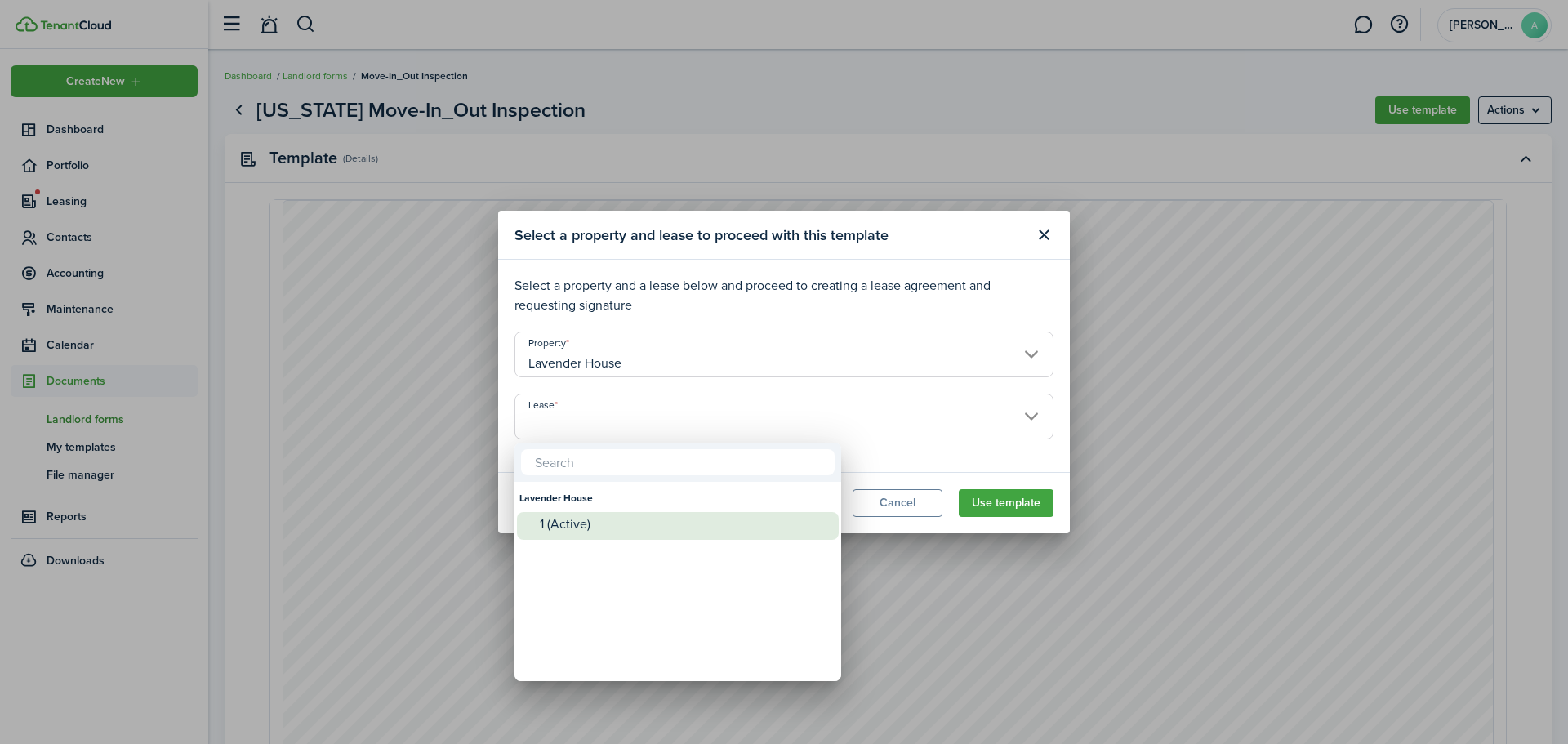
click at [600, 523] on div "1 (Active)" at bounding box center [684, 523] width 289 height 15
type input "Lavender House. Lease #1 (Active)"
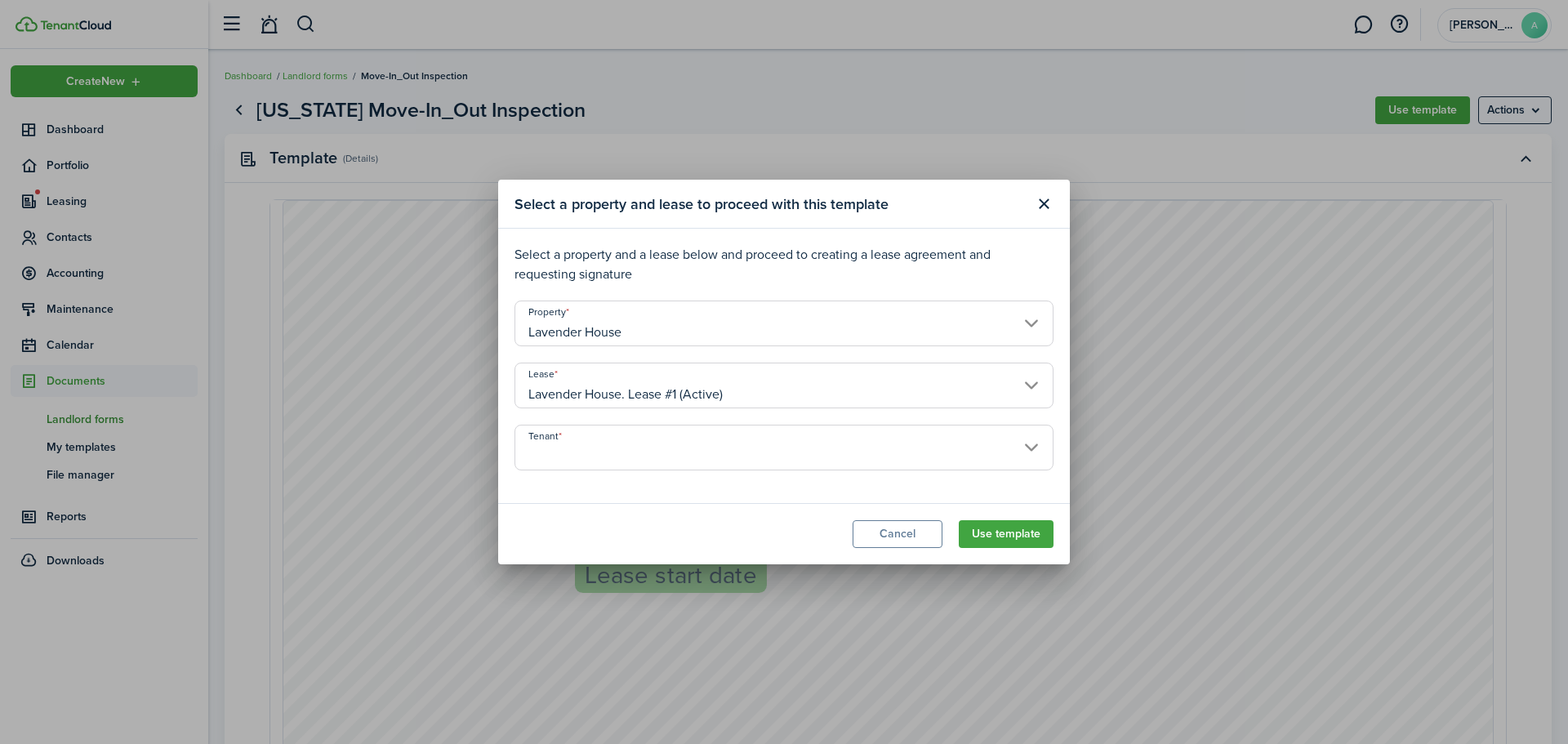
click at [616, 458] on input "Tenant" at bounding box center [784, 447] width 539 height 46
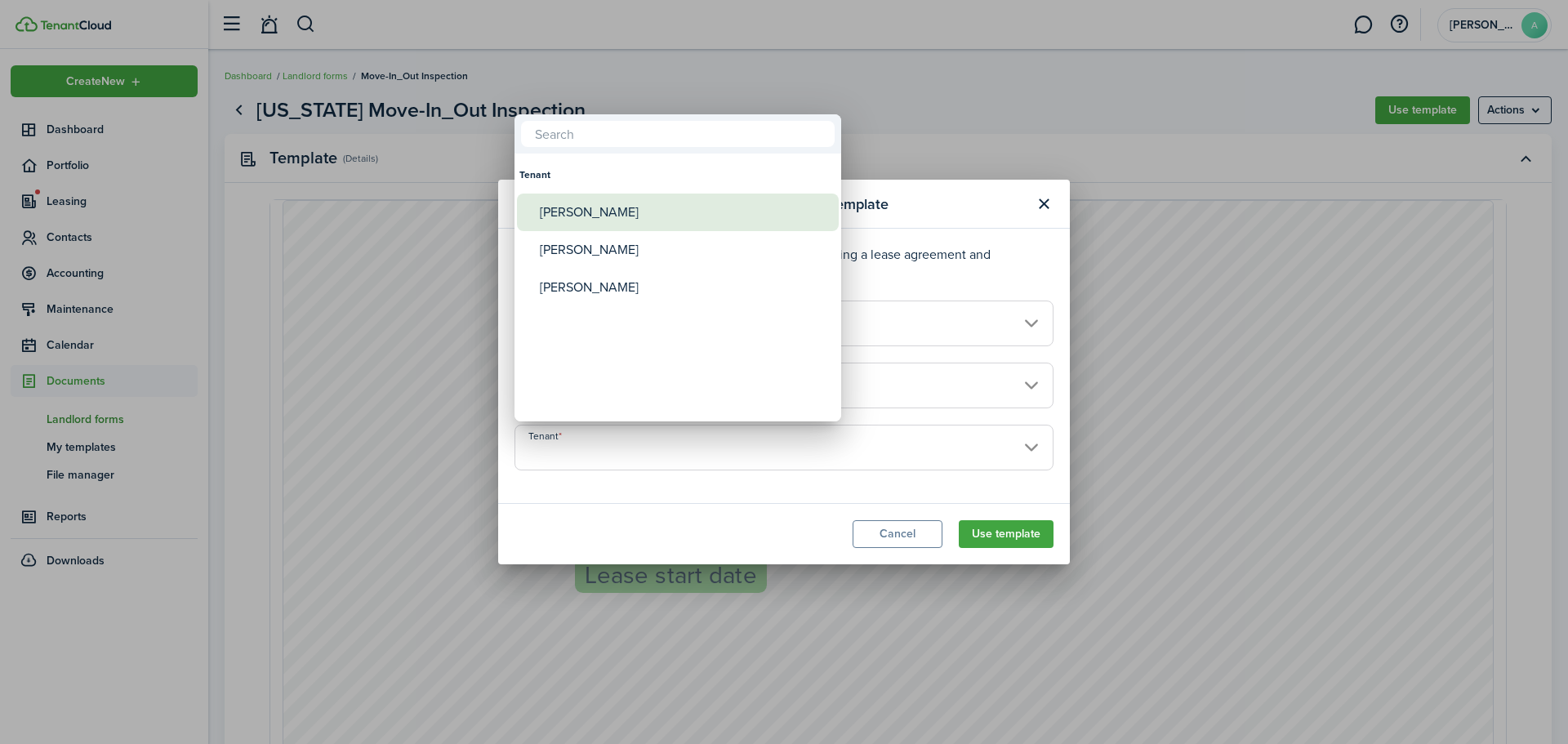
click at [683, 213] on div "[PERSON_NAME]" at bounding box center [684, 212] width 289 height 37
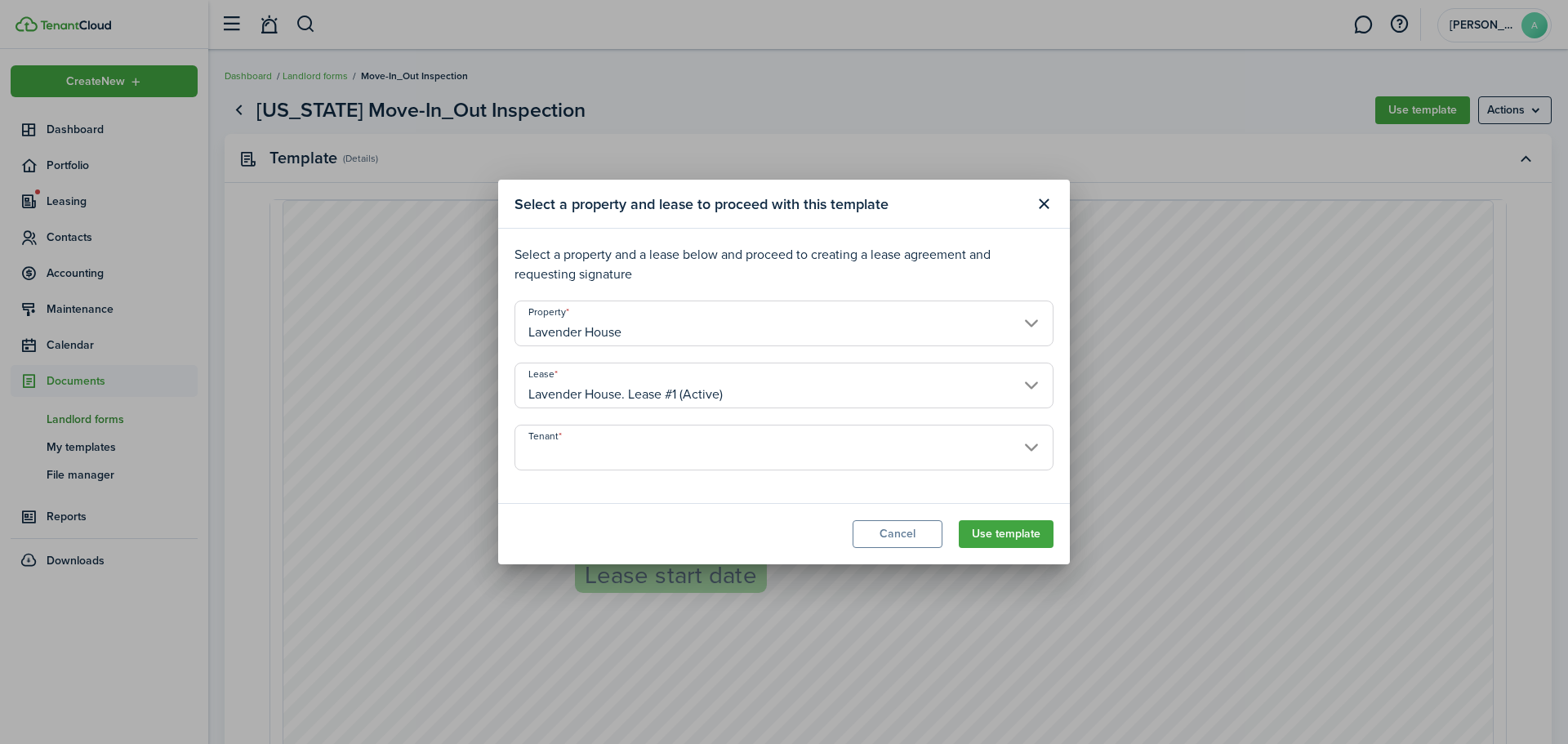
type input "[PERSON_NAME]"
click at [999, 538] on button "Use template" at bounding box center [1005, 533] width 95 height 27
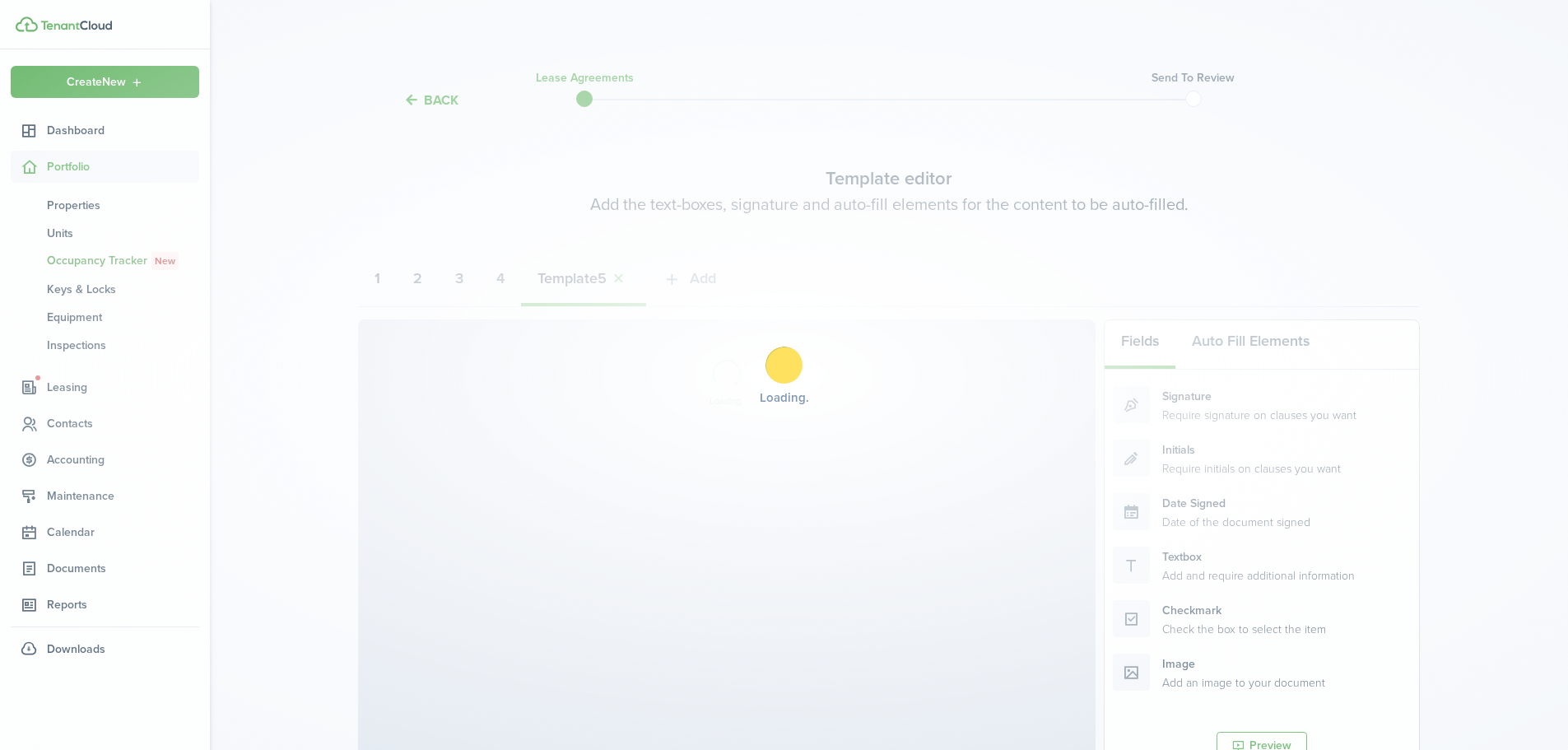
select select "fit"
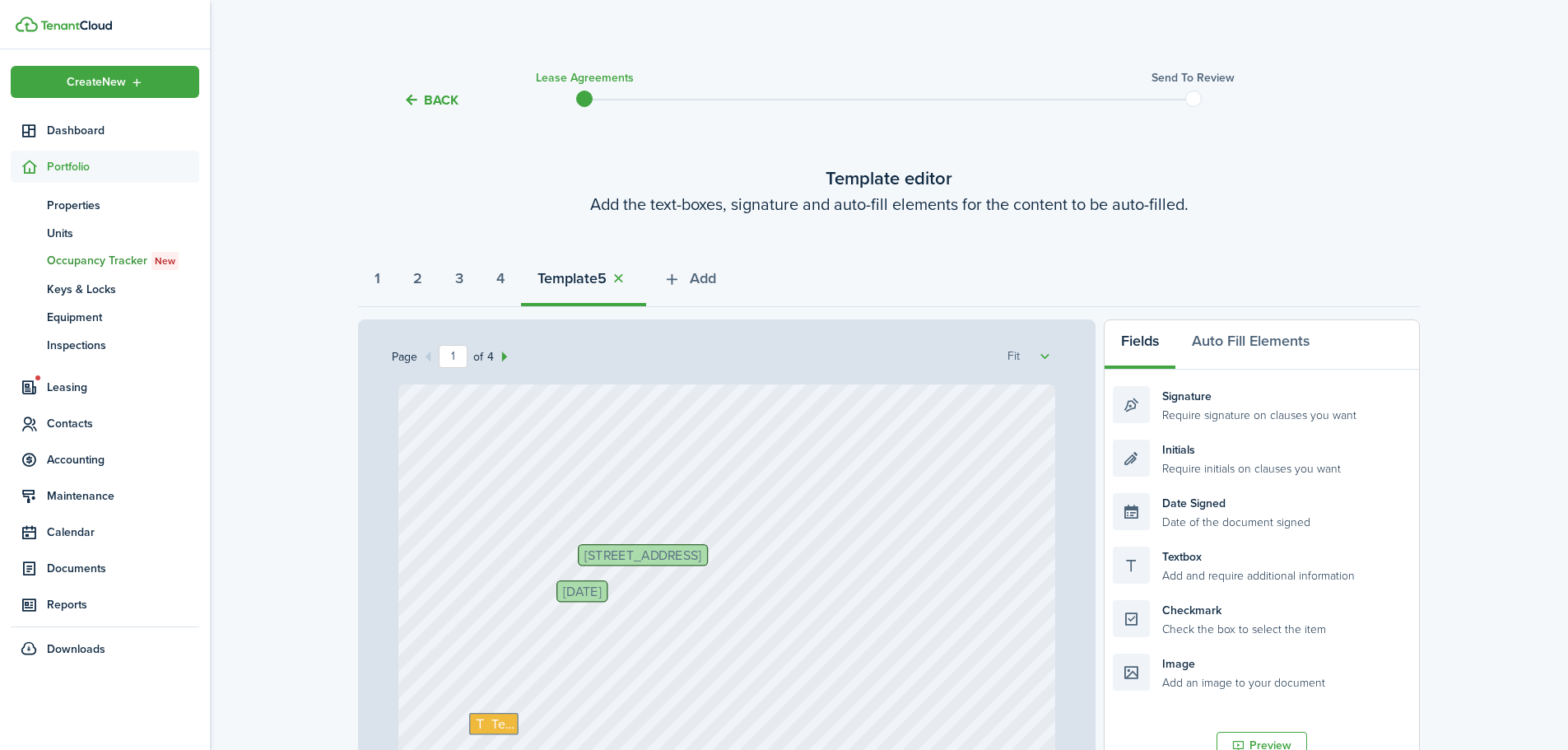
select select "fit"
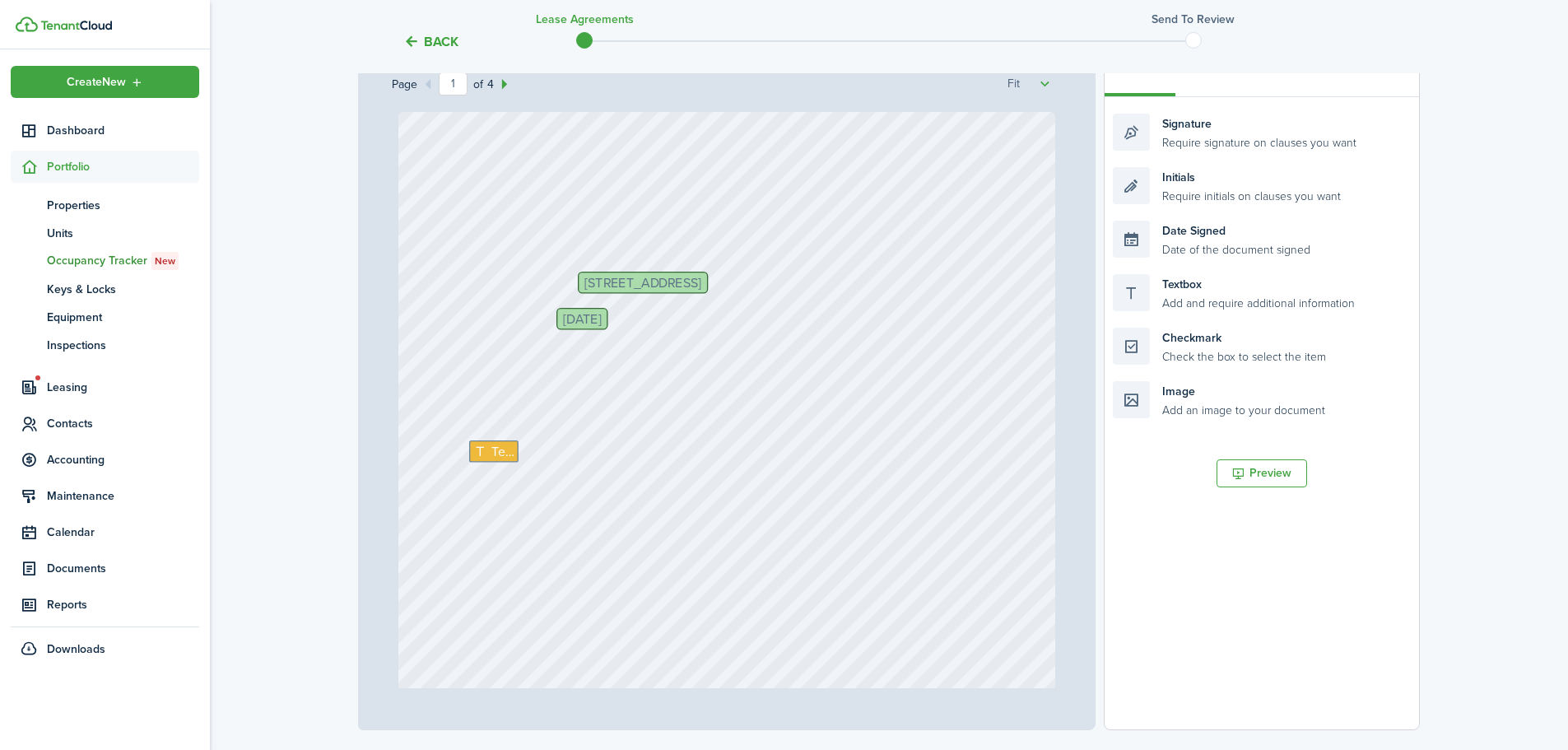
scroll to position [329, 0]
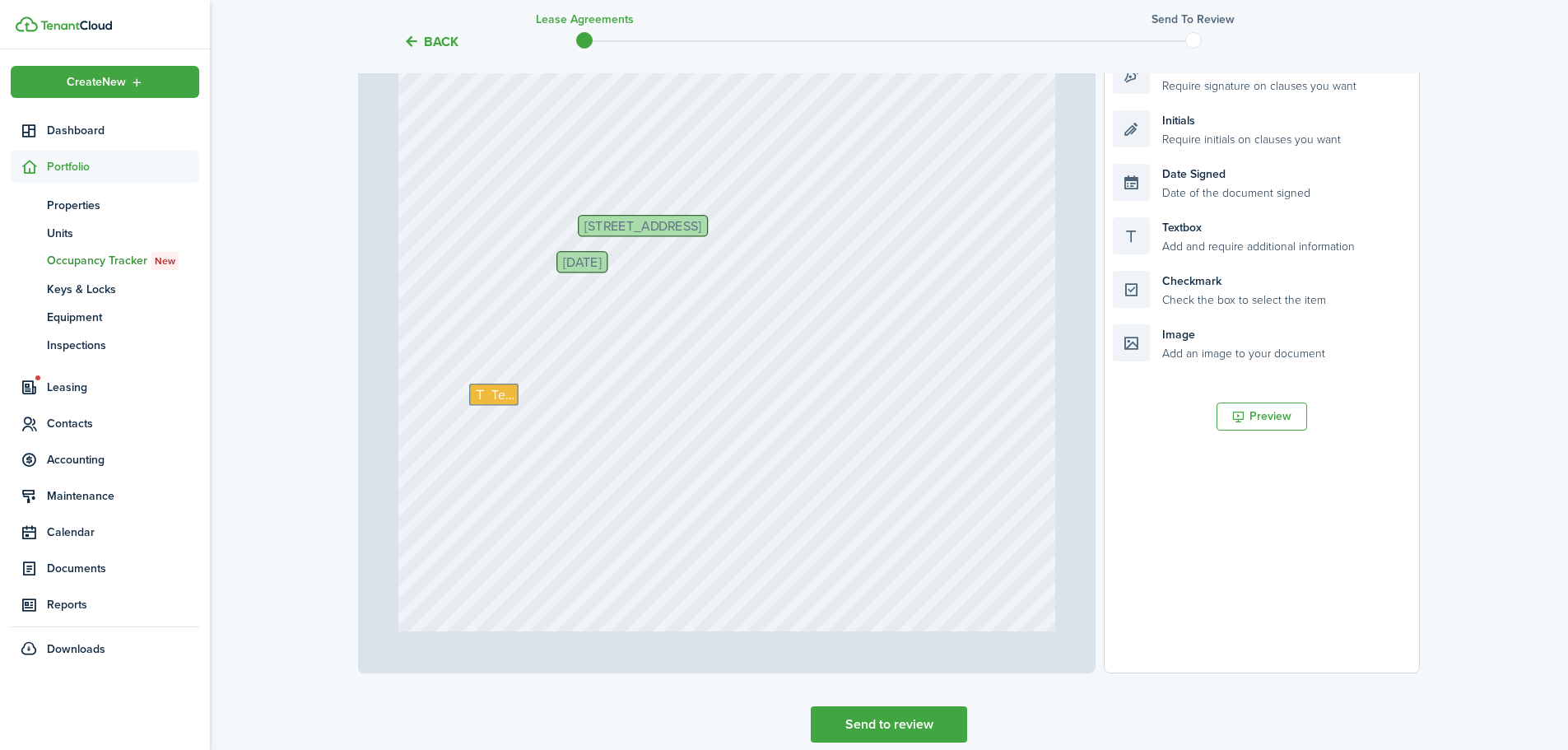
select select "fit"
click at [474, 392] on icon at bounding box center [482, 395] width 17 height 13
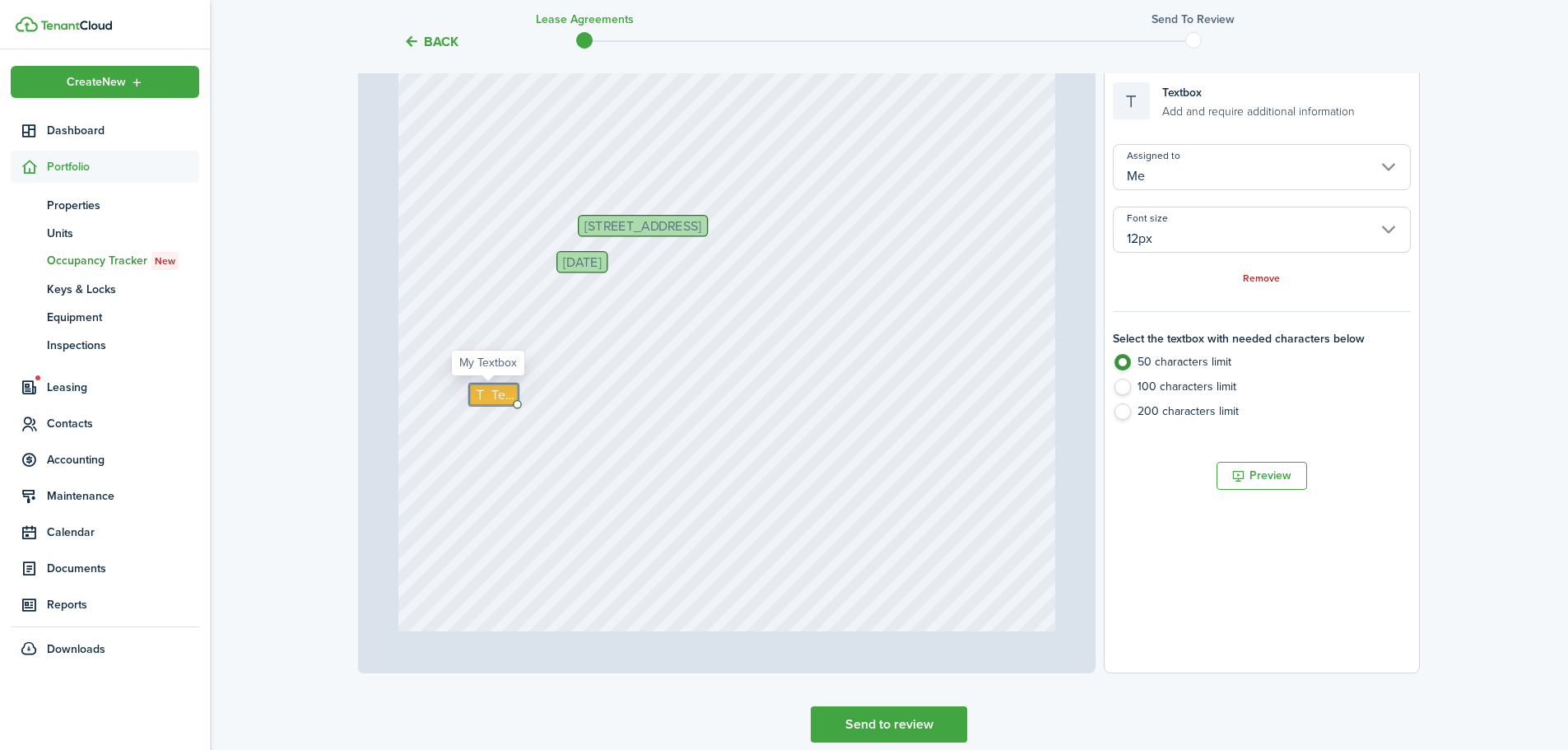
click at [474, 392] on icon at bounding box center [482, 395] width 17 height 13
type textarea "M"
type textarea "Primary Bedroom Sink"
click at [615, 392] on div "[STREET_ADDRESS] Text Primary Bedroom Sink [DATE]" at bounding box center [727, 488] width 657 height 867
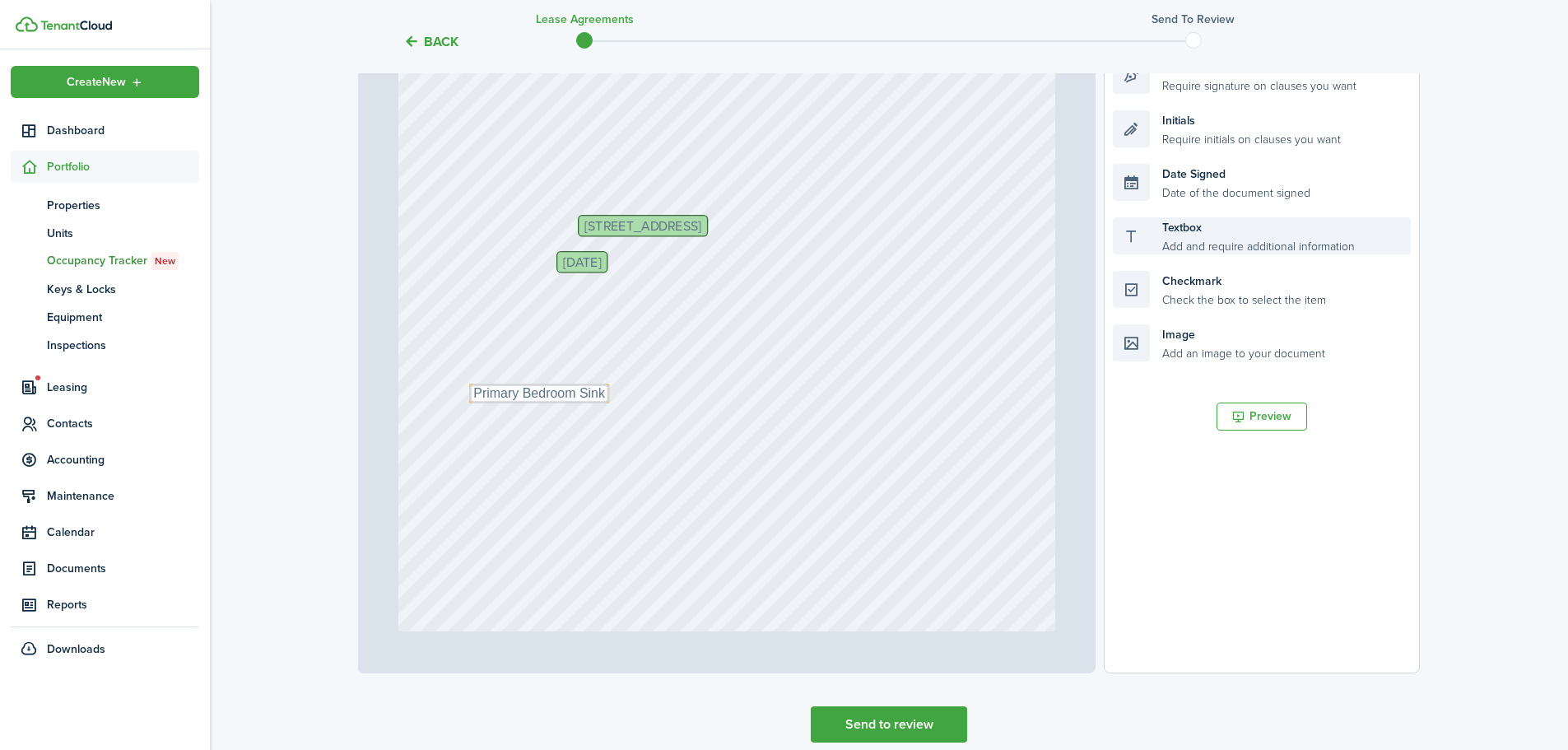
click at [1210, 242] on div "Textbox Add and require additional information" at bounding box center [1262, 235] width 298 height 37
click at [621, 392] on div "[STREET_ADDRESS] Text Primary Bedroom Sink [DATE]" at bounding box center [727, 488] width 657 height 867
drag, startPoint x: 1227, startPoint y: 238, endPoint x: 729, endPoint y: 403, distance: 524.6
click at [729, 403] on div "Page 1 of 4 50% 75% 100% 150% 200% Fit [STREET_ADDRESS] Text Primary Bedroom Si…" at bounding box center [888, 331] width 1062 height 683
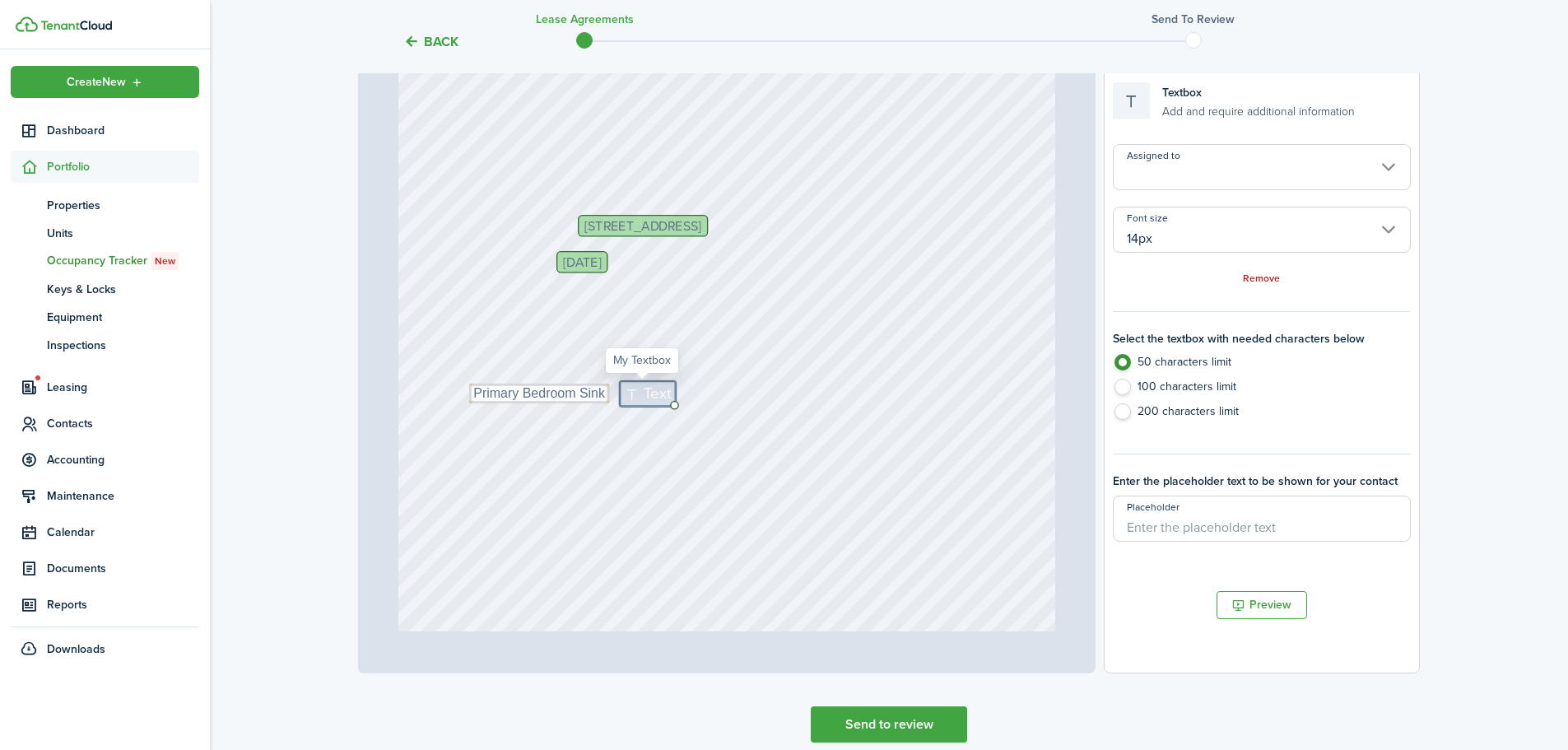
click at [625, 393] on icon at bounding box center [635, 394] width 20 height 16
type textarea "Cosmetic crack"
click at [898, 383] on div "[STREET_ADDRESS] Text Primary Bedroom Sink [DATE] Text Cosmetic crack" at bounding box center [727, 488] width 657 height 867
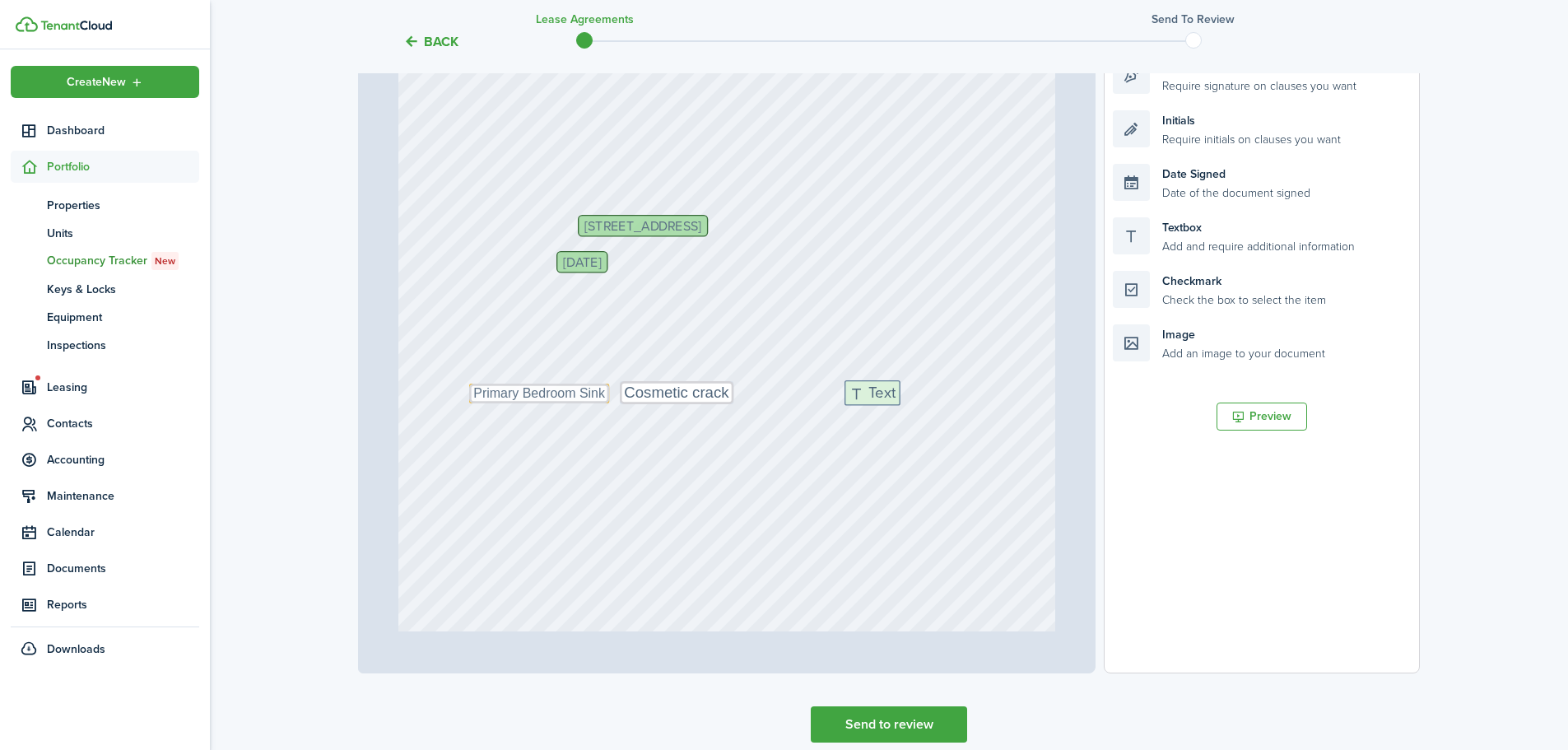
drag, startPoint x: 1210, startPoint y: 240, endPoint x: 941, endPoint y: 404, distance: 315.1
click at [941, 404] on div "Page 1 of 4 50% 75% 100% 150% 200% Fit [STREET_ADDRESS] Text Primary Bedroom Si…" at bounding box center [888, 331] width 1062 height 683
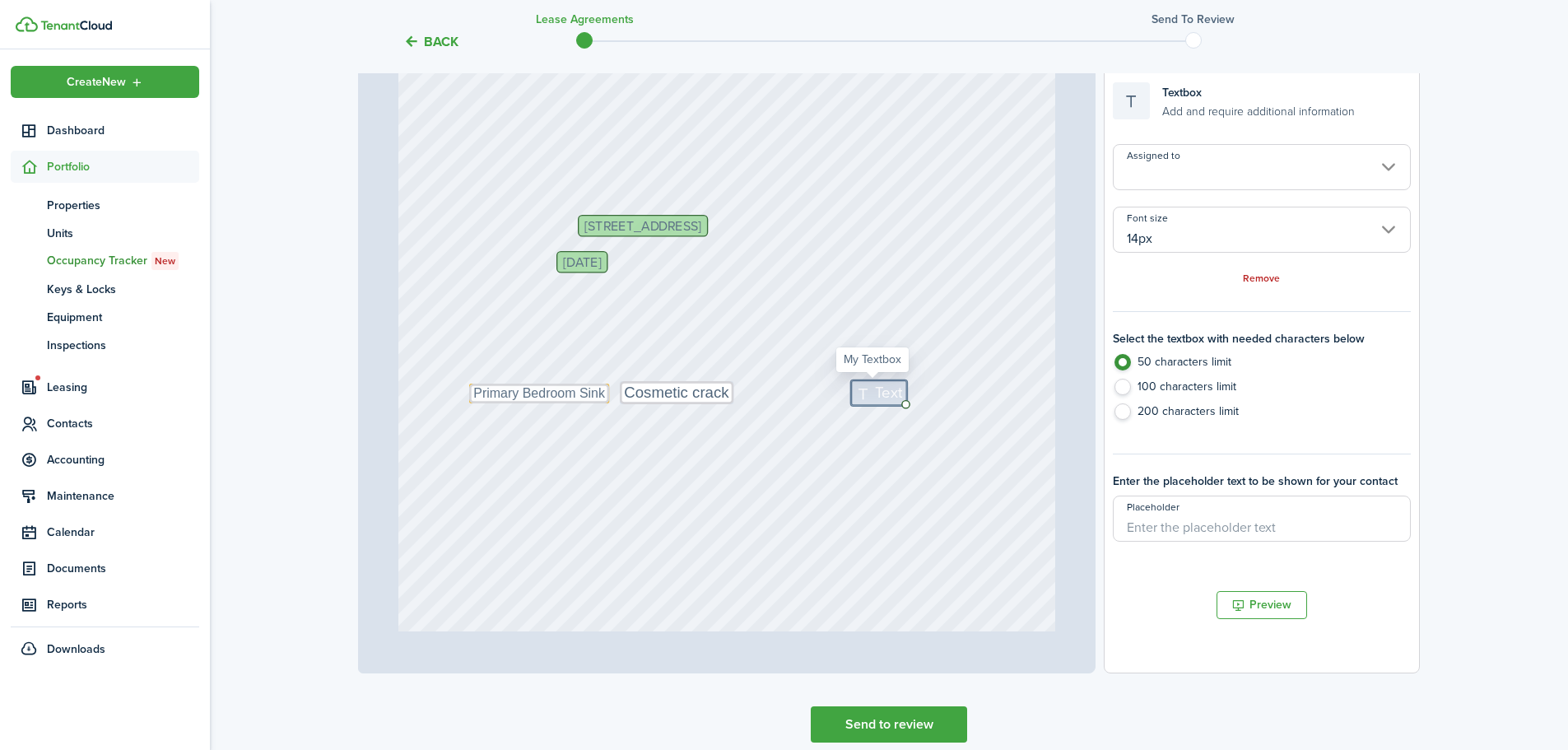
click at [875, 395] on span "Text" at bounding box center [888, 393] width 27 height 23
type textarea "None"
click at [761, 476] on div "[STREET_ADDRESS] Text Primary Bedroom Sink [DATE] Text Cosmetic crack Text None" at bounding box center [727, 488] width 657 height 867
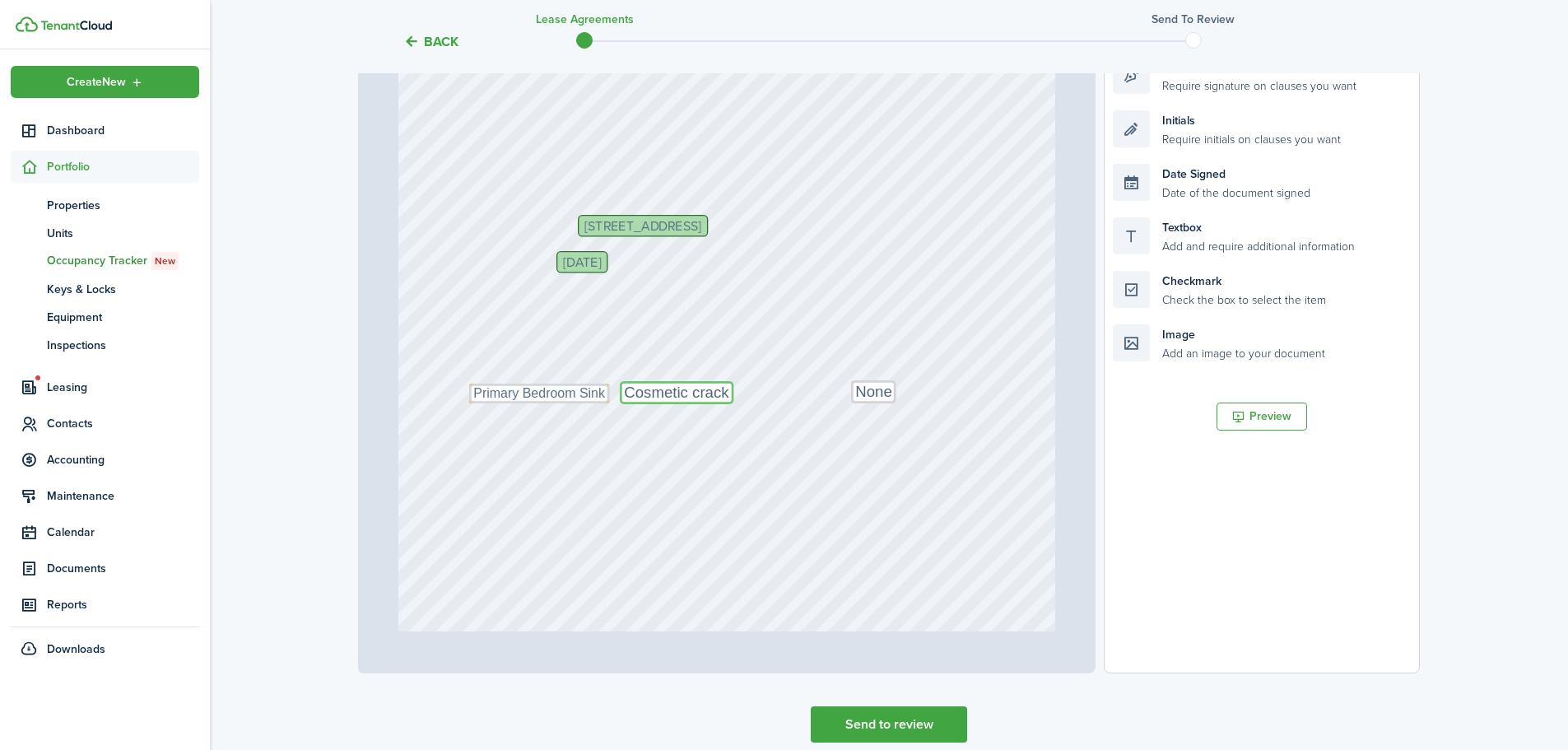
click at [699, 386] on textarea "Cosmetic crack" at bounding box center [676, 393] width 113 height 23
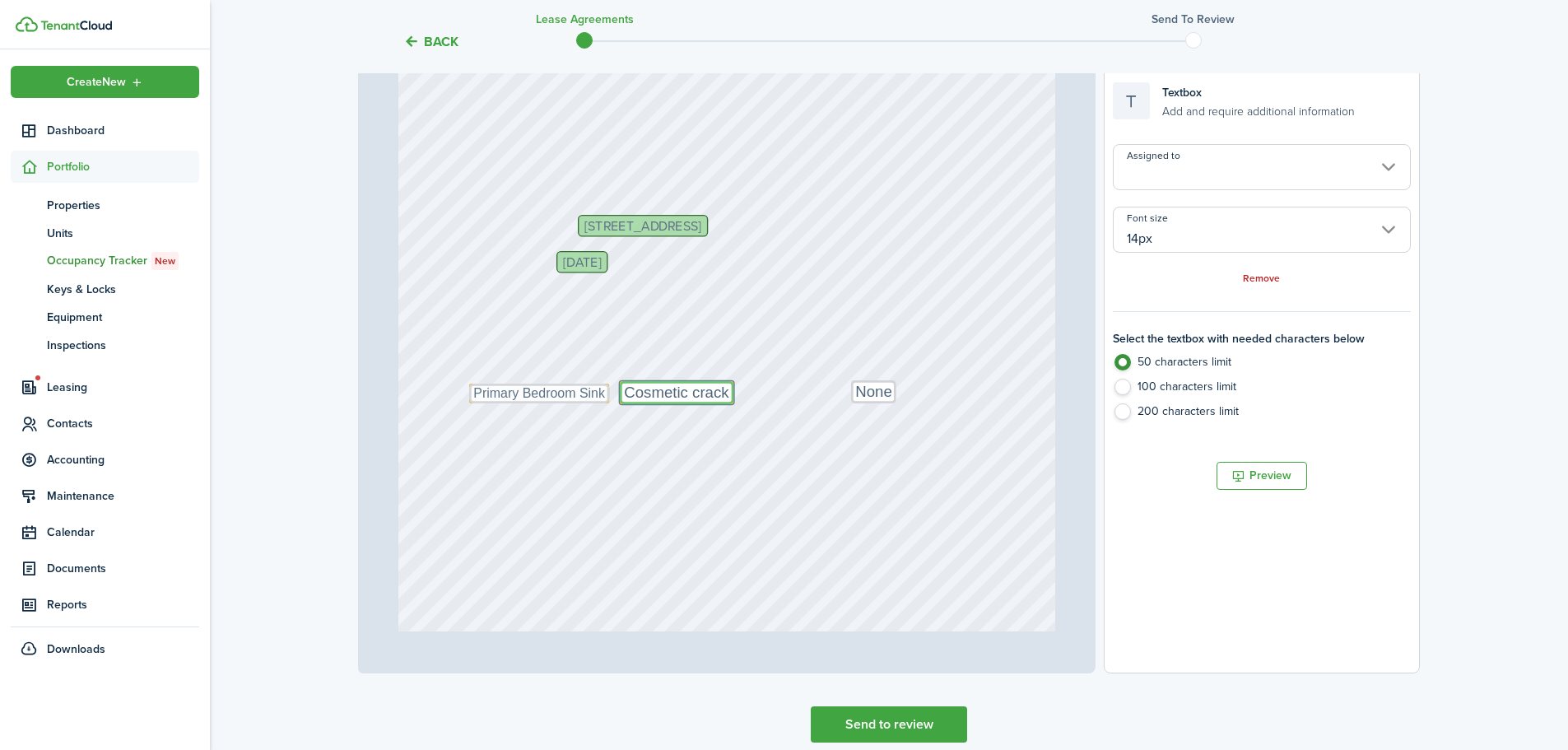
click at [1208, 239] on input "14px" at bounding box center [1262, 229] width 298 height 46
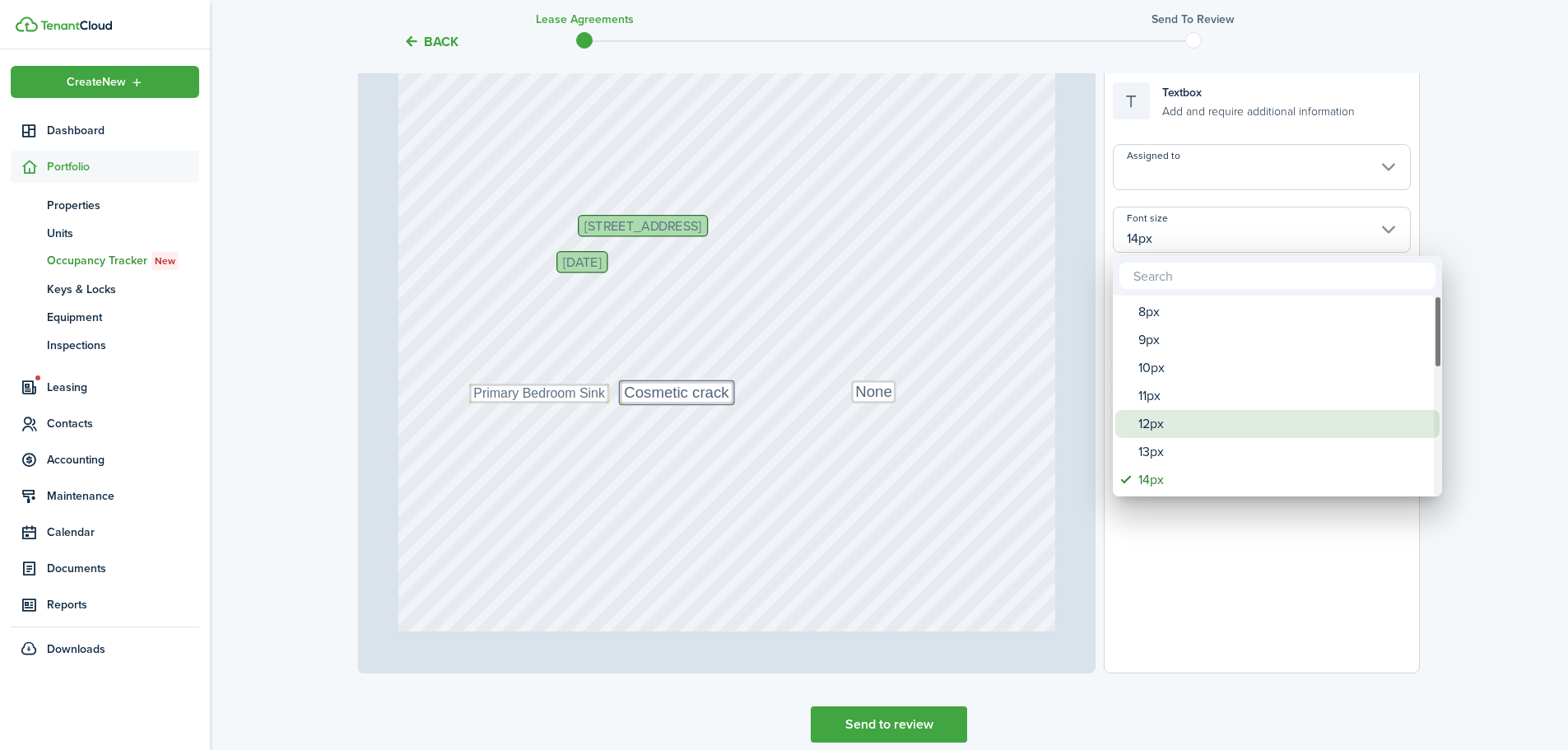
click at [1180, 422] on div "12px" at bounding box center [1284, 423] width 291 height 28
type input "12px"
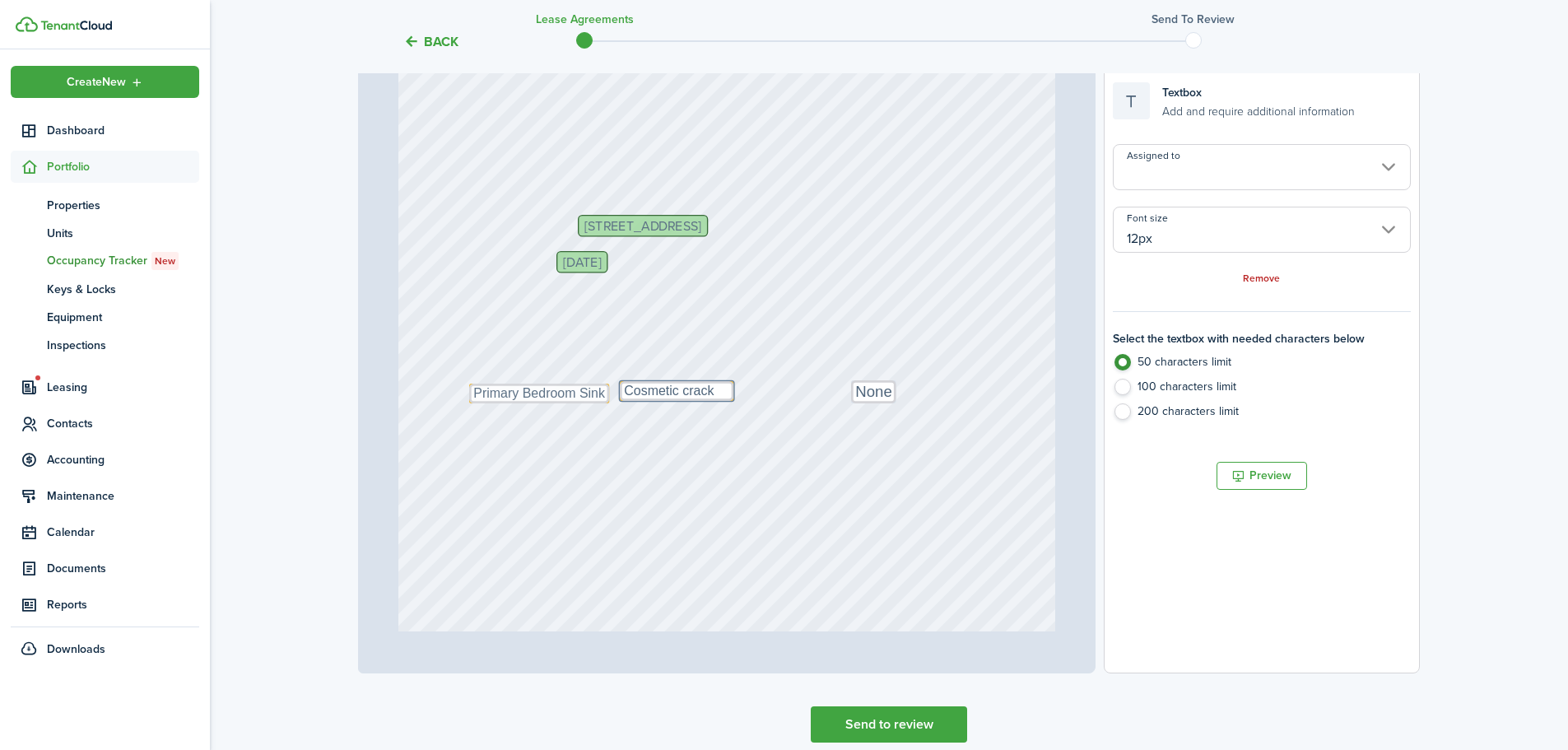
type input "12px"
click at [878, 393] on textarea "None" at bounding box center [873, 392] width 46 height 23
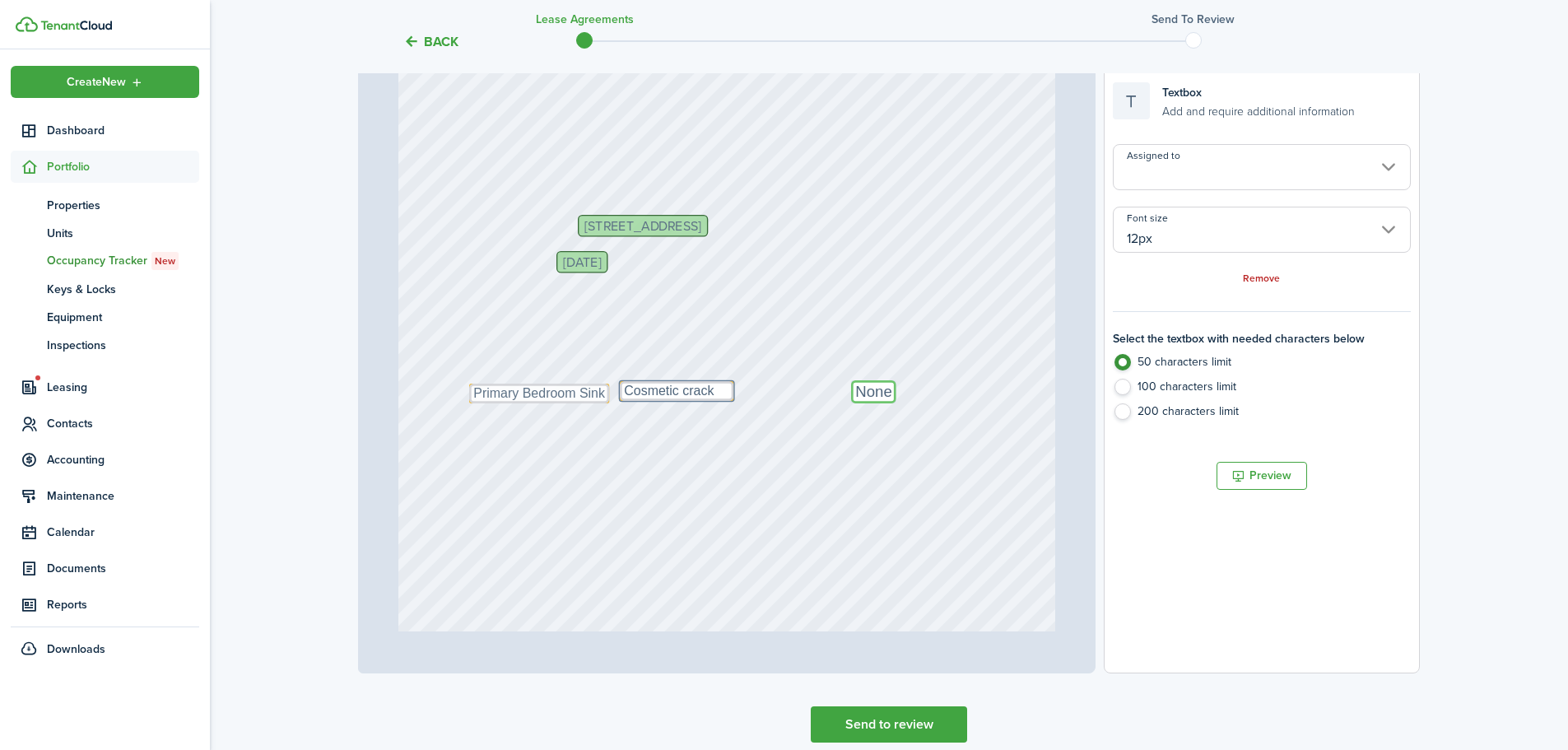
type input "14px"
click at [1180, 234] on input "14px" at bounding box center [1262, 229] width 298 height 46
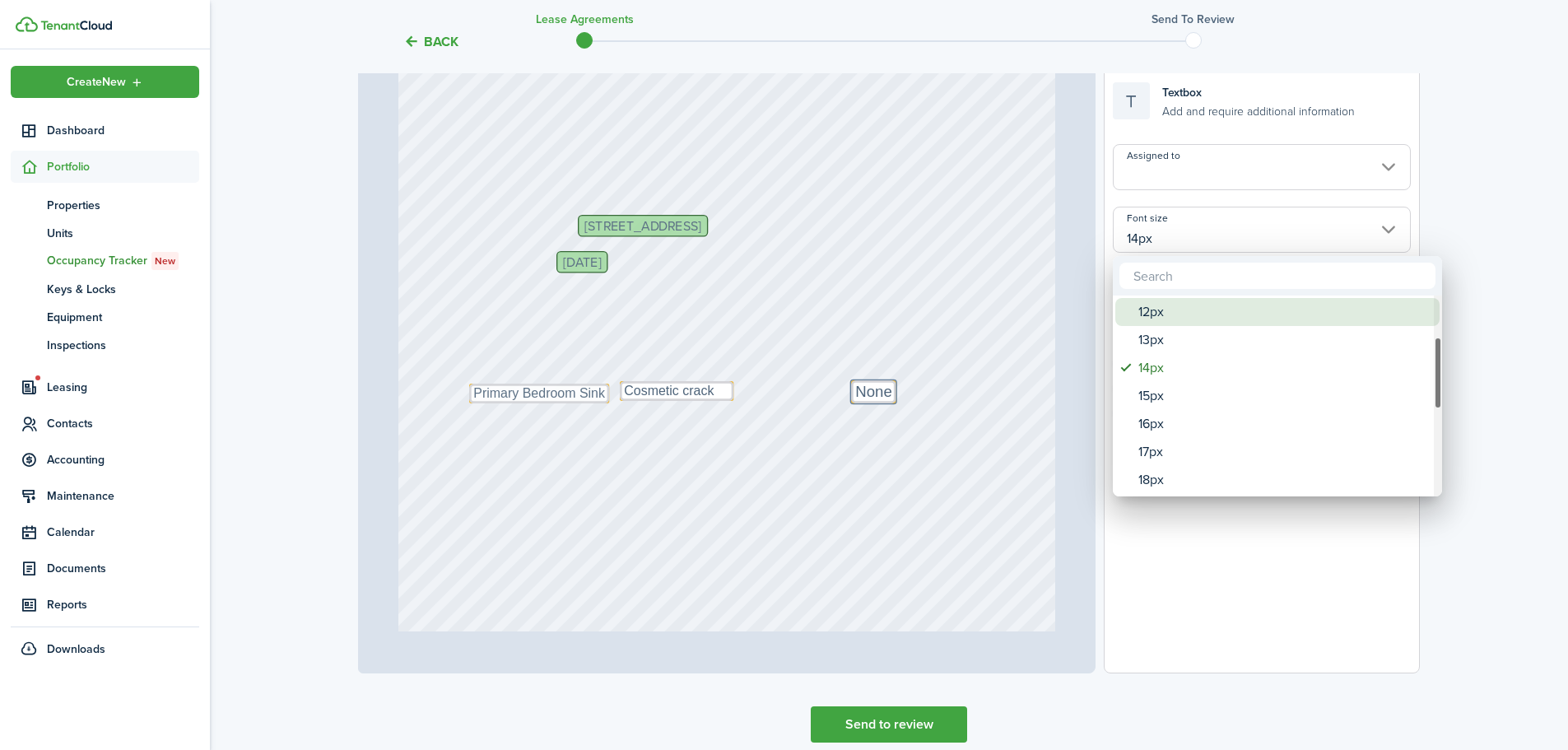
click at [1172, 316] on div "12px" at bounding box center [1284, 312] width 291 height 28
type input "12px"
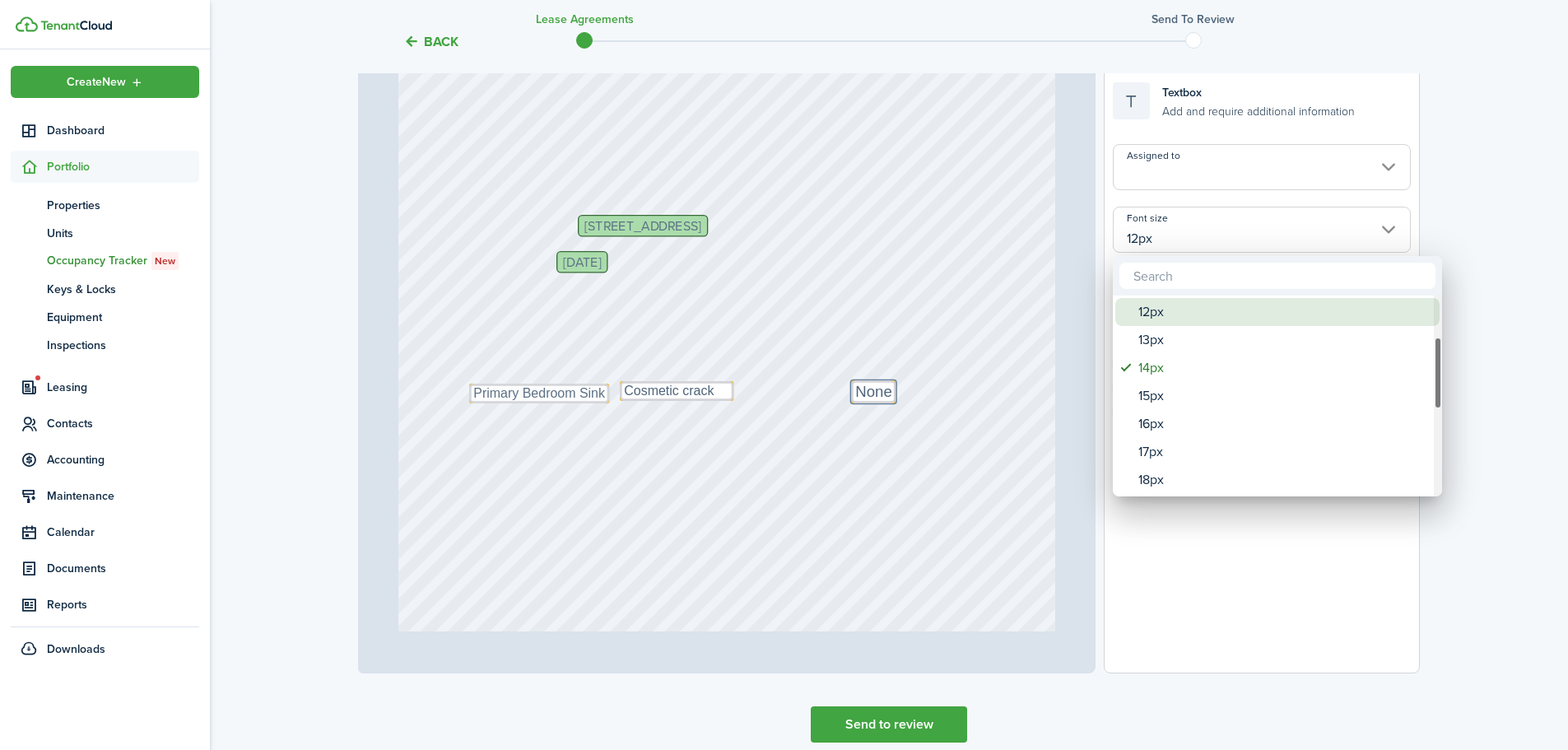
type input "12px"
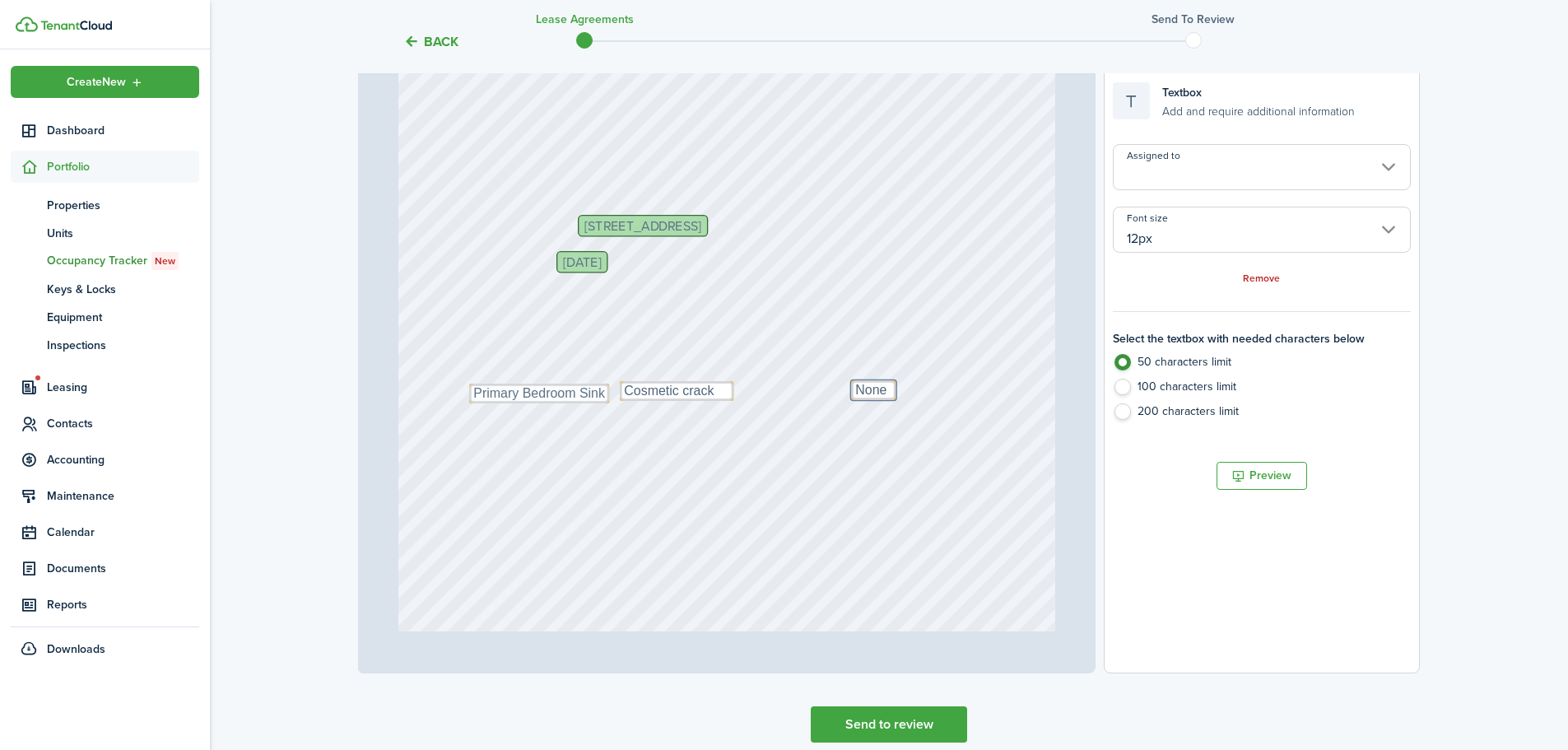
click at [762, 479] on div "[STREET_ADDRESS] Text Primary Bedroom Sink [DATE] Text Cosmetic crack Text None" at bounding box center [727, 488] width 657 height 867
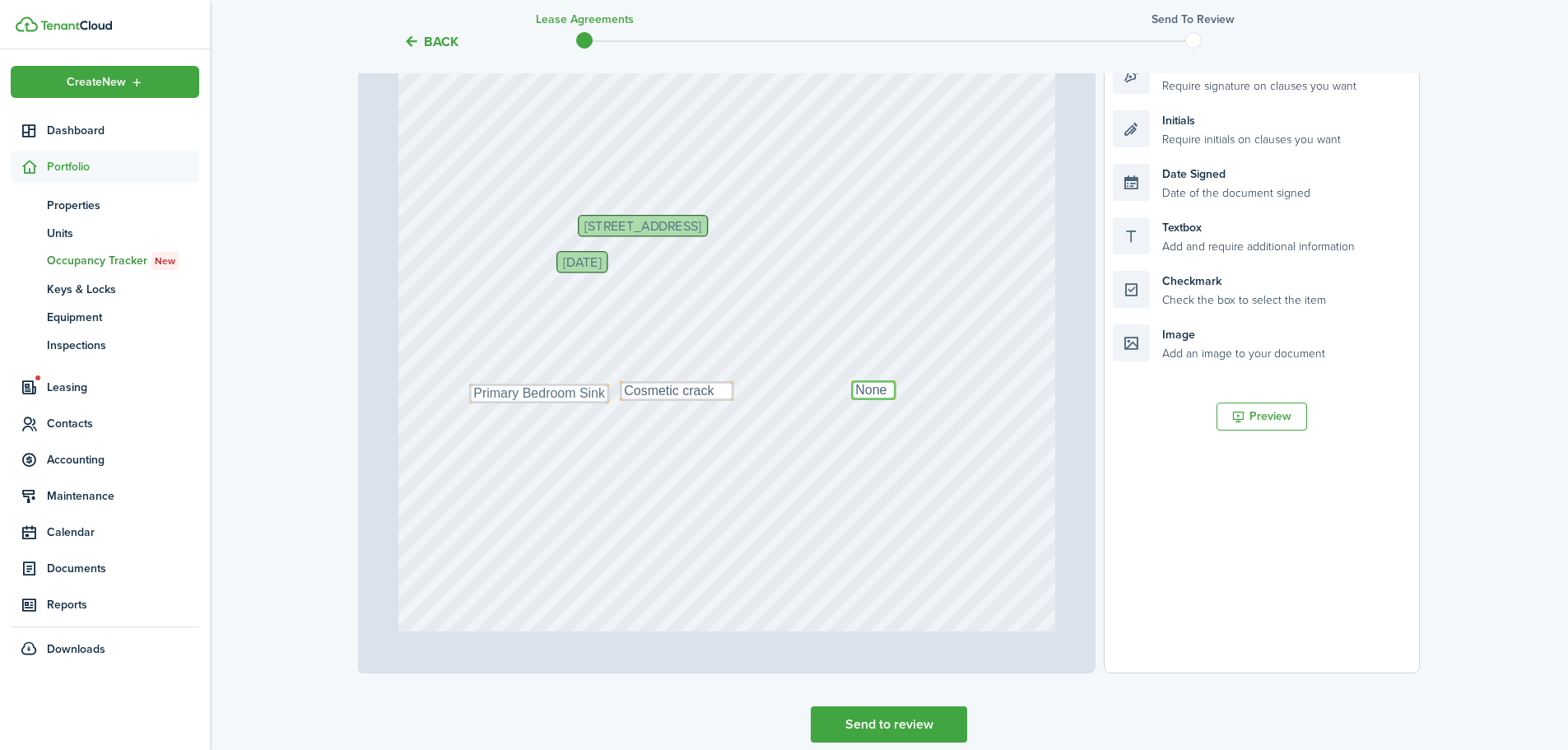
click at [888, 388] on textarea "None" at bounding box center [873, 390] width 46 height 20
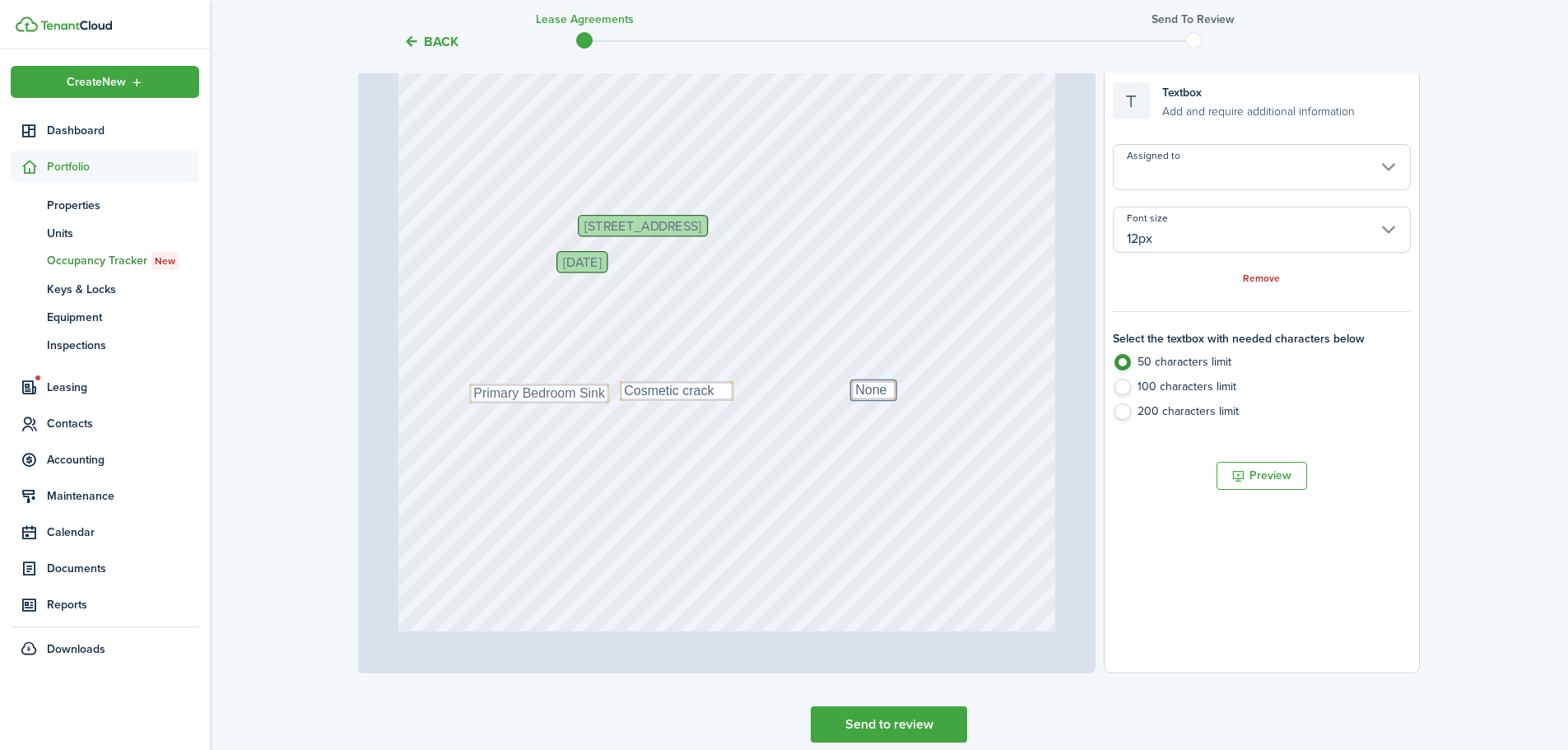
click at [770, 450] on div "[STREET_ADDRESS] Text Primary Bedroom Sink [DATE] Text Cosmetic crack Text None" at bounding box center [727, 488] width 657 height 867
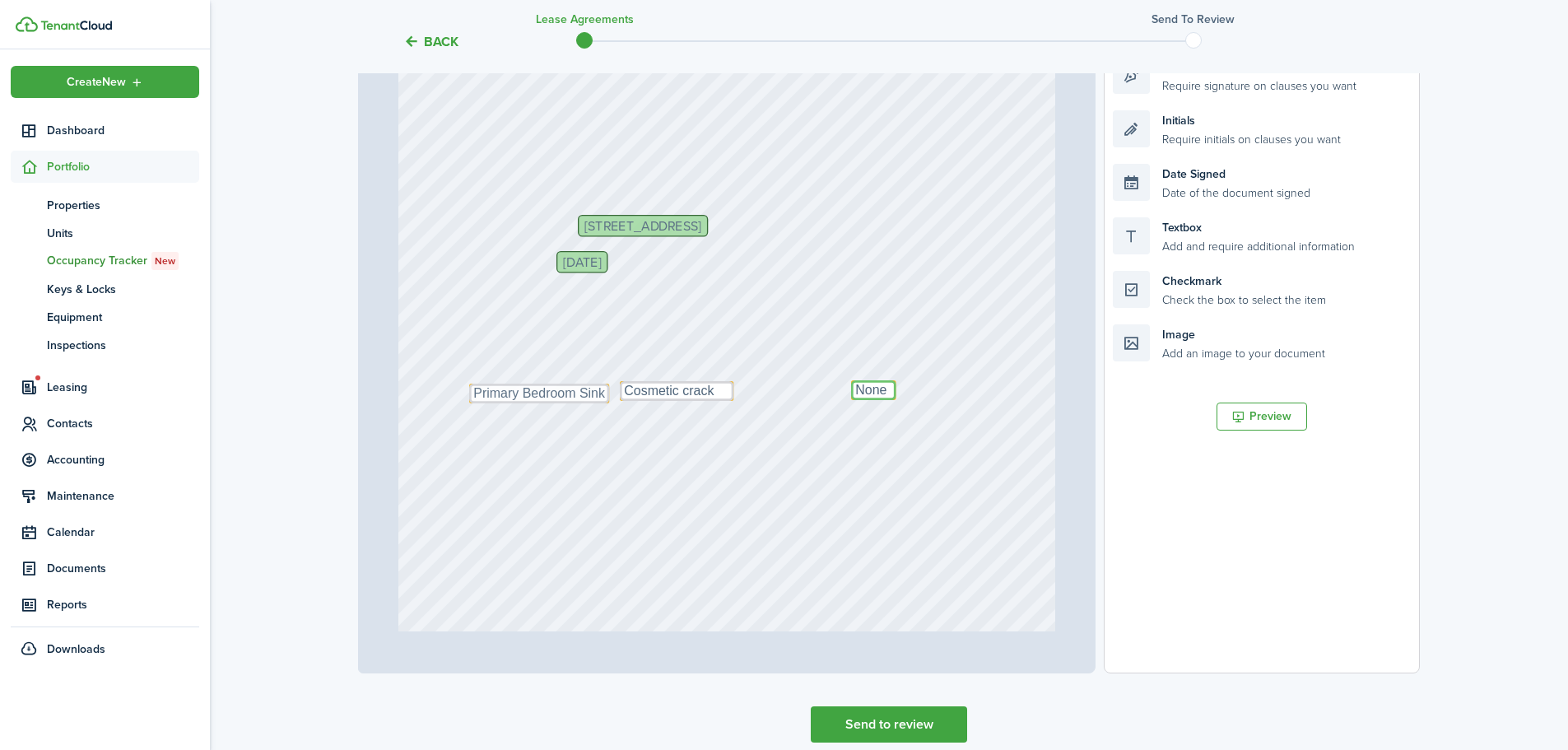
click at [851, 382] on textarea "None" at bounding box center [873, 390] width 46 height 20
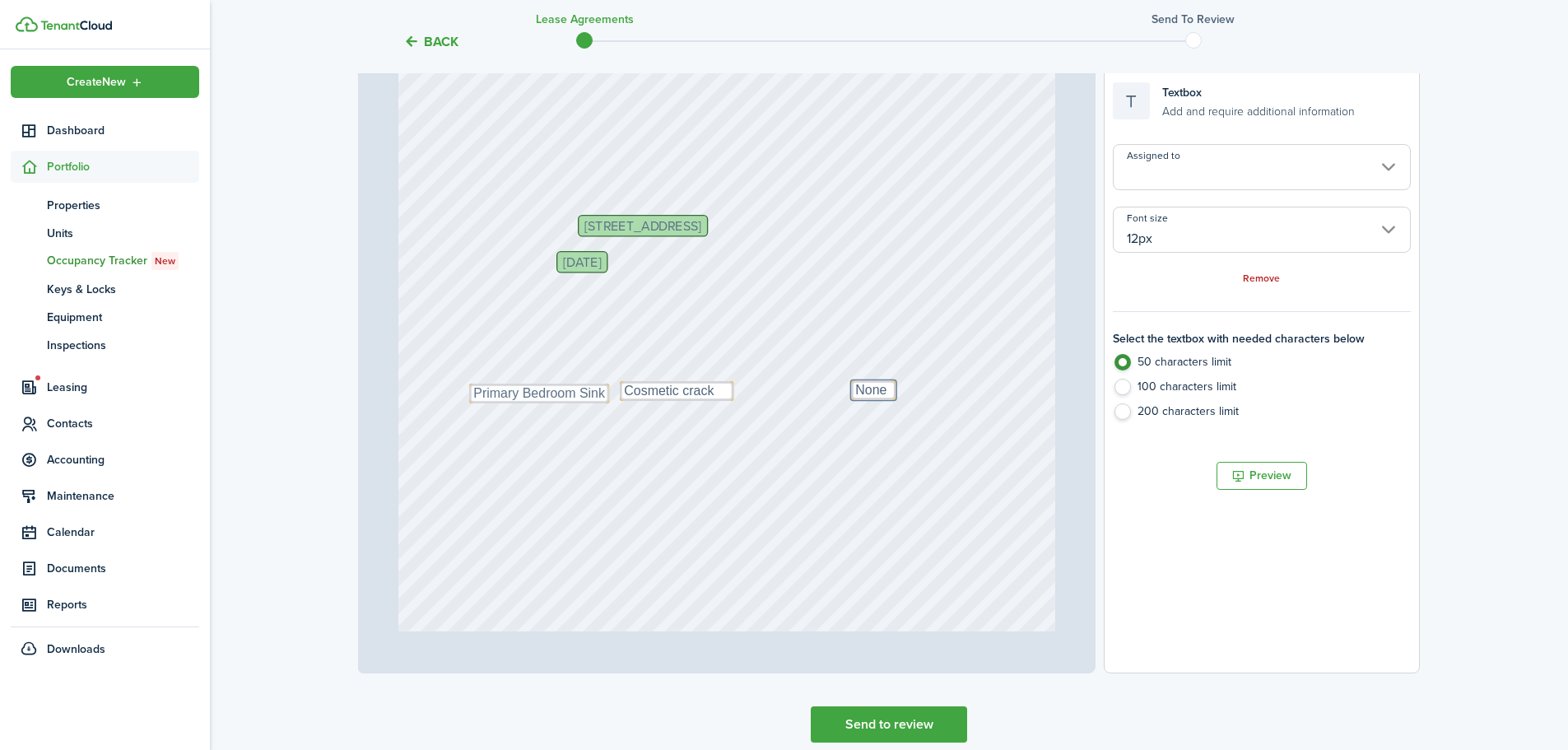
click at [636, 457] on div "[STREET_ADDRESS] Text Primary Bedroom Sink [DATE] Text Cosmetic crack Text None" at bounding box center [727, 488] width 657 height 867
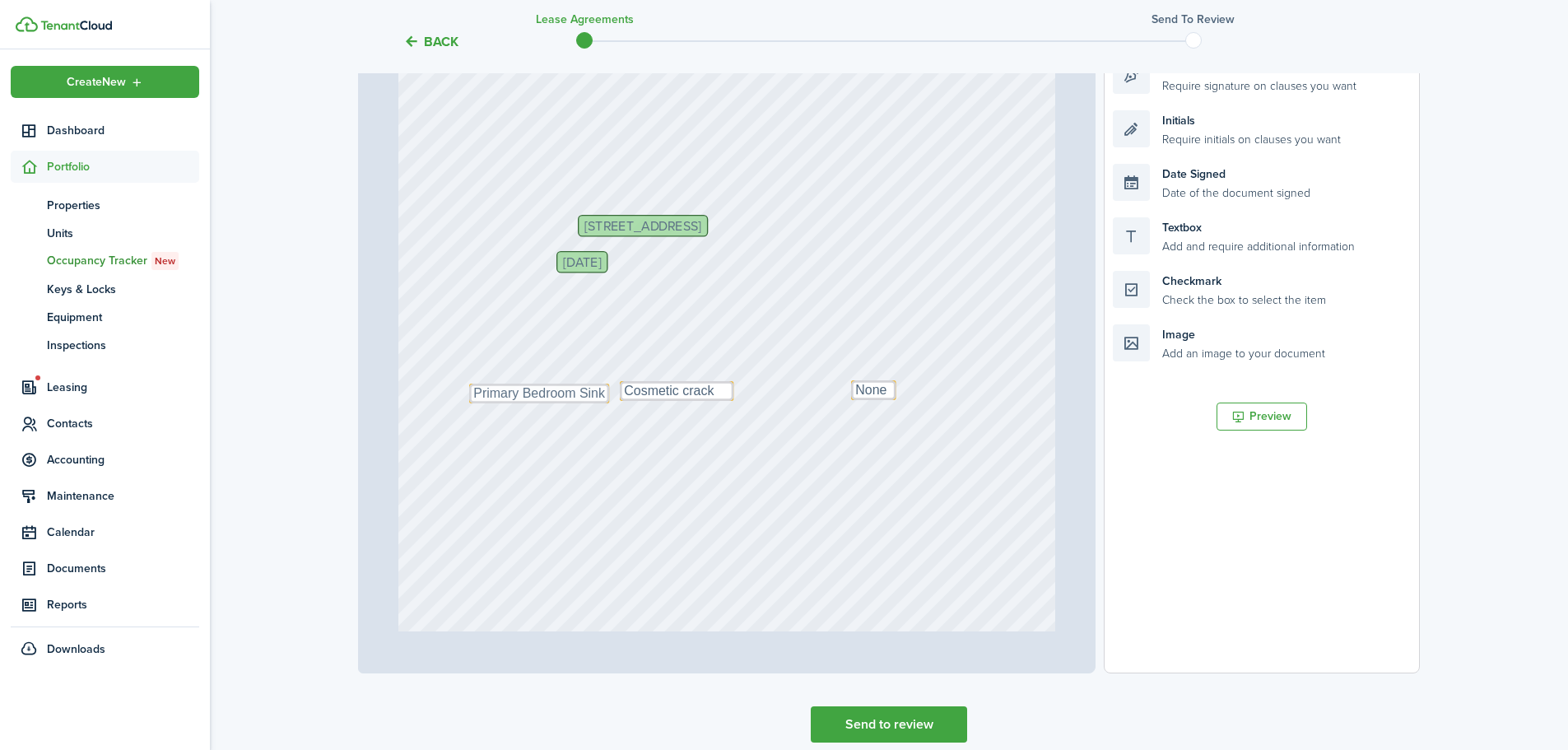
click at [512, 462] on div "[STREET_ADDRESS] Text Primary Bedroom Sink [DATE] Text Cosmetic crack Text None" at bounding box center [727, 488] width 657 height 867
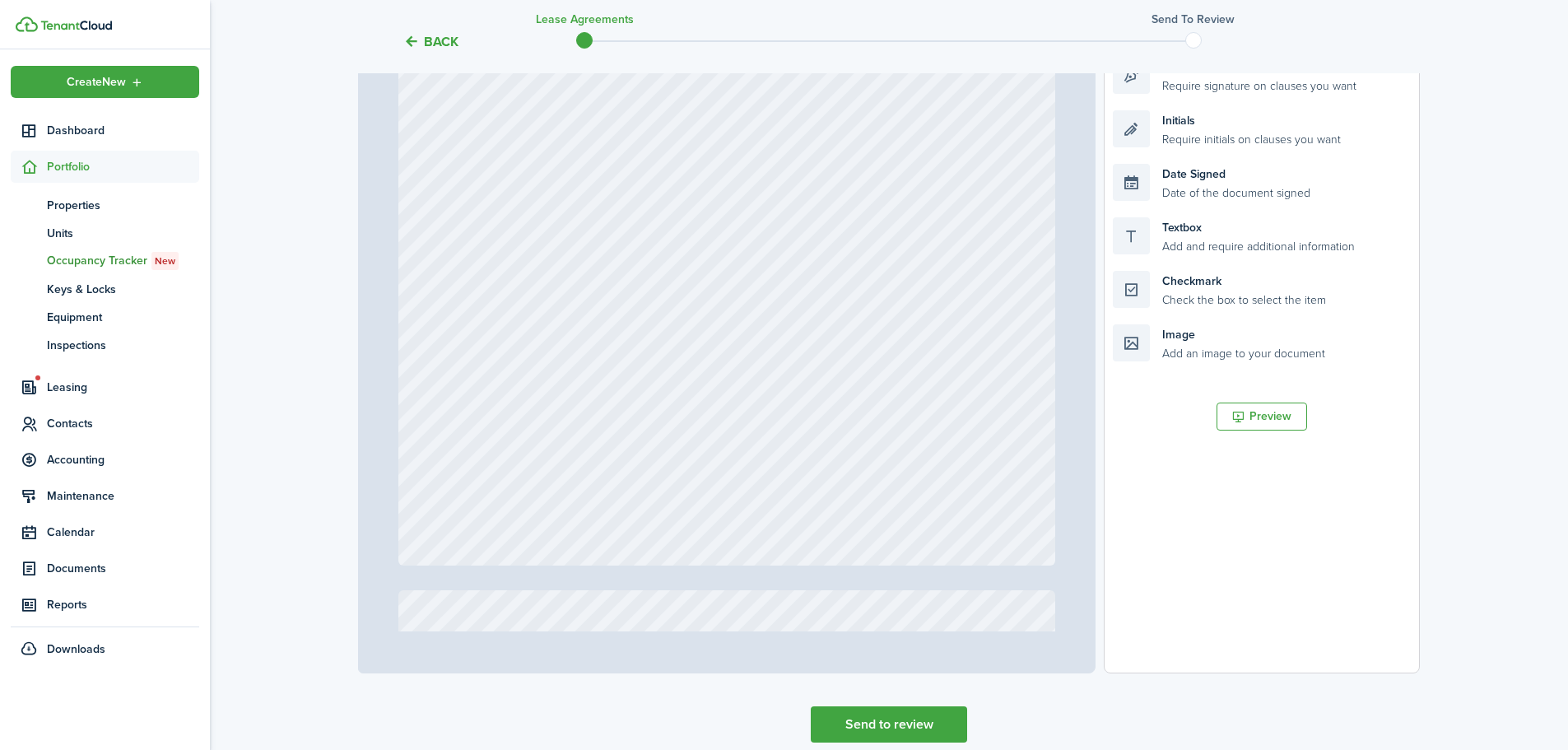
scroll to position [1646, 0]
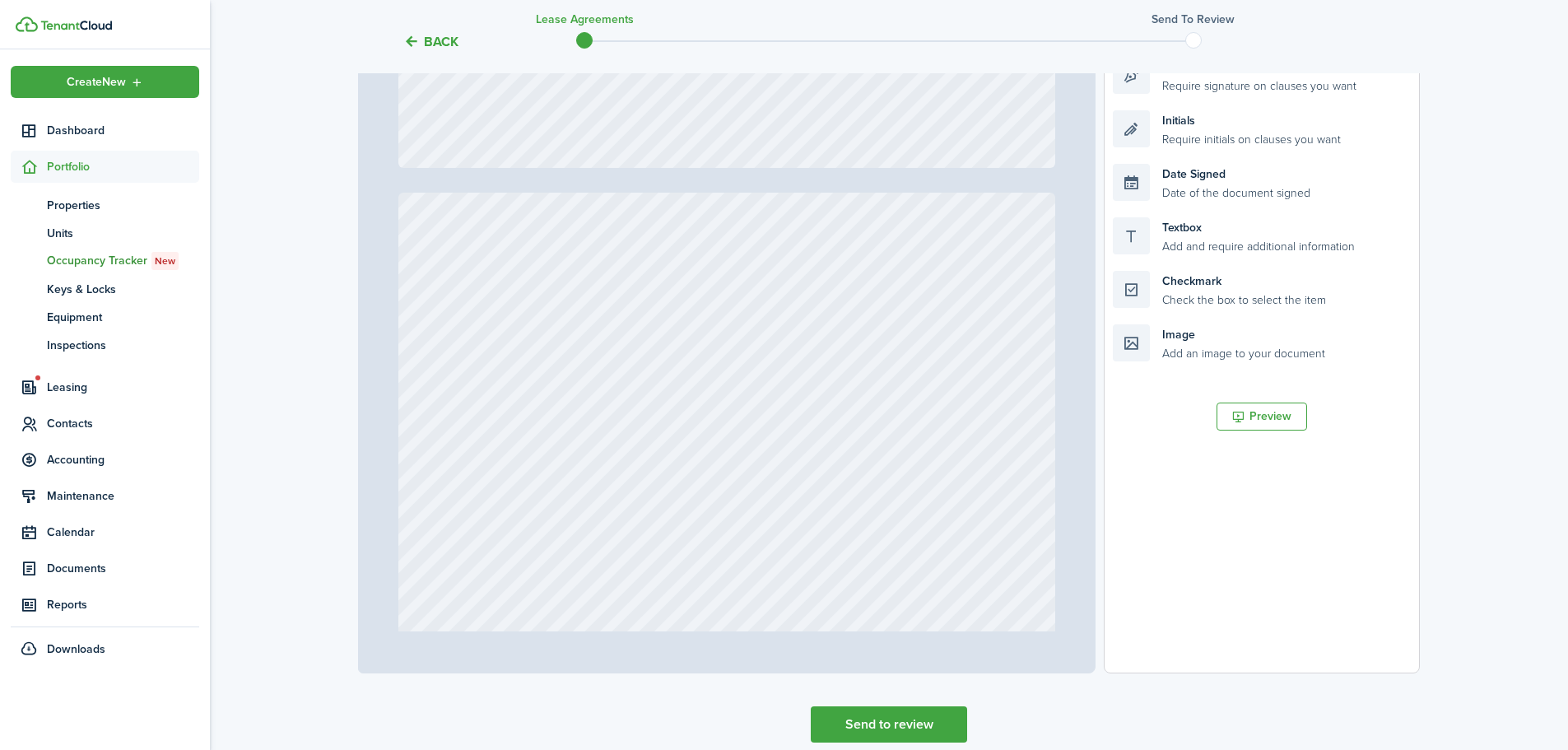
click at [641, 417] on div at bounding box center [727, 626] width 657 height 867
click at [613, 471] on div at bounding box center [727, 626] width 657 height 867
drag, startPoint x: 542, startPoint y: 460, endPoint x: 519, endPoint y: 456, distance: 23.3
click at [519, 456] on div at bounding box center [727, 626] width 657 height 867
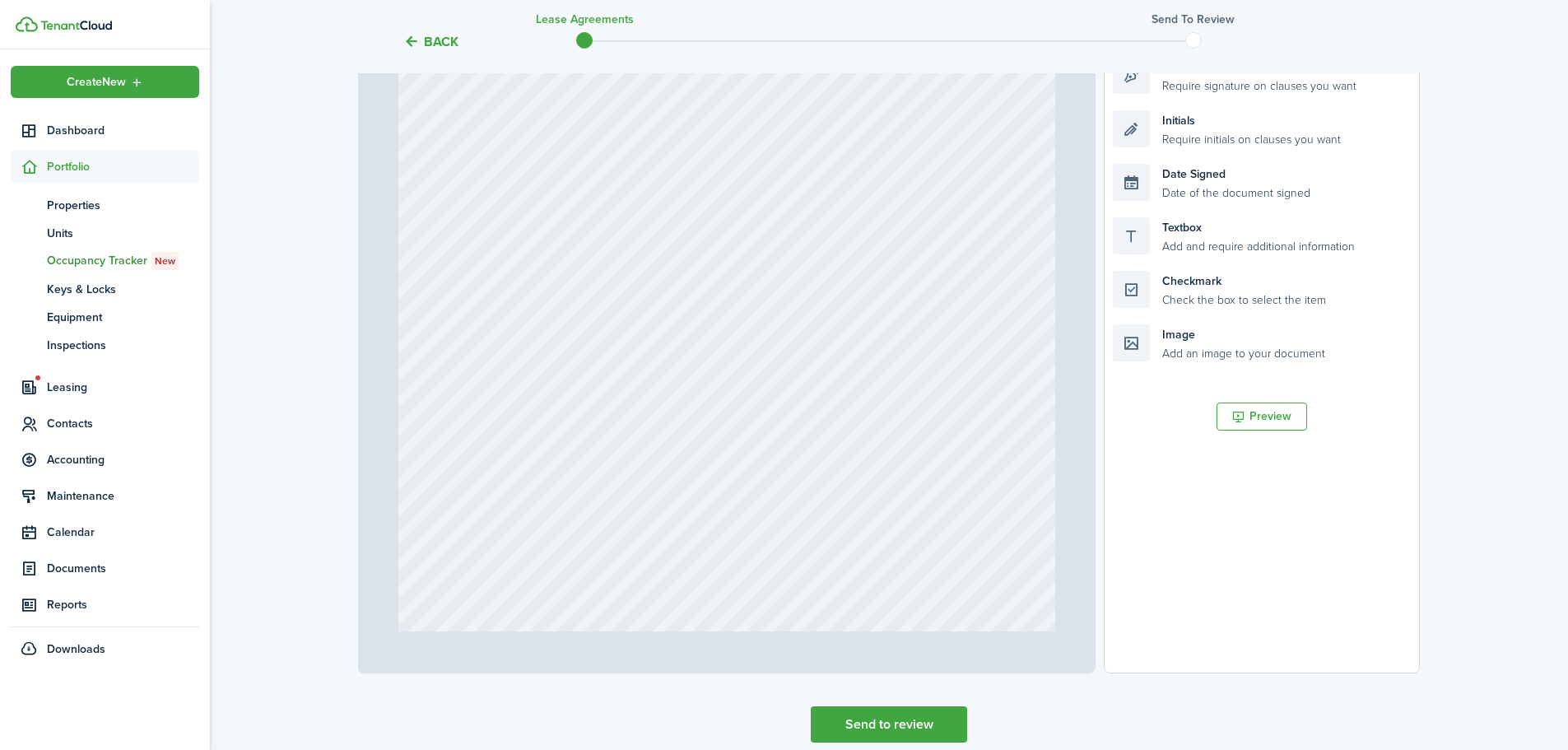
scroll to position [905, 0]
drag, startPoint x: 688, startPoint y: 468, endPoint x: 817, endPoint y: 488, distance: 130.5
click at [817, 488] on div at bounding box center [727, 475] width 657 height 867
type input "1"
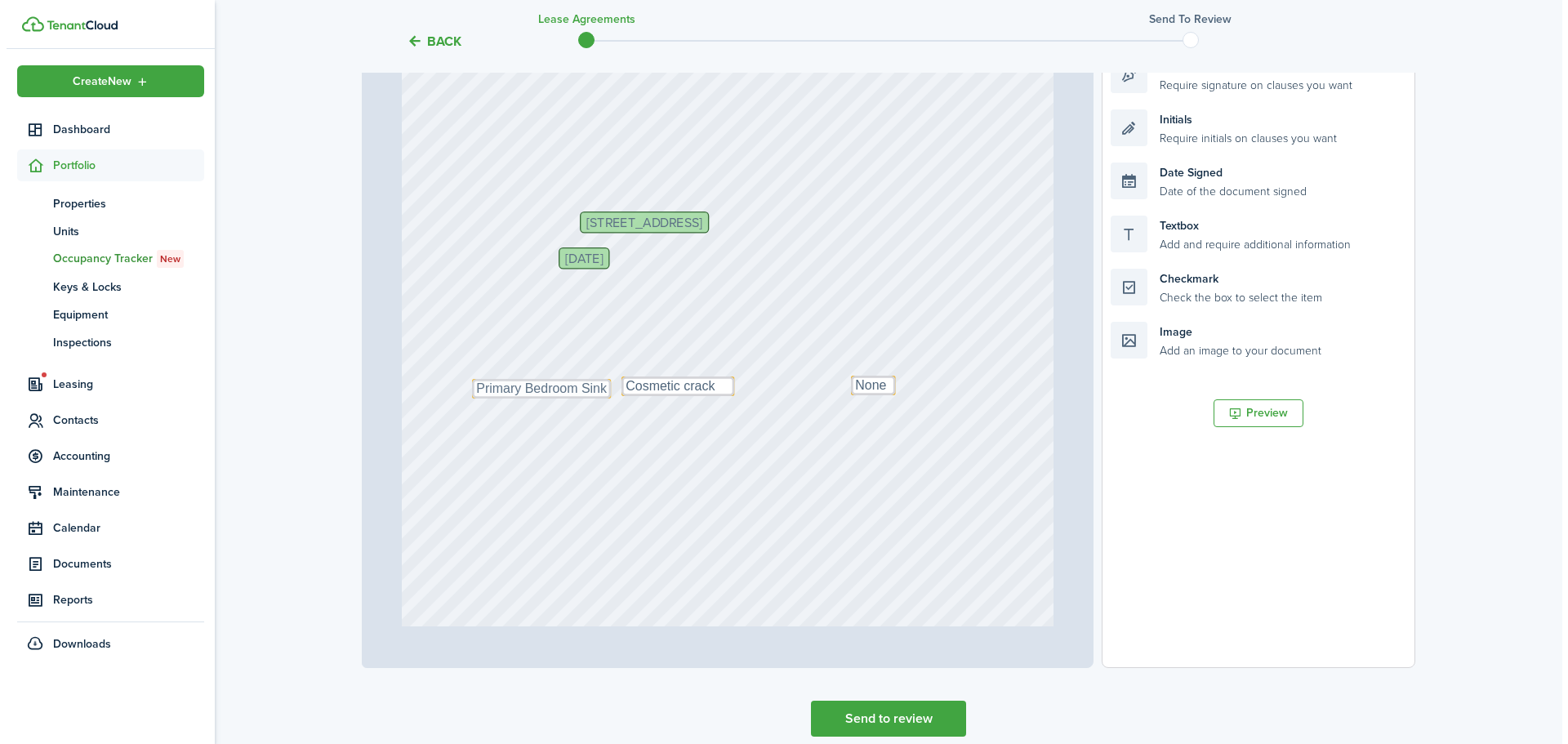
scroll to position [0, 0]
click at [88, 569] on span "Documents" at bounding box center [122, 563] width 151 height 17
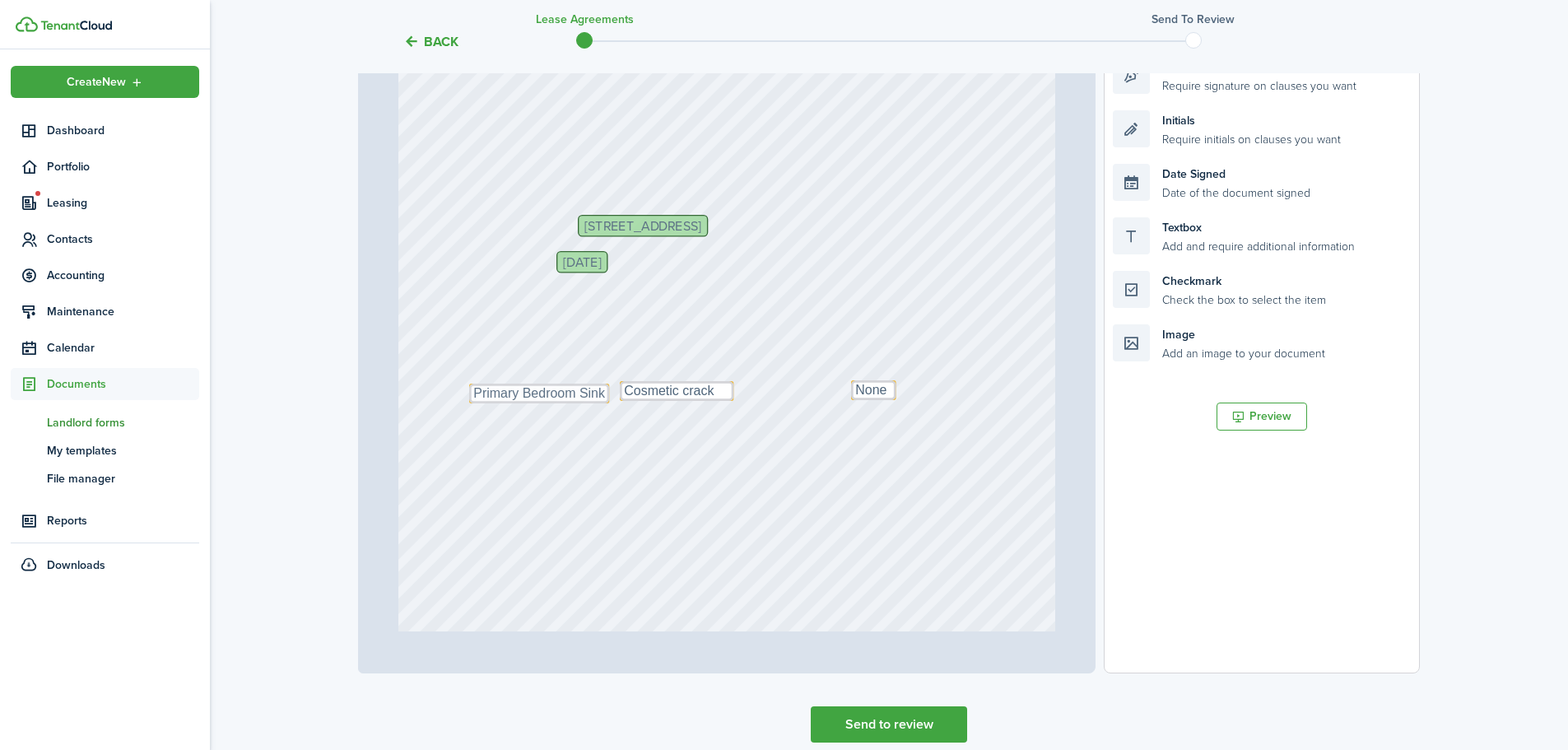
click at [93, 425] on span "Landlord forms" at bounding box center [123, 422] width 153 height 17
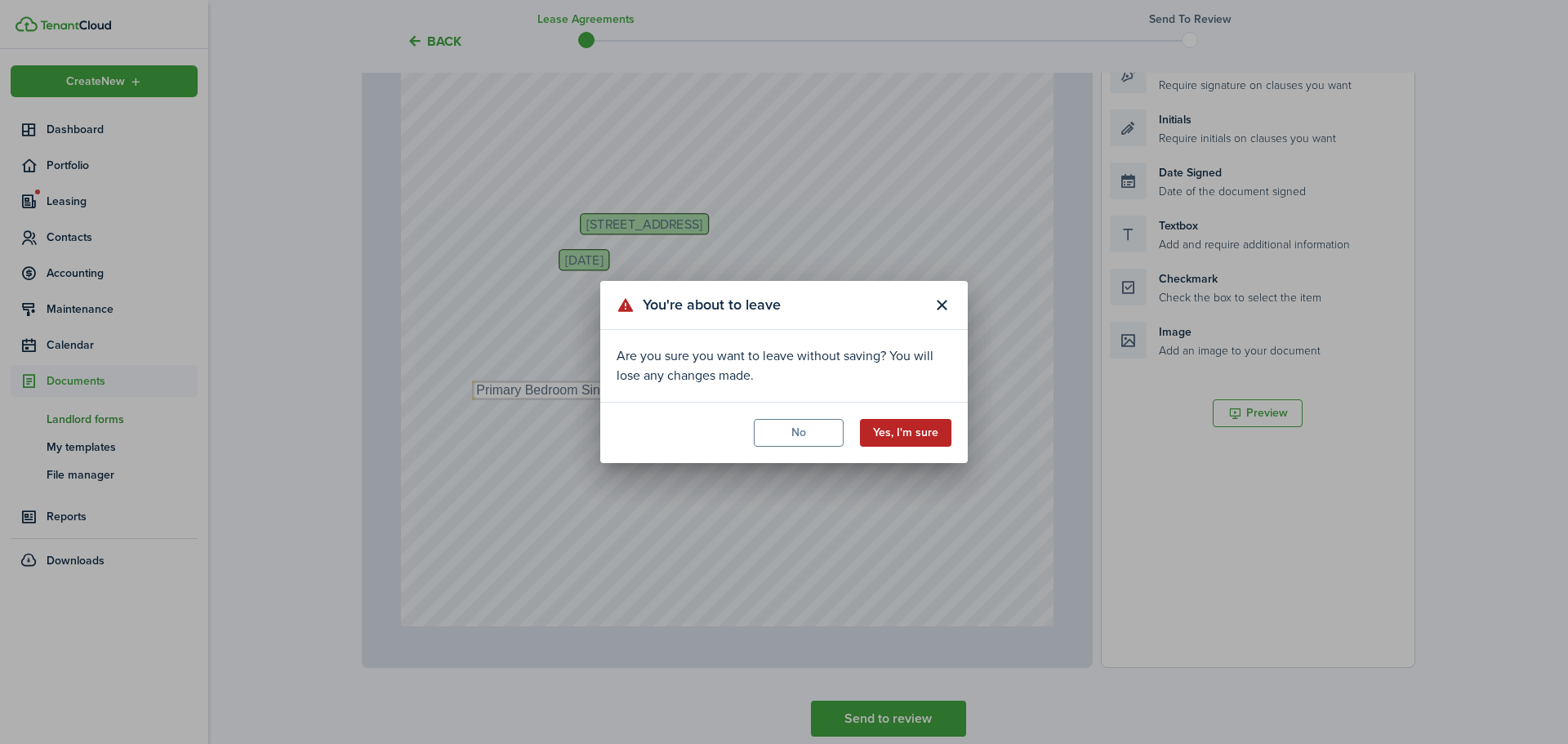
click at [913, 439] on button "Yes, I'm sure" at bounding box center [905, 432] width 91 height 27
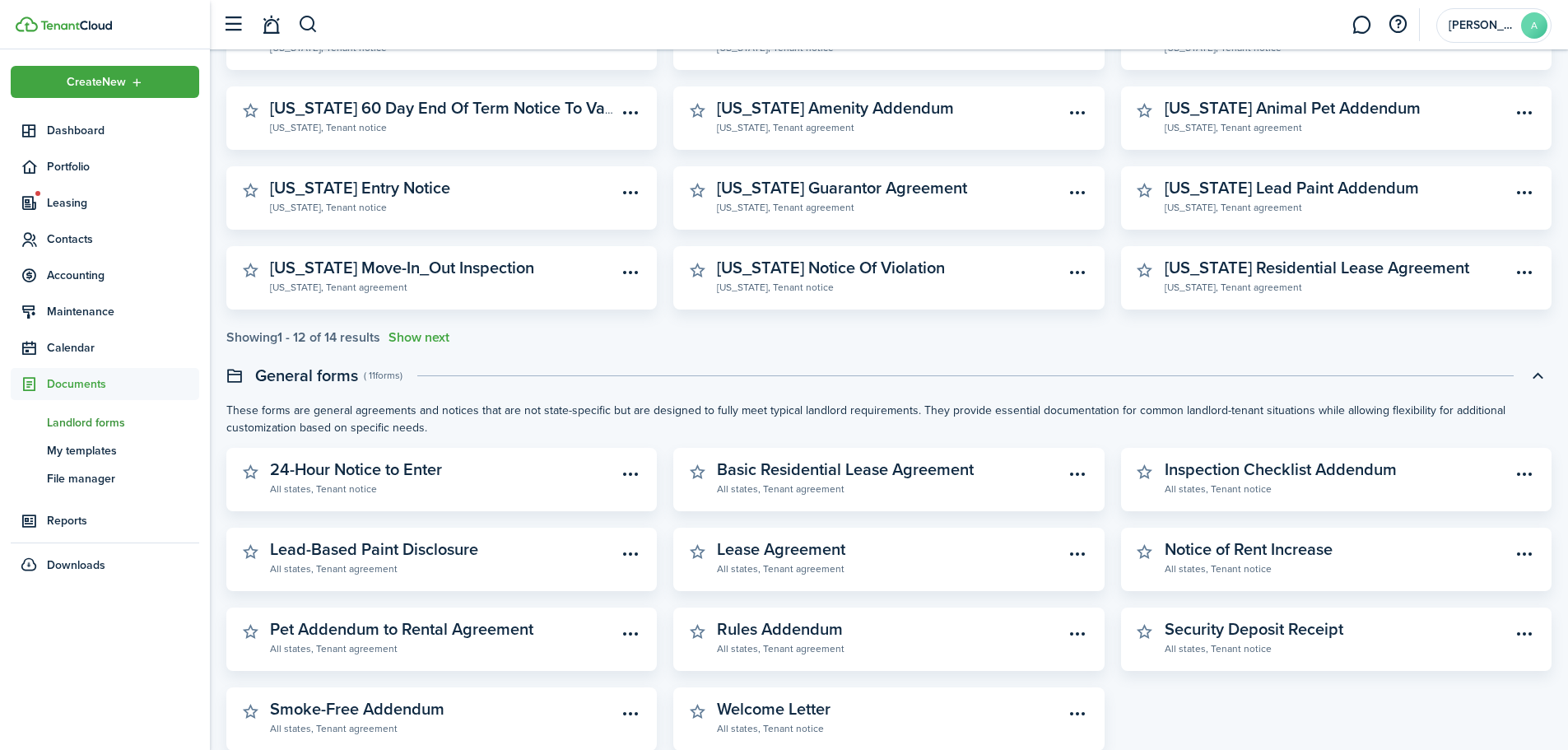
scroll to position [329, 0]
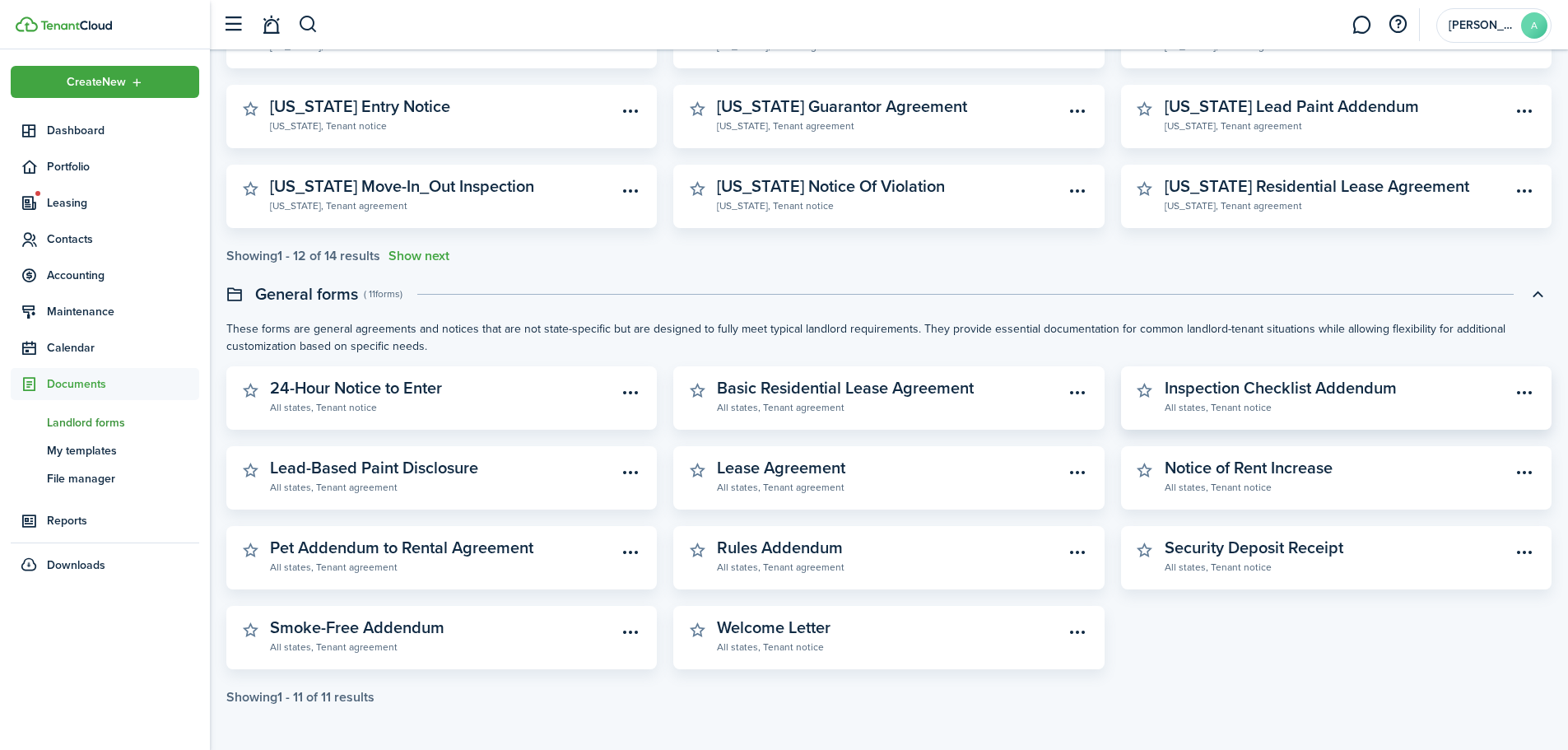
click at [1322, 394] on widget-stats-description "Inspection Checklist Addendum" at bounding box center [1280, 388] width 232 height 25
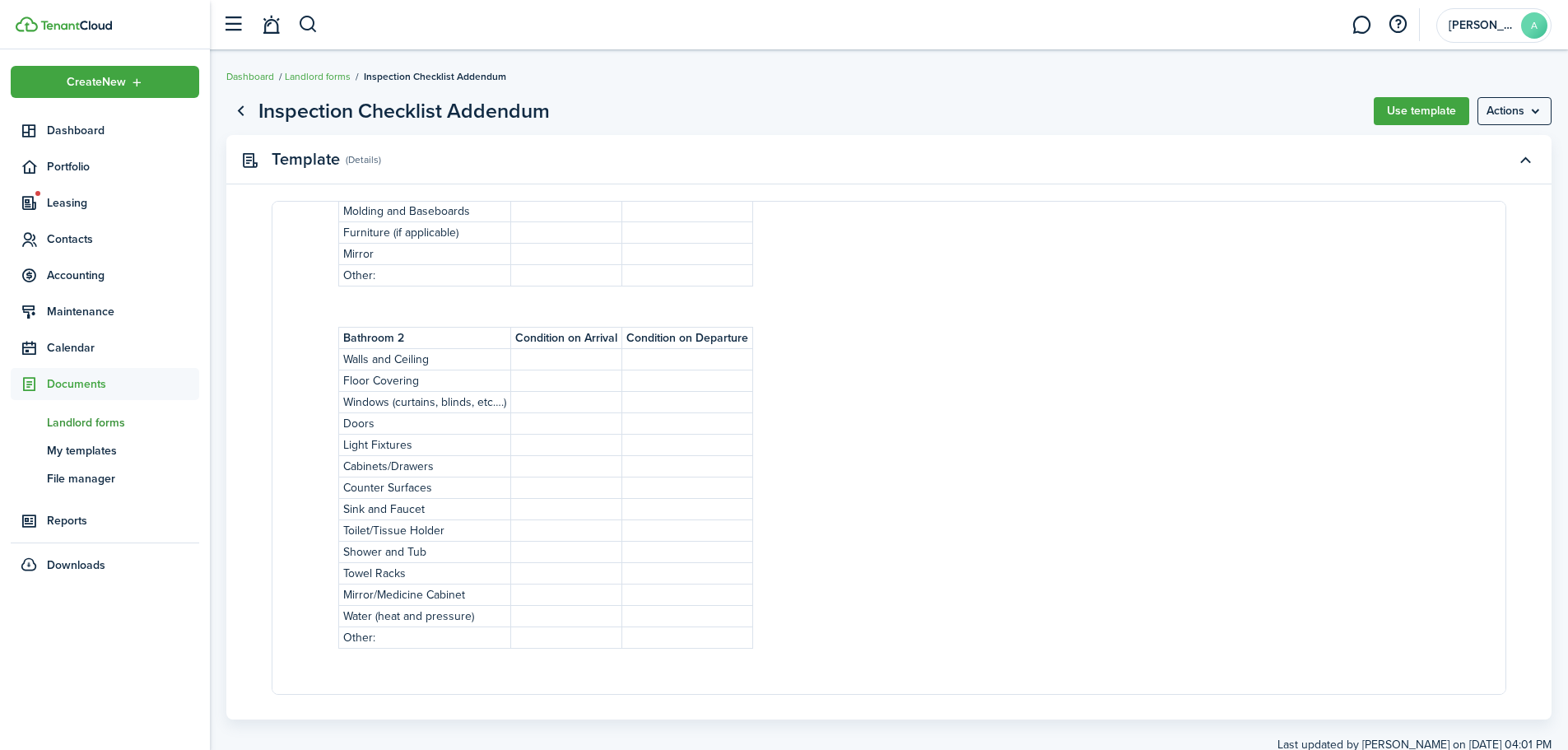
scroll to position [2430, 0]
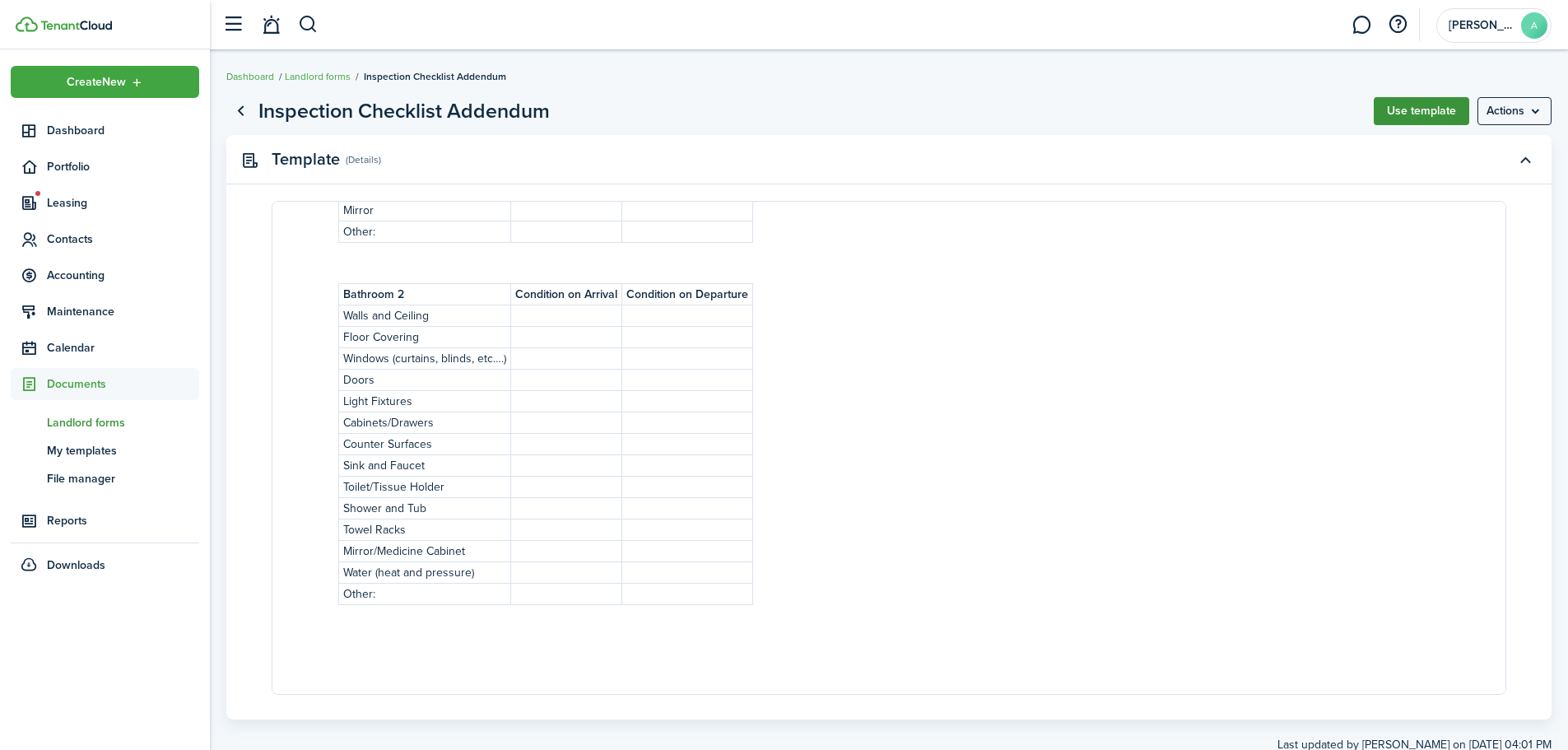
click at [1422, 115] on button "Use template" at bounding box center [1421, 111] width 96 height 28
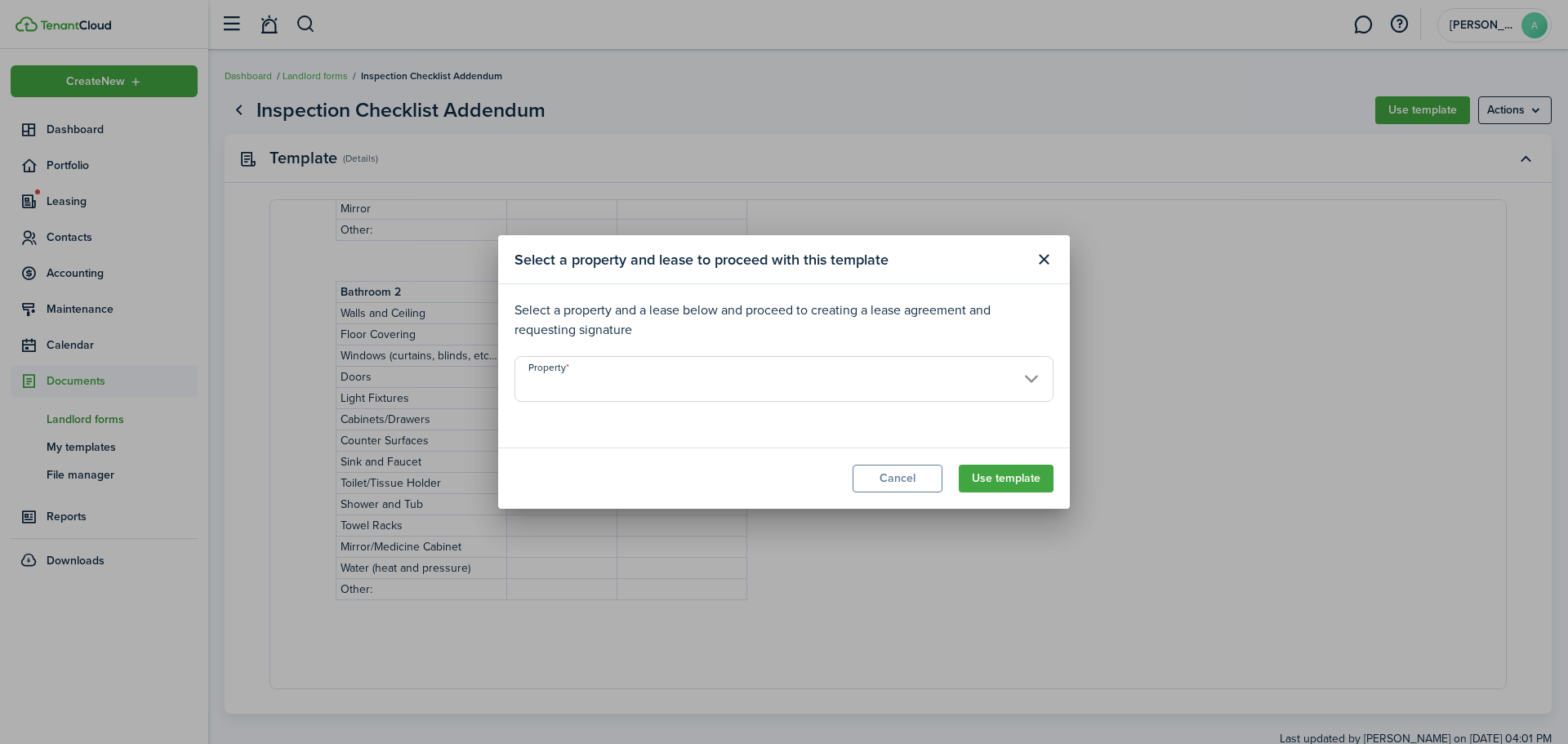
click at [1021, 381] on input "Property" at bounding box center [784, 379] width 539 height 46
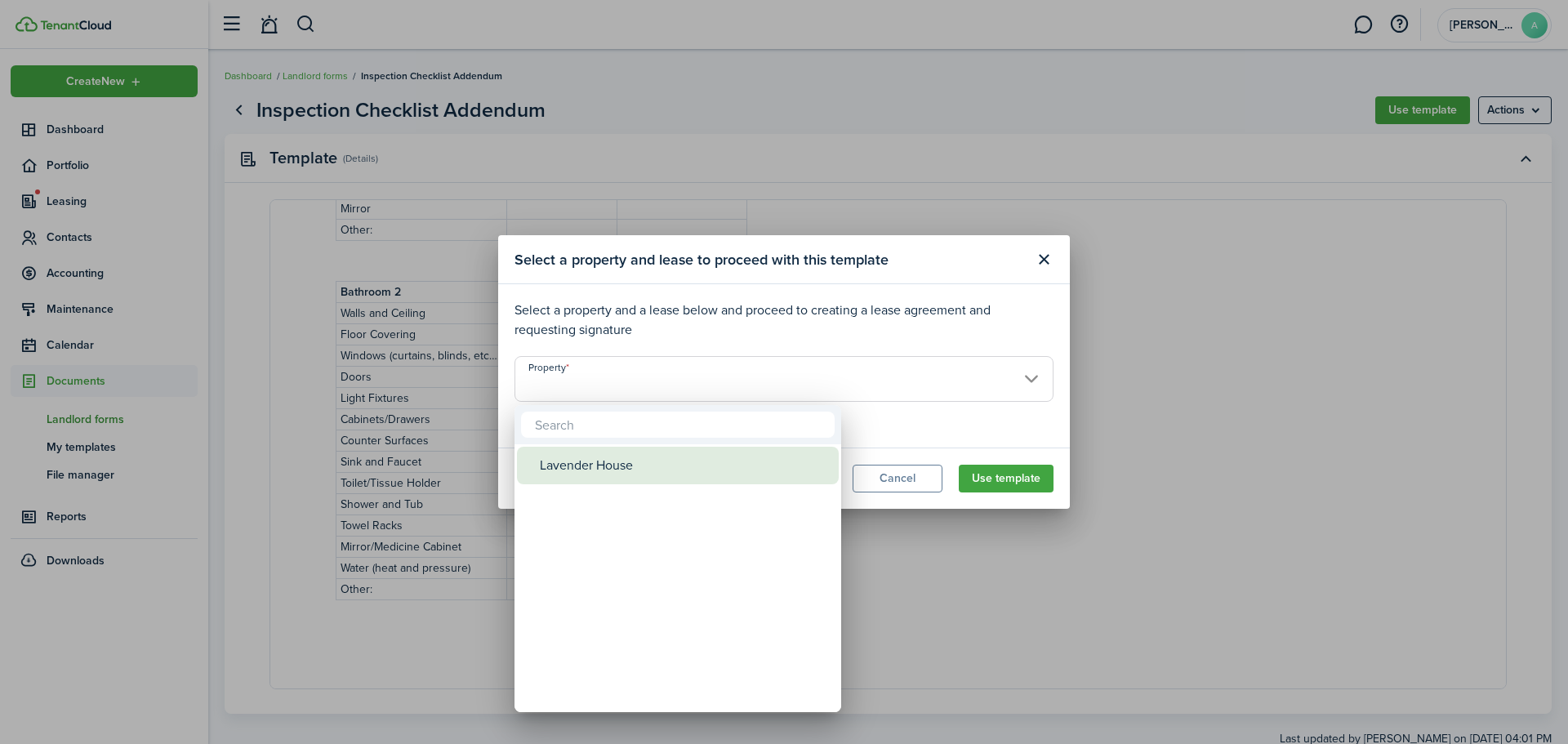
click at [700, 466] on div "Lavender House" at bounding box center [684, 465] width 289 height 37
type input "Lavender House"
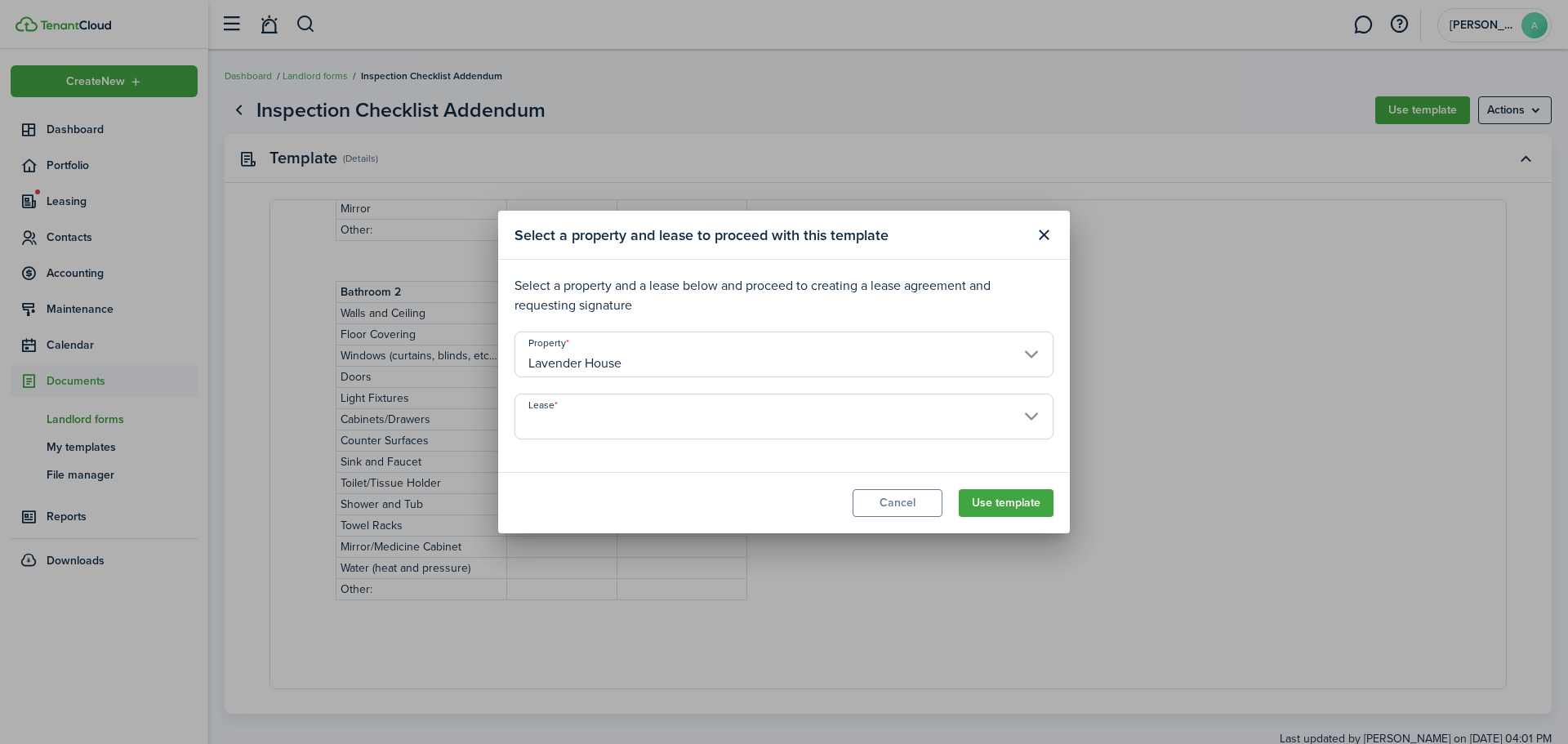
click at [616, 411] on input "Lease" at bounding box center [784, 416] width 539 height 46
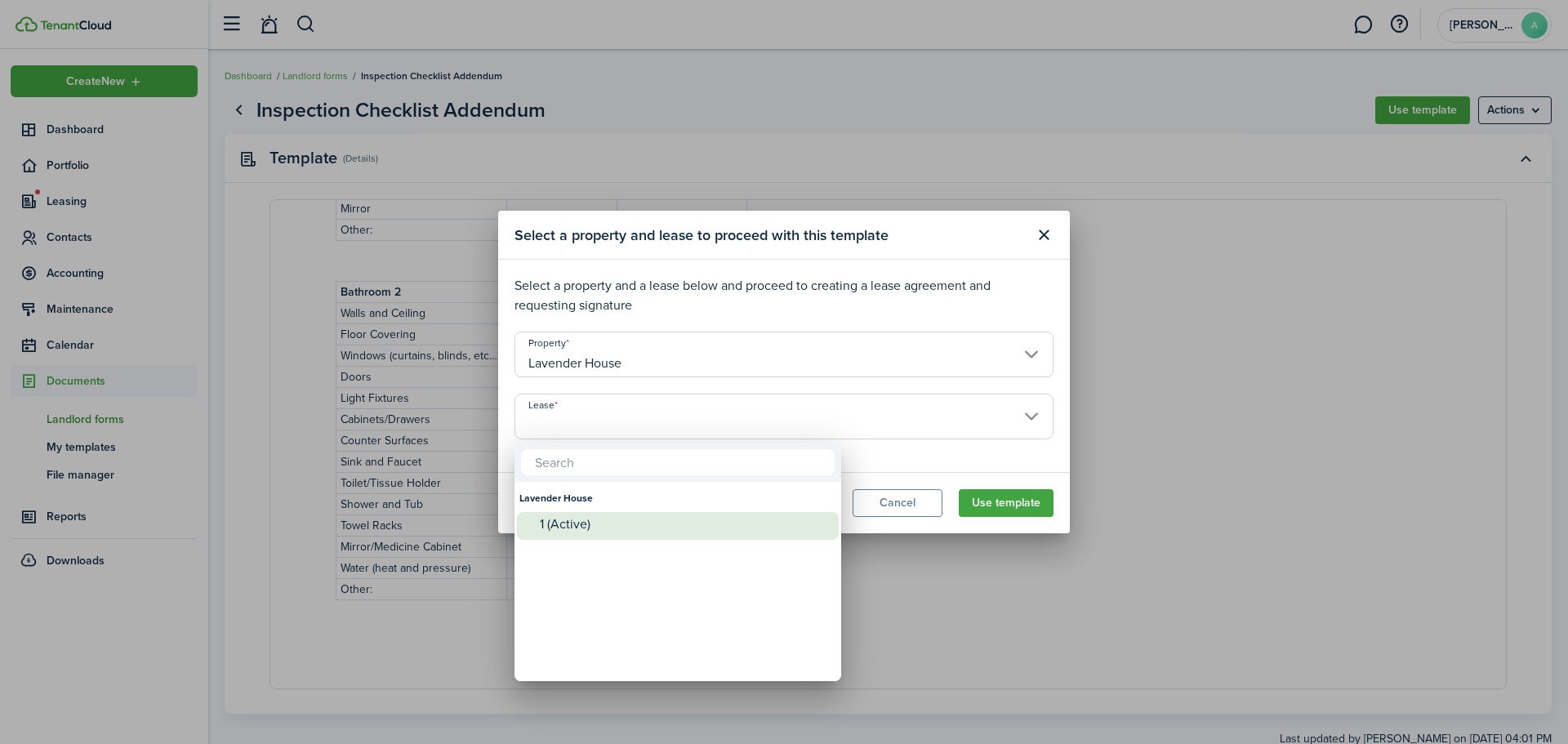
click at [600, 529] on div "1 (Active)" at bounding box center [684, 523] width 289 height 15
type input "Lavender House. Lease #1 (Active)"
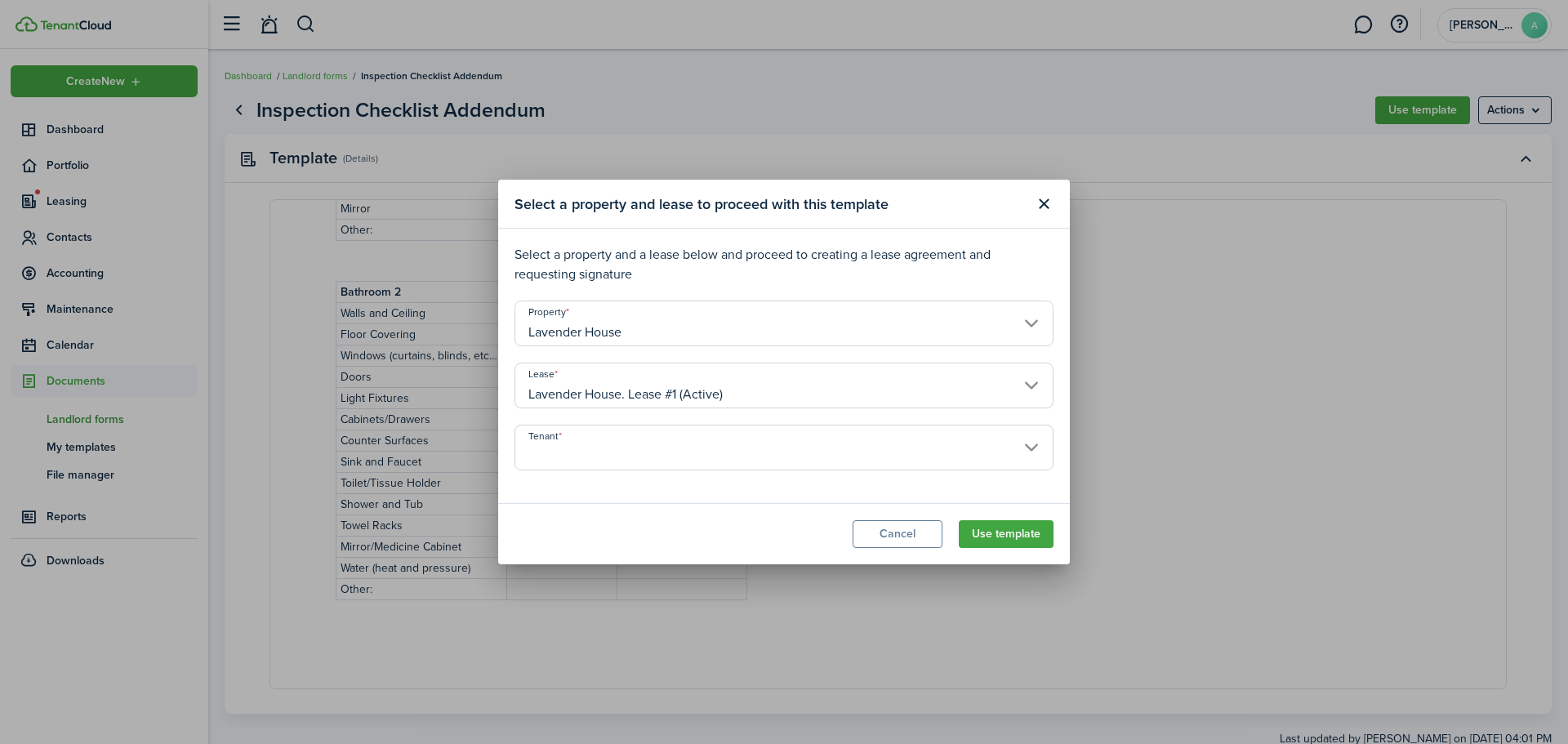
click at [660, 451] on input "Tenant" at bounding box center [784, 447] width 539 height 46
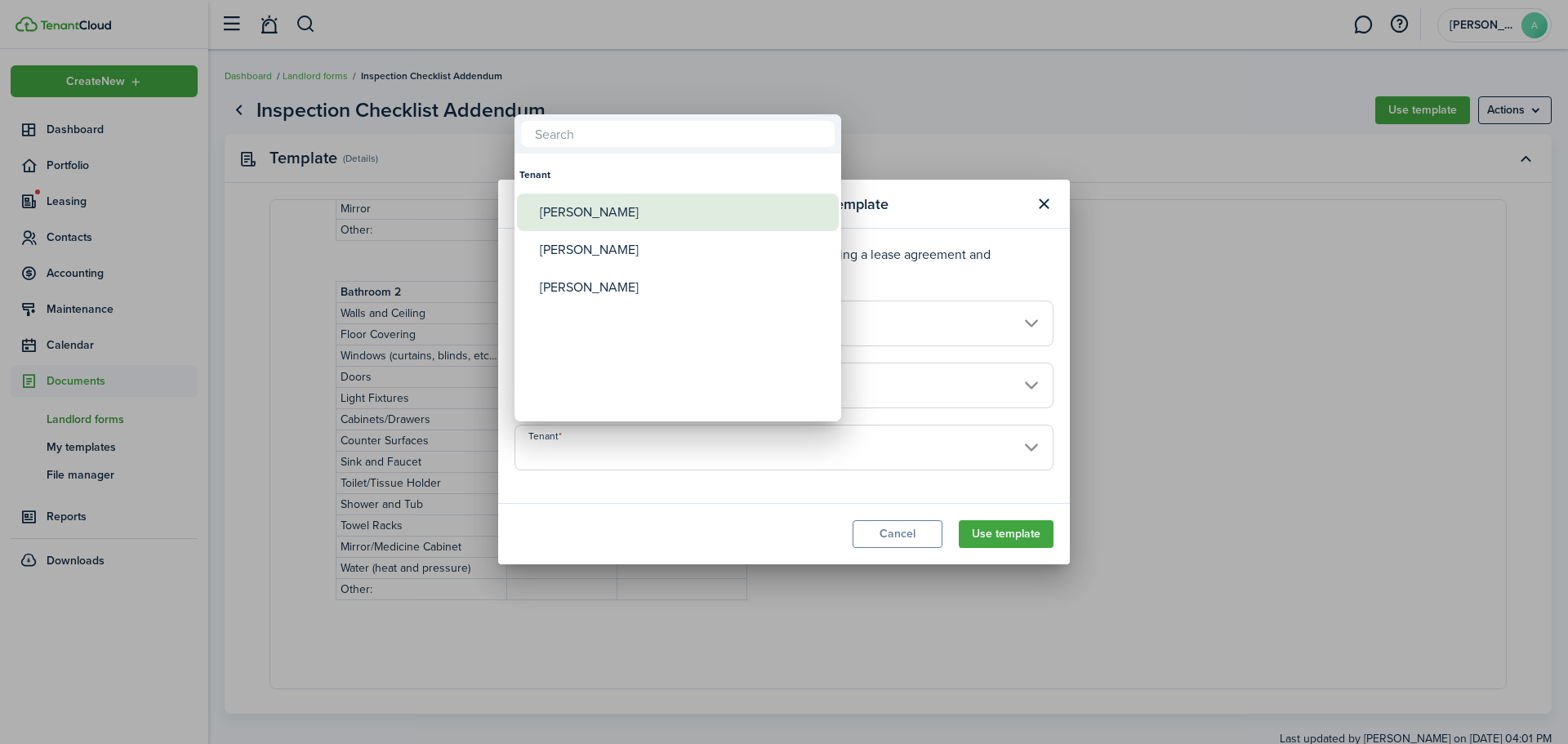
click at [660, 214] on div "[PERSON_NAME]" at bounding box center [684, 212] width 289 height 37
type input "[PERSON_NAME]"
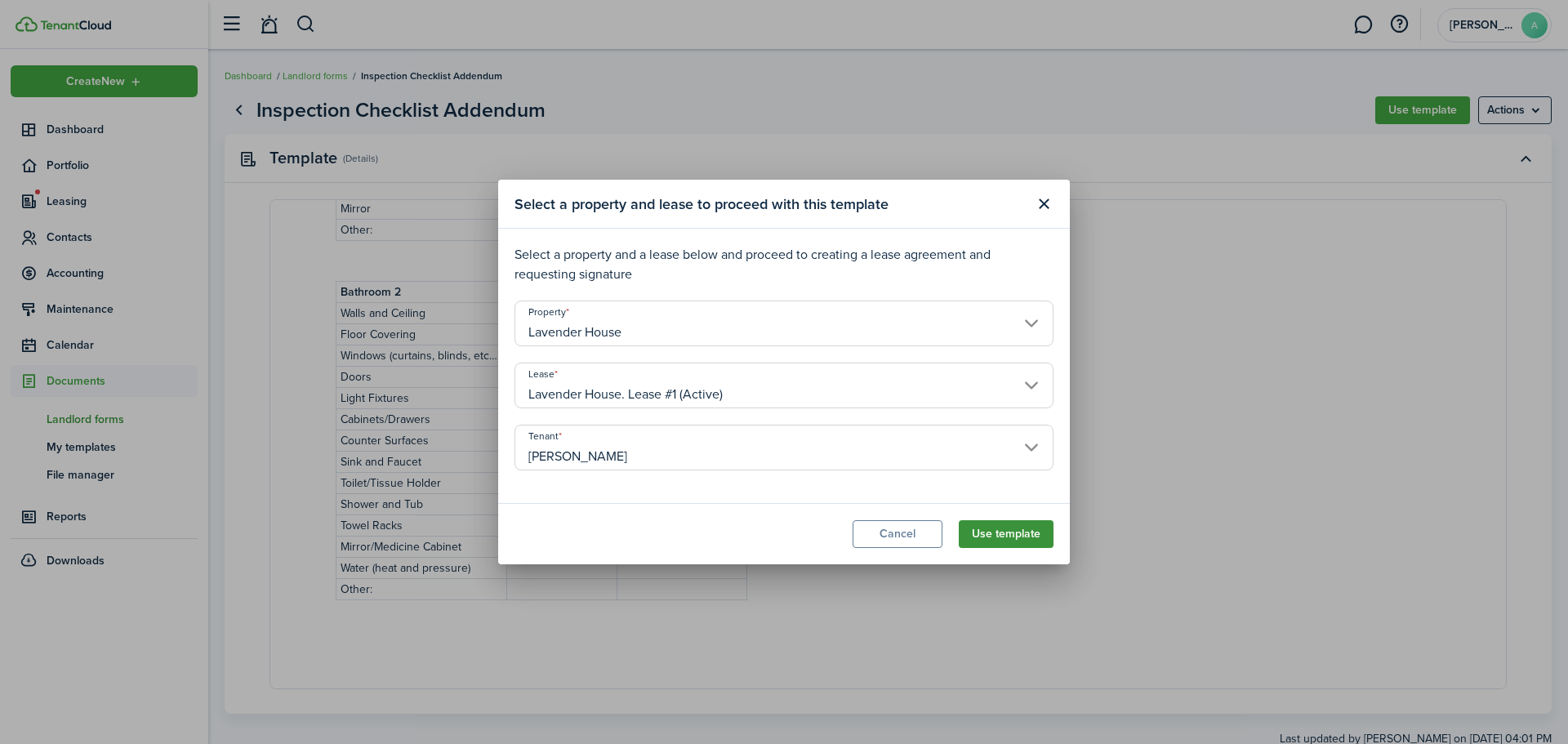
click at [1038, 527] on button "Use template" at bounding box center [1005, 533] width 95 height 27
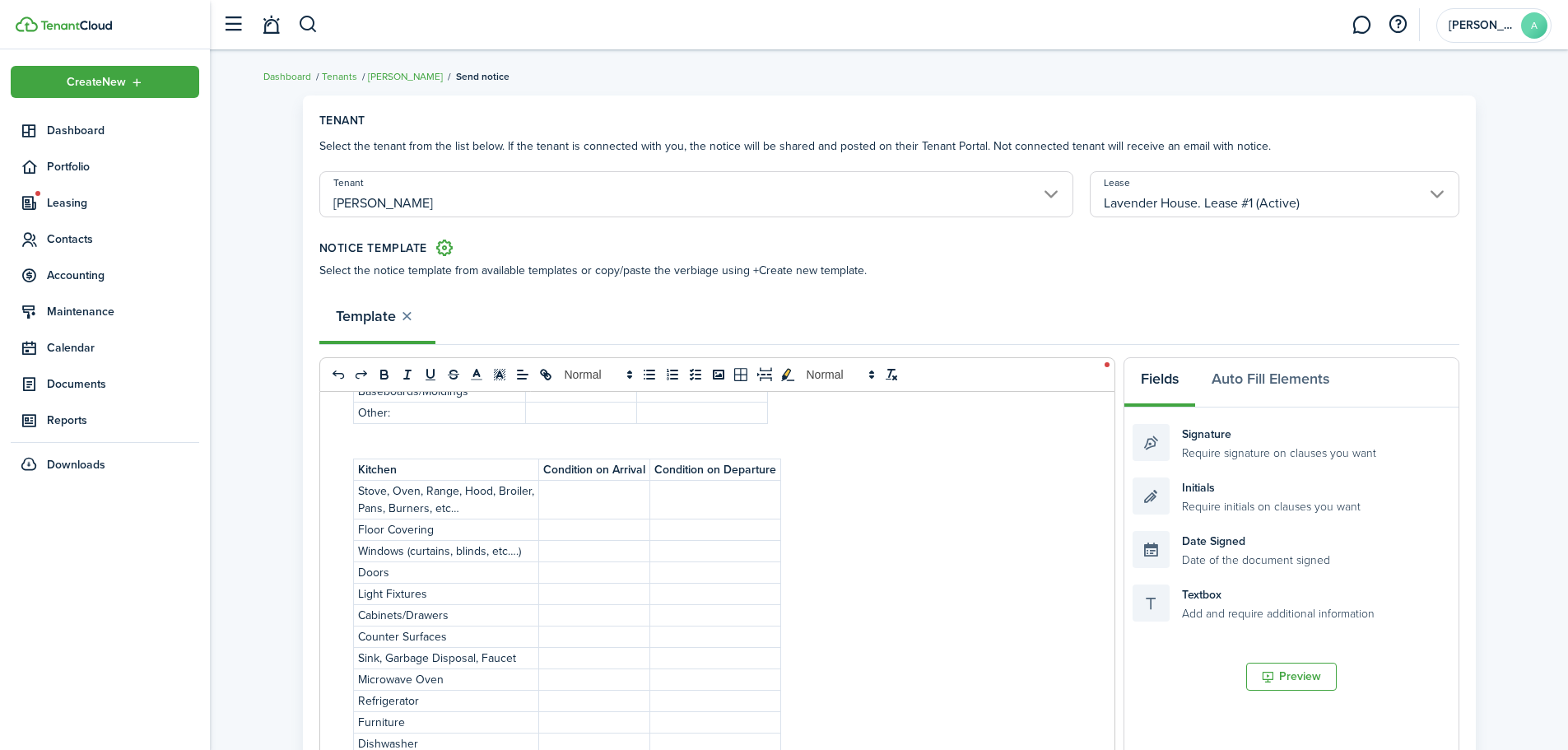
scroll to position [494, 0]
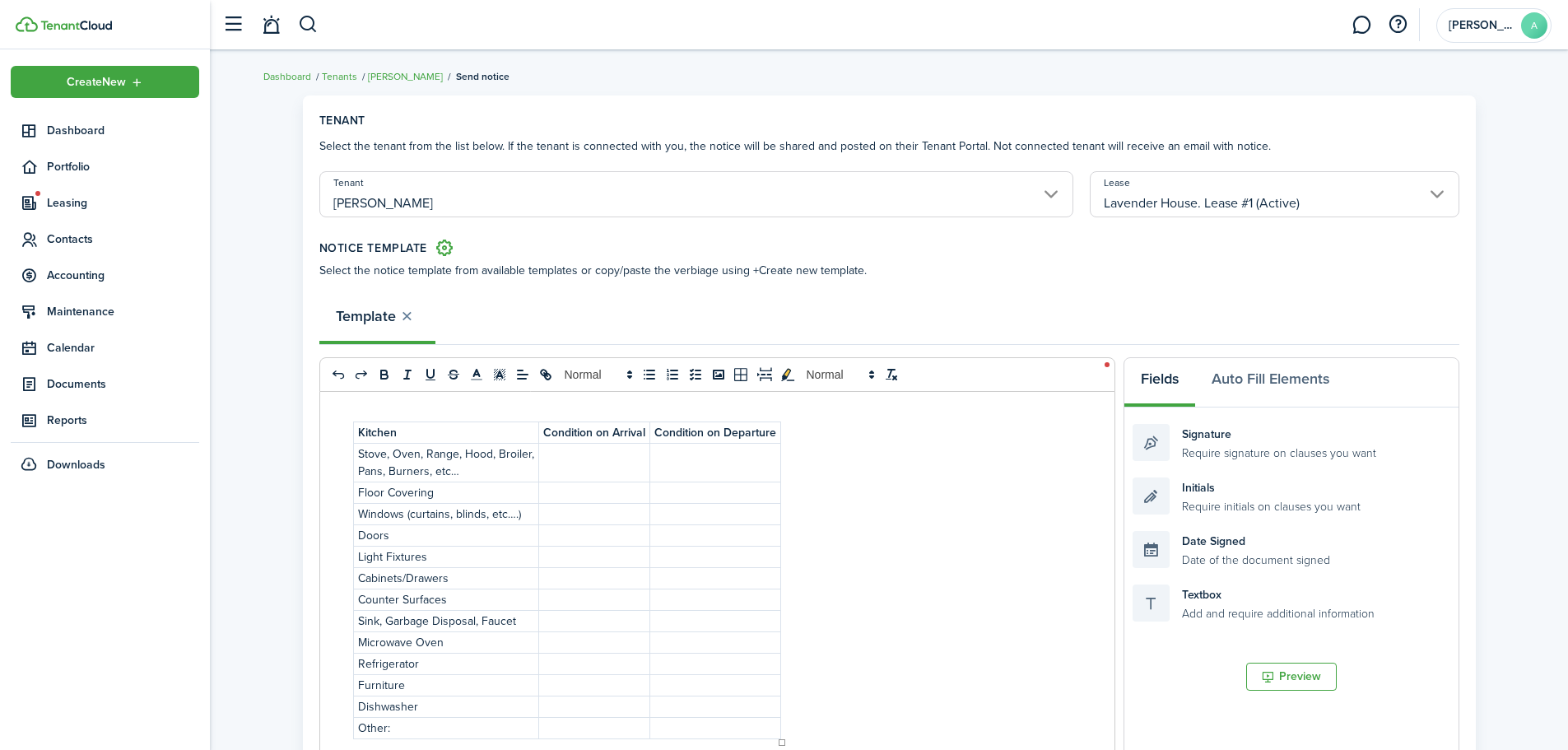
click at [551, 667] on p at bounding box center [594, 663] width 102 height 17
click at [892, 604] on div "INSPECTION CHECKLIST ADDENDUM ___________________________________ RENTAL INSPEC…" at bounding box center [717, 715] width 794 height 646
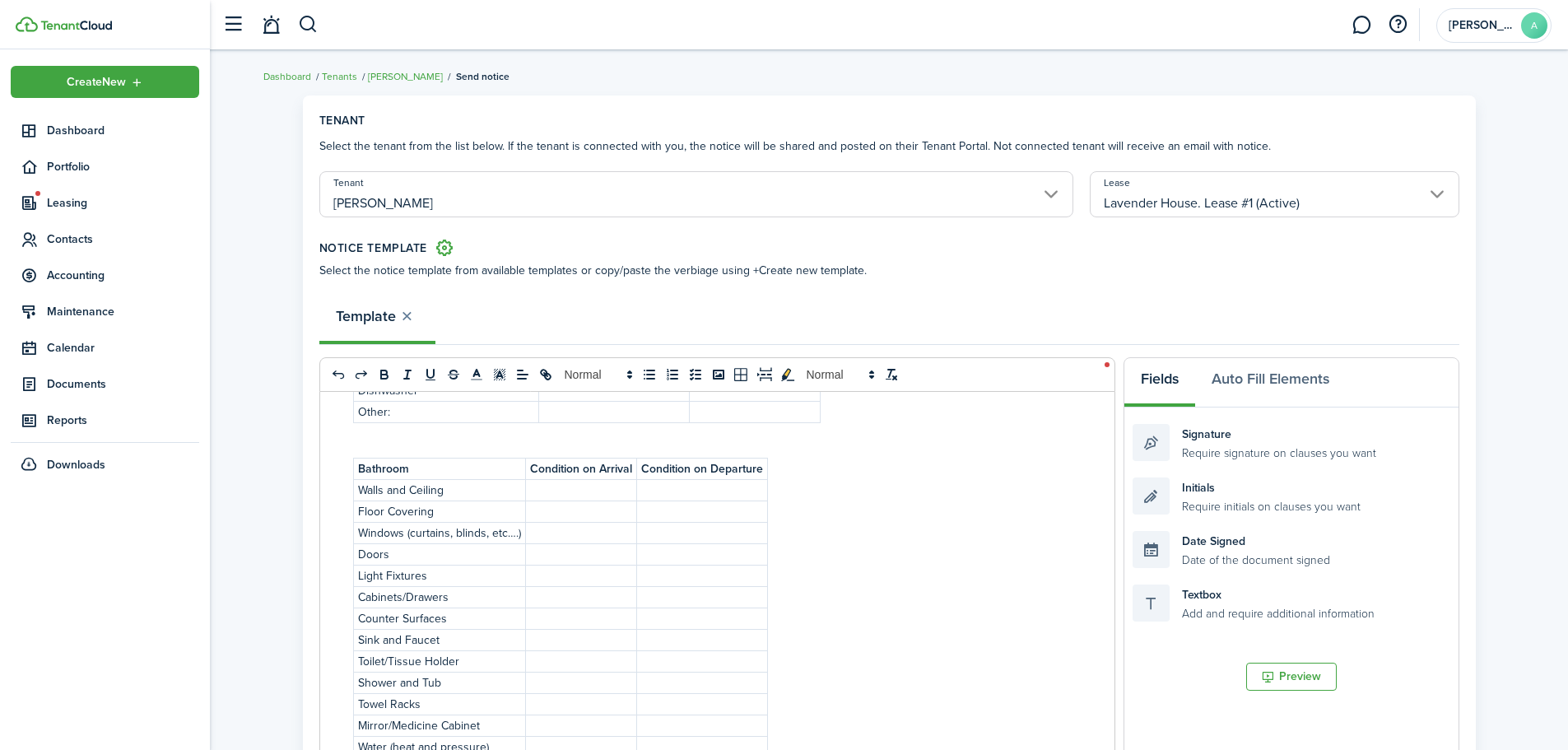
scroll to position [823, 0]
click at [358, 456] on strong "Bathroom" at bounding box center [383, 454] width 51 height 17
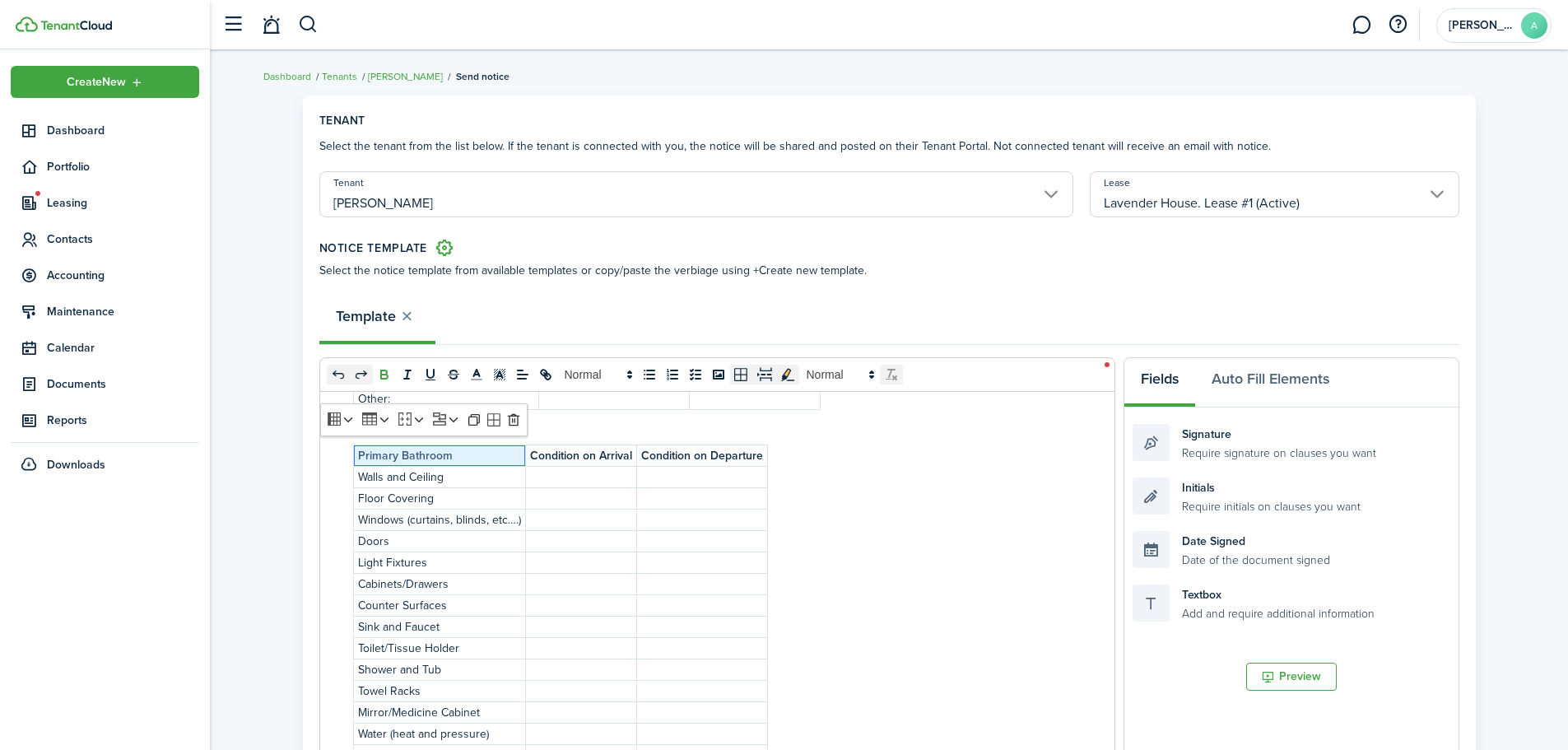
click at [533, 626] on p at bounding box center [581, 626] width 102 height 17
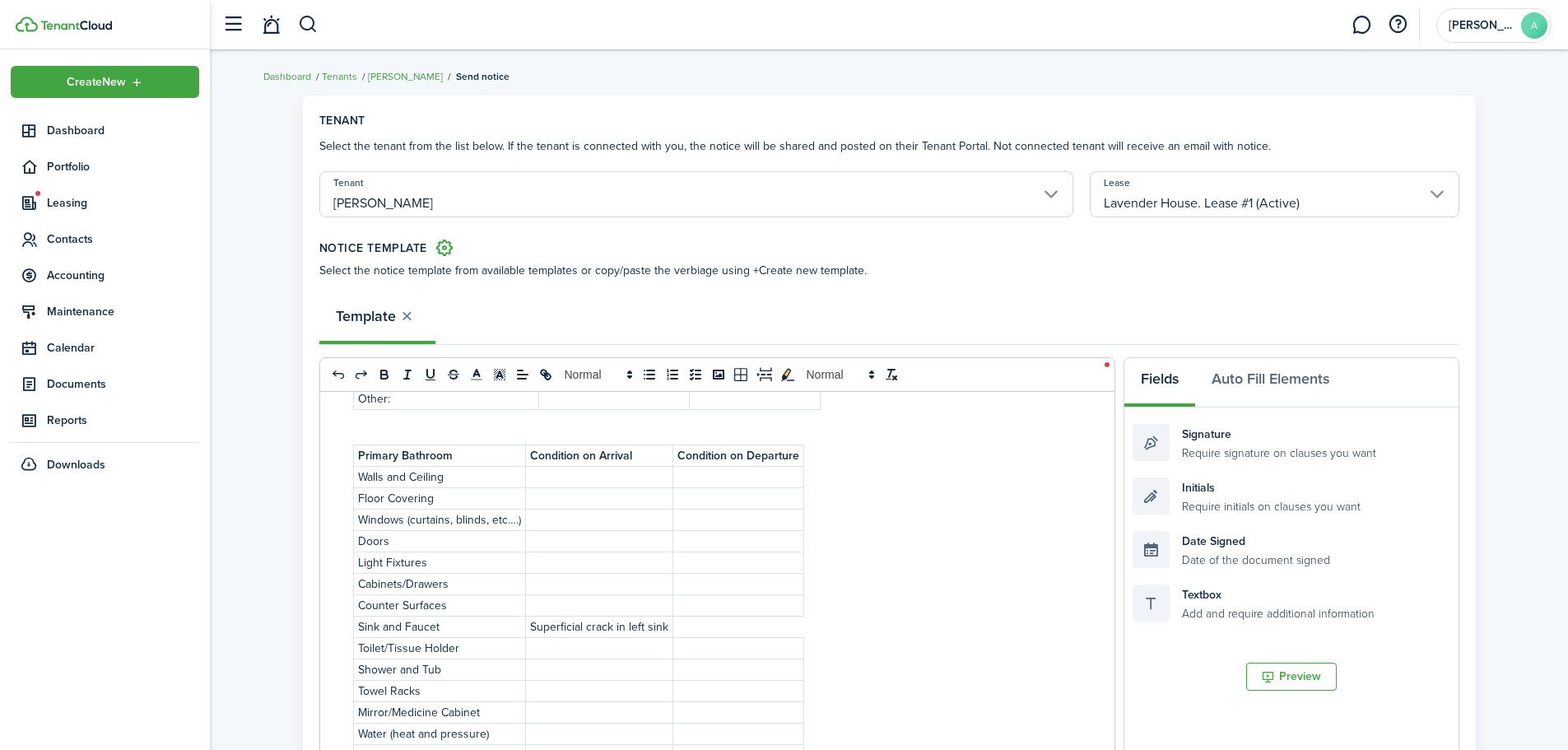
click at [952, 614] on div "INSPECTION CHECKLIST ADDENDUM ___________________________________ RENTAL INSPEC…" at bounding box center [717, 715] width 794 height 646
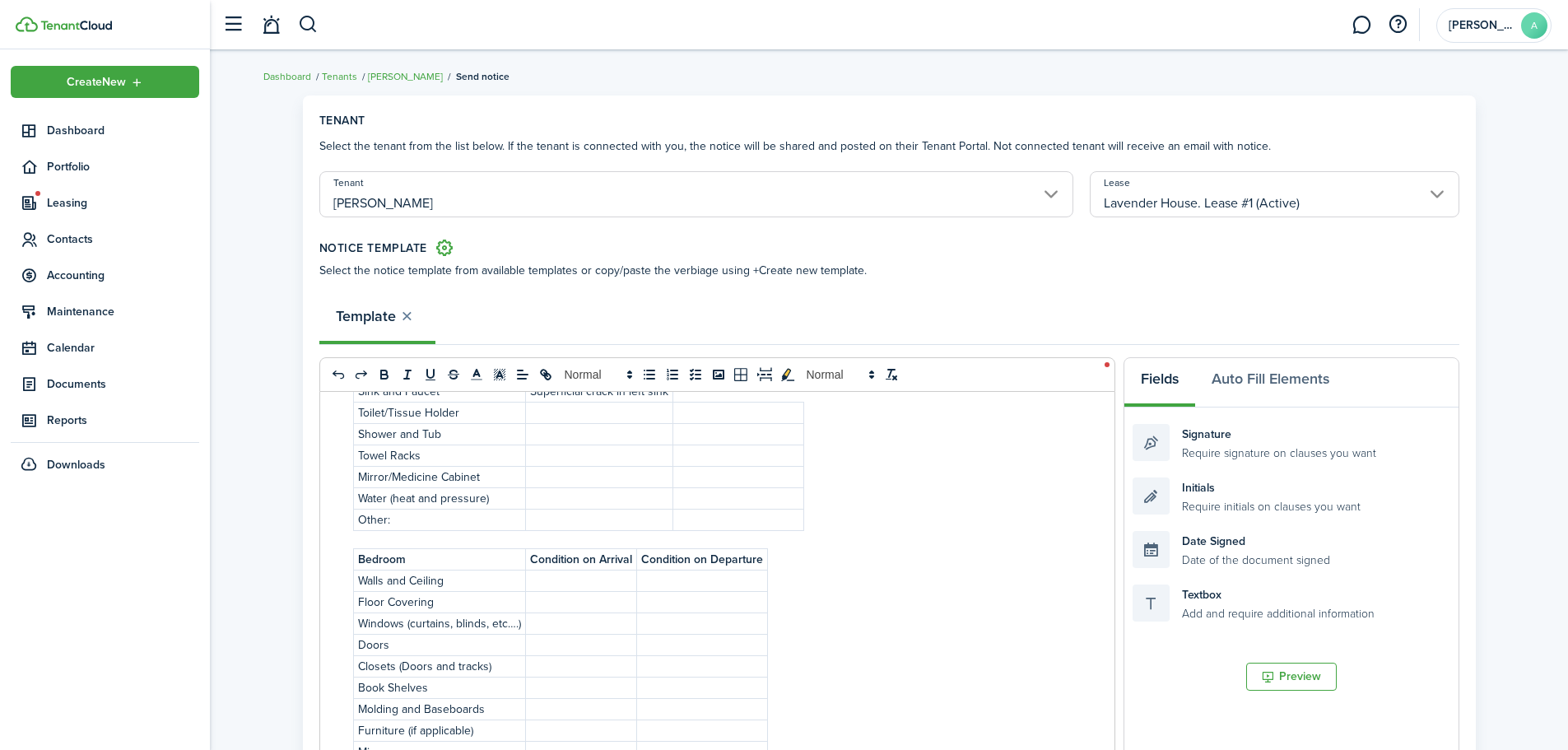
scroll to position [1070, 0]
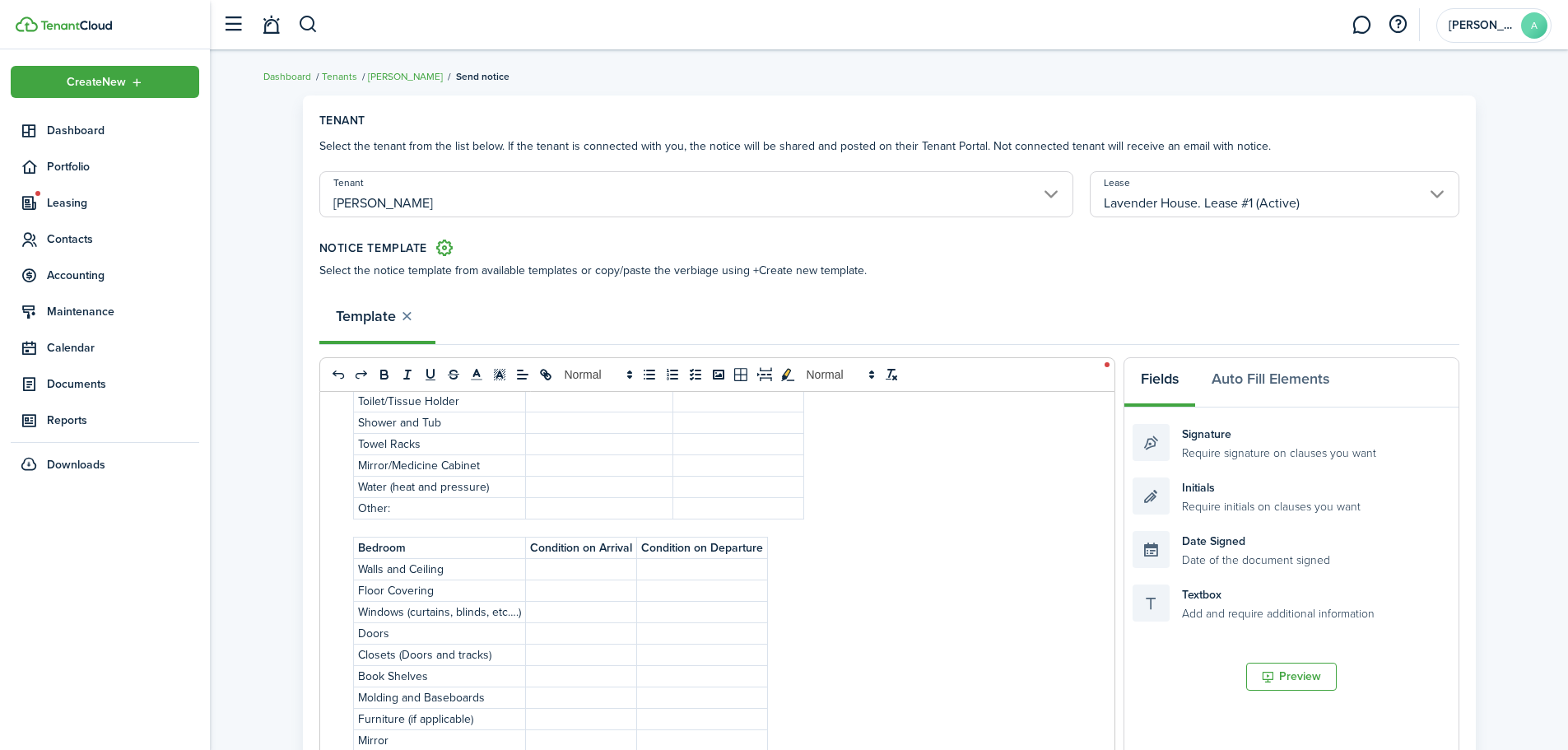
click at [355, 547] on td "Bedroom" at bounding box center [438, 547] width 172 height 21
click at [470, 553] on p "Primary Bedroom" at bounding box center [439, 547] width 163 height 17
click at [812, 604] on div "INSPECTION CHECKLIST ADDENDUM ___________________________________ RENTAL INSPEC…" at bounding box center [717, 715] width 794 height 646
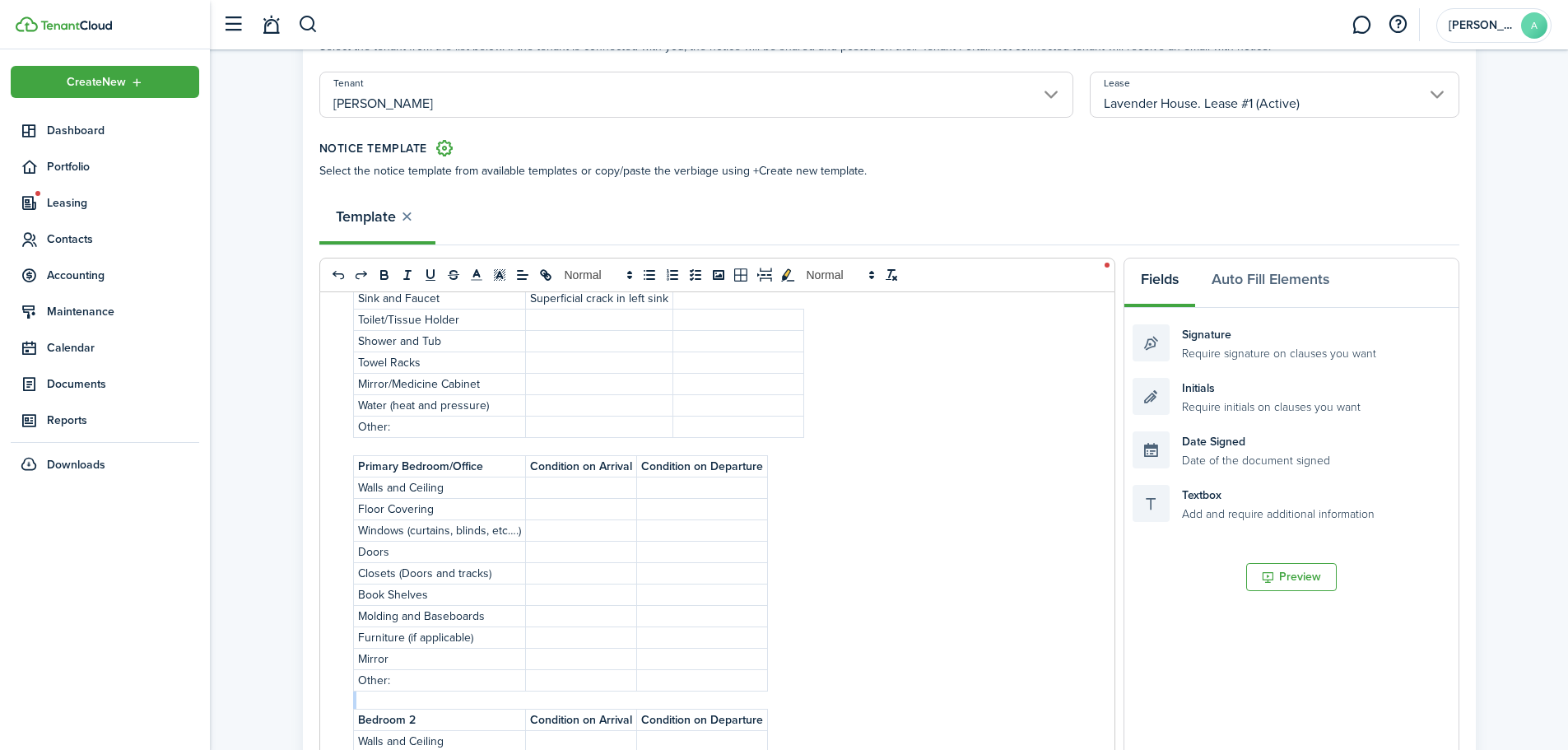
scroll to position [113, 0]
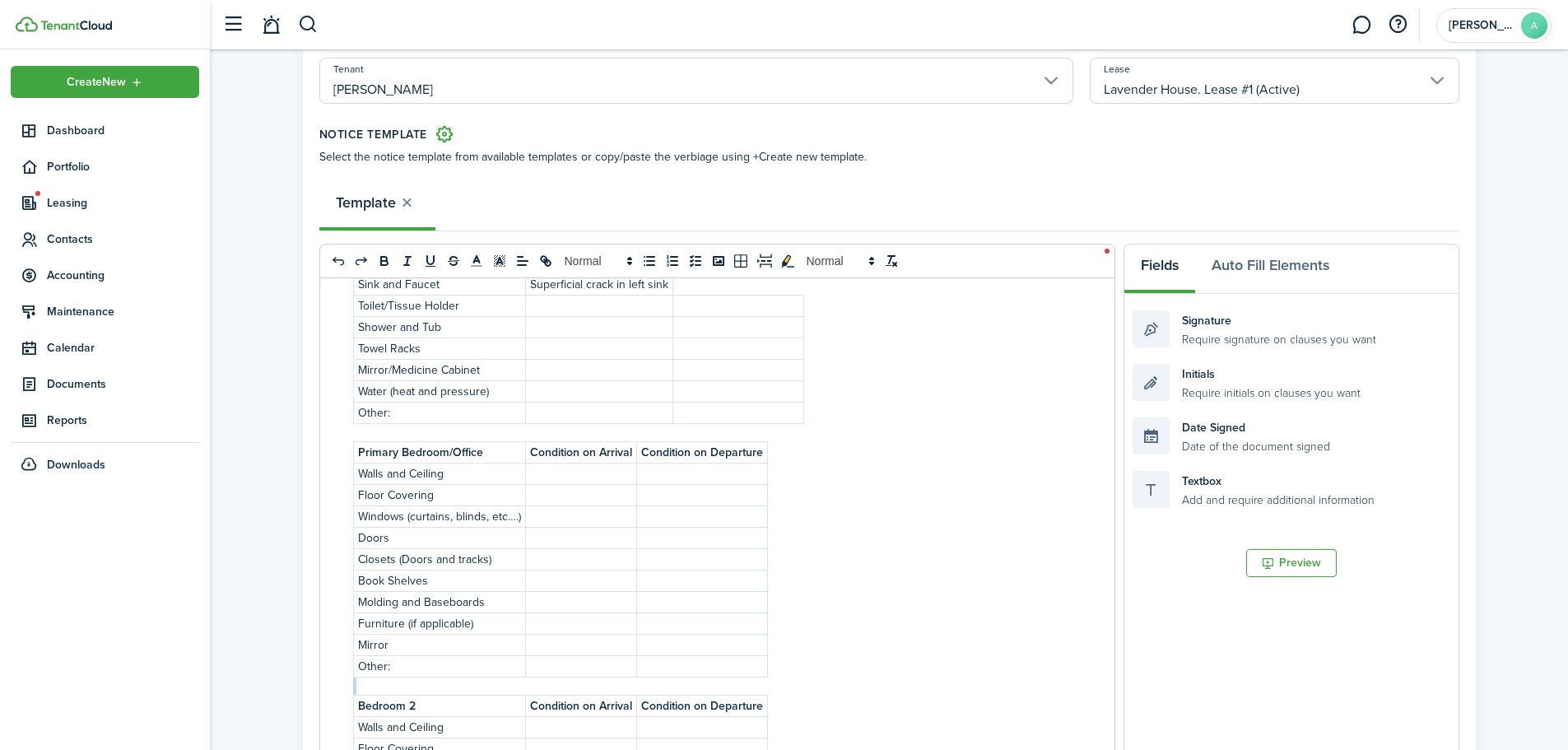
drag, startPoint x: 781, startPoint y: 606, endPoint x: 350, endPoint y: 706, distance: 442.4
click at [350, 706] on div "INSPECTION CHECKLIST ADDENDUM ___________________________________ RENTAL INSPEC…" at bounding box center [717, 602] width 794 height 646
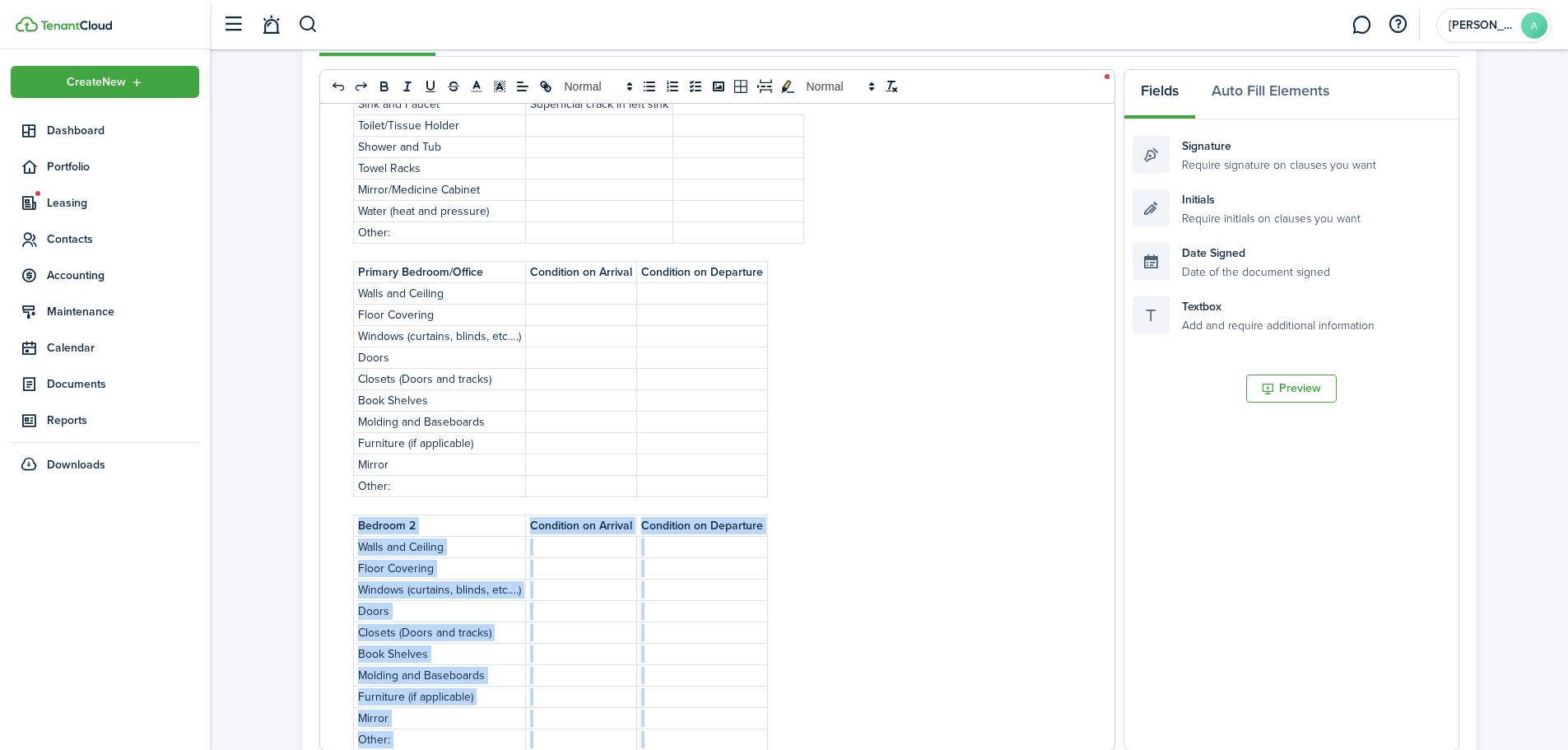
copy table "Bedroom 2 Condition on Arrival Condition on Departure Walls and Ceiling Floor C…"
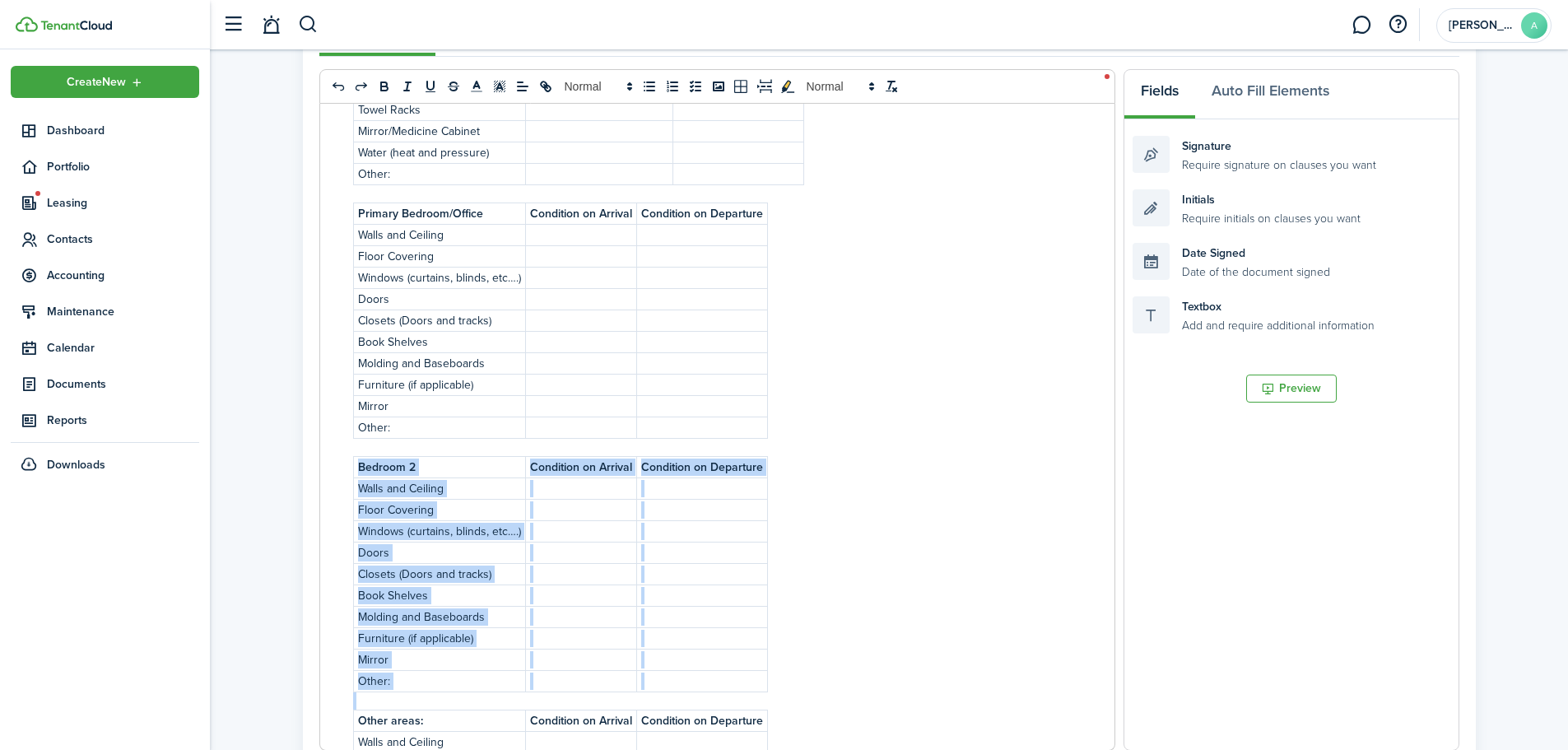
scroll to position [1387, 0]
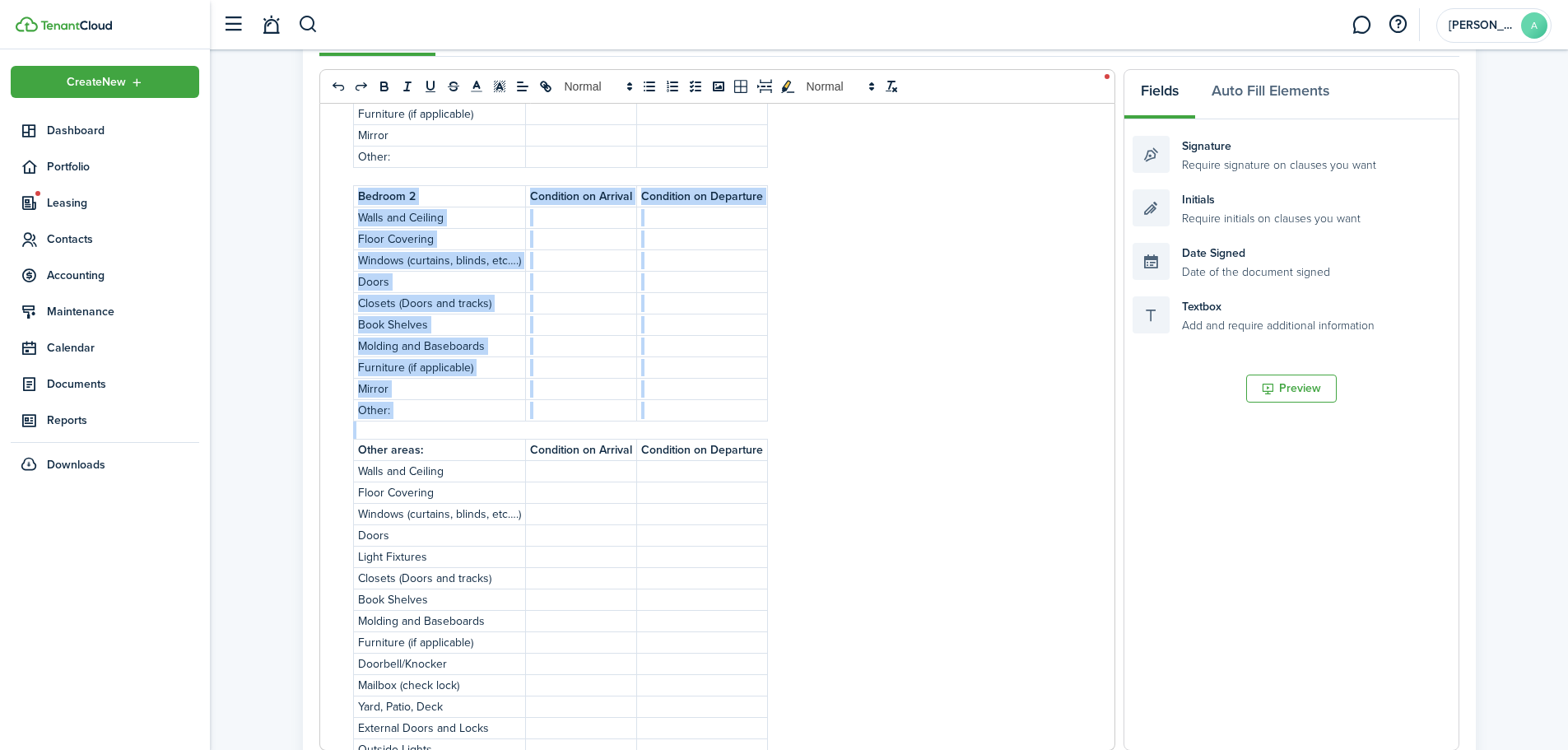
click at [802, 408] on div "INSPECTION CHECKLIST ADDENDUM ___________________________________ RENTAL INSPEC…" at bounding box center [717, 427] width 794 height 646
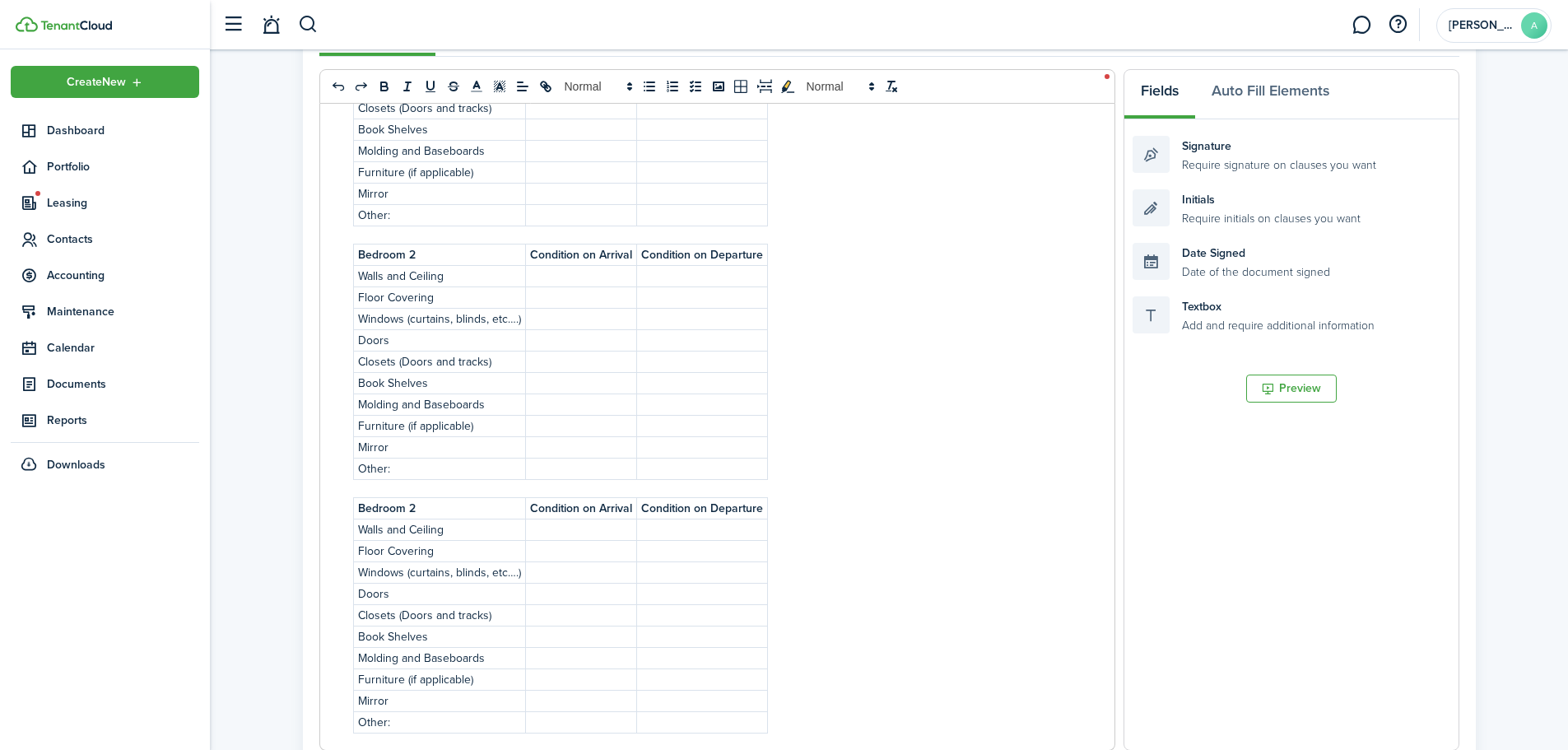
scroll to position [1447, 0]
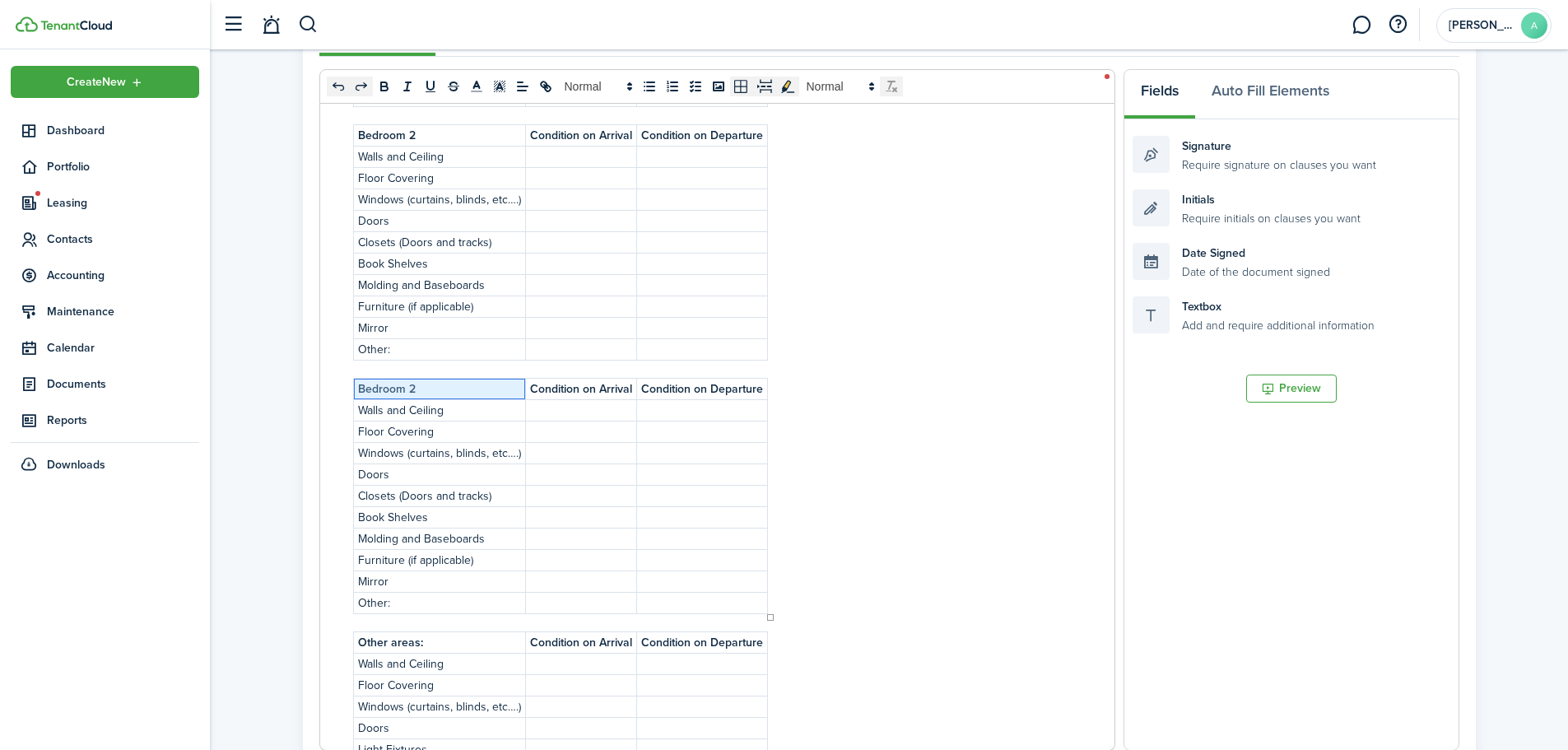
click at [435, 392] on p "Bedroom 2" at bounding box center [439, 388] width 163 height 17
click at [867, 547] on div "INSPECTION CHECKLIST ADDENDUM ___________________________________ RENTAL INSPEC…" at bounding box center [717, 427] width 794 height 646
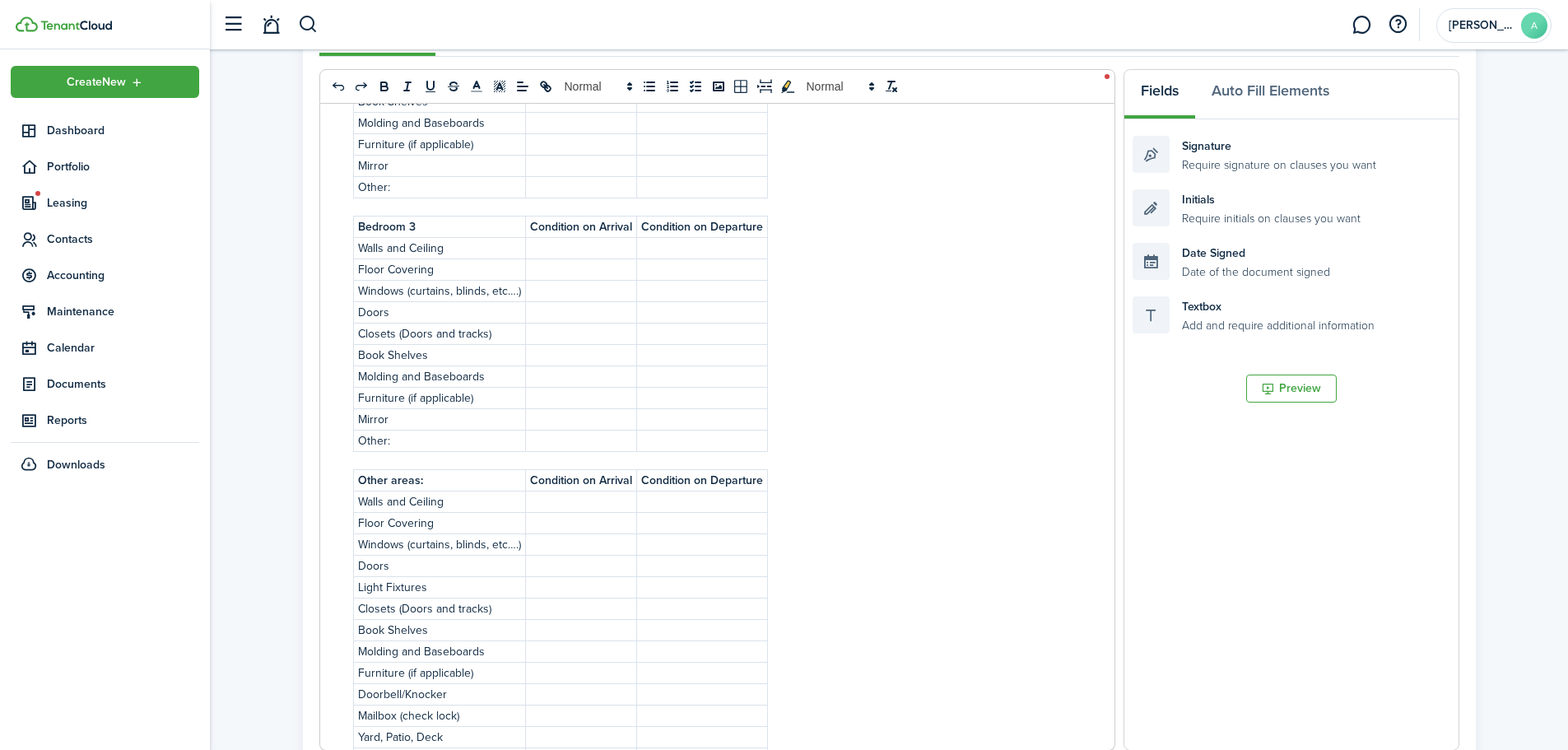
scroll to position [1695, 0]
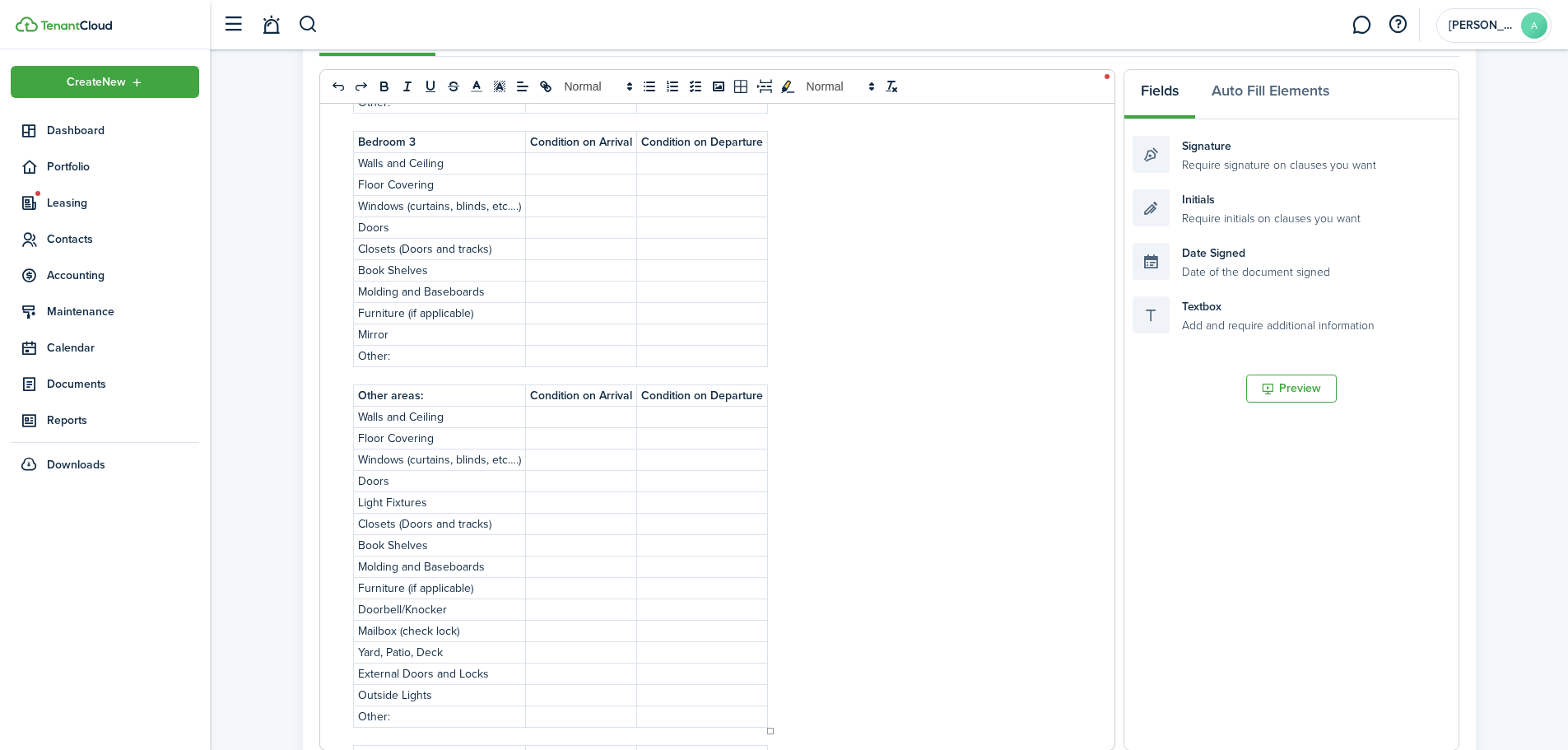
click at [555, 439] on p at bounding box center [581, 438] width 102 height 17
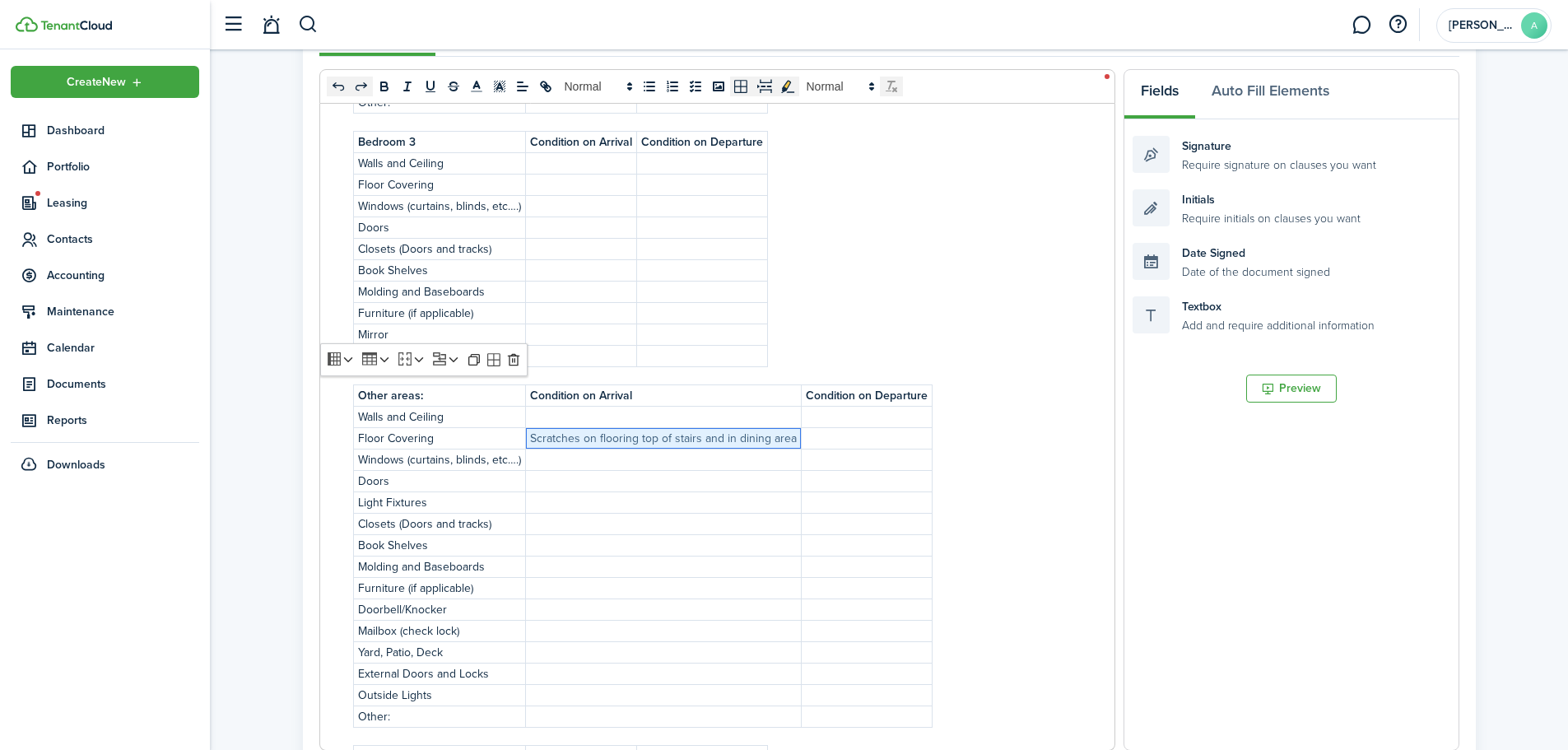
click at [919, 271] on div "INSPECTION CHECKLIST ADDENDUM ___________________________________ RENTAL INSPEC…" at bounding box center [717, 427] width 794 height 646
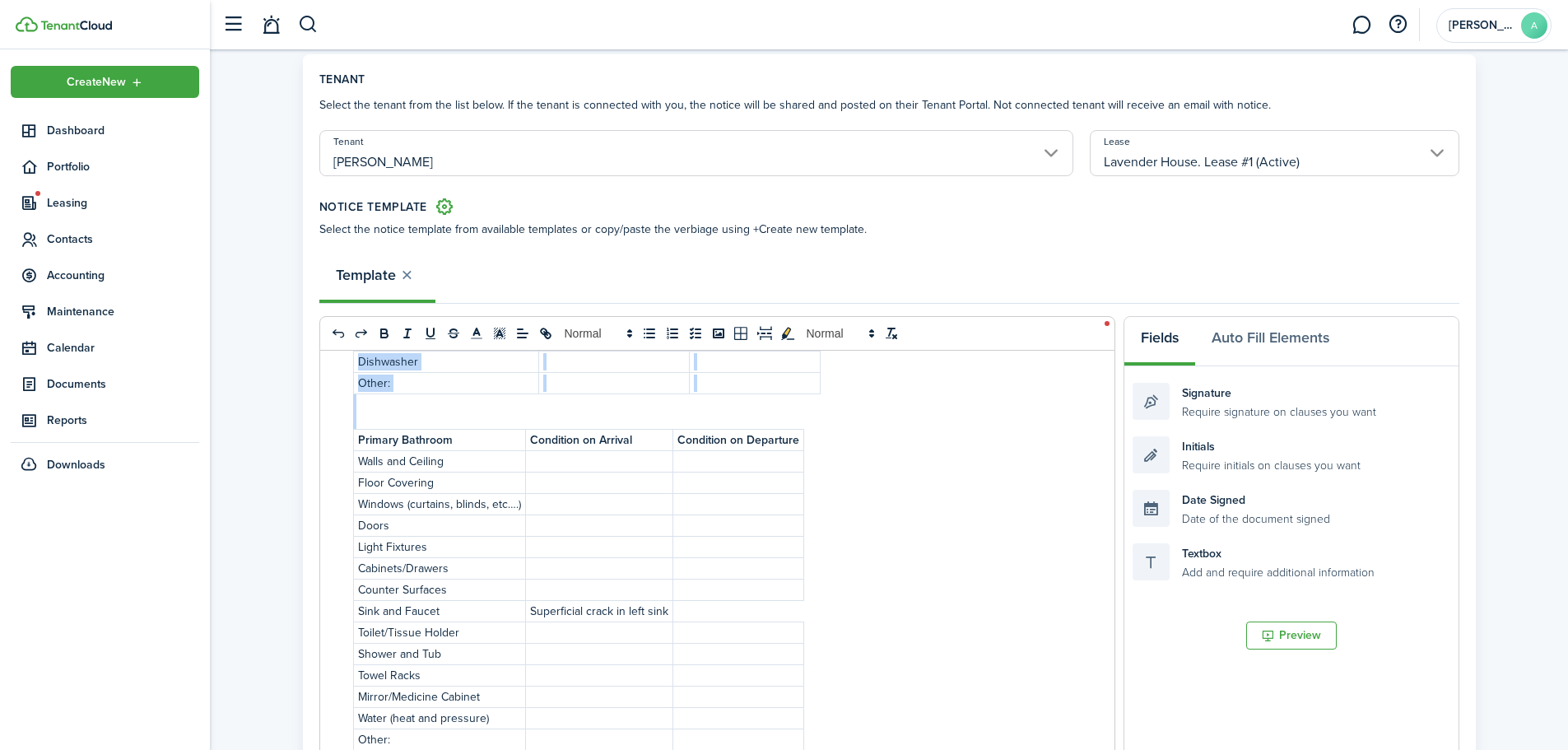
scroll to position [752, 0]
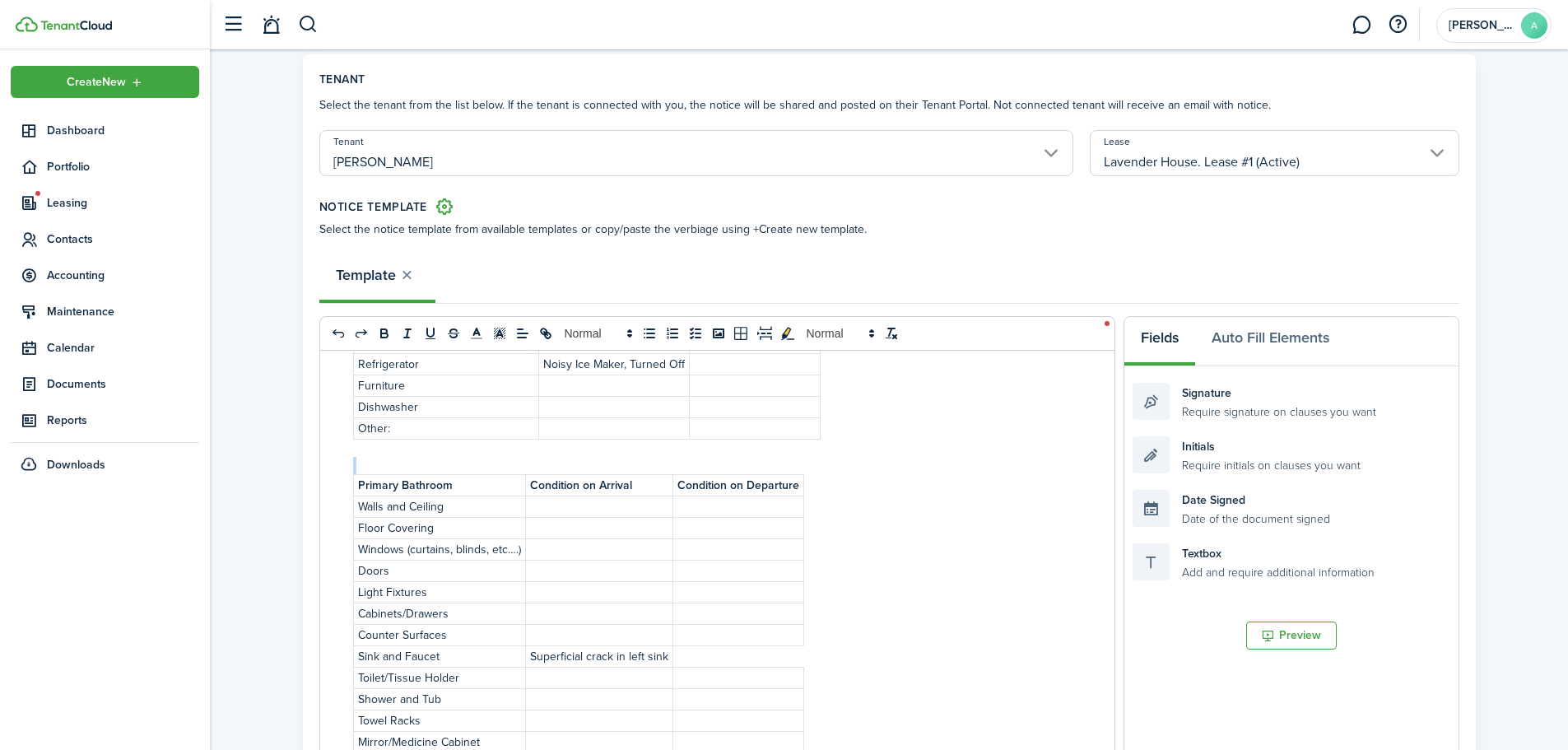
drag, startPoint x: 826, startPoint y: 672, endPoint x: 347, endPoint y: 481, distance: 515.7
click at [347, 481] on div "INSPECTION CHECKLIST ADDENDUM ___________________________________ RENTAL INSPEC…" at bounding box center [717, 674] width 794 height 646
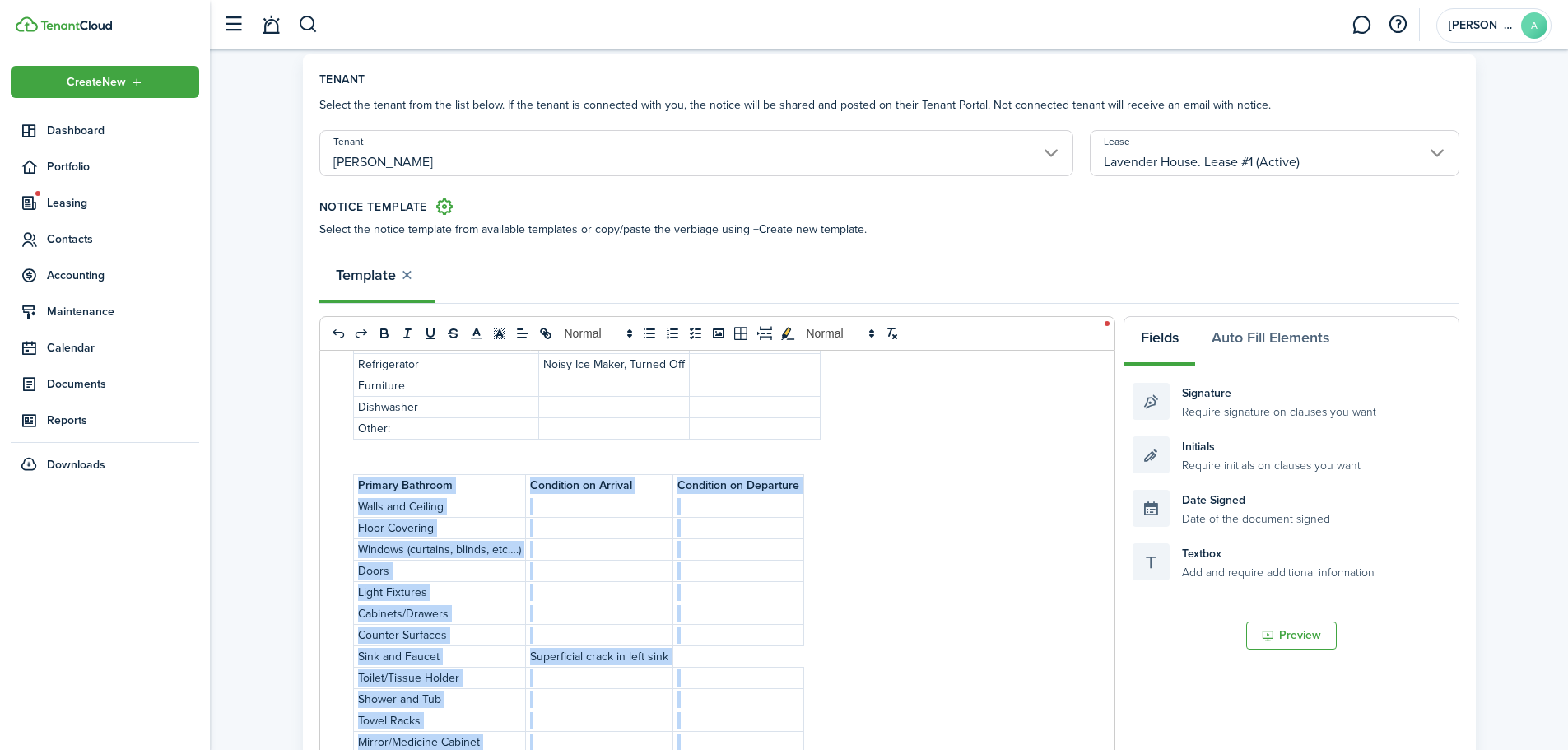
scroll to position [87, 0]
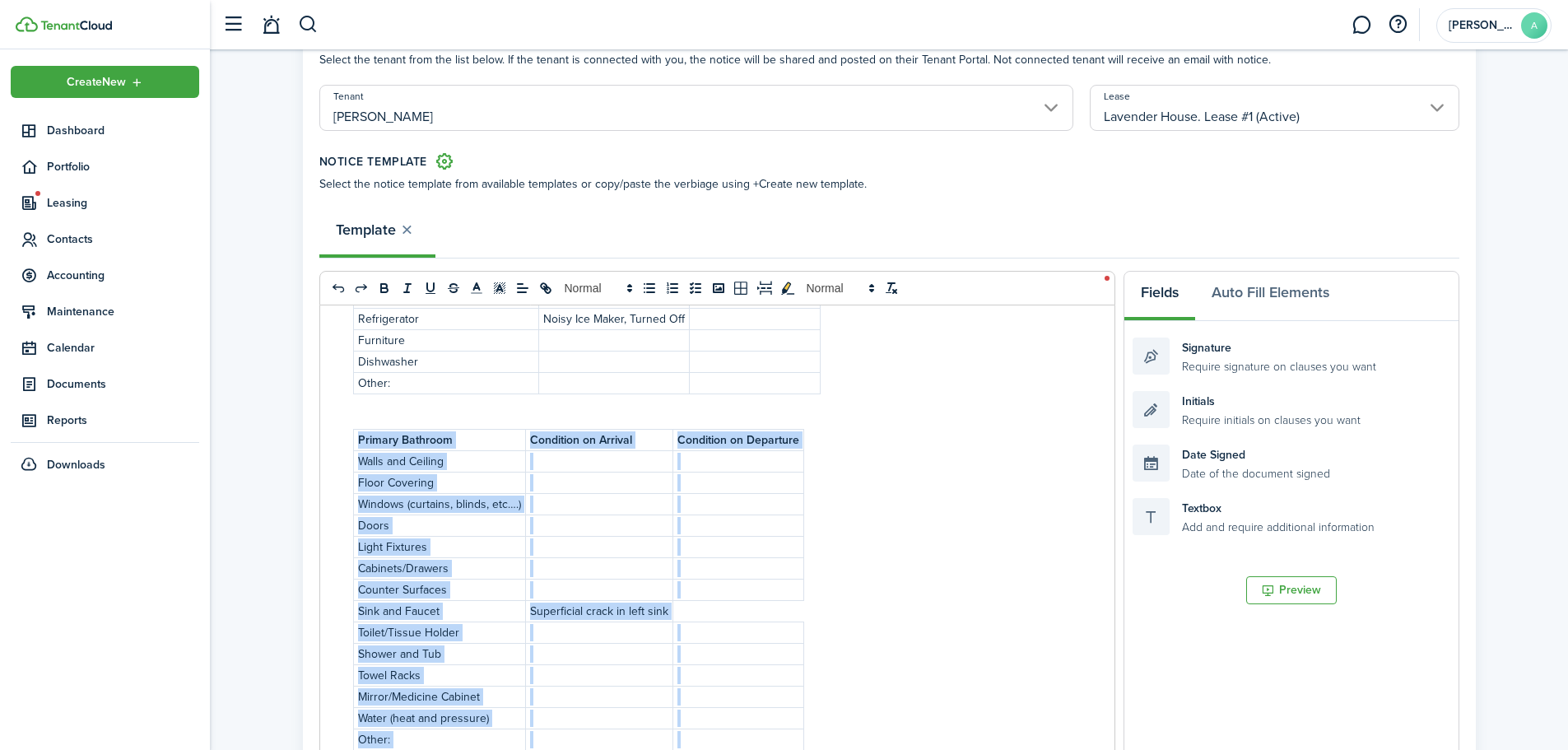
copy table "Primary Bathroom Condition on Arrival Condition on Departure Walls and Ceiling …"
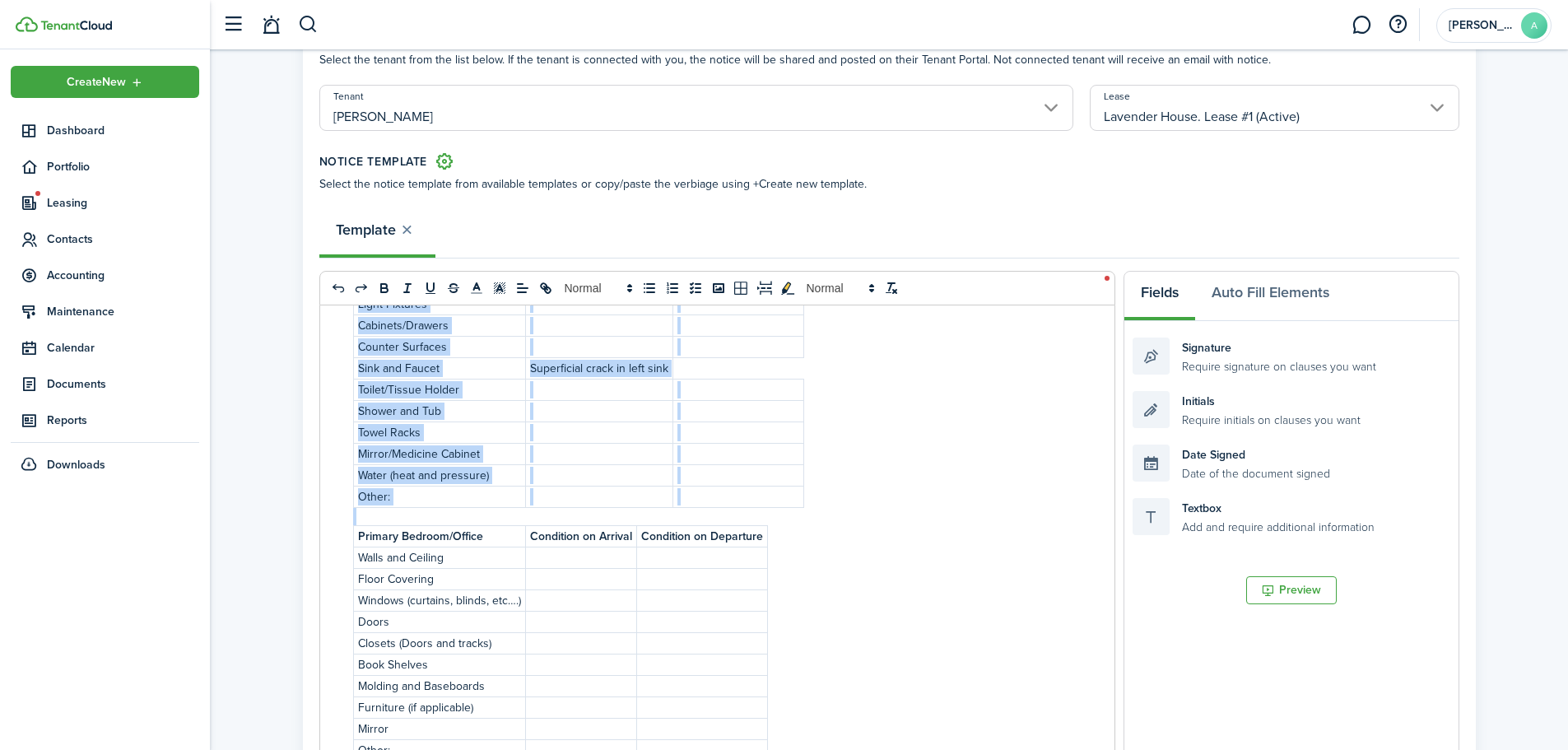
scroll to position [999, 0]
click at [828, 498] on div "INSPECTION CHECKLIST ADDENDUM ___________________________________ RENTAL INSPEC…" at bounding box center [717, 629] width 794 height 646
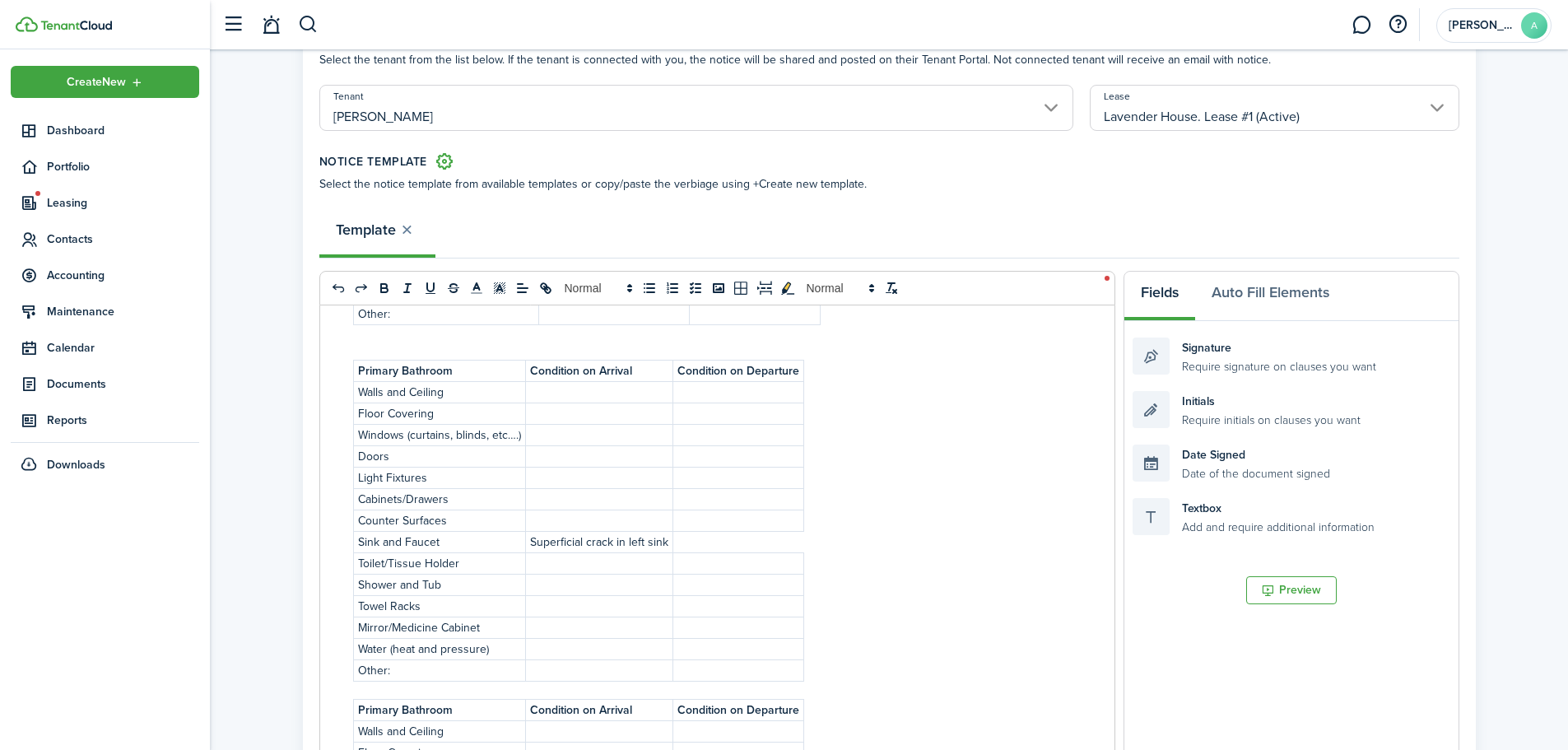
scroll to position [858, 0]
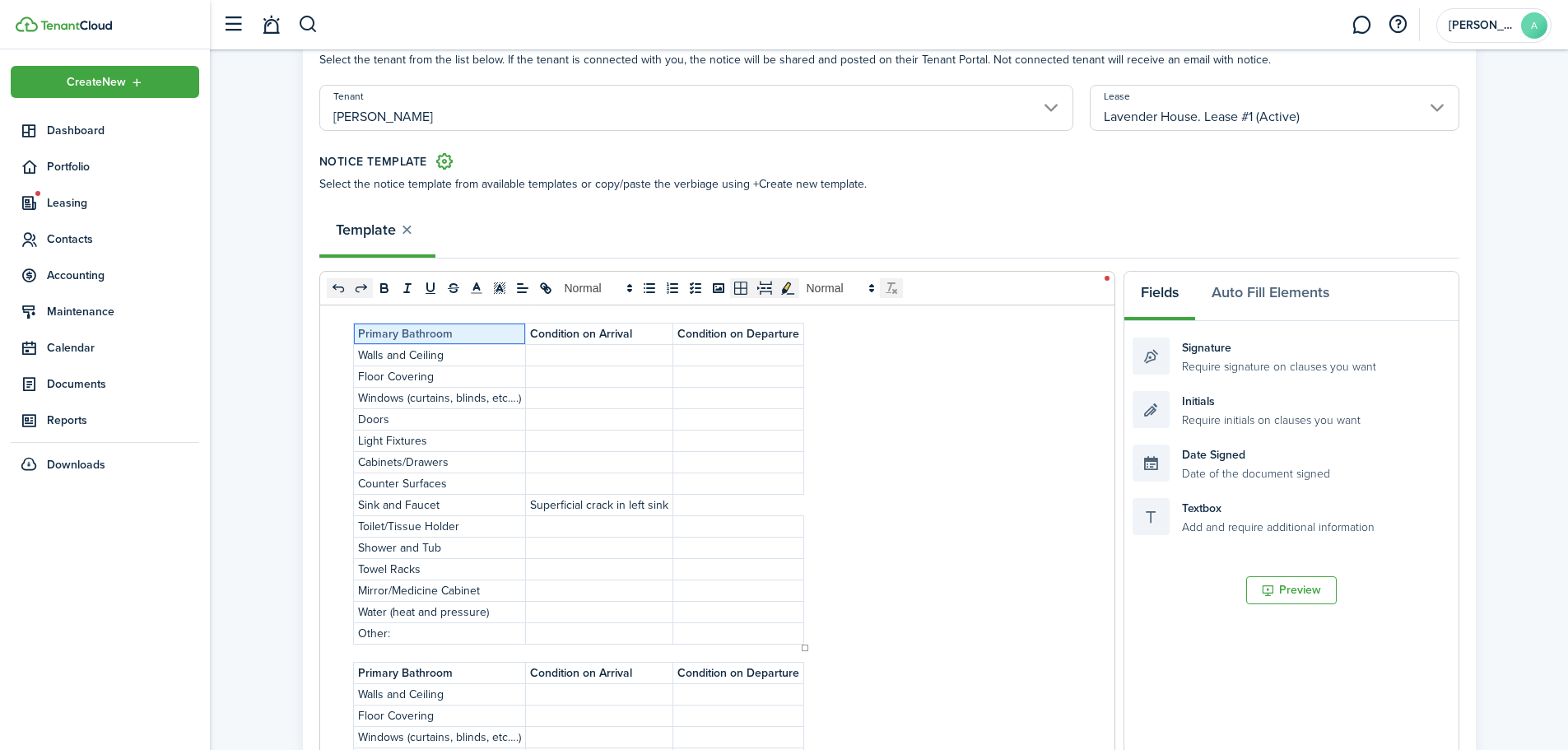
click at [396, 331] on strong "Primary Bathroom" at bounding box center [405, 333] width 95 height 17
drag, startPoint x: 396, startPoint y: 331, endPoint x: 339, endPoint y: 329, distance: 57.0
click at [339, 329] on div "INSPECTION CHECKLIST ADDENDUM ___________________________________ RENTAL INSPEC…" at bounding box center [717, 629] width 794 height 646
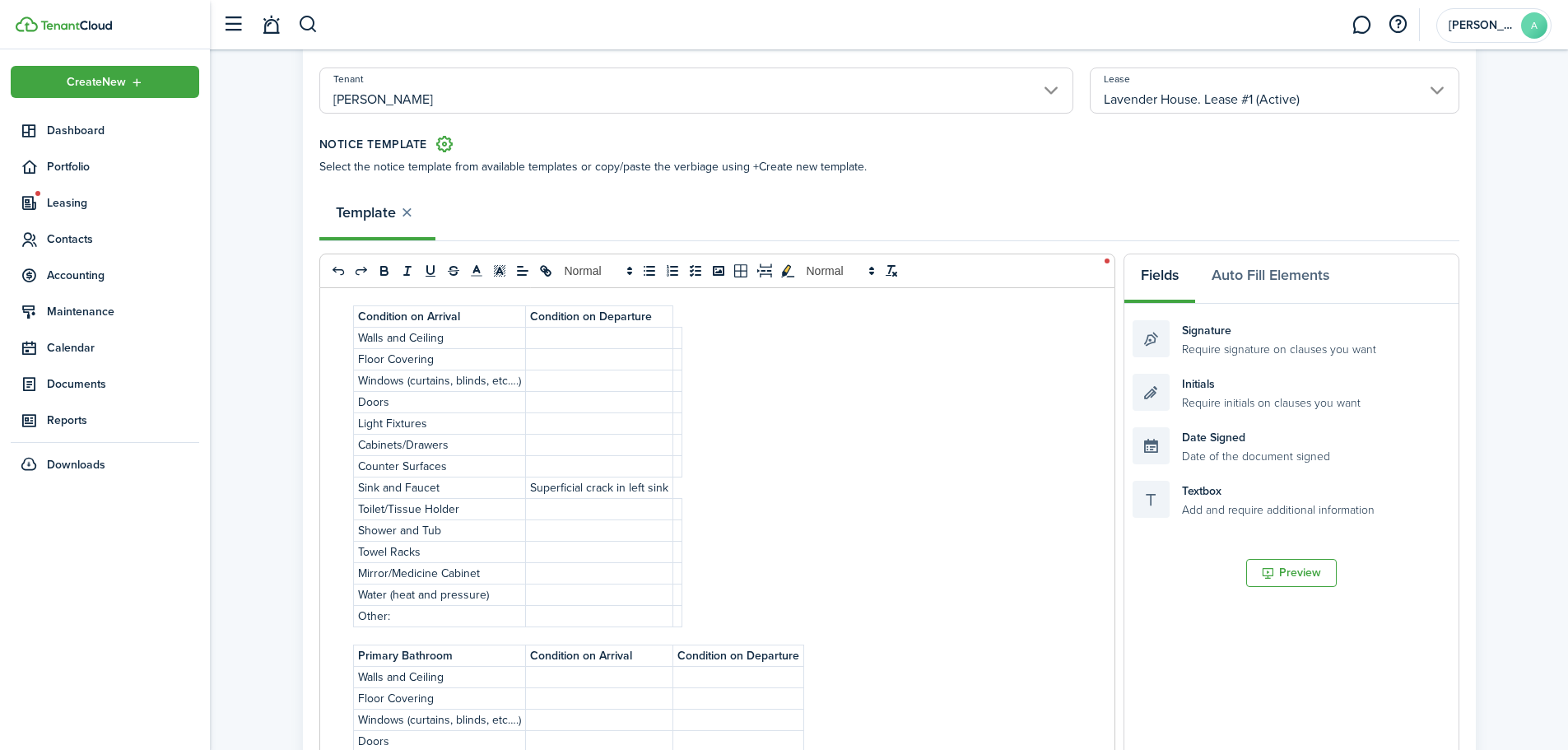
scroll to position [841, 0]
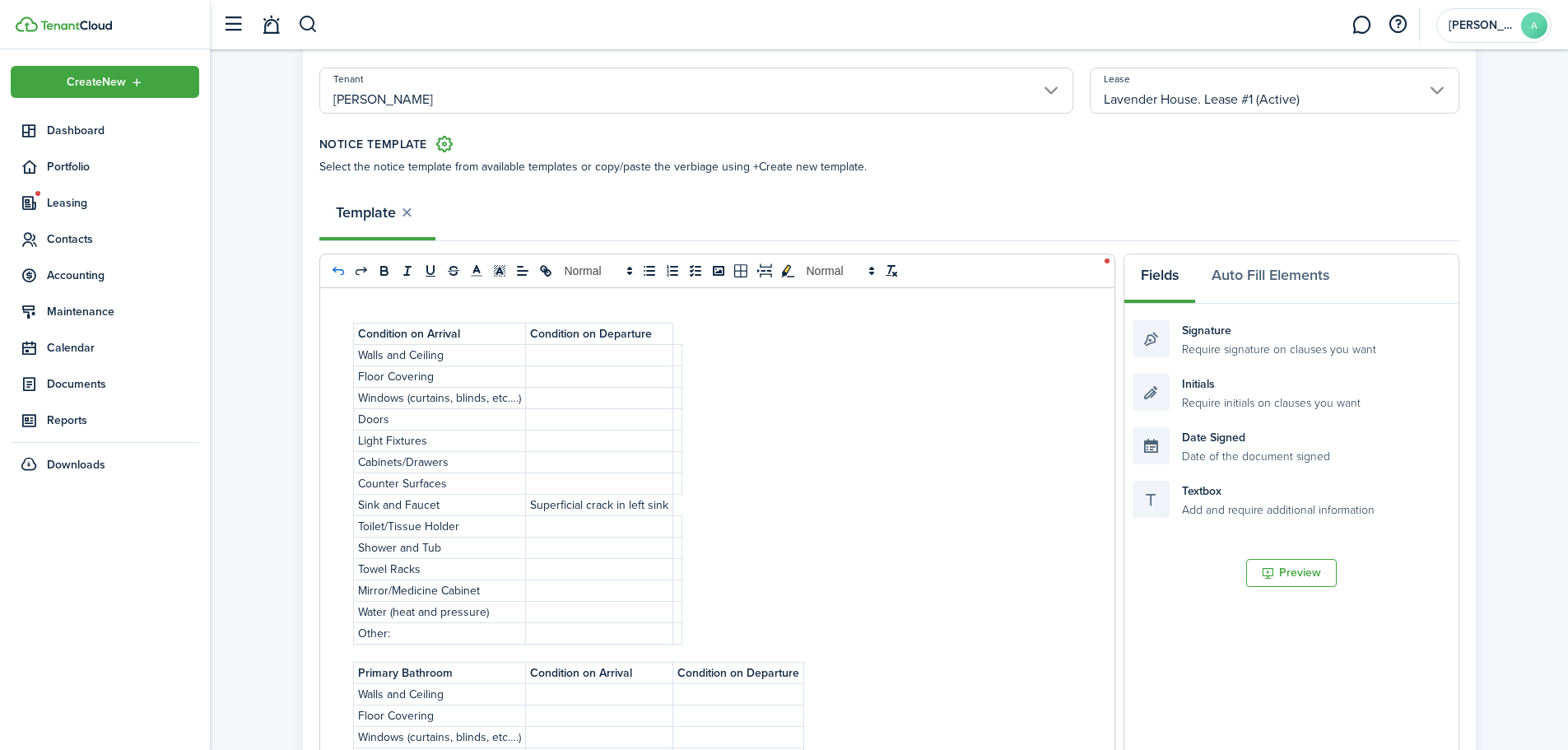
click at [337, 271] on icon "undo: undo" at bounding box center [338, 271] width 15 height 15
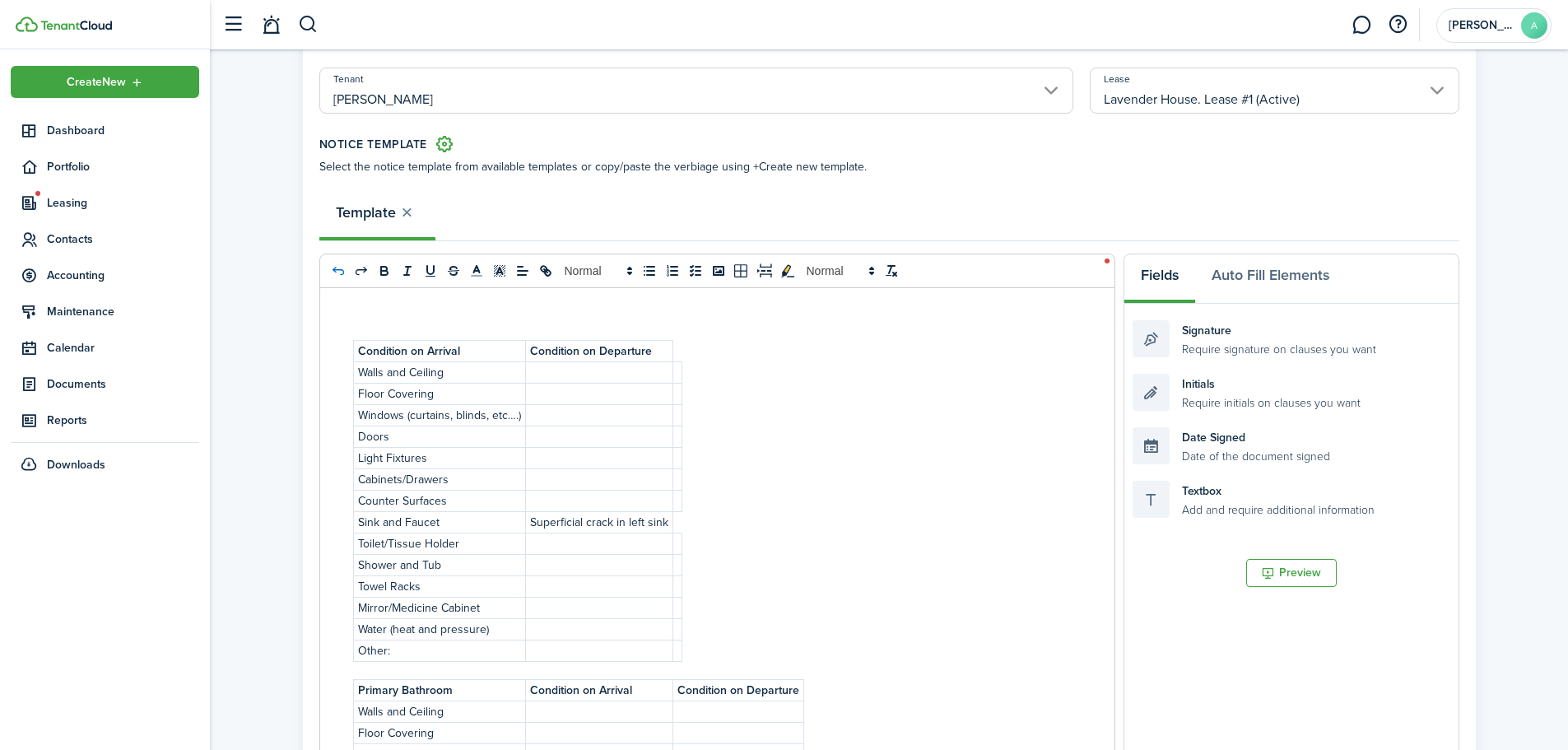
scroll to position [858, 0]
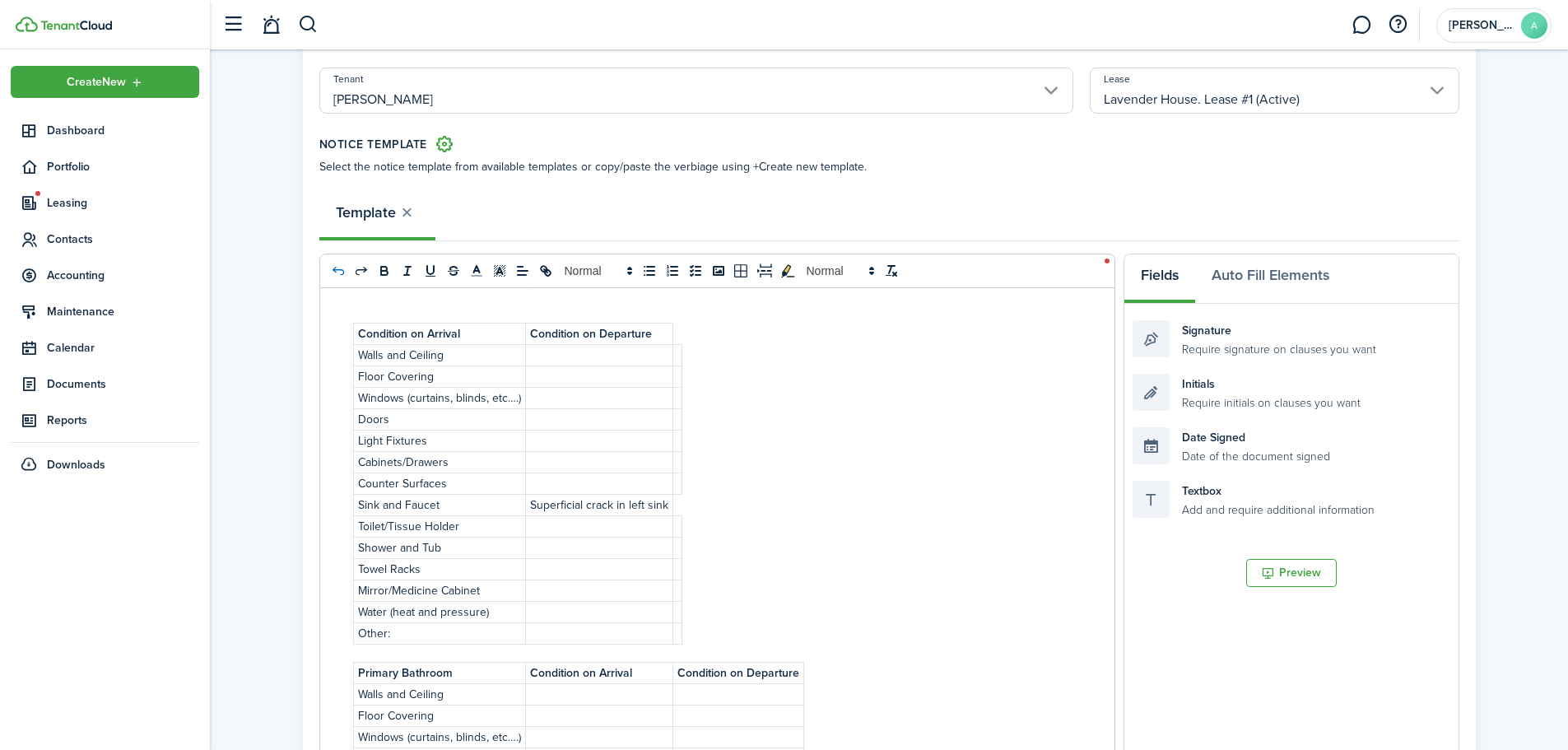
click at [337, 271] on icon "undo: undo" at bounding box center [338, 271] width 15 height 15
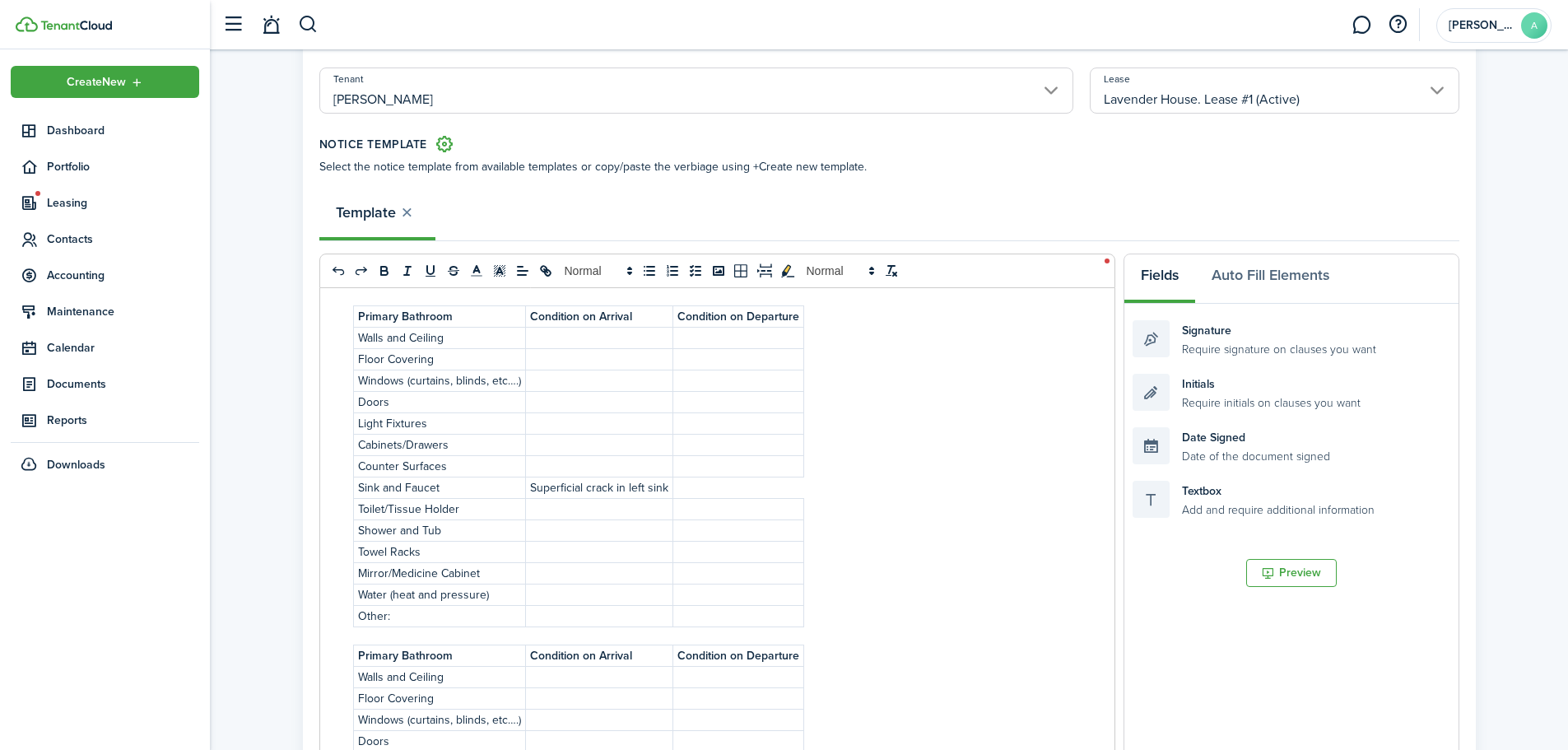
click at [419, 321] on strong "Primary Bathroom" at bounding box center [405, 316] width 95 height 17
click at [438, 315] on strong "Primary Bathroom" at bounding box center [405, 316] width 95 height 17
click at [461, 316] on p "Primary Bathroom" at bounding box center [439, 316] width 163 height 17
click at [397, 315] on strong "Primary Bathroom" at bounding box center [405, 316] width 95 height 17
drag, startPoint x: 664, startPoint y: 484, endPoint x: 529, endPoint y: 484, distance: 135.0
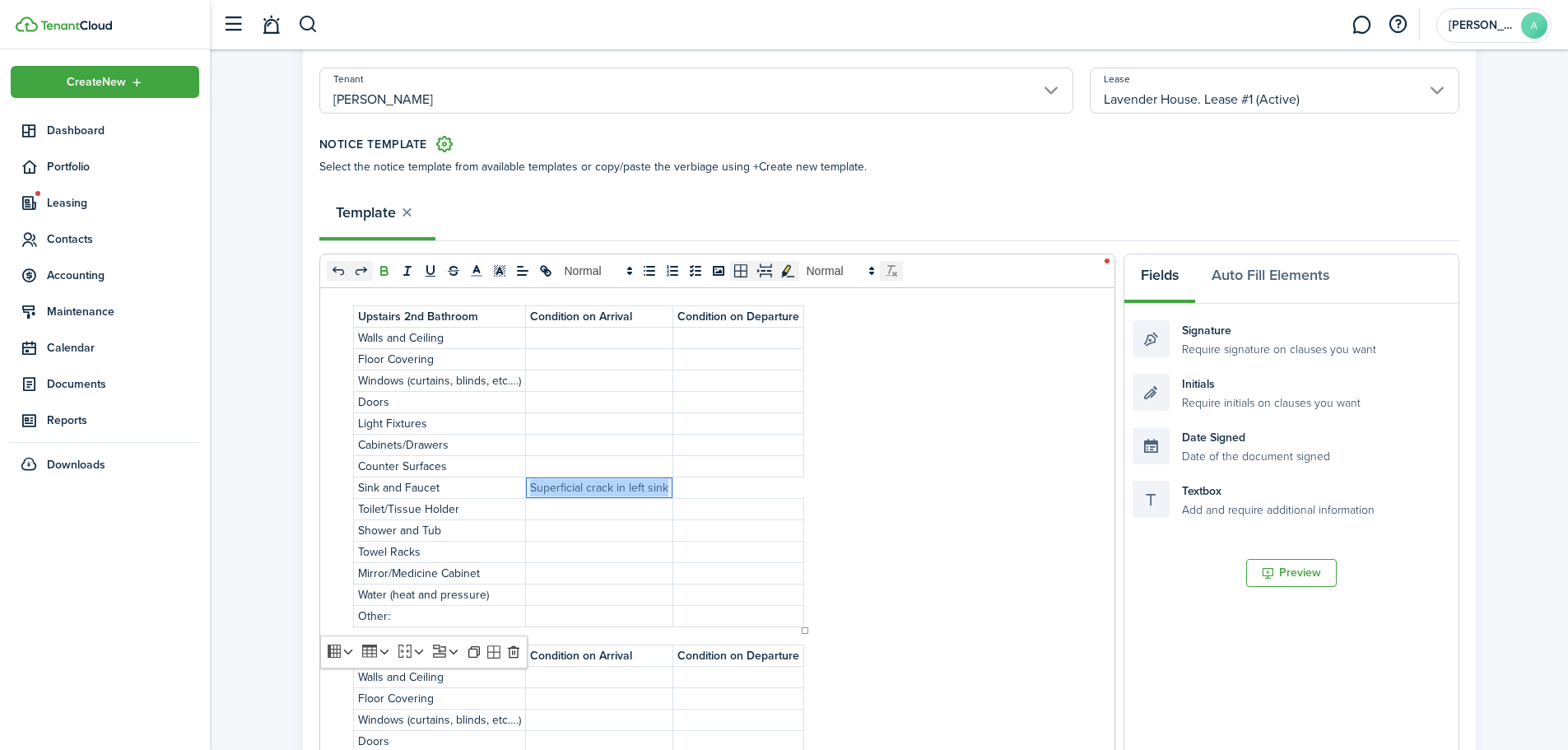
click at [530, 484] on p "Superficial crack in left sink" at bounding box center [599, 487] width 138 height 17
click at [898, 536] on div "INSPECTION CHECKLIST ADDENDUM ___________________________________ RENTAL INSPEC…" at bounding box center [717, 612] width 794 height 646
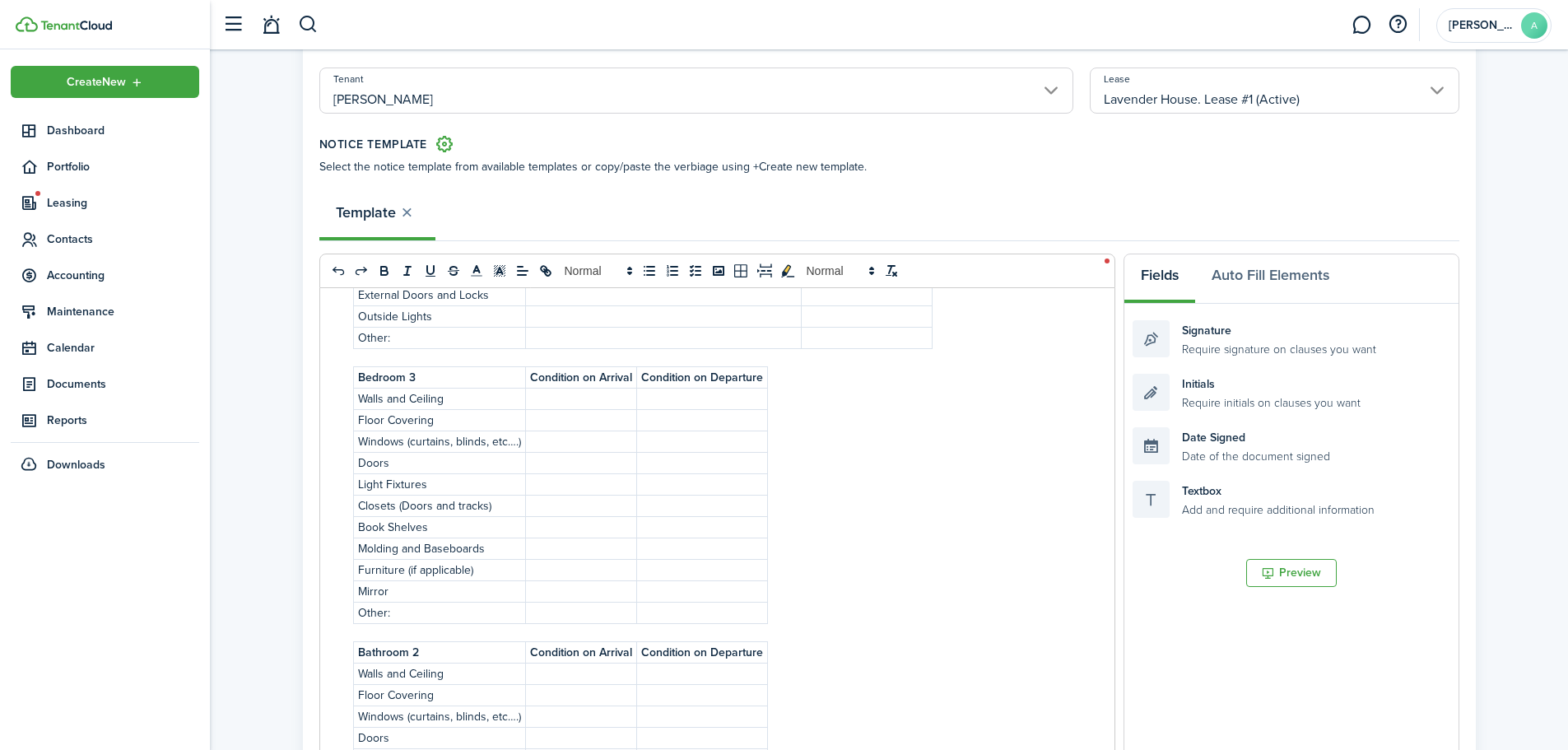
scroll to position [2634, 0]
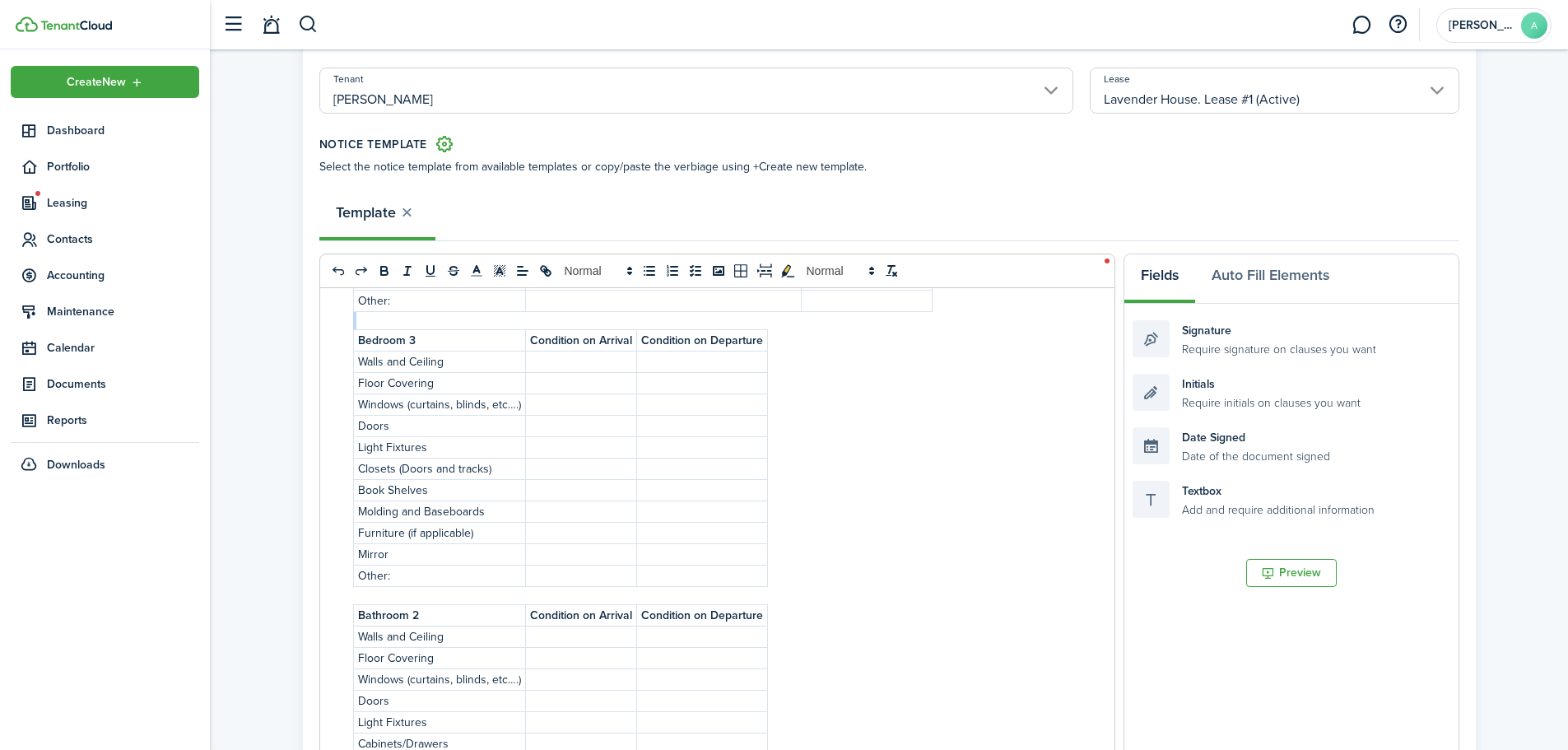
drag, startPoint x: 821, startPoint y: 576, endPoint x: 344, endPoint y: 338, distance: 533.1
click at [344, 338] on div "INSPECTION CHECKLIST ADDENDUM ___________________________________ RENTAL INSPEC…" at bounding box center [717, 612] width 794 height 646
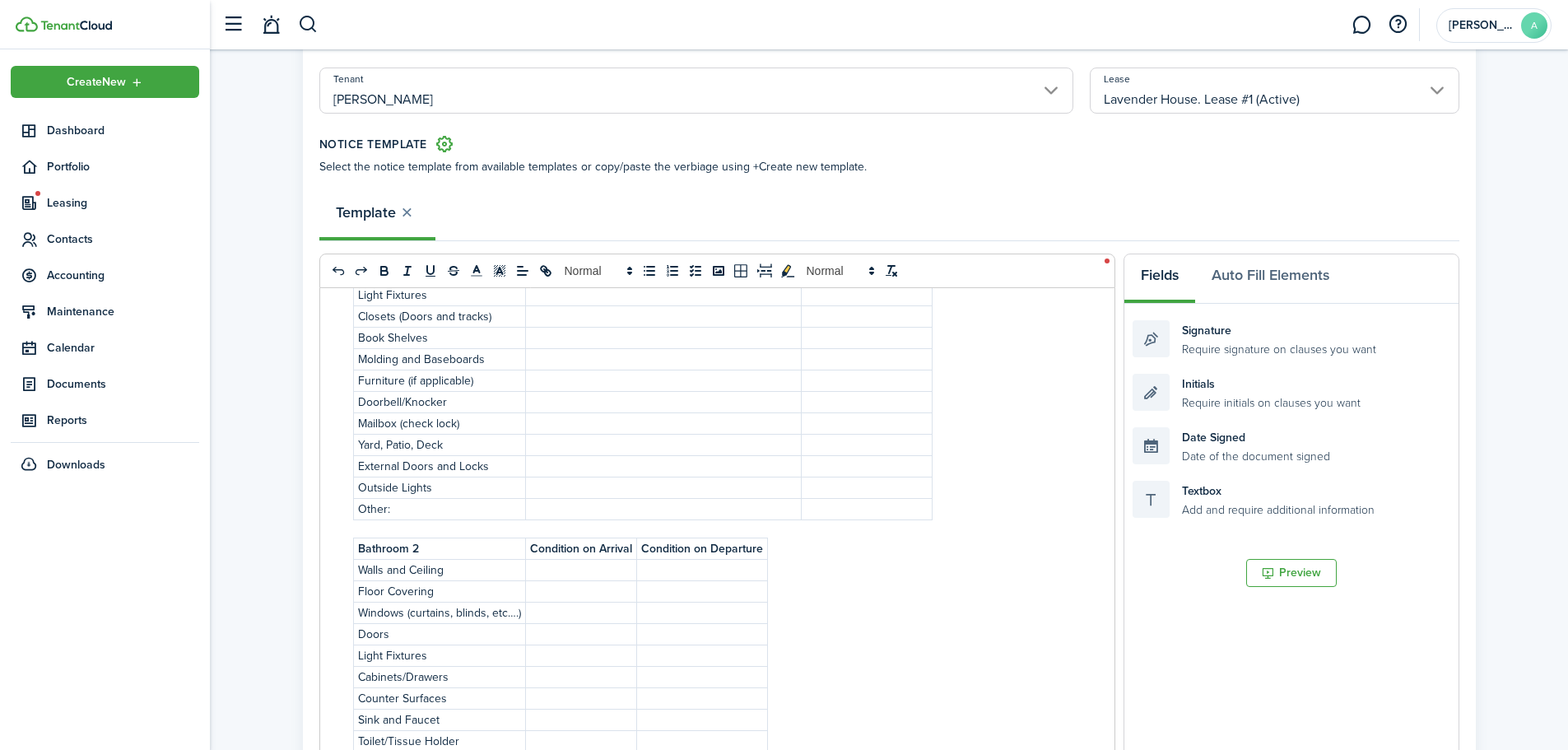
scroll to position [312, 0]
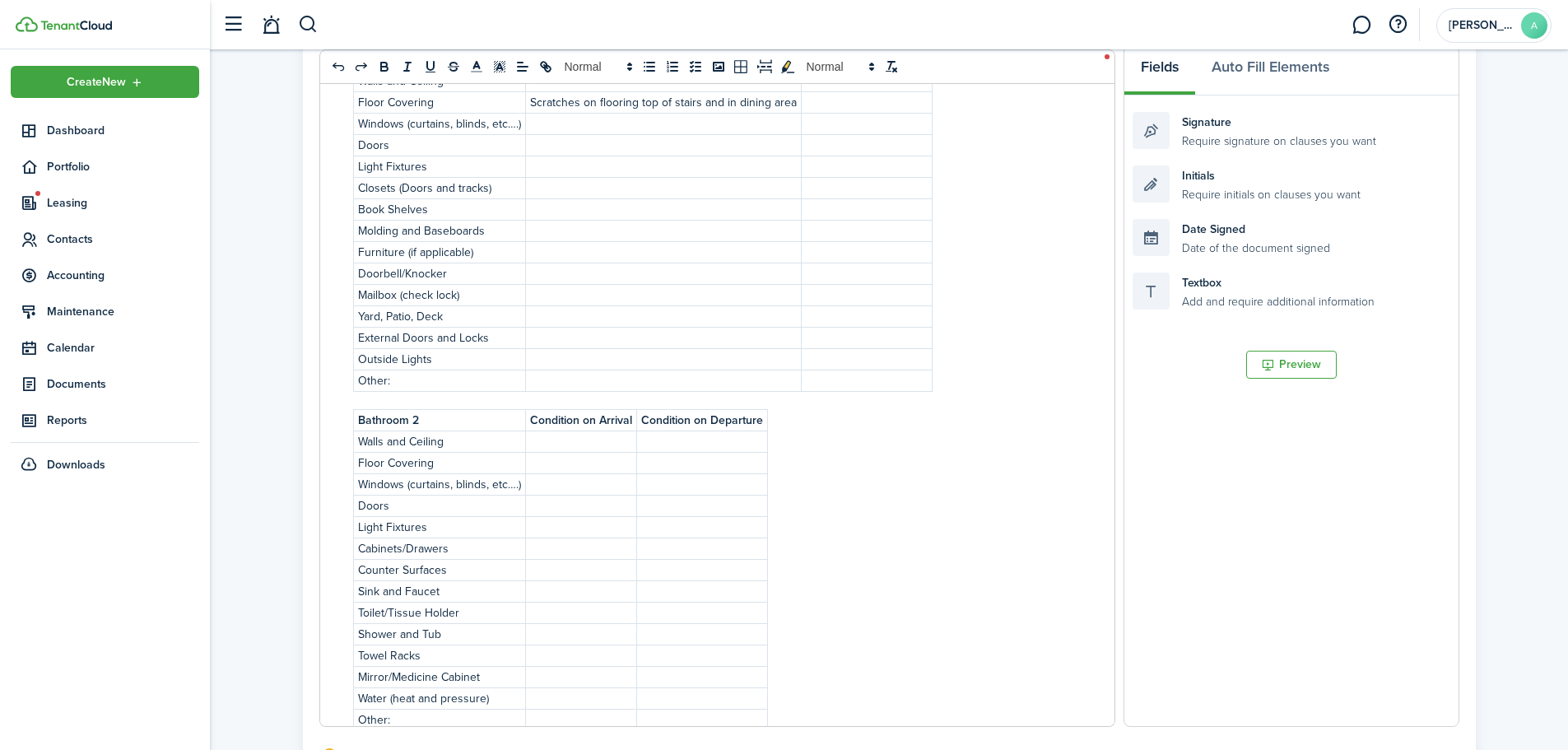
click at [417, 416] on strong "Bathroom 2" at bounding box center [388, 420] width 61 height 17
drag, startPoint x: 426, startPoint y: 420, endPoint x: 351, endPoint y: 423, distance: 75.1
click at [351, 423] on div "INSPECTION CHECKLIST ADDENDUM ___________________________________ RENTAL INSPEC…" at bounding box center [717, 403] width 794 height 646
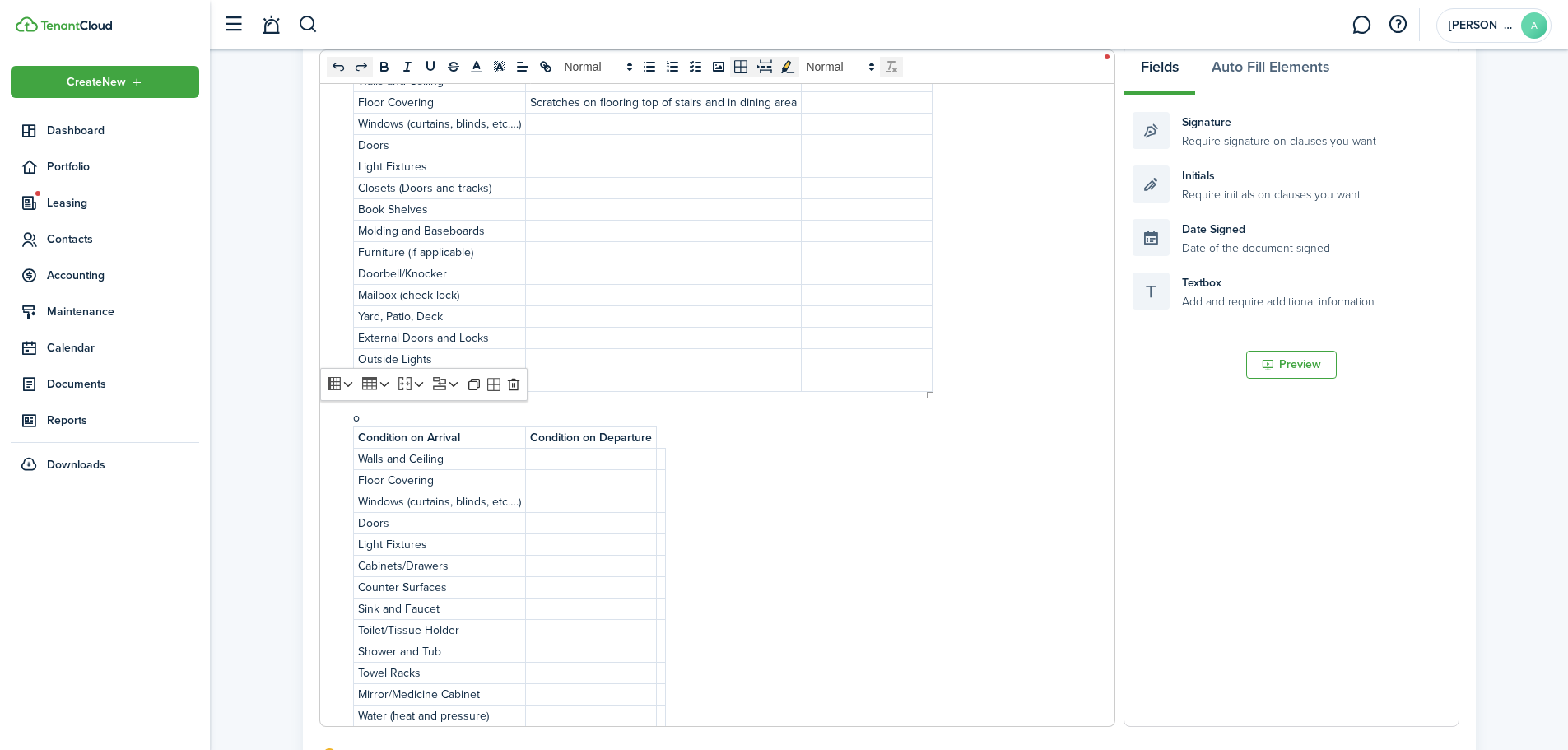
click at [334, 66] on span "0 x 0" at bounding box center [614, 67] width 576 height 20
click at [335, 66] on span "0 x 0" at bounding box center [614, 67] width 576 height 20
click at [338, 69] on span "0 x 0" at bounding box center [614, 67] width 576 height 20
click at [855, 633] on div "INSPECTION CHECKLIST ADDENDUM ___________________________________ RENTAL INSPEC…" at bounding box center [717, 403] width 794 height 646
click at [336, 68] on icon "undo: undo" at bounding box center [338, 66] width 15 height 15
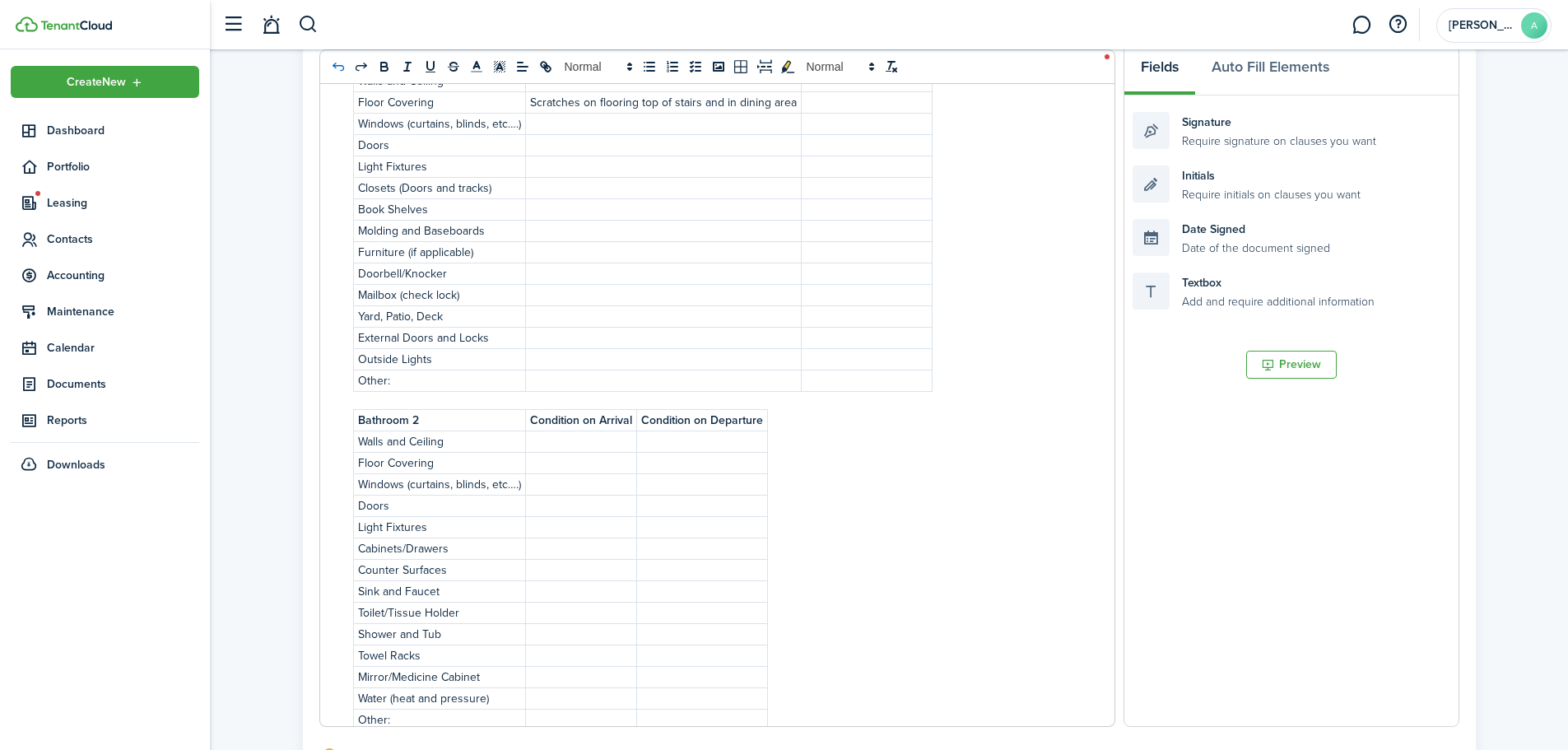
scroll to position [2384, 0]
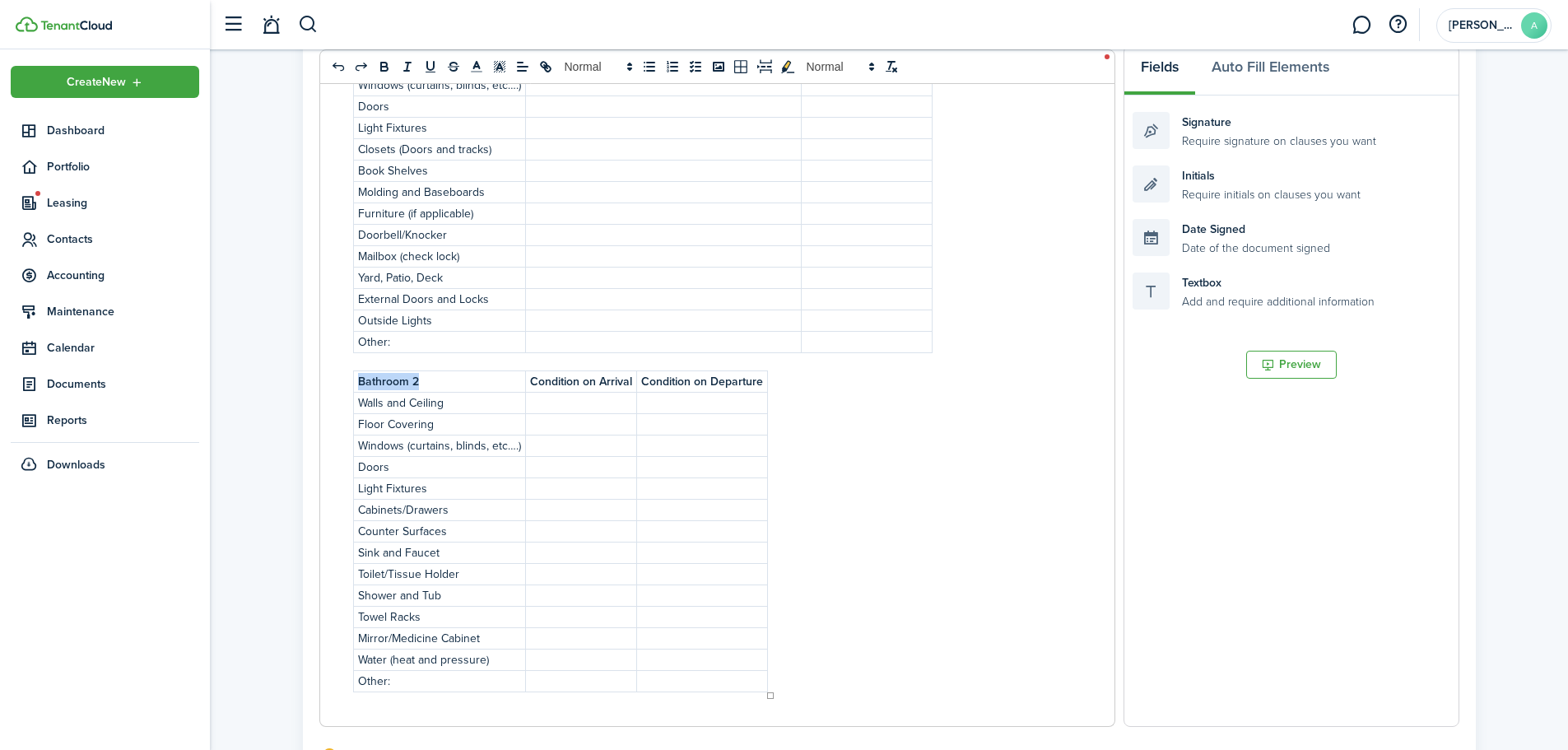
click at [490, 385] on p "Bathroom 2" at bounding box center [439, 381] width 163 height 17
click at [416, 378] on strong "Bathroom 2" at bounding box center [388, 381] width 61 height 17
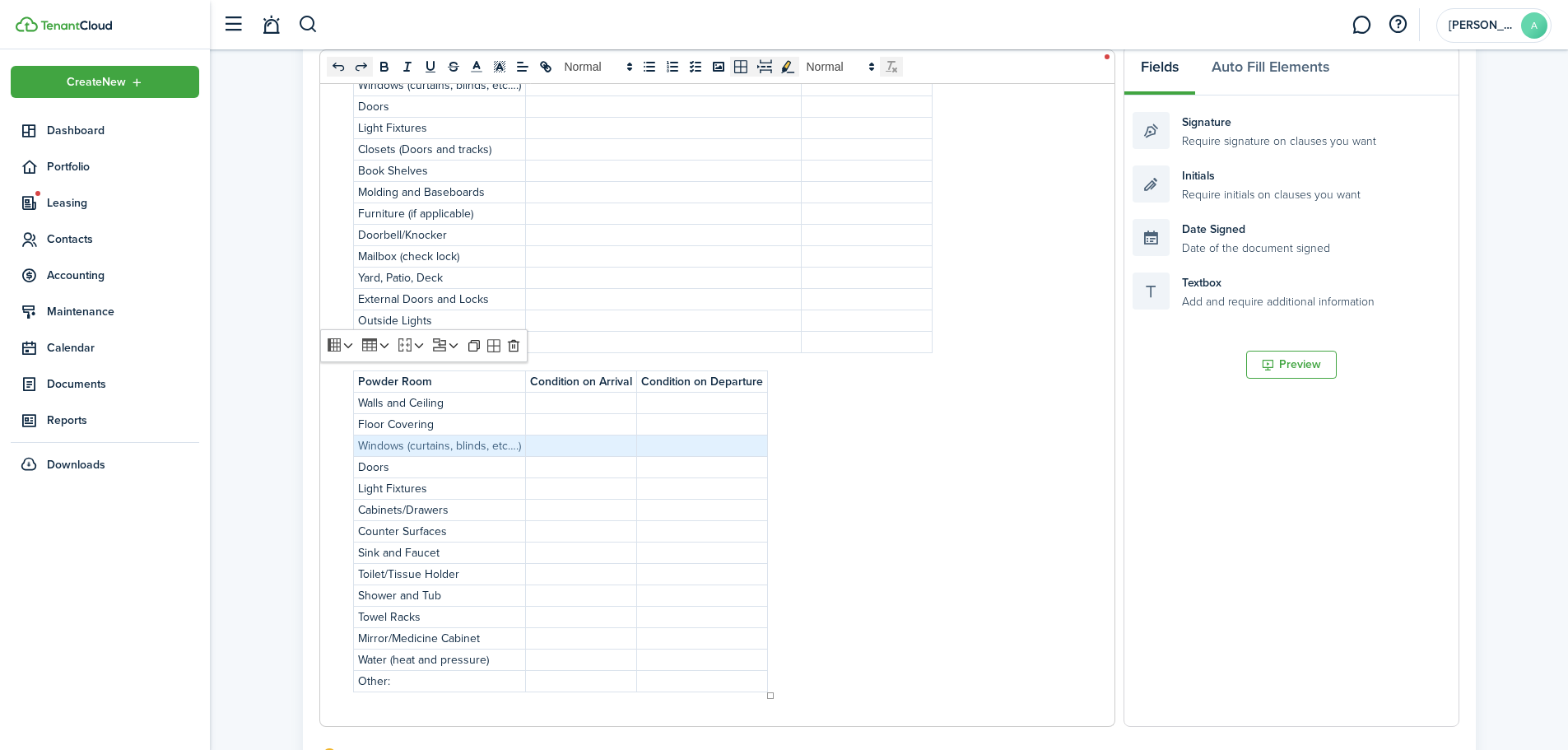
drag, startPoint x: 356, startPoint y: 445, endPoint x: 660, endPoint y: 441, distance: 304.0
click at [660, 441] on tr "Windows (curtains, blinds, etc….)" at bounding box center [560, 446] width 414 height 21
drag, startPoint x: 660, startPoint y: 441, endPoint x: 520, endPoint y: 446, distance: 140.1
click at [520, 446] on p "Windows (curtains, blinds, etc….)" at bounding box center [439, 445] width 163 height 17
drag, startPoint x: 696, startPoint y: 440, endPoint x: 464, endPoint y: 447, distance: 232.1
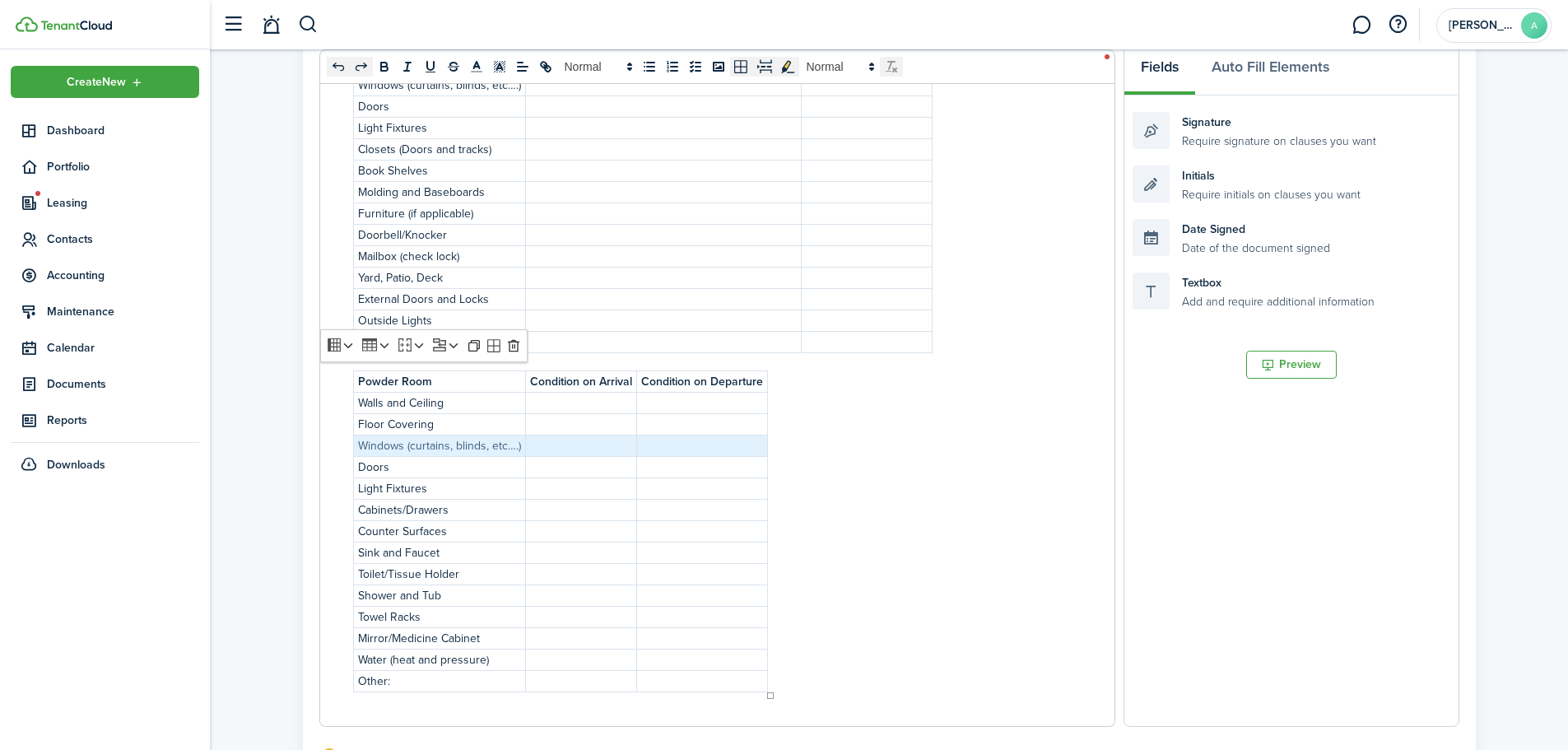
click at [464, 452] on tr "Windows (curtains, blinds, etc….)" at bounding box center [560, 446] width 414 height 21
click at [509, 343] on icon at bounding box center [513, 346] width 13 height 13
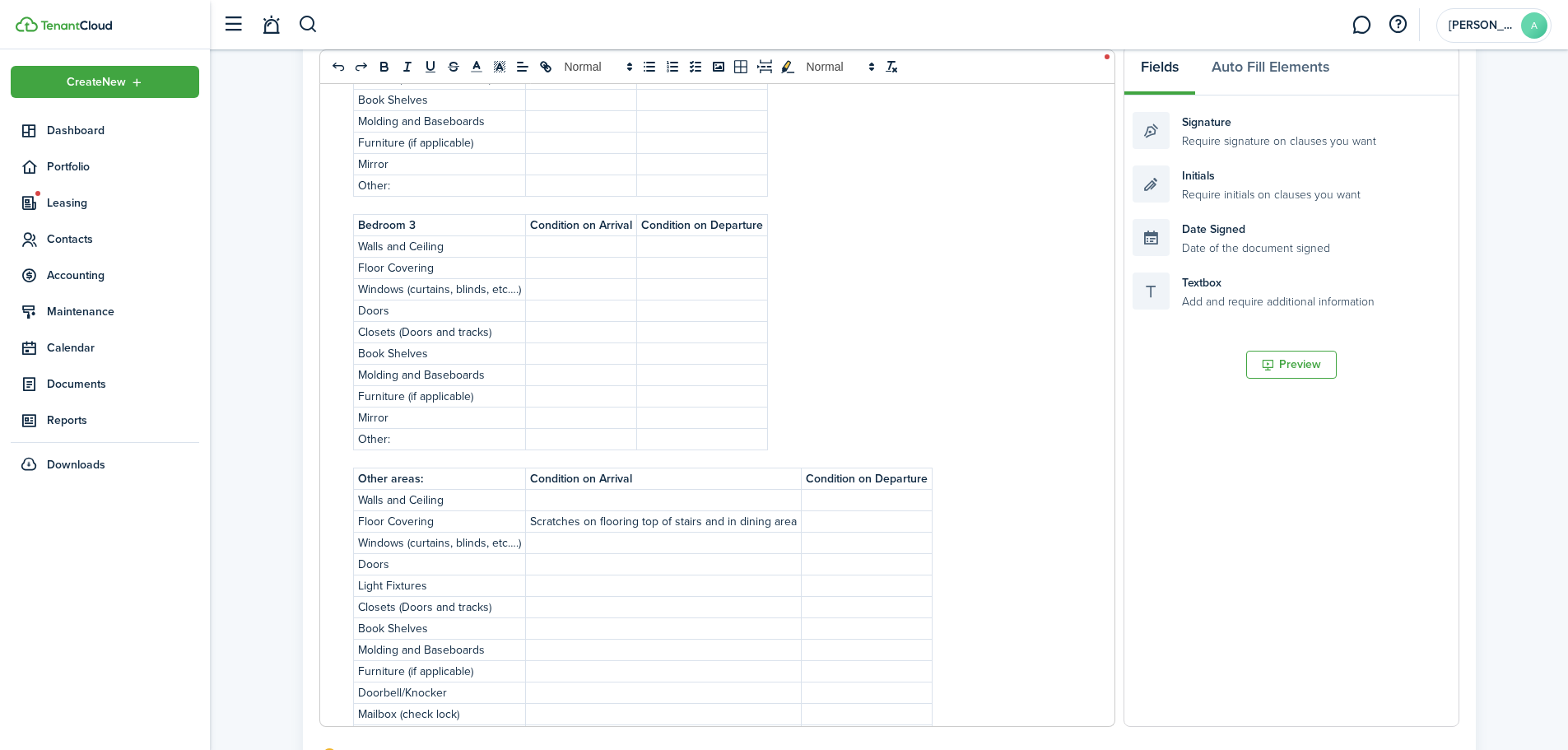
scroll to position [1856, 0]
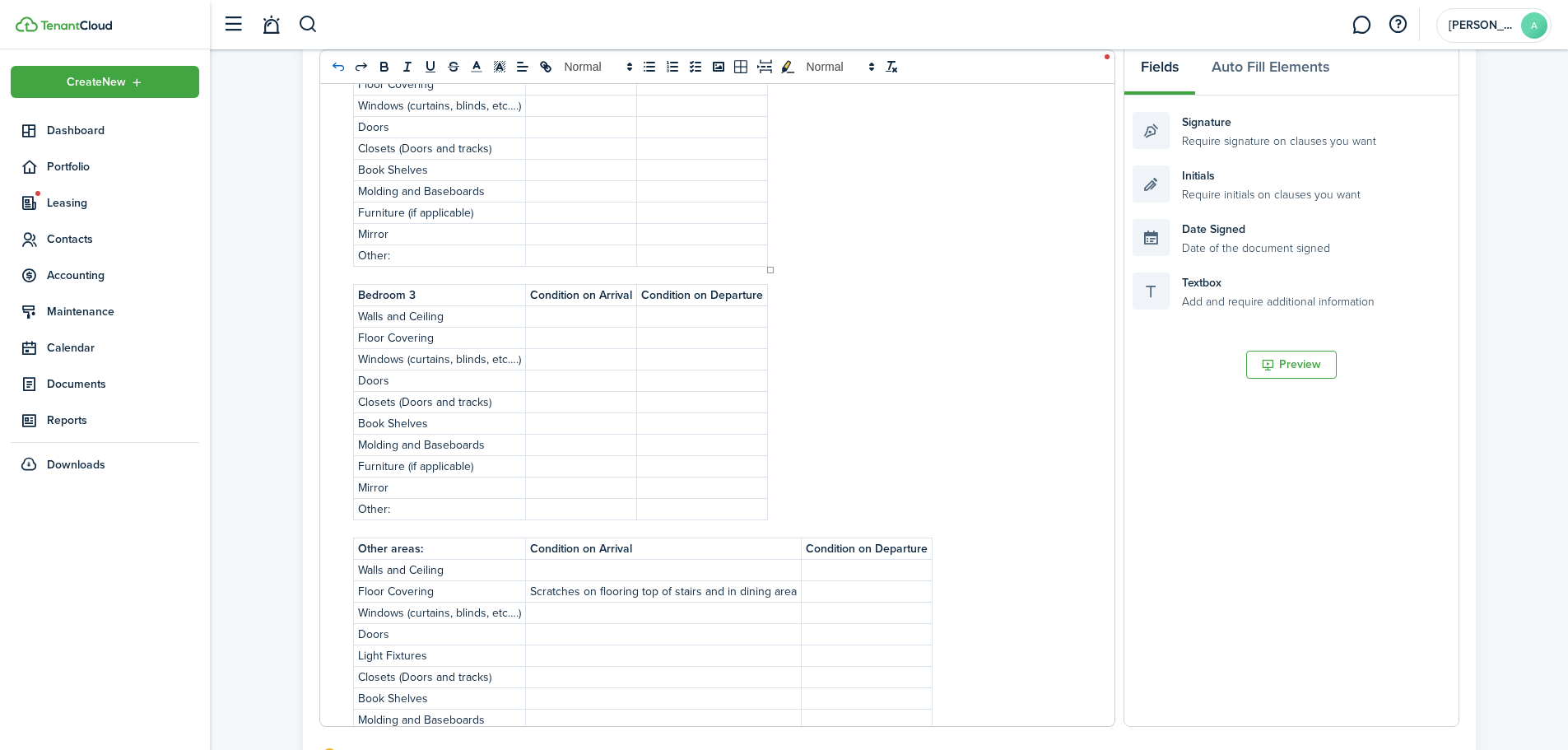
click at [342, 67] on icon "undo: undo" at bounding box center [338, 66] width 15 height 15
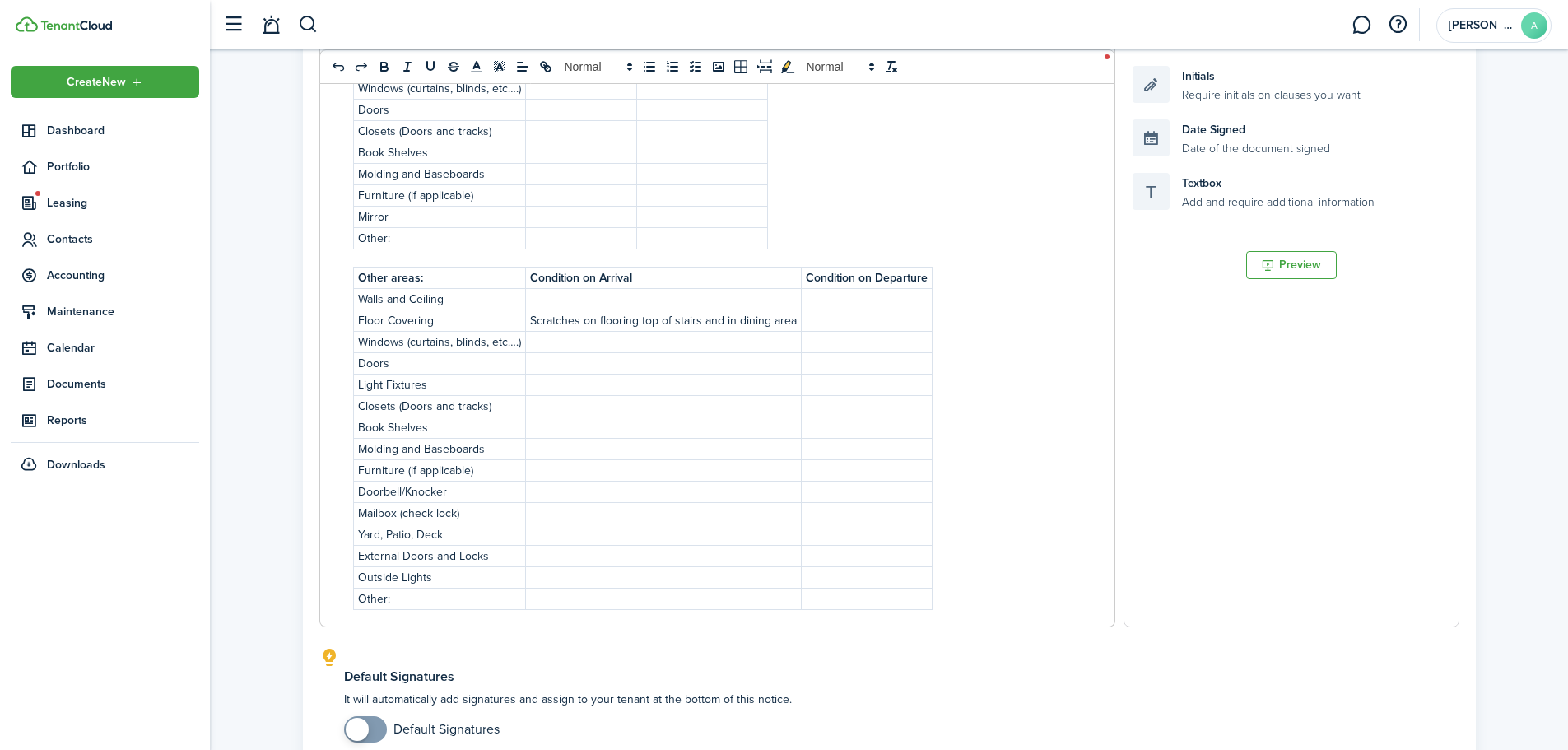
scroll to position [559, 0]
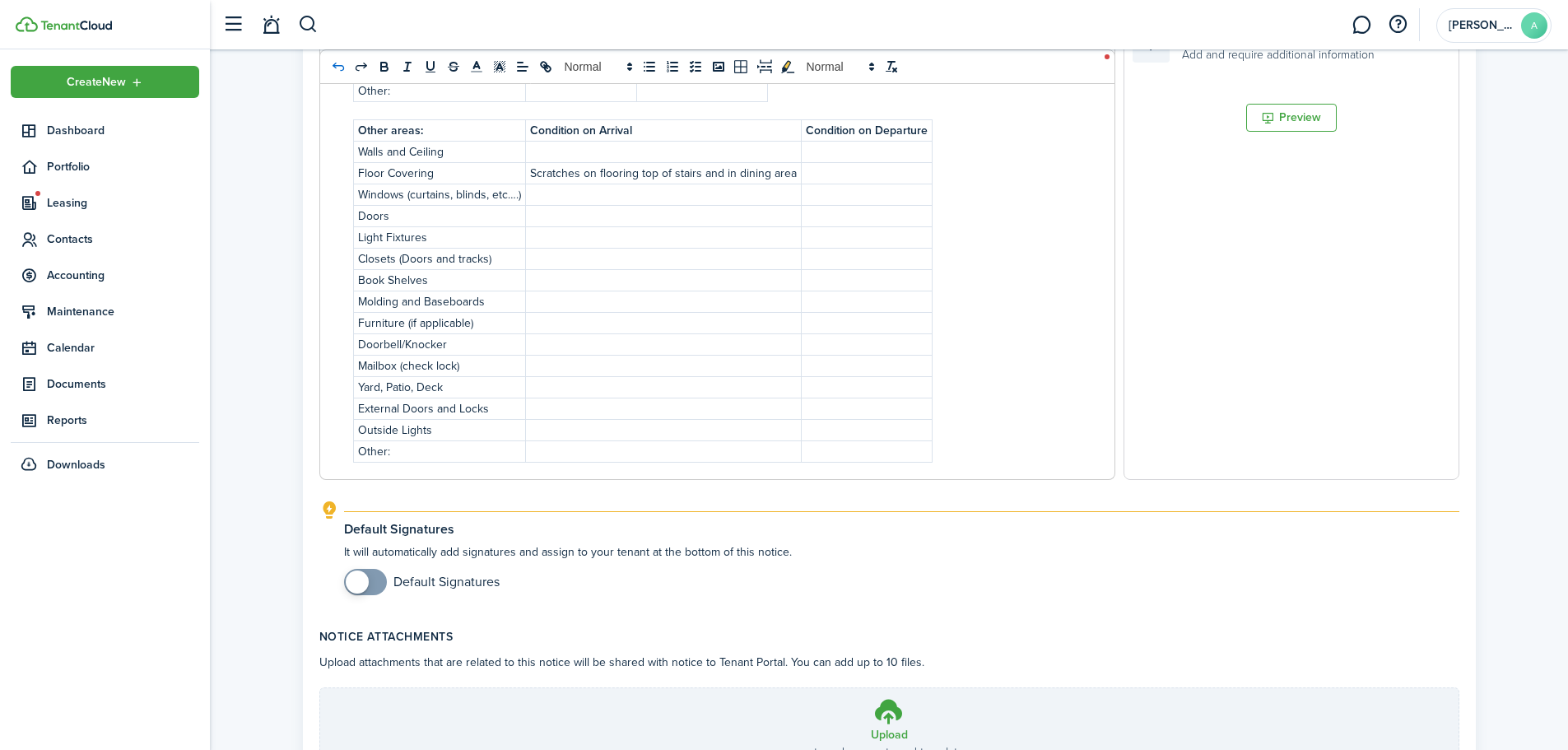
click at [338, 65] on icon "undo: undo" at bounding box center [338, 66] width 15 height 15
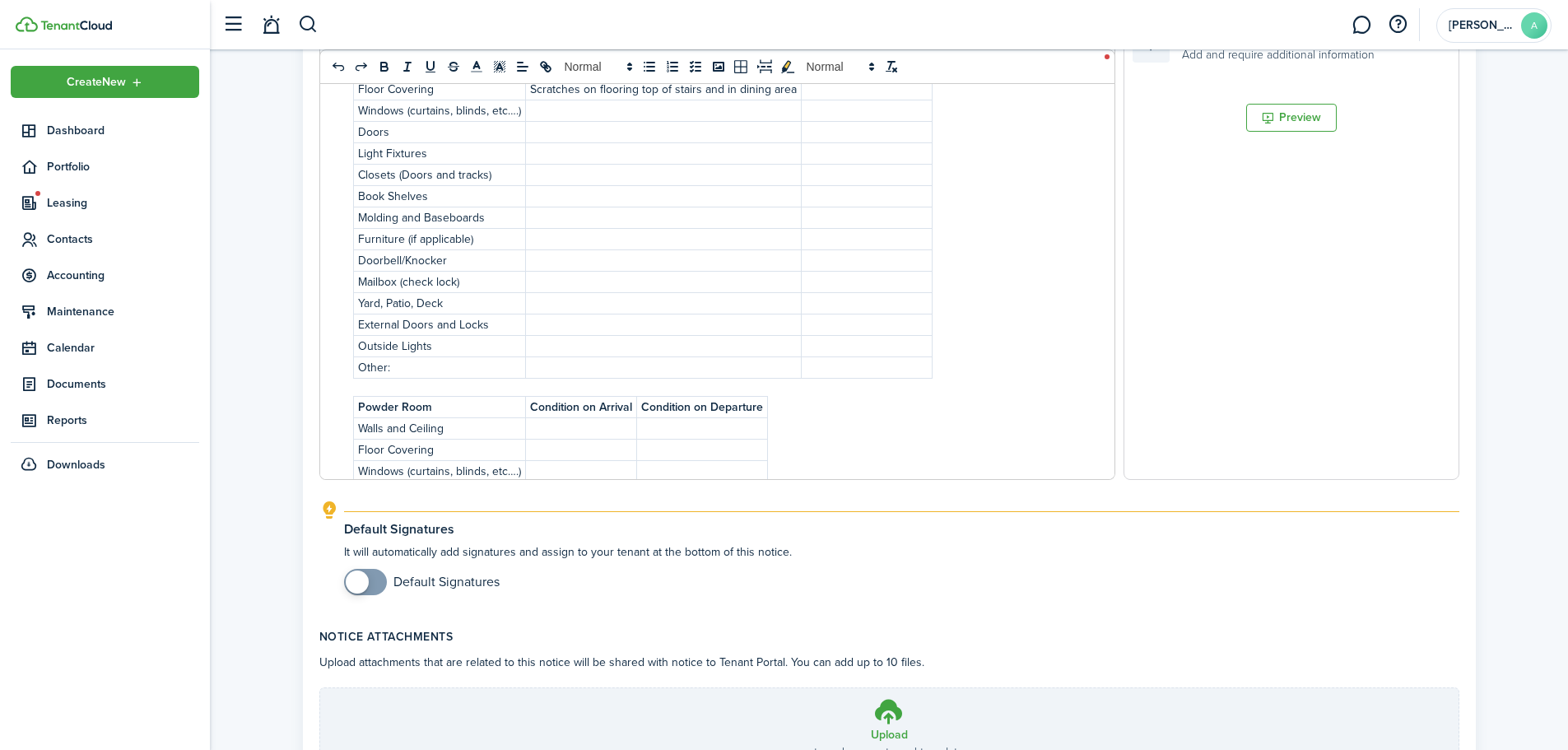
click at [594, 438] on div at bounding box center [718, 438] width 796 height 1
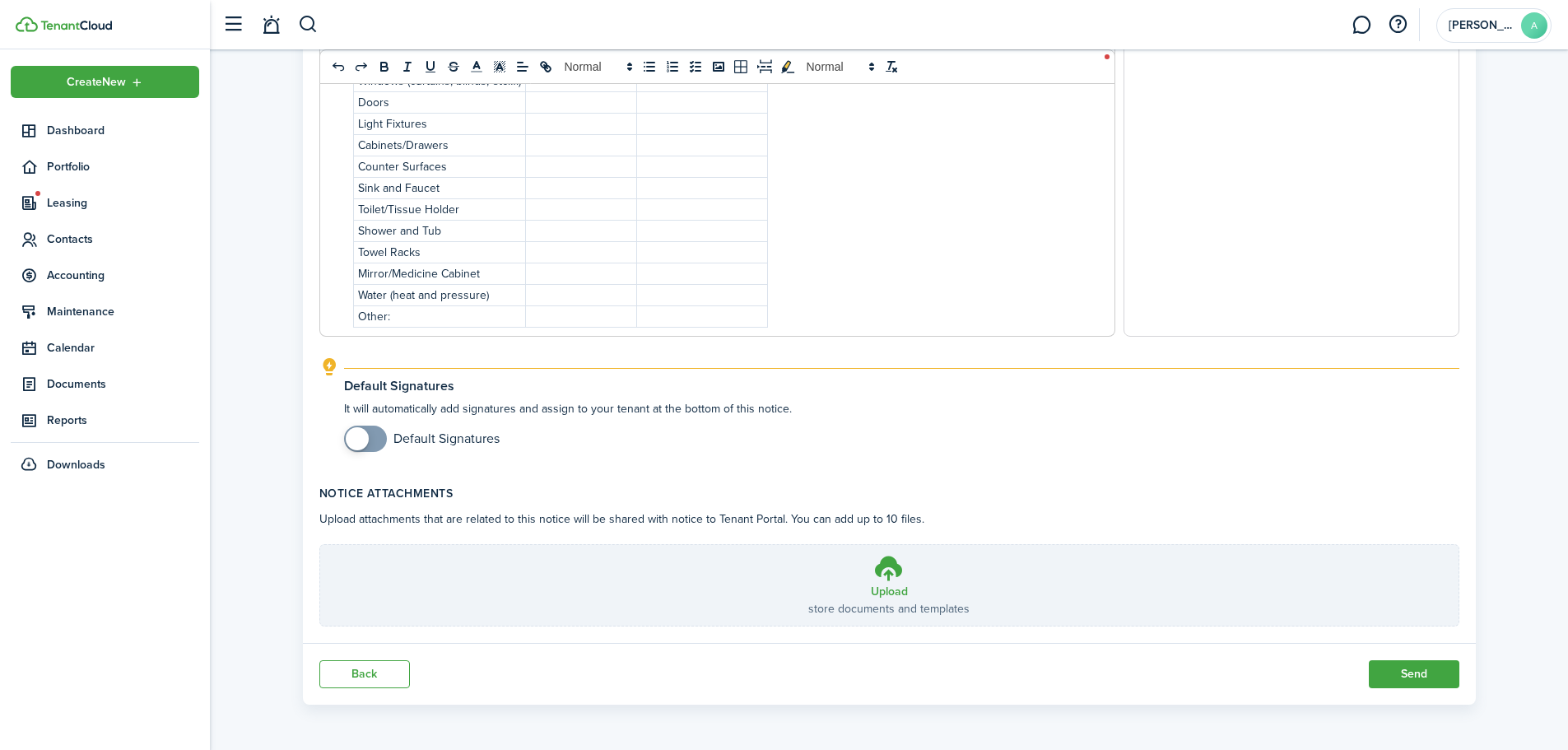
scroll to position [2425, 0]
checkbox input "true"
click at [373, 447] on span at bounding box center [365, 438] width 16 height 26
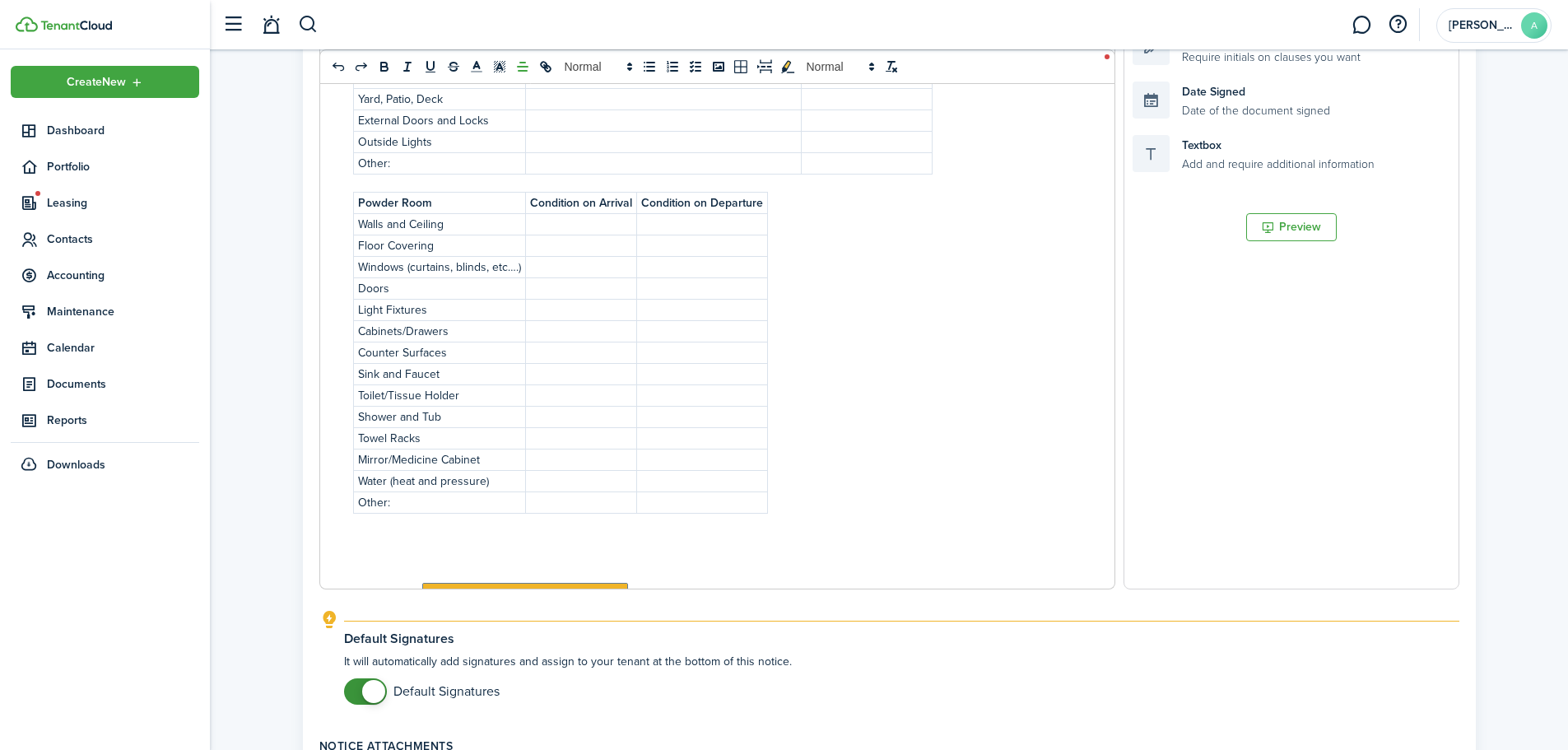
scroll to position [2773, 0]
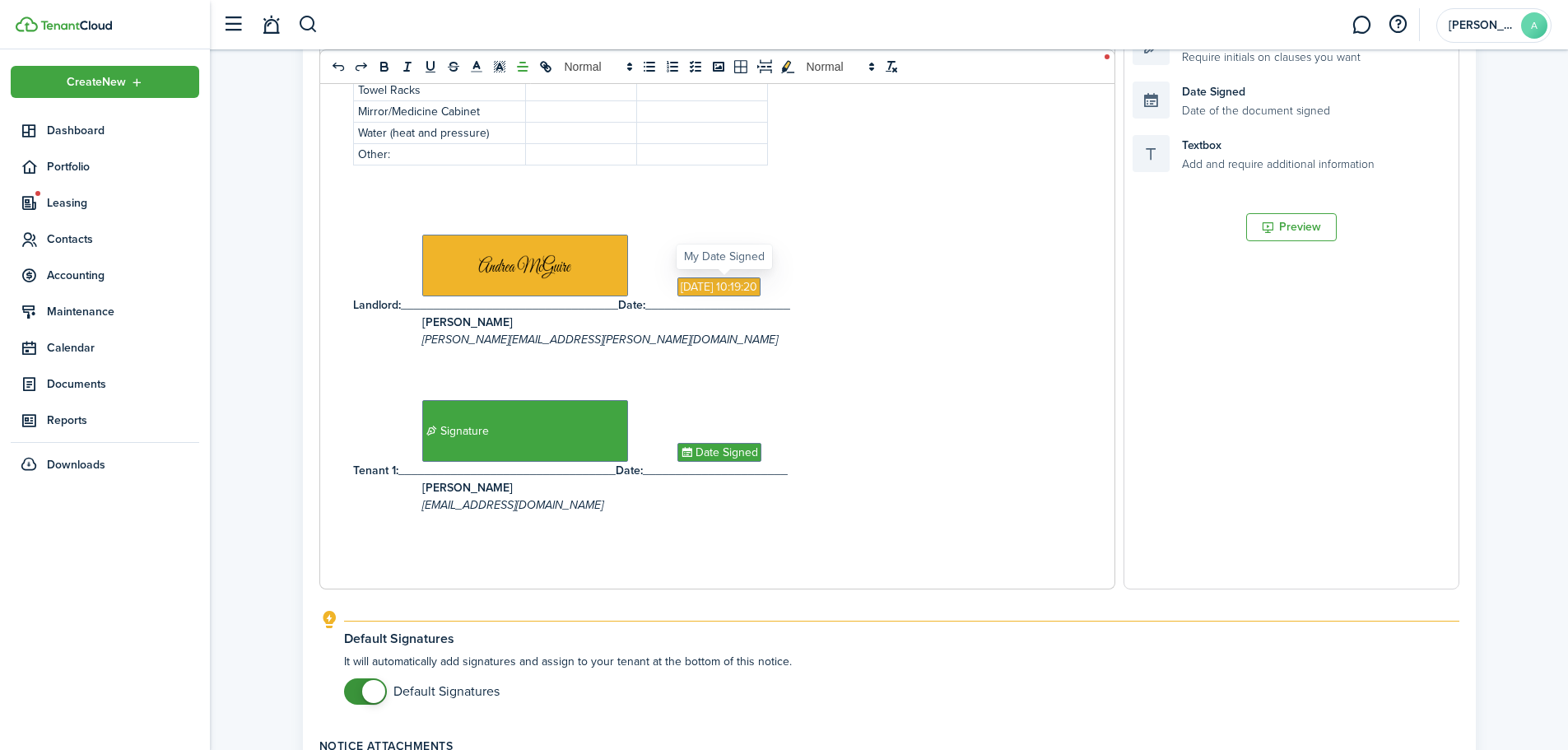
click at [696, 280] on span "[DATE] 10:19:20" at bounding box center [719, 287] width 83 height 19
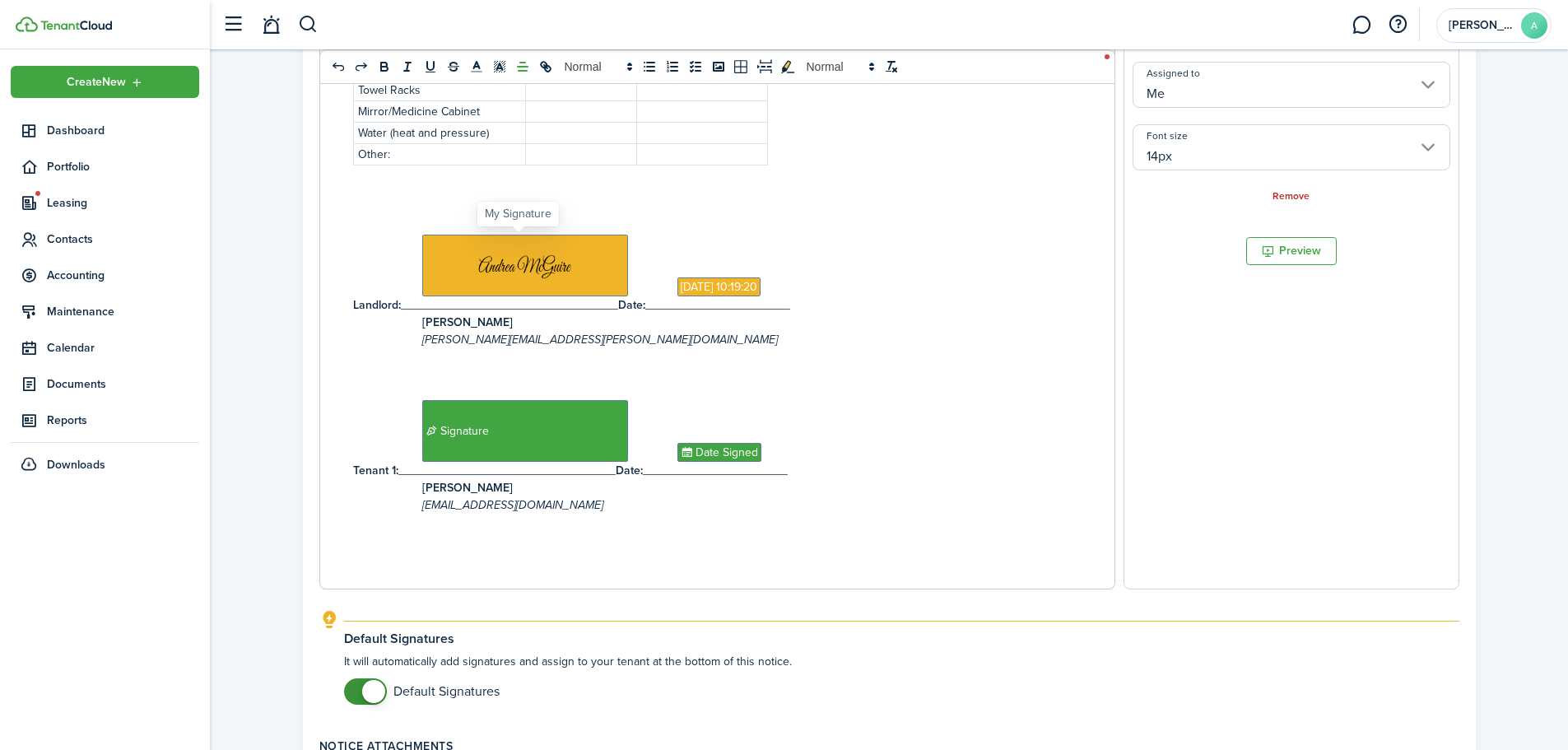
click at [562, 268] on span at bounding box center [525, 265] width 205 height 62
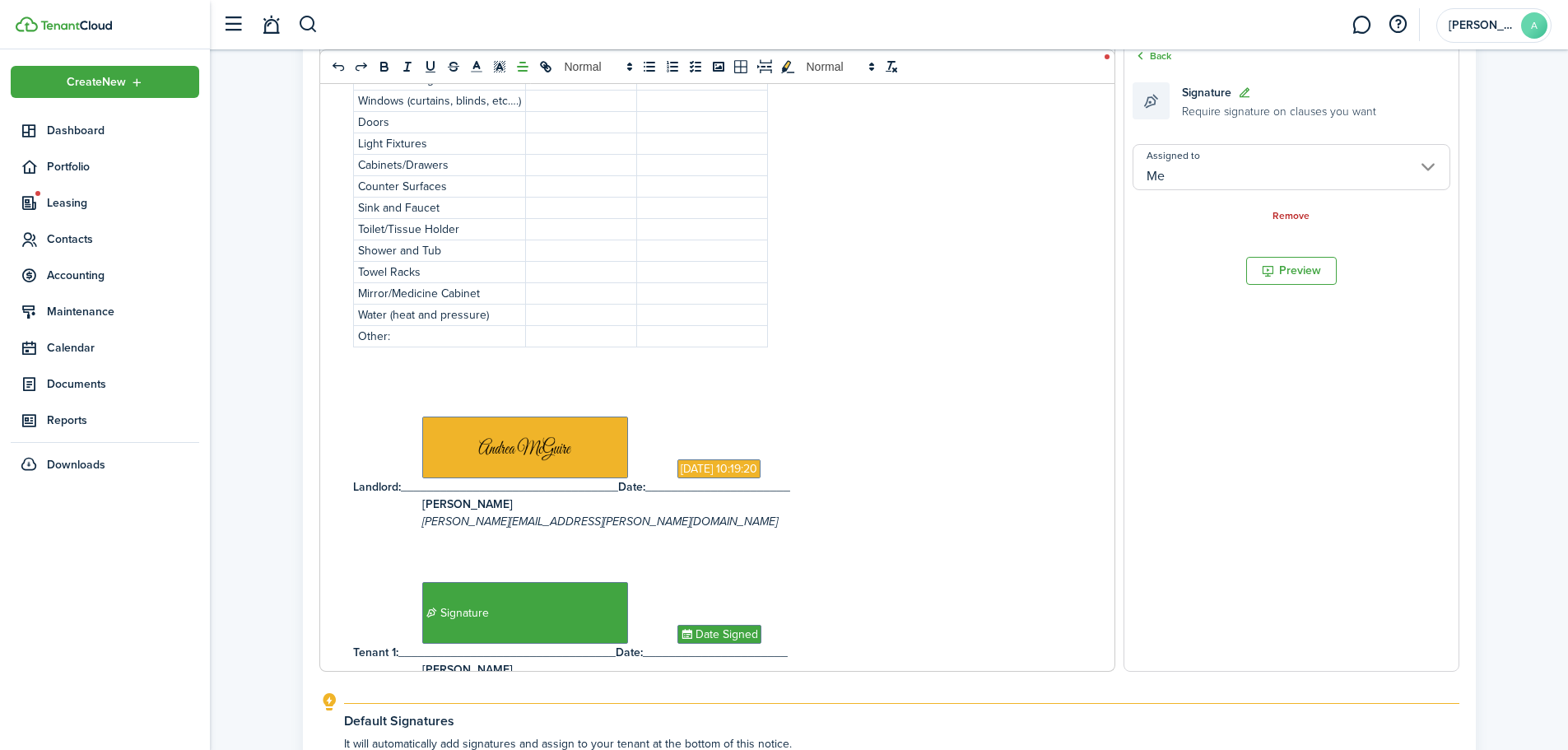
scroll to position [2691, 0]
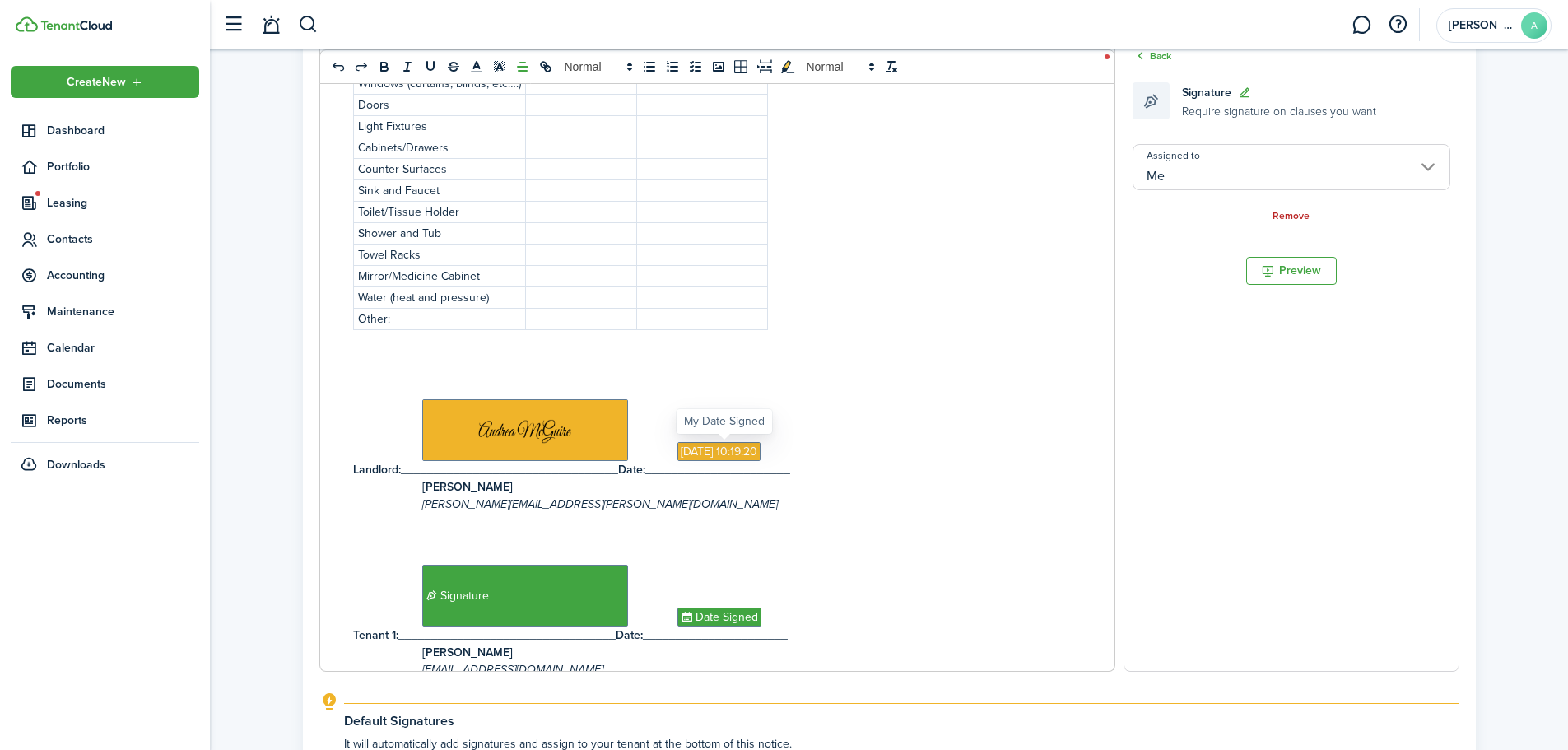
click at [739, 448] on span "[DATE] 10:19:20" at bounding box center [719, 451] width 83 height 19
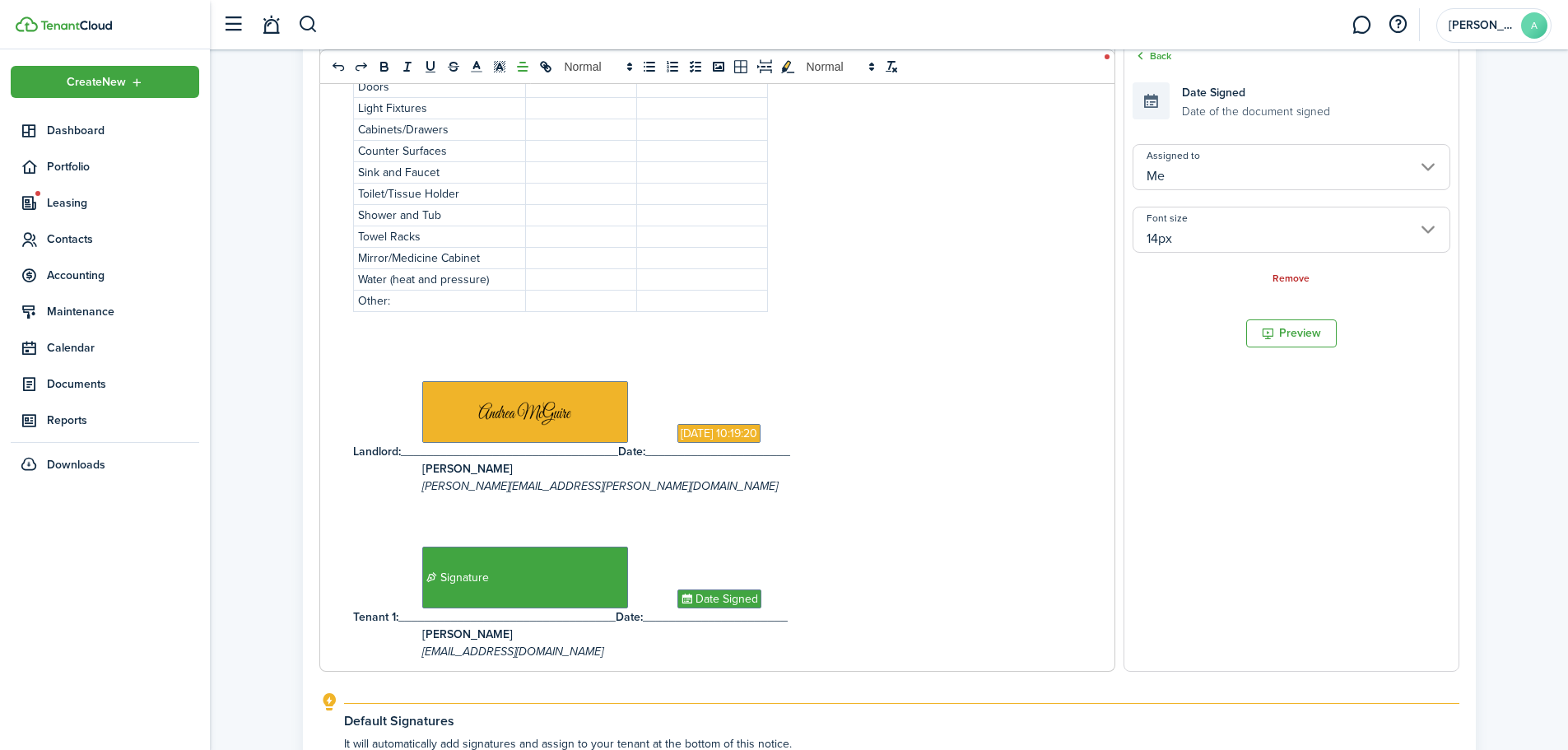
scroll to position [2756, 0]
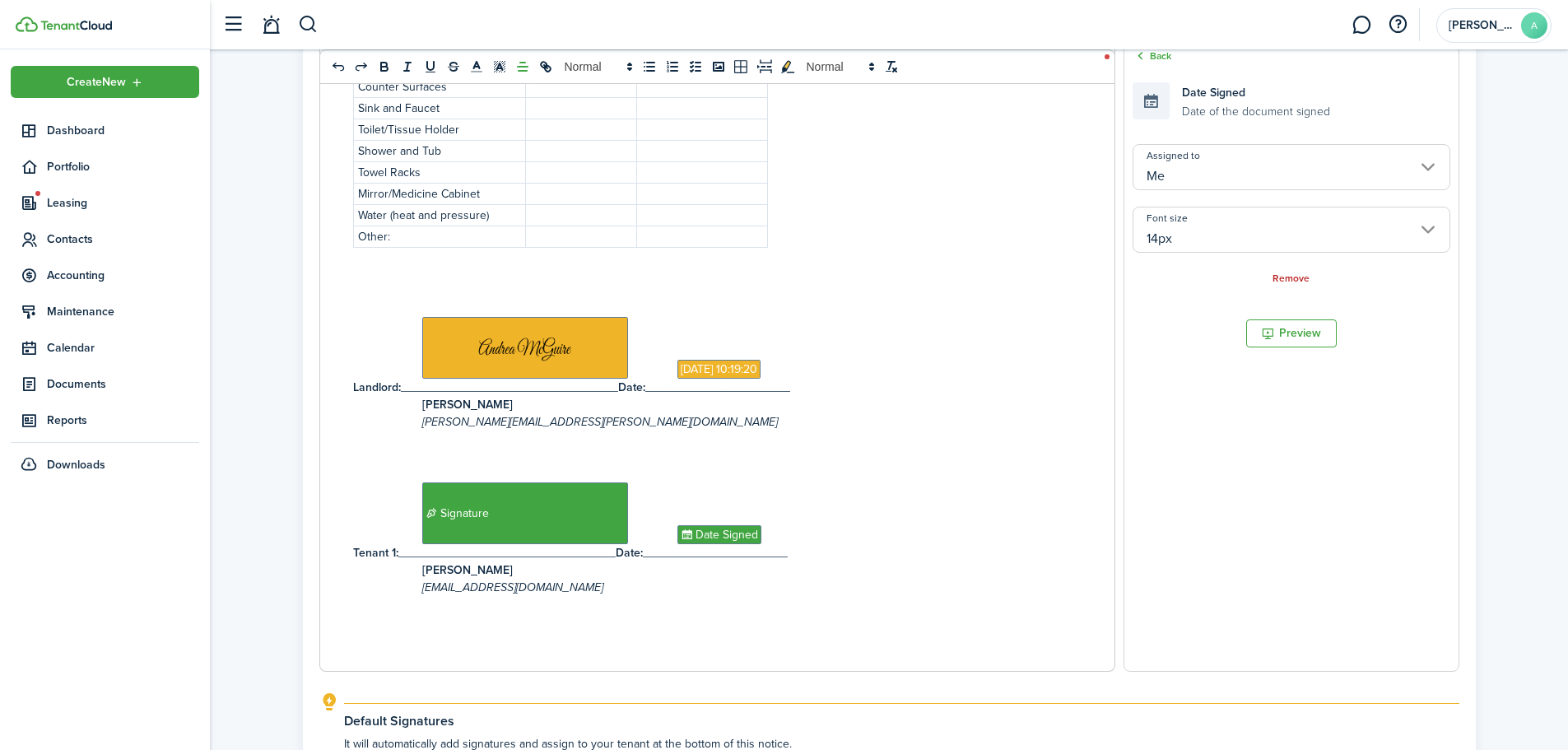
drag, startPoint x: 832, startPoint y: 390, endPoint x: 805, endPoint y: 387, distance: 27.2
click at [805, 387] on p "Landlord: _________________________________ Date: ______________________" at bounding box center [717, 387] width 729 height 17
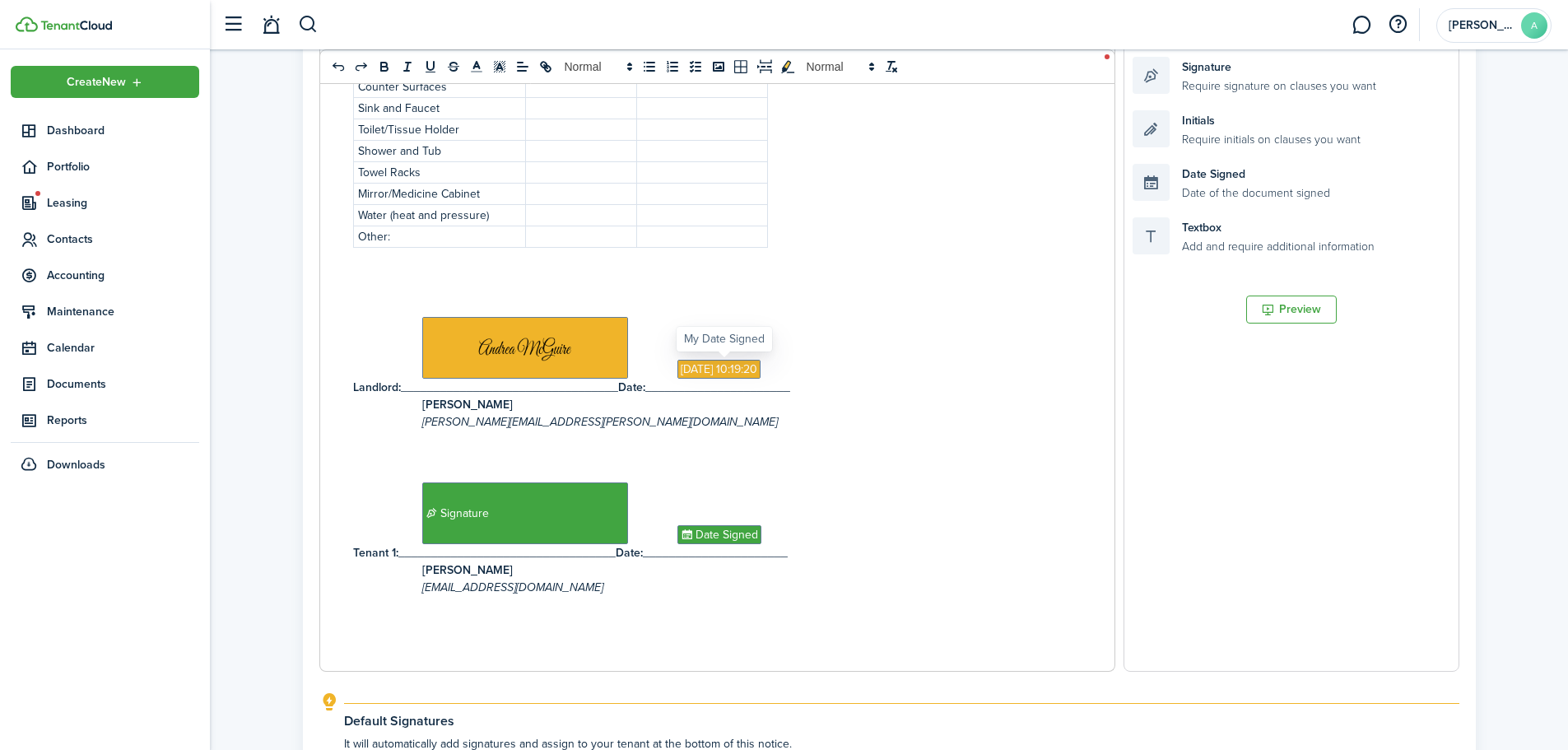
click at [741, 365] on span "[DATE] 10:19:20" at bounding box center [719, 369] width 83 height 19
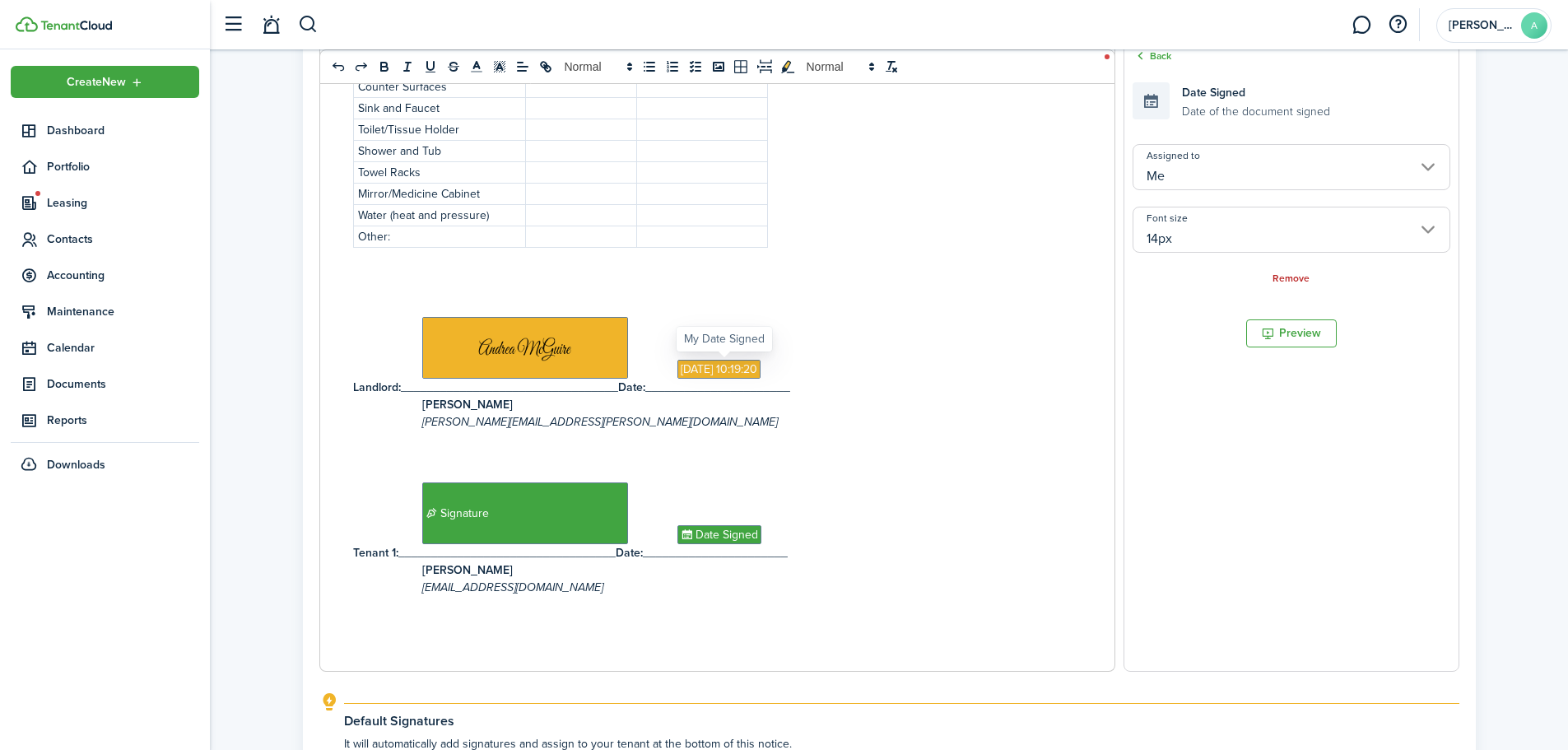
drag, startPoint x: 734, startPoint y: 371, endPoint x: 712, endPoint y: 371, distance: 22.0
click at [712, 371] on span "[DATE] 10:19:20" at bounding box center [719, 369] width 83 height 19
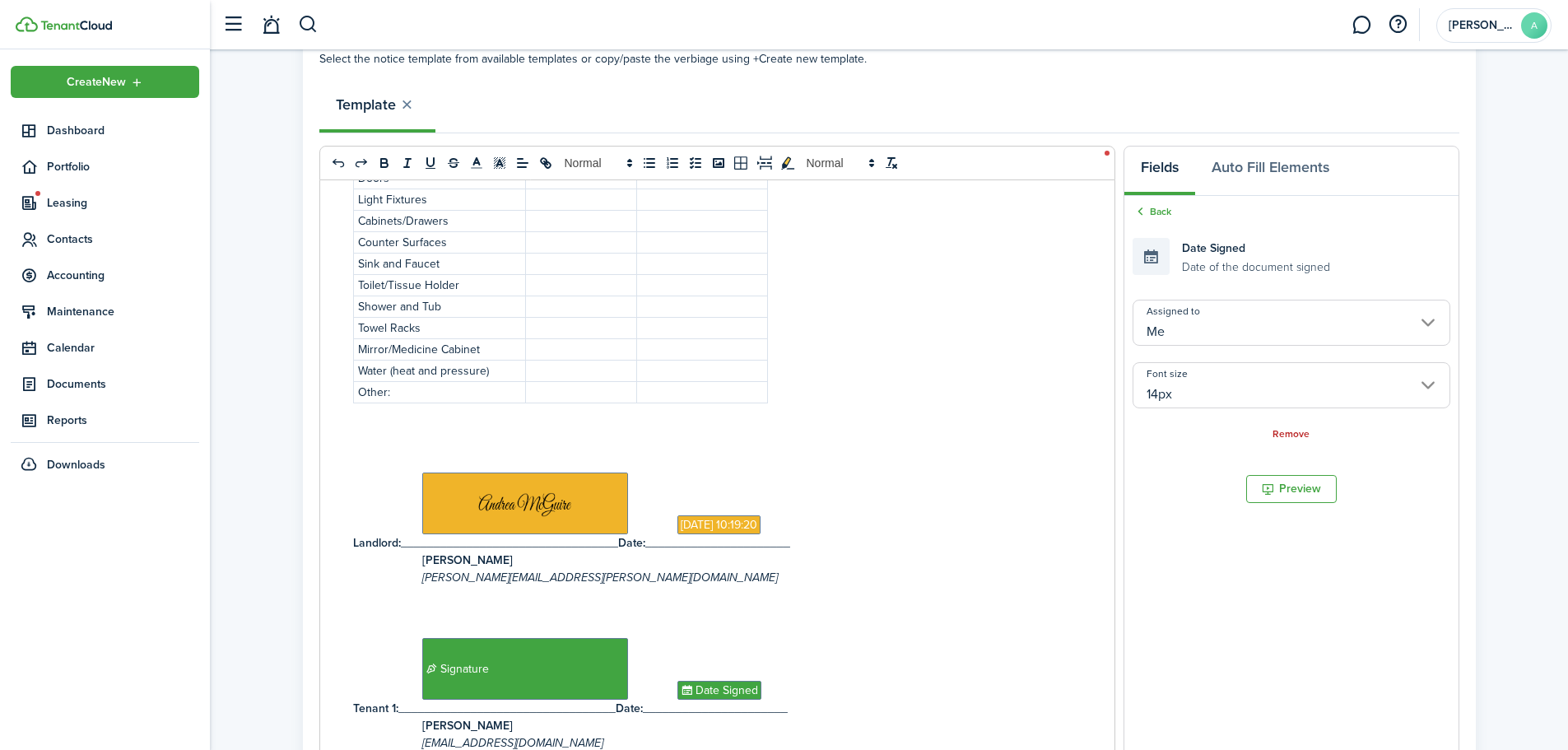
scroll to position [203, 0]
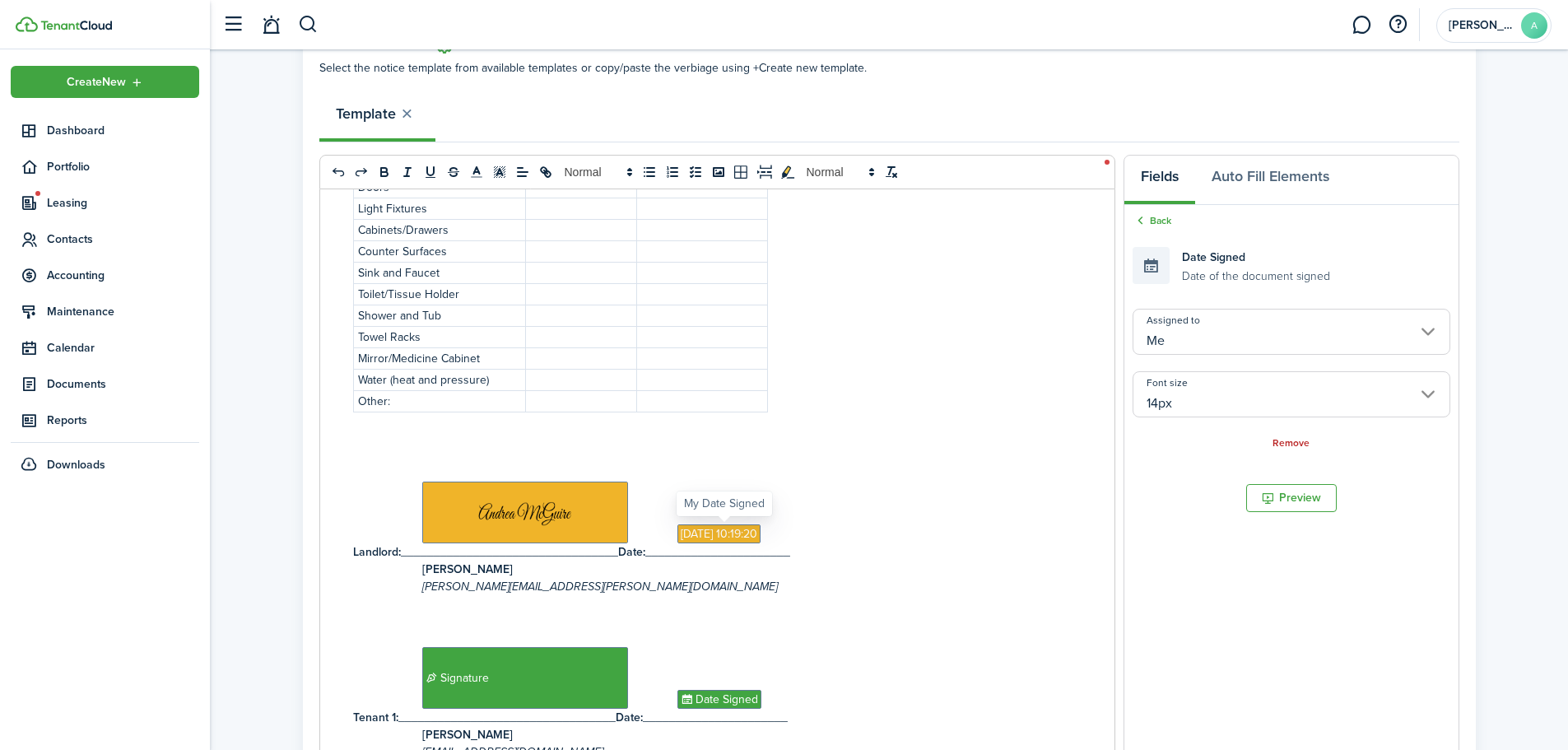
click at [709, 531] on span "[DATE] 10:19:20" at bounding box center [719, 533] width 83 height 19
click at [683, 537] on span "[DATE] 10:19:20" at bounding box center [719, 533] width 83 height 19
click at [541, 501] on span at bounding box center [525, 512] width 205 height 62
drag, startPoint x: 541, startPoint y: 501, endPoint x: 522, endPoint y: 511, distance: 21.5
click at [522, 511] on span at bounding box center [525, 512] width 205 height 62
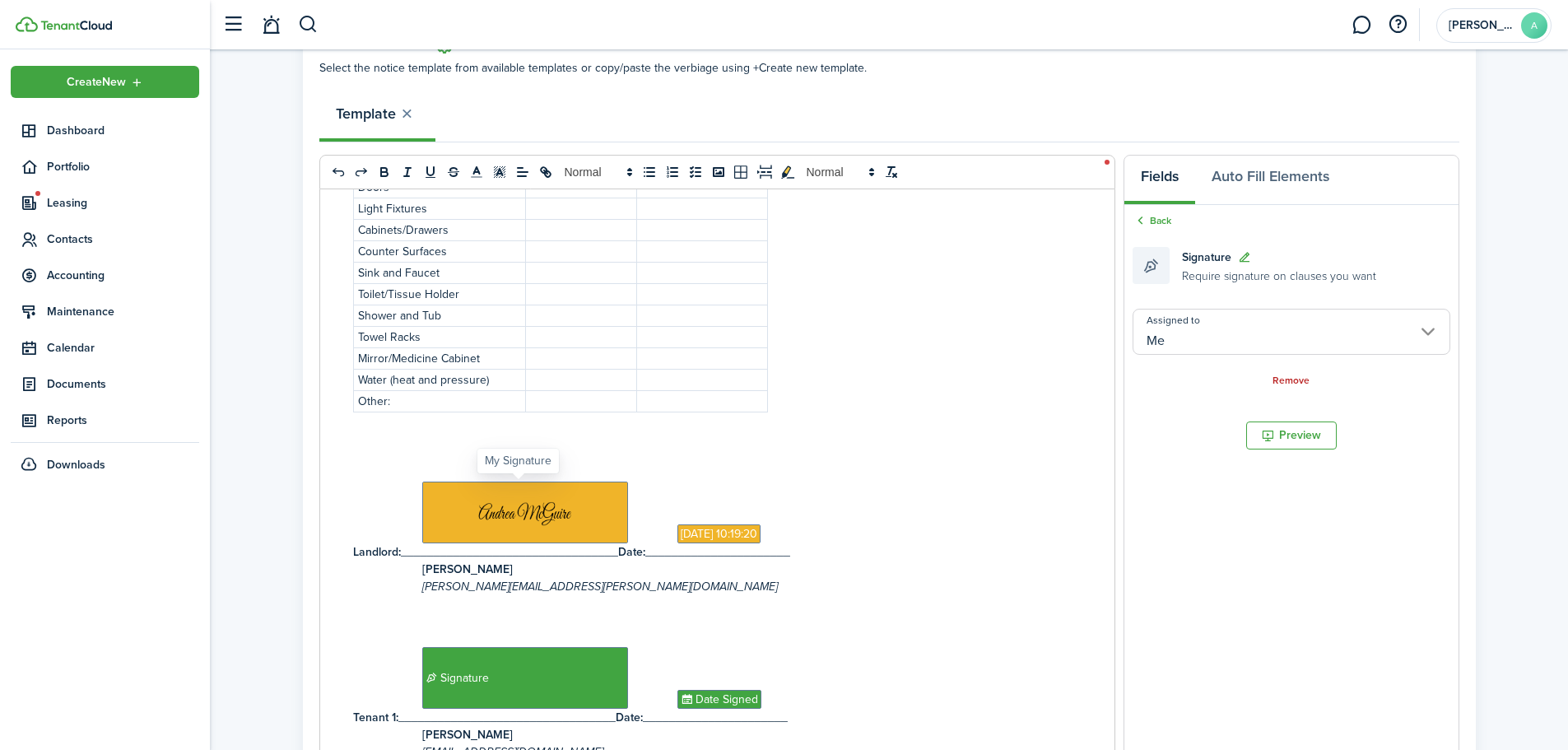
click at [522, 511] on span at bounding box center [525, 512] width 205 height 62
click at [1297, 173] on button "Auto Fill Elements" at bounding box center [1270, 179] width 151 height 49
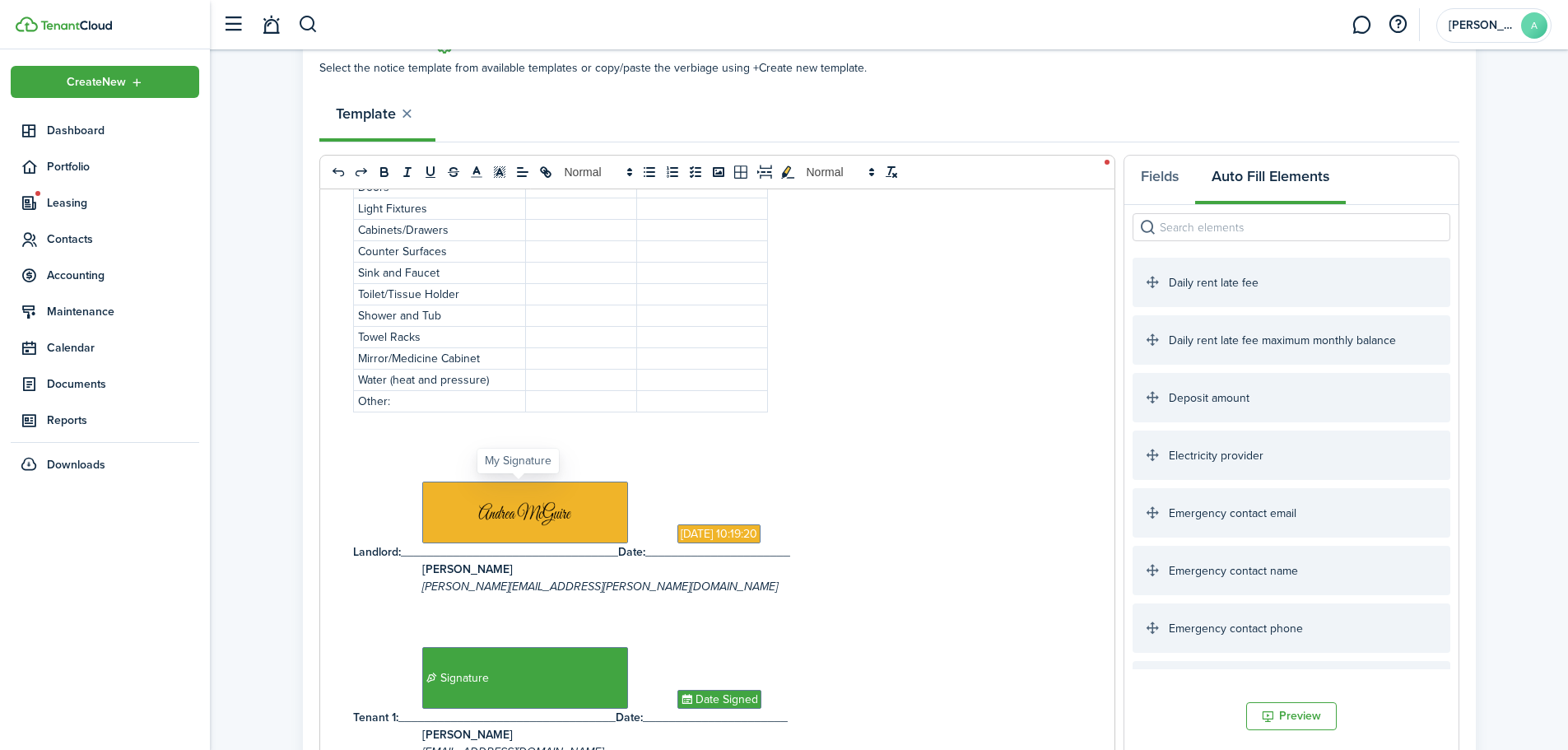
click at [496, 521] on span at bounding box center [525, 512] width 205 height 62
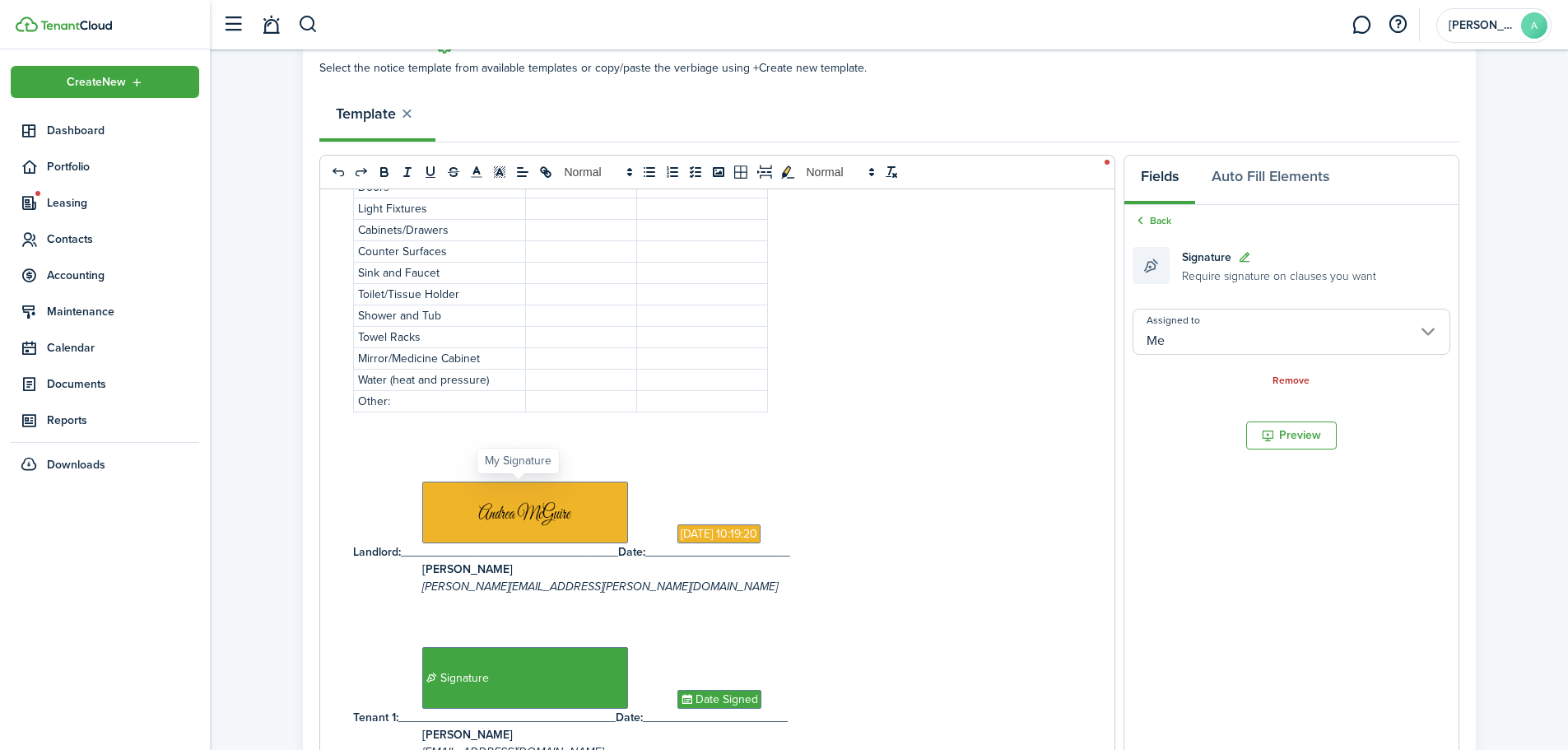
click at [496, 517] on span at bounding box center [525, 512] width 205 height 62
click at [1025, 510] on p "[DATE] 10:19:20" at bounding box center [717, 512] width 729 height 62
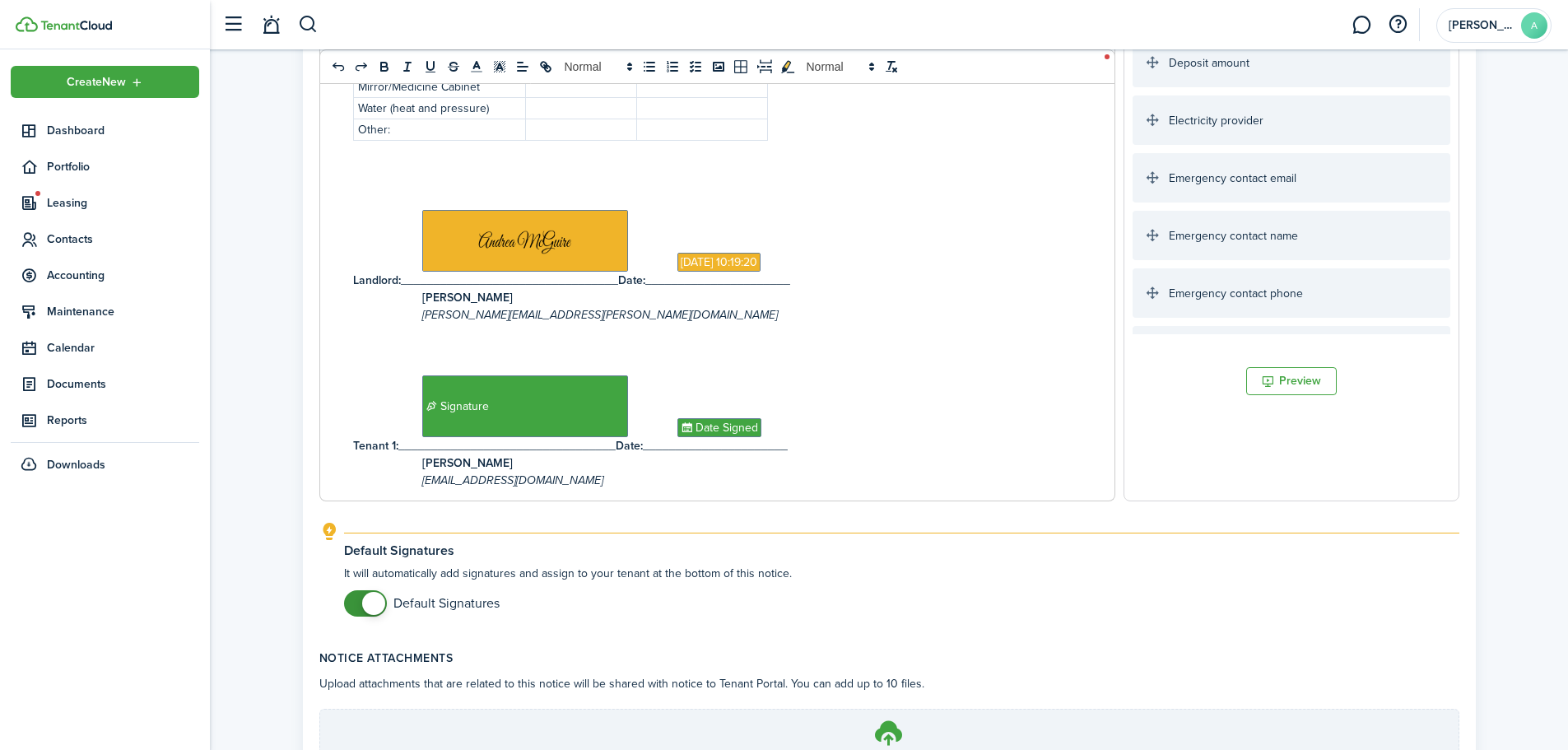
scroll to position [2756, 0]
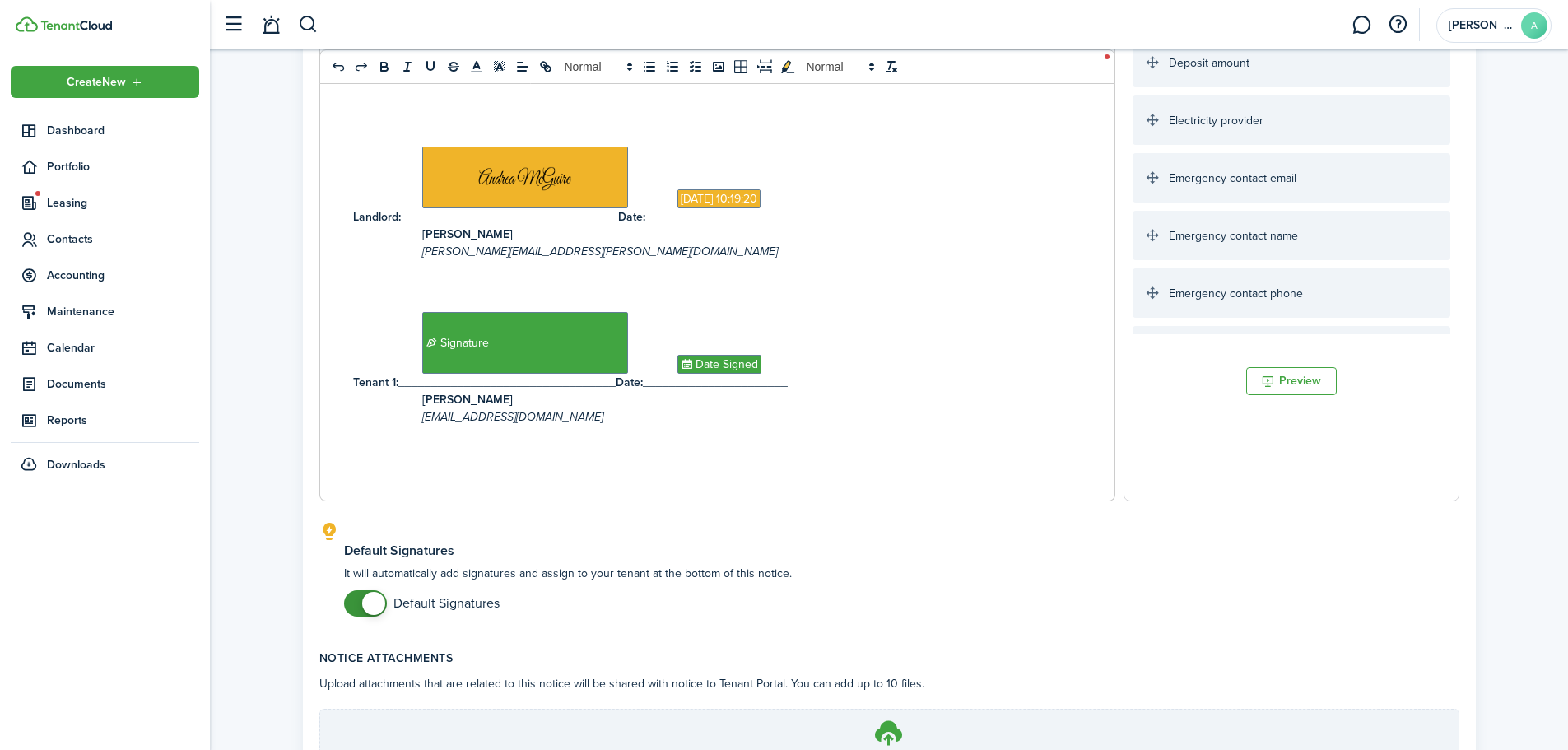
click at [867, 394] on p "[PERSON_NAME]" at bounding box center [717, 399] width 729 height 17
drag, startPoint x: 845, startPoint y: 385, endPoint x: 384, endPoint y: 378, distance: 461.1
click at [384, 378] on p "Tenant 1: _________________________________ Date: ______________________" at bounding box center [717, 381] width 729 height 17
click at [794, 459] on div "INSPECTION CHECKLIST ADDENDUM ___________________________________ RENTAL INSPEC…" at bounding box center [717, 178] width 794 height 646
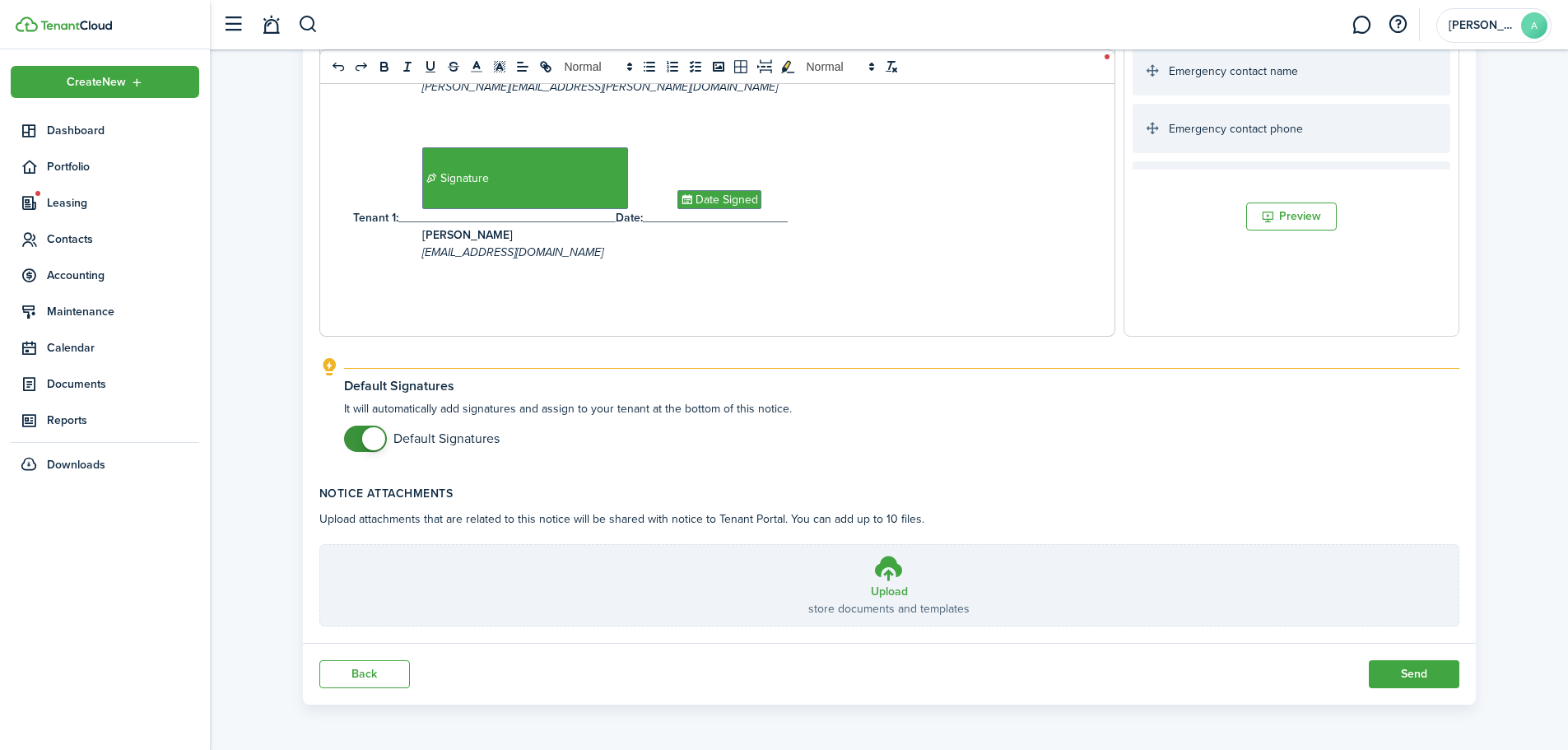
scroll to position [2509, 0]
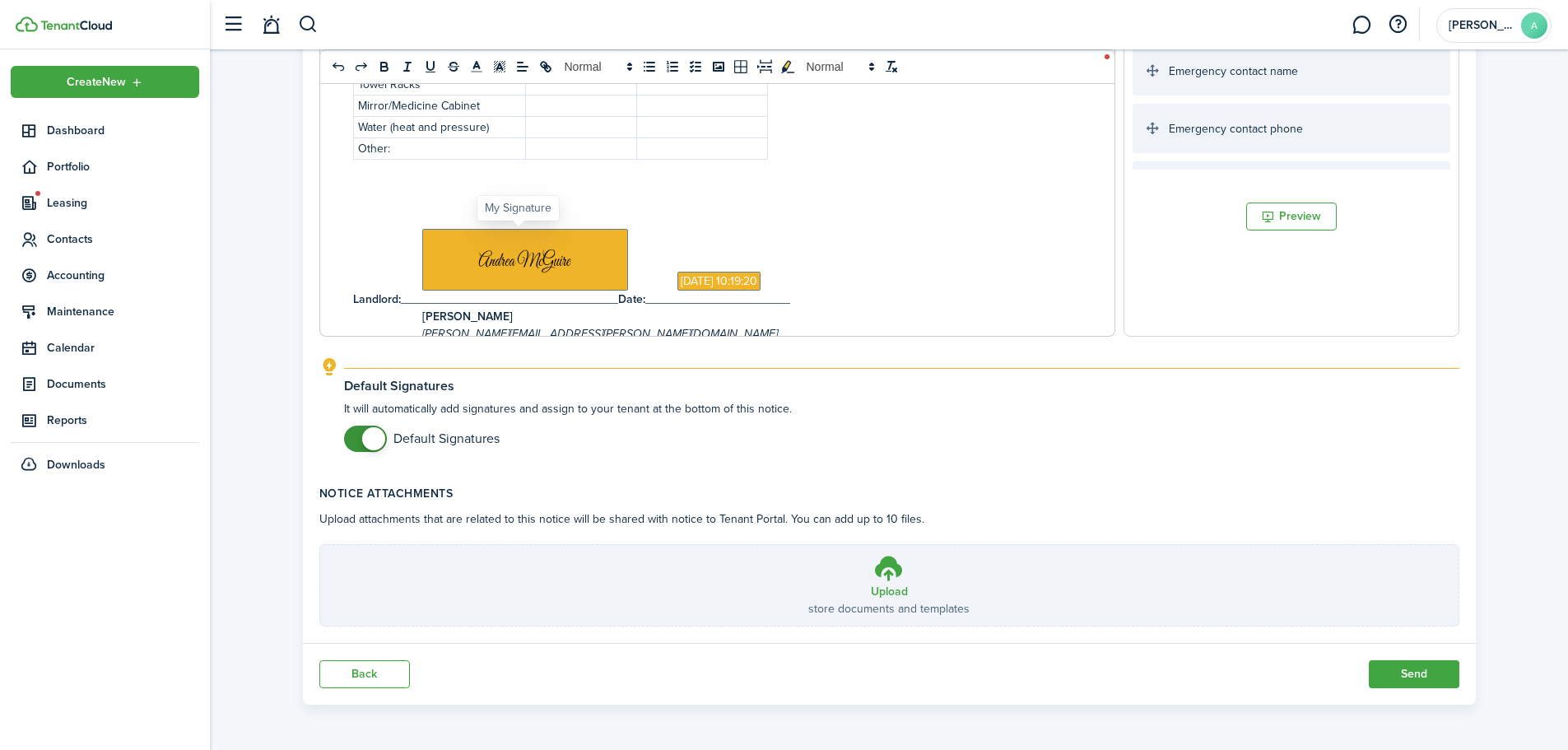
click at [563, 253] on span at bounding box center [525, 259] width 205 height 62
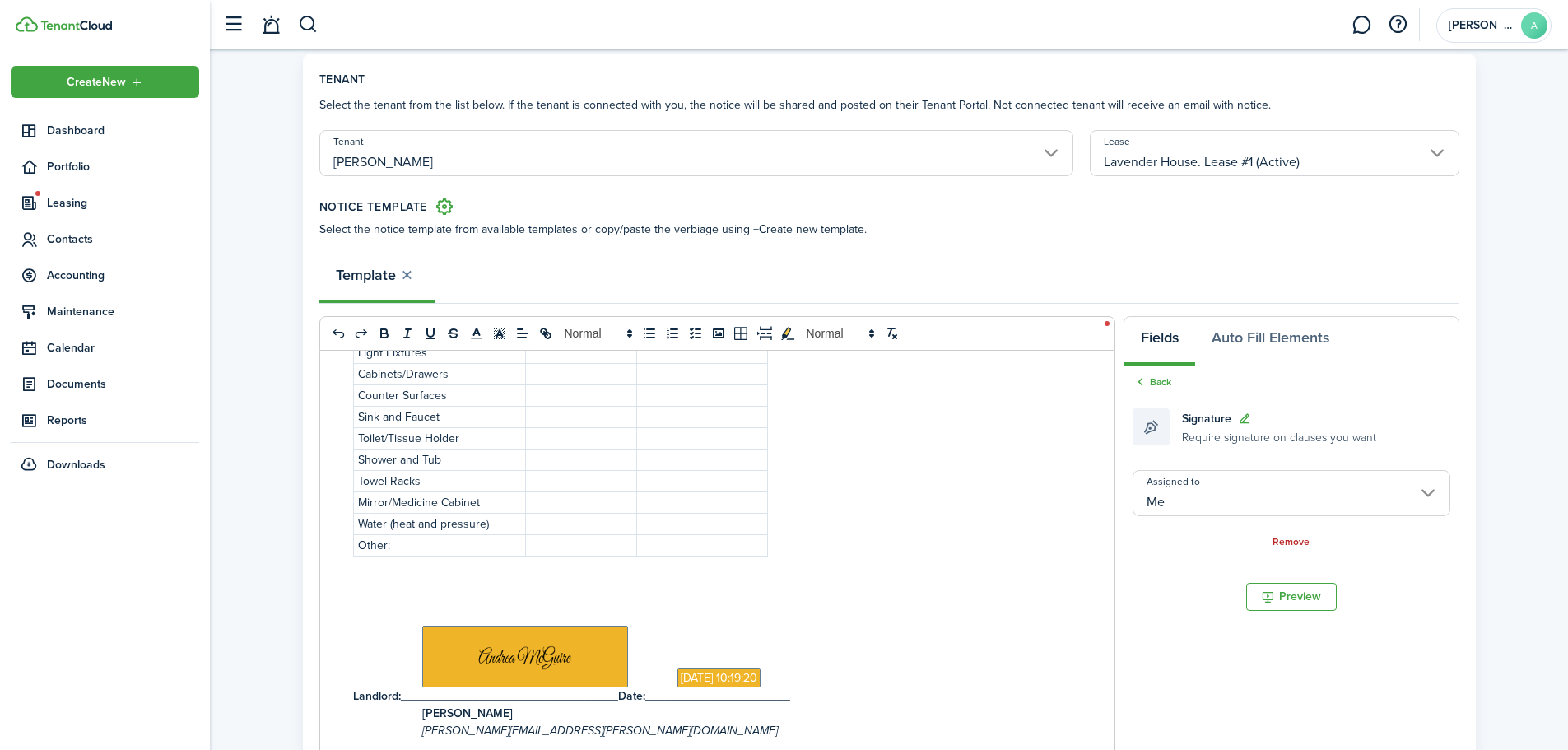
scroll to position [15, 0]
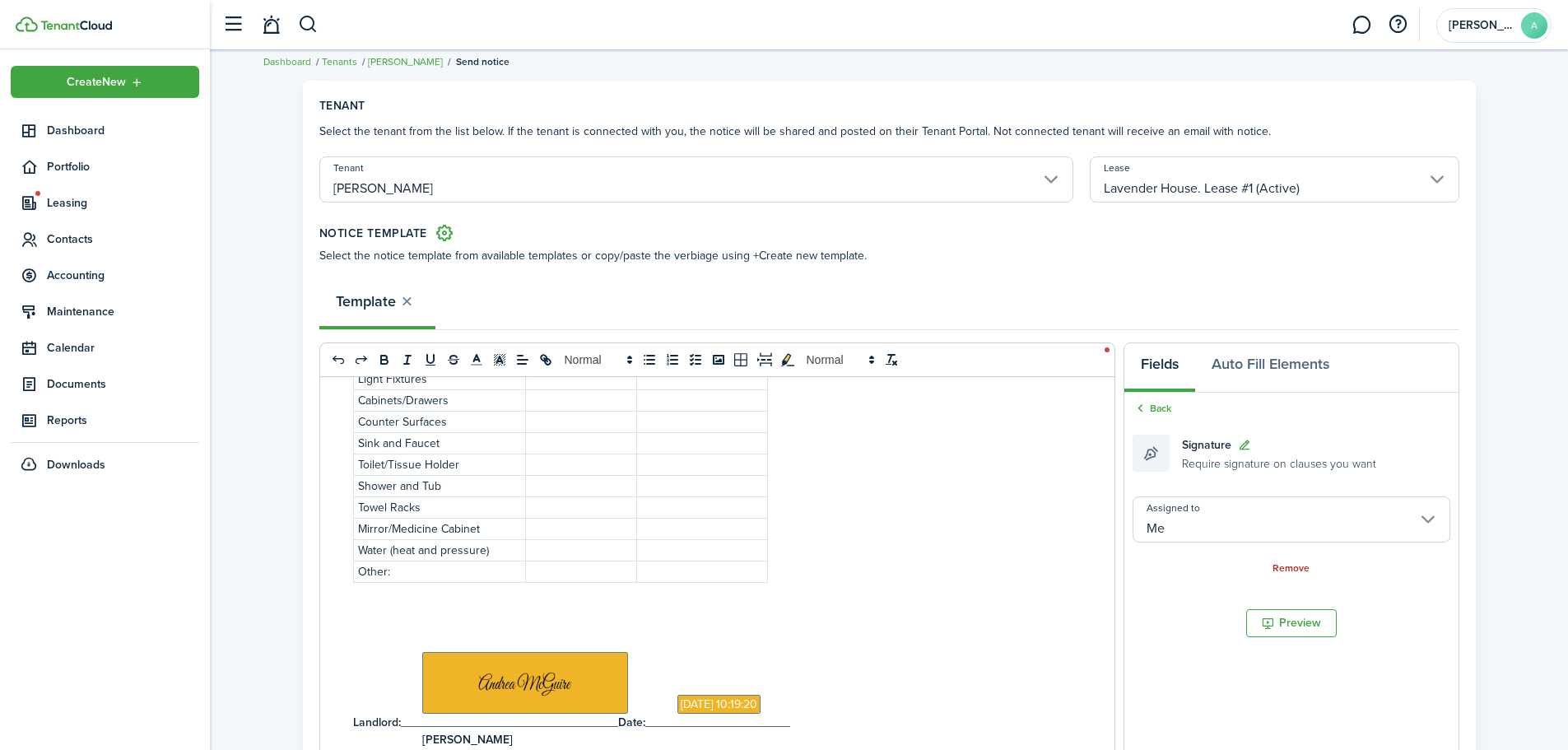
click at [1044, 188] on input "[PERSON_NAME]" at bounding box center [696, 179] width 755 height 46
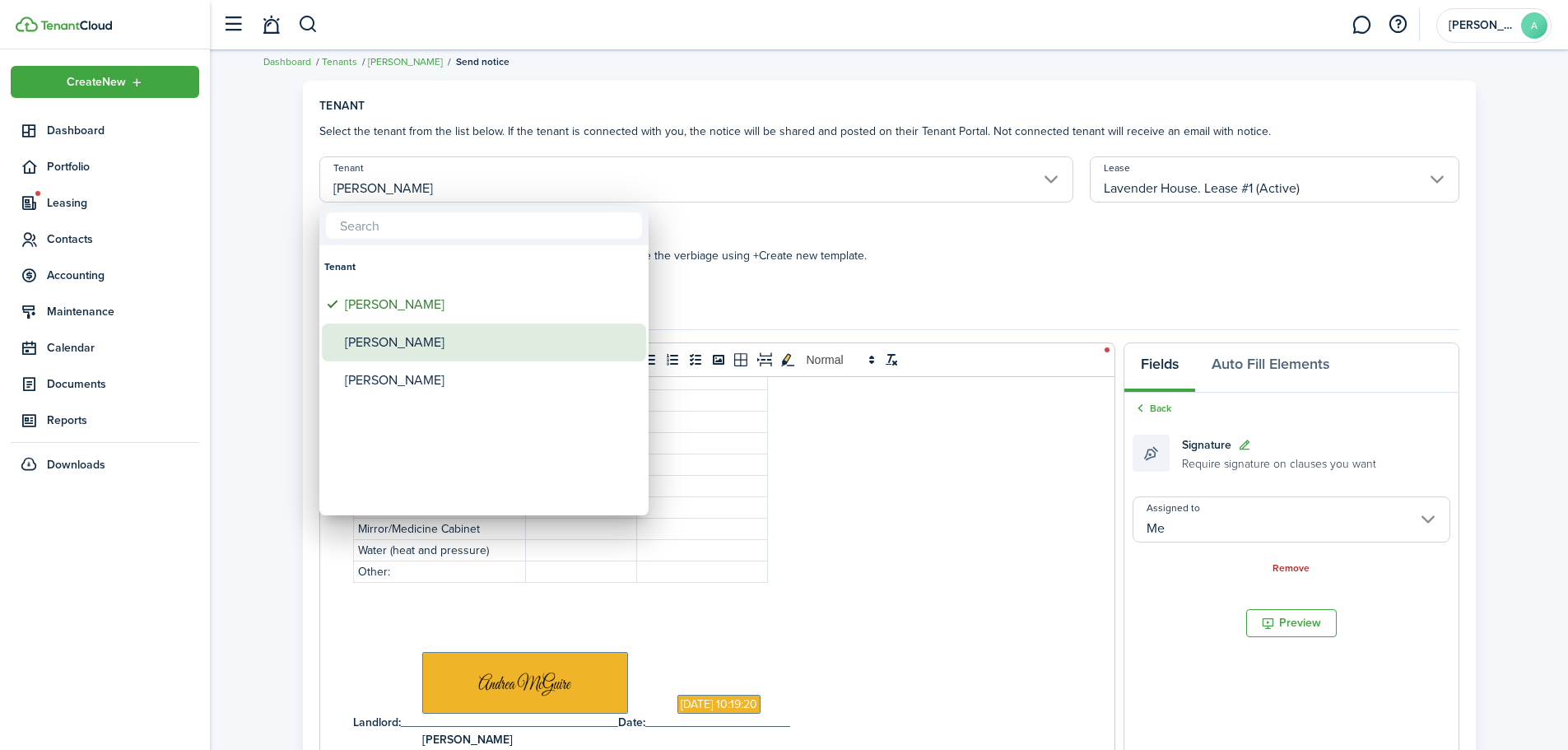
click at [335, 349] on span "Tenant" at bounding box center [333, 343] width 23 height 23
type input "[PERSON_NAME]"
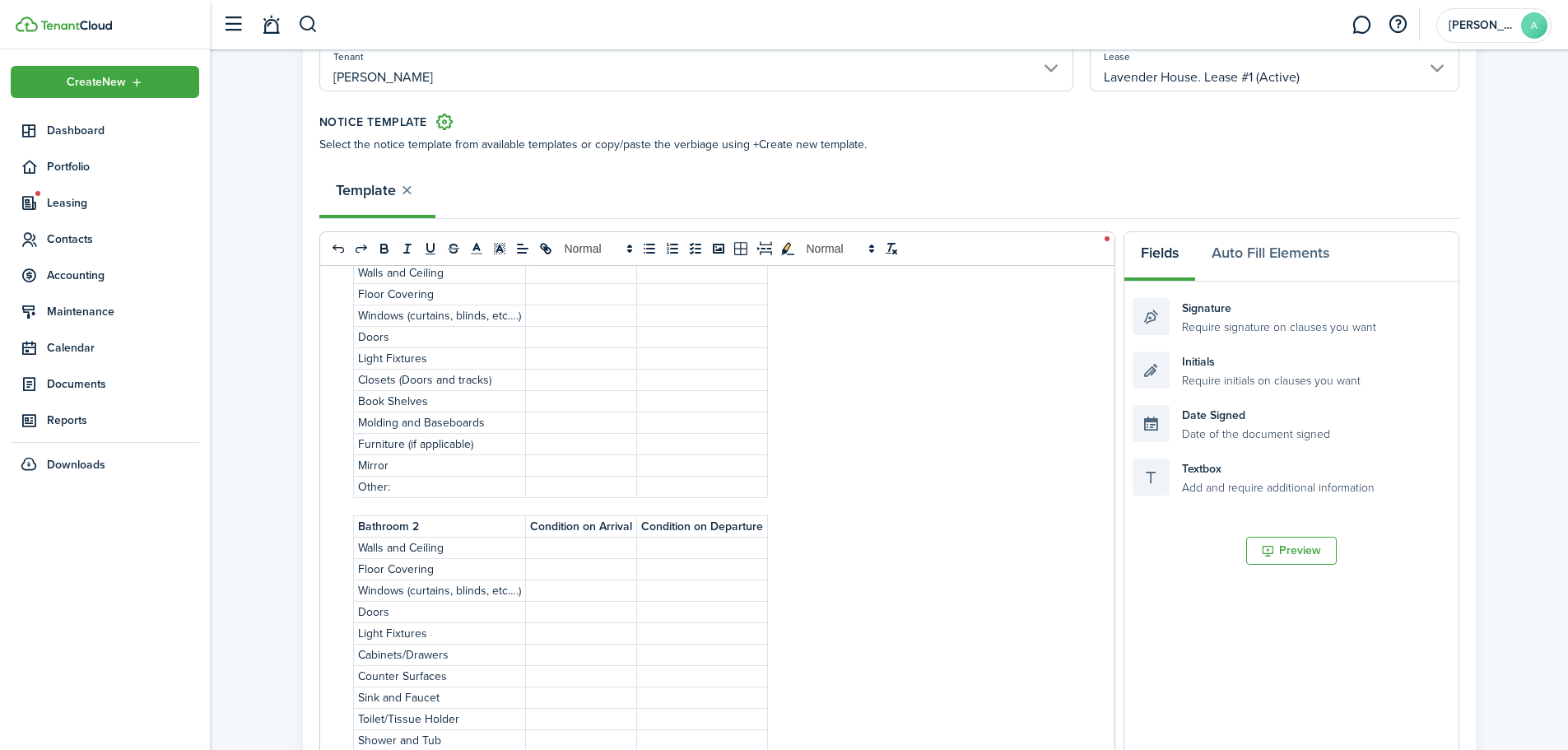
scroll to position [0, 0]
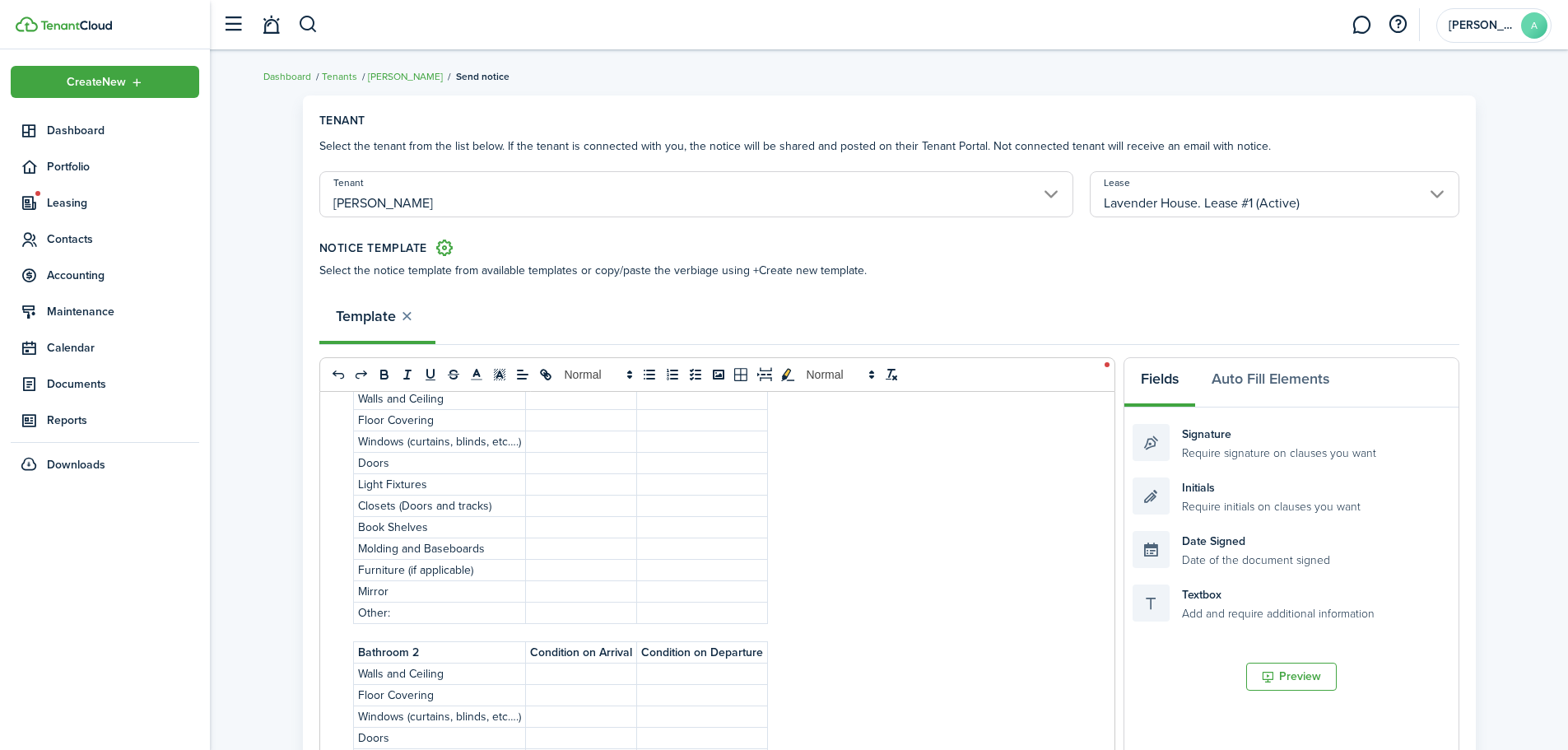
click at [905, 197] on input "[PERSON_NAME]" at bounding box center [696, 195] width 755 height 46
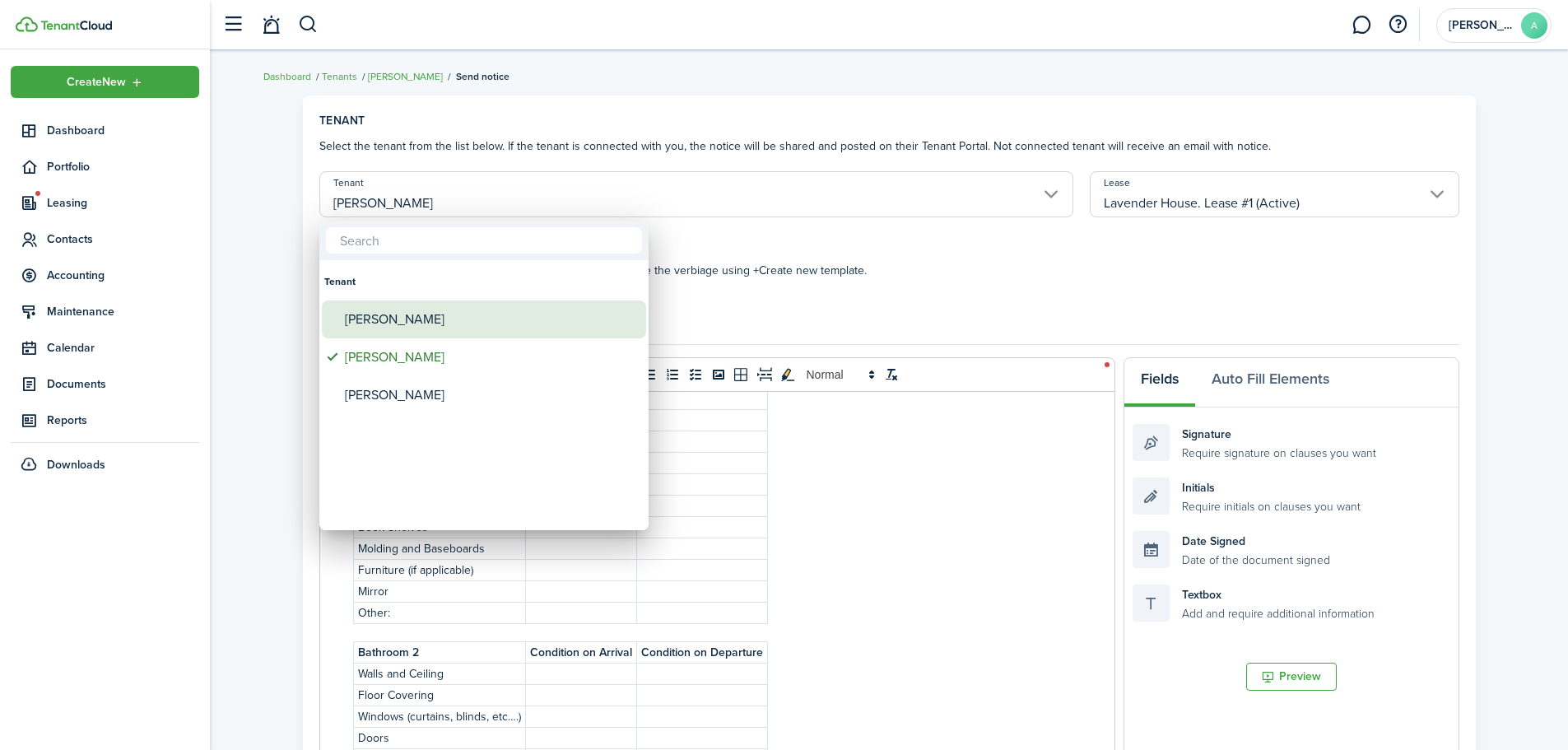
click at [460, 320] on div "[PERSON_NAME]" at bounding box center [490, 319] width 291 height 38
type input "[PERSON_NAME]"
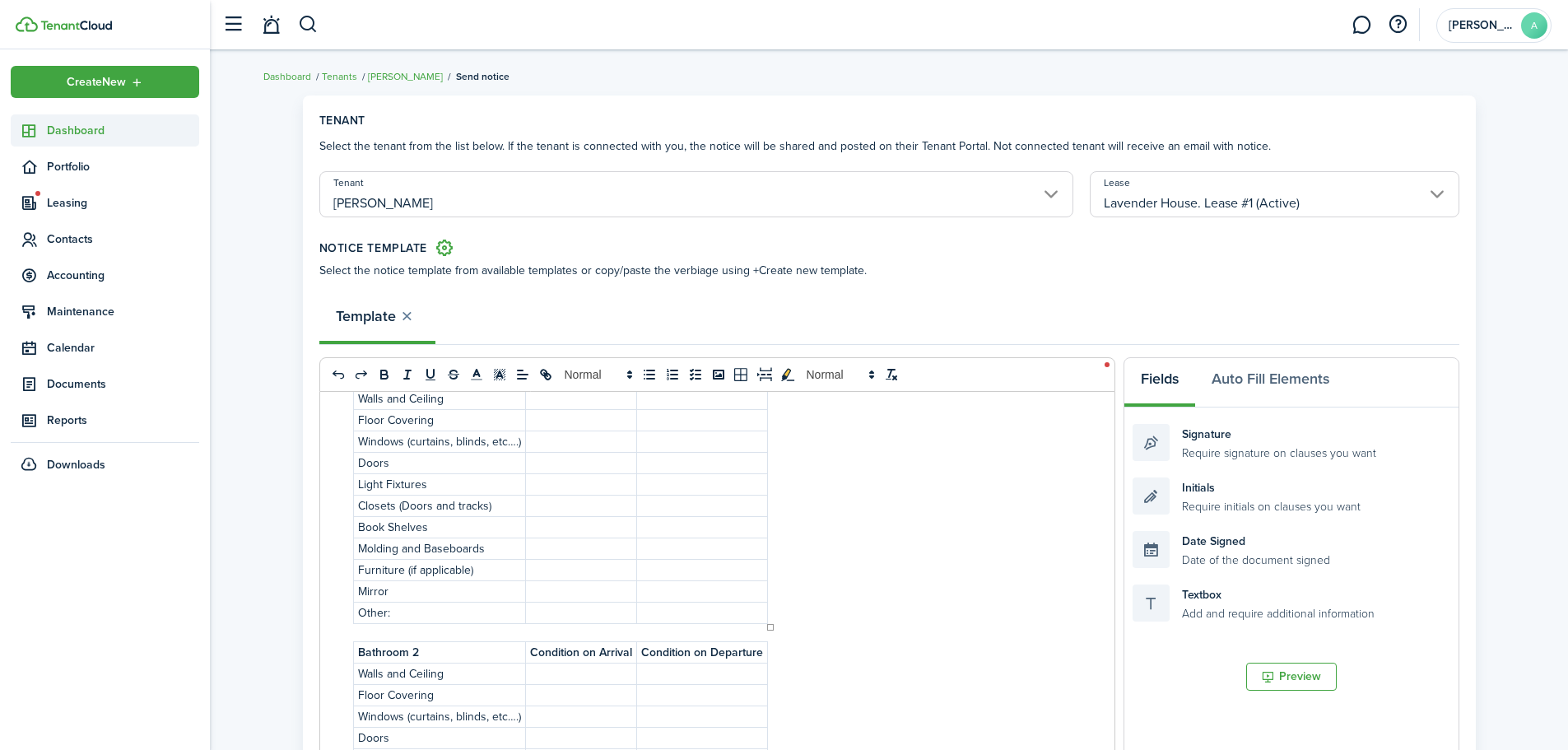
click at [79, 126] on span "Dashboard" at bounding box center [123, 129] width 153 height 17
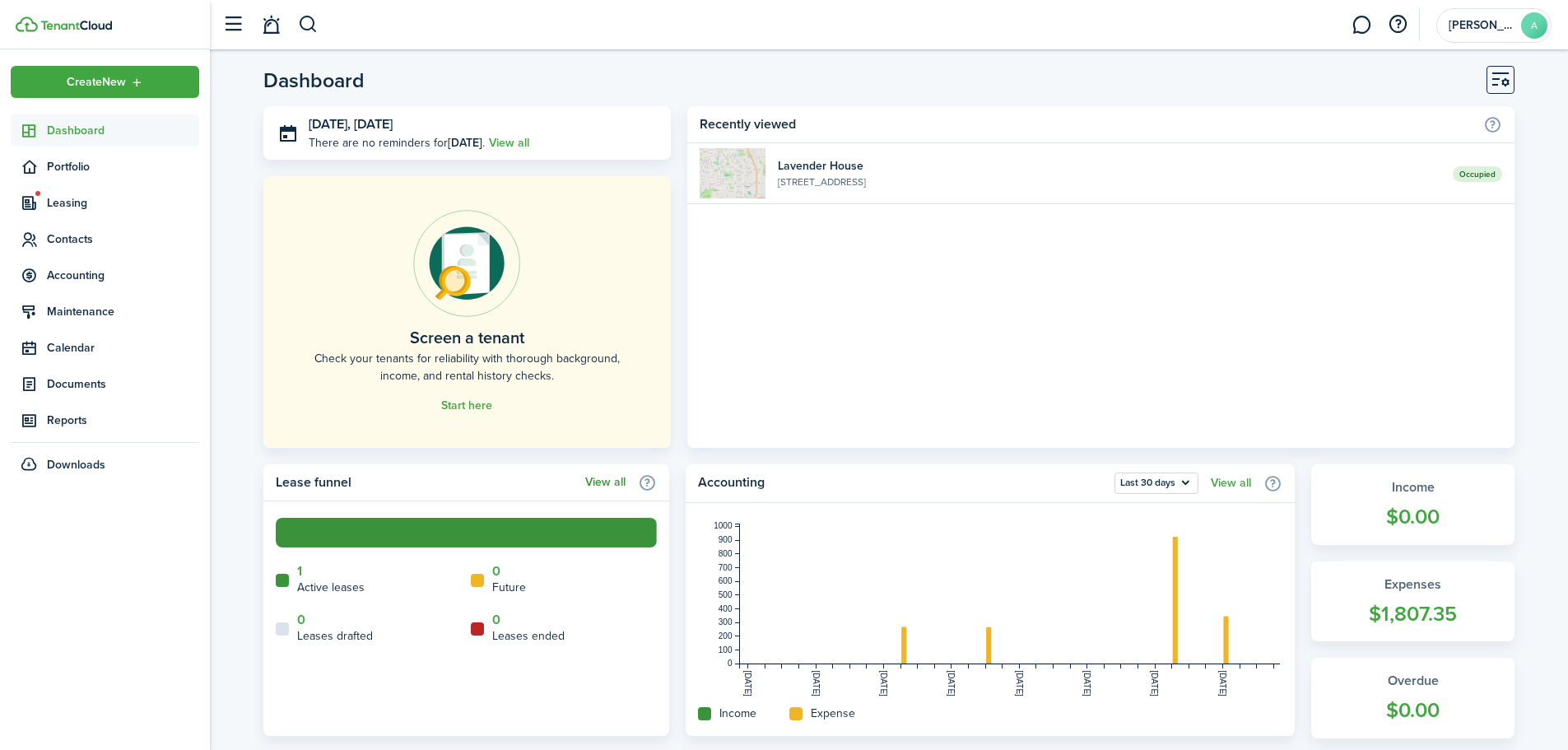
click at [610, 482] on link "View all" at bounding box center [605, 482] width 40 height 13
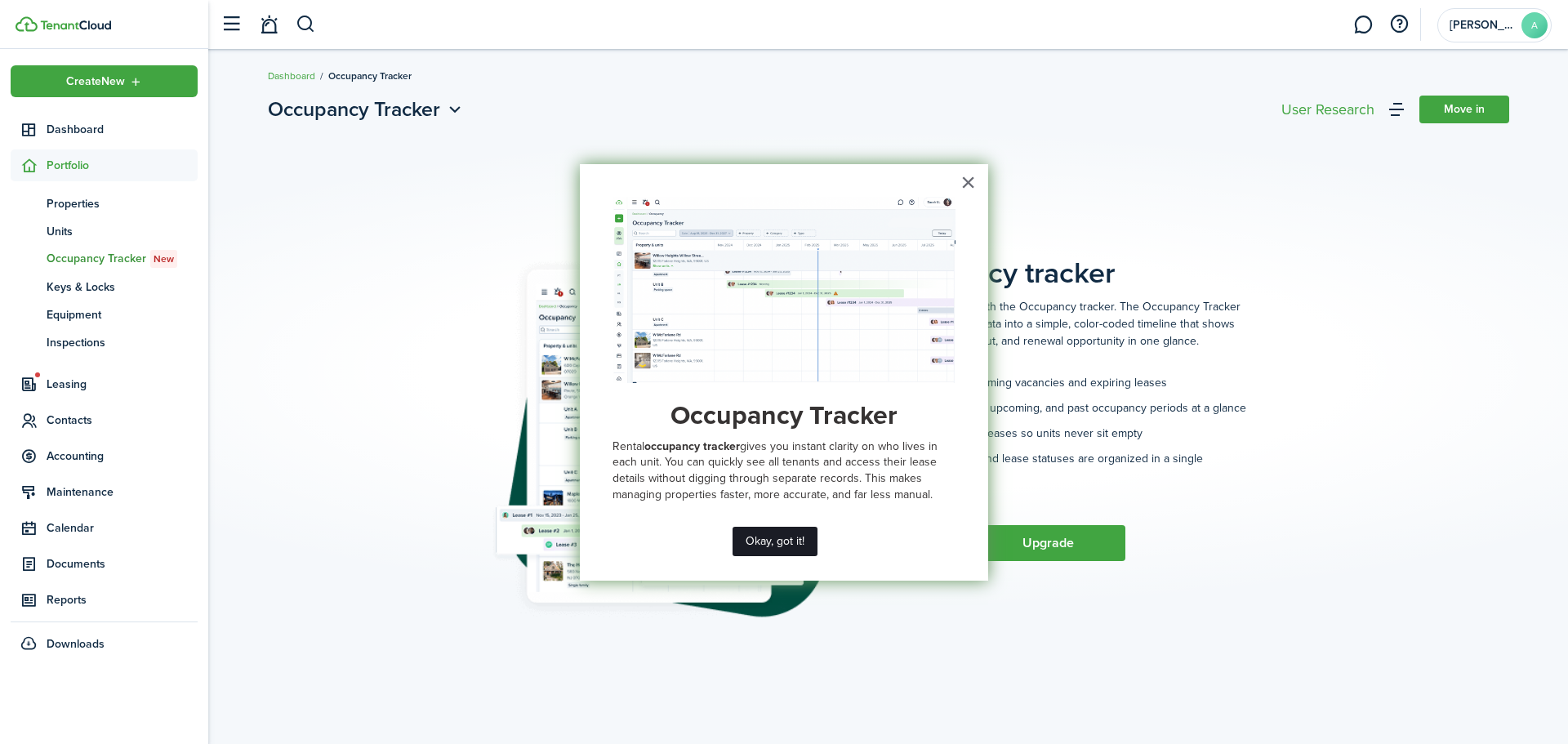
click at [799, 538] on button "Okay, got it!" at bounding box center [775, 541] width 85 height 29
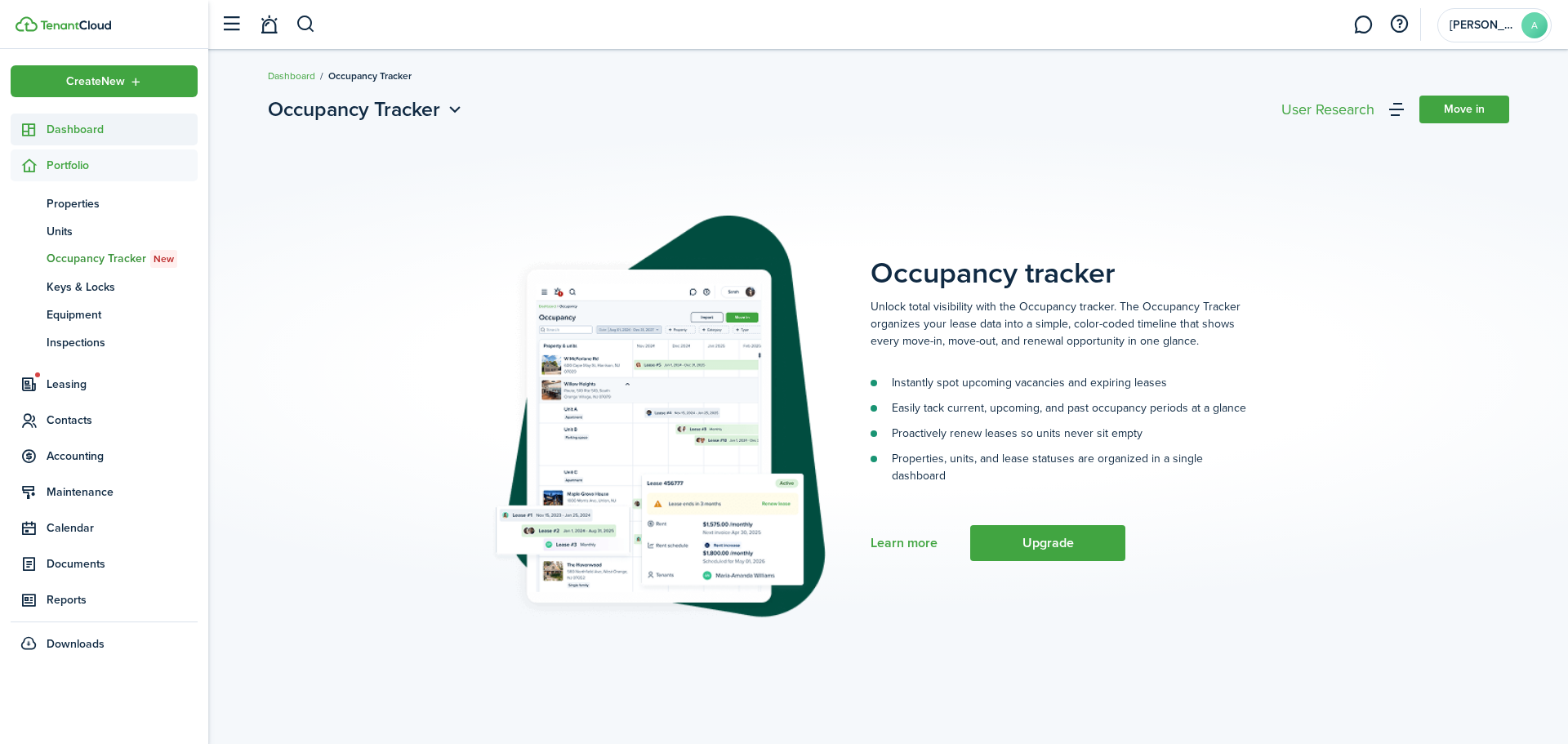
click at [83, 122] on span "Dashboard" at bounding box center [122, 128] width 151 height 17
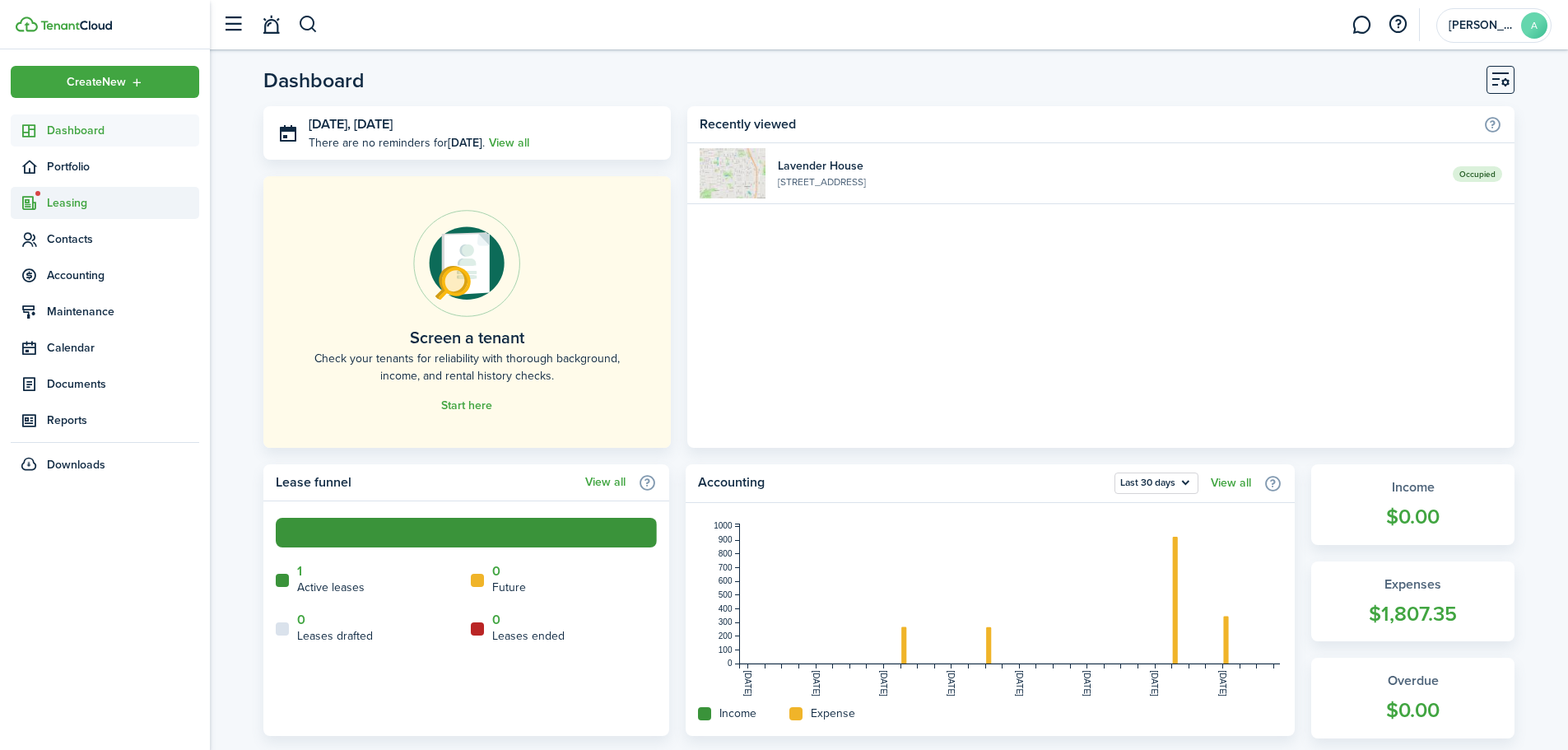
click at [76, 204] on span "Leasing" at bounding box center [123, 203] width 153 height 17
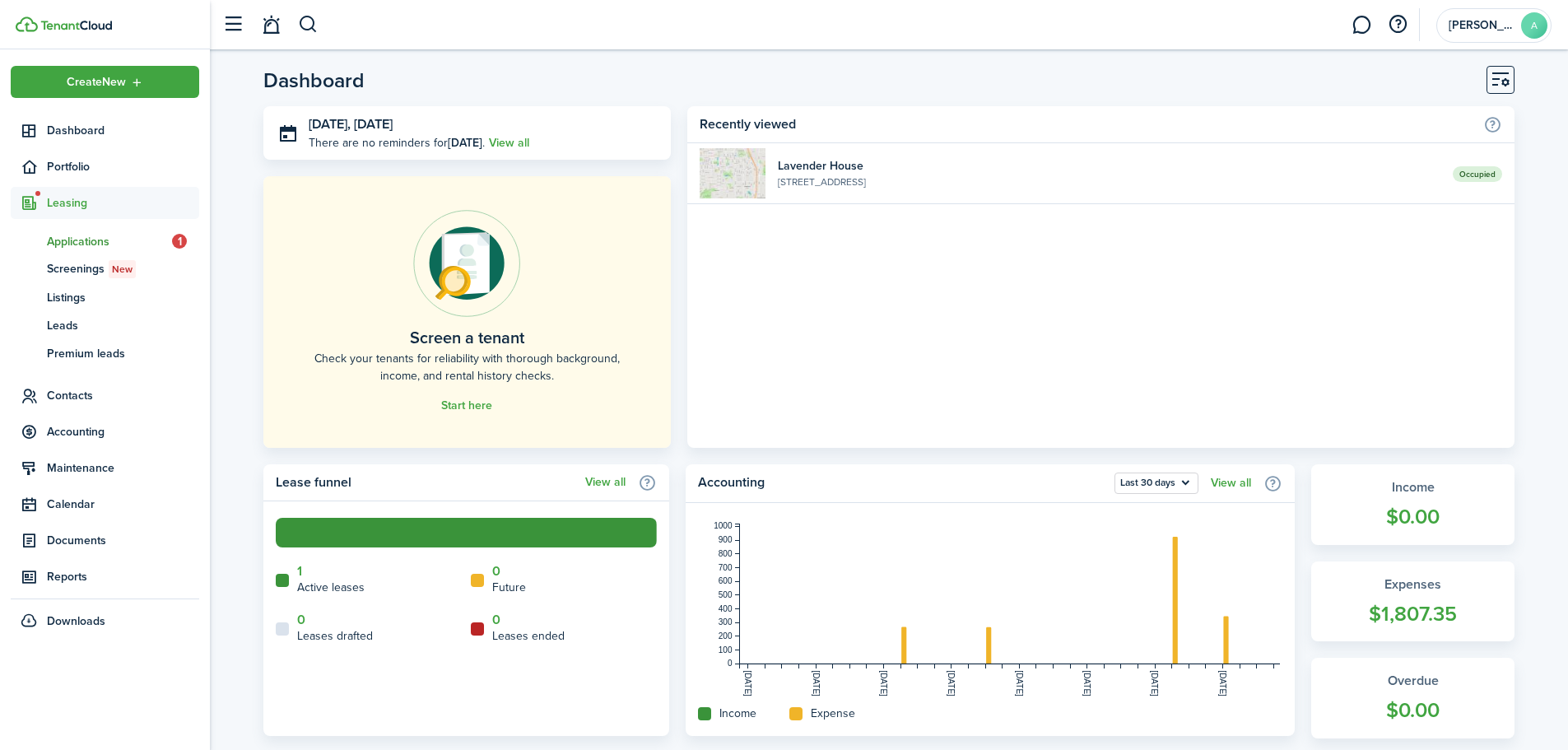
click at [54, 237] on span "Applications" at bounding box center [110, 241] width 125 height 17
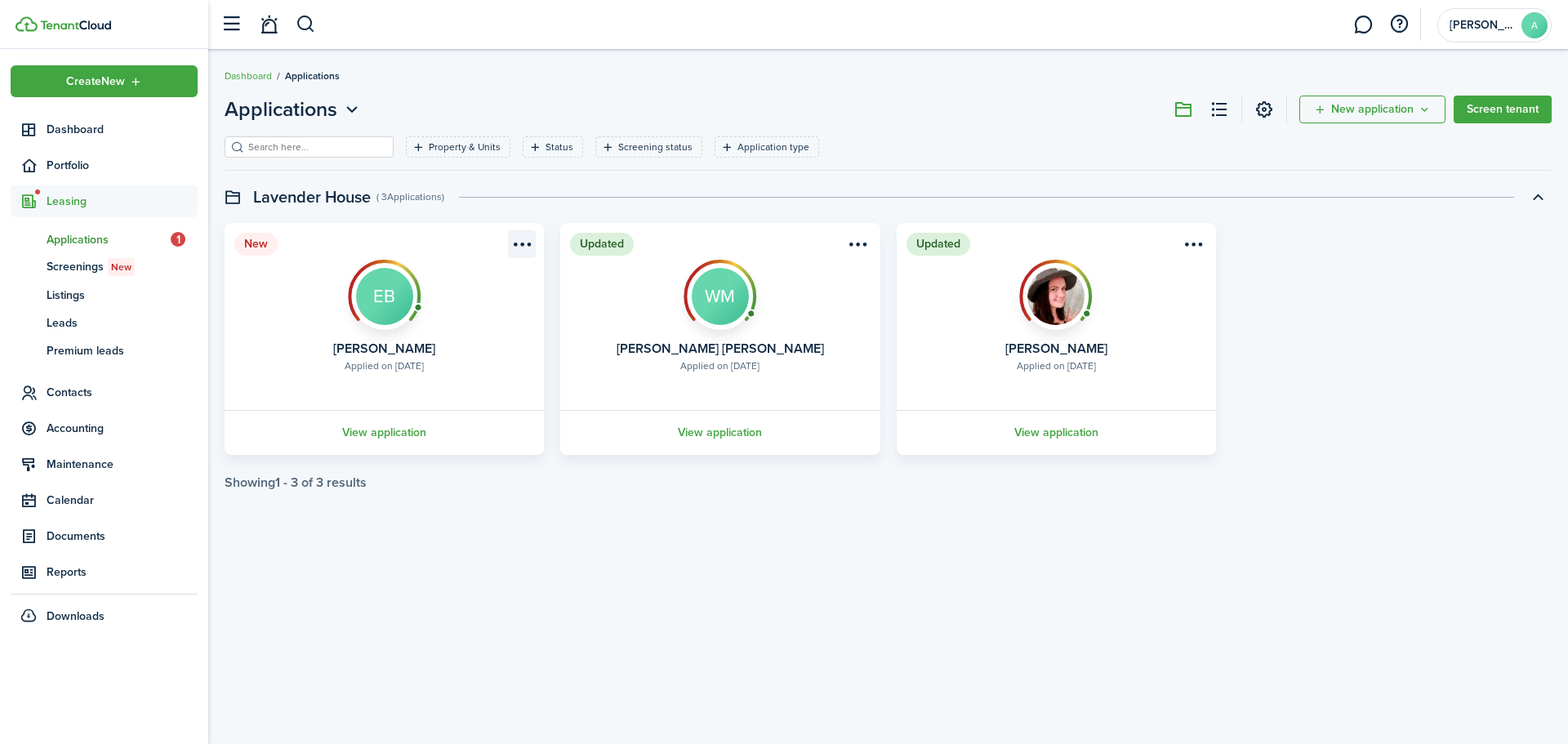
click at [517, 244] on menu-btn-icon "Open menu" at bounding box center [521, 244] width 27 height 27
click at [514, 284] on button "Approve application" at bounding box center [462, 279] width 143 height 27
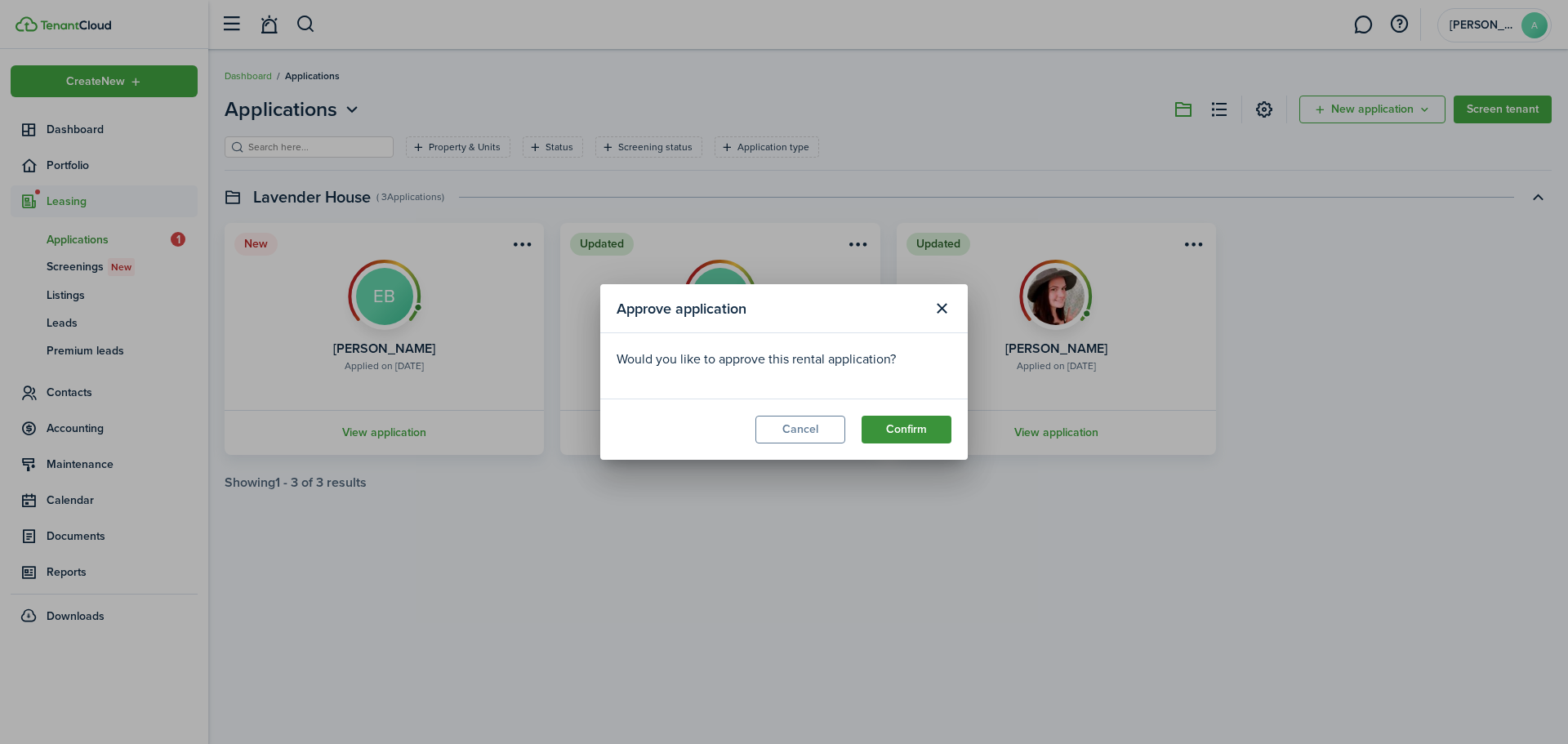
click at [923, 433] on button "Confirm" at bounding box center [905, 429] width 89 height 27
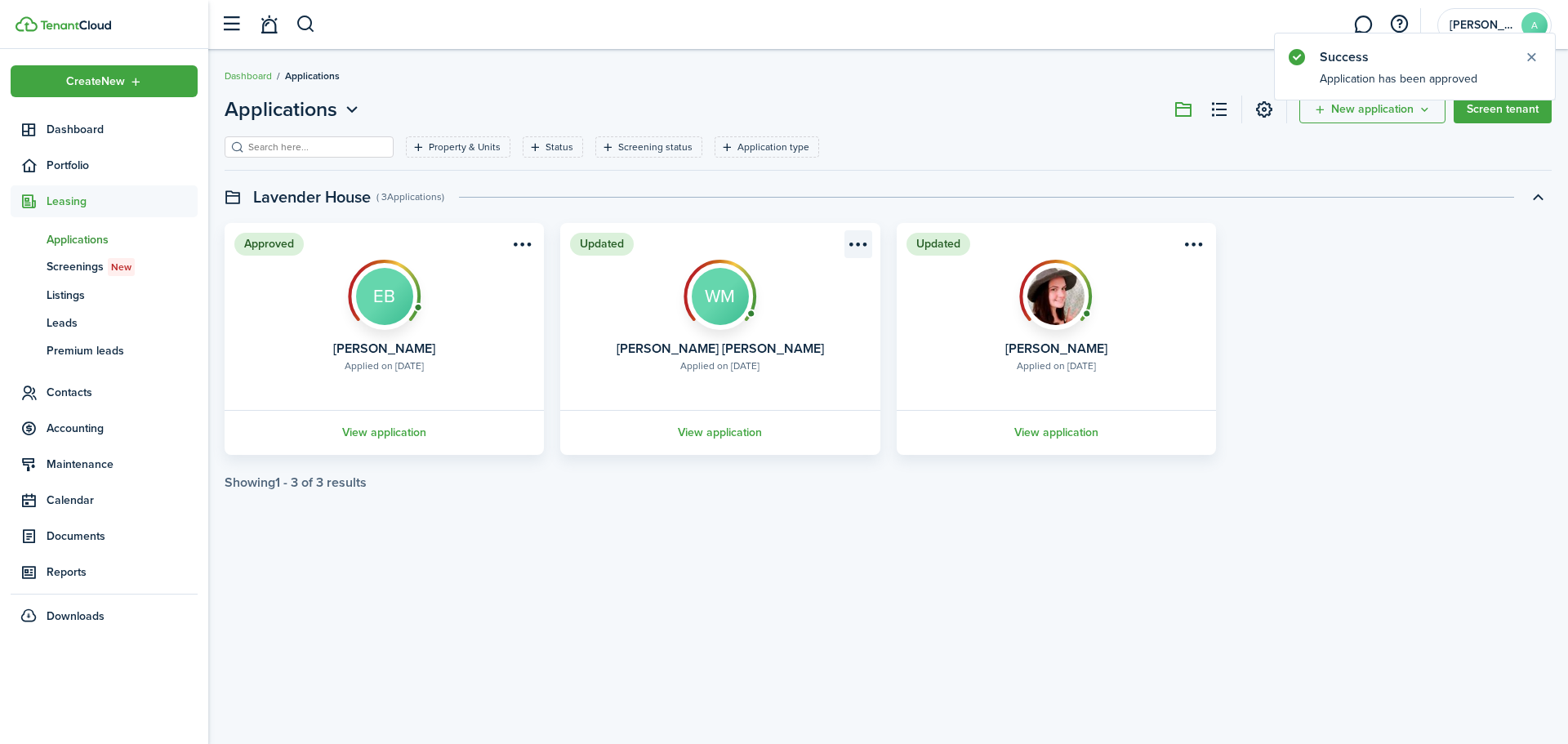
click at [866, 244] on menu-btn-icon "Open menu" at bounding box center [858, 244] width 27 height 27
click at [836, 275] on button "Approve application" at bounding box center [798, 279] width 143 height 27
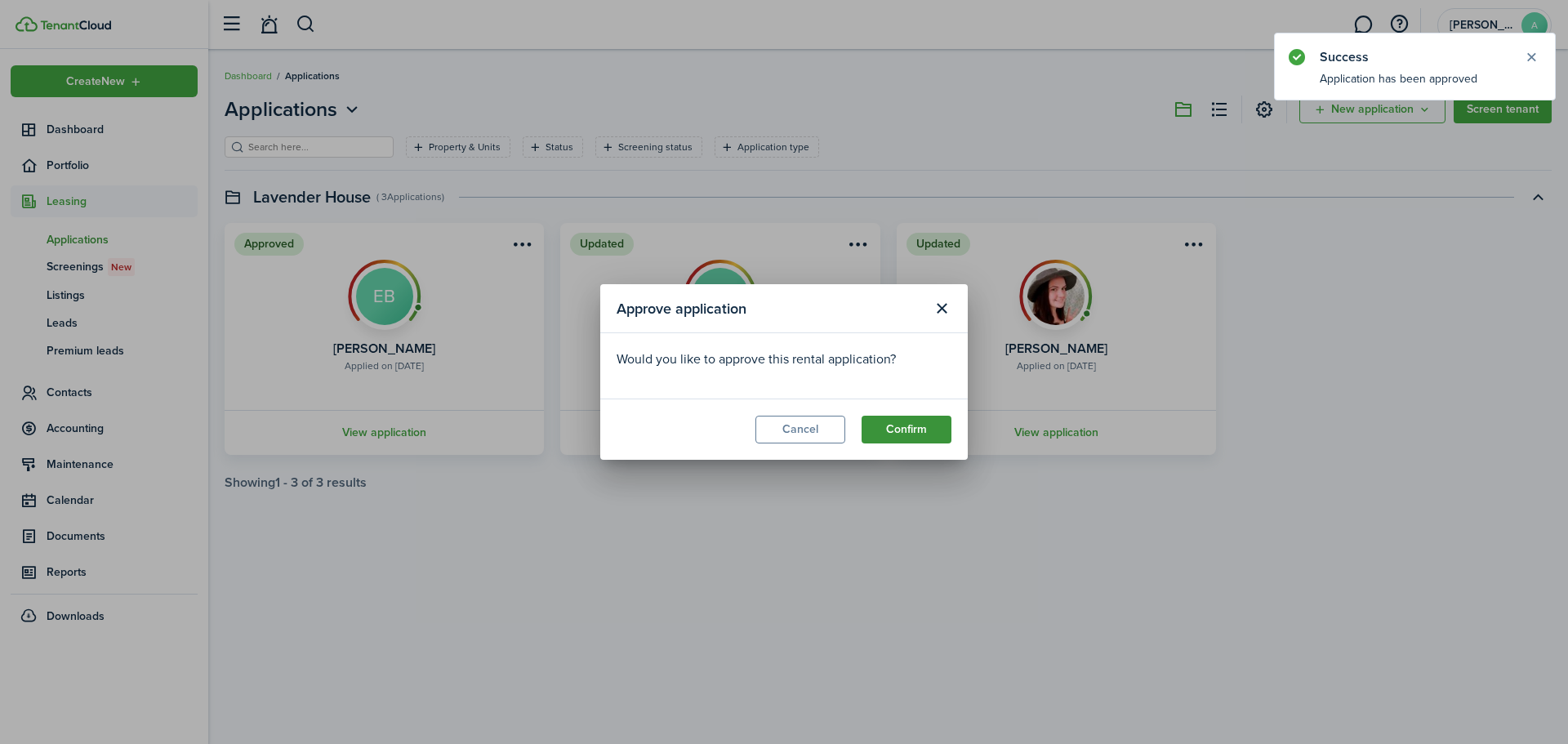
click at [931, 433] on button "Confirm" at bounding box center [905, 429] width 89 height 27
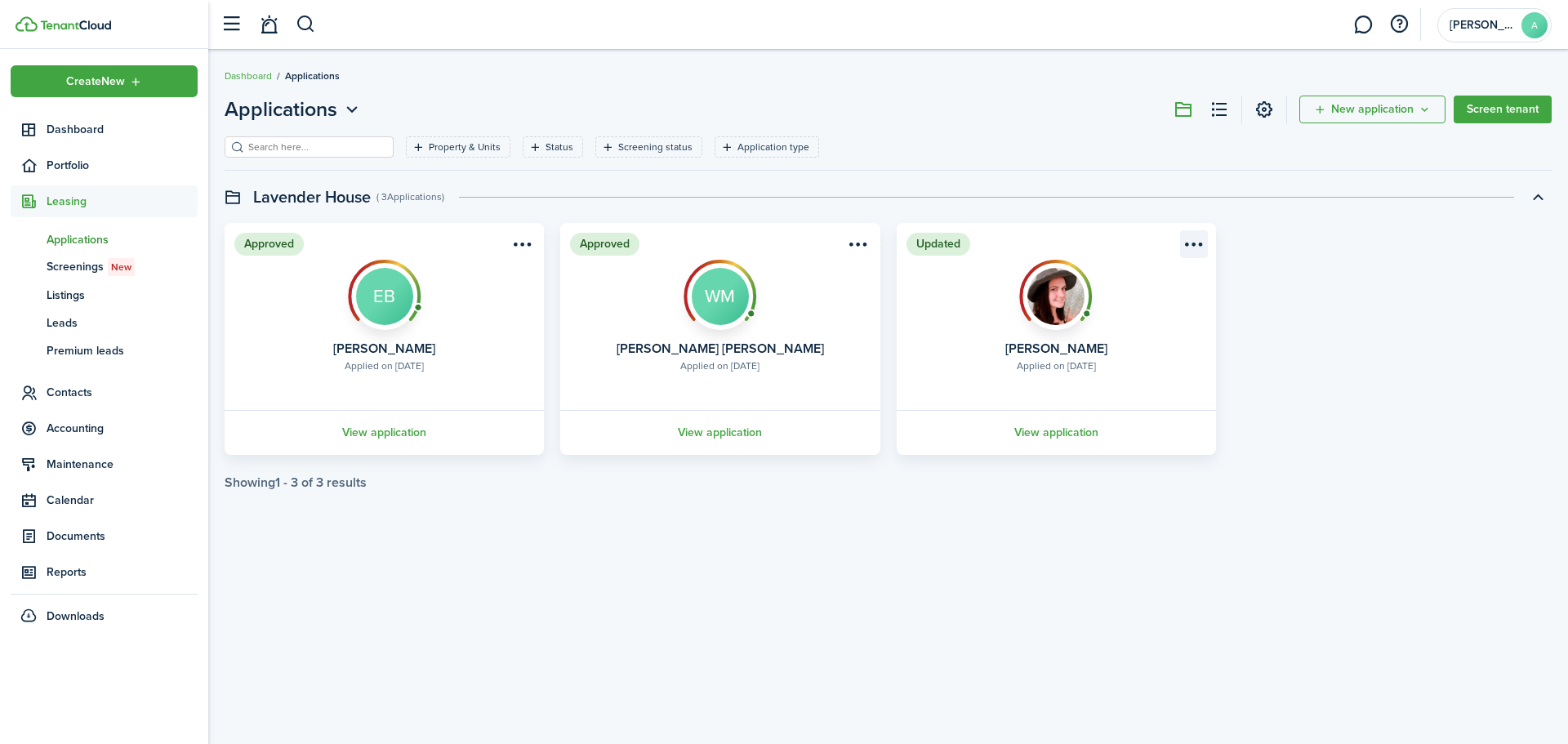
click at [1200, 246] on menu-btn-icon "Open menu" at bounding box center [1193, 244] width 27 height 27
click at [1184, 287] on button "Approve application" at bounding box center [1134, 279] width 143 height 27
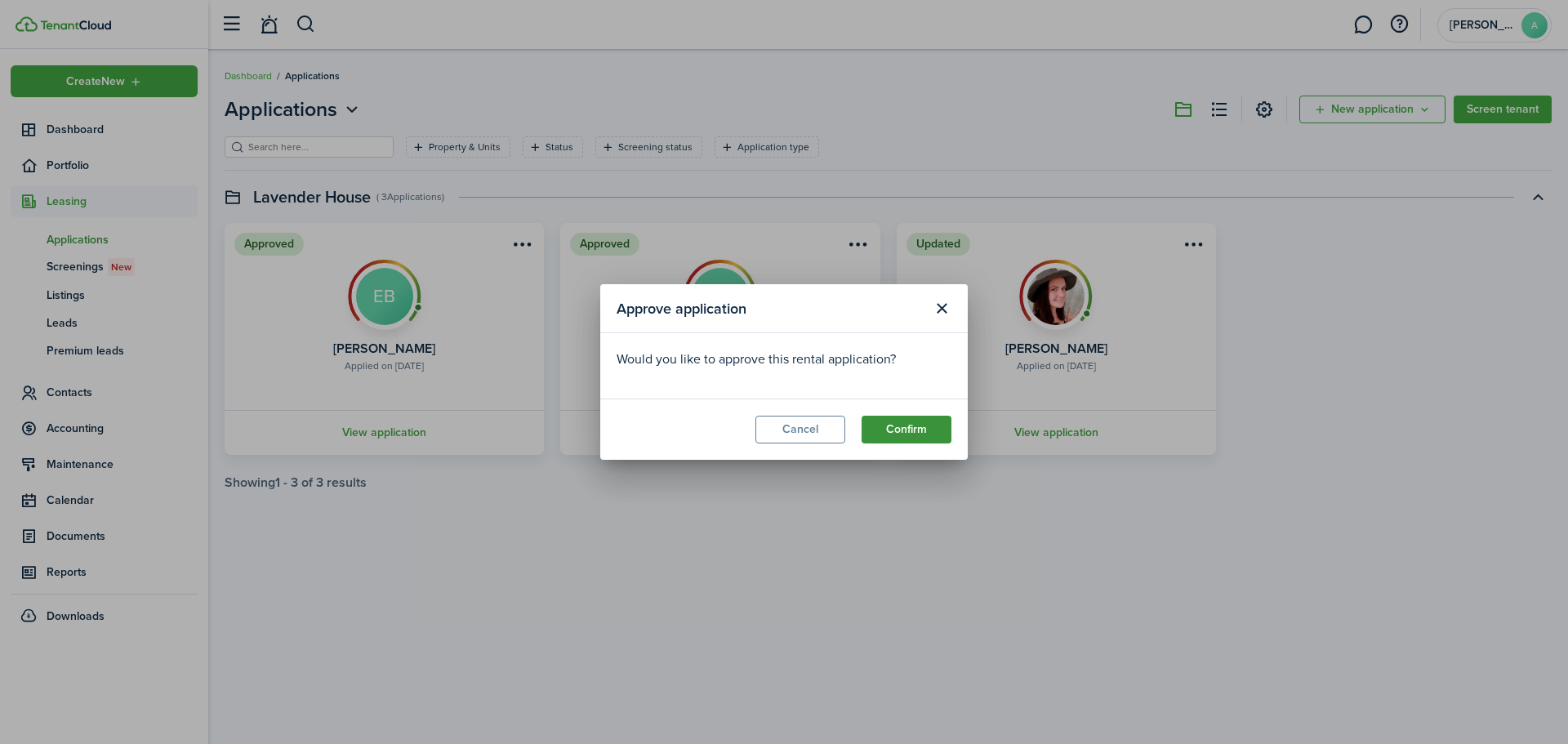
click at [913, 423] on button "Confirm" at bounding box center [905, 429] width 89 height 27
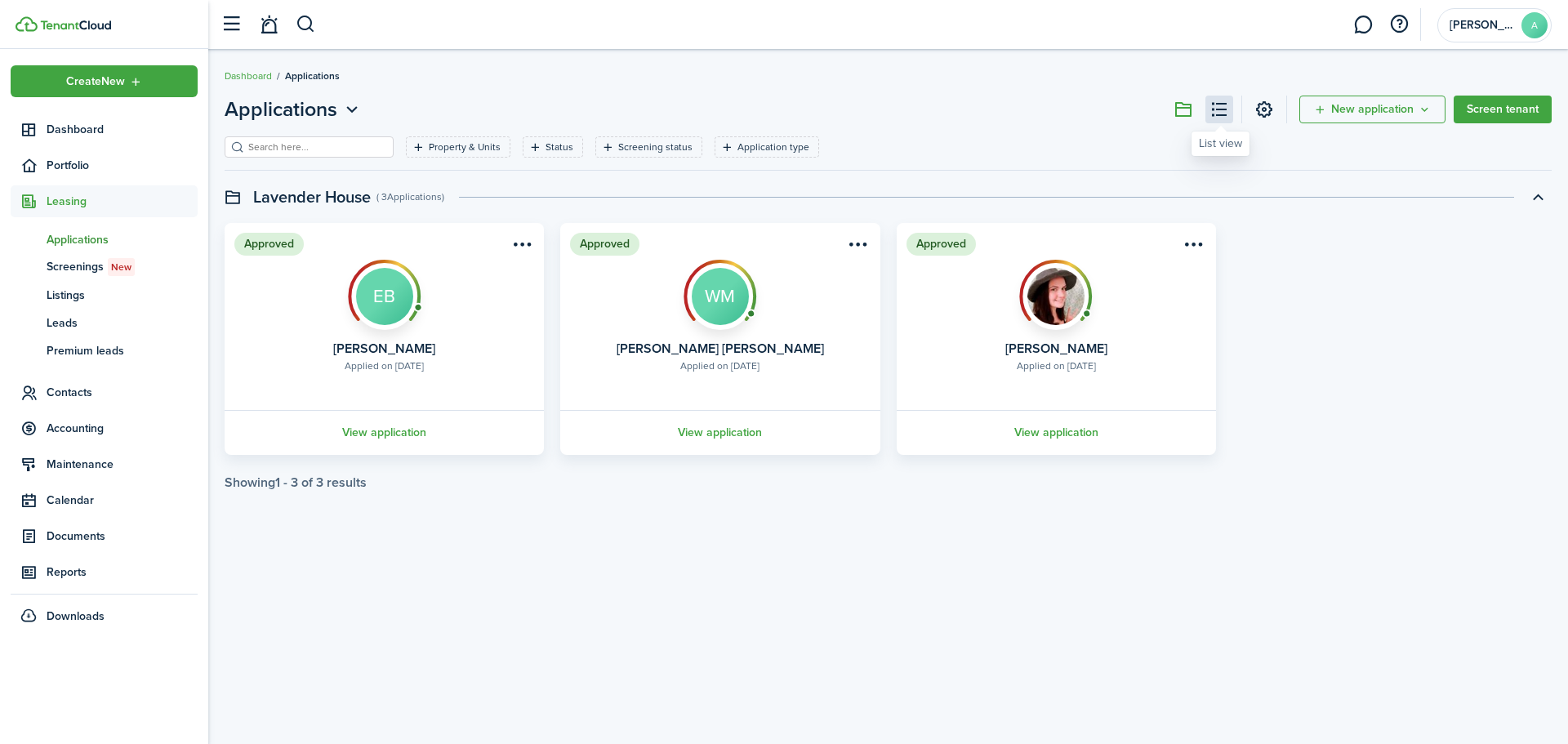
click at [1223, 110] on button at bounding box center [1218, 109] width 27 height 27
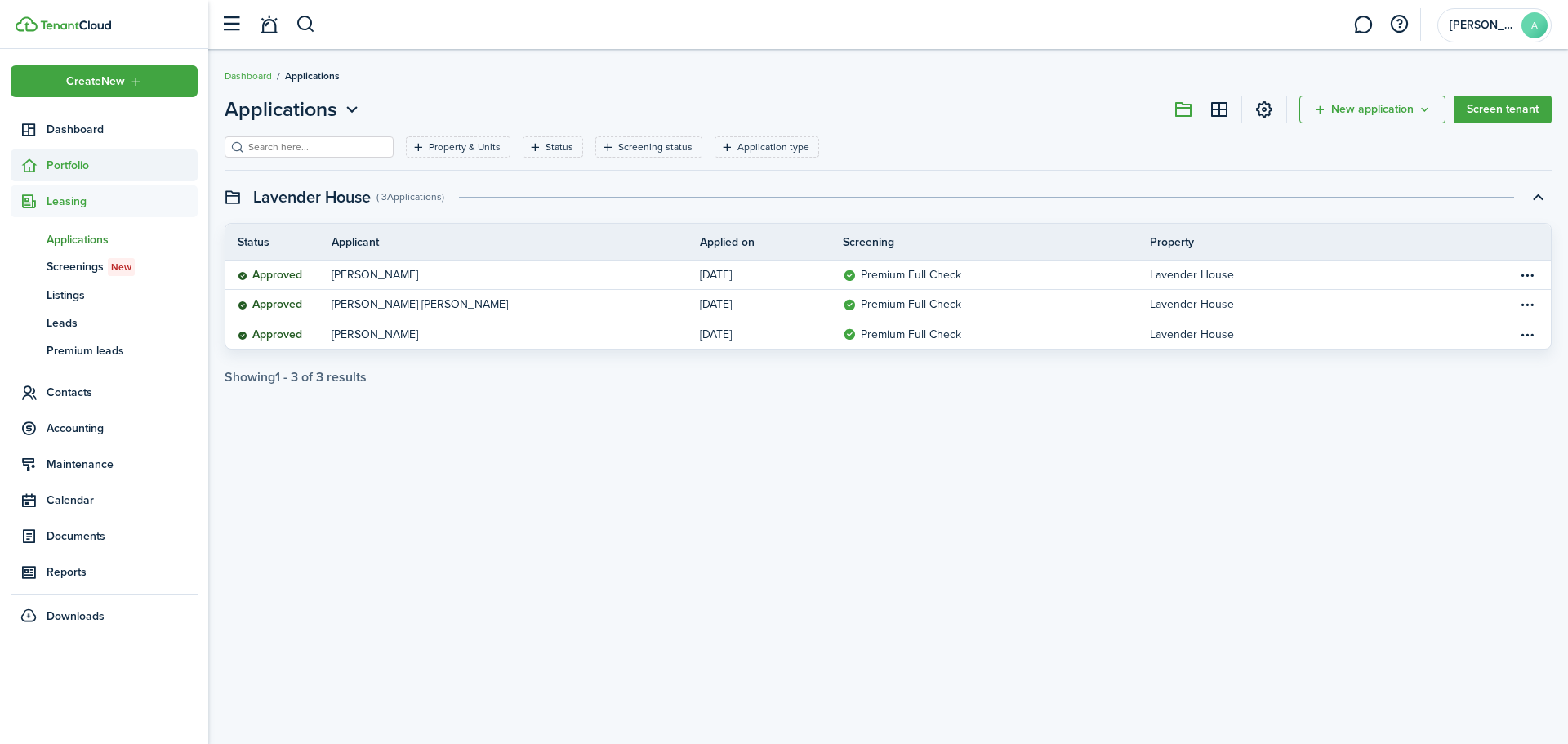
click at [100, 177] on span "Portfolio" at bounding box center [104, 166] width 187 height 32
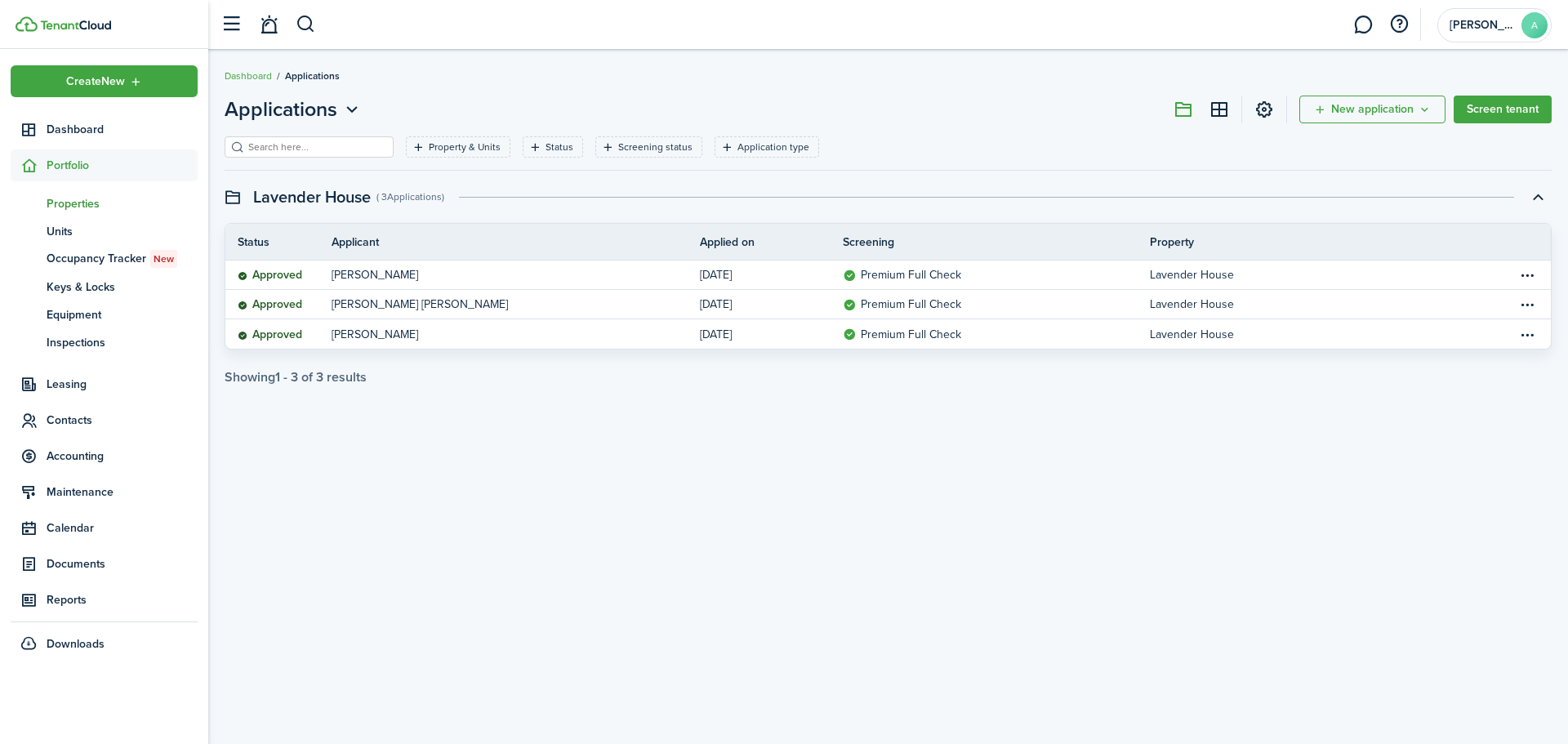
click at [95, 206] on span "Properties" at bounding box center [122, 203] width 151 height 17
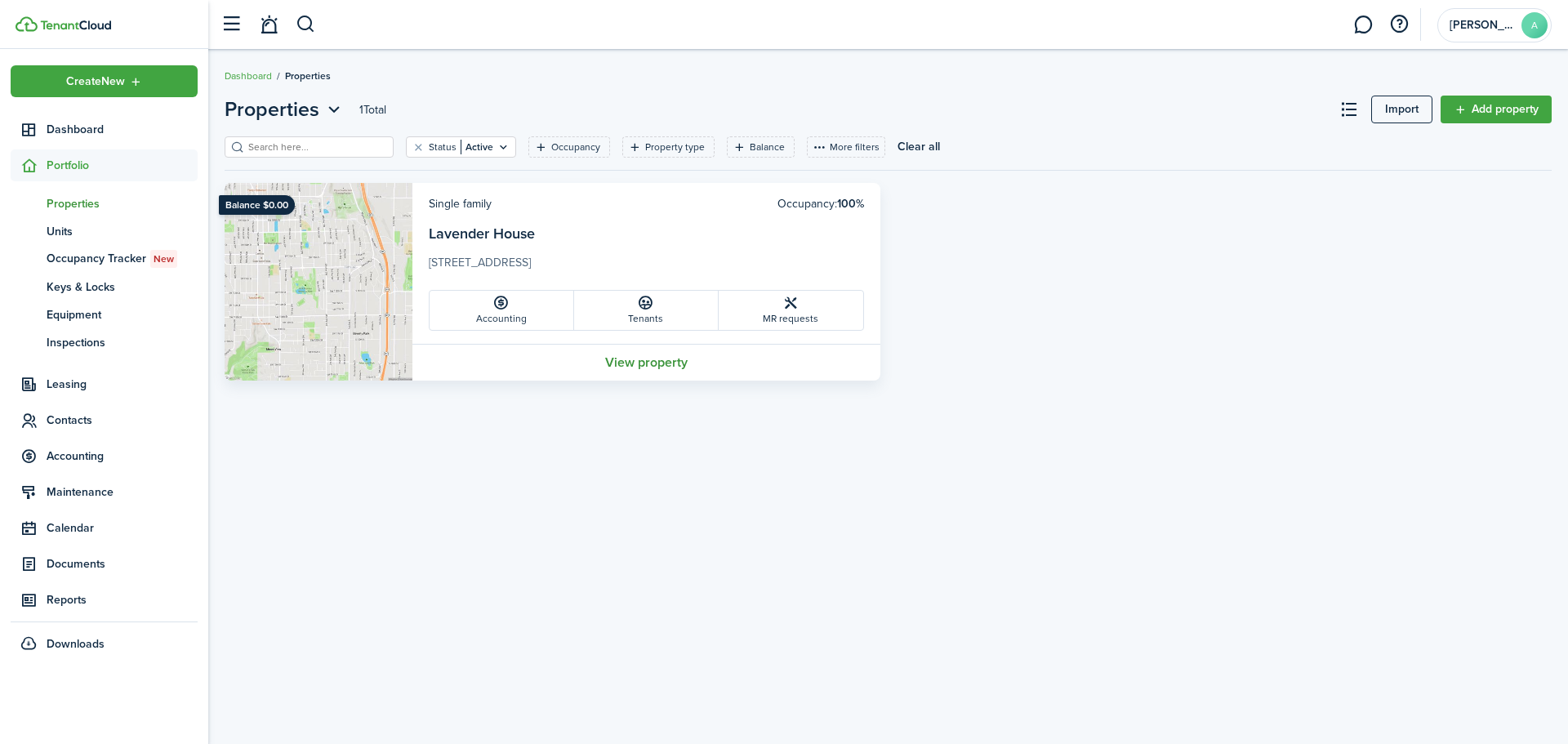
click at [656, 367] on link "View property" at bounding box center [646, 361] width 468 height 36
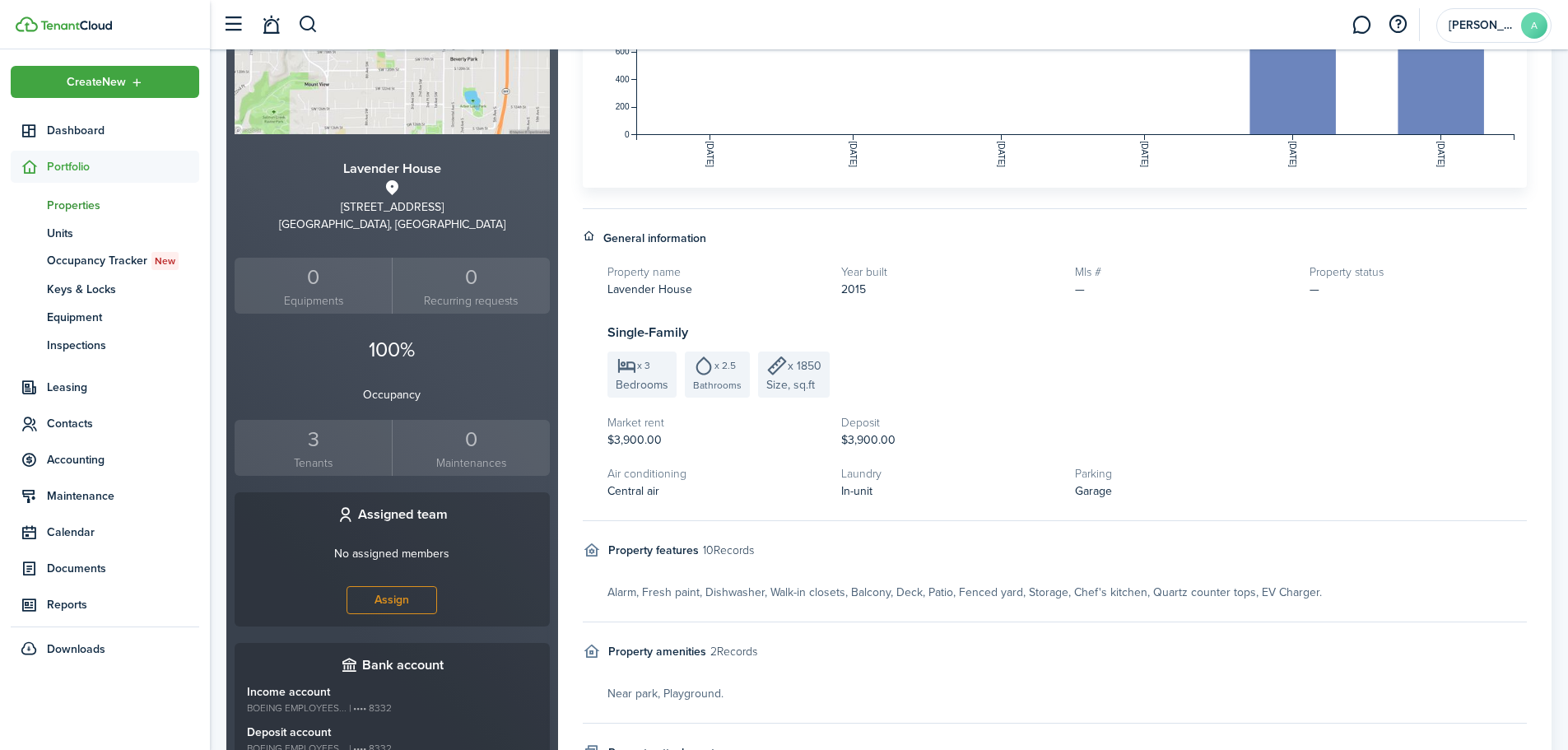
scroll to position [482, 0]
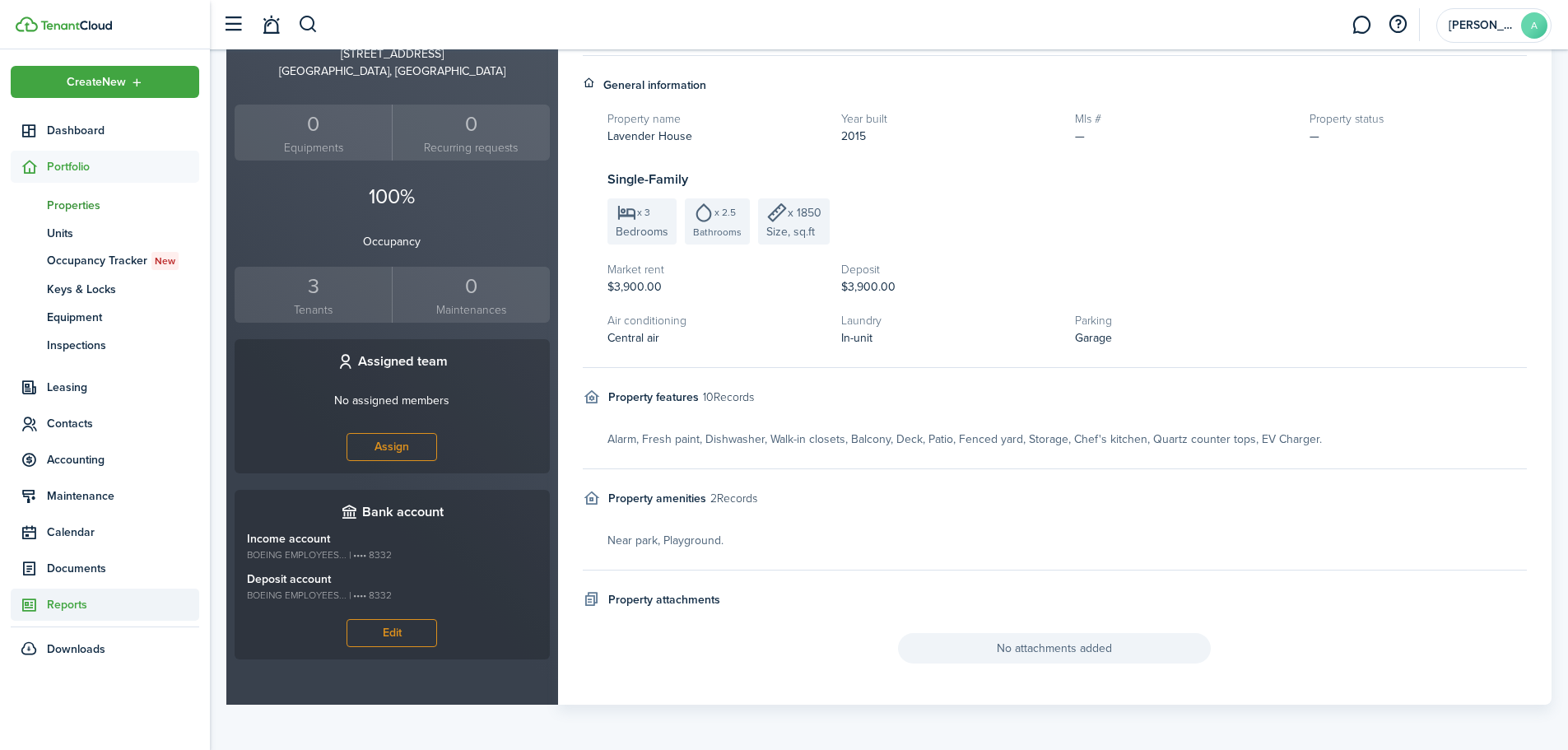
click at [43, 600] on sidebar-link-icon at bounding box center [29, 604] width 37 height 17
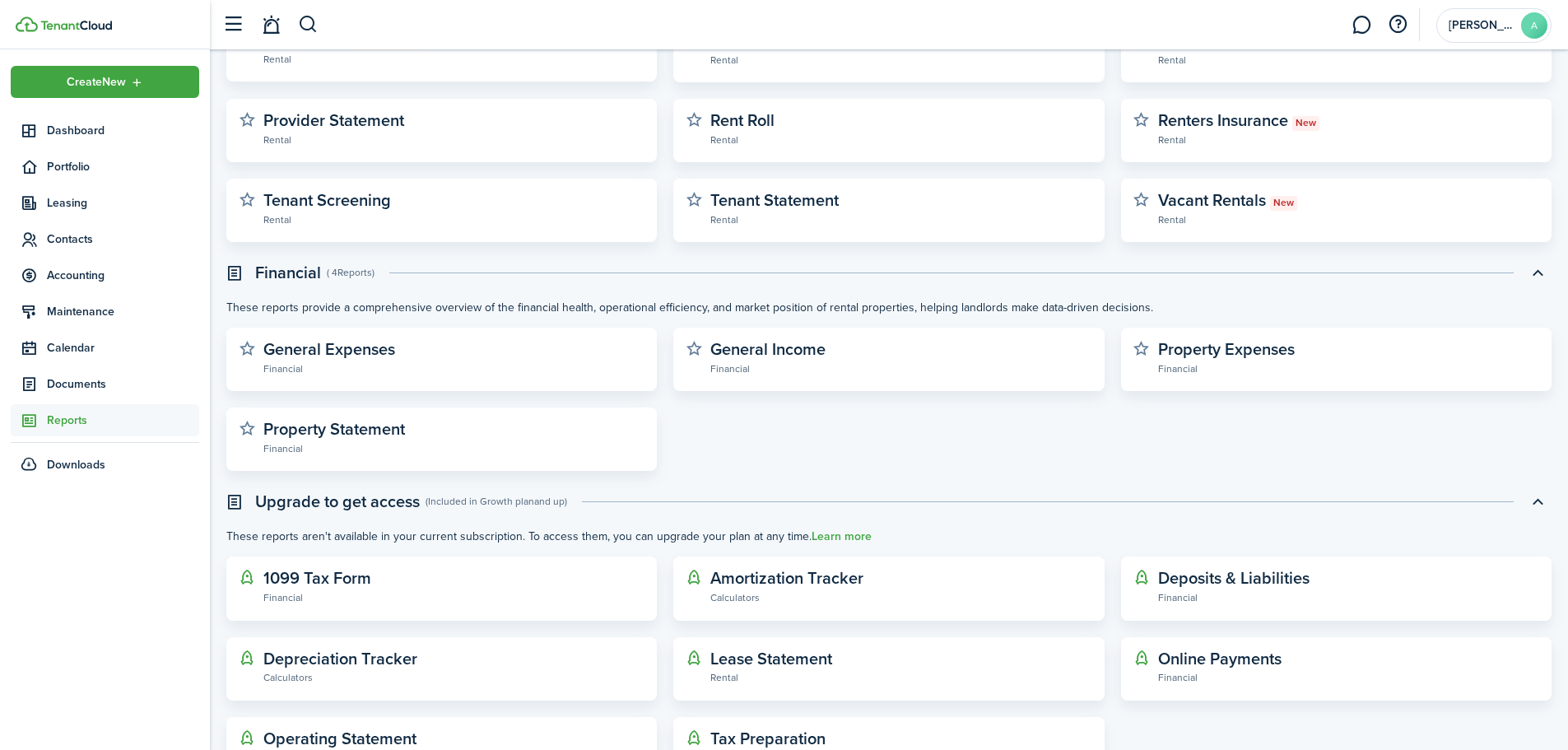
scroll to position [308, 0]
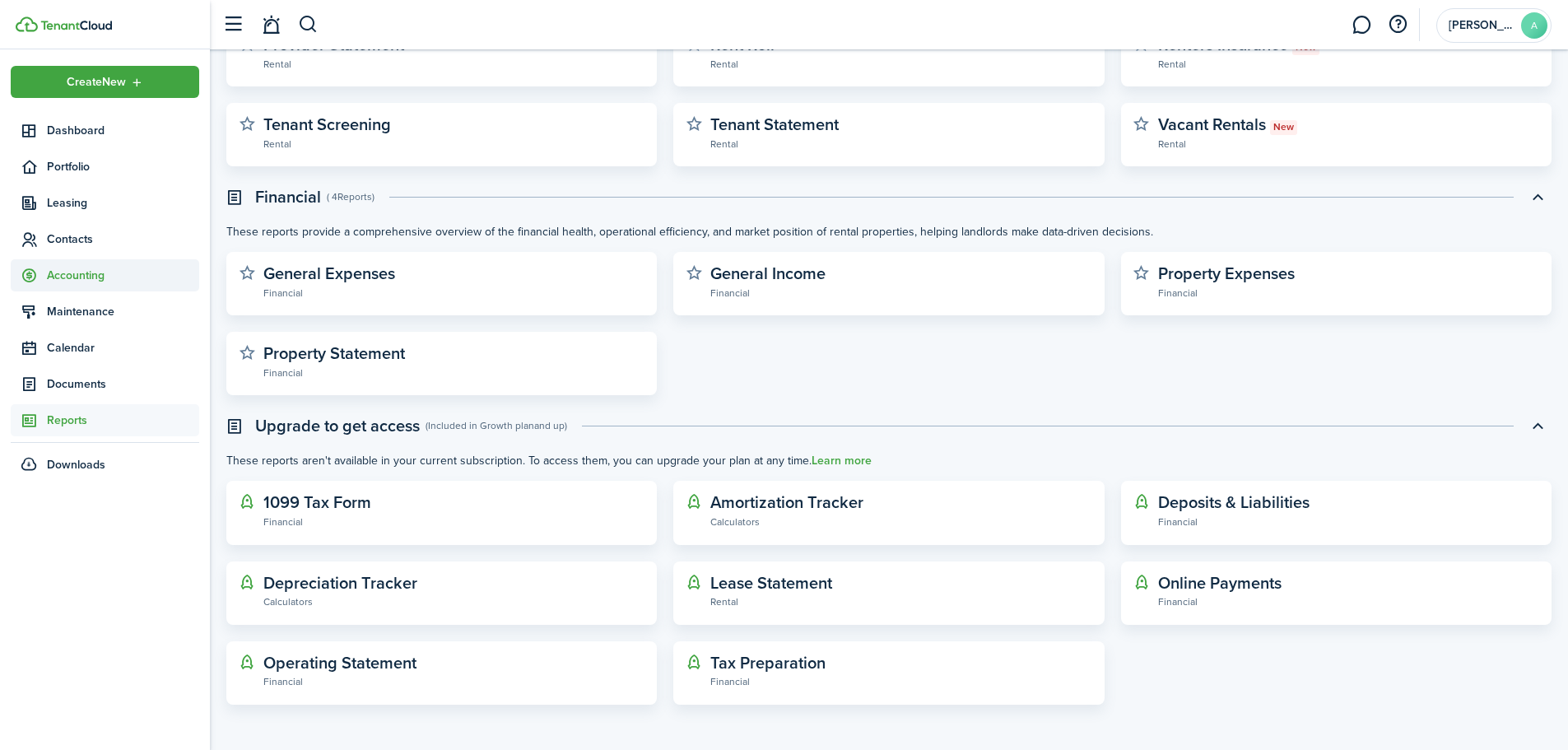
click at [73, 282] on span "Accounting" at bounding box center [123, 275] width 153 height 17
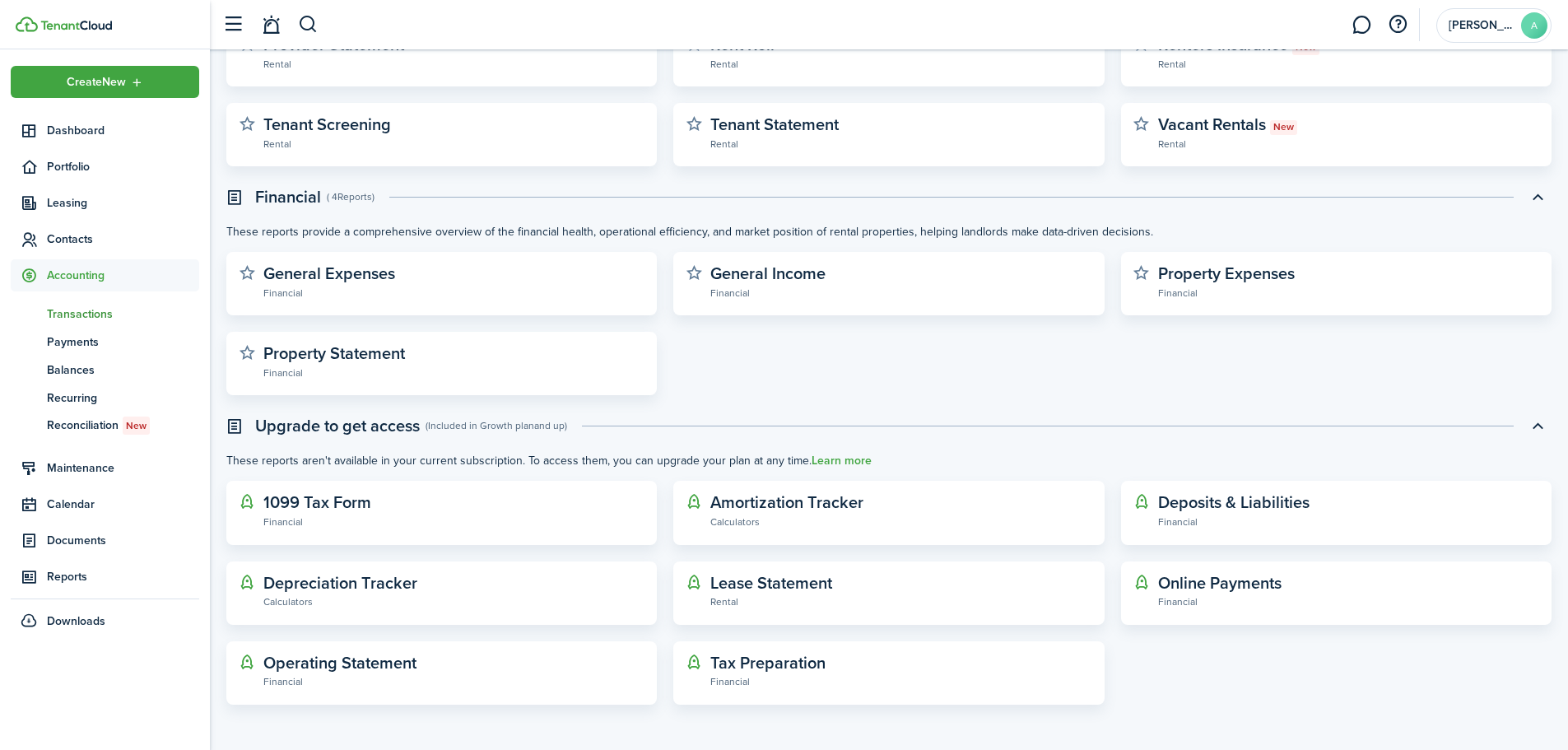
click at [77, 323] on link "tn Transactions" at bounding box center [104, 313] width 188 height 28
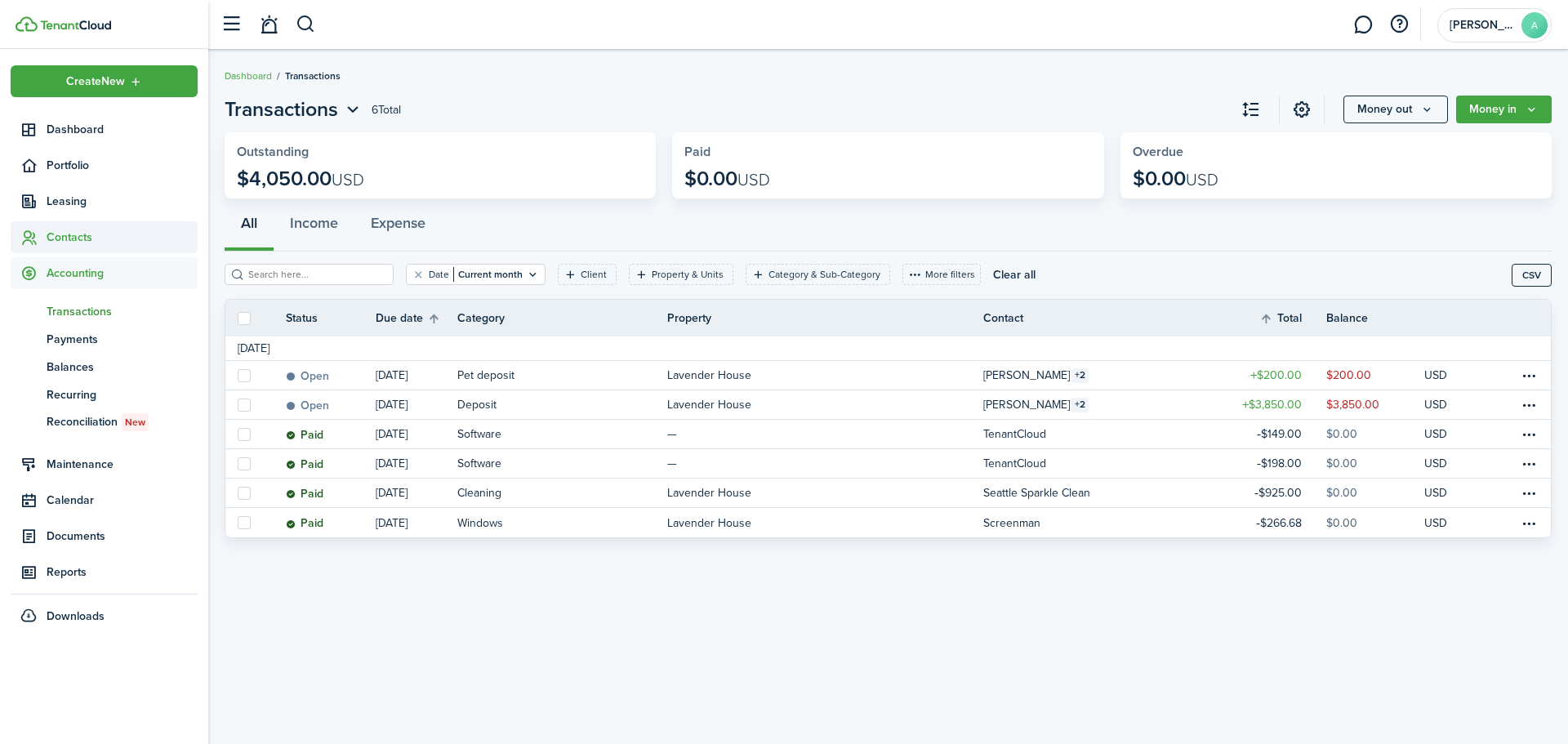
click at [77, 239] on span "Contacts" at bounding box center [122, 236] width 151 height 17
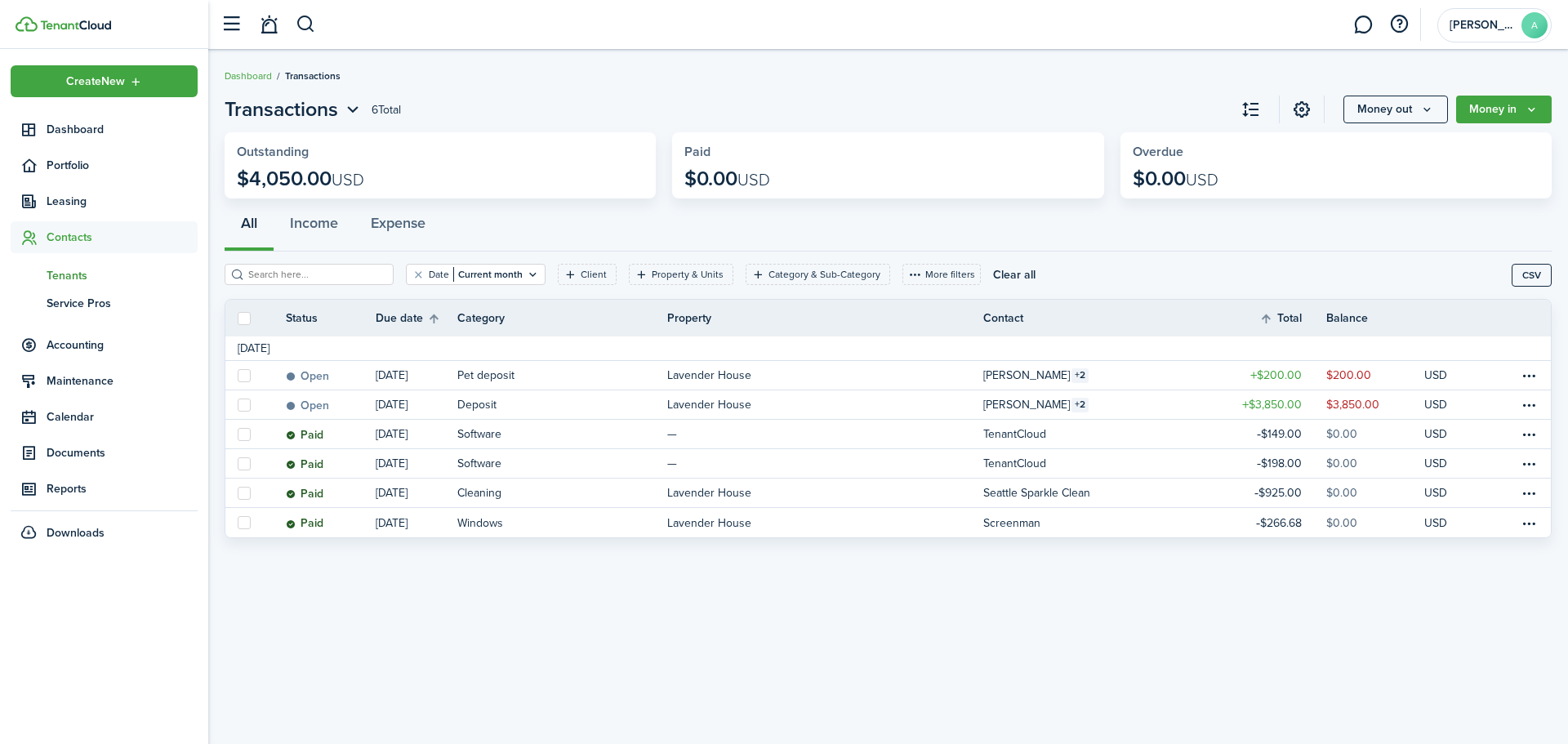
click at [69, 275] on span "Tenants" at bounding box center [122, 275] width 151 height 17
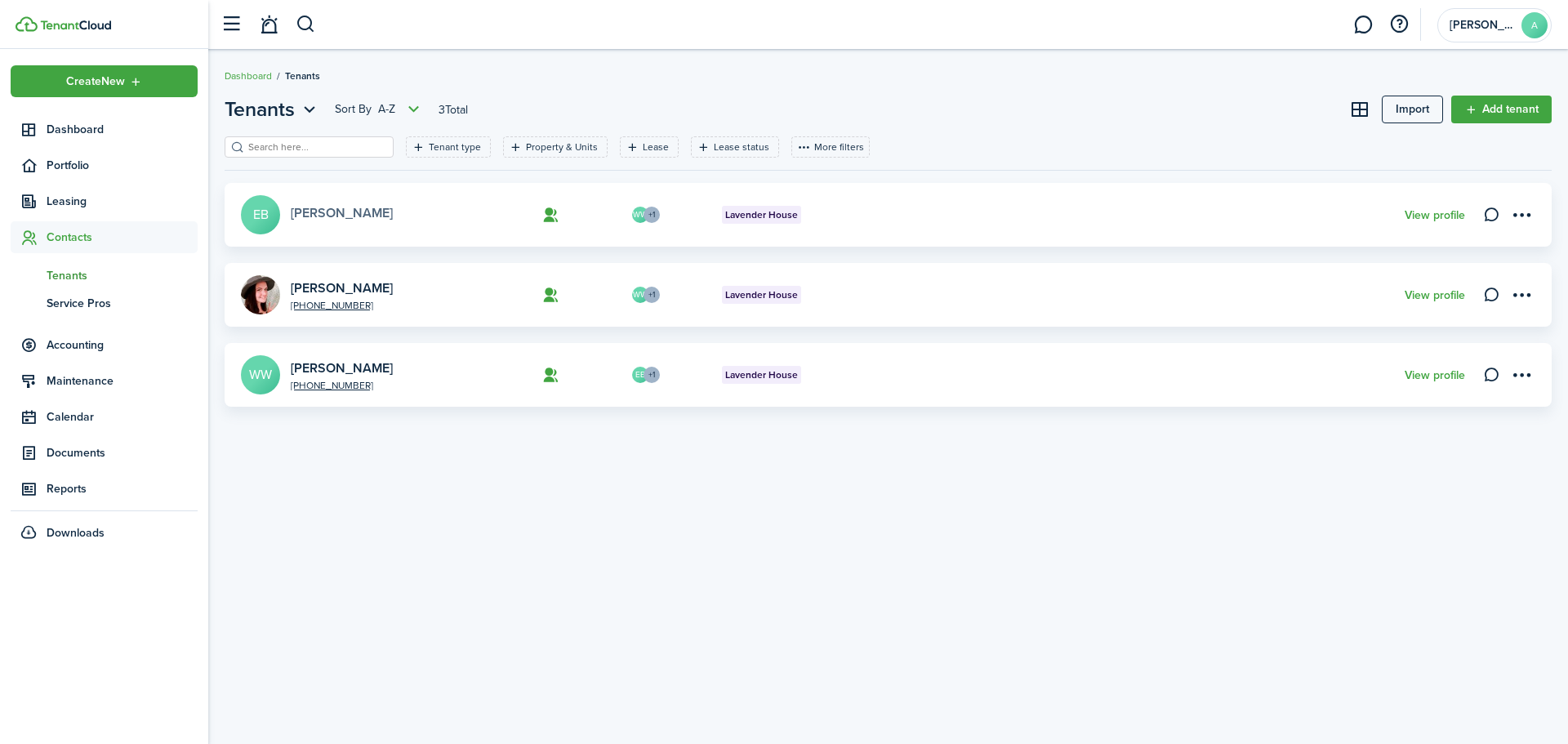
click at [314, 213] on link "[PERSON_NAME]" at bounding box center [341, 213] width 102 height 19
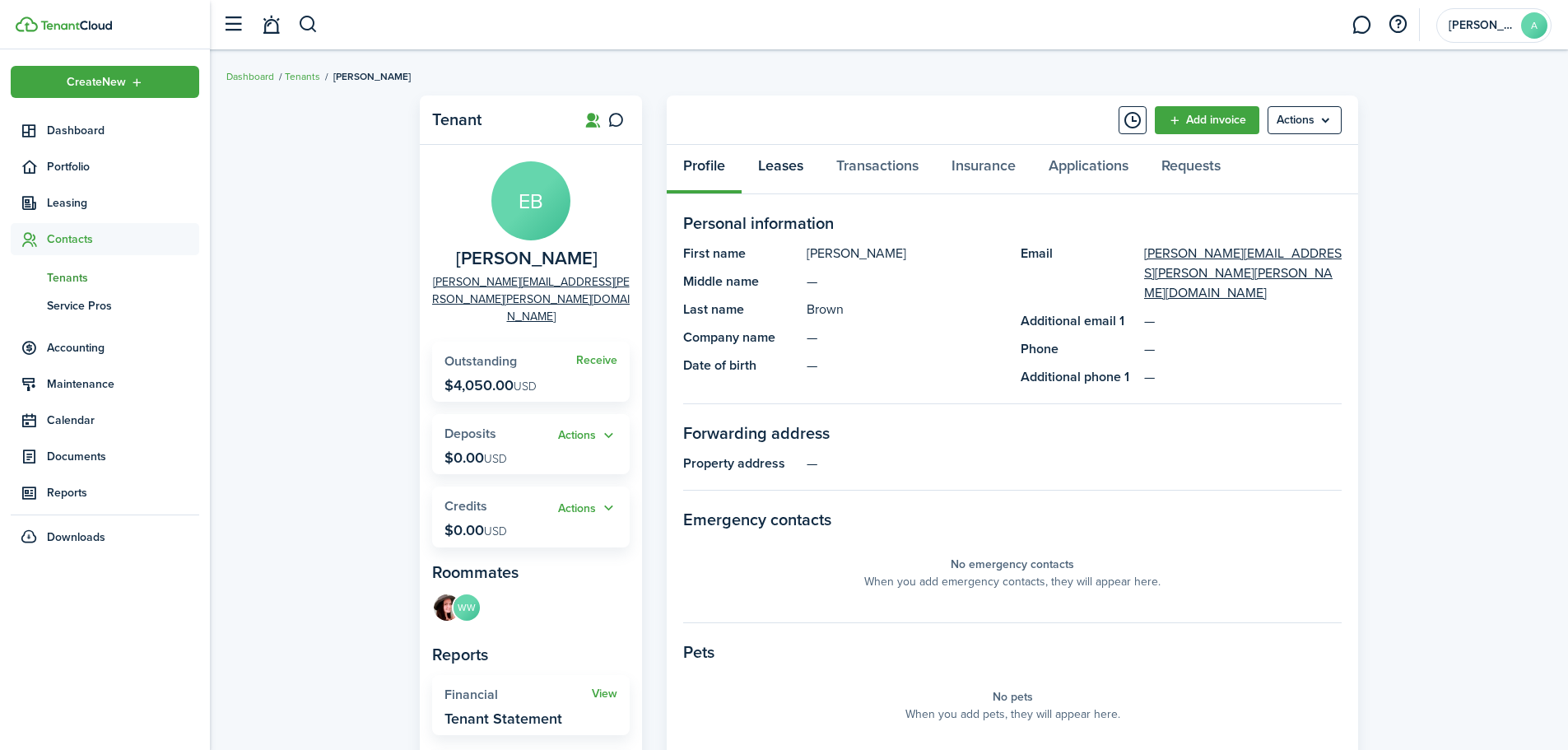
click at [783, 167] on link "Leases" at bounding box center [780, 169] width 79 height 49
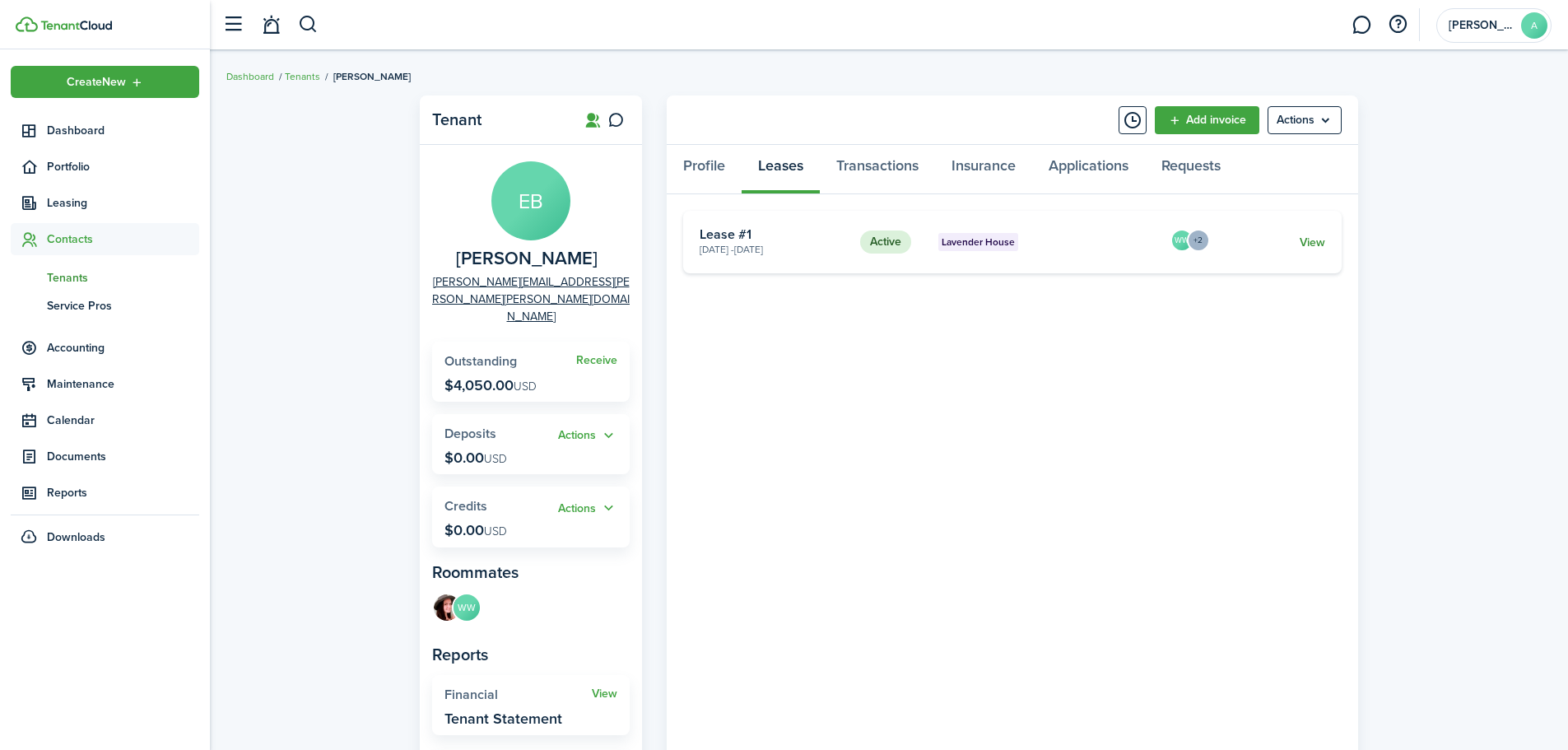
click at [1312, 241] on link "View" at bounding box center [1312, 242] width 26 height 17
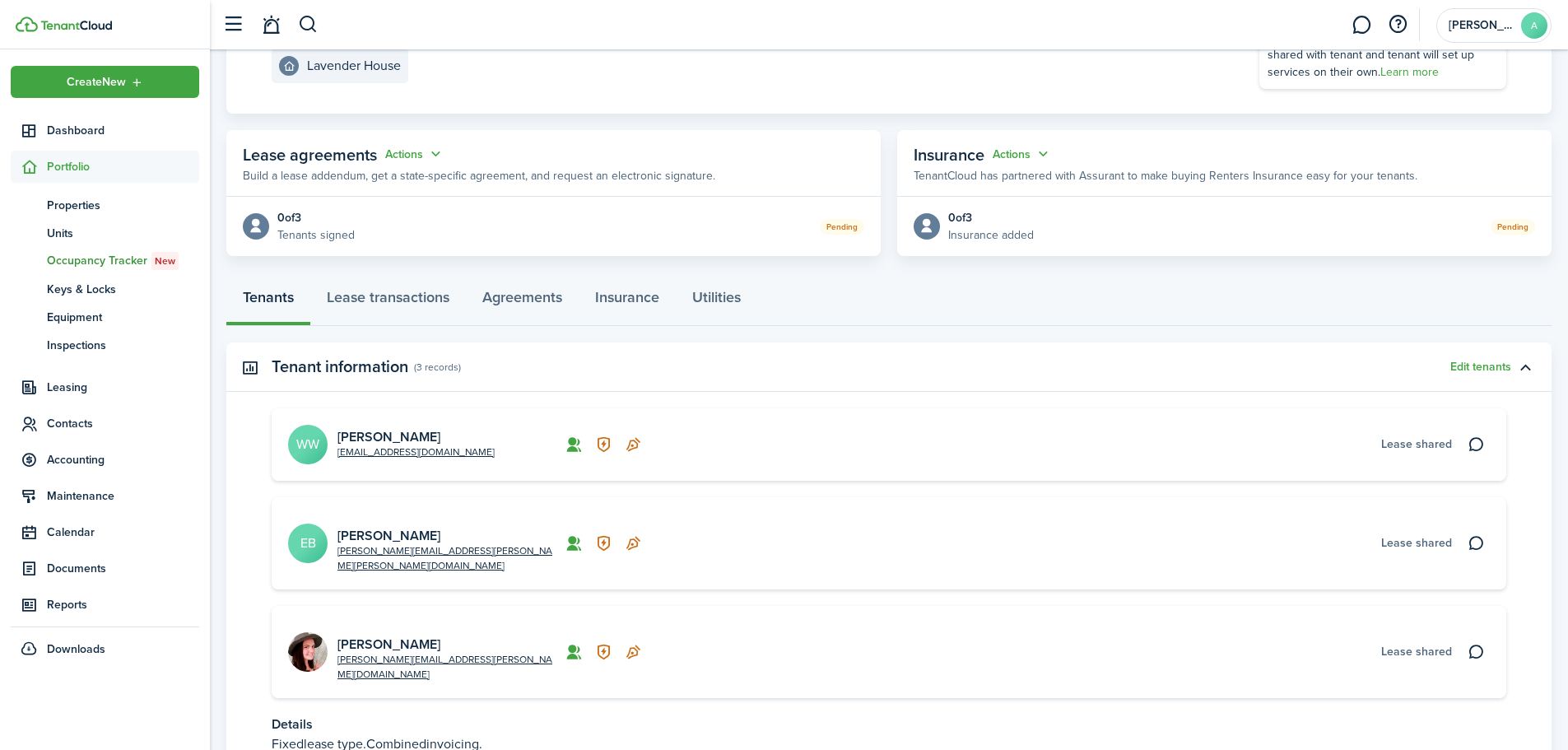
scroll to position [247, 0]
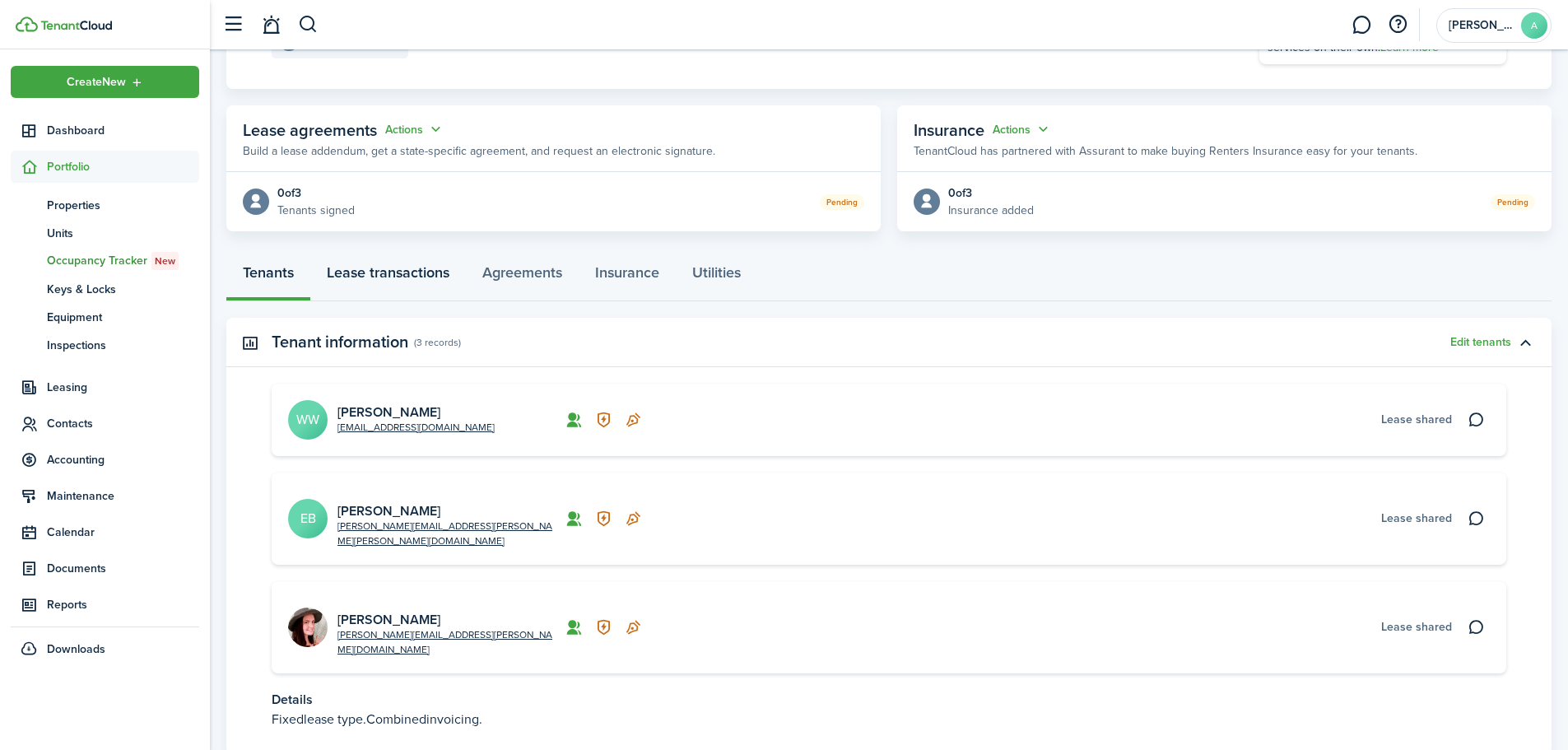
click at [401, 276] on link "Lease transactions" at bounding box center [388, 276] width 155 height 49
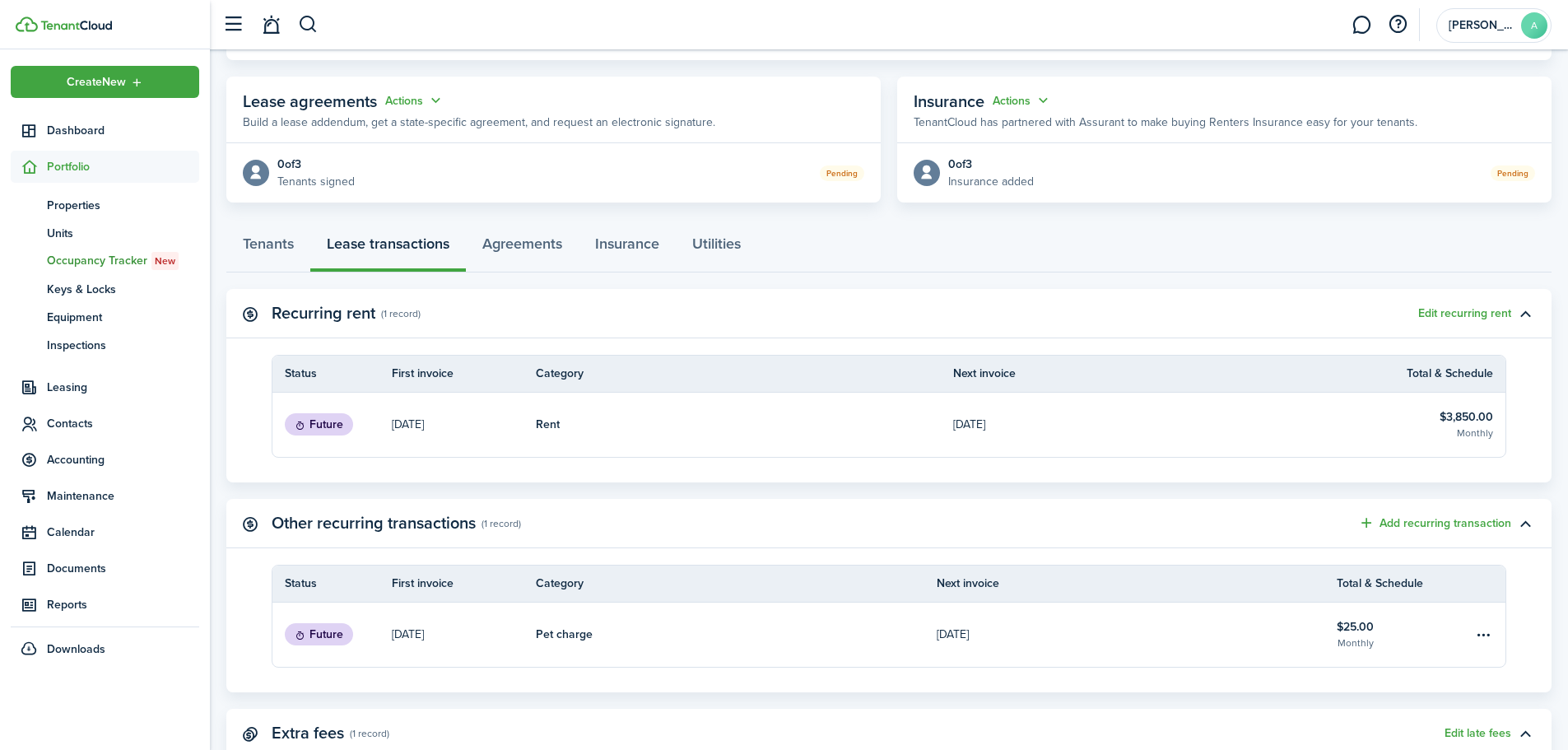
scroll to position [262, 0]
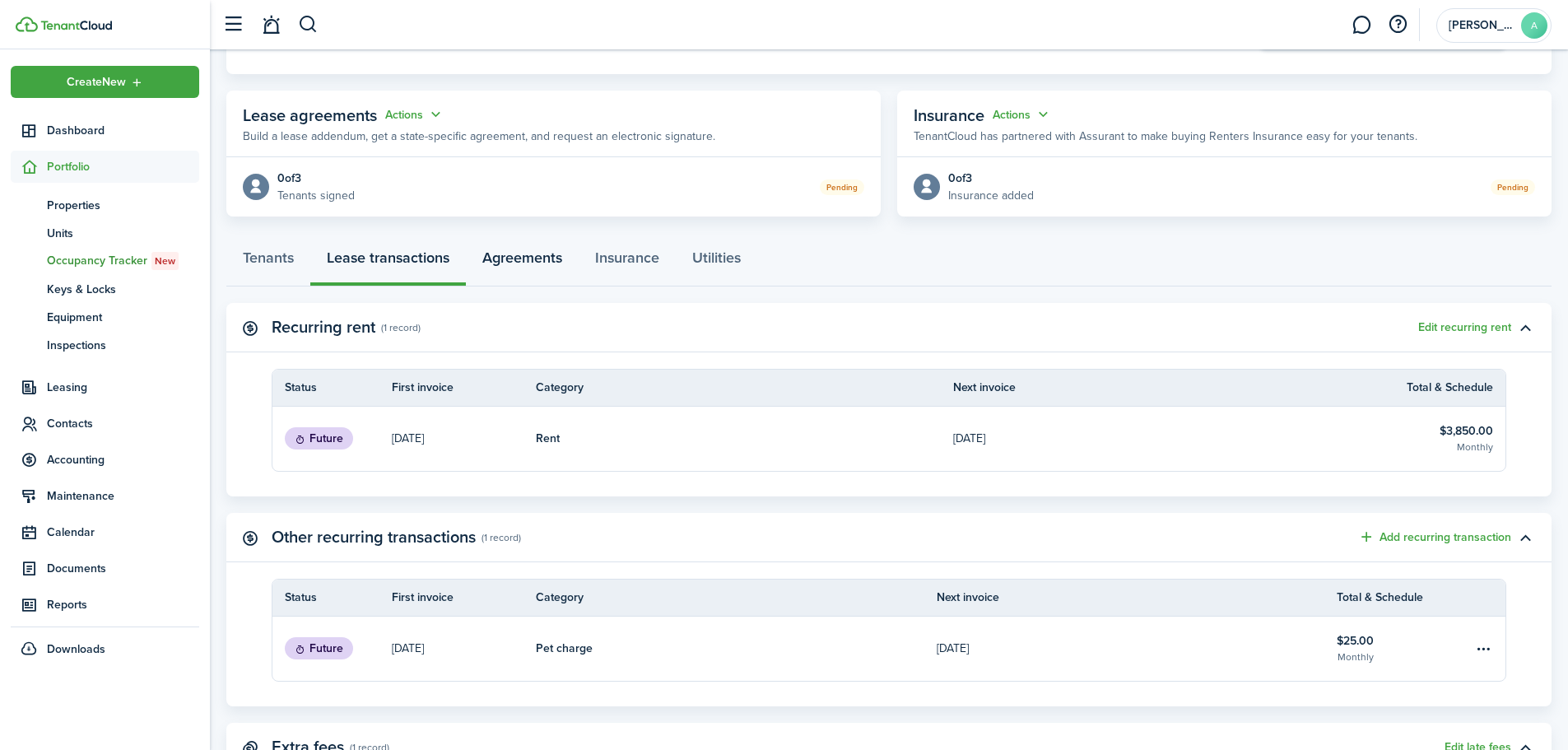
click at [523, 270] on link "Agreements" at bounding box center [522, 261] width 113 height 49
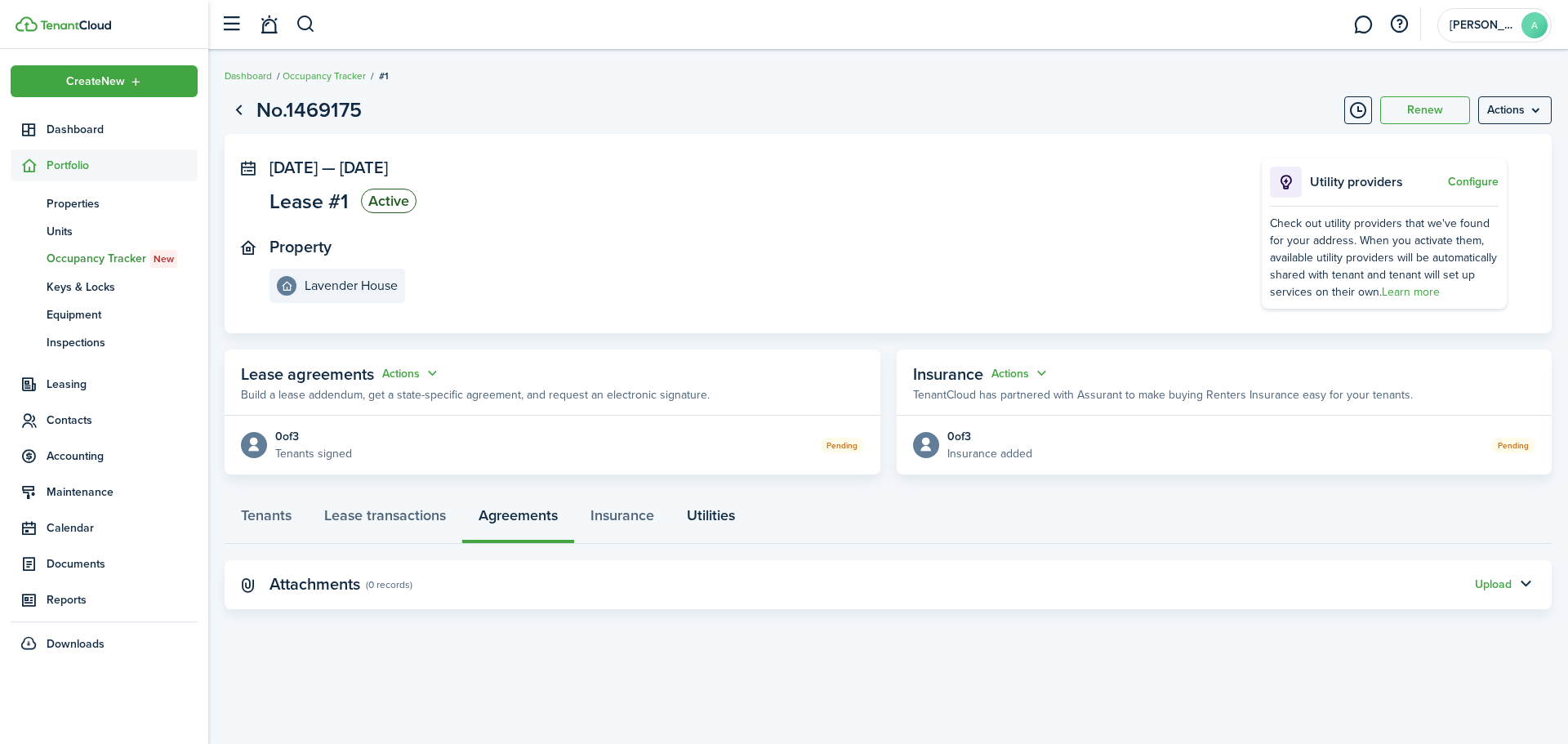
click at [728, 510] on link "Utilities" at bounding box center [710, 519] width 81 height 49
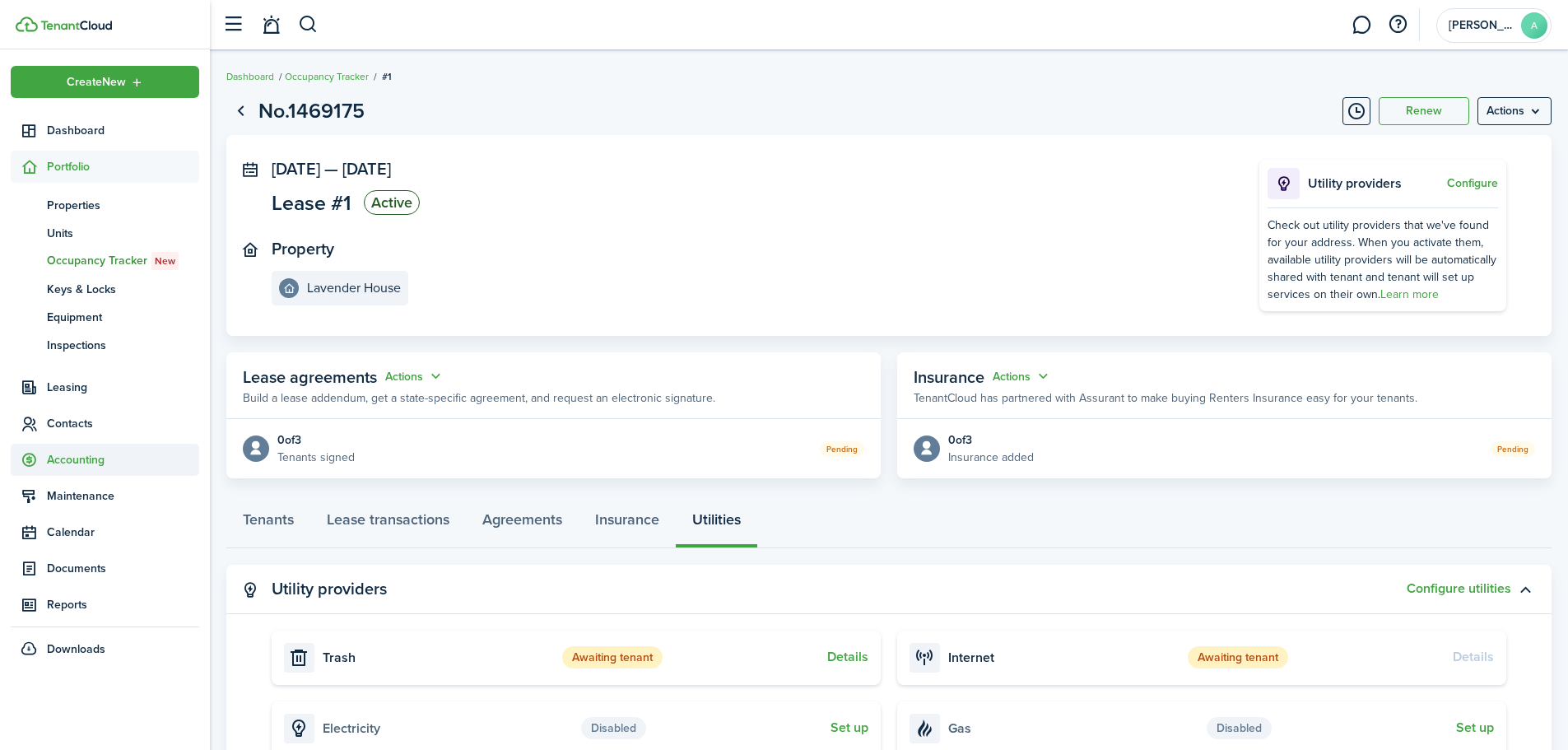
click at [111, 462] on span "Accounting" at bounding box center [123, 459] width 153 height 17
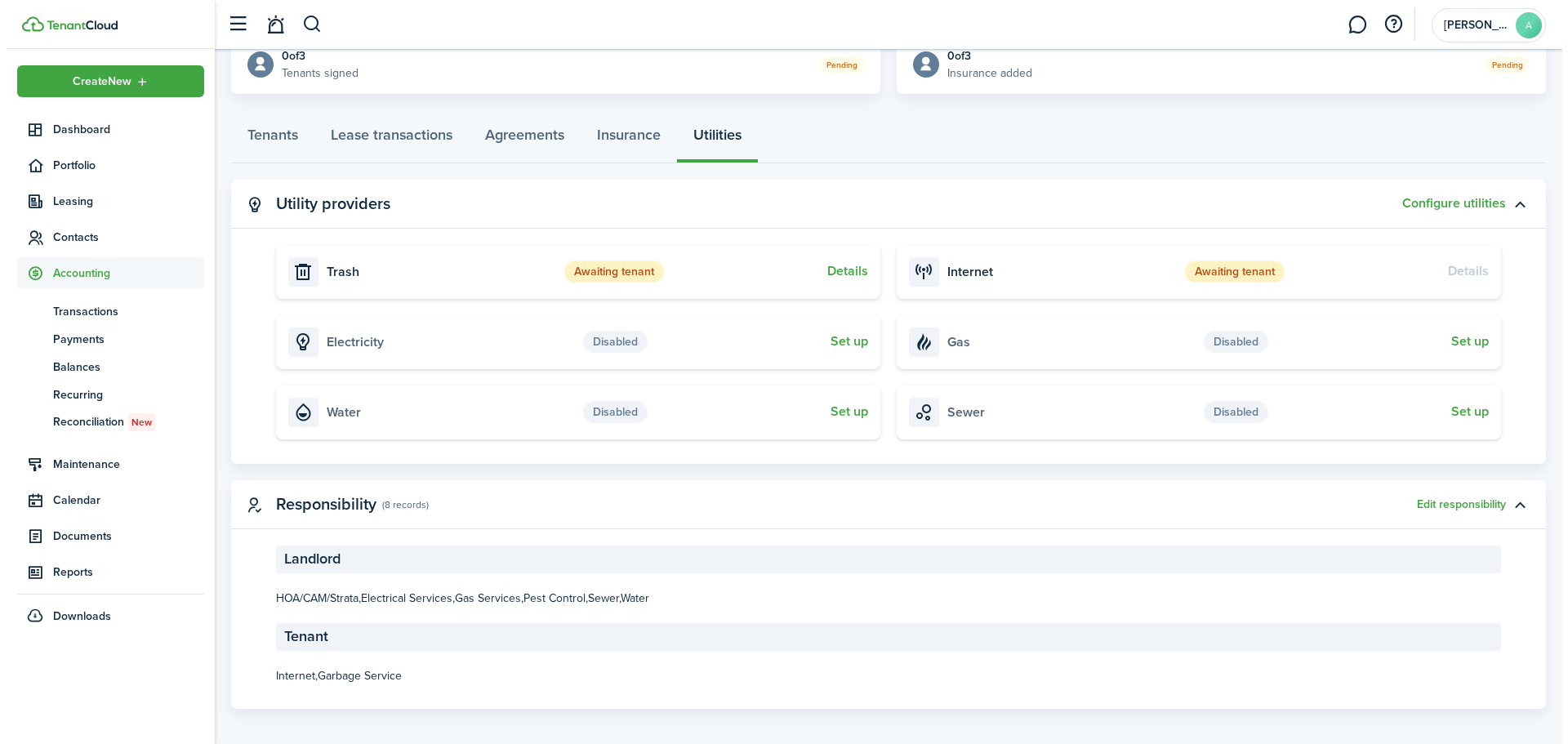
scroll to position [391, 0]
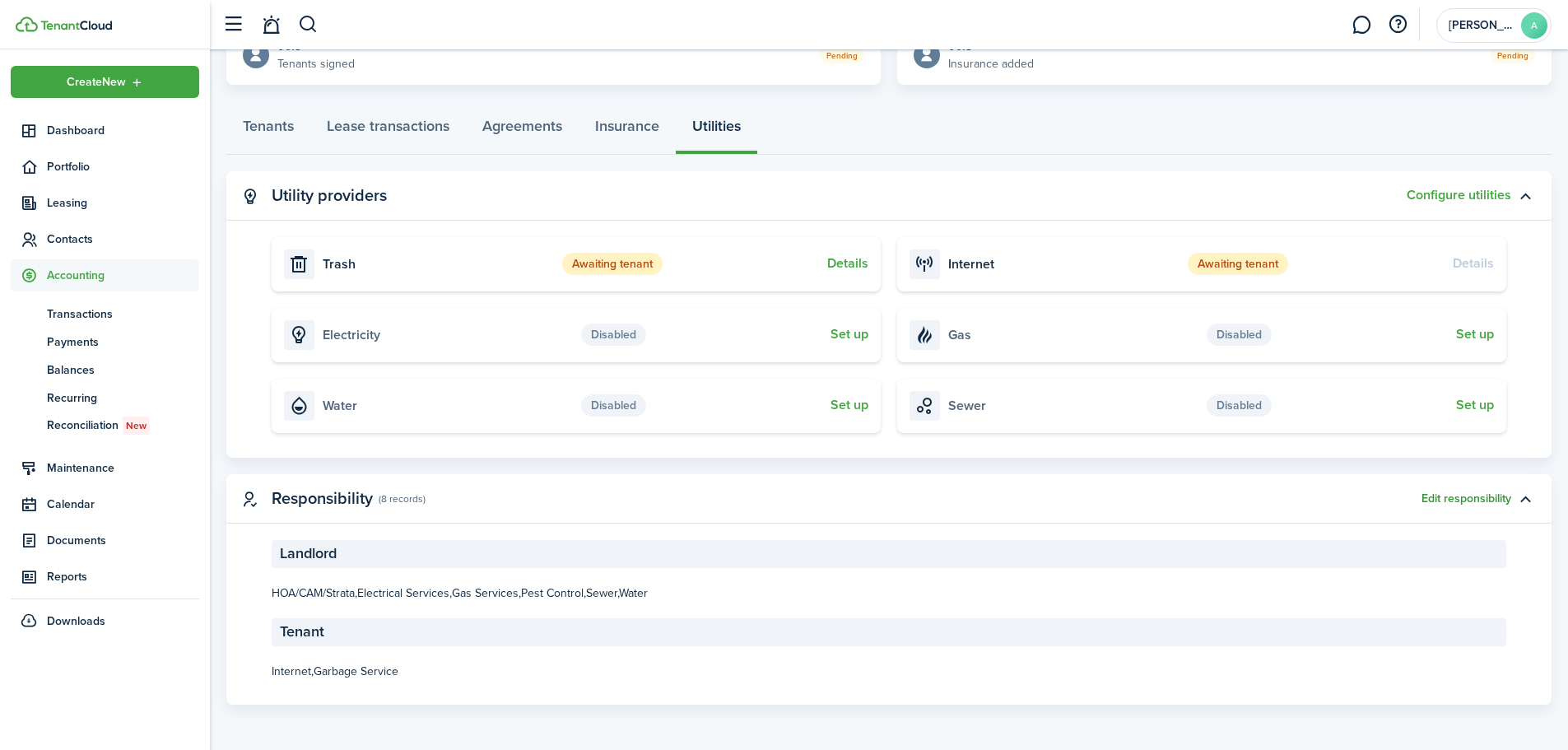
click at [1446, 496] on button "Edit responsibility" at bounding box center [1466, 498] width 89 height 13
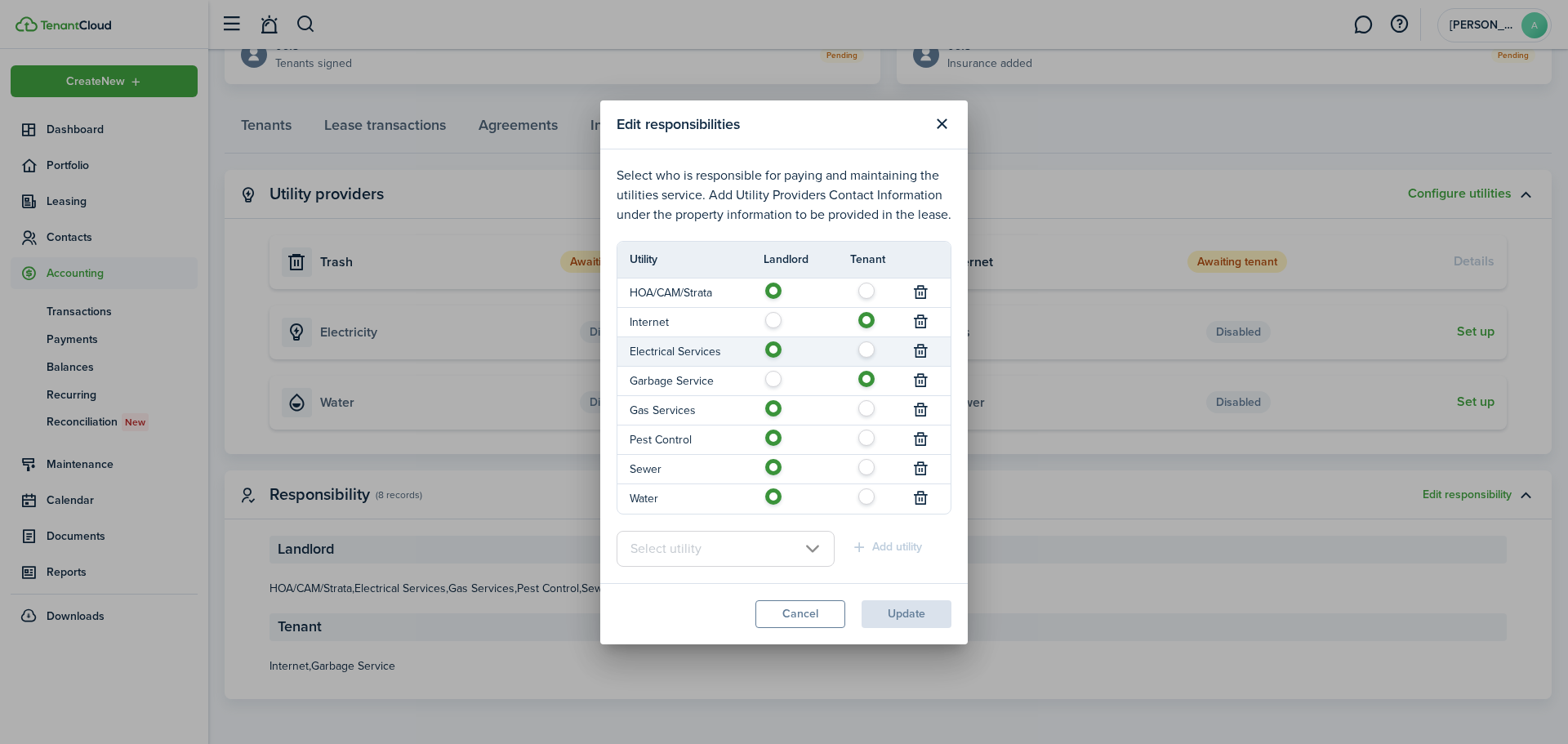
click at [869, 349] on label at bounding box center [871, 345] width 28 height 8
radio input "false"
radio input "true"
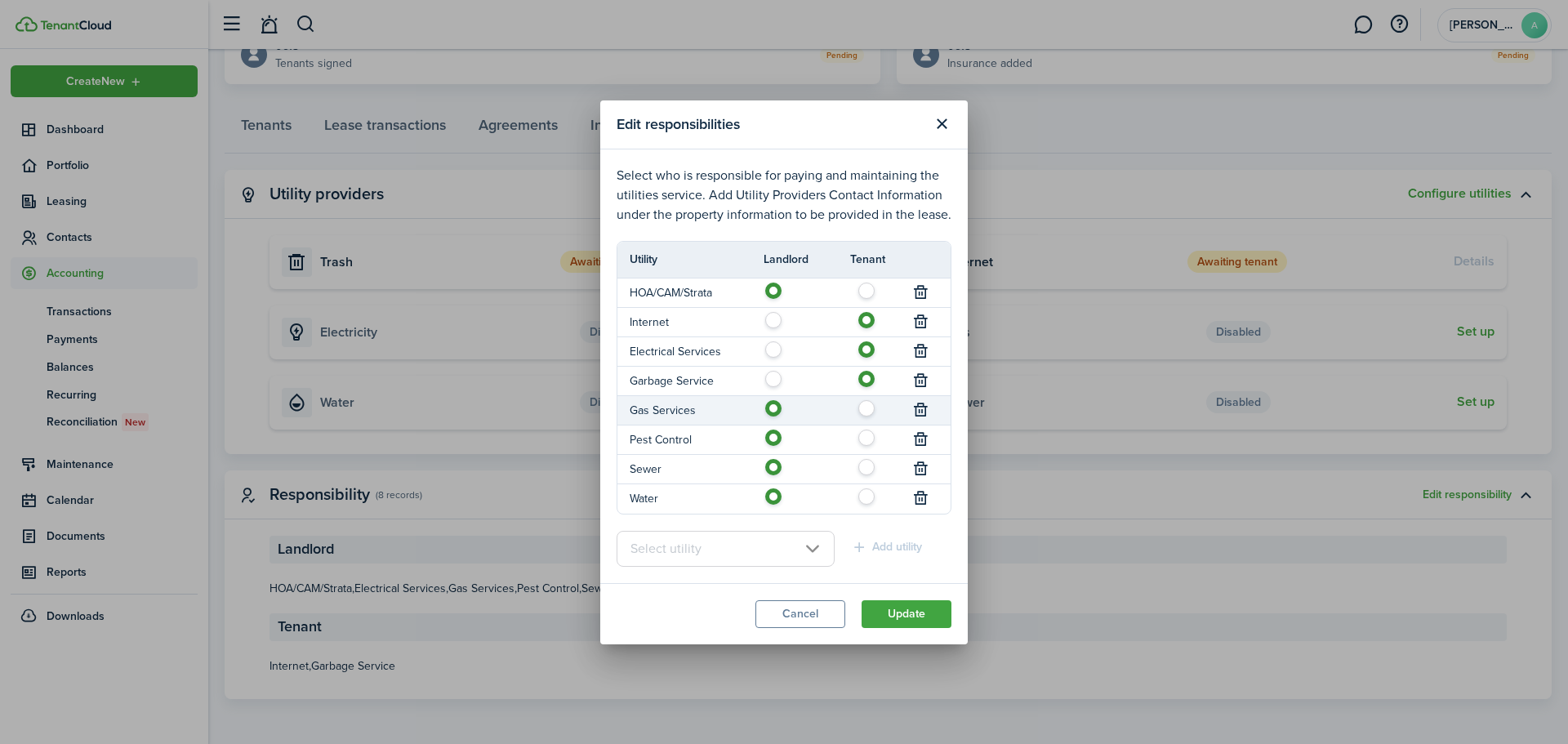
click at [865, 408] on label at bounding box center [871, 404] width 28 height 8
radio input "false"
radio input "true"
click at [868, 467] on label at bounding box center [871, 462] width 28 height 8
radio input "false"
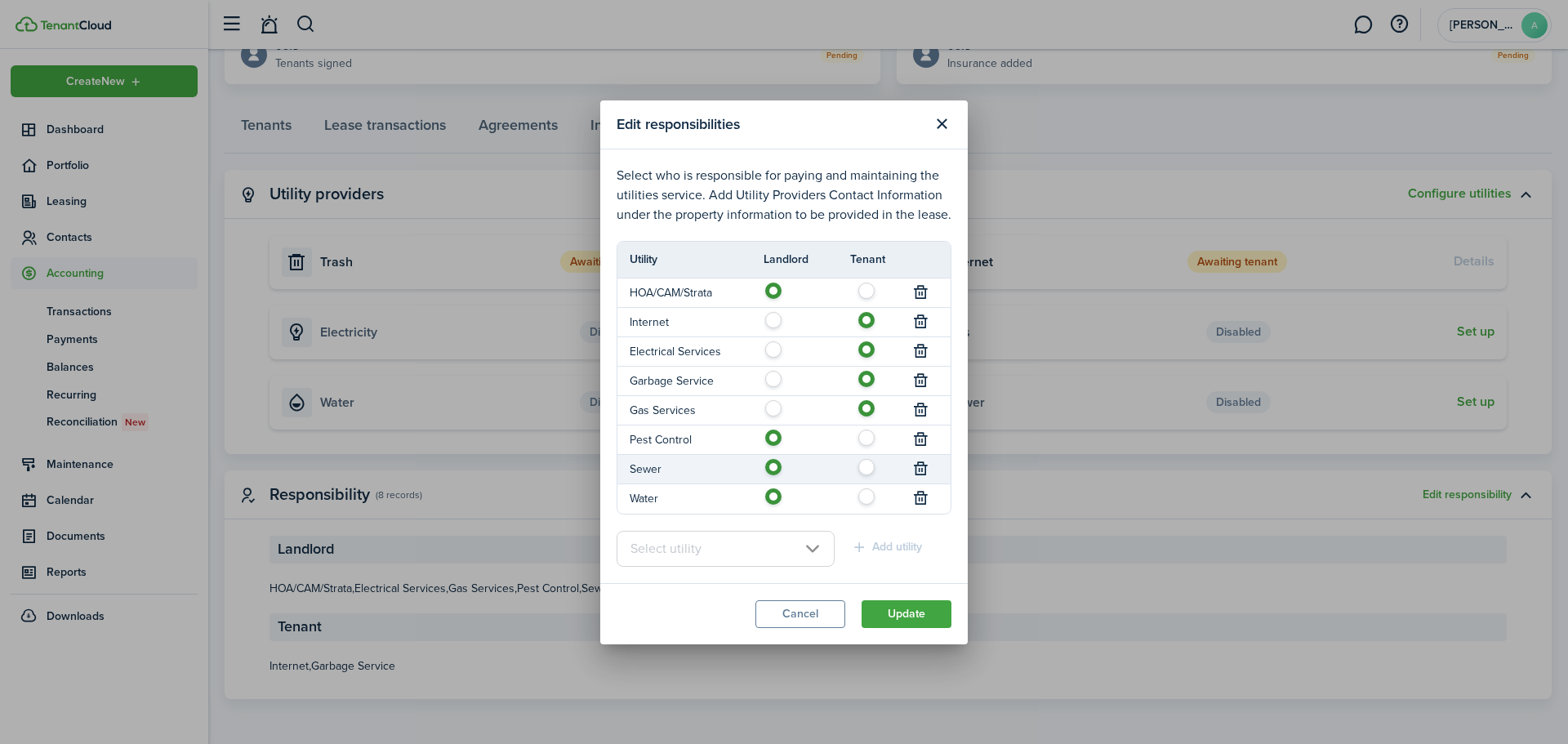
radio input "true"
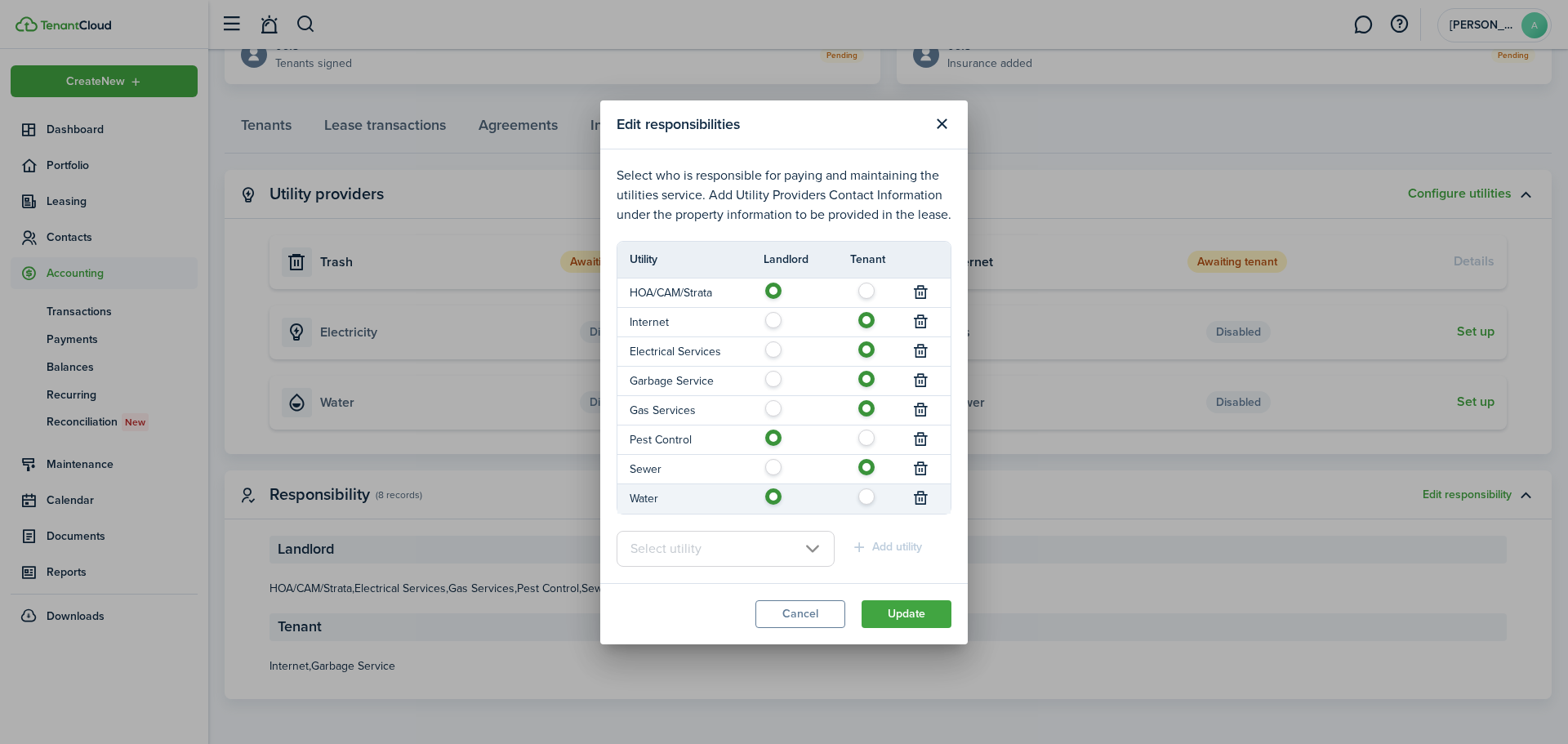
click at [869, 496] on label at bounding box center [871, 492] width 28 height 8
radio input "false"
radio input "true"
click at [902, 616] on button "Update" at bounding box center [905, 613] width 89 height 27
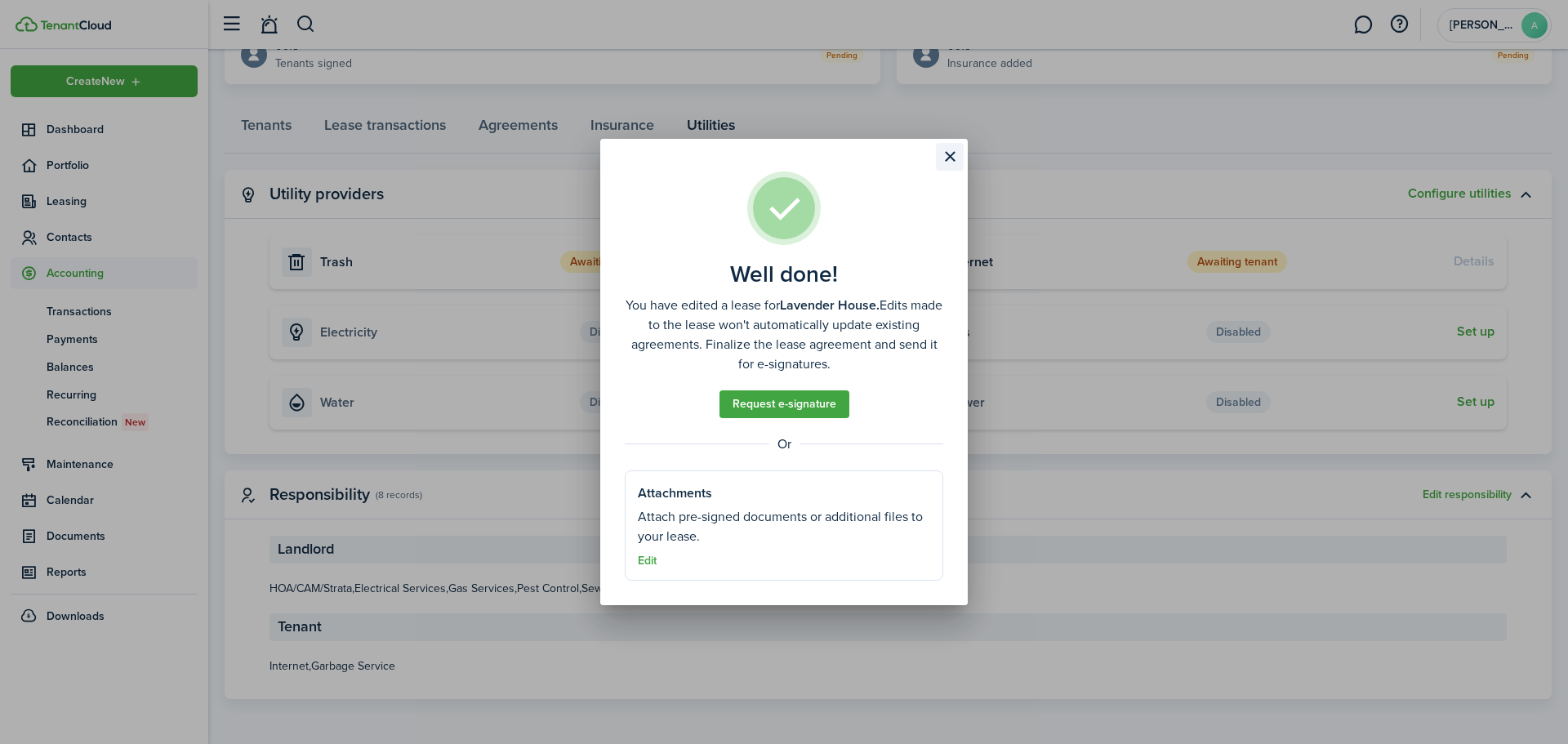
click at [958, 154] on button "Close modal" at bounding box center [949, 156] width 27 height 27
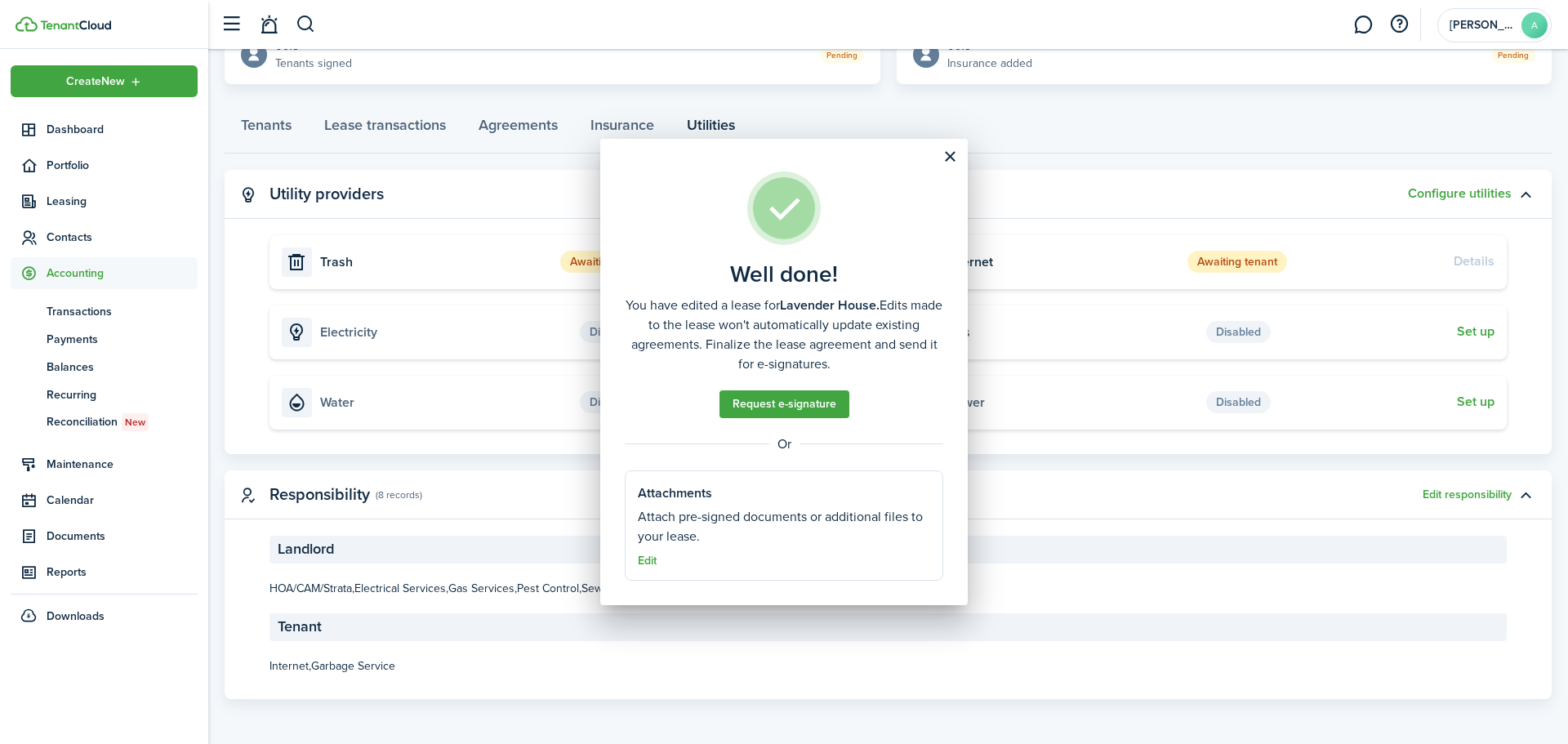
scroll to position [155, 0]
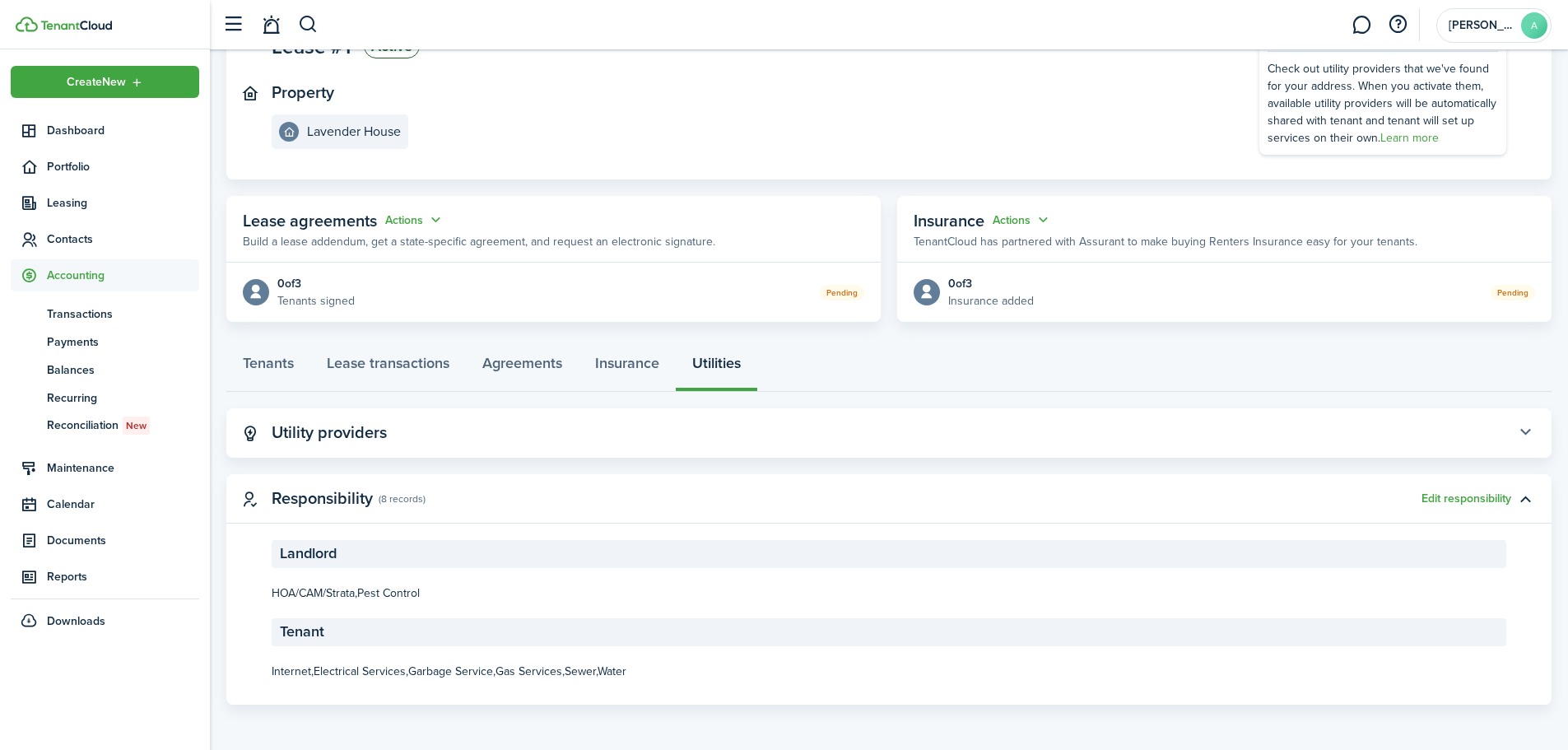
click at [1529, 429] on button "button" at bounding box center [1524, 432] width 28 height 28
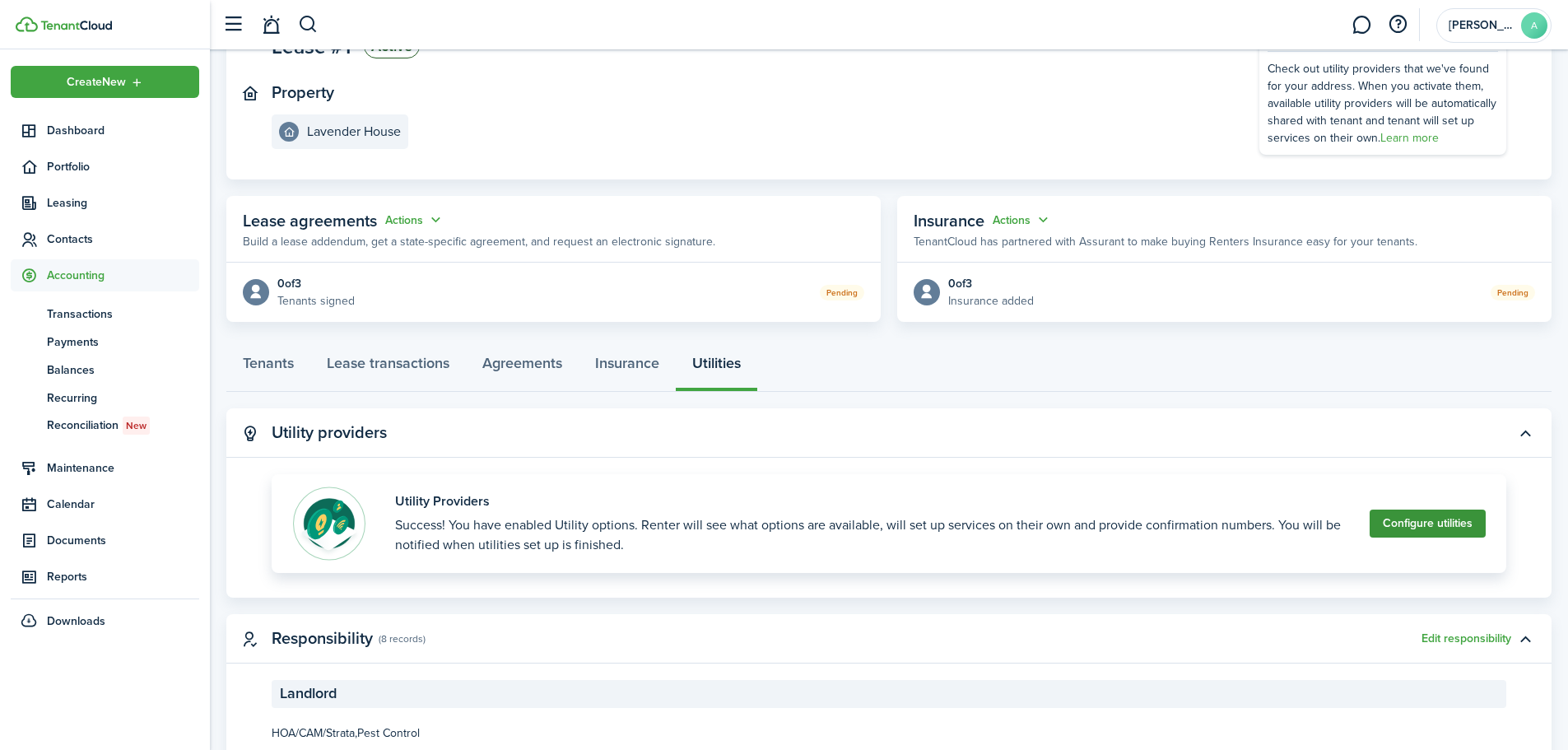
click at [1461, 522] on button "Configure utilities" at bounding box center [1428, 523] width 116 height 28
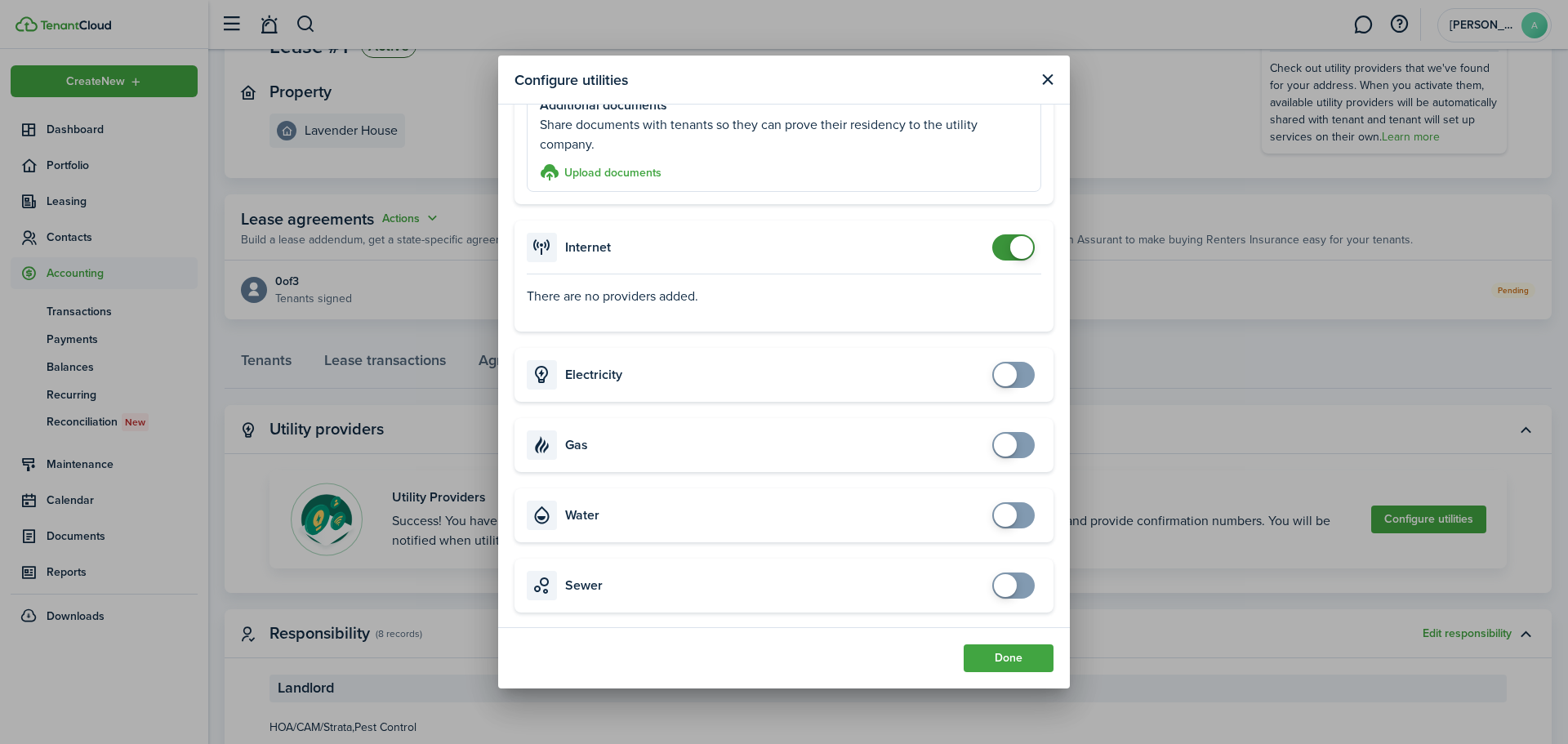
scroll to position [248, 0]
checkbox input "true"
click at [1010, 372] on span at bounding box center [1013, 373] width 16 height 26
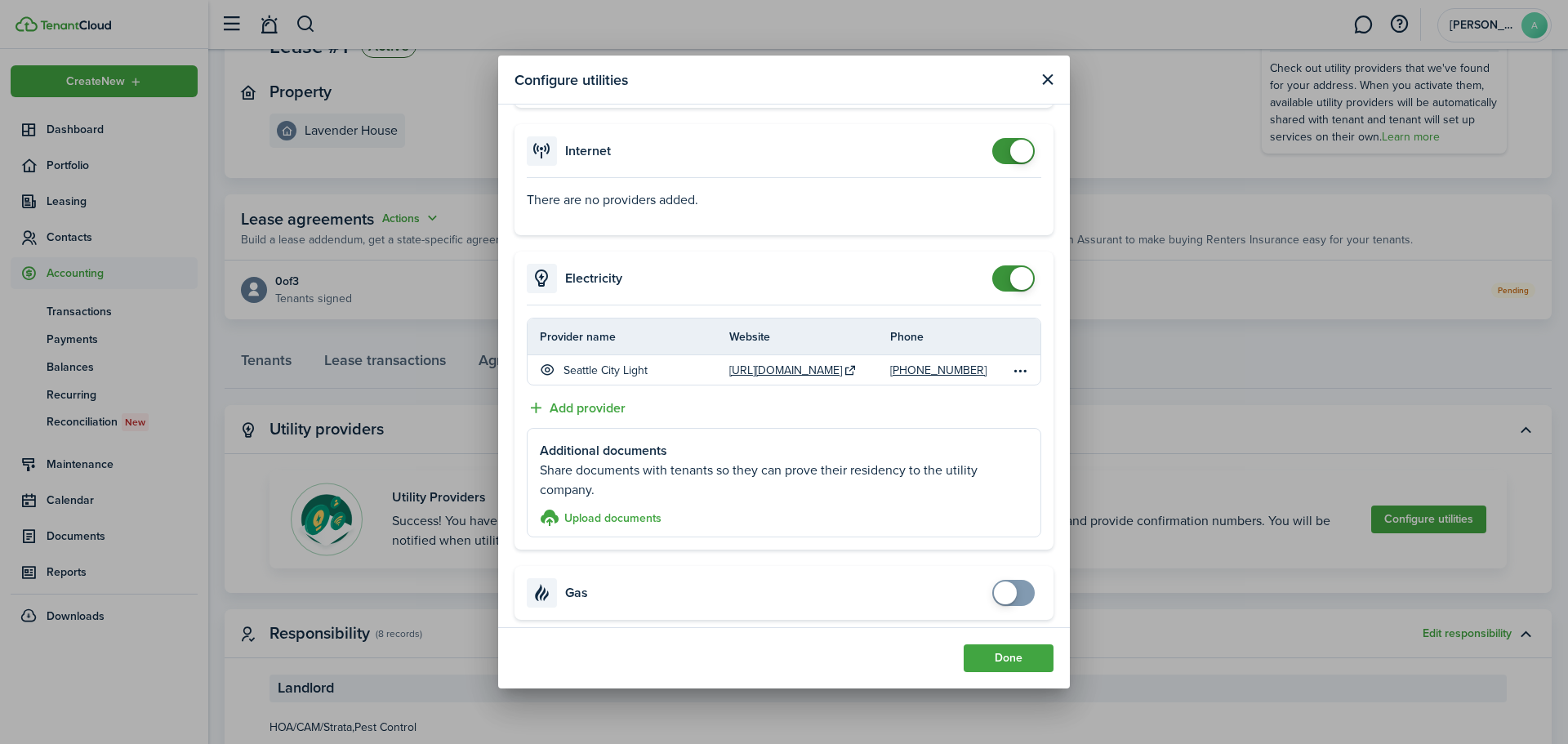
scroll to position [492, 0]
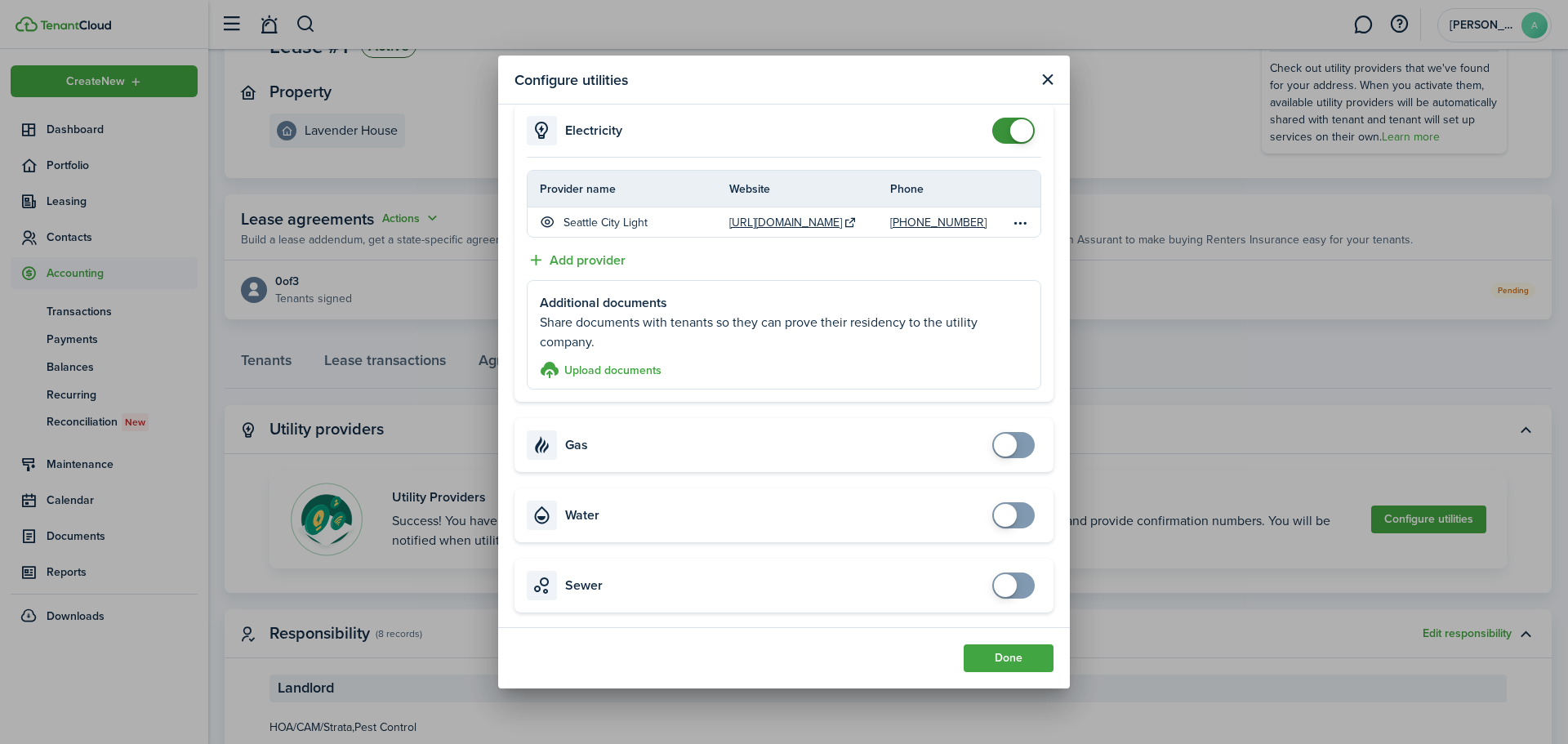
checkbox input "true"
click at [1013, 442] on span at bounding box center [1013, 445] width 16 height 26
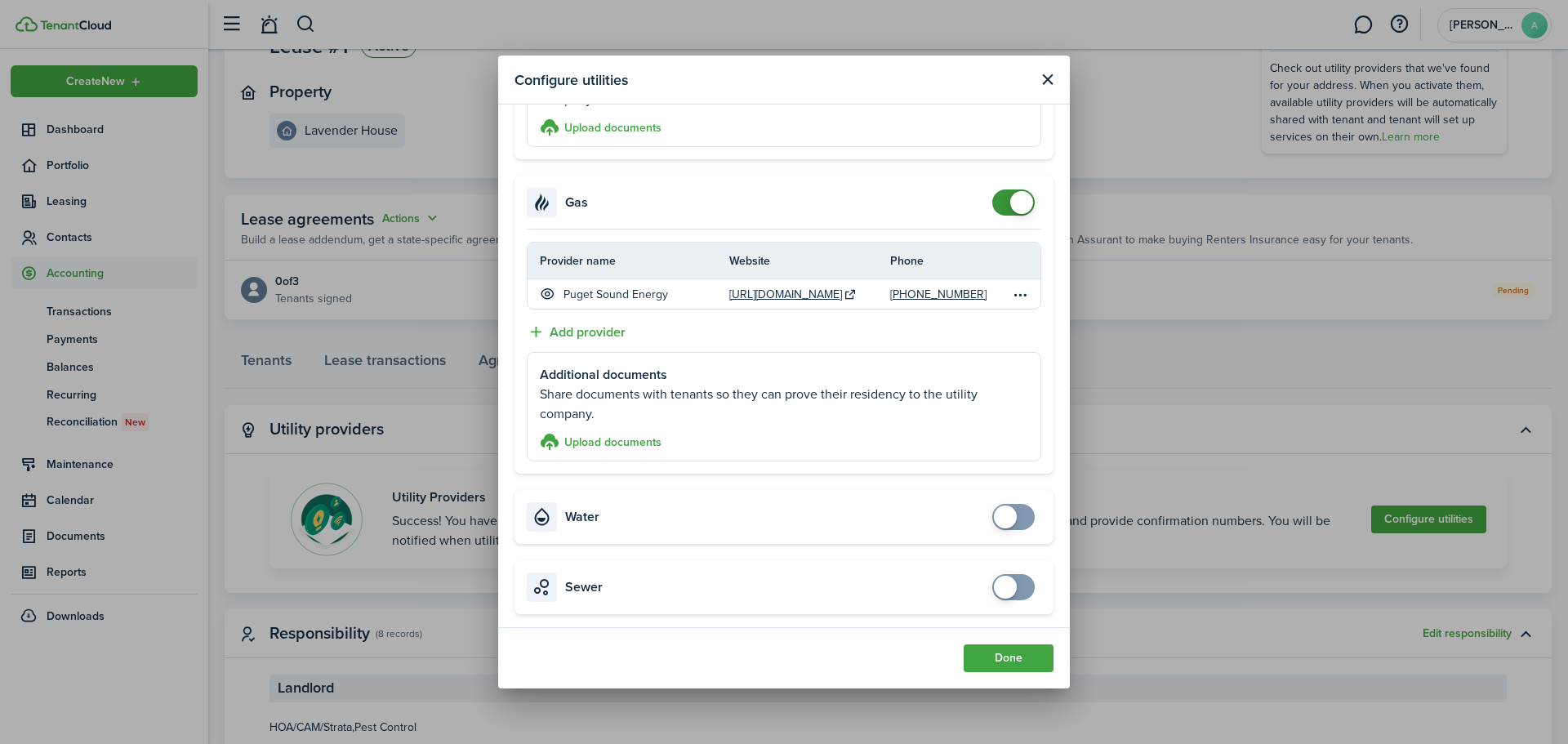
scroll to position [735, 0]
checkbox input "true"
click at [1016, 518] on span at bounding box center [1013, 515] width 16 height 26
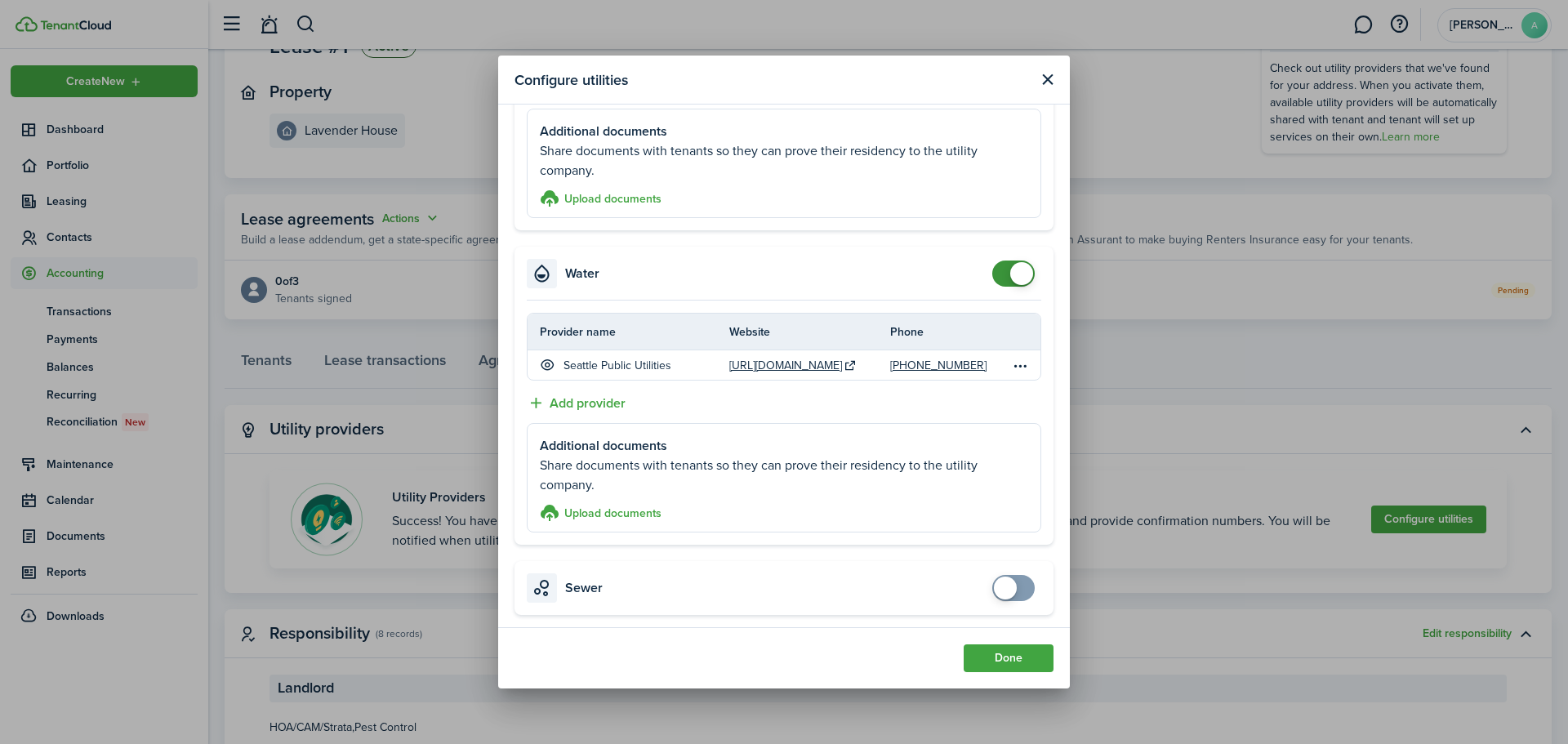
scroll to position [978, 0]
checkbox input "true"
click at [1000, 586] on span at bounding box center [1005, 587] width 23 height 23
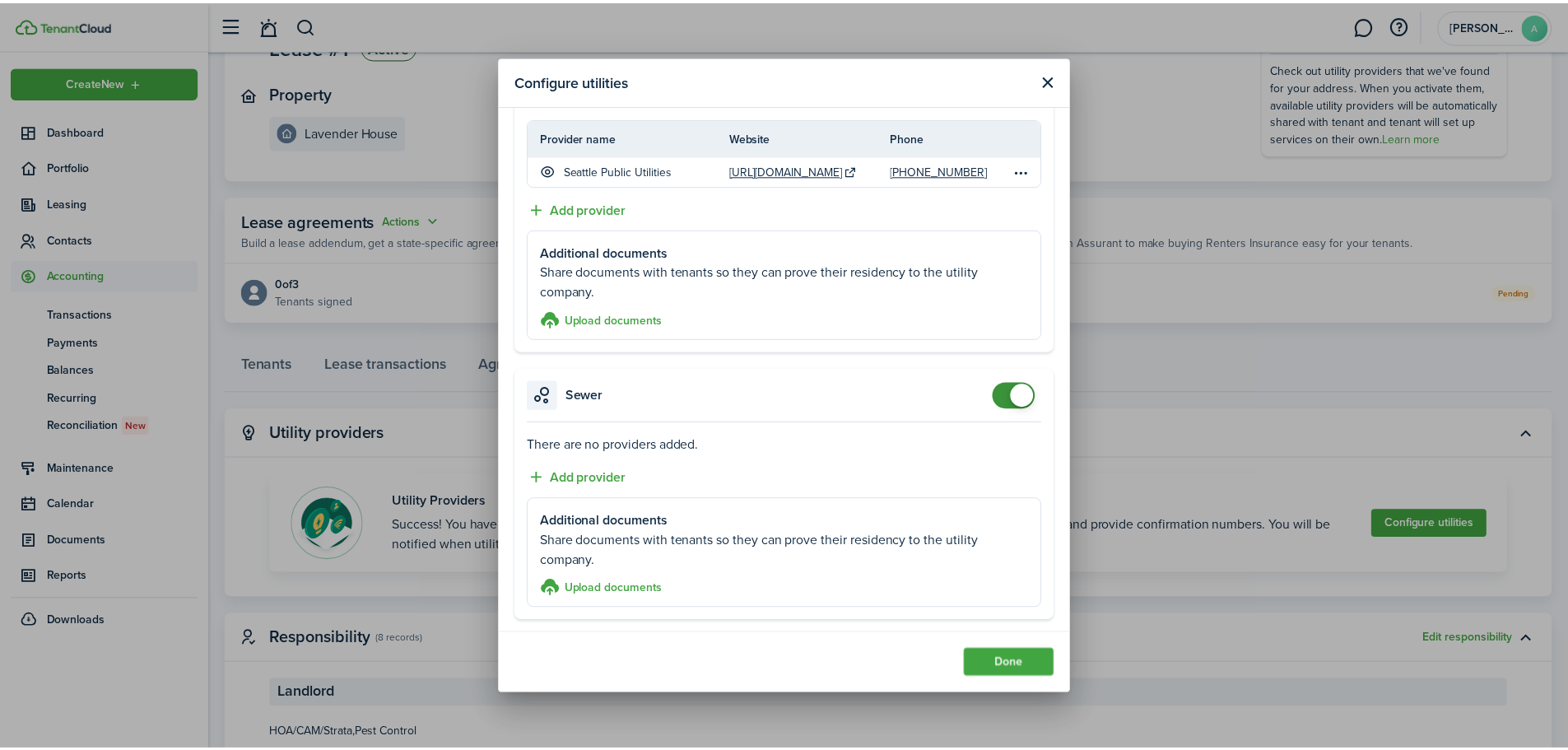
scroll to position [1183, 0]
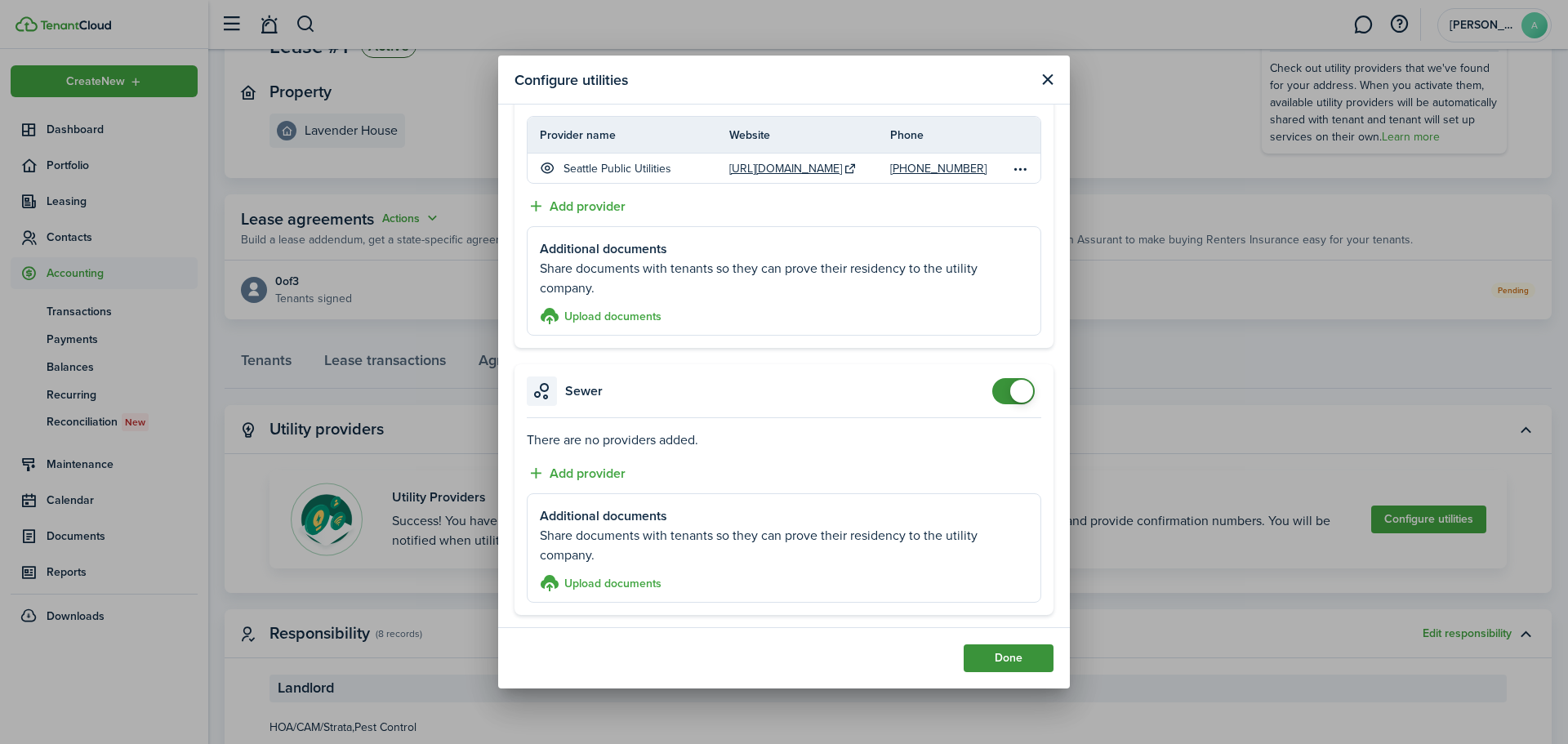
click at [999, 655] on button "Done" at bounding box center [1008, 657] width 89 height 27
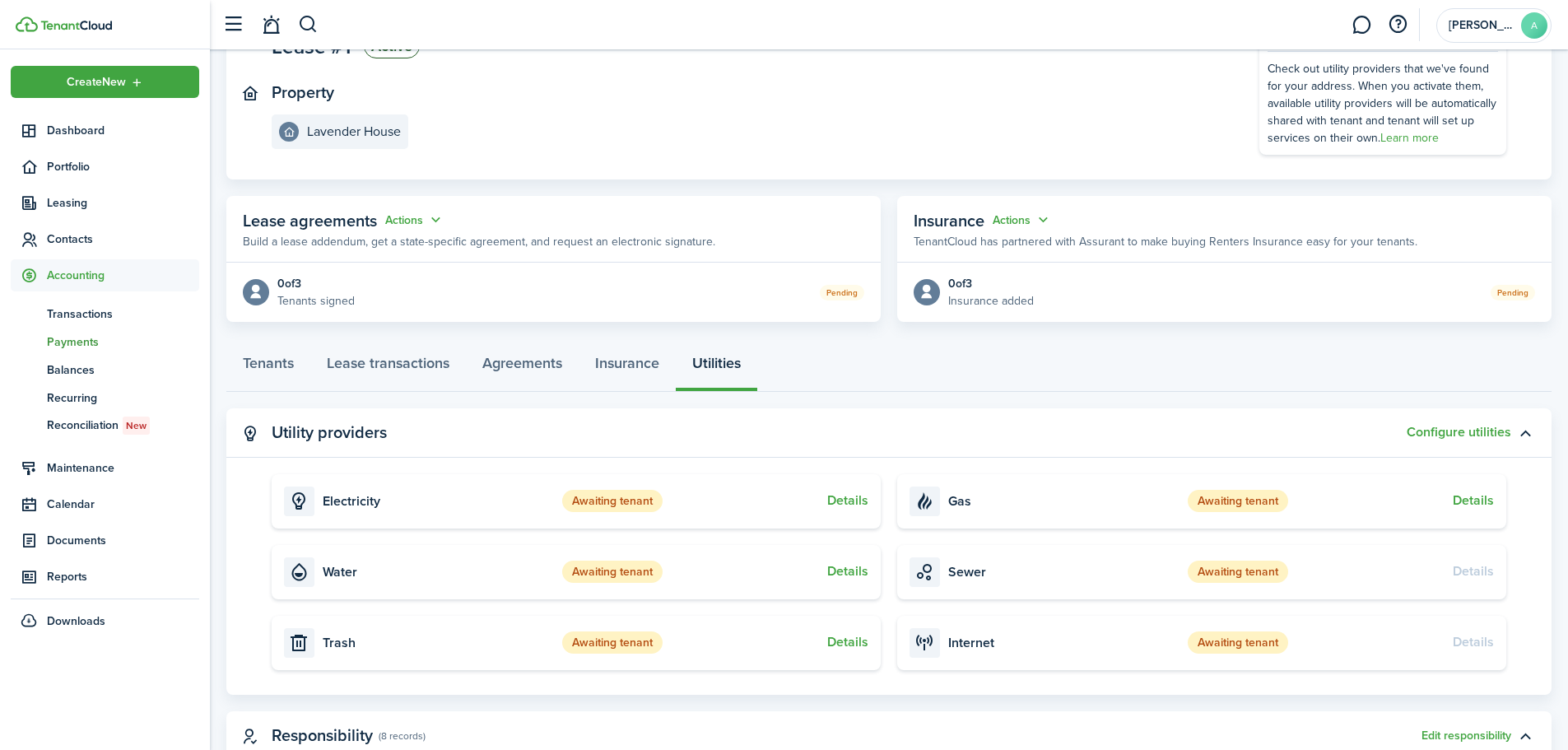
click at [104, 349] on span "Payments" at bounding box center [123, 341] width 153 height 17
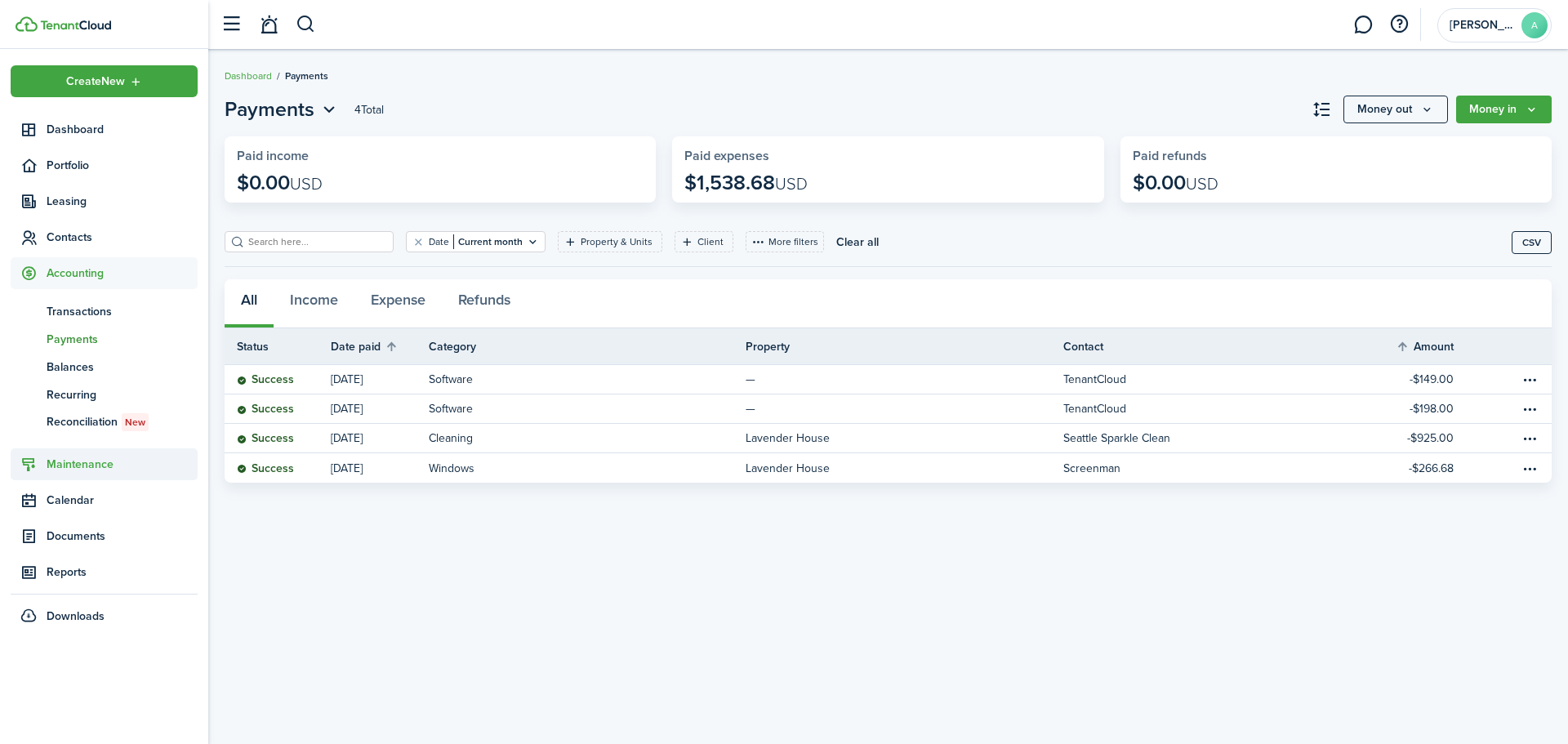
click at [89, 461] on span "Maintenance" at bounding box center [122, 463] width 151 height 17
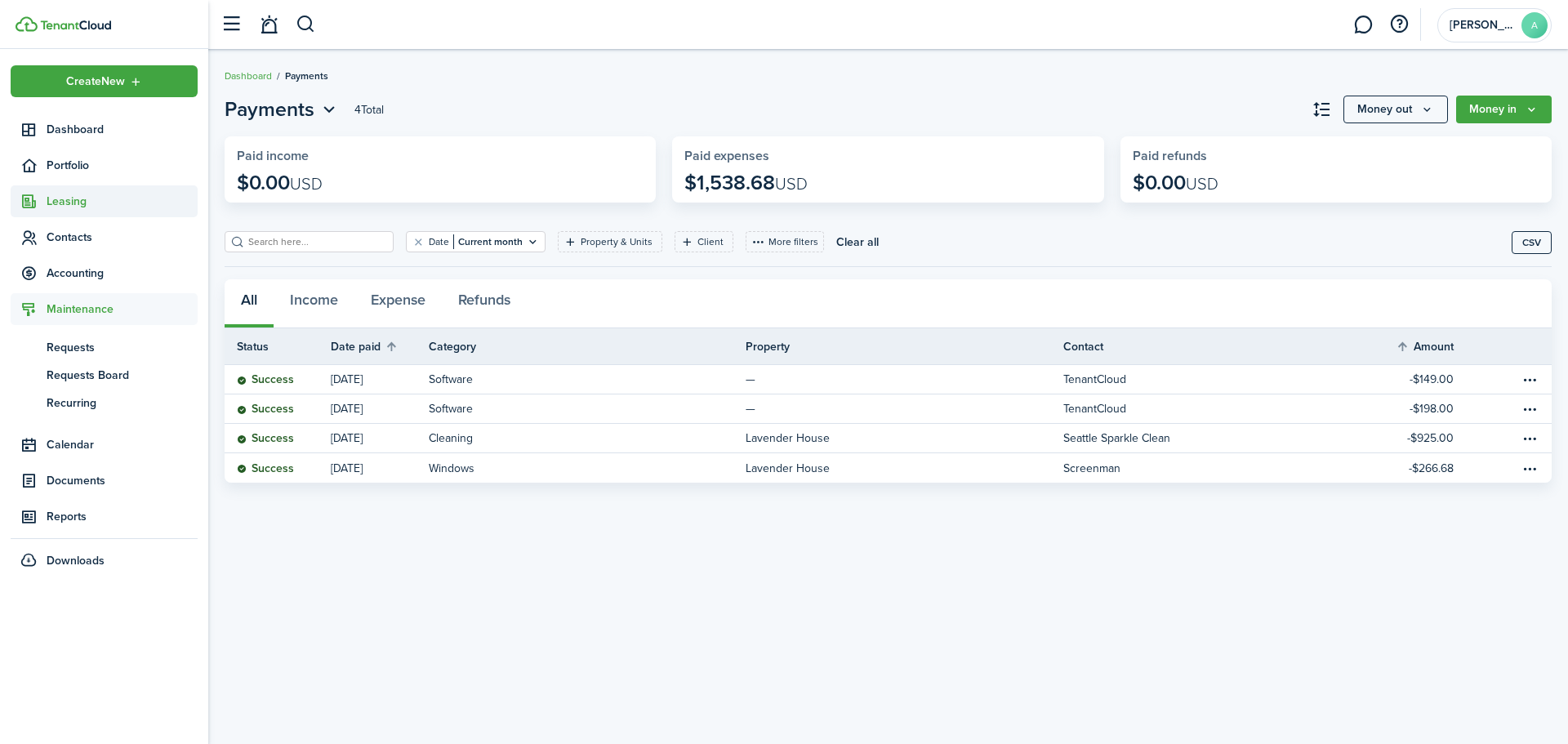
click at [70, 203] on span "Leasing" at bounding box center [122, 201] width 151 height 17
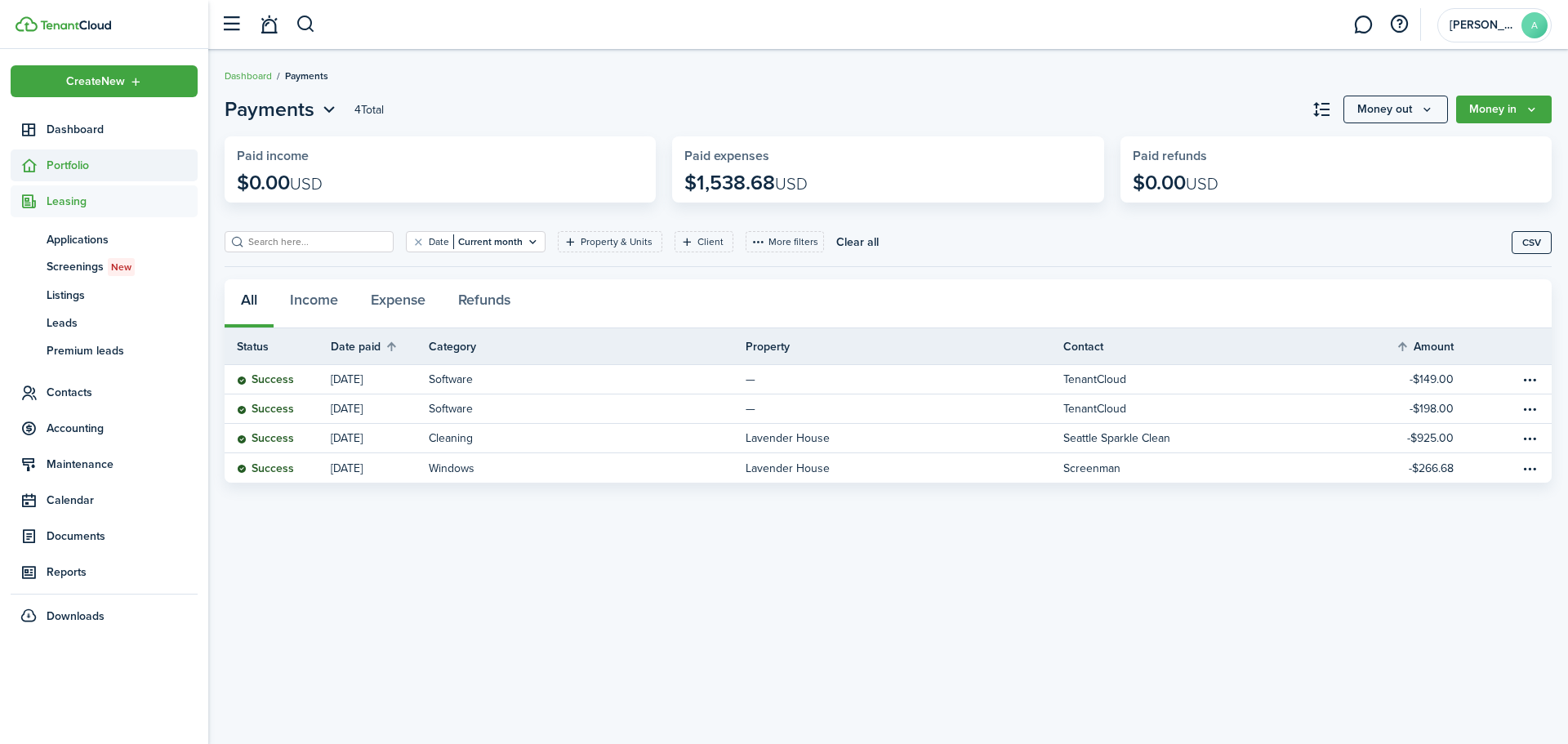
click at [71, 161] on span "Portfolio" at bounding box center [122, 165] width 151 height 17
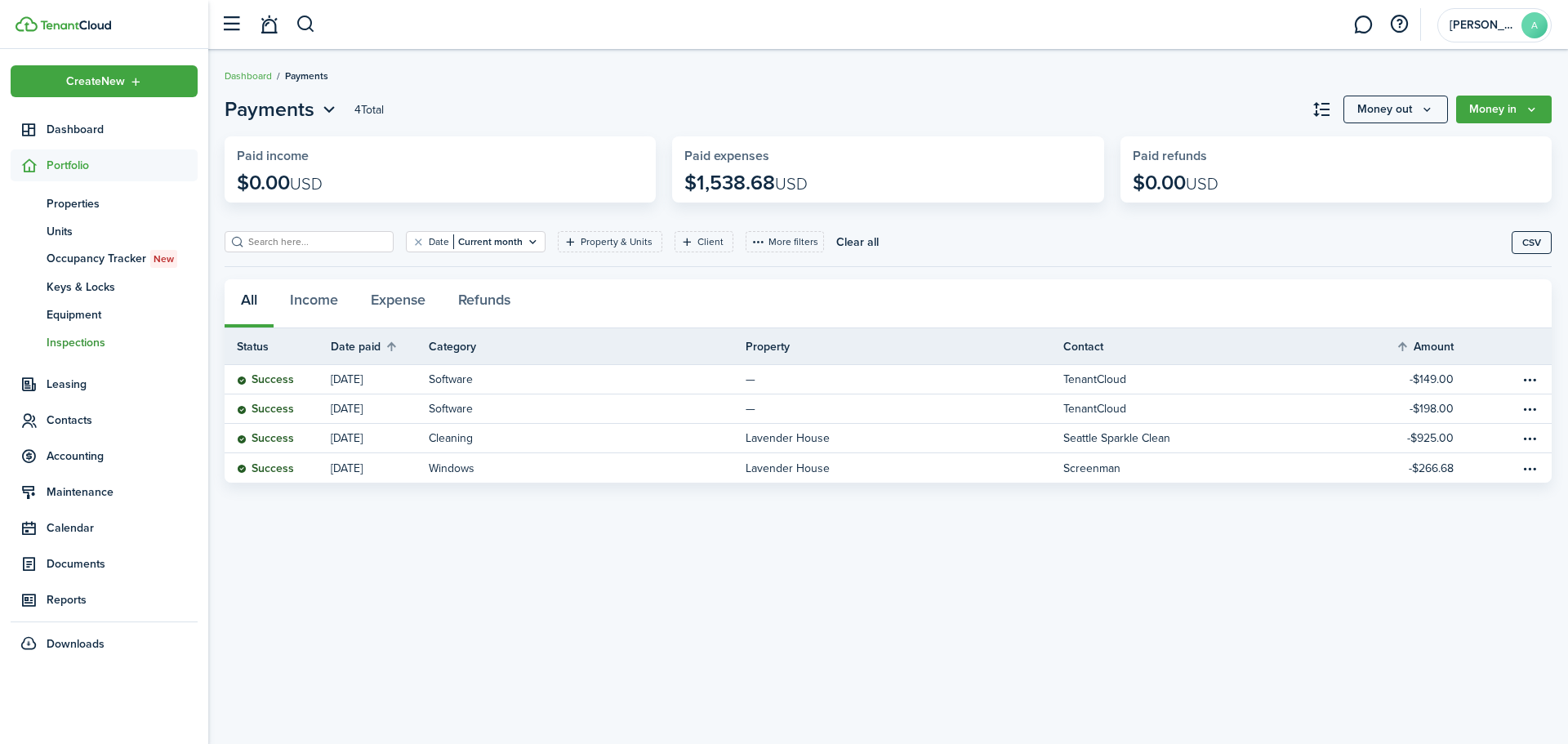
click at [62, 349] on span "Inspections" at bounding box center [122, 342] width 151 height 17
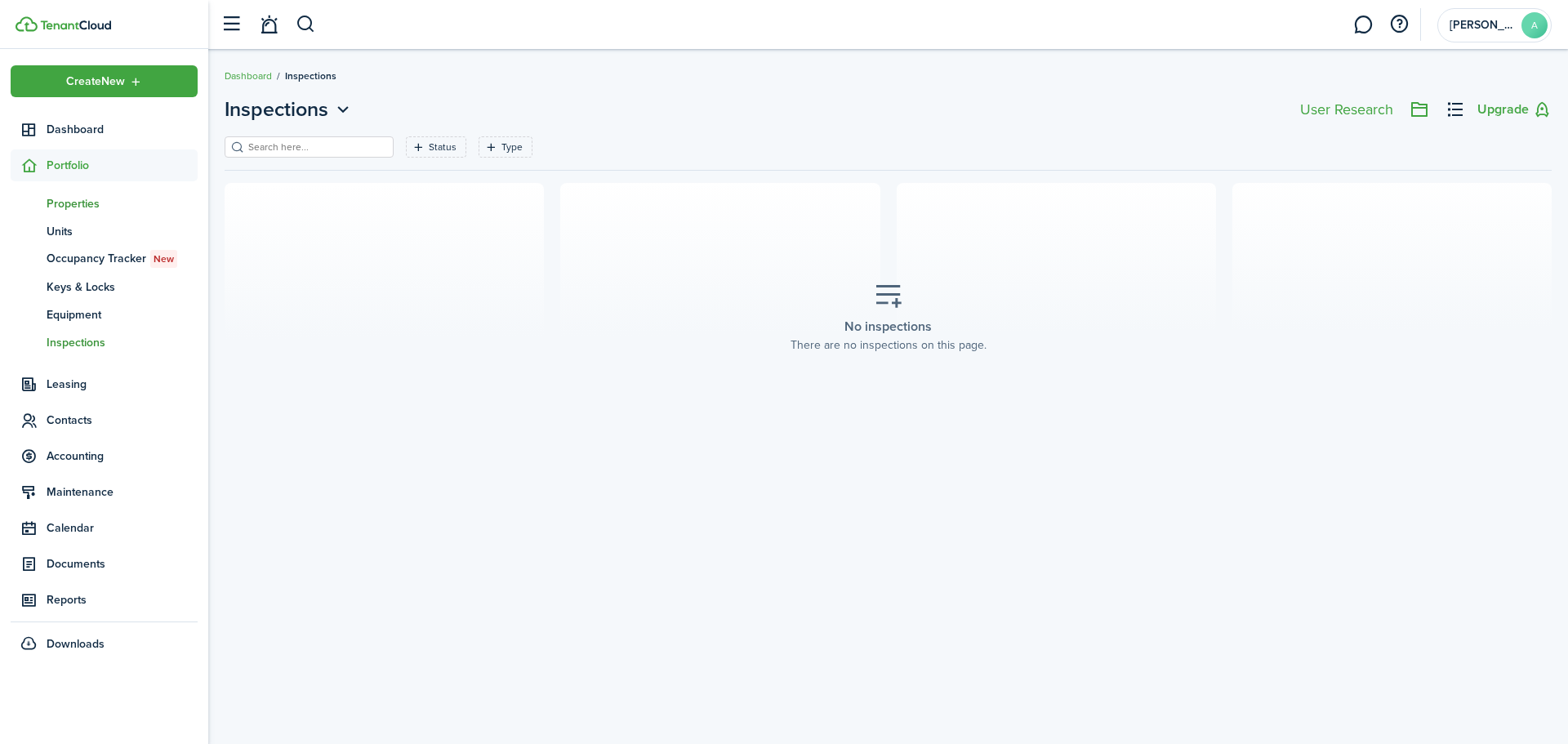
click at [47, 208] on span "Properties" at bounding box center [122, 203] width 151 height 17
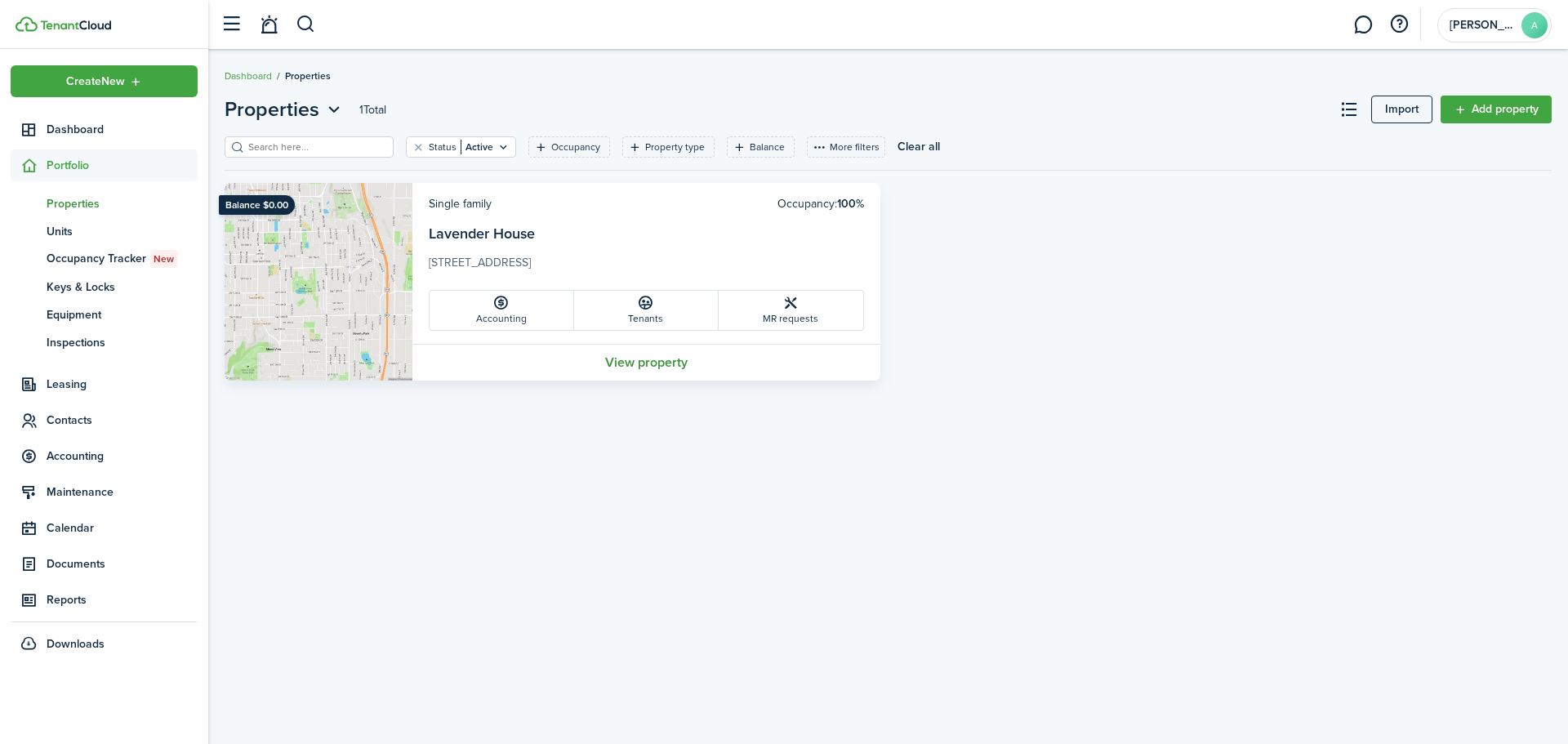
click at [631, 362] on link "View property" at bounding box center [646, 361] width 468 height 36
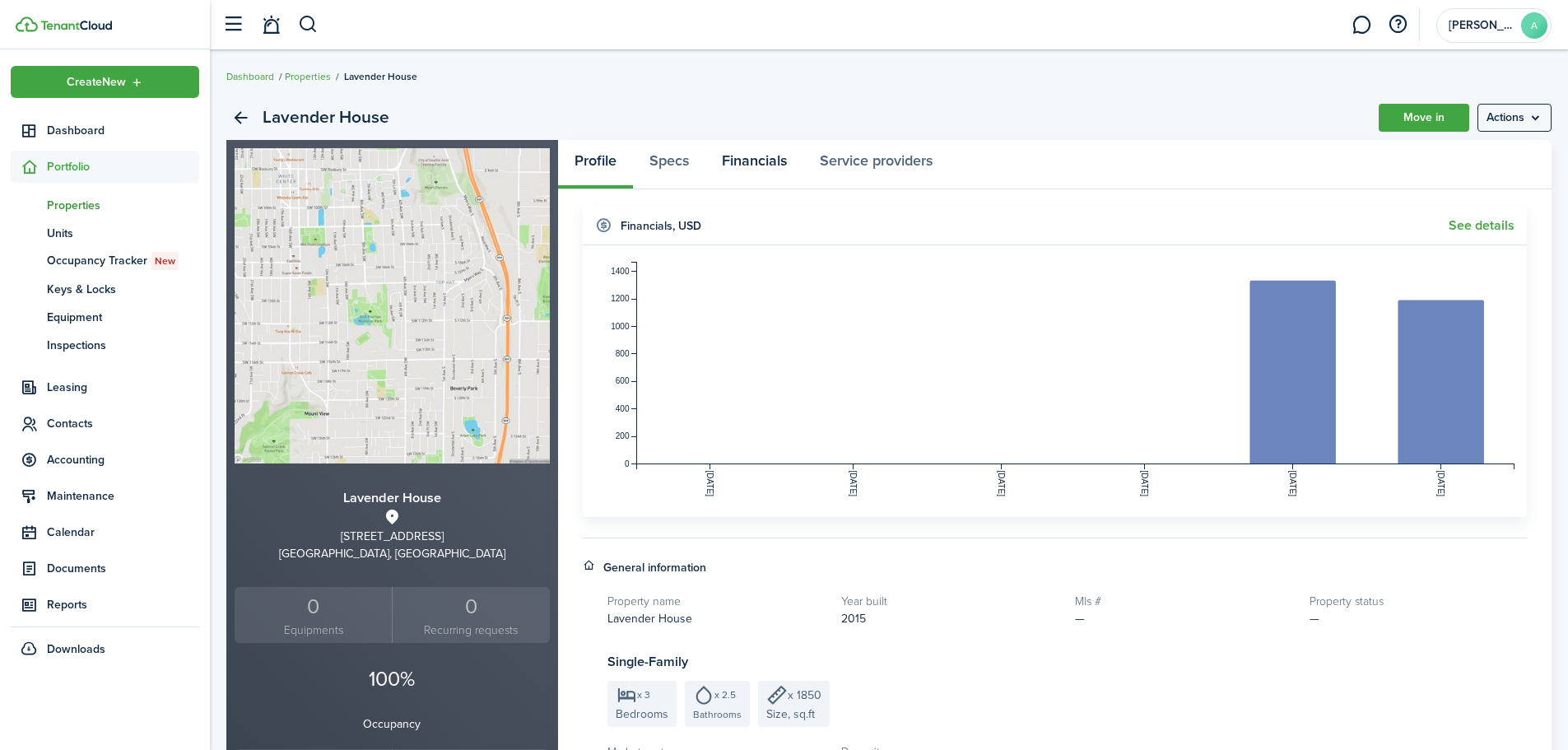
click at [750, 156] on link "Financials" at bounding box center [755, 164] width 98 height 49
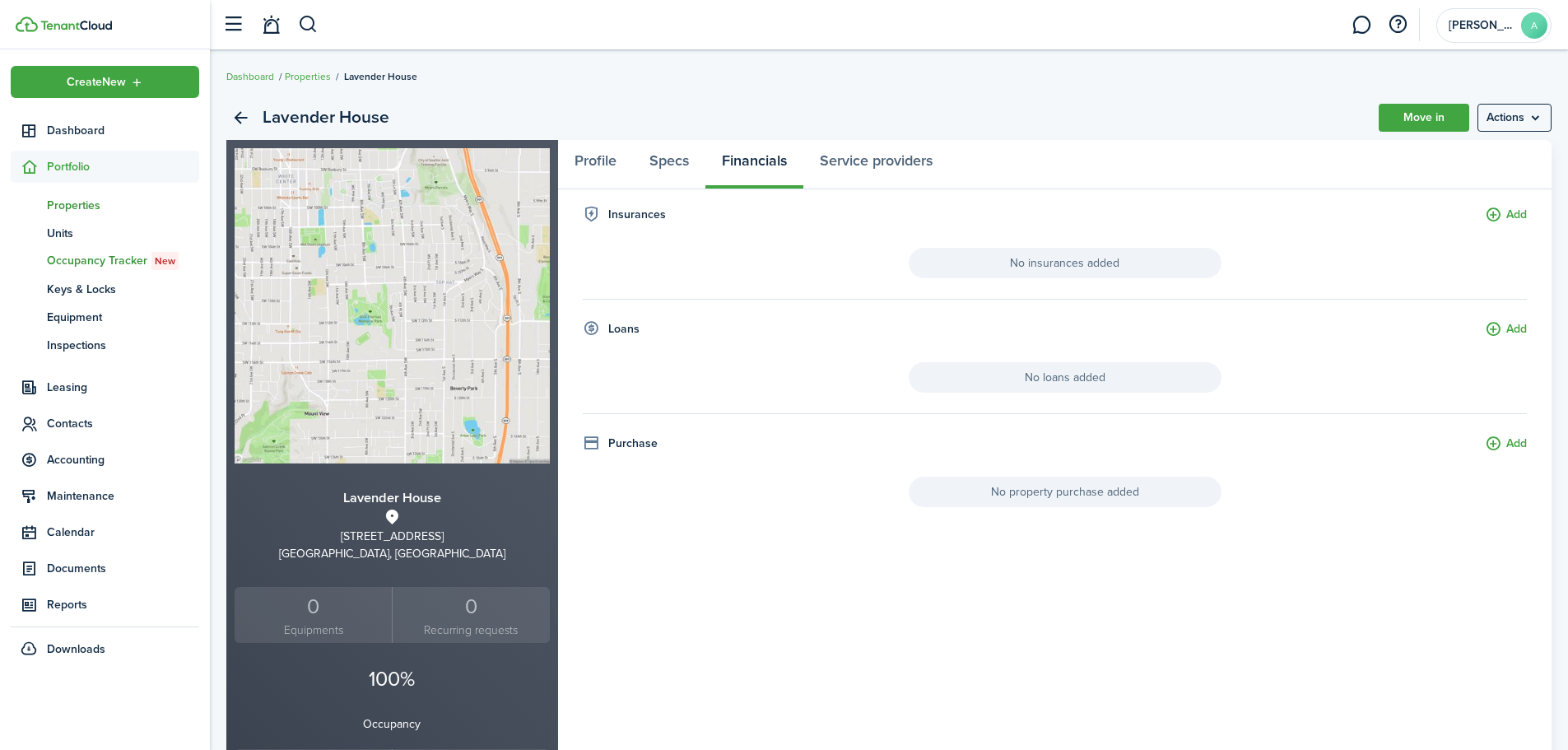
click at [96, 254] on span "Occupancy Tracker New" at bounding box center [123, 261] width 153 height 18
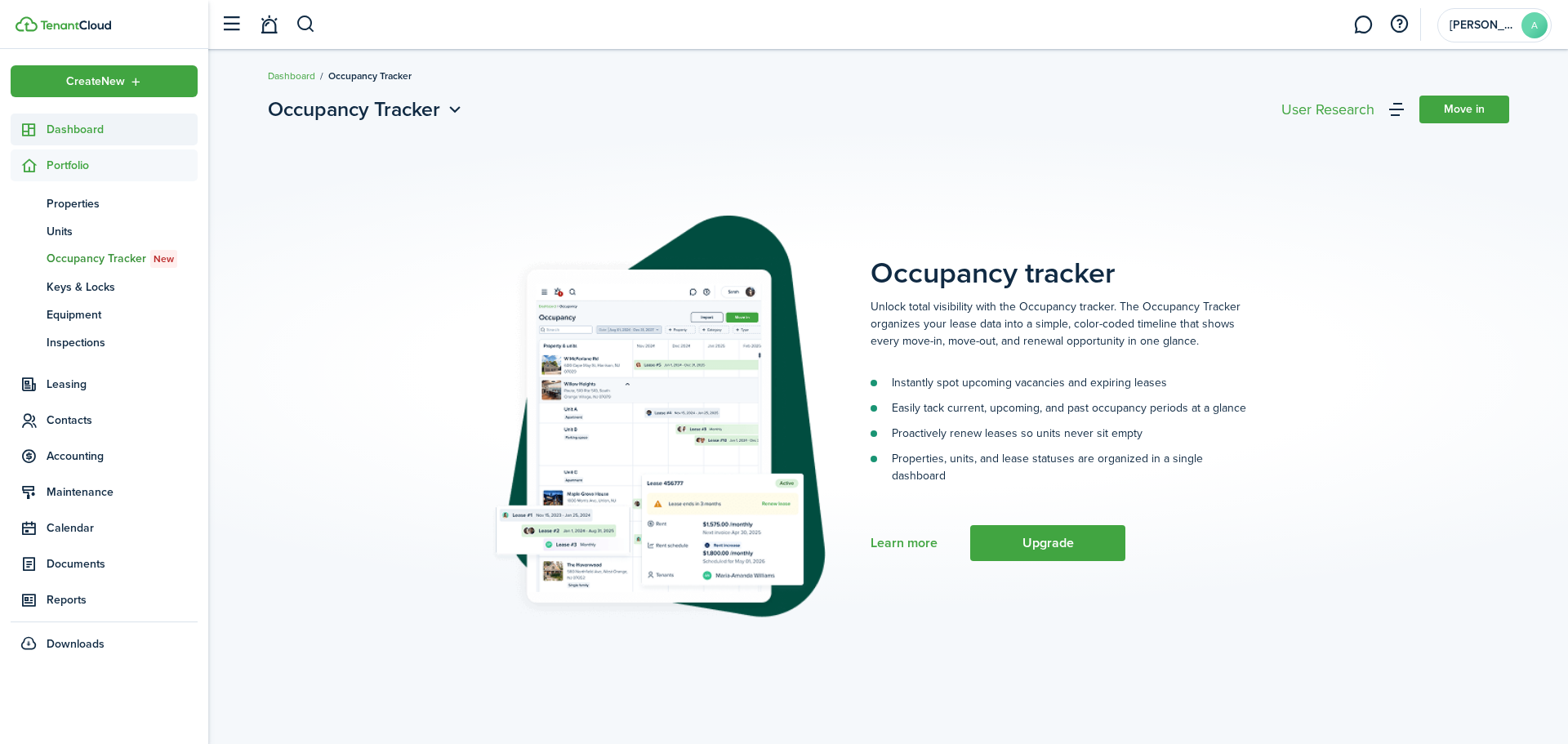
click at [83, 128] on span "Dashboard" at bounding box center [122, 128] width 151 height 17
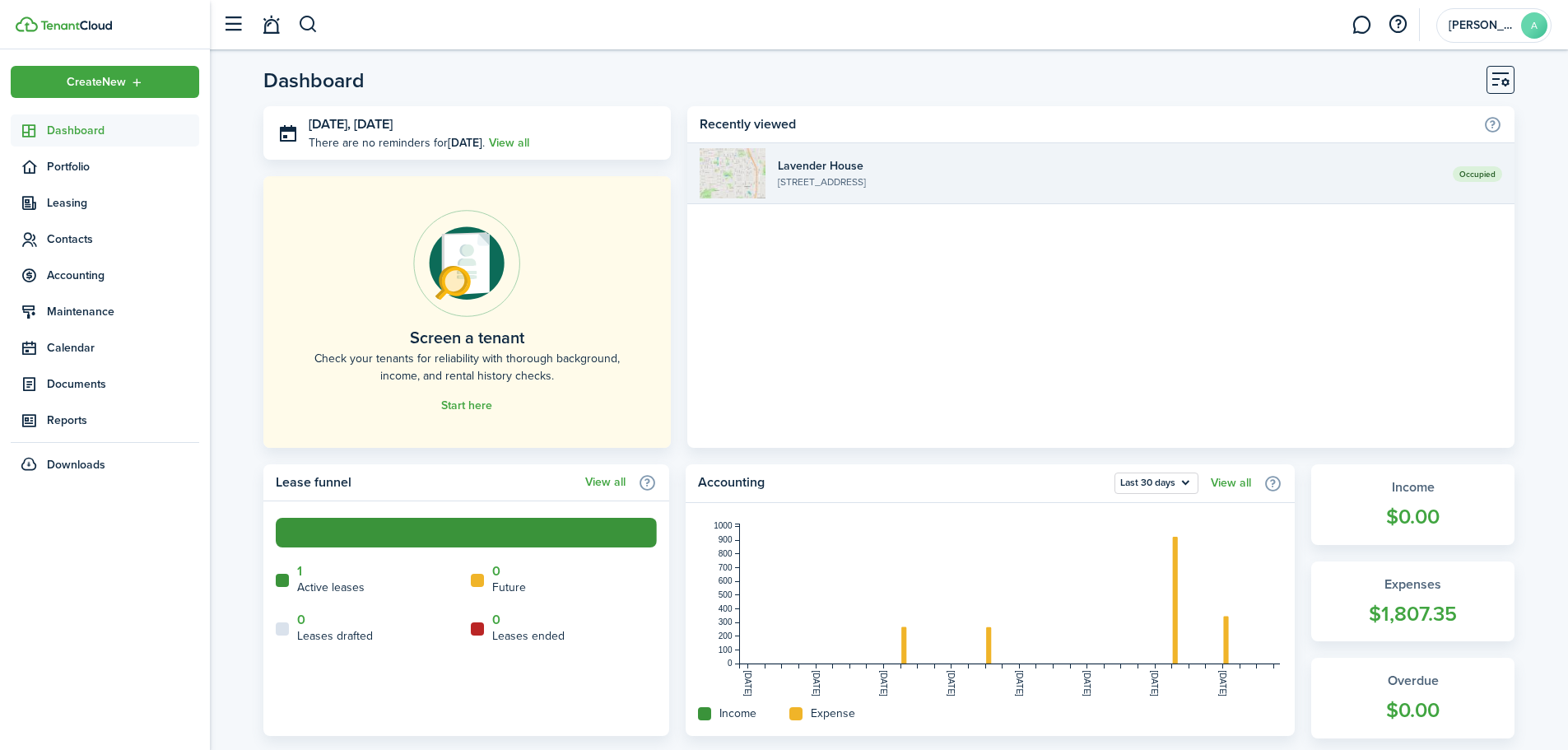
click at [859, 163] on widget-list-item-title "Lavender House" at bounding box center [1109, 165] width 663 height 17
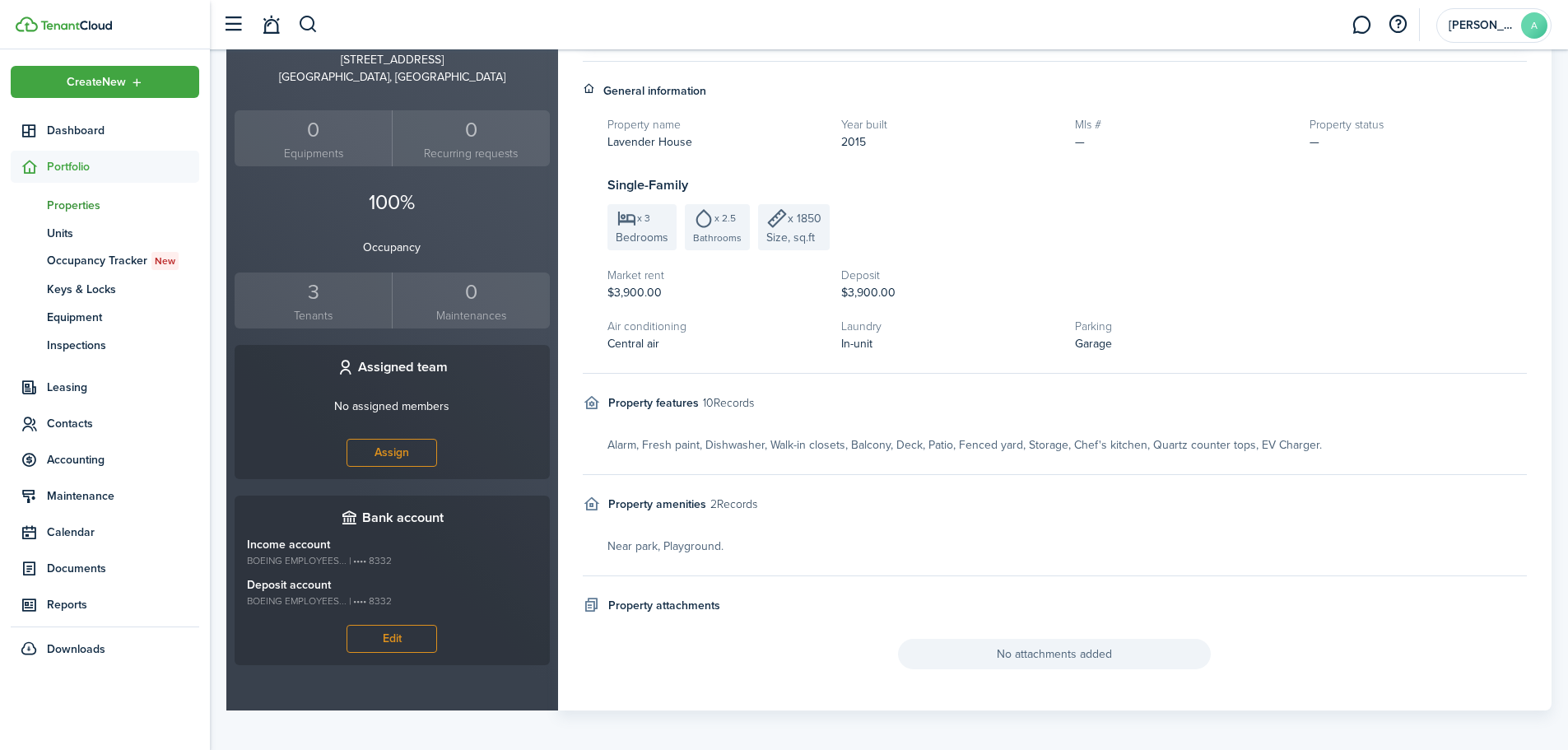
scroll to position [482, 0]
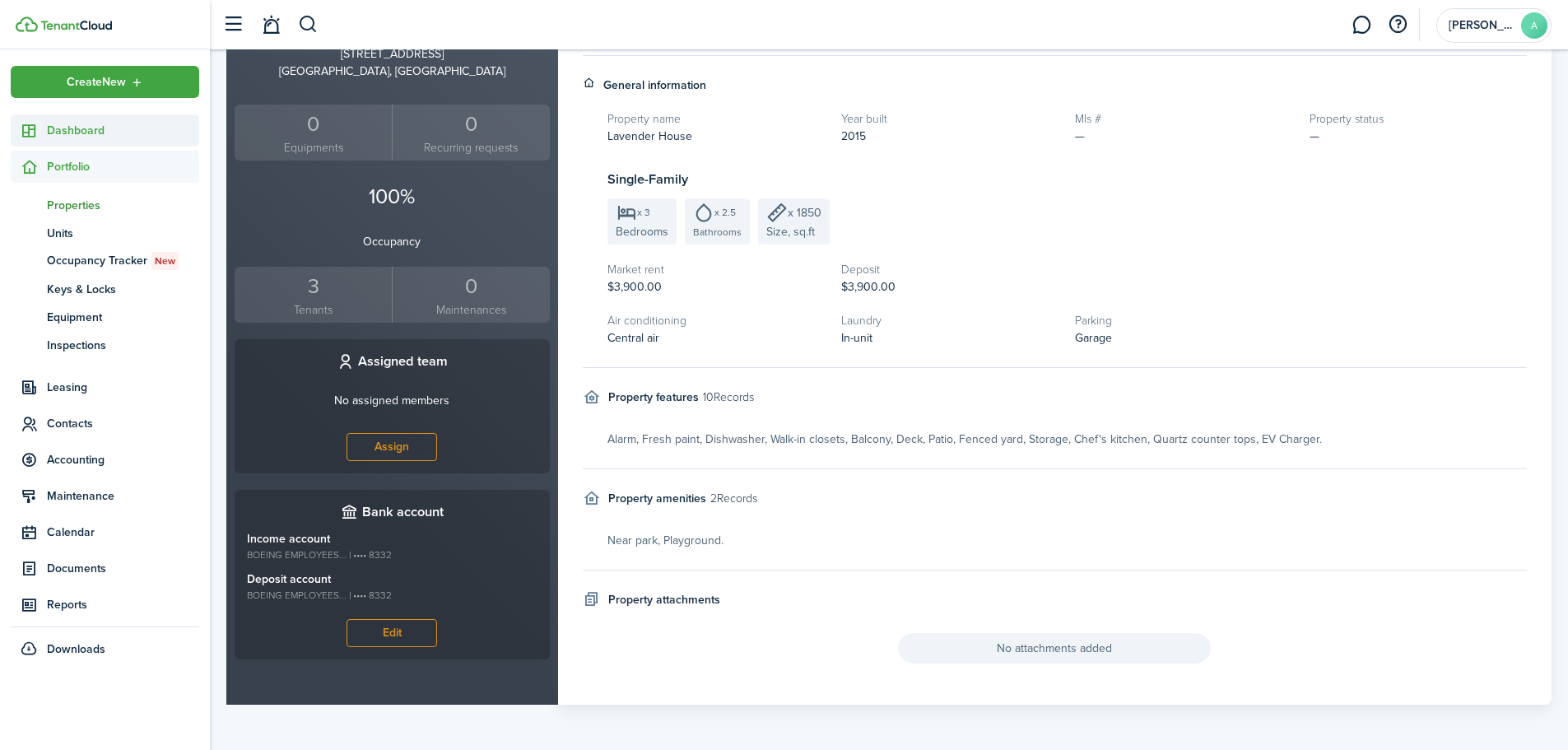
click at [76, 119] on link "Dashboard" at bounding box center [104, 130] width 188 height 32
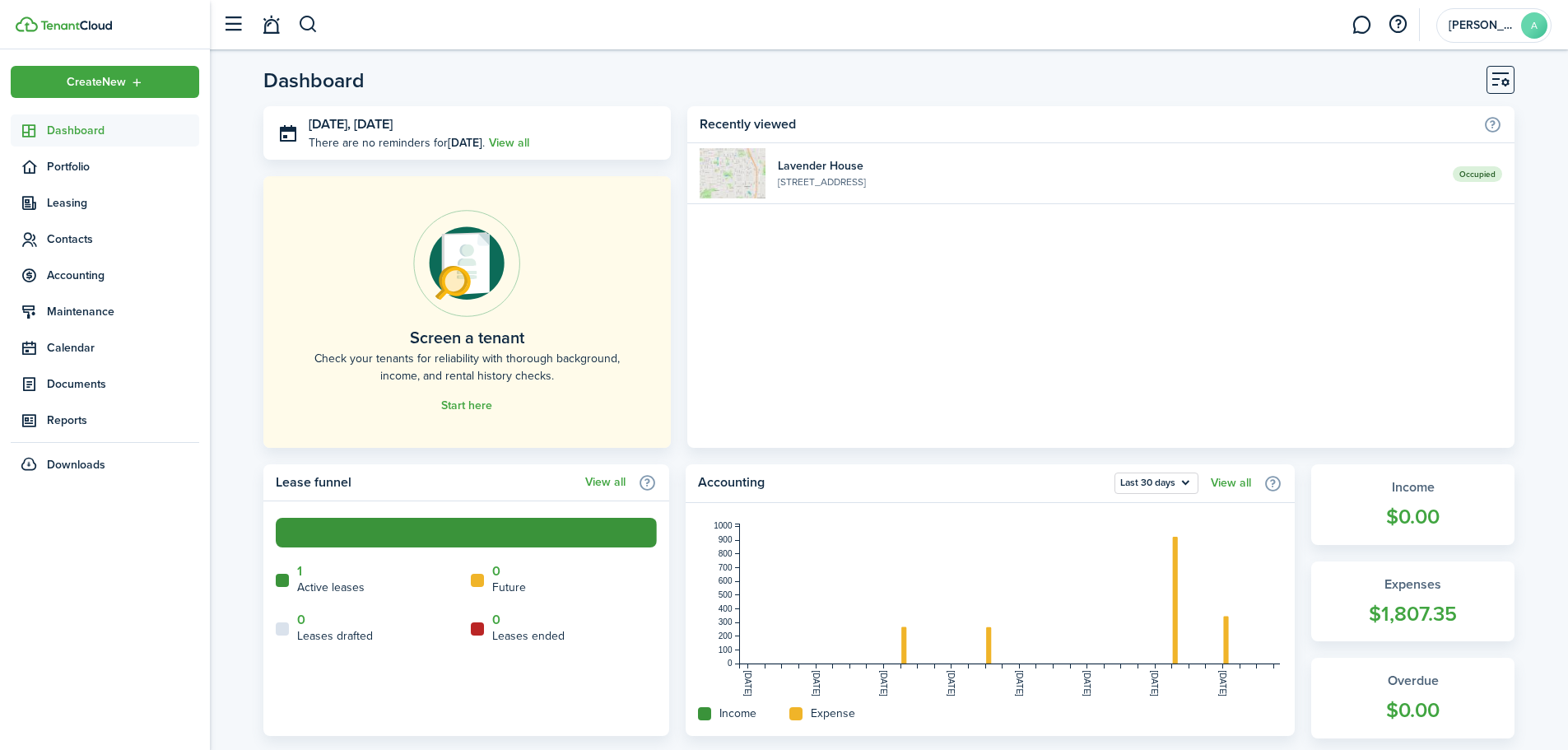
click at [75, 119] on link "Dashboard" at bounding box center [104, 130] width 188 height 32
click at [100, 128] on span "Dashboard" at bounding box center [123, 129] width 153 height 17
click at [1484, 20] on span "[PERSON_NAME]" at bounding box center [1481, 25] width 66 height 12
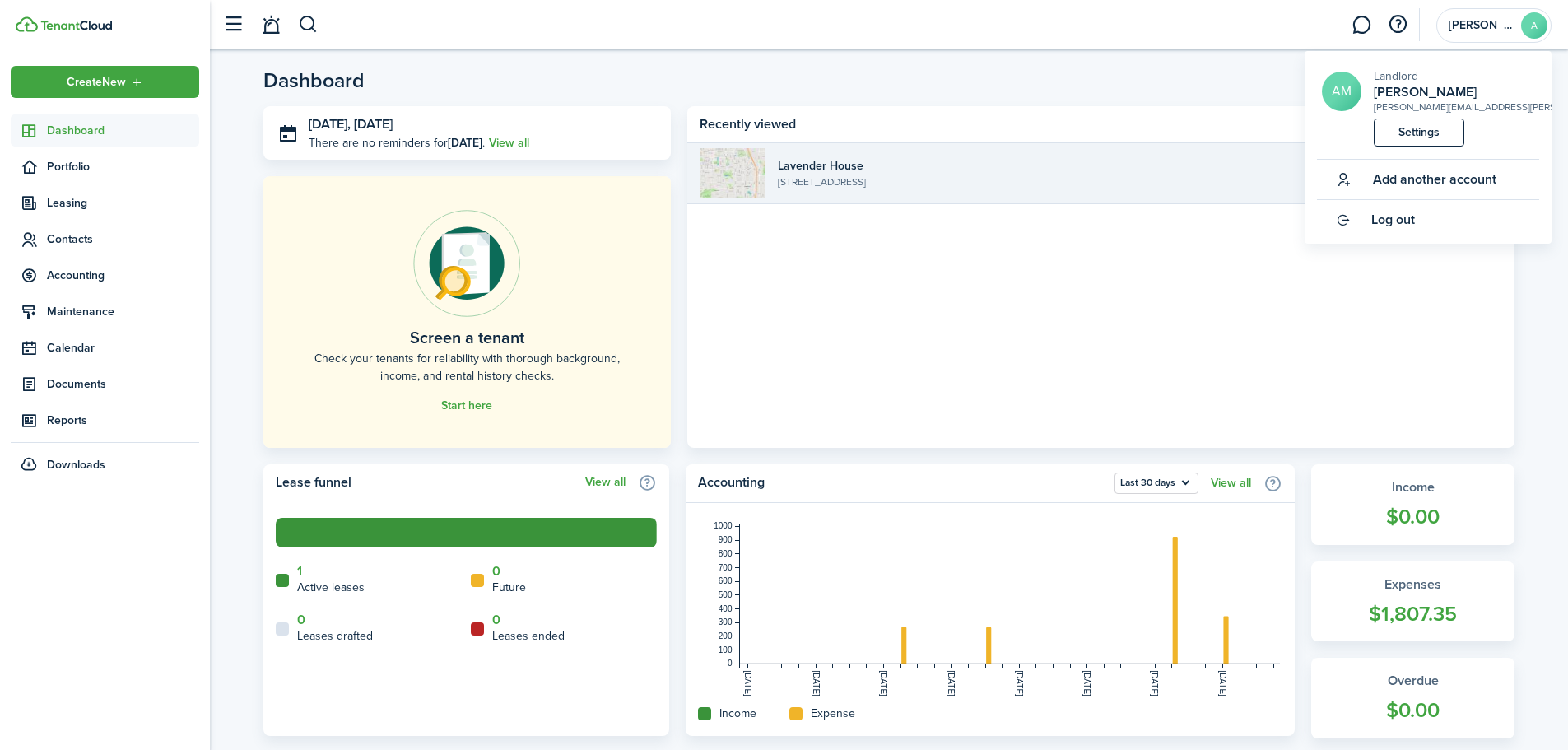
click at [1035, 165] on widget-list-item-title "Lavender House" at bounding box center [1109, 165] width 663 height 17
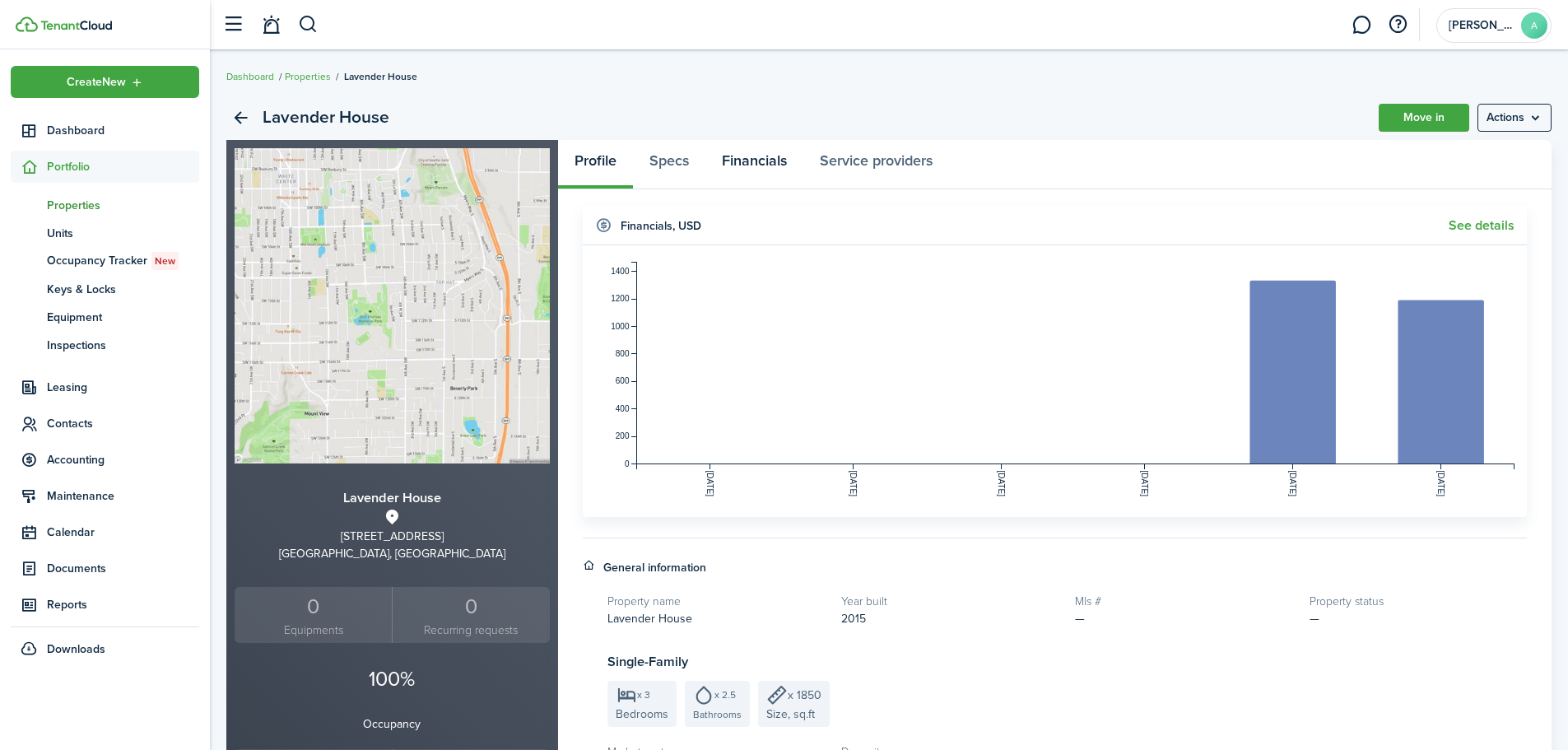
click at [749, 162] on link "Financials" at bounding box center [755, 164] width 98 height 49
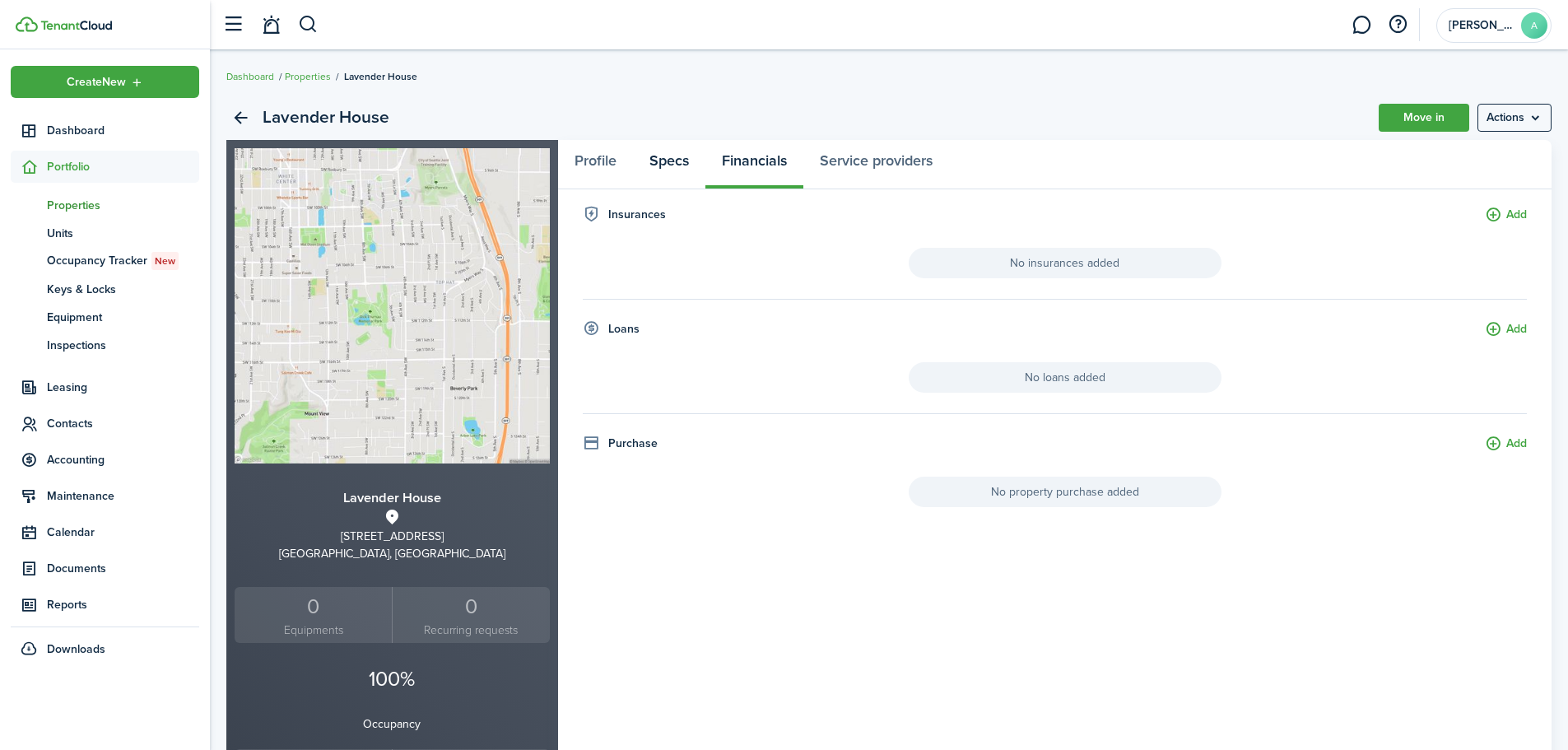
click at [687, 162] on link "Specs" at bounding box center [669, 164] width 72 height 49
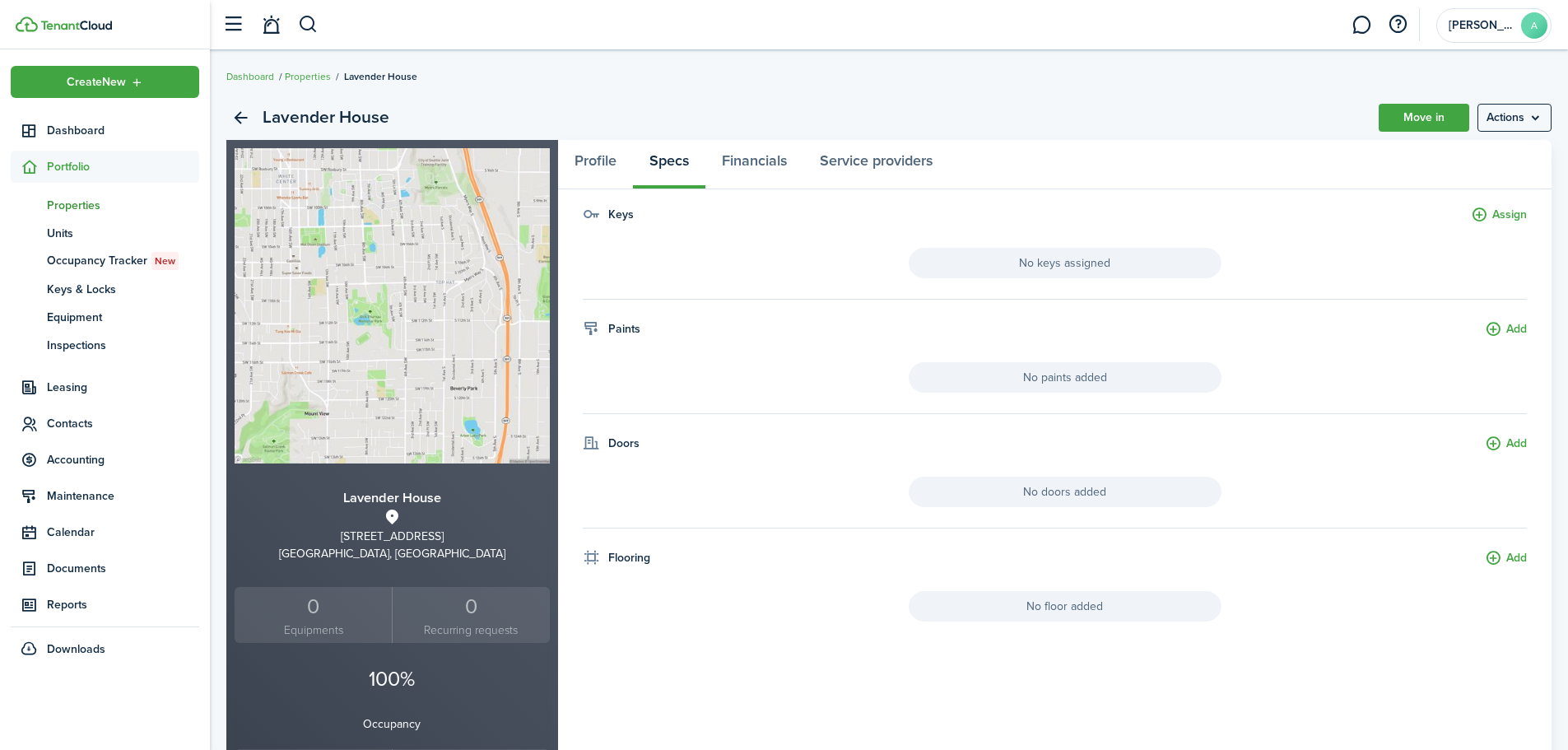
click at [1135, 375] on span "No paints added" at bounding box center [1065, 378] width 313 height 30
click at [1499, 326] on button "Add" at bounding box center [1505, 329] width 42 height 19
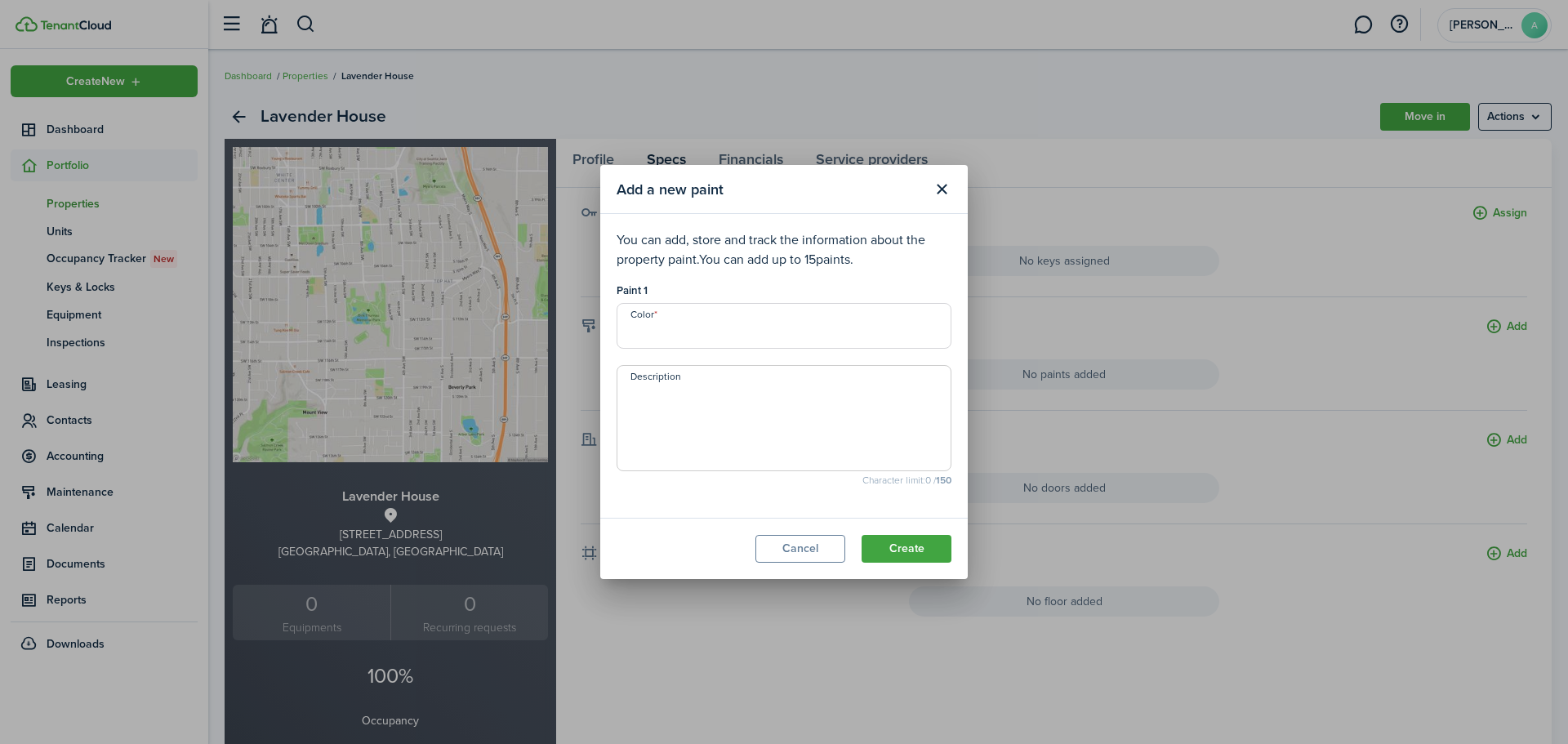
click at [839, 335] on input "Color" at bounding box center [784, 326] width 335 height 46
click at [691, 401] on textarea "Description" at bounding box center [784, 422] width 333 height 78
type textarea "[PERSON_NAME]"
click at [737, 316] on input "Color" at bounding box center [784, 326] width 335 height 46
click at [680, 320] on input "Color" at bounding box center [784, 326] width 335 height 46
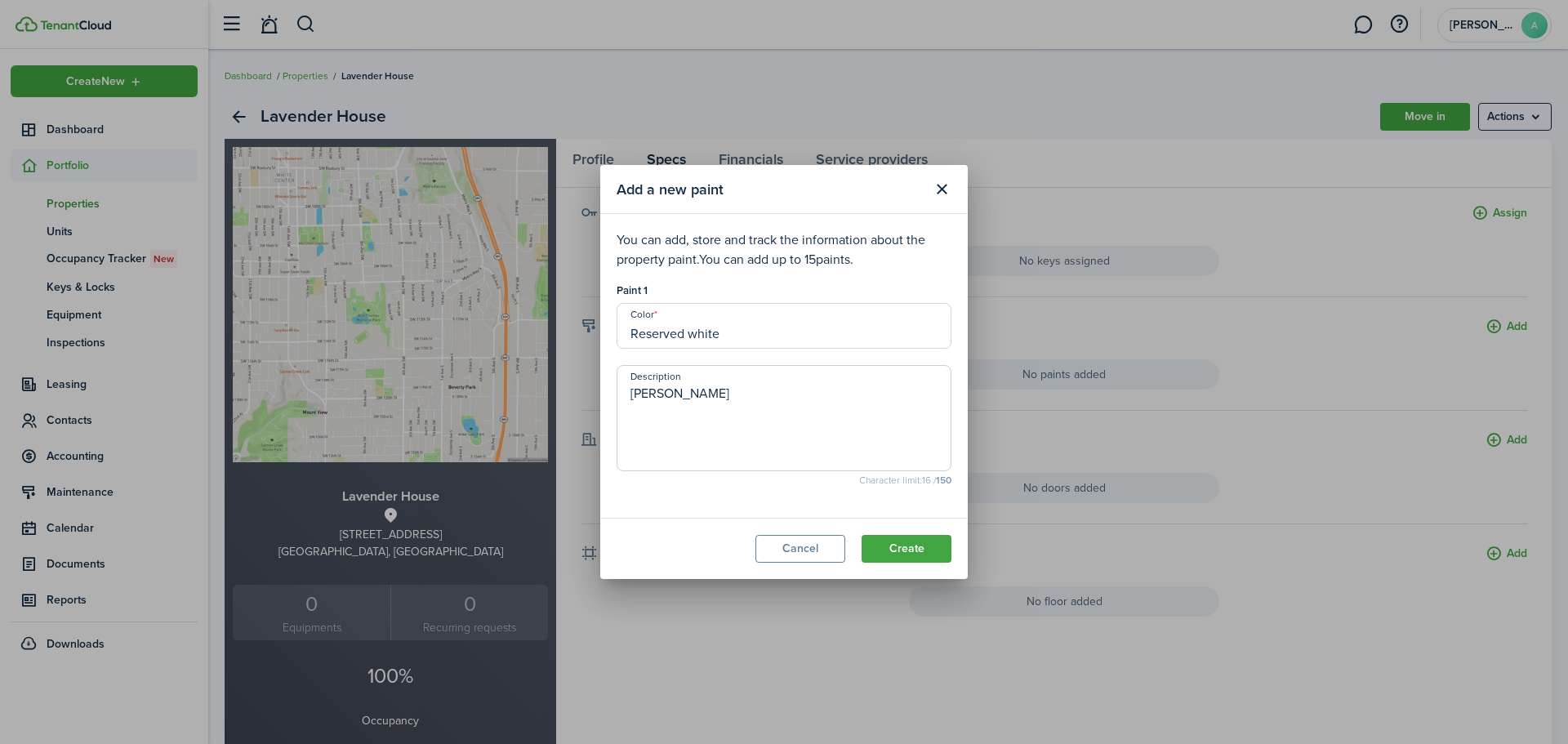
type input "Reserved white"
click at [788, 391] on textarea "[PERSON_NAME]" at bounding box center [784, 422] width 333 height 78
type textarea "[PERSON_NAME] - interior walls"
drag, startPoint x: 904, startPoint y: 546, endPoint x: 912, endPoint y: 546, distance: 8.0
click at [904, 546] on button "Create" at bounding box center [905, 548] width 89 height 27
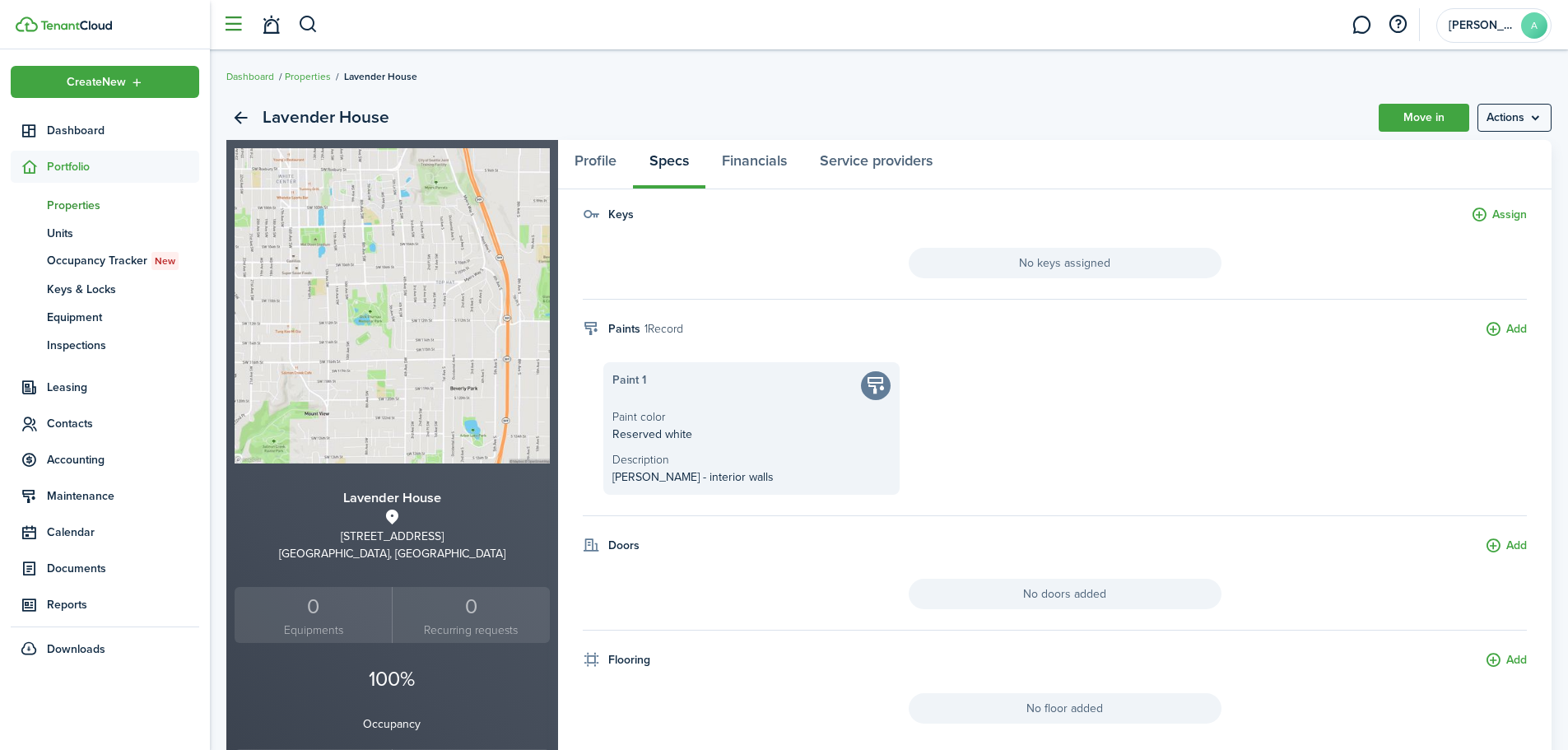
click at [227, 32] on button "button" at bounding box center [232, 24] width 31 height 31
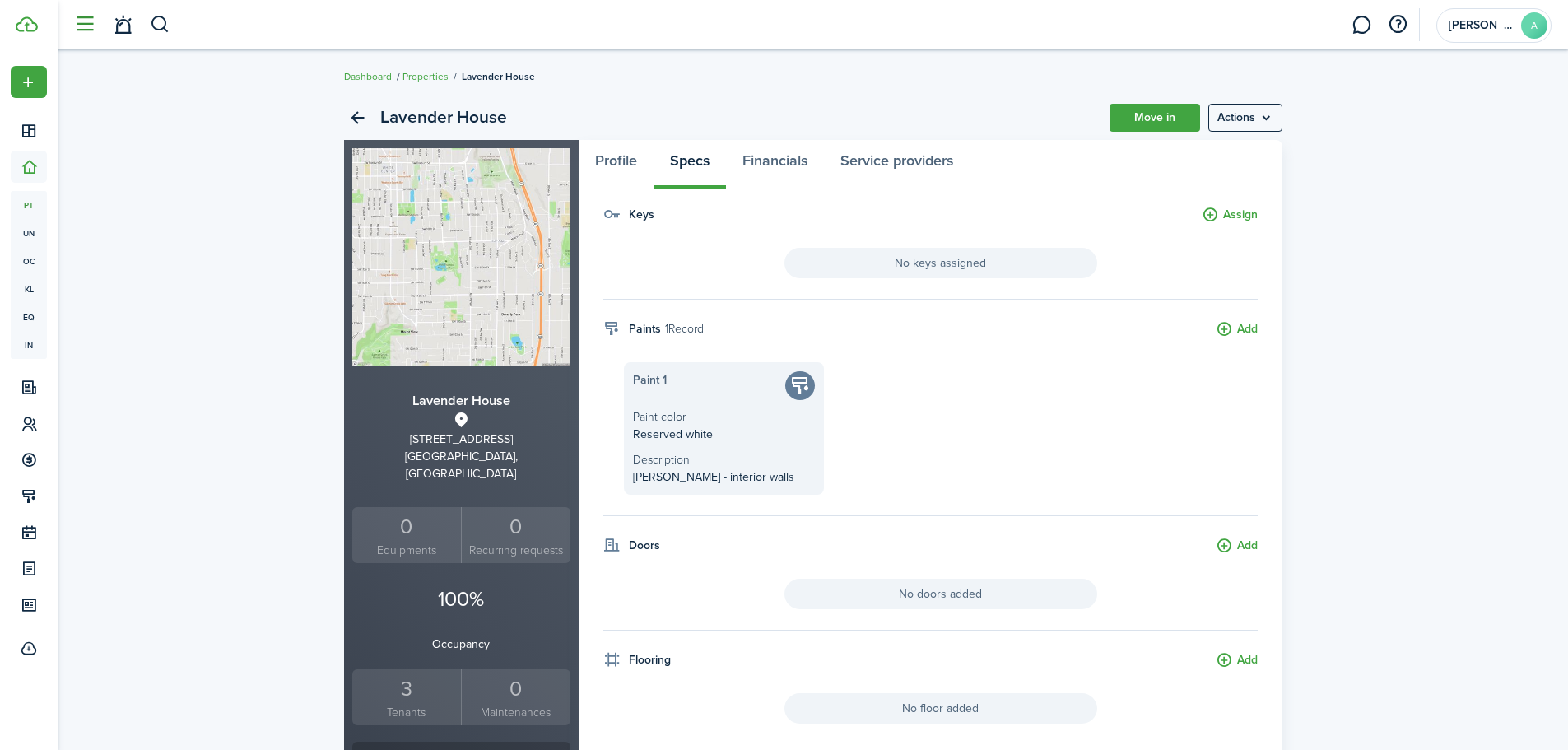
click at [79, 17] on button "button" at bounding box center [84, 24] width 31 height 31
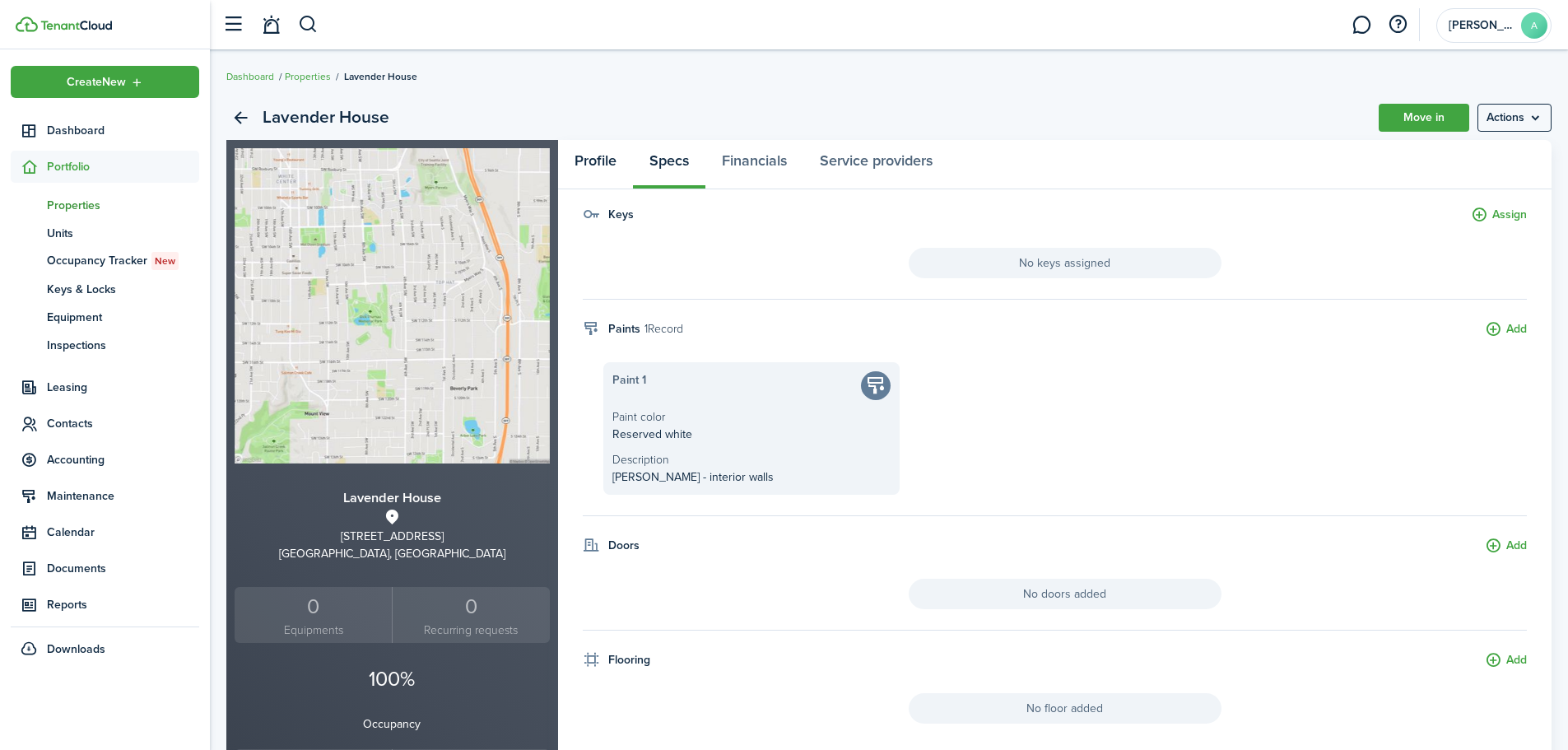
click at [594, 151] on link "Profile" at bounding box center [596, 164] width 75 height 49
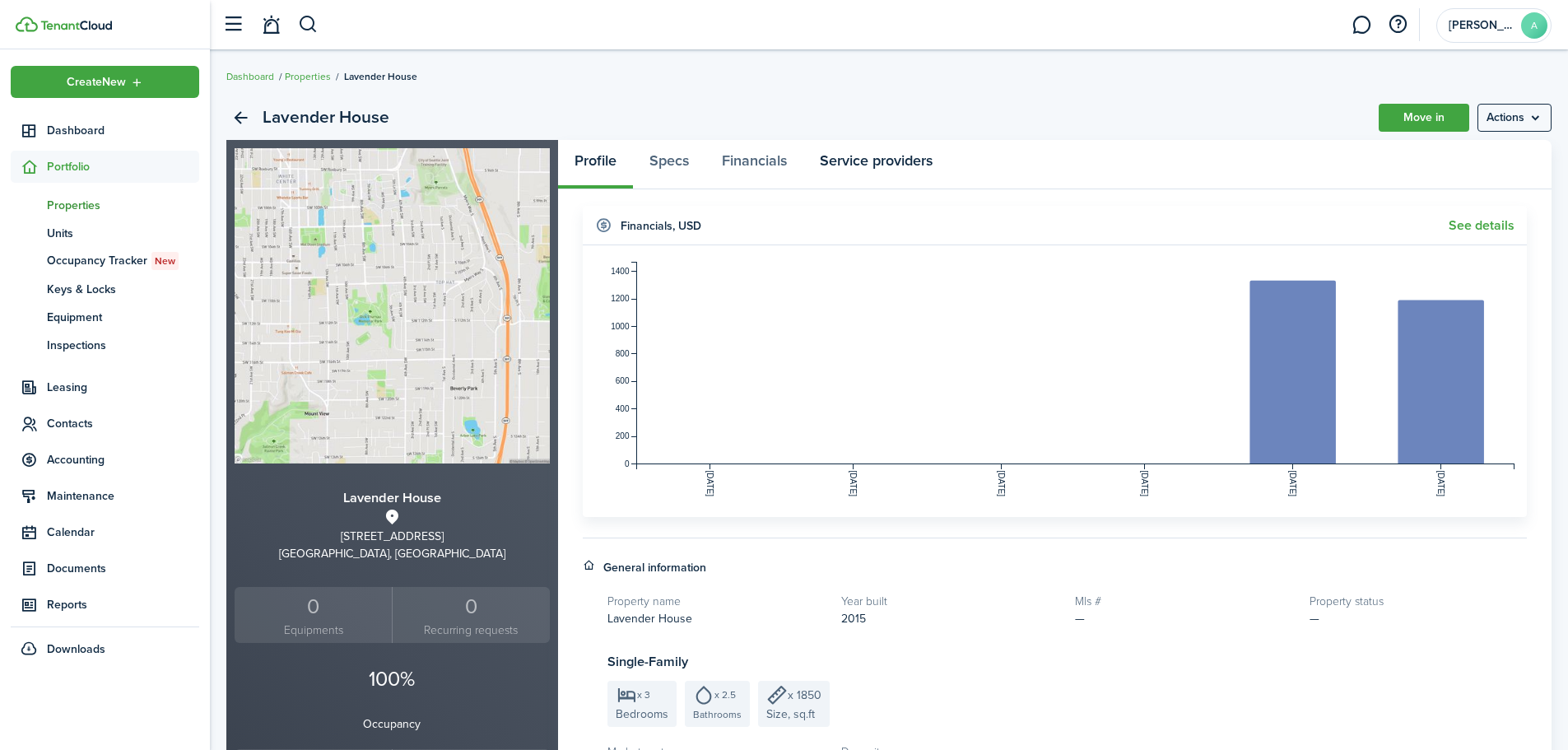
click at [892, 160] on link "Service providers" at bounding box center [876, 164] width 146 height 49
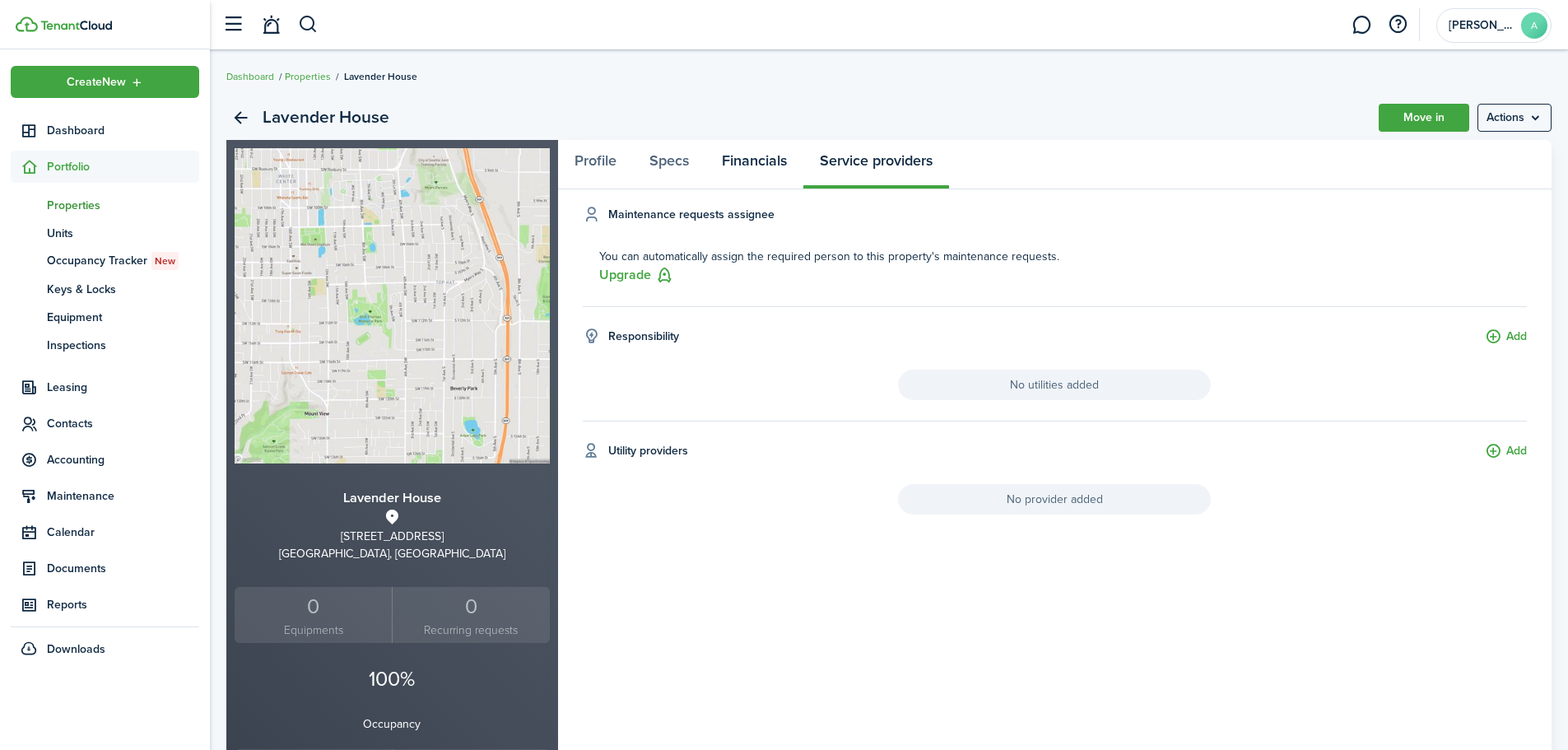
click at [746, 155] on link "Financials" at bounding box center [755, 164] width 98 height 49
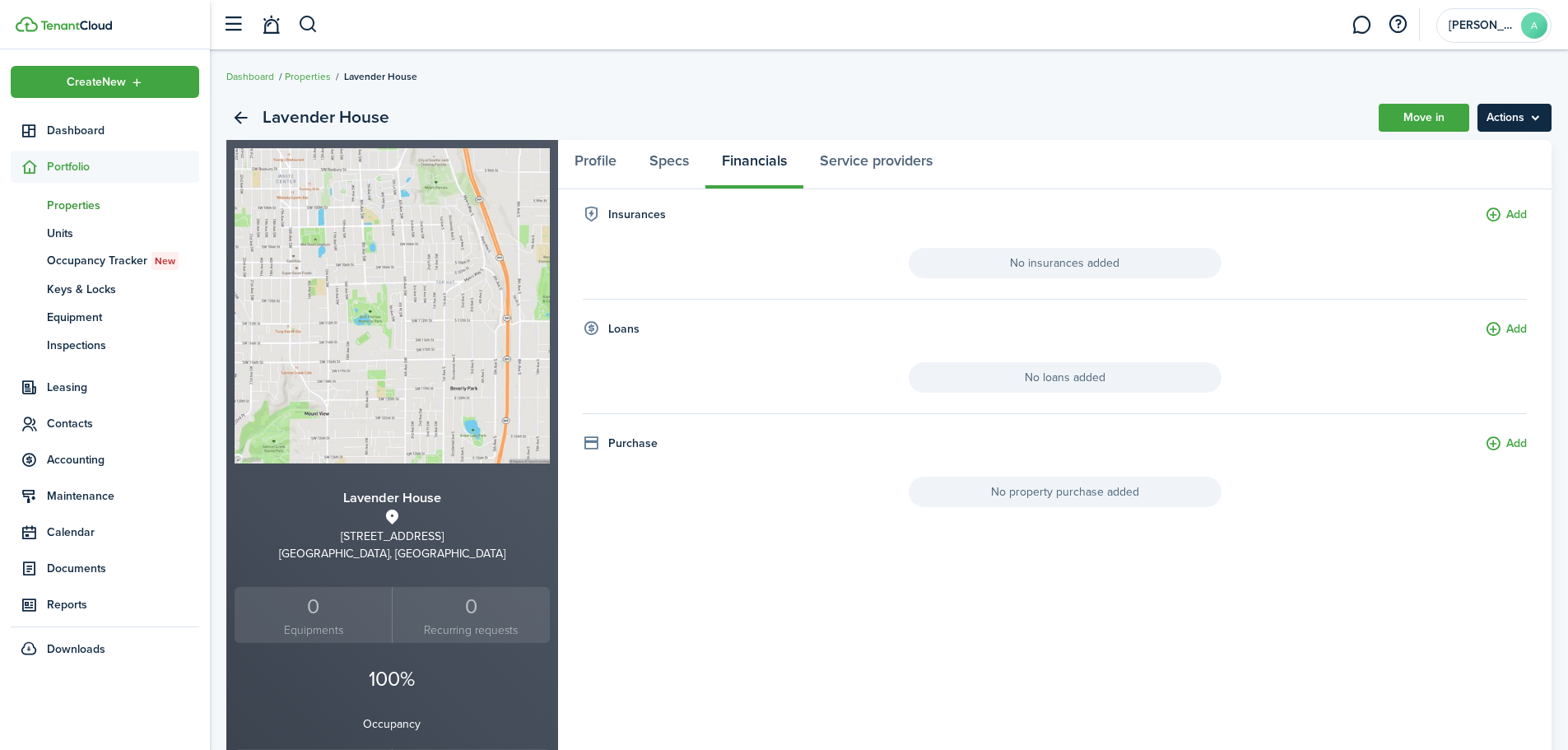
click at [1533, 111] on menu-btn "Actions" at bounding box center [1514, 117] width 74 height 28
click at [54, 232] on span "Units" at bounding box center [123, 233] width 153 height 17
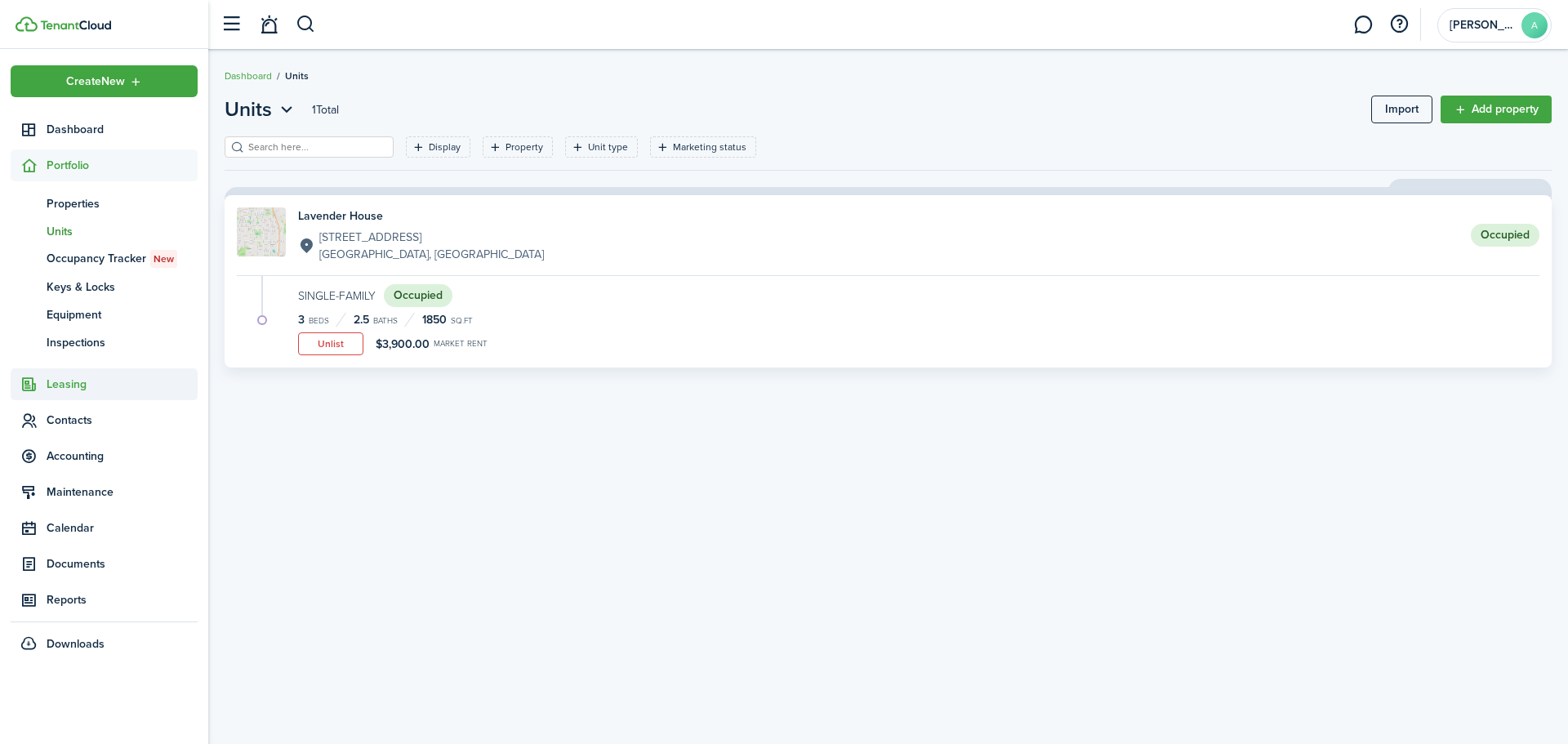
click at [50, 387] on span "Leasing" at bounding box center [122, 384] width 151 height 17
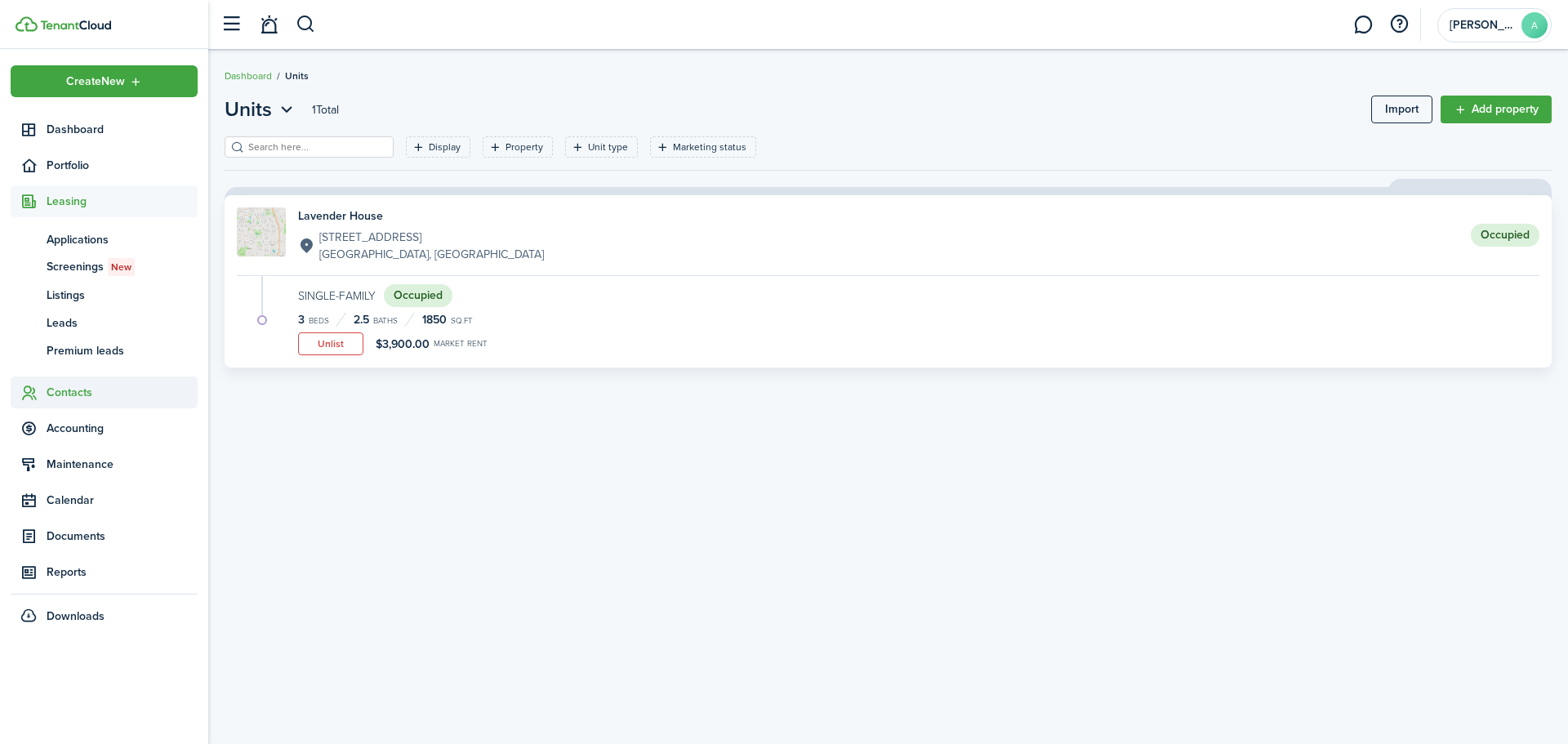
click at [78, 398] on span "Contacts" at bounding box center [122, 391] width 151 height 17
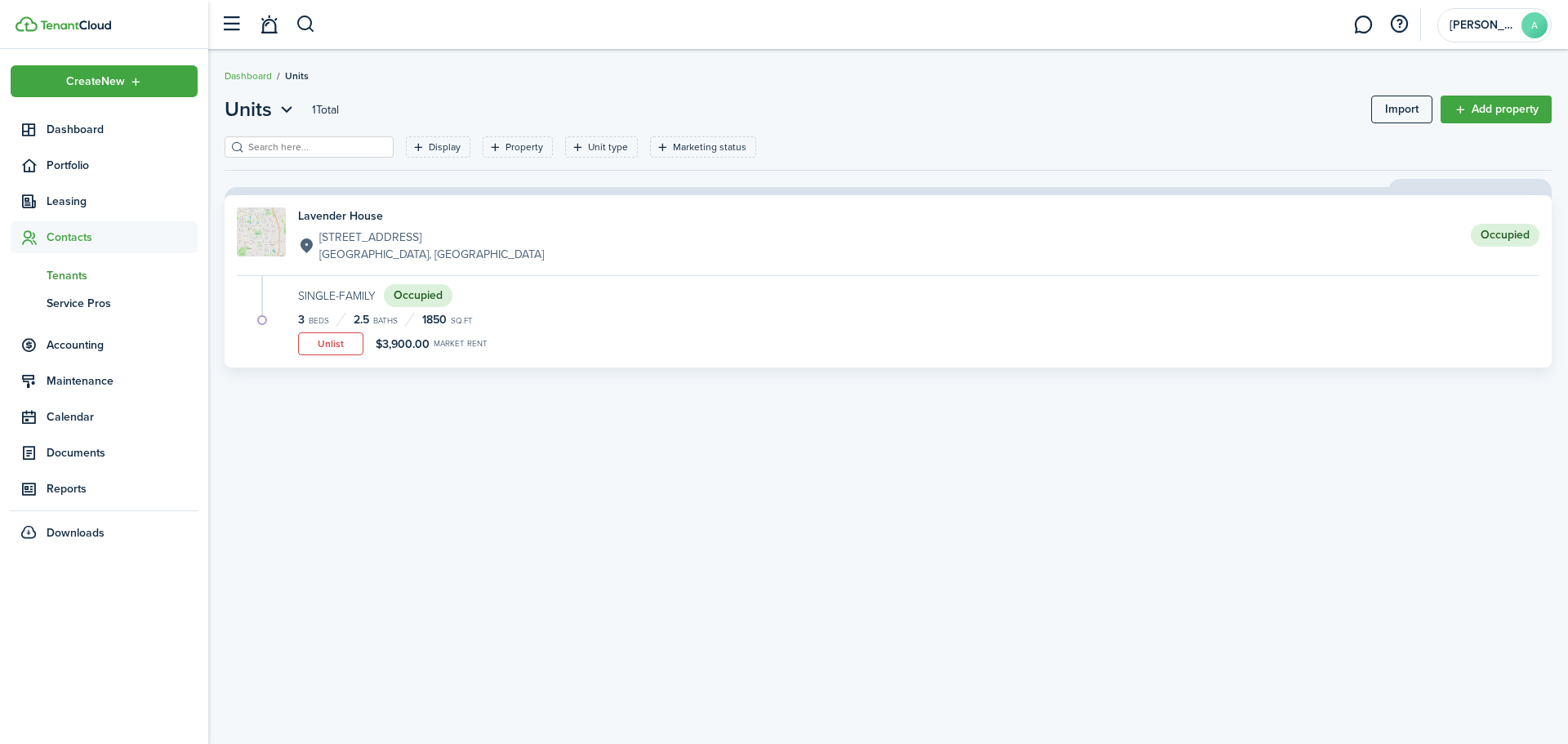
click at [55, 276] on span "Tenants" at bounding box center [122, 275] width 151 height 17
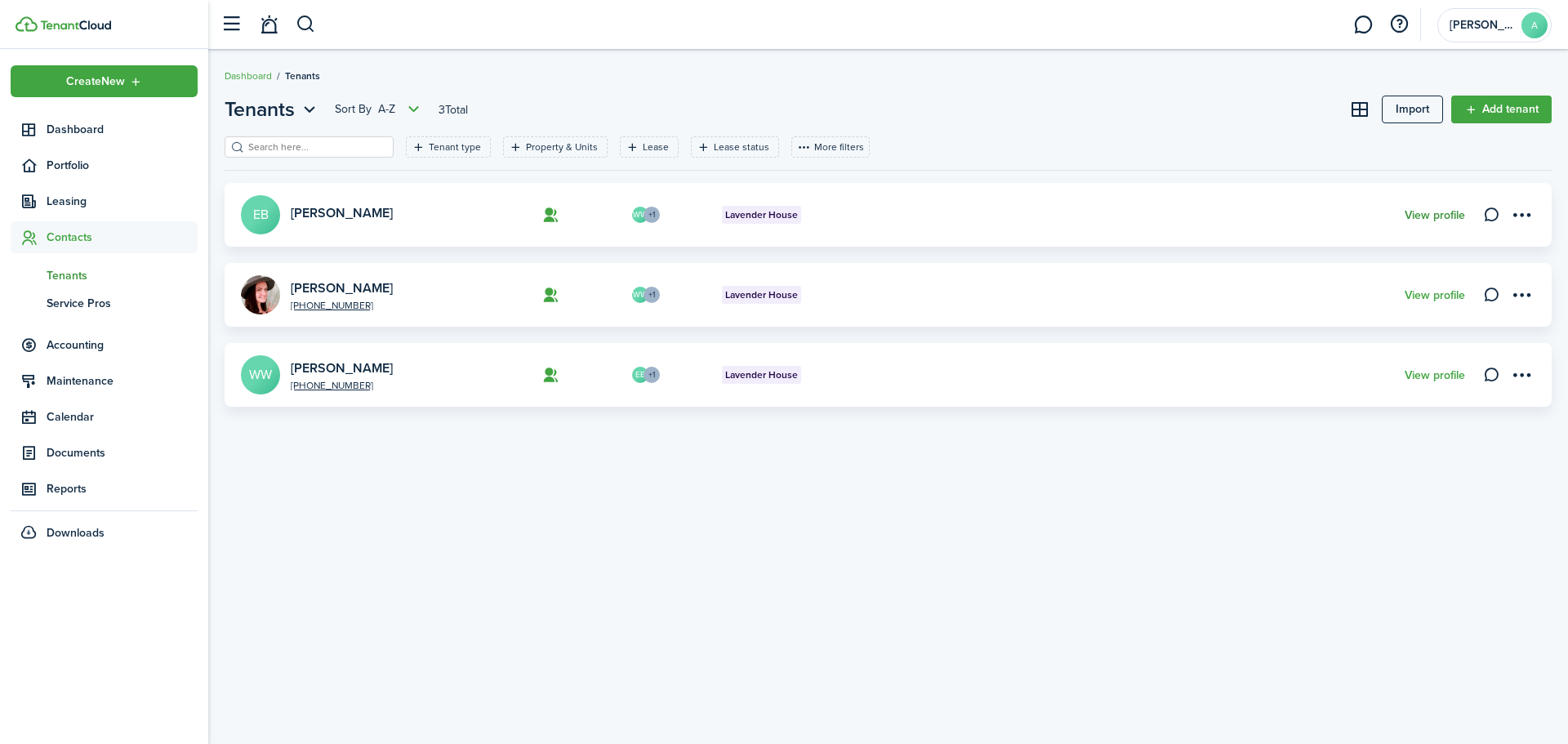
click at [1438, 218] on link "View profile" at bounding box center [1434, 215] width 60 height 13
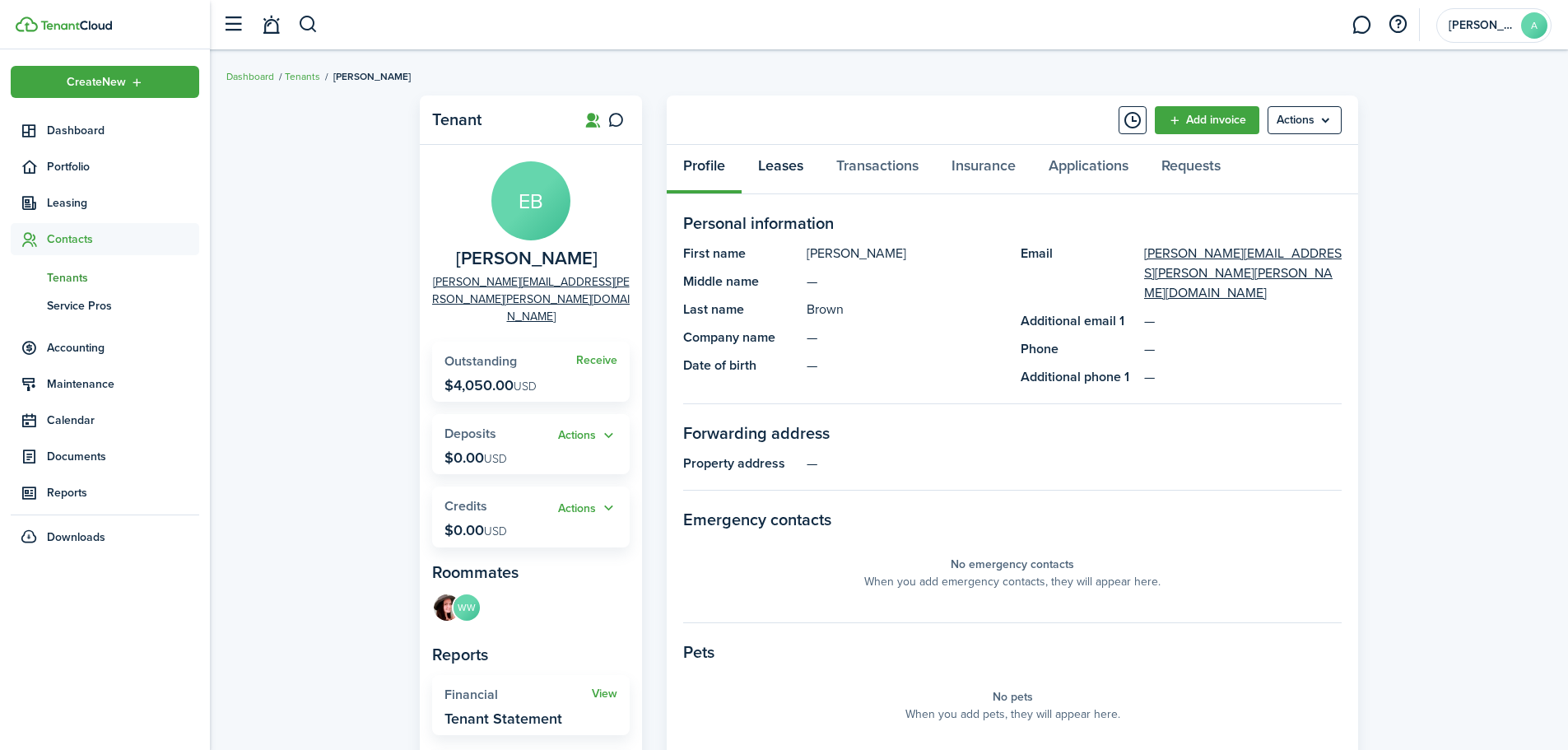
click at [784, 170] on link "Leases" at bounding box center [780, 169] width 79 height 49
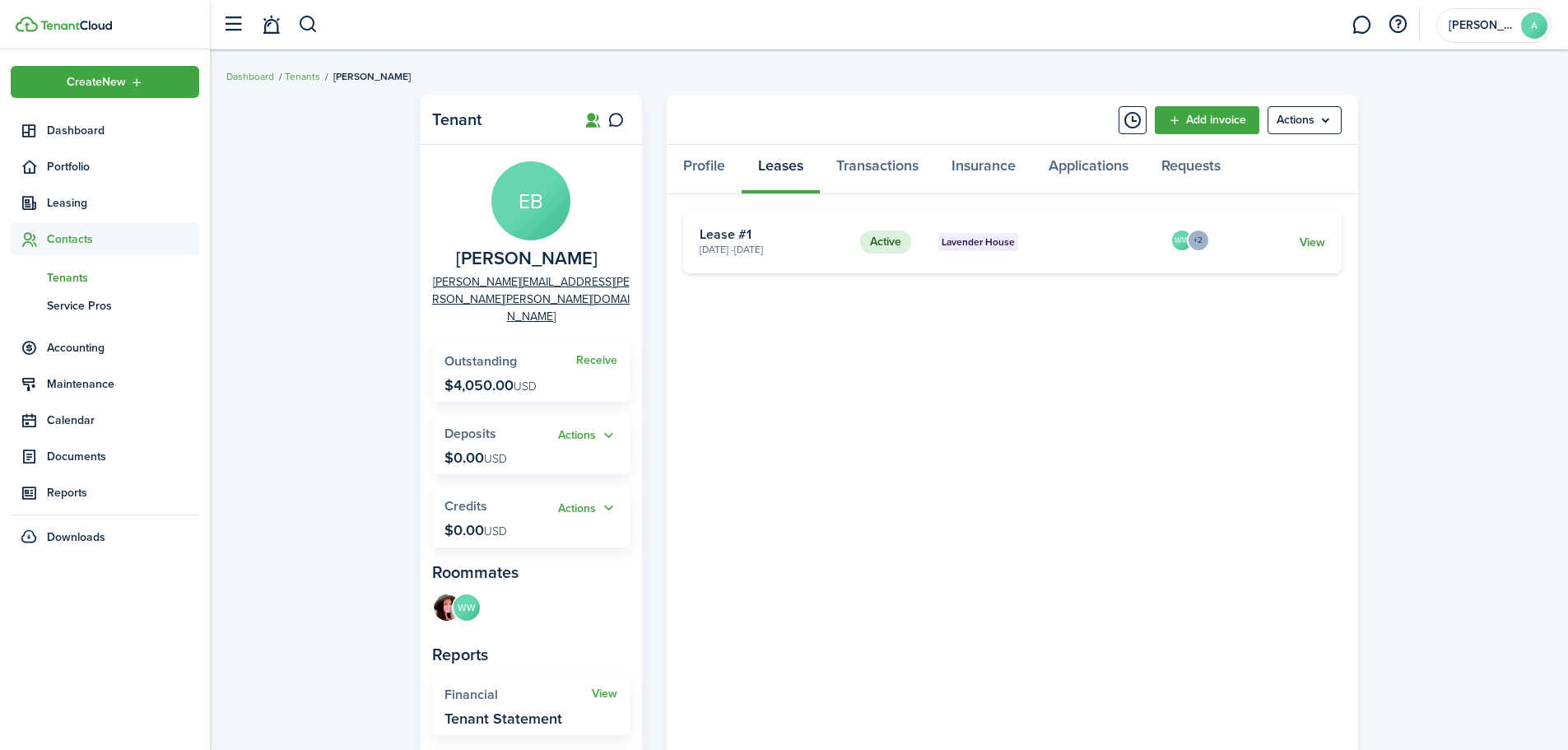
click at [1314, 246] on link "View" at bounding box center [1312, 242] width 26 height 17
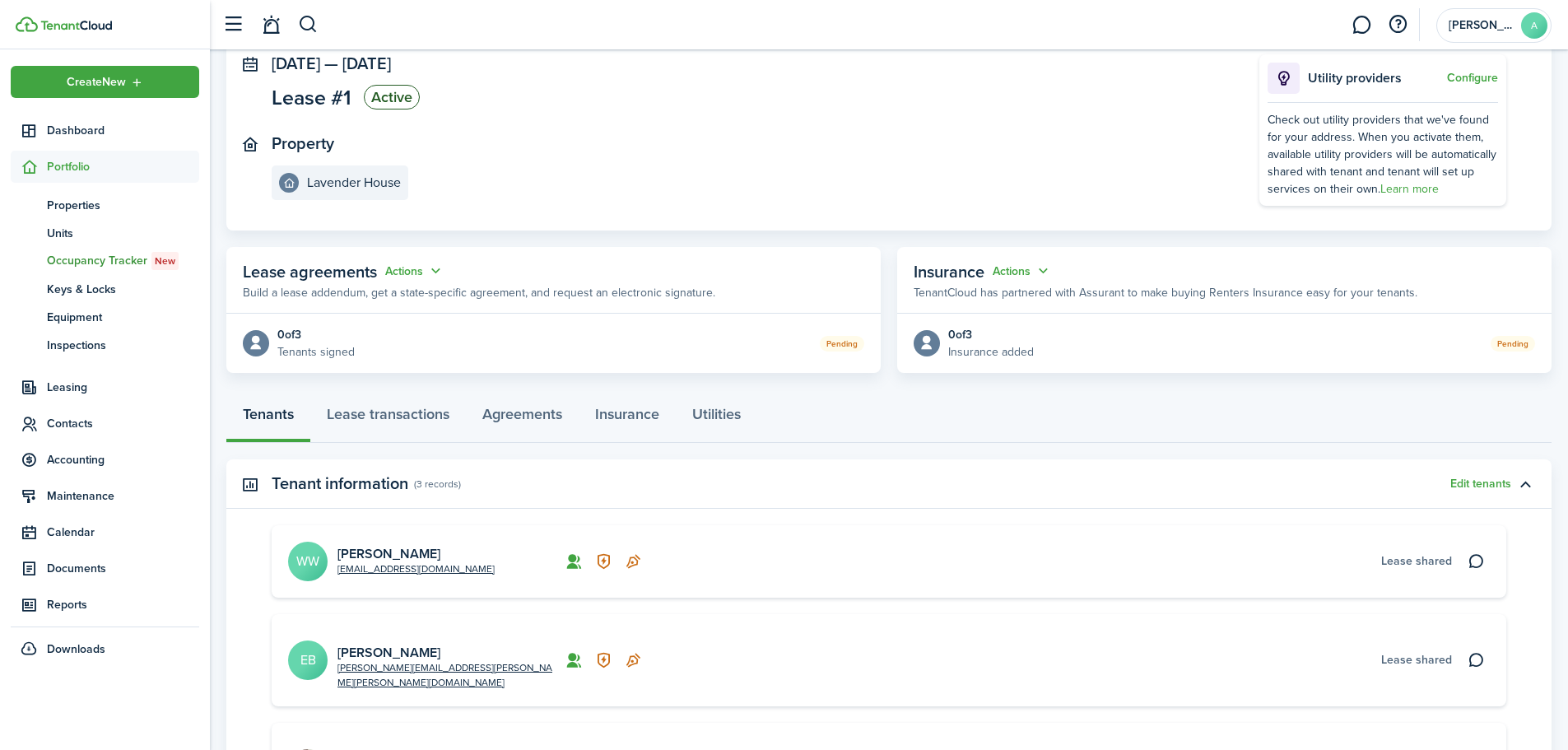
scroll to position [322, 0]
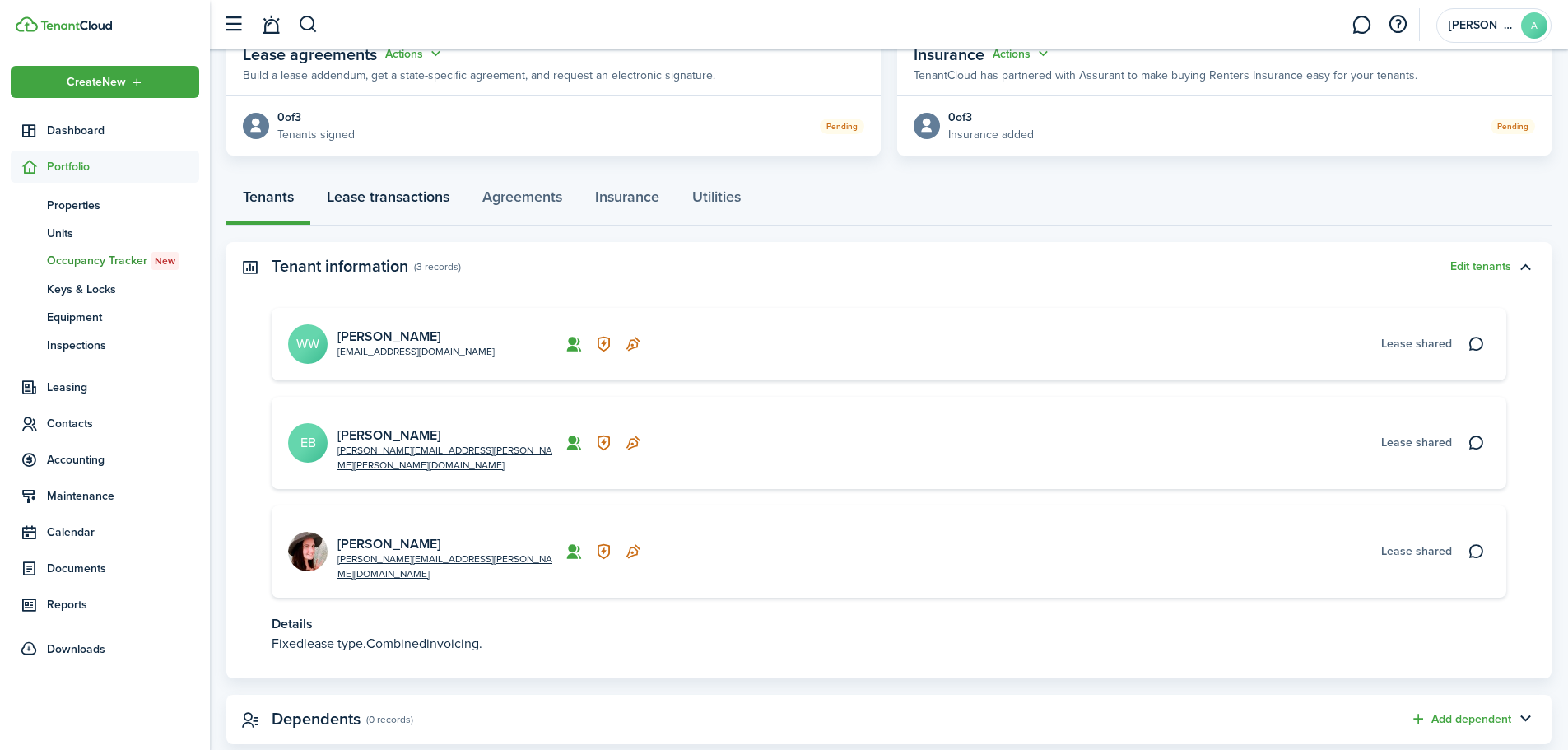
click at [431, 193] on link "Lease transactions" at bounding box center [388, 200] width 155 height 49
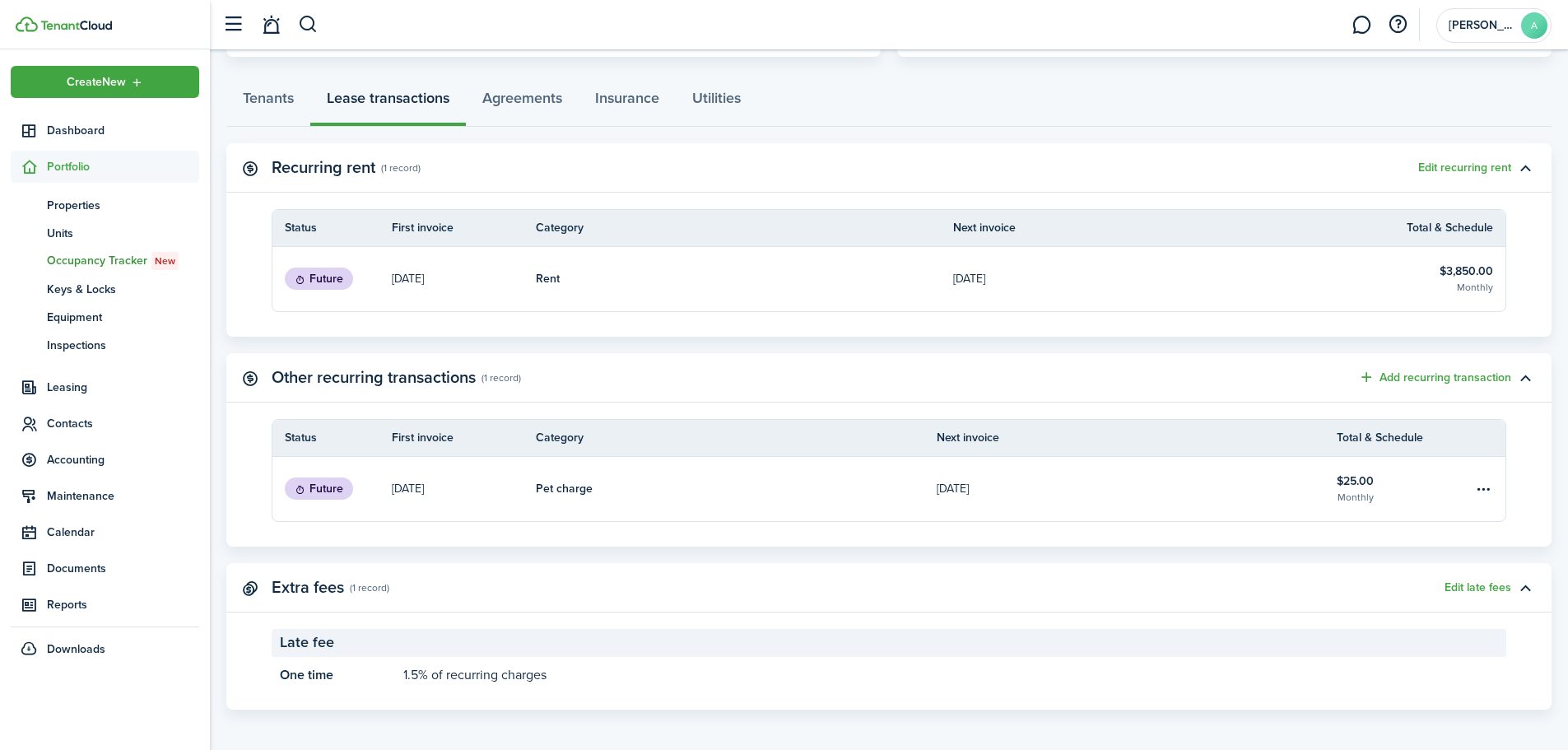
scroll to position [426, 0]
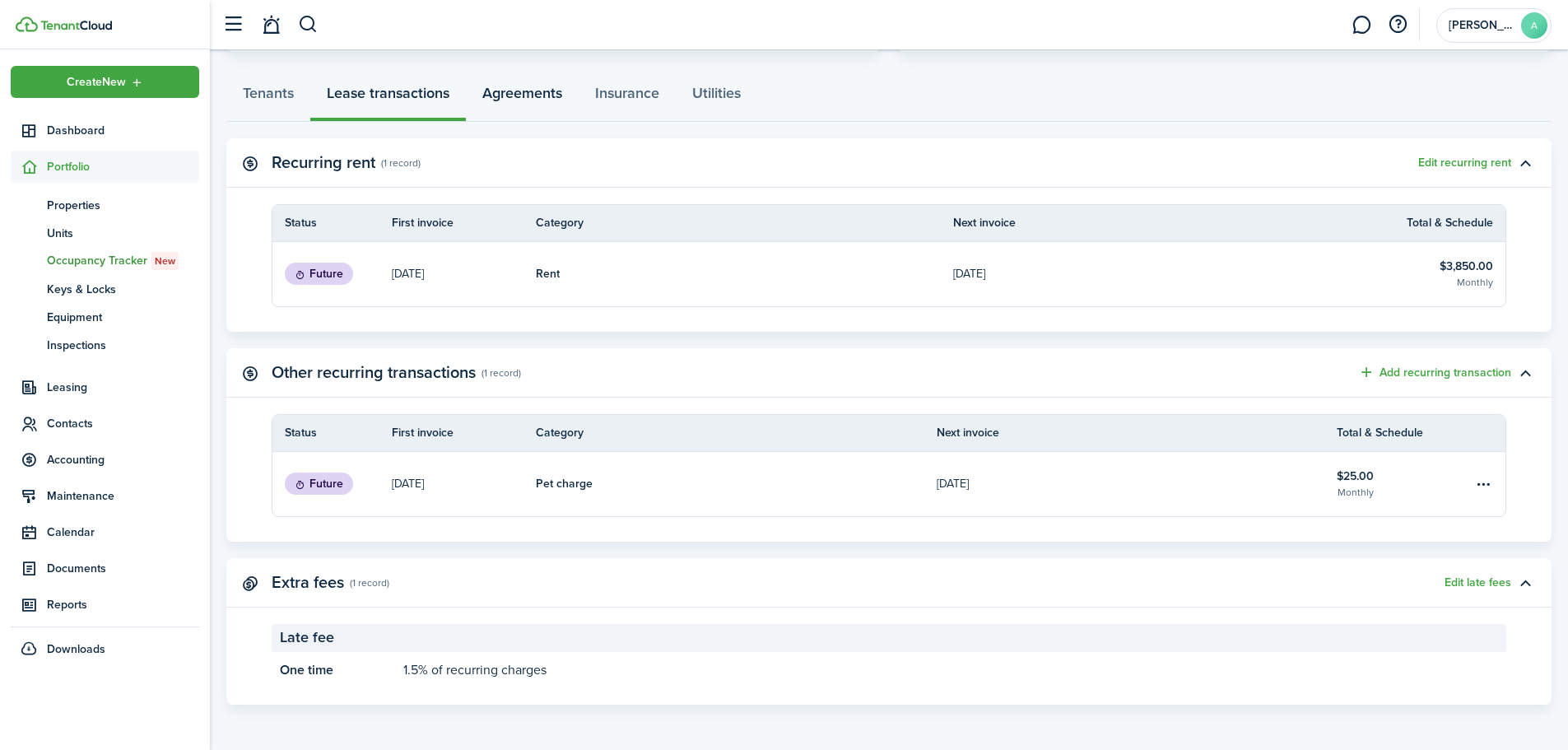
click at [550, 99] on link "Agreements" at bounding box center [522, 96] width 113 height 49
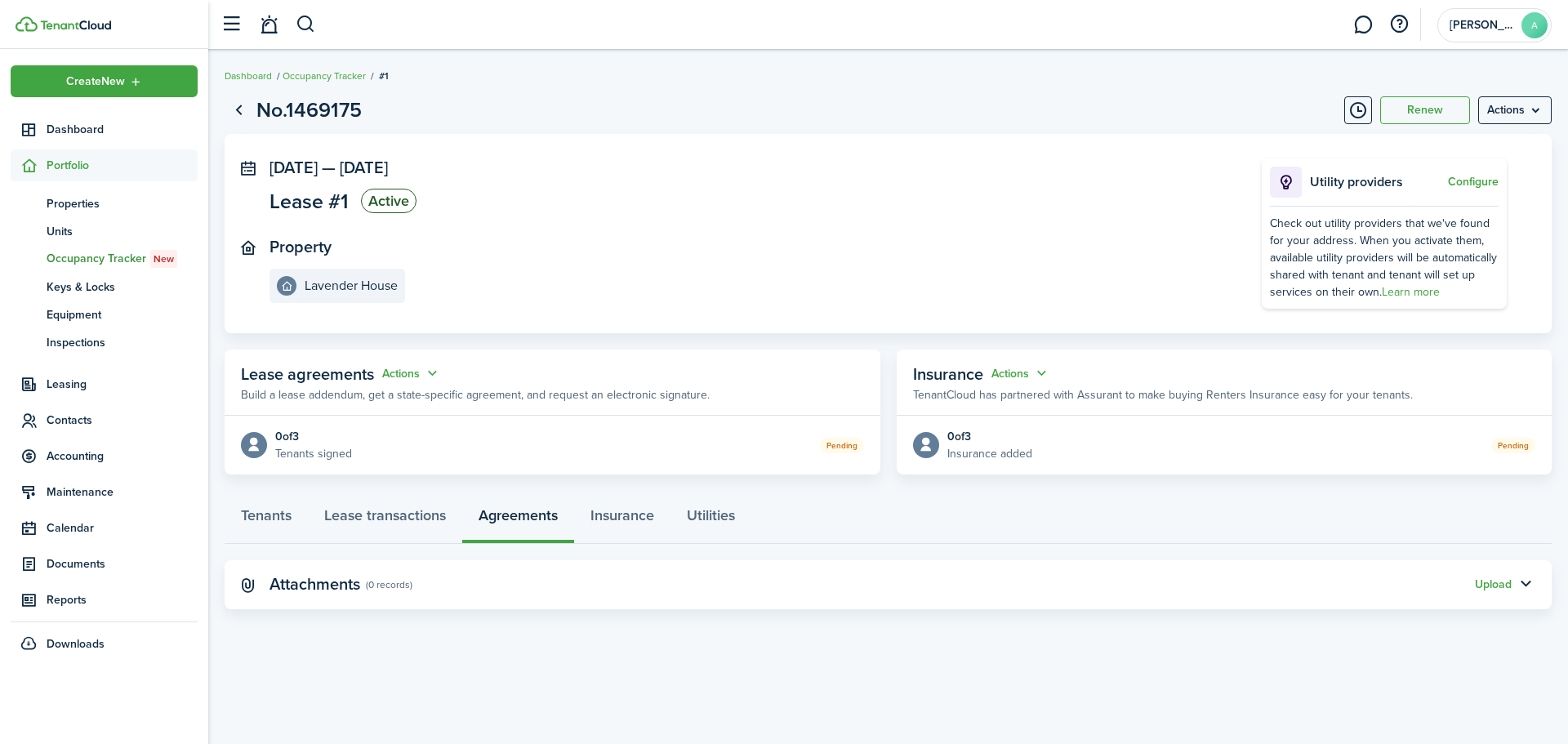
click at [671, 381] on panel-main-header "Lease agreements Actions Build a lease addendum, get a state-specific agreement…" at bounding box center [552, 382] width 656 height 66
click at [338, 370] on span "Lease agreements" at bounding box center [307, 374] width 133 height 25
click at [1536, 112] on menu-btn "Actions" at bounding box center [1514, 110] width 74 height 27
click at [1181, 88] on page-view-layout "No.1469175 Renew Actions [DATE] — [DATE] Lease #1 Active Property Lavender Hous…" at bounding box center [888, 352] width 1360 height 531
click at [622, 507] on link "Insurance" at bounding box center [622, 519] width 97 height 49
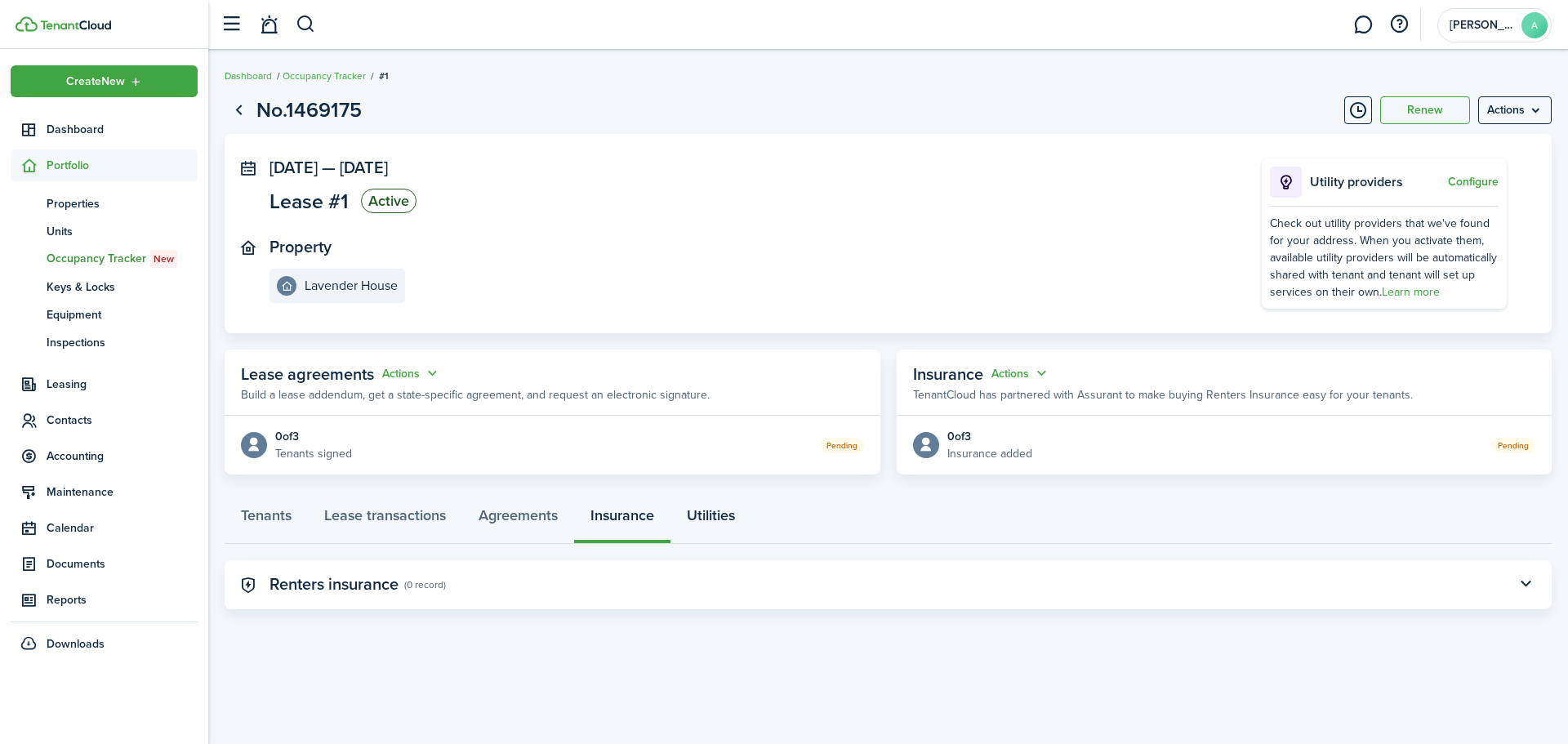
click at [710, 520] on link "Utilities" at bounding box center [710, 519] width 81 height 49
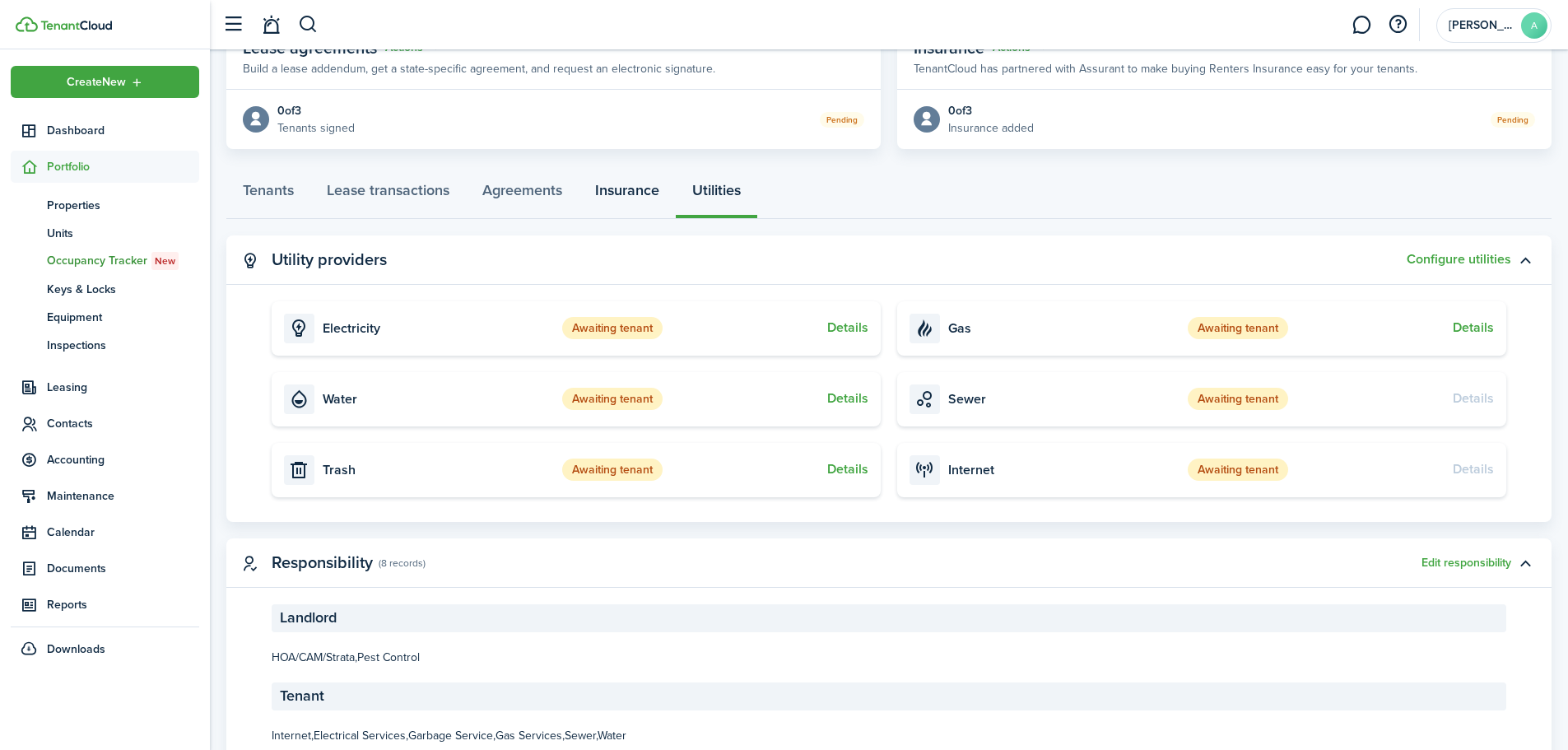
scroll to position [394, 0]
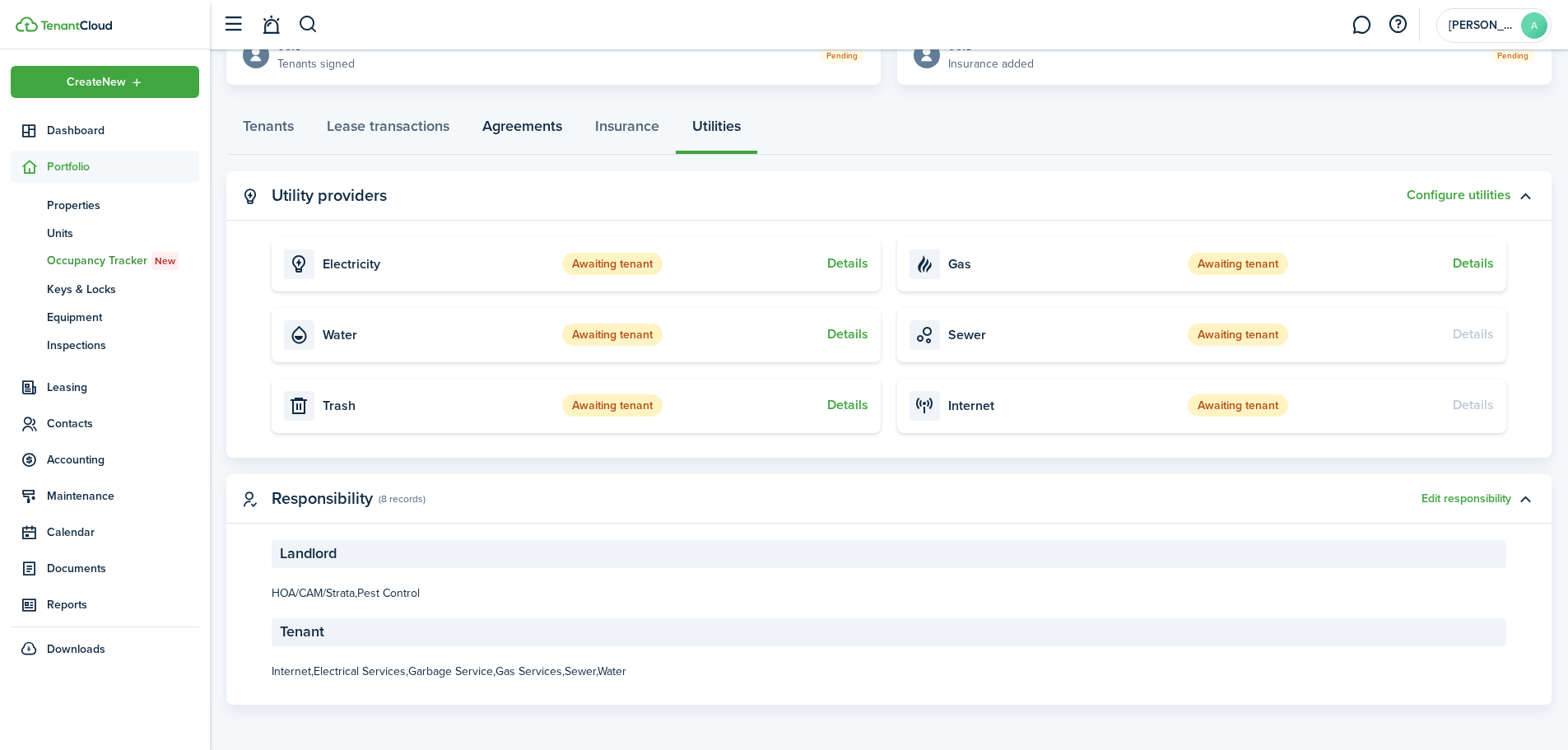
click at [519, 126] on link "Agreements" at bounding box center [522, 129] width 113 height 49
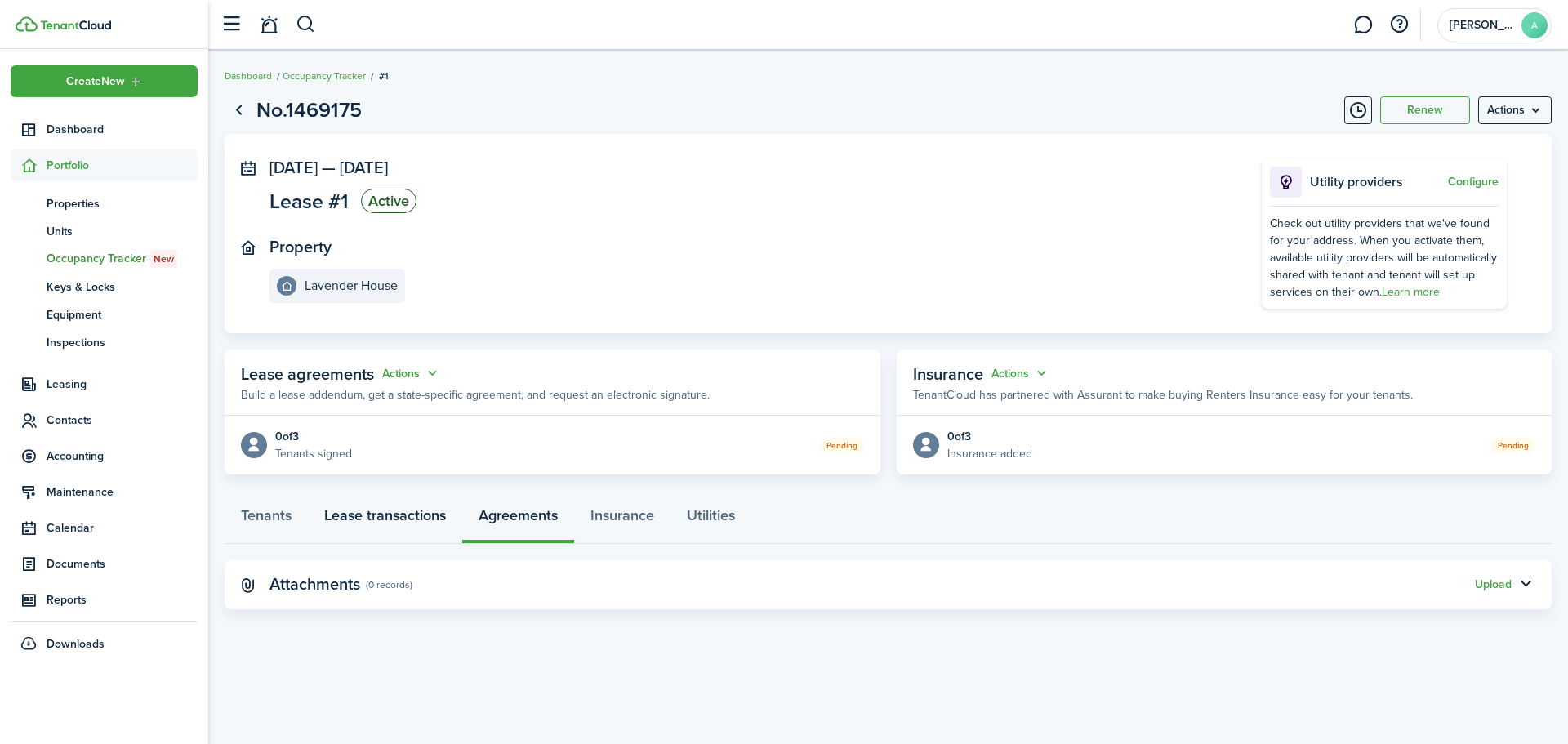
click at [421, 520] on link "Lease transactions" at bounding box center [384, 519] width 154 height 49
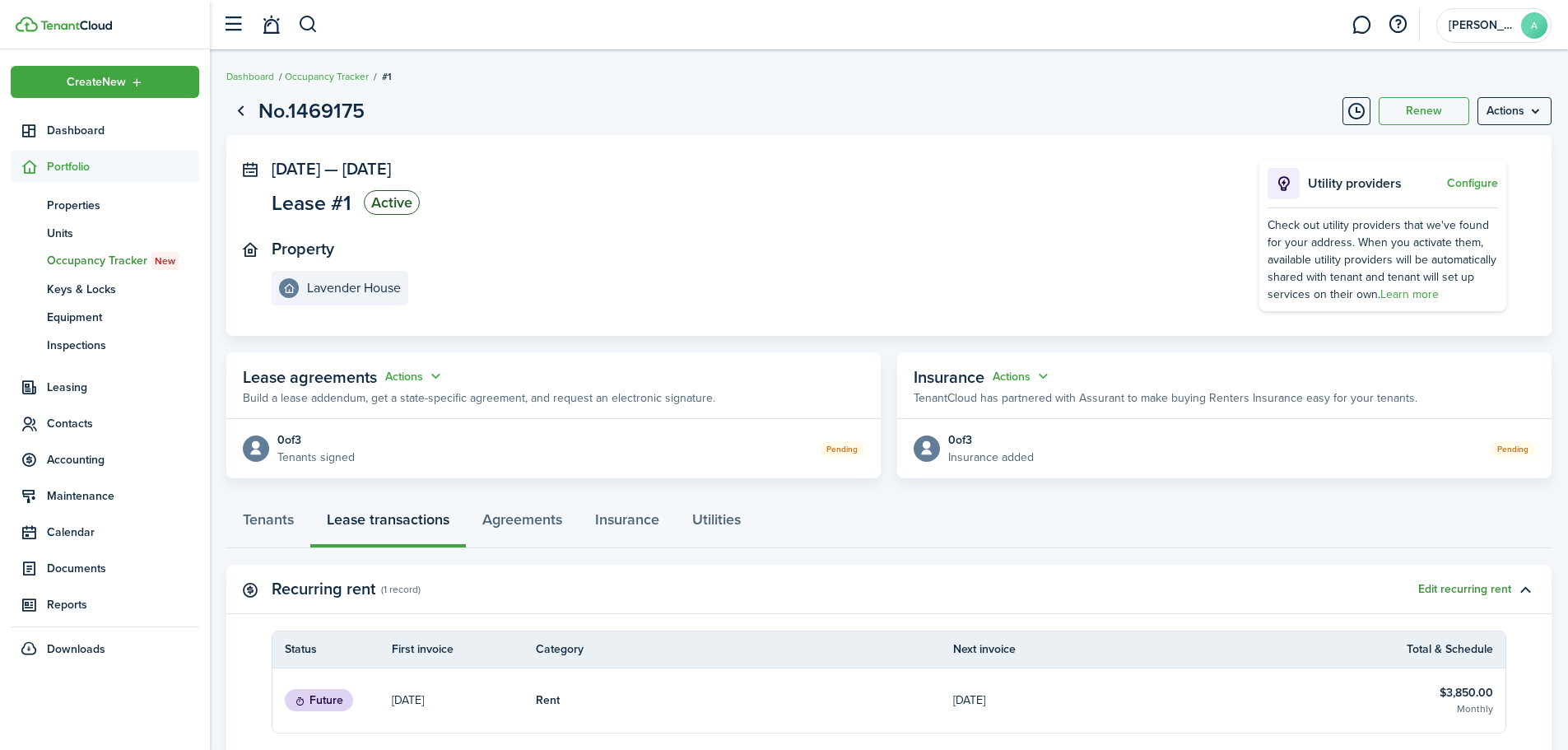
click at [1435, 593] on button "Edit recurring rent" at bounding box center [1464, 589] width 93 height 13
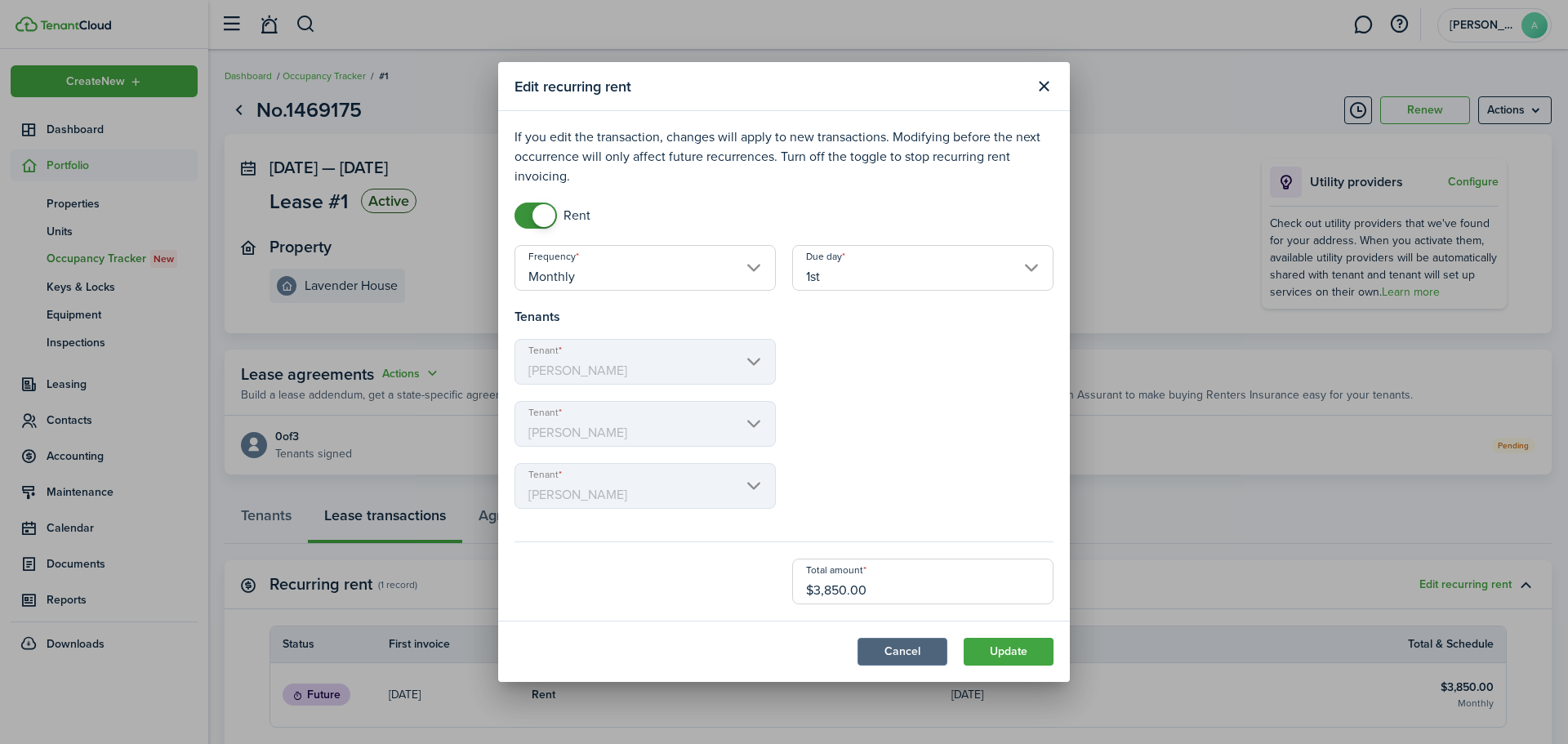
click at [934, 657] on button "Cancel" at bounding box center [902, 651] width 89 height 27
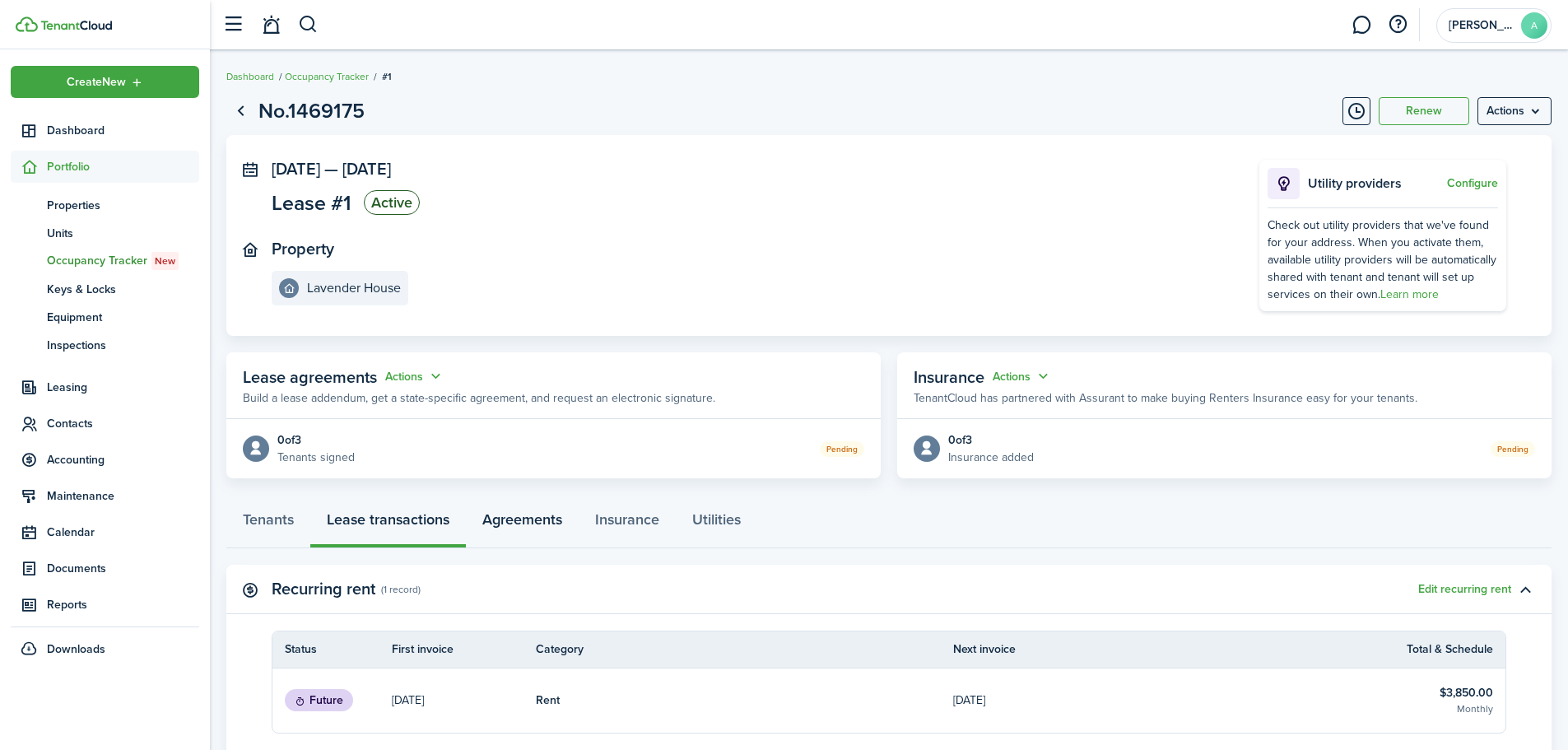
click at [525, 515] on link "Agreements" at bounding box center [522, 523] width 113 height 49
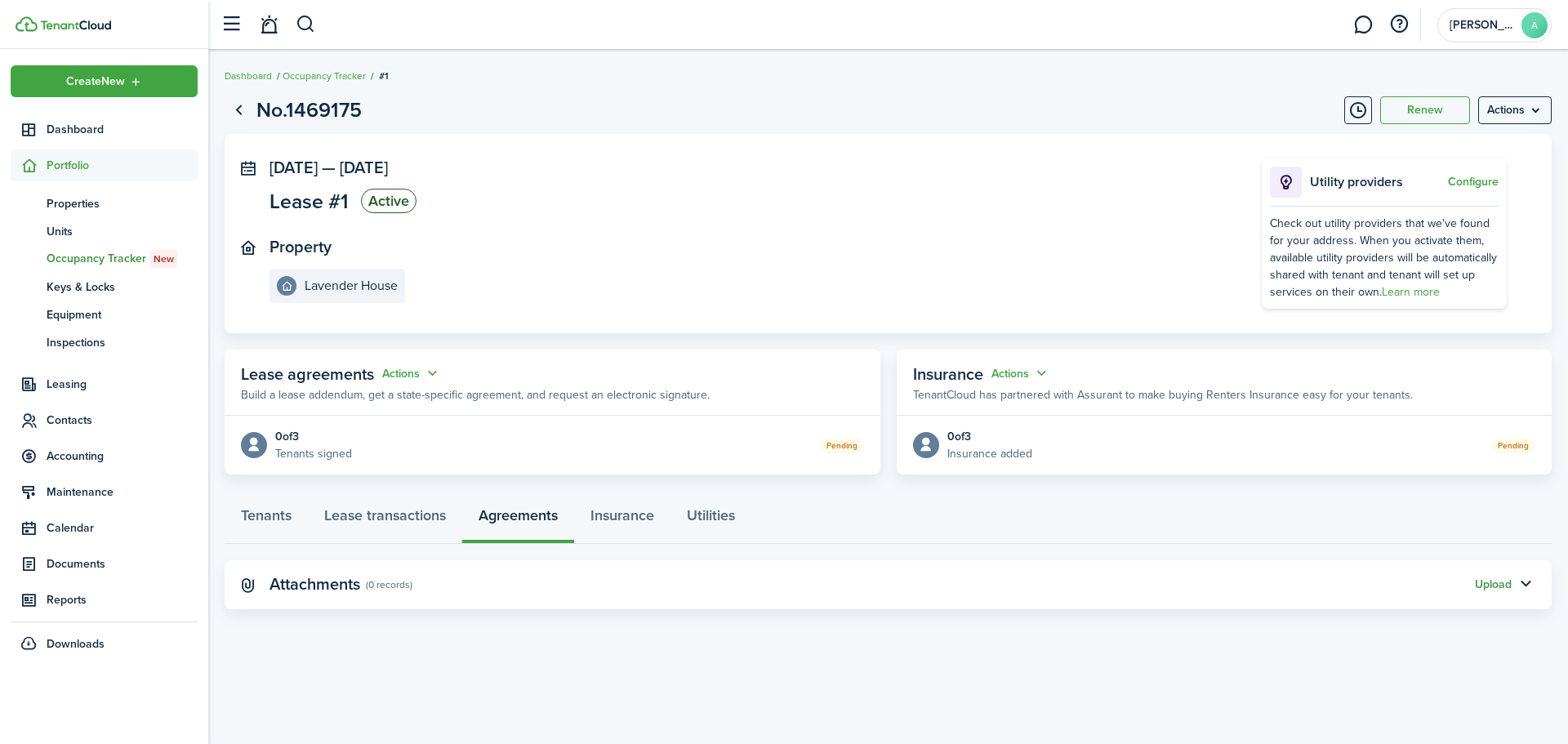
click at [1504, 587] on button "Upload" at bounding box center [1493, 585] width 36 height 13
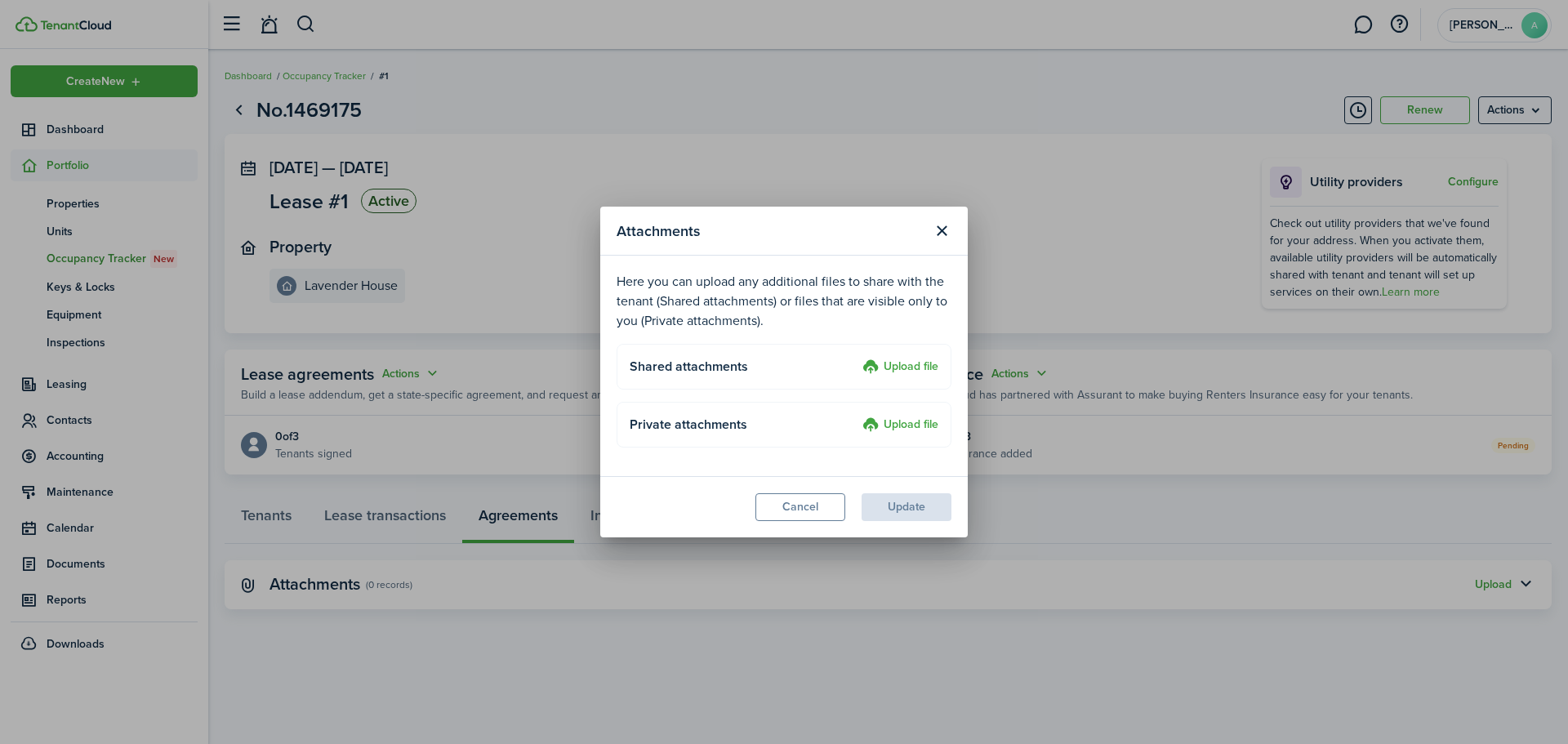
click at [722, 365] on h4 "Shared attachments" at bounding box center [743, 367] width 227 height 19
click at [948, 231] on button "Close modal" at bounding box center [941, 230] width 27 height 27
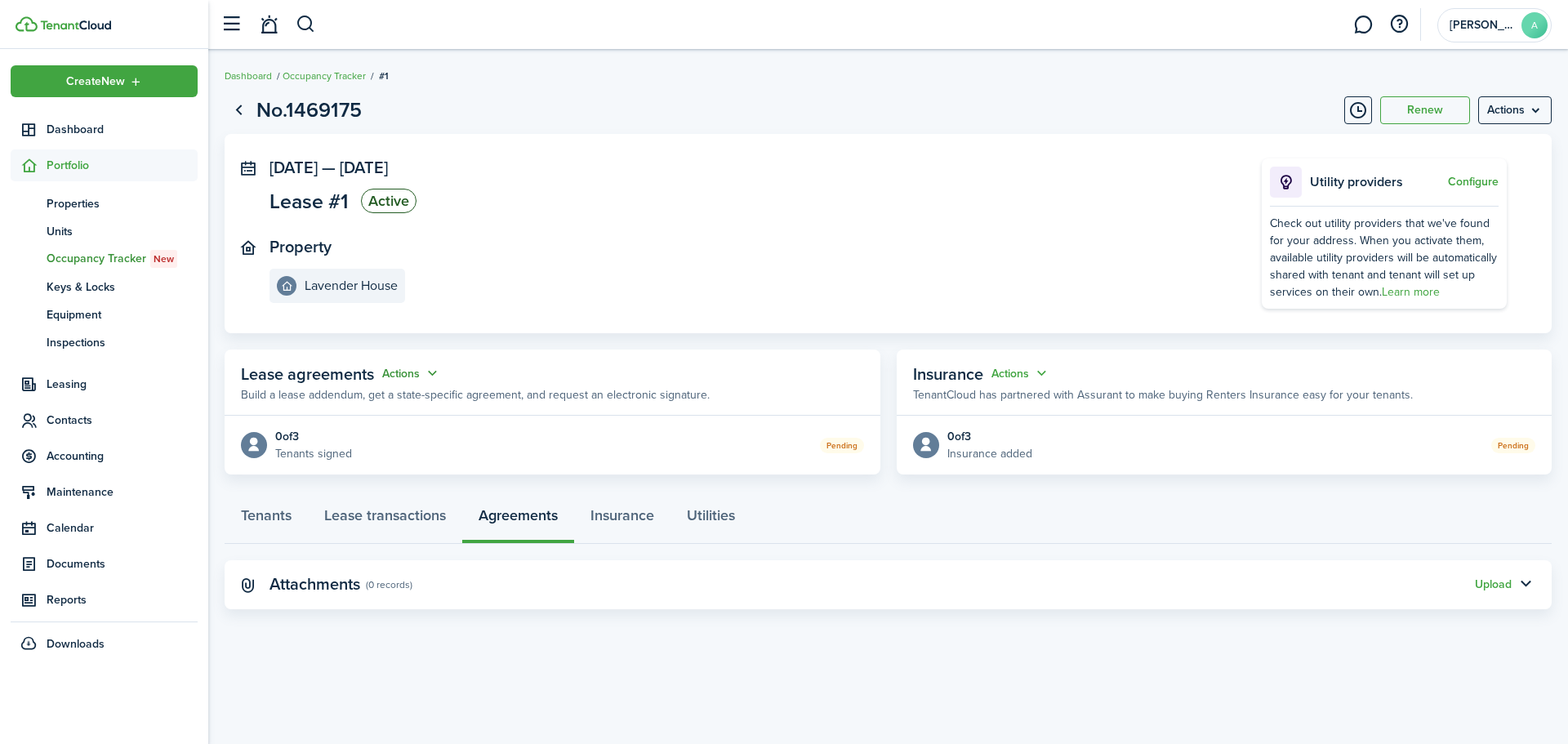
click at [383, 370] on button "Actions" at bounding box center [411, 373] width 58 height 19
click at [384, 401] on link "Edit" at bounding box center [370, 406] width 143 height 28
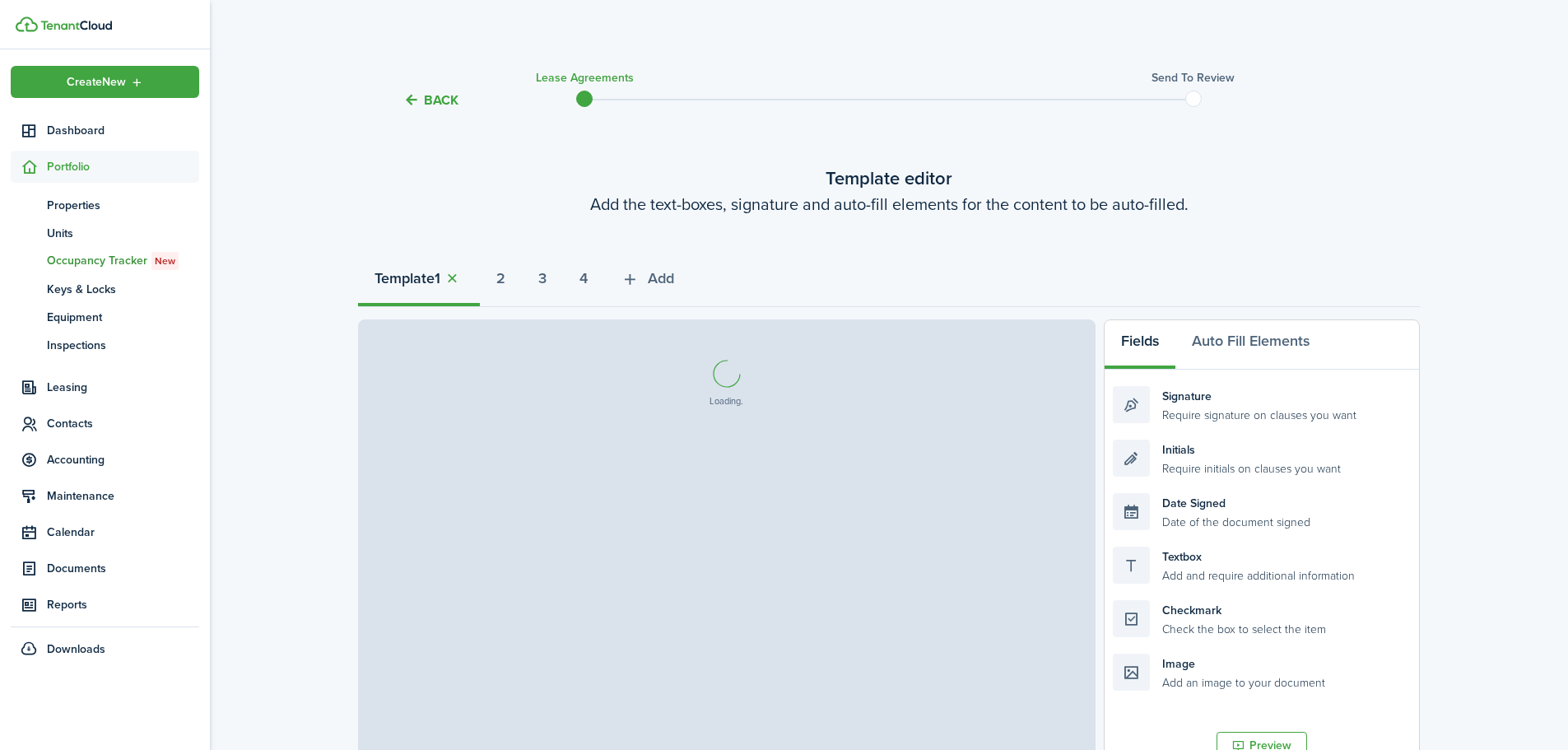
select select "fit"
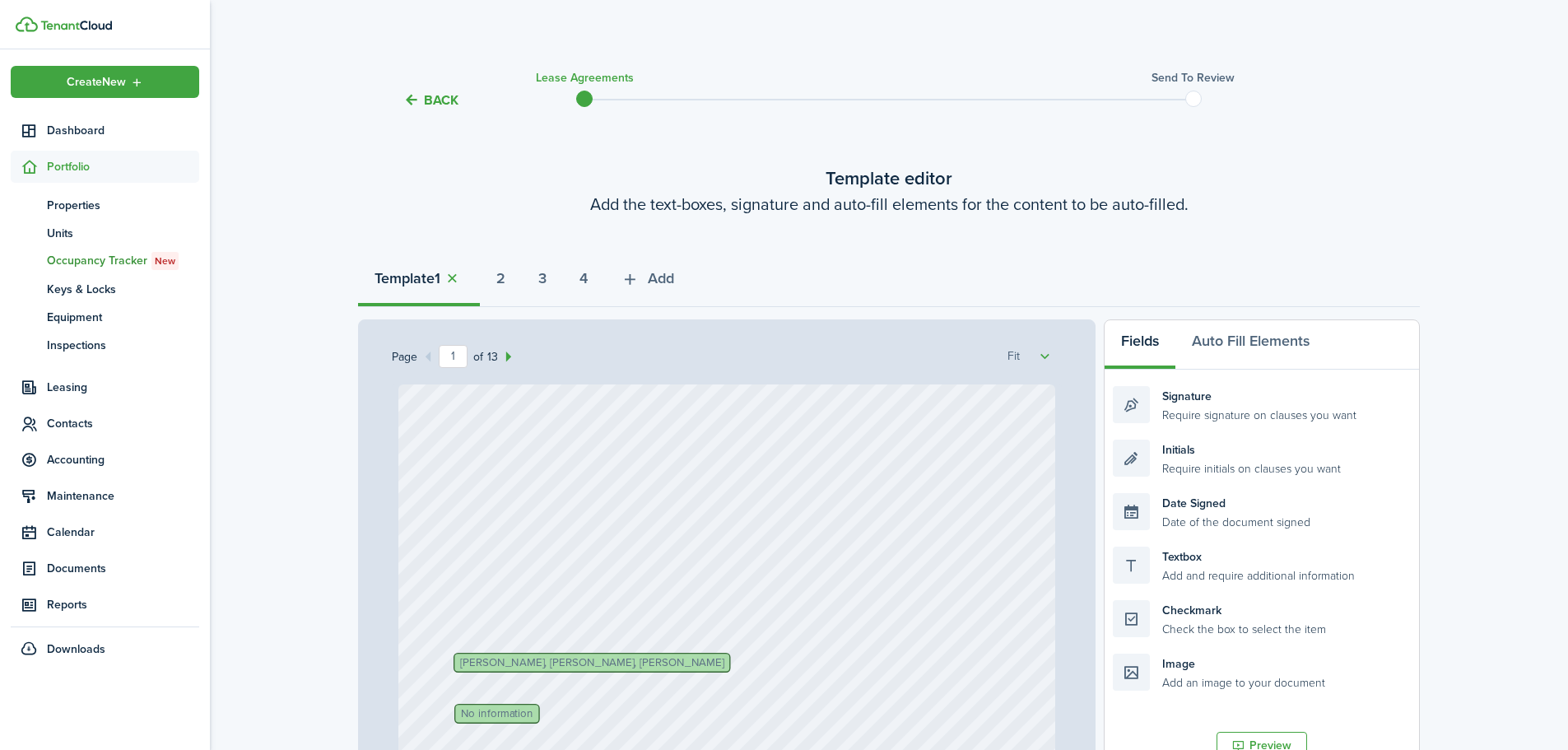
click at [436, 96] on button "Back" at bounding box center [431, 99] width 55 height 17
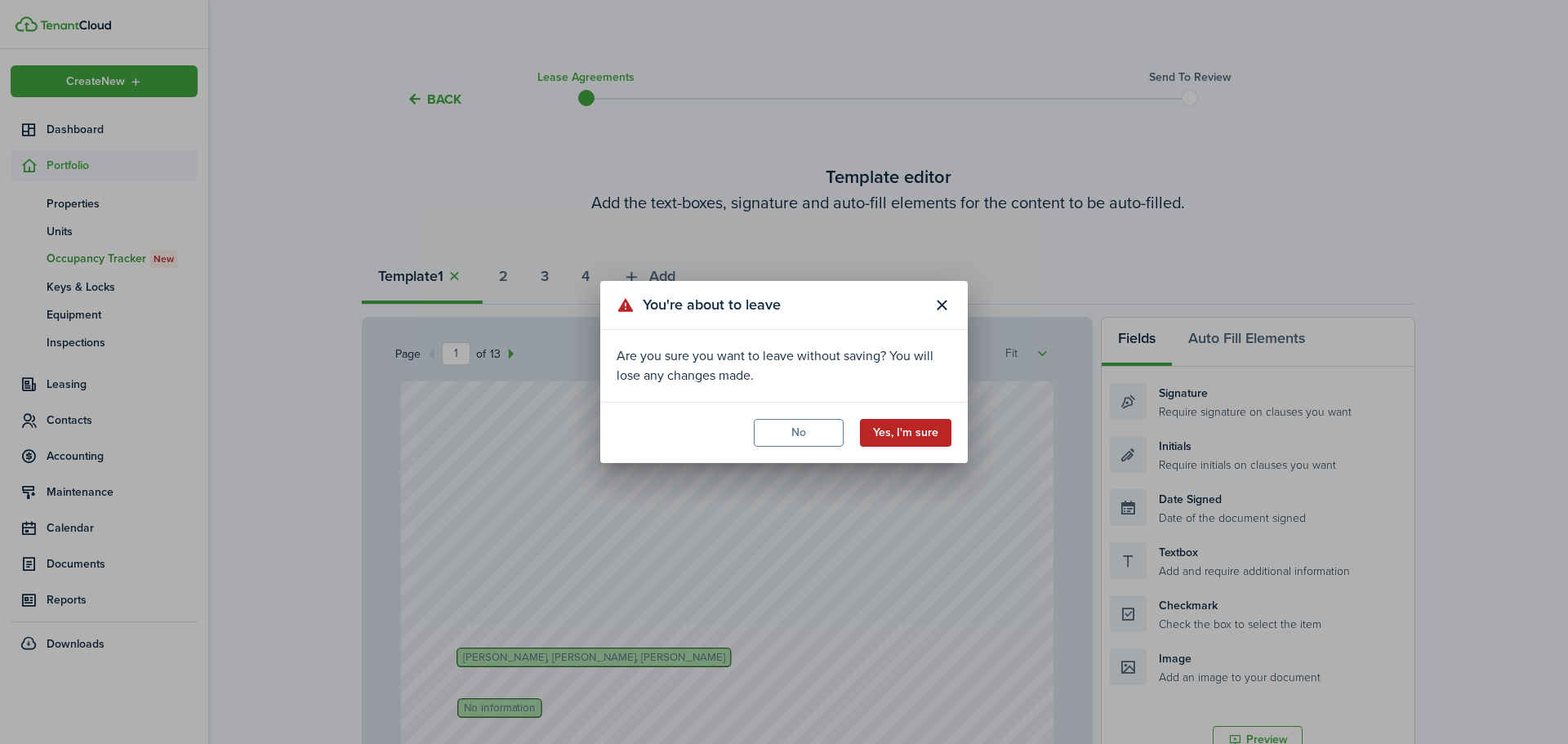
click at [923, 438] on button "Yes, I'm sure" at bounding box center [905, 432] width 91 height 27
